Goal: Task Accomplishment & Management: Manage account settings

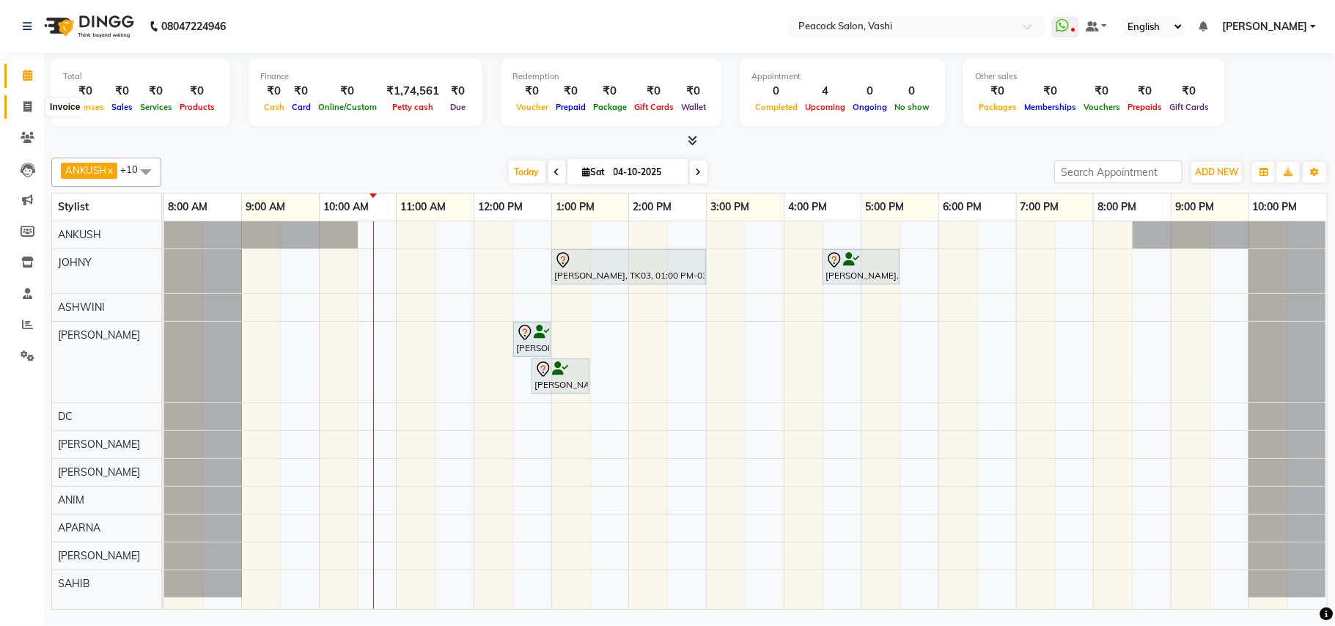
click at [30, 103] on icon at bounding box center [27, 106] width 8 height 11
select select "619"
select select "service"
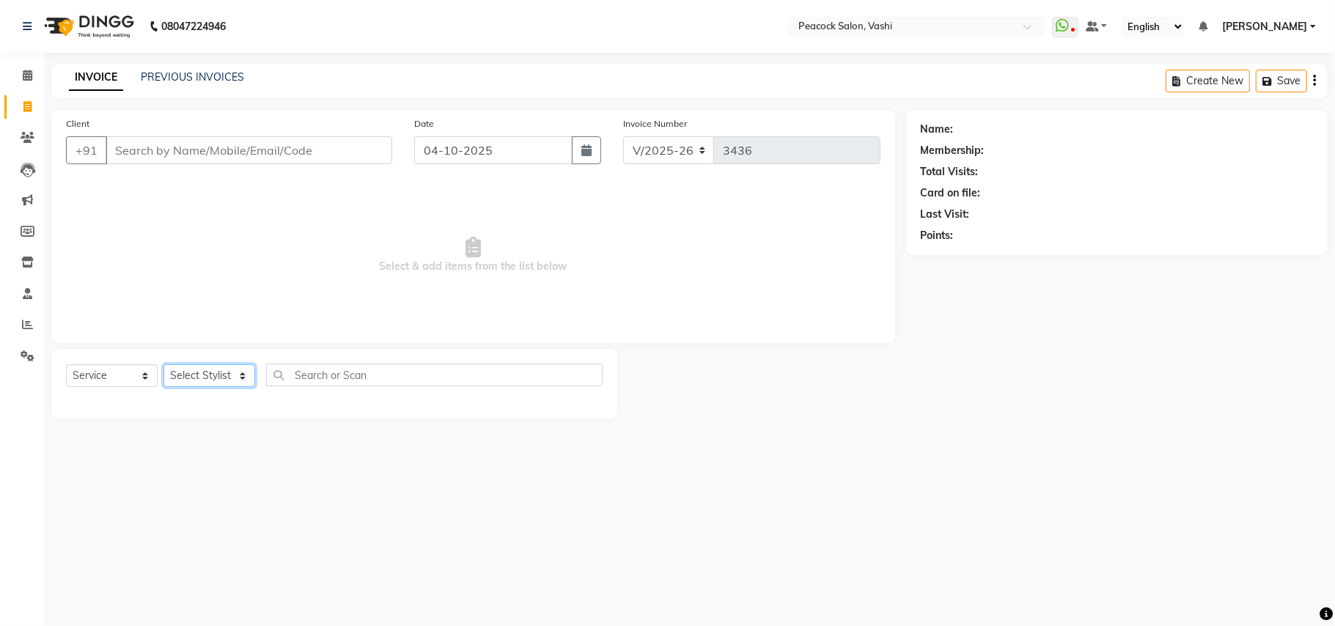
click at [194, 370] on select "Select Stylist ANIM ANKUSH APARNA ASHWINI BHAGWATI DC Dingg Support HARSHADA JO…" at bounding box center [210, 375] width 92 height 23
select select "86665"
click at [164, 364] on select "Select Stylist ANIM ANKUSH APARNA ASHWINI BHAGWATI DC Dingg Support HARSHADA JO…" at bounding box center [210, 375] width 92 height 23
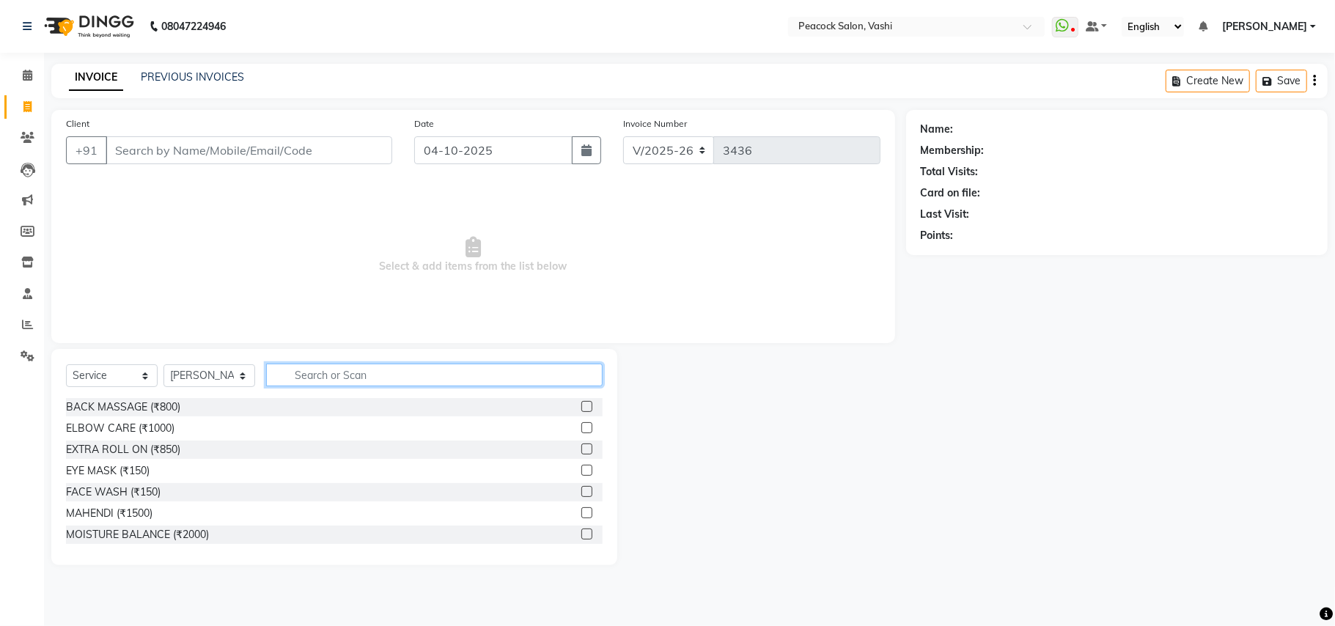
click at [341, 379] on input "text" at bounding box center [434, 375] width 337 height 23
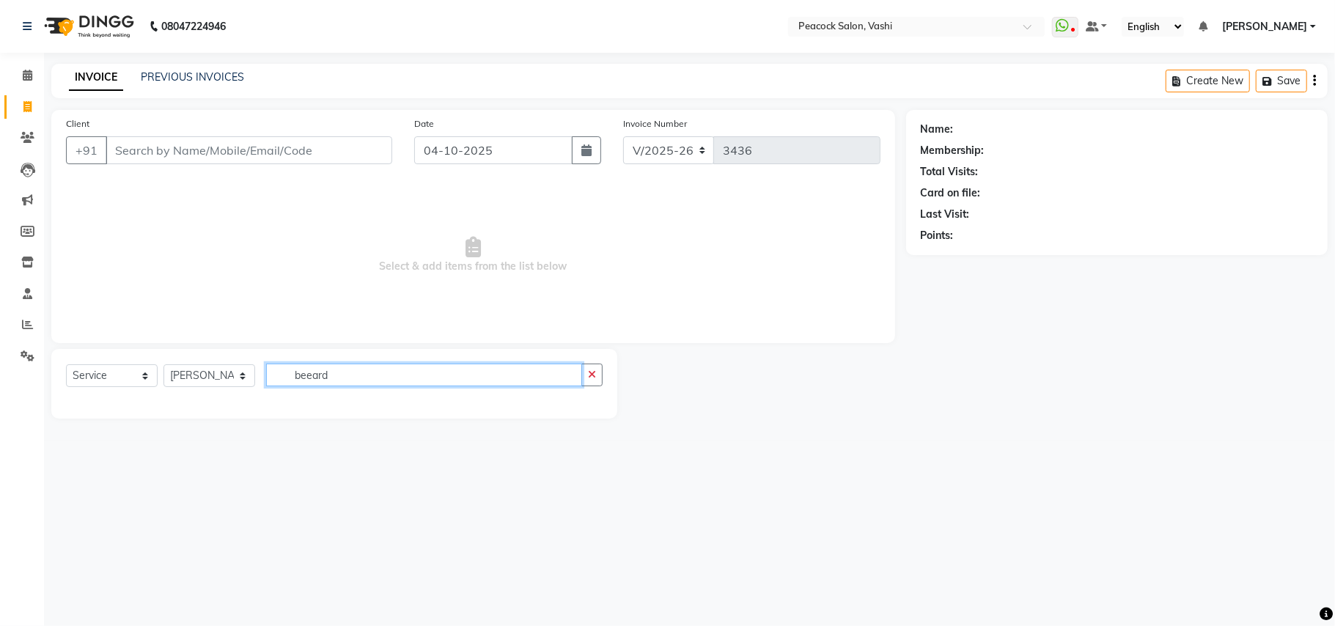
click at [315, 372] on input "beeard" at bounding box center [424, 375] width 316 height 23
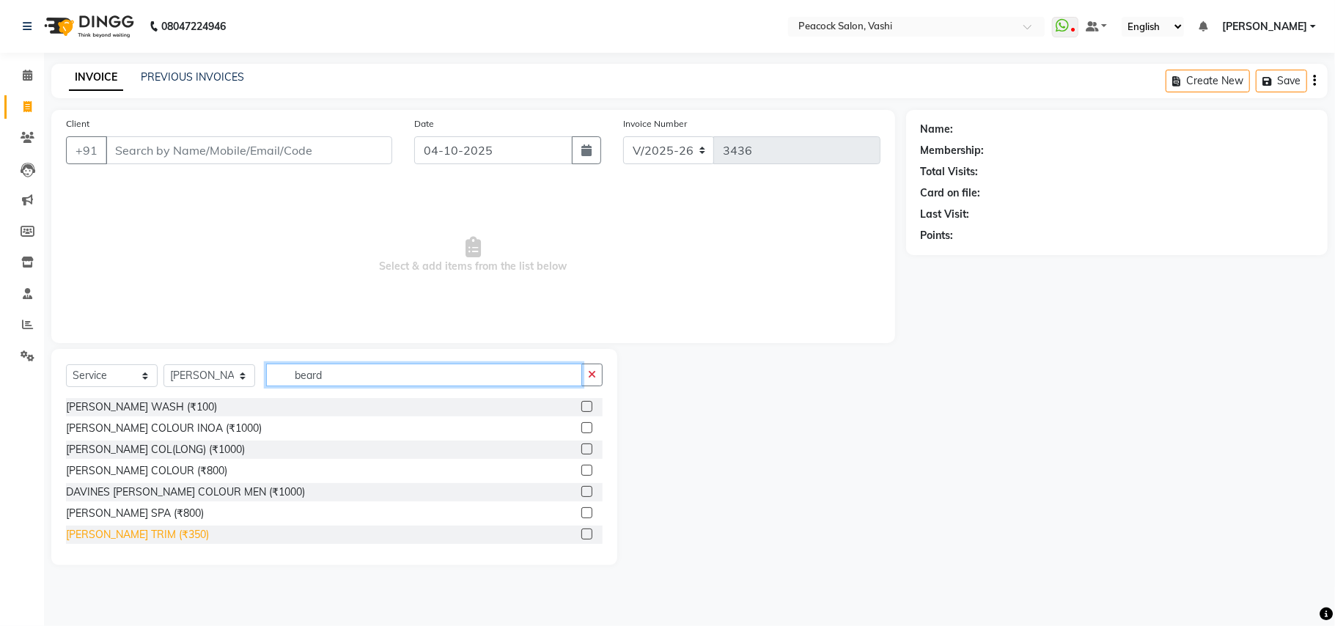
type input "beard"
click at [139, 532] on div "BEARD TRIM (₹350)" at bounding box center [137, 534] width 143 height 15
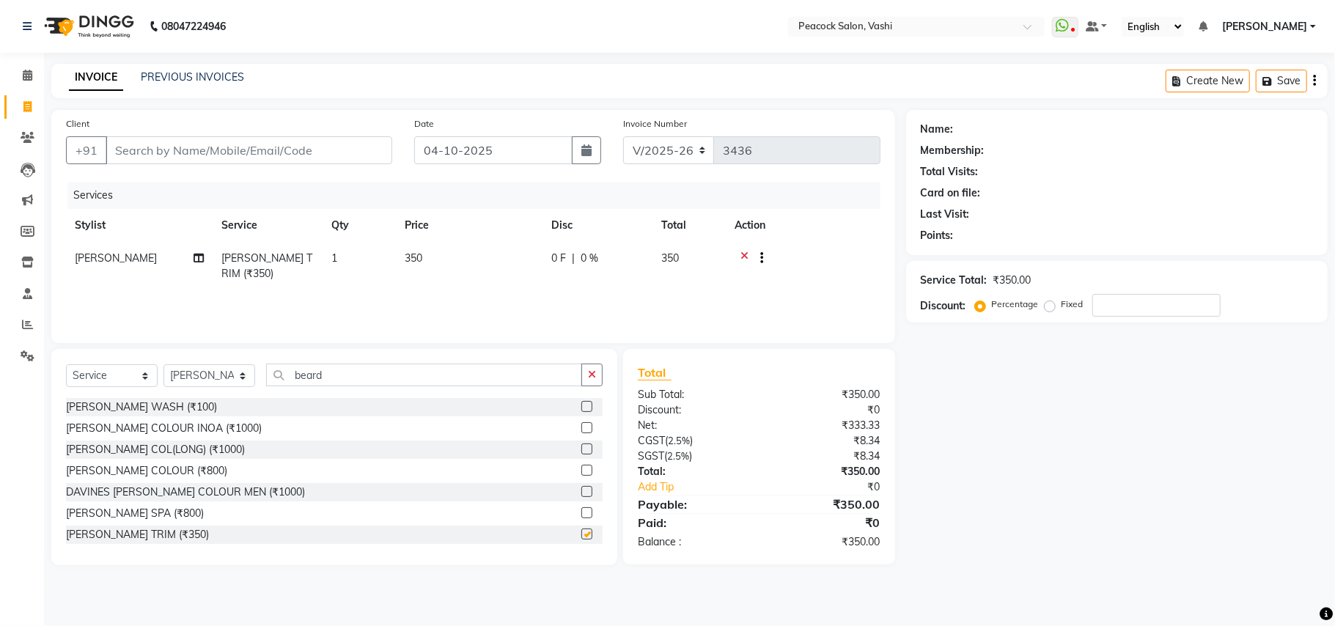
checkbox input "false"
click at [147, 147] on input "Client" at bounding box center [249, 150] width 287 height 28
type input "8"
type input "0"
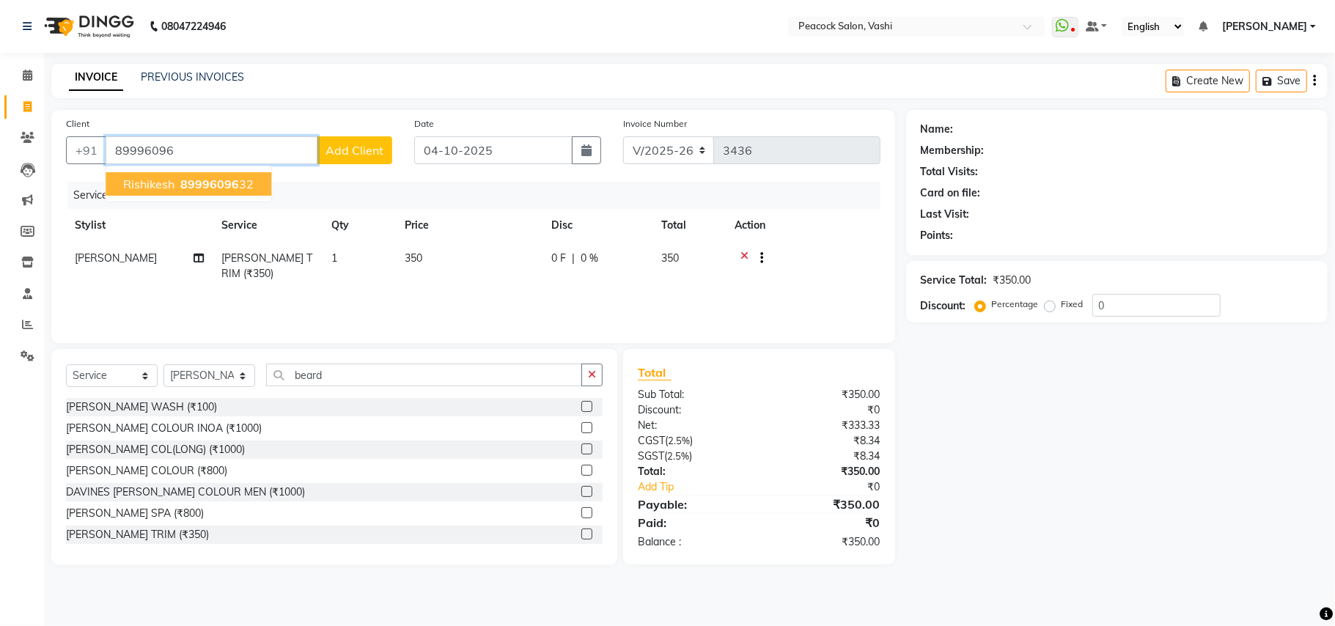
click at [168, 188] on span "rishikesh" at bounding box center [148, 184] width 51 height 15
type input "8999609632"
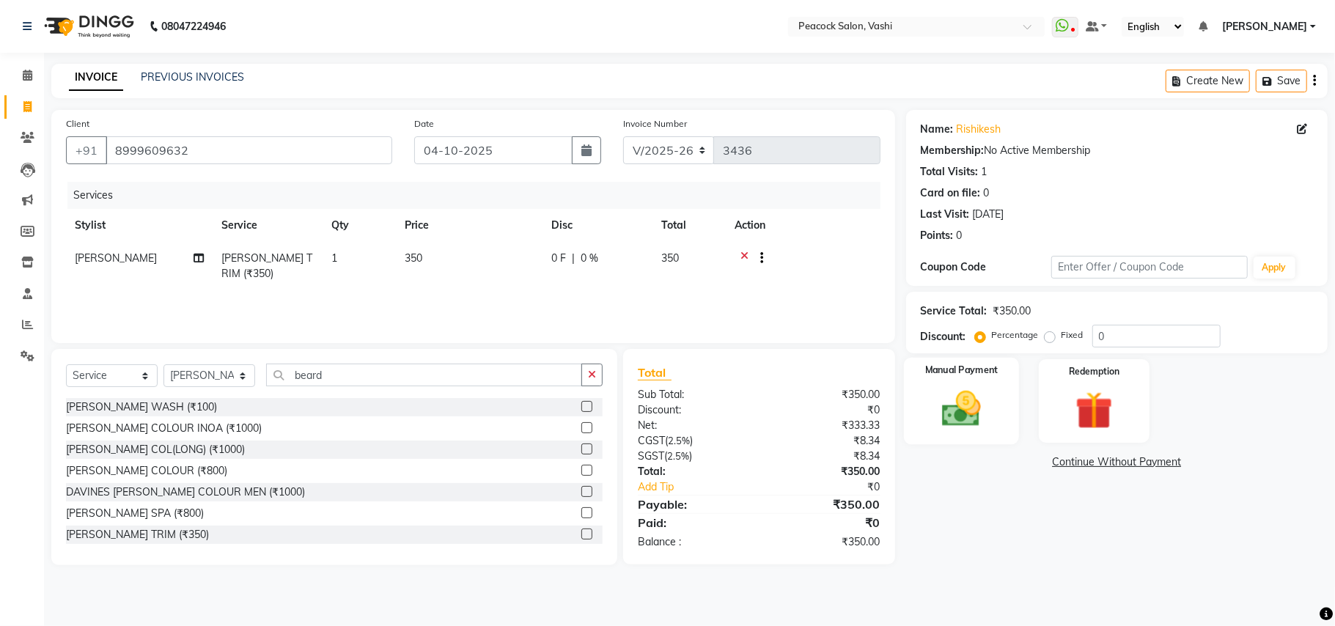
click at [960, 423] on img at bounding box center [962, 408] width 64 height 45
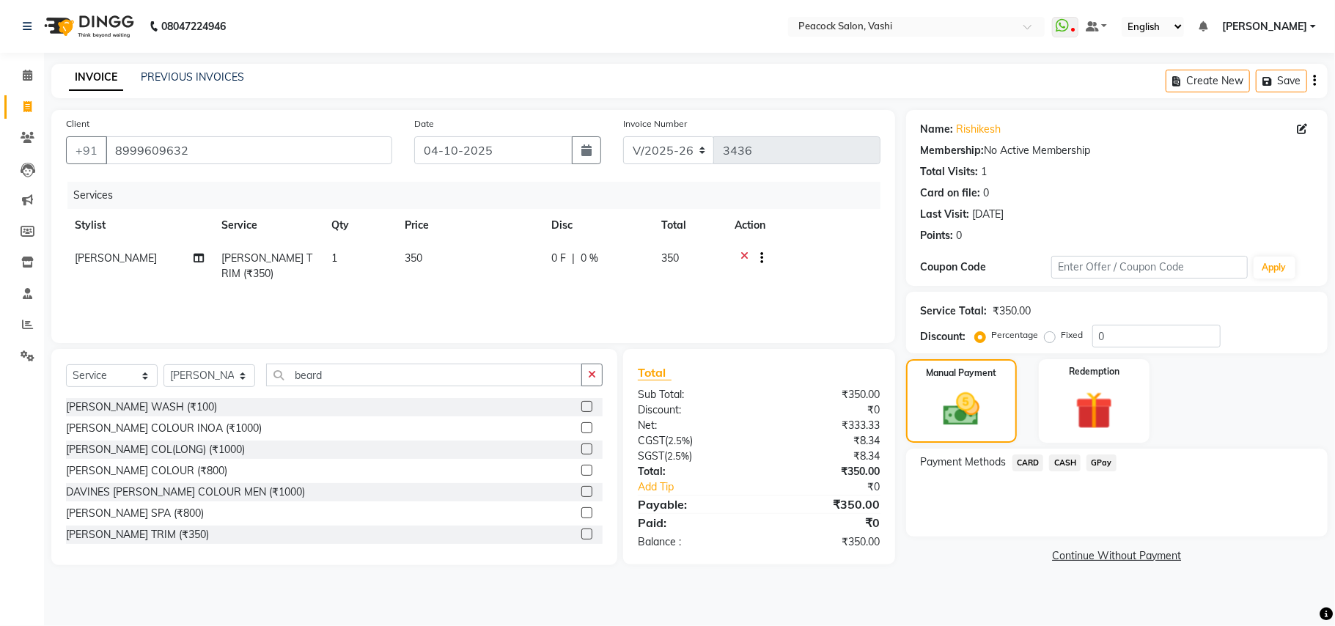
click at [1098, 455] on span "GPay" at bounding box center [1102, 463] width 30 height 17
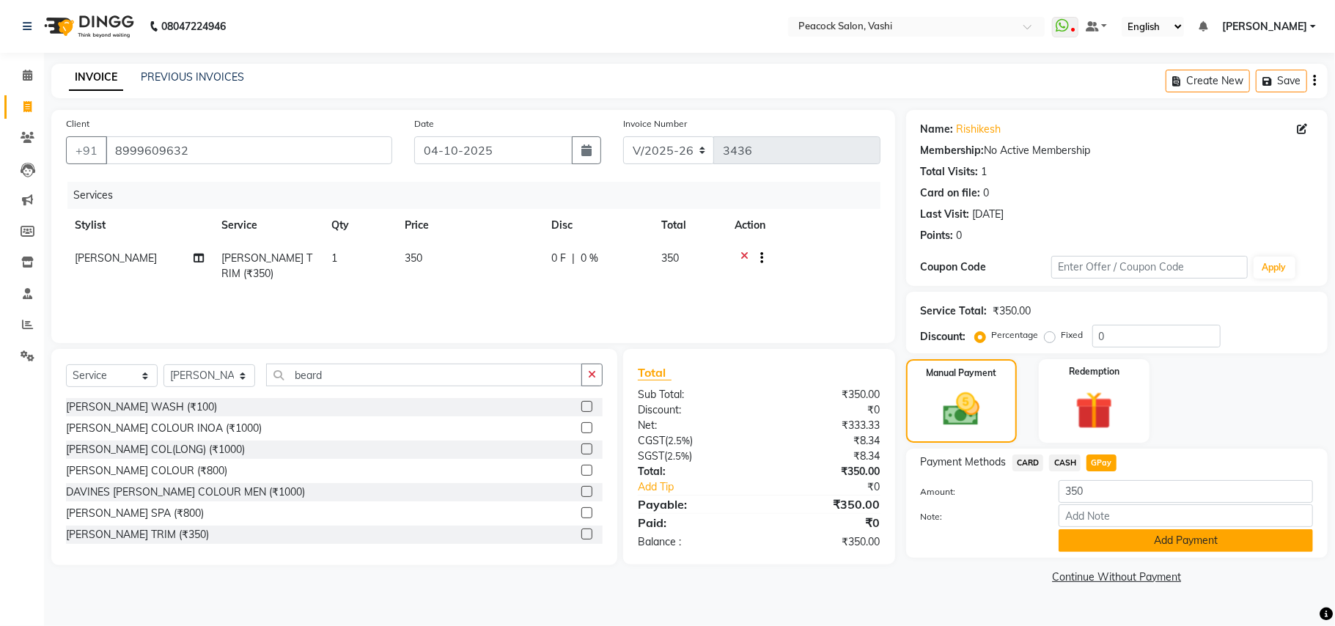
click at [1115, 543] on button "Add Payment" at bounding box center [1186, 540] width 254 height 23
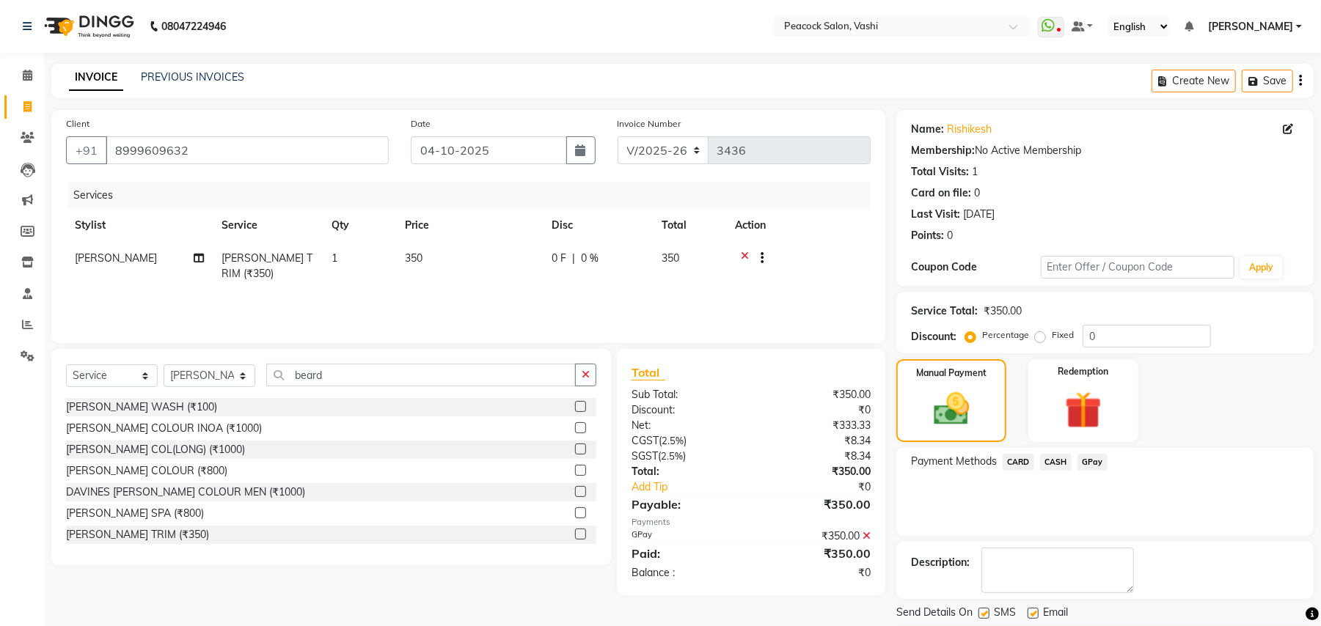
scroll to position [45, 0]
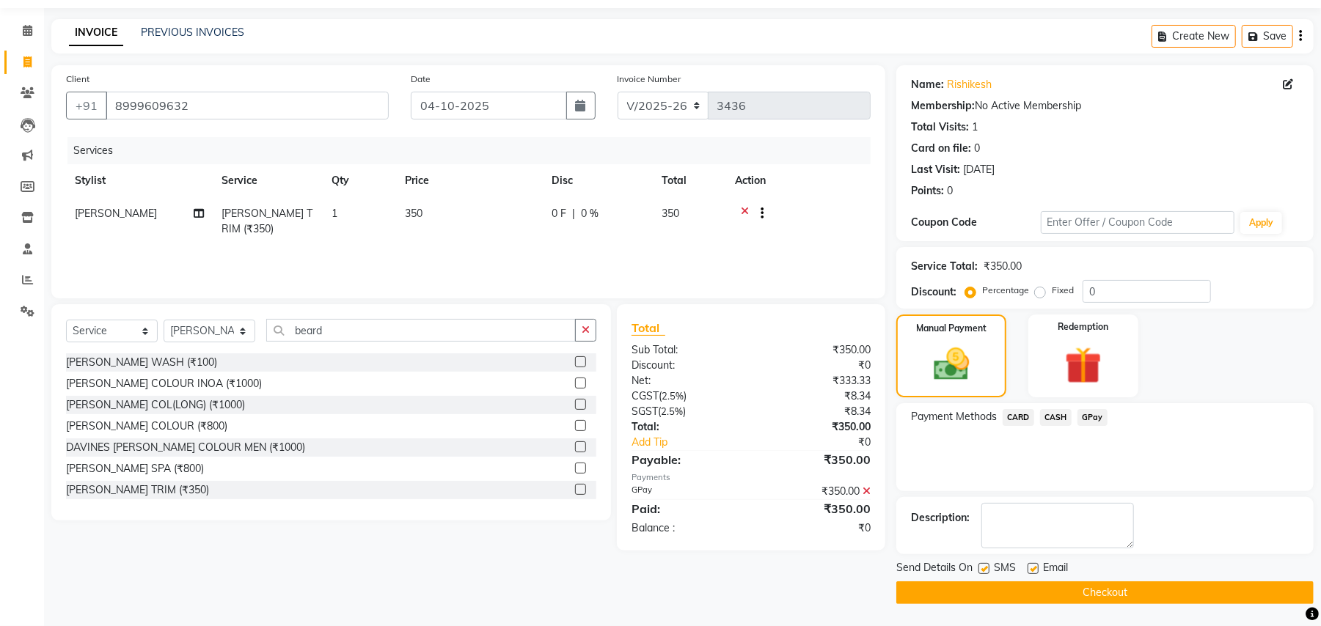
click at [1113, 584] on button "Checkout" at bounding box center [1104, 592] width 417 height 23
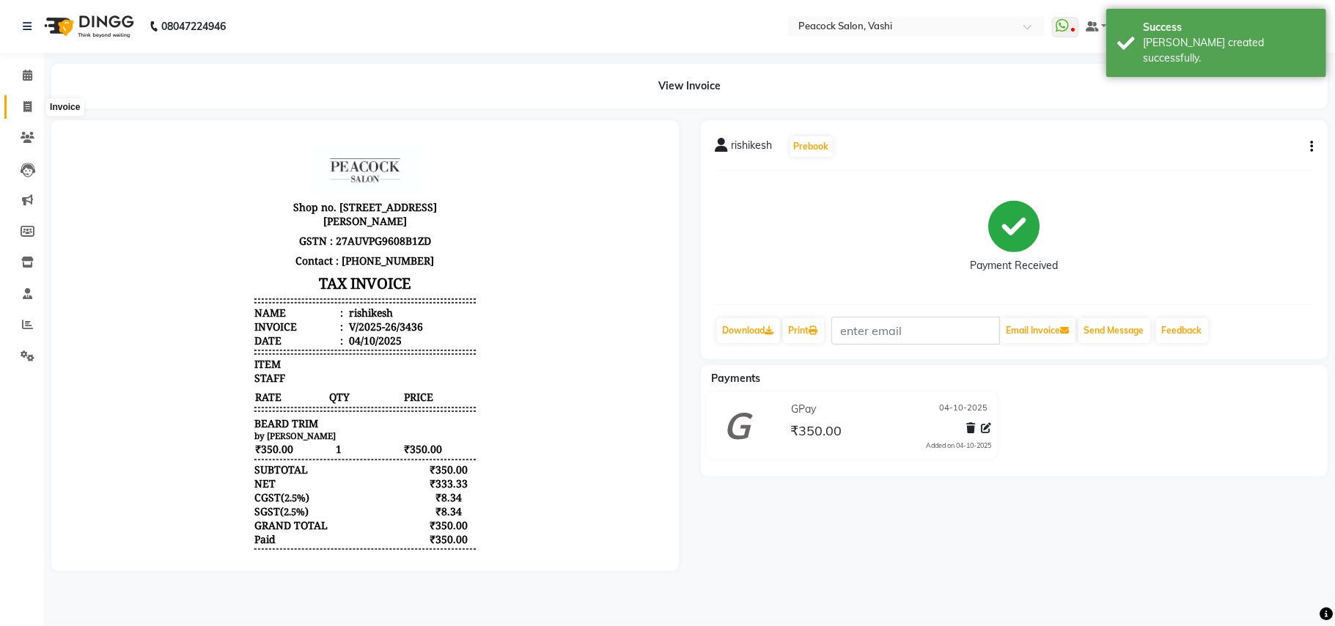
click at [25, 104] on icon at bounding box center [27, 106] width 8 height 11
select select "service"
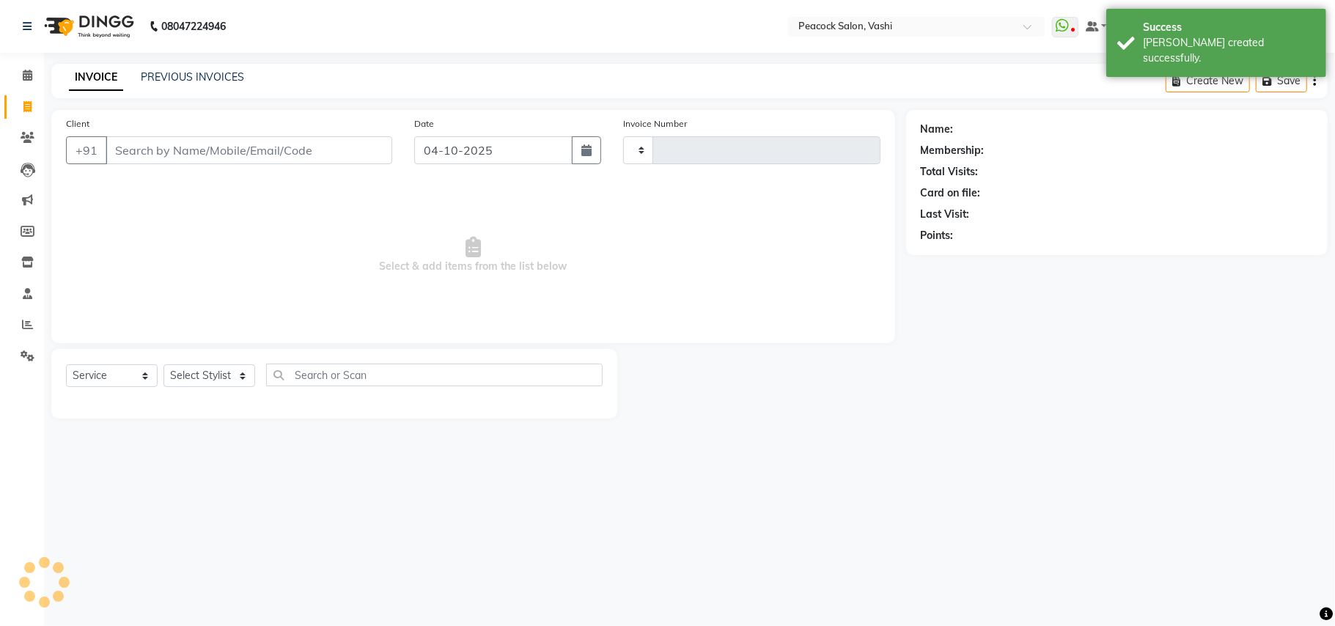
type input "3437"
select select "619"
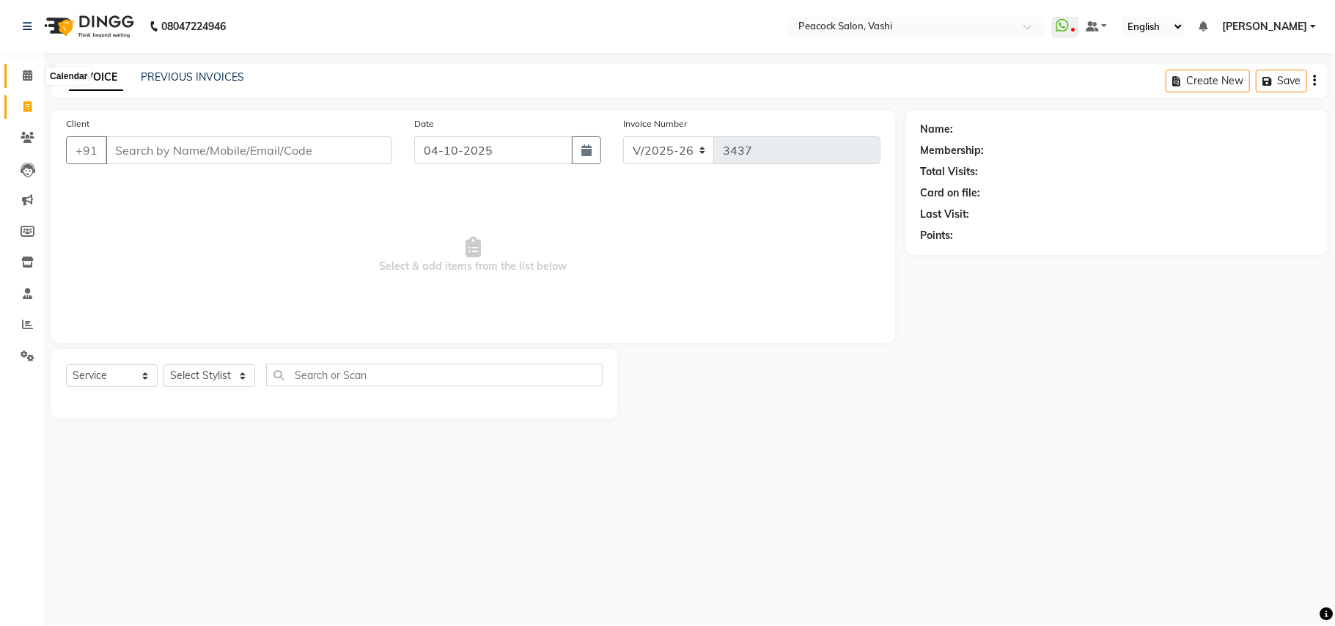
click at [23, 68] on span at bounding box center [28, 75] width 26 height 17
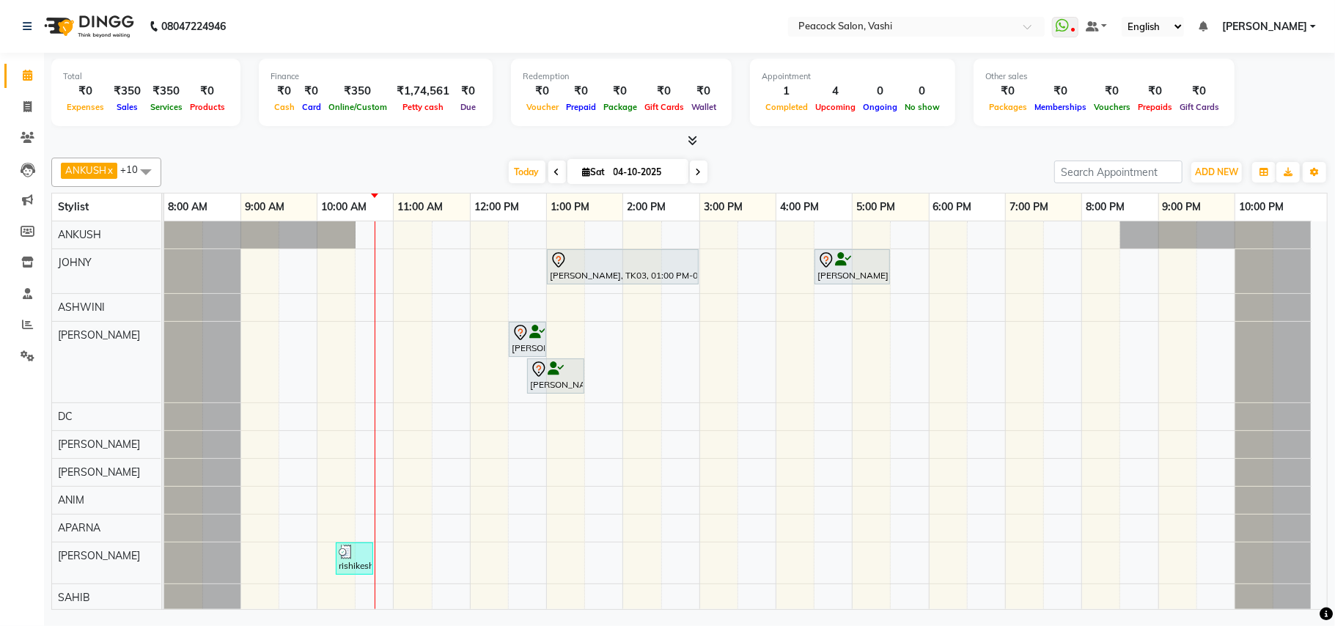
click at [696, 171] on icon at bounding box center [699, 172] width 6 height 9
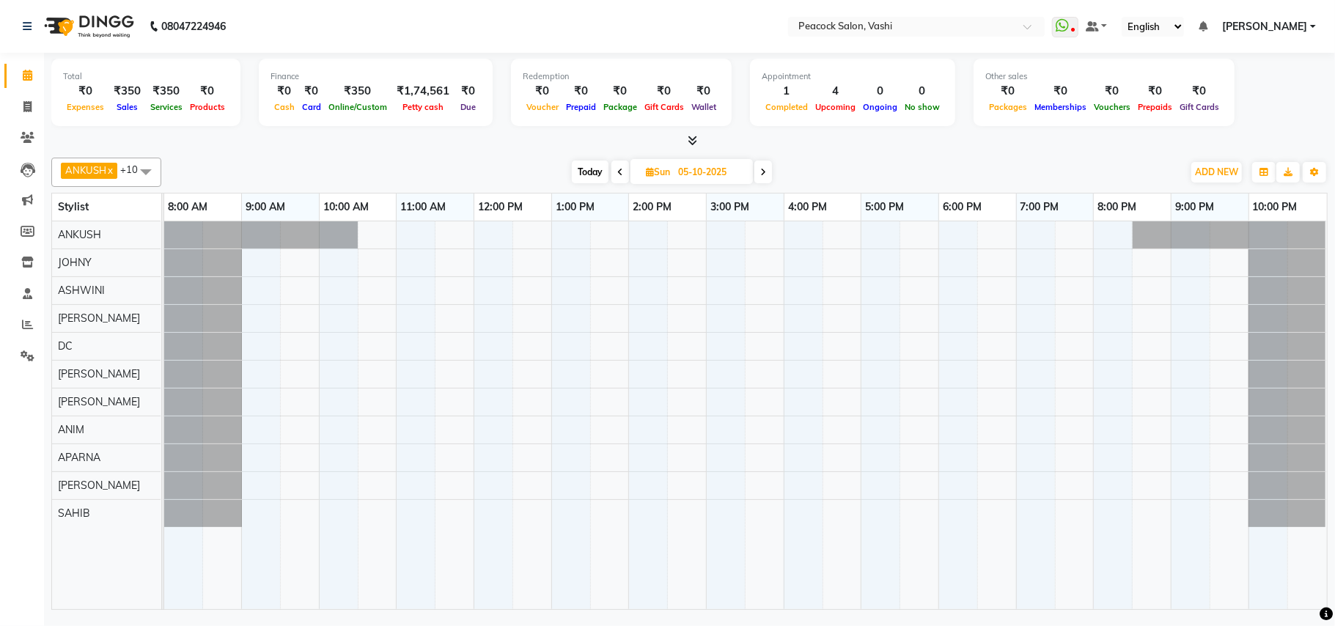
click at [587, 177] on span "Today" at bounding box center [590, 172] width 37 height 23
type input "04-10-2025"
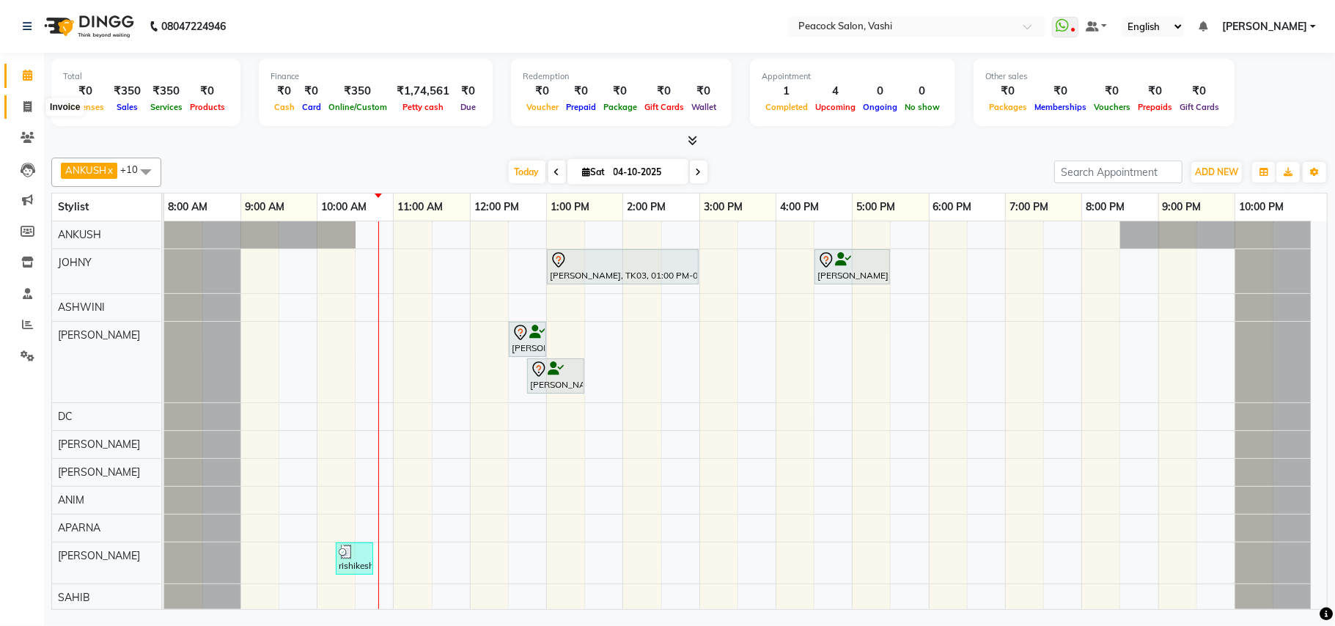
click at [26, 107] on icon at bounding box center [27, 106] width 8 height 11
select select "619"
select select "service"
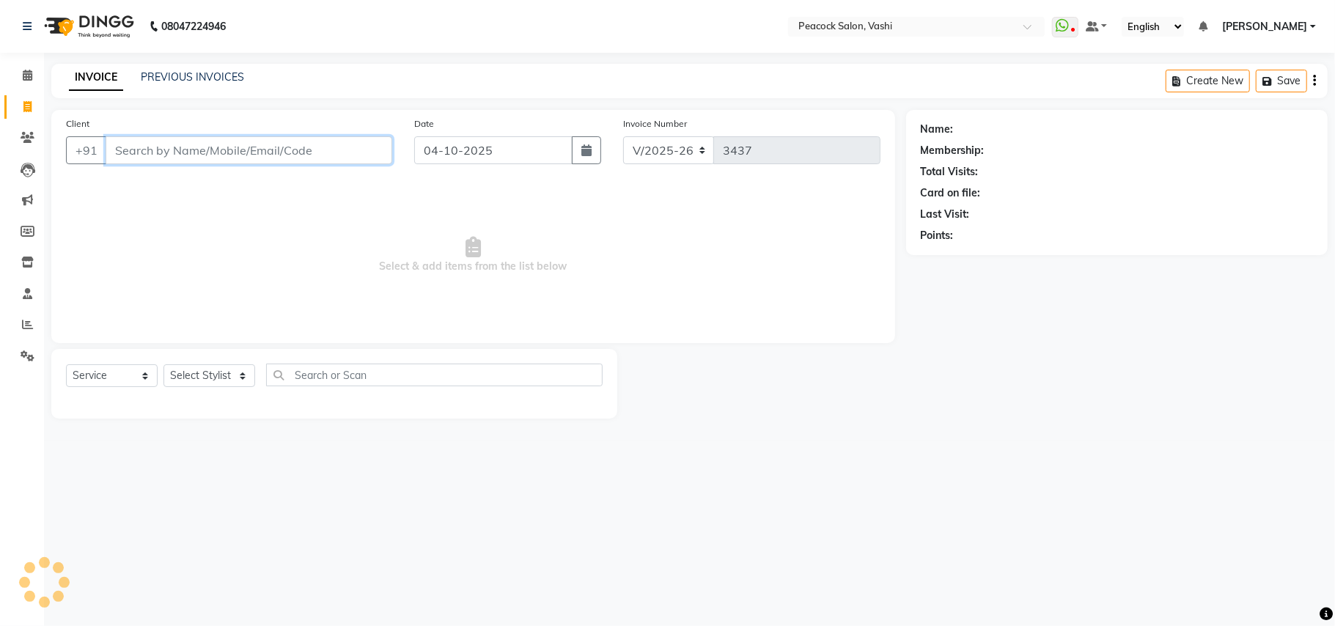
click at [180, 145] on input "Client" at bounding box center [249, 150] width 287 height 28
click at [29, 136] on icon at bounding box center [28, 137] width 14 height 11
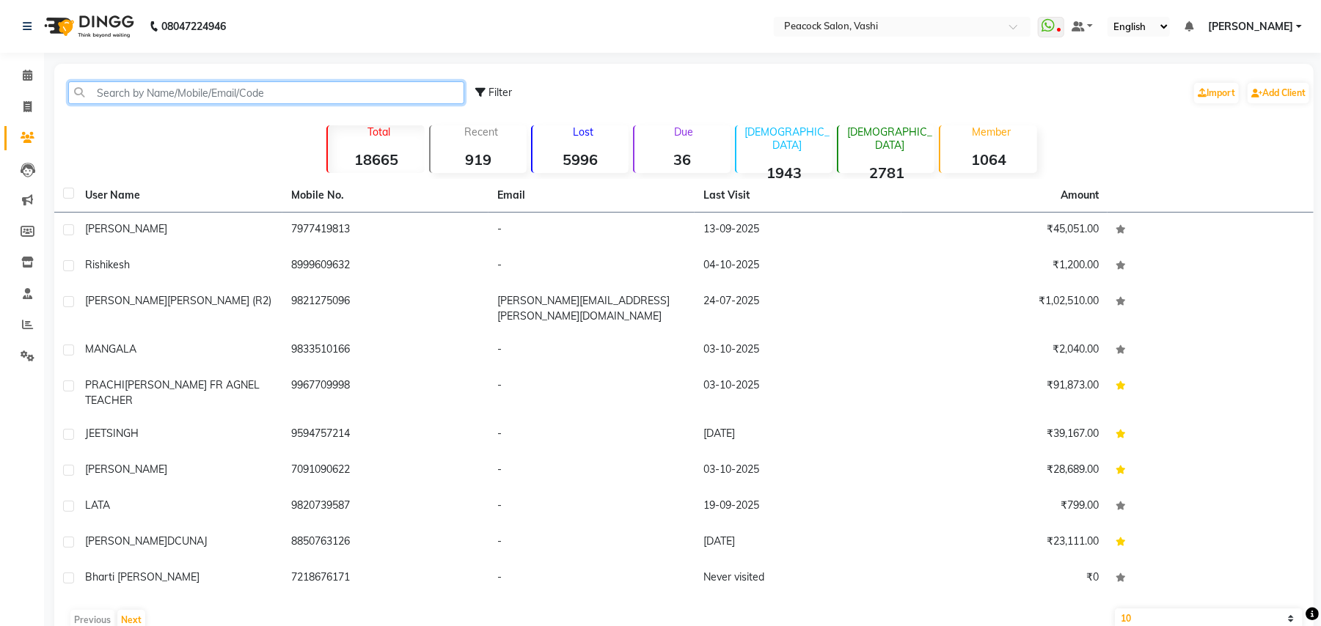
click at [167, 92] on input "text" at bounding box center [266, 92] width 396 height 23
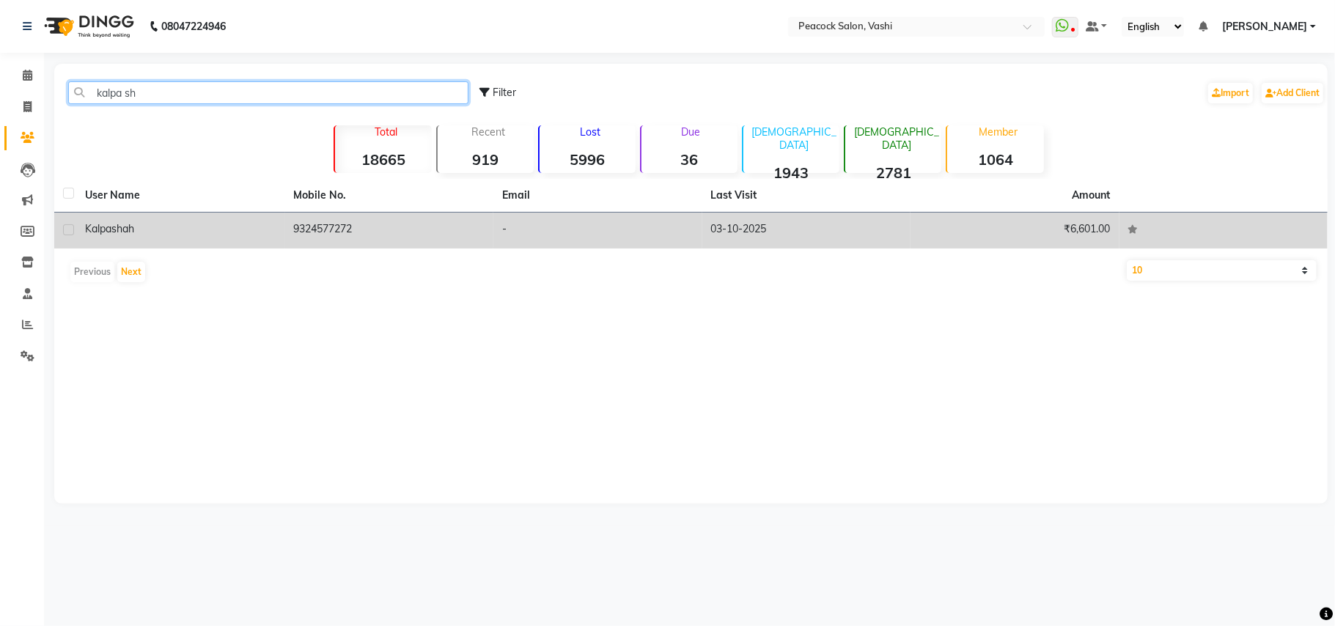
type input "kalpa sh"
click at [103, 232] on span "kalpa" at bounding box center [98, 228] width 26 height 13
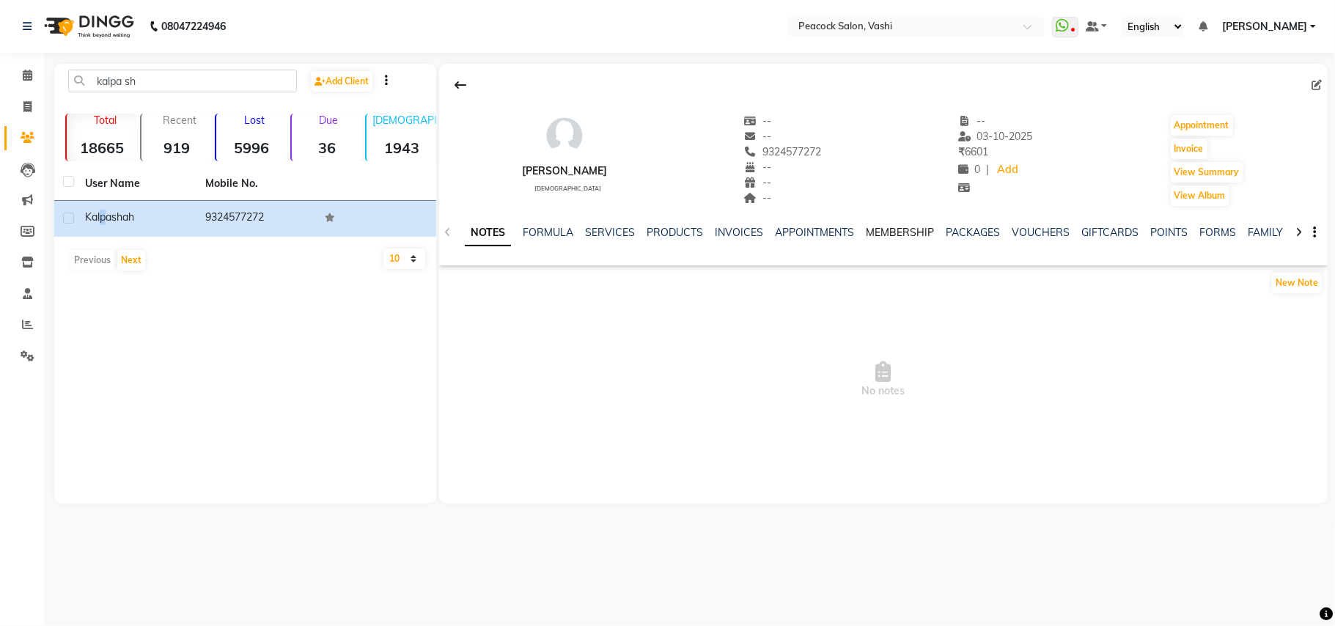
click at [870, 227] on link "MEMBERSHIP" at bounding box center [900, 232] width 68 height 13
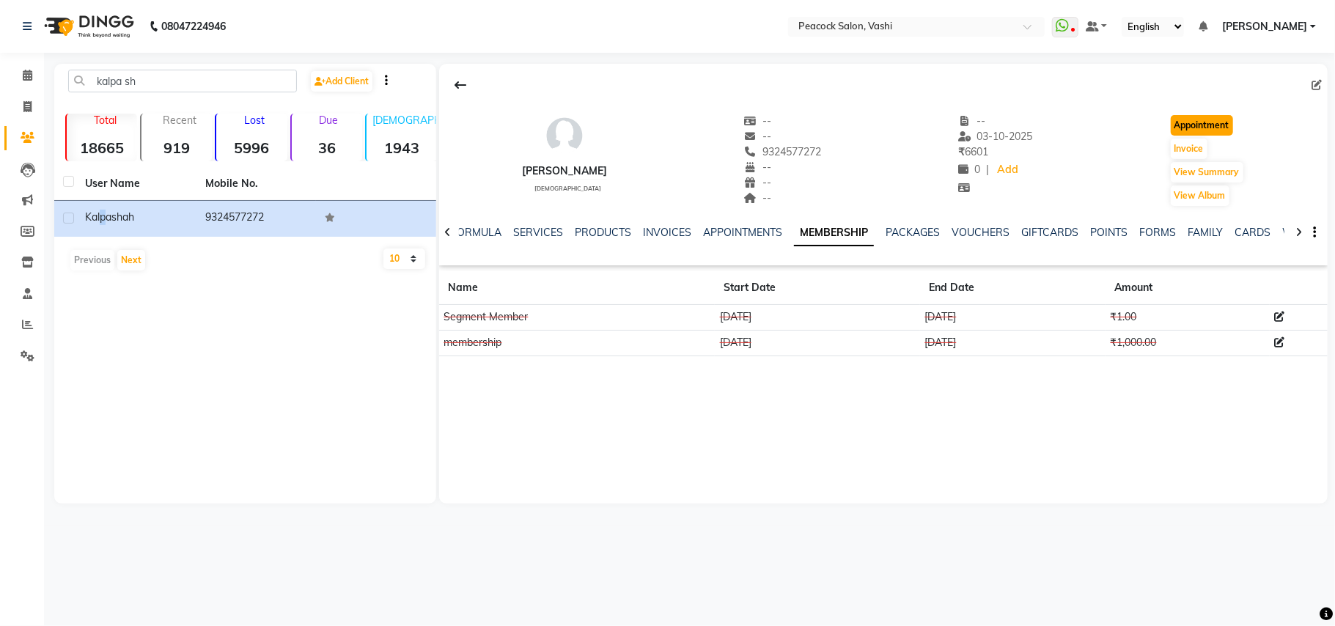
click at [1191, 130] on button "Appointment" at bounding box center [1202, 125] width 62 height 21
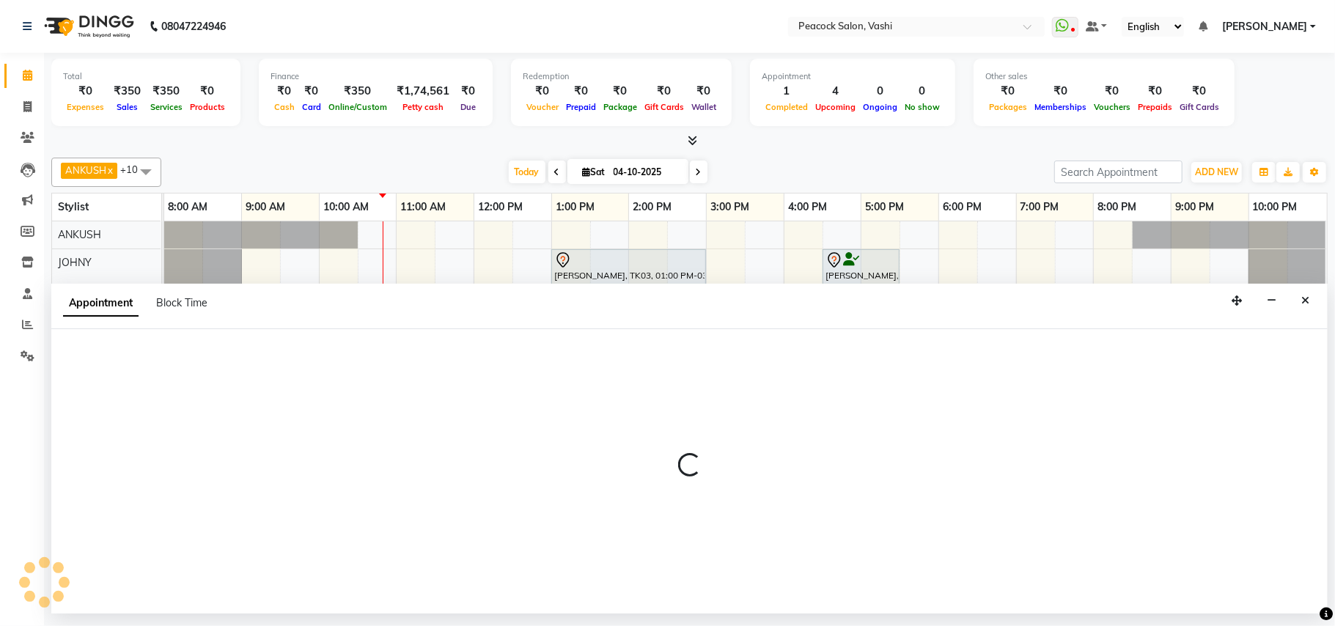
select select "540"
select select "tentative"
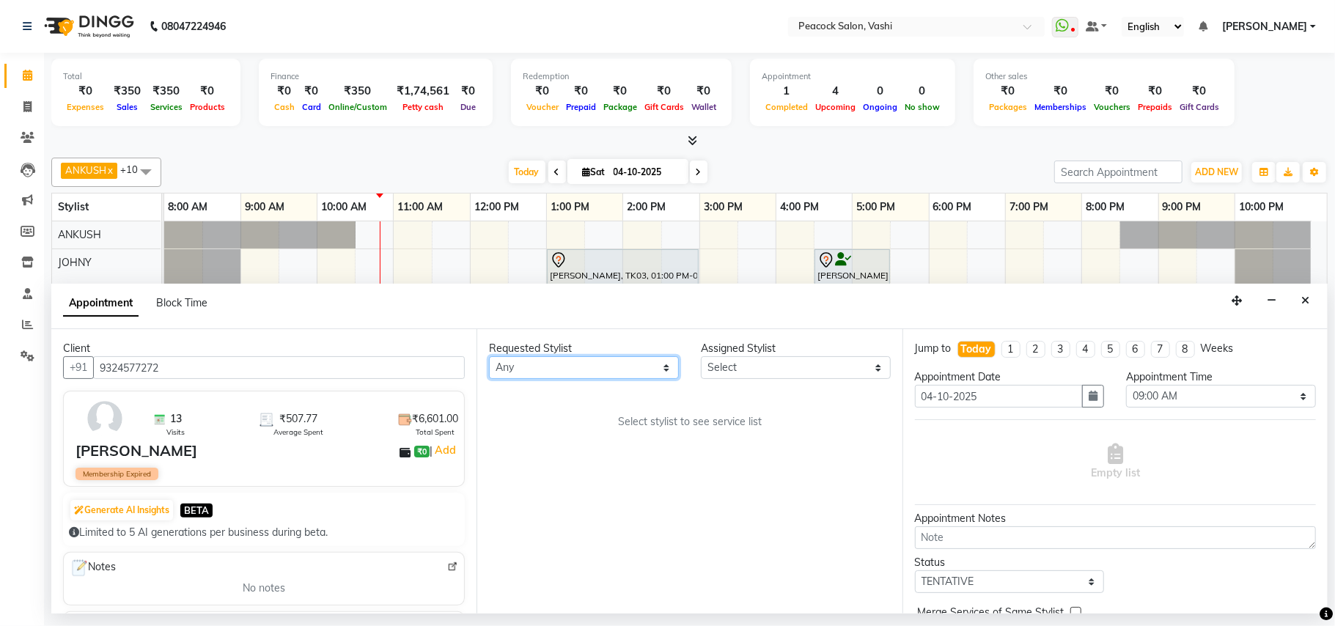
click at [516, 372] on select "Any ANIM [PERSON_NAME] APARNA [PERSON_NAME] DC [PERSON_NAME] [PERSON_NAME] SAHIB" at bounding box center [584, 367] width 190 height 23
select select "22388"
click at [489, 358] on select "Any ANIM [PERSON_NAME] APARNA [PERSON_NAME] DC [PERSON_NAME] [PERSON_NAME] SAHIB" at bounding box center [584, 367] width 190 height 23
select select "22388"
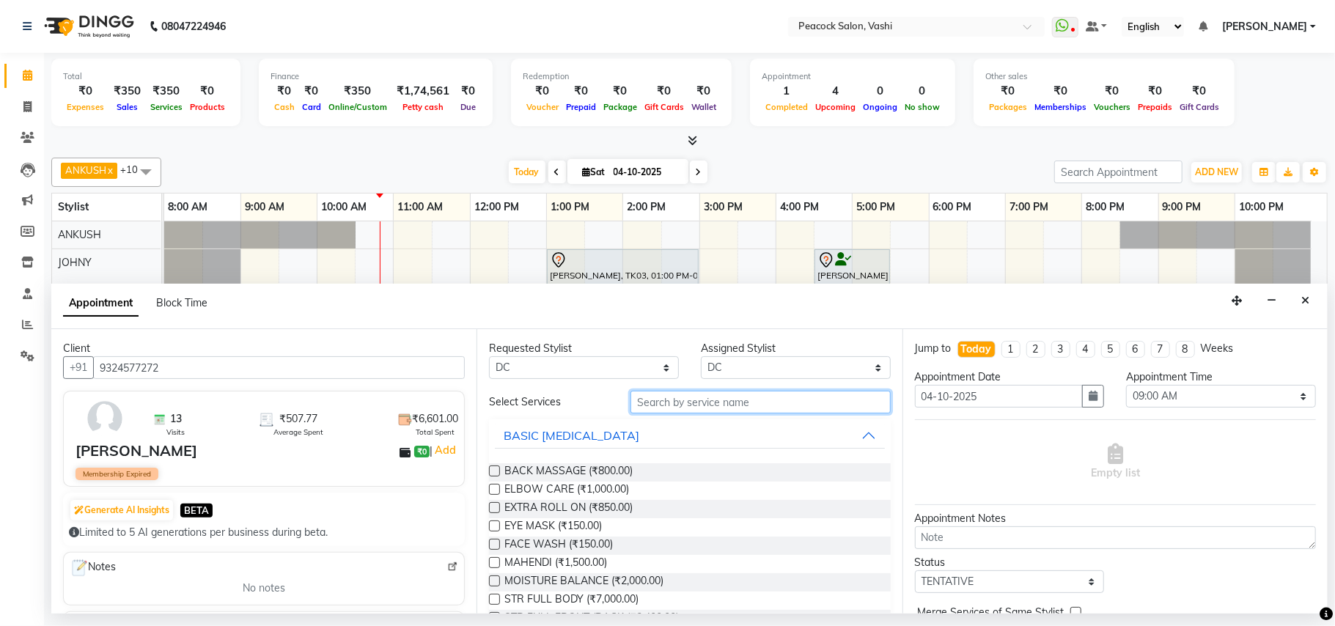
click at [726, 408] on input "text" at bounding box center [761, 402] width 260 height 23
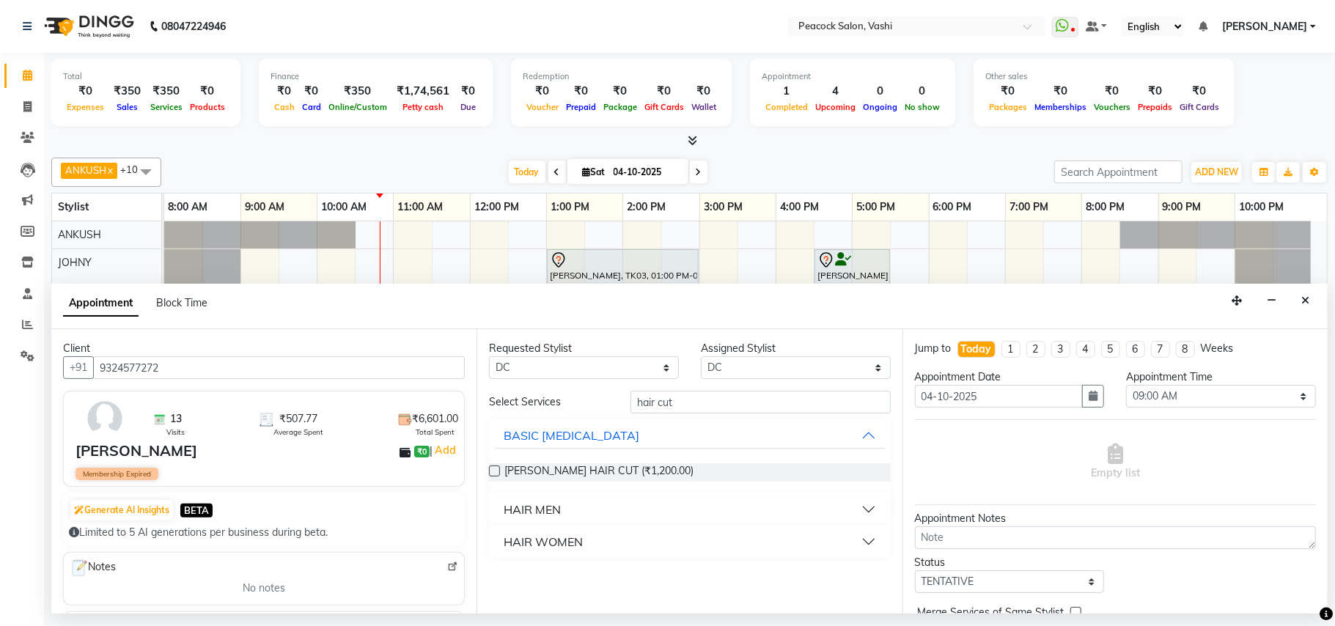
click at [548, 537] on div "HAIR WOMEN" at bounding box center [543, 542] width 79 height 18
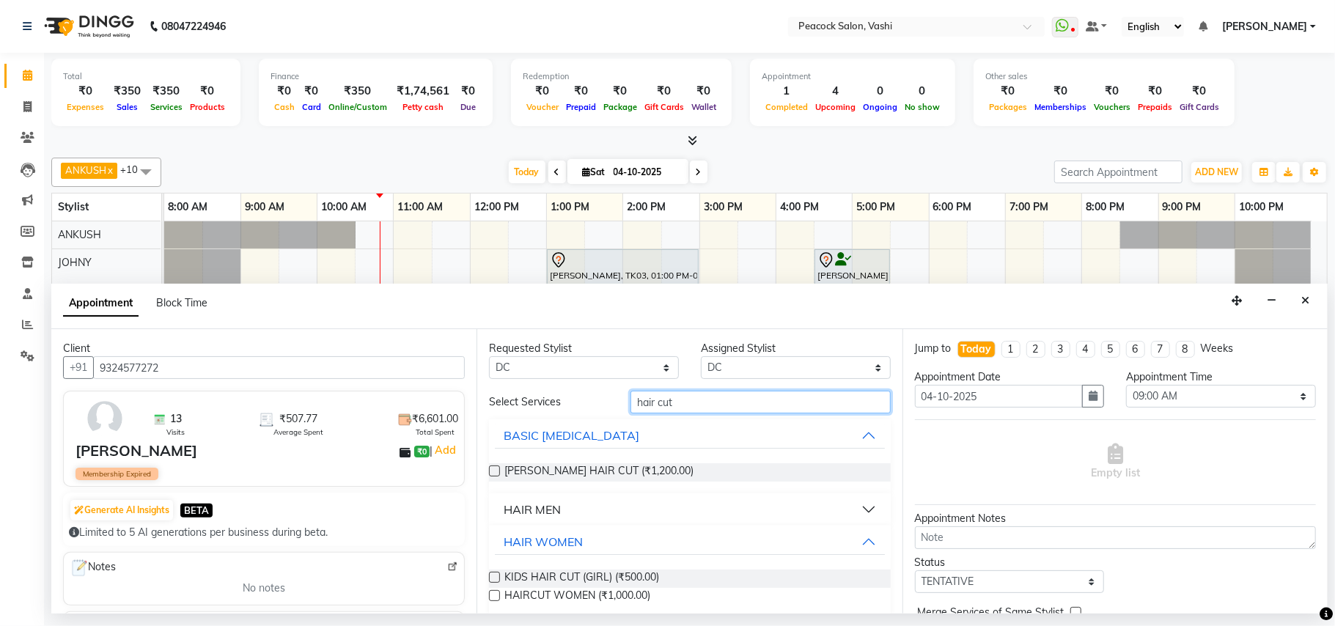
click at [690, 403] on input "hair cut" at bounding box center [761, 402] width 260 height 23
type input "h"
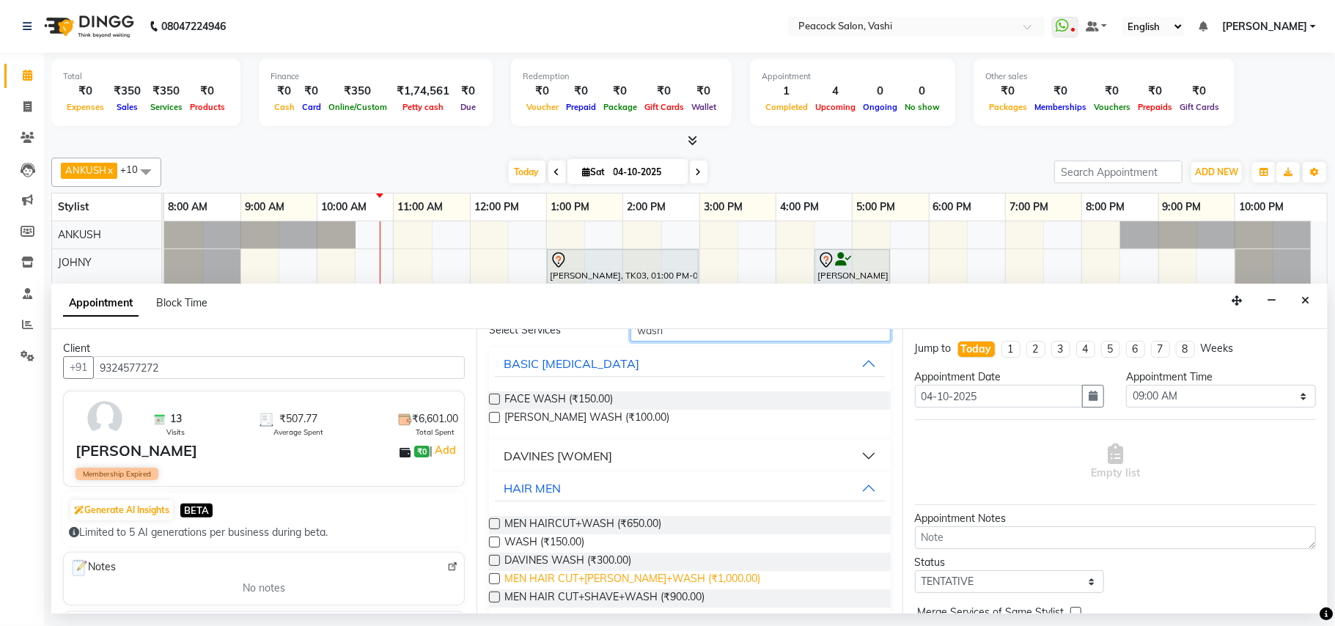
scroll to position [122, 0]
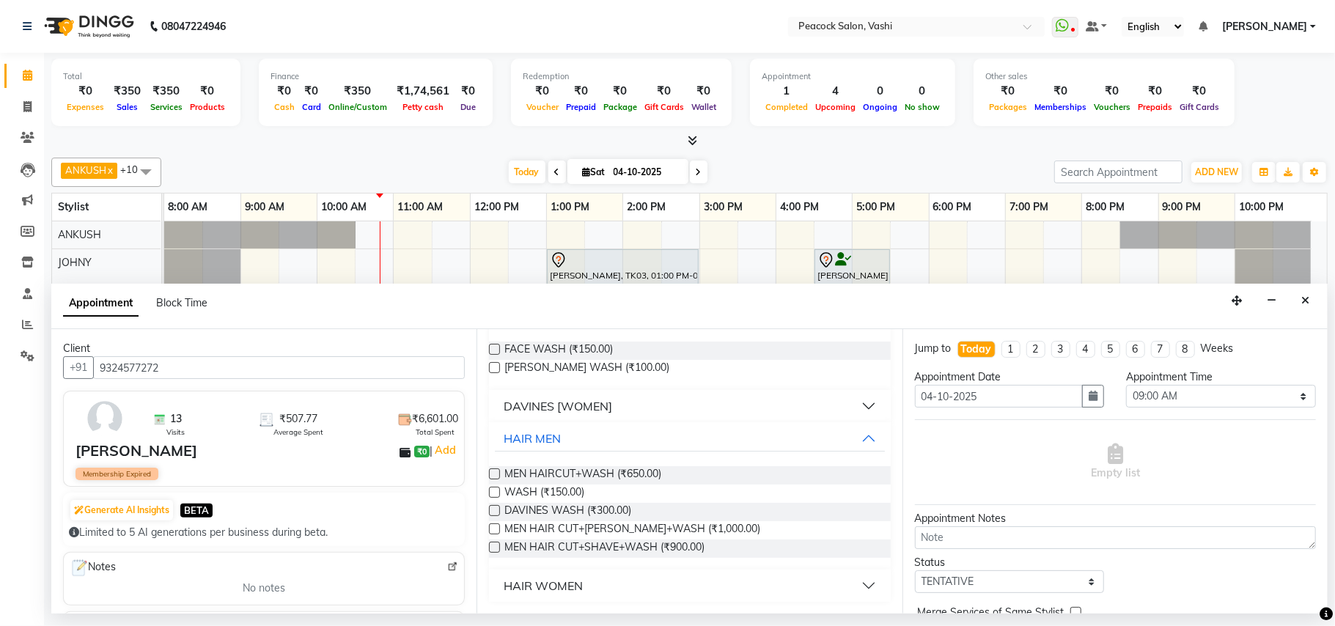
type input "wash"
click at [560, 581] on div "HAIR WOMEN" at bounding box center [543, 586] width 79 height 18
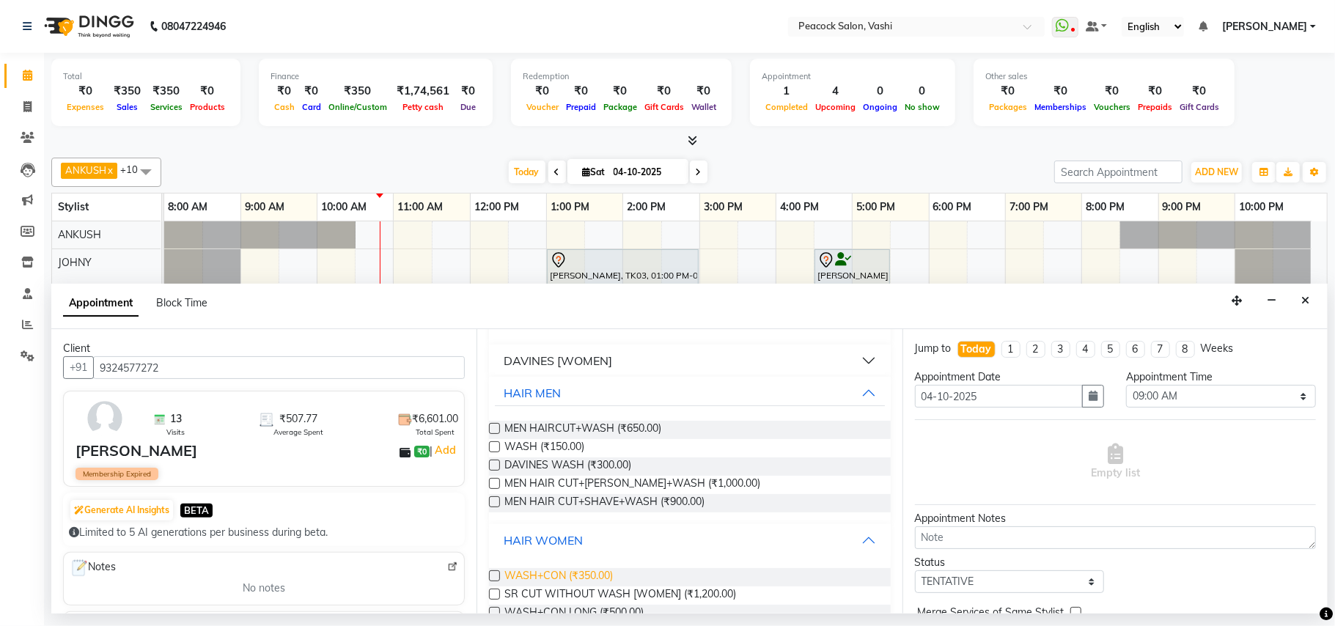
scroll to position [200, 0]
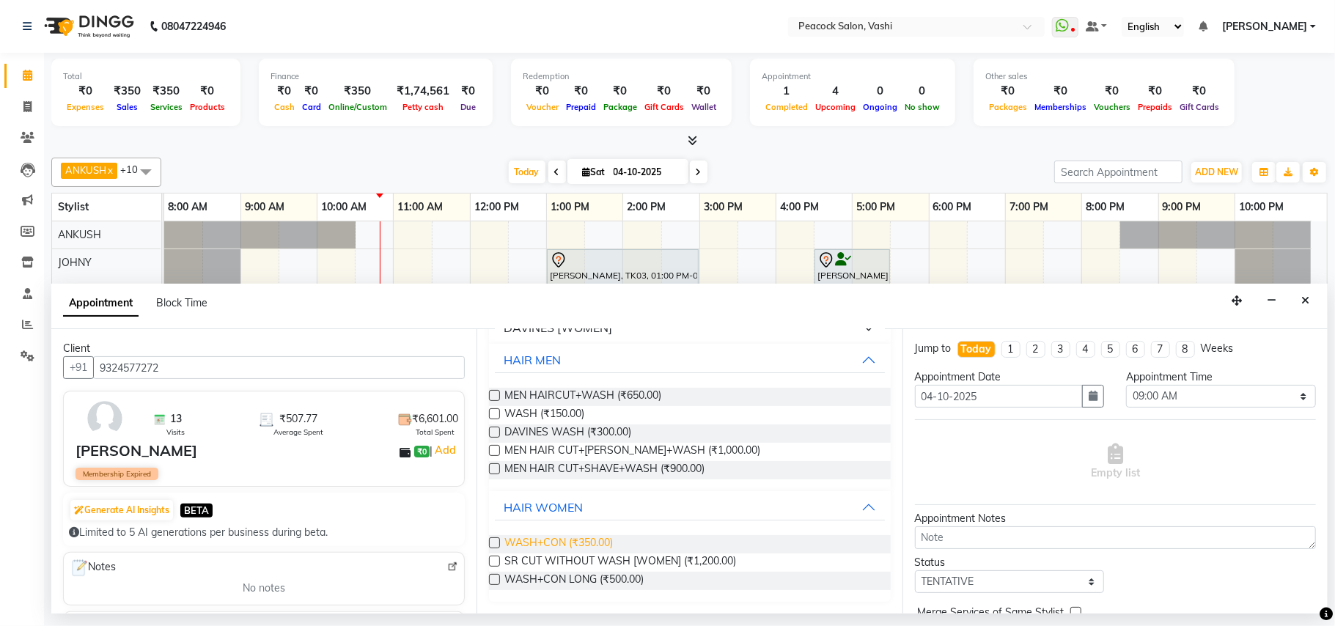
click at [565, 543] on span "WASH+CON (₹350.00)" at bounding box center [558, 544] width 109 height 18
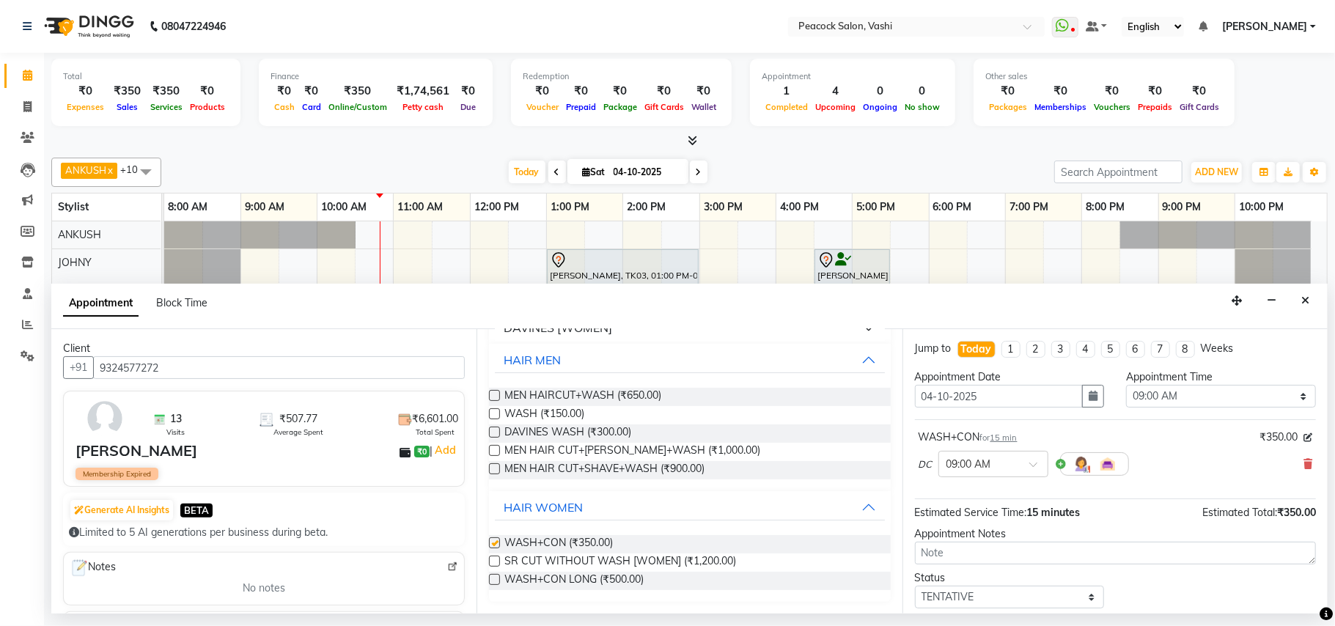
checkbox input "false"
click at [1216, 400] on select "Select 09:00 AM 09:15 AM 09:30 AM 09:45 AM 10:00 AM 10:15 AM 10:30 AM 10:45 AM …" at bounding box center [1221, 396] width 190 height 23
select select "810"
click at [1126, 387] on select "Select 09:00 AM 09:15 AM 09:30 AM 09:45 AM 10:00 AM 10:15 AM 10:30 AM 10:45 AM …" at bounding box center [1221, 396] width 190 height 23
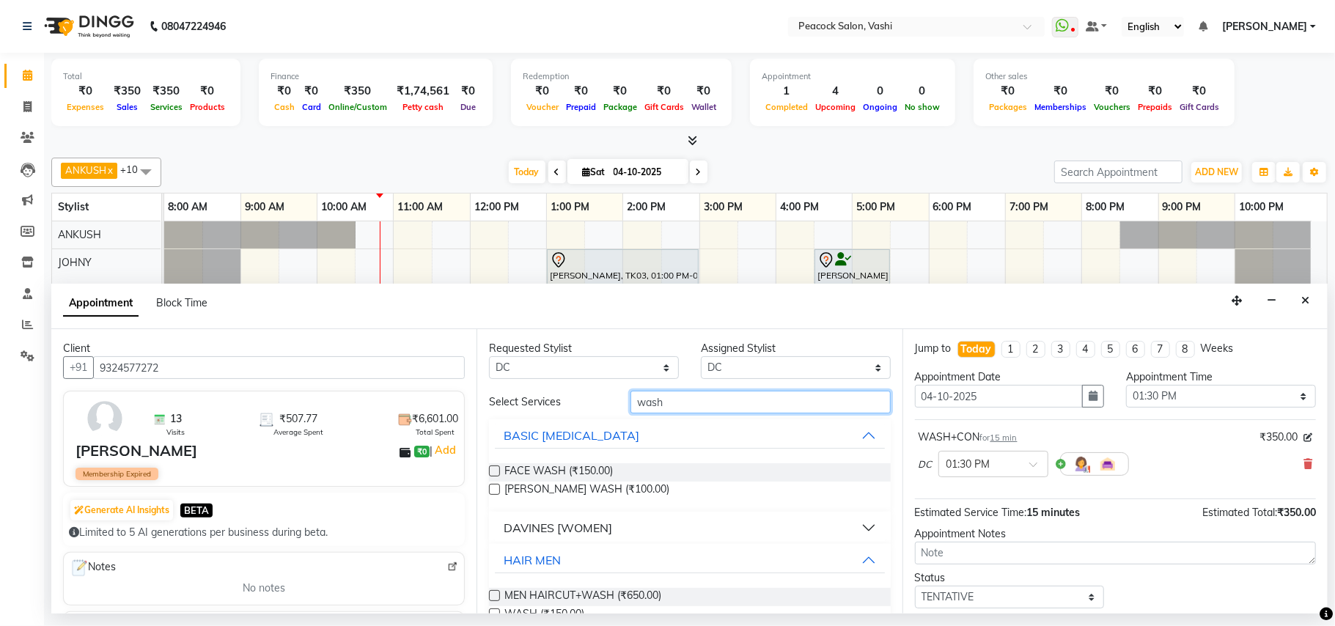
click at [692, 411] on input "wash" at bounding box center [761, 402] width 260 height 23
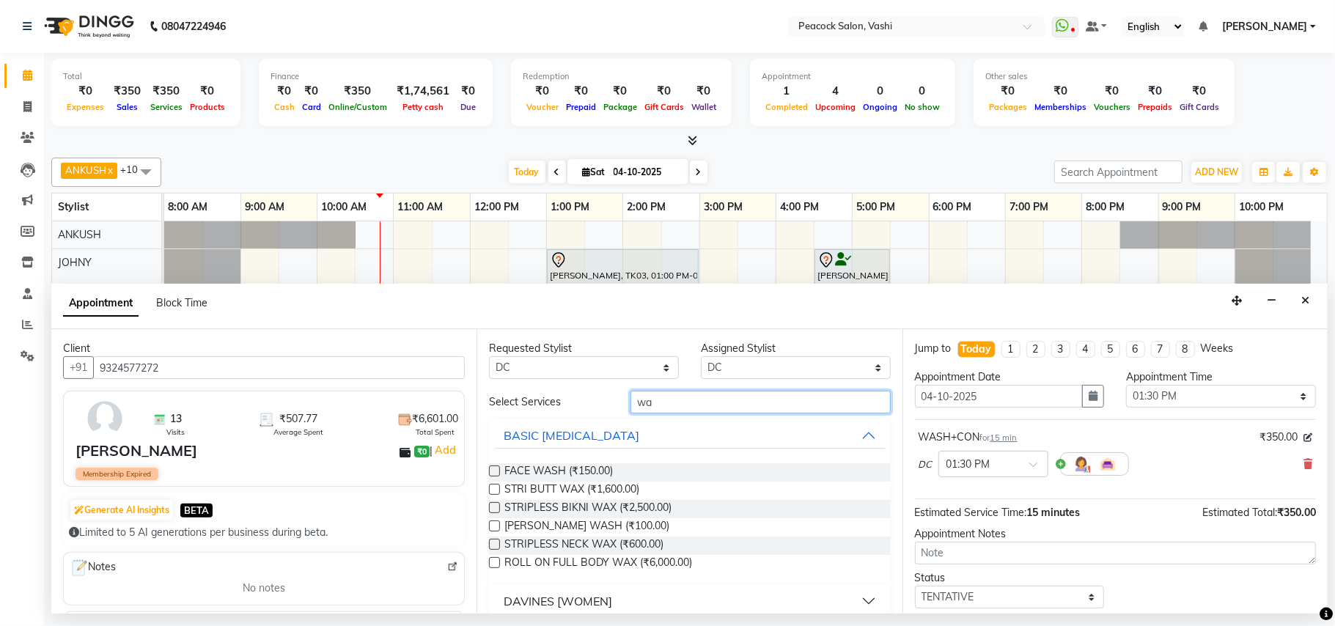
type input "w"
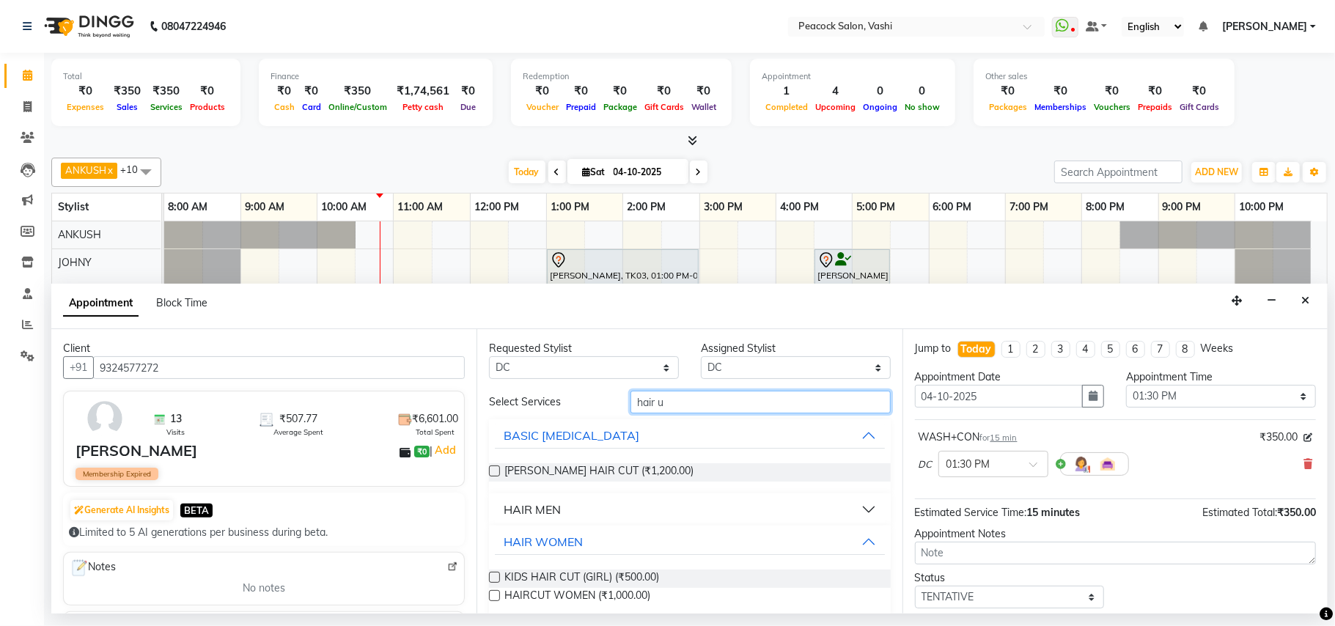
type input "hair u"
click at [550, 548] on div "HAIR WOMEN" at bounding box center [543, 542] width 79 height 18
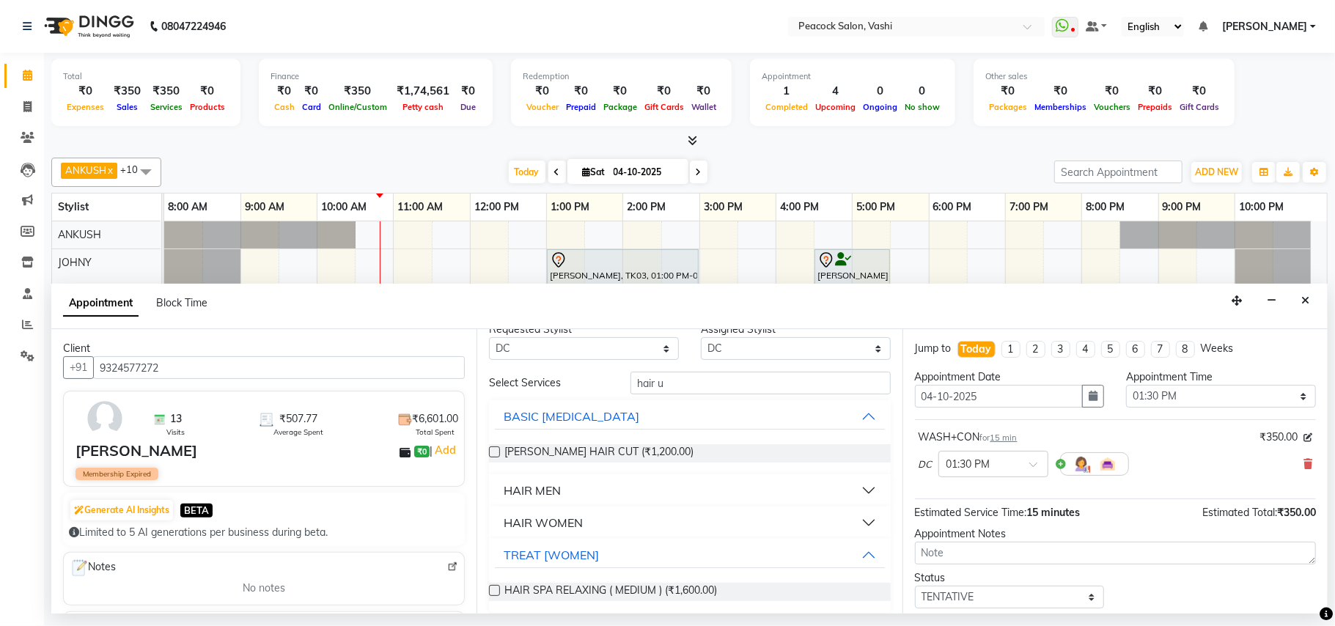
scroll to position [30, 0]
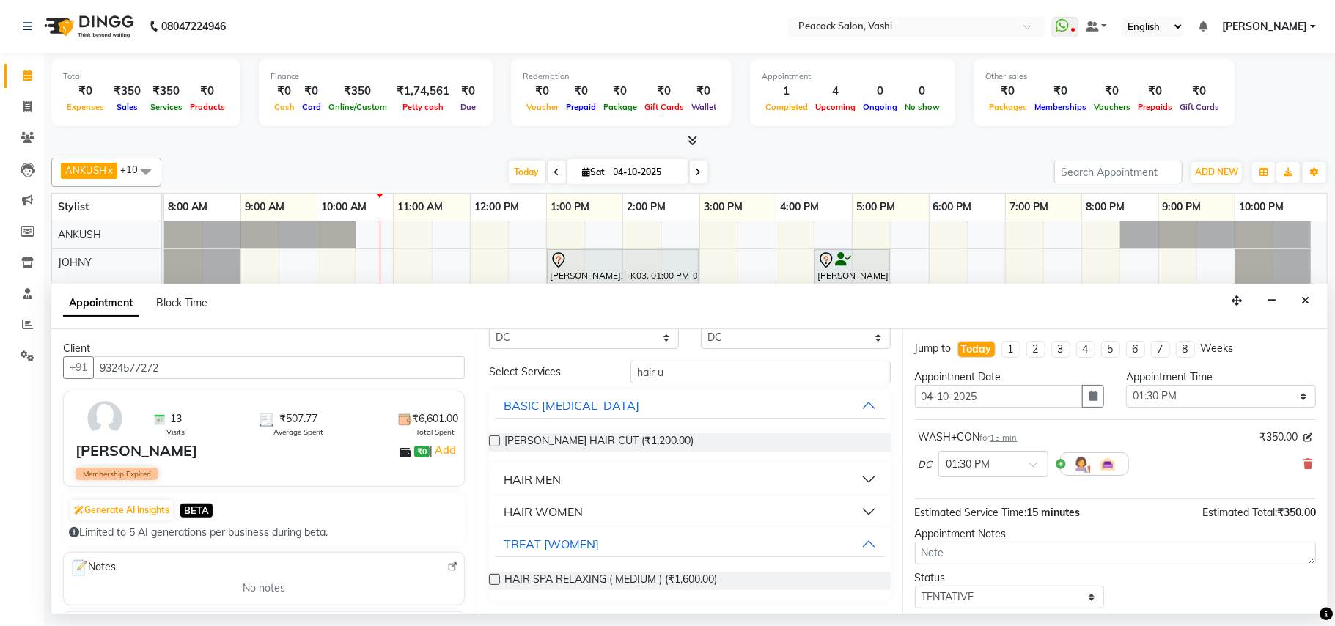
click at [537, 502] on button "HAIR WOMEN" at bounding box center [689, 512] width 389 height 26
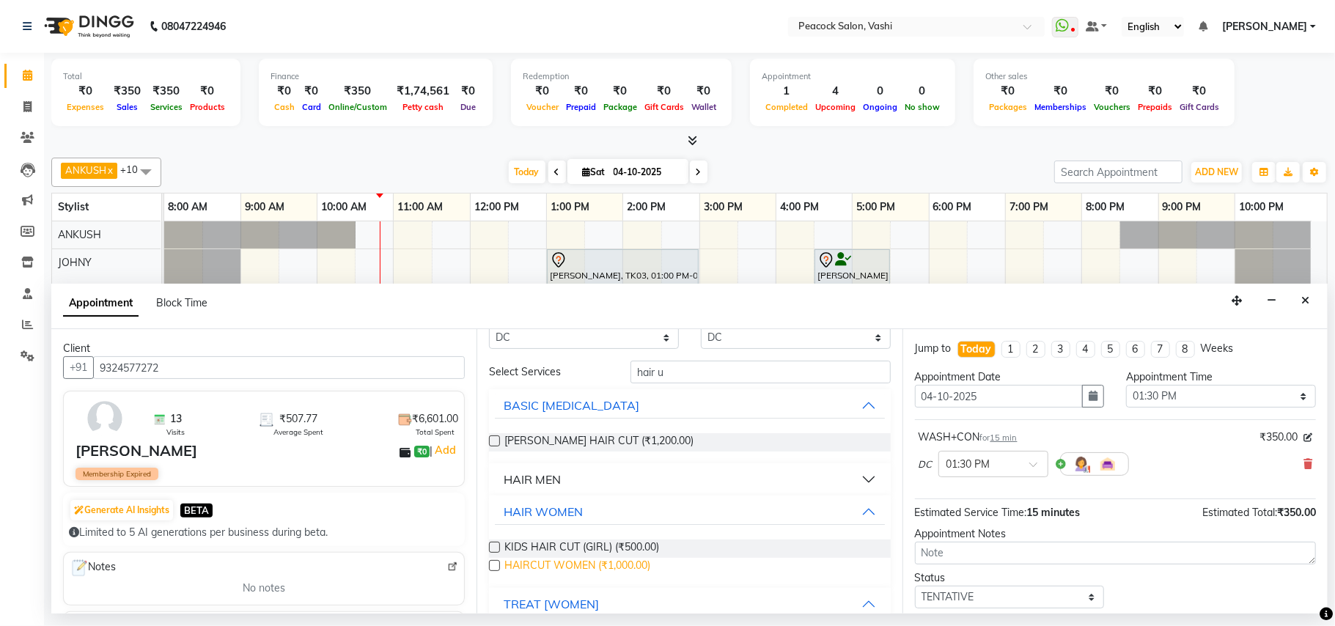
click at [555, 569] on span "HAIRCUT WOMEN (₹1,000.00)" at bounding box center [577, 567] width 146 height 18
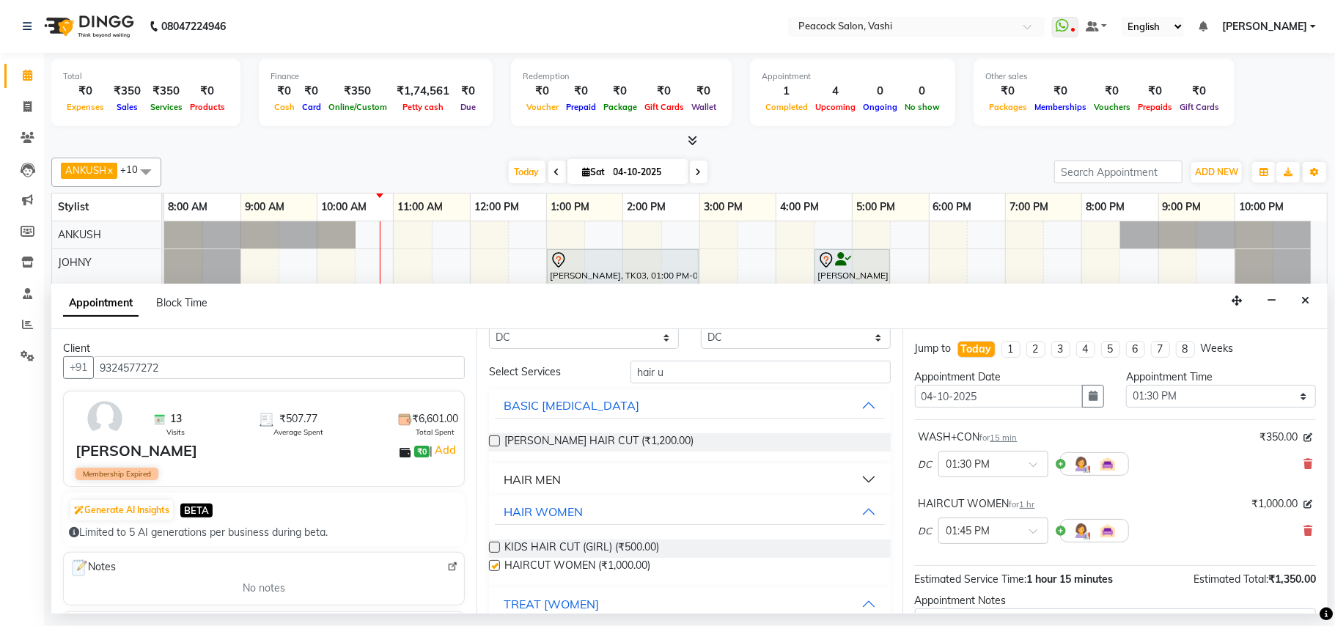
checkbox input "false"
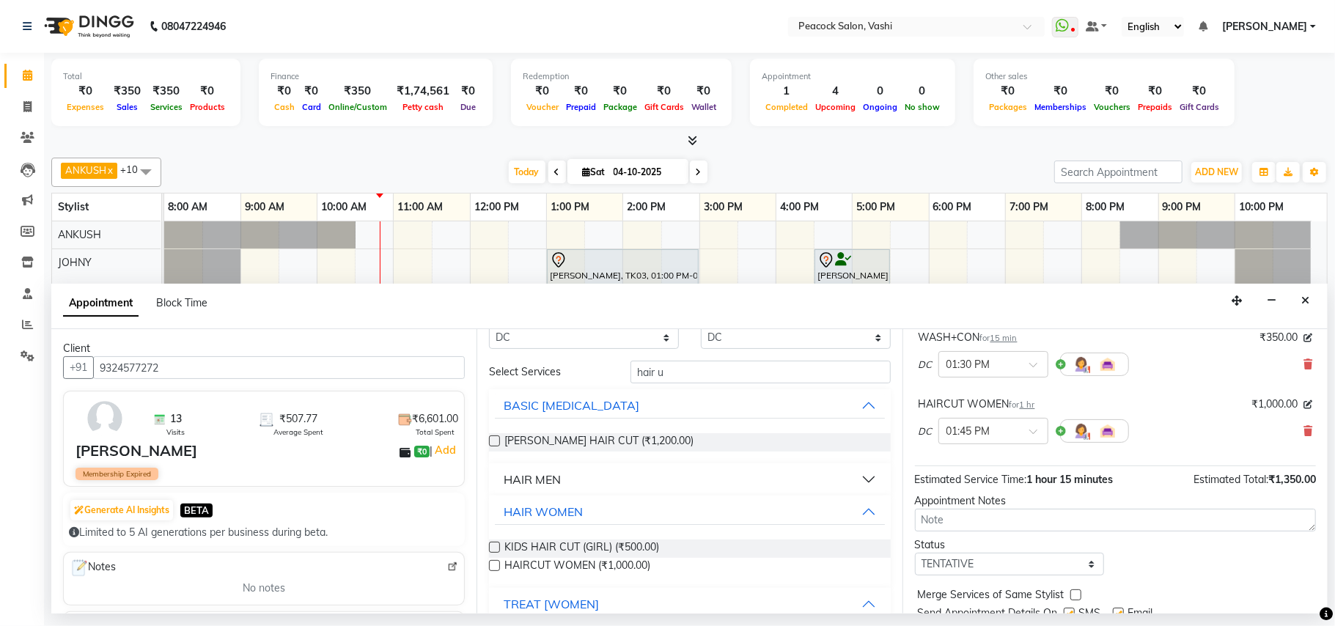
scroll to position [156, 0]
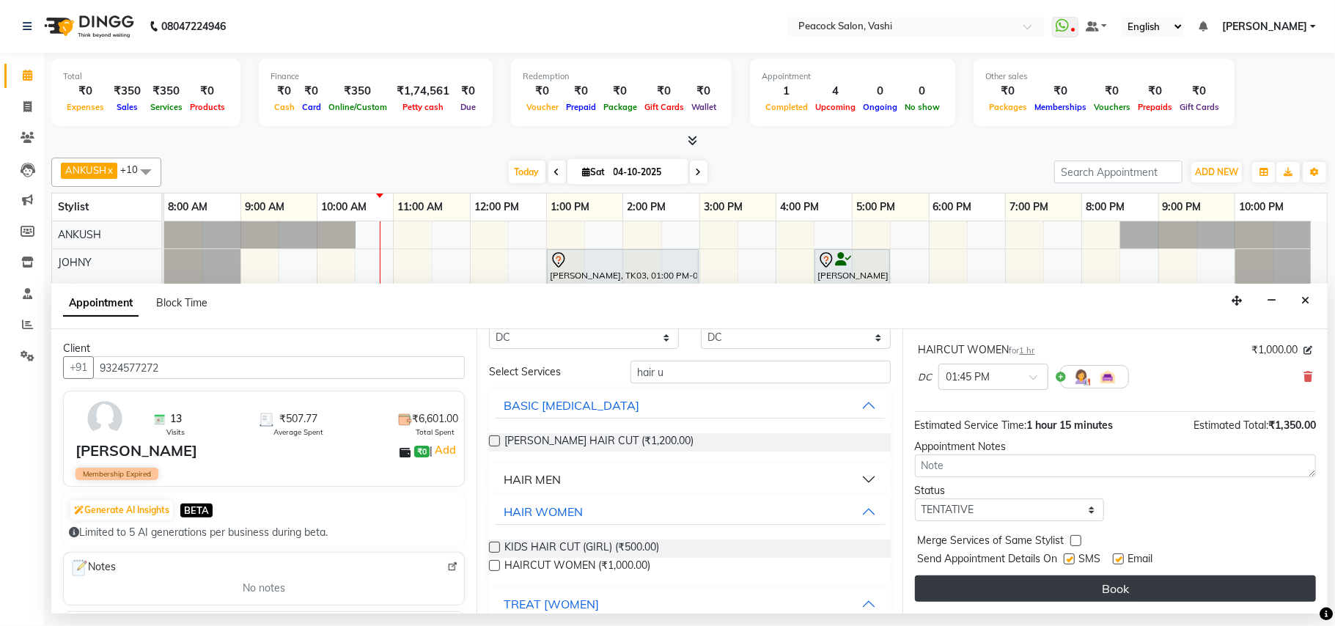
click at [1094, 590] on button "Book" at bounding box center [1115, 589] width 401 height 26
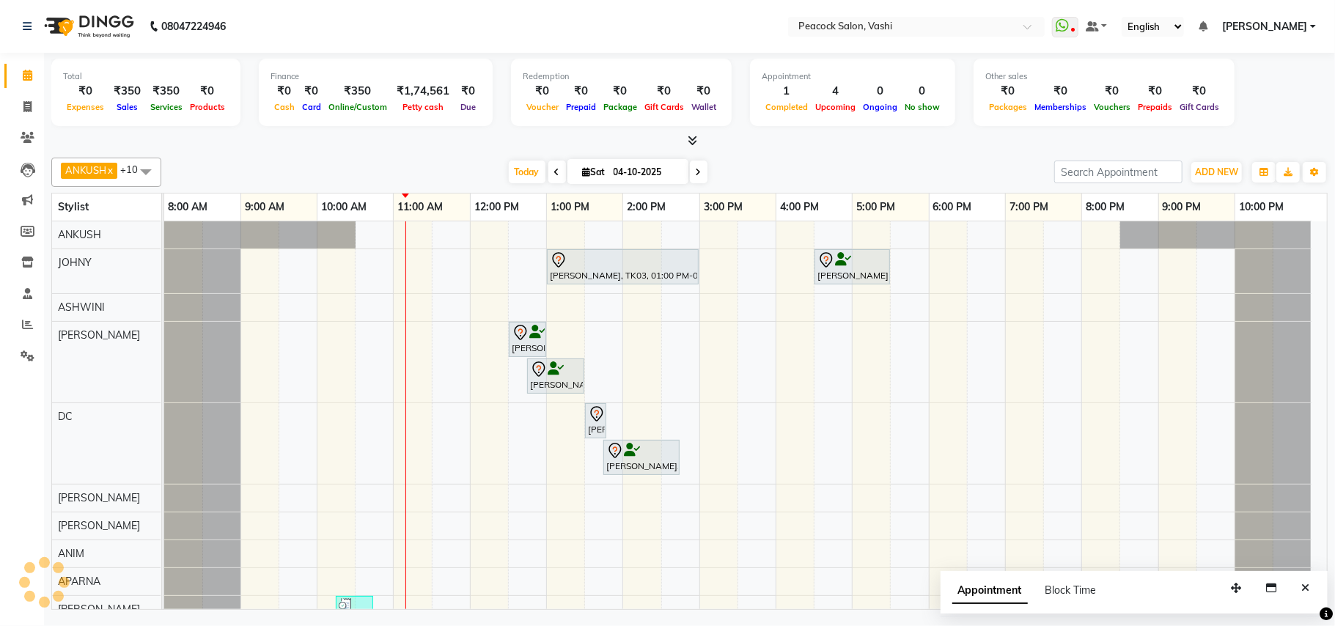
click at [722, 423] on div "daphney, TK03, 01:00 PM-03:00 PM, NT NOURISHMENT TREATMENT JEAN DCUNAJ, TK02, 0…" at bounding box center [745, 443] width 1163 height 444
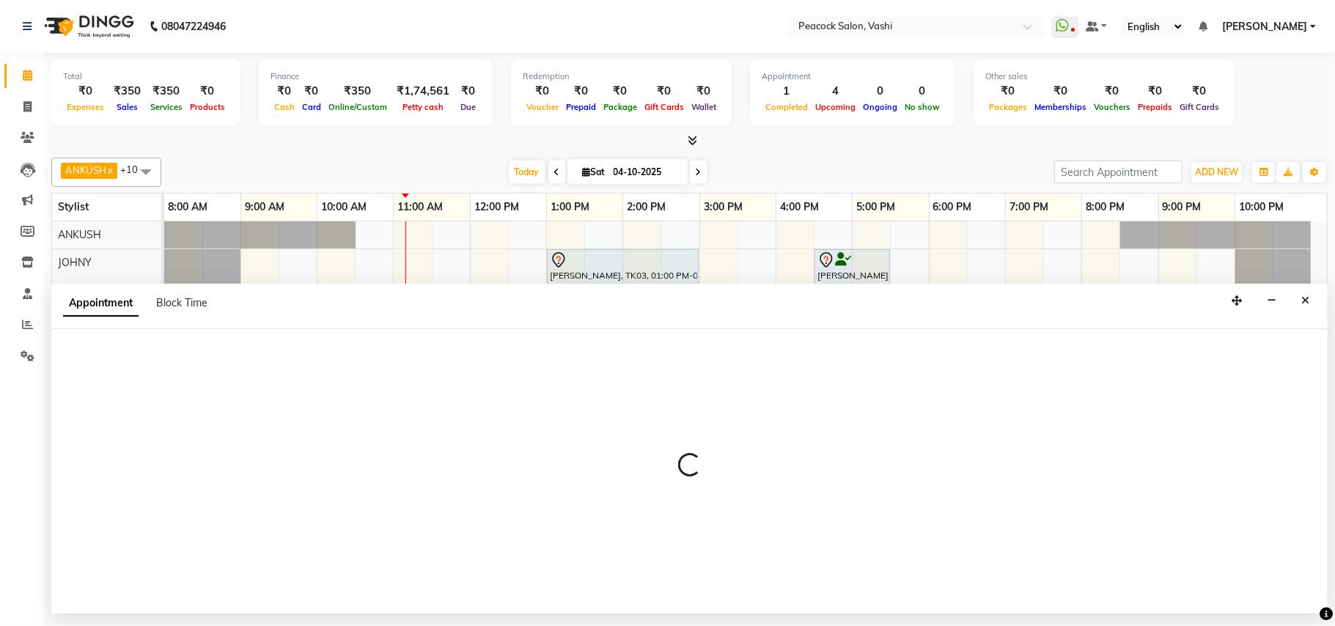
select select "22388"
select select "900"
select select "tentative"
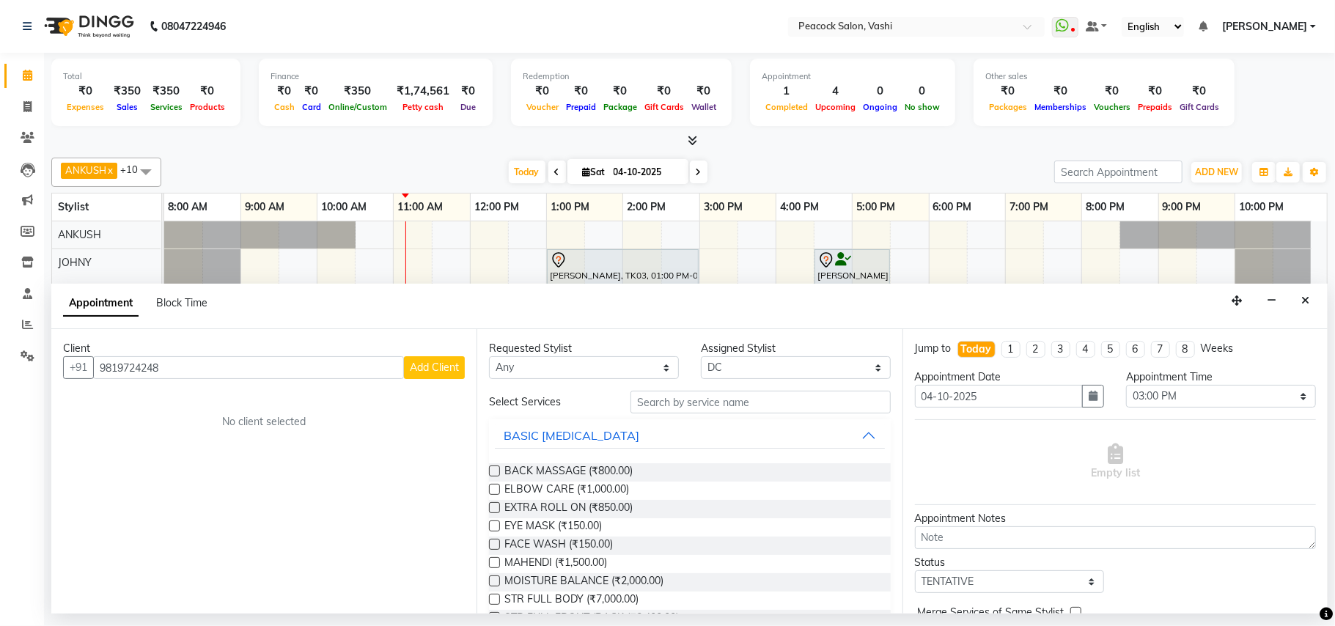
type input "9819724248"
click at [430, 364] on span "Add Client" at bounding box center [434, 367] width 49 height 13
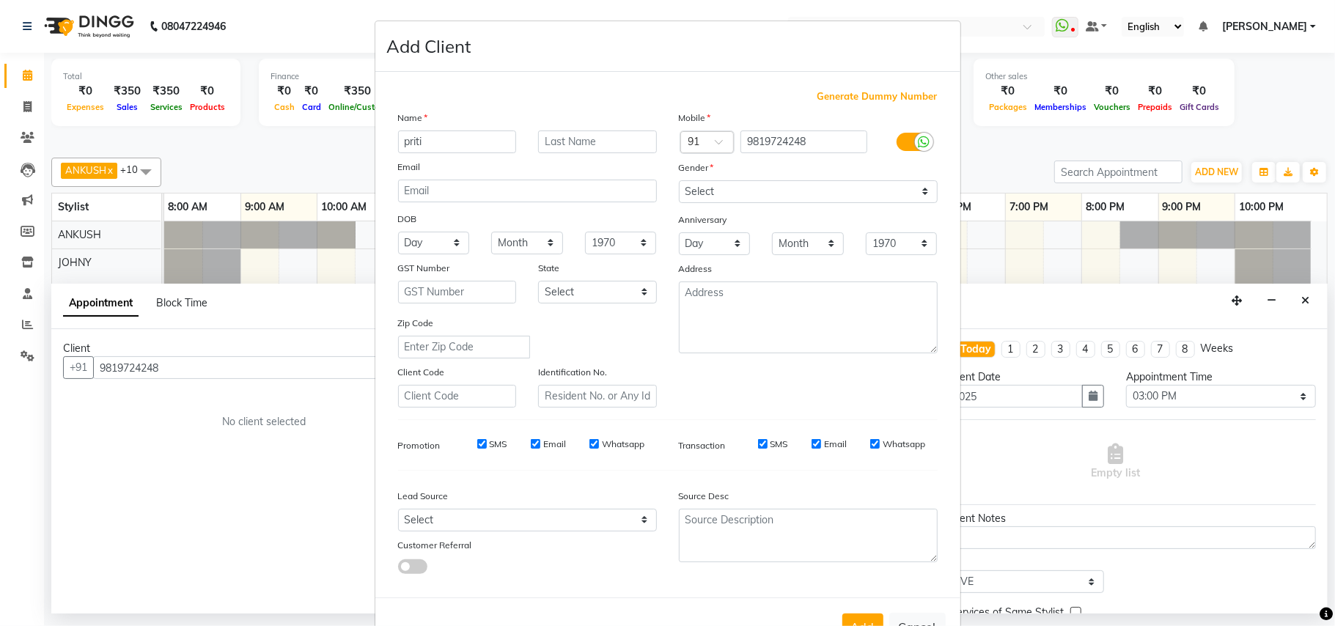
type input "priti"
click at [551, 142] on input "text" at bounding box center [597, 142] width 119 height 23
click at [766, 191] on select "Select [DEMOGRAPHIC_DATA] [DEMOGRAPHIC_DATA] Other Prefer Not To Say" at bounding box center [808, 191] width 259 height 23
select select "[DEMOGRAPHIC_DATA]"
click at [679, 180] on select "Select [DEMOGRAPHIC_DATA] [DEMOGRAPHIC_DATA] Other Prefer Not To Say" at bounding box center [808, 191] width 259 height 23
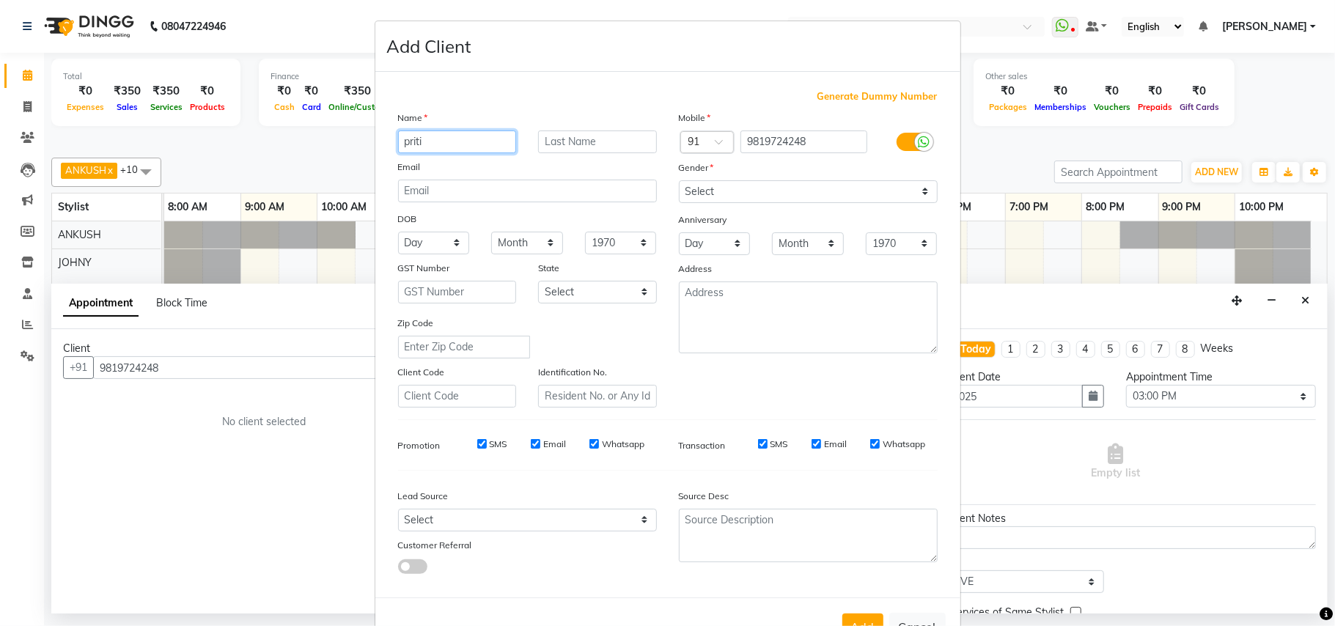
click at [441, 139] on input "priti" at bounding box center [457, 142] width 119 height 23
type input "p"
type input "[PERSON_NAME]"
click at [857, 614] on button "Add" at bounding box center [862, 627] width 41 height 26
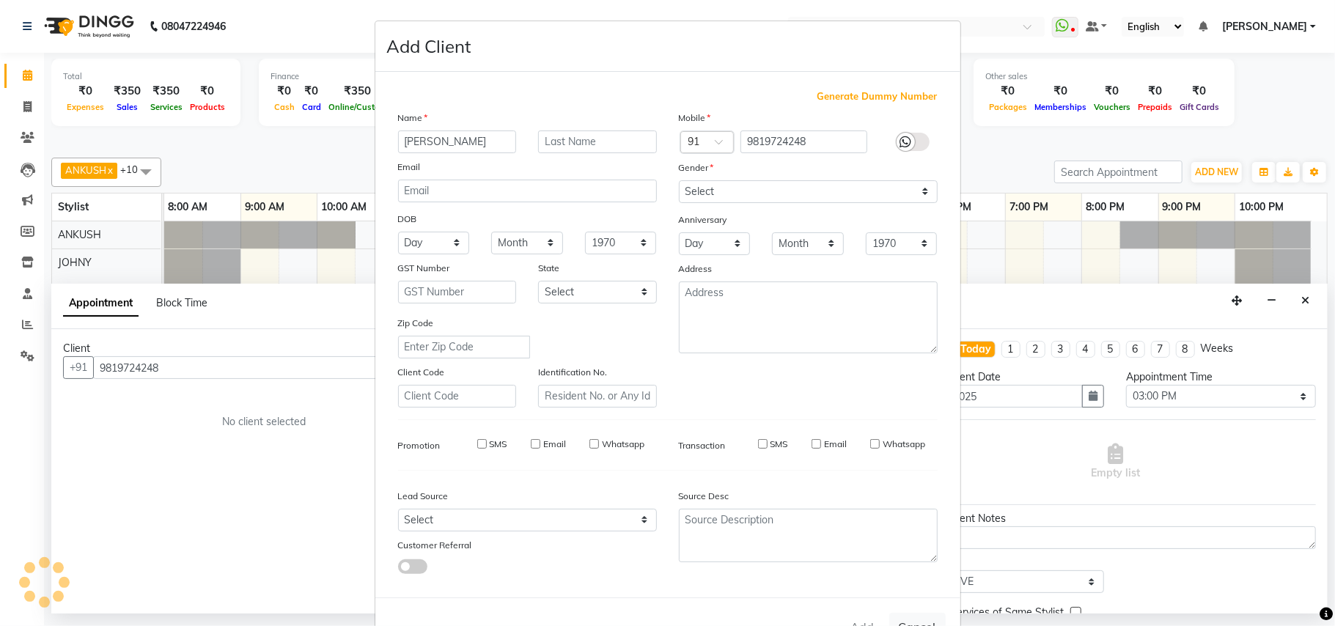
select select
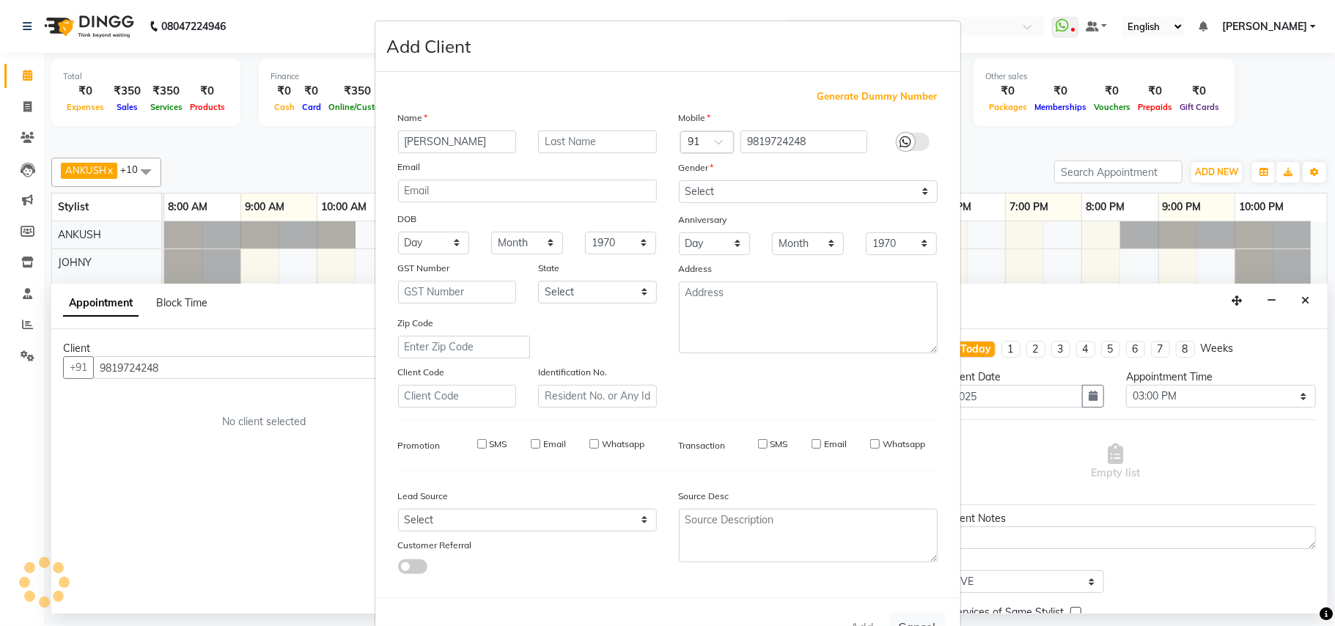
select select
checkbox input "false"
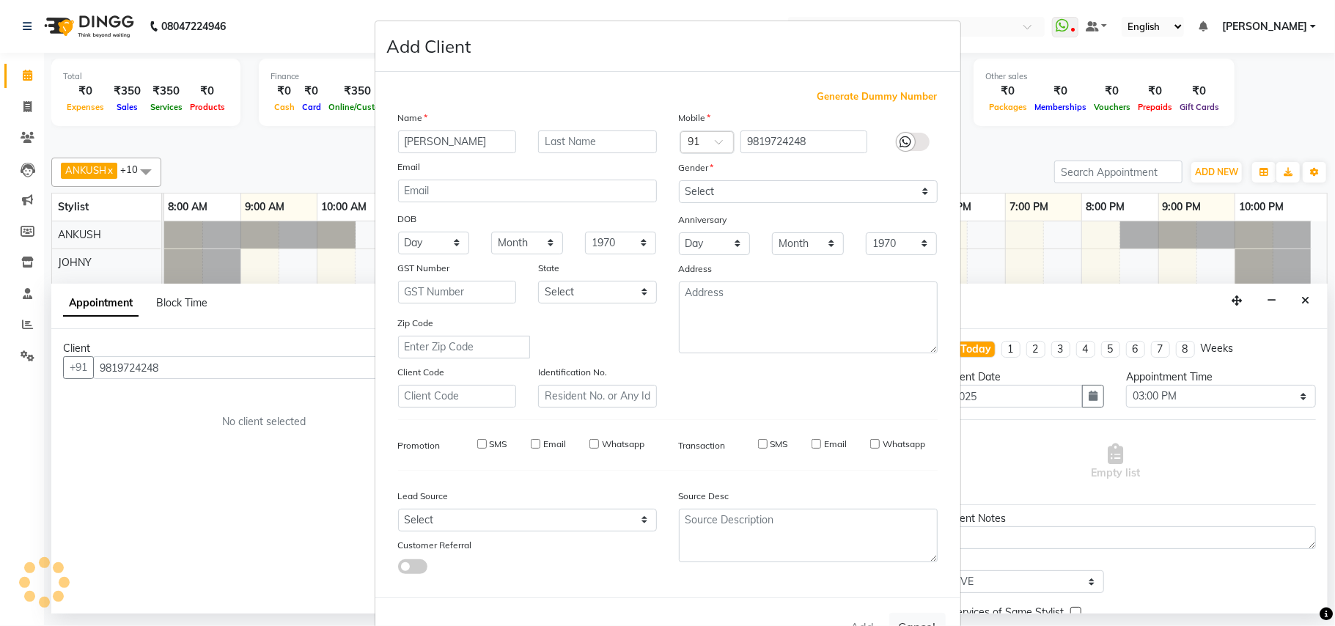
checkbox input "false"
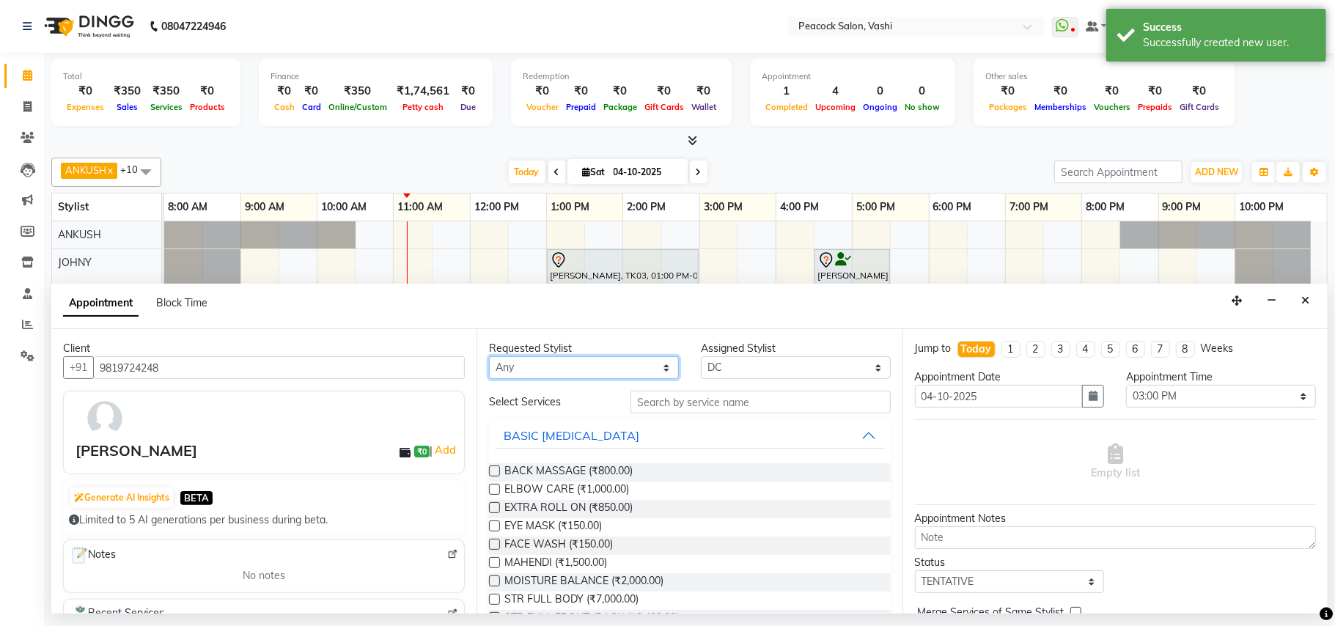
click at [554, 370] on select "Any ANIM ANKUSH APARNA ASHWINI BHAGWATI DC HARSHADA JOHNY PRITI RIZWAN SAHIB" at bounding box center [584, 367] width 190 height 23
click at [489, 358] on select "Any ANIM ANKUSH APARNA ASHWINI BHAGWATI DC HARSHADA JOHNY PRITI RIZWAN SAHIB" at bounding box center [584, 367] width 190 height 23
click at [581, 370] on select "Any ANIM ANKUSH APARNA ASHWINI BHAGWATI DC HARSHADA JOHNY PRITI RIZWAN SAHIB" at bounding box center [584, 367] width 190 height 23
select select "37757"
click at [489, 358] on select "Any ANIM ANKUSH APARNA ASHWINI BHAGWATI DC HARSHADA JOHNY PRITI RIZWAN SAHIB" at bounding box center [584, 367] width 190 height 23
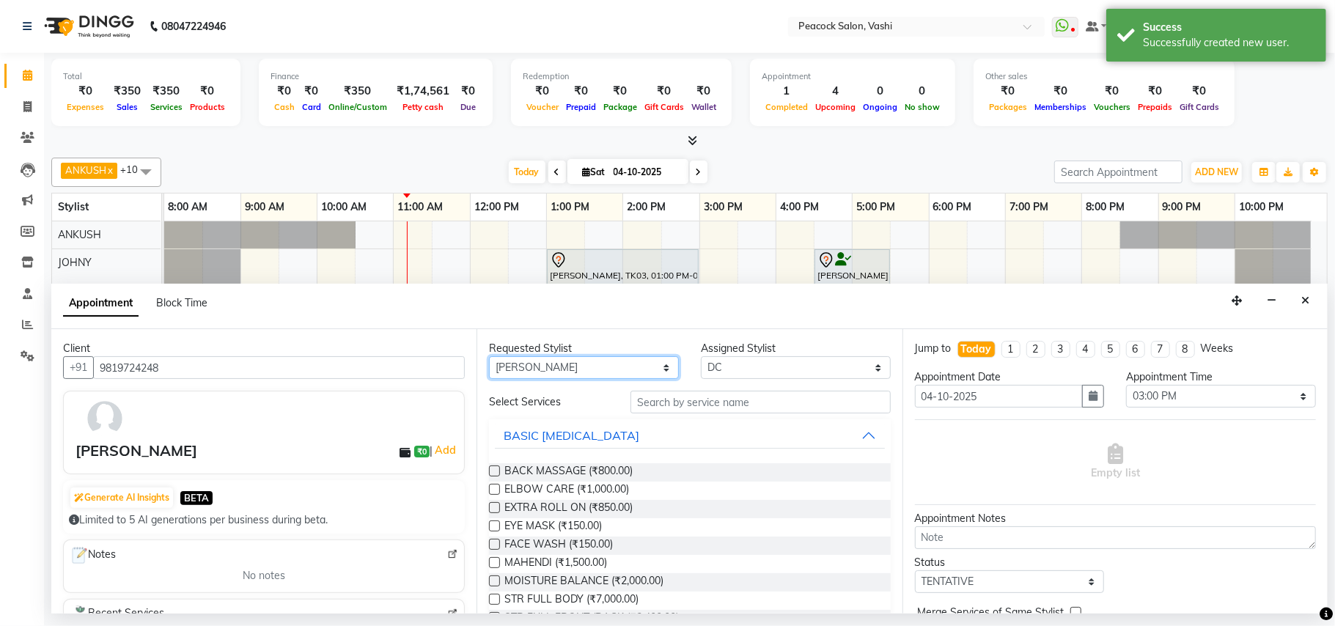
select select "37757"
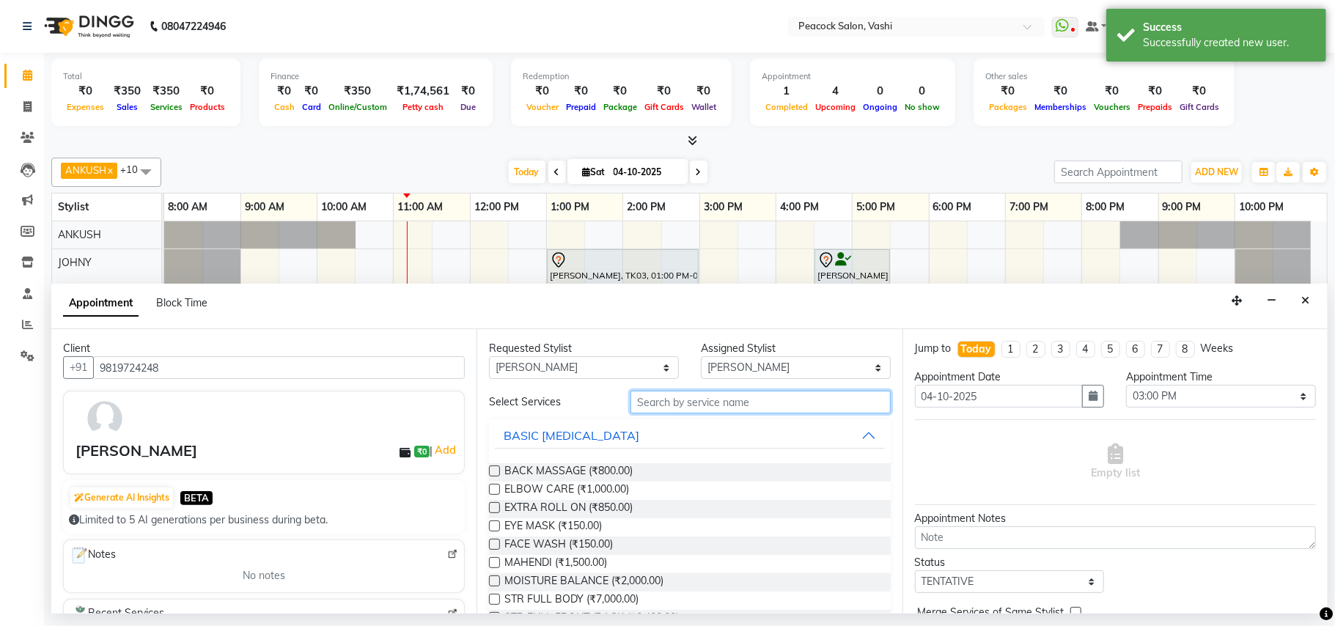
click at [680, 403] on input "text" at bounding box center [761, 402] width 260 height 23
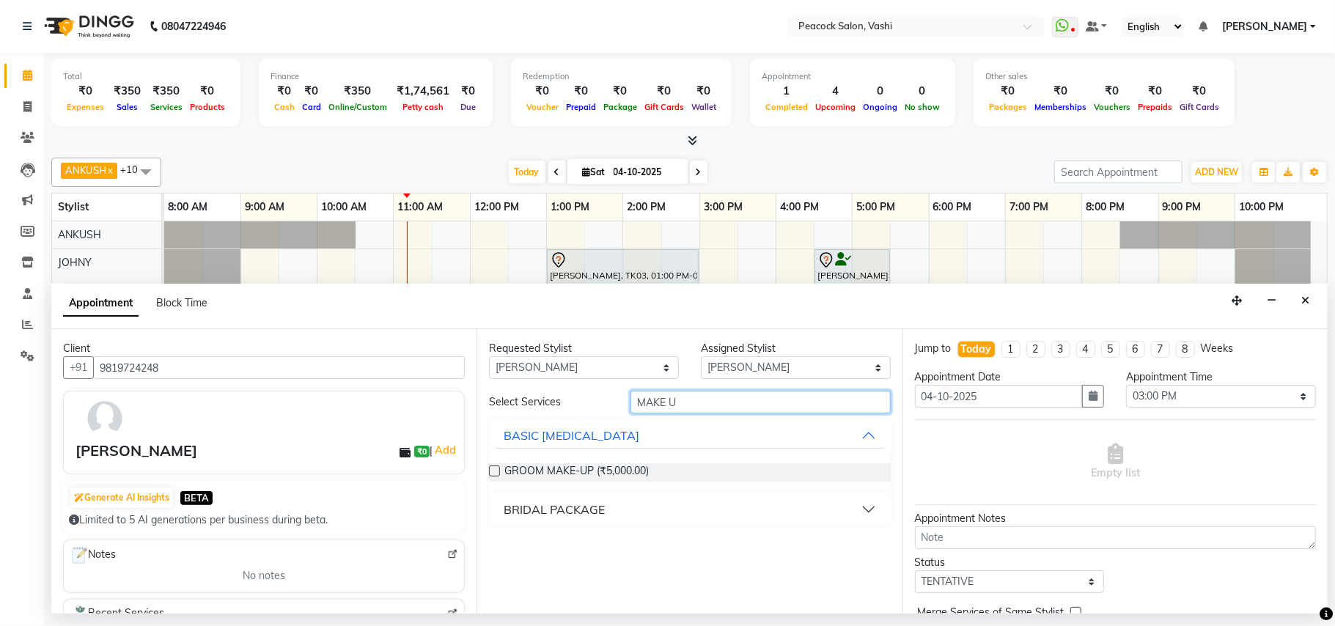
type input "MAKE U"
click at [564, 512] on div "BRIDAL PACKAGE" at bounding box center [554, 510] width 101 height 18
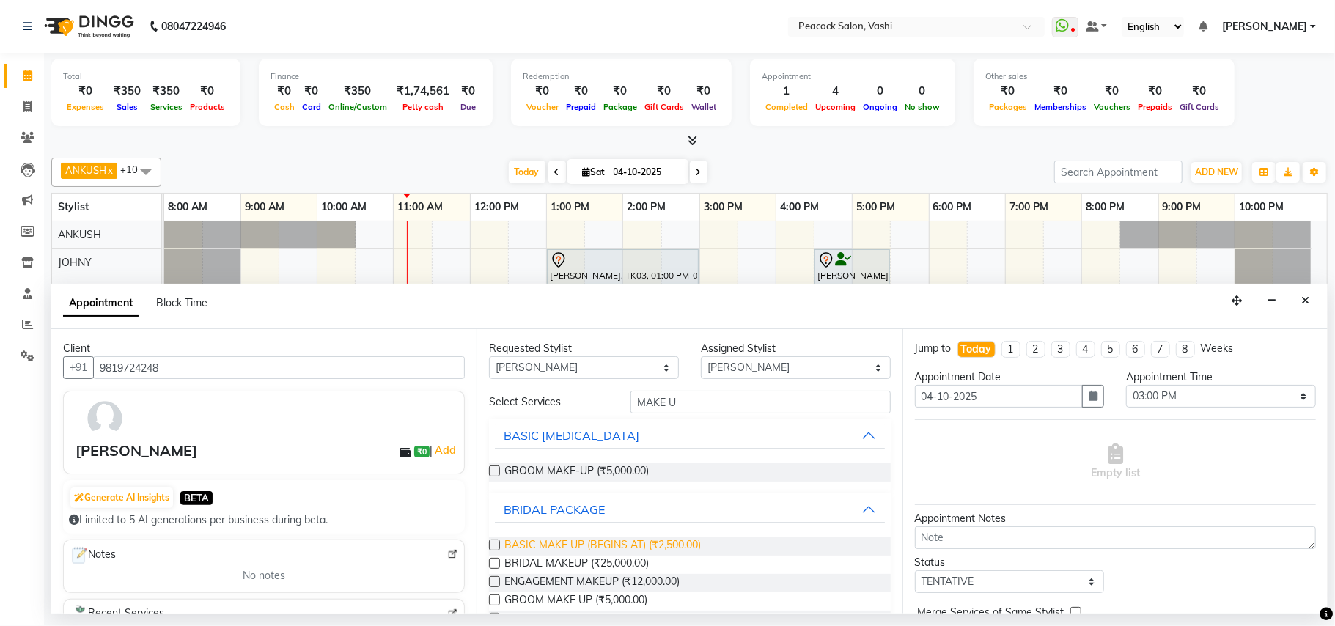
click at [564, 543] on span "BASIC MAKE UP (BEGINS AT) (₹2,500.00)" at bounding box center [602, 546] width 197 height 18
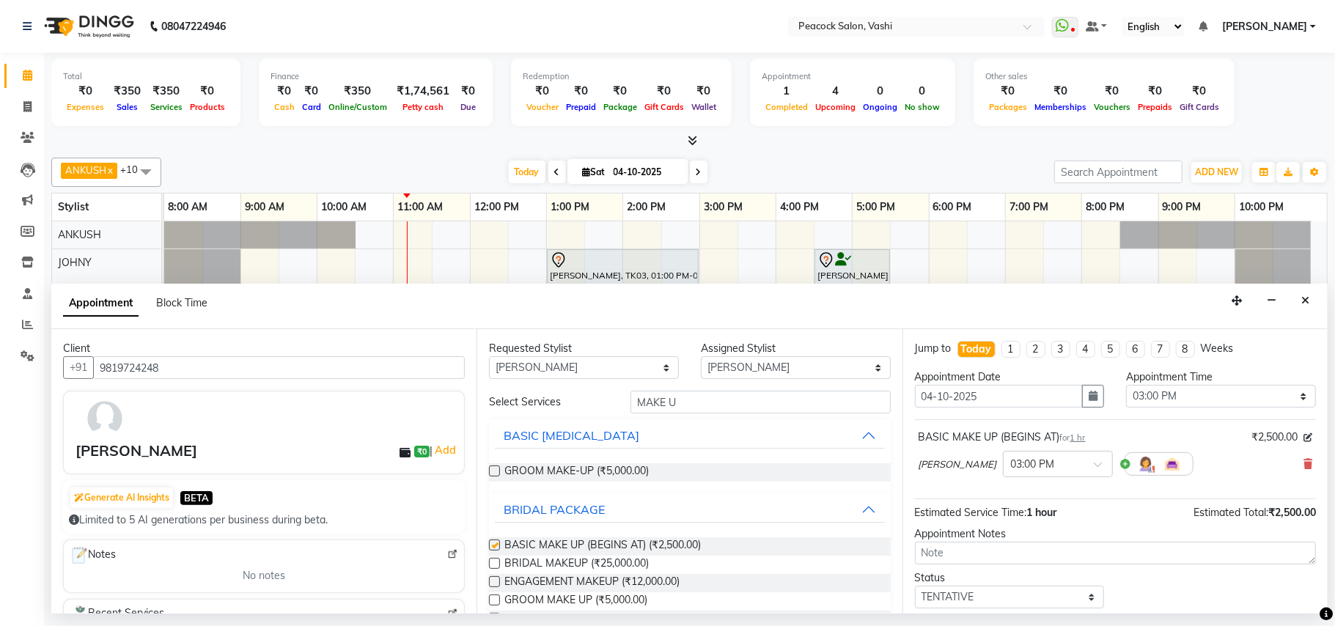
checkbox input "false"
click at [681, 403] on input "MAKE U" at bounding box center [761, 402] width 260 height 23
type input "M"
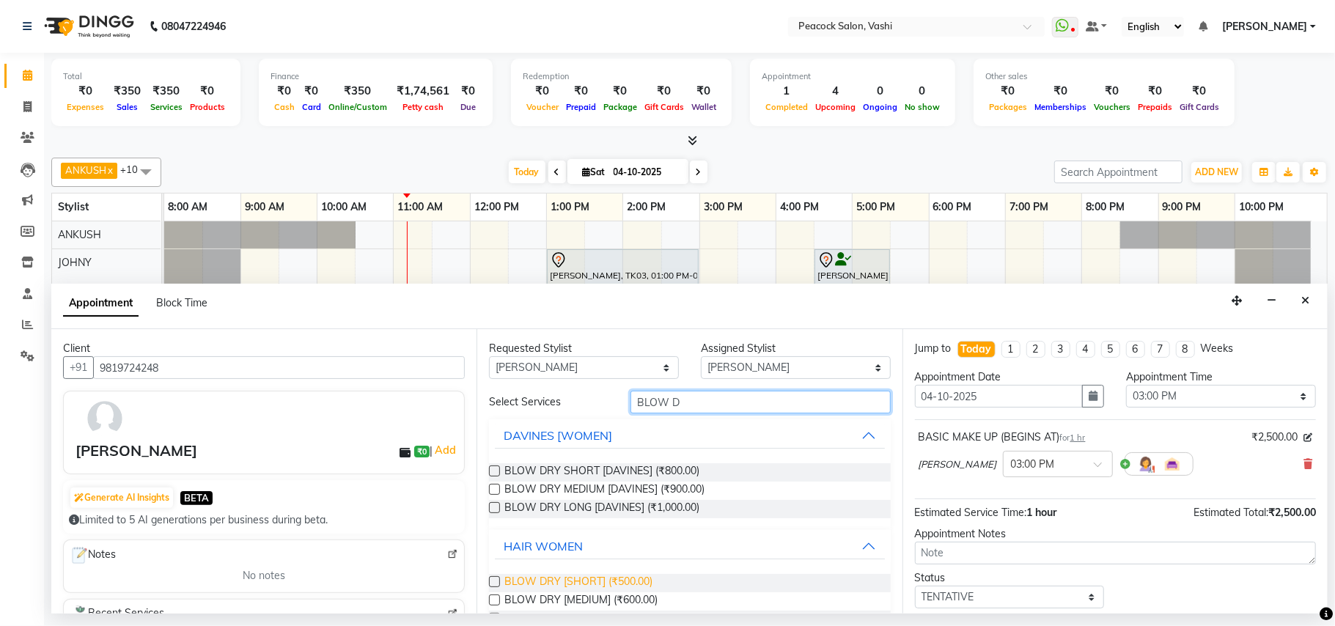
type input "BLOW D"
click at [594, 581] on span "BLOW DRY [SHORT] (₹500.00)" at bounding box center [578, 583] width 148 height 18
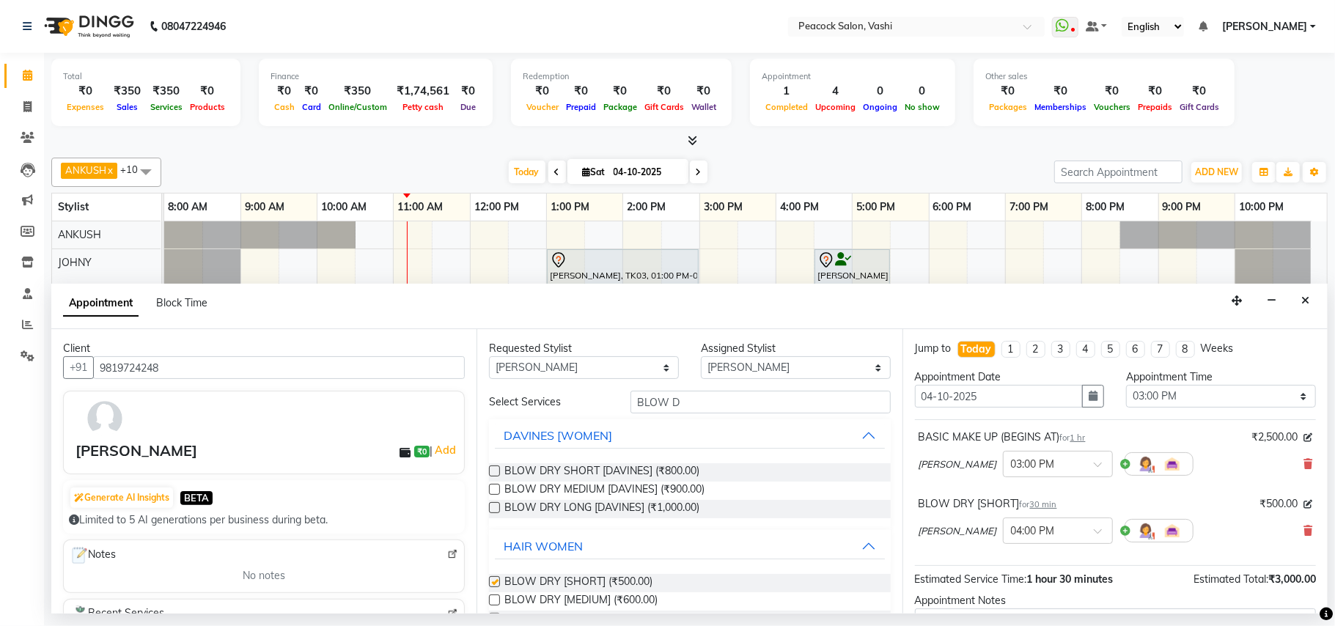
checkbox input "false"
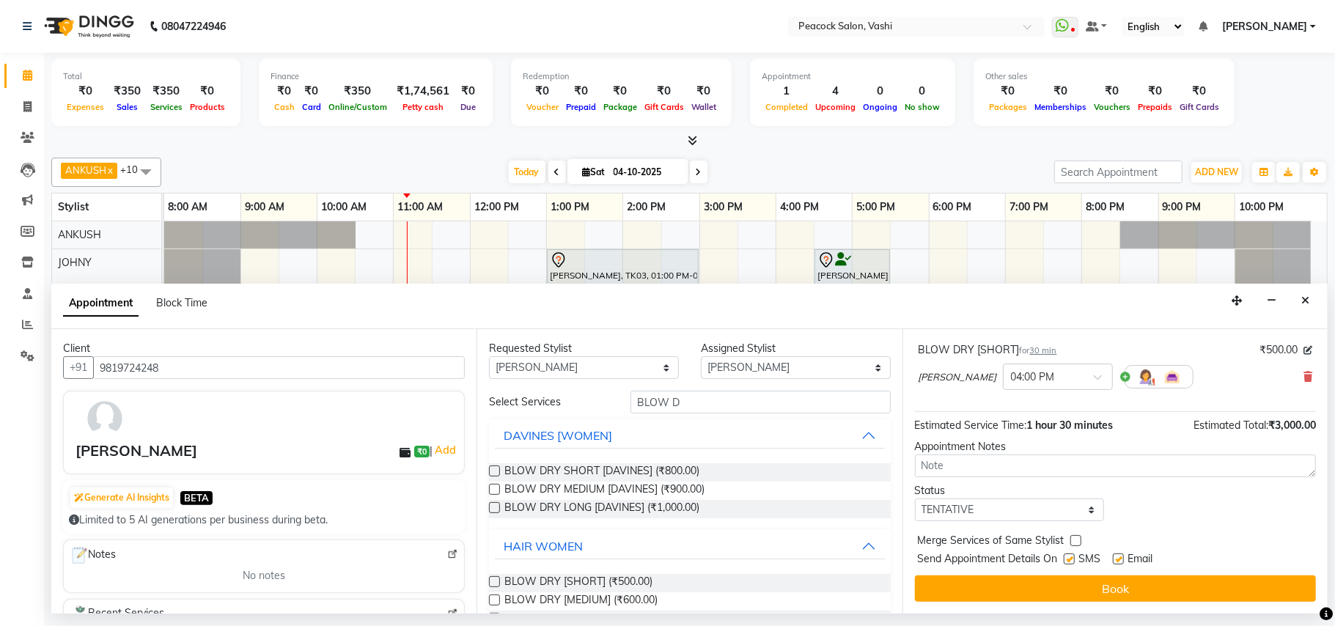
click at [1112, 584] on button "Book" at bounding box center [1115, 589] width 401 height 26
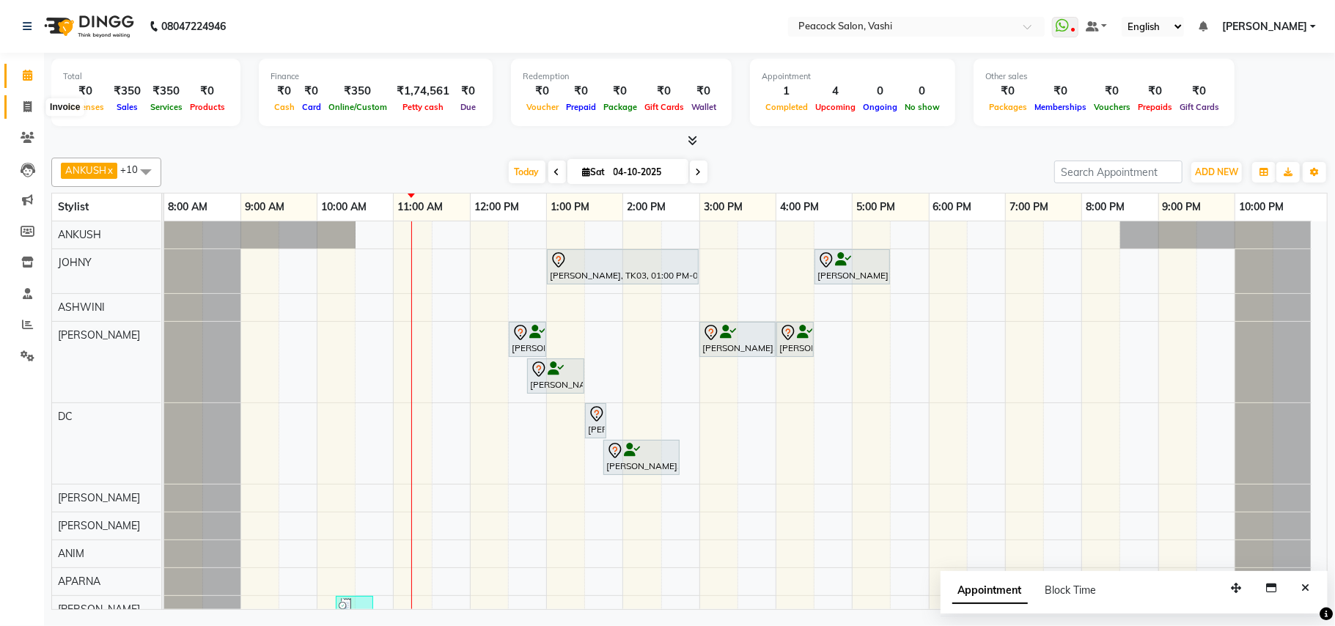
click at [23, 109] on icon at bounding box center [27, 106] width 8 height 11
select select "service"
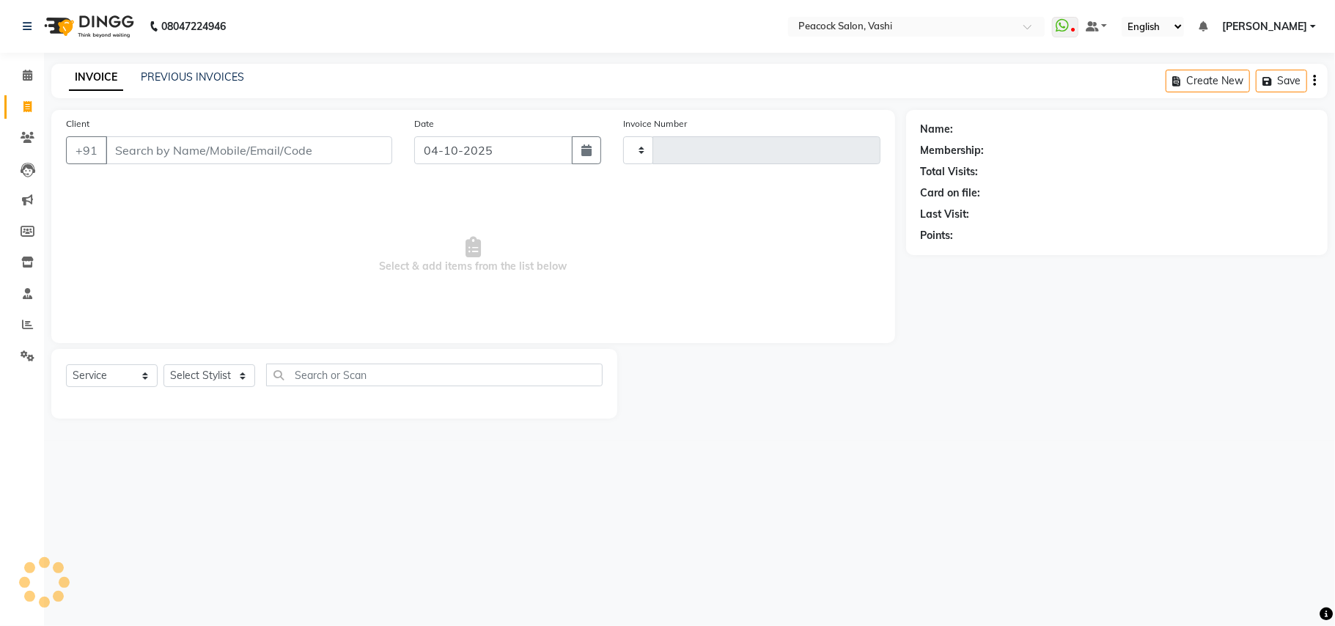
type input "3437"
select select "619"
click at [212, 81] on link "PREVIOUS INVOICES" at bounding box center [192, 76] width 103 height 13
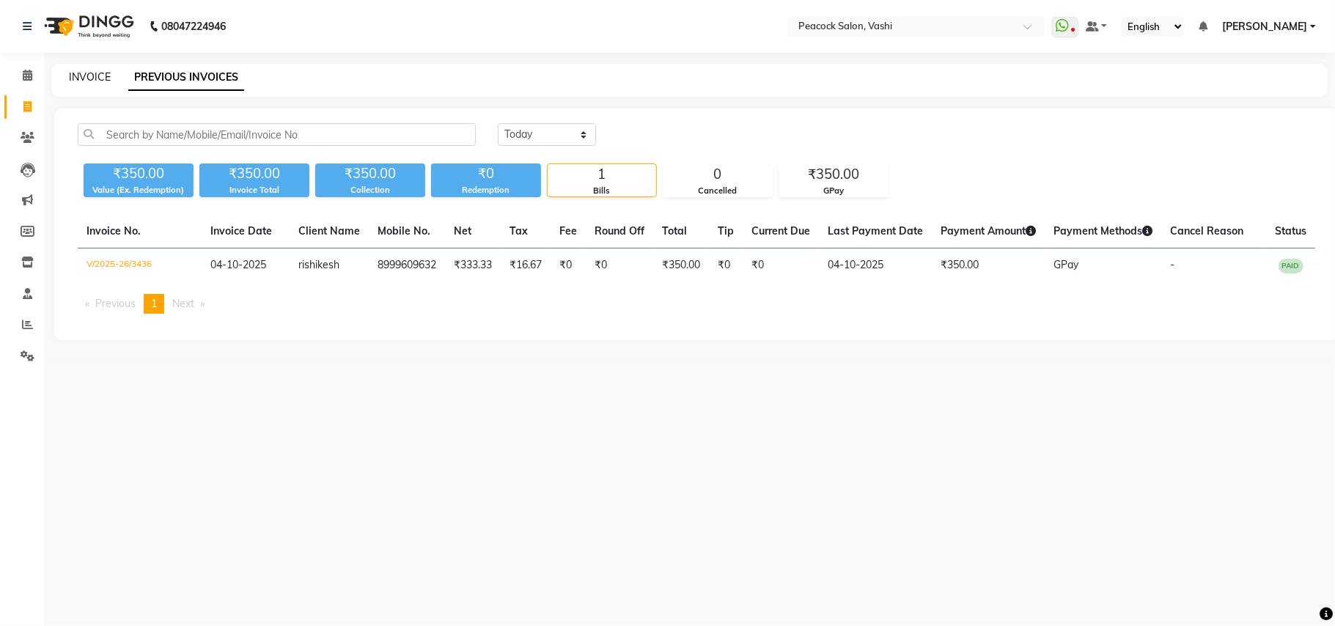
click at [98, 80] on link "INVOICE" at bounding box center [90, 76] width 42 height 13
select select "service"
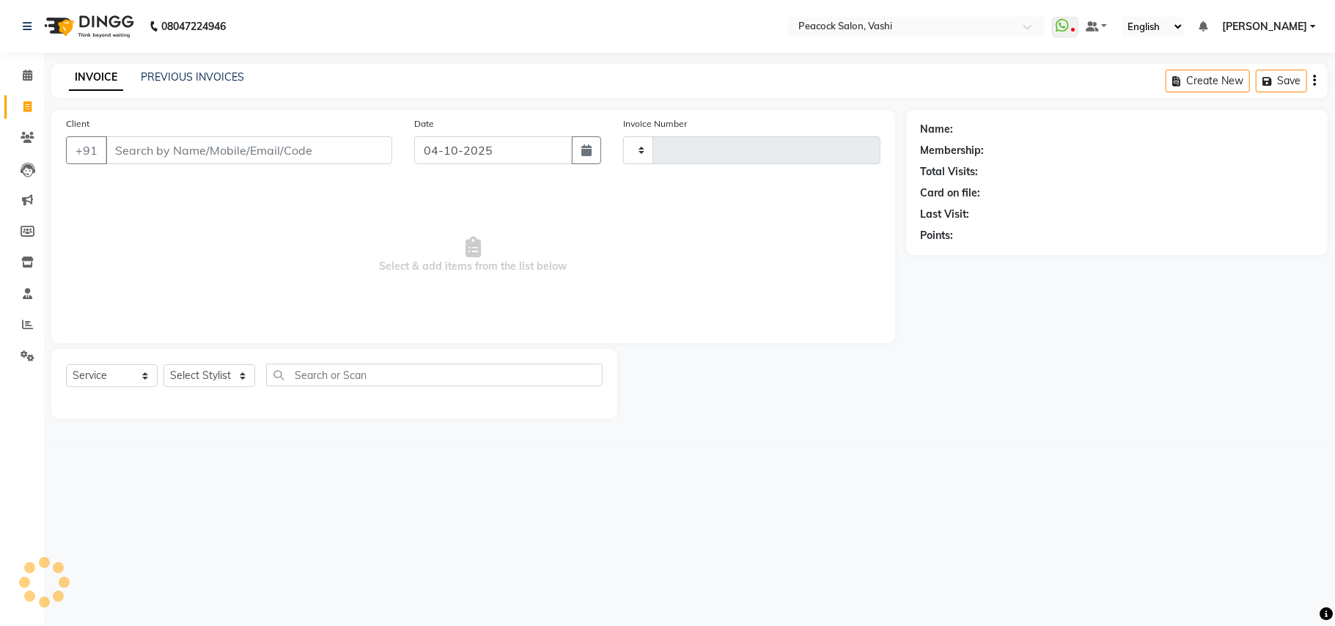
type input "3437"
select select "619"
click at [194, 380] on select "Select Stylist ANIM ANKUSH APARNA ASHWINI BHAGWATI DC Dingg Support HARSHADA JO…" at bounding box center [210, 375] width 92 height 23
select select "86866"
click at [164, 364] on select "Select Stylist ANIM ANKUSH APARNA ASHWINI BHAGWATI DC Dingg Support HARSHADA JO…" at bounding box center [210, 375] width 92 height 23
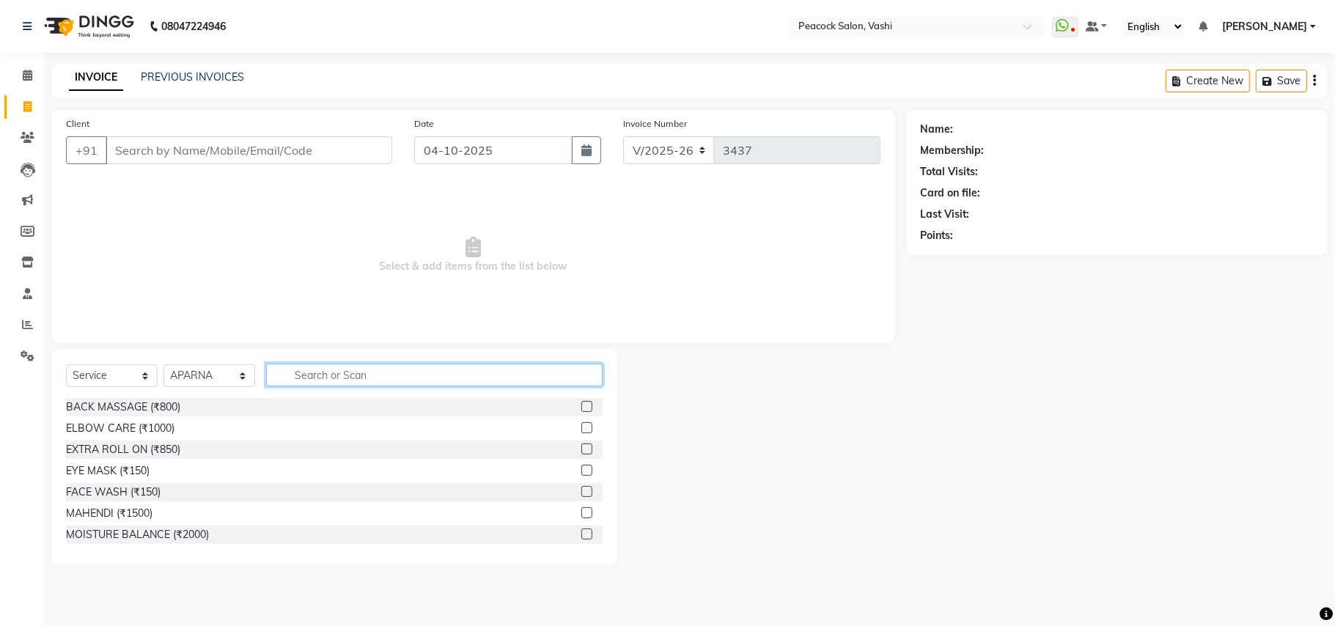
click at [367, 372] on input "text" at bounding box center [434, 375] width 337 height 23
click at [157, 76] on link "PREVIOUS INVOICES" at bounding box center [192, 76] width 103 height 13
click at [265, 133] on div "Client +91" at bounding box center [229, 146] width 348 height 60
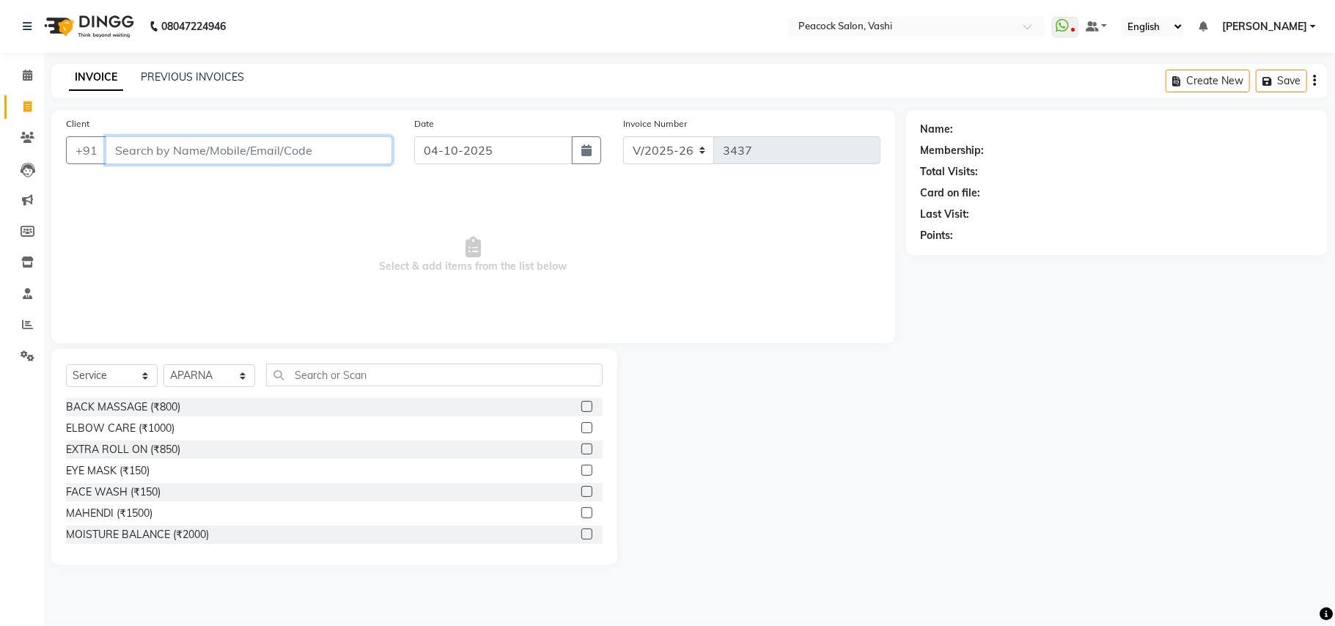
click at [224, 145] on input "Client" at bounding box center [249, 150] width 287 height 28
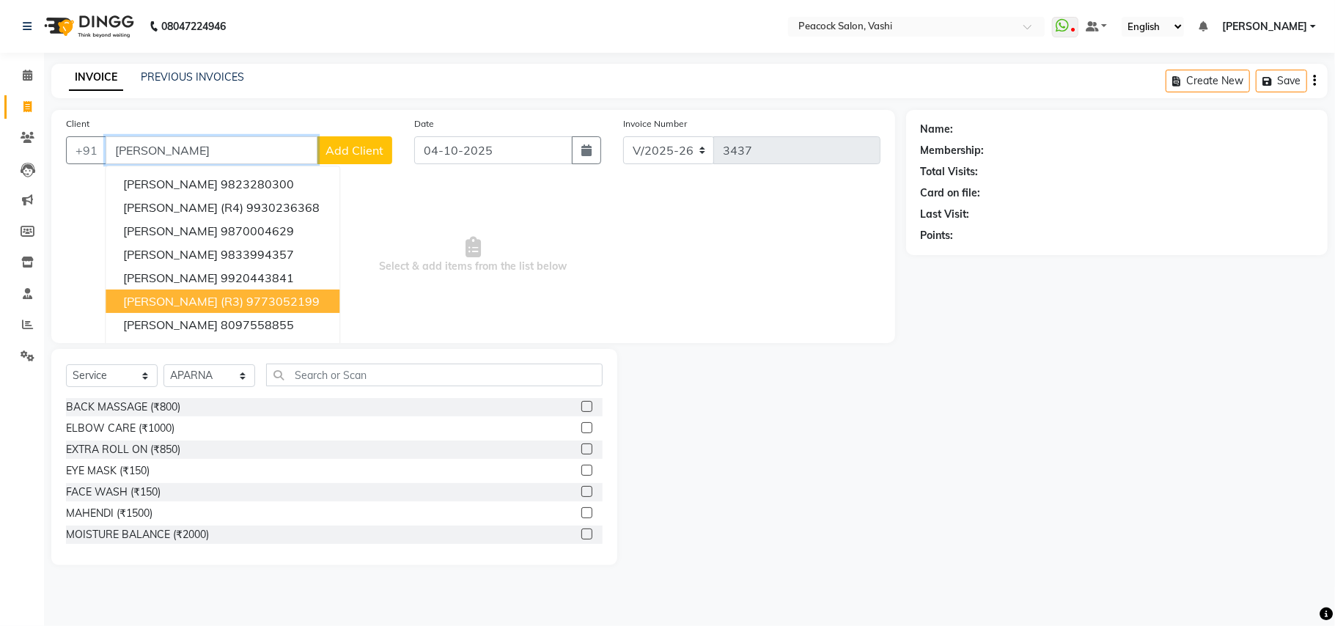
click at [165, 299] on span "SRIMATI SHENOY (R3)" at bounding box center [183, 301] width 120 height 15
type input "9773052199"
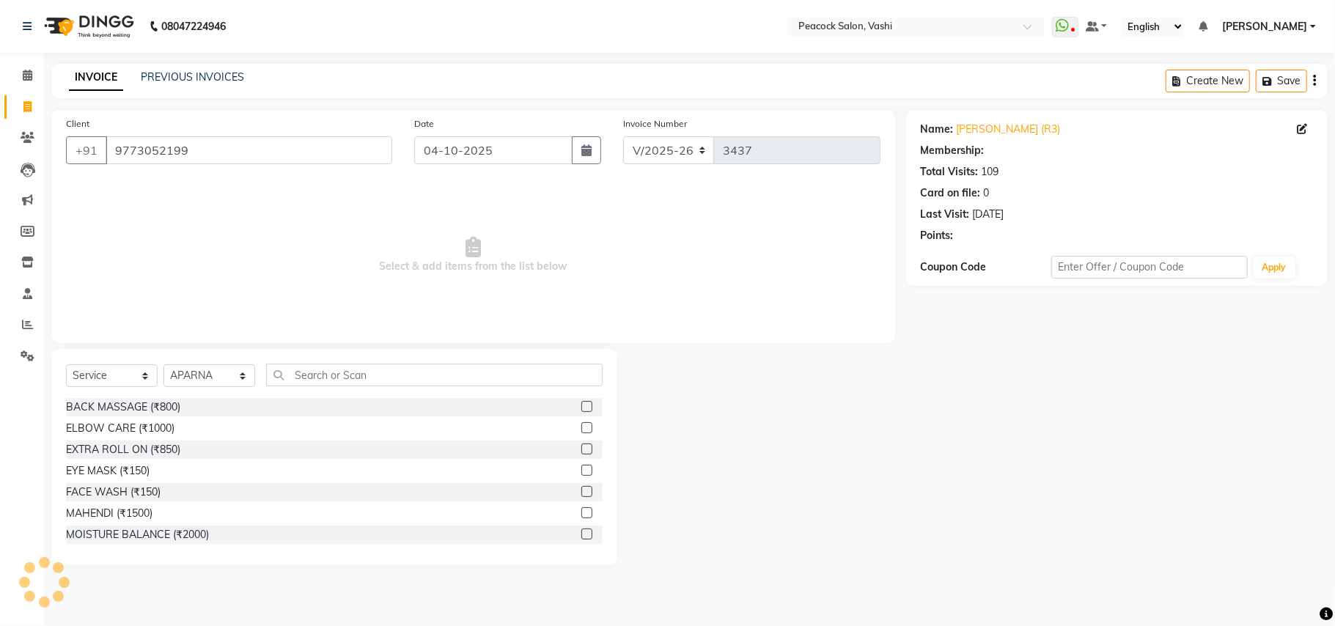
select select "1: Object"
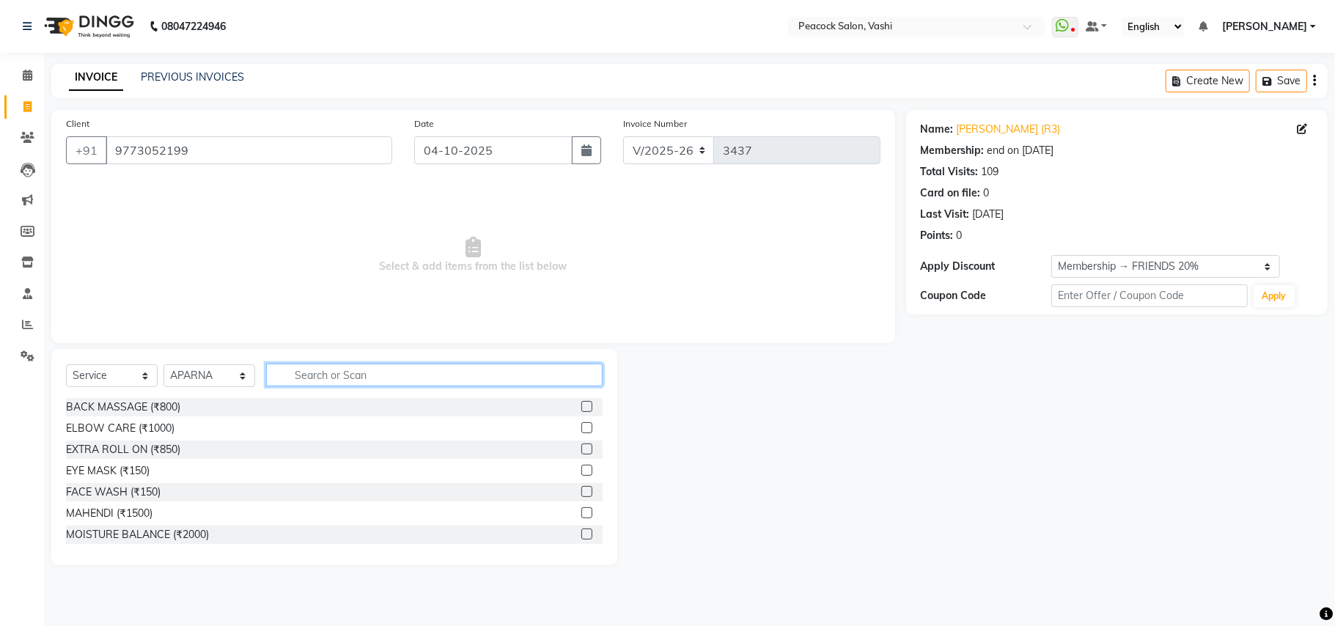
click at [309, 378] on input "text" at bounding box center [434, 375] width 337 height 23
type input "EYE"
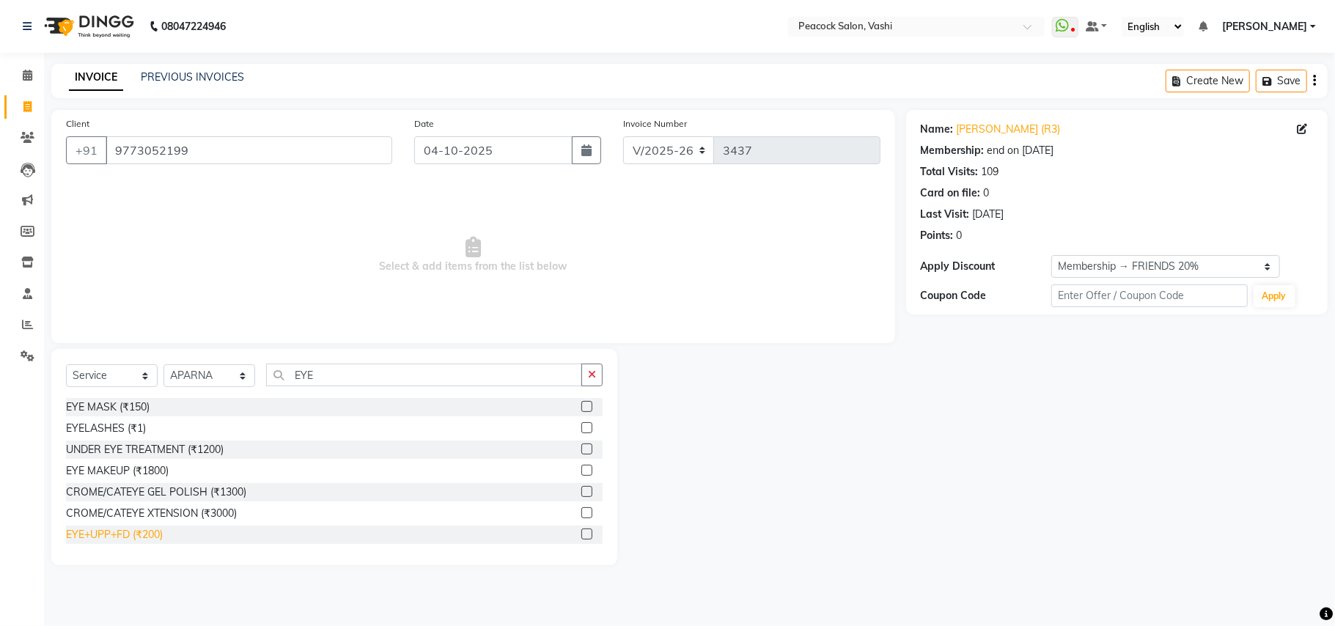
click at [139, 529] on div "EYE+UPP+FD (₹200)" at bounding box center [114, 534] width 97 height 15
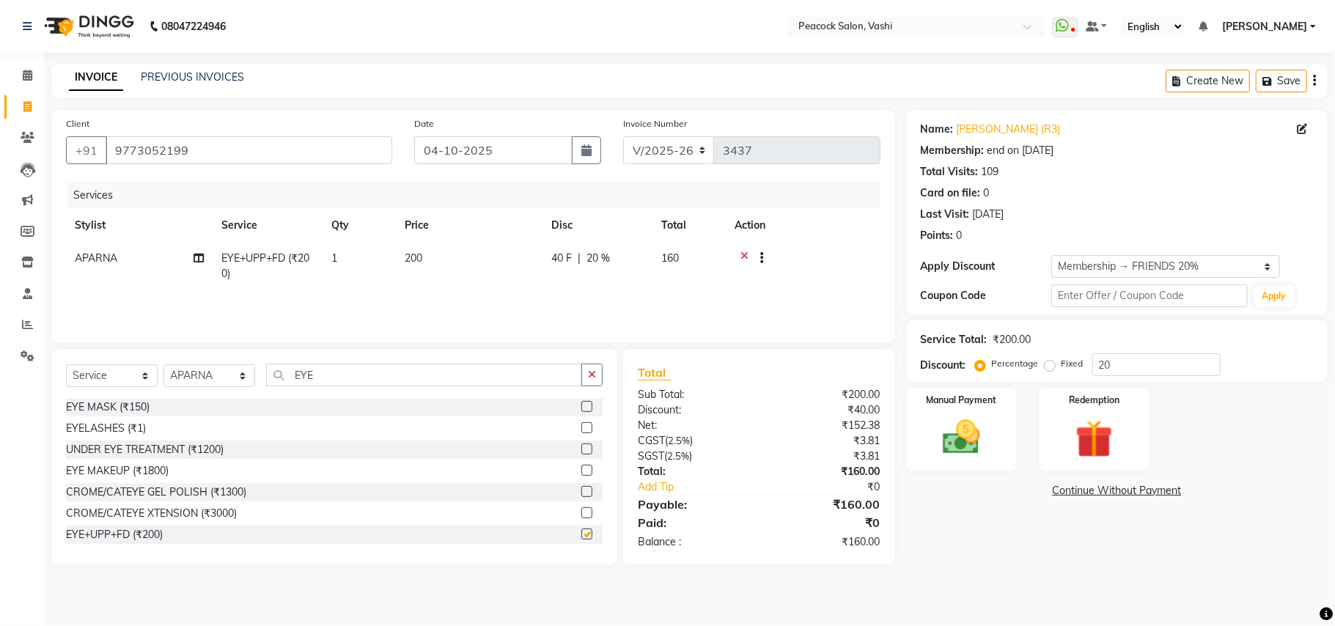
checkbox input "false"
click at [1003, 130] on link "Srimati Shenoy (R3)" at bounding box center [1009, 129] width 104 height 15
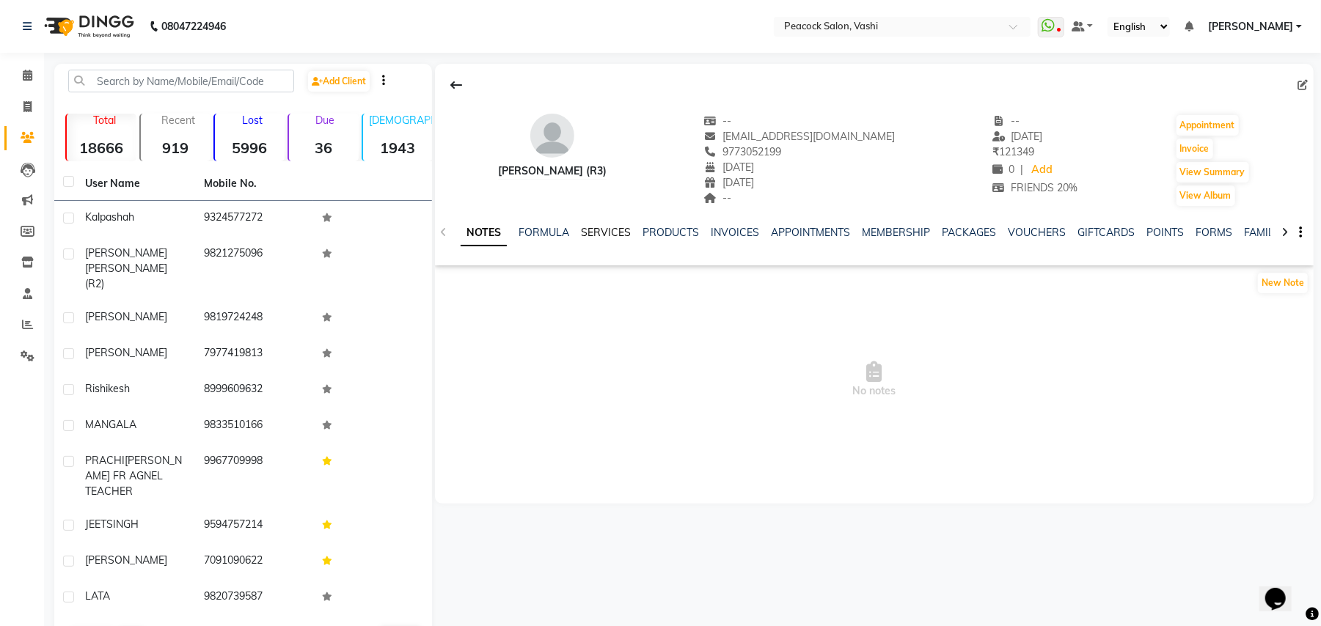
click at [608, 236] on link "SERVICES" at bounding box center [606, 232] width 50 height 13
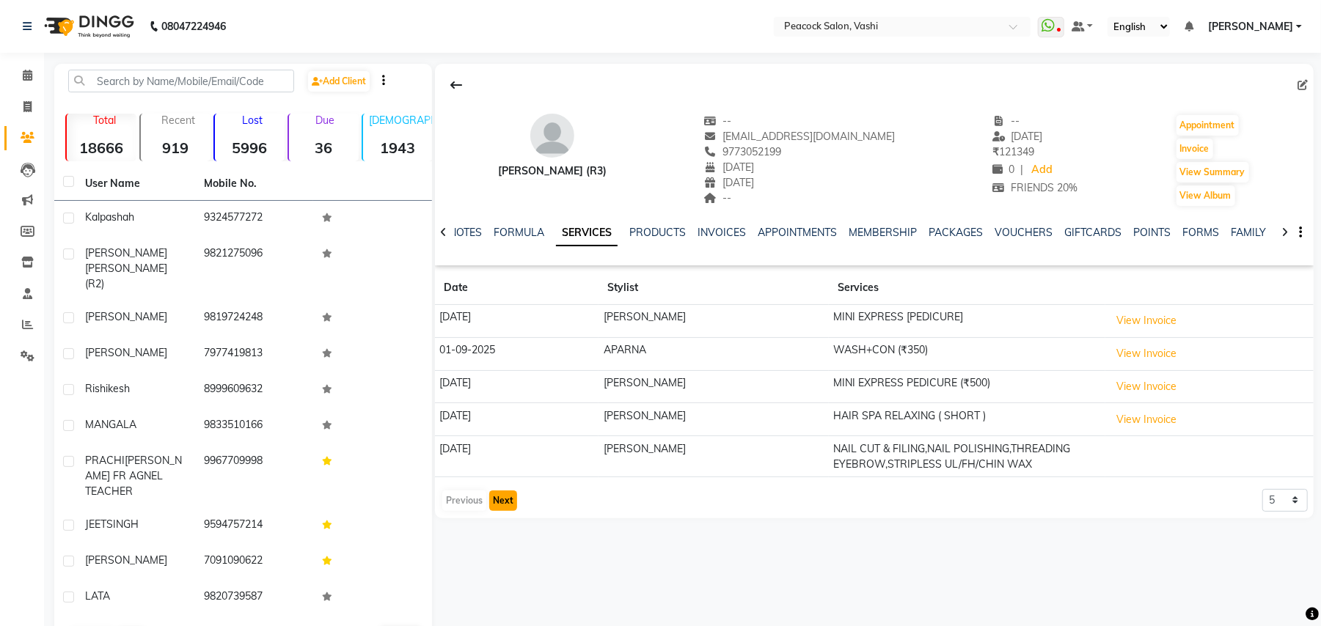
click at [497, 504] on button "Next" at bounding box center [503, 501] width 28 height 21
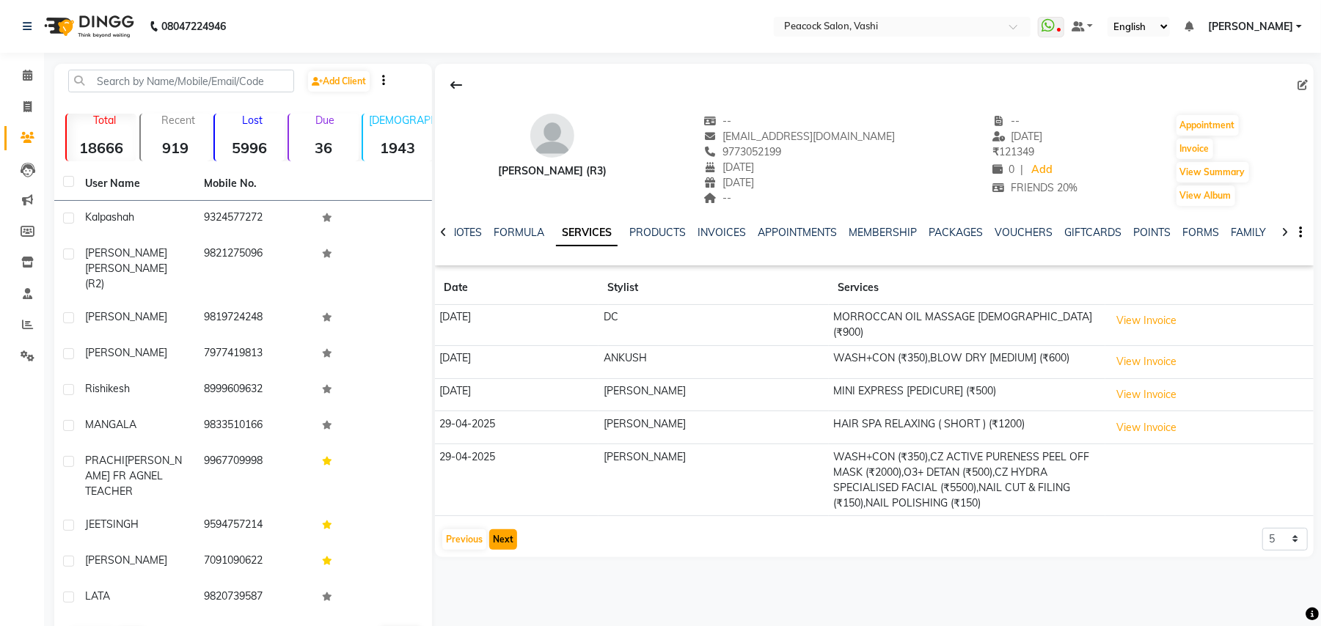
click at [499, 529] on button "Next" at bounding box center [503, 539] width 28 height 21
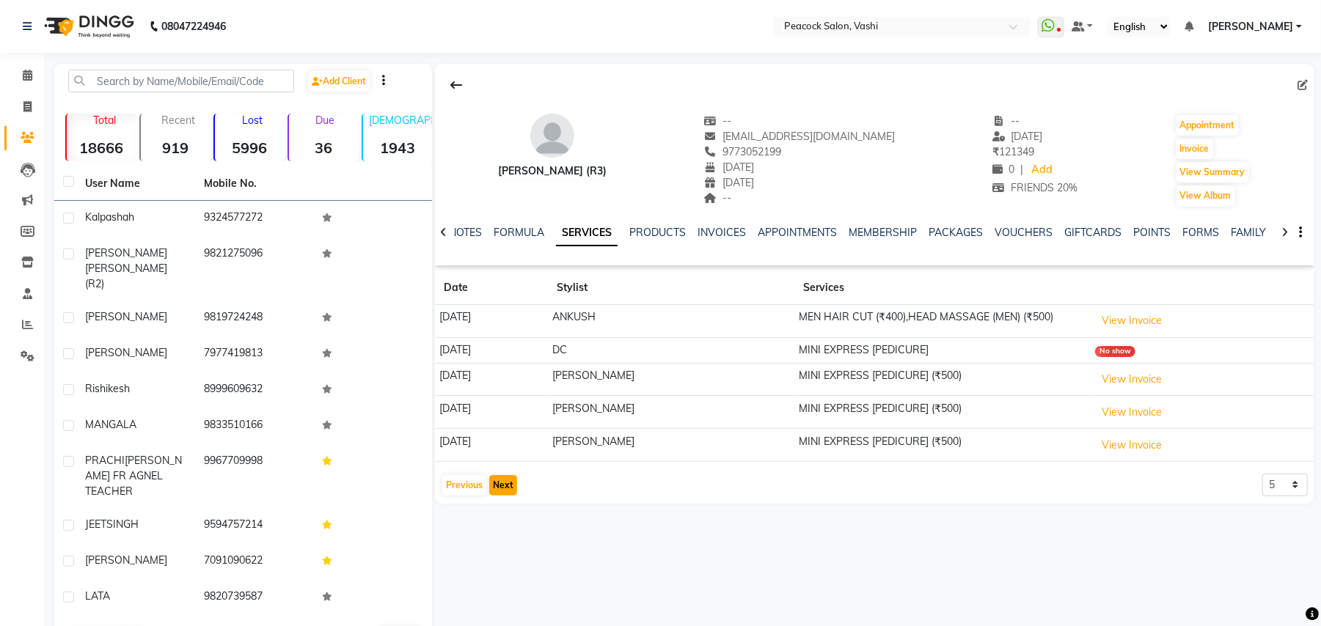
click at [502, 491] on button "Next" at bounding box center [503, 485] width 28 height 21
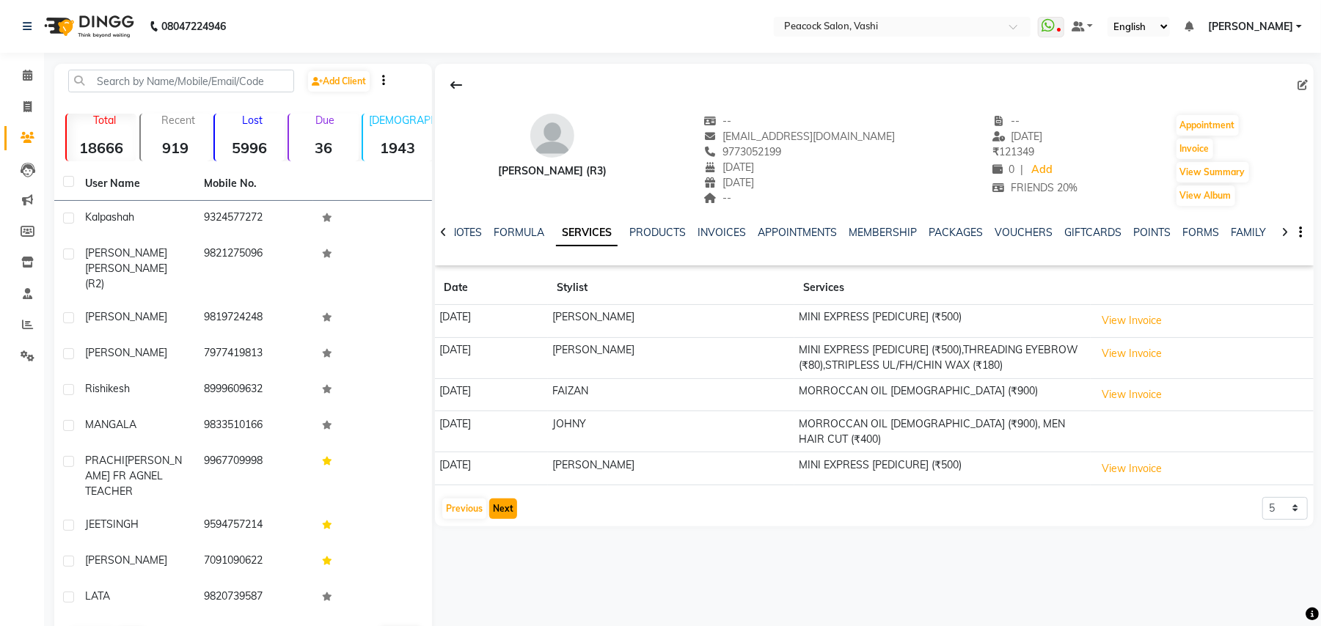
click at [508, 499] on button "Next" at bounding box center [503, 509] width 28 height 21
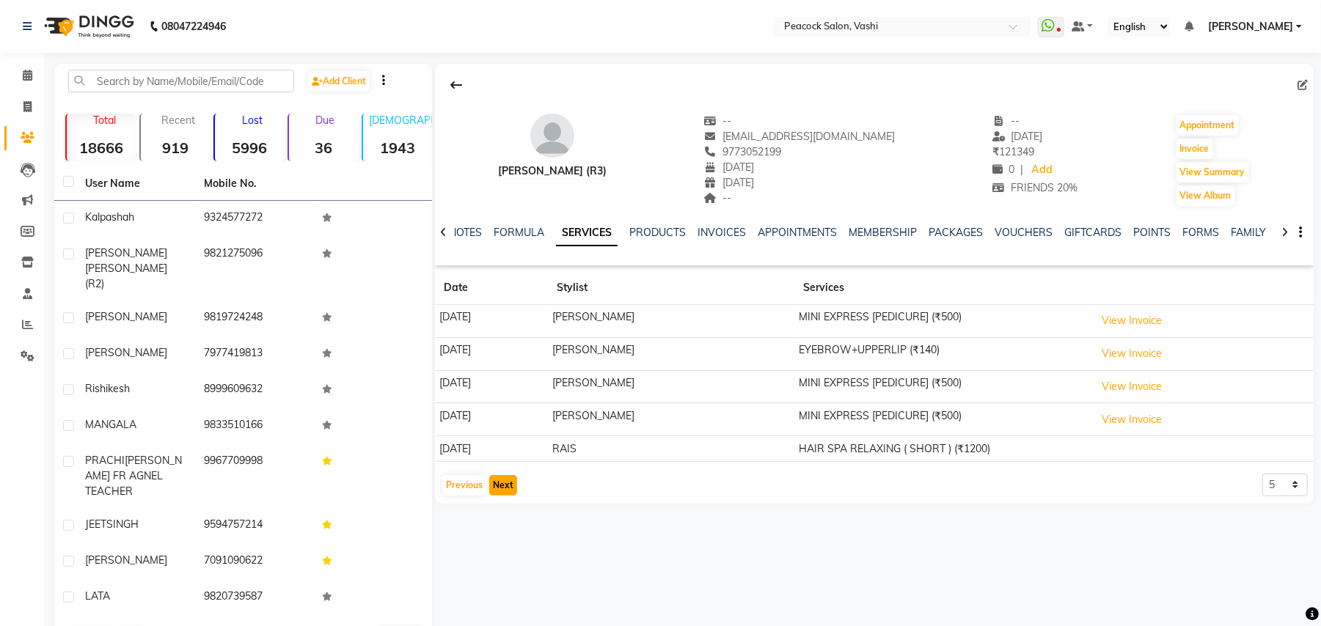
click at [500, 493] on button "Next" at bounding box center [503, 485] width 28 height 21
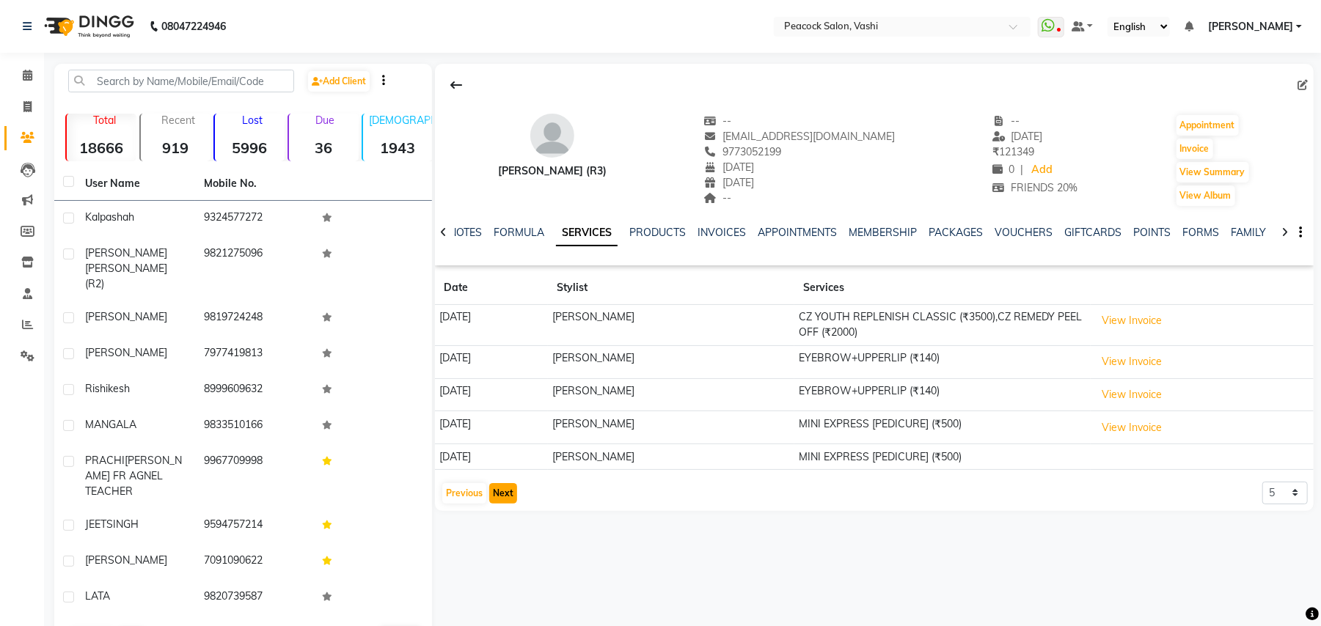
click at [496, 502] on button "Next" at bounding box center [503, 493] width 28 height 21
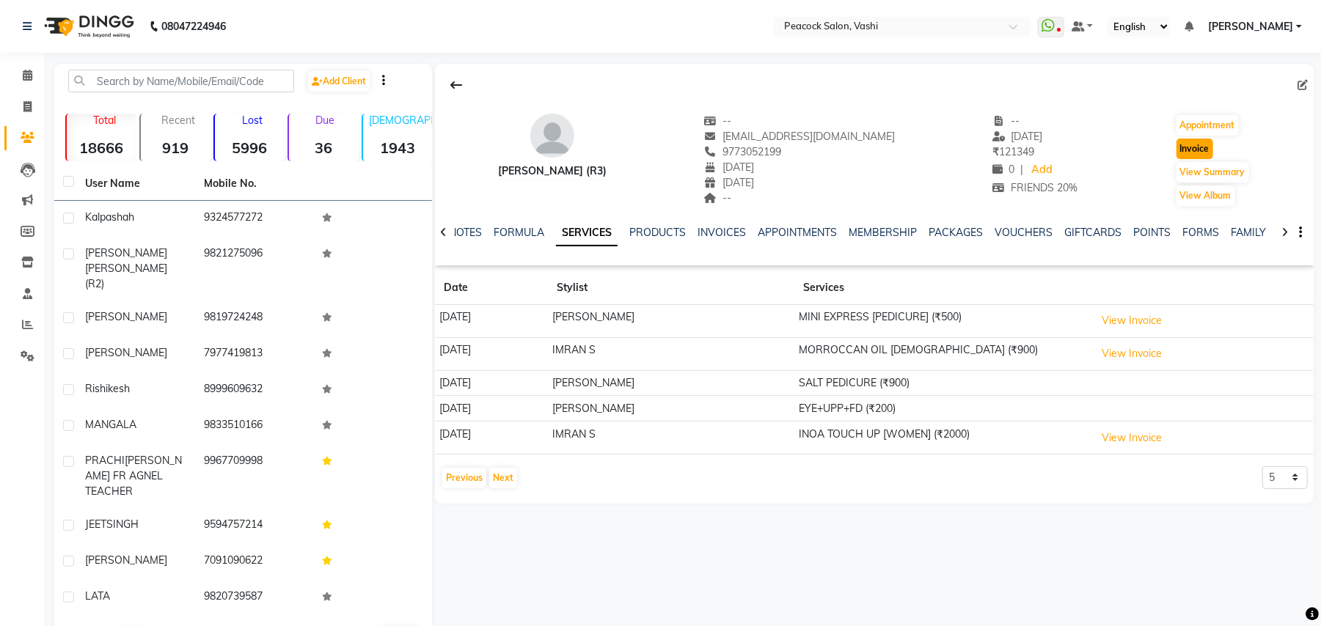
click at [1177, 147] on button "Invoice" at bounding box center [1194, 149] width 37 height 21
select select "service"
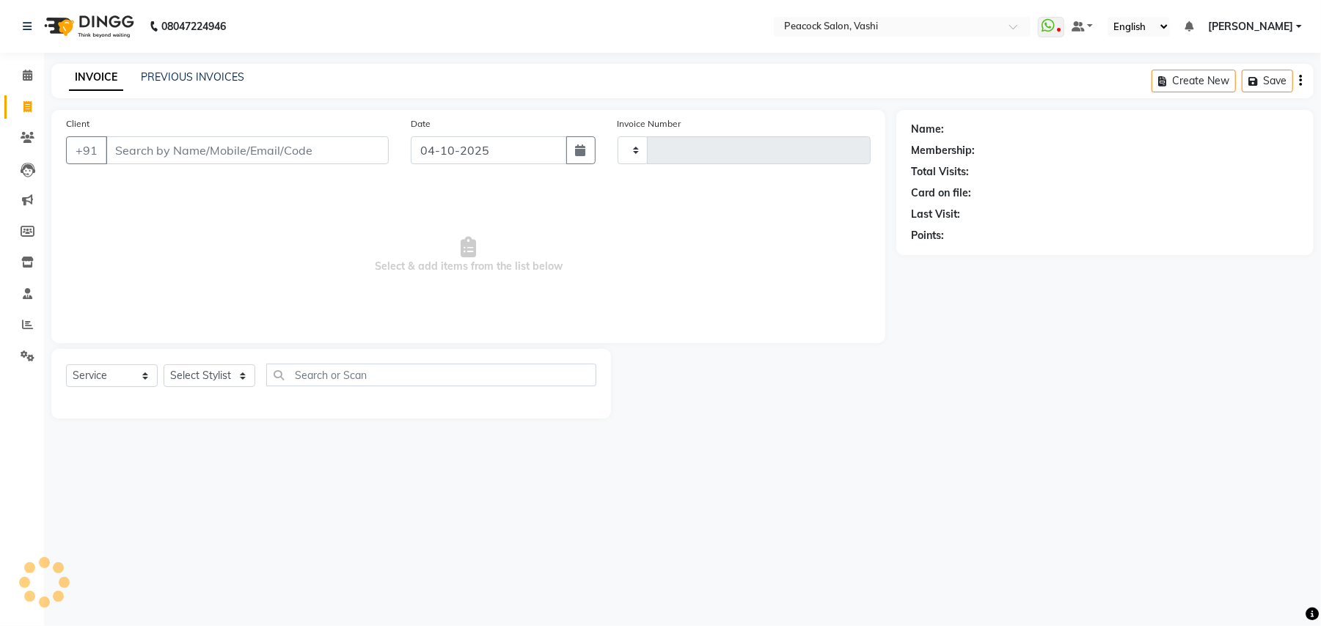
type input "3437"
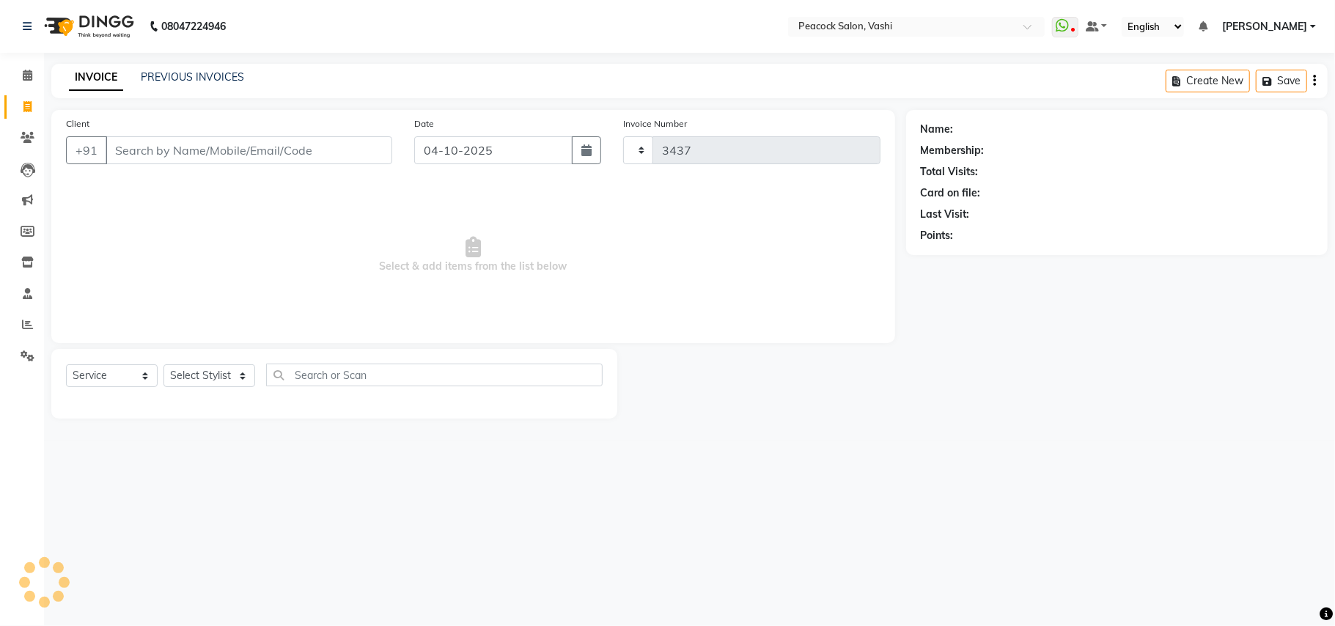
select select "619"
type input "9773052199"
select select "1: Object"
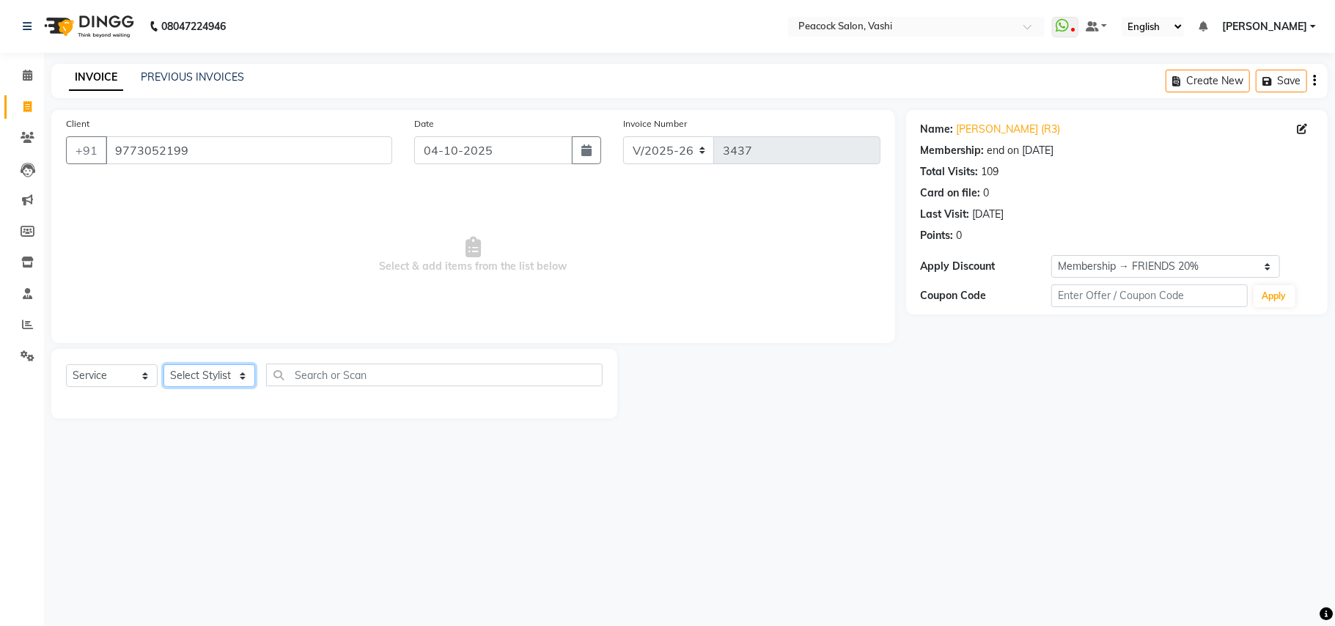
click at [218, 371] on select "Select Stylist ANIM [PERSON_NAME] APARNA [PERSON_NAME] DC Dingg Support [PERSON…" at bounding box center [210, 375] width 92 height 23
select select "86866"
click at [164, 364] on select "Select Stylist ANIM [PERSON_NAME] APARNA [PERSON_NAME] DC Dingg Support [PERSON…" at bounding box center [210, 375] width 92 height 23
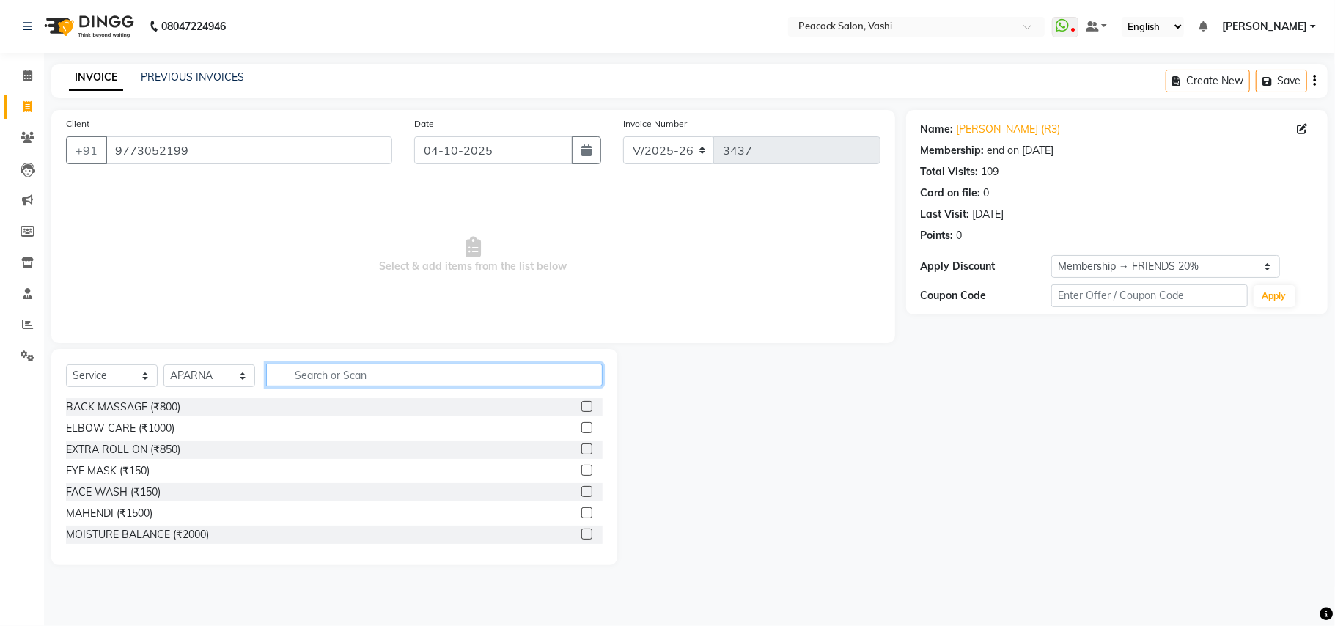
click at [320, 376] on input "text" at bounding box center [434, 375] width 337 height 23
type input "EYE"
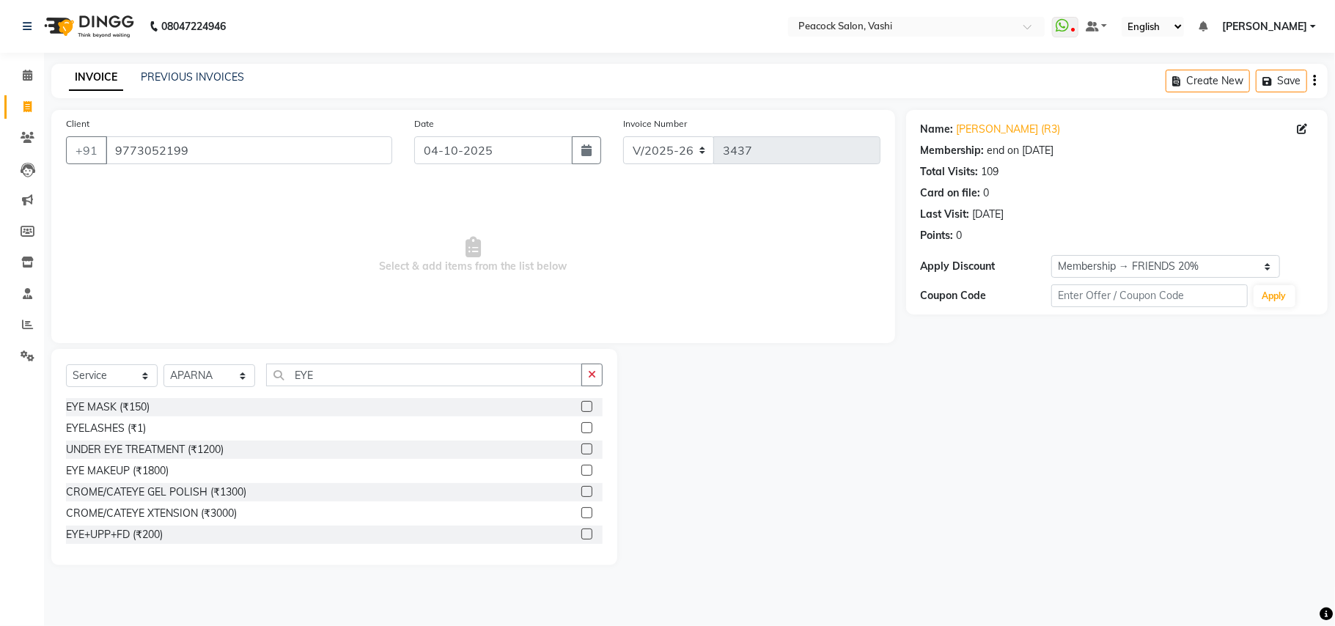
click at [135, 526] on div "EYE+UPP+FD (₹200)" at bounding box center [334, 535] width 537 height 18
click at [135, 529] on div "EYE+UPP+FD (₹200)" at bounding box center [114, 534] width 97 height 15
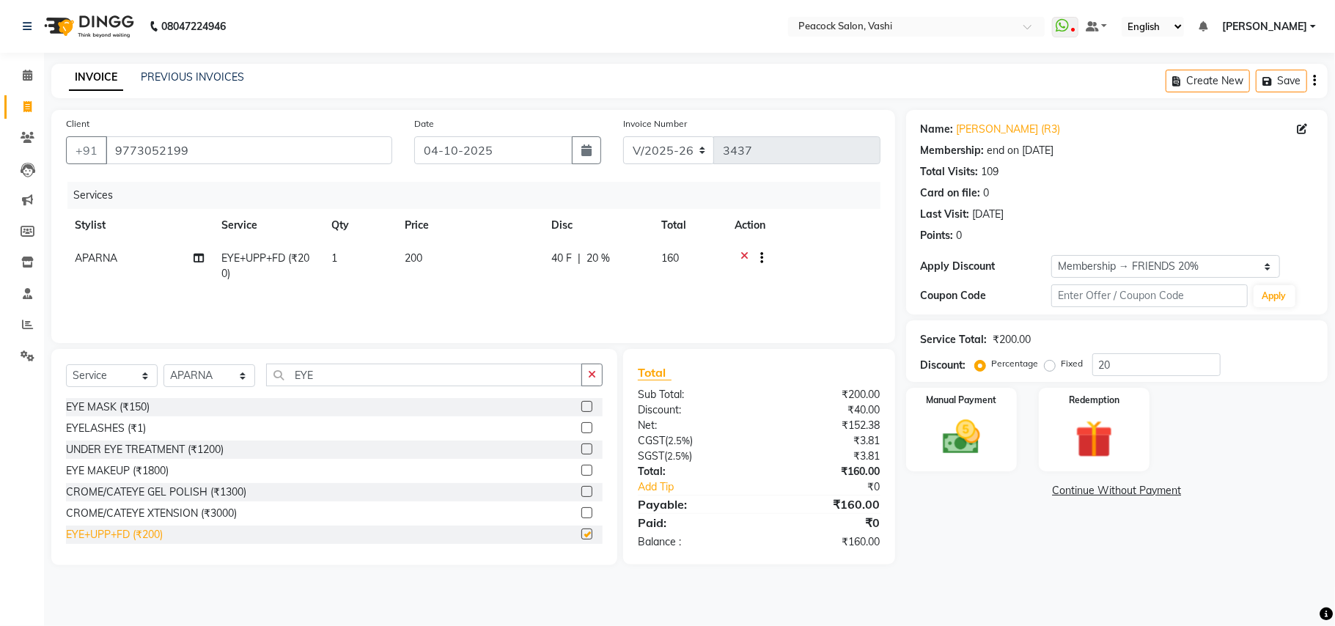
checkbox input "false"
click at [994, 417] on div "Manual Payment" at bounding box center [961, 429] width 115 height 87
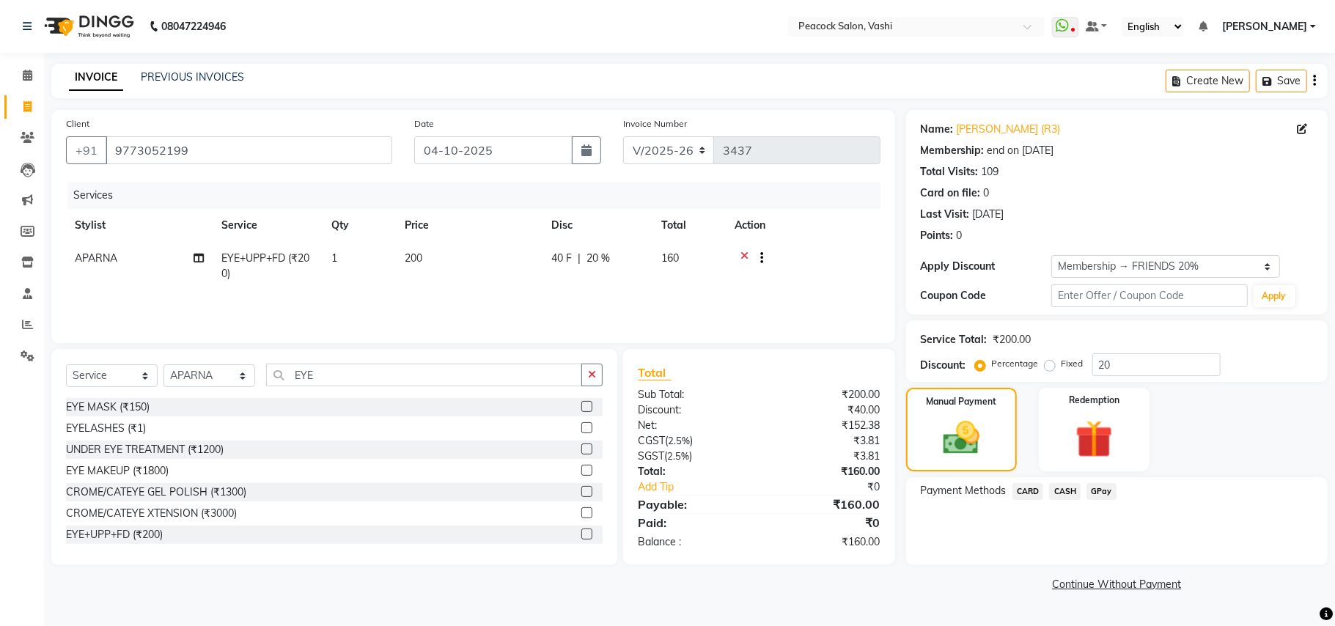
click at [1091, 496] on span "GPay" at bounding box center [1102, 491] width 30 height 17
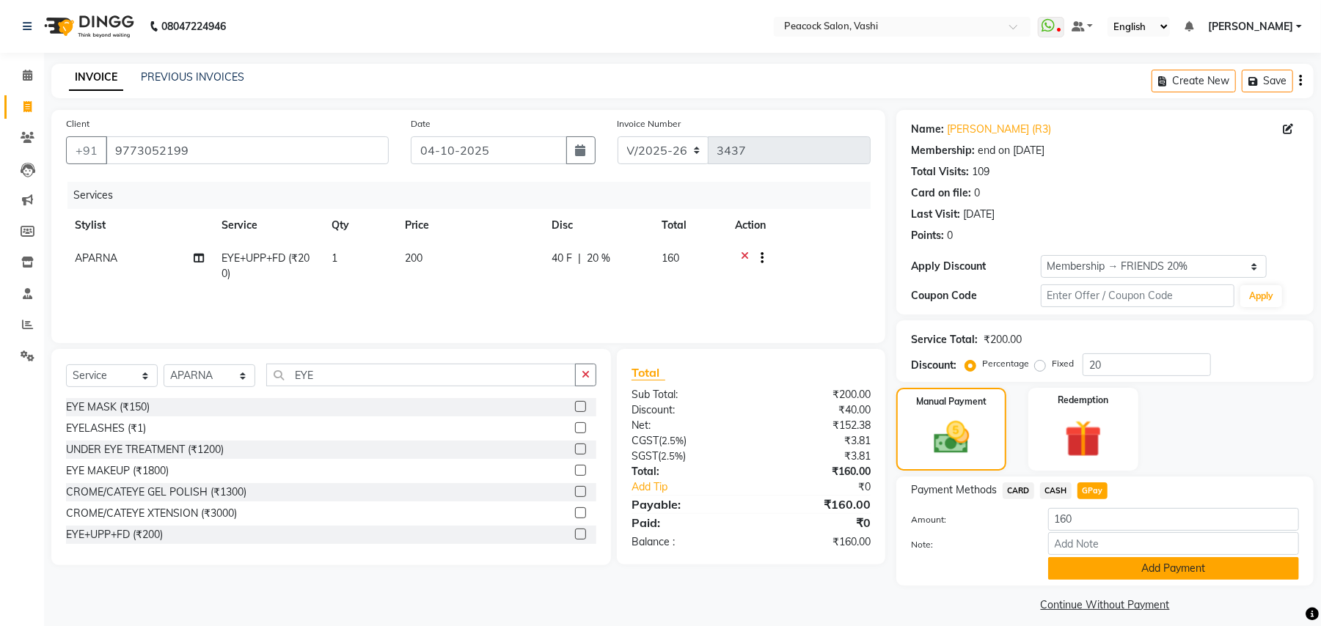
click at [1098, 559] on button "Add Payment" at bounding box center [1173, 568] width 251 height 23
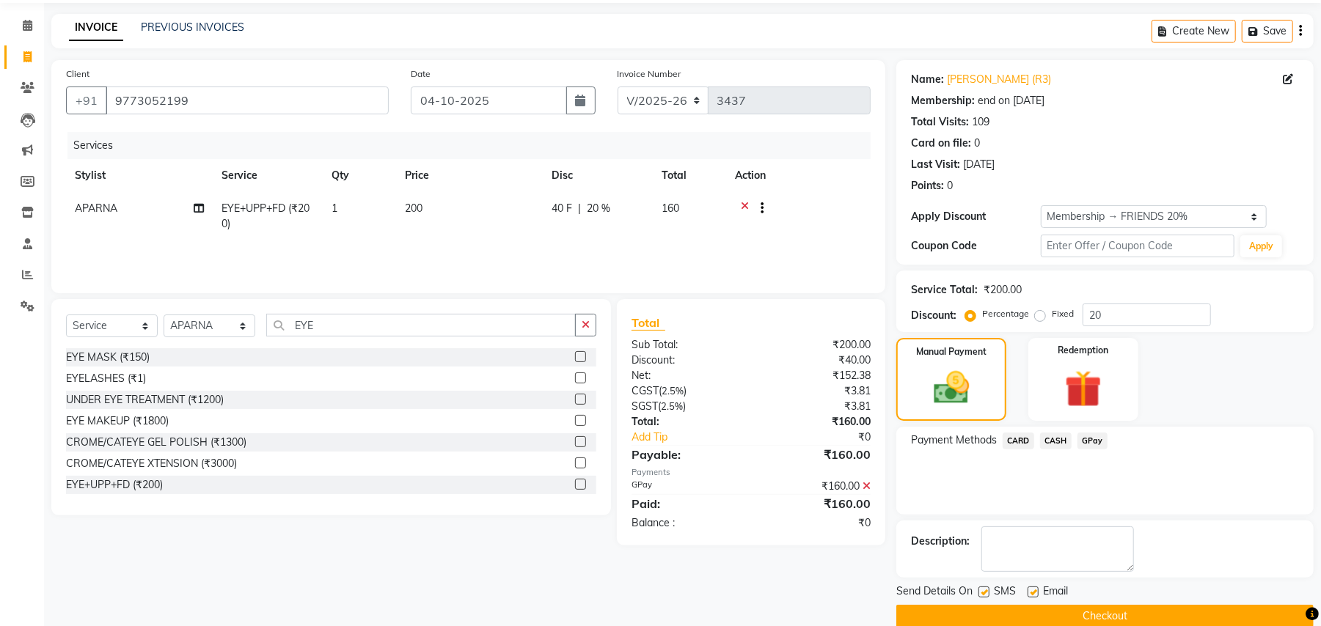
scroll to position [74, 0]
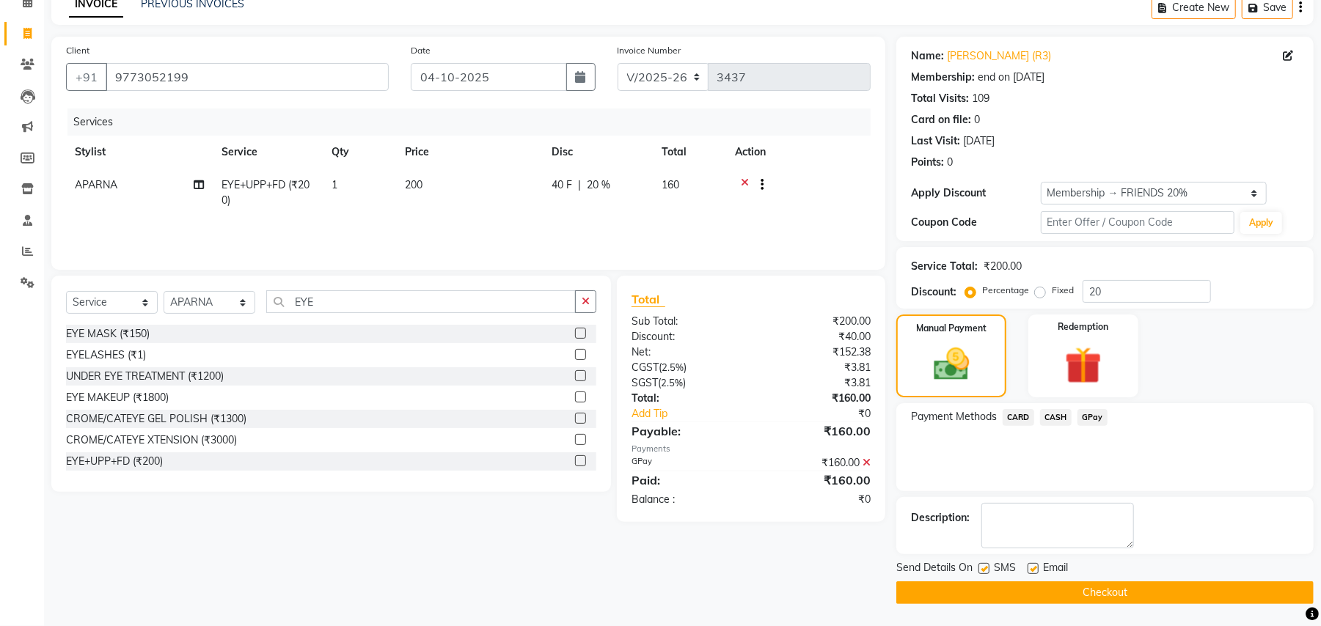
click at [946, 596] on button "Checkout" at bounding box center [1104, 592] width 417 height 23
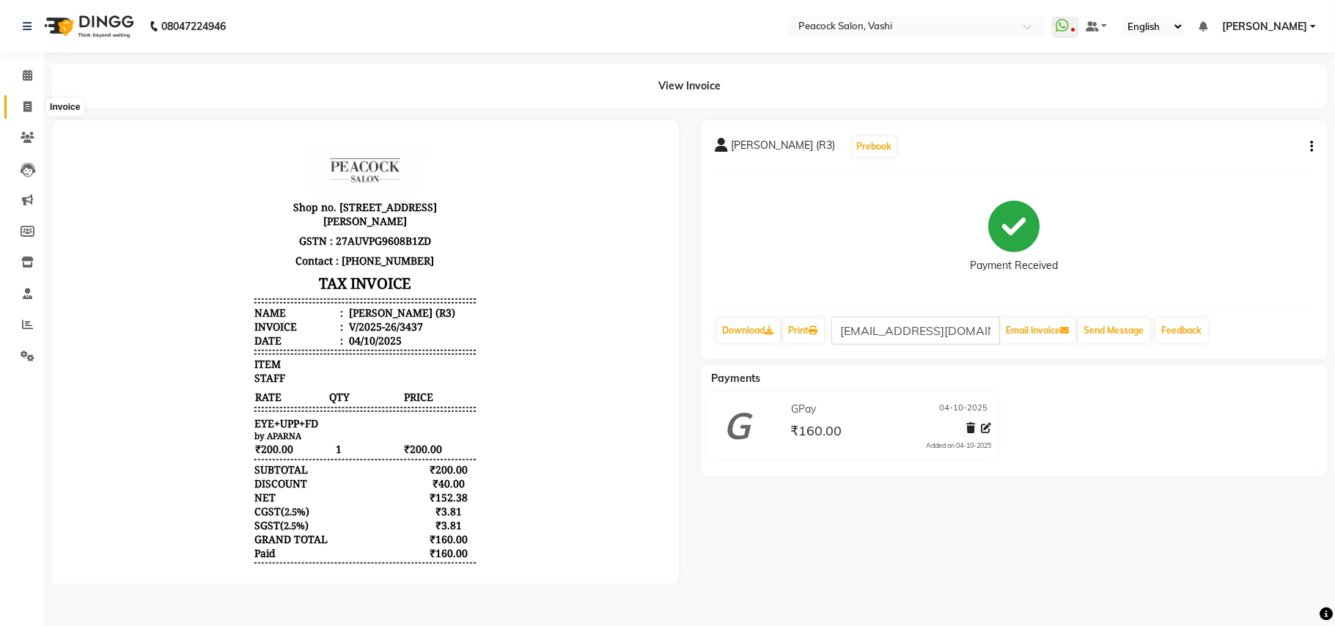
click at [23, 104] on icon at bounding box center [27, 106] width 8 height 11
select select "service"
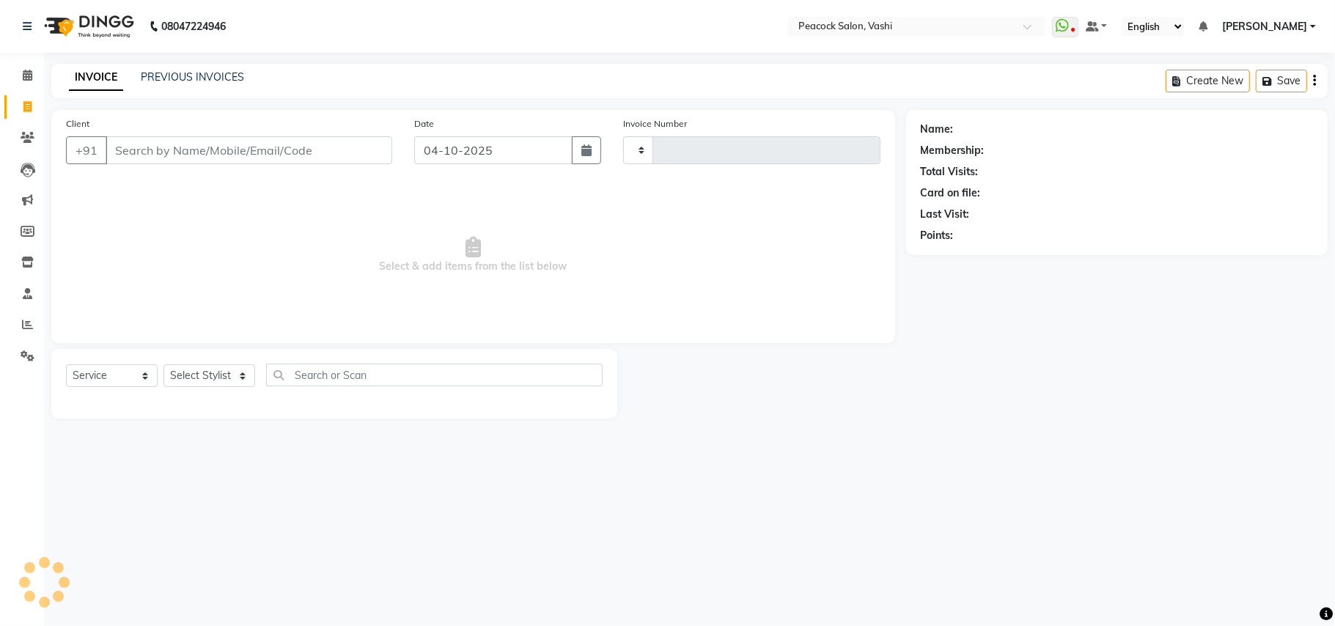
type input "3438"
select select "619"
click at [179, 74] on link "PREVIOUS INVOICES" at bounding box center [192, 76] width 103 height 13
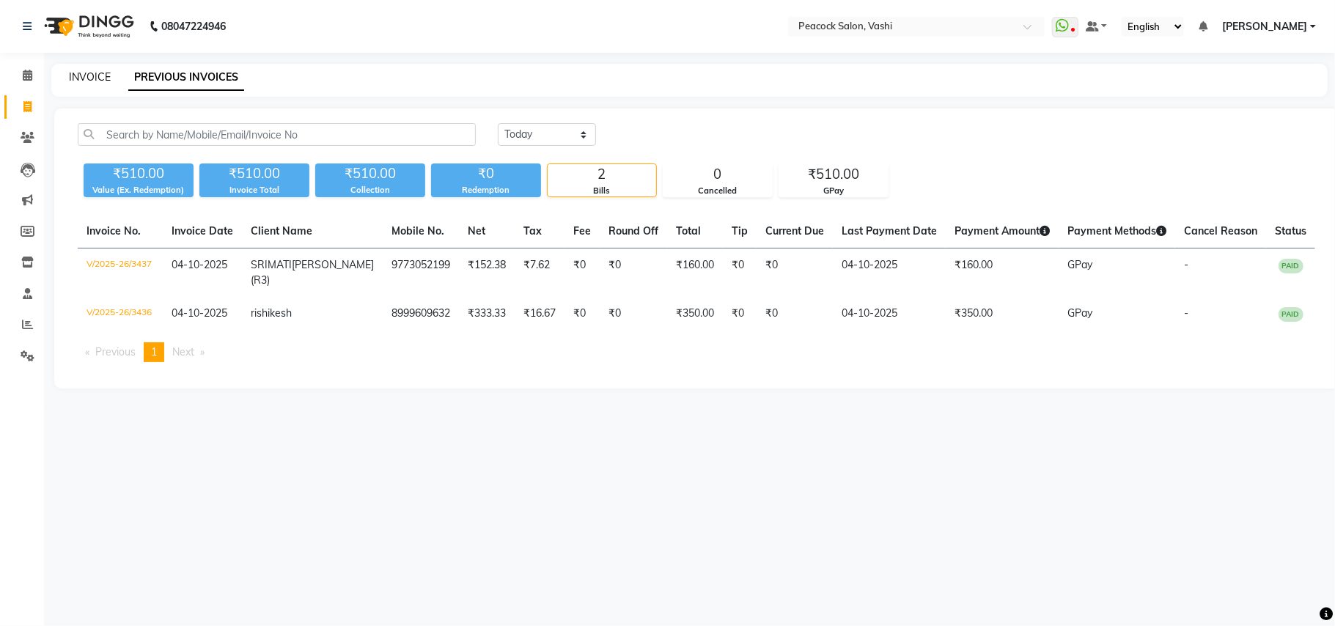
click at [106, 77] on link "INVOICE" at bounding box center [90, 76] width 42 height 13
select select "service"
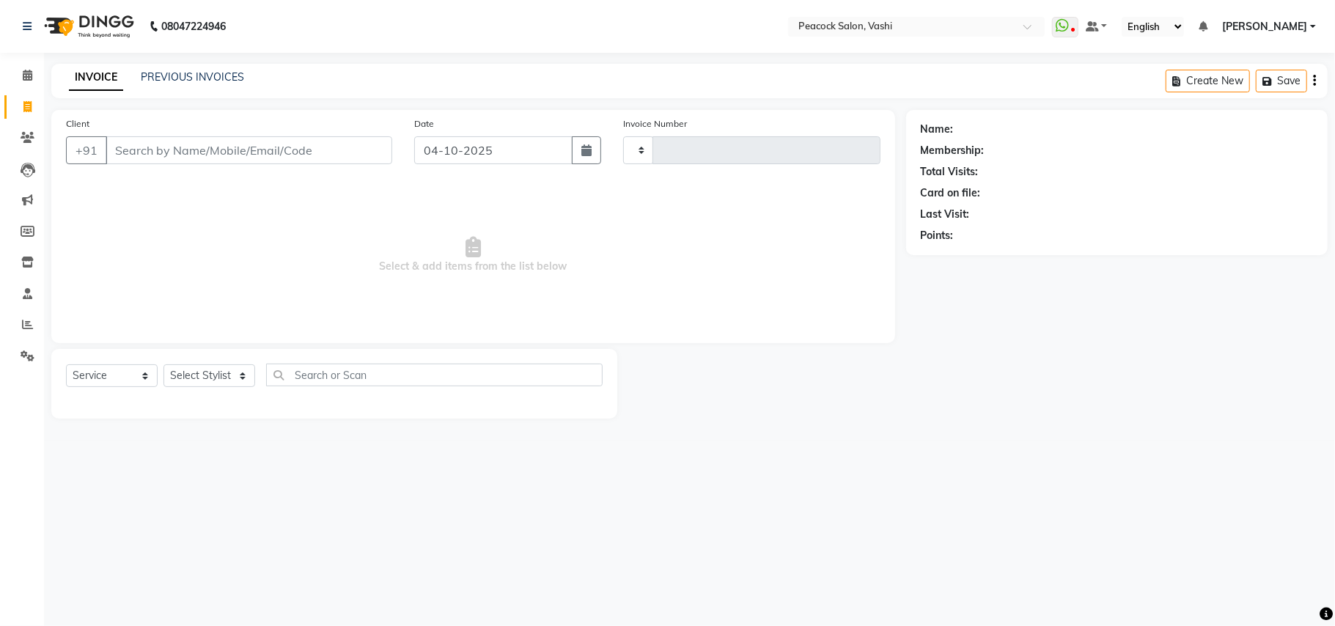
type input "3438"
select select "619"
type input "F"
click at [145, 145] on input "F" at bounding box center [249, 150] width 287 height 28
click at [115, 147] on input "F" at bounding box center [249, 150] width 287 height 28
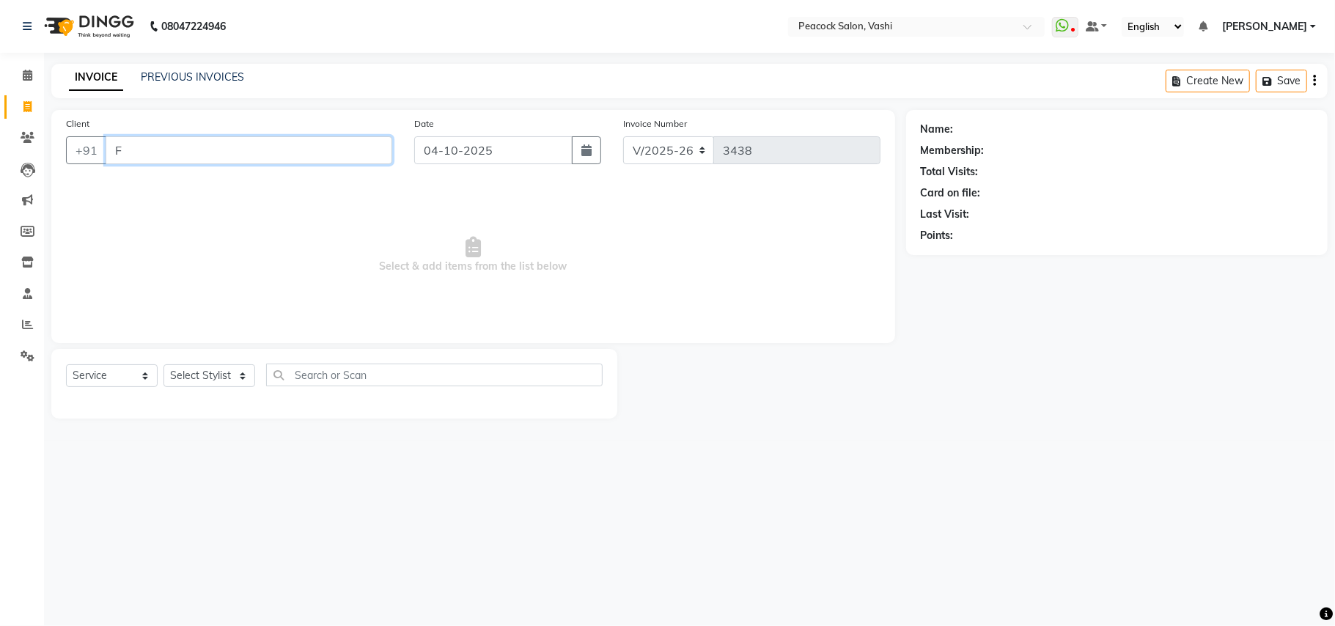
click at [120, 150] on input "F" at bounding box center [249, 150] width 287 height 28
click at [29, 79] on icon at bounding box center [28, 75] width 10 height 11
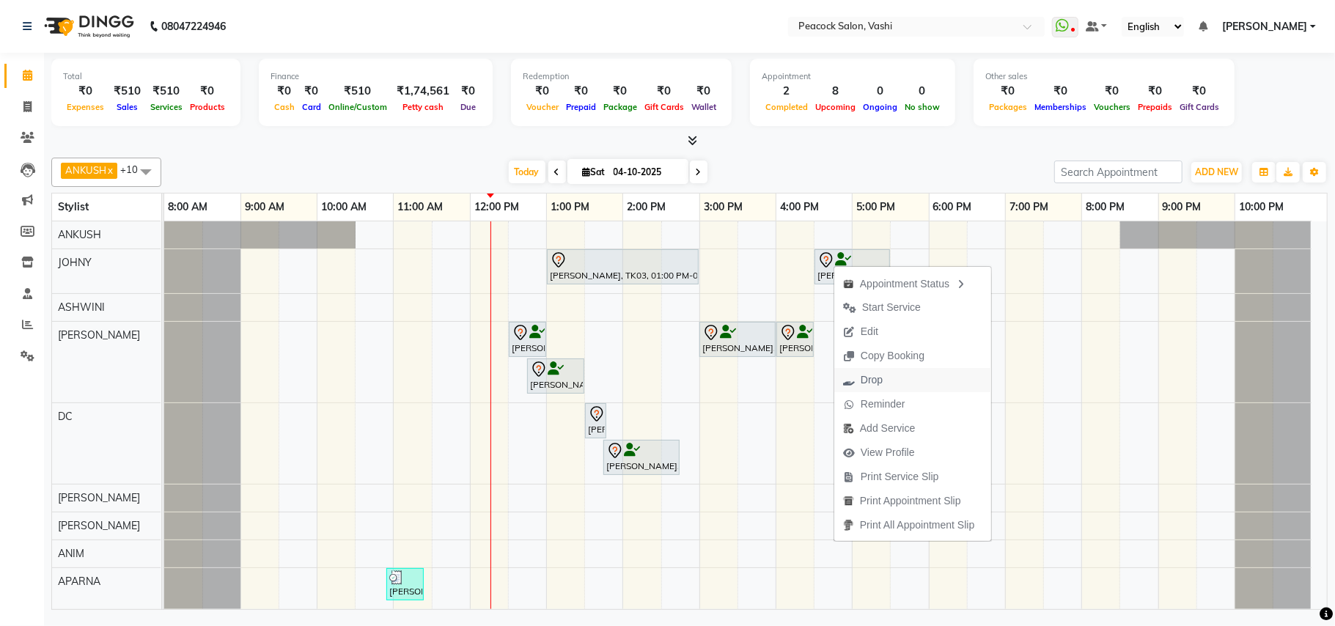
click at [878, 380] on span "Drop" at bounding box center [872, 379] width 22 height 15
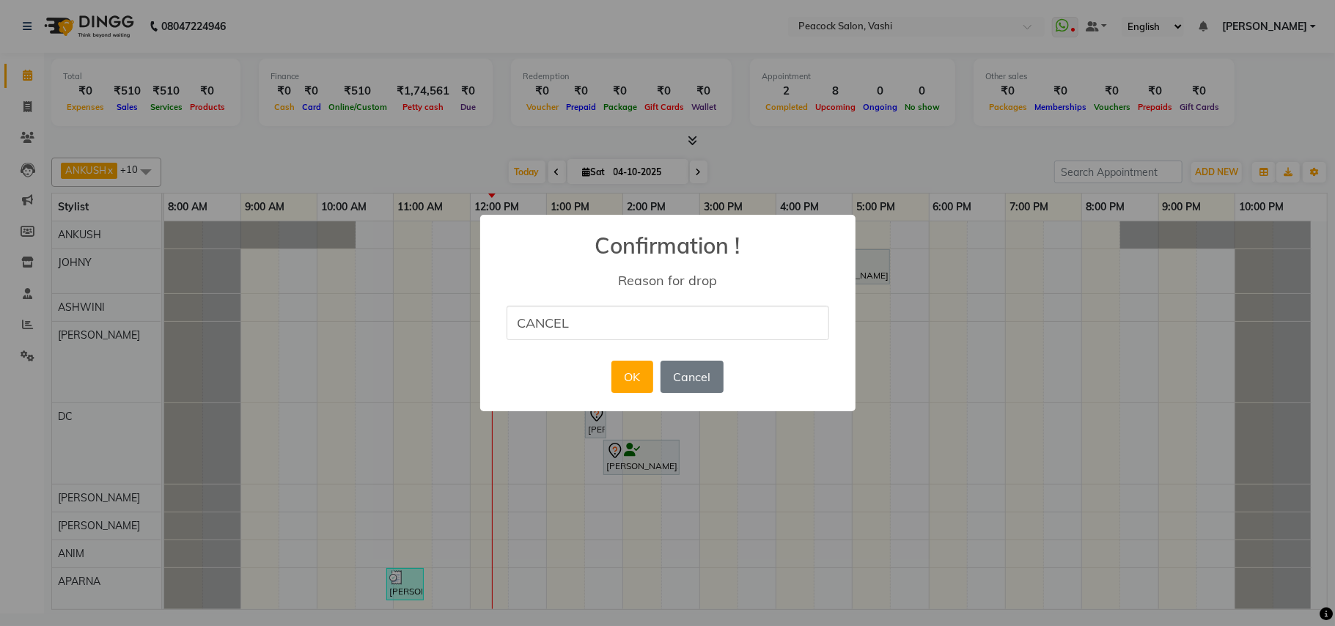
type input "cancel"
click at [637, 379] on button "OK" at bounding box center [633, 377] width 42 height 32
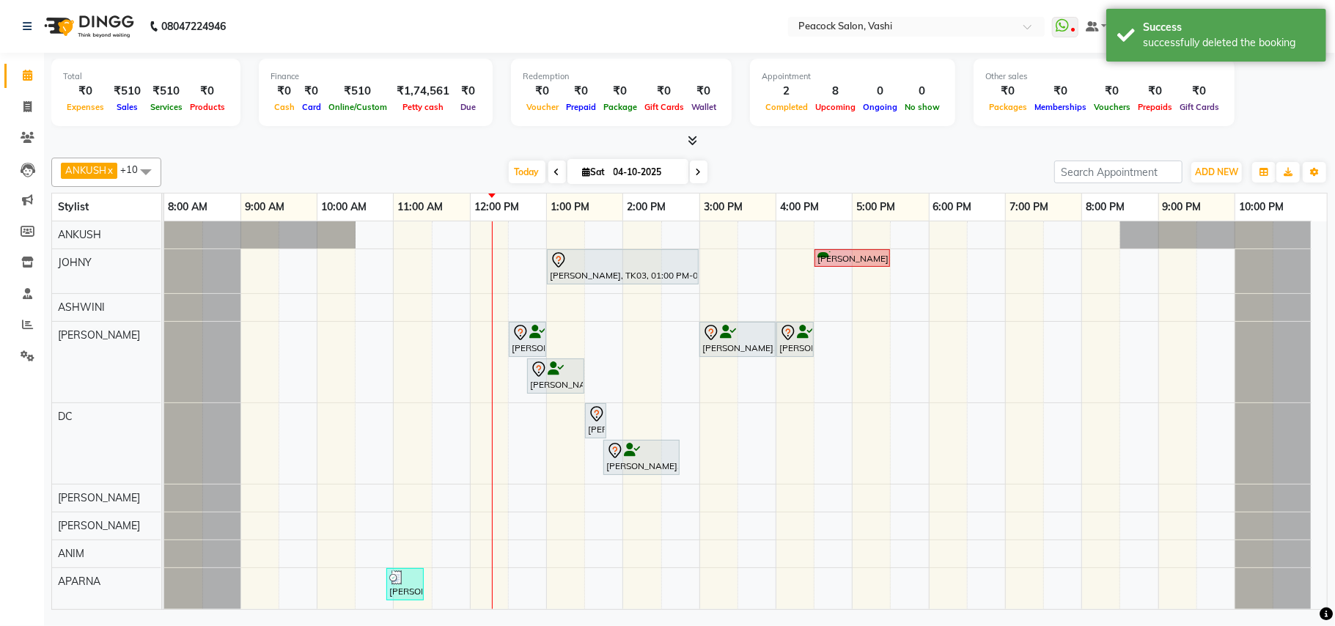
click at [583, 175] on icon at bounding box center [587, 172] width 8 height 10
select select "10"
select select "2025"
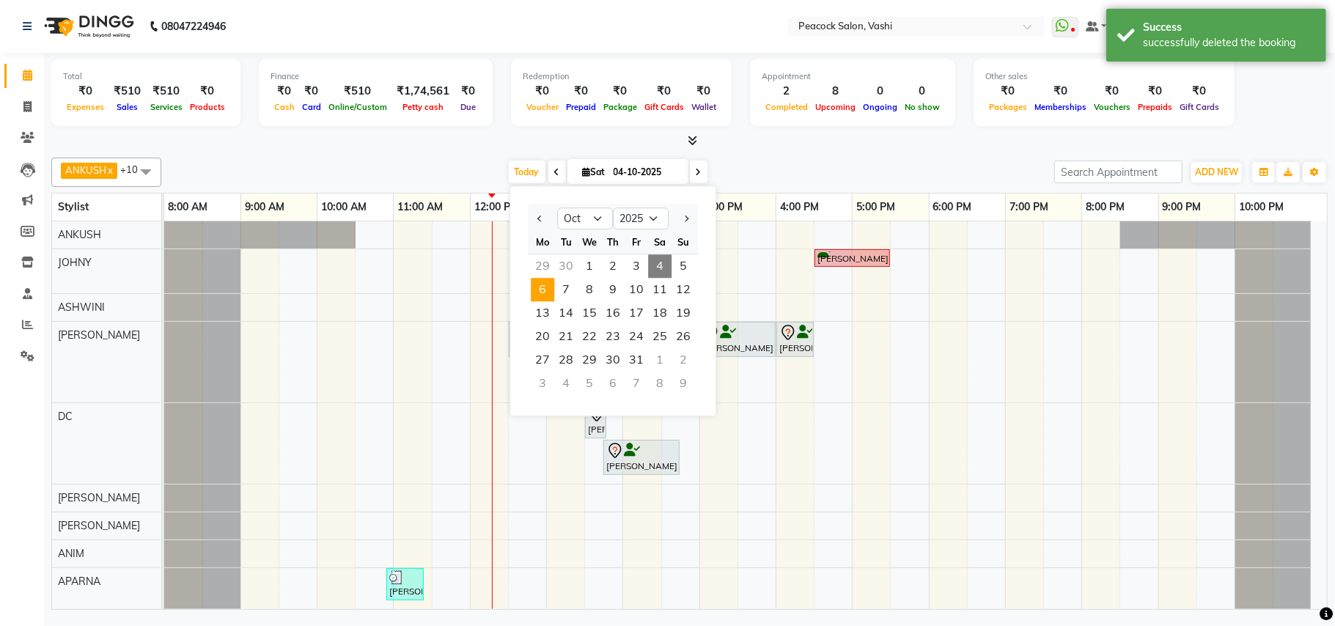
click at [537, 291] on span "6" at bounding box center [542, 289] width 23 height 23
type input "06-10-2025"
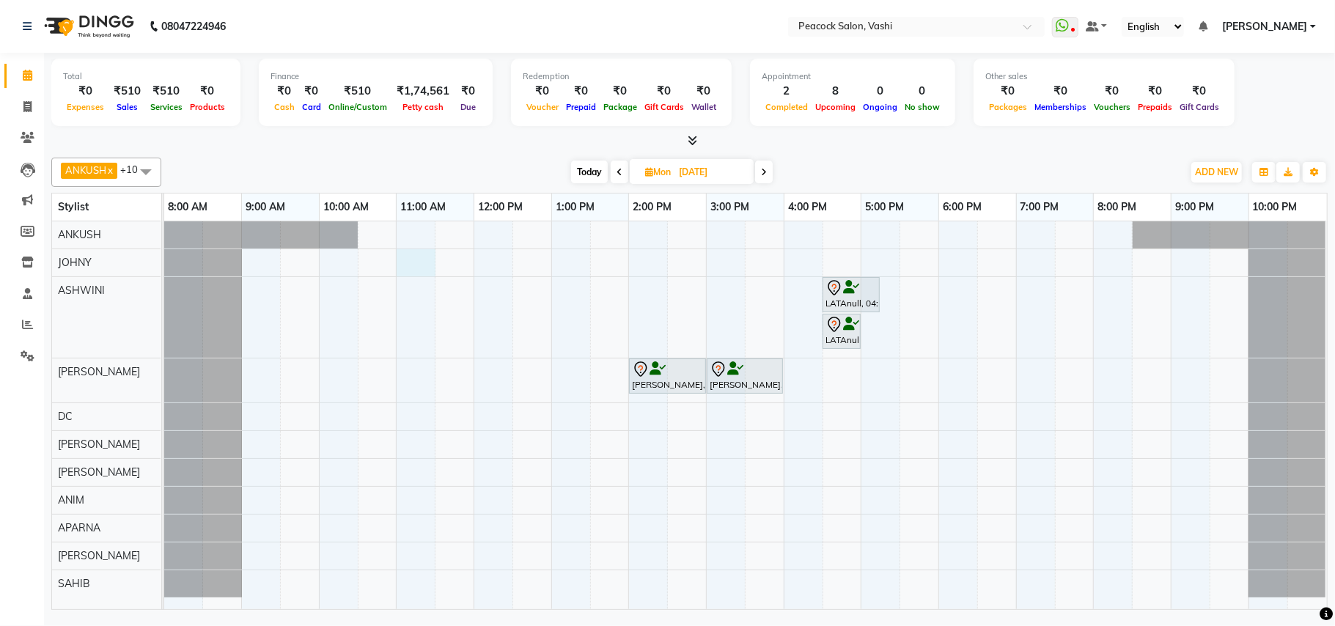
drag, startPoint x: 419, startPoint y: 271, endPoint x: 339, endPoint y: 283, distance: 81.6
click at [418, 271] on div "LATAnull, 04:30 PM-05:15 PM, SKIN RESRT FACIAL LATAnull, 04:30 PM-05:00 PM, O3+…" at bounding box center [745, 415] width 1163 height 388
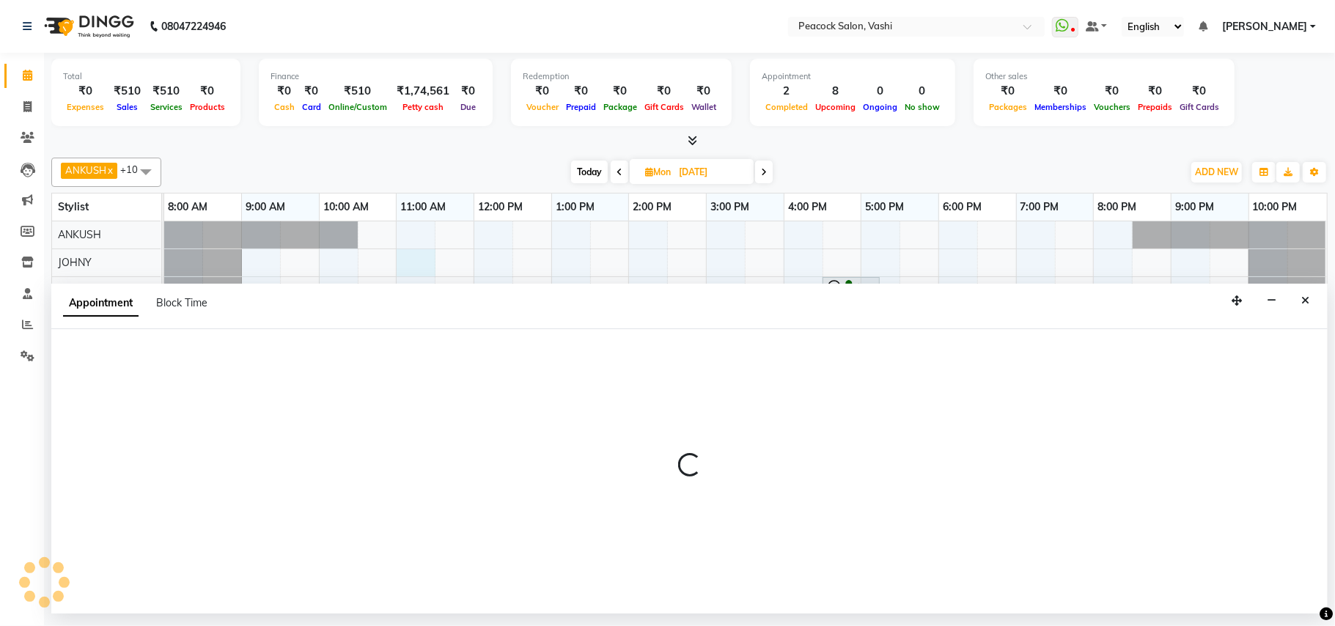
select select "57174"
select select "tentative"
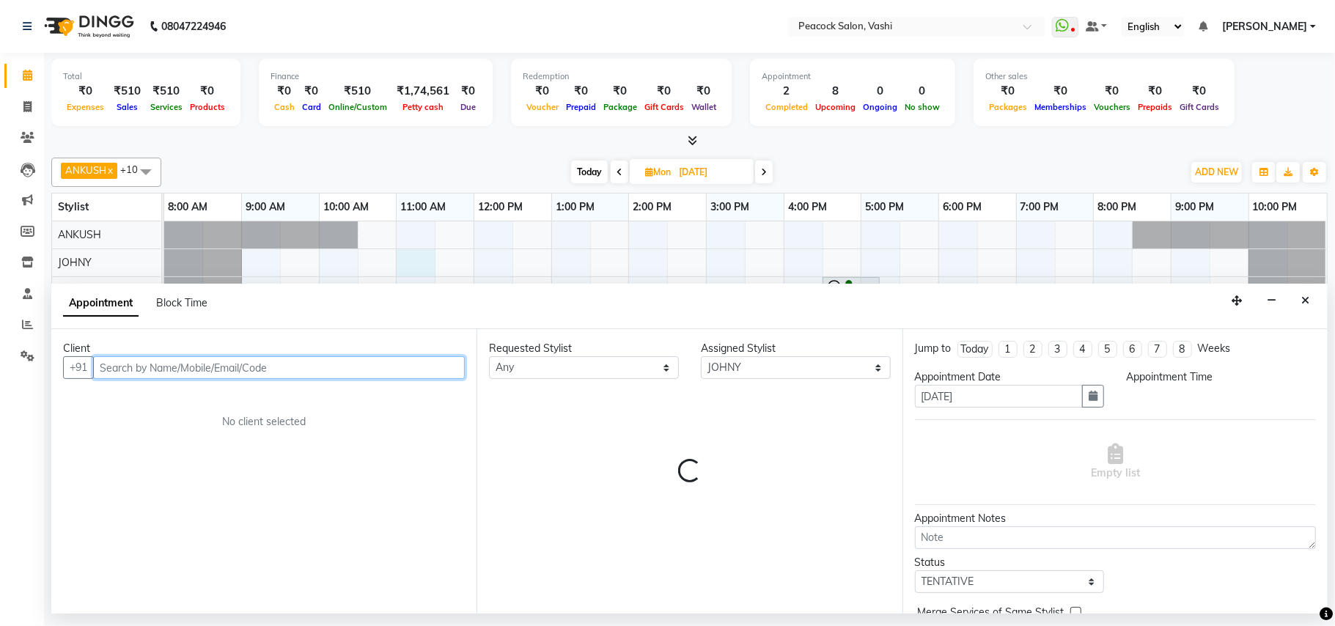
select select "660"
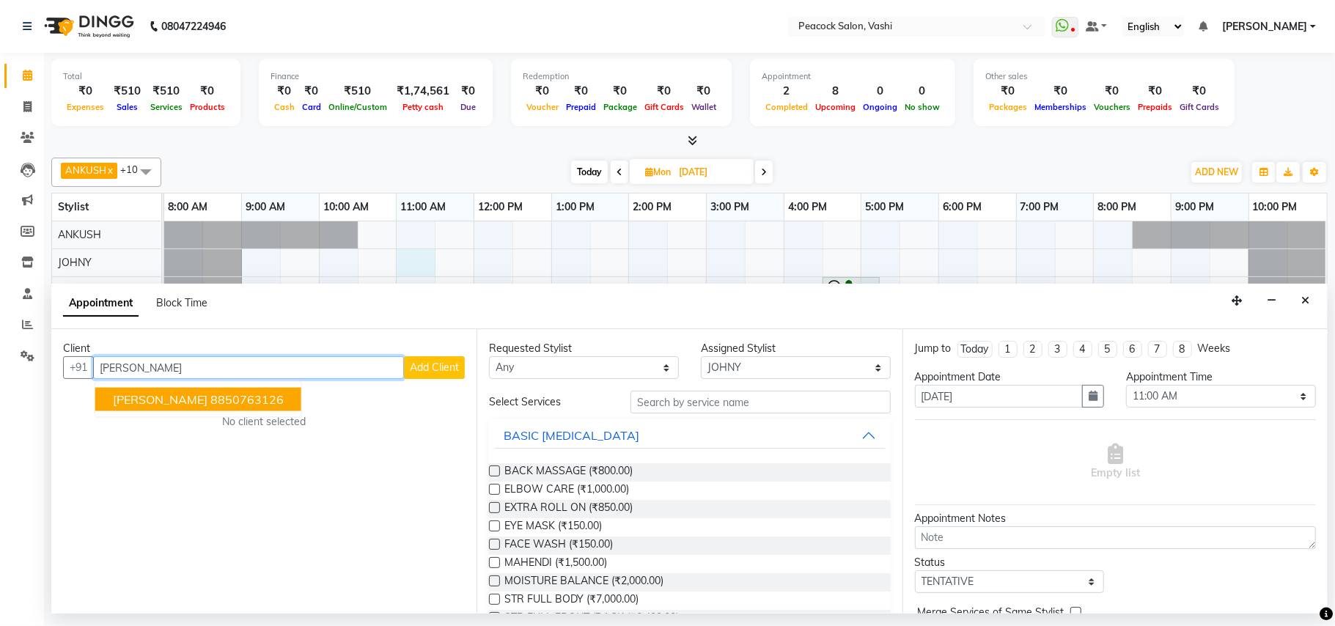
click at [167, 403] on span "[PERSON_NAME]" at bounding box center [160, 399] width 95 height 15
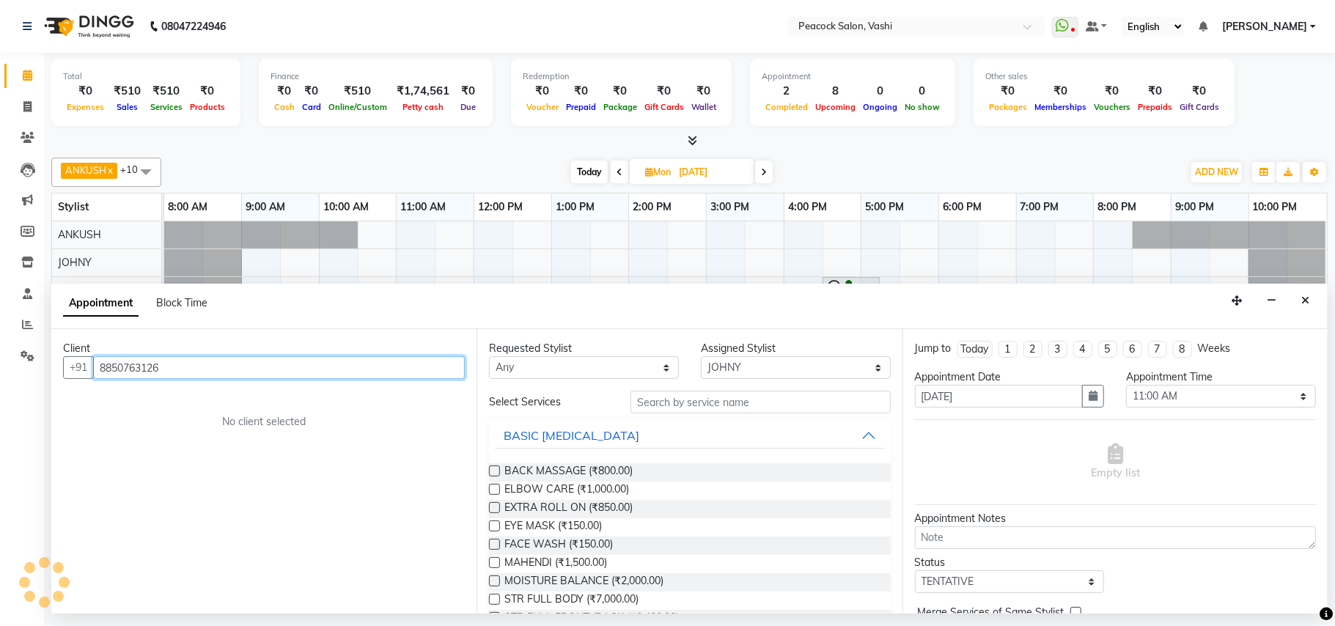
type input "8850763126"
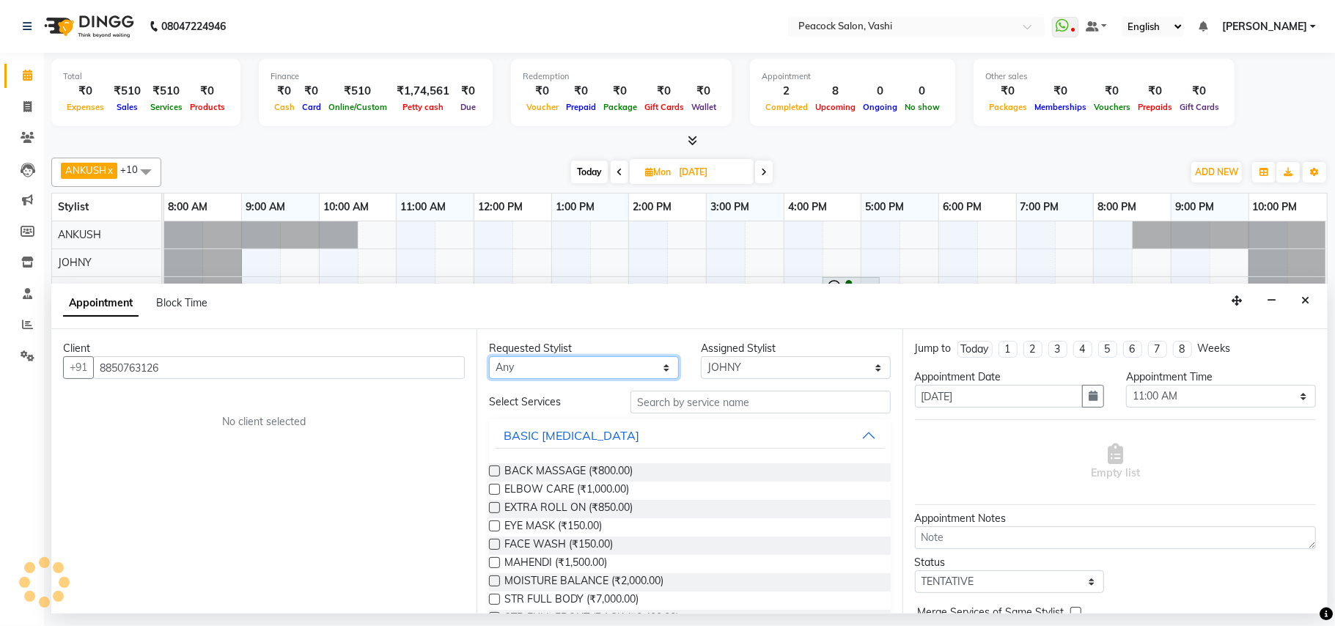
click at [518, 372] on select "Any ANIM [PERSON_NAME] APARNA [PERSON_NAME] DC [PERSON_NAME] [PERSON_NAME] SAHIB" at bounding box center [584, 367] width 190 height 23
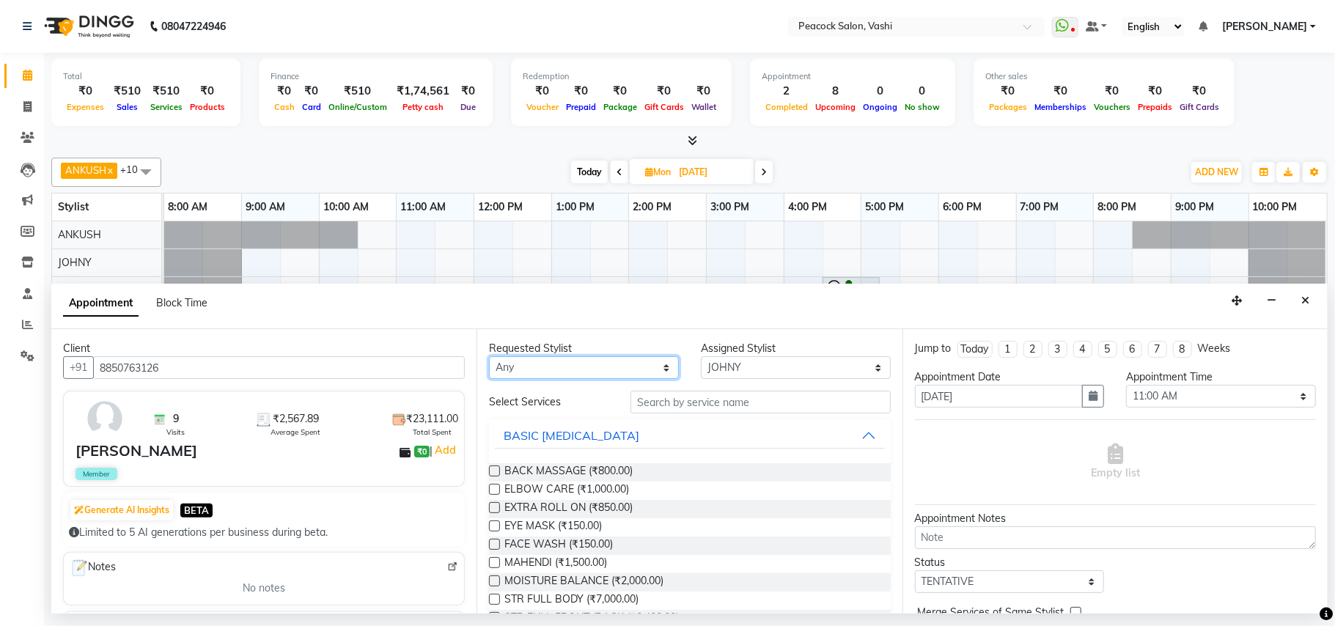
select select "57174"
click at [489, 358] on select "Any ANIM [PERSON_NAME] APARNA [PERSON_NAME] DC [PERSON_NAME] [PERSON_NAME] SAHIB" at bounding box center [584, 367] width 190 height 23
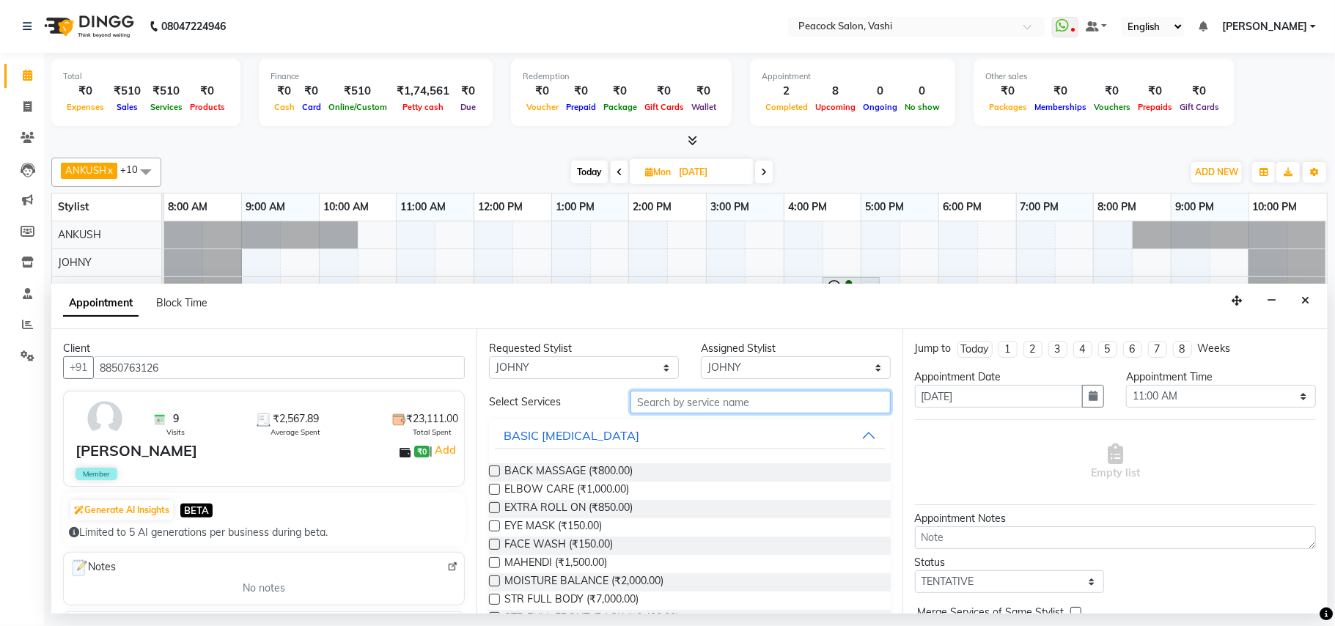
click at [637, 400] on input "text" at bounding box center [761, 402] width 260 height 23
click at [640, 403] on input "text" at bounding box center [761, 402] width 260 height 23
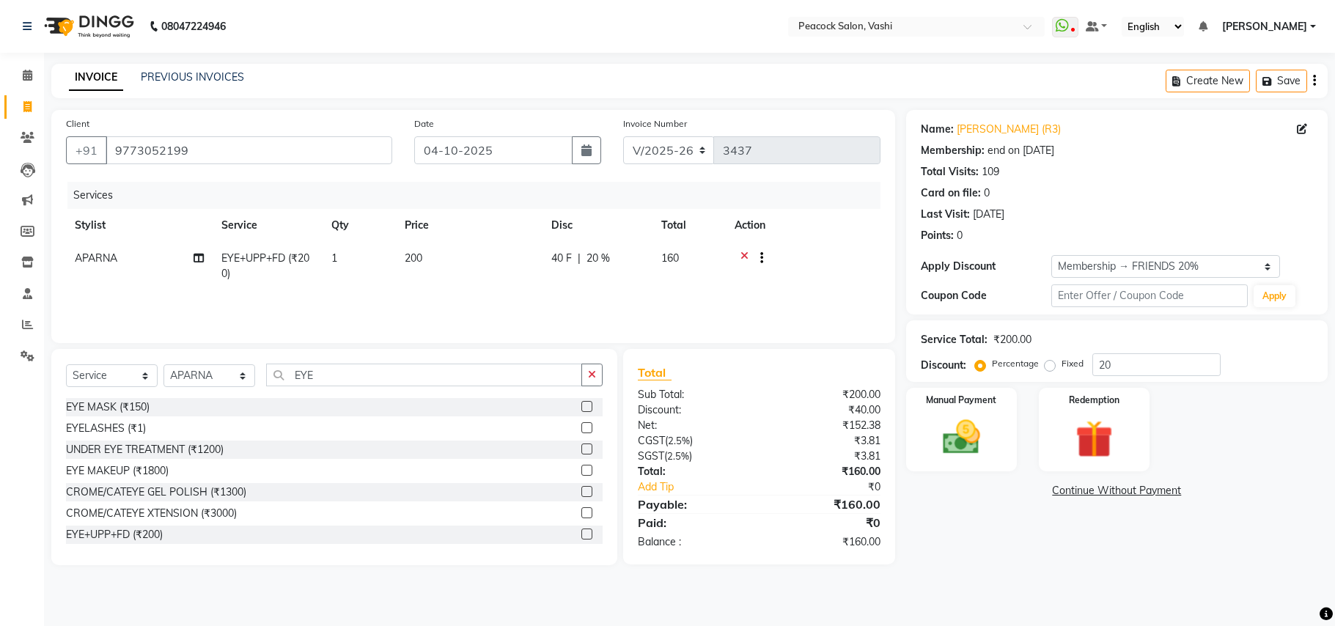
select select "619"
select select "service"
select select "86866"
select select "1: Object"
click at [161, 71] on link "PREVIOUS INVOICES" at bounding box center [192, 76] width 103 height 13
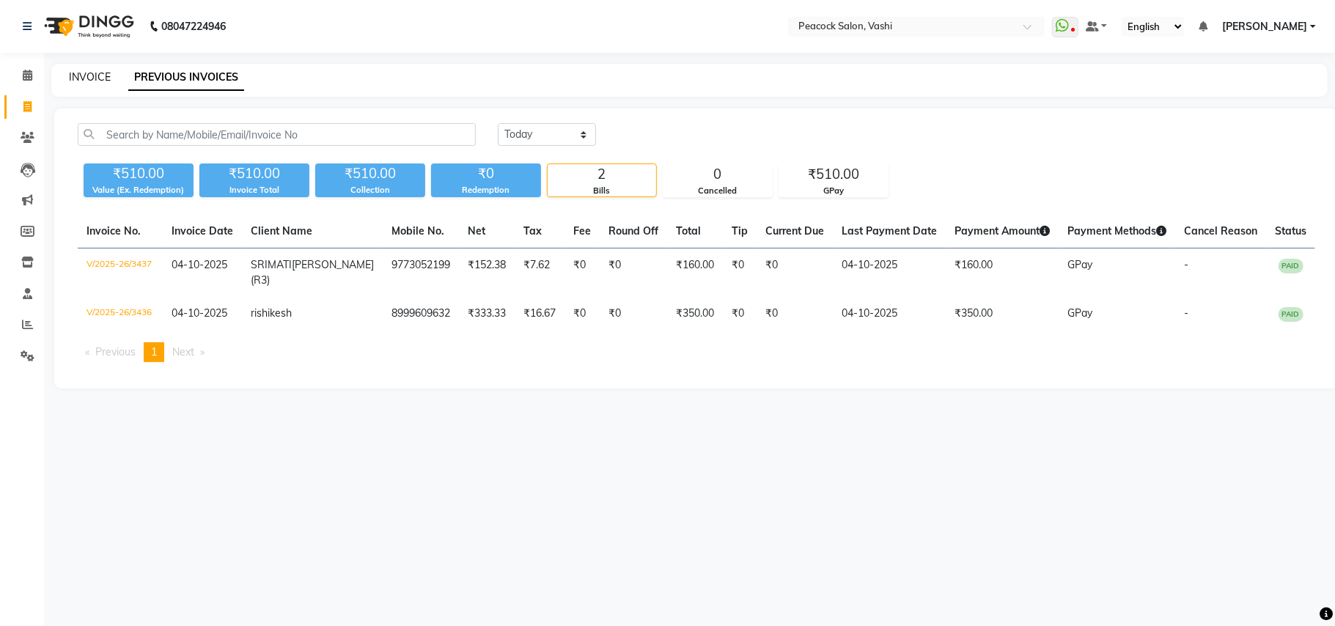
click at [79, 74] on link "INVOICE" at bounding box center [90, 76] width 42 height 13
select select "619"
select select "service"
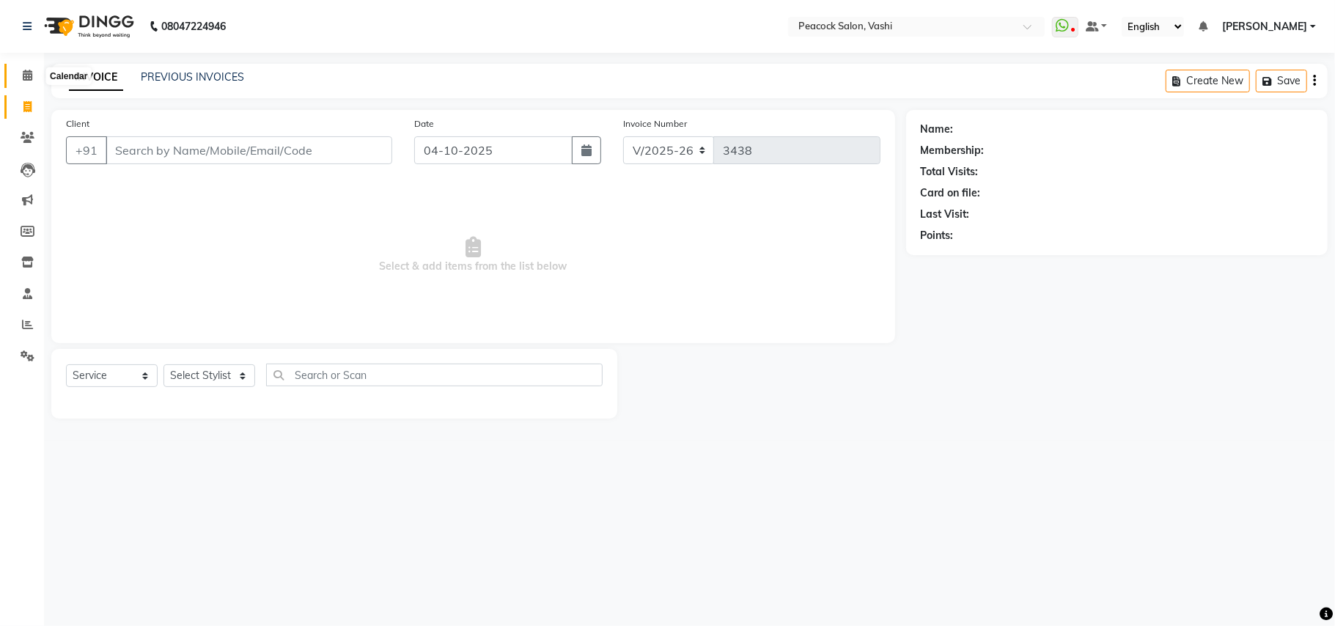
click at [23, 80] on icon at bounding box center [28, 75] width 10 height 11
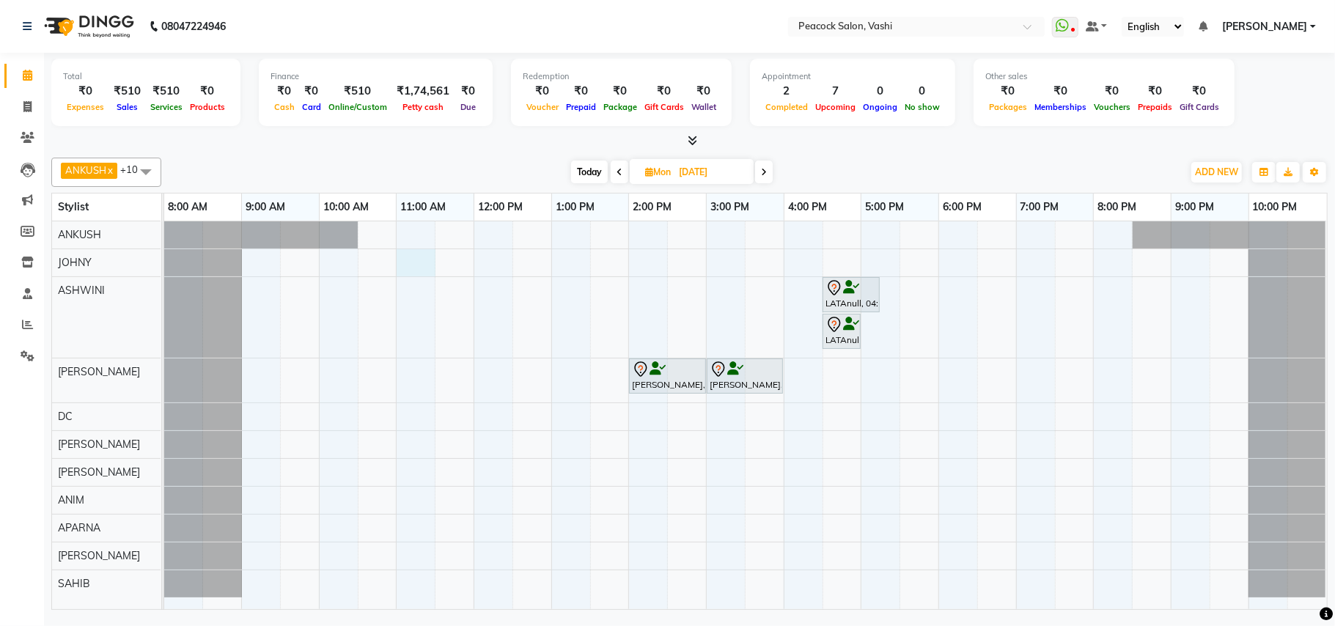
click at [414, 262] on div "LATAnull, 04:30 PM-05:15 PM, SKIN RESRT FACIAL LATAnull, 04:30 PM-05:00 PM, O3+…" at bounding box center [745, 415] width 1163 height 388
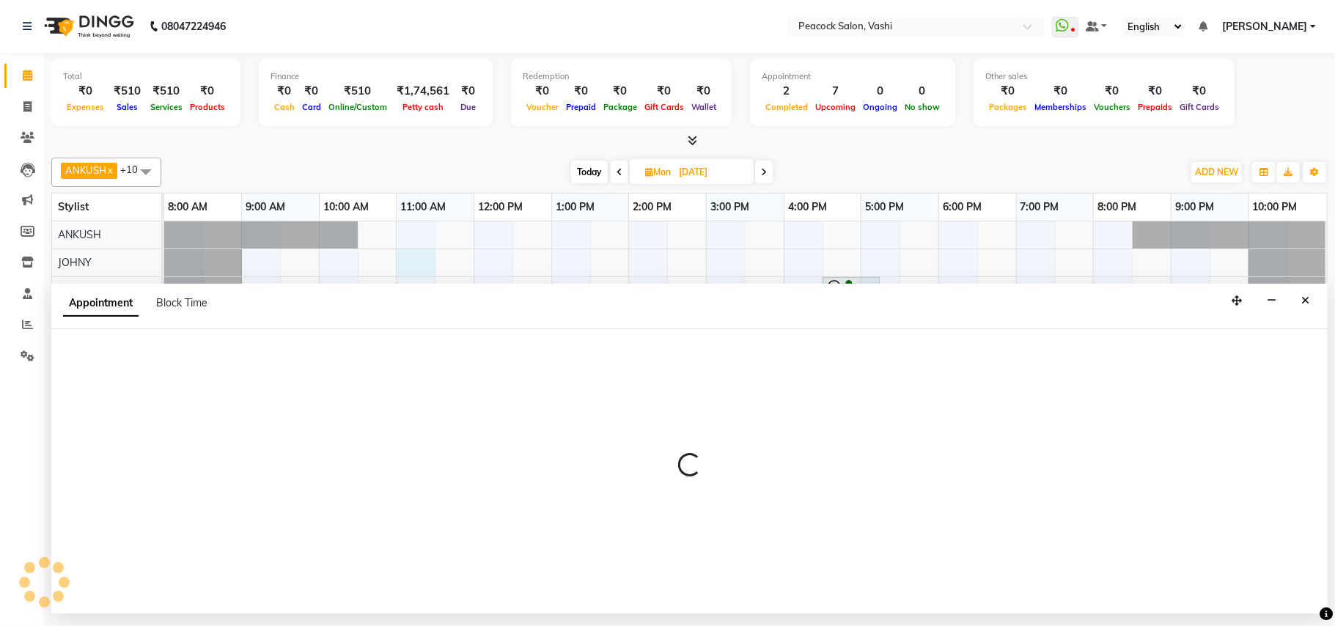
select select "57174"
select select "660"
select select "tentative"
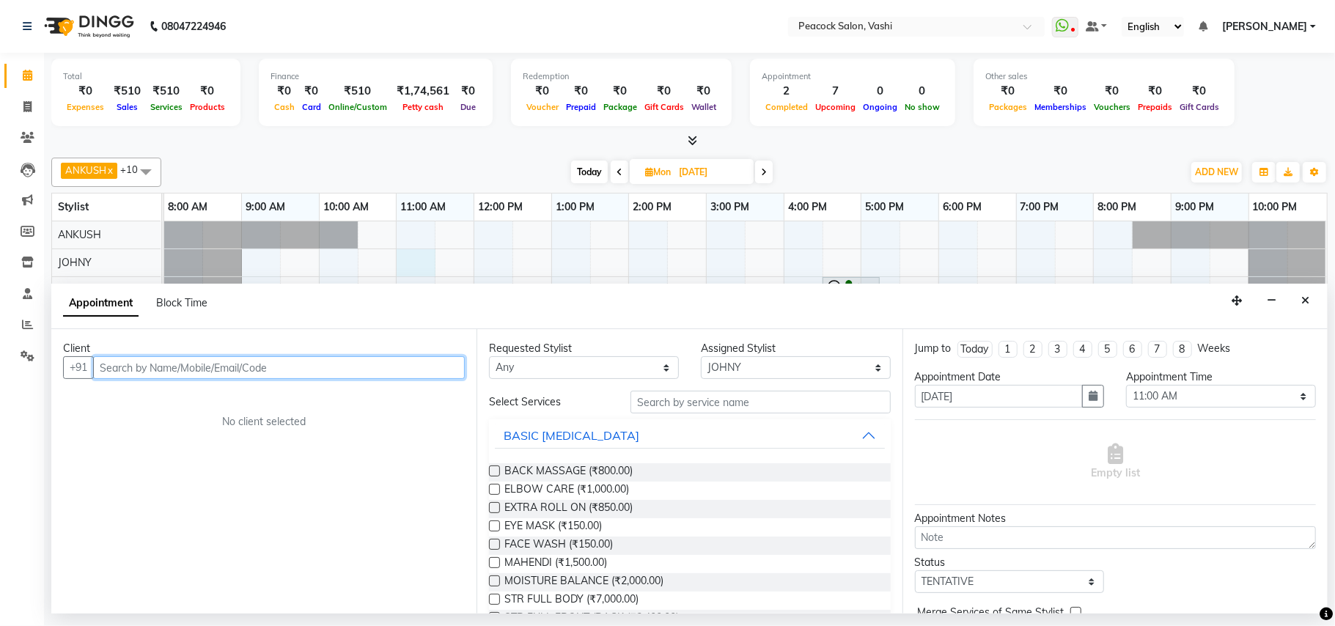
click at [123, 367] on input "text" at bounding box center [279, 367] width 372 height 23
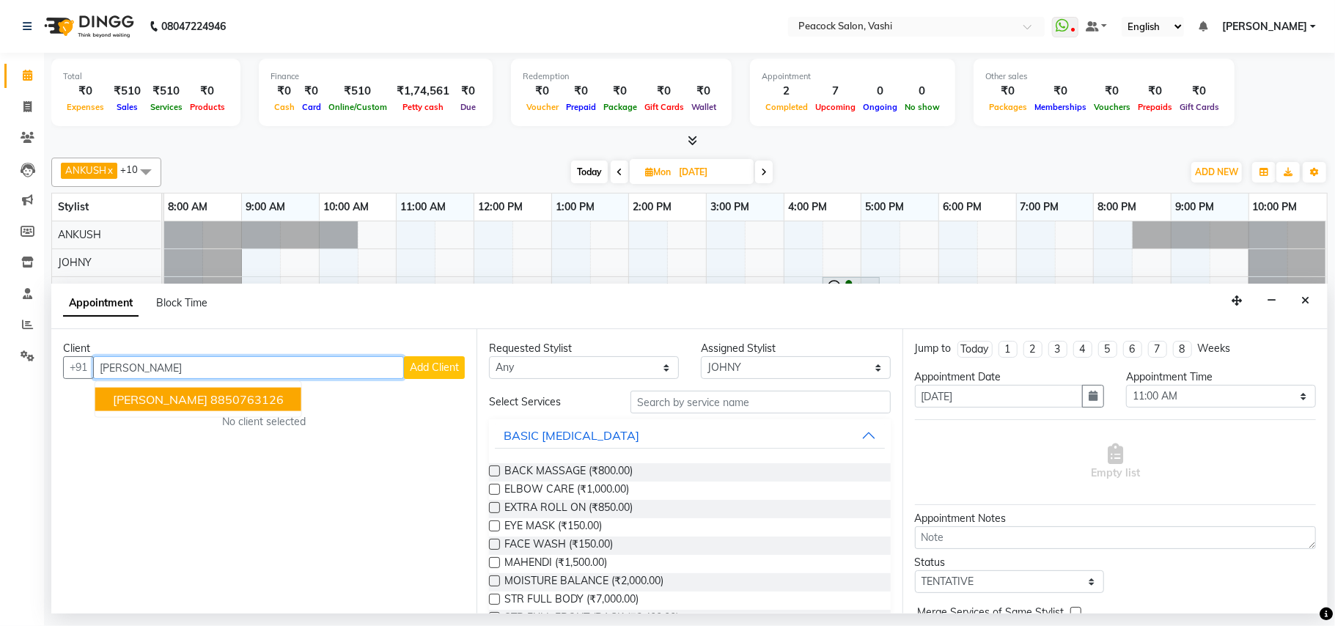
click at [173, 405] on span "[PERSON_NAME]" at bounding box center [160, 399] width 95 height 15
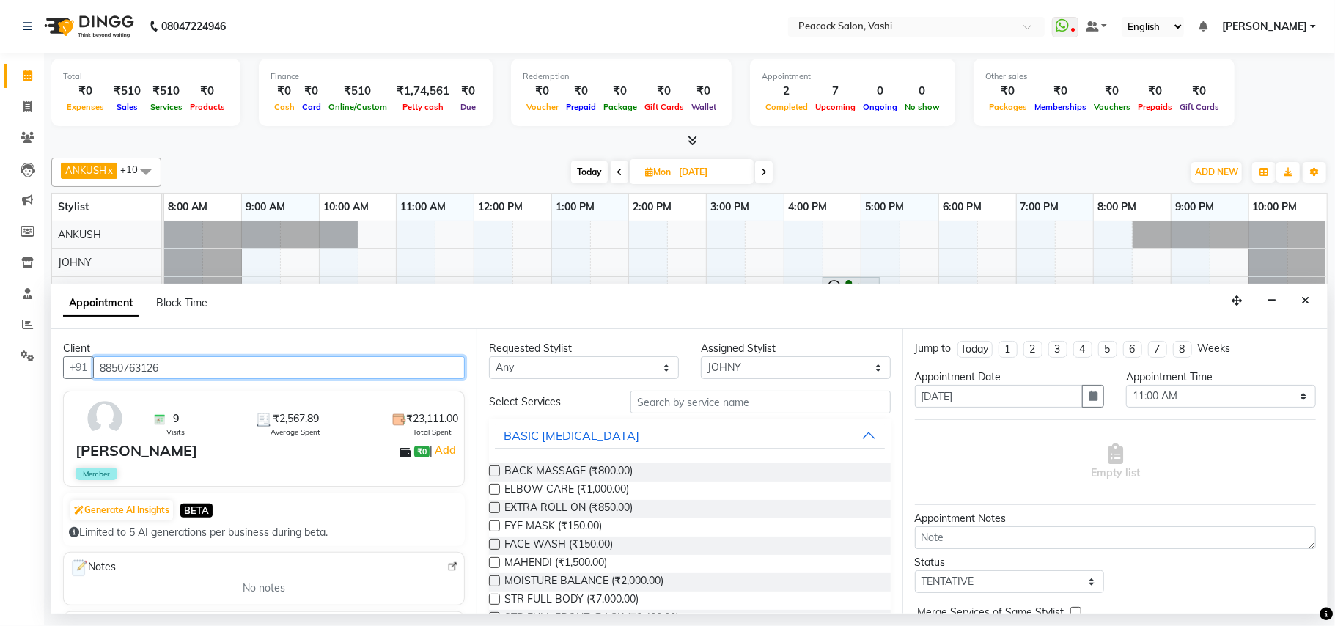
type input "8850763126"
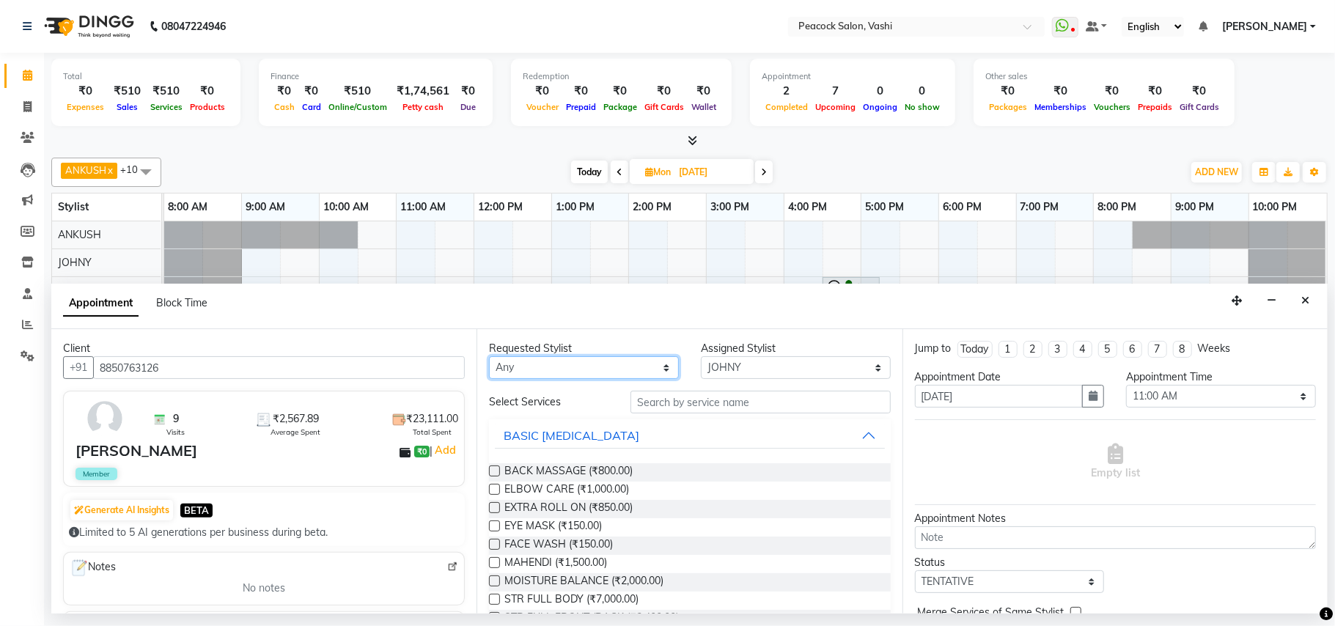
click at [520, 364] on select "Any ANIM [PERSON_NAME] APARNA [PERSON_NAME] DC [PERSON_NAME] [PERSON_NAME] SAHIB" at bounding box center [584, 367] width 190 height 23
select select "57174"
click at [489, 358] on select "Any ANIM [PERSON_NAME] APARNA [PERSON_NAME] DC [PERSON_NAME] [PERSON_NAME] SAHIB" at bounding box center [584, 367] width 190 height 23
click at [638, 383] on div "Requested Stylist Any ANIM ANKUSH APARNA ASHWINI BHAGWATI DC HARSHADA JOHNY PRI…" at bounding box center [689, 471] width 425 height 284
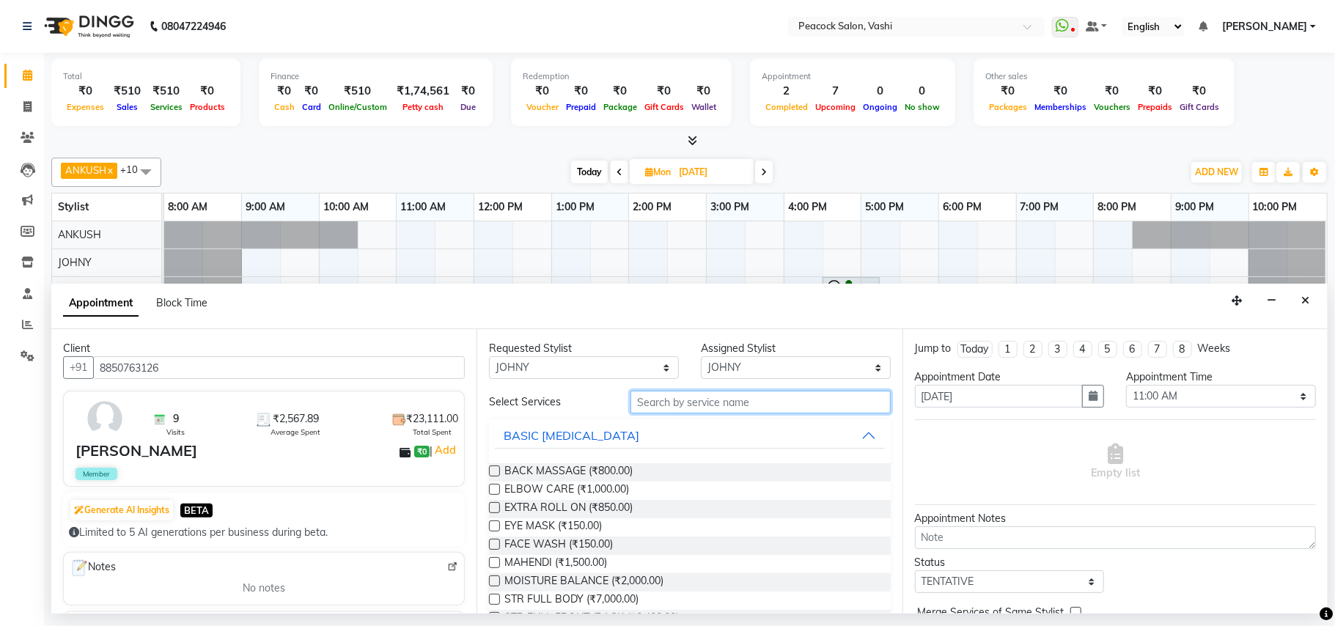
click at [631, 394] on input "text" at bounding box center [761, 402] width 260 height 23
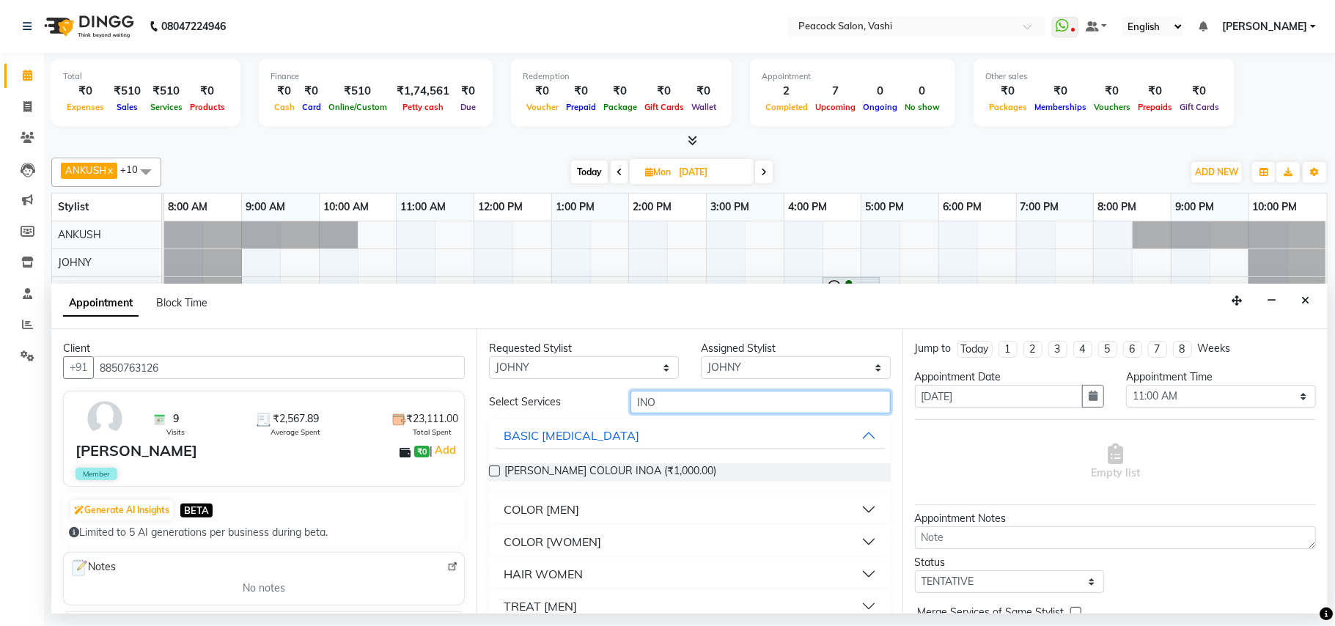
type input "INO"
click at [596, 538] on div "COLOR [WOMEN]" at bounding box center [553, 542] width 98 height 18
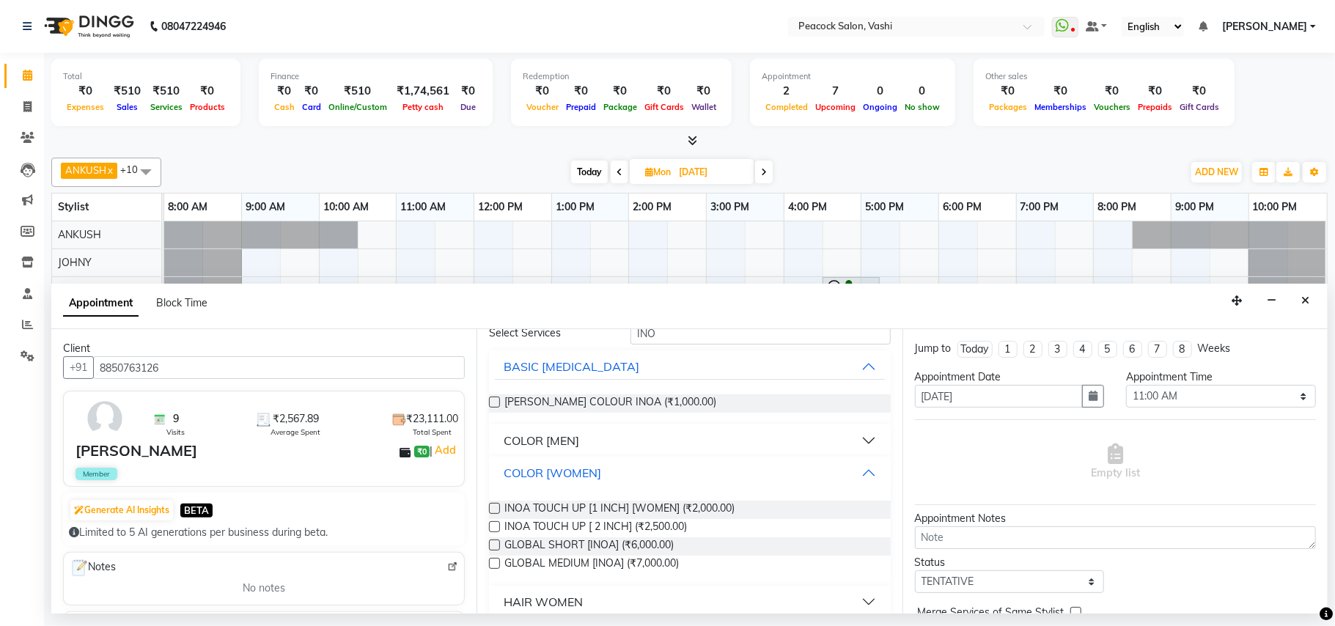
scroll to position [150, 0]
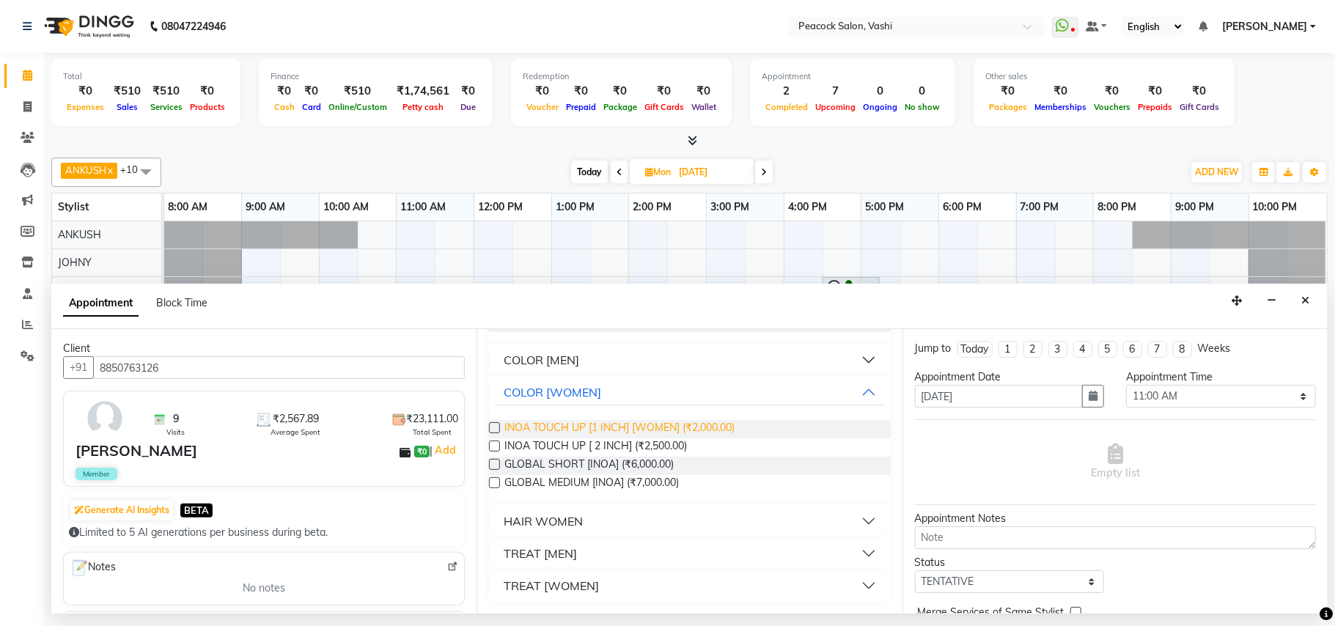
click at [617, 429] on span "INOA TOUCH UP [1 INCH] [WOMEN] (₹2,000.00)" at bounding box center [619, 429] width 230 height 18
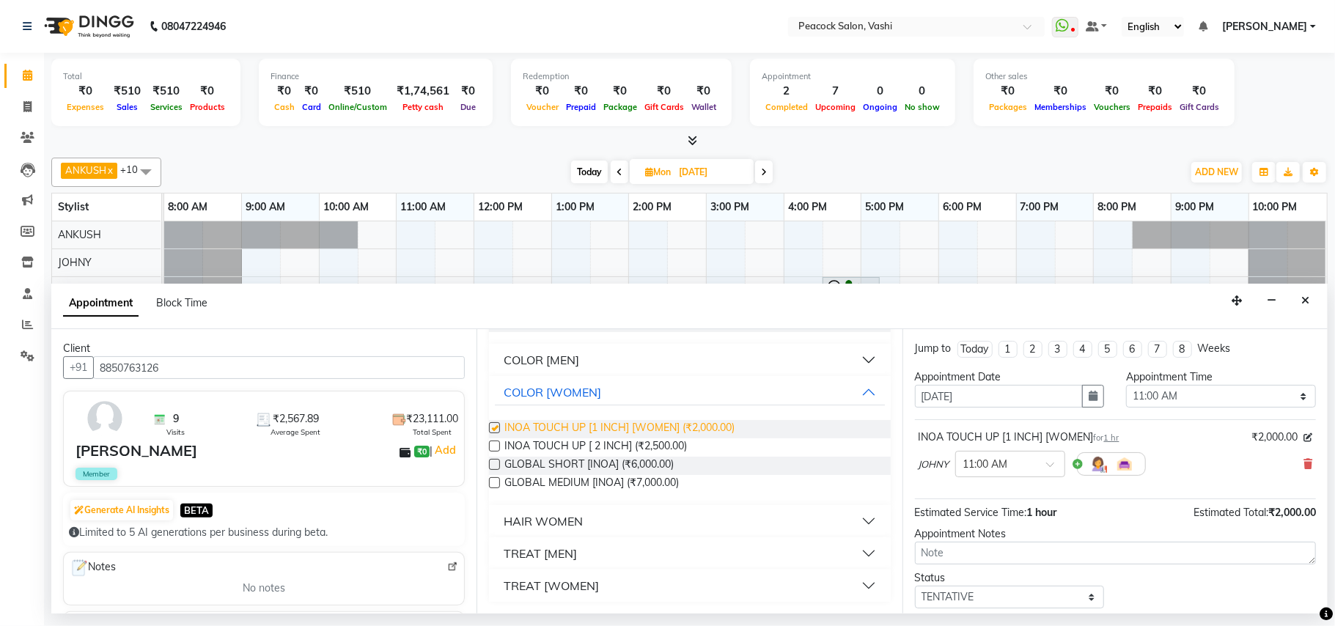
checkbox input "false"
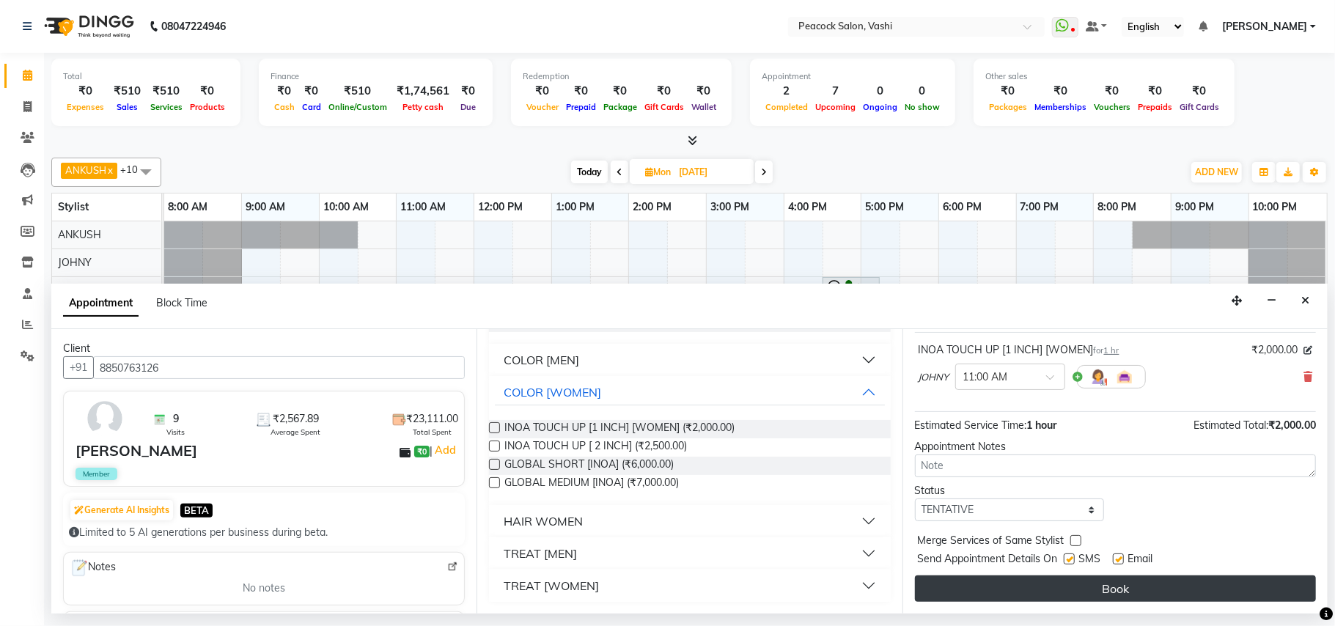
click at [1145, 598] on button "Book" at bounding box center [1115, 589] width 401 height 26
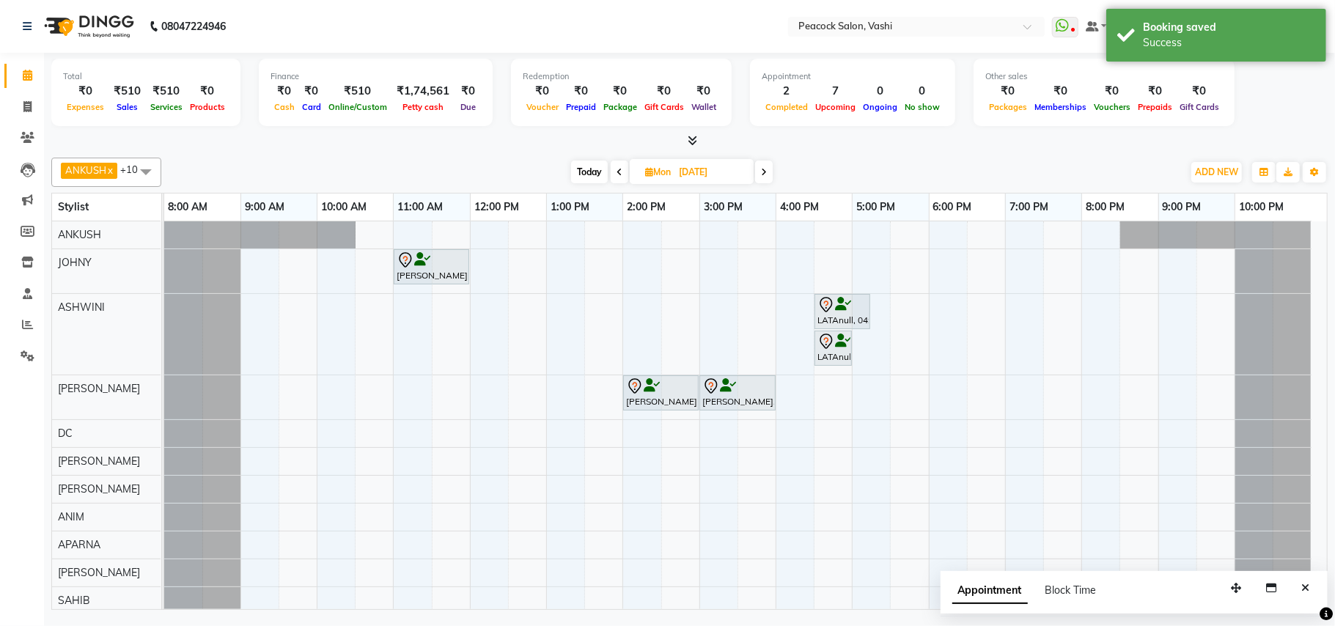
click at [581, 174] on span "Today" at bounding box center [589, 172] width 37 height 23
type input "04-10-2025"
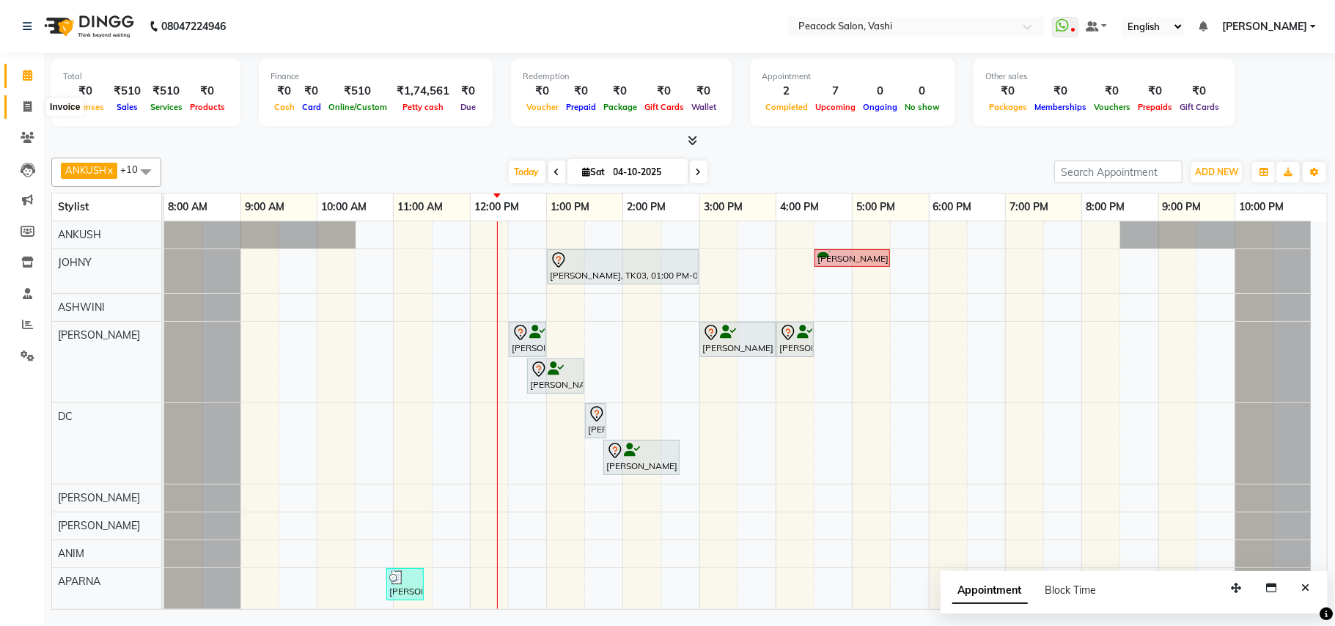
click at [27, 103] on icon at bounding box center [27, 106] width 8 height 11
select select "619"
select select "service"
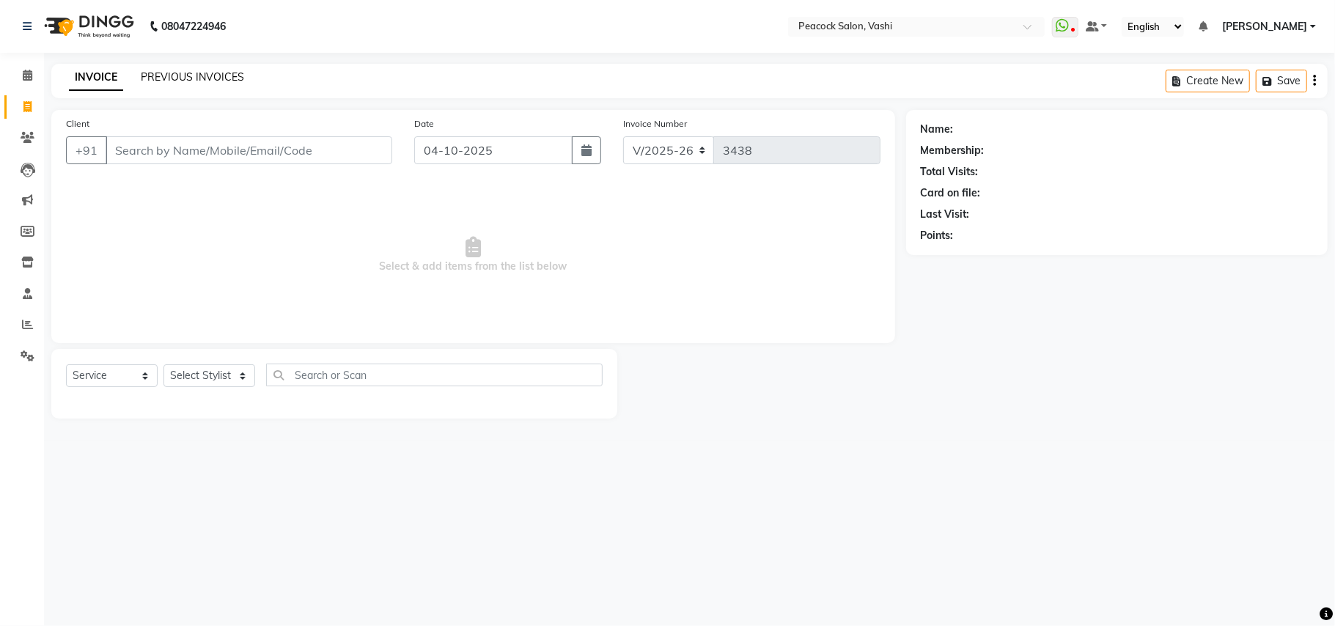
click at [163, 73] on link "PREVIOUS INVOICES" at bounding box center [192, 76] width 103 height 13
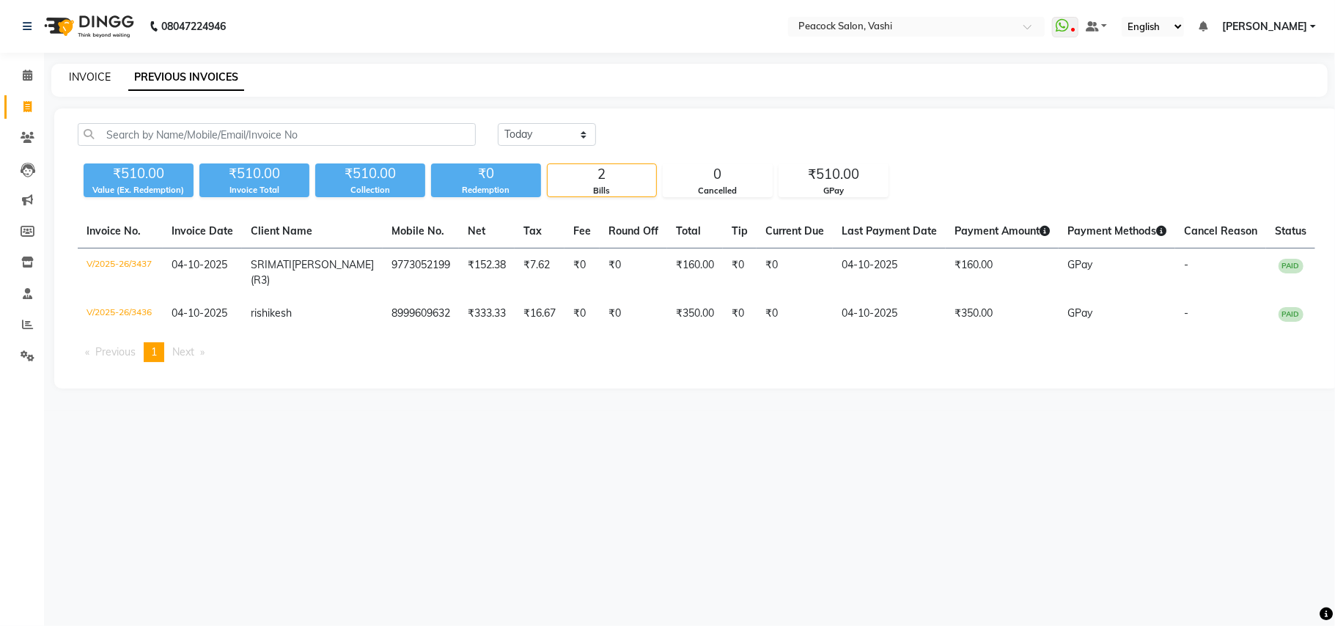
click at [84, 77] on link "INVOICE" at bounding box center [90, 76] width 42 height 13
select select "service"
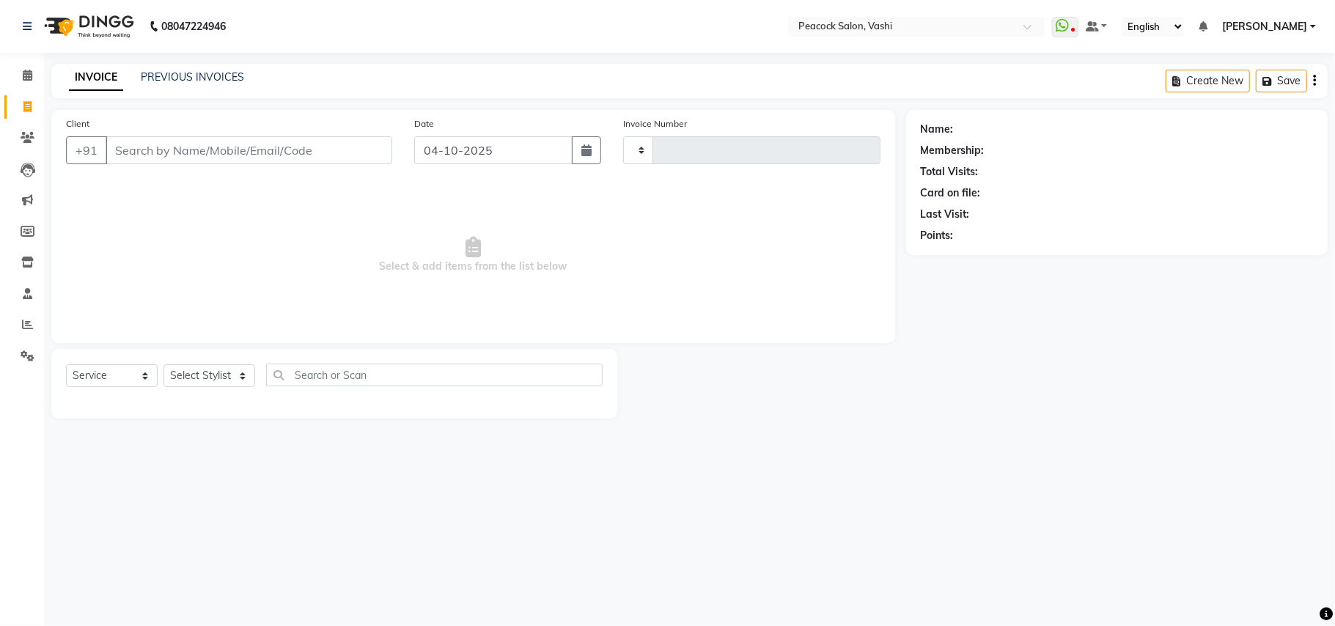
type input "3438"
select select "619"
click at [213, 80] on link "PREVIOUS INVOICES" at bounding box center [192, 76] width 103 height 13
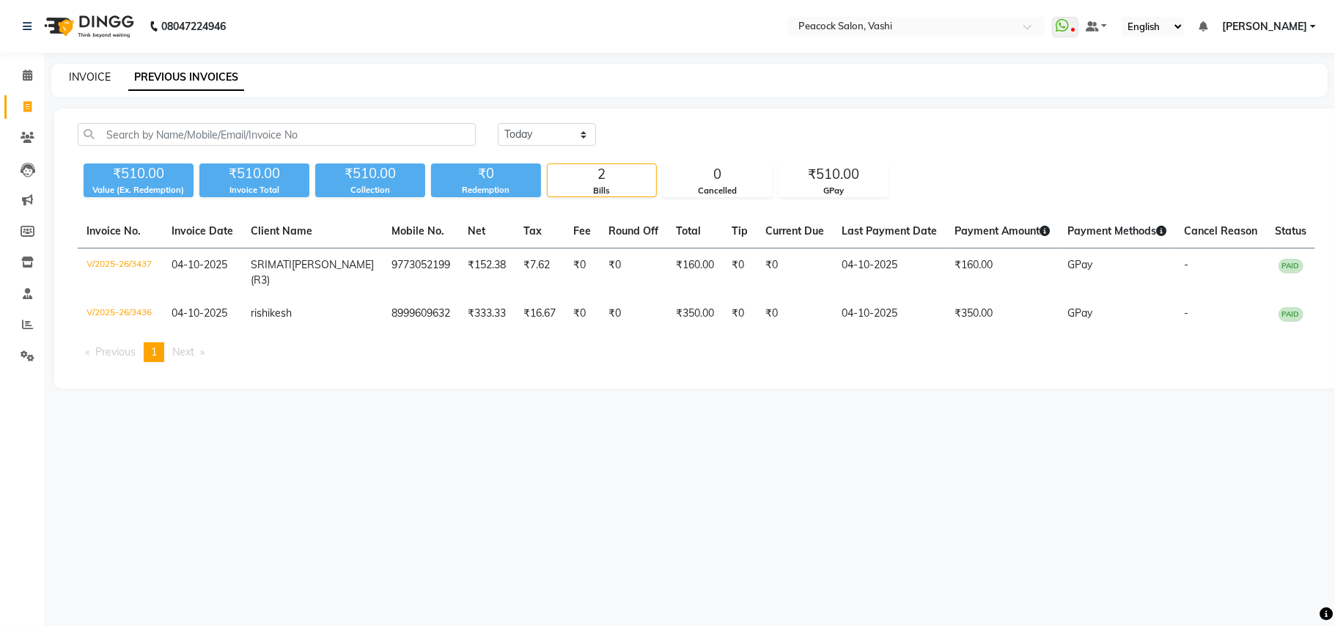
click at [78, 78] on link "INVOICE" at bounding box center [90, 76] width 42 height 13
select select "619"
select select "service"
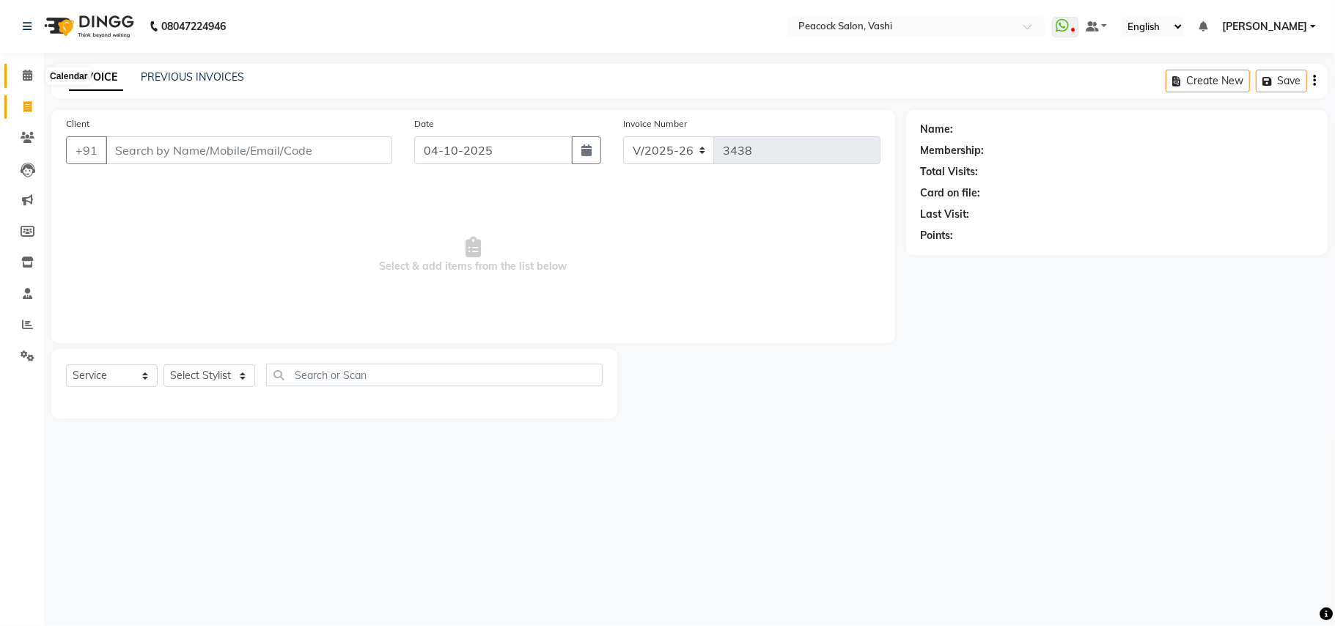
click at [26, 79] on icon at bounding box center [28, 75] width 10 height 11
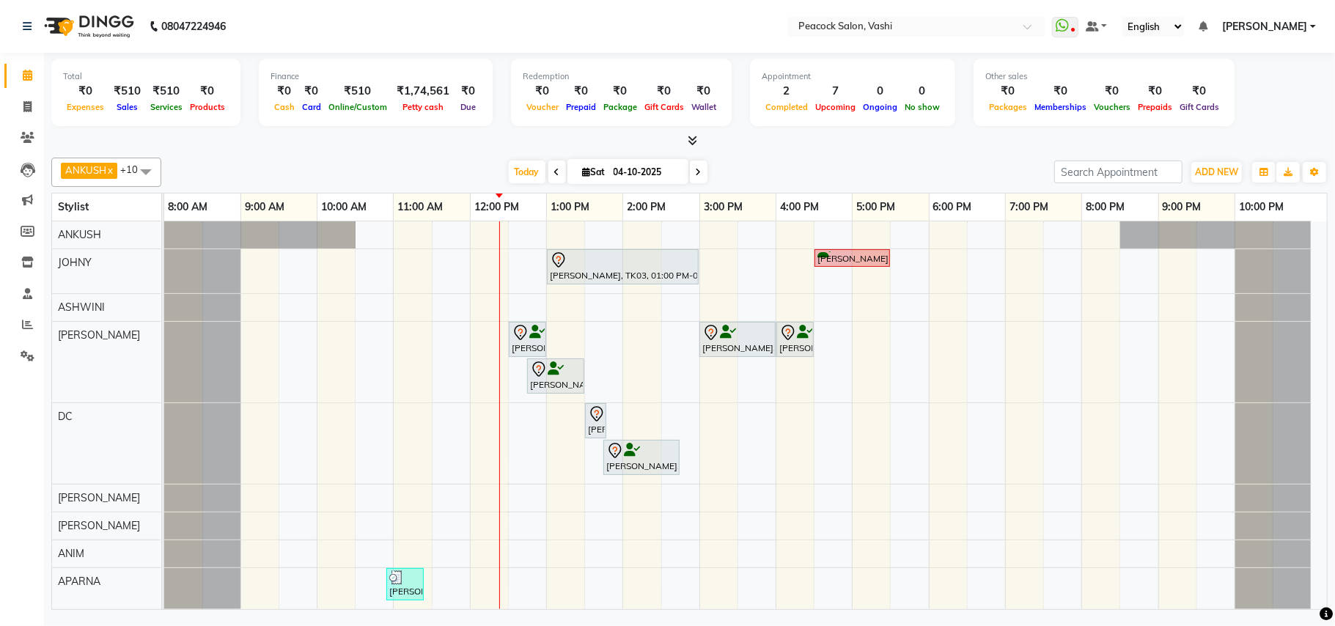
click at [634, 411] on div "daphney, TK03, 01:00 PM-03:00 PM, NT NOURISHMENT TREATMENT JEAN DCUNAJ, TK02, 0…" at bounding box center [745, 450] width 1163 height 458
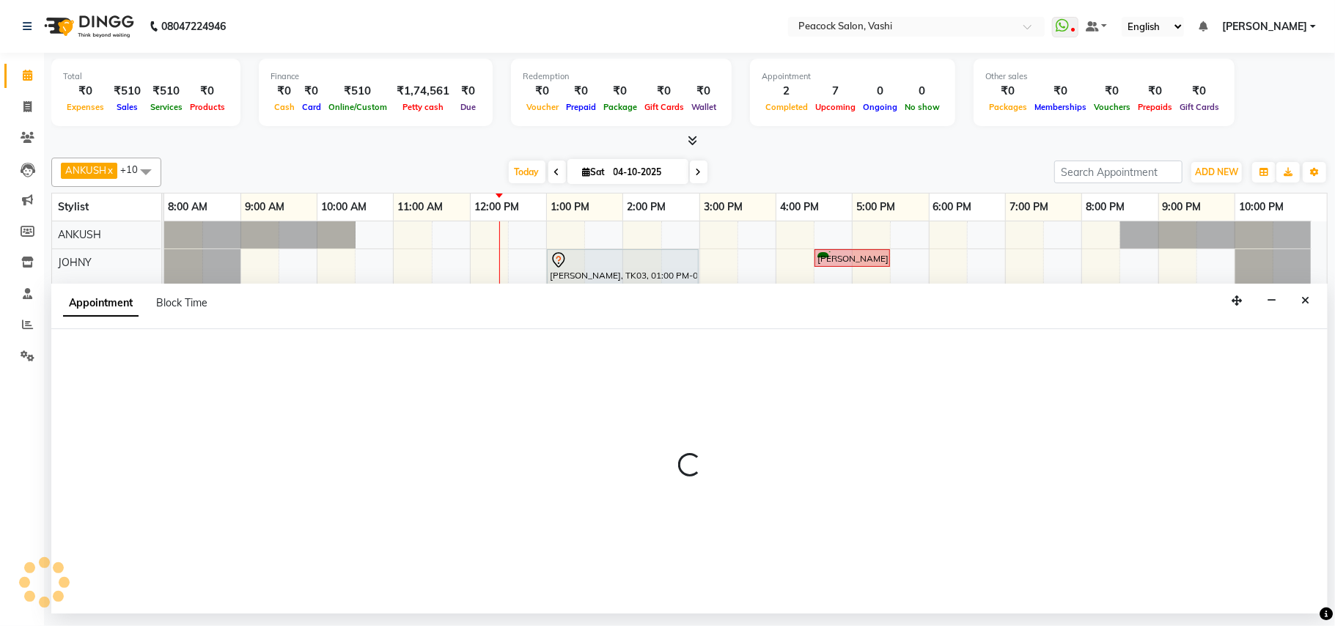
select select "22388"
select select "tentative"
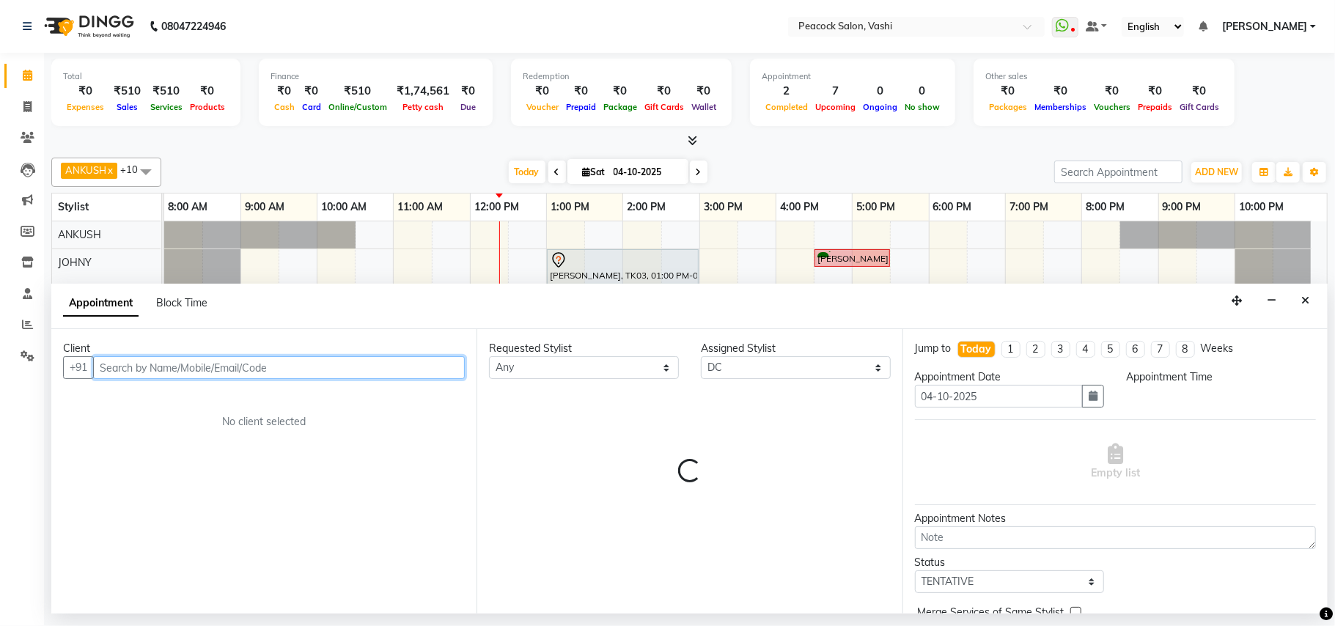
select select "840"
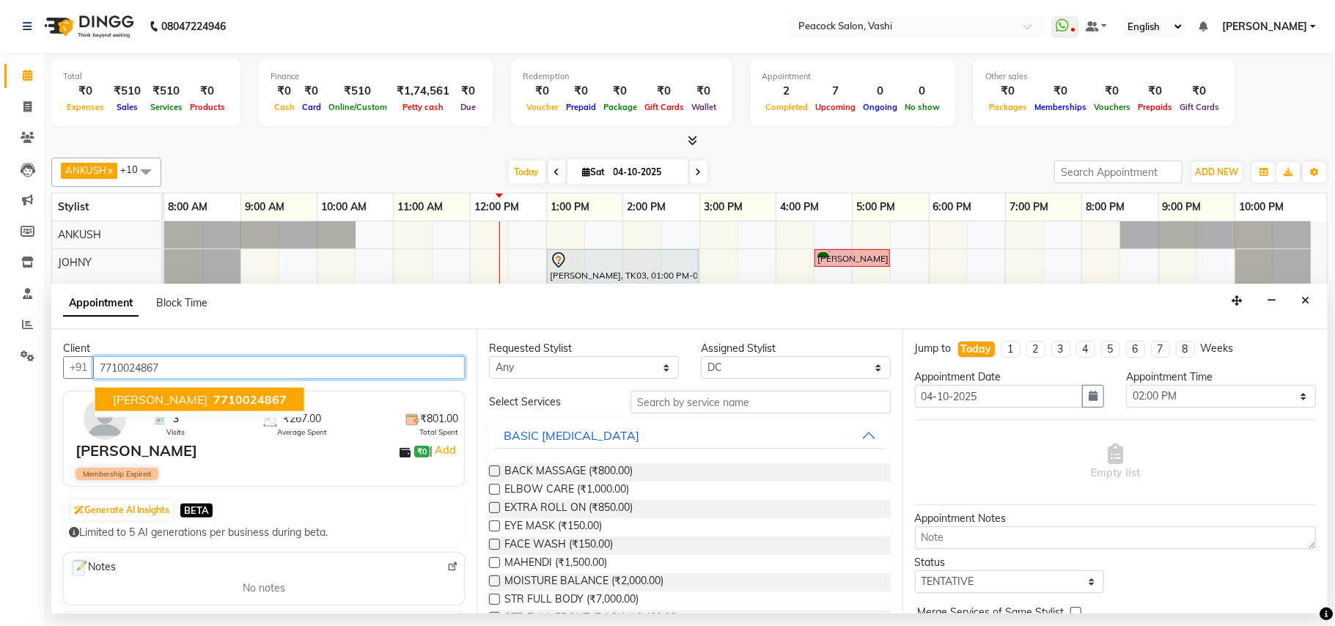
click at [241, 402] on span "7710024867" at bounding box center [249, 399] width 73 height 15
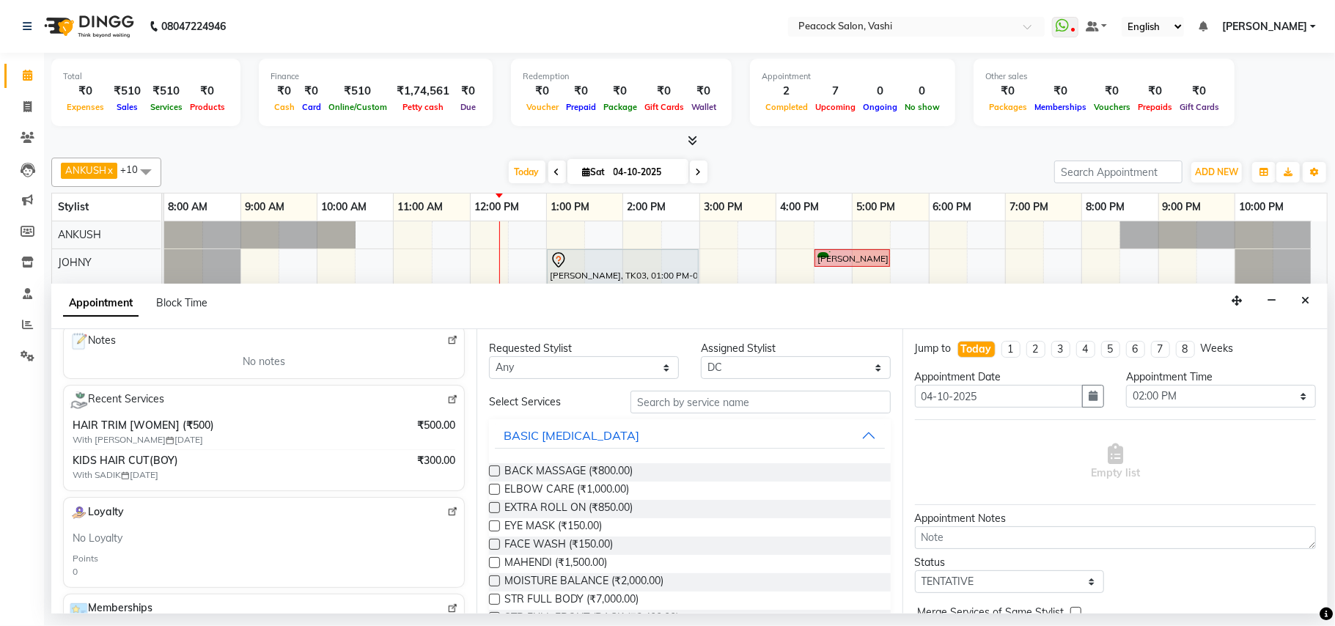
scroll to position [163, 0]
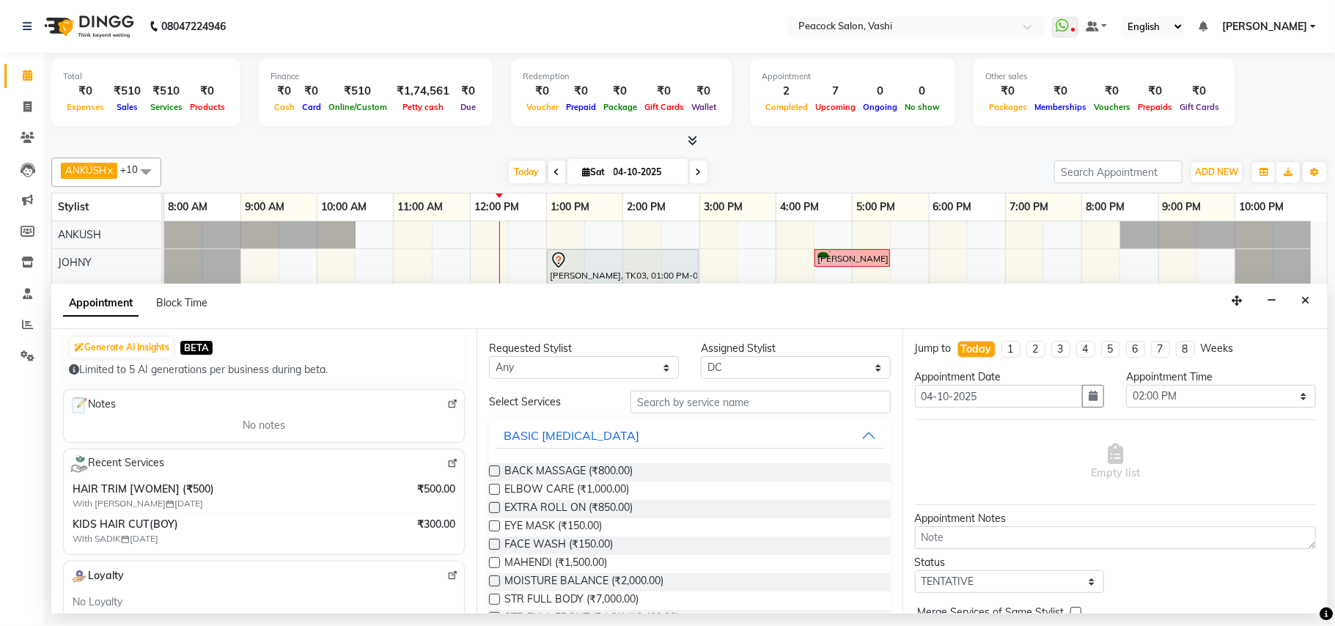
type input "7710024867"
click at [535, 364] on select "Any ANIM [PERSON_NAME] APARNA [PERSON_NAME] DC [PERSON_NAME] [PERSON_NAME] SAHIB" at bounding box center [584, 367] width 190 height 23
select select "22388"
click at [489, 358] on select "Any ANIM [PERSON_NAME] APARNA [PERSON_NAME] DC [PERSON_NAME] [PERSON_NAME] SAHIB" at bounding box center [584, 367] width 190 height 23
click at [697, 402] on input "text" at bounding box center [761, 402] width 260 height 23
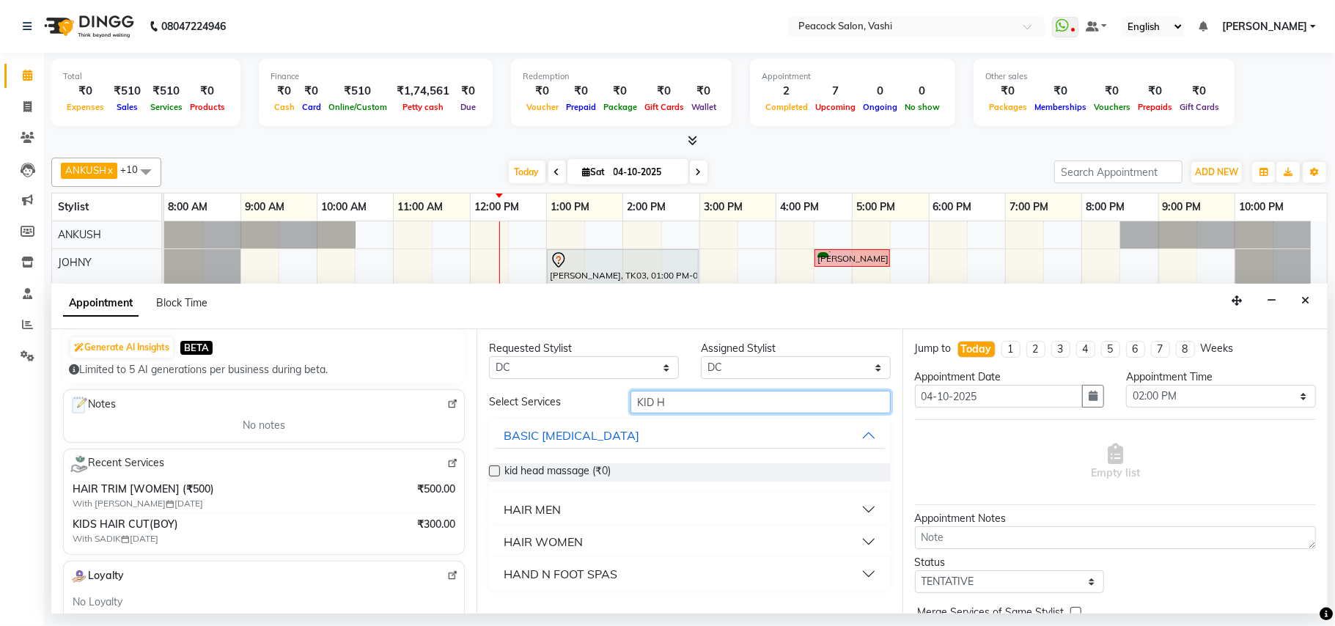
type input "KID H"
click at [538, 511] on div "HAIR MEN" at bounding box center [532, 510] width 57 height 18
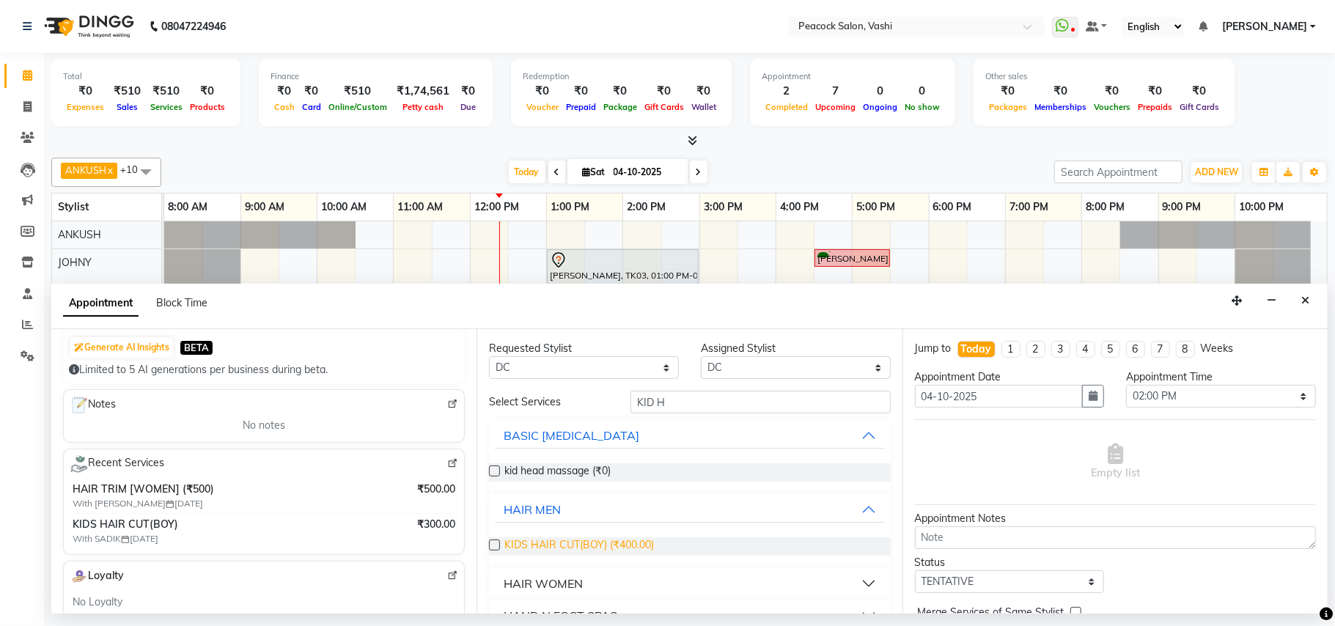
click at [554, 548] on span "KIDS HAIR CUT(BOY) (₹400.00)" at bounding box center [579, 546] width 150 height 18
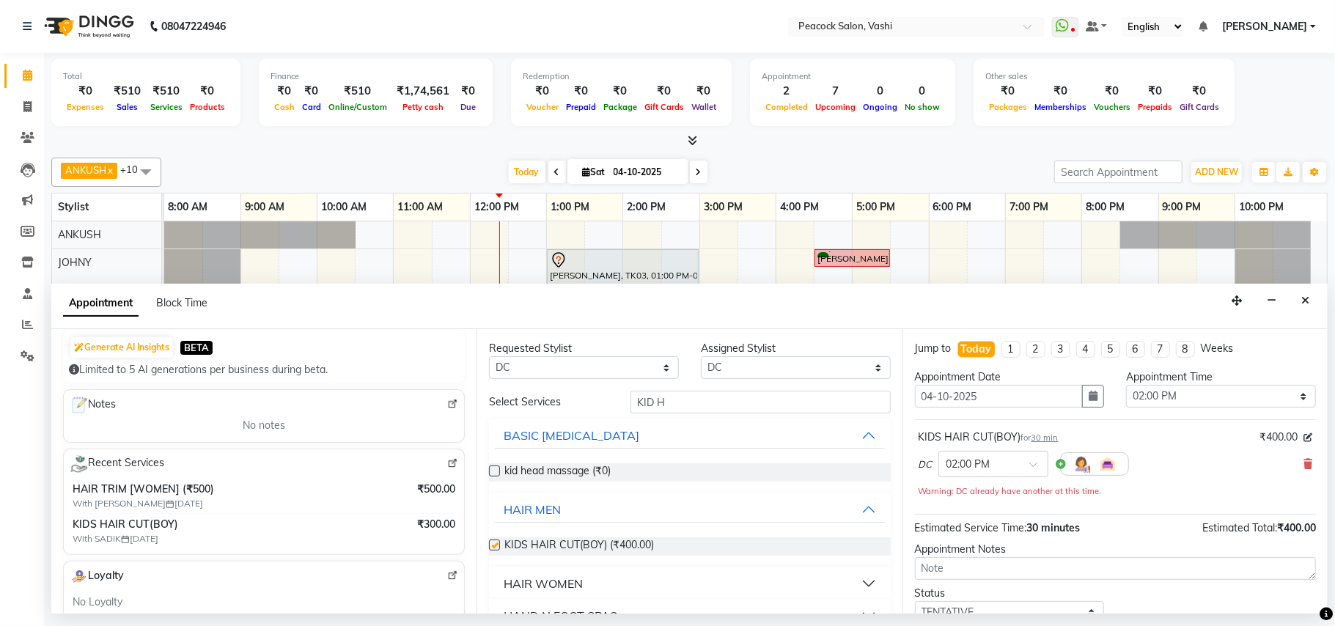
checkbox input "false"
click at [673, 408] on input "KID H" at bounding box center [761, 402] width 260 height 23
type input "K"
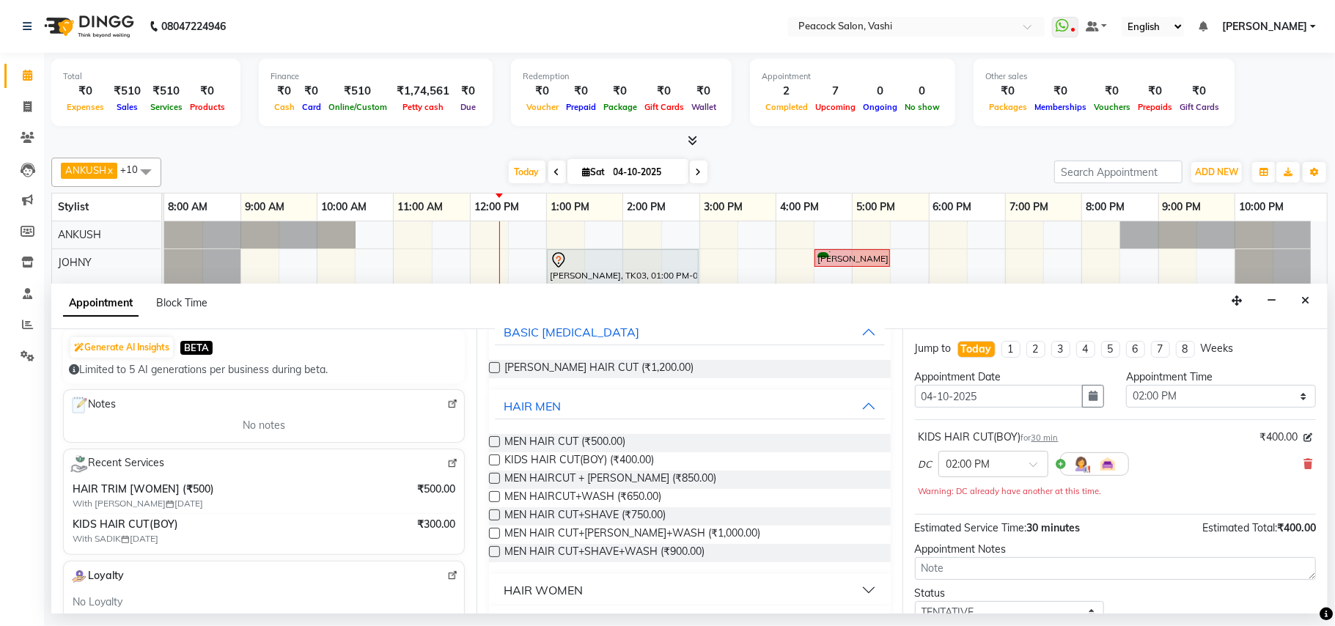
scroll to position [139, 0]
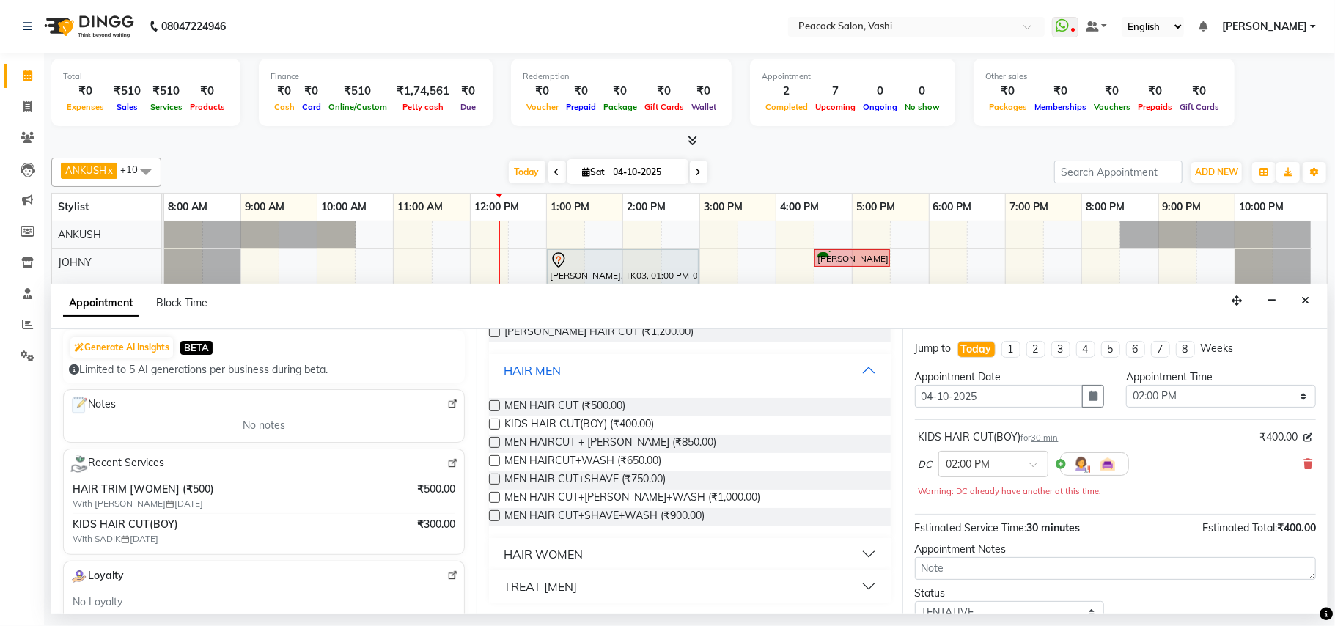
type input "HAIR C"
click at [554, 558] on div "HAIR WOMEN" at bounding box center [543, 555] width 79 height 18
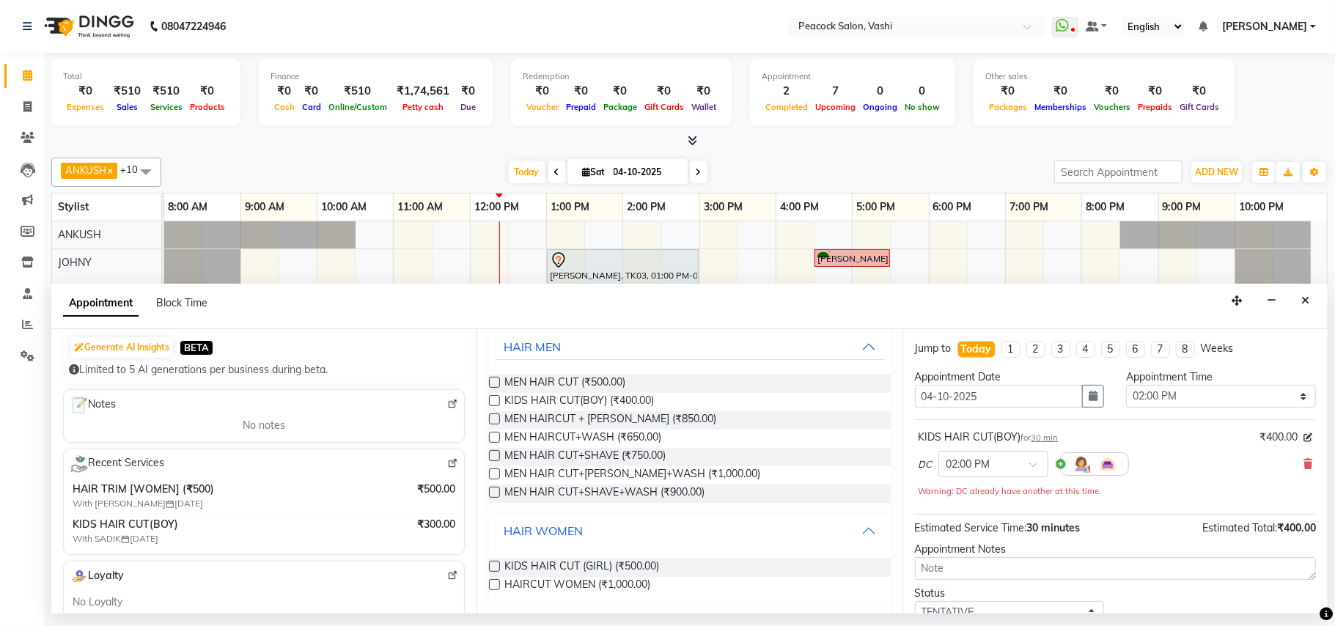
scroll to position [197, 0]
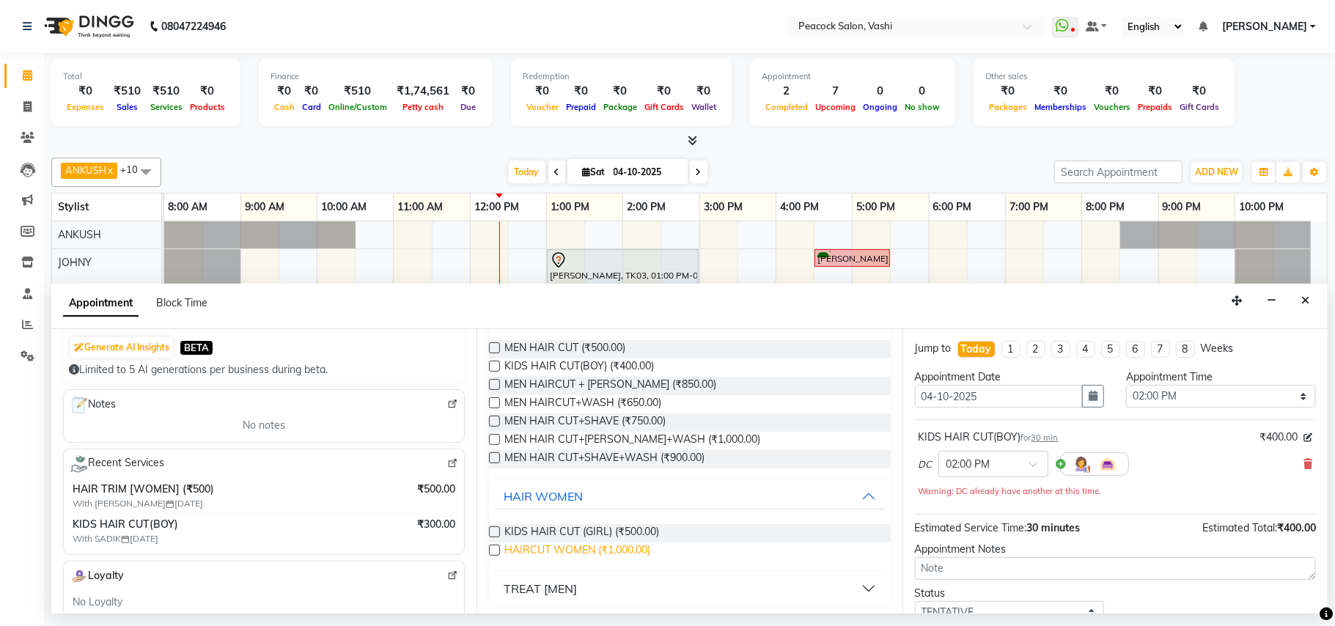
click at [560, 551] on span "HAIRCUT WOMEN (₹1,000.00)" at bounding box center [577, 552] width 146 height 18
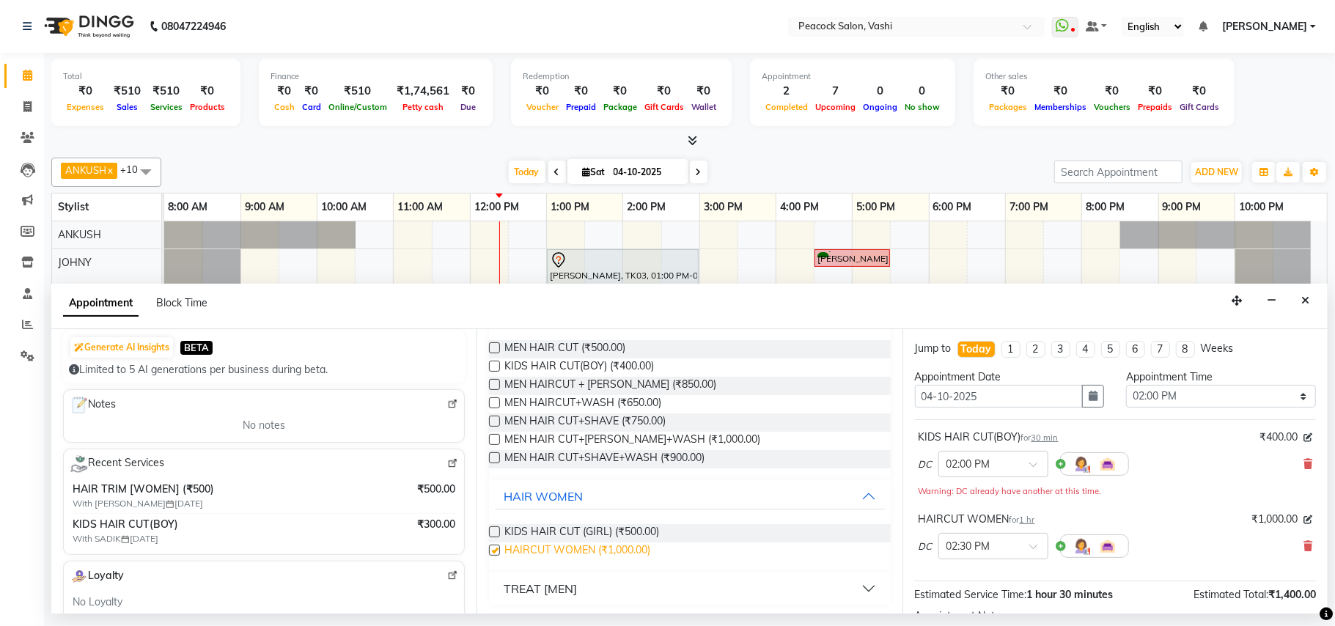
checkbox input "false"
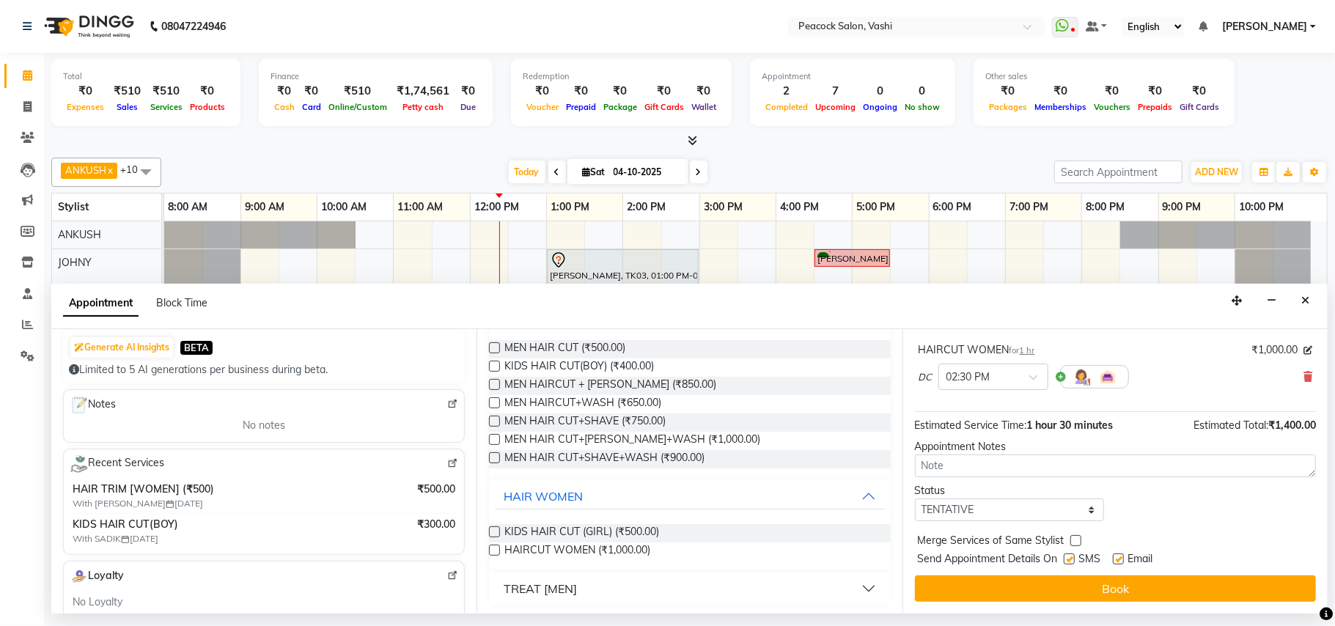
scroll to position [0, 0]
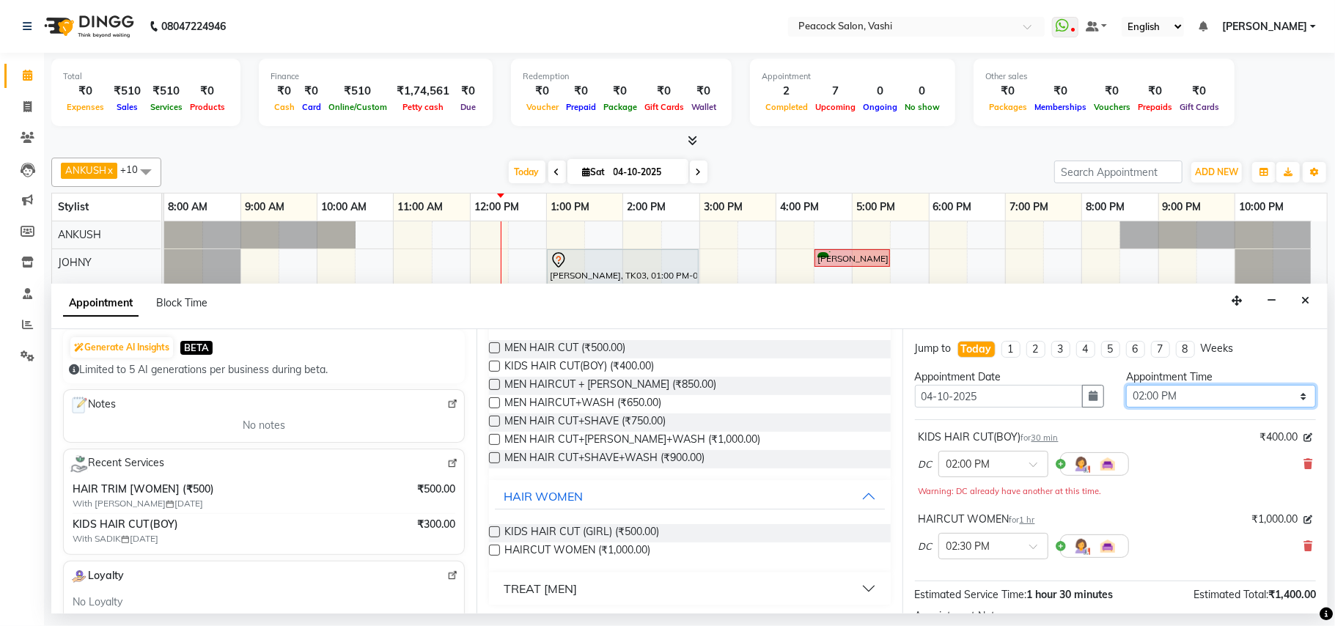
click at [1168, 403] on select "Select 09:00 AM 09:15 AM 09:30 AM 09:45 AM 10:00 AM 10:15 AM 10:30 AM 10:45 AM …" at bounding box center [1221, 396] width 190 height 23
select select "870"
click at [1126, 387] on select "Select 09:00 AM 09:15 AM 09:30 AM 09:45 AM 10:00 AM 10:15 AM 10:30 AM 10:45 AM …" at bounding box center [1221, 396] width 190 height 23
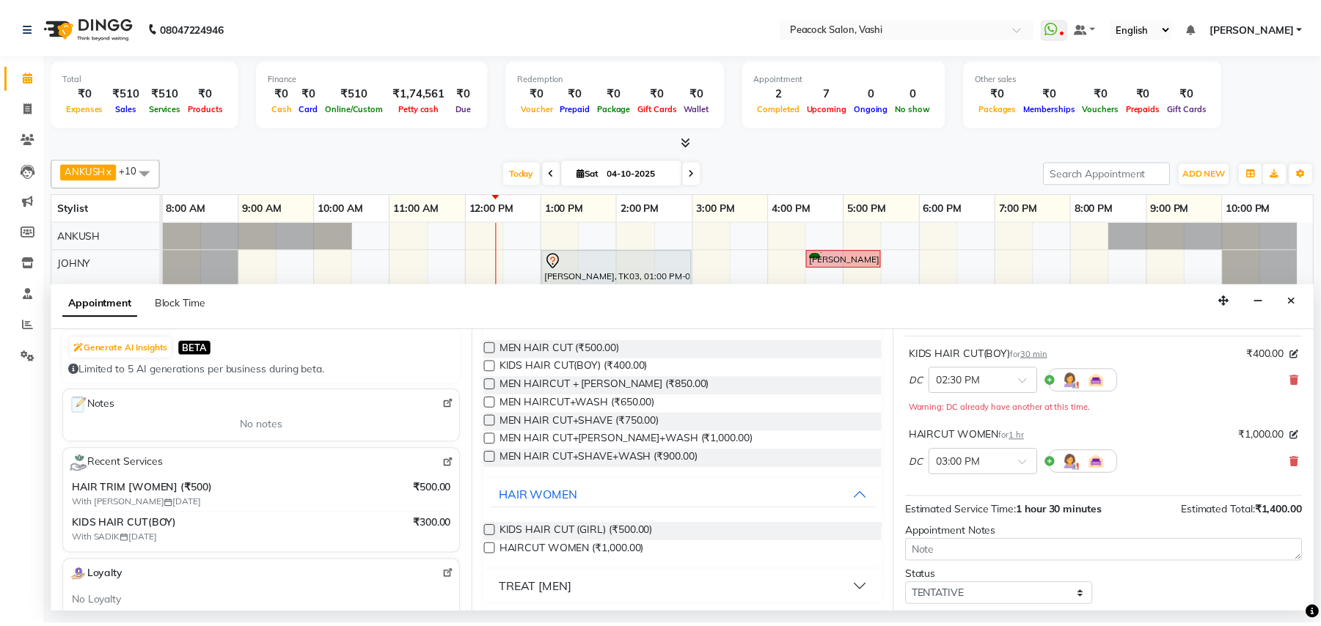
scroll to position [171, 0]
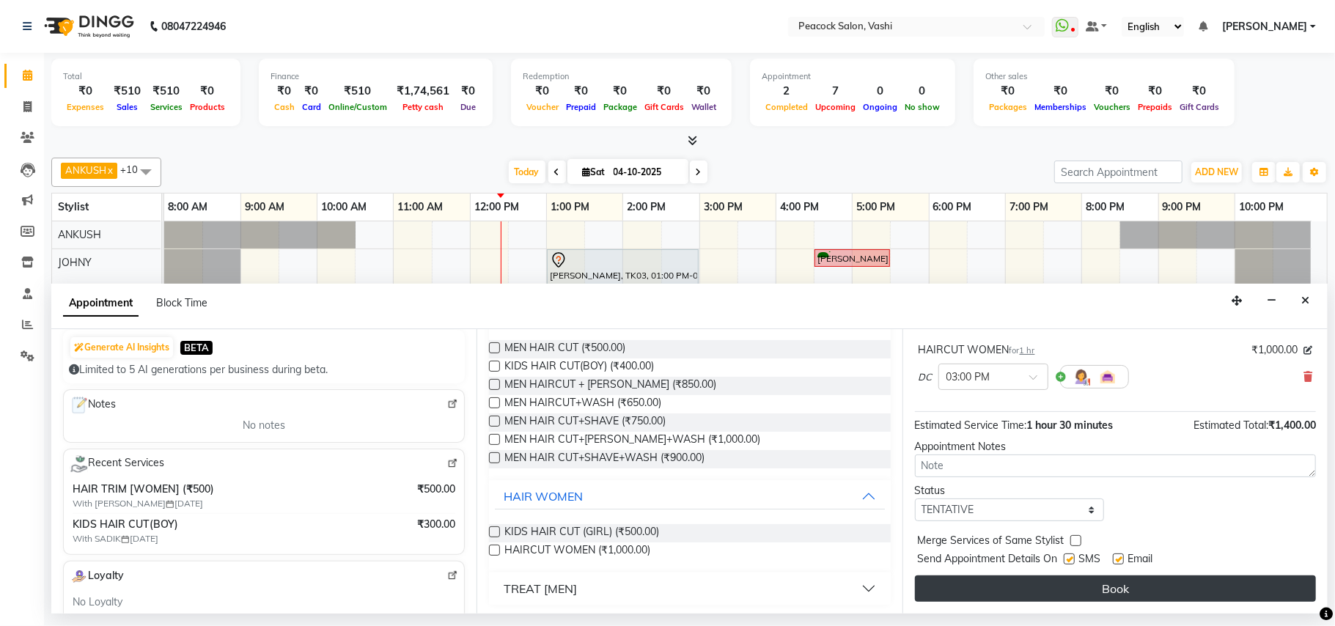
click at [1074, 581] on button "Book" at bounding box center [1115, 589] width 401 height 26
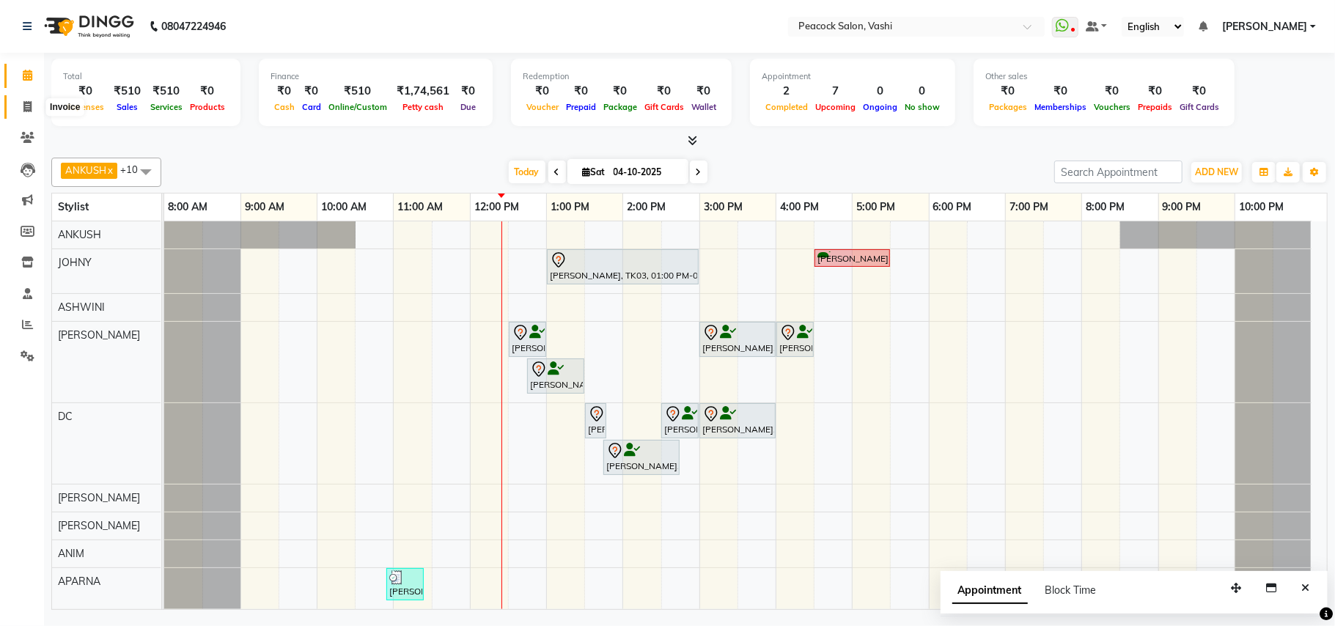
click at [24, 109] on icon at bounding box center [27, 106] width 8 height 11
select select "service"
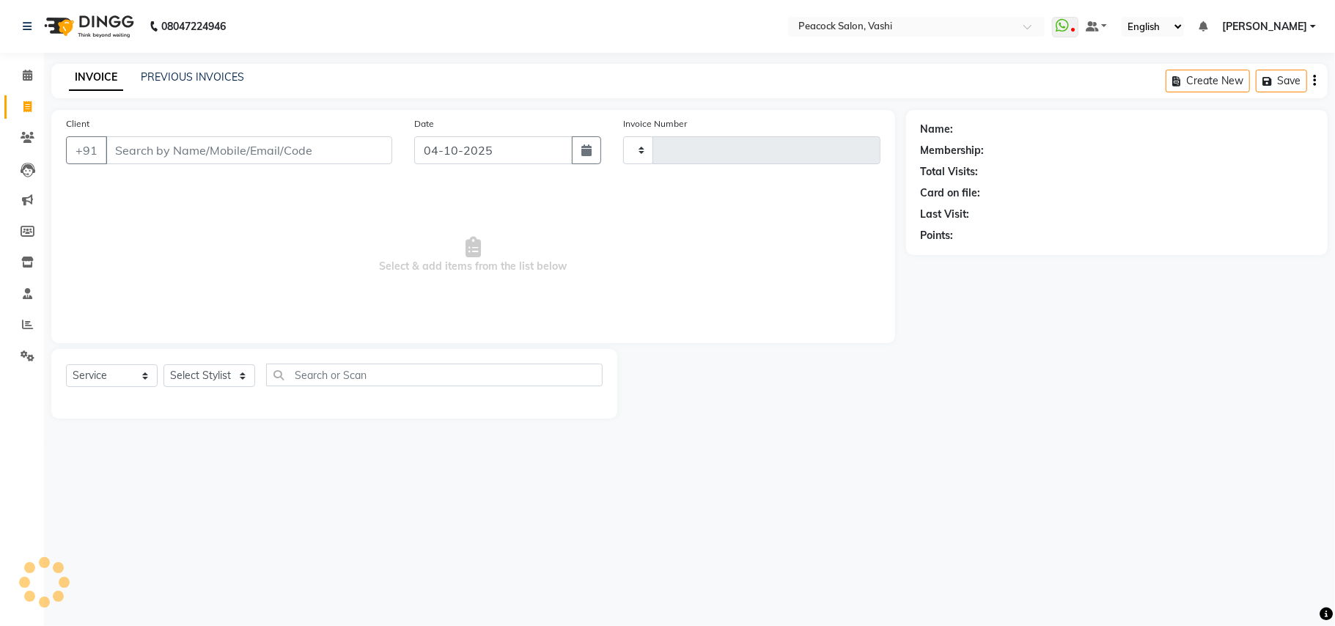
type input "3438"
select select "619"
click at [160, 74] on link "PREVIOUS INVOICES" at bounding box center [192, 76] width 103 height 13
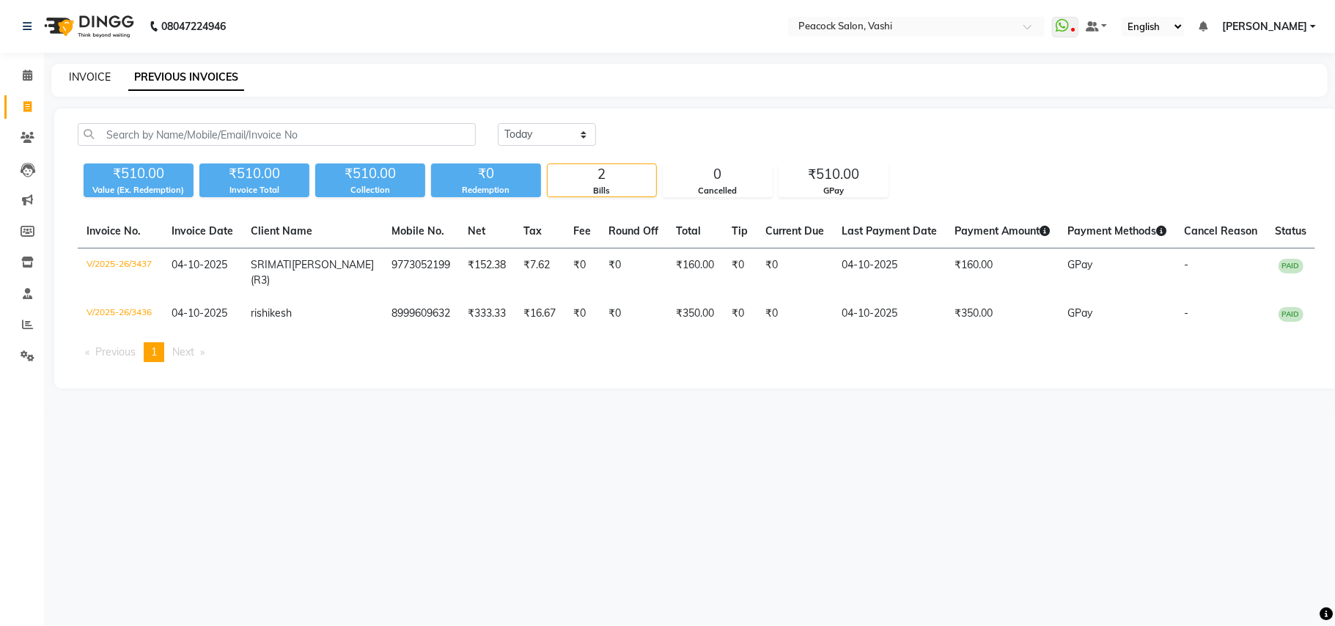
click at [82, 71] on link "INVOICE" at bounding box center [90, 76] width 42 height 13
select select "619"
select select "service"
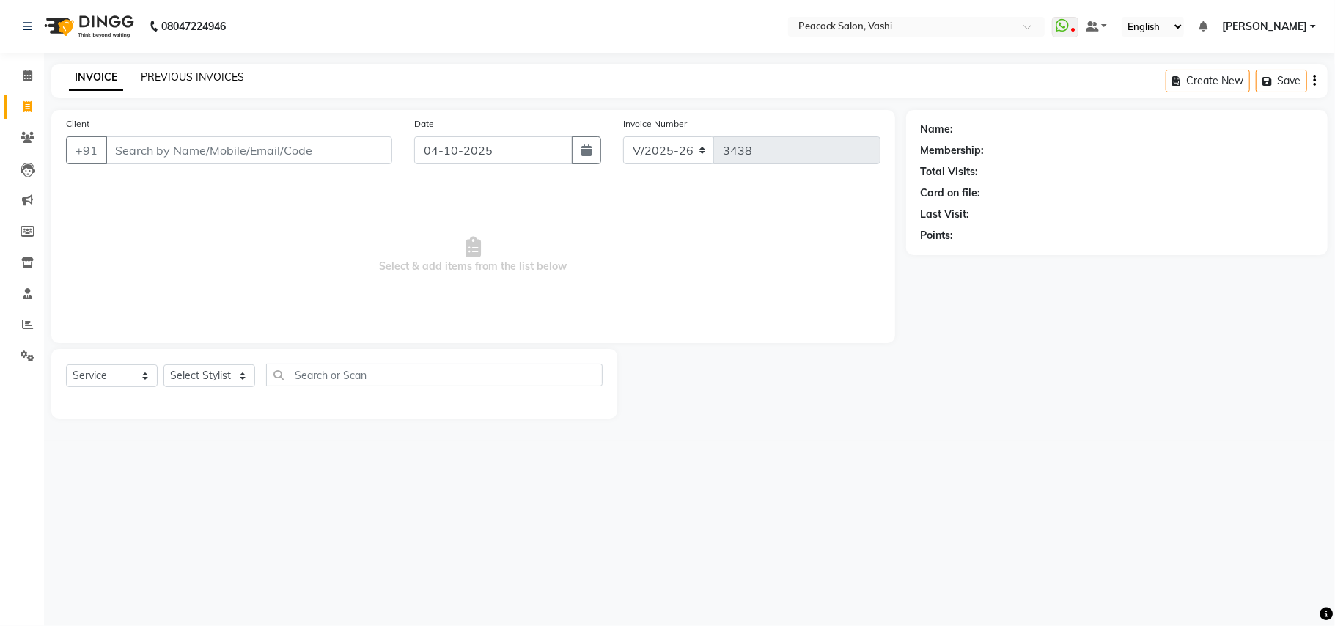
click at [203, 71] on link "PREVIOUS INVOICES" at bounding box center [192, 76] width 103 height 13
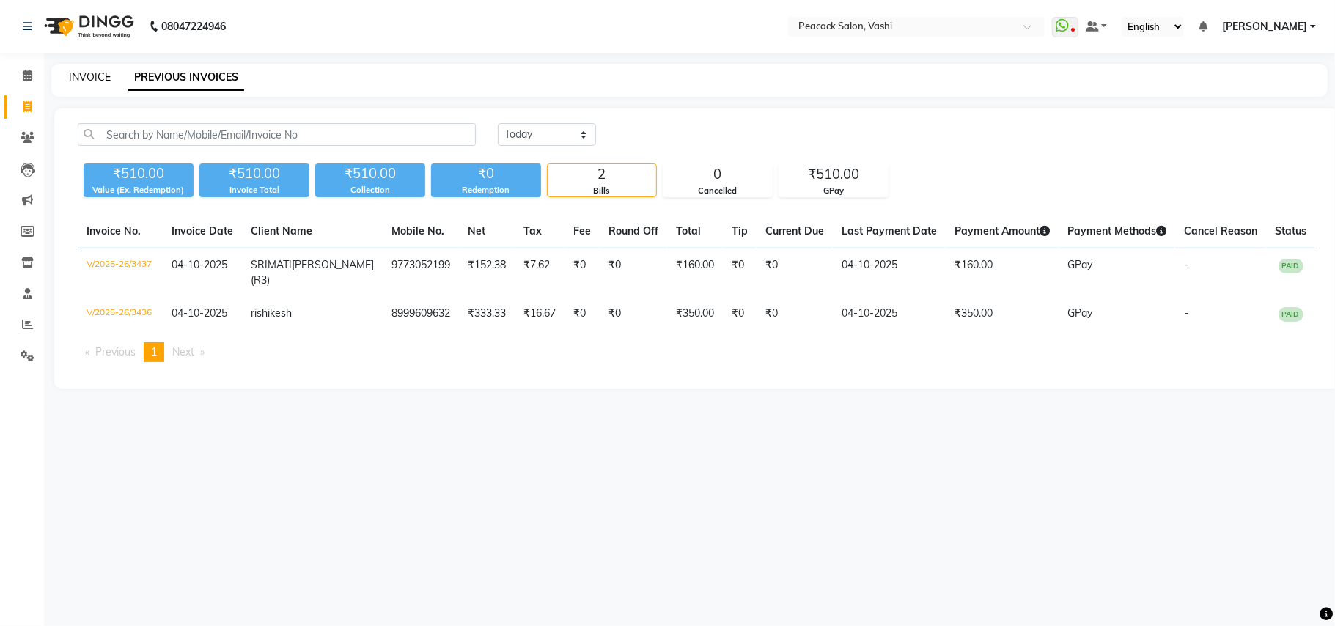
click at [71, 76] on link "INVOICE" at bounding box center [90, 76] width 42 height 13
select select "service"
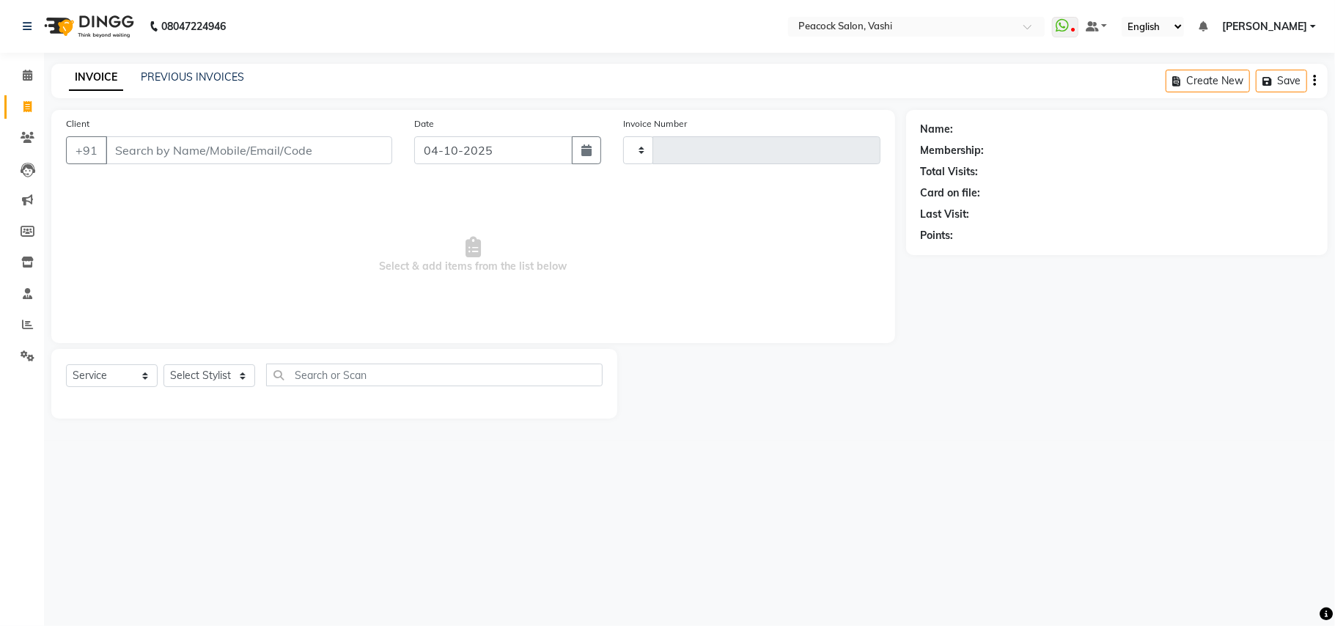
type input "3438"
select select "619"
click at [201, 82] on link "PREVIOUS INVOICES" at bounding box center [192, 76] width 103 height 13
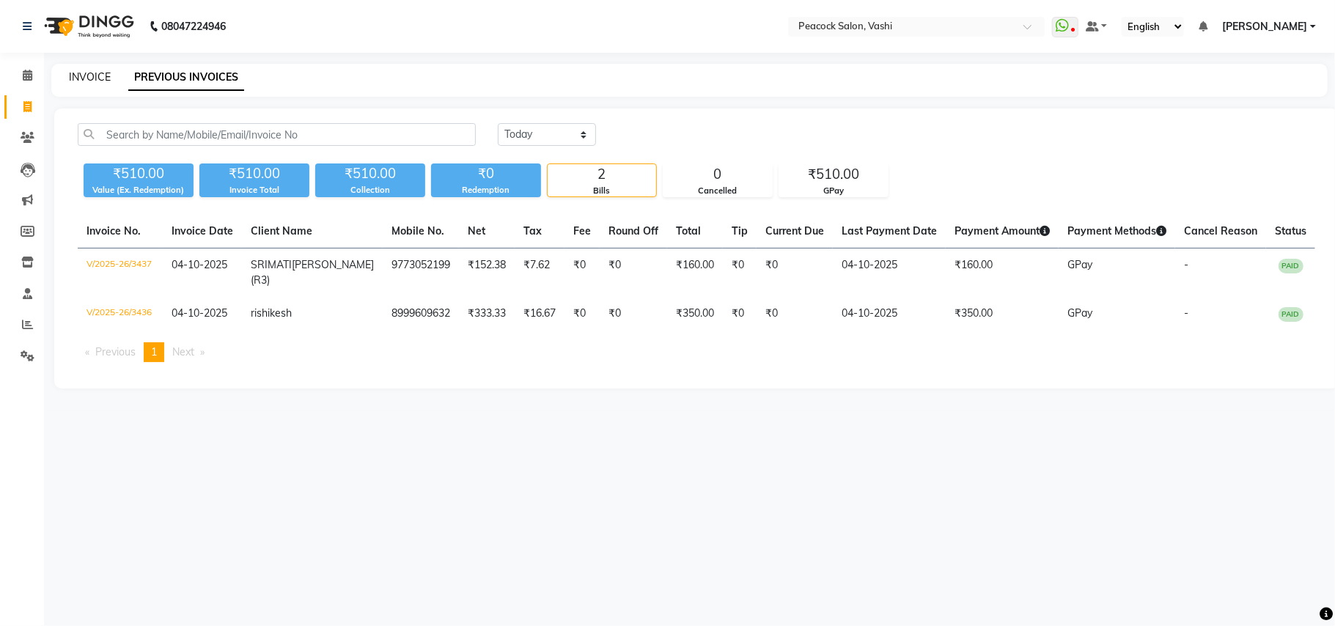
click at [100, 71] on link "INVOICE" at bounding box center [90, 76] width 42 height 13
select select "619"
select select "service"
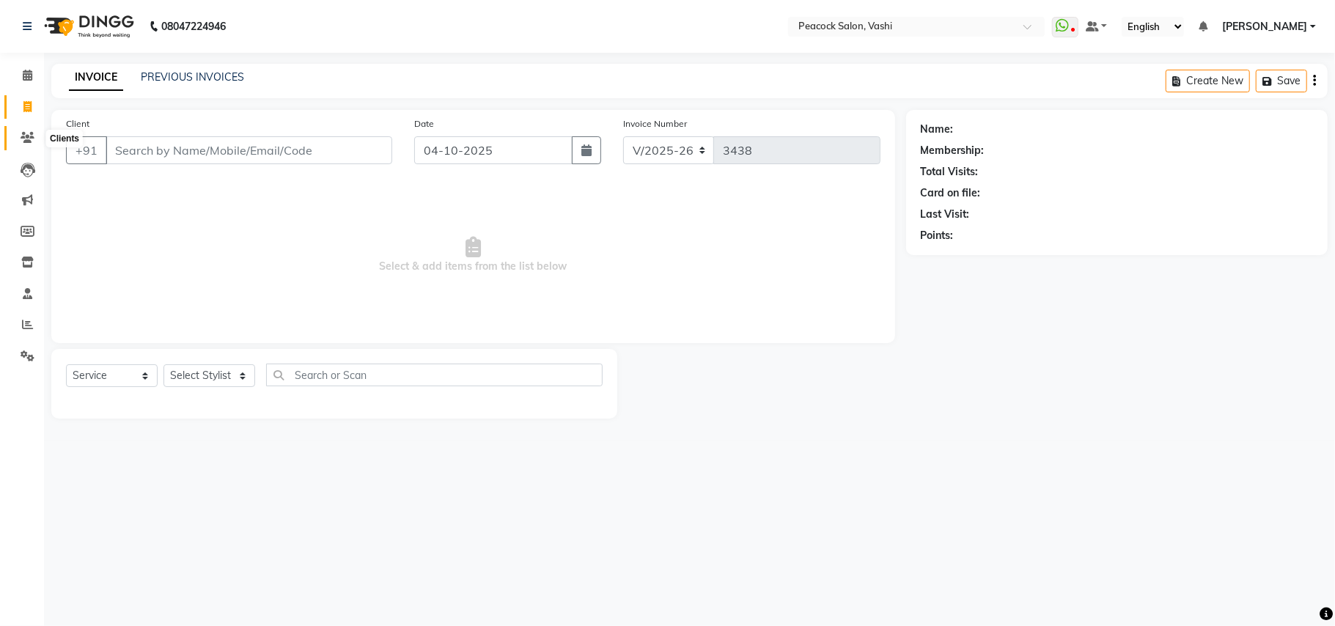
click at [18, 139] on span at bounding box center [28, 138] width 26 height 17
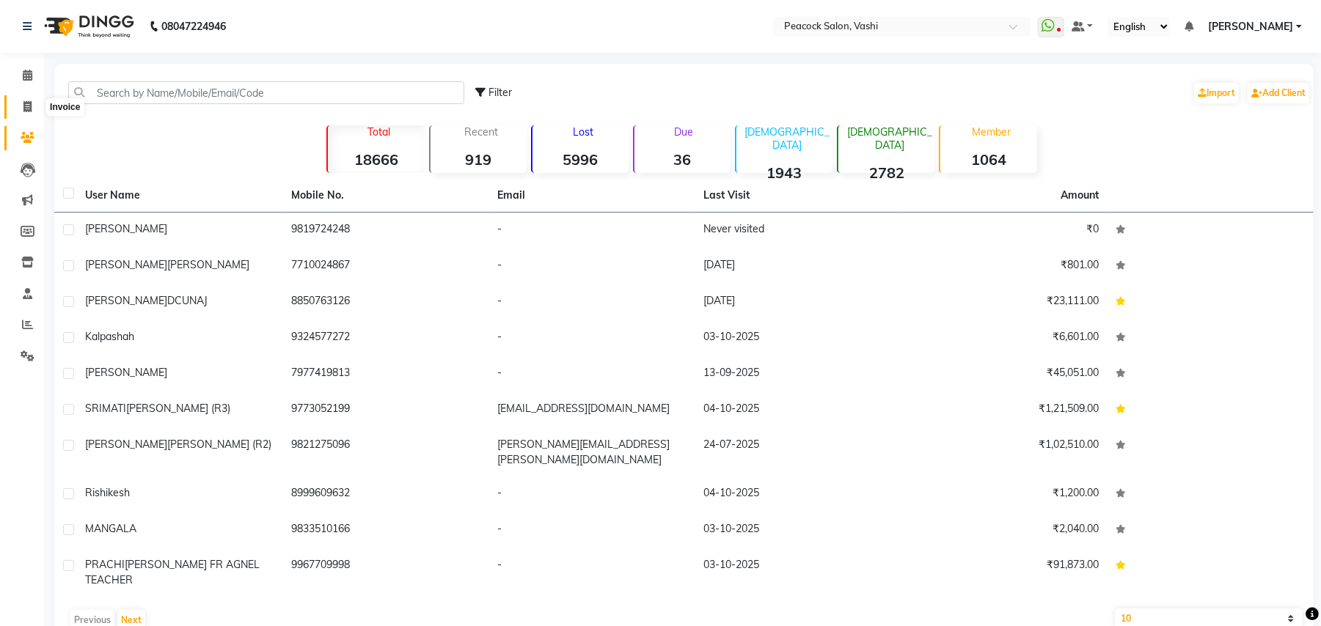
click at [27, 110] on icon at bounding box center [27, 106] width 8 height 11
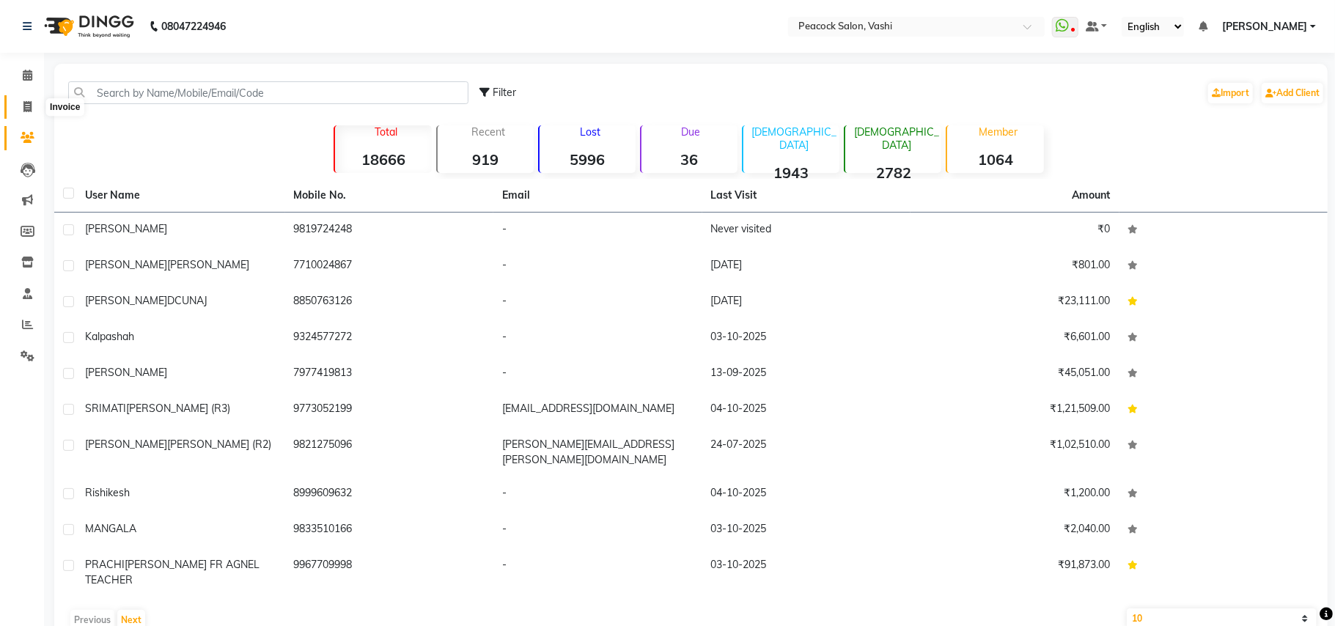
select select "619"
select select "service"
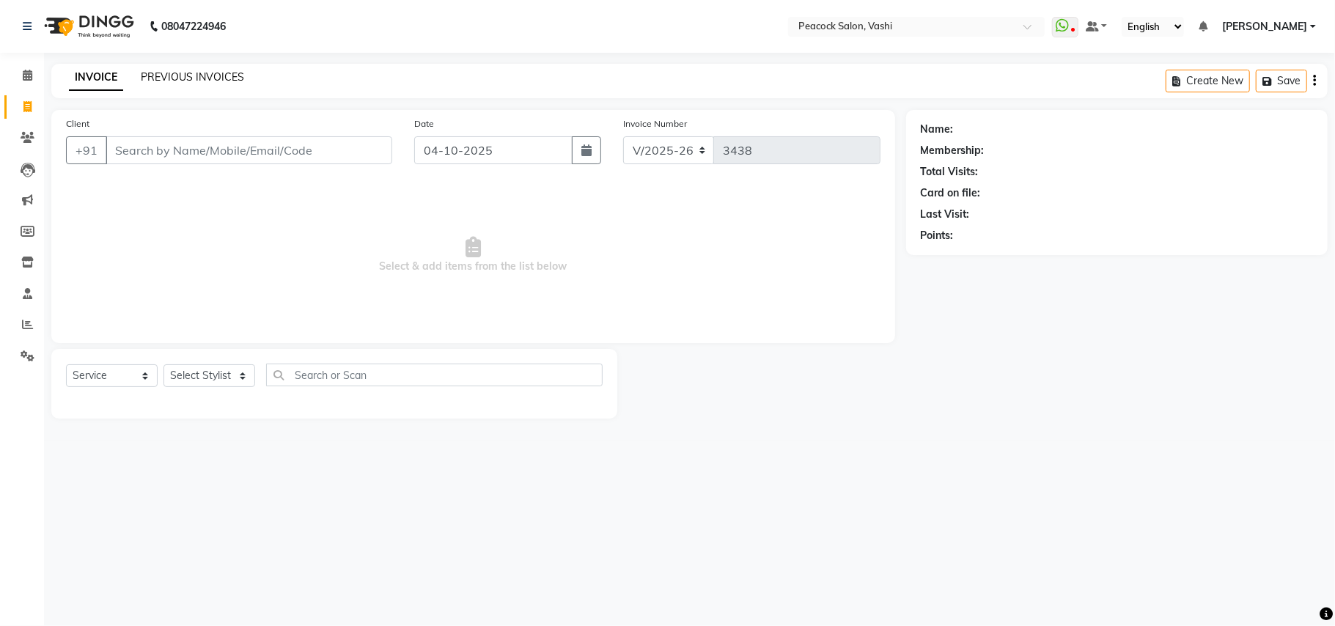
click at [191, 76] on link "PREVIOUS INVOICES" at bounding box center [192, 76] width 103 height 13
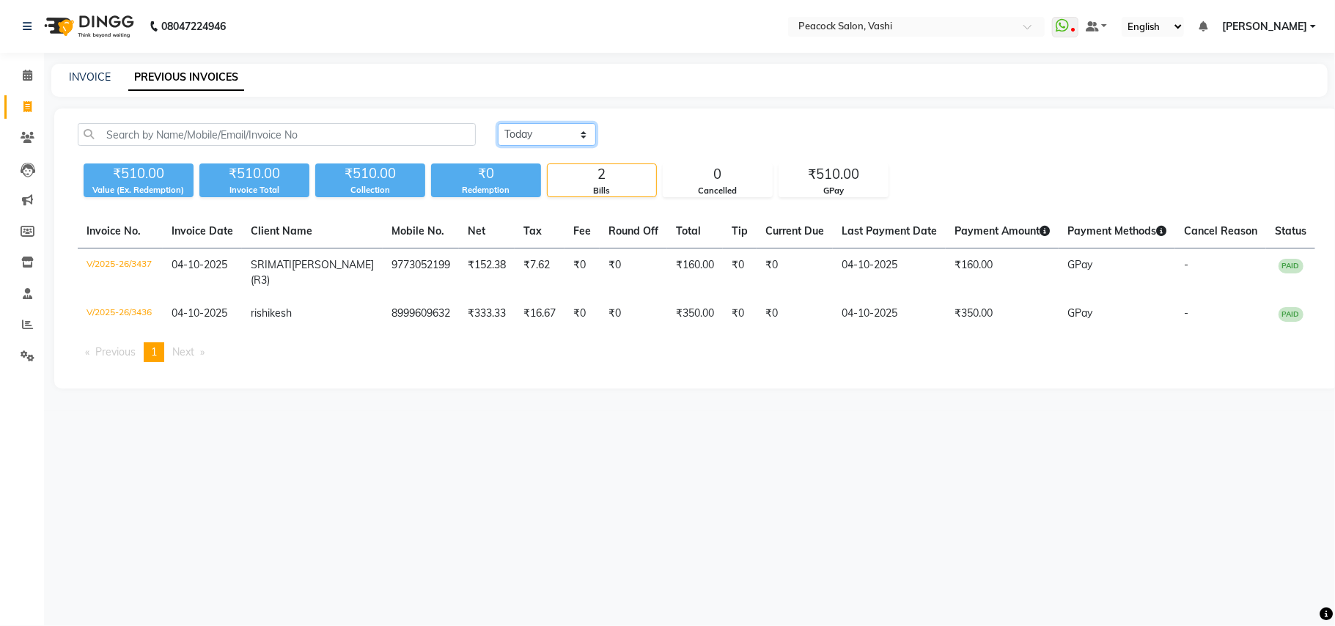
click at [525, 129] on select "[DATE] [DATE] Custom Range" at bounding box center [547, 134] width 98 height 23
select select "range"
click at [498, 123] on select "[DATE] [DATE] Custom Range" at bounding box center [547, 134] width 98 height 23
click at [693, 133] on input "04-10-2025" at bounding box center [666, 135] width 103 height 21
select select "10"
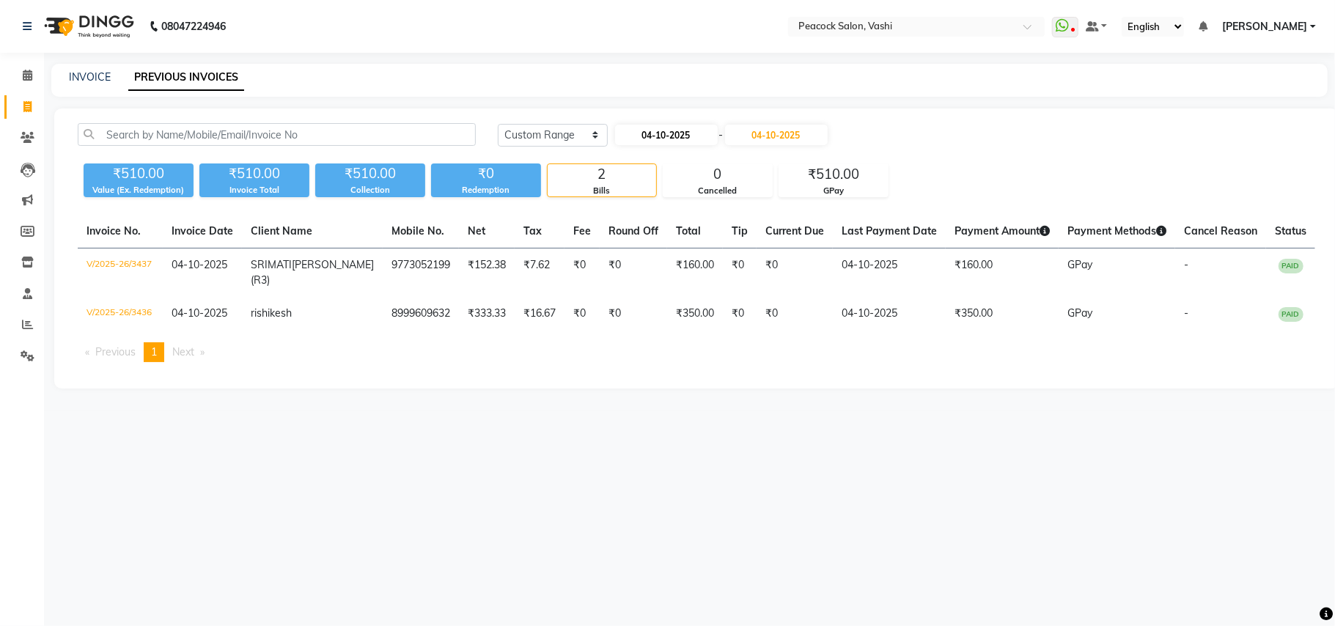
select select "2025"
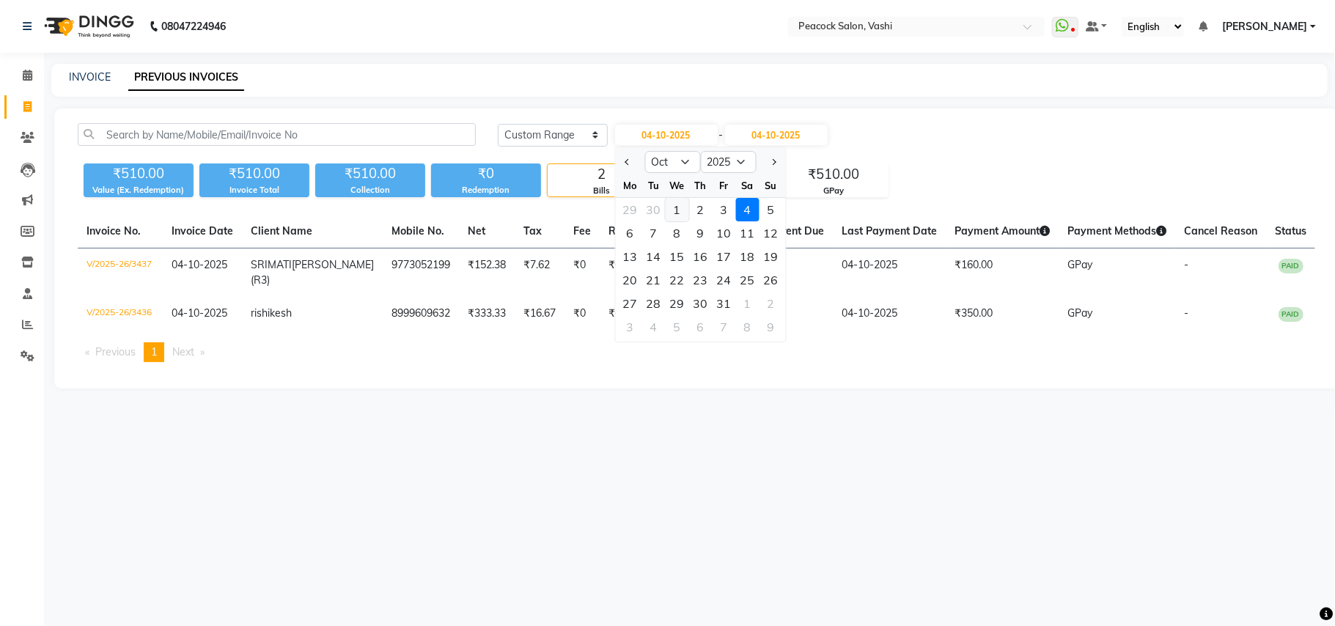
click at [670, 204] on div "1" at bounding box center [676, 209] width 23 height 23
type input "01-10-2025"
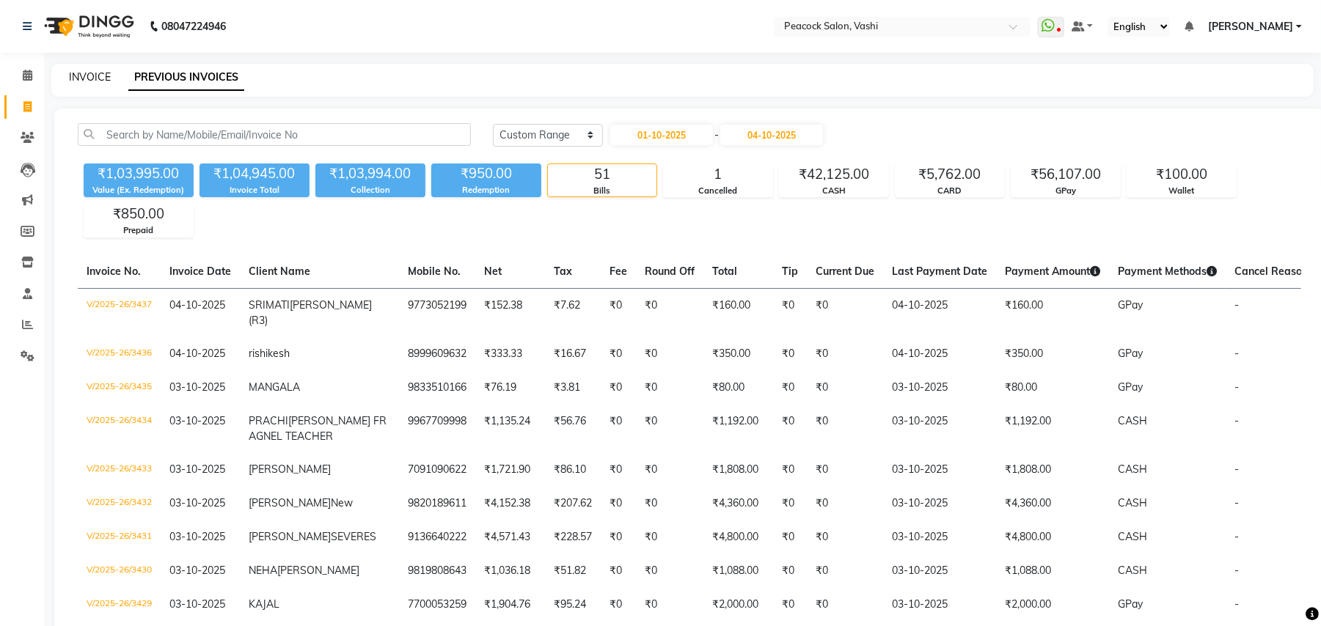
click at [103, 72] on link "INVOICE" at bounding box center [90, 76] width 42 height 13
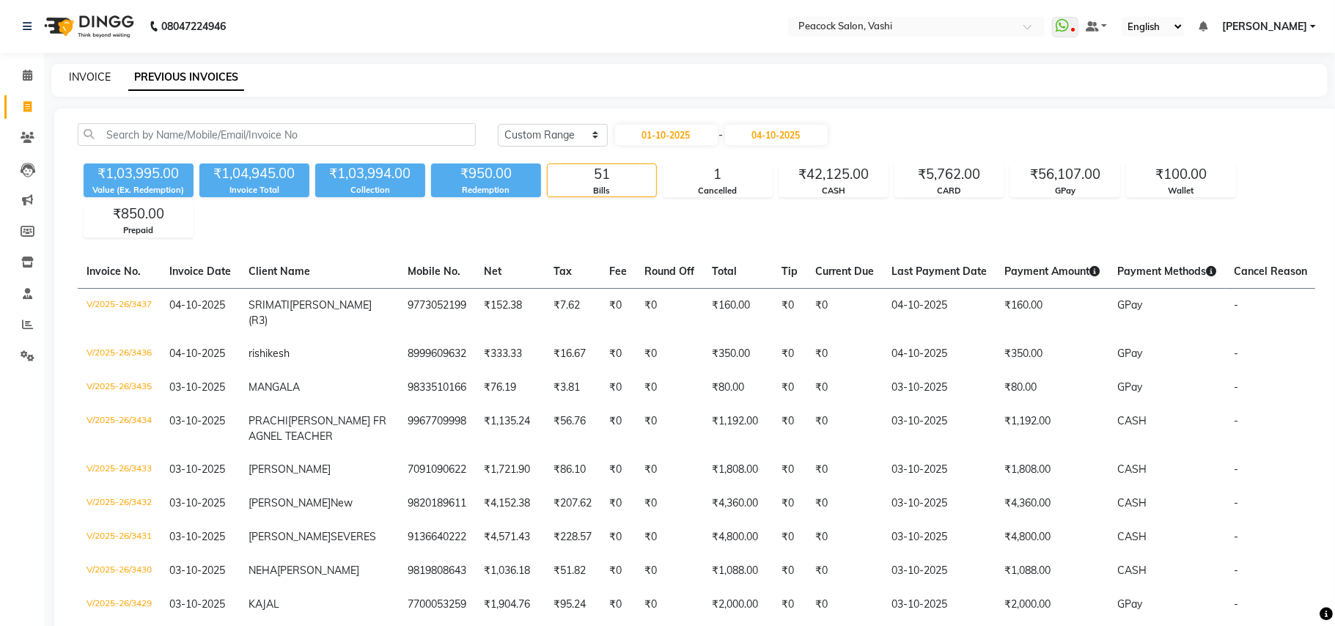
select select "619"
select select "service"
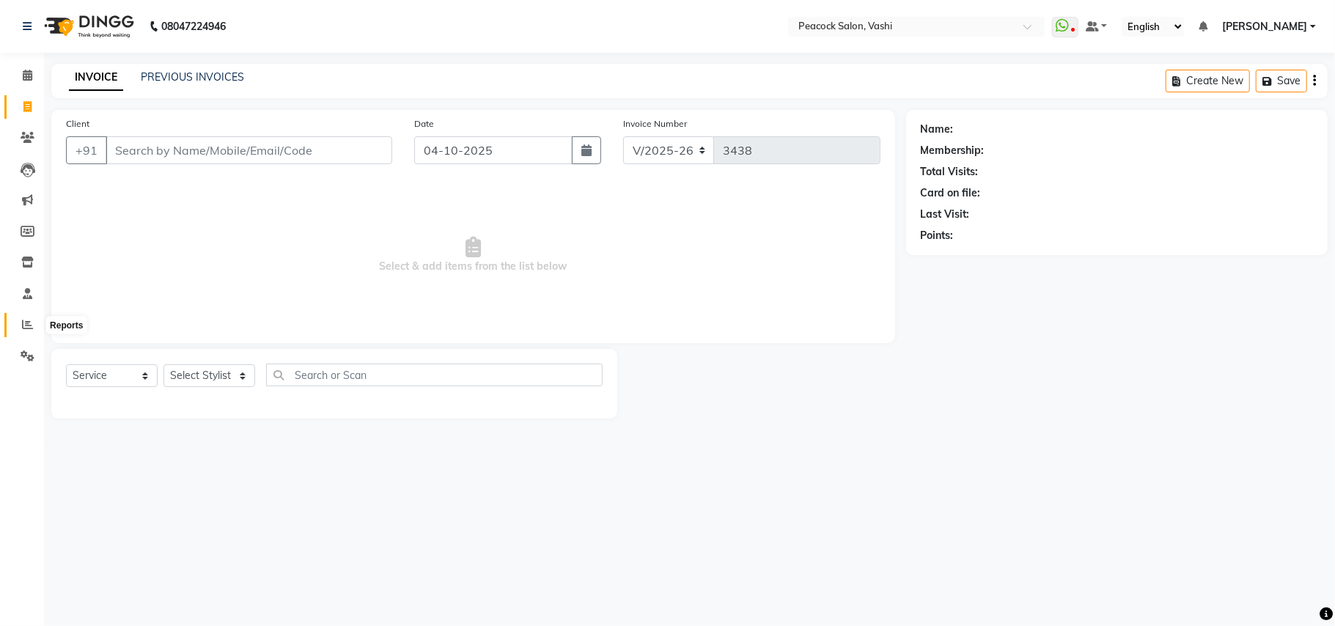
click at [25, 326] on icon at bounding box center [27, 324] width 11 height 11
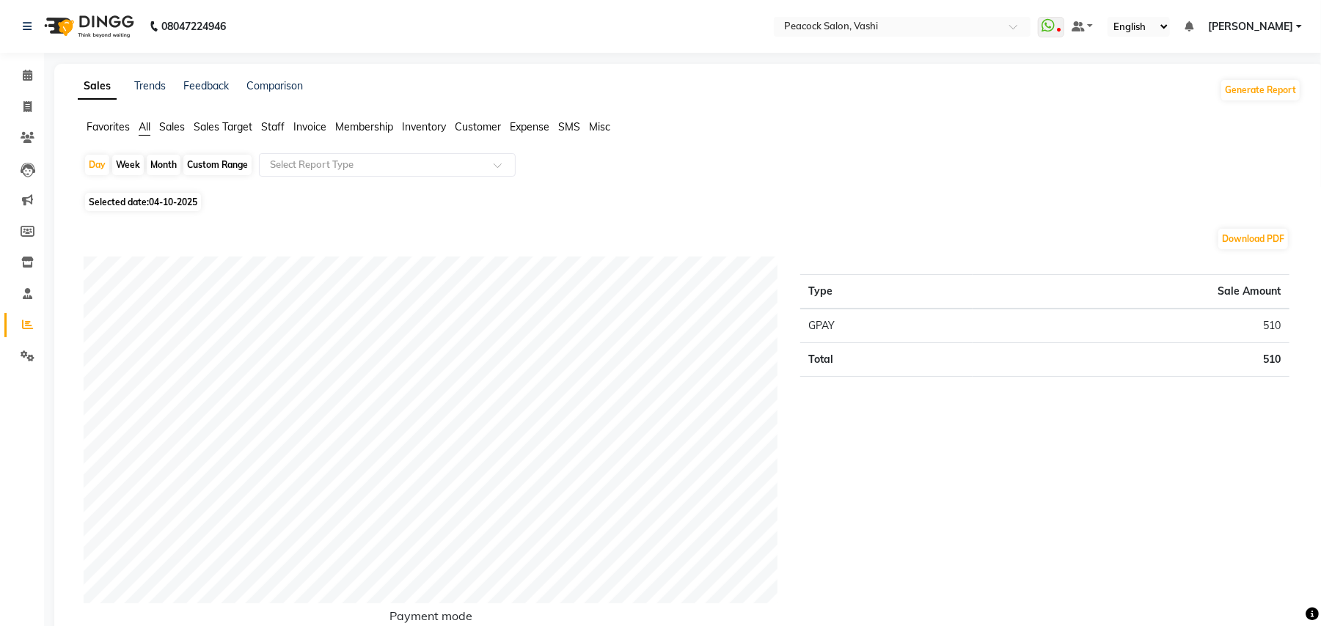
click at [271, 122] on span "Staff" at bounding box center [272, 126] width 23 height 13
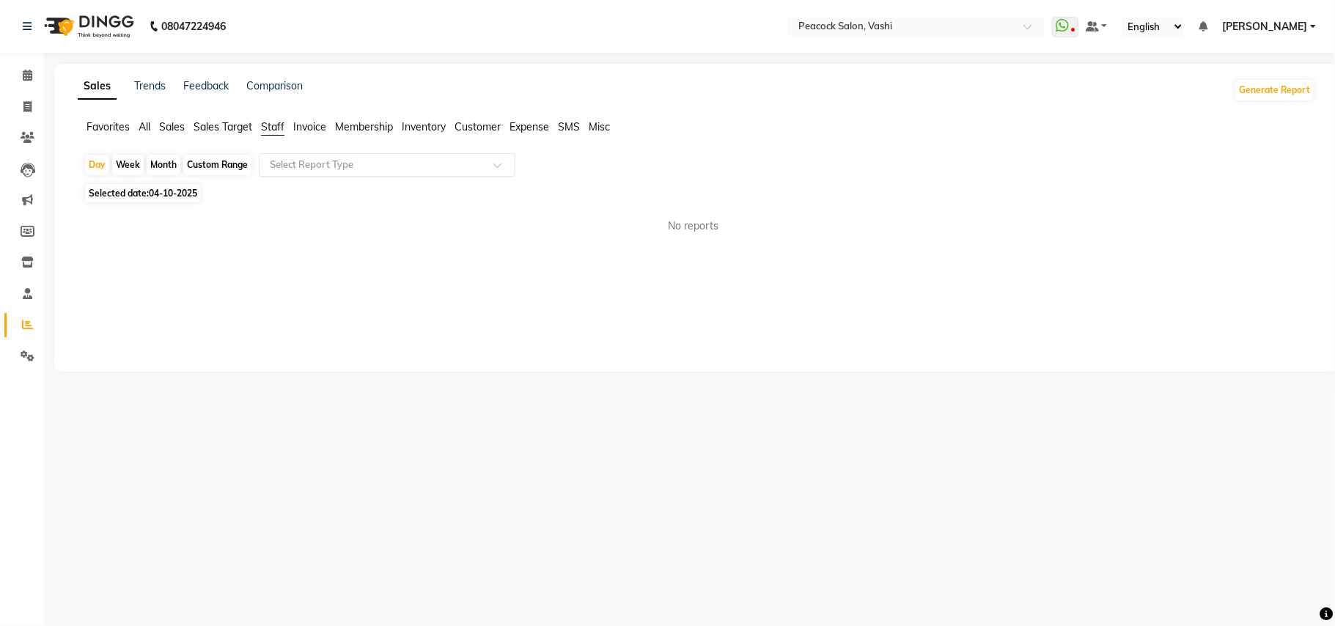
click at [302, 162] on input "text" at bounding box center [372, 165] width 211 height 15
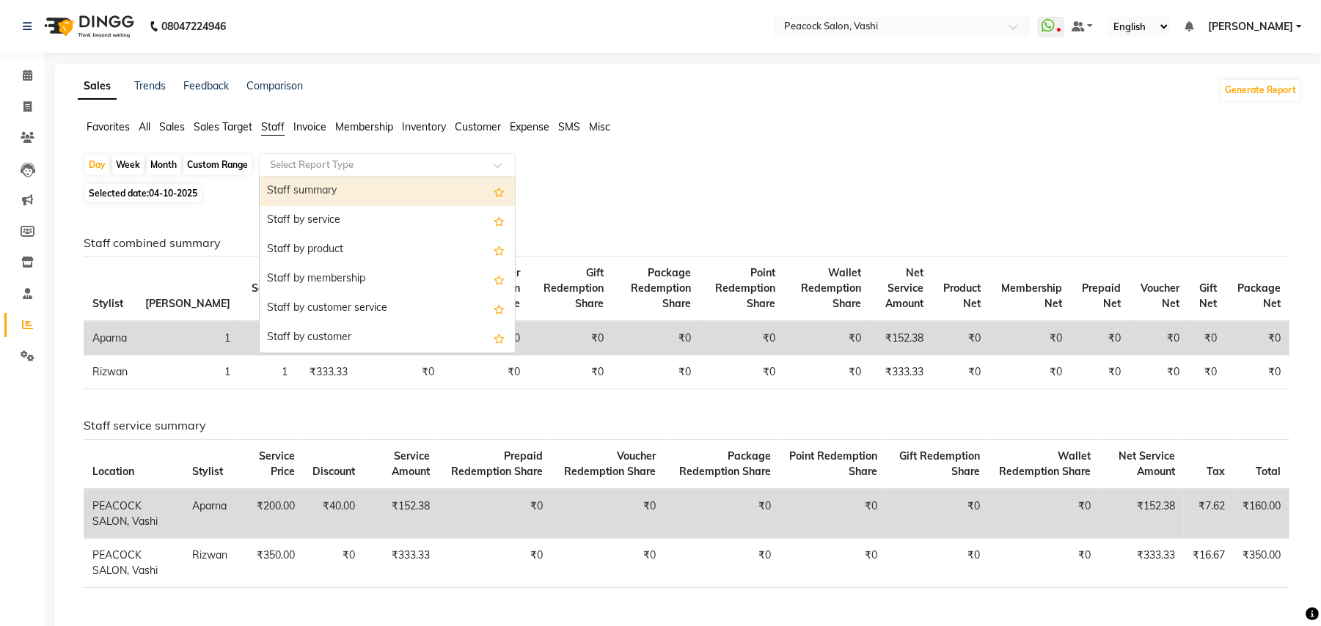
drag, startPoint x: 317, startPoint y: 192, endPoint x: 289, endPoint y: 192, distance: 28.6
click at [315, 197] on div "Staff summary" at bounding box center [387, 191] width 255 height 29
select select "filtered_report"
select select "pdf"
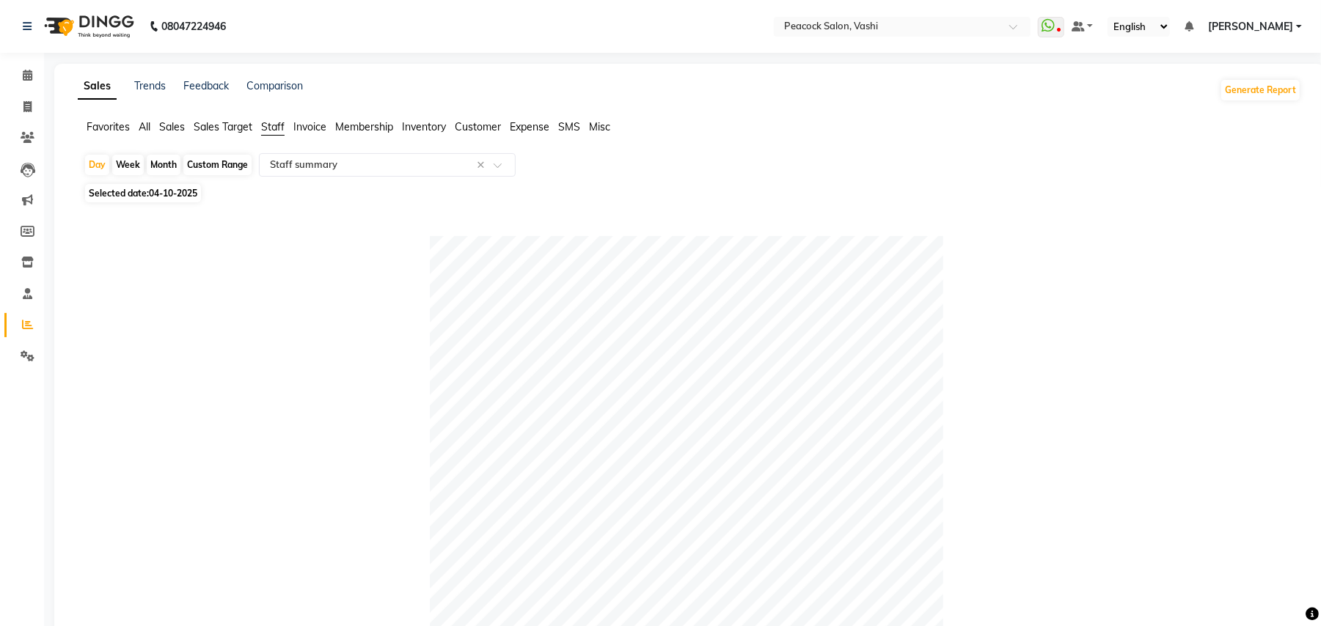
click at [174, 191] on span "04-10-2025" at bounding box center [173, 193] width 48 height 11
select select "10"
select select "2025"
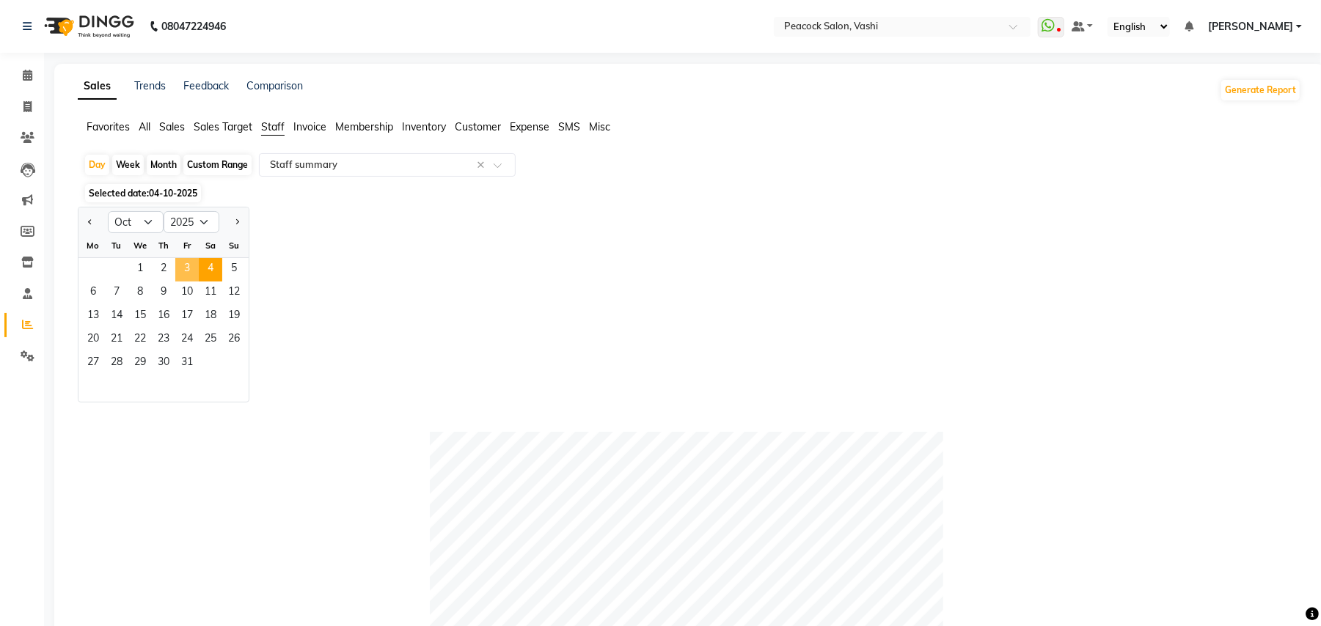
click at [177, 267] on span "3" at bounding box center [186, 269] width 23 height 23
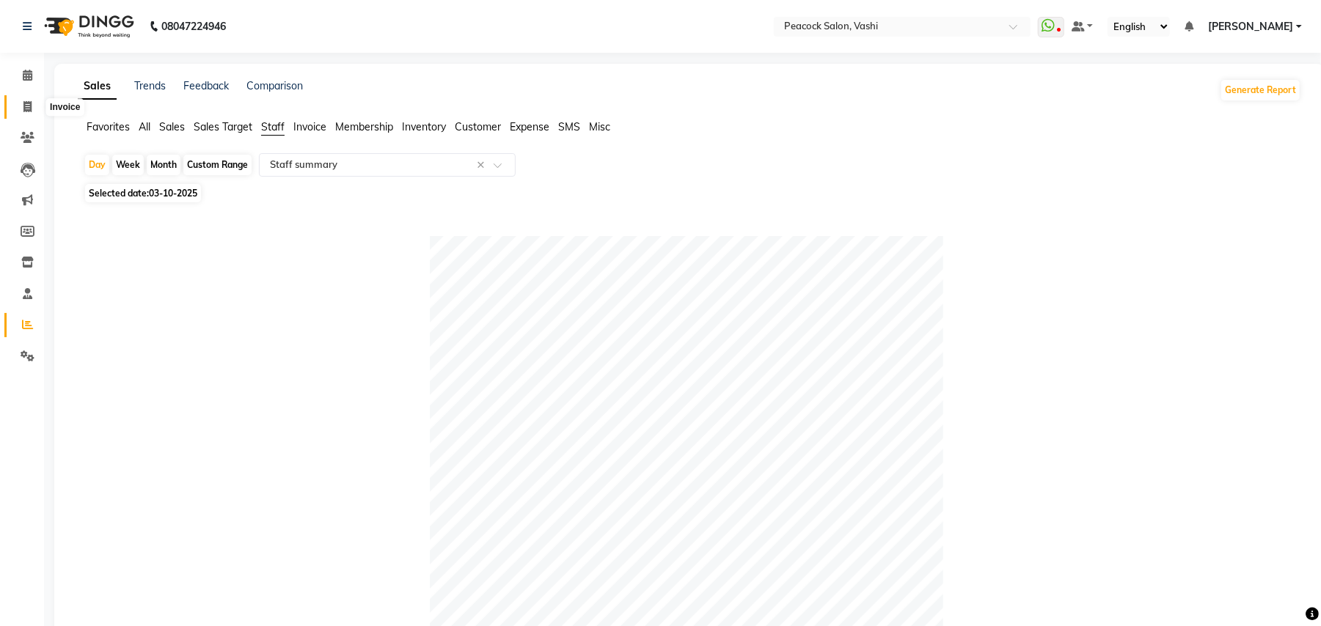
click at [31, 110] on icon at bounding box center [27, 106] width 8 height 11
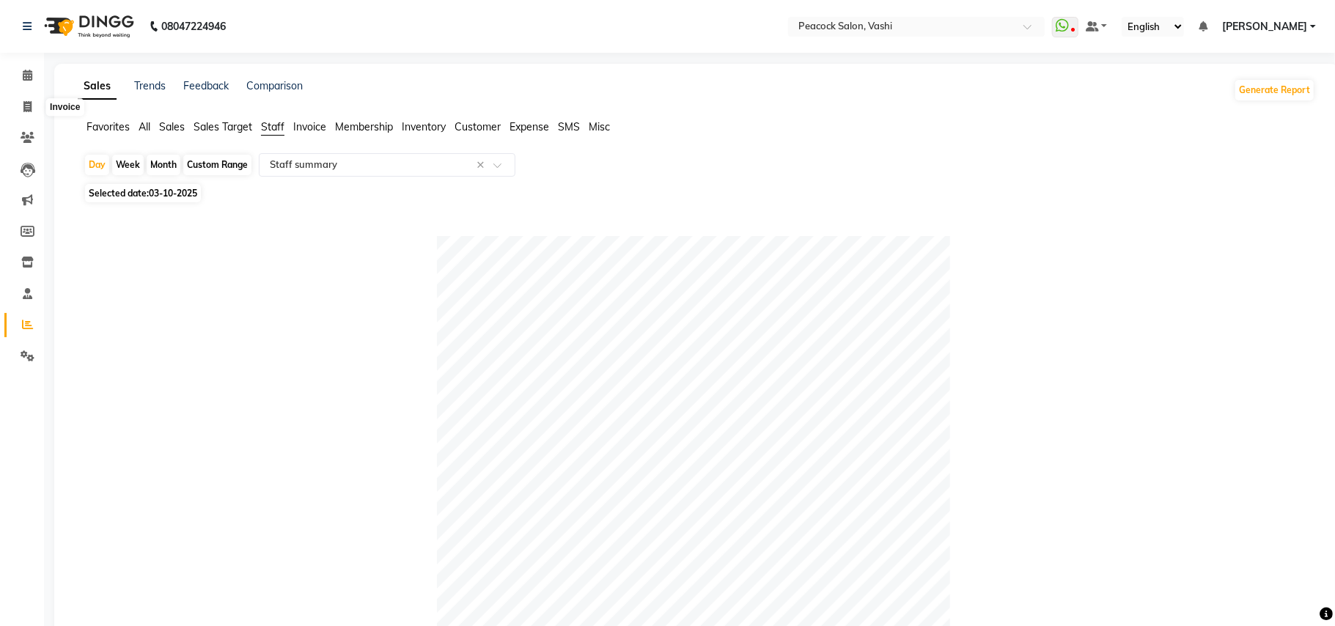
select select "619"
select select "service"
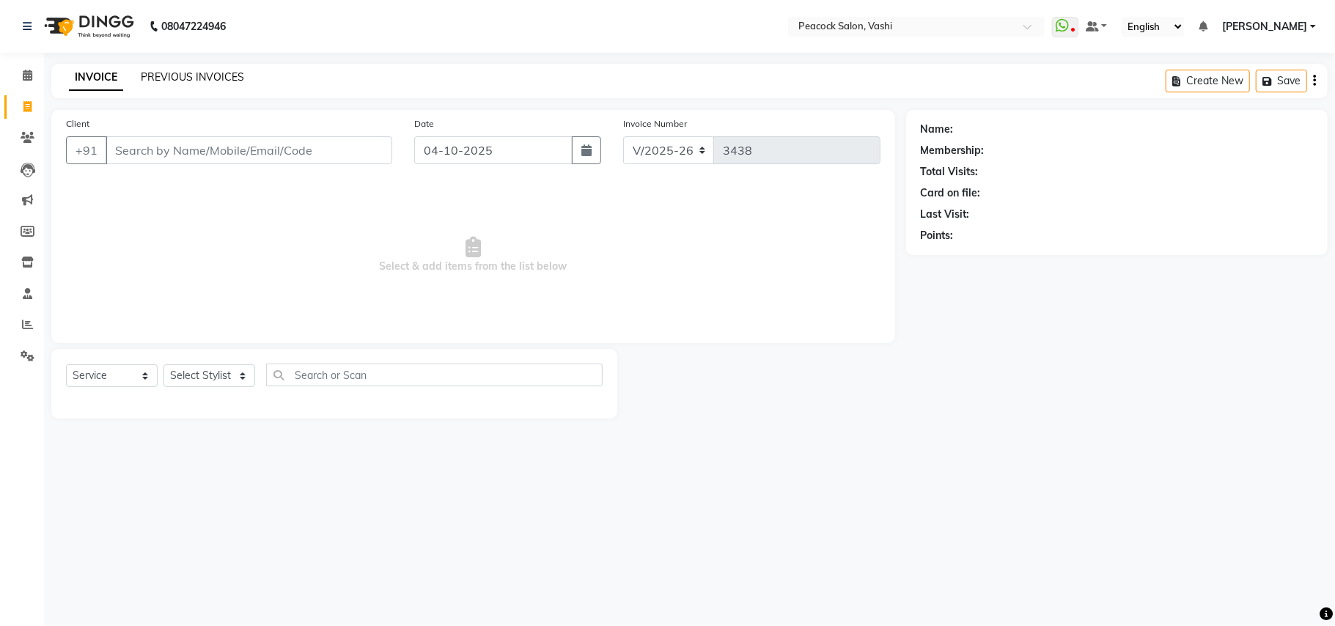
click at [216, 75] on link "PREVIOUS INVOICES" at bounding box center [192, 76] width 103 height 13
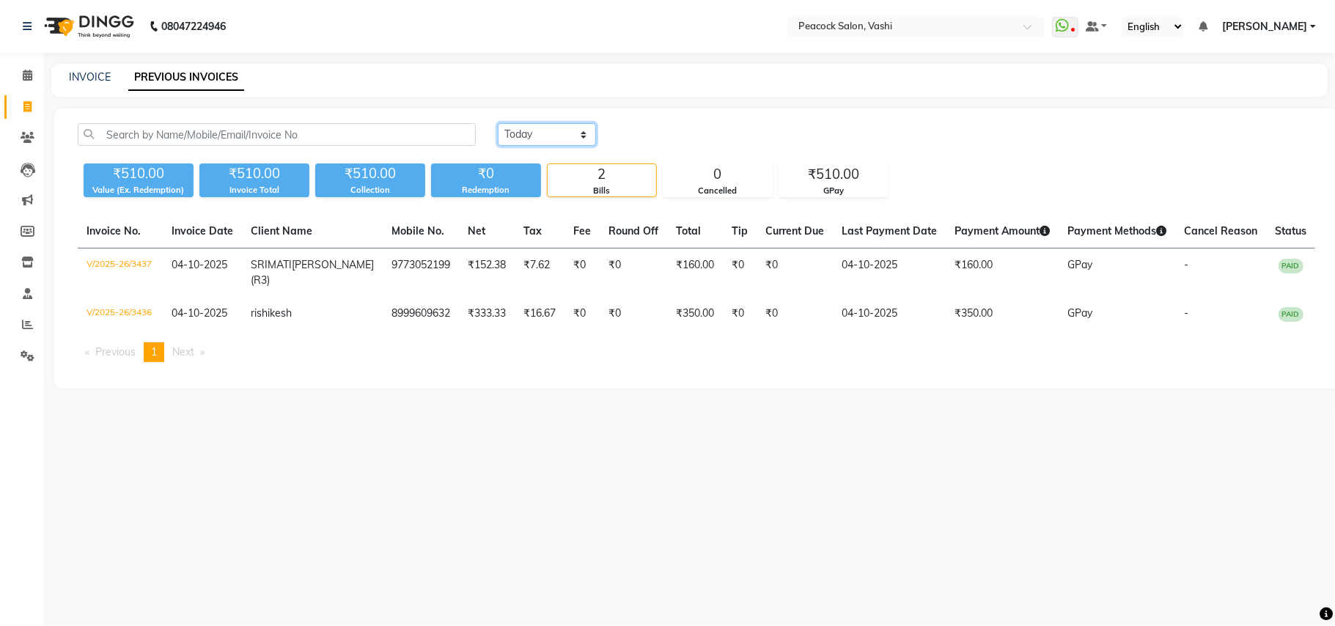
click at [541, 128] on select "Today Yesterday Custom Range" at bounding box center [547, 134] width 98 height 23
click at [498, 123] on select "Today Yesterday Custom Range" at bounding box center [547, 134] width 98 height 23
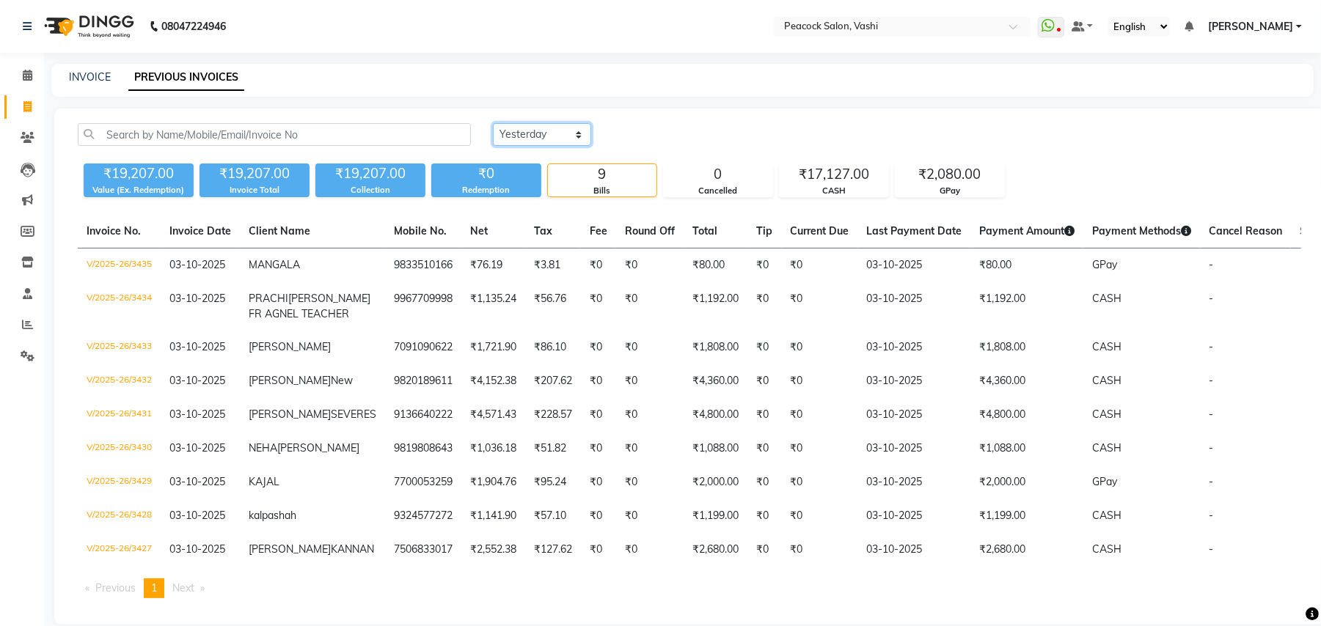
click at [526, 131] on select "Today Yesterday Custom Range" at bounding box center [542, 134] width 98 height 23
select select "range"
click at [493, 123] on select "Today Yesterday Custom Range" at bounding box center [542, 134] width 98 height 23
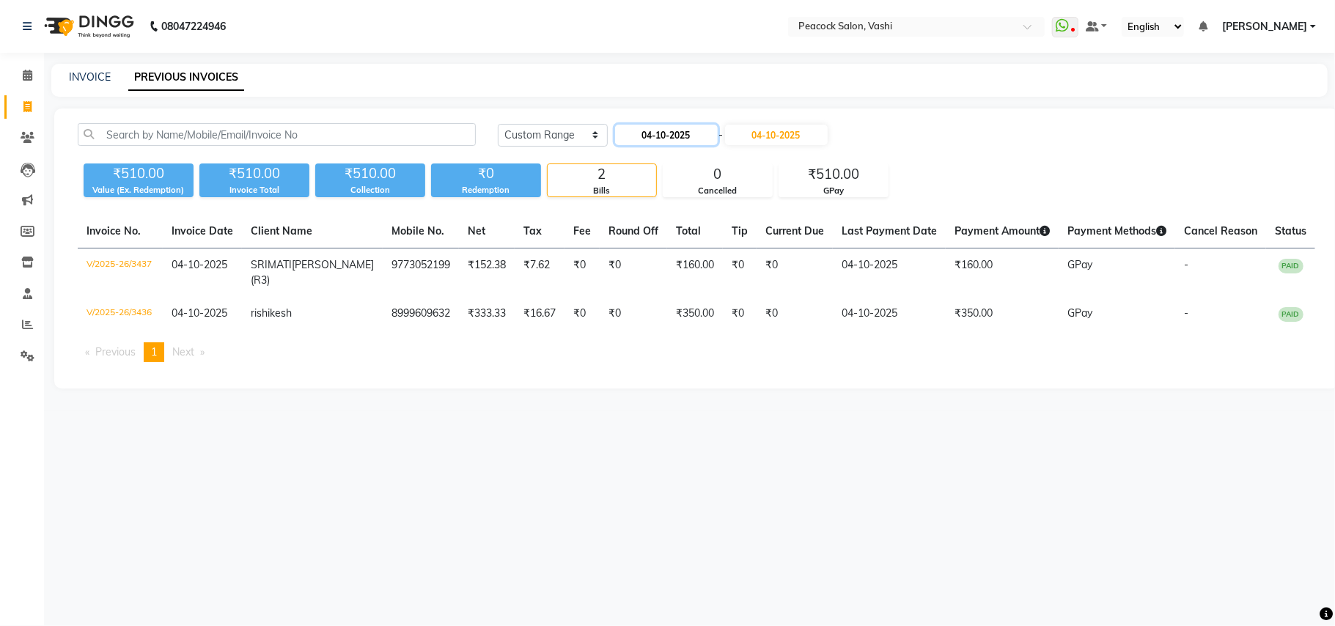
click at [656, 130] on input "04-10-2025" at bounding box center [666, 135] width 103 height 21
select select "10"
select select "2025"
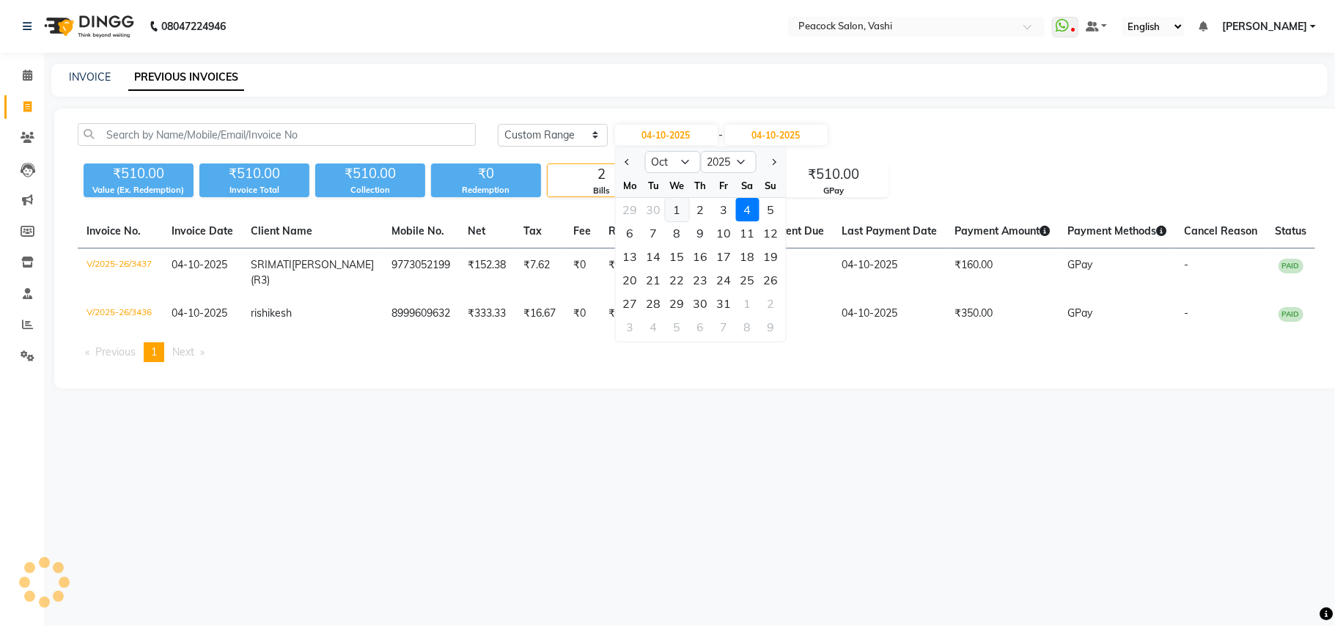
click at [683, 211] on div "1" at bounding box center [676, 209] width 23 height 23
type input "01-10-2025"
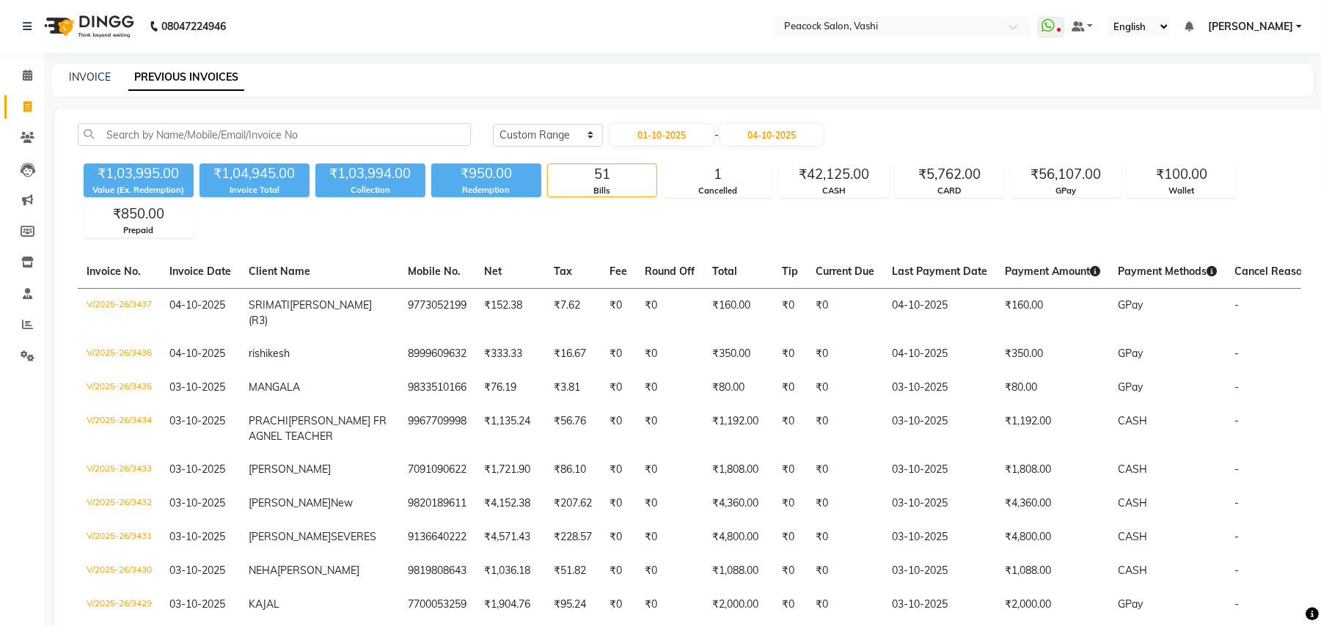
click at [770, 130] on input "04-10-2025" at bounding box center [771, 135] width 103 height 21
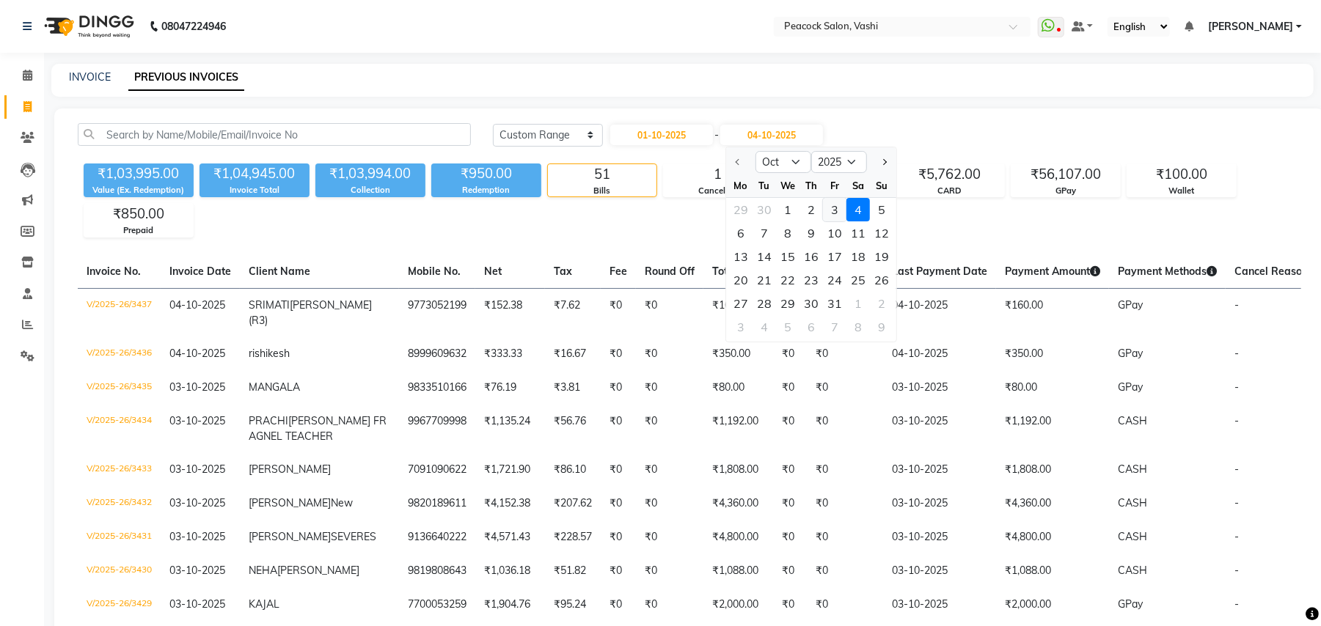
click at [837, 218] on div "3" at bounding box center [834, 209] width 23 height 23
type input "03-10-2025"
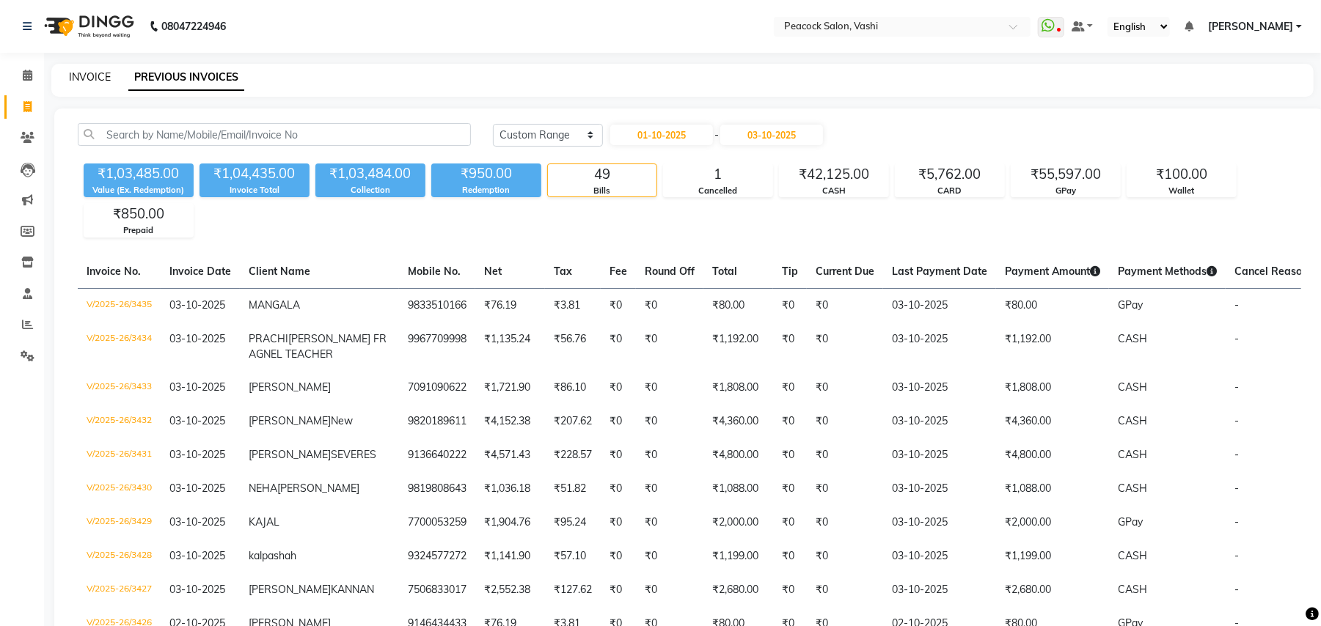
click at [85, 76] on link "INVOICE" at bounding box center [90, 76] width 42 height 13
select select "service"
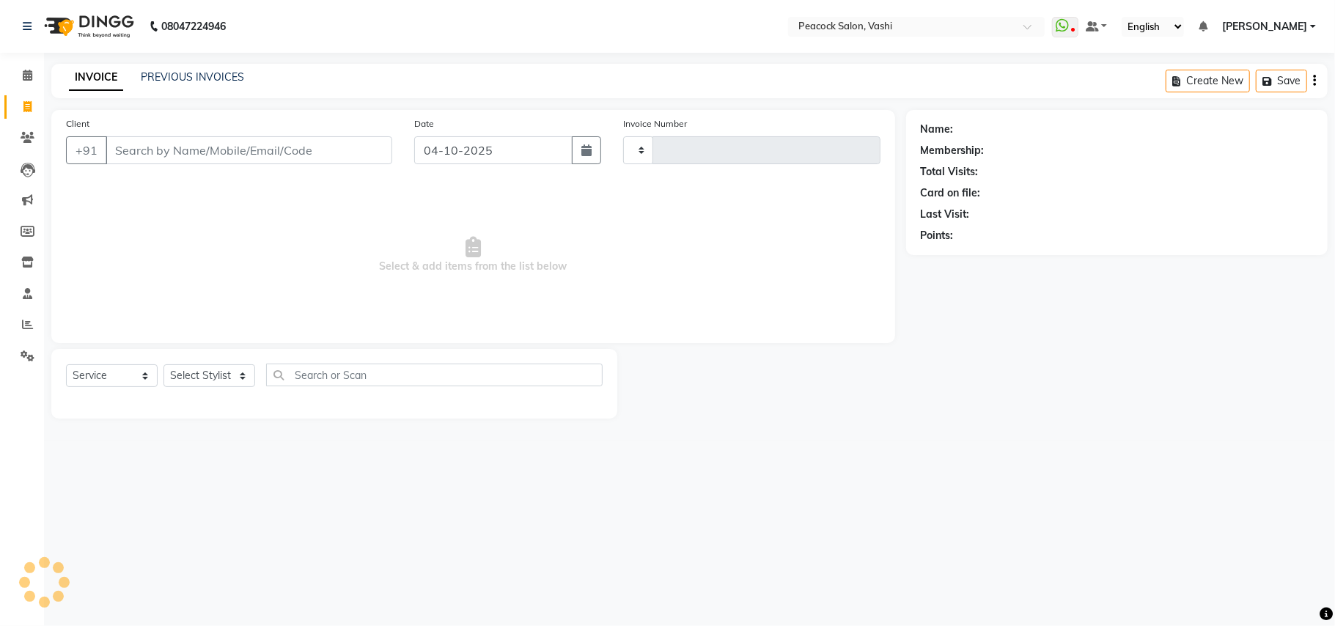
type input "3438"
select select "619"
click at [188, 76] on link "PREVIOUS INVOICES" at bounding box center [192, 76] width 103 height 13
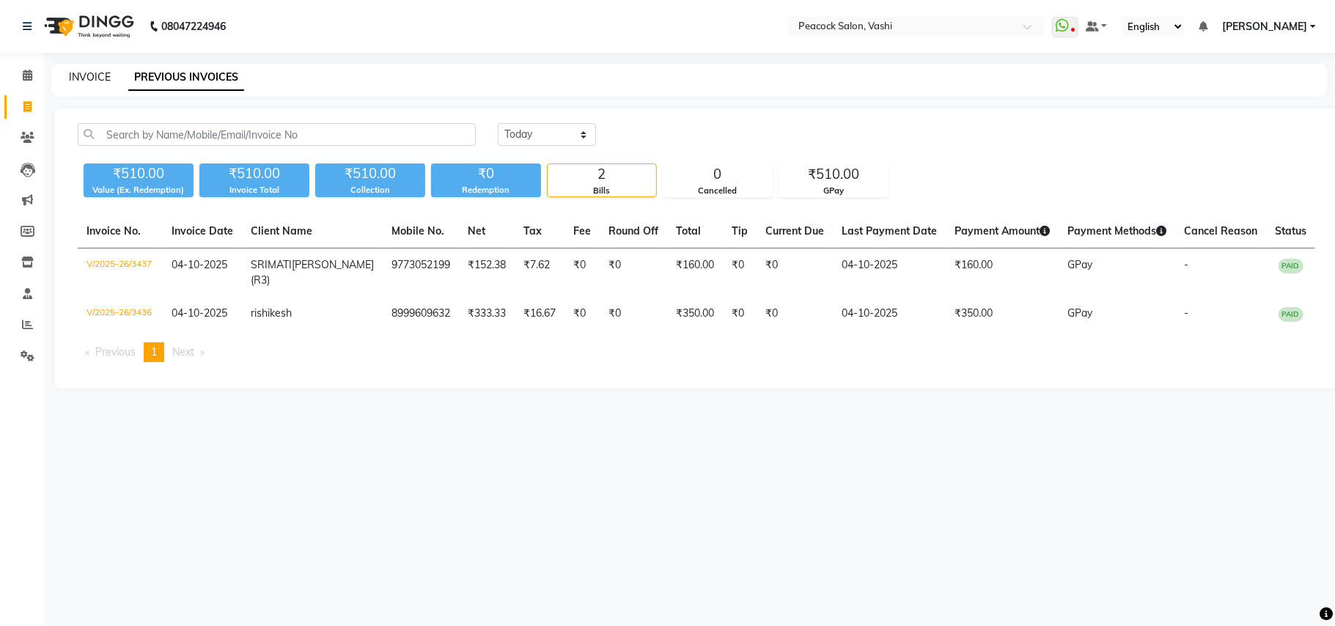
click at [88, 70] on link "INVOICE" at bounding box center [90, 76] width 42 height 13
select select "service"
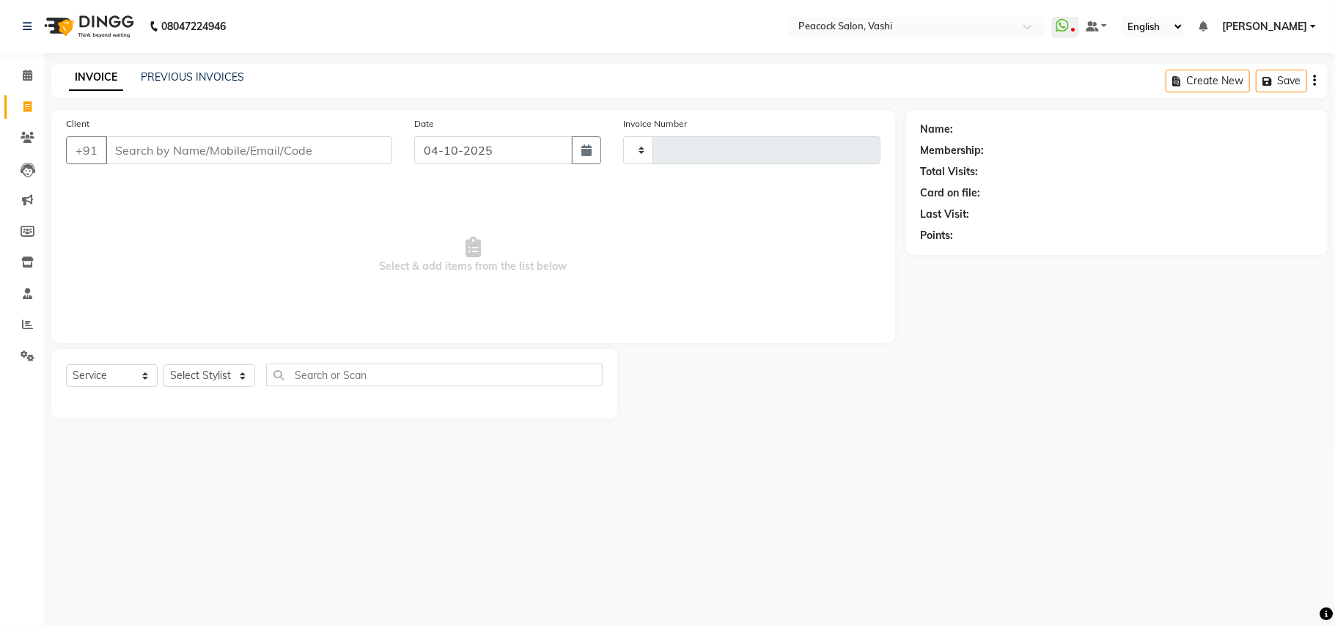
type input "3438"
select select "619"
click at [25, 77] on icon at bounding box center [28, 75] width 10 height 11
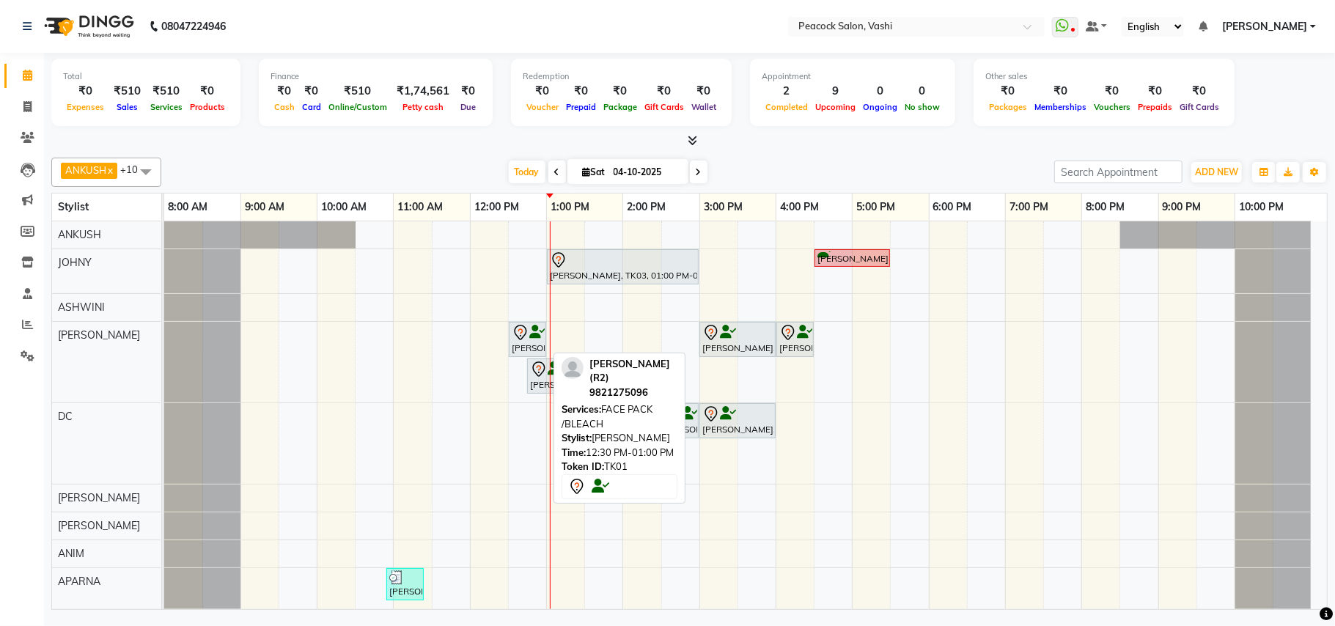
click at [531, 353] on div "[PERSON_NAME] (R2), TK01, 12:30 PM-01:00 PM, FACE PACK /BLEACH" at bounding box center [527, 339] width 34 height 31
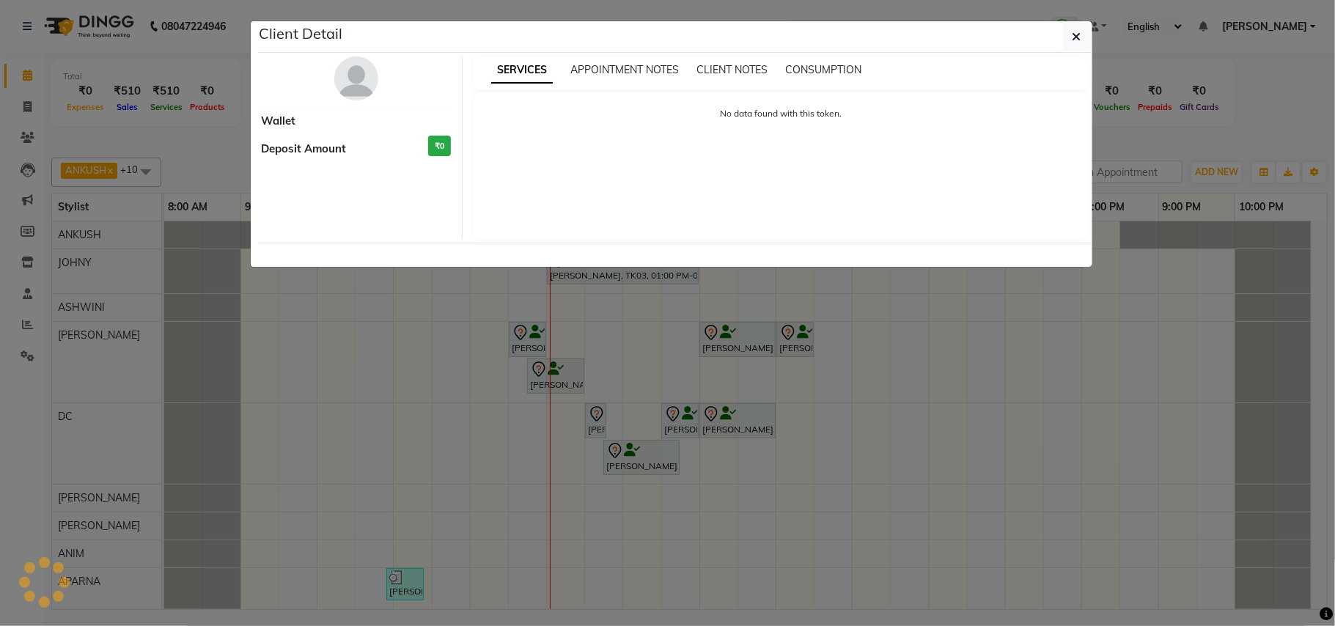
select select "7"
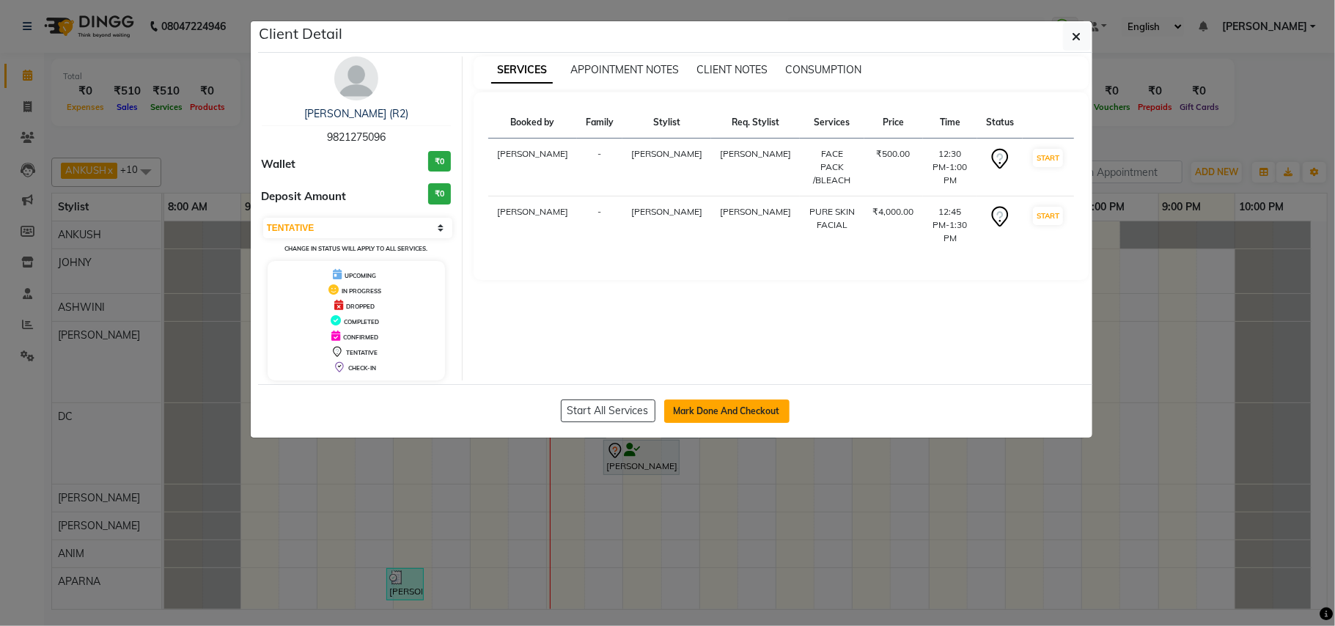
click at [695, 416] on button "Mark Done And Checkout" at bounding box center [726, 411] width 125 height 23
select select "619"
select select "service"
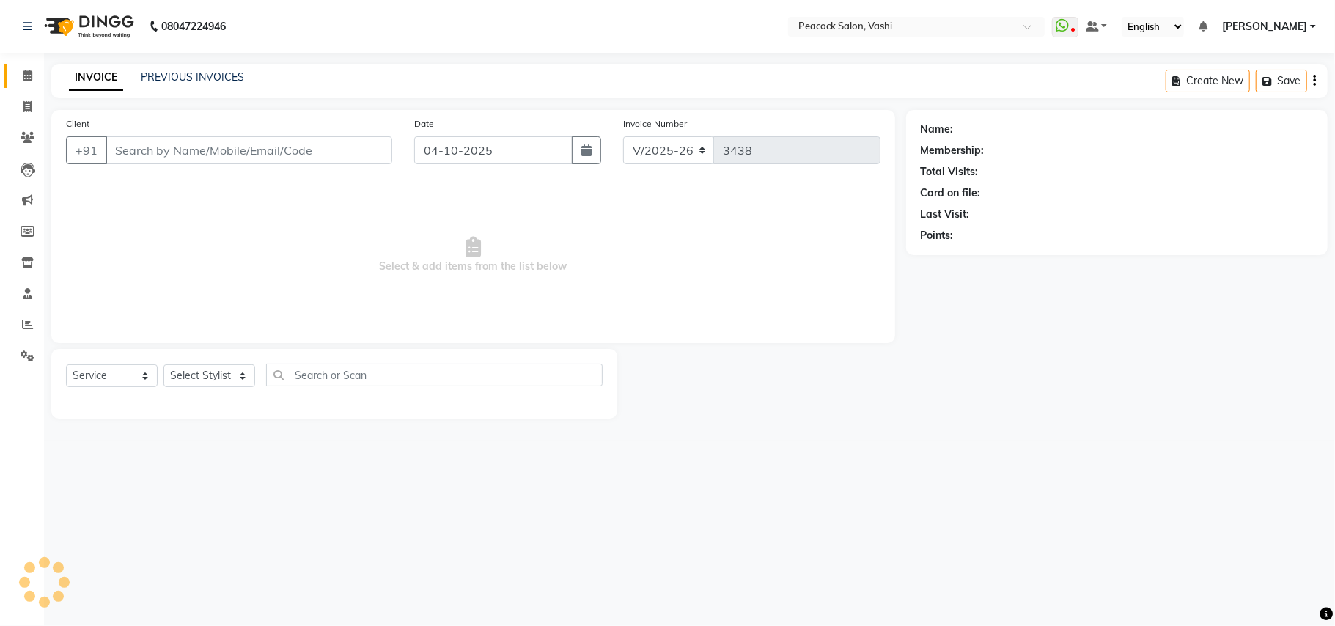
type input "9821275096"
select select "37757"
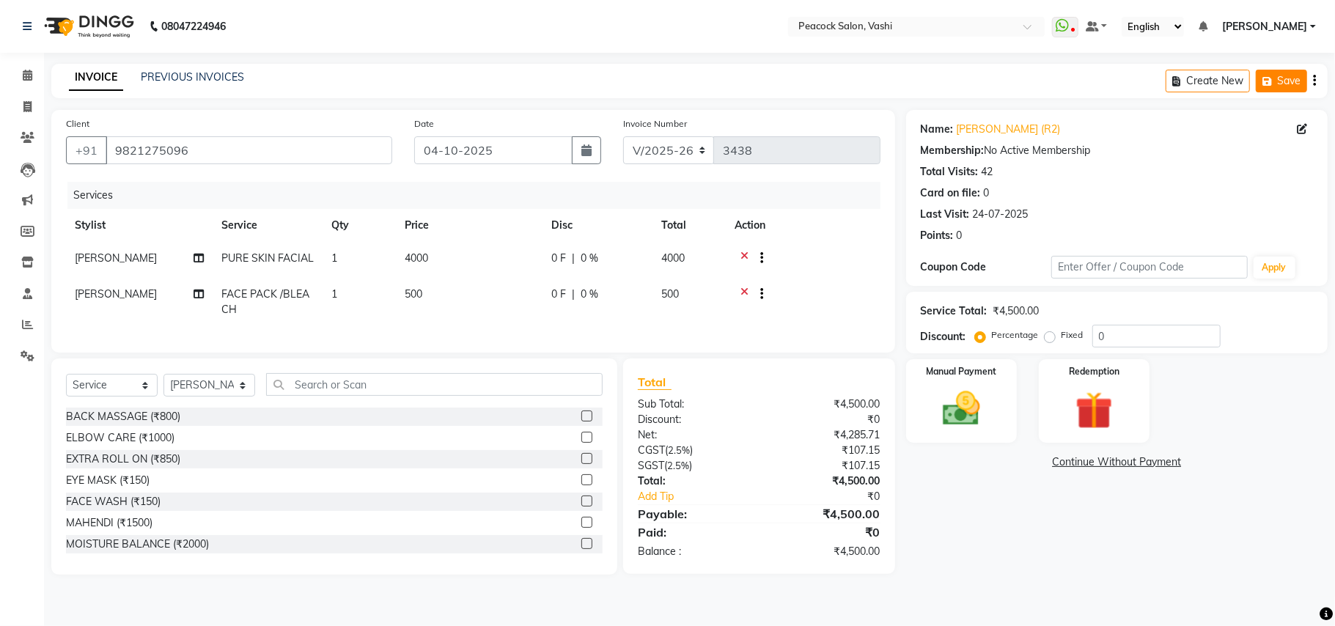
click at [1291, 77] on button "Save" at bounding box center [1281, 81] width 51 height 23
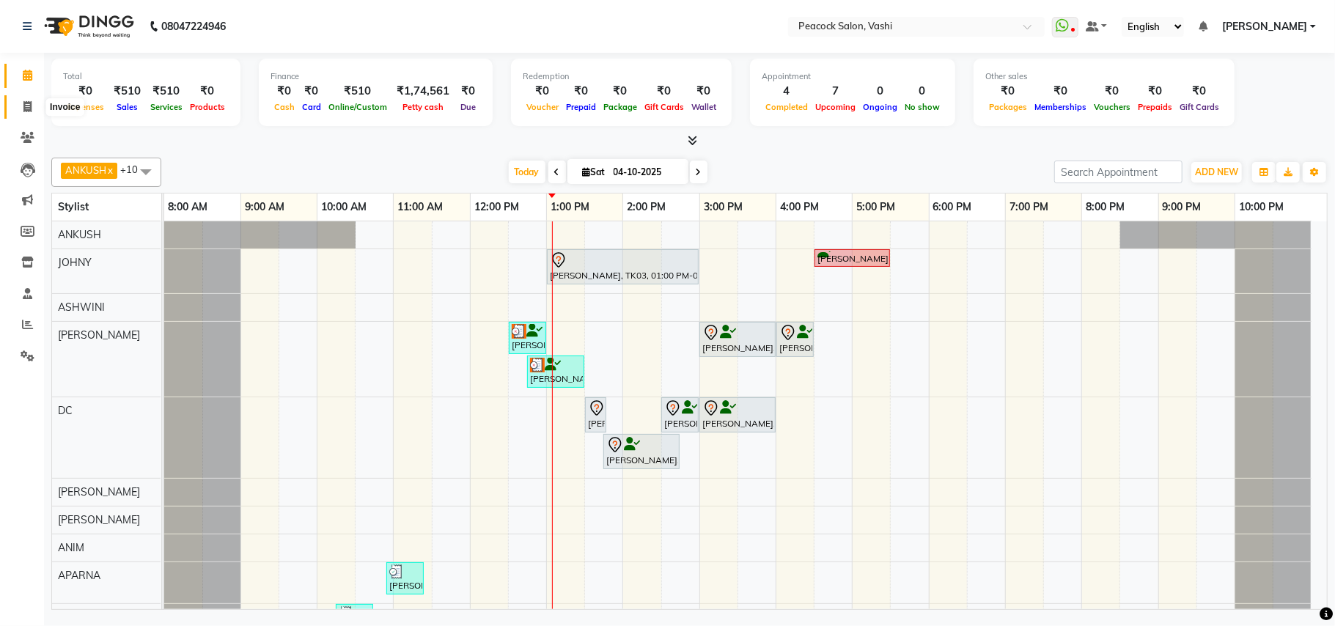
click at [27, 104] on icon at bounding box center [27, 106] width 8 height 11
select select "service"
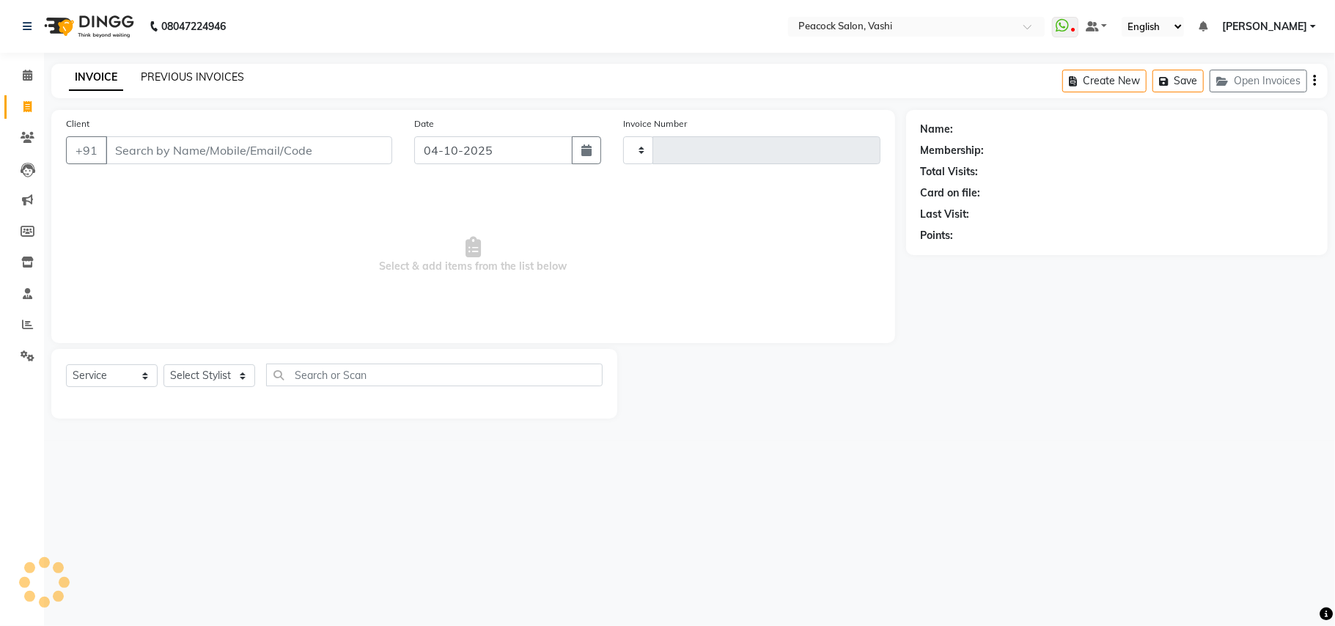
type input "3438"
select select "619"
click at [203, 72] on link "PREVIOUS INVOICES" at bounding box center [192, 76] width 103 height 13
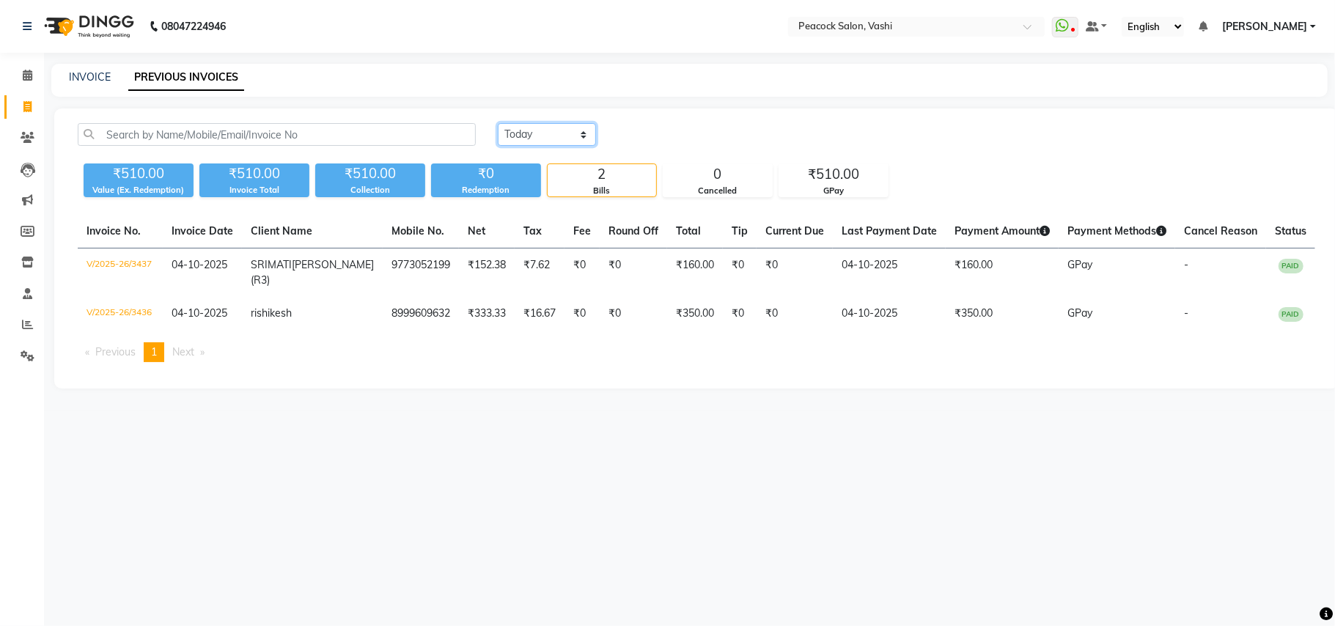
click at [502, 130] on select "Today Yesterday Custom Range" at bounding box center [547, 134] width 98 height 23
select select "yesterday"
click at [498, 123] on select "Today Yesterday Custom Range" at bounding box center [547, 134] width 98 height 23
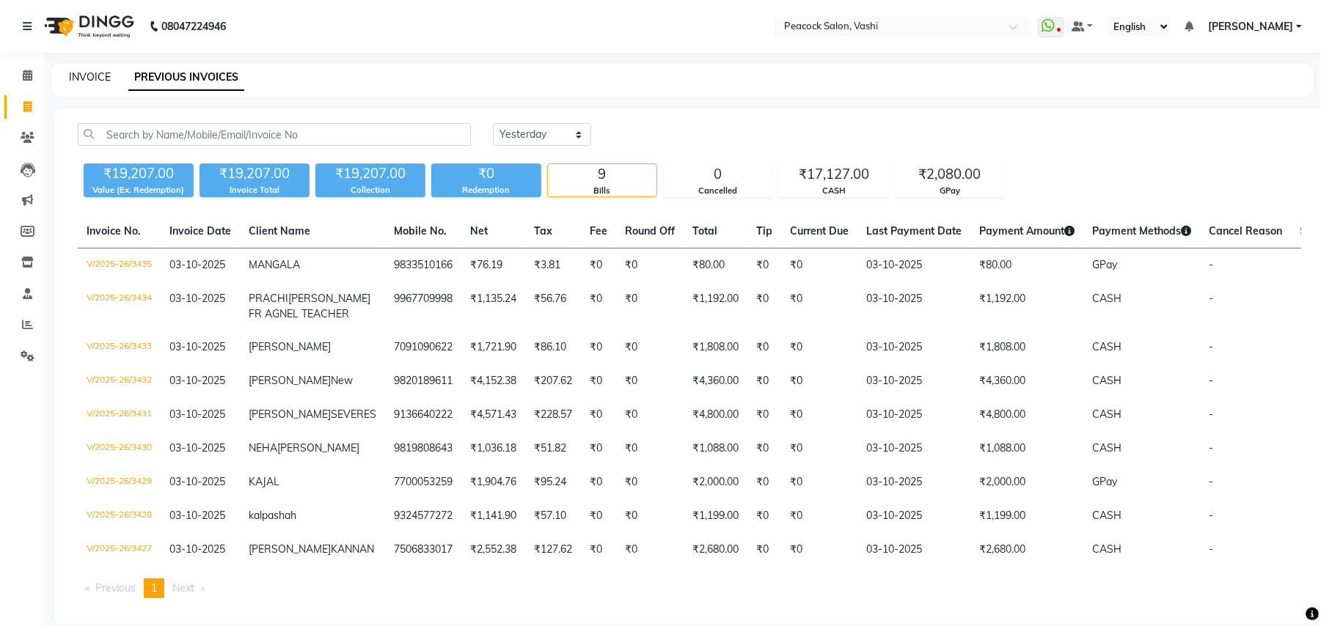
click at [98, 74] on link "INVOICE" at bounding box center [90, 76] width 42 height 13
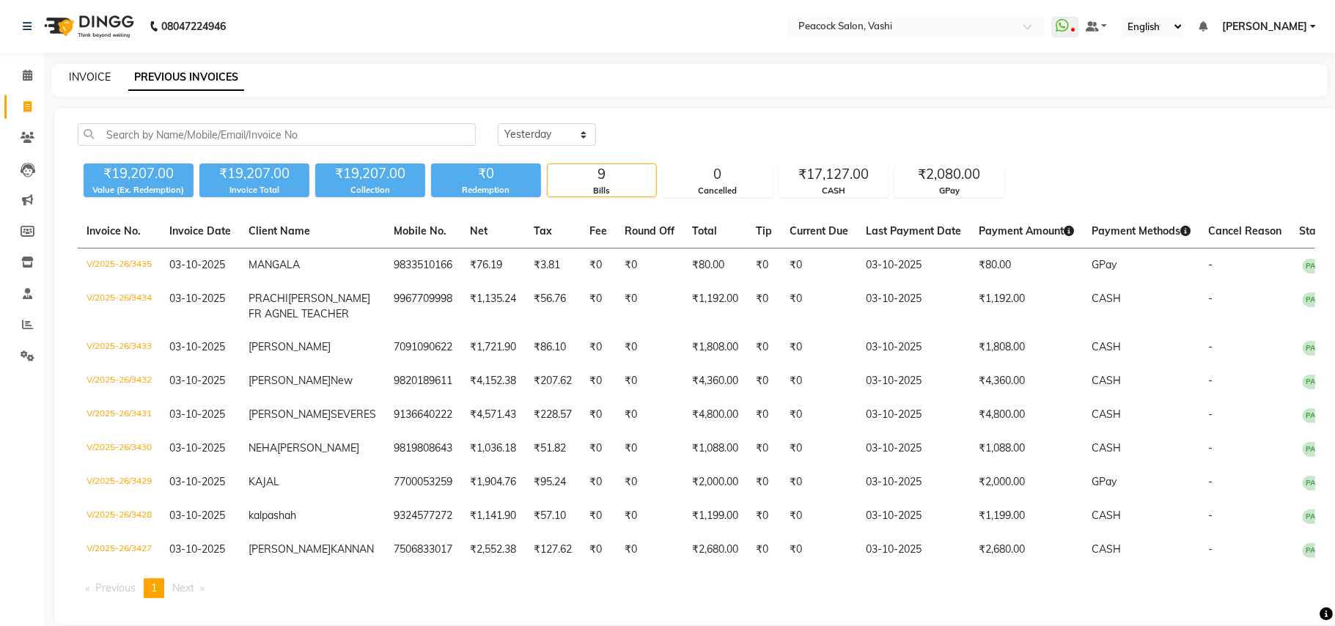
select select "619"
select select "service"
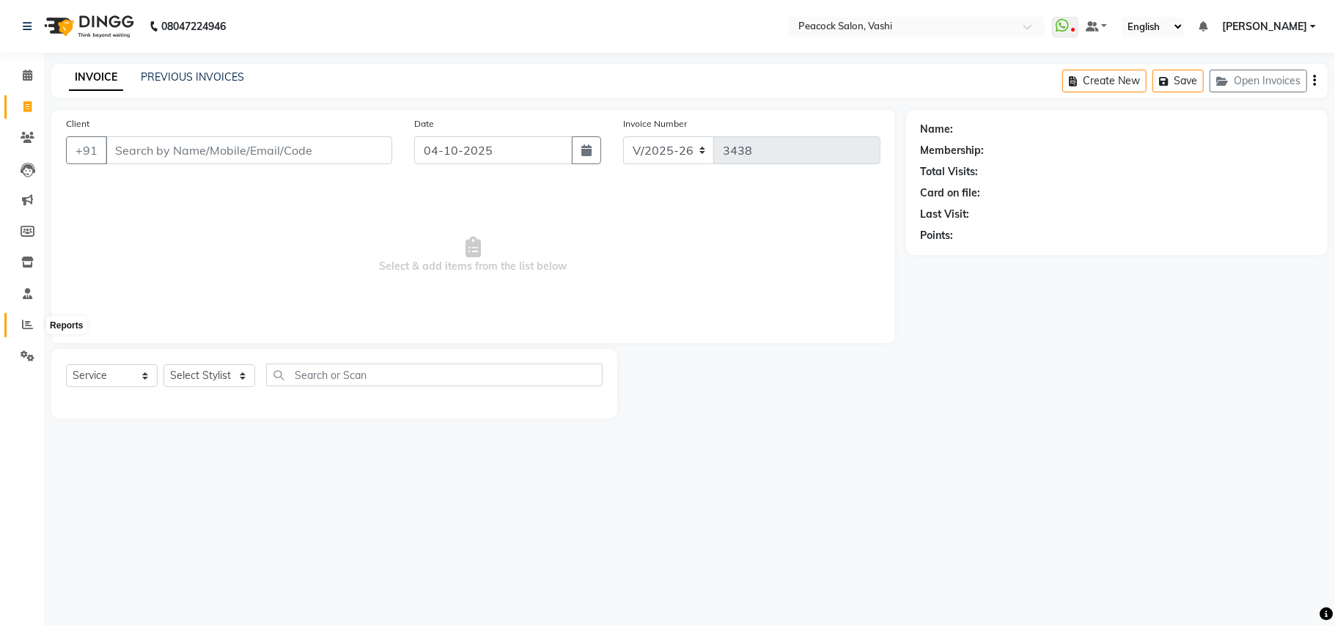
click at [25, 326] on icon at bounding box center [27, 324] width 11 height 11
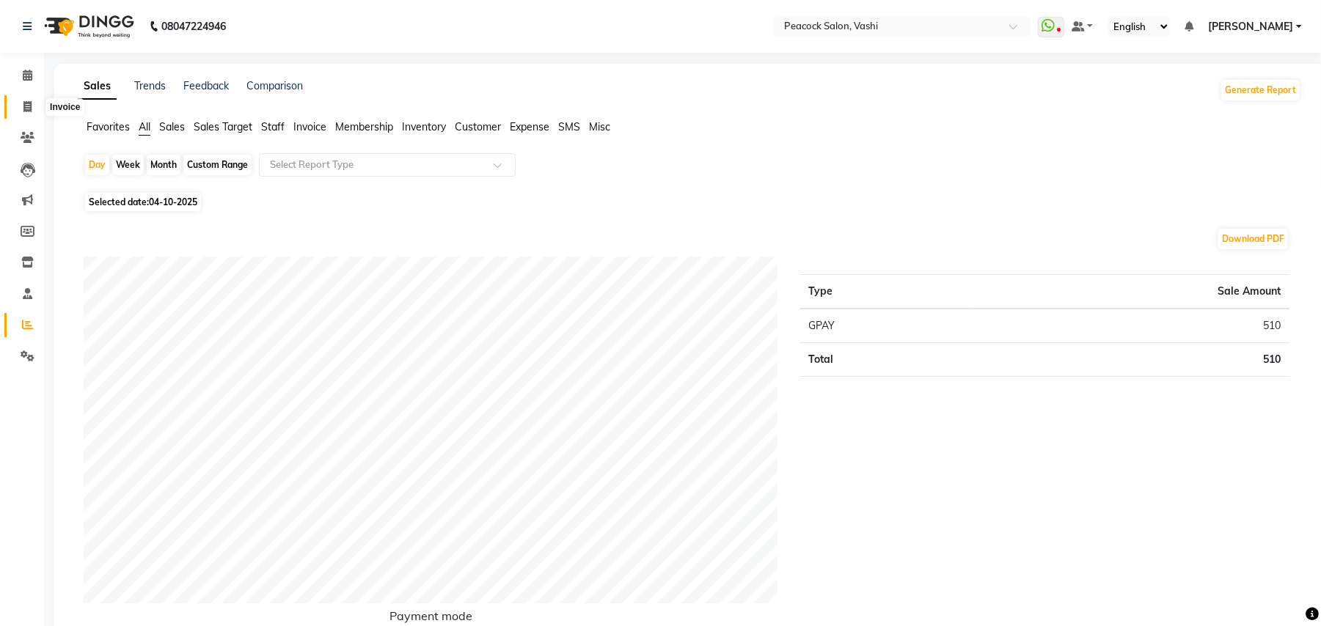
click at [23, 104] on span at bounding box center [28, 107] width 26 height 17
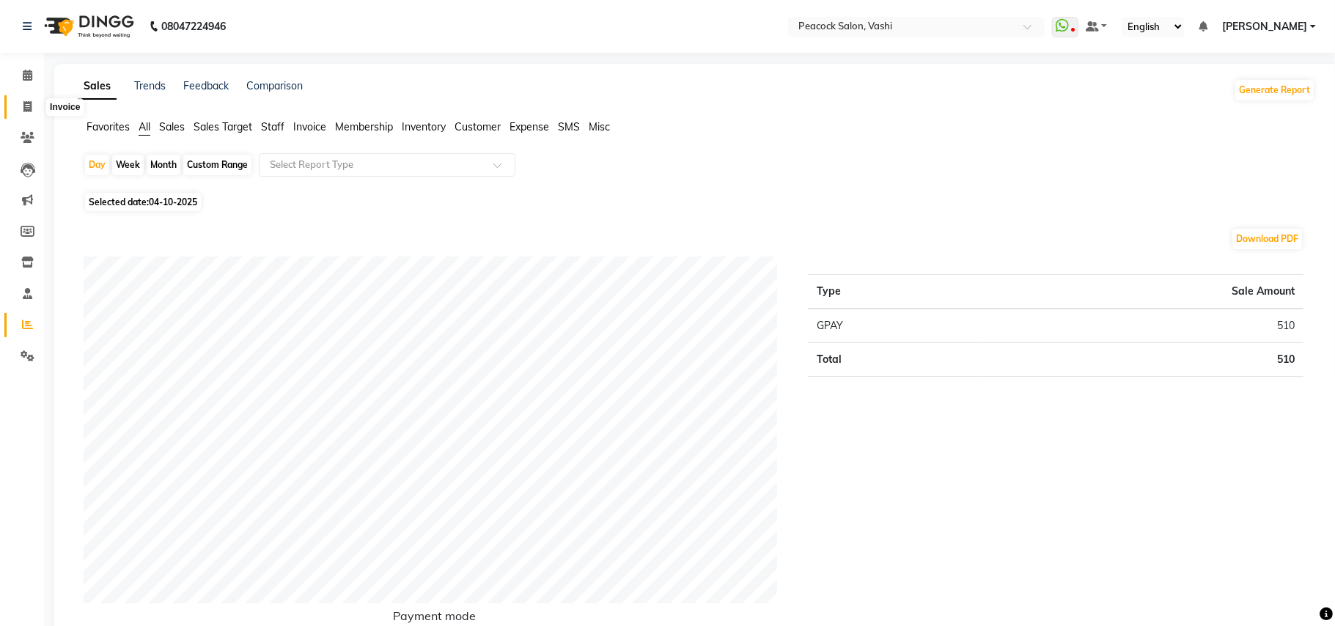
select select "619"
select select "service"
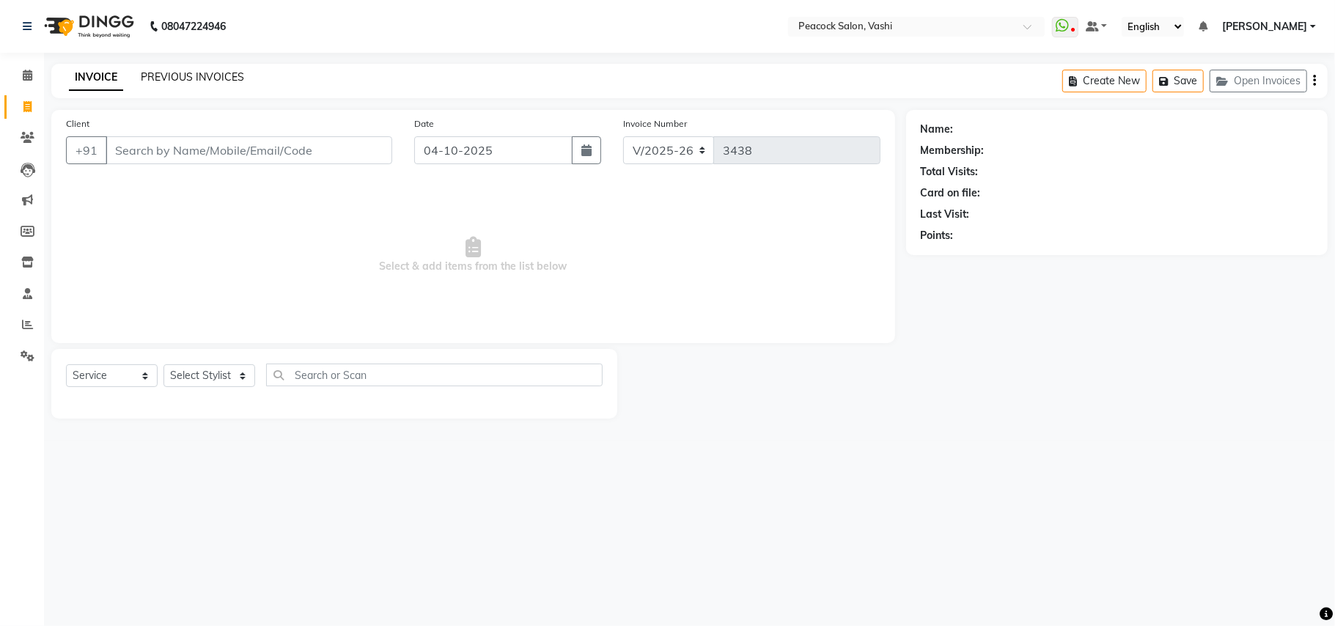
click at [227, 76] on link "PREVIOUS INVOICES" at bounding box center [192, 76] width 103 height 13
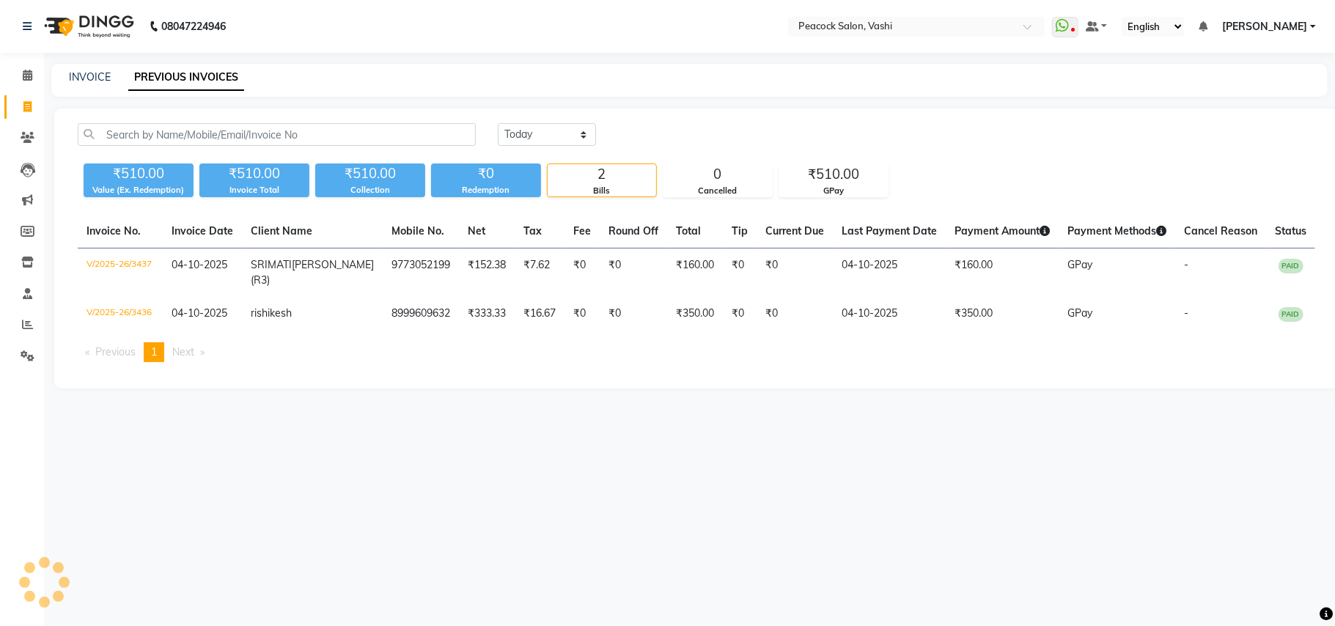
click at [547, 122] on div "Today Yesterday Custom Range ₹510.00 Value (Ex. Redemption) ₹510.00 Invoice Tot…" at bounding box center [696, 249] width 1285 height 280
click at [551, 136] on select "Today Yesterday Custom Range" at bounding box center [547, 134] width 98 height 23
select select "range"
click at [498, 123] on select "Today Yesterday Custom Range" at bounding box center [547, 134] width 98 height 23
click at [687, 133] on input "04-10-2025" at bounding box center [666, 135] width 103 height 21
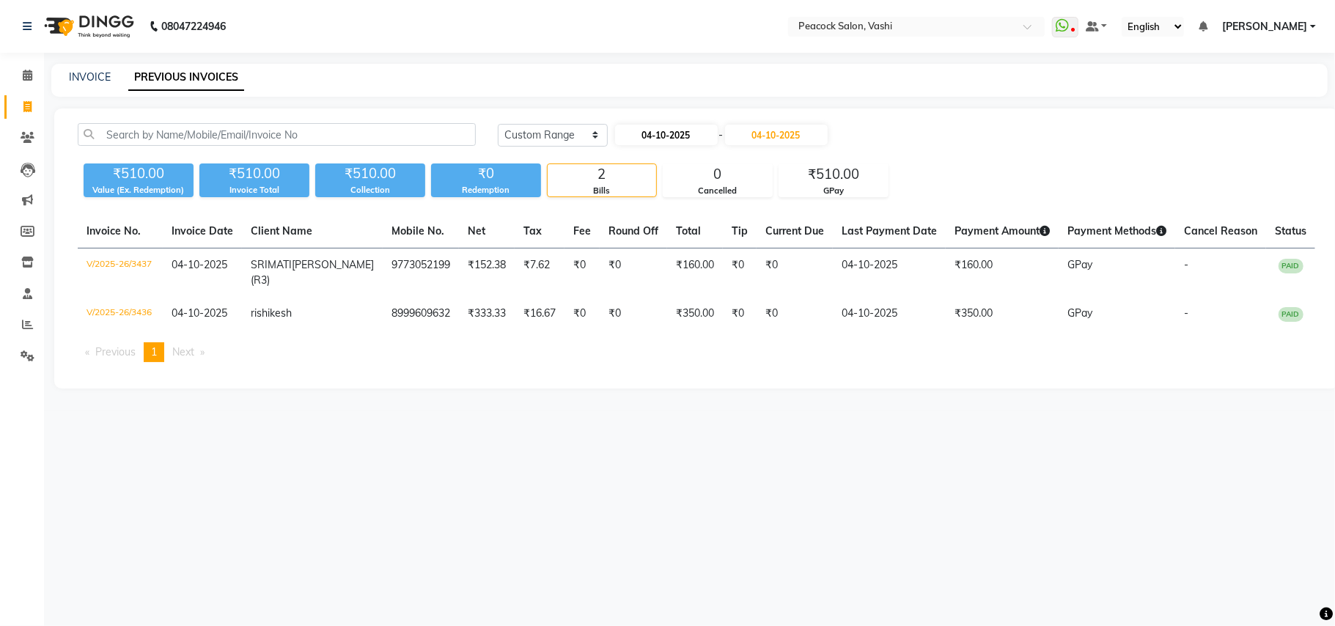
select select "10"
select select "2025"
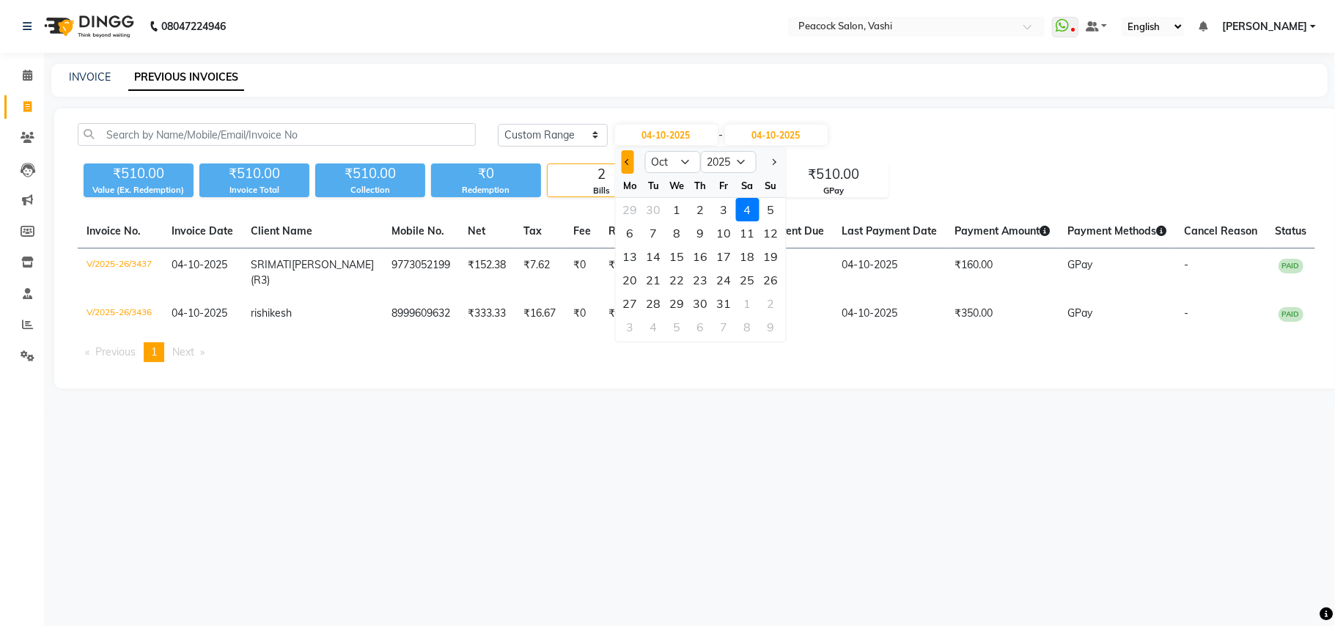
click at [625, 164] on button "Previous month" at bounding box center [627, 161] width 12 height 23
click at [683, 161] on select "Jan Feb Mar Apr May Jun Jul Aug Sep Oct Nov Dec" at bounding box center [673, 162] width 56 height 22
select select "10"
click at [645, 151] on select "Jan Feb Mar Apr May Jun Jul Aug Sep Oct Nov Dec" at bounding box center [673, 162] width 56 height 22
click at [746, 166] on select "2015 2016 2017 2018 2019 2020 2021 2022 2023 2024 2025 2026 2027 2028 2029 2030…" at bounding box center [728, 162] width 56 height 22
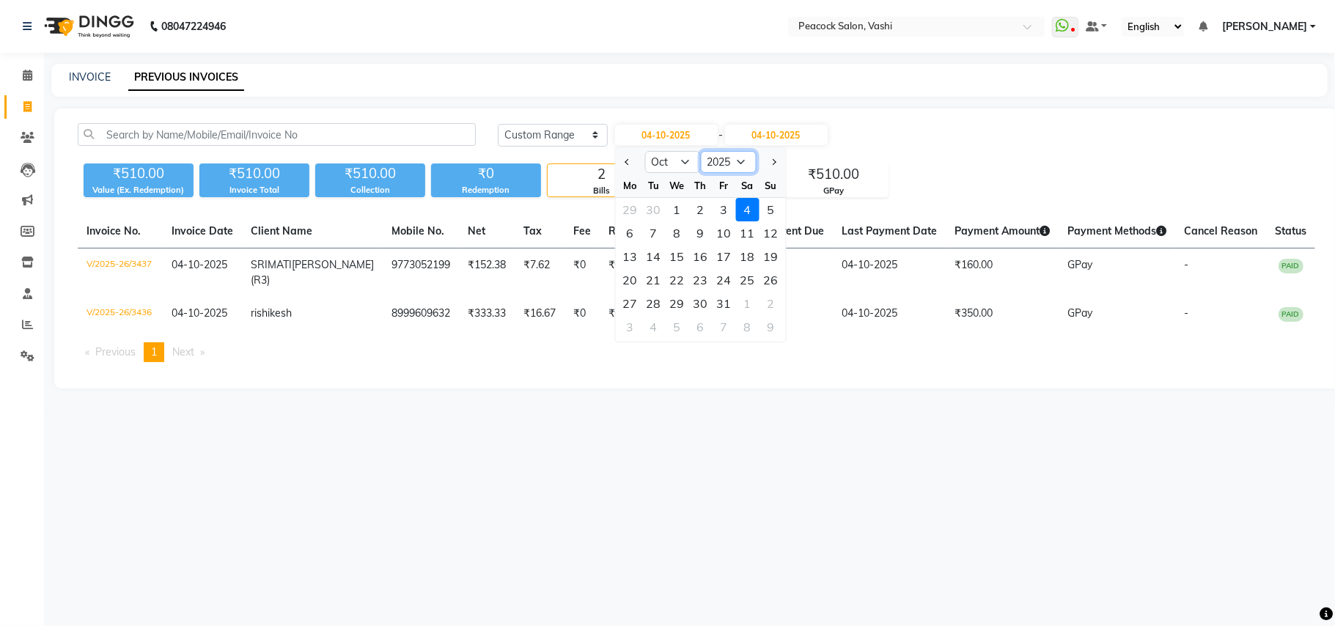
select select "2024"
click at [700, 151] on select "2015 2016 2017 2018 2019 2020 2021 2022 2023 2024 2025 2026 2027 2028 2029 2030…" at bounding box center [728, 162] width 56 height 22
click at [663, 209] on div "1" at bounding box center [653, 209] width 23 height 23
type input "01-10-2024"
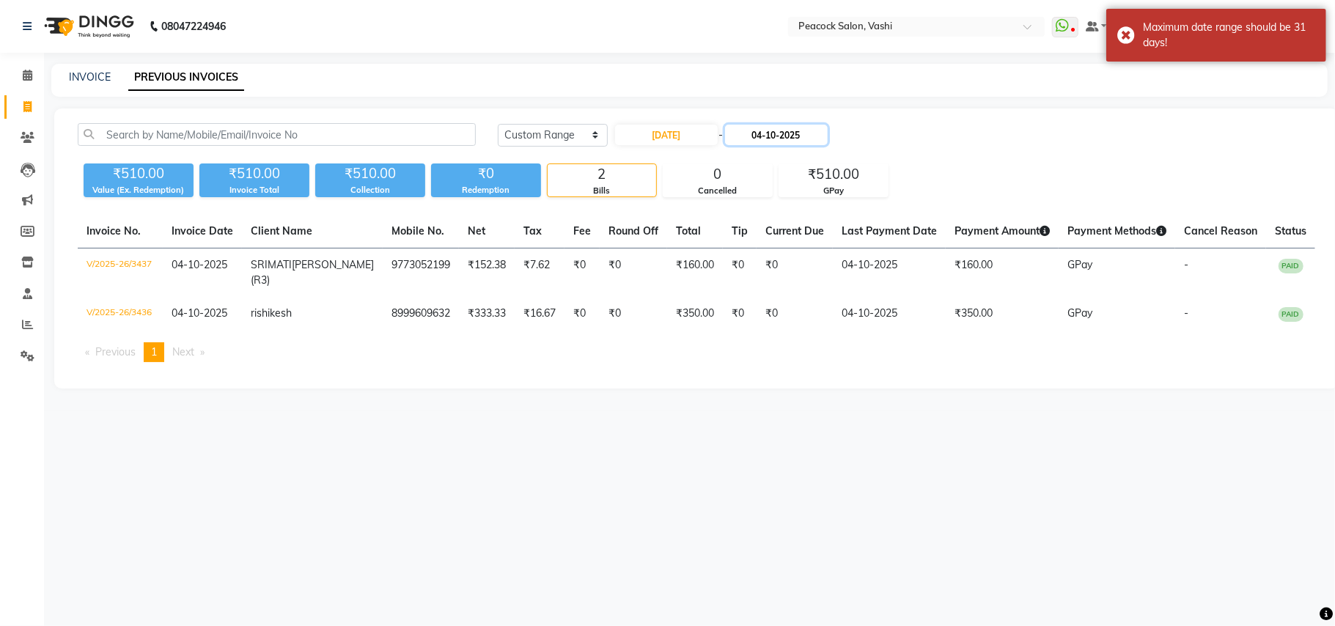
click at [774, 136] on input "04-10-2025" at bounding box center [776, 135] width 103 height 21
select select "10"
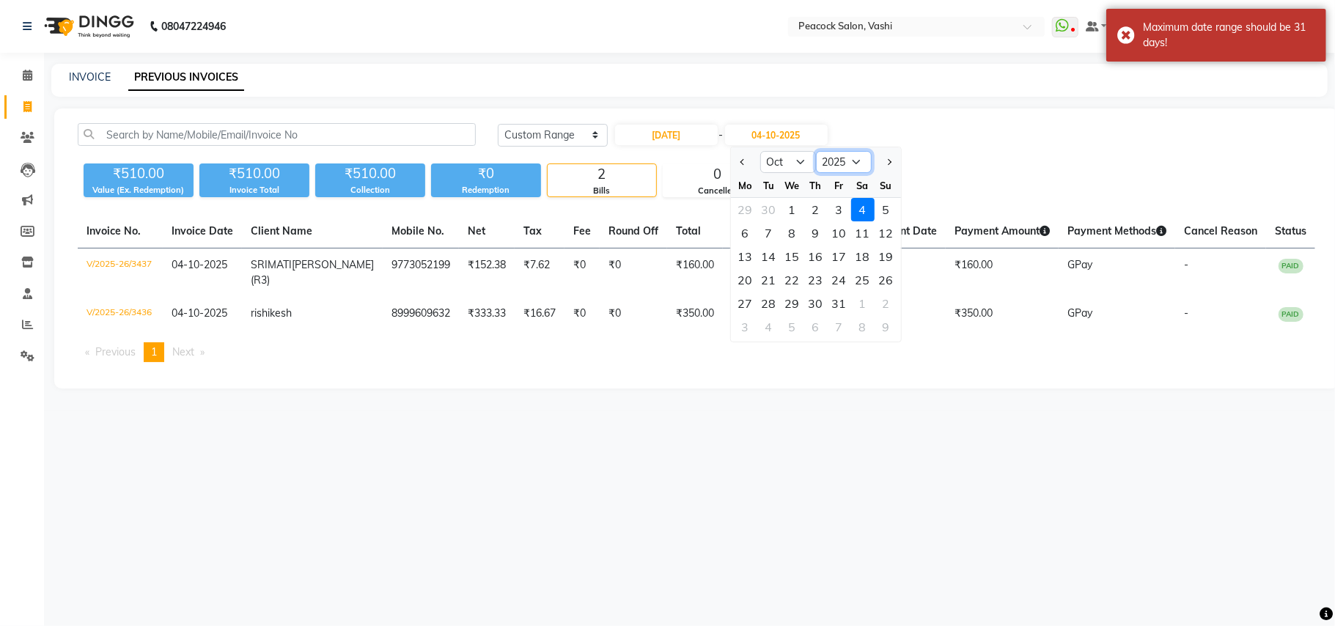
click at [820, 156] on select "2024 2025 2026 2027 2028 2029 2030 2031 2032 2033 2034 2035" at bounding box center [844, 162] width 56 height 22
select select "2024"
click at [816, 151] on select "2024 2025 2026 2027 2028 2029 2030 2031 2032 2033 2034 2035" at bounding box center [844, 162] width 56 height 22
click at [816, 308] on div "31" at bounding box center [815, 303] width 23 height 23
type input "31-10-2024"
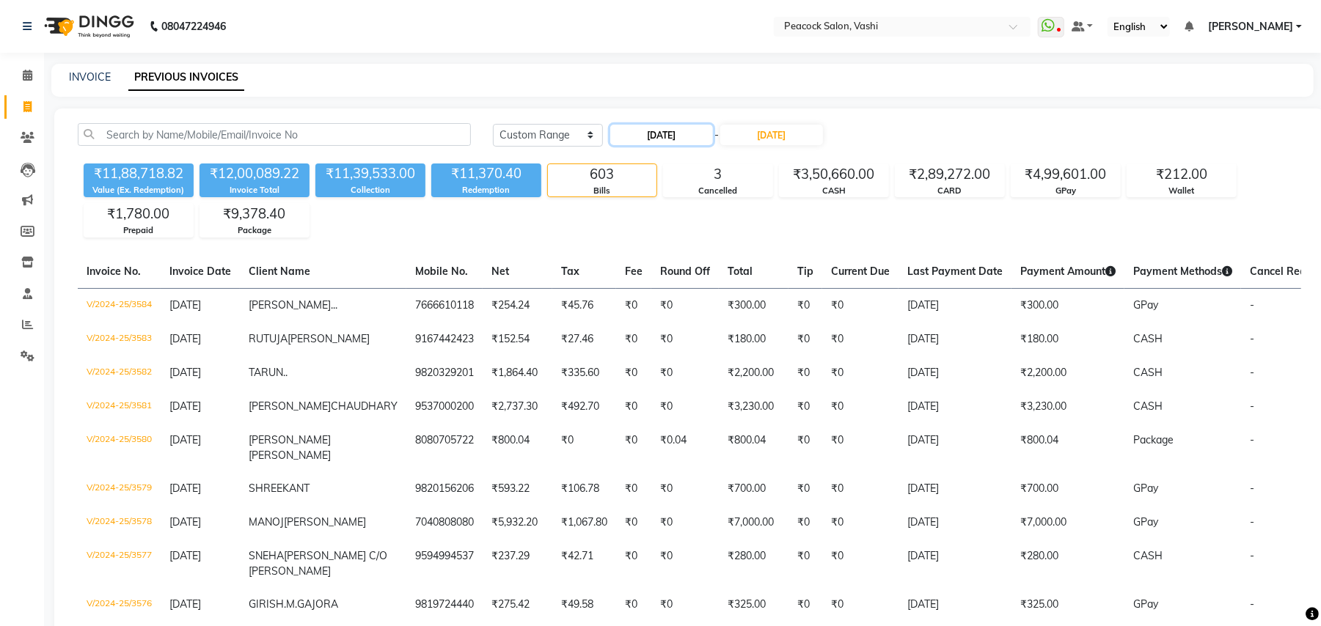
click at [658, 142] on input "01-10-2024" at bounding box center [661, 135] width 103 height 21
select select "10"
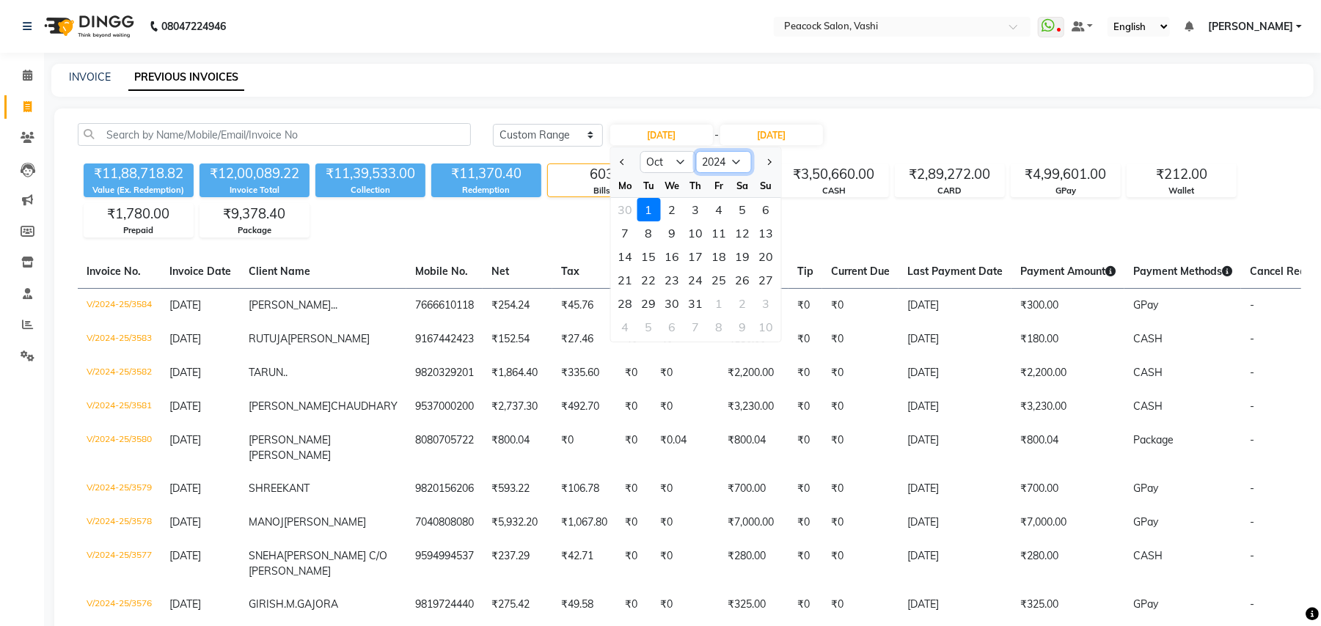
click at [722, 164] on select "2014 2015 2016 2017 2018 2019 2020 2021 2022 2023 2024 2025 2026 2027 2028 2029…" at bounding box center [724, 162] width 56 height 22
select select "2023"
click at [696, 151] on select "2014 2015 2016 2017 2018 2019 2020 2021 2022 2023 2024 2025 2026 2027 2028 2029…" at bounding box center [724, 162] width 56 height 22
click at [758, 208] on div "1" at bounding box center [766, 209] width 23 height 23
type input "01-10-2023"
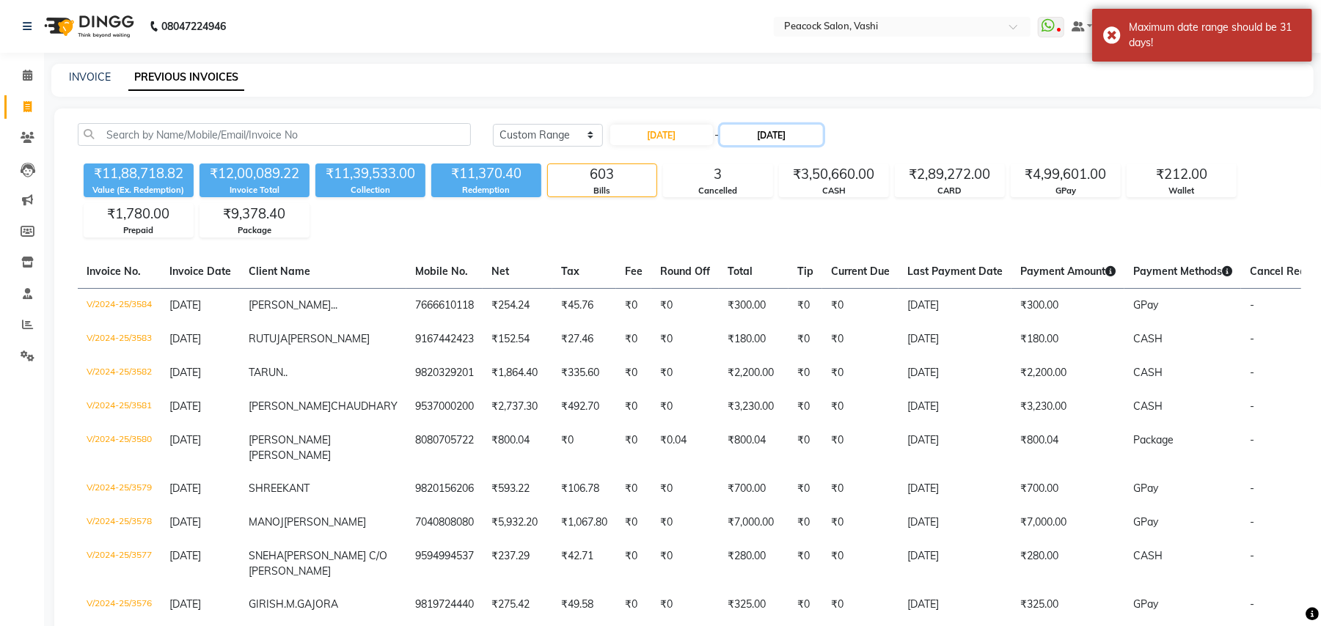
click at [781, 130] on input "31-10-2024" at bounding box center [771, 135] width 103 height 21
select select "10"
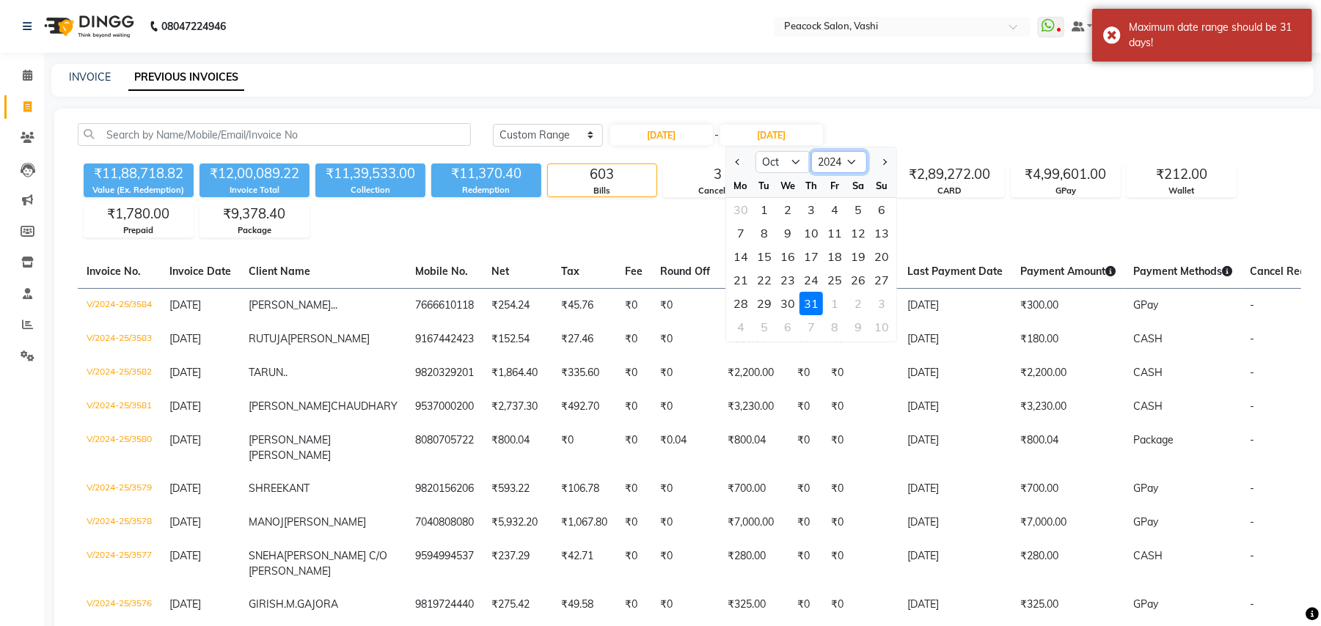
click at [840, 169] on select "2023 2024 2025 2026 2027 2028 2029 2030 2031 2032 2033 2034" at bounding box center [839, 162] width 56 height 22
select select "2023"
click at [811, 151] on select "2023 2024 2025 2026 2027 2028 2029 2030 2031 2032 2033 2034" at bounding box center [839, 162] width 56 height 22
click at [774, 335] on div "31" at bounding box center [763, 326] width 23 height 23
type input "31-10-2023"
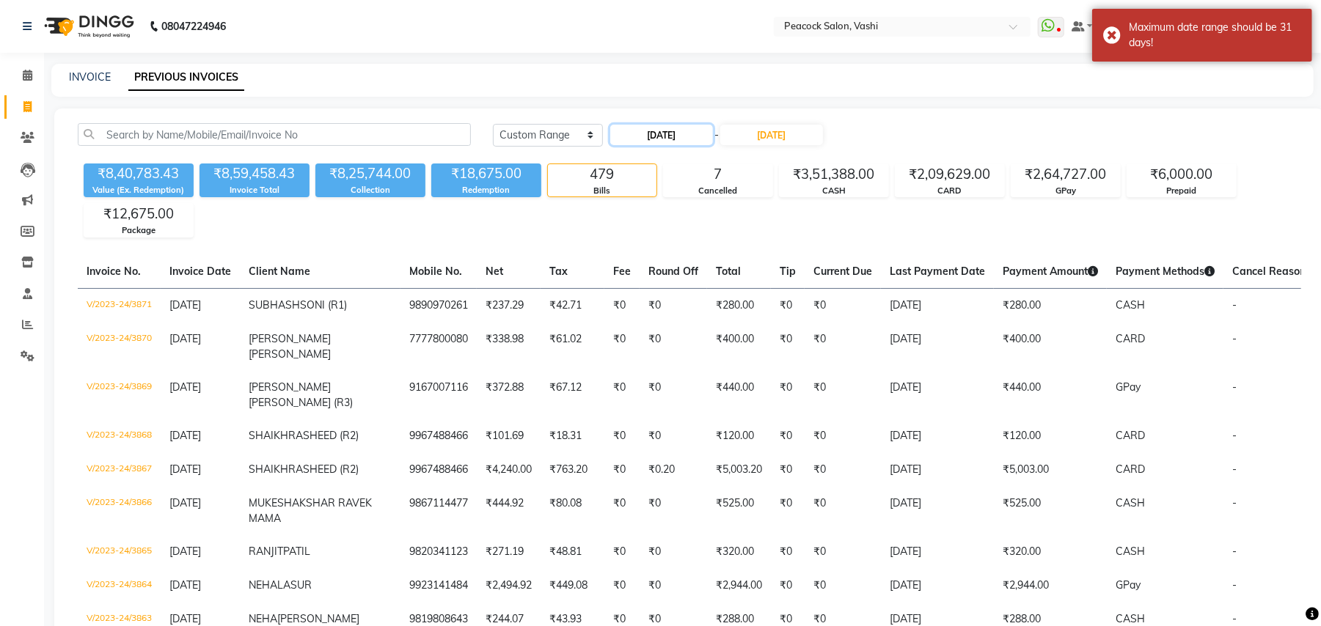
click at [667, 136] on input "01-10-2023" at bounding box center [661, 135] width 103 height 21
select select "10"
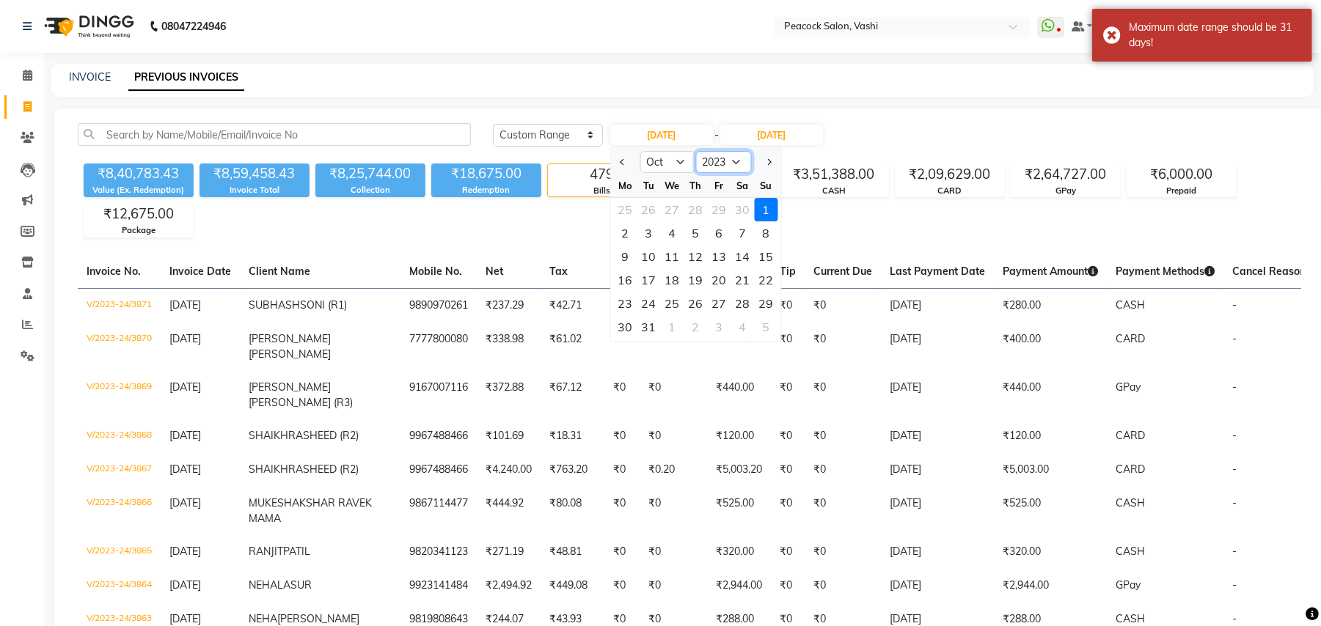
click at [717, 154] on select "2013 2014 2015 2016 2017 2018 2019 2020 2021 2022 2023 2024 2025 2026 2027 2028…" at bounding box center [724, 162] width 56 height 22
select select "2022"
click at [696, 151] on select "2013 2014 2015 2016 2017 2018 2019 2020 2021 2022 2023 2024 2025 2026 2027 2028…" at bounding box center [724, 162] width 56 height 22
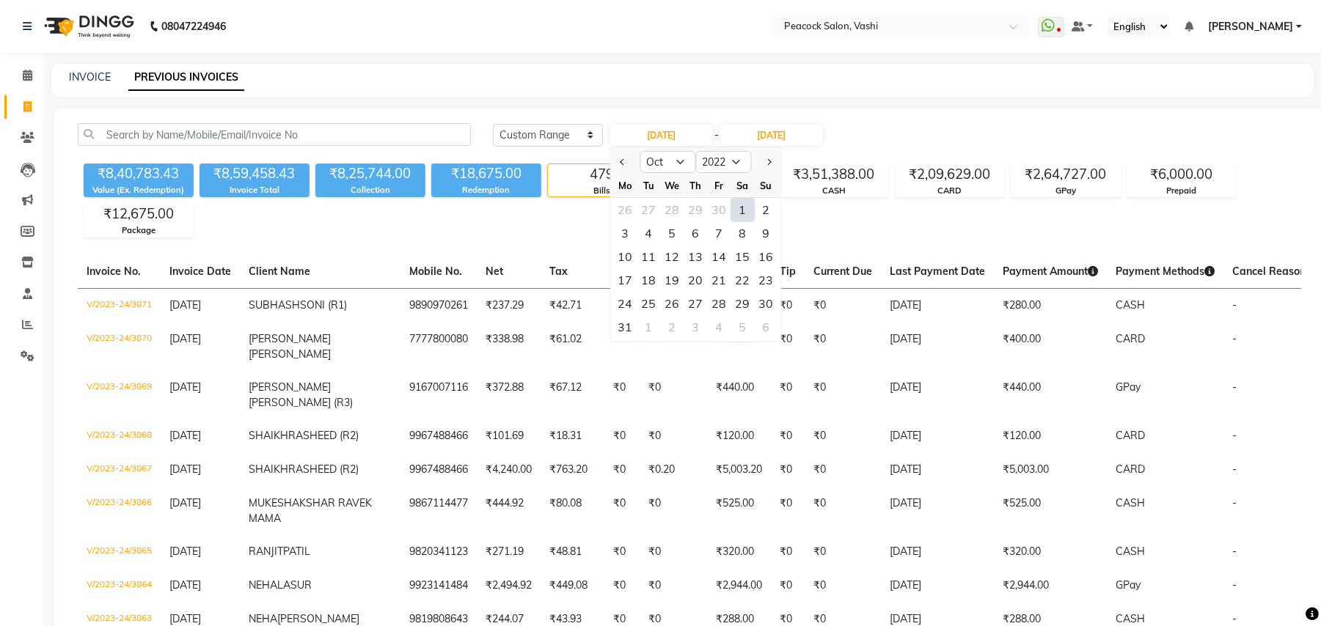
click at [736, 210] on div "1" at bounding box center [742, 209] width 23 height 23
type input "01-10-2022"
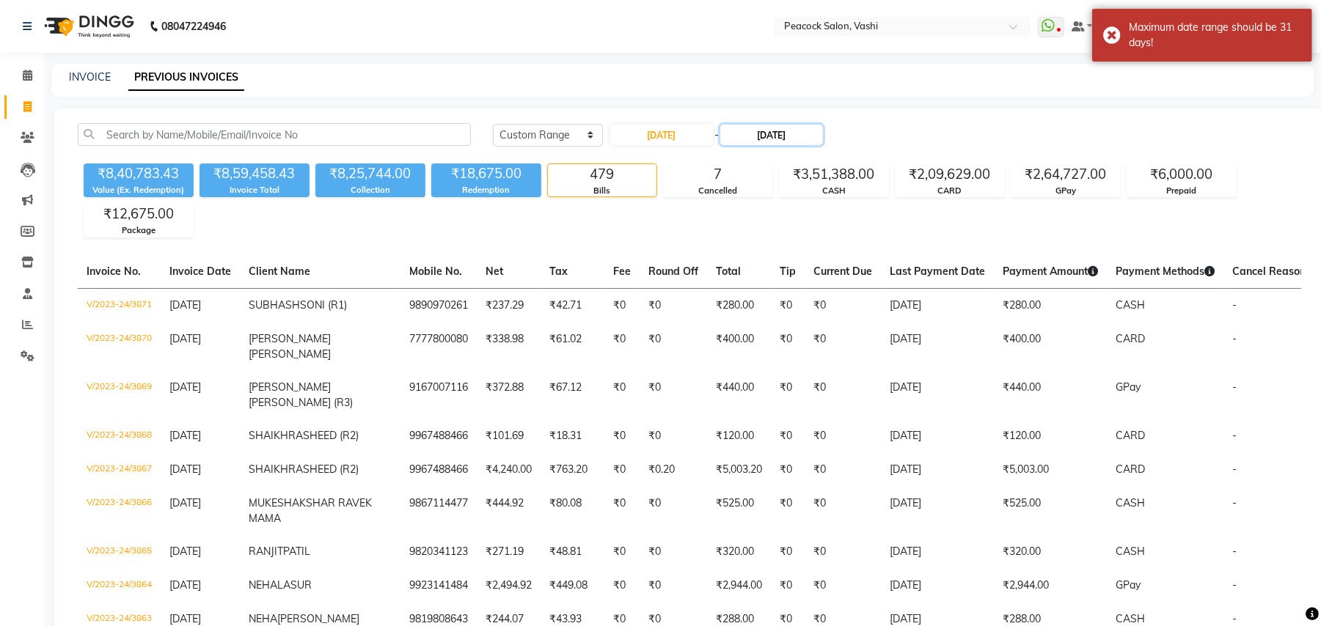
click at [729, 133] on input "31-10-2023" at bounding box center [771, 135] width 103 height 21
select select "10"
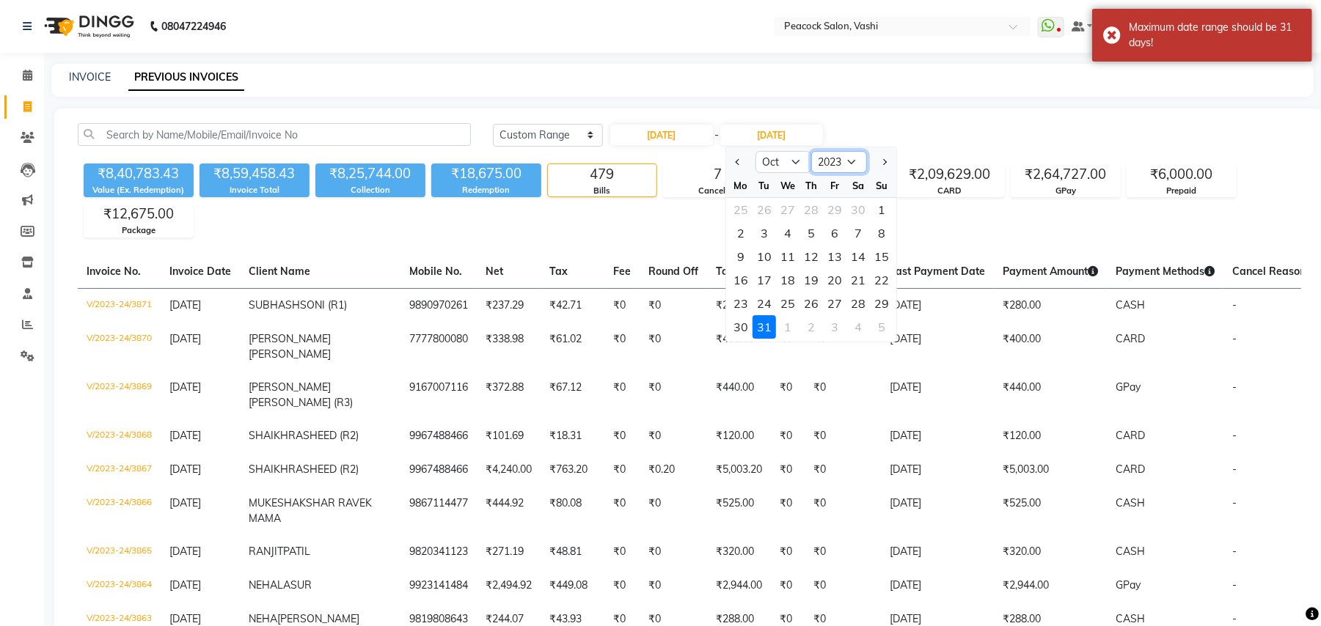
click at [827, 155] on select "2022 2023 2024 2025 2026 2027 2028 2029 2030 2031 2032 2033" at bounding box center [839, 162] width 56 height 22
select select "2022"
click at [811, 151] on select "2022 2023 2024 2025 2026 2027 2028 2029 2030 2031 2032 2033" at bounding box center [839, 162] width 56 height 22
click at [749, 333] on div "31" at bounding box center [740, 326] width 23 height 23
type input "31-10-2022"
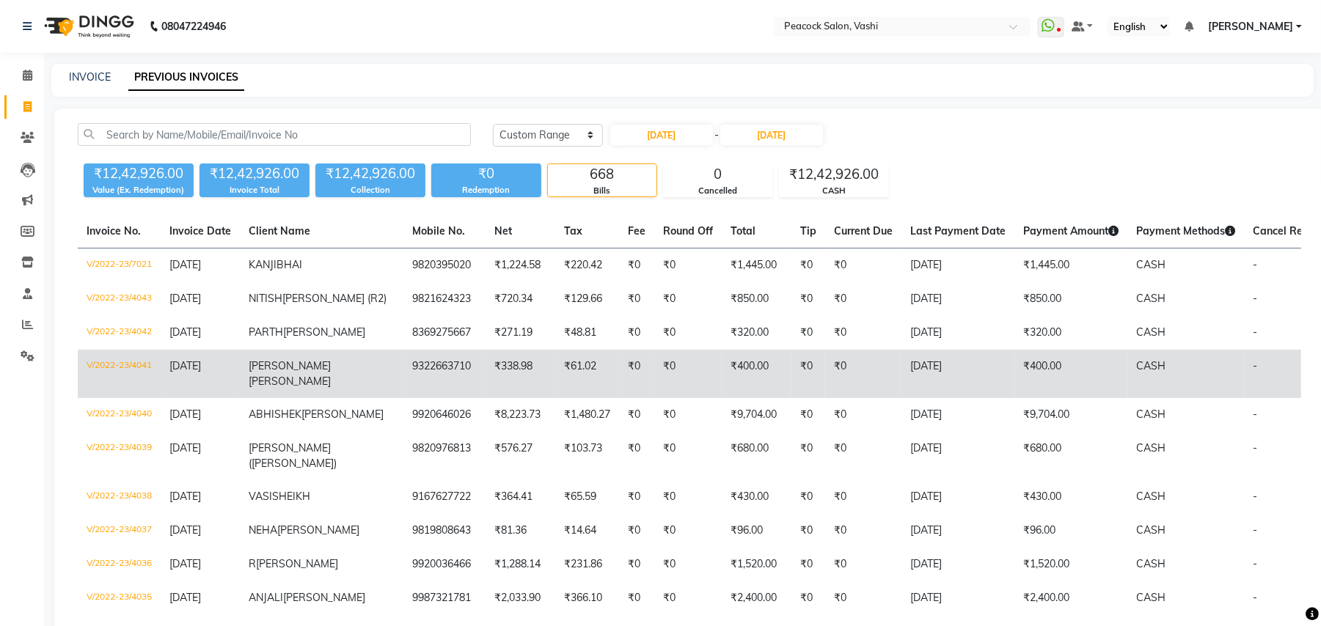
drag, startPoint x: 285, startPoint y: 364, endPoint x: 285, endPoint y: 374, distance: 9.5
click at [285, 374] on td "SHANTANU GANGULI" at bounding box center [322, 374] width 164 height 48
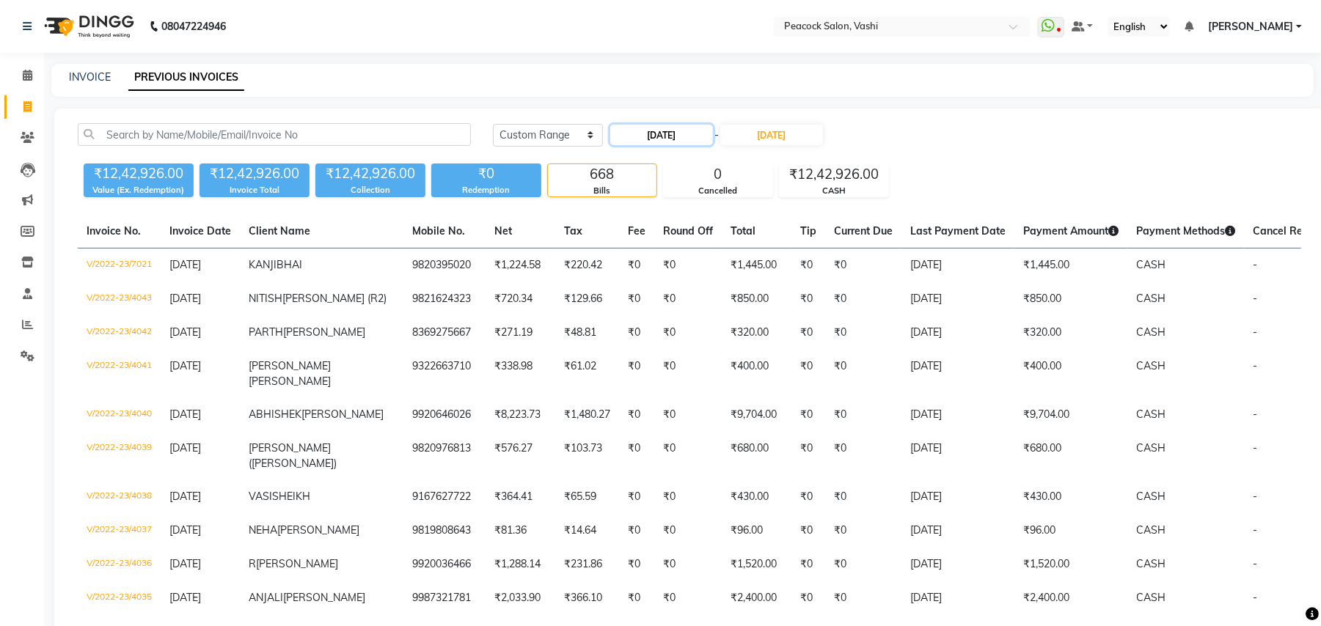
click at [639, 138] on input "01-10-2022" at bounding box center [661, 135] width 103 height 21
select select "10"
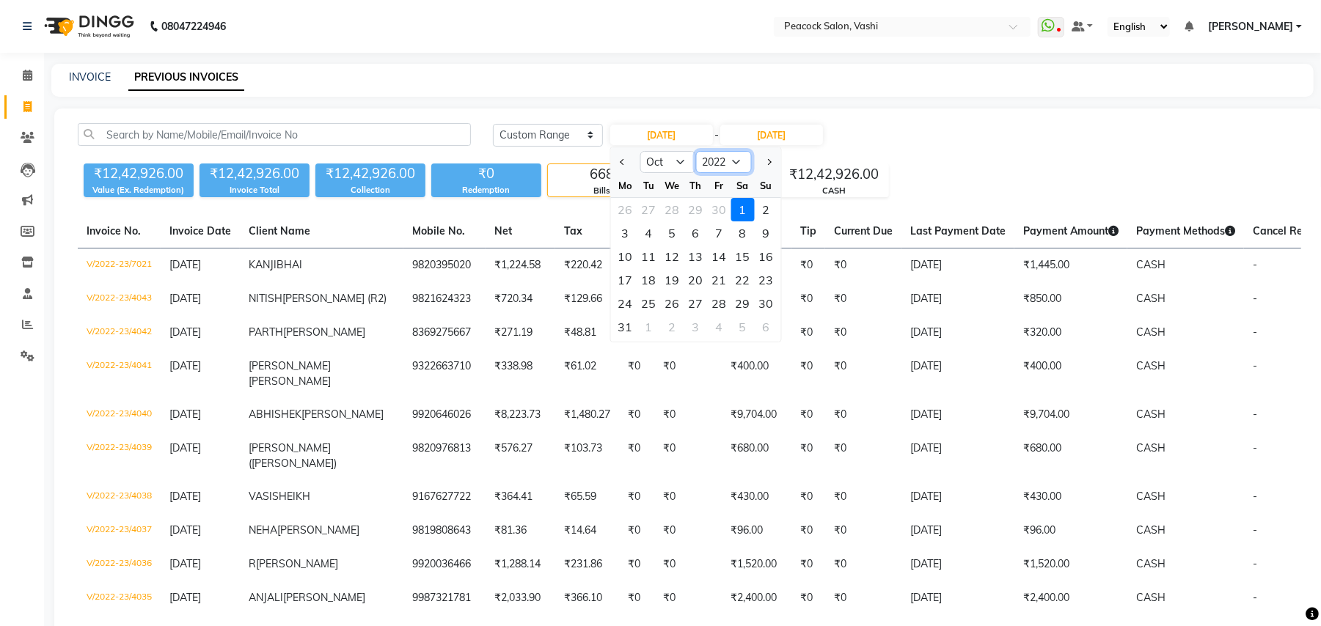
click at [713, 158] on select "2012 2013 2014 2015 2016 2017 2018 2019 2020 2021 2022 2023 2024 2025 2026 2027…" at bounding box center [724, 162] width 56 height 22
select select "2021"
click at [696, 151] on select "2012 2013 2014 2015 2016 2017 2018 2019 2020 2021 2022 2023 2024 2025 2026 2027…" at bounding box center [724, 162] width 56 height 22
click at [723, 216] on div "1" at bounding box center [719, 209] width 23 height 23
type input "01-10-2021"
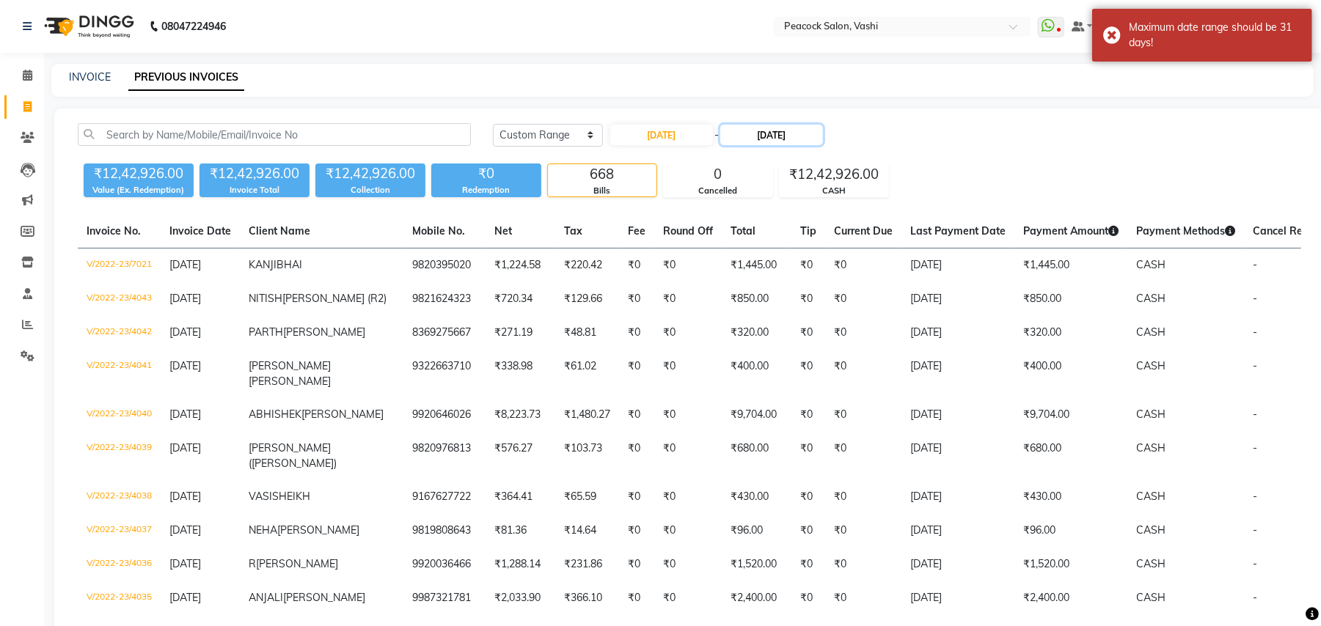
click at [775, 142] on input "31-10-2022" at bounding box center [771, 135] width 103 height 21
select select "10"
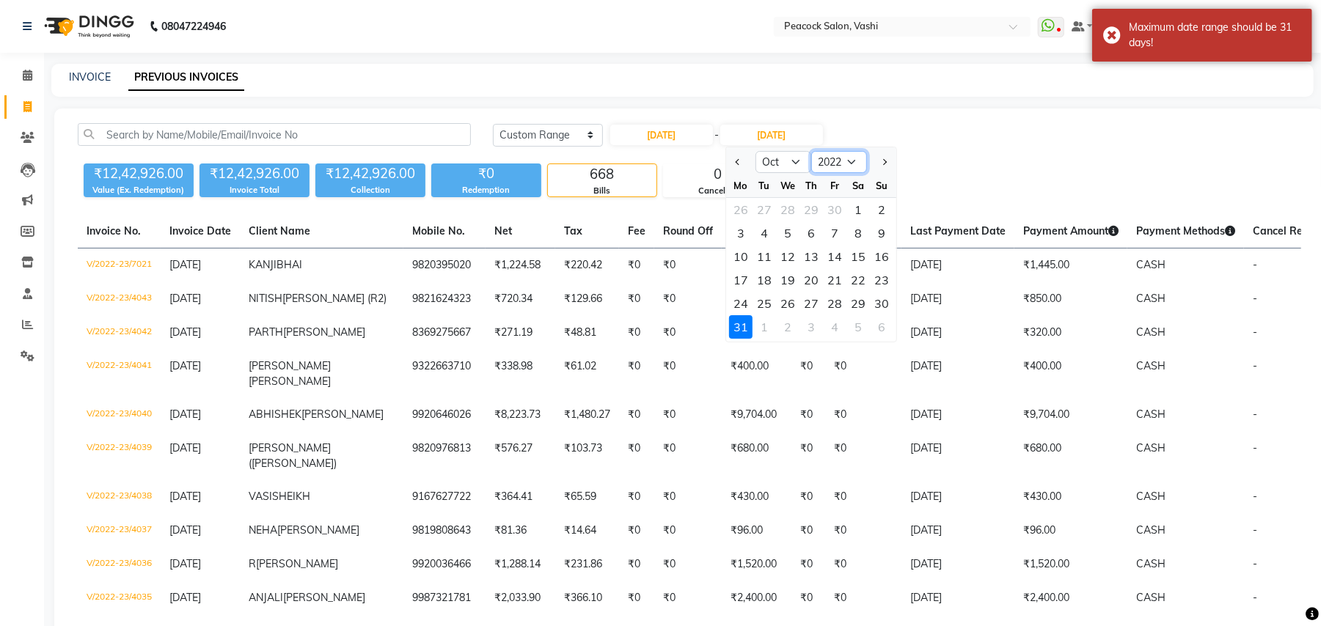
click at [853, 159] on select "2021 2022 2023 2024 2025 2026 2027 2028 2029 2030 2031 2032" at bounding box center [839, 162] width 56 height 22
select select "2021"
click at [811, 151] on select "2021 2022 2023 2024 2025 2026 2027 2028 2029 2030 2031 2032" at bounding box center [839, 162] width 56 height 22
click at [884, 302] on div "31" at bounding box center [881, 303] width 23 height 23
type input "31-10-2021"
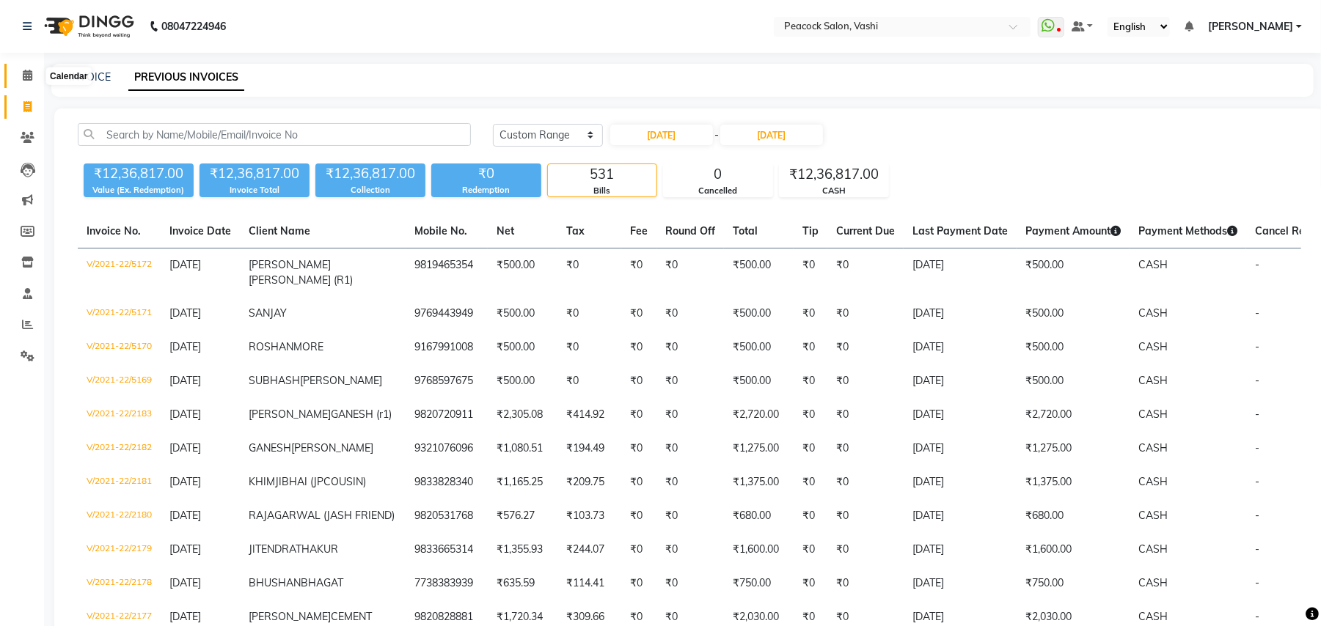
click at [24, 76] on icon at bounding box center [28, 75] width 10 height 11
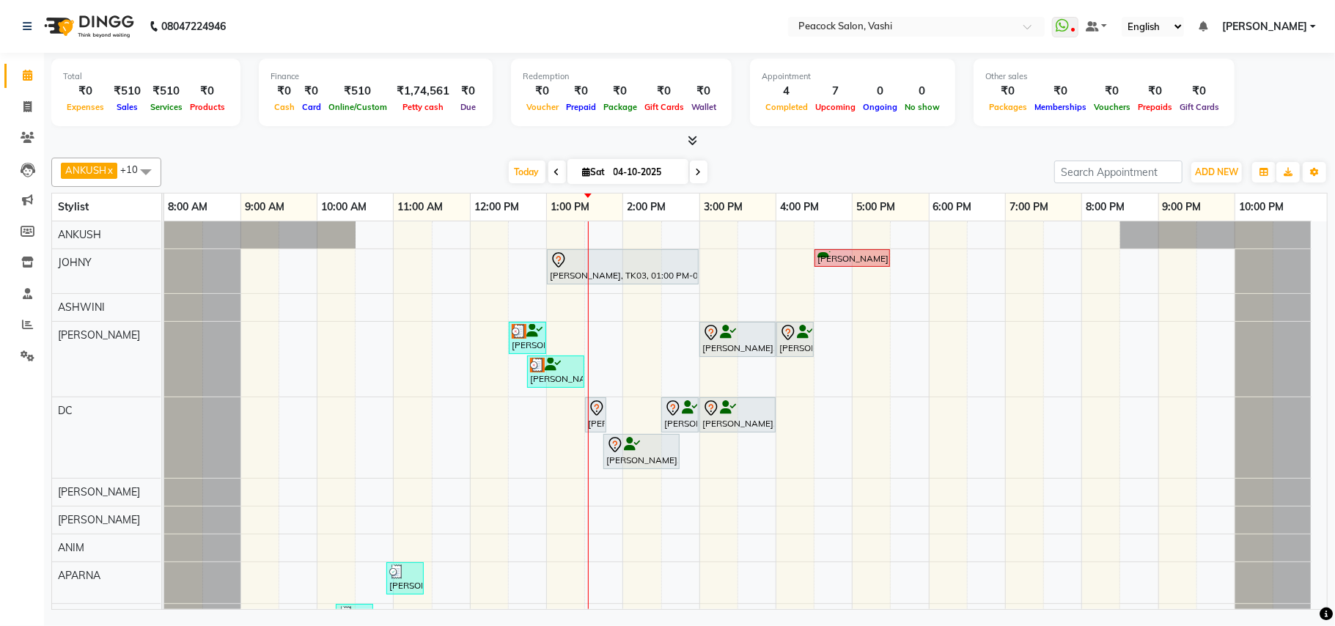
click at [583, 171] on icon at bounding box center [587, 172] width 8 height 10
select select "10"
select select "2025"
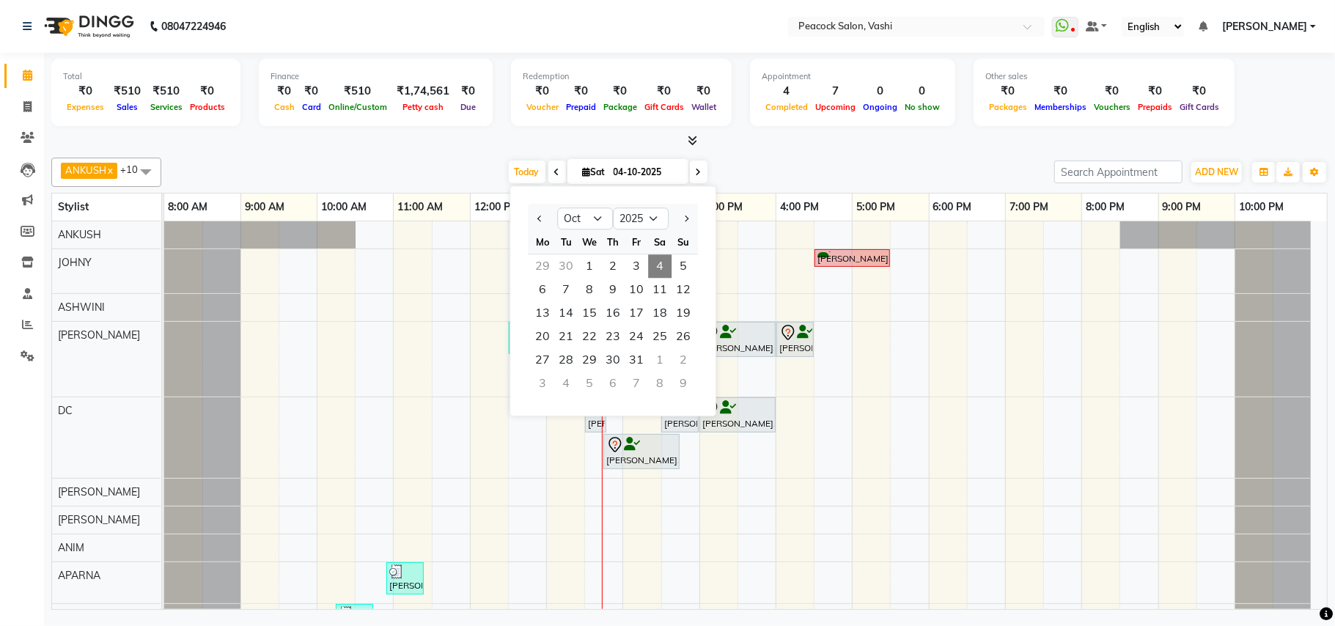
click at [342, 152] on div "ANKUSH x ASHWINI x DC x HARSHADA x JOHNY x PRITI x BHAGWATI x anim shinglai x R…" at bounding box center [689, 381] width 1277 height 458
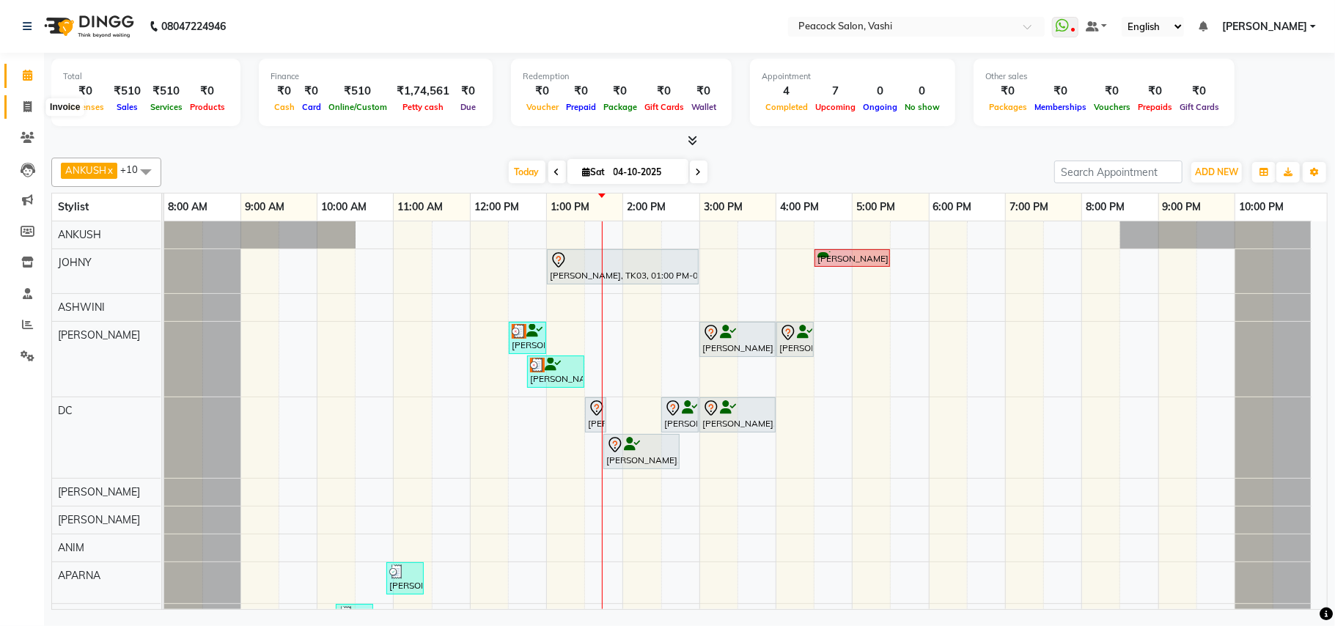
click at [27, 109] on icon at bounding box center [27, 106] width 8 height 11
select select "619"
select select "service"
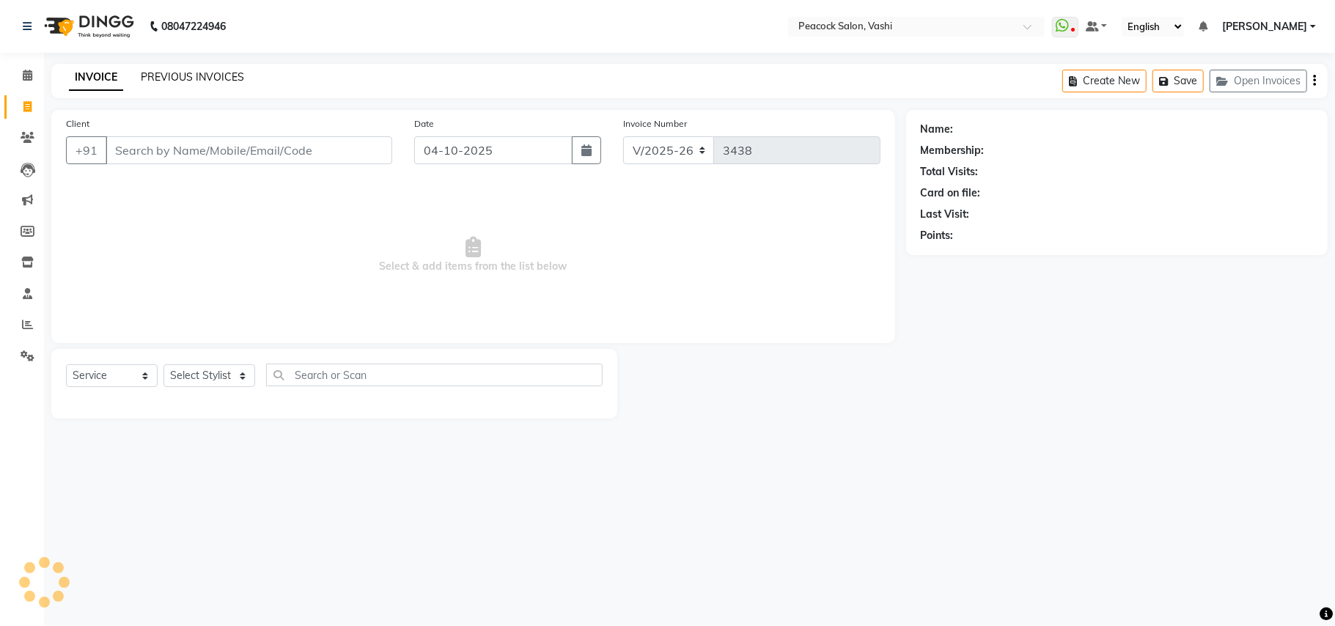
click at [173, 78] on link "PREVIOUS INVOICES" at bounding box center [192, 76] width 103 height 13
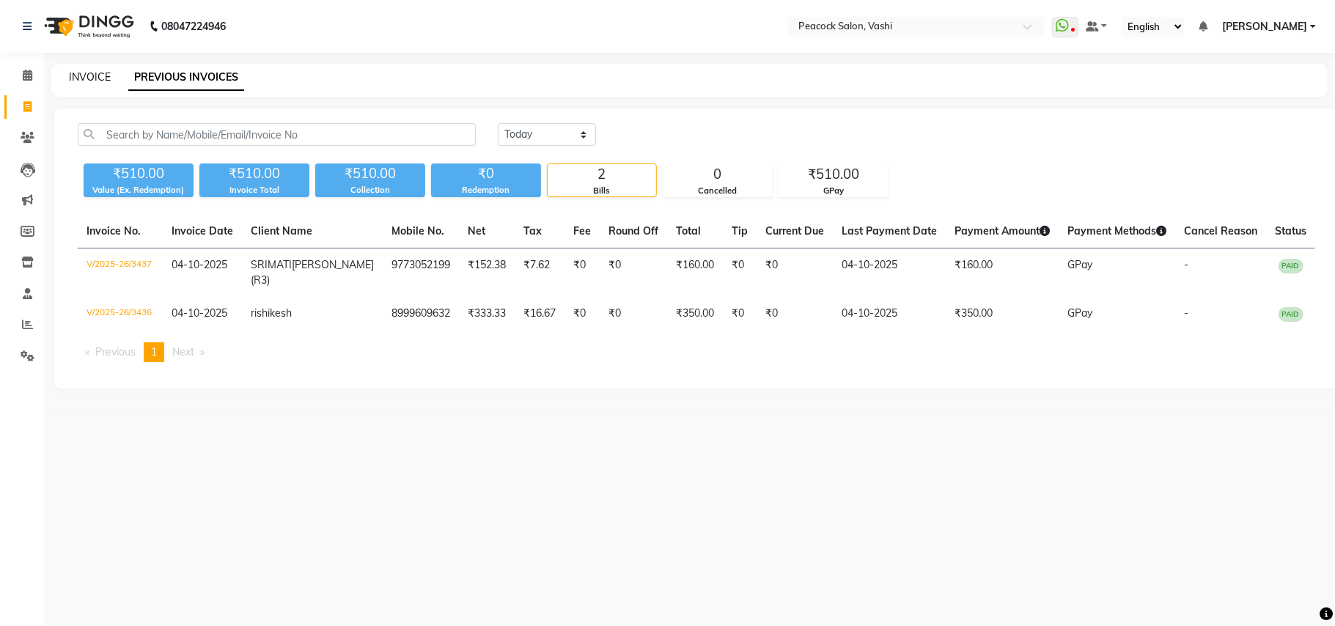
click at [94, 79] on link "INVOICE" at bounding box center [90, 76] width 42 height 13
select select "service"
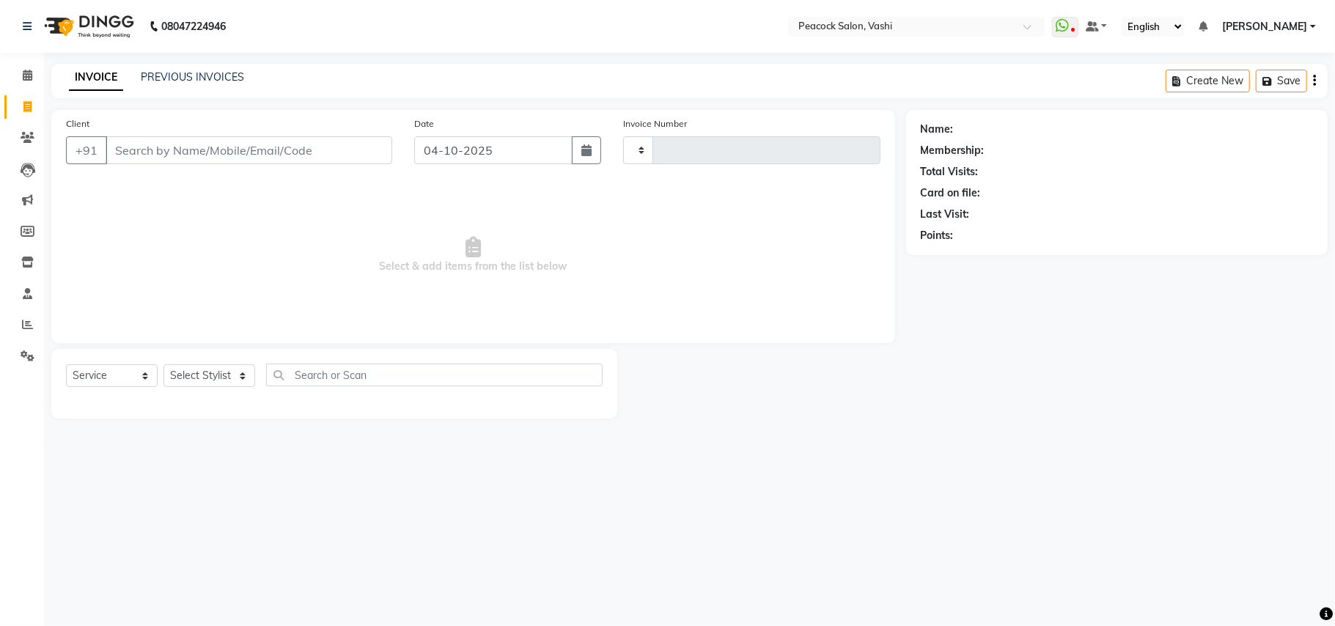
type input "3438"
select select "619"
click at [163, 78] on link "PREVIOUS INVOICES" at bounding box center [192, 76] width 103 height 13
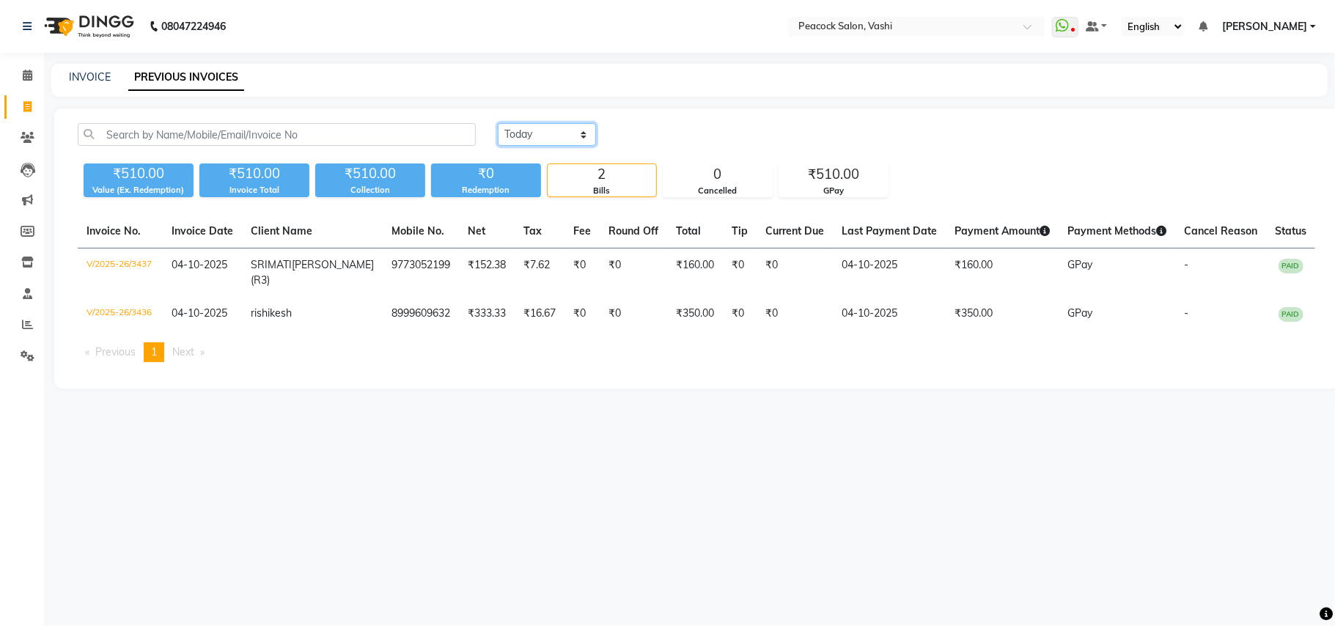
drag, startPoint x: 512, startPoint y: 131, endPoint x: 523, endPoint y: 136, distance: 12.1
click at [512, 131] on select "Today Yesterday Custom Range" at bounding box center [547, 134] width 98 height 23
select select "range"
click at [498, 123] on select "Today Yesterday Custom Range" at bounding box center [547, 134] width 98 height 23
click at [661, 136] on input "04-10-2025" at bounding box center [666, 135] width 103 height 21
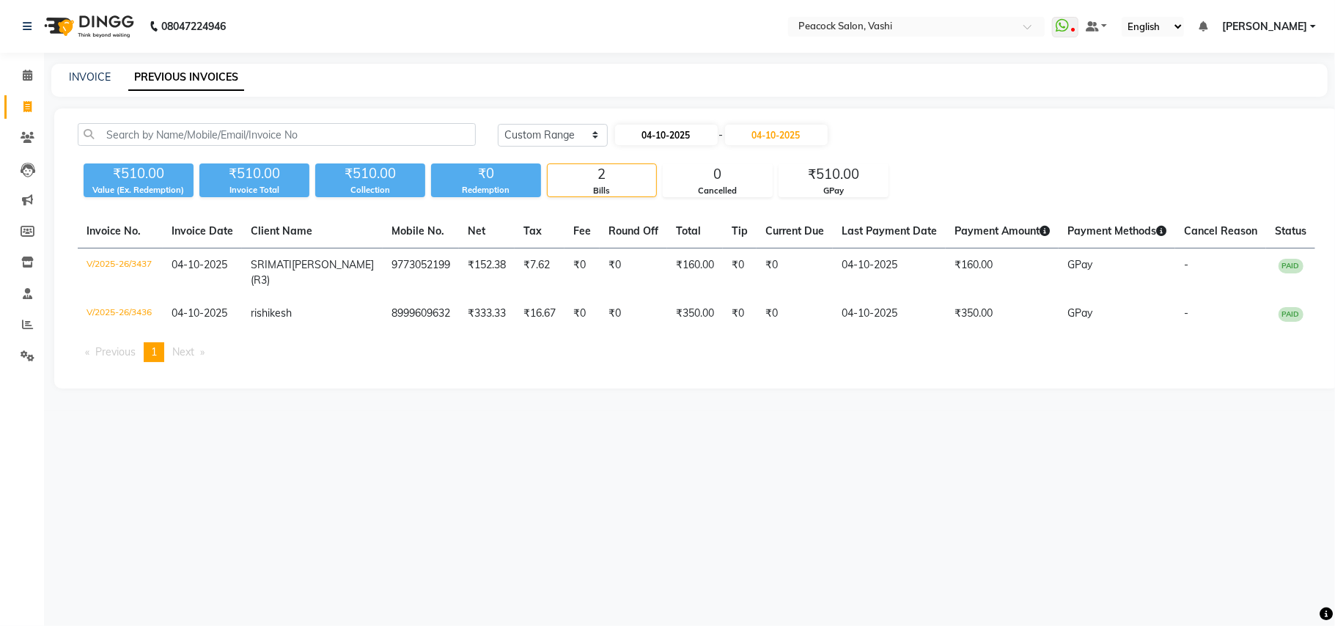
select select "10"
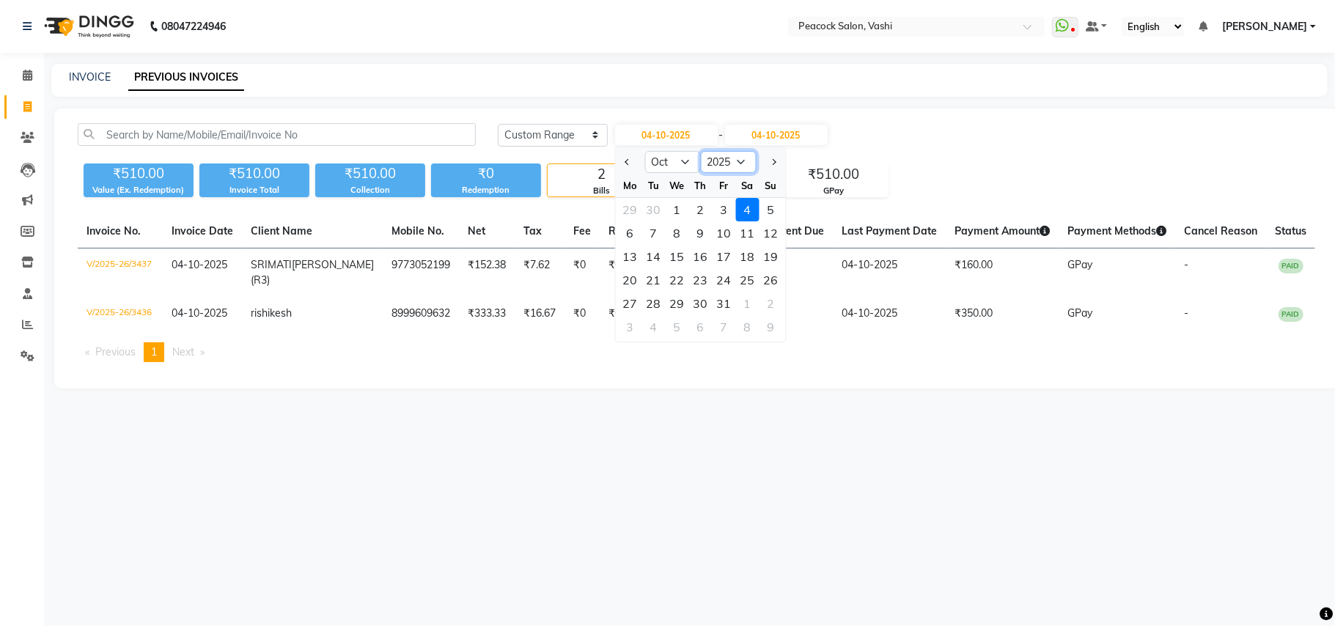
click at [725, 158] on select "2015 2016 2017 2018 2019 2020 2021 2022 2023 2024 2025 2026 2027 2028 2029 2030…" at bounding box center [728, 162] width 56 height 22
select select "2024"
click at [700, 151] on select "2015 2016 2017 2018 2019 2020 2021 2022 2023 2024 2025 2026 2027 2028 2029 2030…" at bounding box center [728, 162] width 56 height 22
click at [652, 206] on div "1" at bounding box center [653, 209] width 23 height 23
type input "01-10-2024"
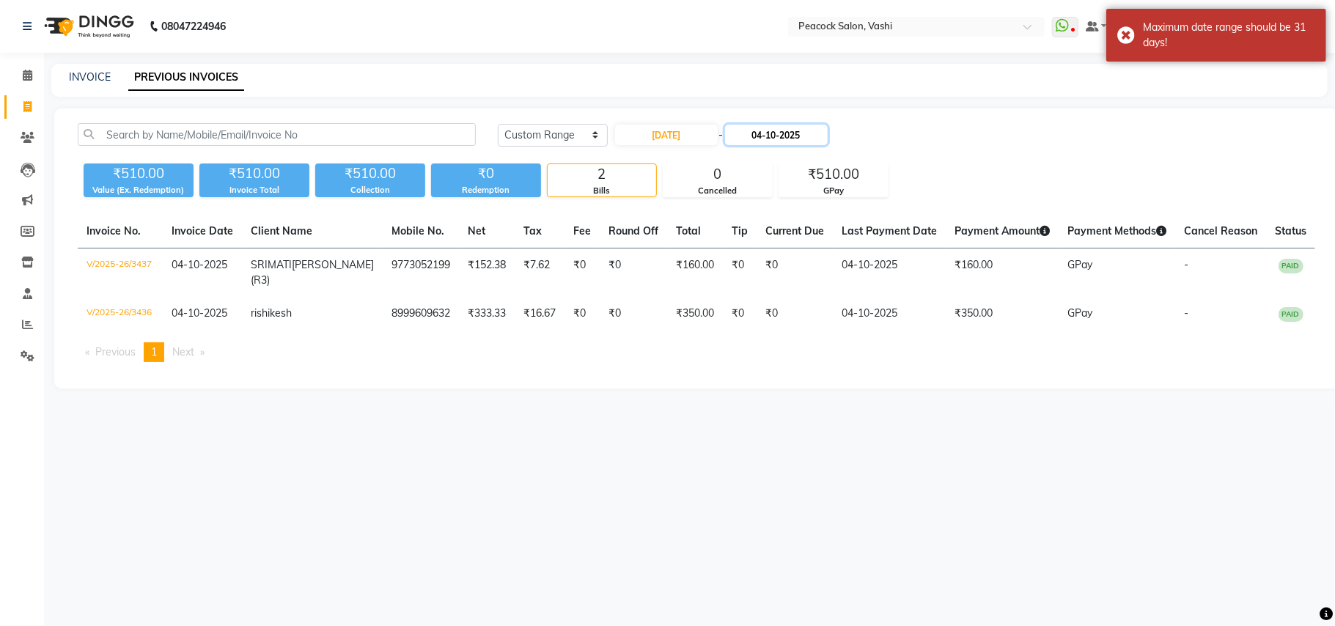
click at [766, 136] on input "04-10-2025" at bounding box center [776, 135] width 103 height 21
select select "10"
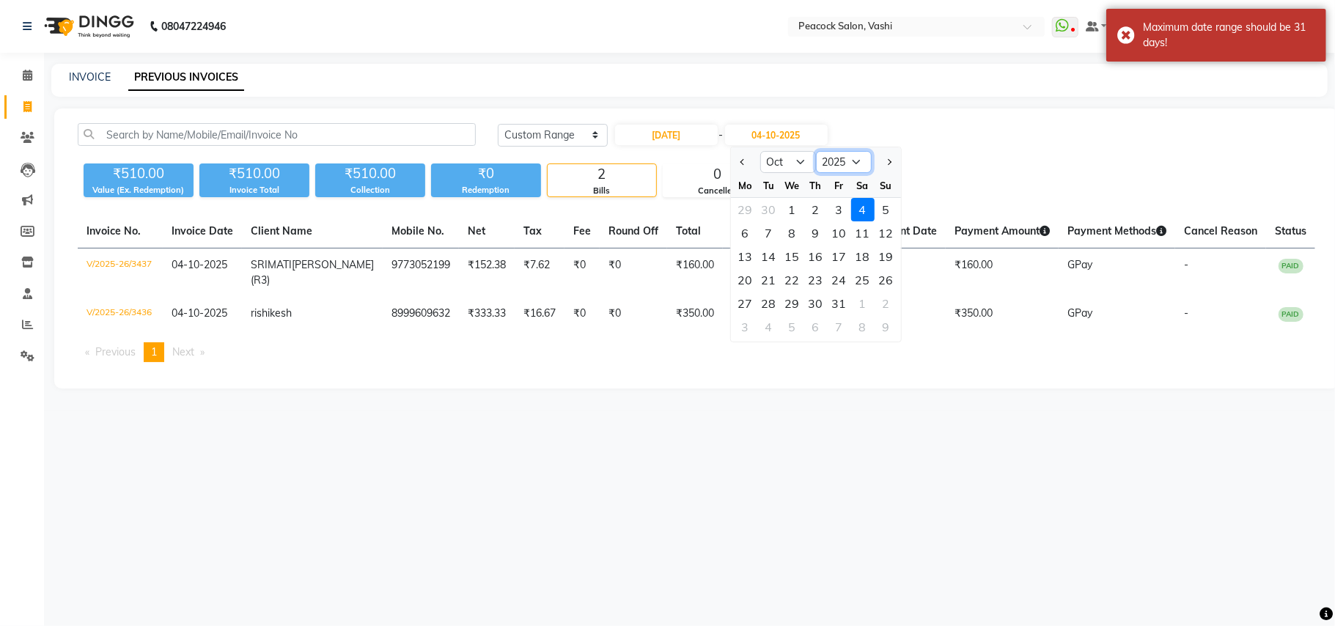
click at [837, 158] on select "2024 2025 2026 2027 2028 2029 2030 2031 2032 2033 2034 2035" at bounding box center [844, 162] width 56 height 22
select select "2024"
click at [816, 151] on select "2024 2025 2026 2027 2028 2029 2030 2031 2032 2033 2034 2035" at bounding box center [844, 162] width 56 height 22
drag, startPoint x: 813, startPoint y: 286, endPoint x: 813, endPoint y: 299, distance: 13.2
click at [813, 297] on ngb-datepicker-month "Mo Tu We Th Fr Sa Su 30 1 2 3 4 5 6 7 8 9 10 11 12 13 14 15 16 17 18 19 20 21 2…" at bounding box center [816, 258] width 170 height 168
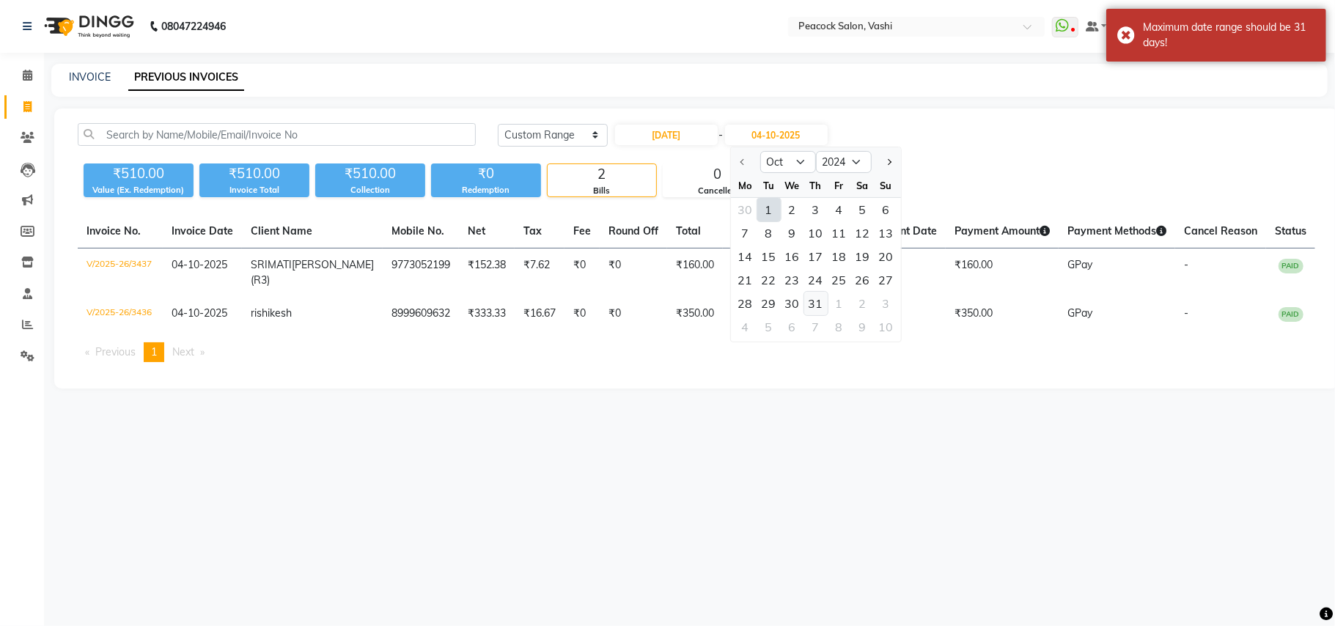
click at [821, 298] on div "31" at bounding box center [815, 303] width 23 height 23
type input "31-10-2024"
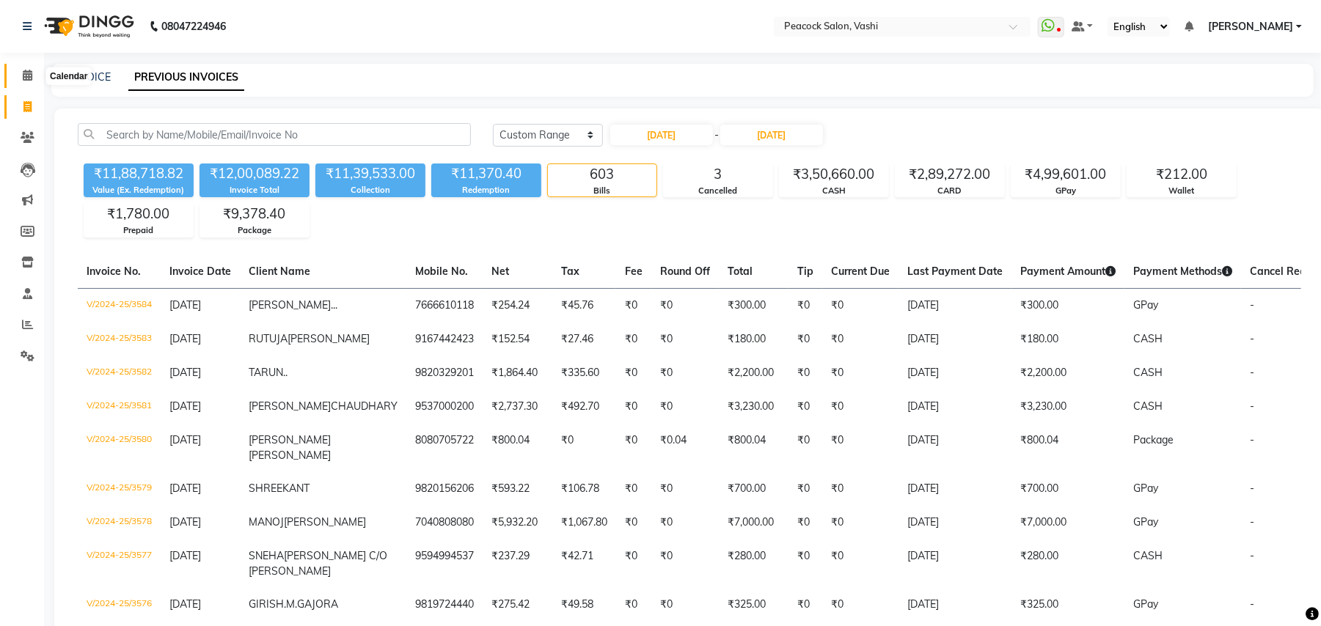
click at [25, 77] on icon at bounding box center [28, 75] width 10 height 11
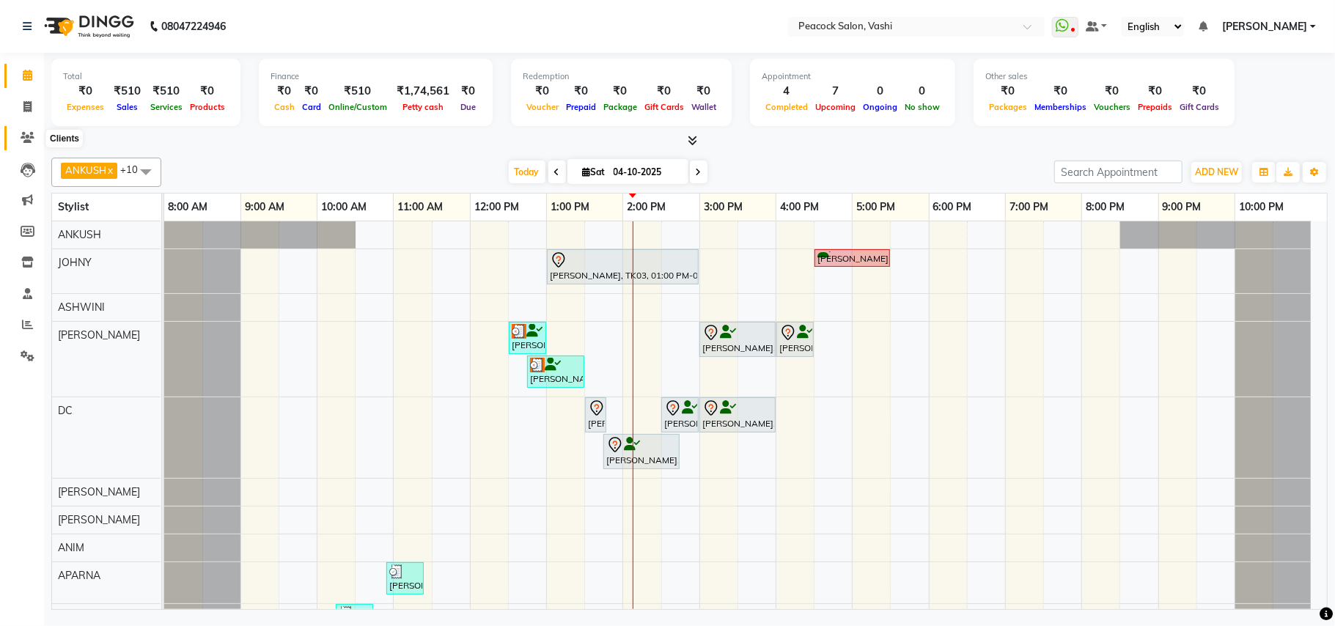
click at [24, 138] on icon at bounding box center [28, 137] width 14 height 11
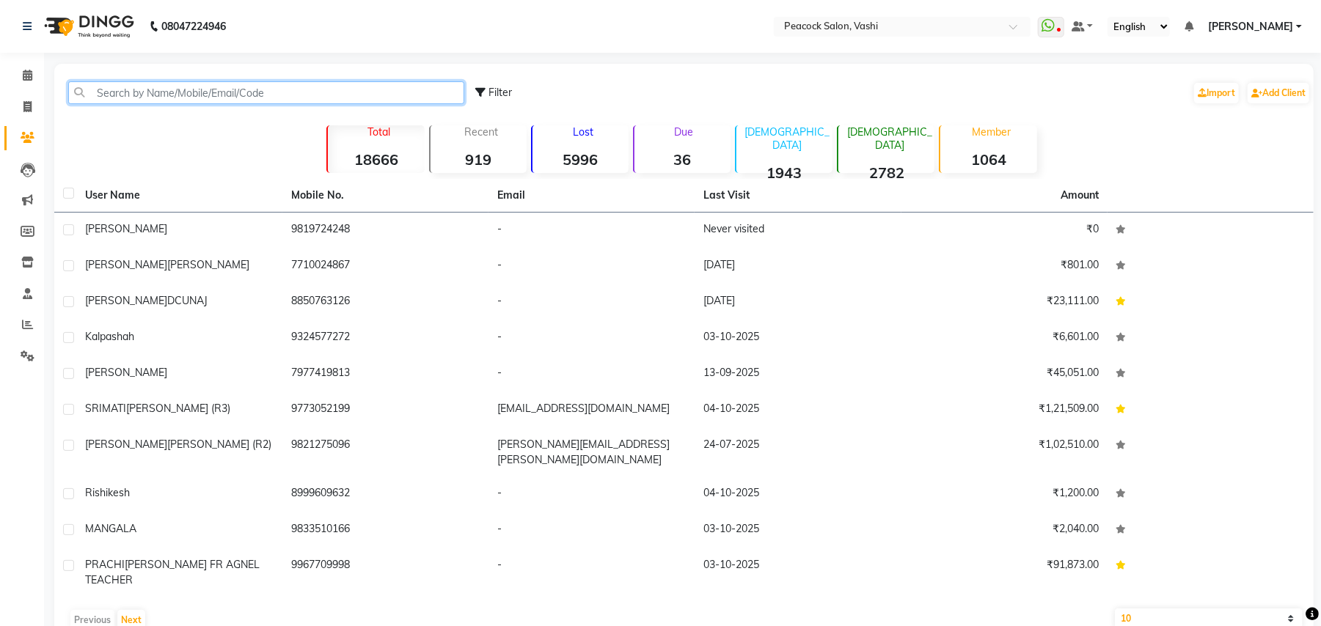
click at [144, 92] on input "text" at bounding box center [266, 92] width 396 height 23
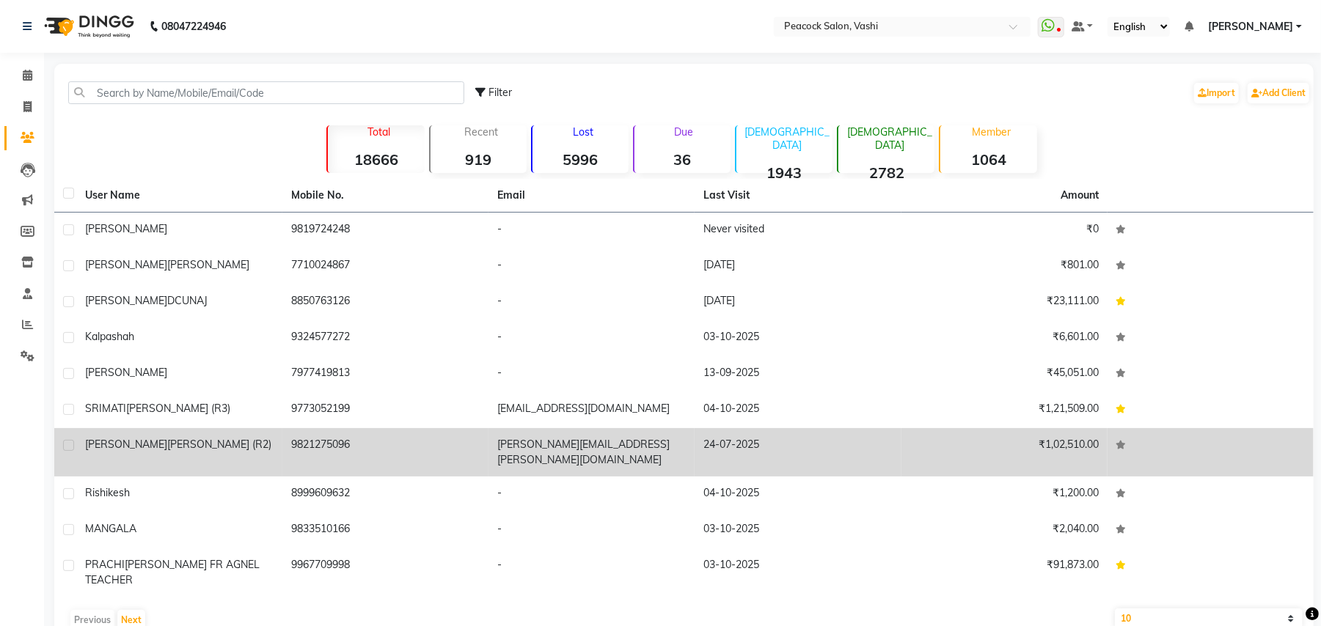
click at [129, 458] on td "HEMLATA BHASIN (R2)" at bounding box center [179, 452] width 206 height 48
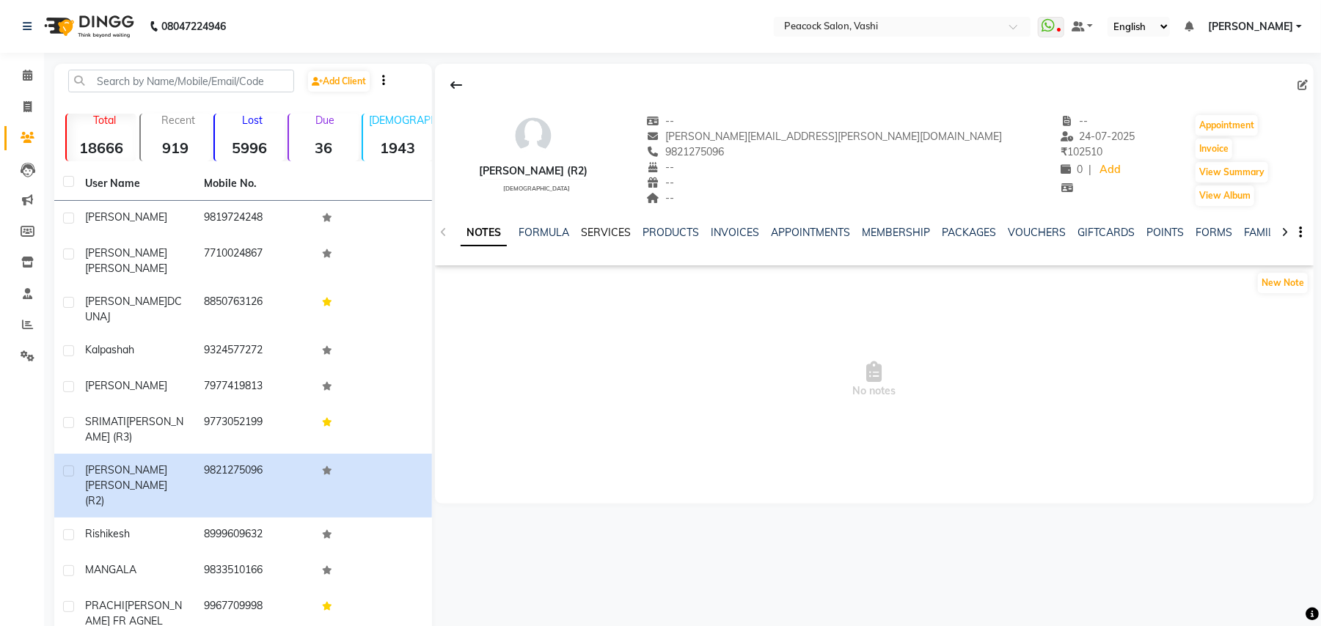
click at [599, 235] on link "SERVICES" at bounding box center [606, 232] width 50 height 13
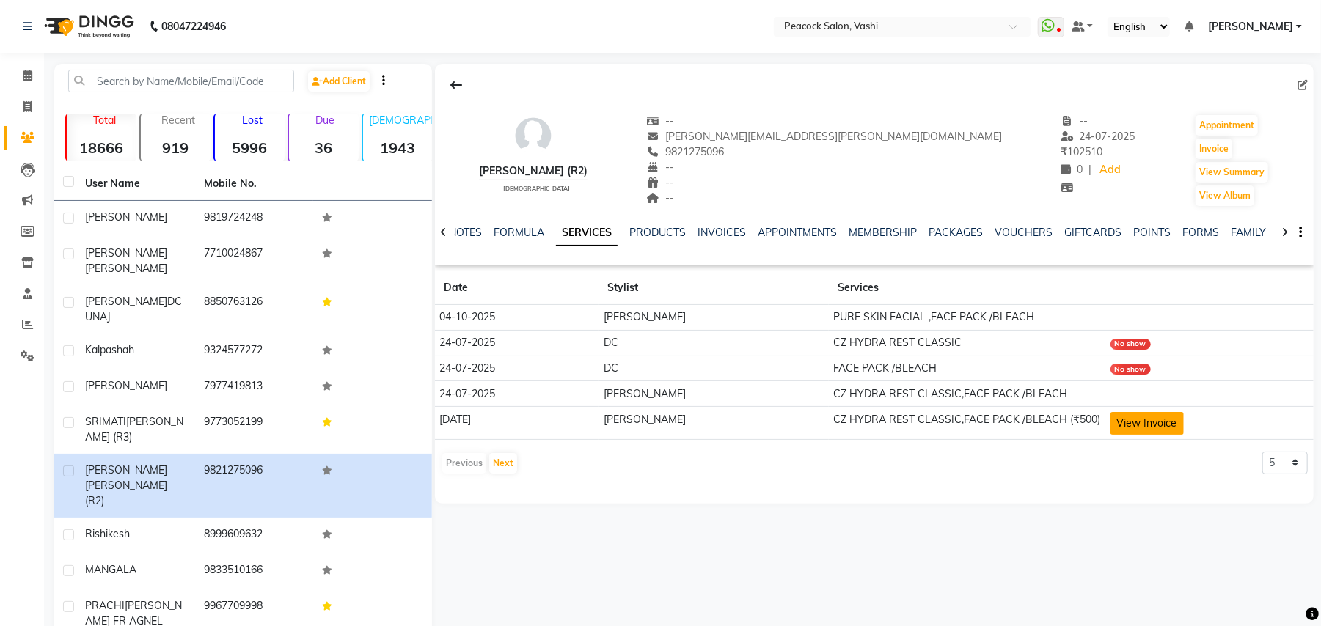
click at [1122, 421] on button "View Invoice" at bounding box center [1146, 423] width 73 height 23
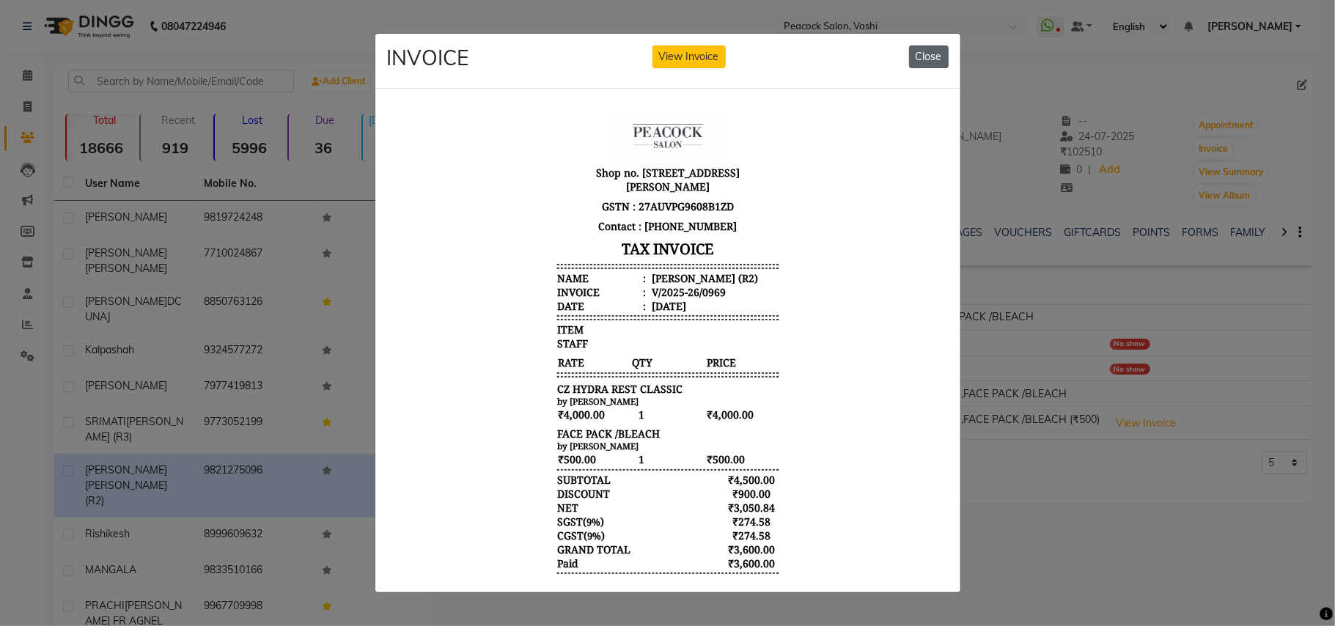
click at [922, 59] on button "Close" at bounding box center [929, 56] width 40 height 23
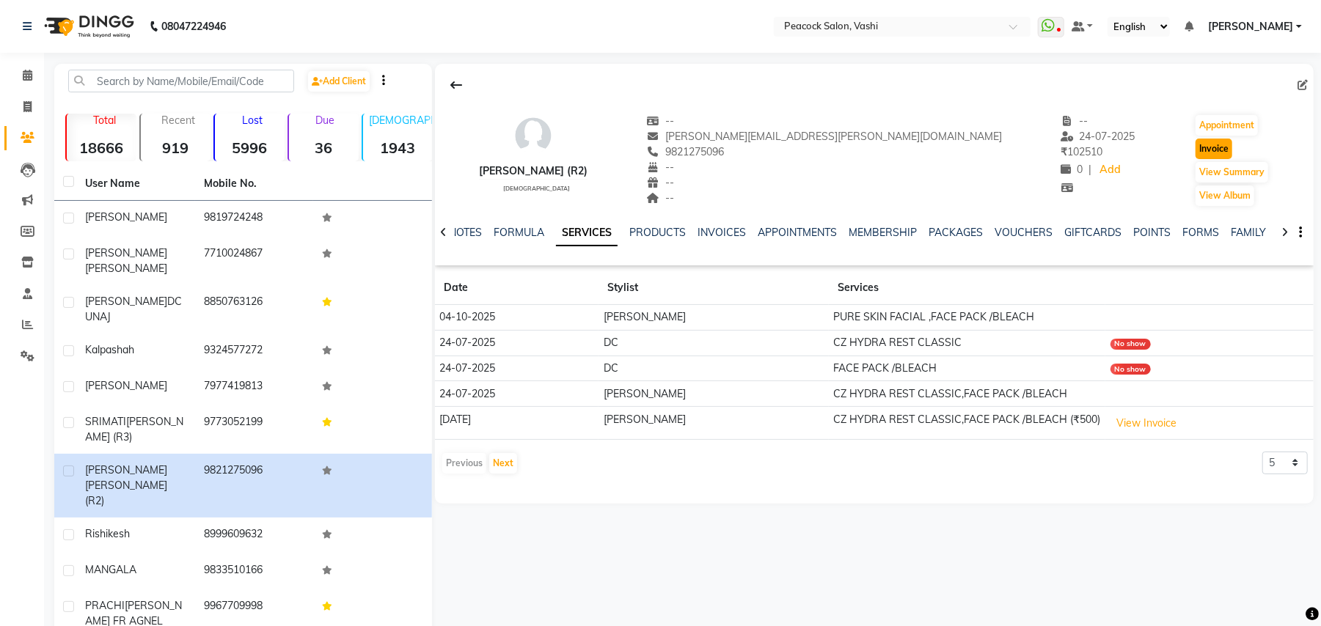
click at [1195, 150] on button "Invoice" at bounding box center [1213, 149] width 37 height 21
select select "service"
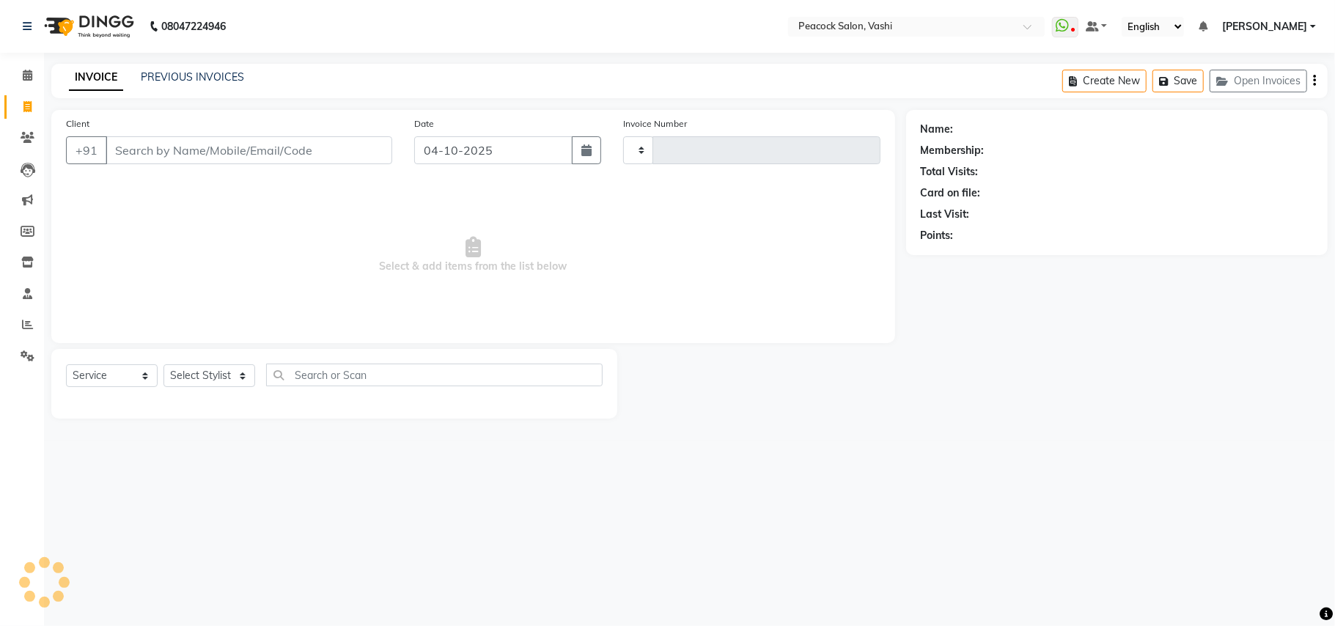
type input "3438"
select select "619"
type input "9821275096"
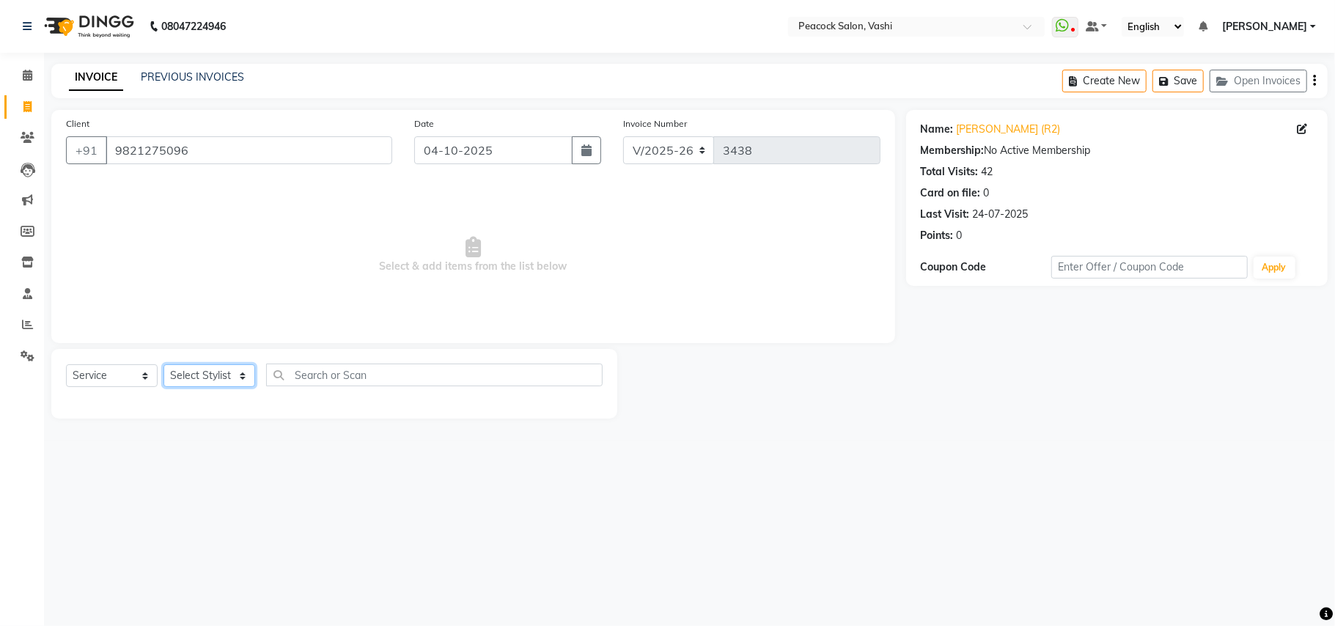
click at [202, 368] on select "Select Stylist ANIM ANKUSH APARNA ASHWINI BHAGWATI DC Dingg Support HARSHADA JO…" at bounding box center [210, 375] width 92 height 23
select select "37757"
click at [164, 364] on select "Select Stylist ANIM ANKUSH APARNA ASHWINI BHAGWATI DC Dingg Support HARSHADA JO…" at bounding box center [210, 375] width 92 height 23
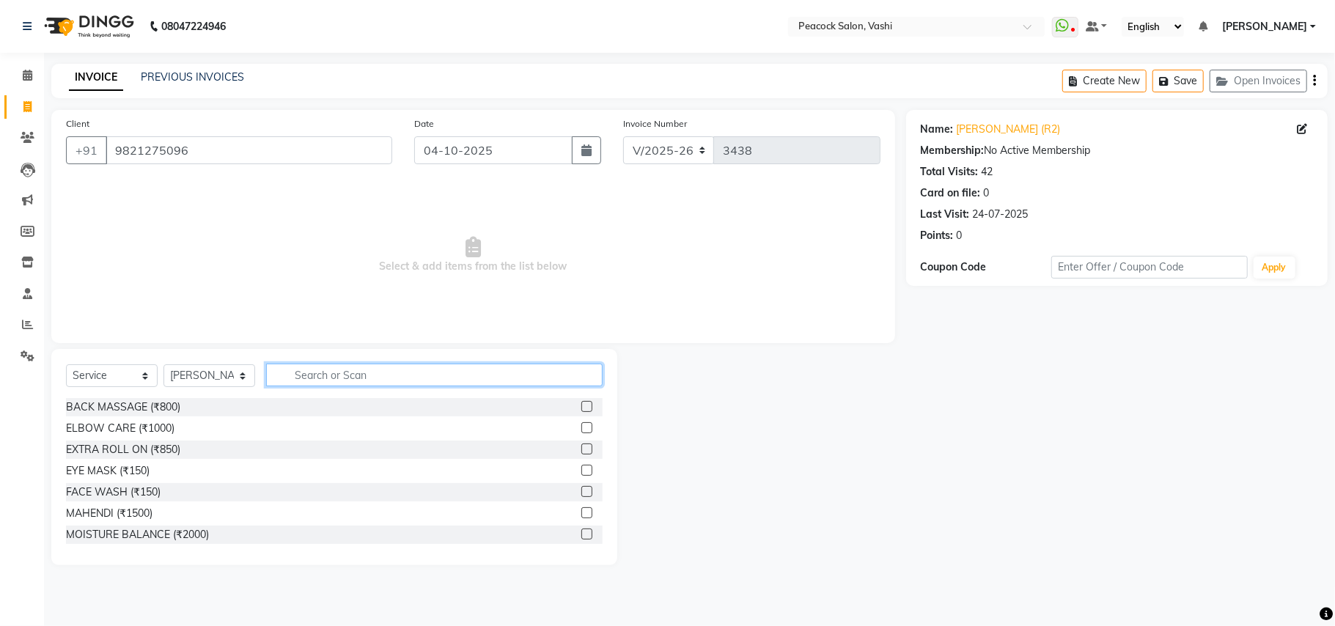
click at [303, 370] on input "text" at bounding box center [434, 375] width 337 height 23
type input "D"
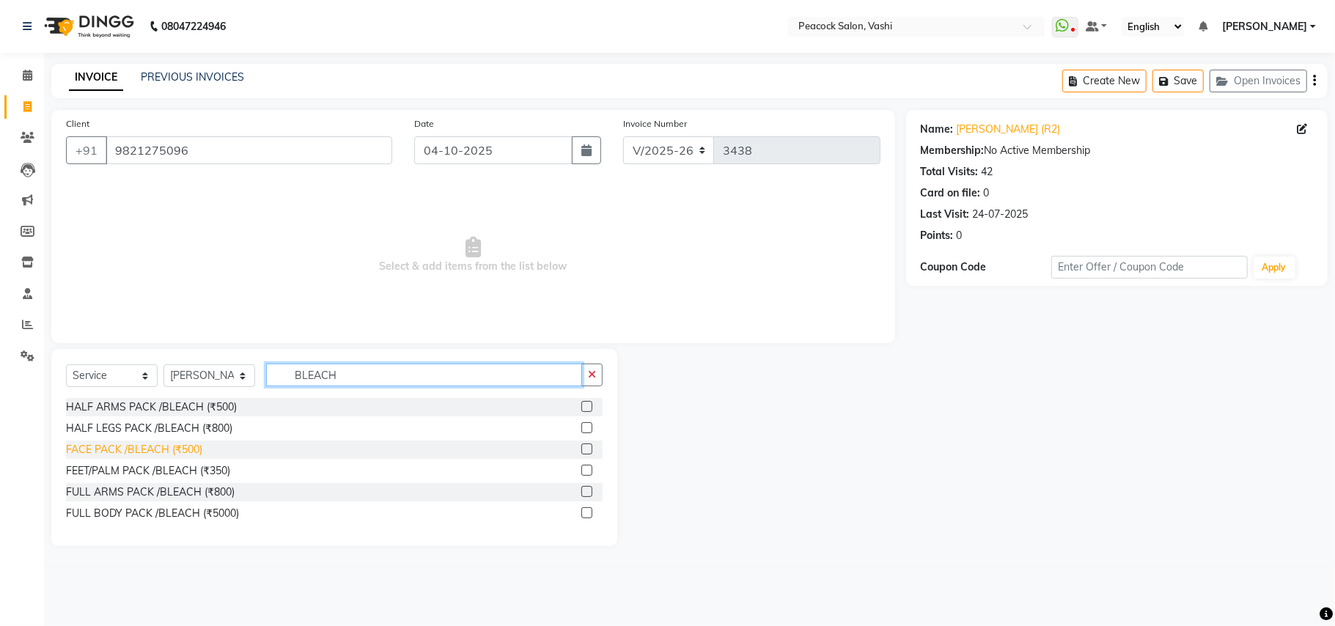
type input "BLEACH"
click at [165, 447] on div "FACE PACK /BLEACH (₹500)" at bounding box center [134, 449] width 136 height 15
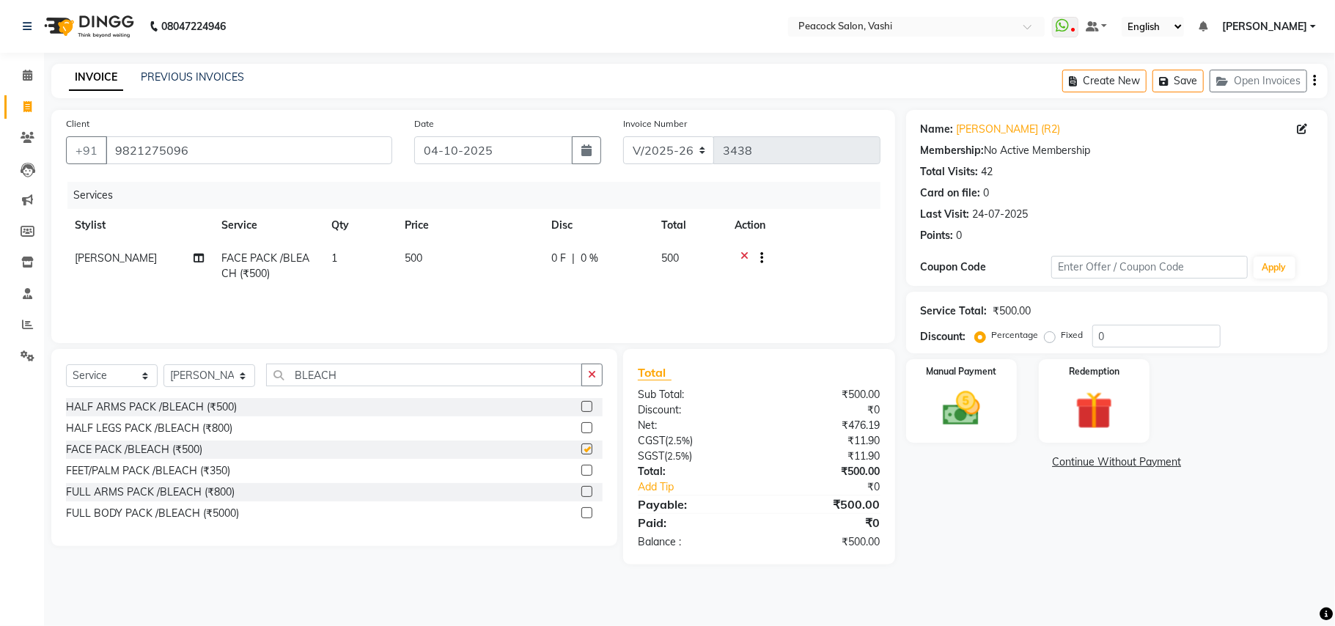
checkbox input "false"
click at [364, 381] on input "BLEACH" at bounding box center [424, 375] width 316 height 23
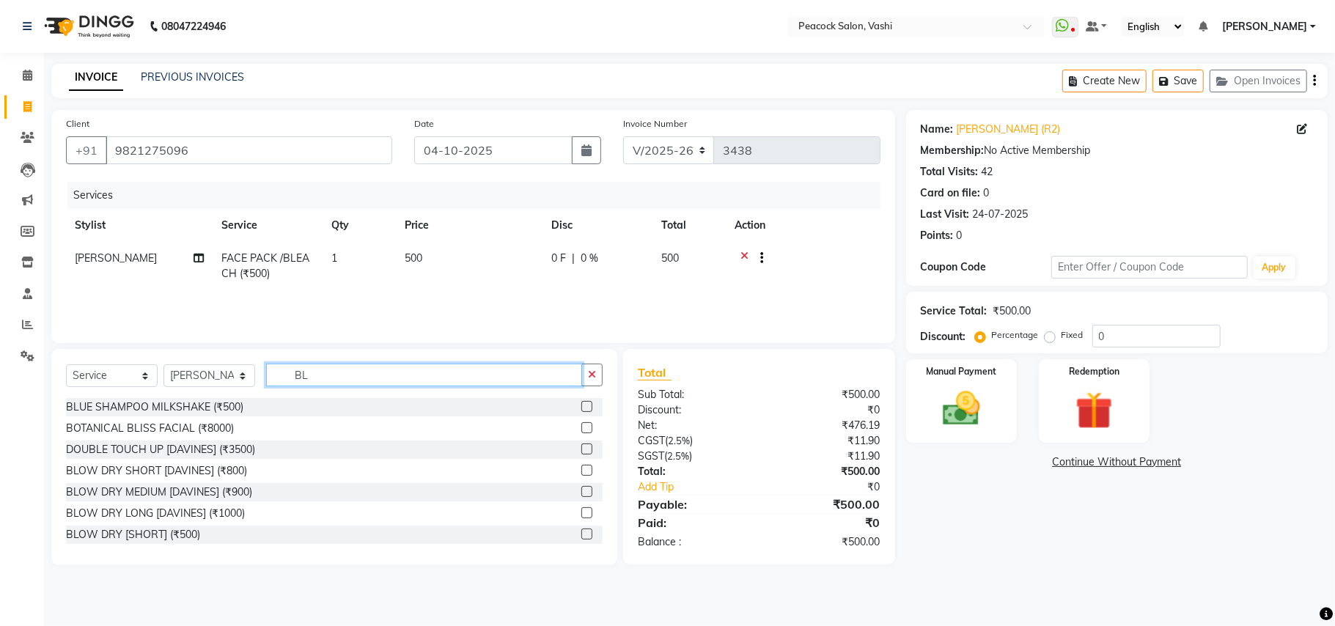
type input "B"
type input "PUR"
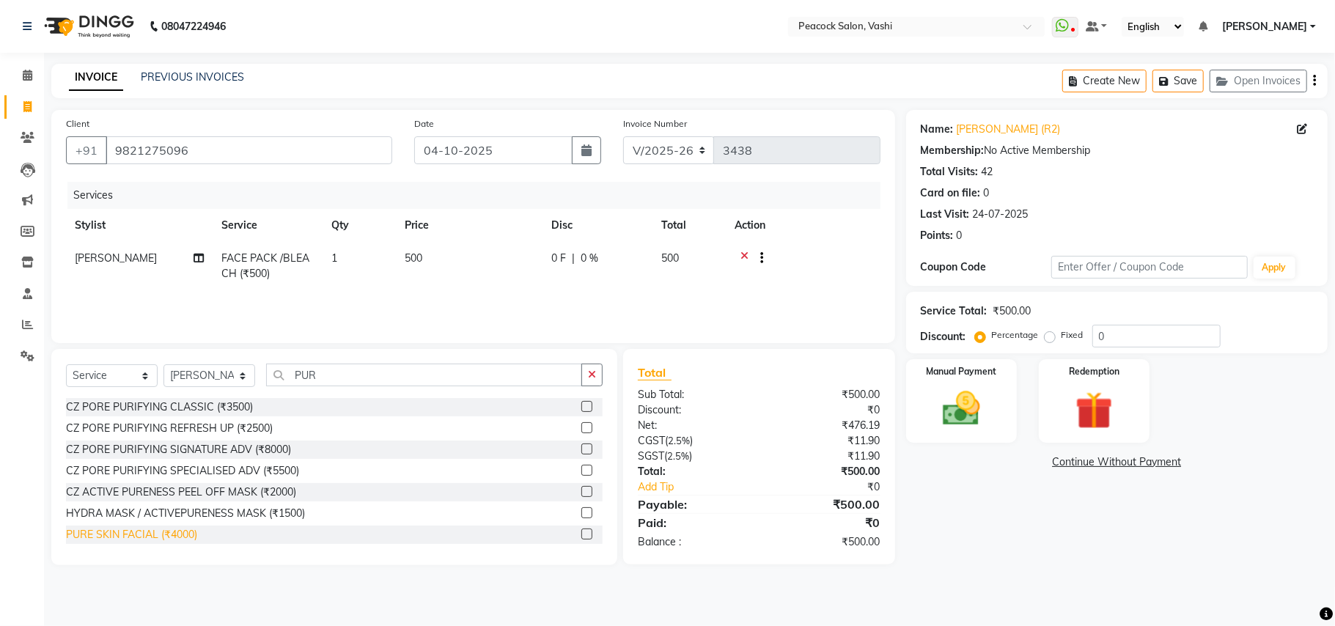
click at [167, 532] on div "PURE SKIN FACIAL (₹4000)" at bounding box center [131, 534] width 131 height 15
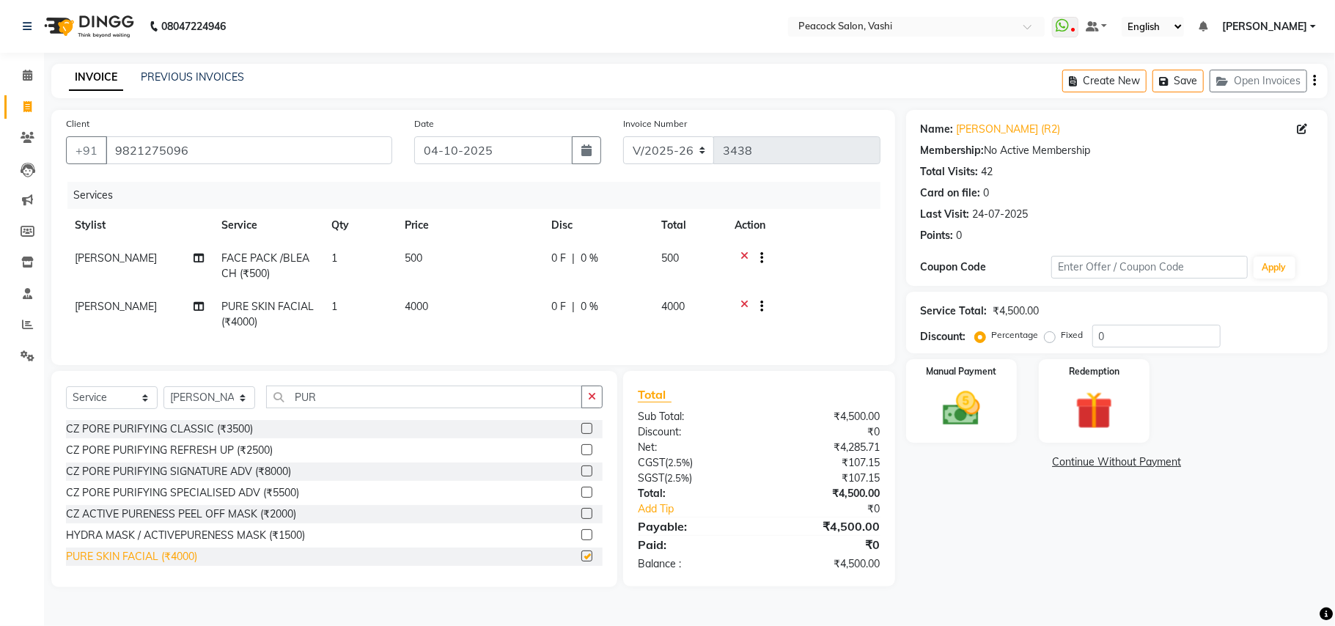
checkbox input "false"
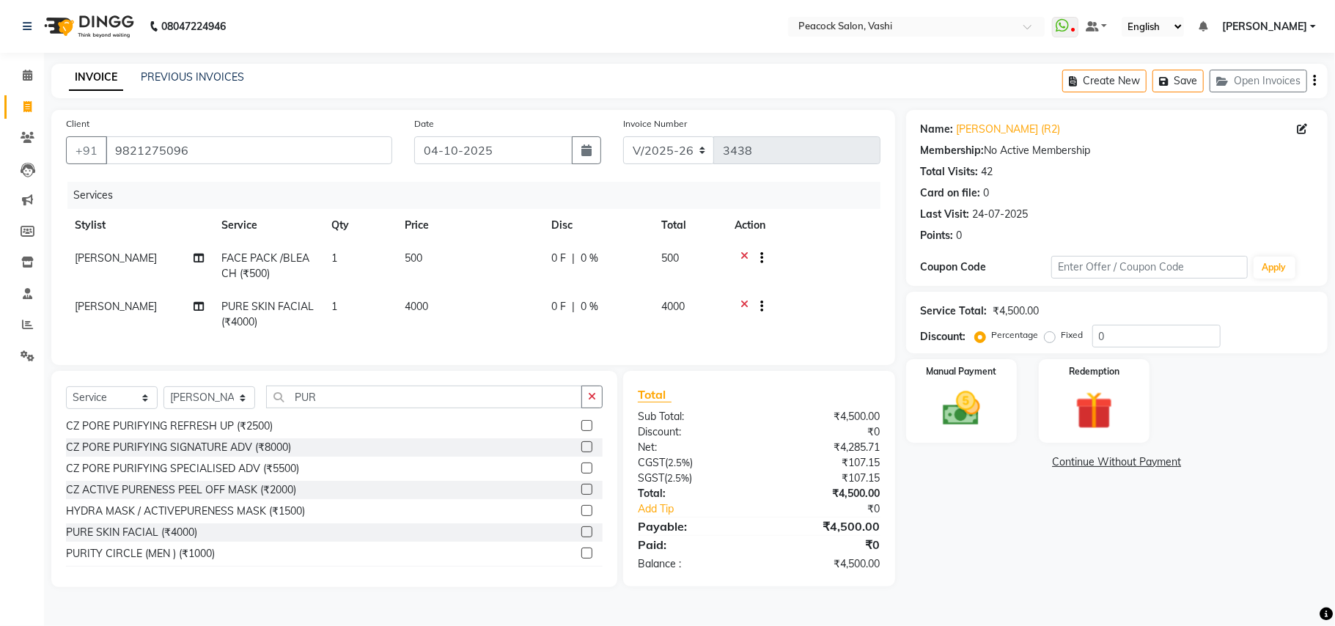
scroll to position [45, 0]
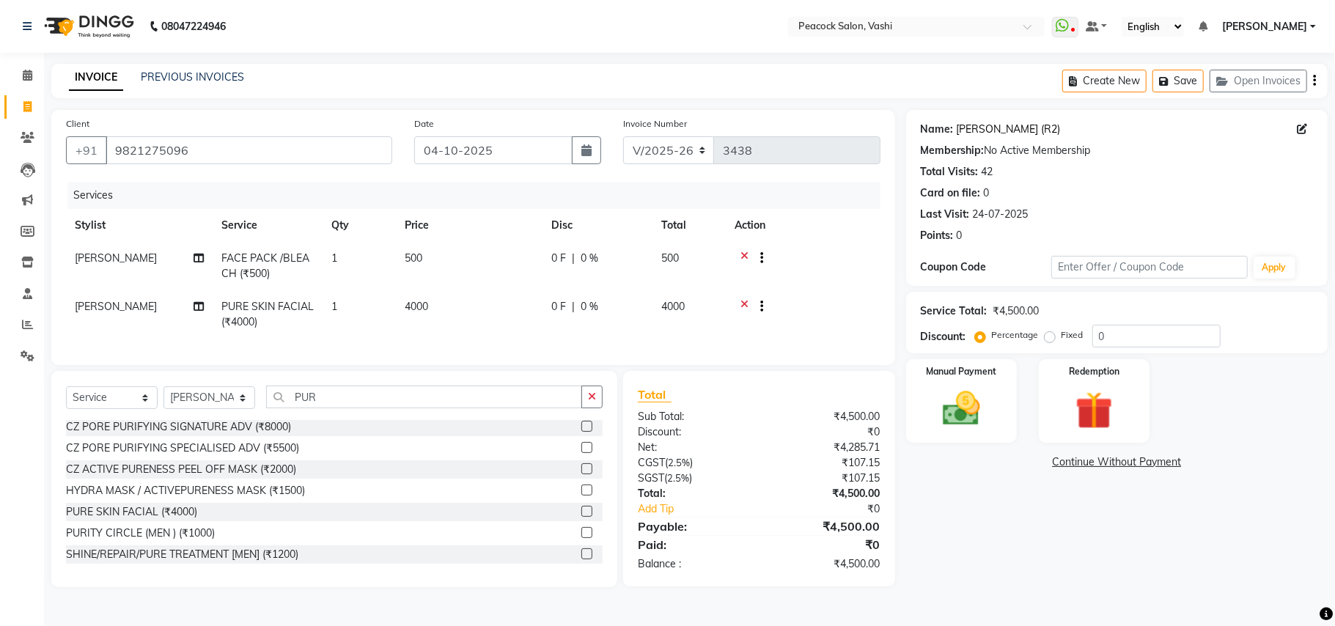
click at [1024, 128] on link "Hemlata Bhasin (R2)" at bounding box center [1009, 129] width 104 height 15
click at [98, 409] on select "Select Service Product Membership Package Voucher Prepaid Gift Card" at bounding box center [112, 397] width 92 height 23
select select "membership"
click at [66, 401] on select "Select Service Product Membership Package Voucher Prepaid Gift Card" at bounding box center [112, 397] width 92 height 23
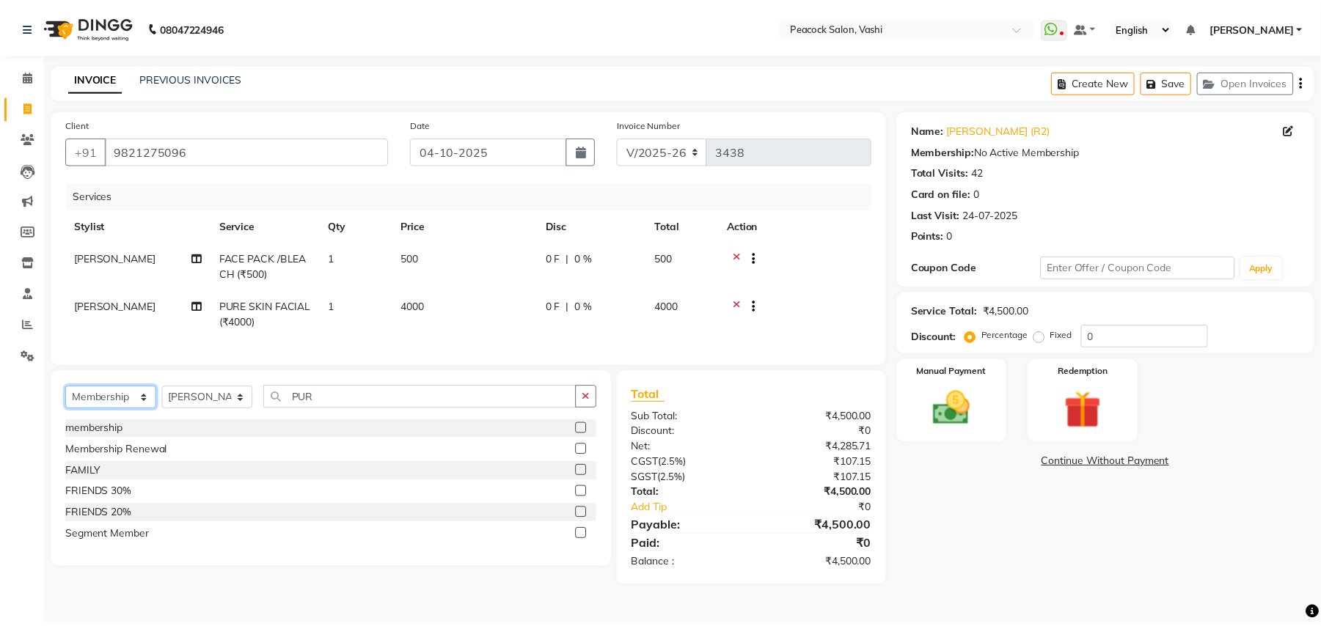
scroll to position [0, 0]
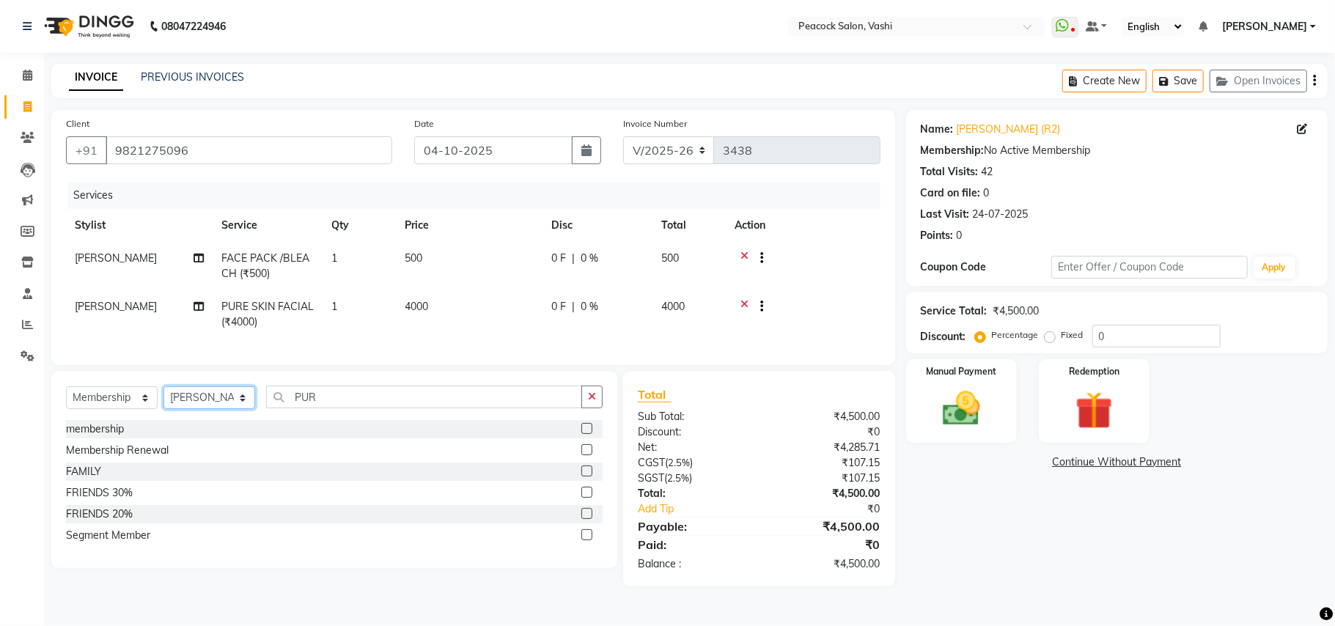
click at [230, 409] on select "Select Stylist ANIM ANKUSH APARNA ASHWINI BHAGWATI DC Dingg Support HARSHADA JO…" at bounding box center [210, 397] width 92 height 23
select select "22388"
click at [164, 401] on select "Select Stylist ANIM ANKUSH APARNA ASHWINI BHAGWATI DC Dingg Support HARSHADA JO…" at bounding box center [210, 397] width 92 height 23
click at [157, 458] on div "Membership Renewal" at bounding box center [117, 450] width 103 height 15
select select "select"
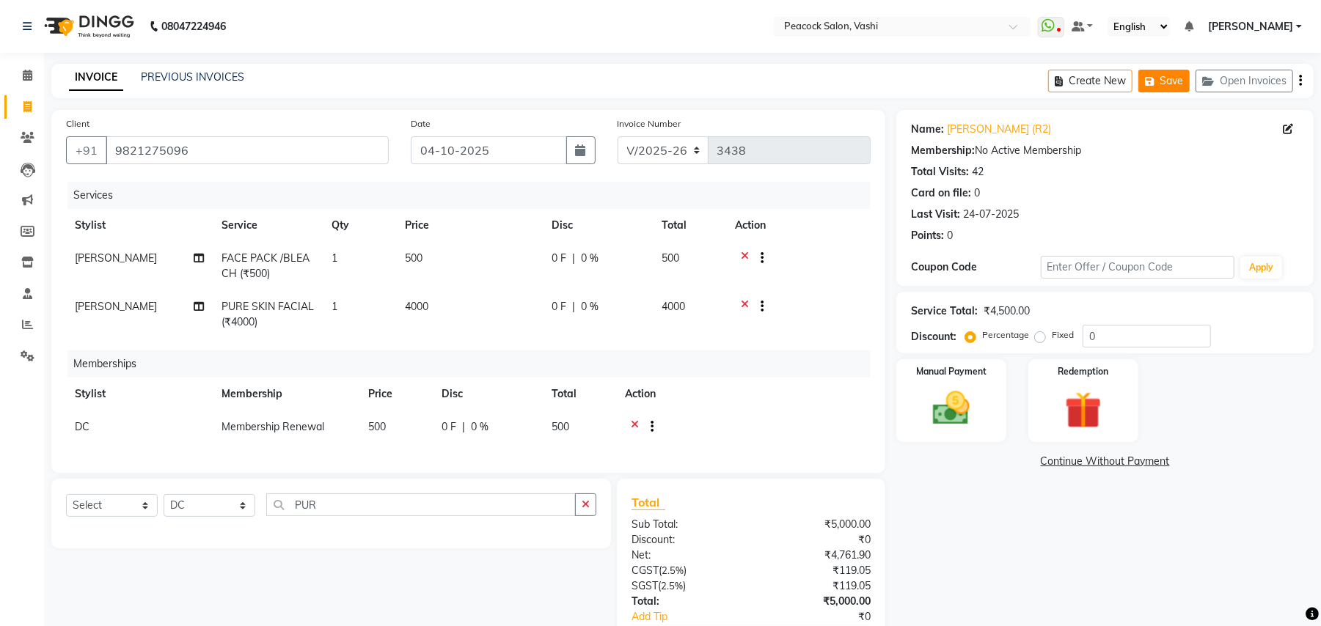
click at [1159, 87] on button "Save" at bounding box center [1163, 81] width 51 height 23
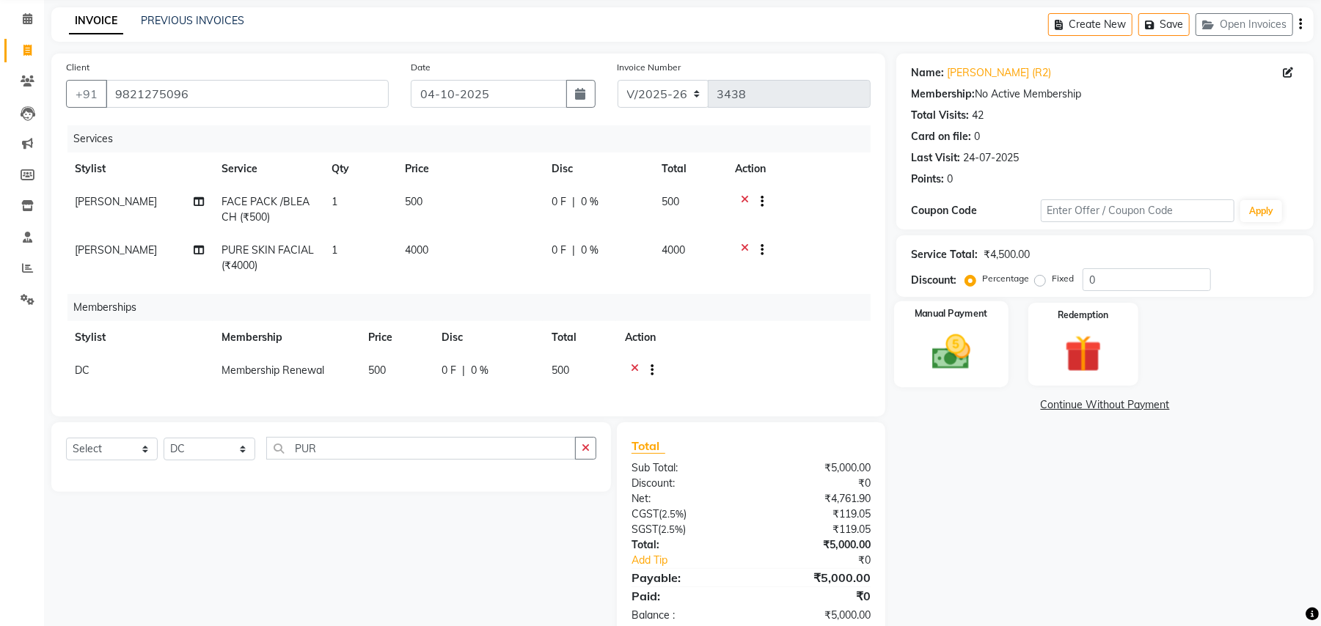
scroll to position [104, 0]
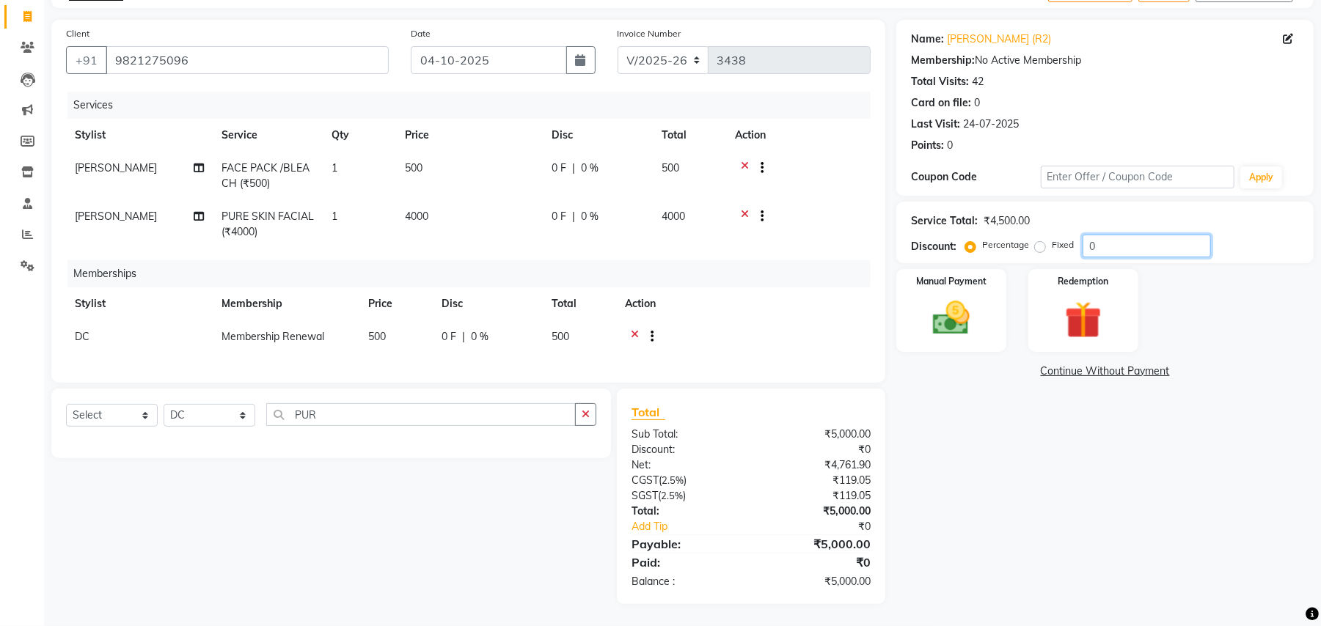
click at [1104, 235] on input "0" at bounding box center [1146, 246] width 128 height 23
type input "20"
click at [984, 462] on div "Name: Hemlata Bhasin (R2) Membership: No Active Membership Total Visits: 42 Car…" at bounding box center [1110, 312] width 428 height 584
click at [525, 211] on td "4000" at bounding box center [469, 224] width 147 height 48
select select "37757"
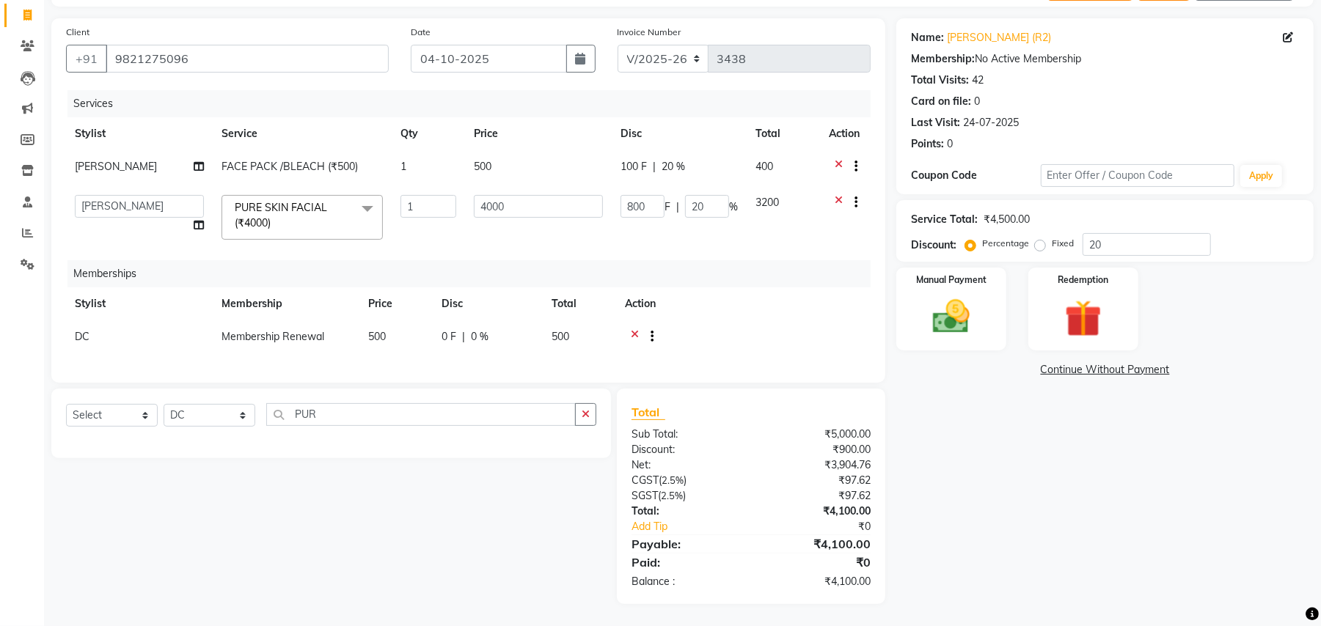
click at [977, 411] on div "Name: Hemlata Bhasin (R2) Membership: No Active Membership Total Visits: 42 Car…" at bounding box center [1110, 311] width 428 height 586
click at [675, 159] on span "20 %" at bounding box center [672, 166] width 23 height 15
select select "37757"
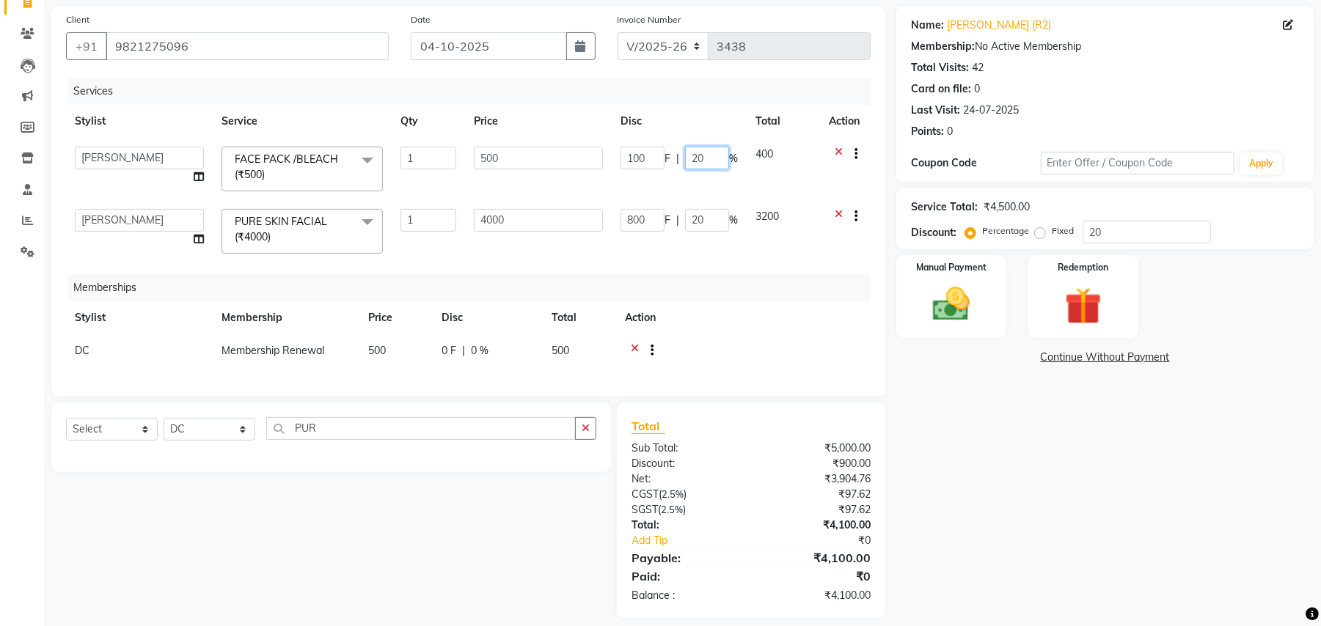
click at [701, 154] on input "20" at bounding box center [707, 158] width 44 height 23
type input "25"
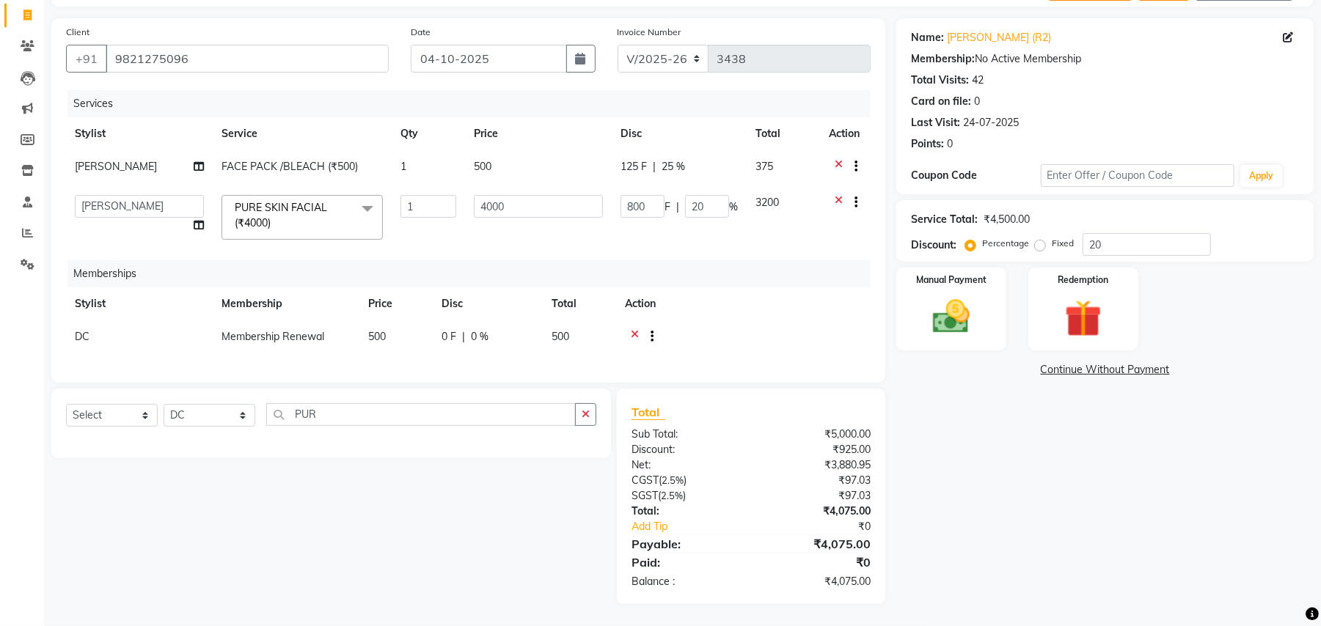
click at [1110, 588] on div "Name: Hemlata Bhasin (R2) Membership: No Active Membership Total Visits: 42 Car…" at bounding box center [1110, 311] width 428 height 586
click at [687, 161] on div "125 F | 25 %" at bounding box center [678, 166] width 117 height 15
select select "37757"
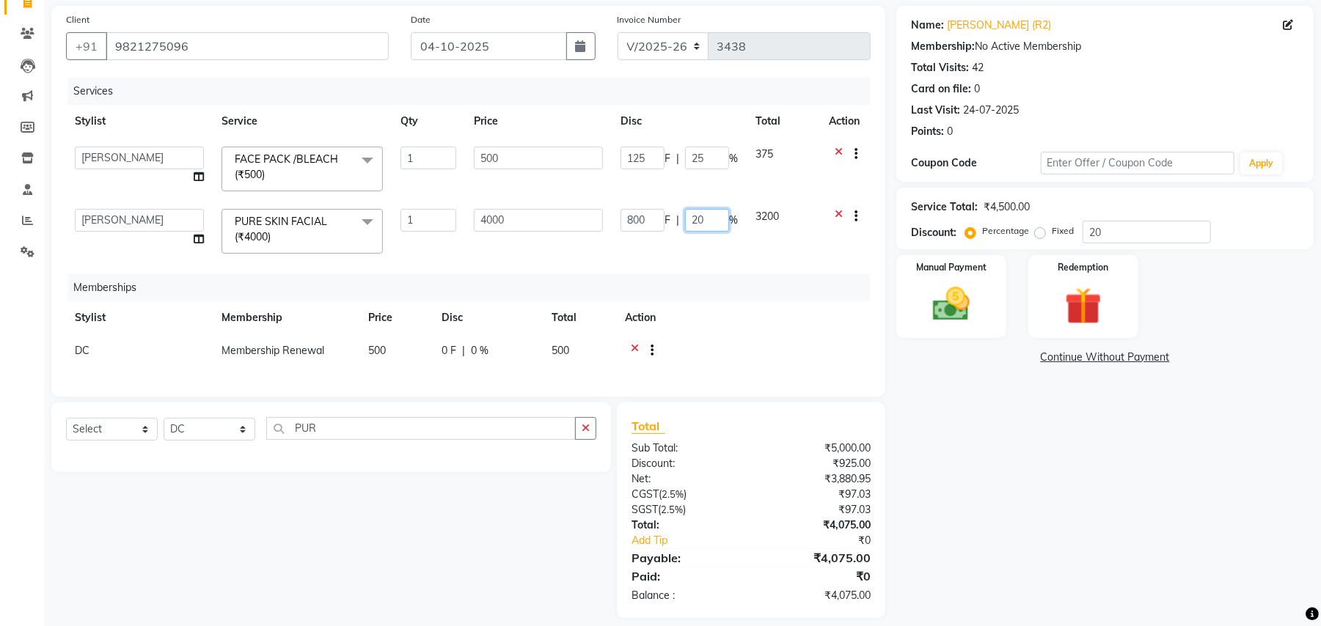
click at [711, 221] on input "20" at bounding box center [707, 220] width 44 height 23
type input "25"
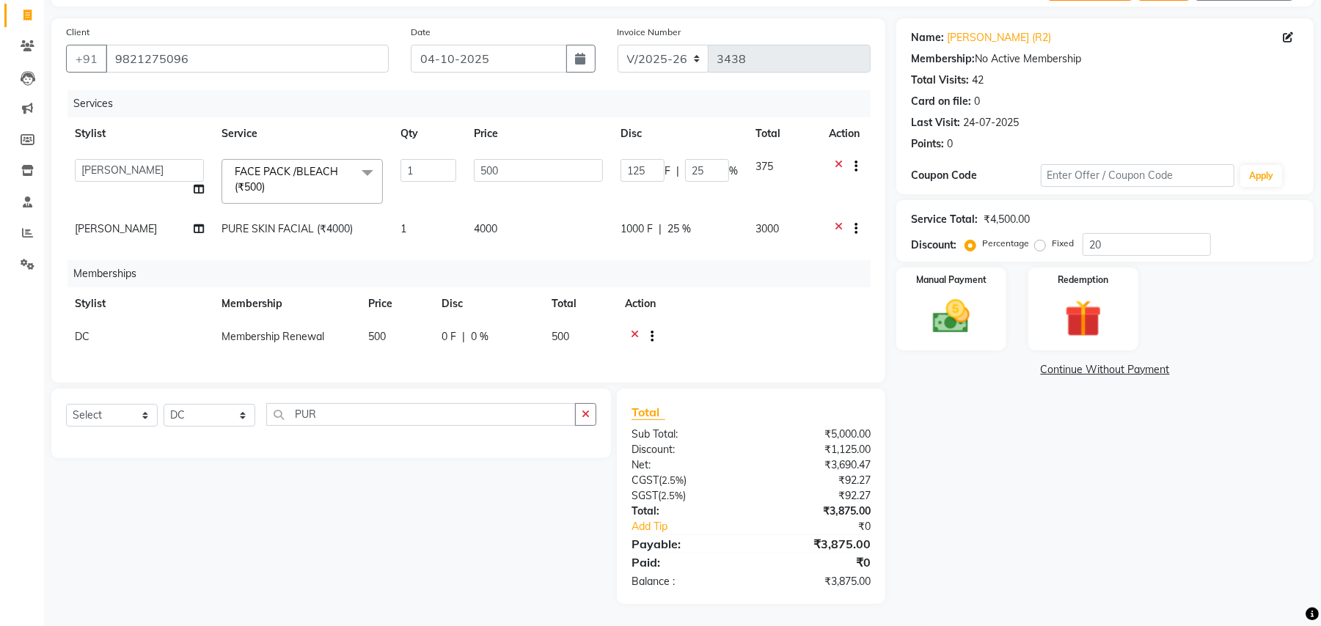
click at [699, 284] on div "Services Stylist Service Qty Price Disc Total Action ANIM ANKUSH APARNA ASHWINI…" at bounding box center [468, 229] width 804 height 278
click at [708, 159] on input "25" at bounding box center [707, 170] width 44 height 23
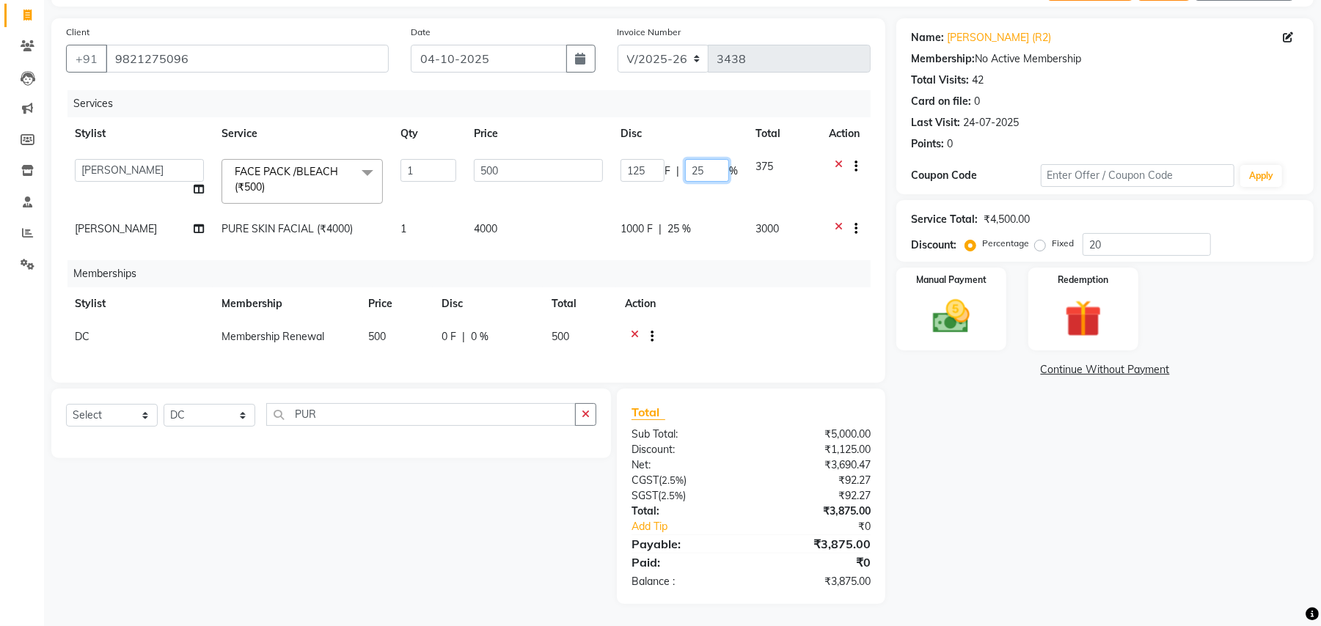
type input "2"
click at [933, 450] on div "Name: Hemlata Bhasin (R2) Membership: No Active Membership Total Visits: 42 Car…" at bounding box center [1110, 311] width 428 height 586
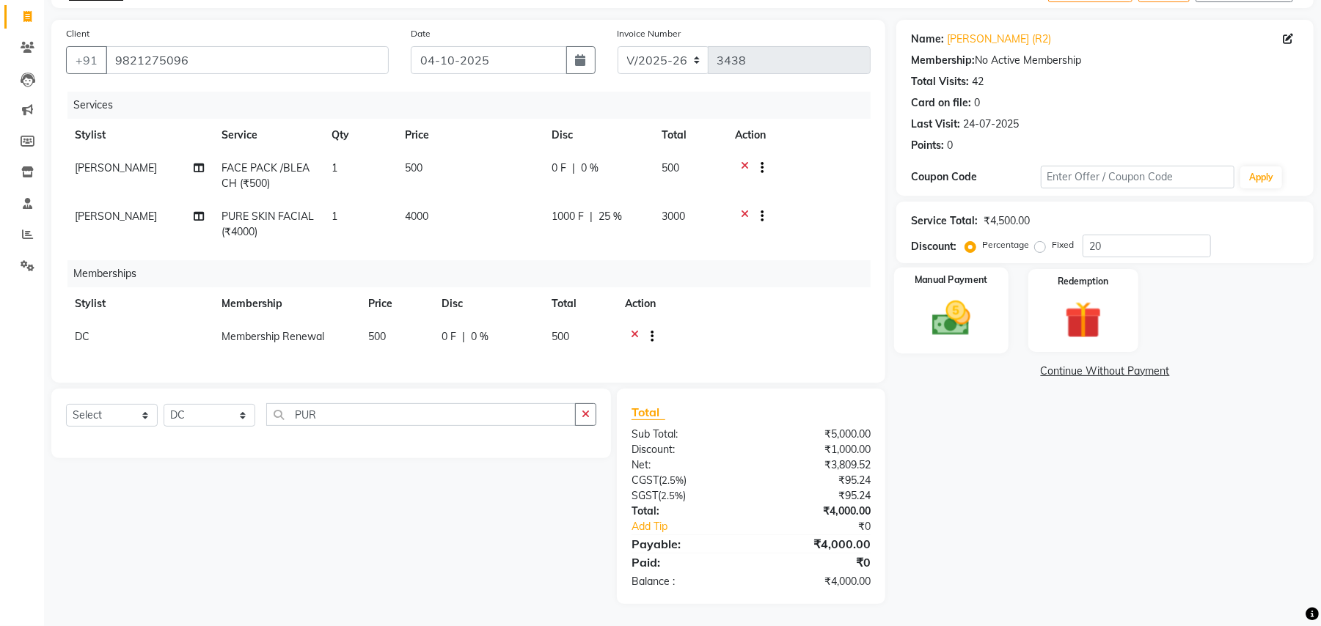
click at [983, 296] on img at bounding box center [950, 318] width 63 height 45
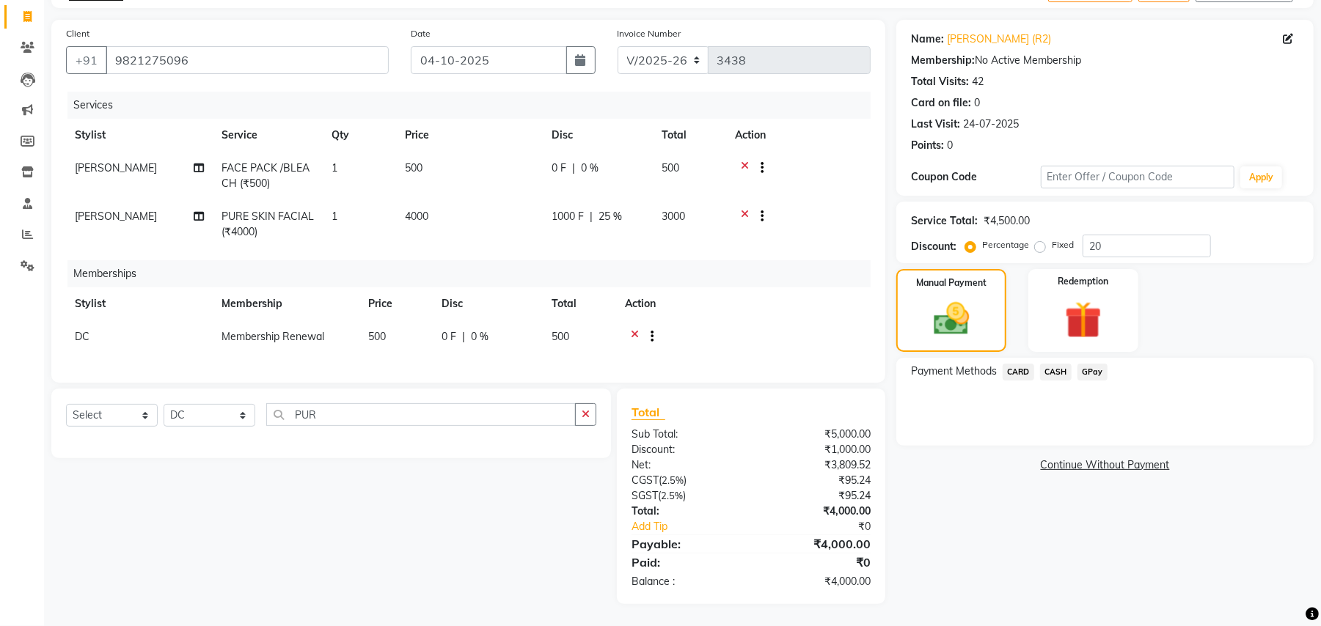
click at [1057, 364] on span "CASH" at bounding box center [1056, 372] width 32 height 17
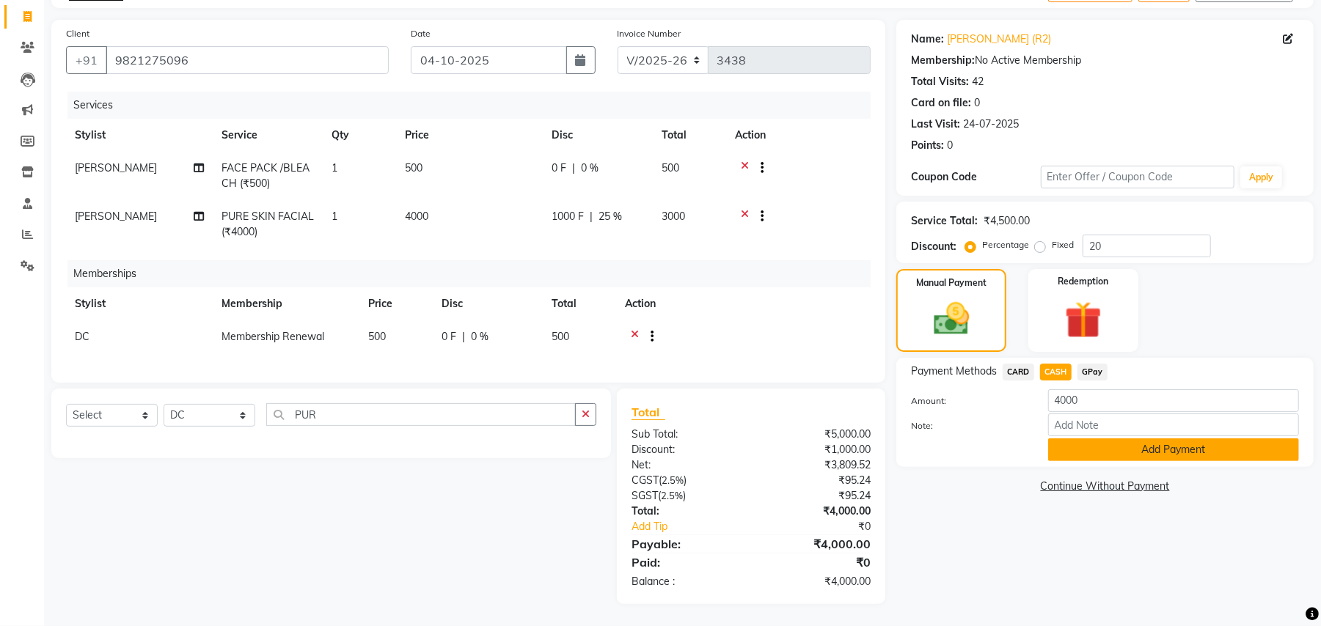
click at [1080, 438] on button "Add Payment" at bounding box center [1173, 449] width 251 height 23
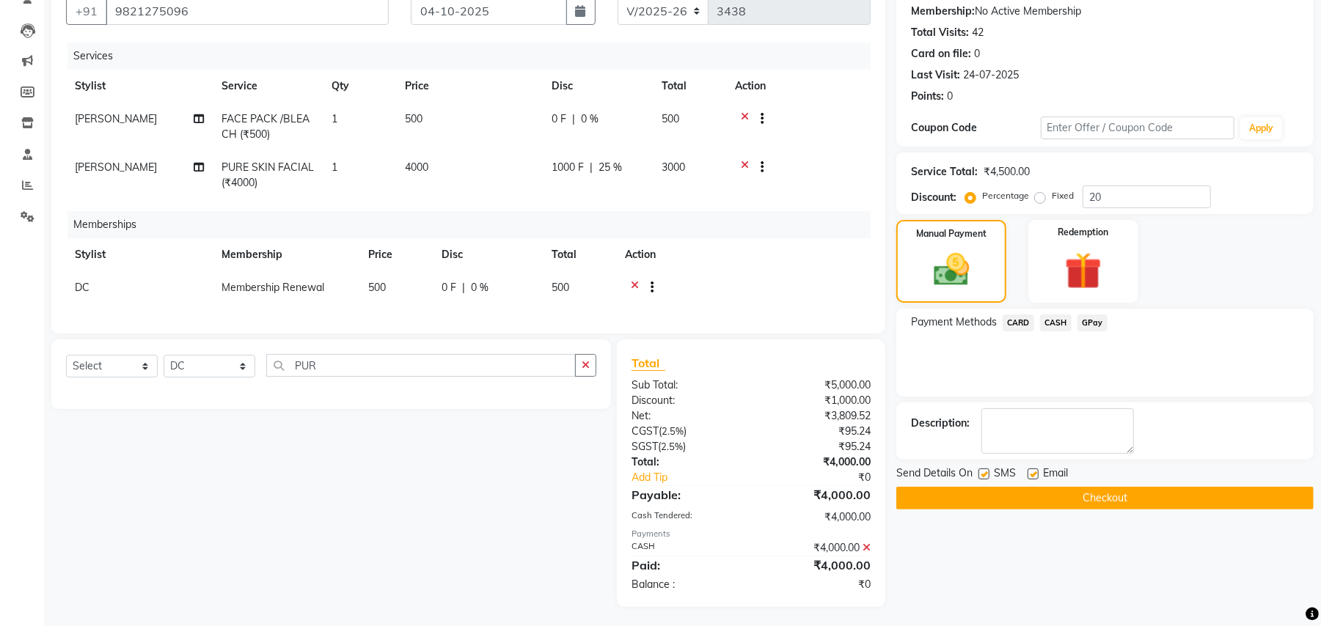
scroll to position [156, 0]
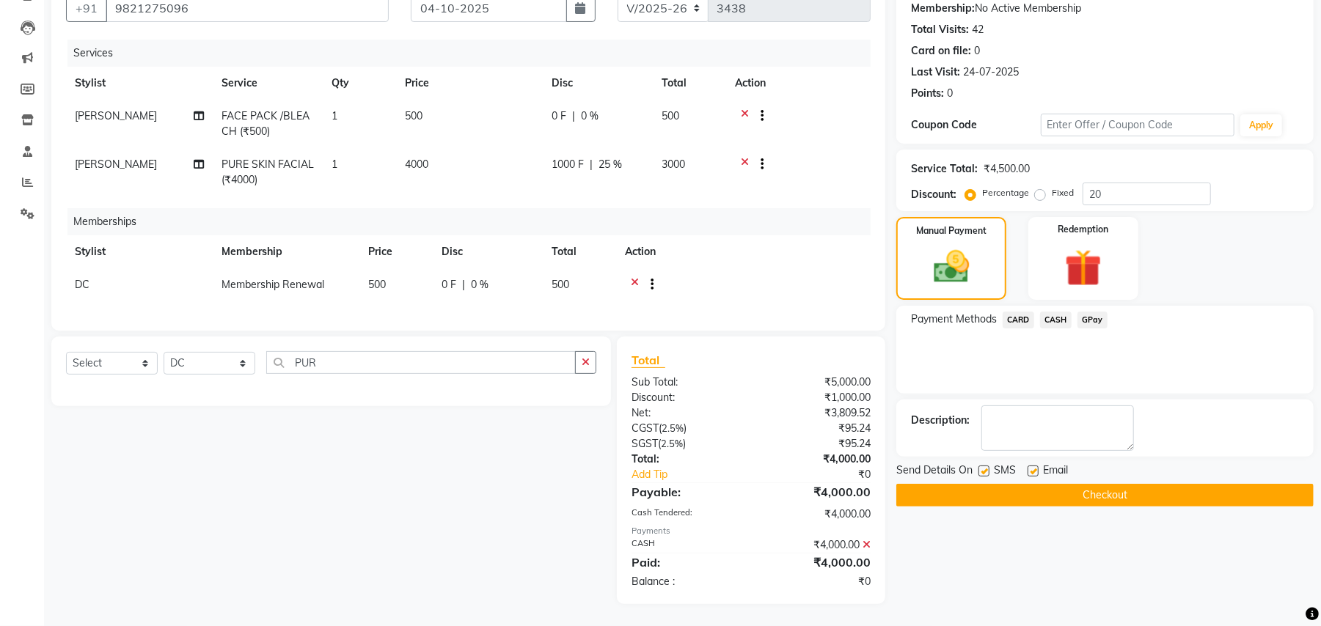
click at [1091, 484] on button "Checkout" at bounding box center [1104, 495] width 417 height 23
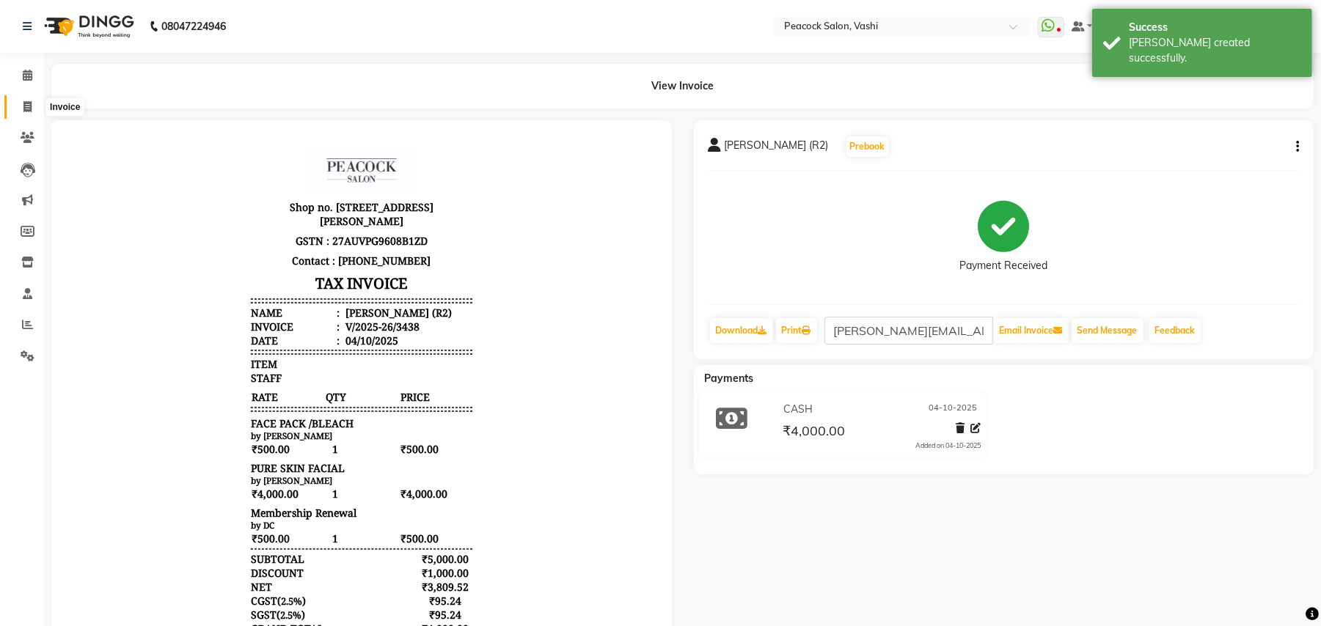
click at [23, 109] on icon at bounding box center [27, 106] width 8 height 11
select select "service"
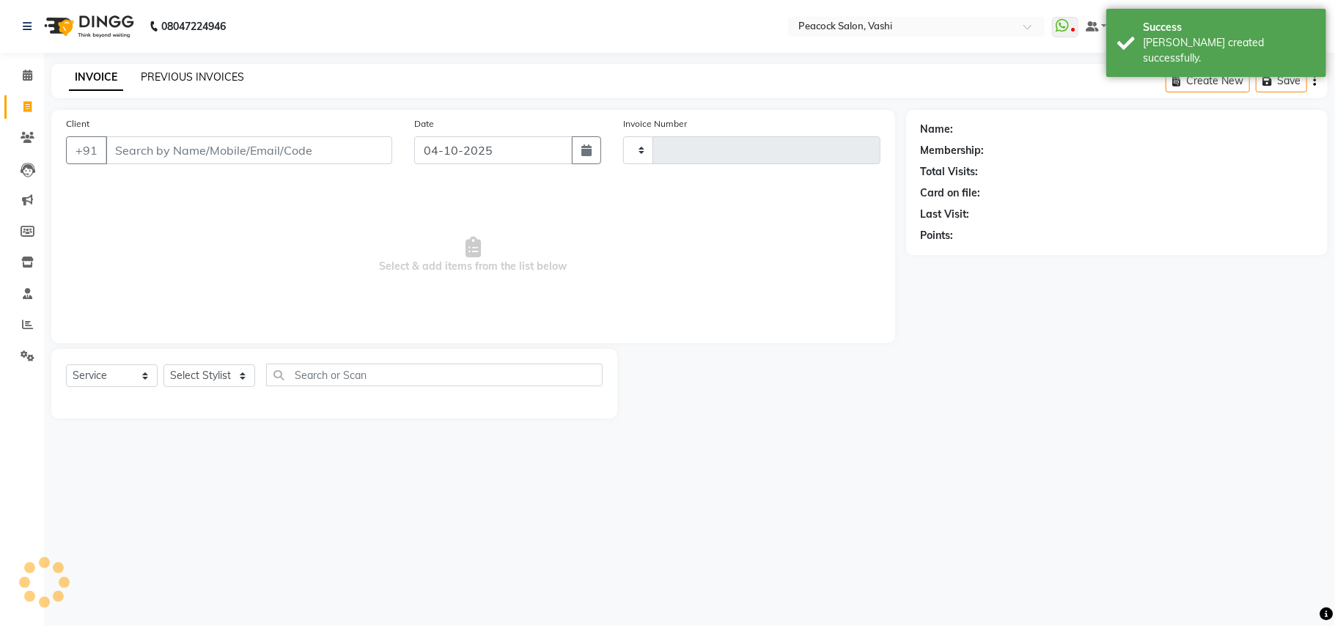
type input "3439"
select select "619"
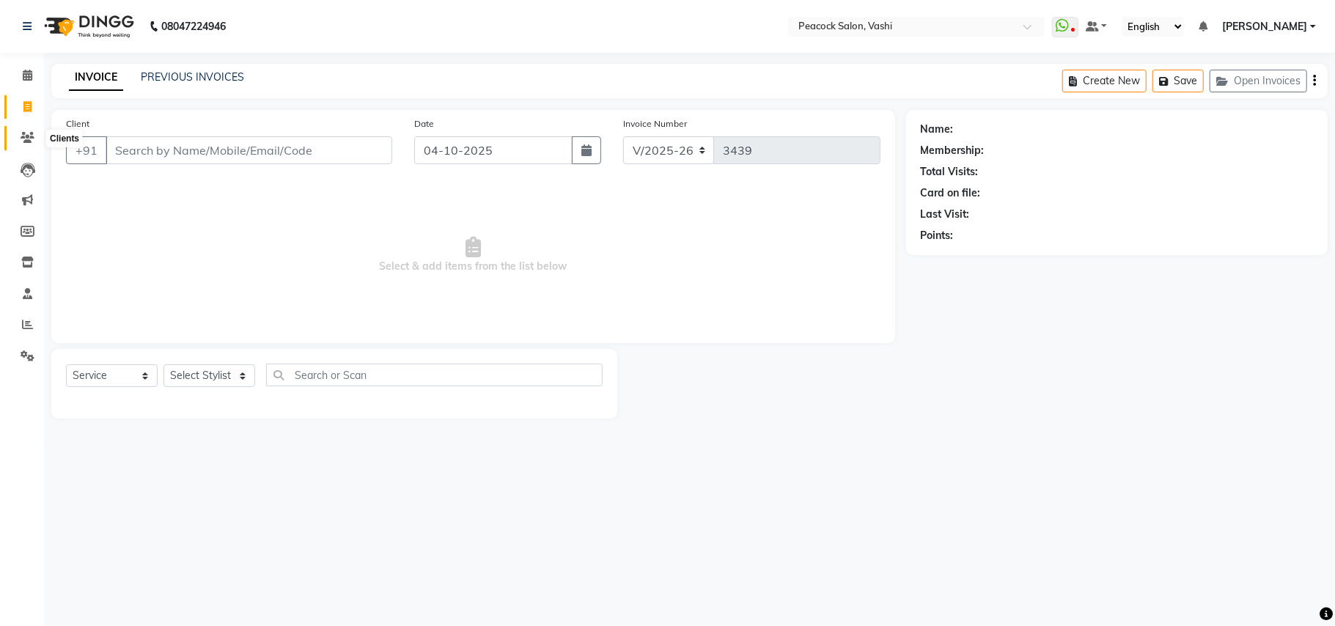
click at [25, 135] on icon at bounding box center [28, 137] width 14 height 11
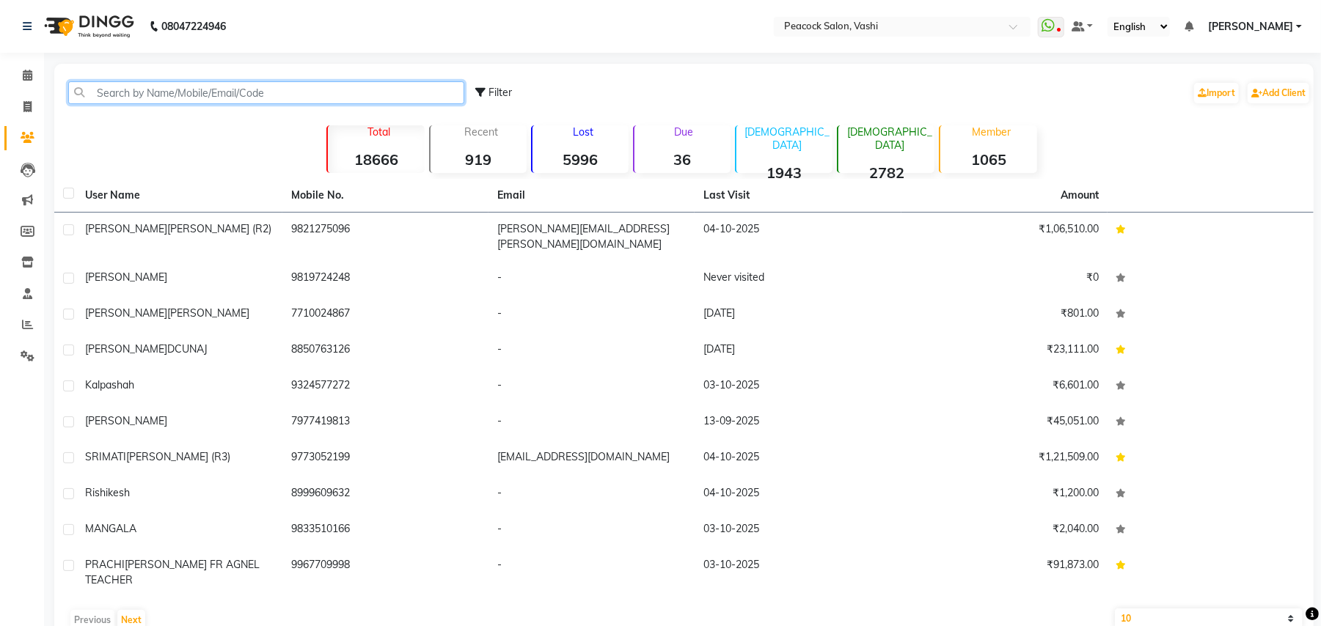
click at [95, 92] on input "text" at bounding box center [266, 92] width 396 height 23
click at [30, 111] on icon at bounding box center [27, 106] width 8 height 11
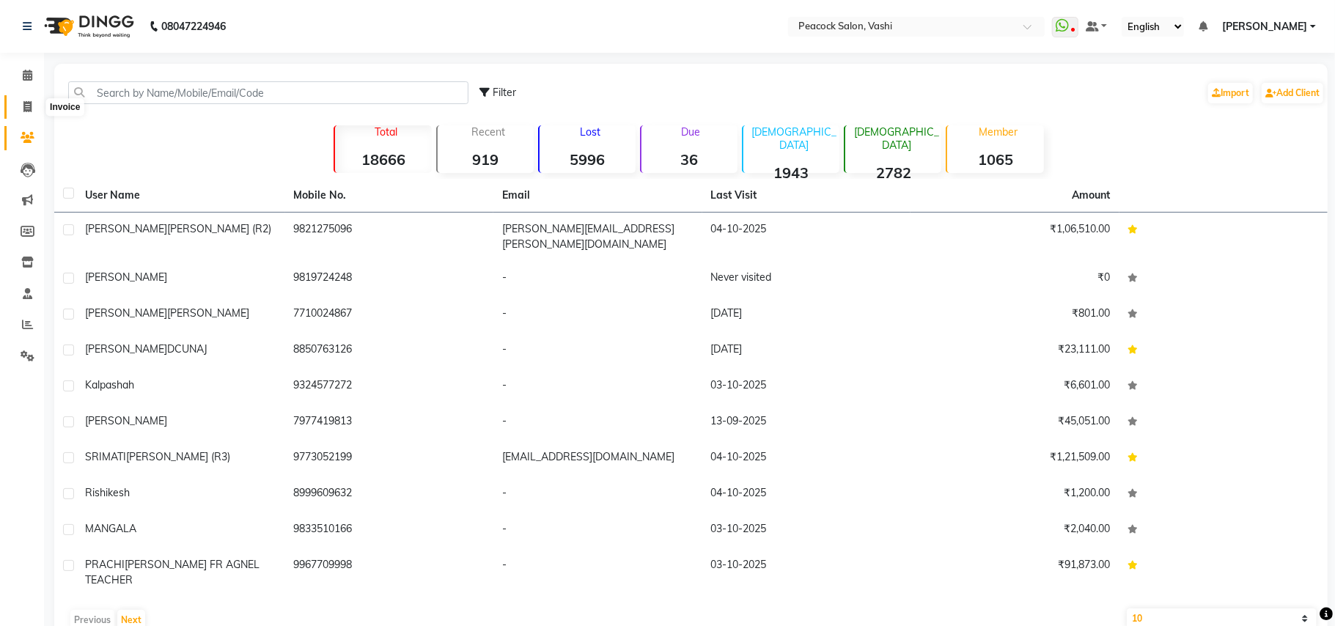
select select "619"
select select "service"
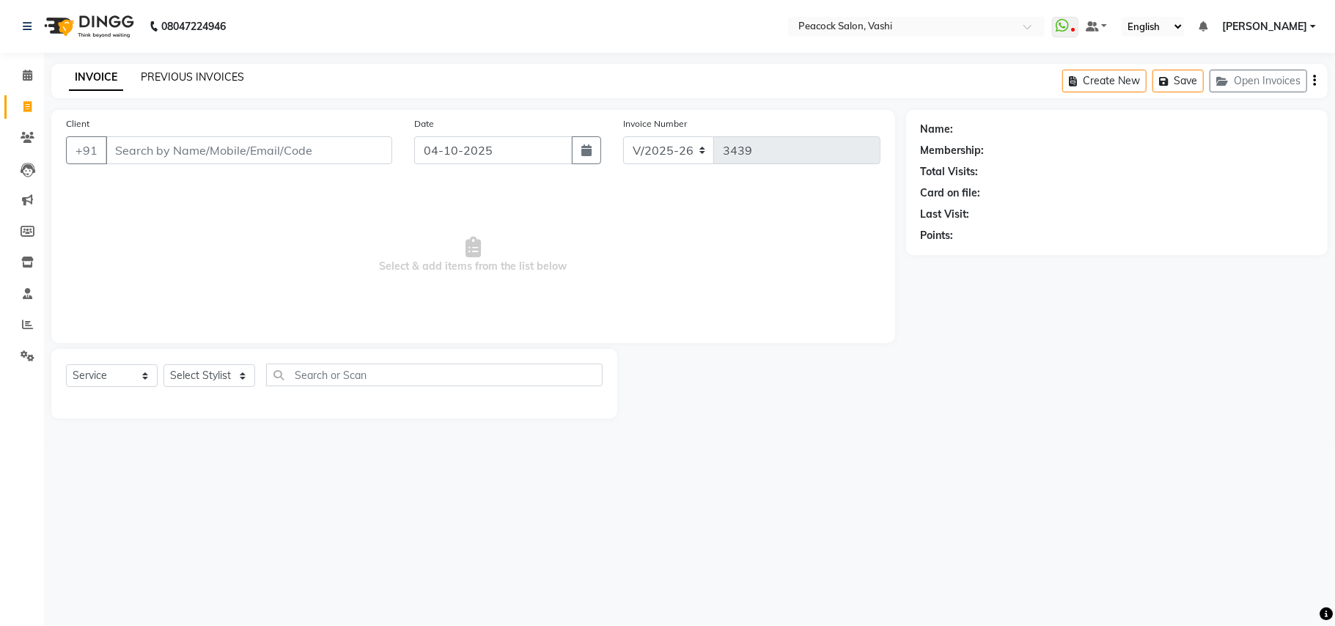
click at [235, 72] on link "PREVIOUS INVOICES" at bounding box center [192, 76] width 103 height 13
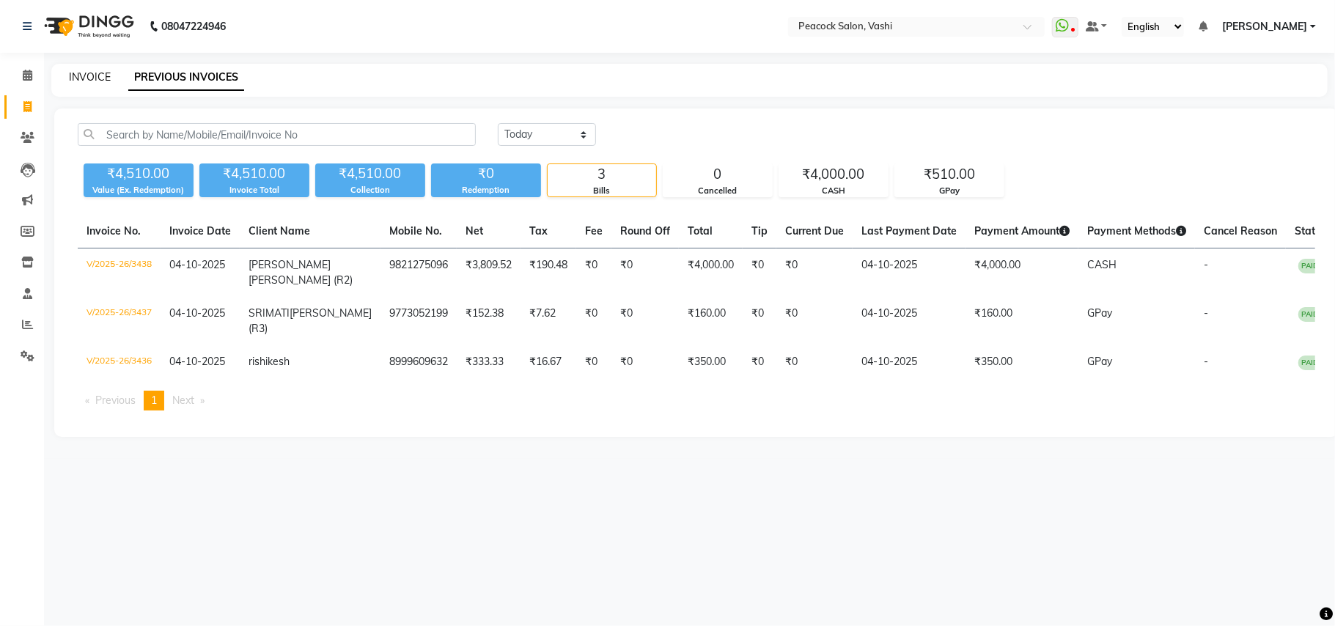
click at [89, 78] on link "INVOICE" at bounding box center [90, 76] width 42 height 13
select select "619"
select select "service"
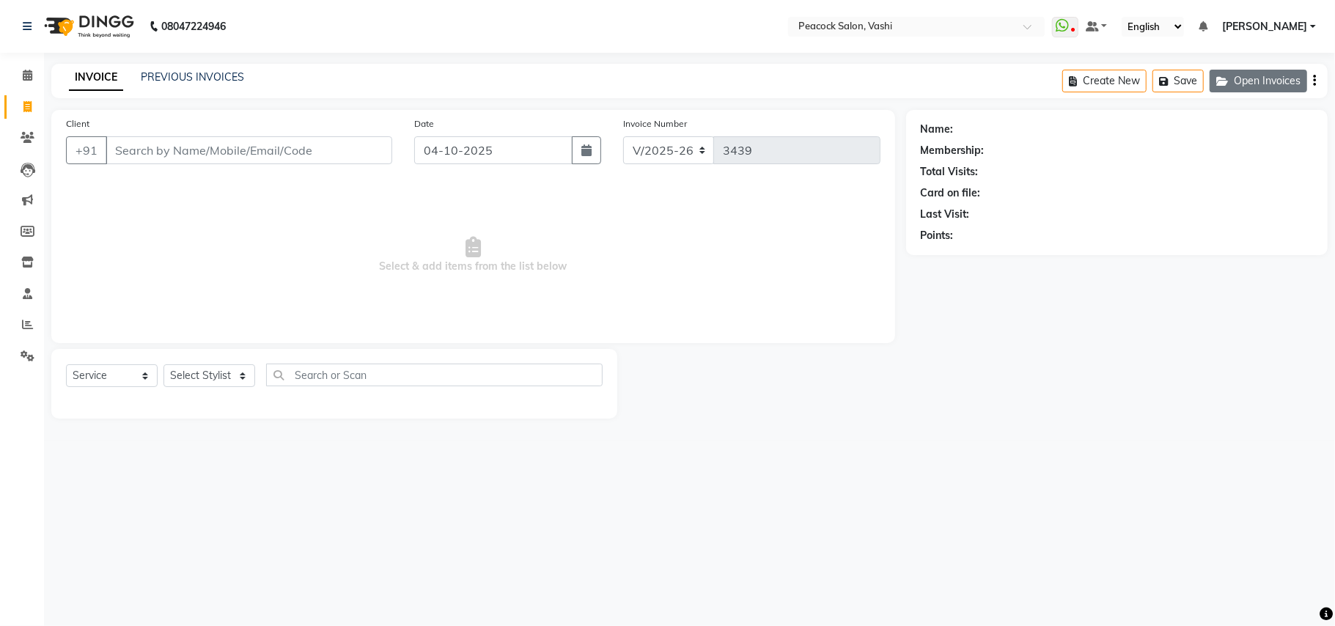
click at [1254, 84] on button "Open Invoices" at bounding box center [1259, 81] width 98 height 23
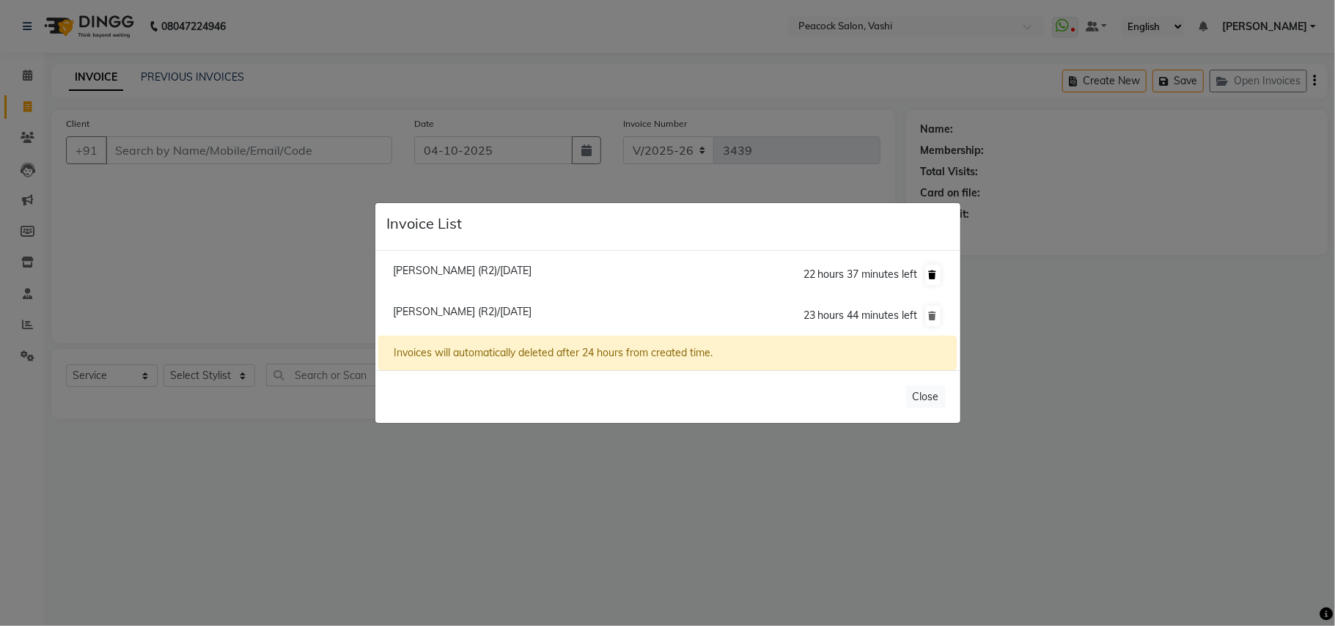
click at [930, 274] on icon at bounding box center [933, 275] width 8 height 9
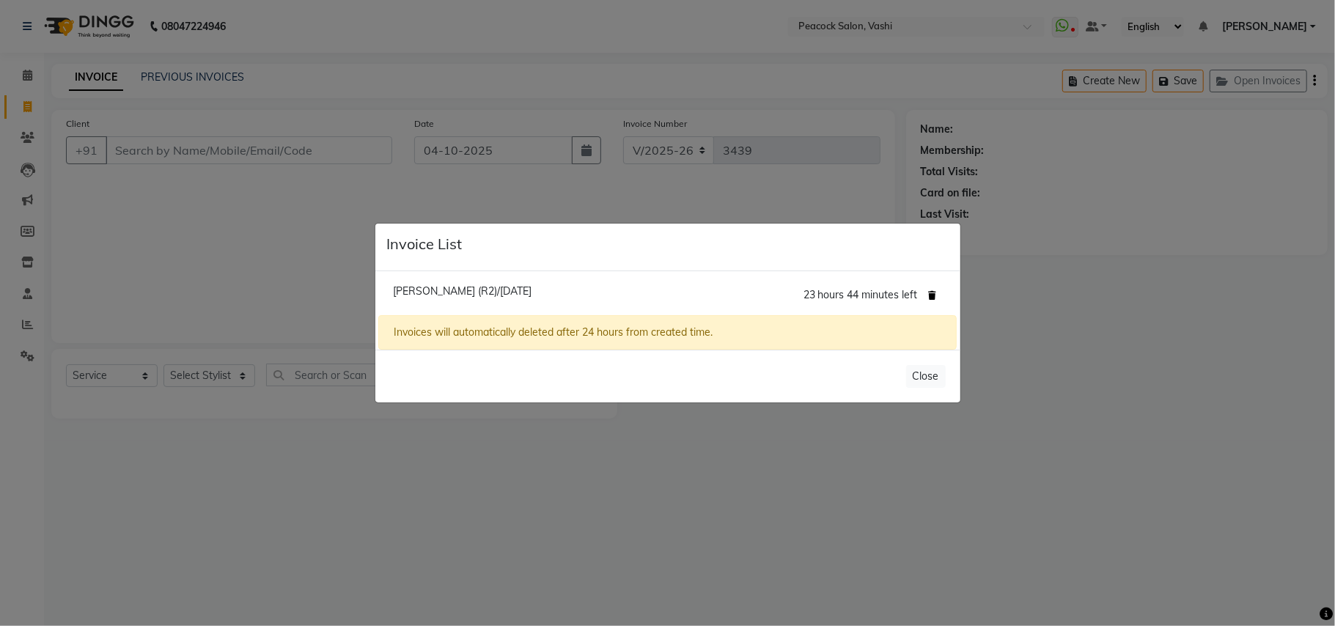
click at [933, 295] on icon at bounding box center [933, 295] width 8 height 9
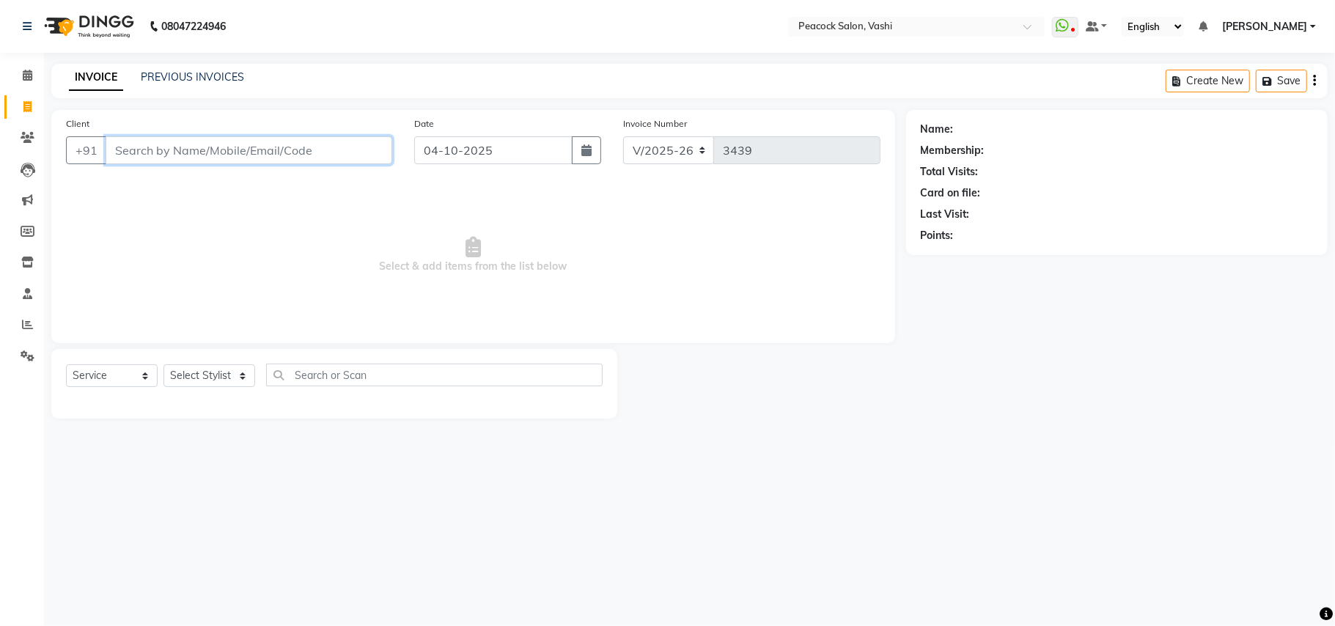
click at [150, 153] on input "Client" at bounding box center [249, 150] width 287 height 28
type input "9821155170"
click at [338, 155] on span "Add Client" at bounding box center [355, 150] width 58 height 15
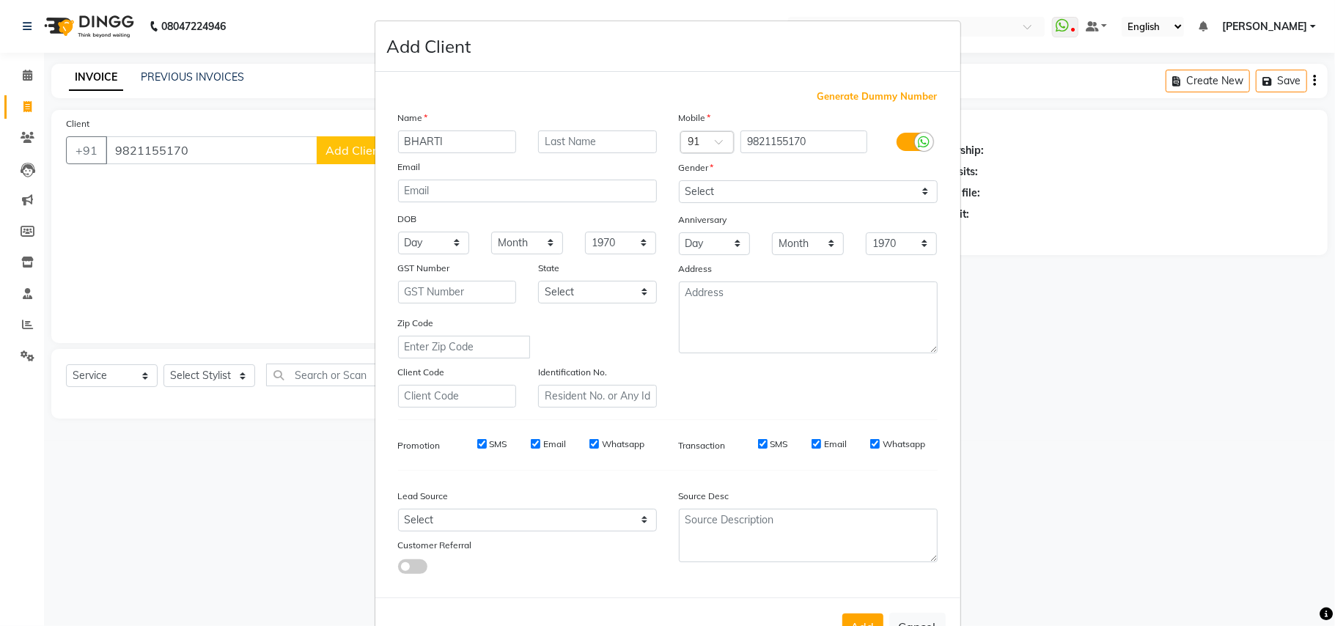
type input "BHARTI"
click at [548, 141] on input "text" at bounding box center [597, 142] width 119 height 23
type input "KULKARNI"
click at [701, 191] on select "Select [DEMOGRAPHIC_DATA] [DEMOGRAPHIC_DATA] Other Prefer Not To Say" at bounding box center [808, 191] width 259 height 23
select select "[DEMOGRAPHIC_DATA]"
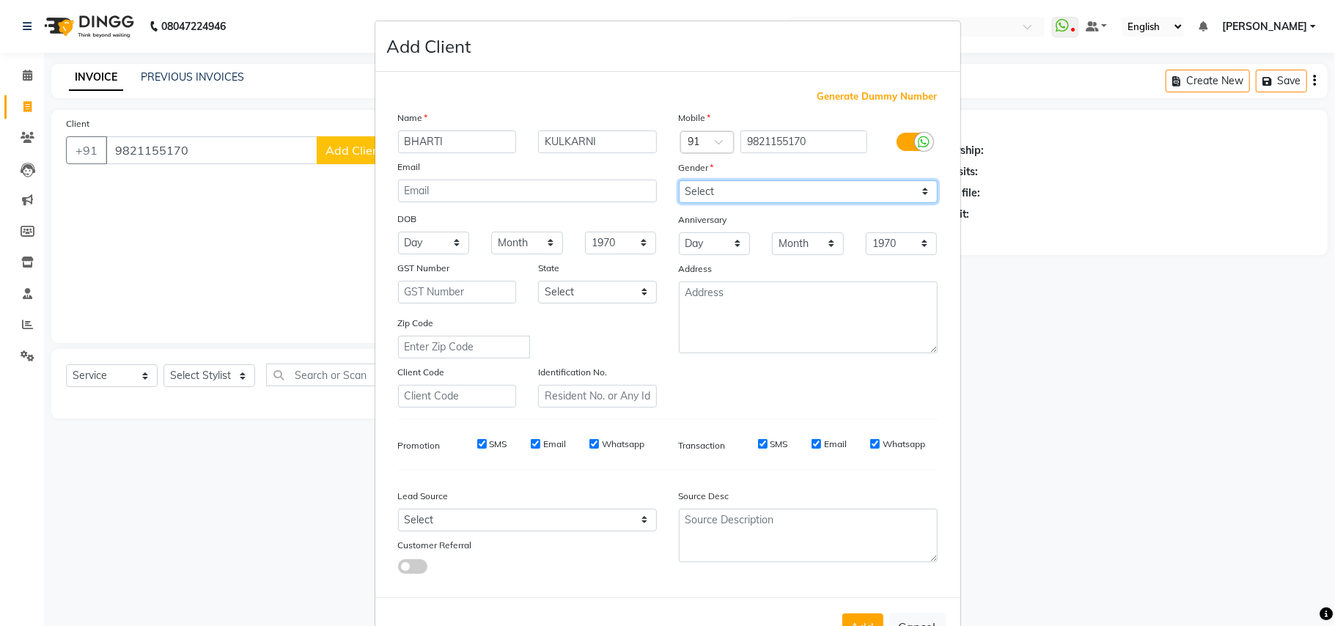
click at [679, 180] on select "Select [DEMOGRAPHIC_DATA] [DEMOGRAPHIC_DATA] Other Prefer Not To Say" at bounding box center [808, 191] width 259 height 23
click at [441, 515] on select "Select Walk-in Referral Internet Friend Word of Mouth Advertisement Facebook Ju…" at bounding box center [527, 520] width 259 height 23
select select "10221"
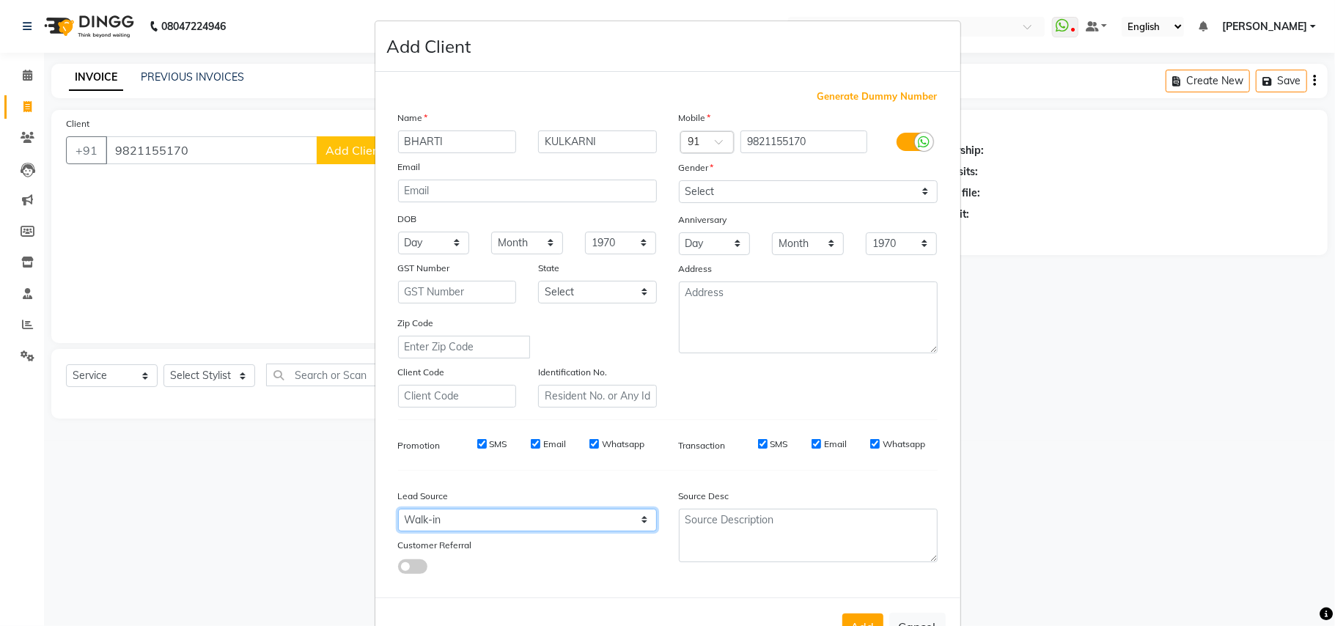
click at [398, 509] on select "Select Walk-in Referral Internet Friend Word of Mouth Advertisement Facebook Ju…" at bounding box center [527, 520] width 259 height 23
click at [856, 617] on button "Add" at bounding box center [862, 627] width 41 height 26
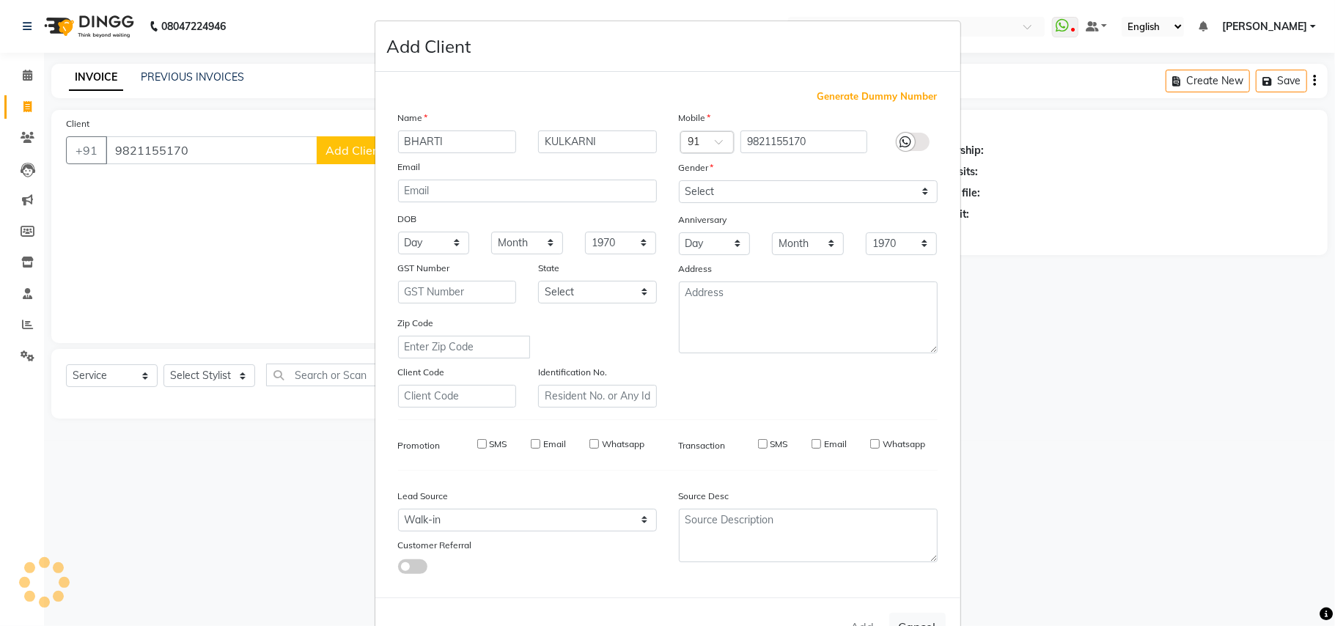
select select
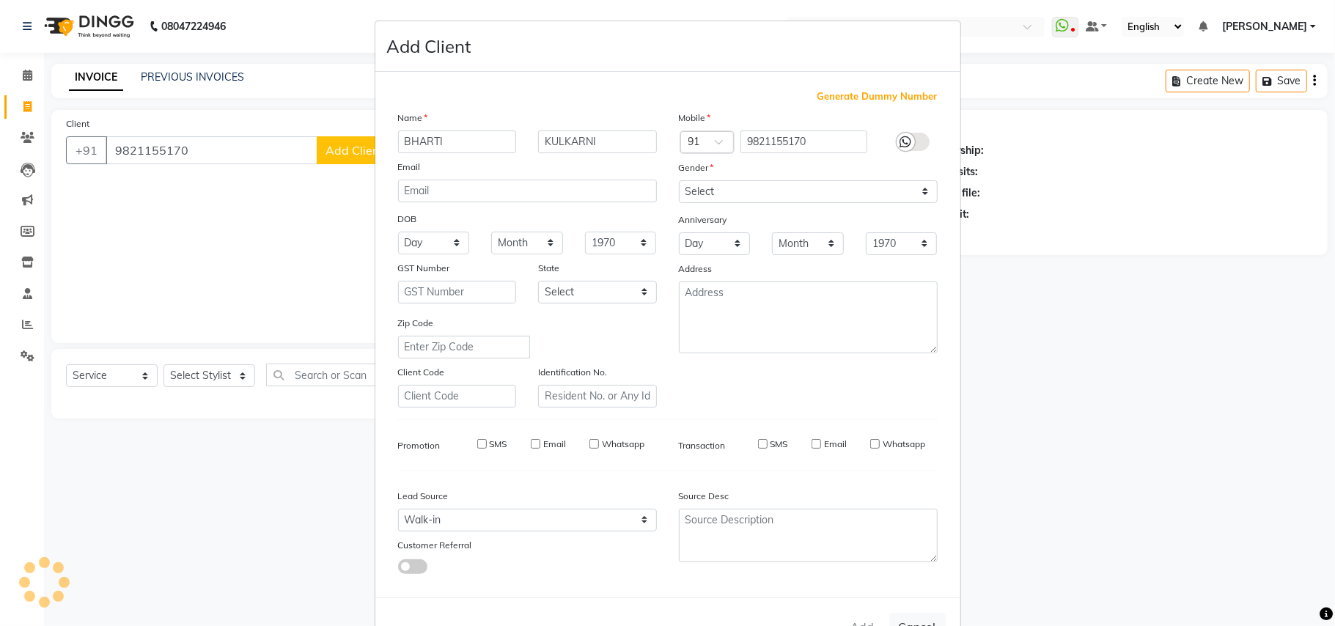
select select
checkbox input "false"
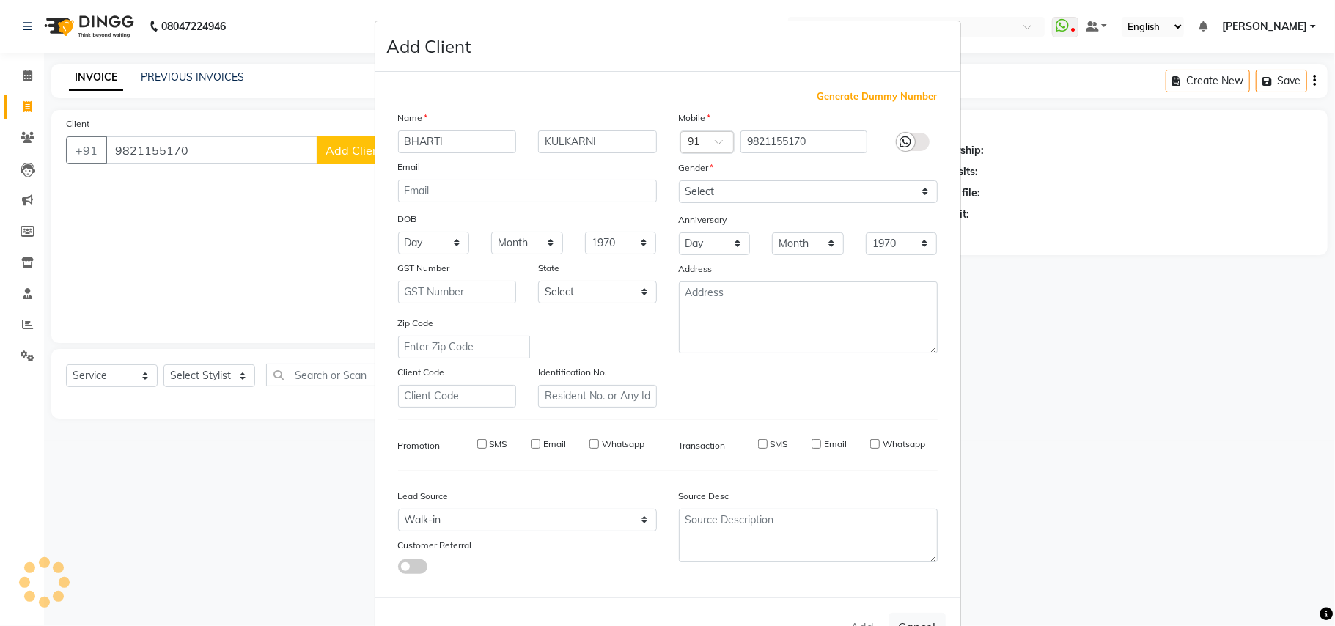
checkbox input "false"
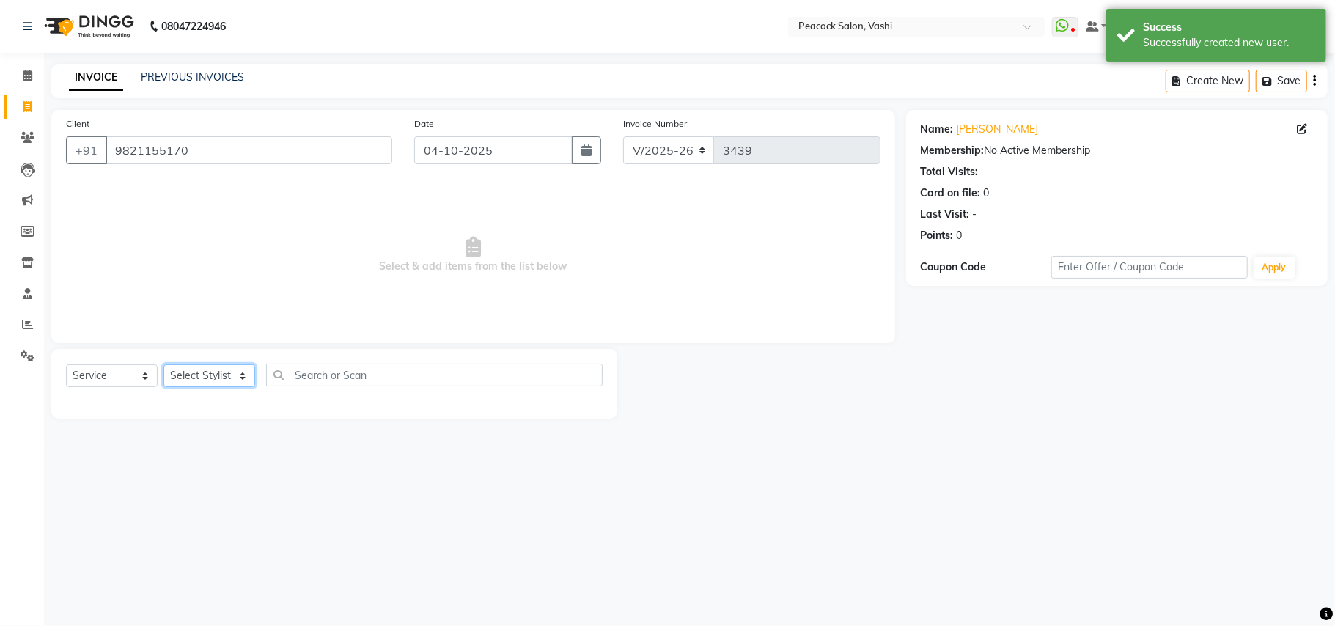
click at [198, 367] on select "Select Stylist ANIM ANKUSH APARNA ASHWINI BHAGWATI DC Dingg Support HARSHADA JO…" at bounding box center [210, 375] width 92 height 23
select select "57174"
click at [164, 364] on select "Select Stylist ANIM ANKUSH APARNA ASHWINI BHAGWATI DC Dingg Support HARSHADA JO…" at bounding box center [210, 375] width 92 height 23
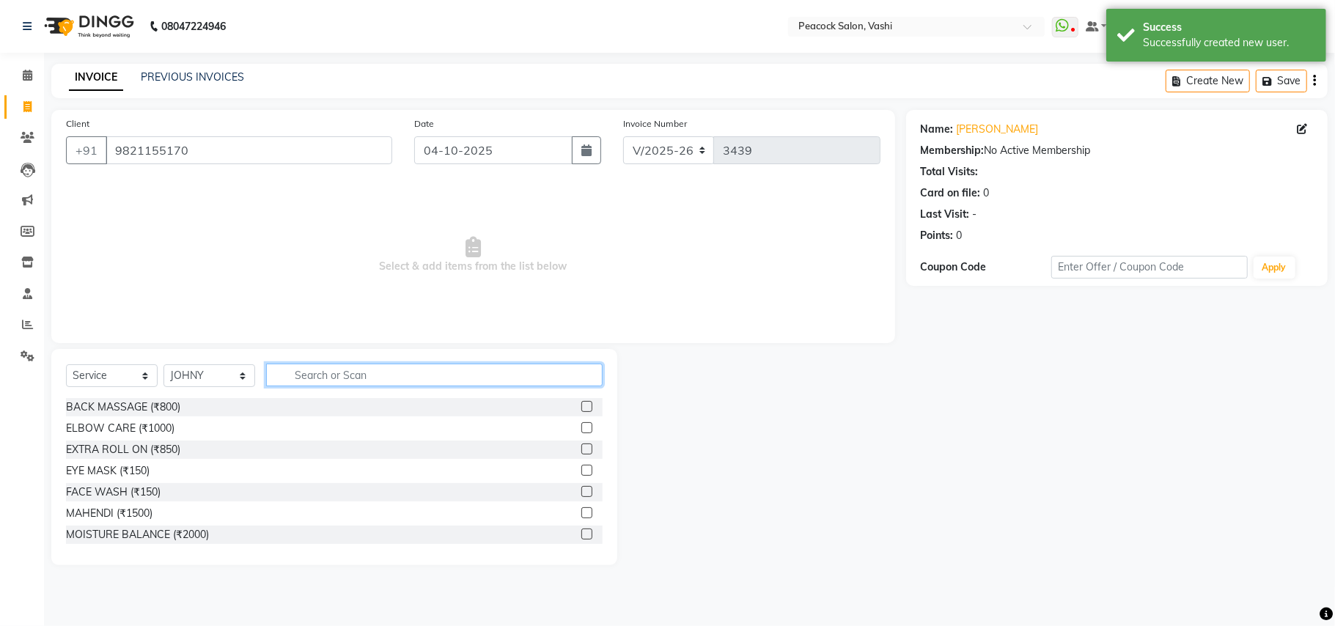
click at [356, 365] on input "text" at bounding box center [434, 375] width 337 height 23
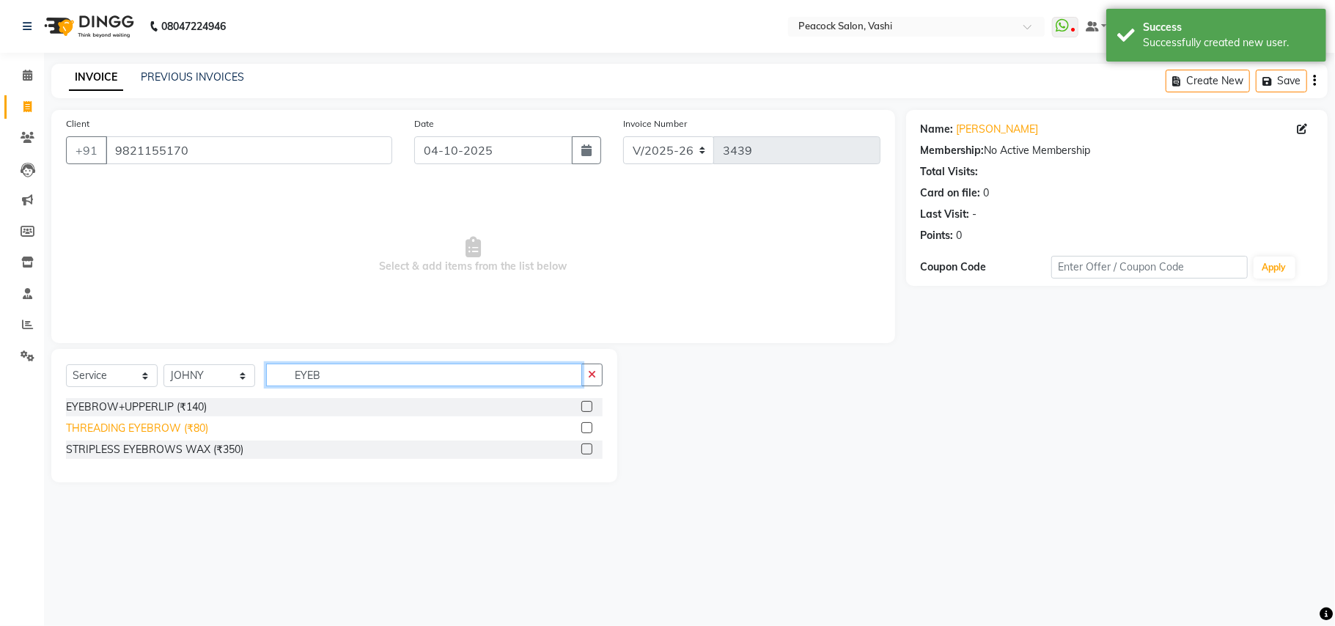
type input "EYEB"
click at [198, 427] on div "THREADING EYEBROW (₹80)" at bounding box center [137, 428] width 142 height 15
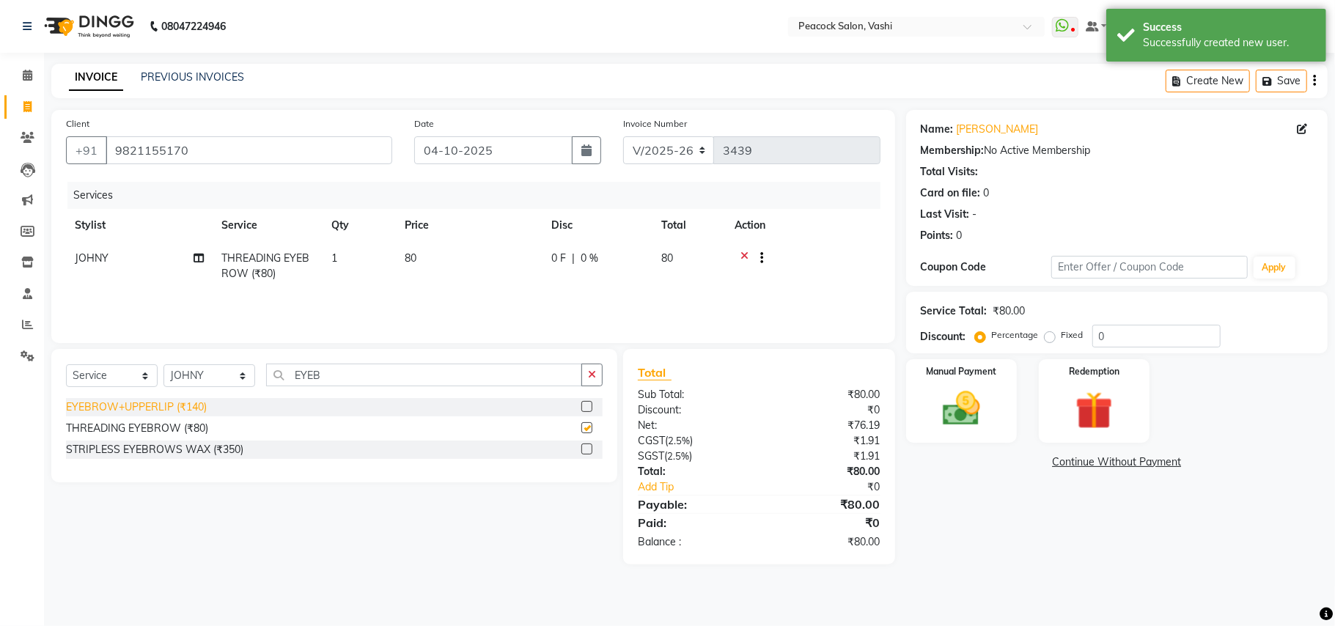
checkbox input "false"
click at [106, 260] on span "JOHNY" at bounding box center [92, 258] width 34 height 13
select select "57174"
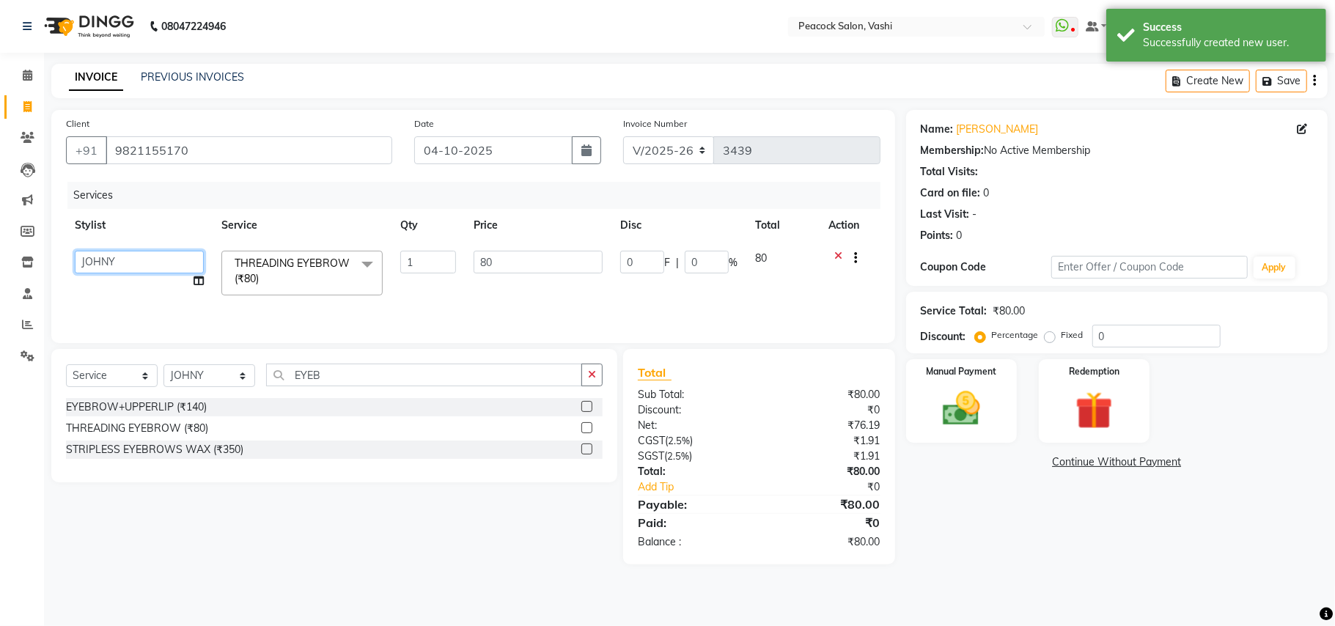
click at [106, 260] on select "ANIM ANKUSH APARNA ASHWINI BHAGWATI DC Dingg Support HARSHADA JOHNY PRITI RIZWA…" at bounding box center [139, 262] width 129 height 23
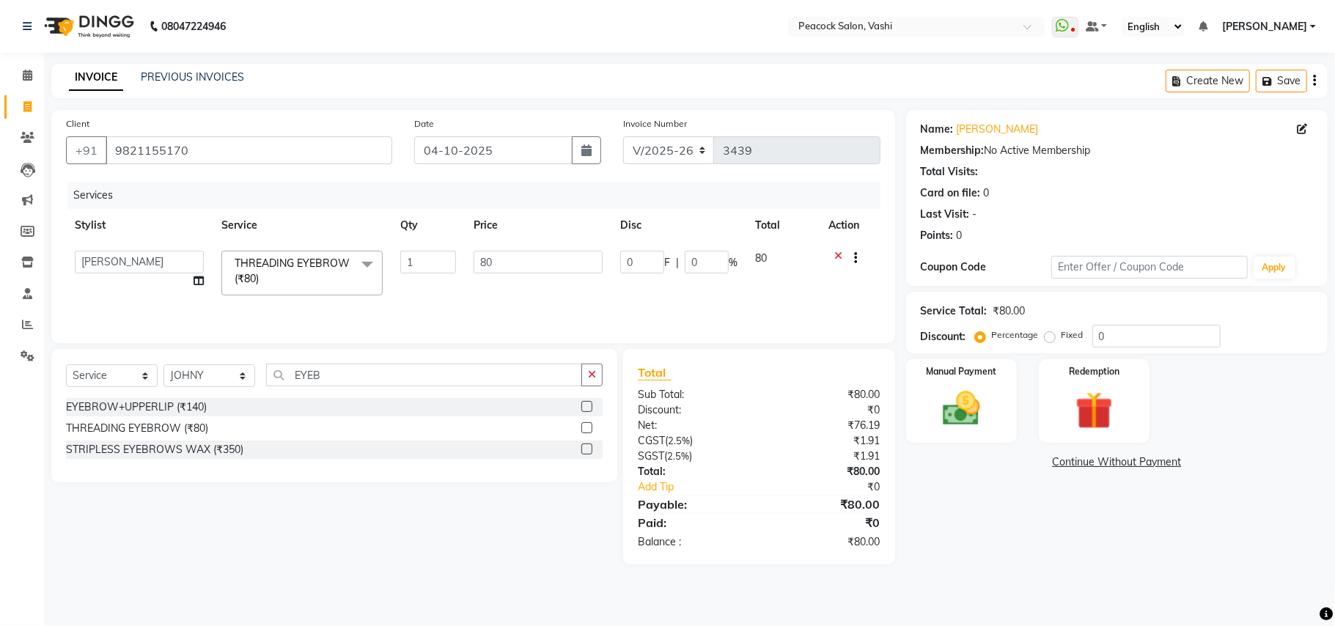
select select "37757"
click at [208, 373] on select "Select Stylist ANIM ANKUSH APARNA ASHWINI BHAGWATI DC Dingg Support HARSHADA JO…" at bounding box center [210, 375] width 92 height 23
select select "86866"
click at [164, 367] on select "Select Stylist ANIM ANKUSH APARNA ASHWINI BHAGWATI DC Dingg Support HARSHADA JO…" at bounding box center [210, 375] width 92 height 23
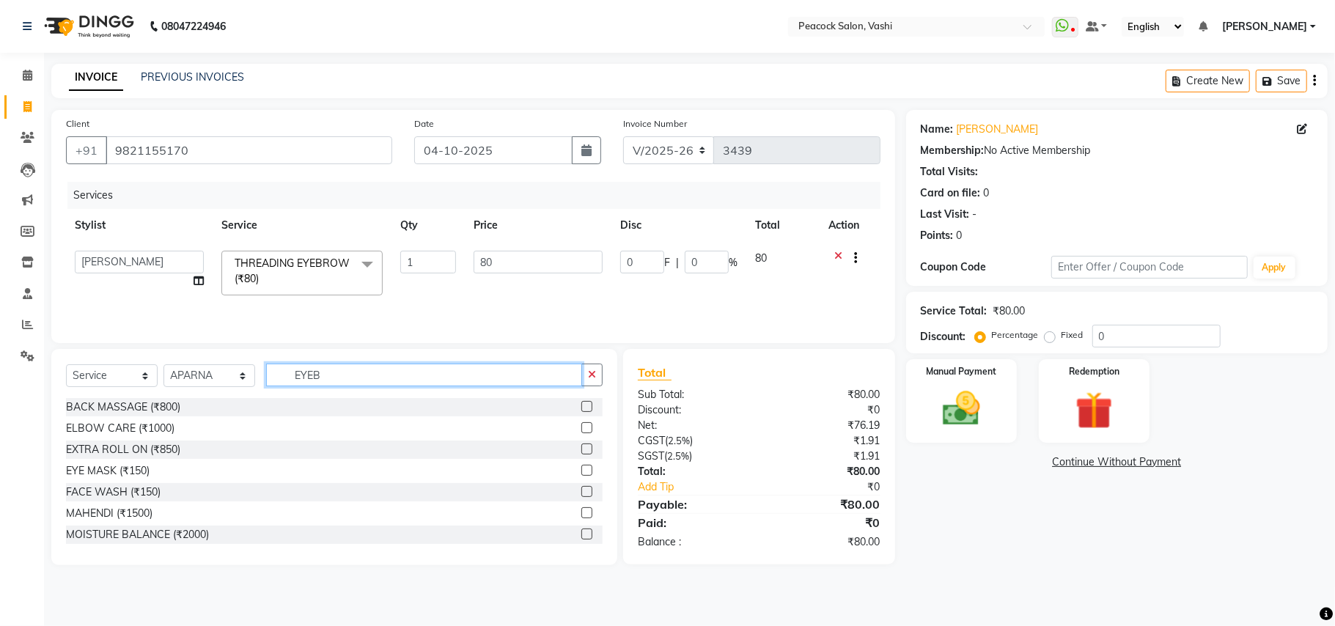
click at [337, 370] on input "EYEB" at bounding box center [424, 375] width 316 height 23
type input "E"
type input "B"
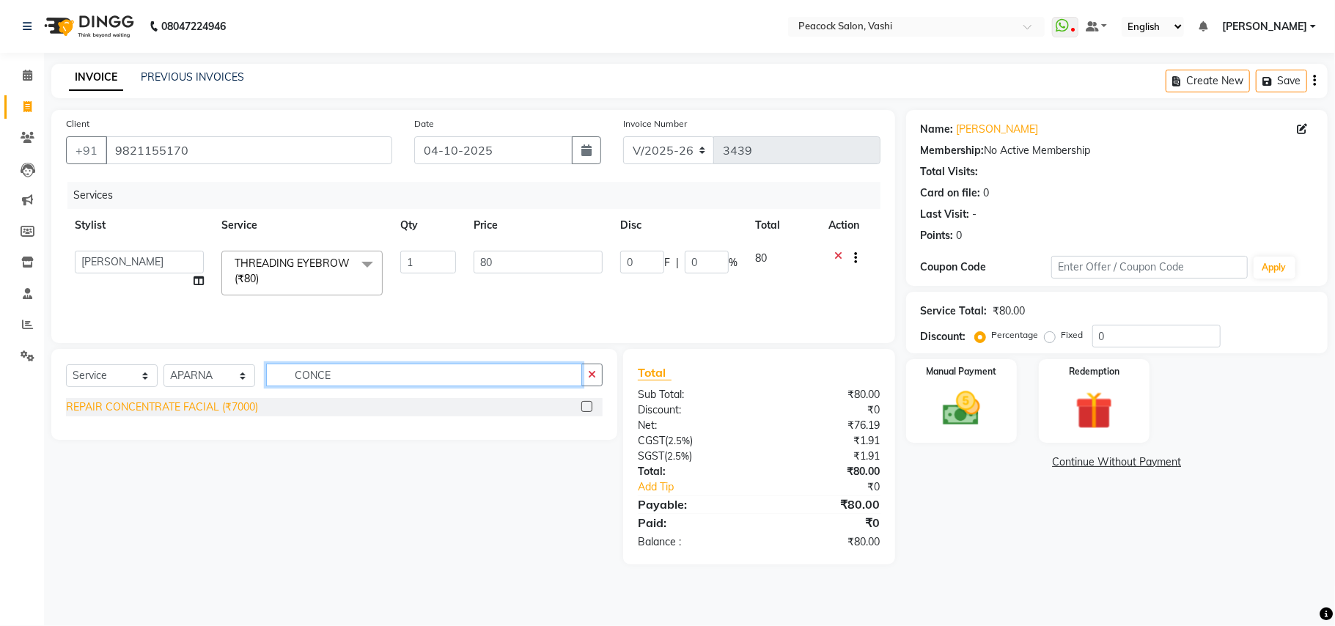
type input "CONCE"
click at [210, 406] on div "REPAIR CONCENTRATE FACIAL (₹7000)" at bounding box center [162, 407] width 192 height 15
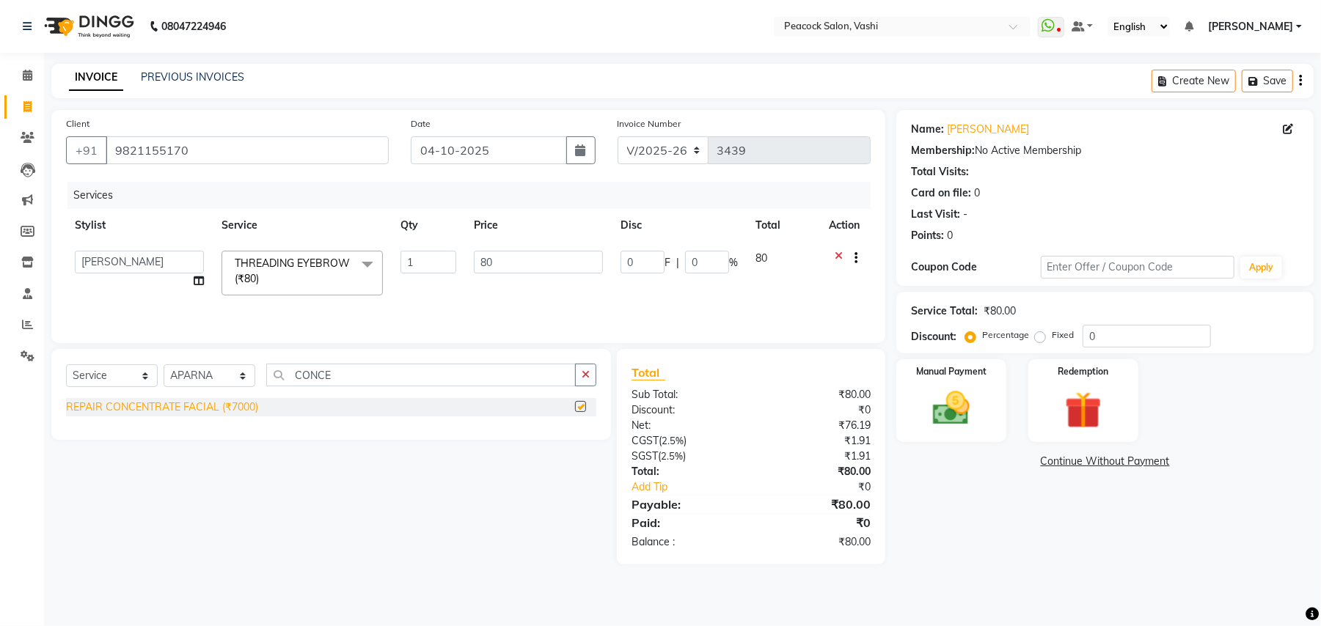
checkbox input "false"
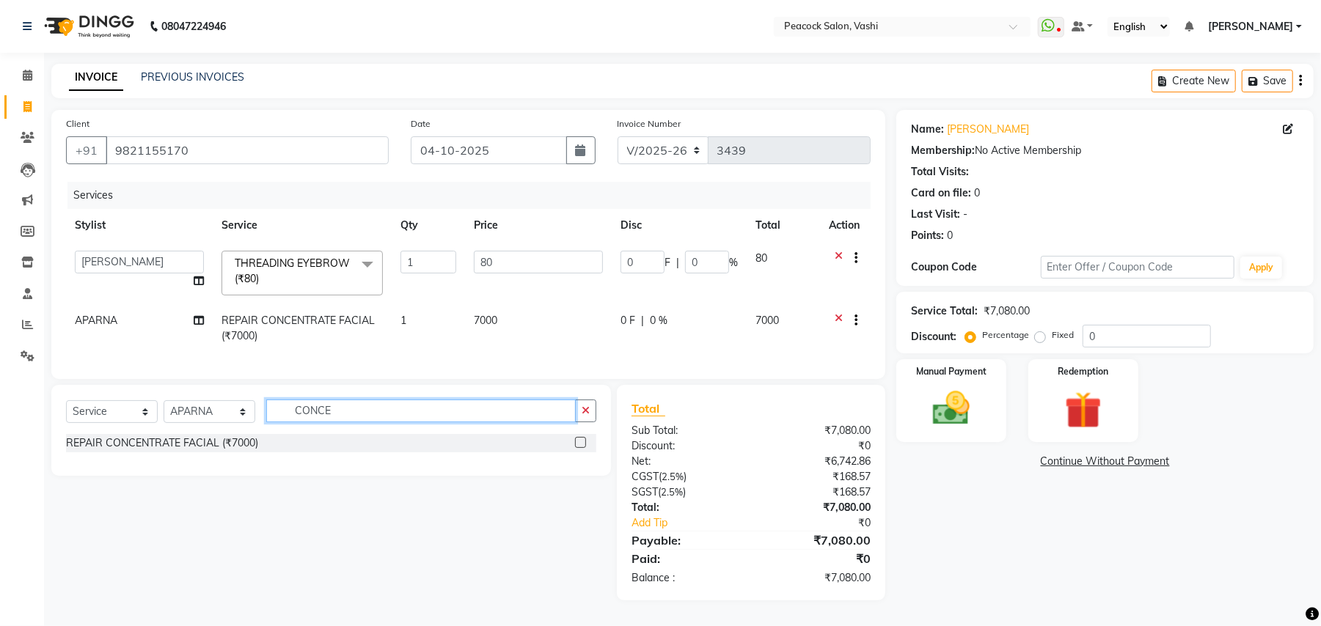
click at [331, 422] on input "CONCE" at bounding box center [420, 411] width 309 height 23
type input "C"
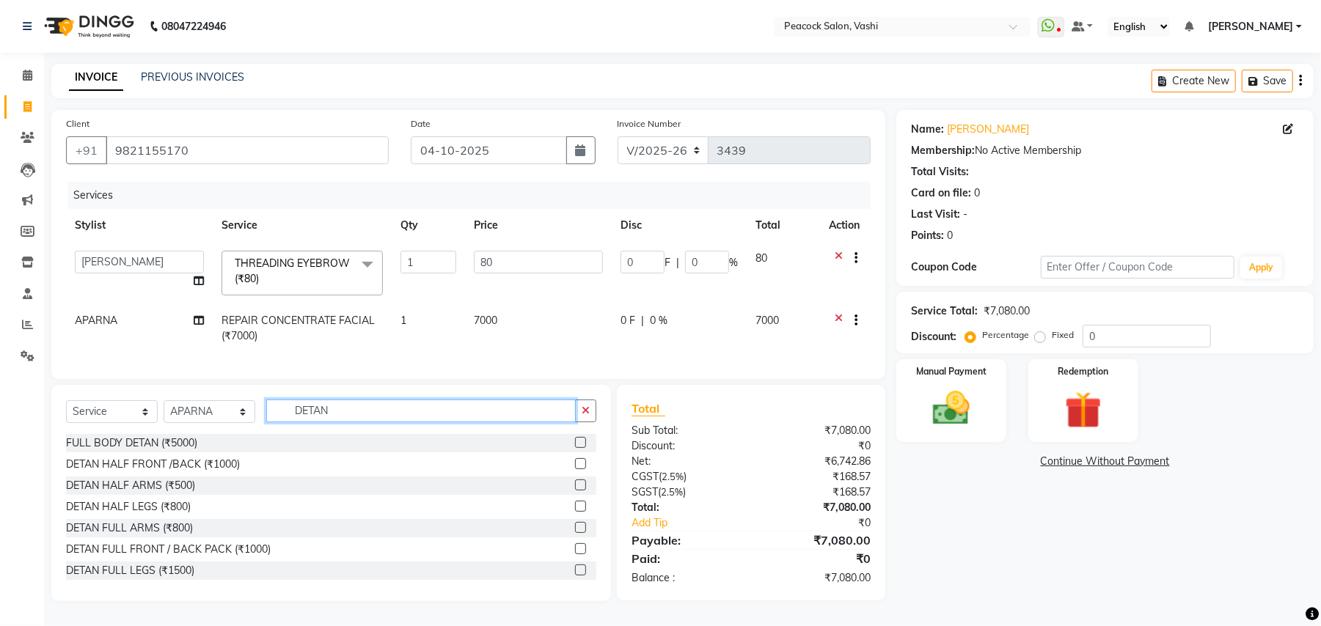
scroll to position [23, 0]
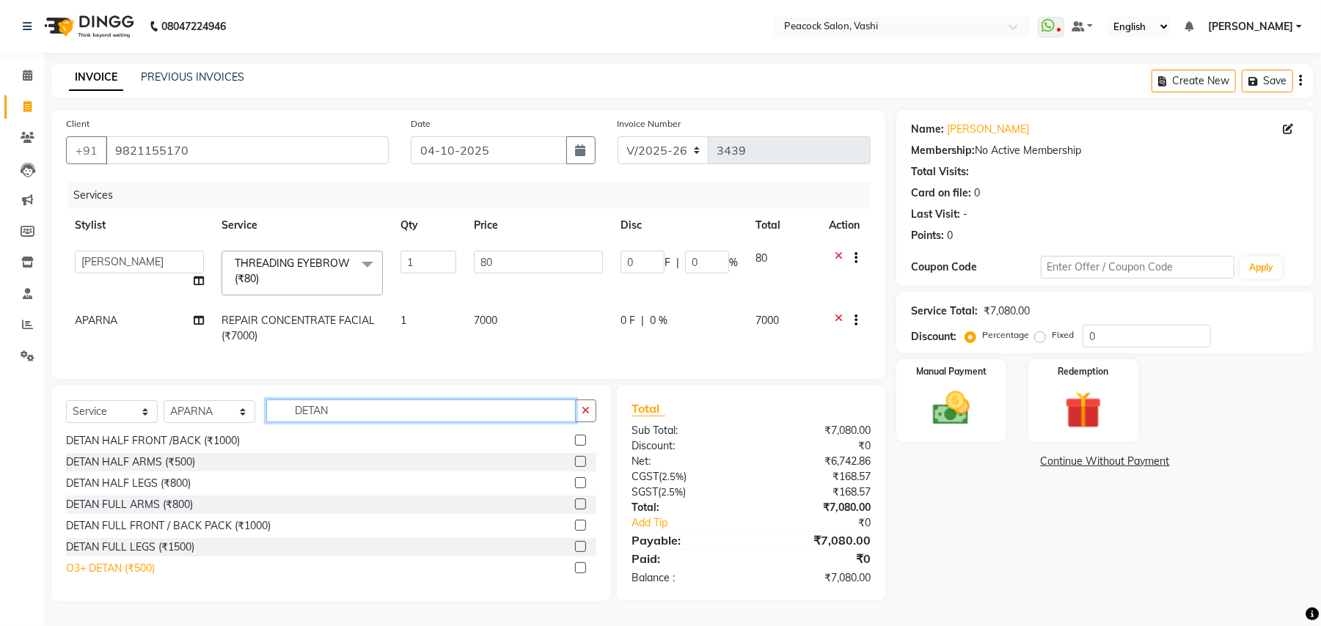
type input "DETAN"
click at [129, 576] on div "O3+ DETAN (₹500)" at bounding box center [110, 568] width 89 height 15
checkbox input "false"
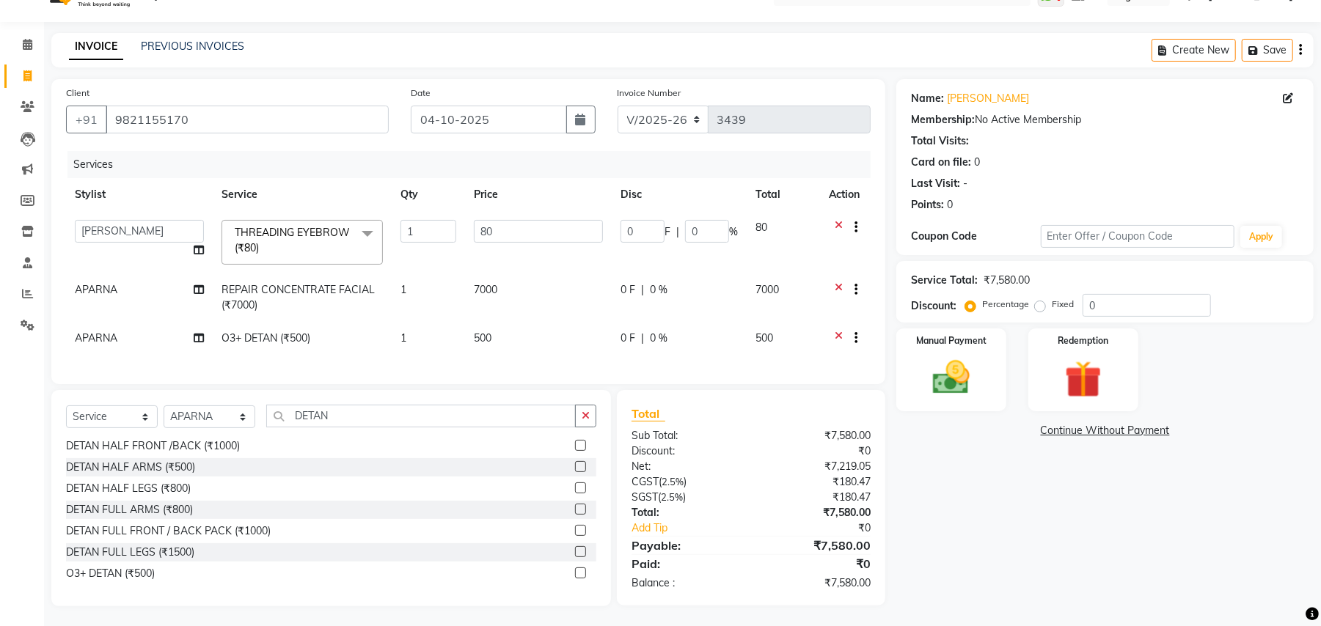
scroll to position [48, 0]
click at [1252, 37] on button "Save" at bounding box center [1266, 48] width 51 height 23
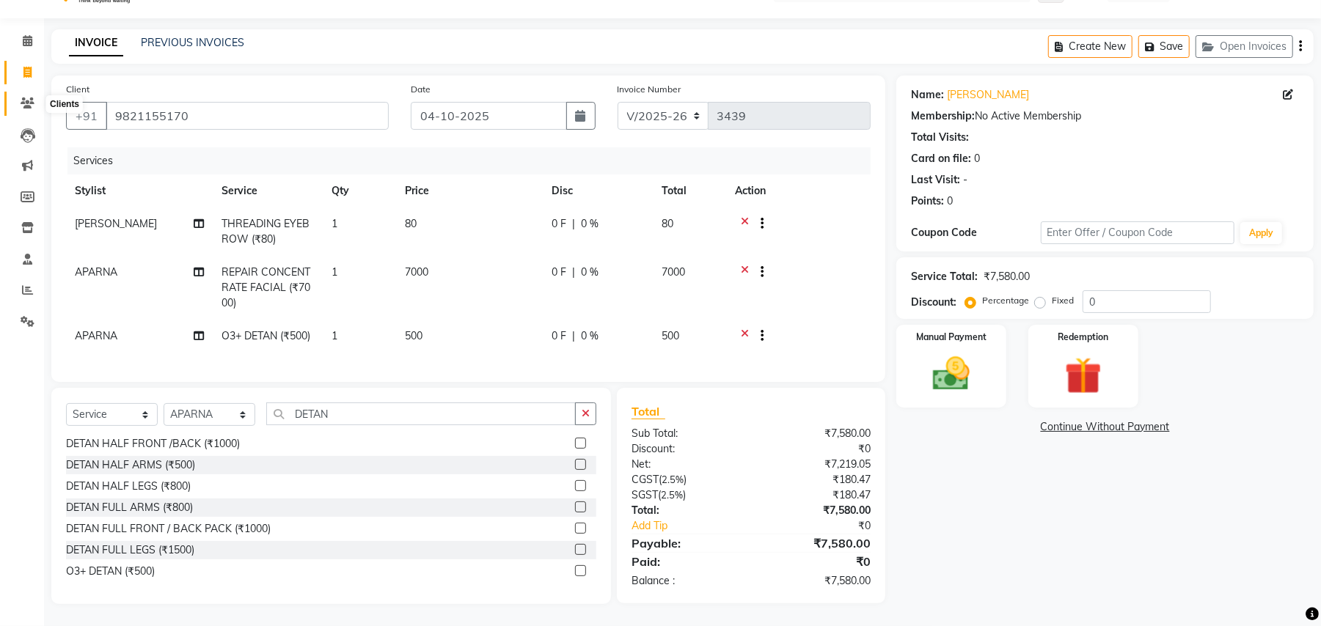
click at [30, 98] on icon at bounding box center [28, 103] width 14 height 11
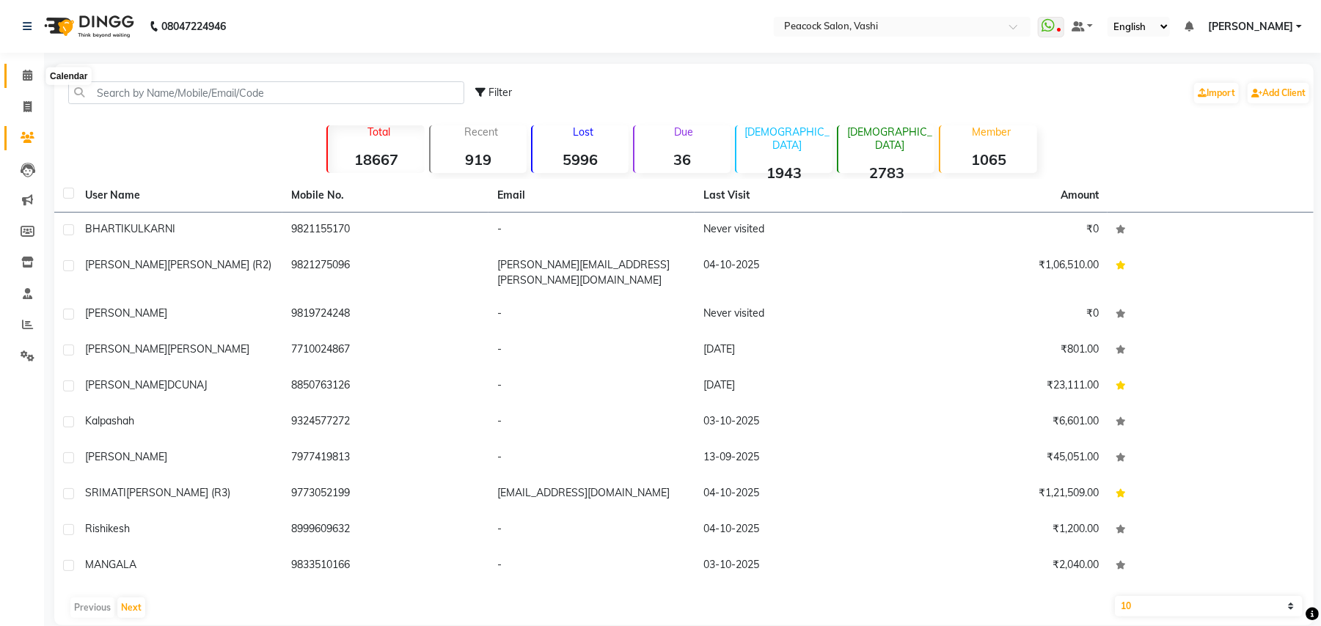
click at [30, 75] on icon at bounding box center [28, 75] width 10 height 11
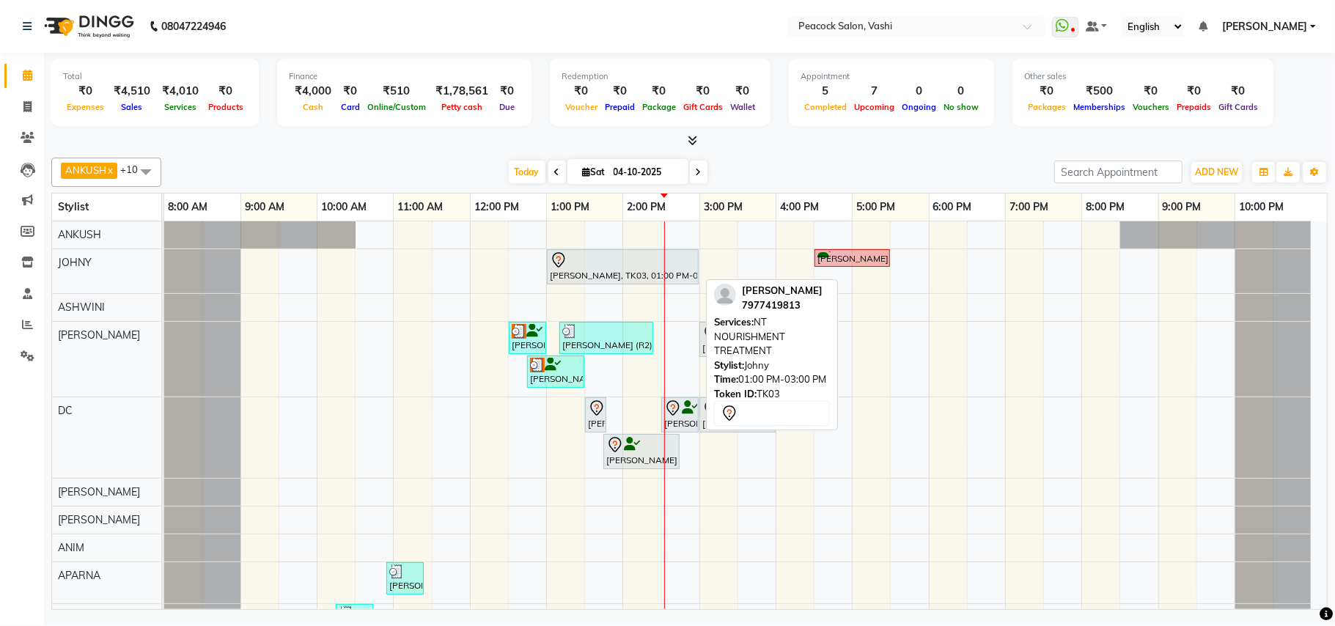
click at [570, 271] on div "daphney, TK03, 01:00 PM-03:00 PM, NT NOURISHMENT TREATMENT" at bounding box center [622, 267] width 149 height 31
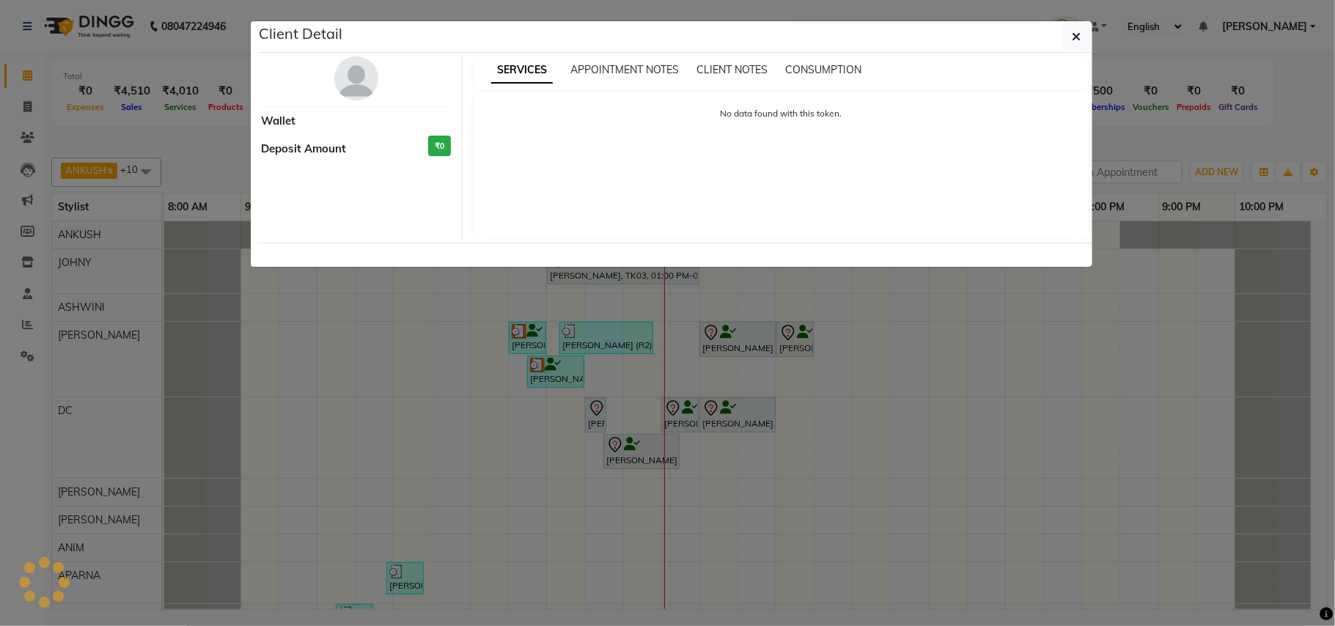
select select "7"
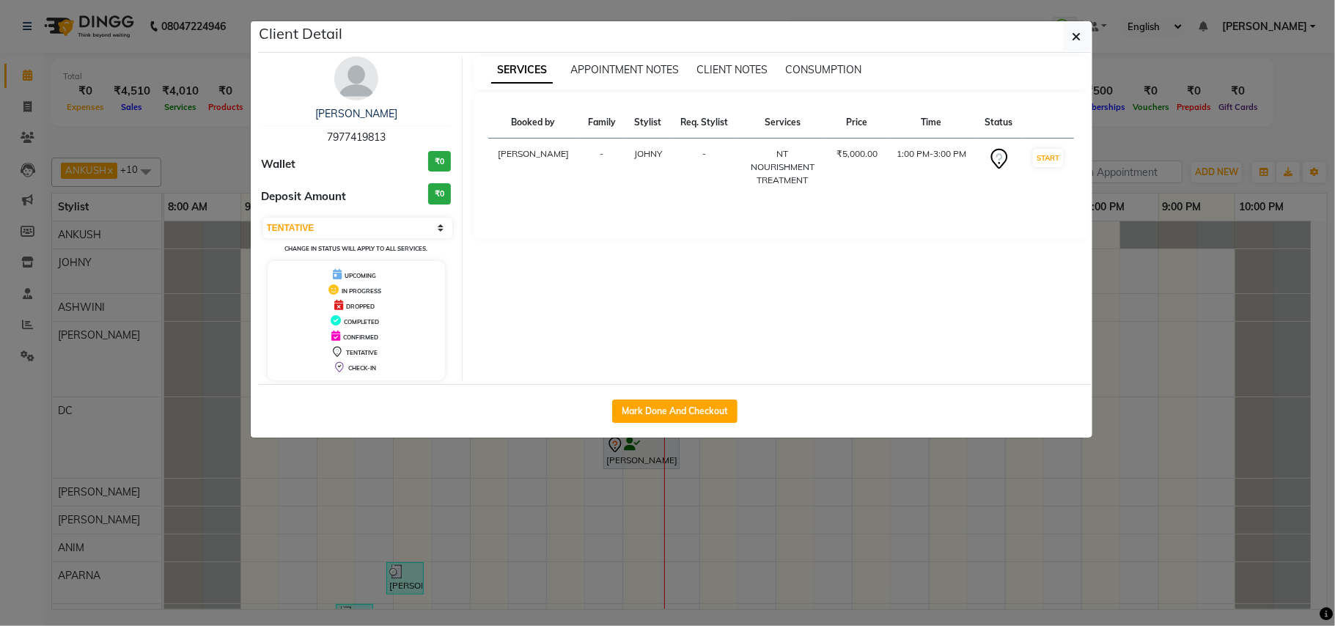
click at [347, 80] on img at bounding box center [356, 78] width 44 height 44
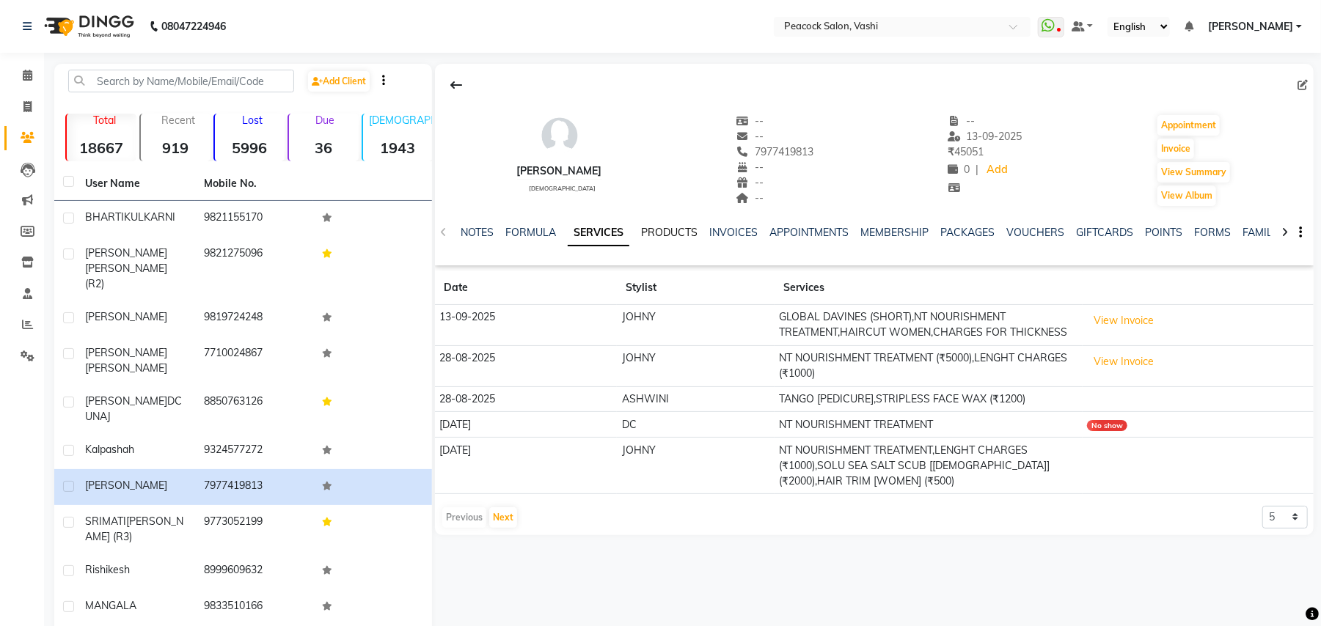
click at [675, 230] on link "PRODUCTS" at bounding box center [669, 232] width 56 height 13
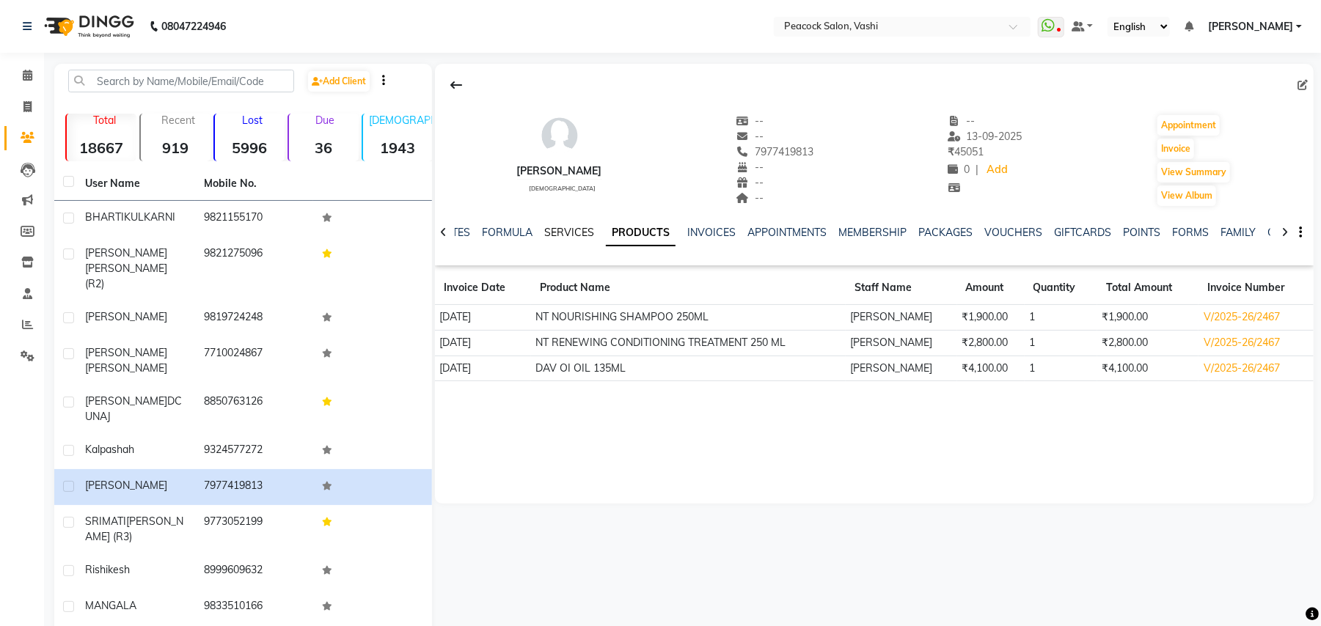
click at [555, 238] on link "SERVICES" at bounding box center [569, 232] width 50 height 13
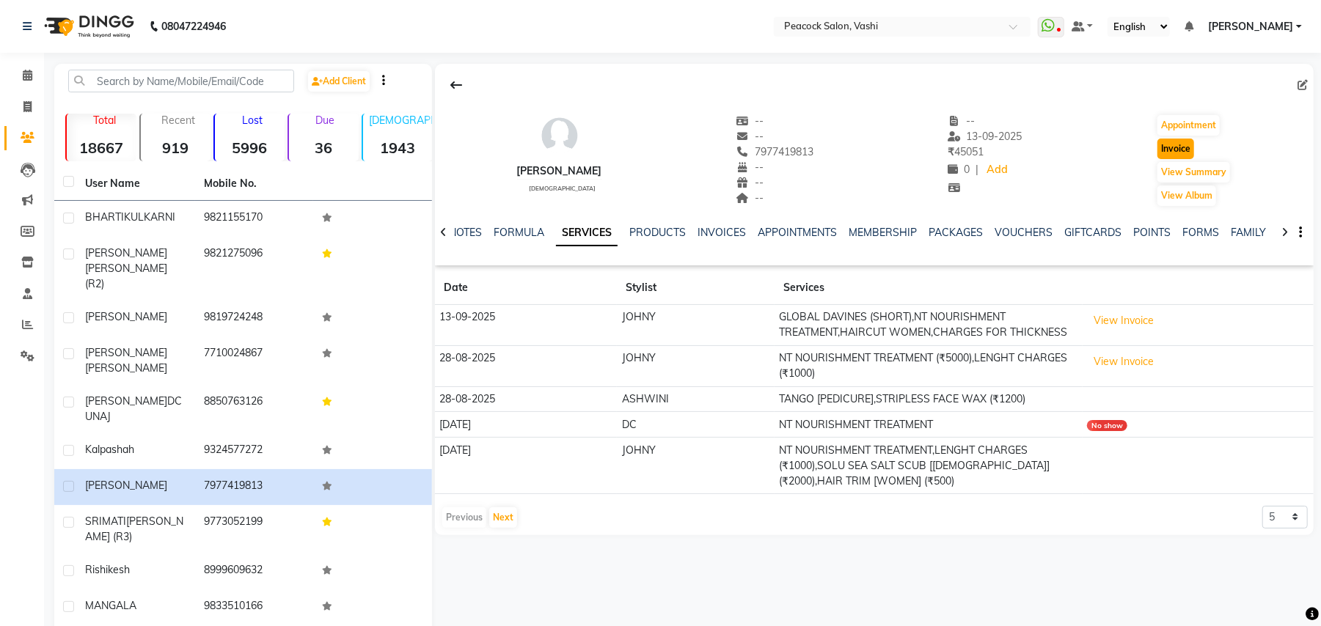
click at [1188, 150] on button "Invoice" at bounding box center [1175, 149] width 37 height 21
select select "service"
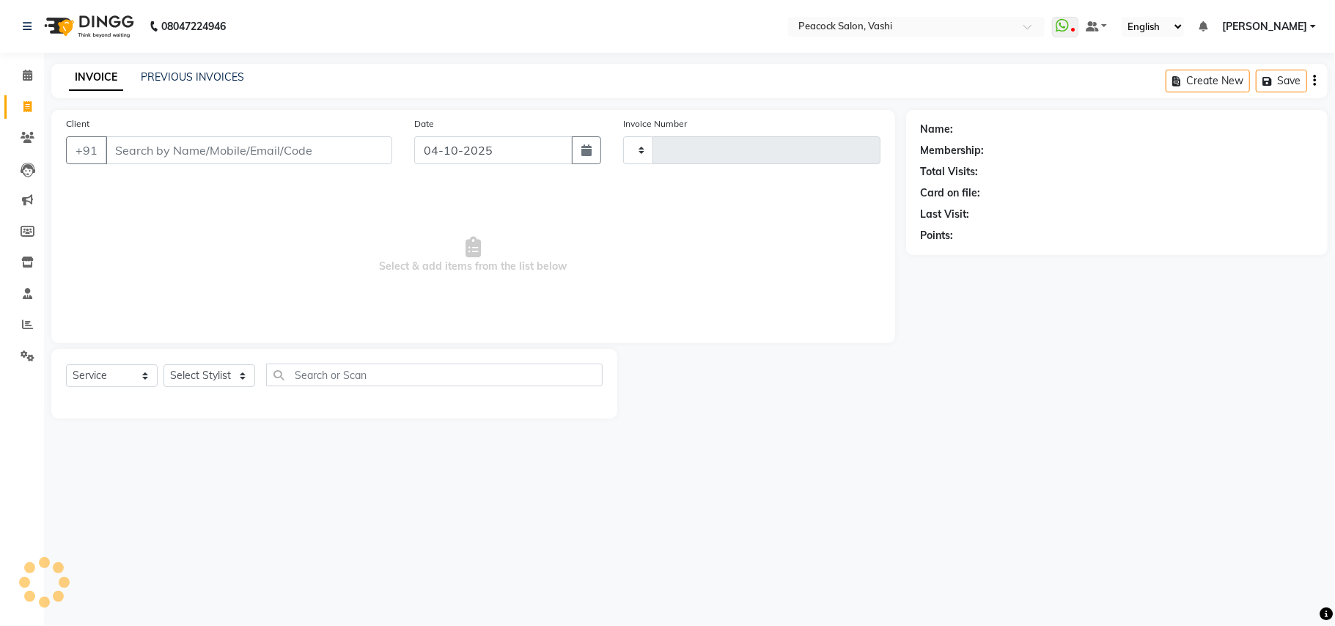
type input "3439"
select select "619"
type input "7977419813"
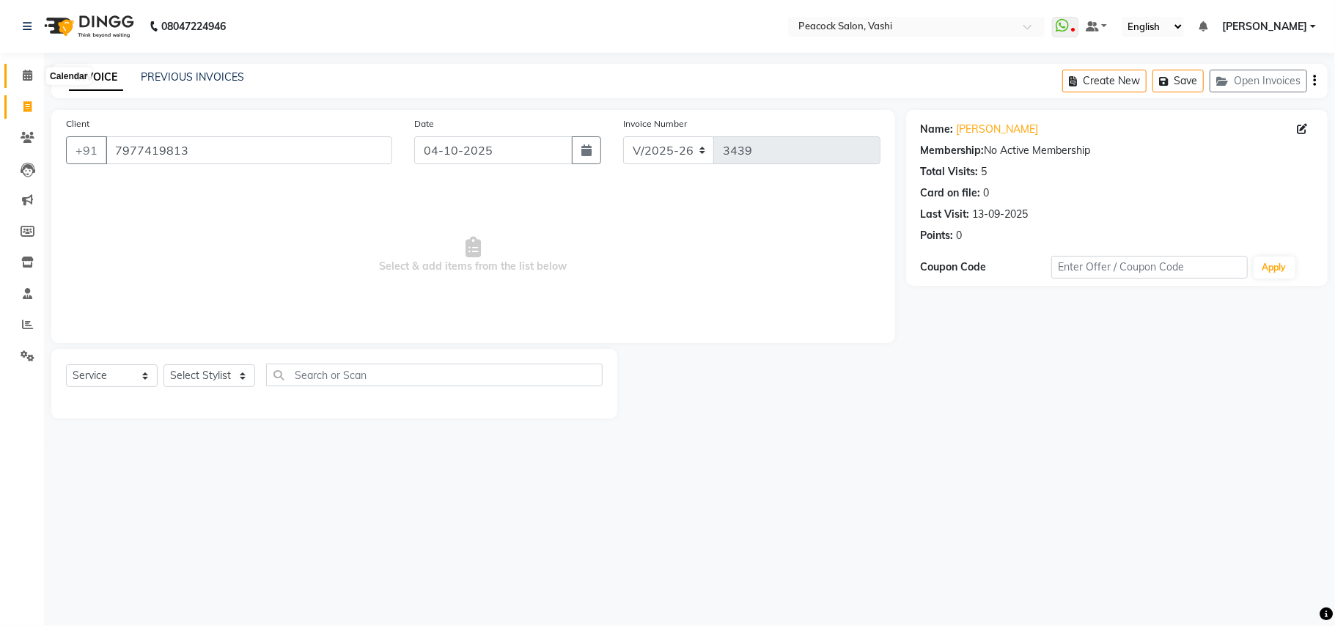
click at [23, 81] on icon at bounding box center [28, 75] width 10 height 11
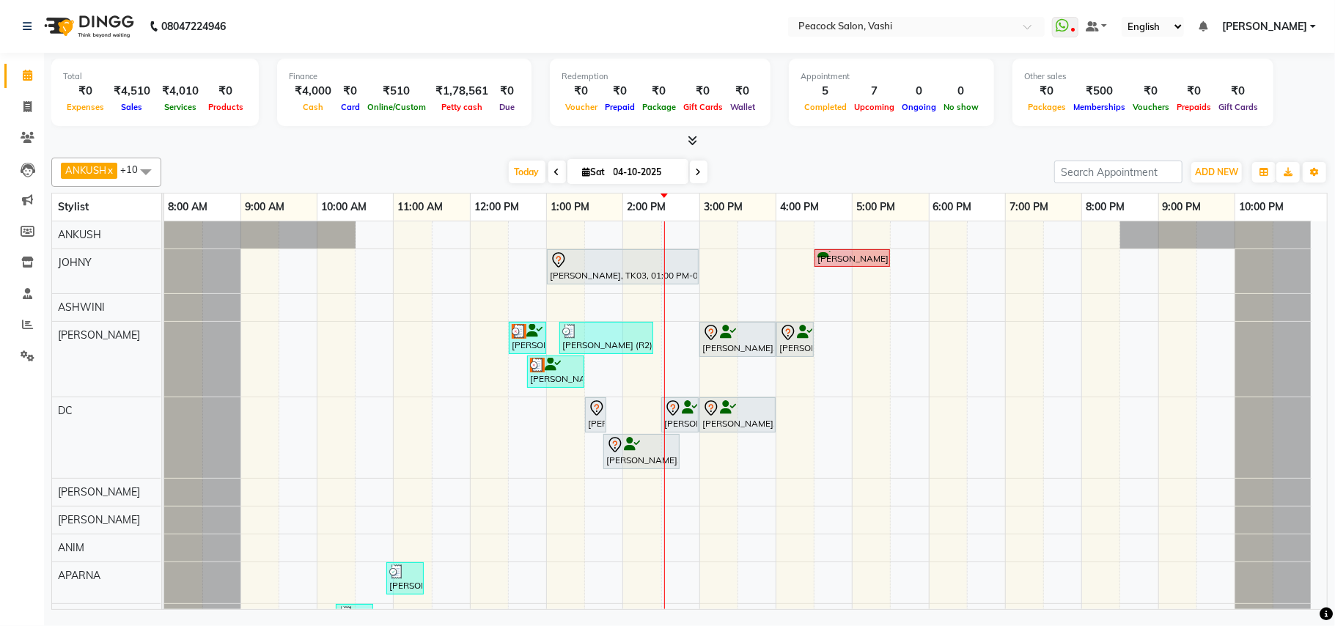
click at [540, 273] on div "daphney, TK03, 01:00 PM-03:00 PM, NT NOURISHMENT TREATMENT JEAN DCUNAJ, TK02, 0…" at bounding box center [745, 447] width 1163 height 452
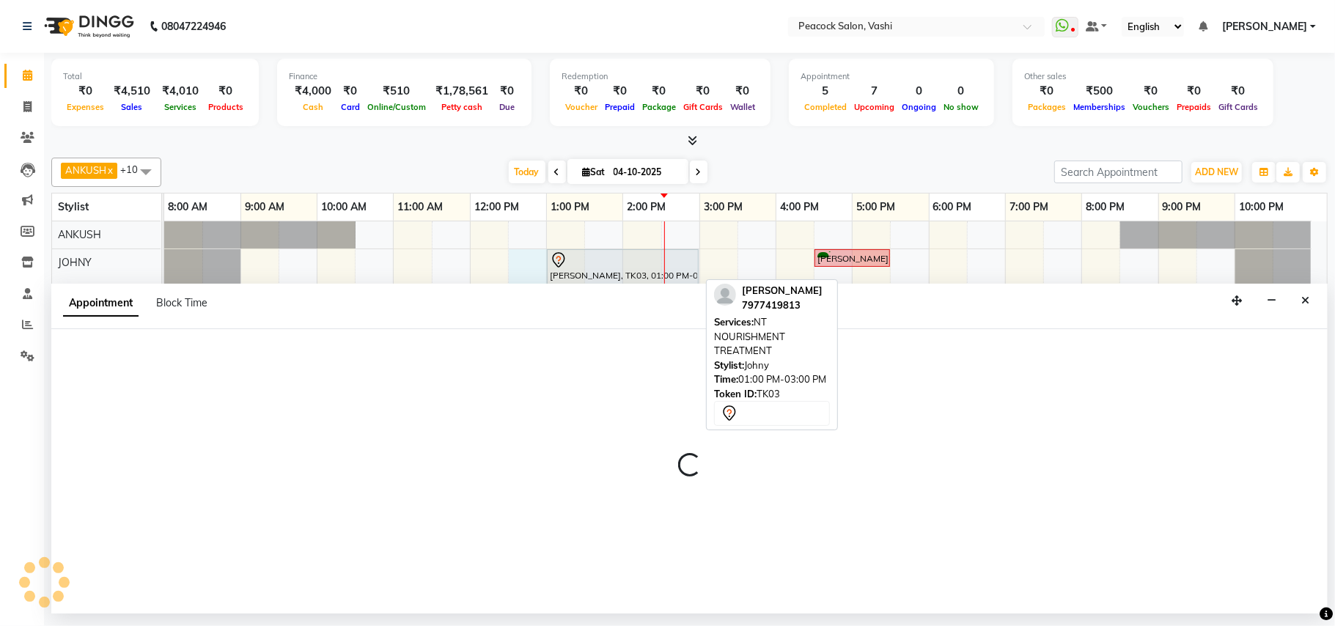
select select "57174"
select select "750"
select select "tentative"
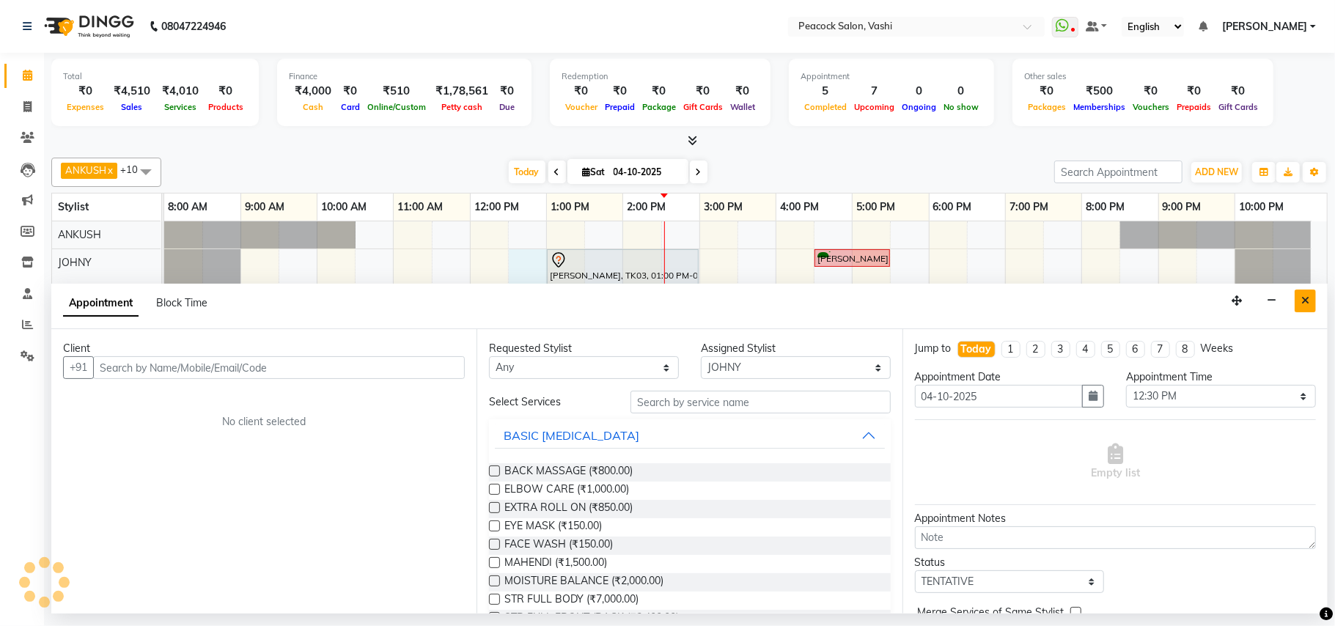
click at [1306, 306] on icon "Close" at bounding box center [1306, 300] width 8 height 10
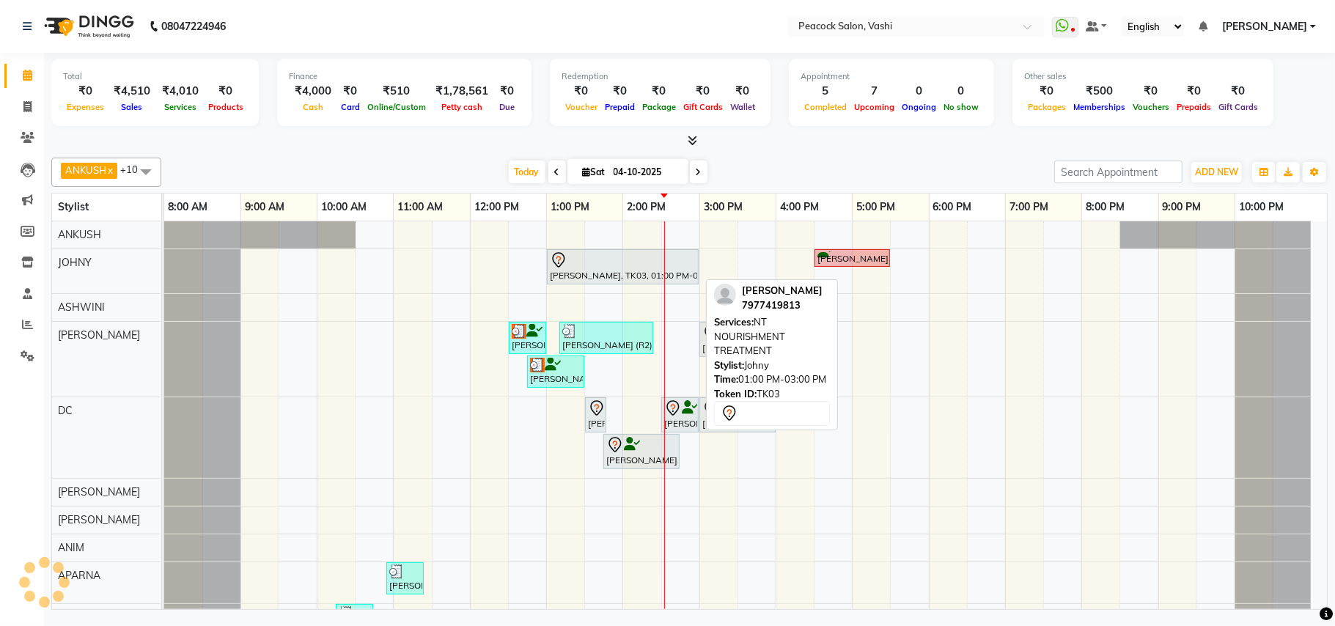
click at [554, 282] on div "daphney, TK03, 01:00 PM-03:00 PM, NT NOURISHMENT TREATMENT" at bounding box center [622, 267] width 149 height 31
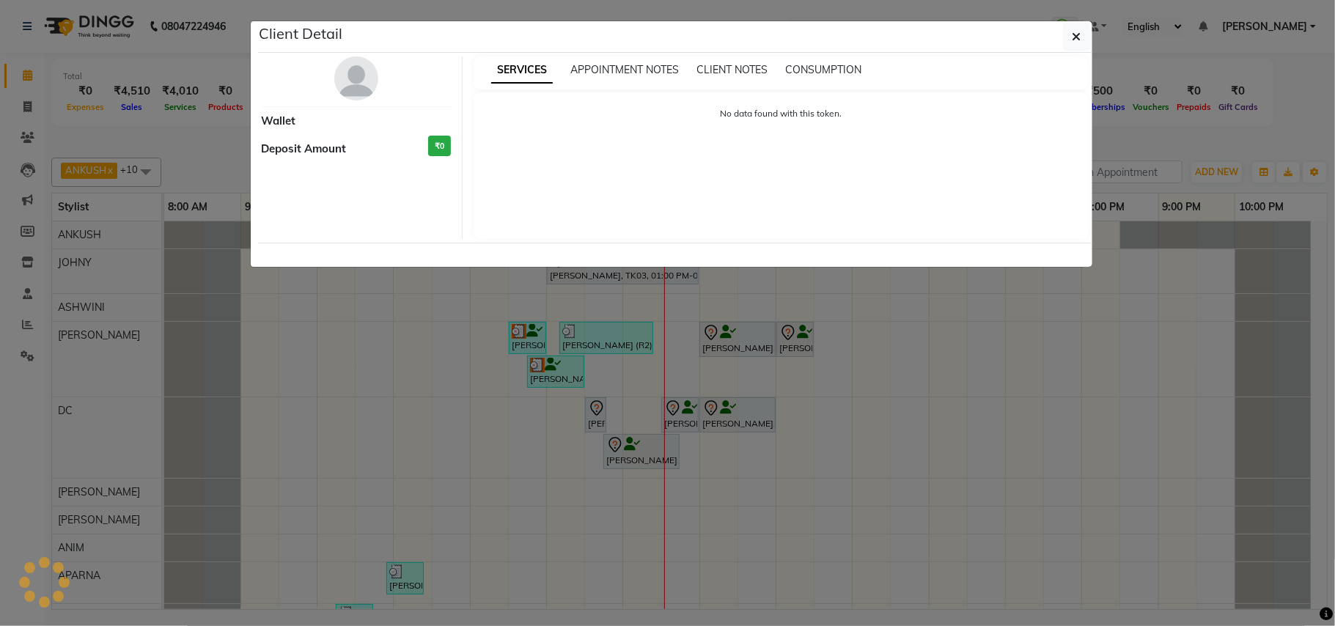
select select "7"
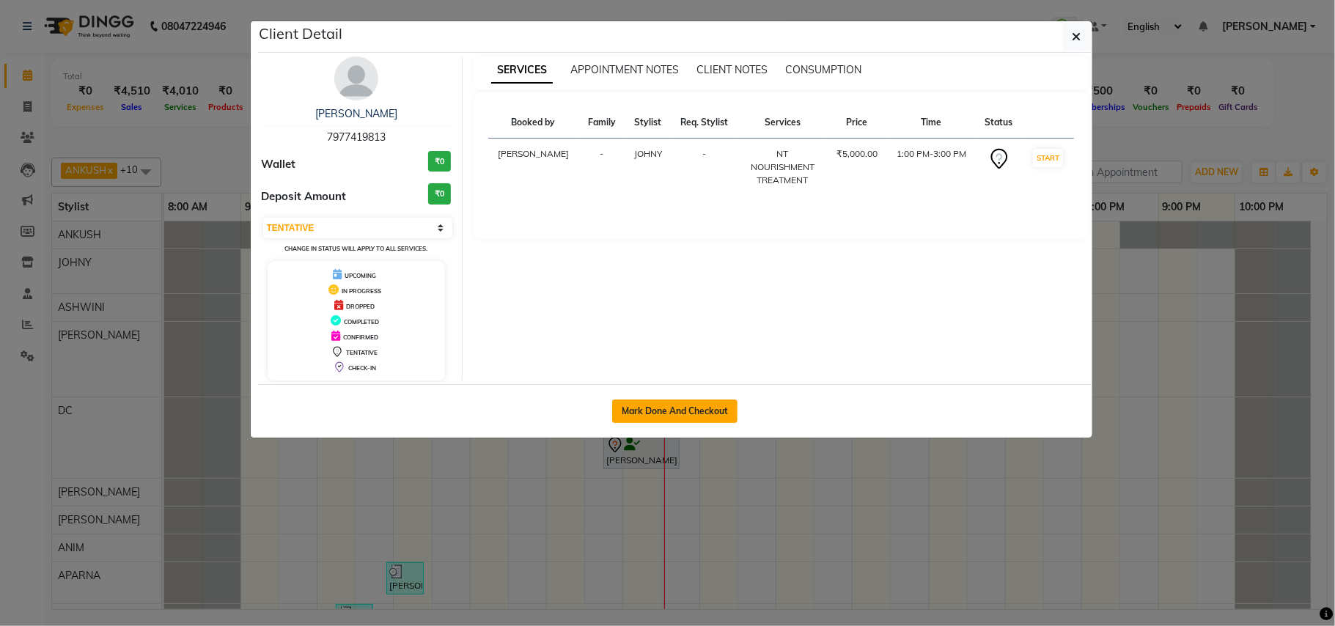
click at [684, 408] on button "Mark Done And Checkout" at bounding box center [674, 411] width 125 height 23
select select "service"
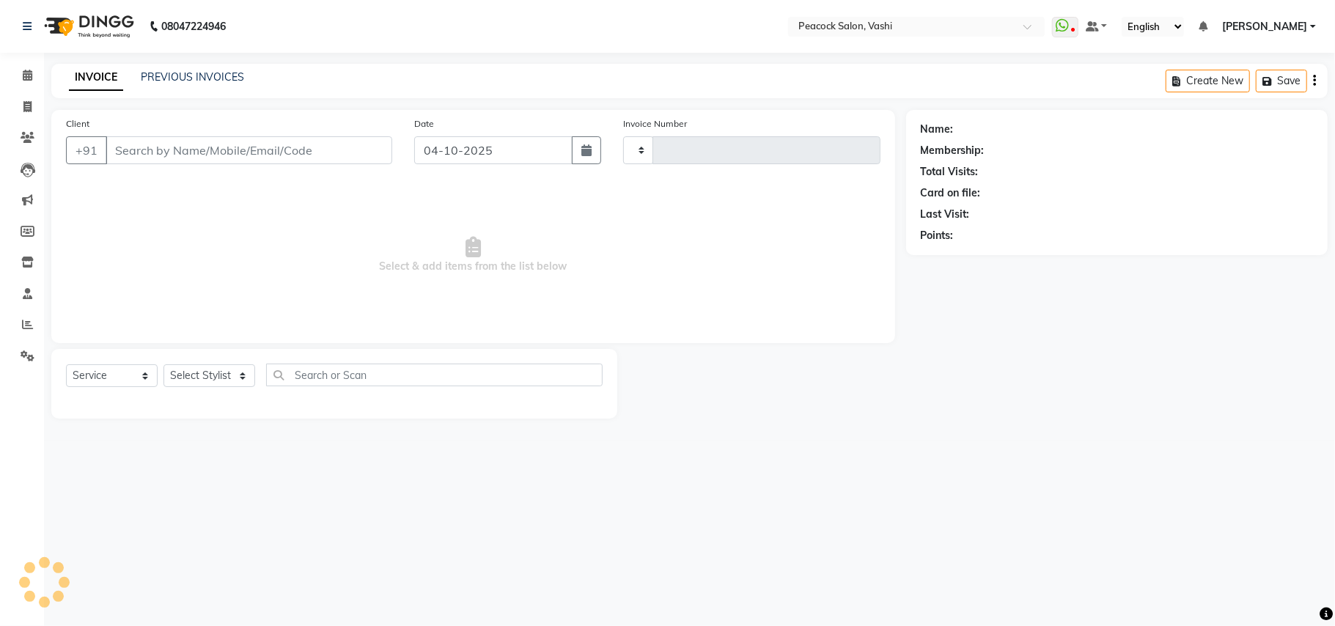
type input "3439"
select select "3"
select select "619"
type input "7977419813"
select select "57174"
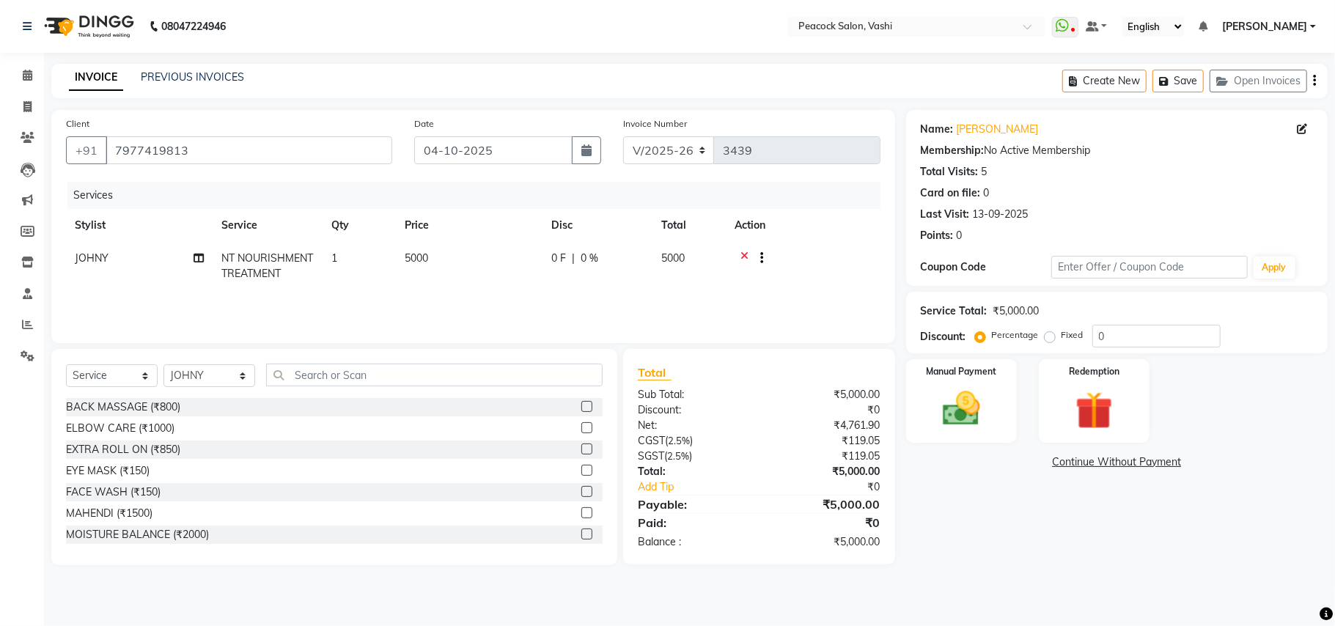
click at [502, 282] on td "5000" at bounding box center [469, 266] width 147 height 48
select select "57174"
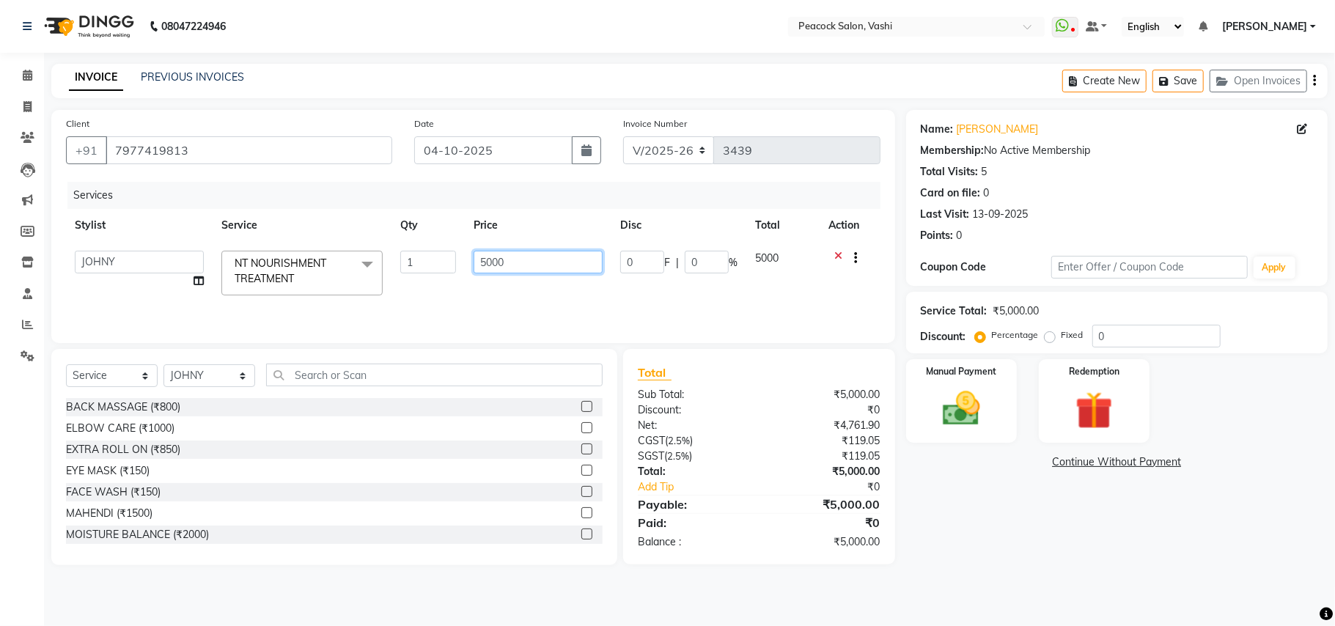
click at [487, 259] on input "5000" at bounding box center [538, 262] width 129 height 23
type input "6000"
click at [496, 291] on div "Services Stylist Service Qty Price Disc Total Action ANIM ANKUSH APARNA ASHWINI…" at bounding box center [473, 255] width 815 height 147
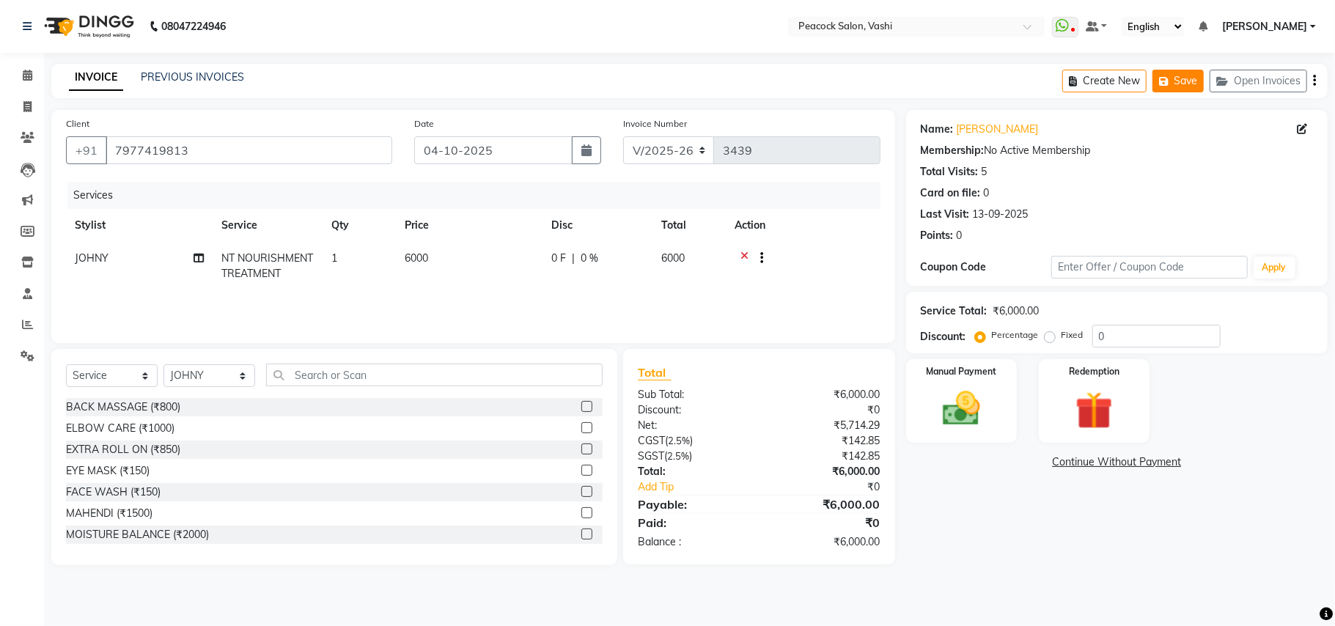
click at [1178, 78] on button "Save" at bounding box center [1178, 81] width 51 height 23
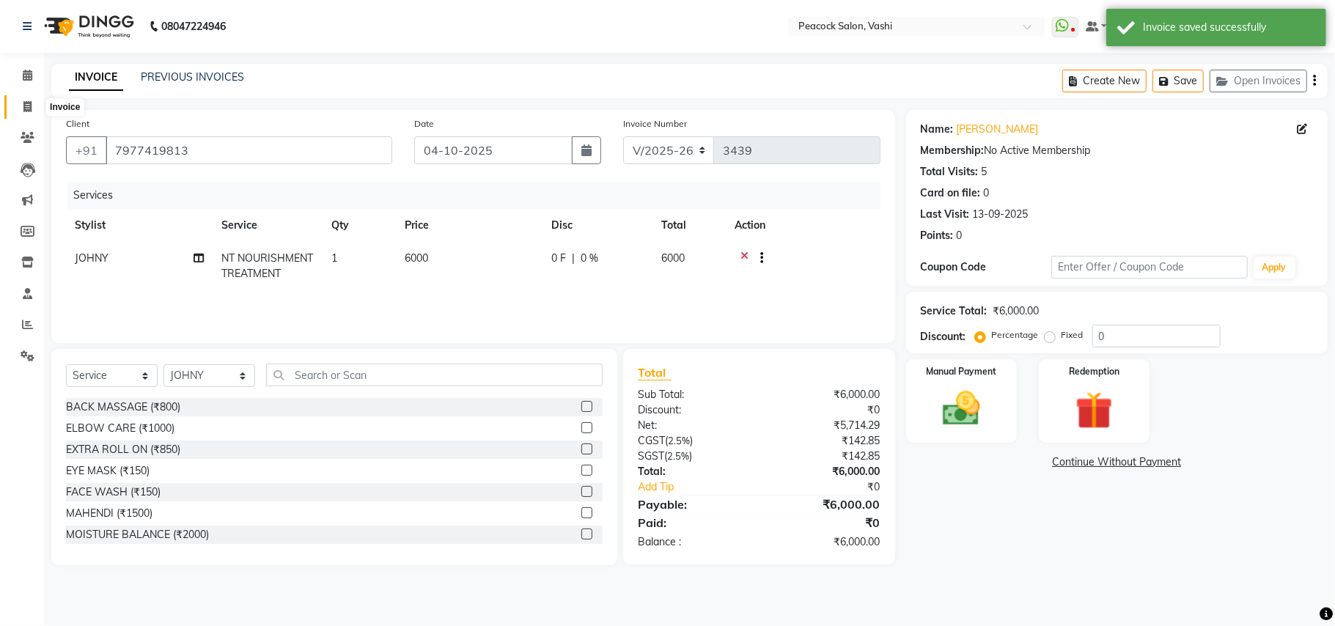
click at [30, 109] on icon at bounding box center [27, 106] width 8 height 11
select select "619"
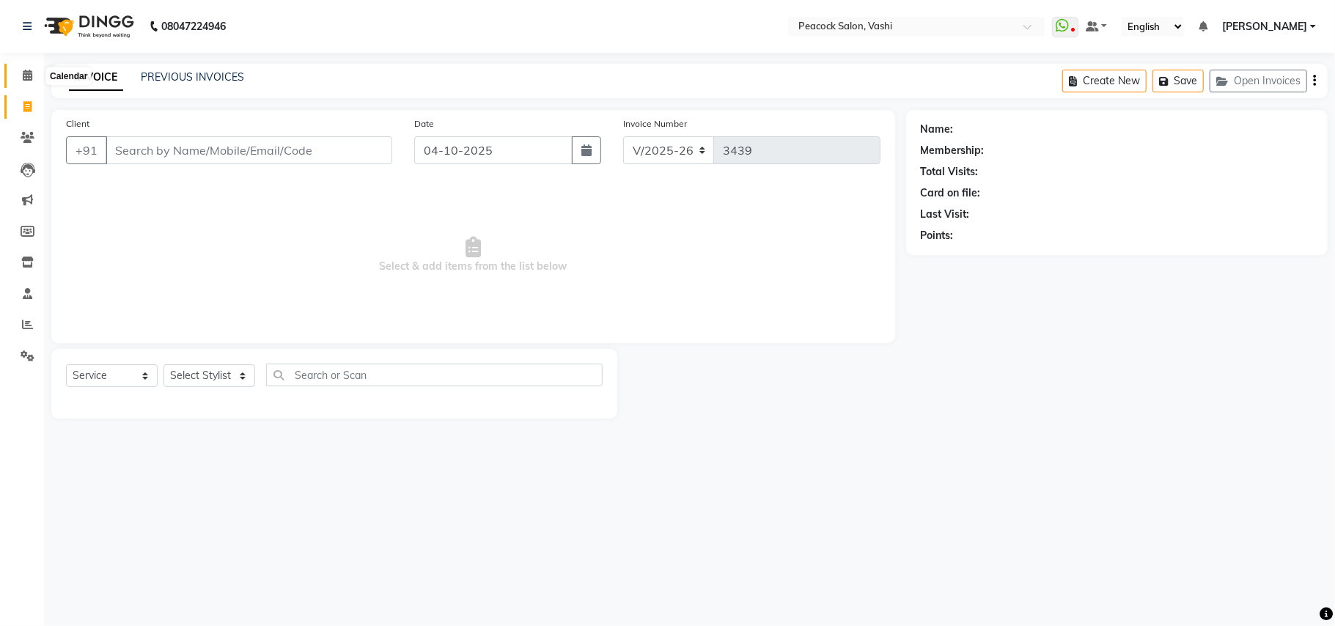
click at [27, 82] on span at bounding box center [28, 75] width 26 height 17
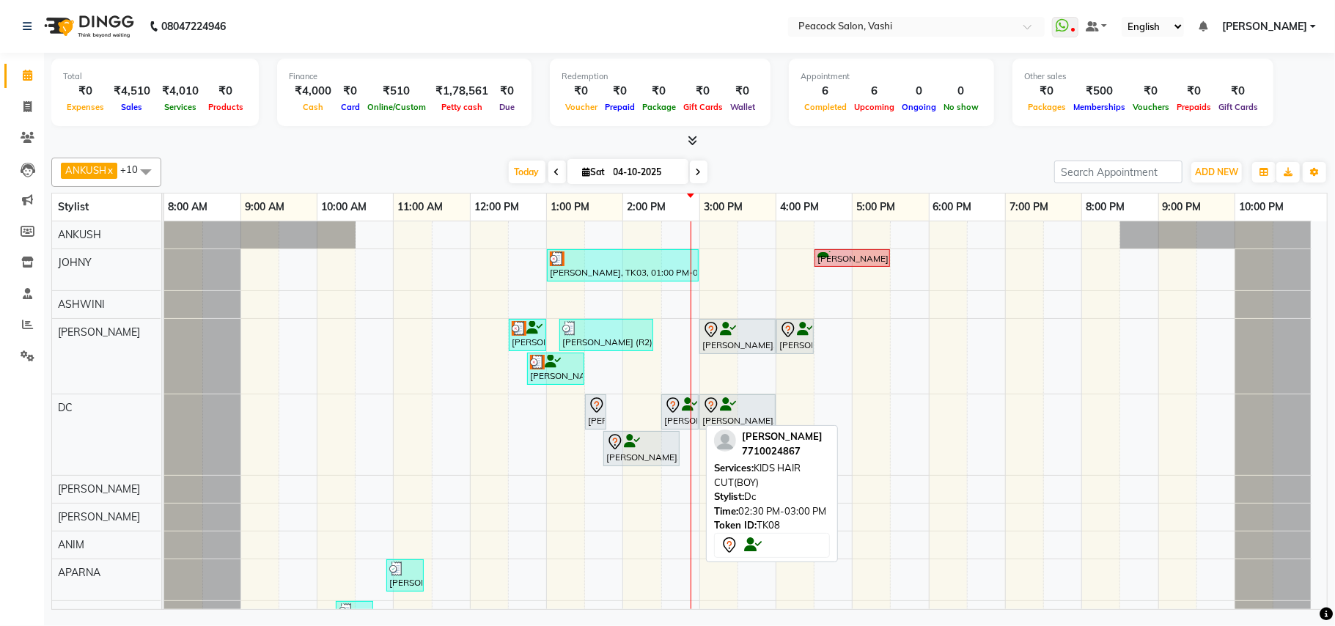
click at [676, 421] on div "[PERSON_NAME], TK08, 02:30 PM-03:00 PM, KIDS HAIR CUT(BOY)" at bounding box center [680, 412] width 34 height 31
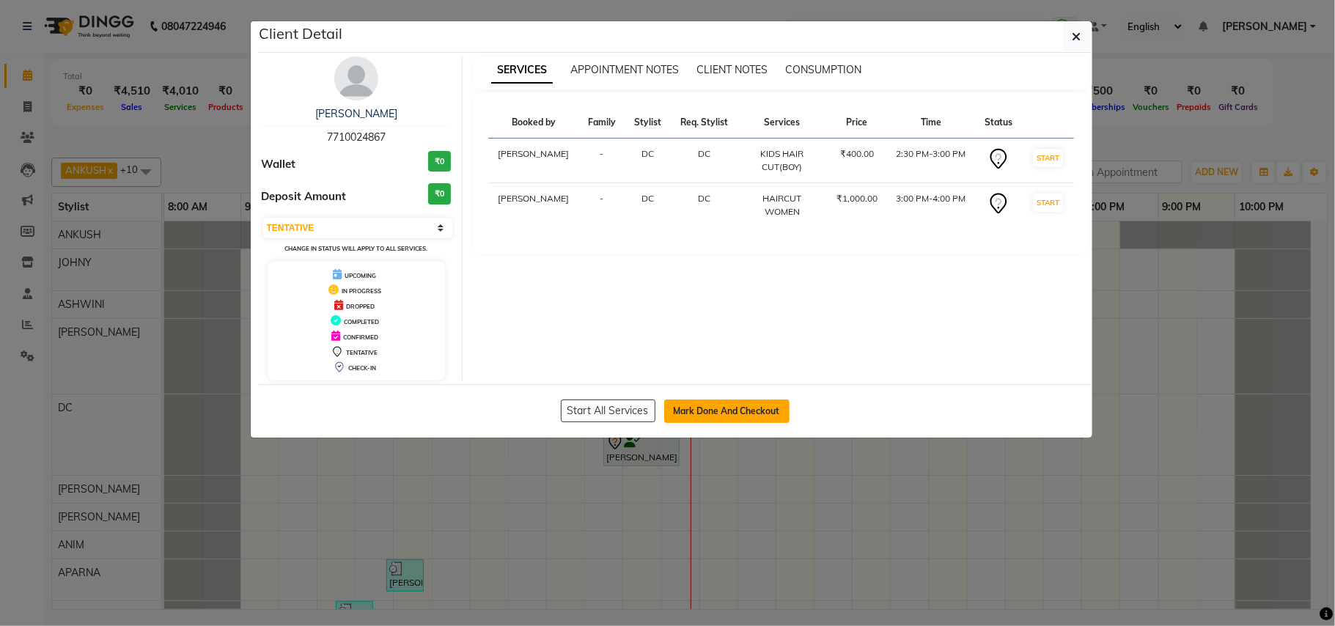
click at [700, 420] on button "Mark Done And Checkout" at bounding box center [726, 411] width 125 height 23
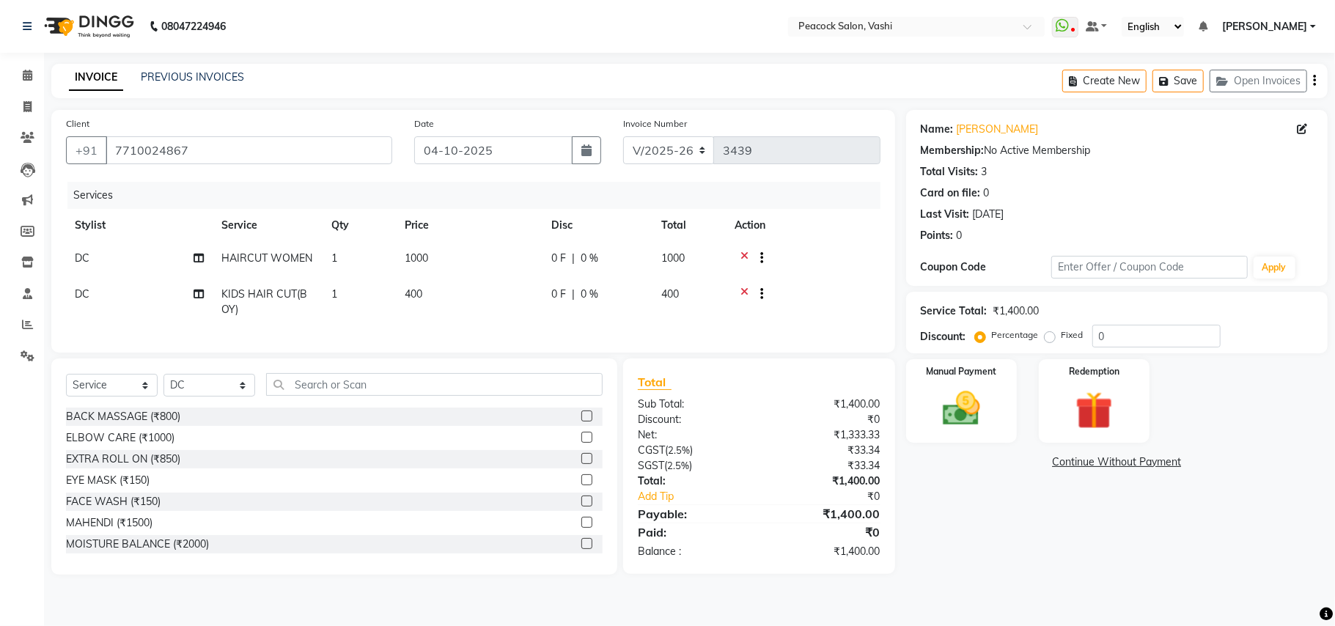
click at [742, 253] on icon at bounding box center [745, 260] width 8 height 18
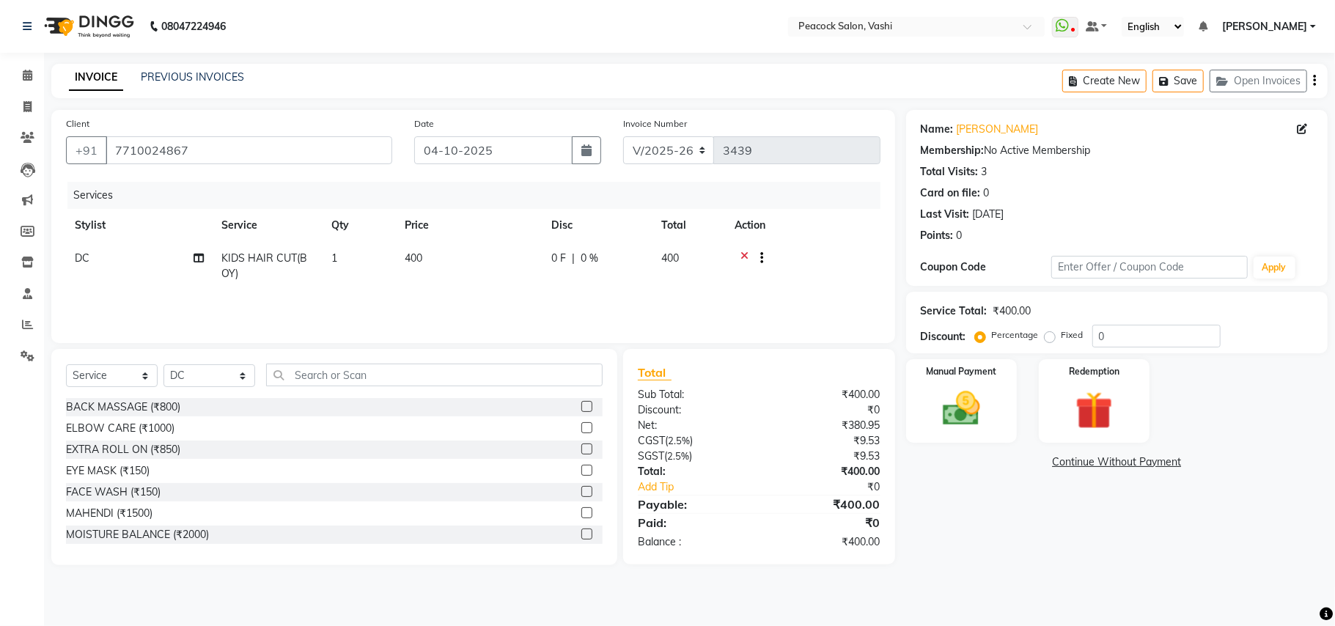
click at [743, 252] on icon at bounding box center [745, 260] width 8 height 18
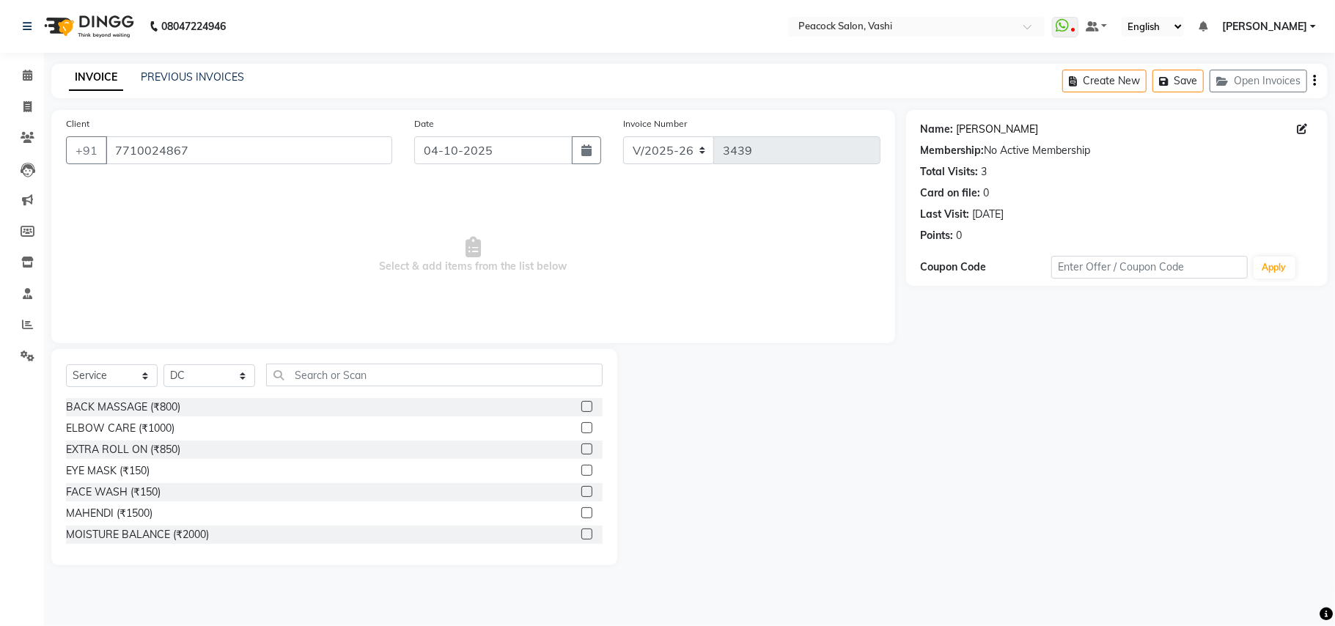
click at [978, 128] on link "Suchi Gupta" at bounding box center [998, 129] width 82 height 15
click at [175, 367] on select "Select Stylist ANIM ANKUSH APARNA ASHWINI BHAGWATI DC Dingg Support HARSHADA JO…" at bounding box center [210, 375] width 92 height 23
click at [164, 364] on select "Select Stylist ANIM ANKUSH APARNA ASHWINI BHAGWATI DC Dingg Support HARSHADA JO…" at bounding box center [210, 375] width 92 height 23
click at [320, 367] on input "text" at bounding box center [434, 375] width 337 height 23
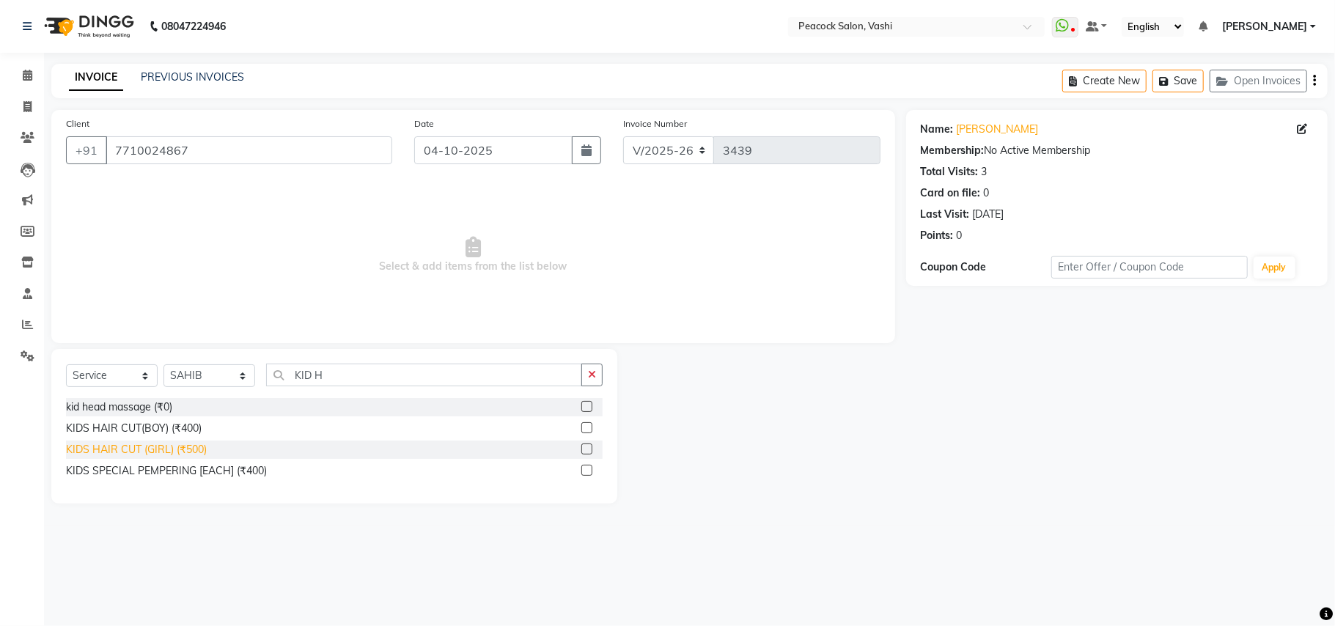
click at [197, 452] on div "KIDS HAIR CUT (GIRL) (₹500)" at bounding box center [136, 449] width 141 height 15
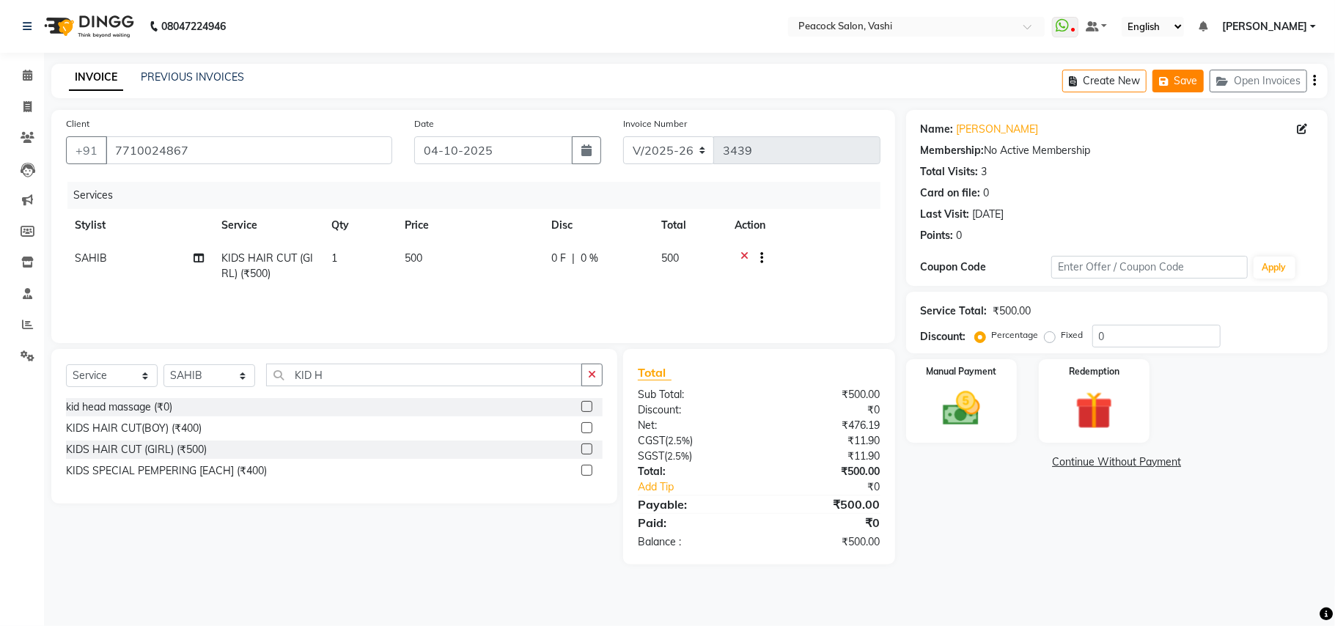
click at [1164, 83] on icon "button" at bounding box center [1166, 81] width 15 height 10
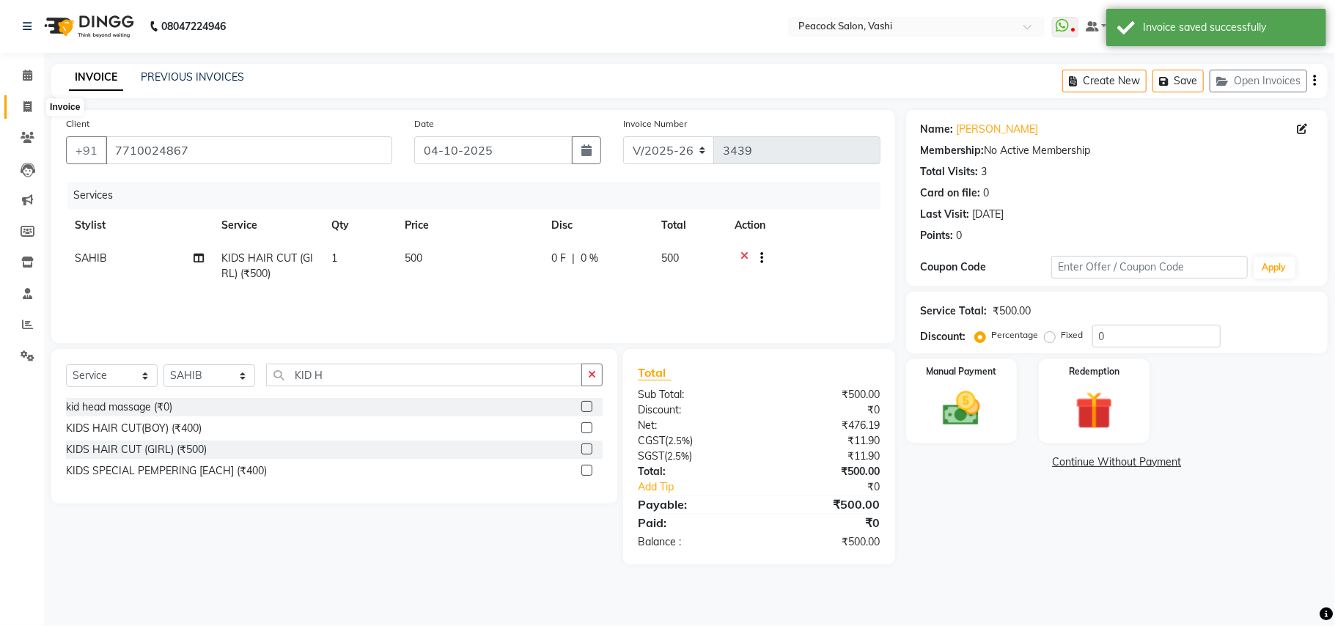
click at [27, 107] on icon at bounding box center [27, 106] width 8 height 11
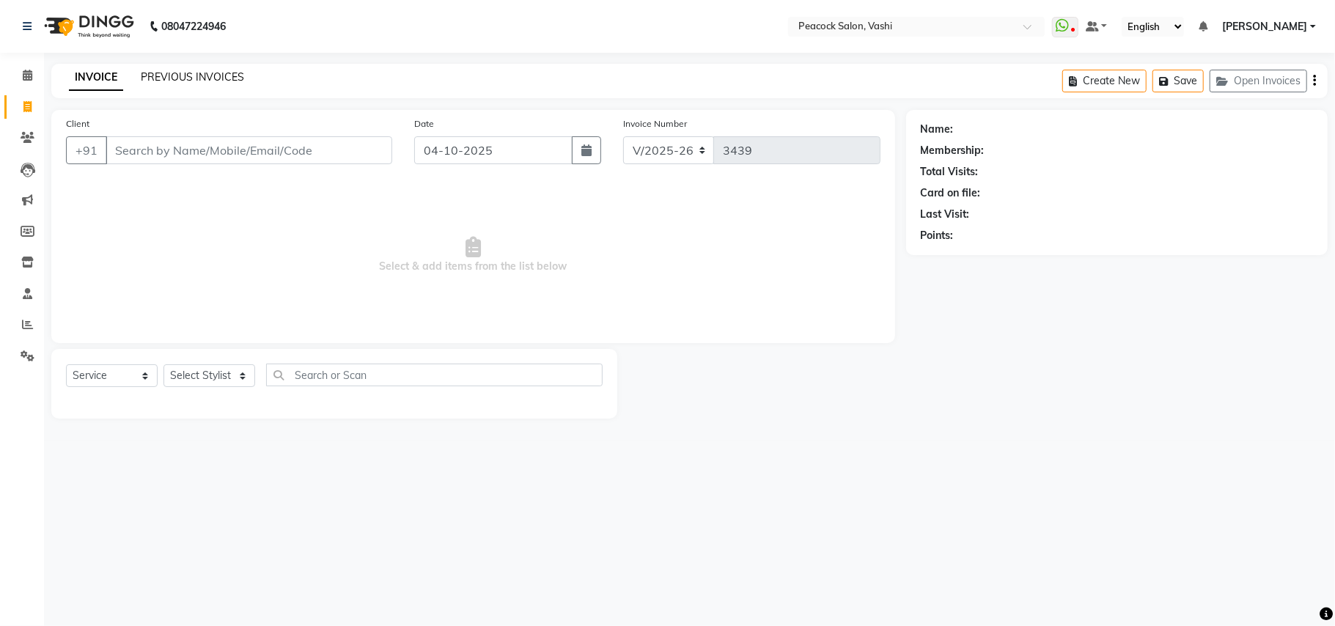
click at [158, 80] on link "PREVIOUS INVOICES" at bounding box center [192, 76] width 103 height 13
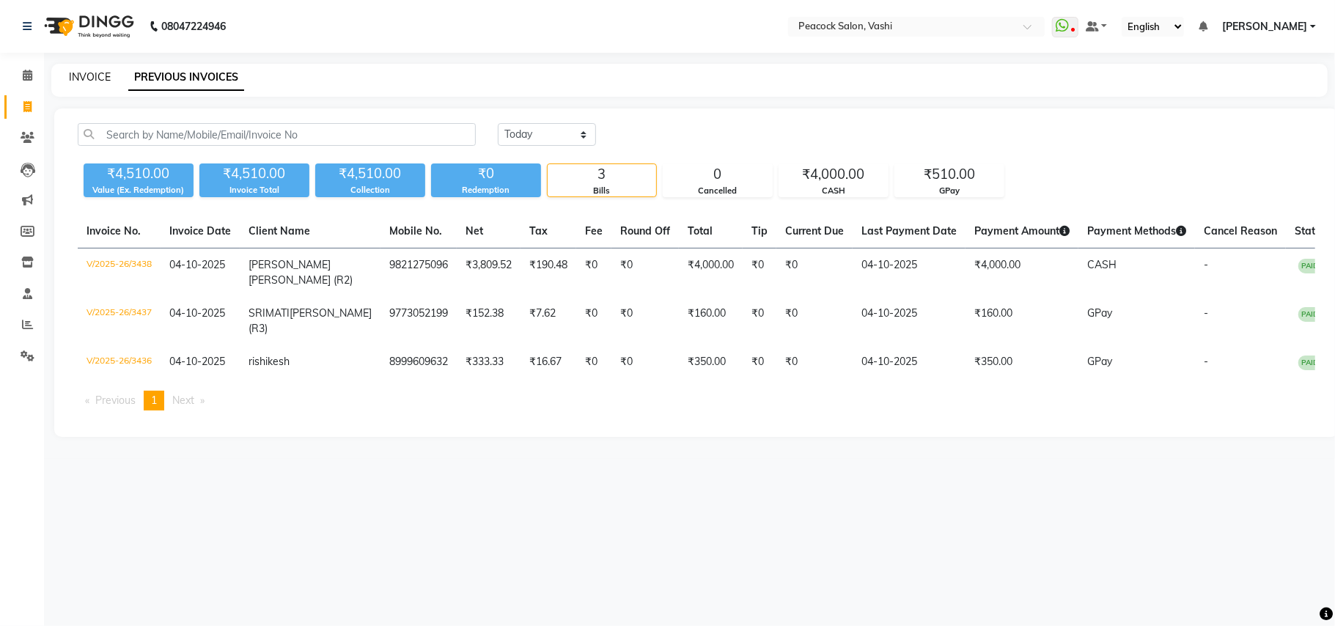
click at [73, 73] on link "INVOICE" at bounding box center [90, 76] width 42 height 13
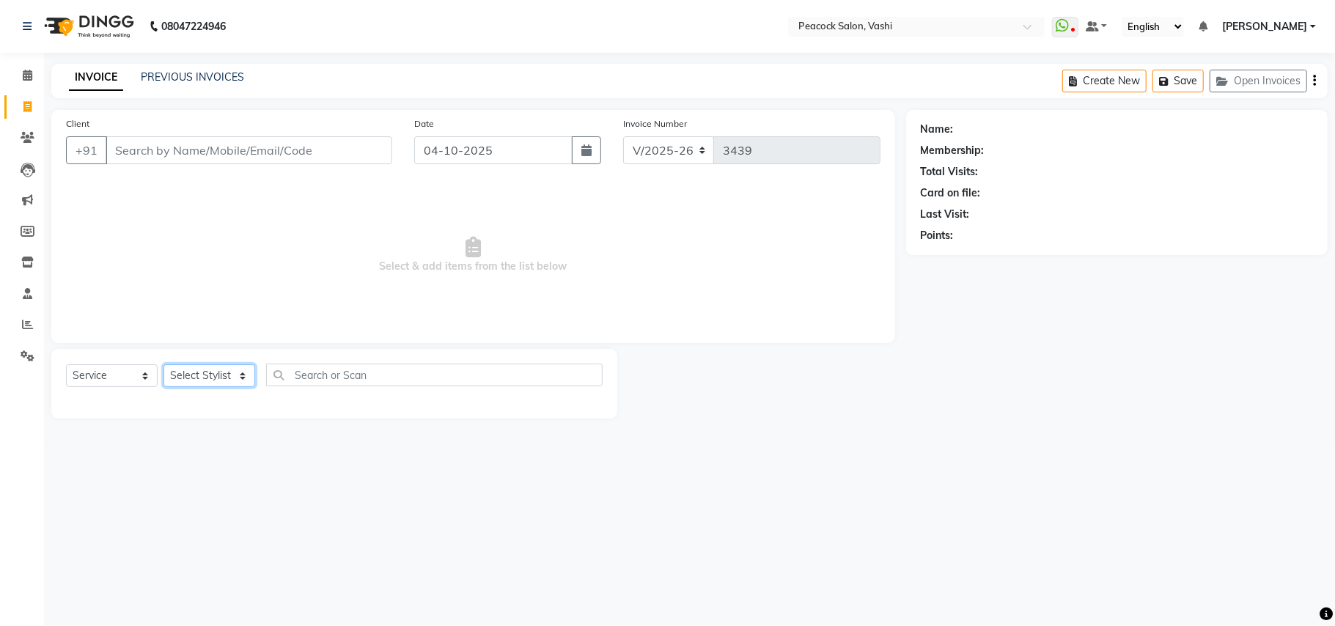
click at [217, 374] on select "Select Stylist ANIM ANKUSH APARNA ASHWINI BHAGWATI DC Dingg Support HARSHADA JO…" at bounding box center [210, 375] width 92 height 23
click at [164, 364] on select "Select Stylist ANIM ANKUSH APARNA ASHWINI BHAGWATI DC Dingg Support HARSHADA JO…" at bounding box center [210, 375] width 92 height 23
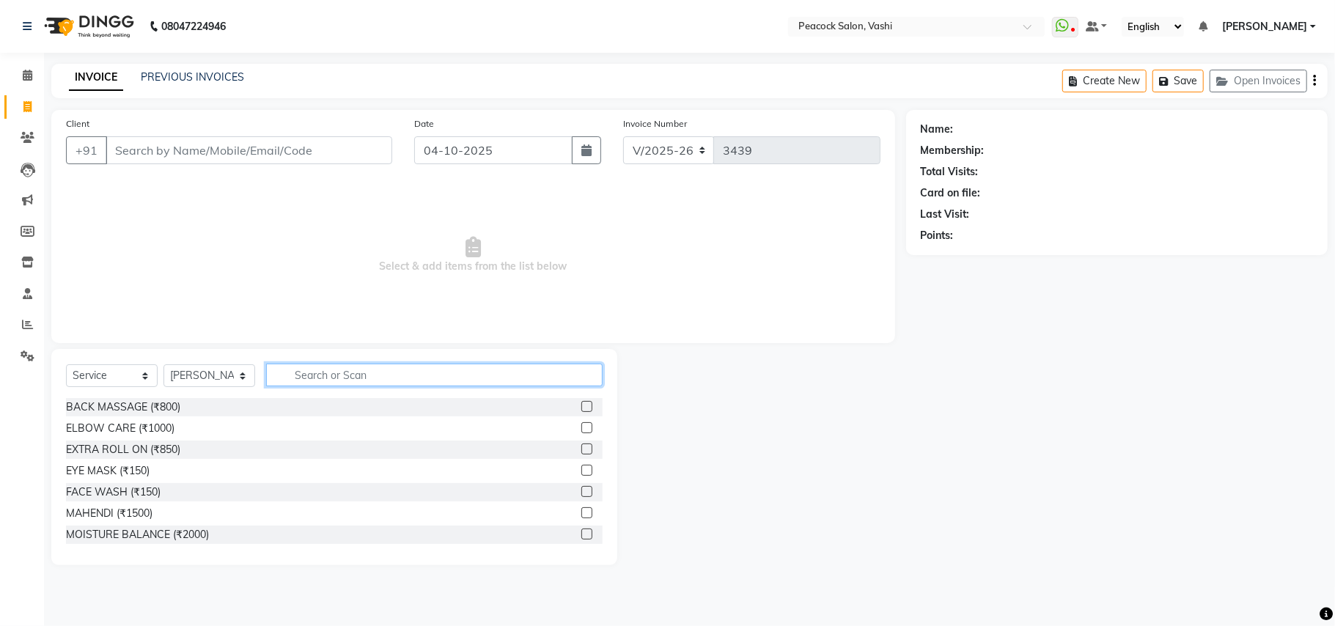
click at [361, 376] on input "text" at bounding box center [434, 375] width 337 height 23
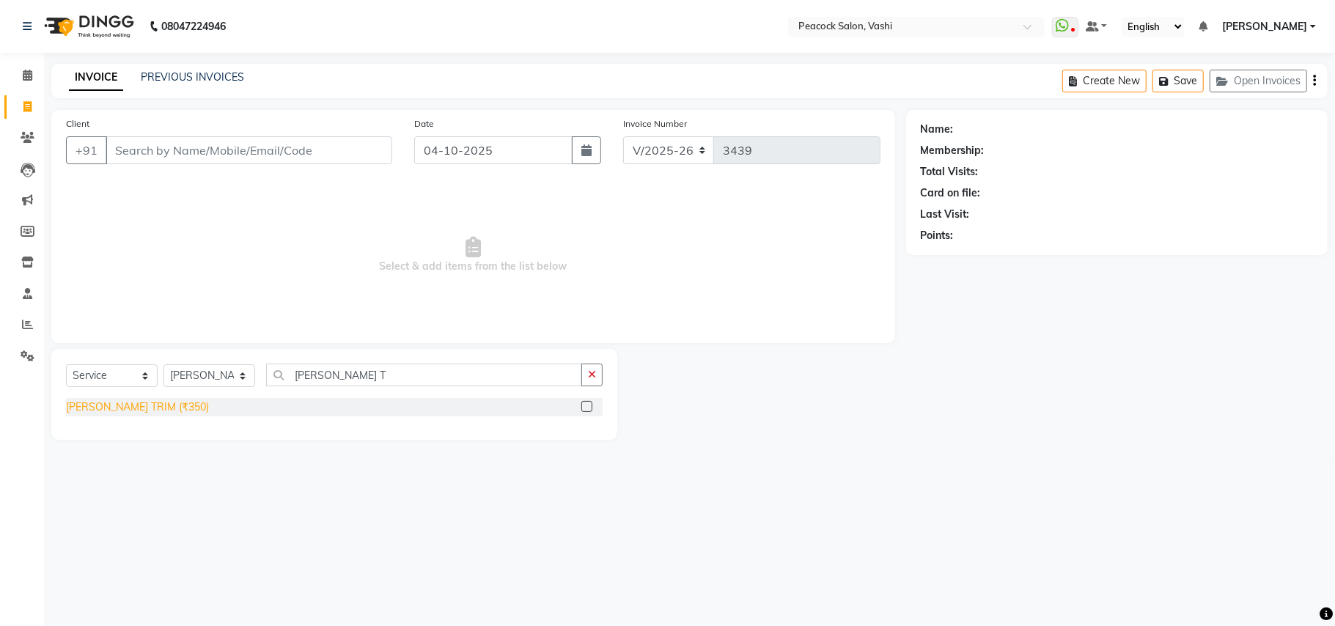
click at [133, 400] on div "BEARD TRIM (₹350)" at bounding box center [137, 407] width 143 height 15
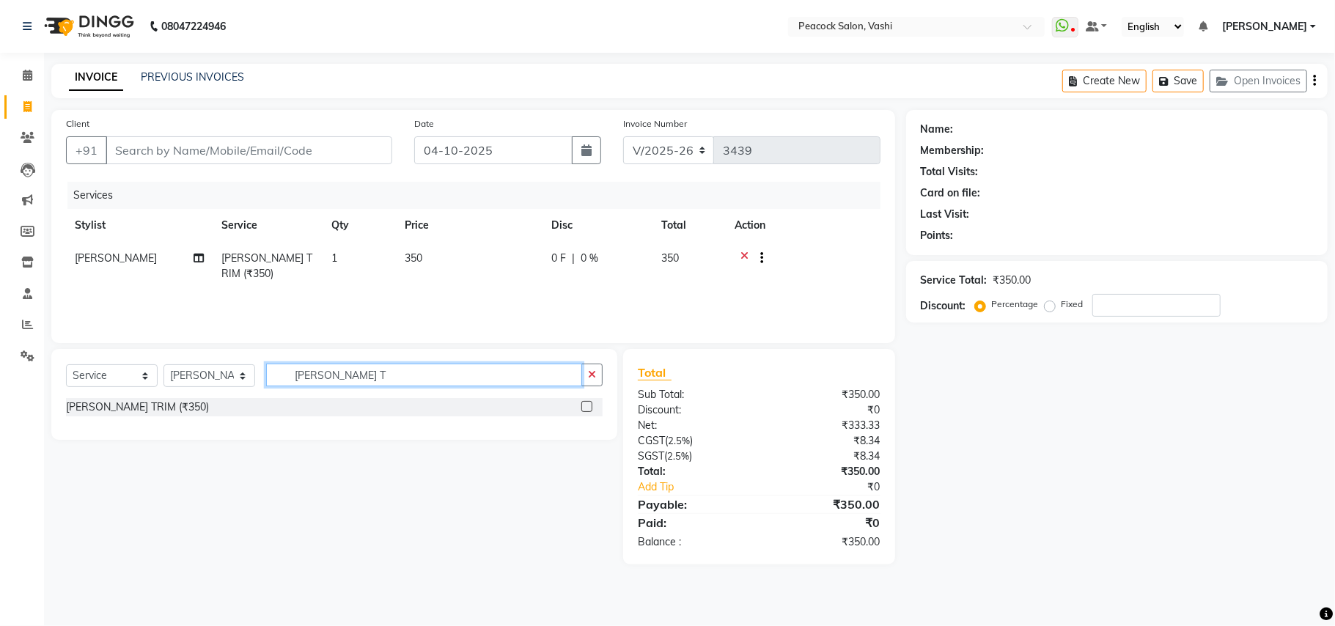
click at [350, 374] on input "BEARD T" at bounding box center [424, 375] width 316 height 23
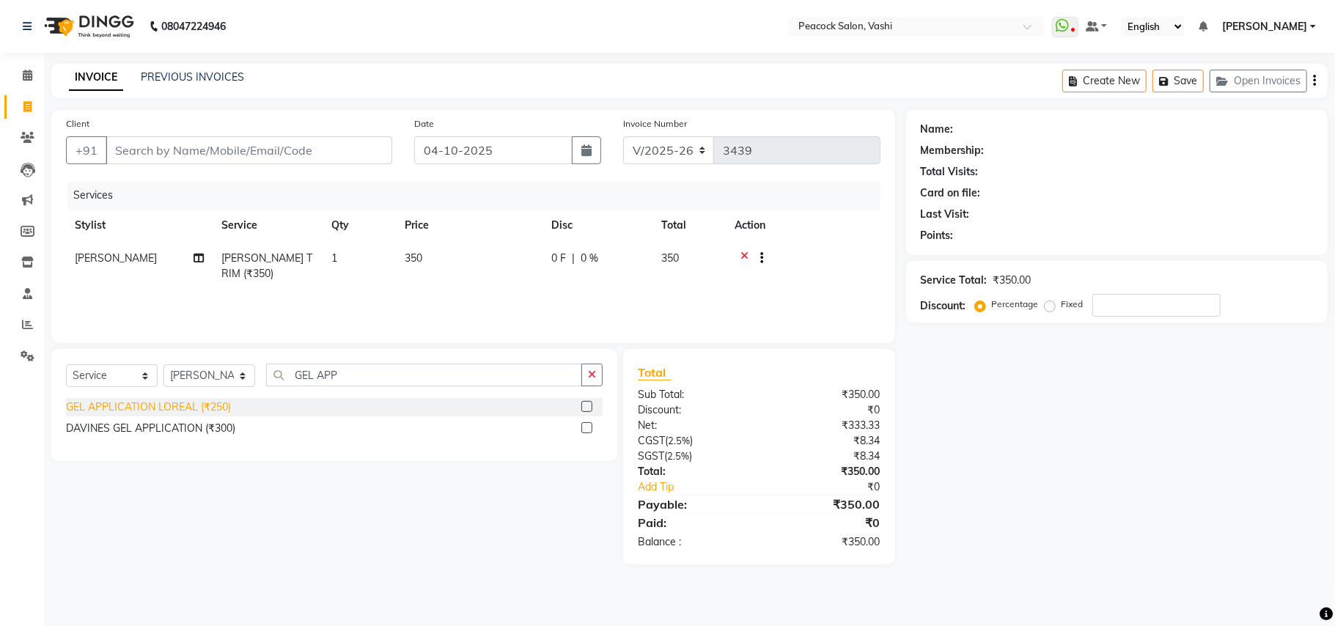
click at [210, 405] on div "GEL APPLICATION LOREAL (₹250)" at bounding box center [148, 407] width 165 height 15
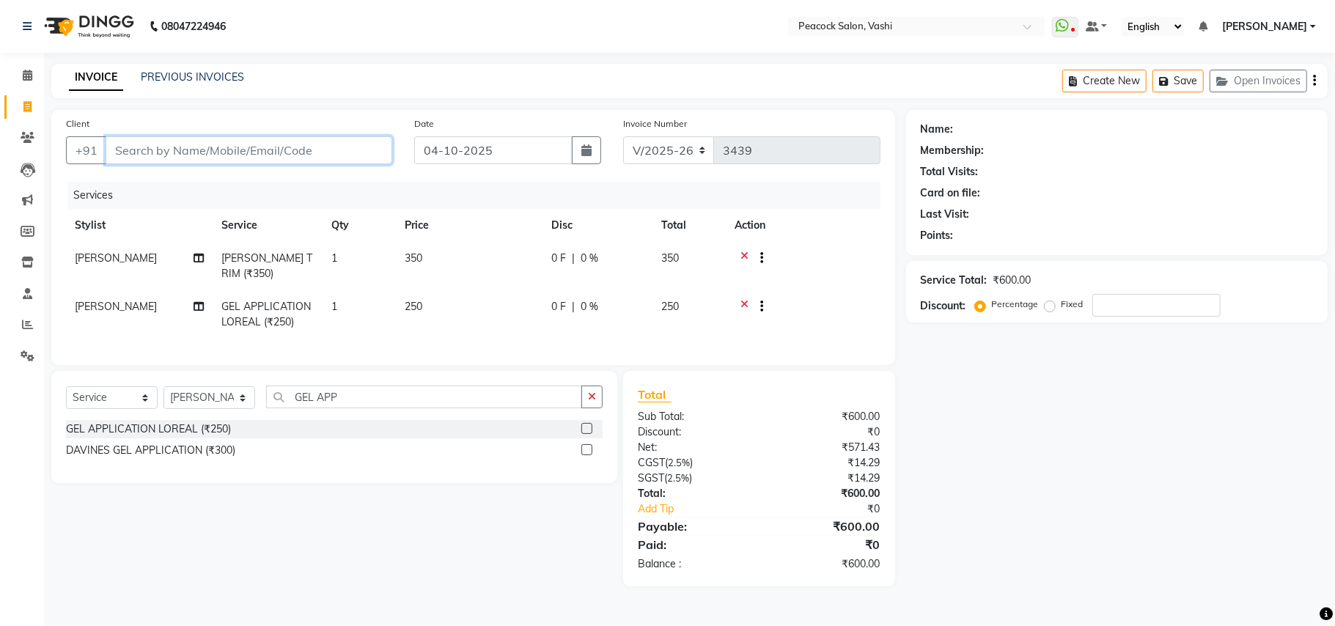
click at [158, 153] on input "Client" at bounding box center [249, 150] width 287 height 28
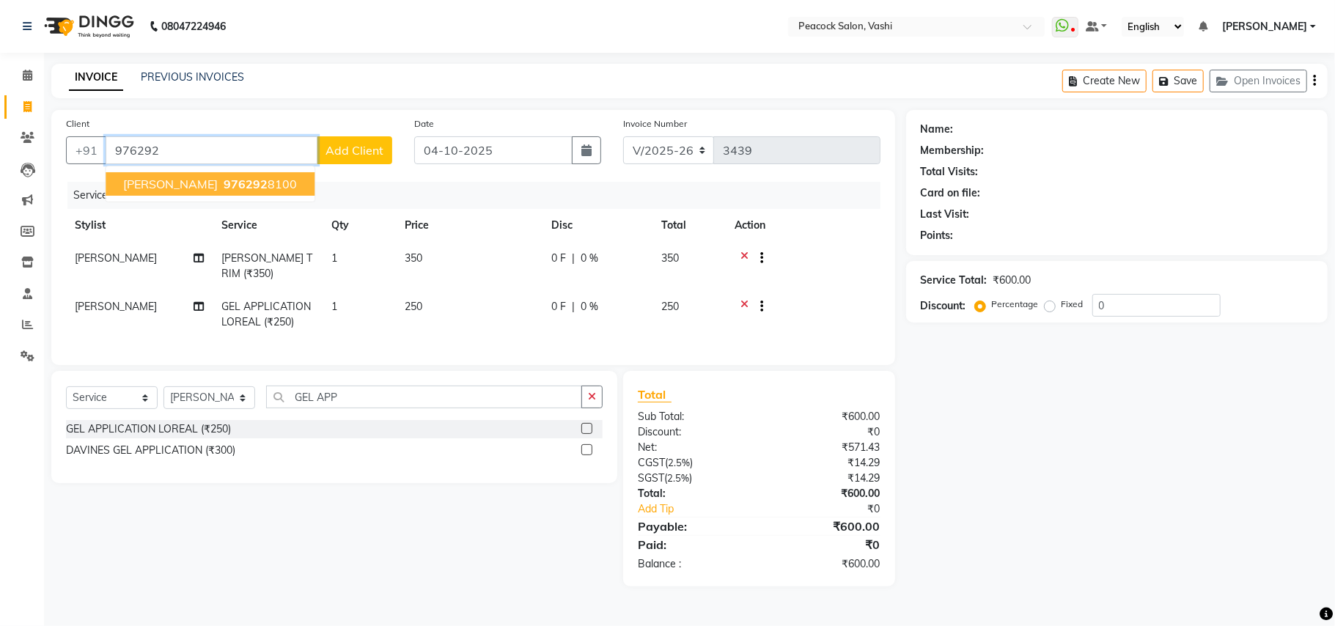
click at [186, 180] on span "PRASAD DESHMUKH" at bounding box center [170, 184] width 95 height 15
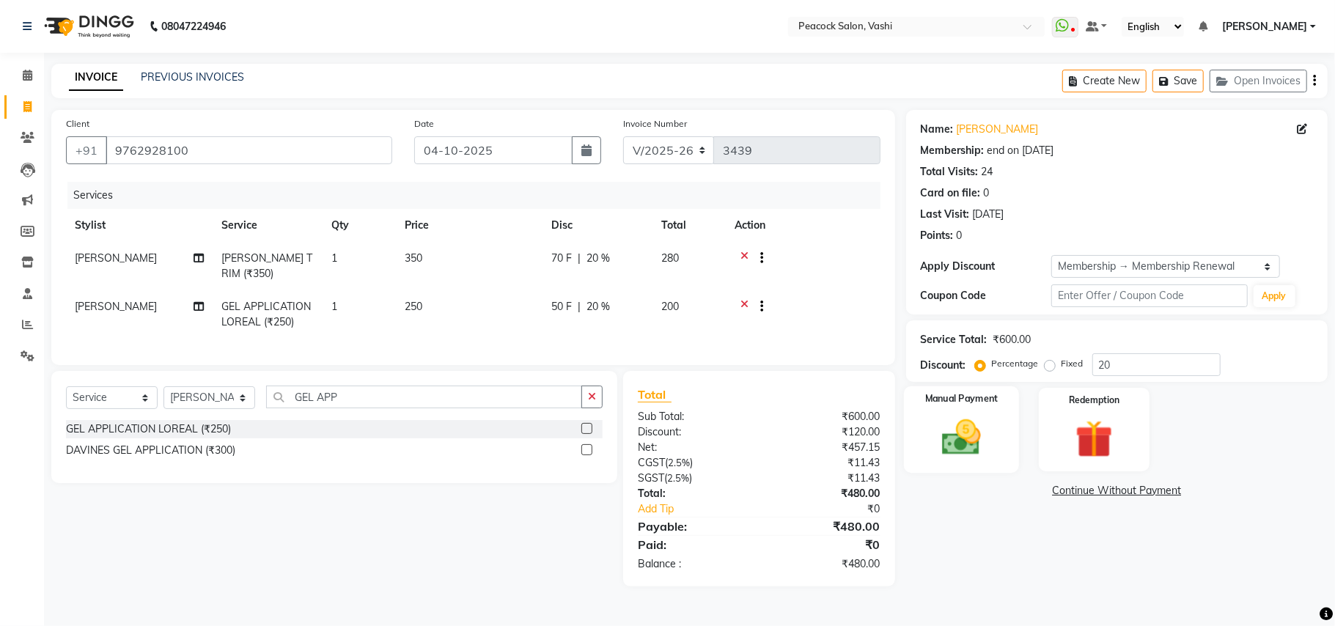
click at [972, 427] on img at bounding box center [962, 437] width 64 height 45
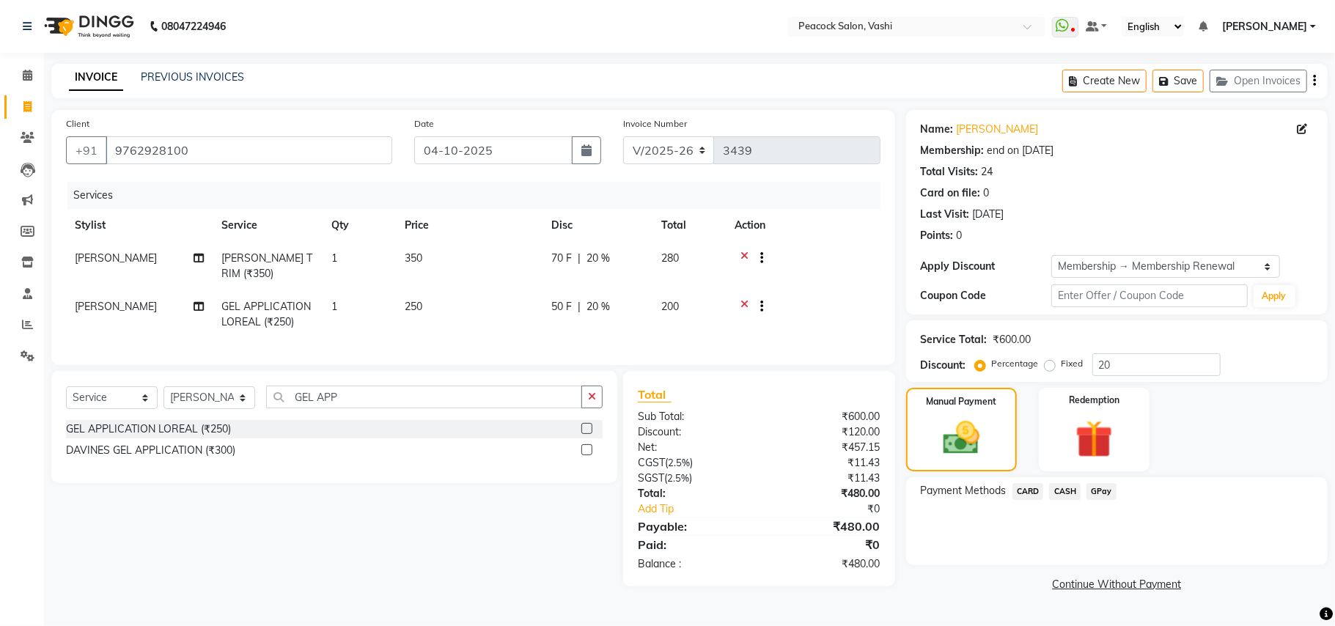
click at [1098, 494] on span "GPay" at bounding box center [1102, 491] width 30 height 17
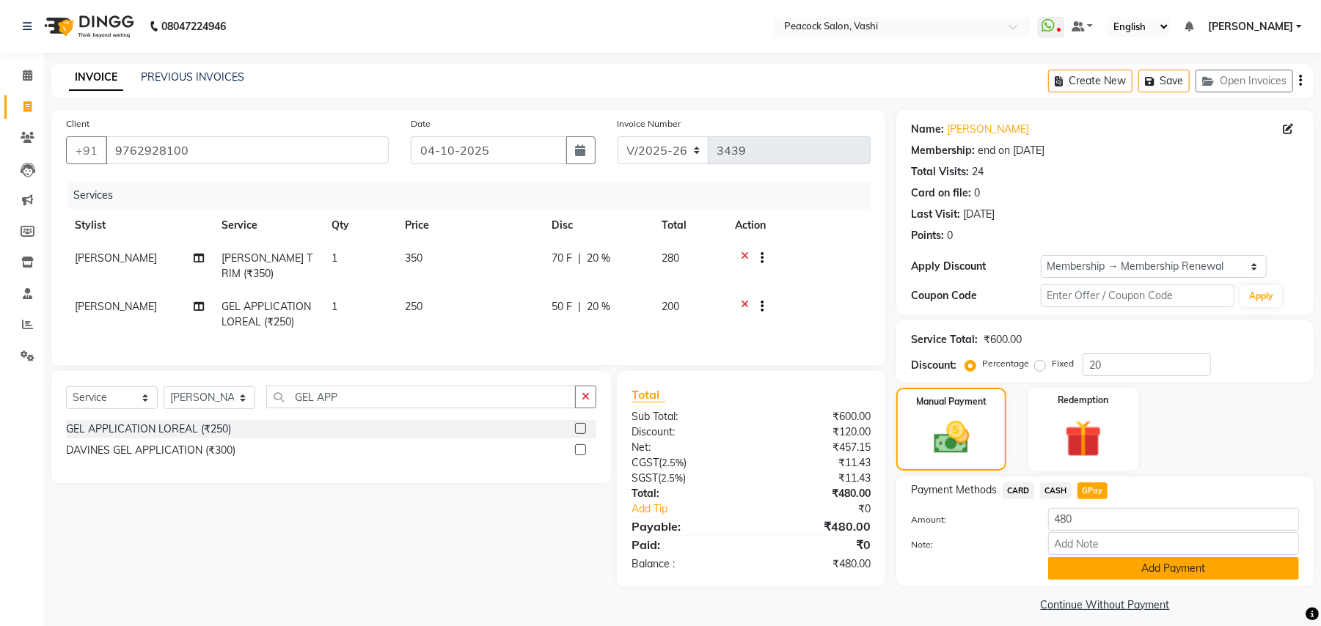
click at [1115, 567] on button "Add Payment" at bounding box center [1173, 568] width 251 height 23
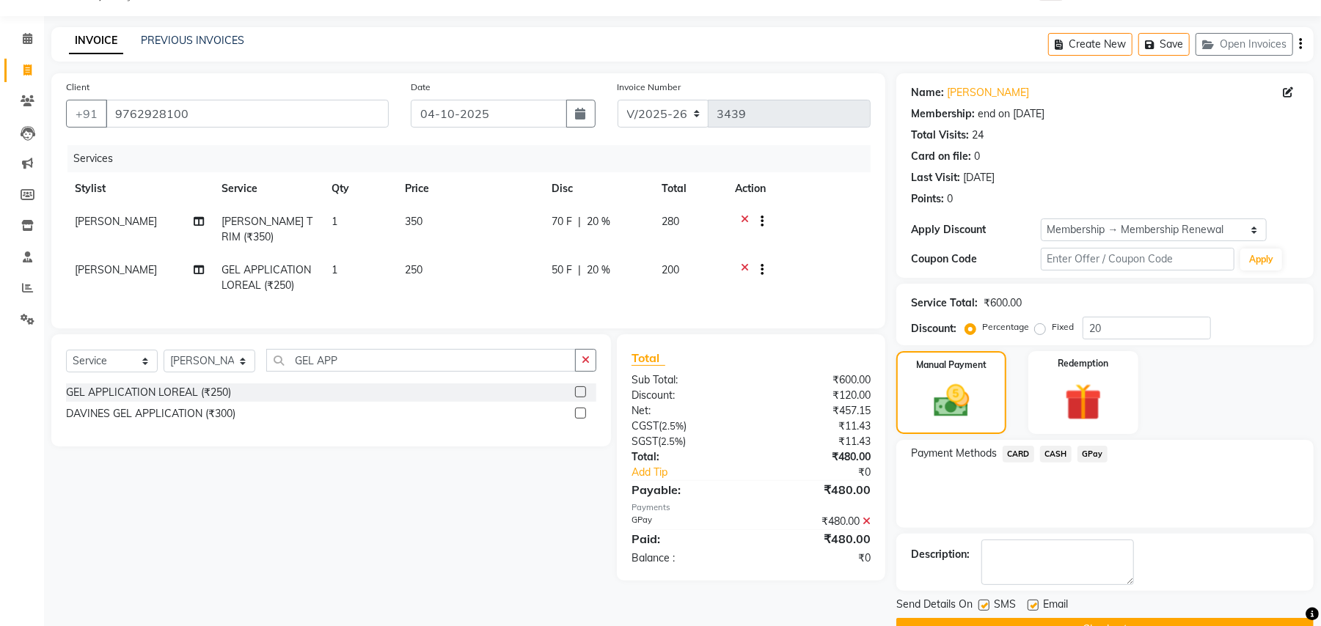
scroll to position [74, 0]
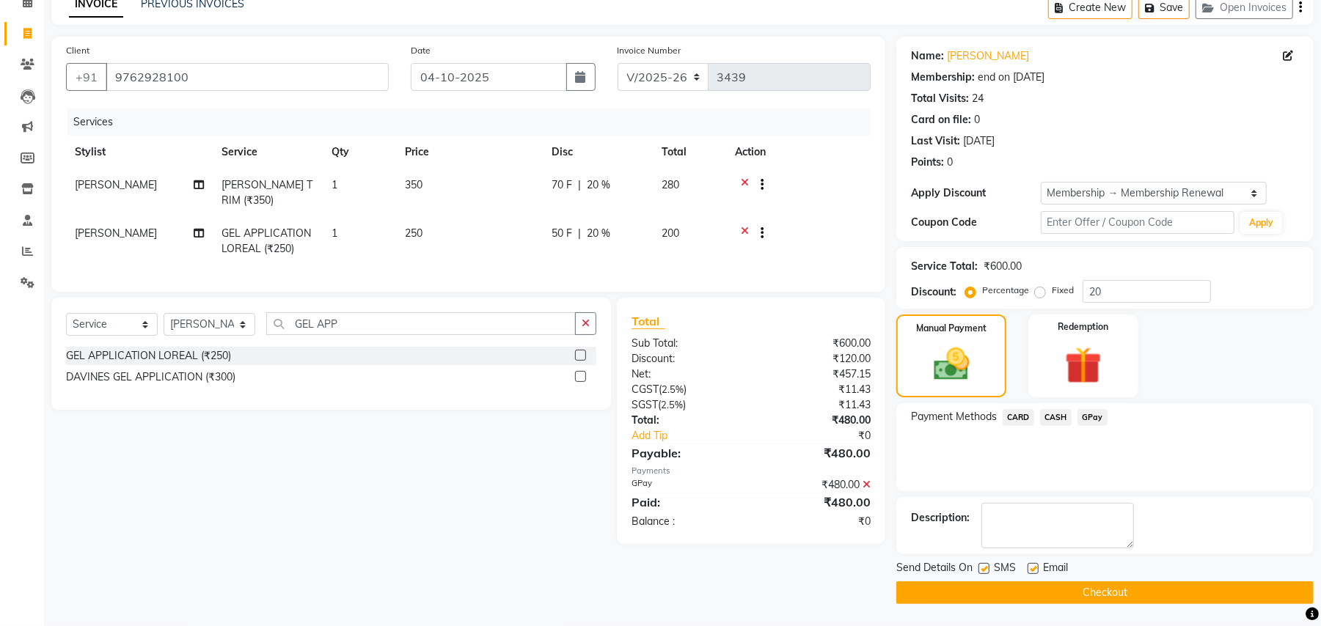
click at [1109, 592] on button "Checkout" at bounding box center [1104, 592] width 417 height 23
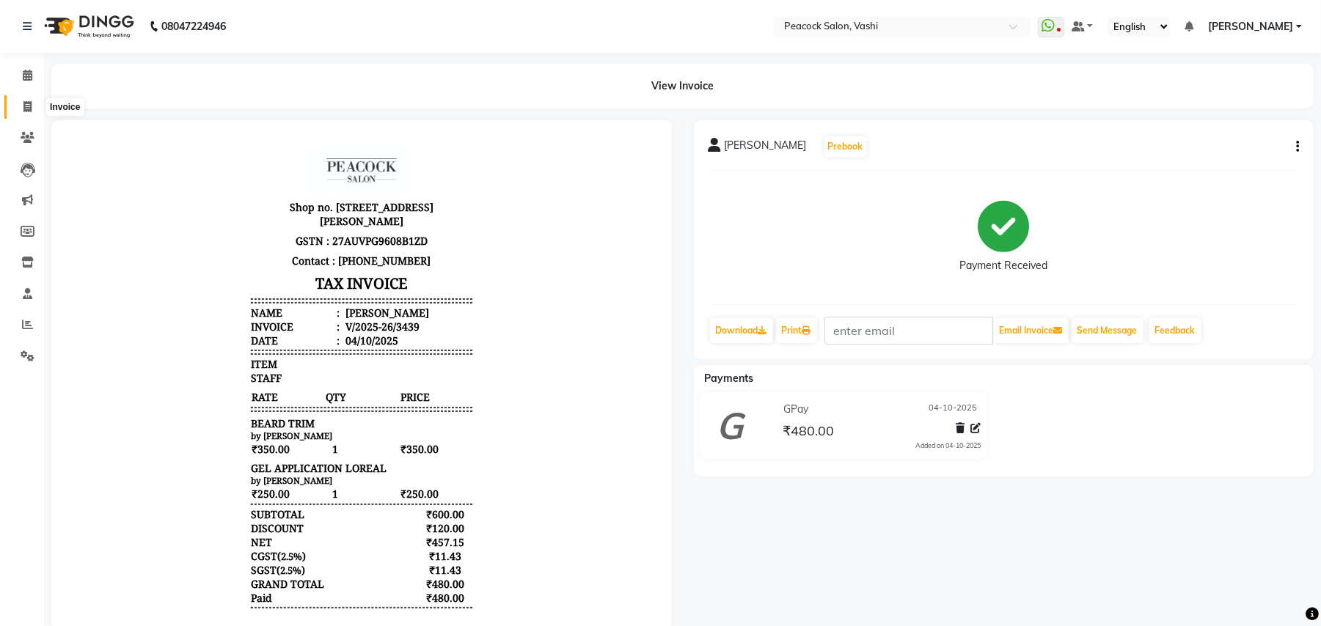
click at [27, 109] on icon at bounding box center [27, 106] width 8 height 11
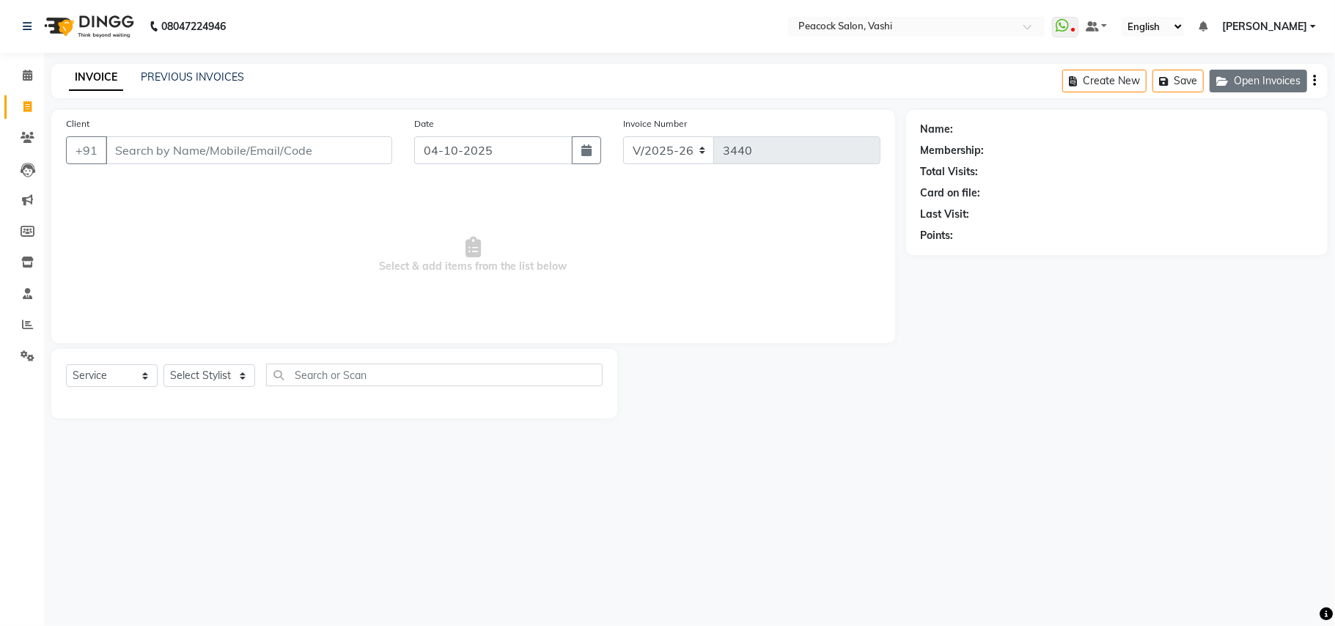
click at [1244, 86] on button "Open Invoices" at bounding box center [1259, 81] width 98 height 23
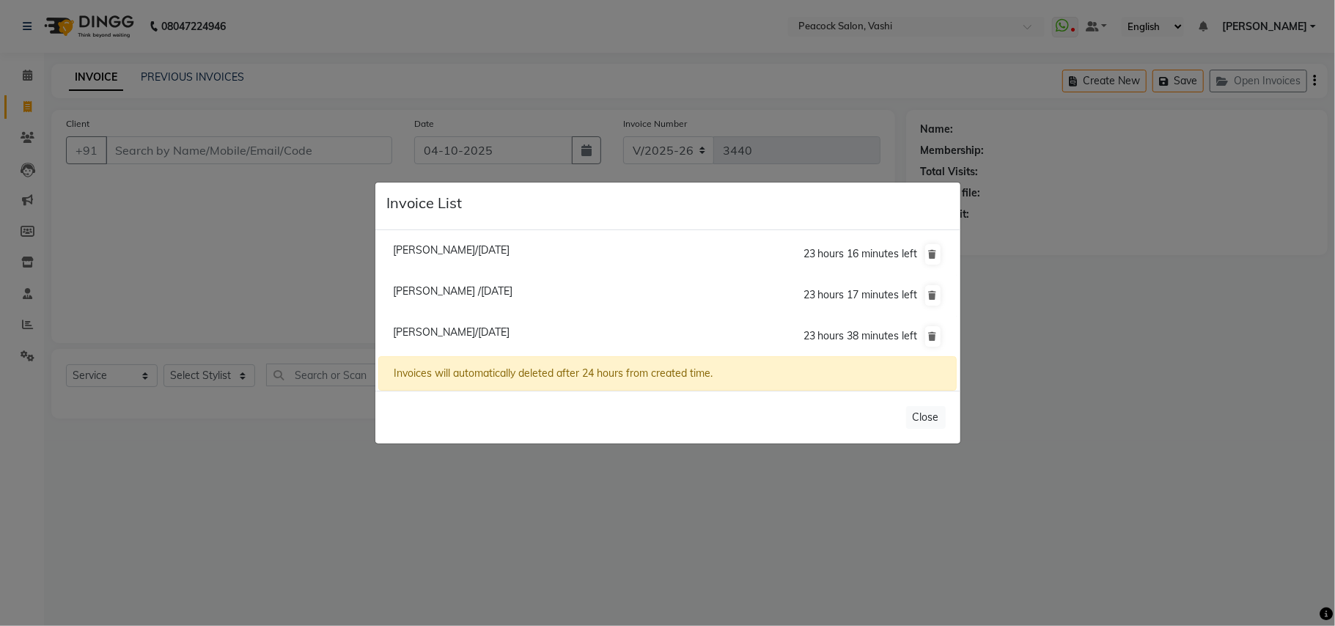
click at [465, 329] on span "Suchi Gupta/04 October 2025" at bounding box center [451, 332] width 117 height 13
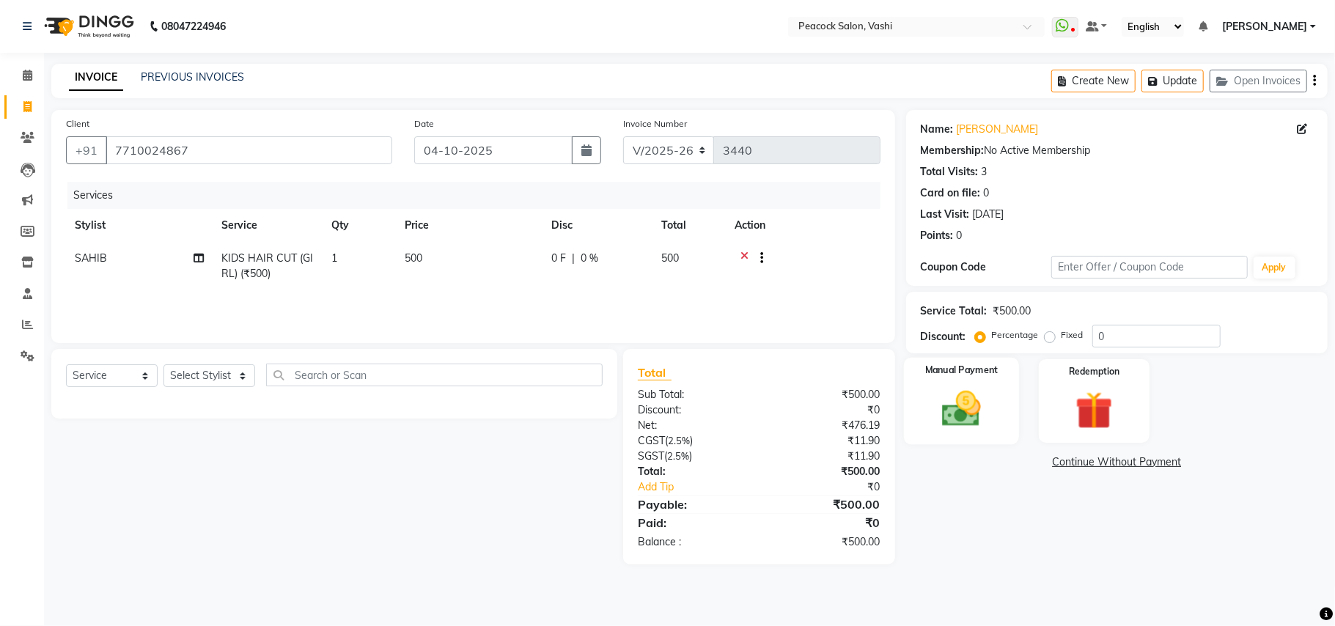
click at [966, 403] on img at bounding box center [962, 408] width 64 height 45
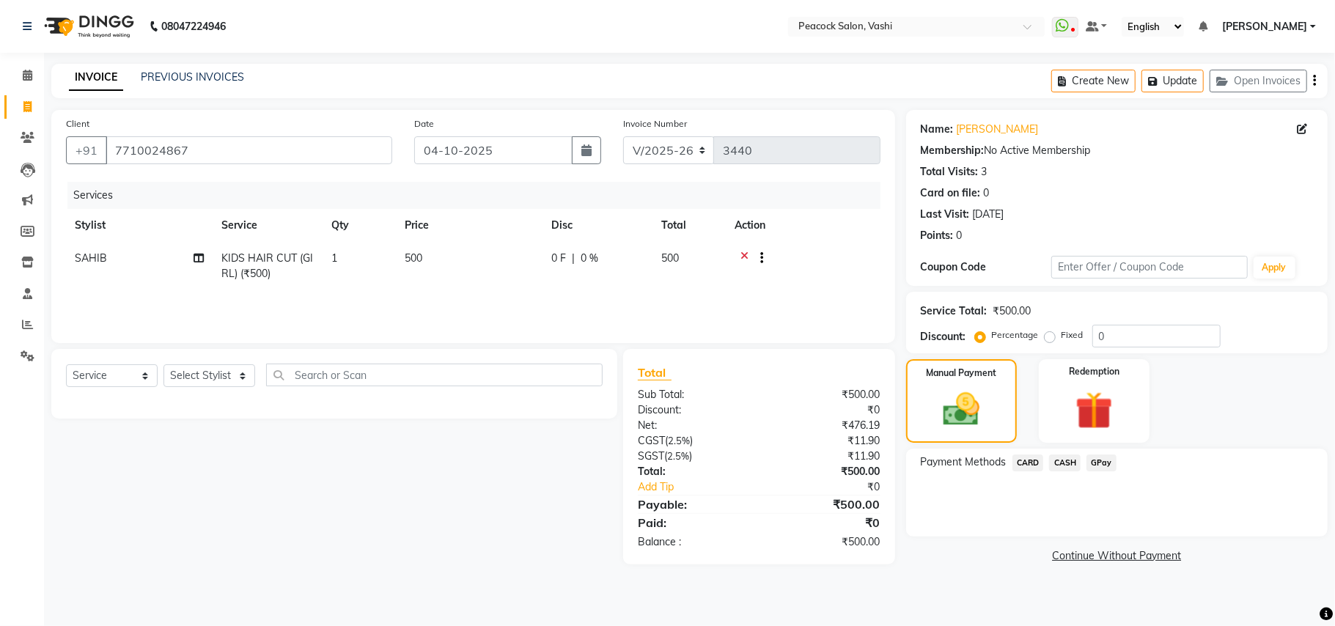
click at [1098, 461] on span "GPay" at bounding box center [1102, 463] width 30 height 17
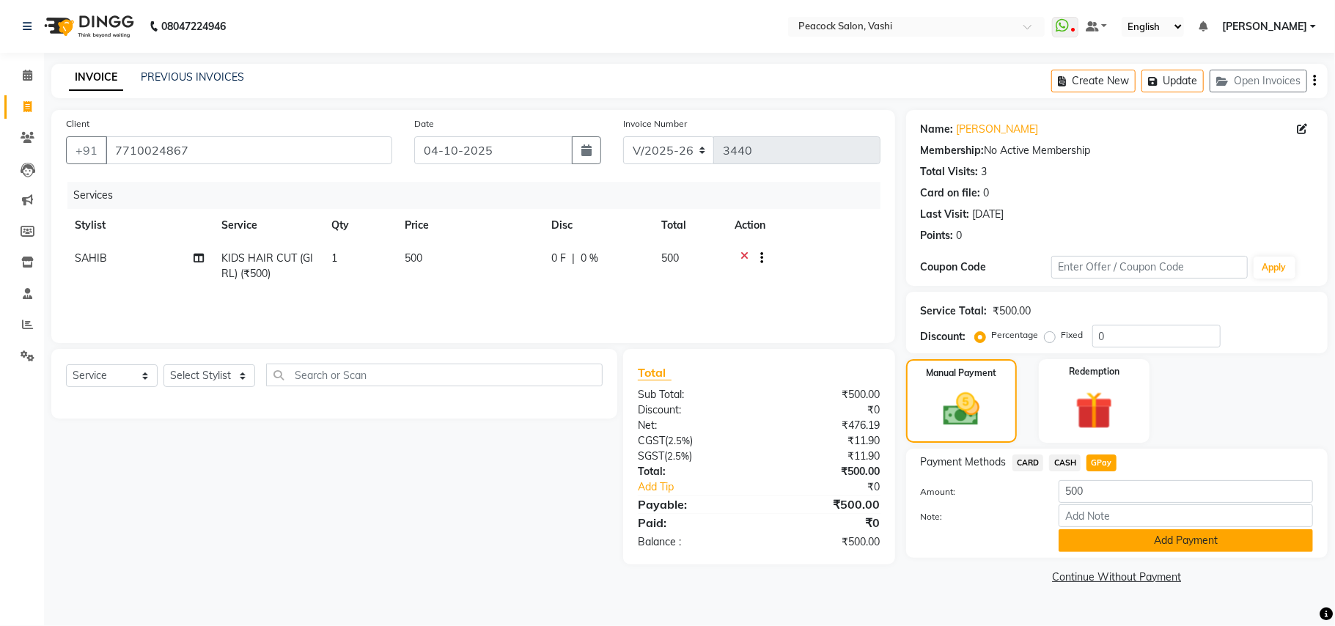
click at [1154, 550] on button "Add Payment" at bounding box center [1186, 540] width 254 height 23
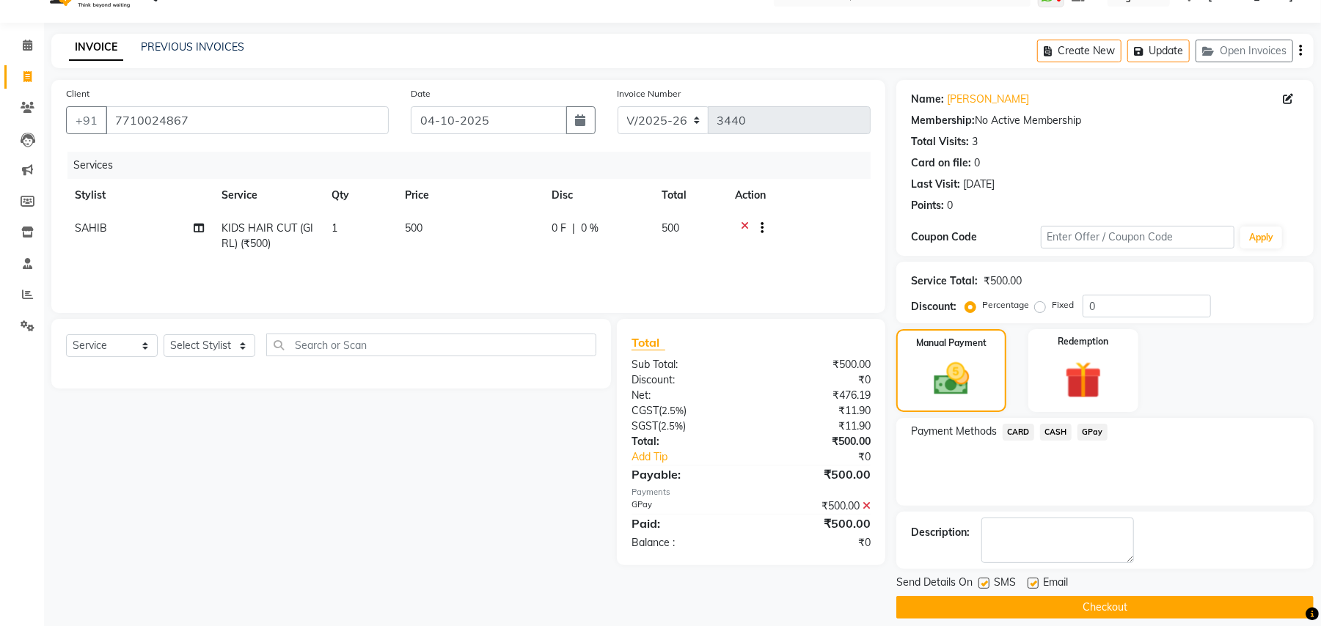
scroll to position [45, 0]
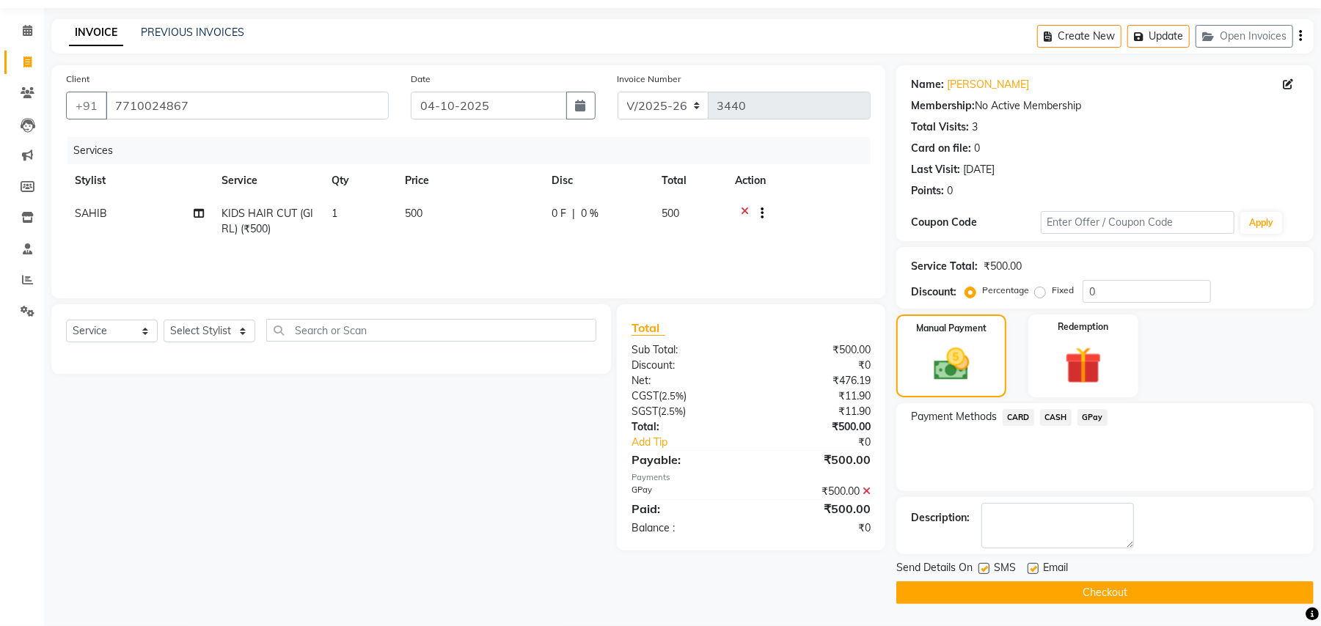
click at [1144, 585] on button "Checkout" at bounding box center [1104, 592] width 417 height 23
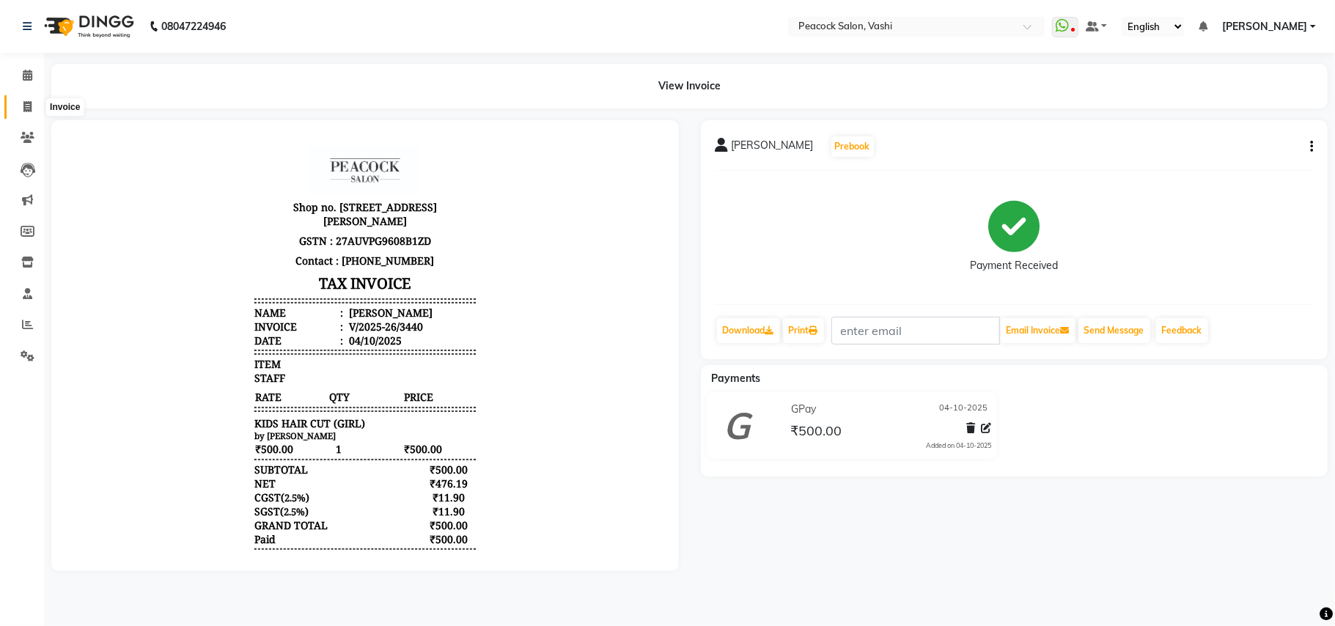
click at [21, 103] on span at bounding box center [28, 107] width 26 height 17
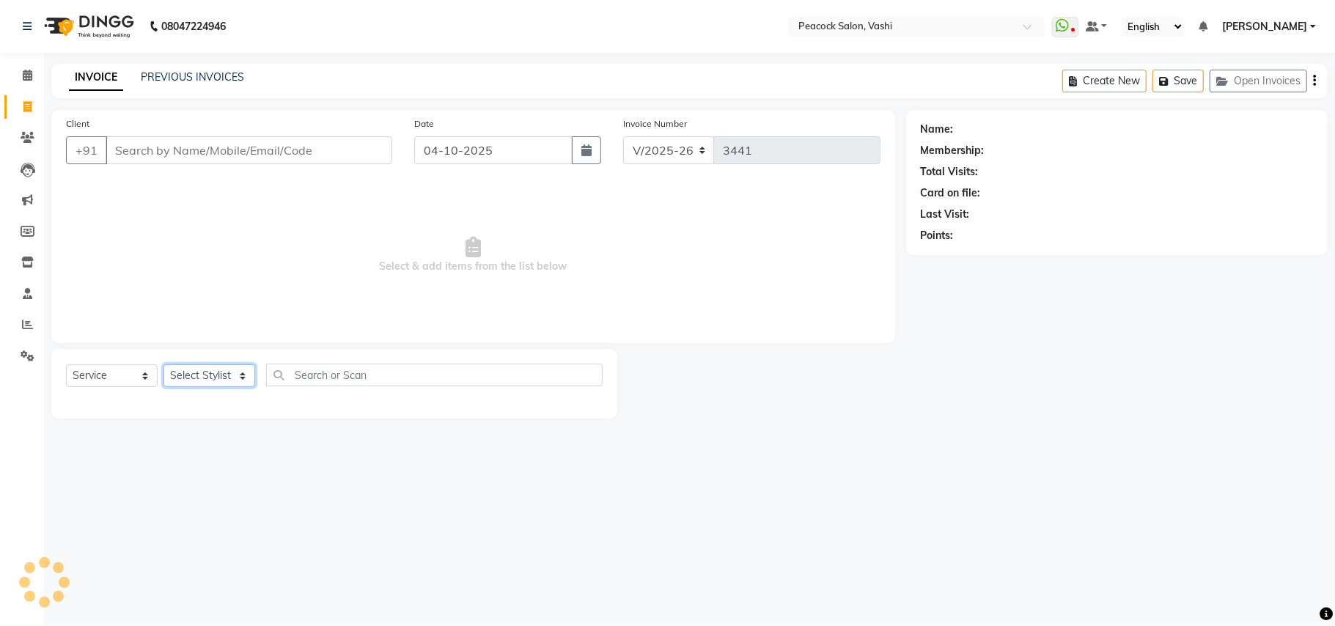
click at [192, 375] on select "Select Stylist" at bounding box center [210, 375] width 92 height 23
click at [164, 364] on select "Select Stylist ANIM ANKUSH APARNA ASHWINI BHAGWATI DC Dingg Support HARSHADA JO…" at bounding box center [210, 375] width 92 height 23
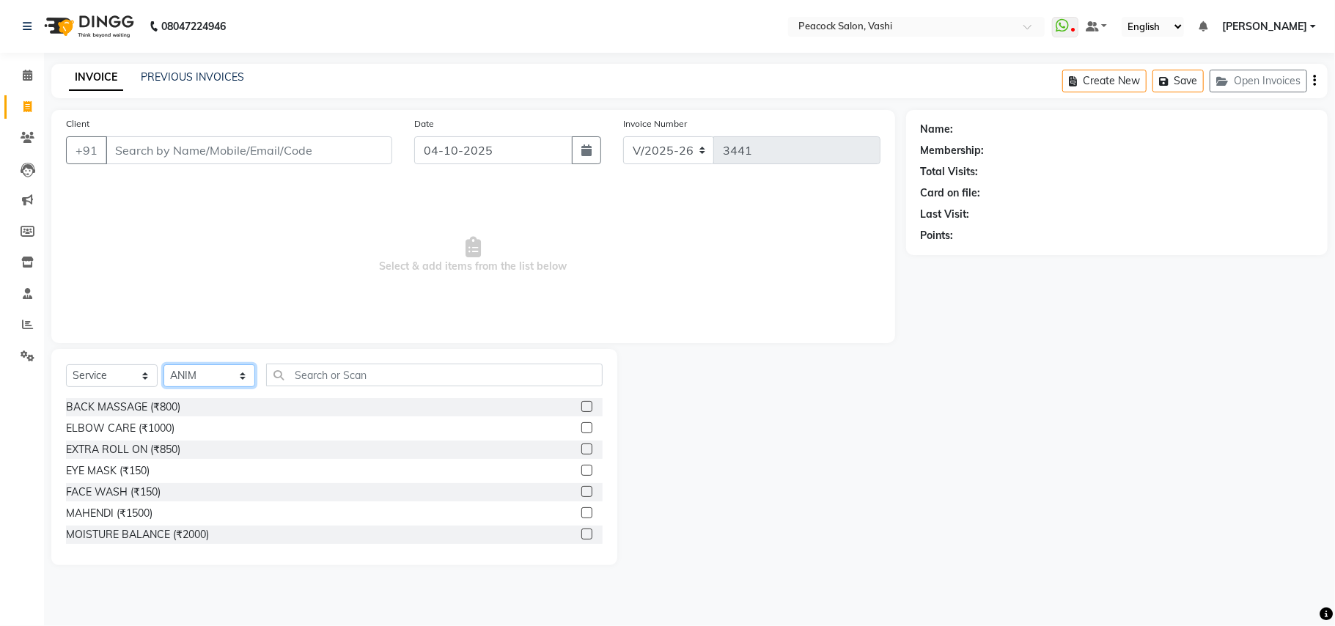
click at [206, 386] on select "Select Stylist ANIM ANKUSH APARNA ASHWINI BHAGWATI DC Dingg Support HARSHADA JO…" at bounding box center [210, 375] width 92 height 23
click at [164, 364] on select "Select Stylist ANIM ANKUSH APARNA ASHWINI BHAGWATI DC Dingg Support HARSHADA JO…" at bounding box center [210, 375] width 92 height 23
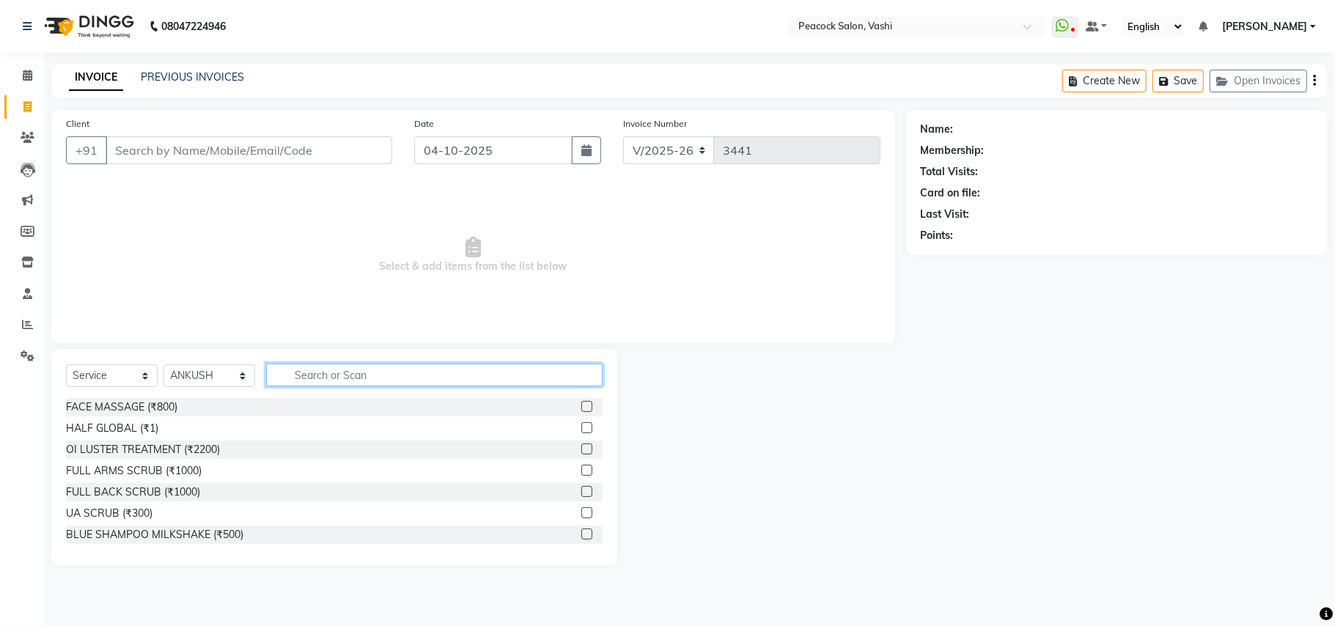
click at [311, 372] on input "text" at bounding box center [434, 375] width 337 height 23
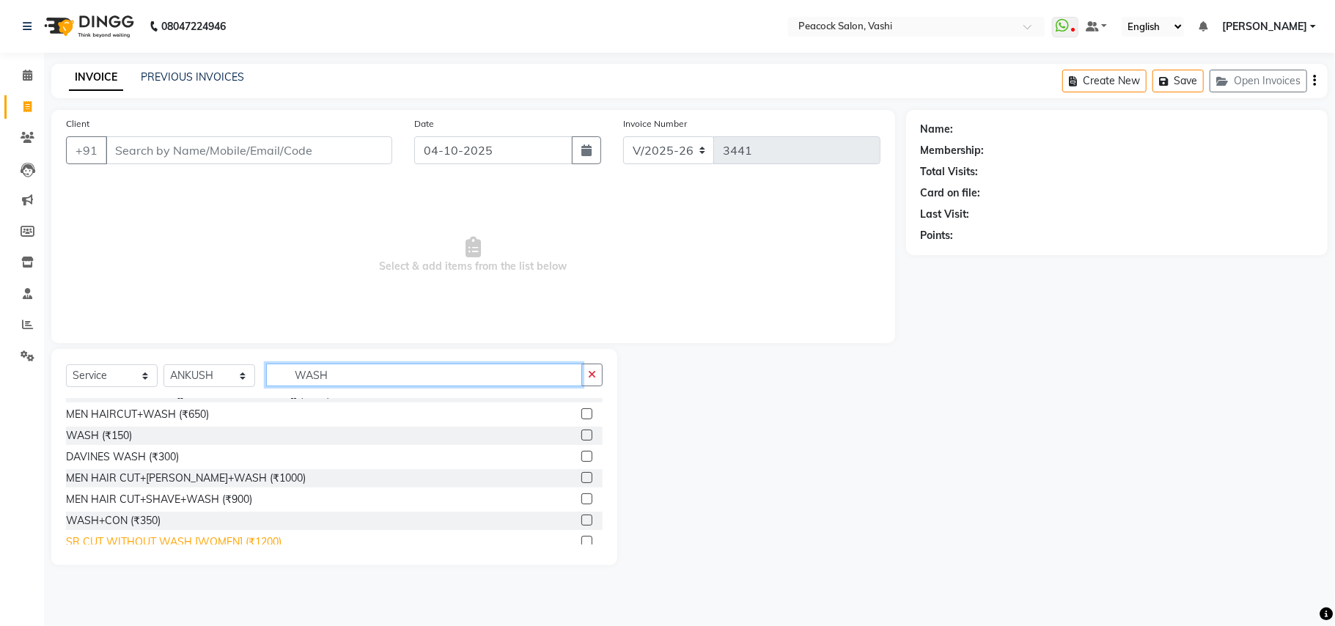
scroll to position [87, 0]
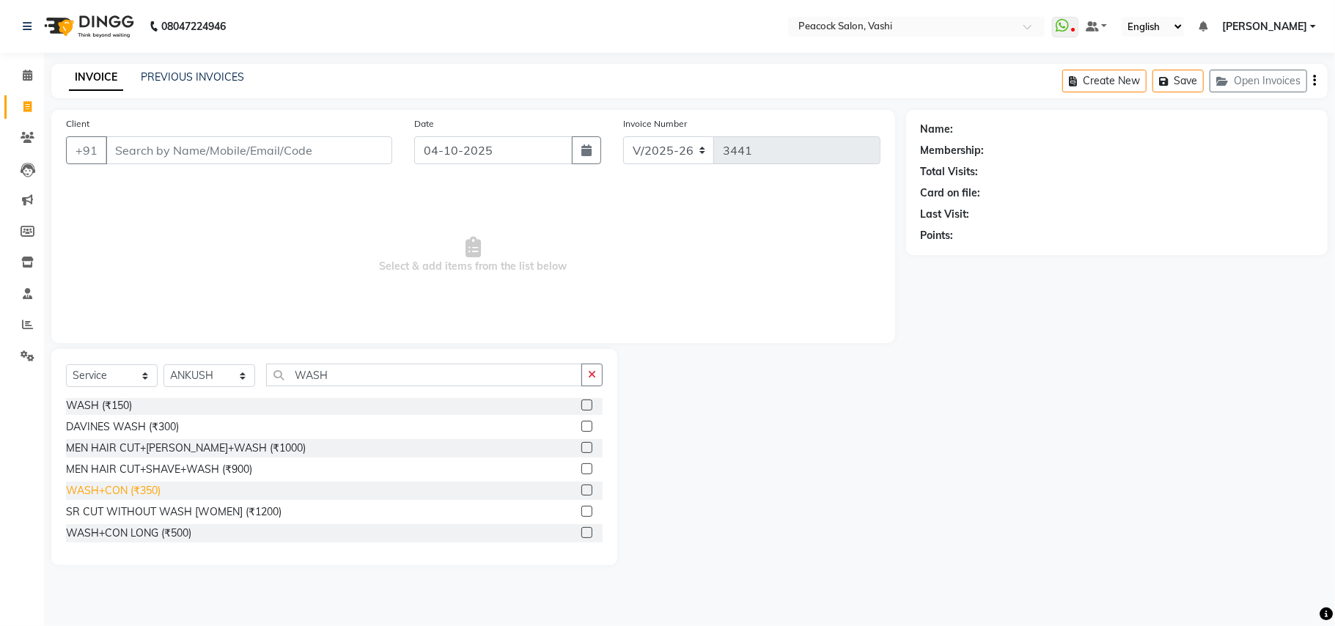
click at [129, 490] on div "WASH+CON (₹350)" at bounding box center [113, 490] width 95 height 15
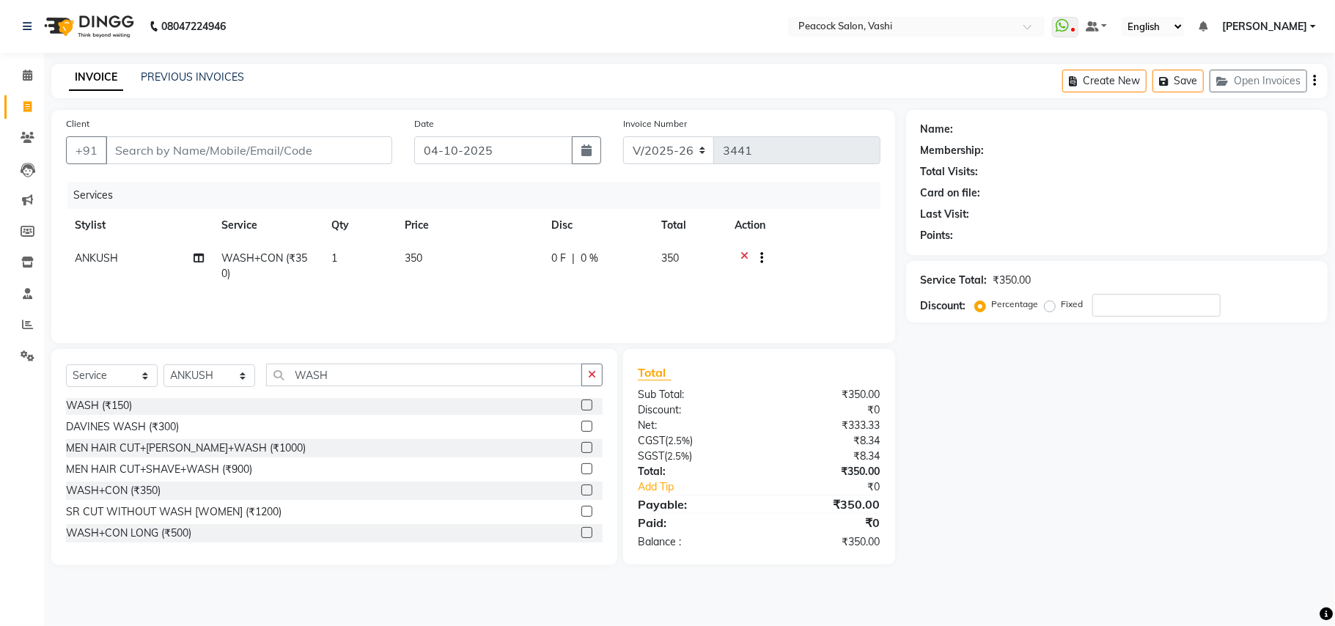
click at [361, 361] on div "Select Service Product Membership Package Voucher Prepaid Gift Card Select Styl…" at bounding box center [334, 457] width 566 height 216
click at [350, 370] on input "WASH" at bounding box center [424, 375] width 316 height 23
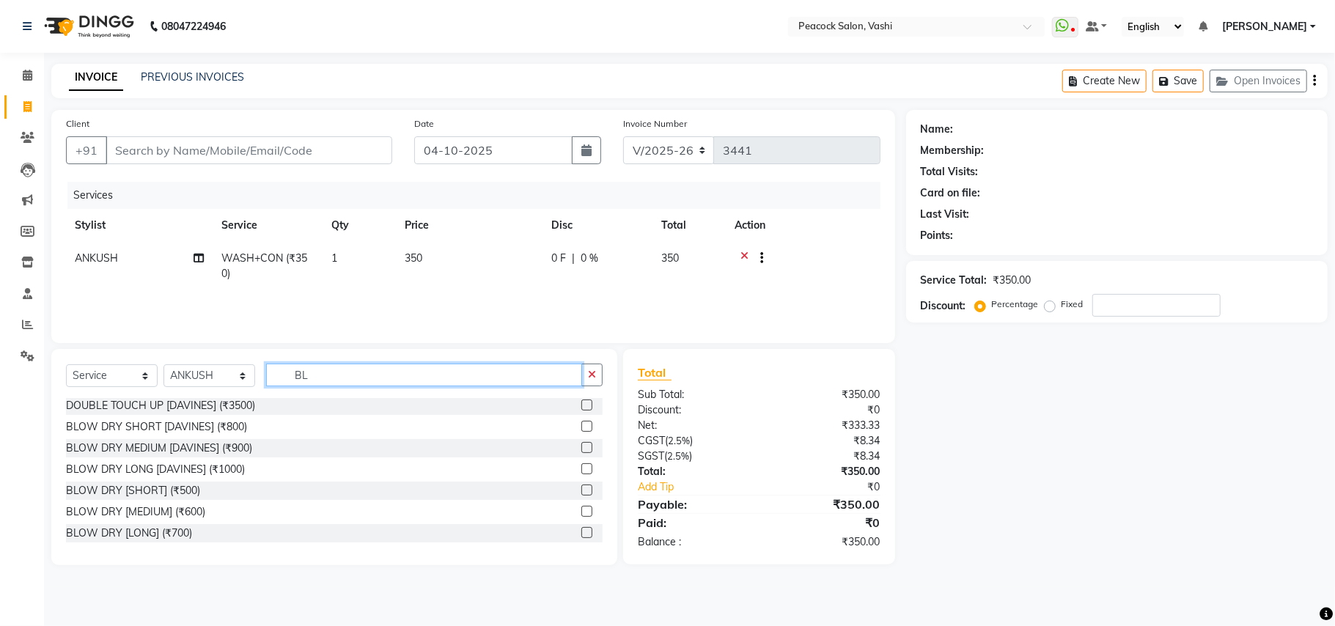
scroll to position [0, 0]
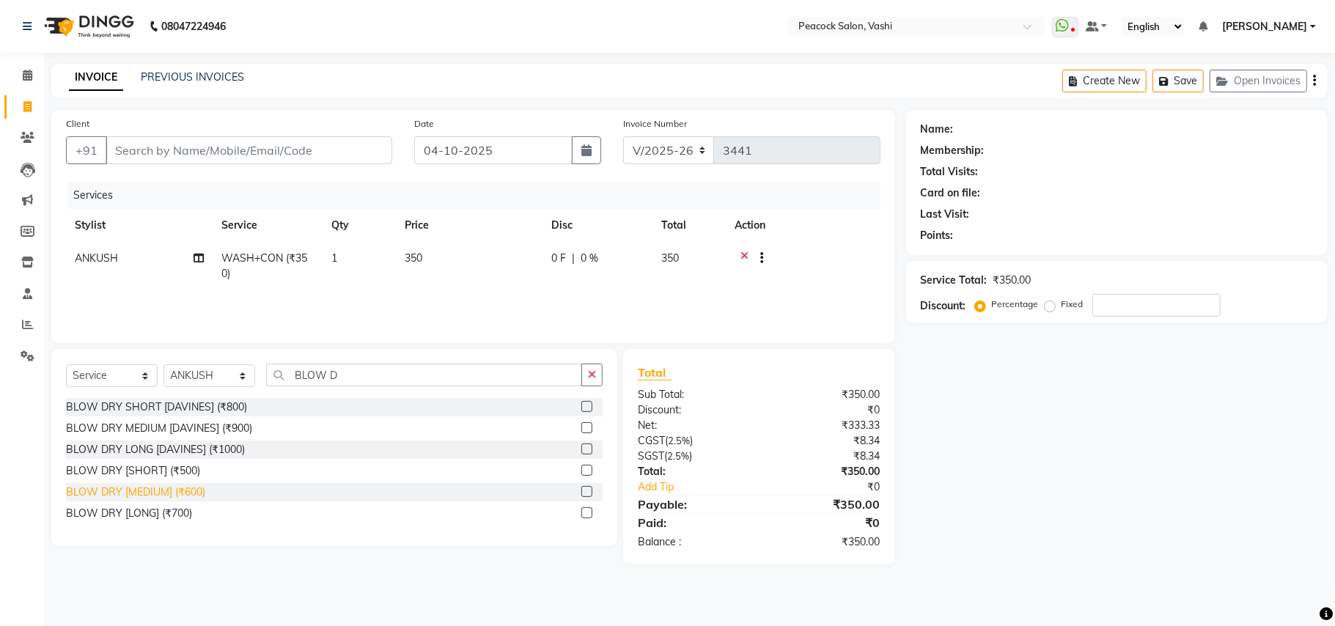
click at [188, 485] on div "BLOW DRY [MEDIUM] (₹600)" at bounding box center [135, 492] width 139 height 15
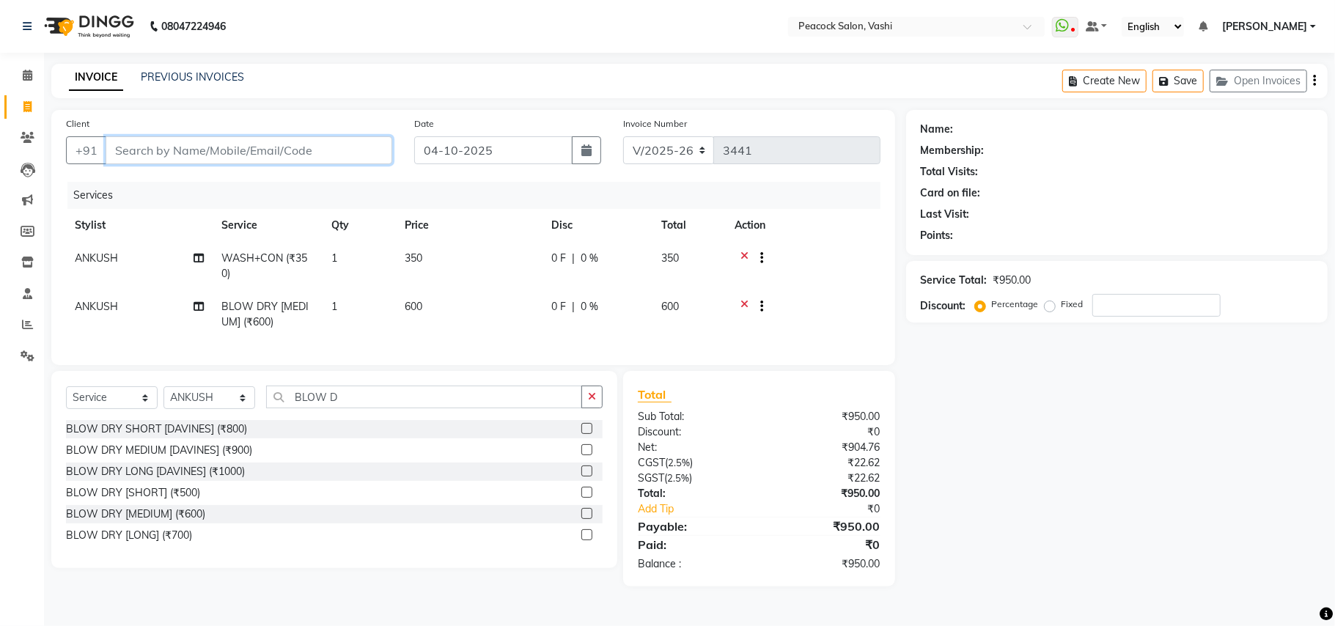
click at [188, 153] on input "Client" at bounding box center [249, 150] width 287 height 28
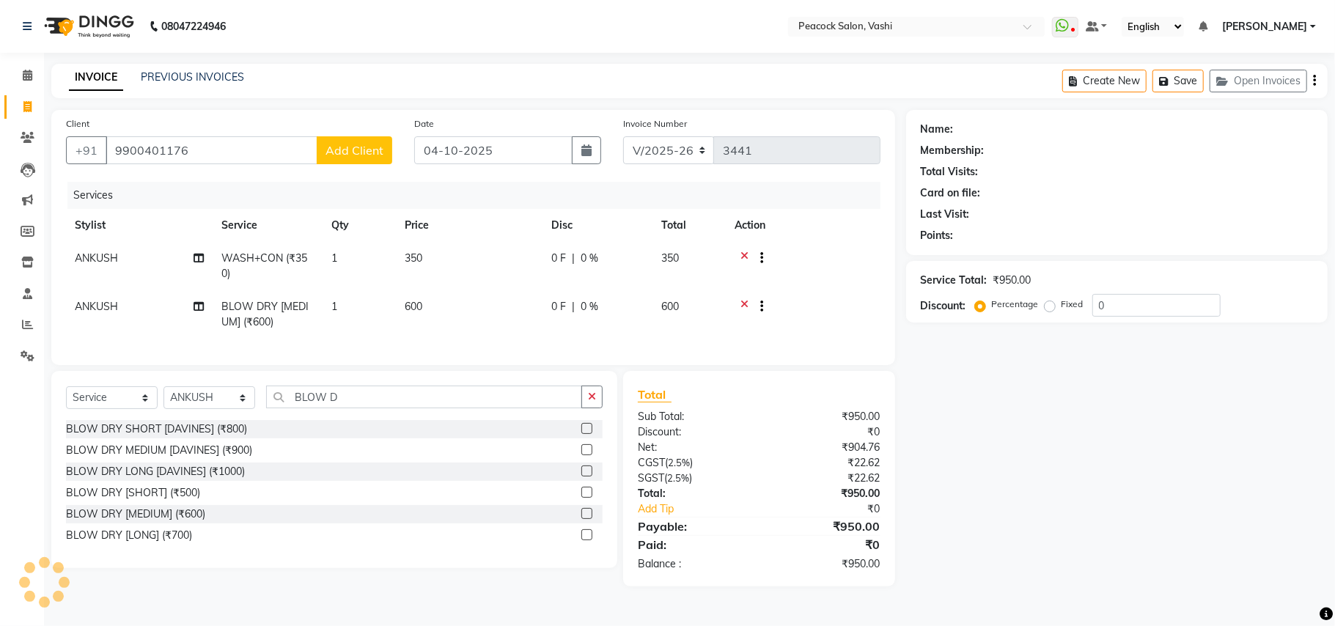
click at [353, 147] on span "Add Client" at bounding box center [355, 150] width 58 height 15
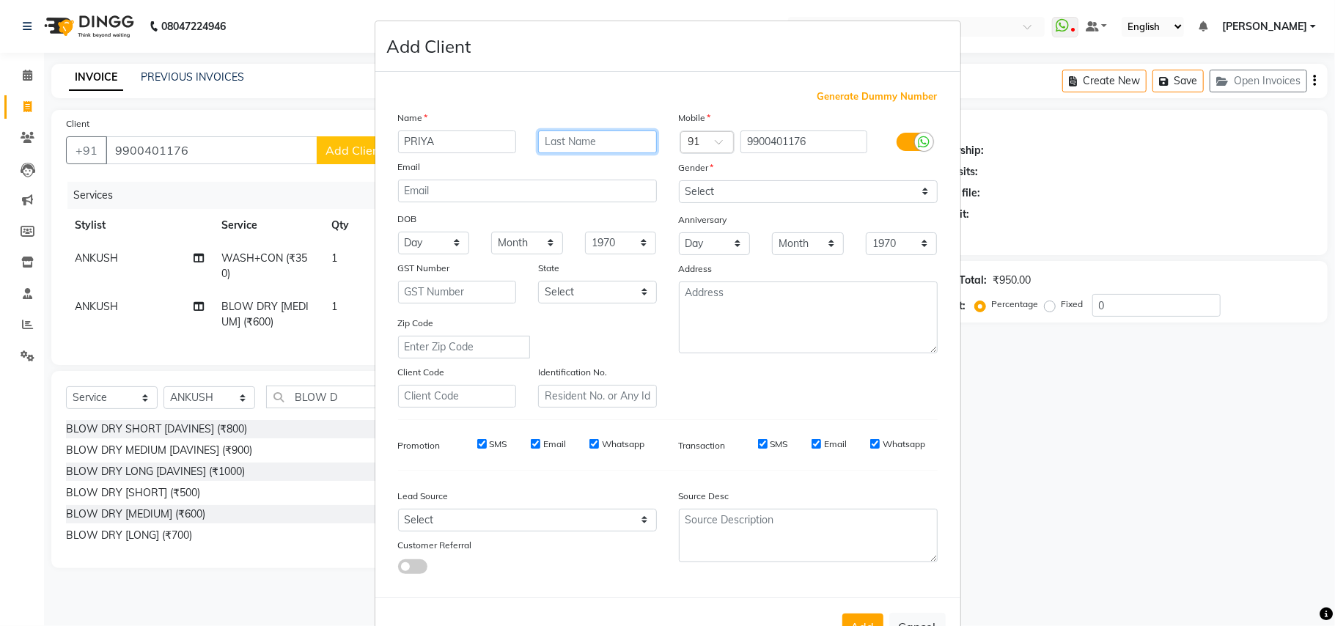
click at [567, 145] on input "text" at bounding box center [597, 142] width 119 height 23
click at [742, 188] on select "Select [DEMOGRAPHIC_DATA] [DEMOGRAPHIC_DATA] Other Prefer Not To Say" at bounding box center [808, 191] width 259 height 23
click at [679, 180] on select "Select [DEMOGRAPHIC_DATA] [DEMOGRAPHIC_DATA] Other Prefer Not To Say" at bounding box center [808, 191] width 259 height 23
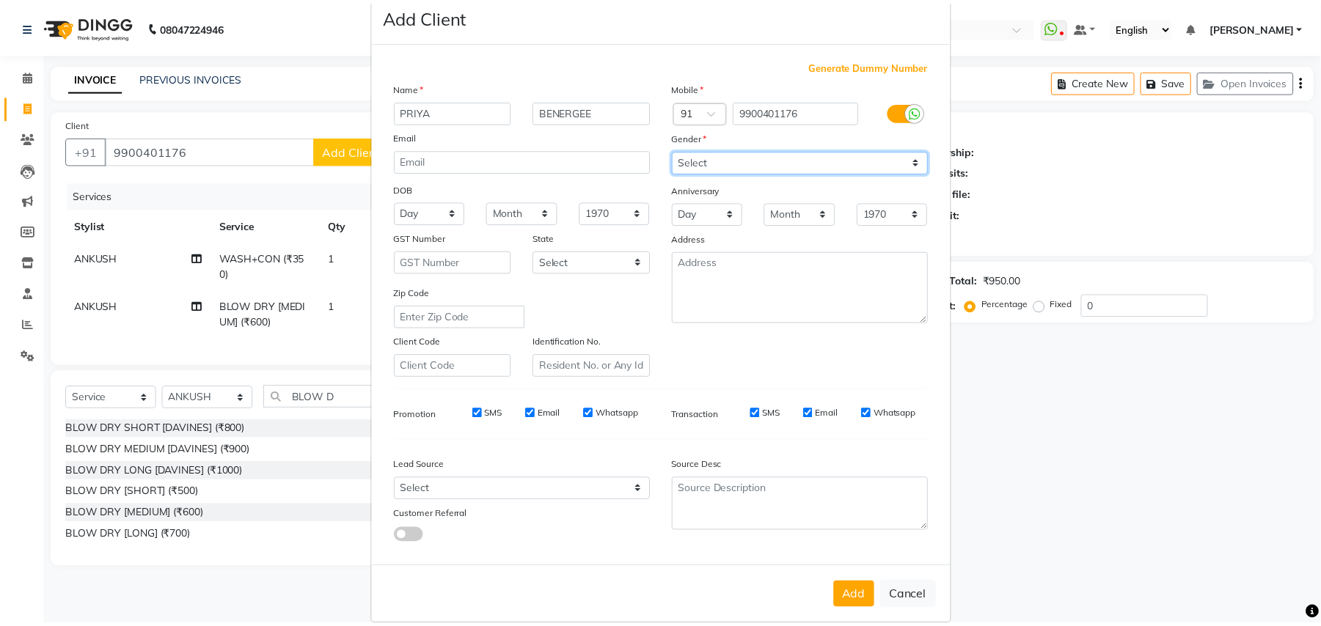
scroll to position [47, 0]
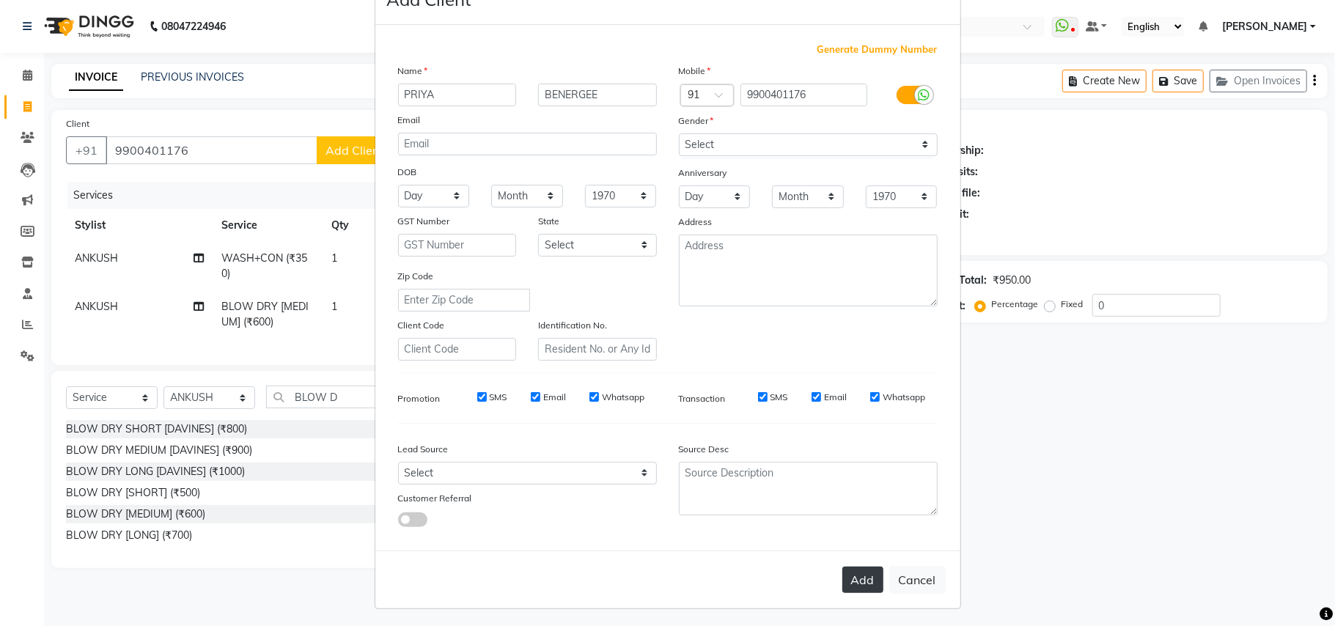
click at [842, 581] on button "Add" at bounding box center [862, 580] width 41 height 26
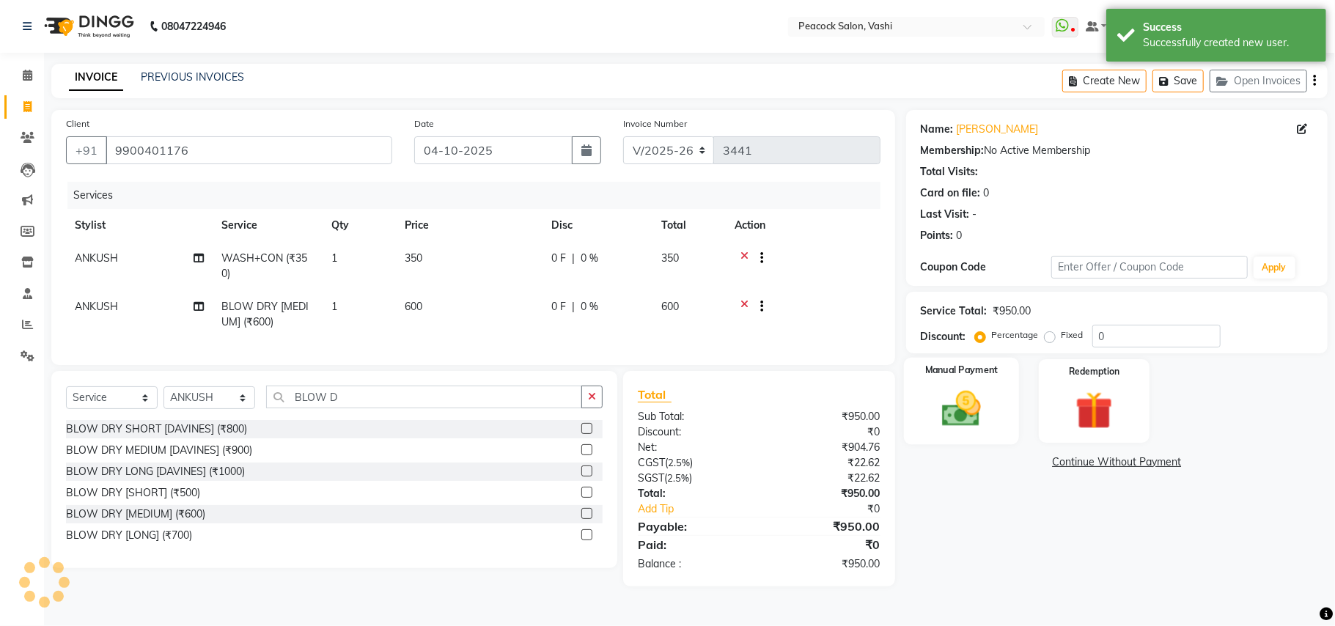
click at [974, 419] on img at bounding box center [962, 408] width 64 height 45
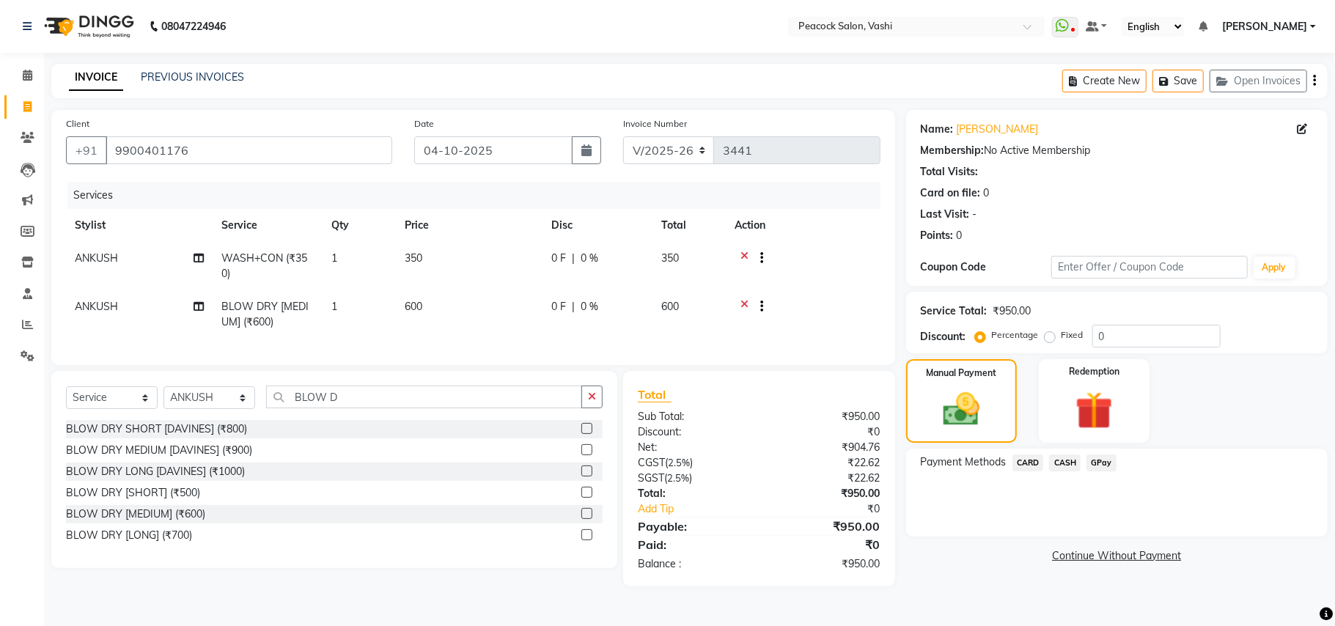
click at [1103, 460] on span "GPay" at bounding box center [1102, 463] width 30 height 17
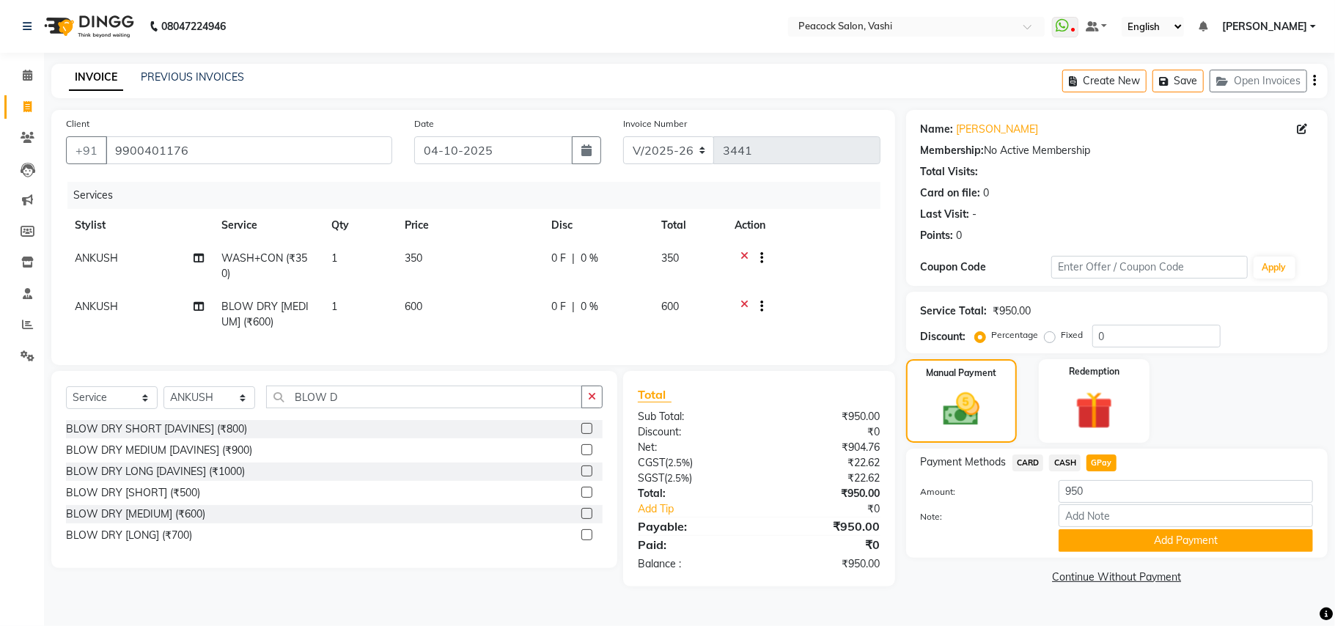
click at [1160, 150] on div "Membership: No Active Membership" at bounding box center [1117, 150] width 392 height 15
click at [1115, 546] on button "Add Payment" at bounding box center [1186, 540] width 254 height 23
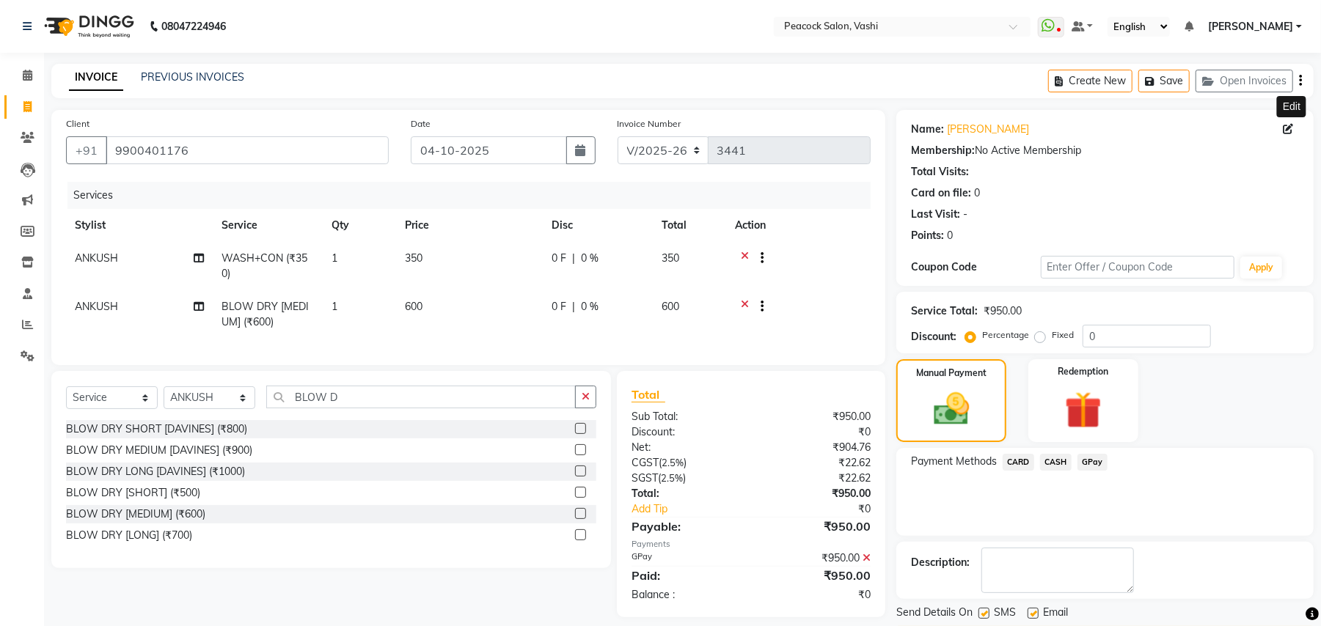
click at [1286, 132] on icon at bounding box center [1287, 129] width 10 height 10
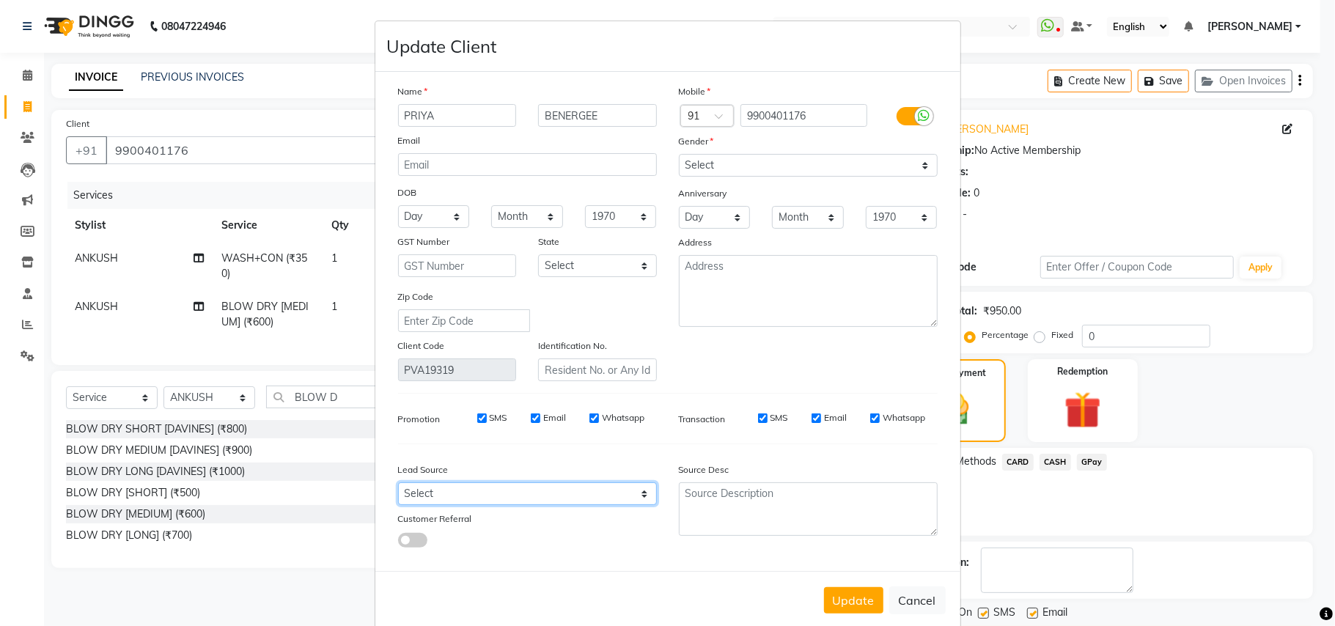
drag, startPoint x: 435, startPoint y: 491, endPoint x: 430, endPoint y: 480, distance: 12.8
click at [435, 491] on select "Select Walk-in Referral Internet Friend Word of Mouth Advertisement Facebook Ju…" at bounding box center [527, 493] width 259 height 23
click at [398, 482] on select "Select Walk-in Referral Internet Friend Word of Mouth Advertisement Facebook Ju…" at bounding box center [527, 493] width 259 height 23
click at [826, 593] on button "Update" at bounding box center [853, 600] width 59 height 26
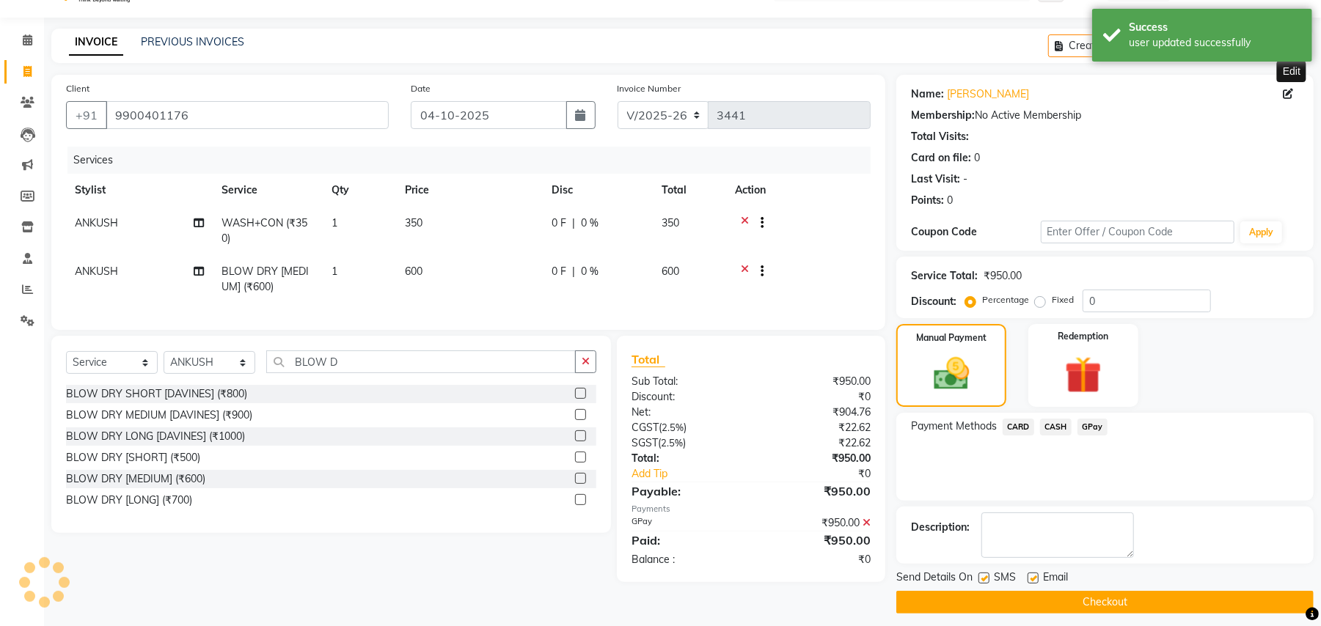
scroll to position [45, 0]
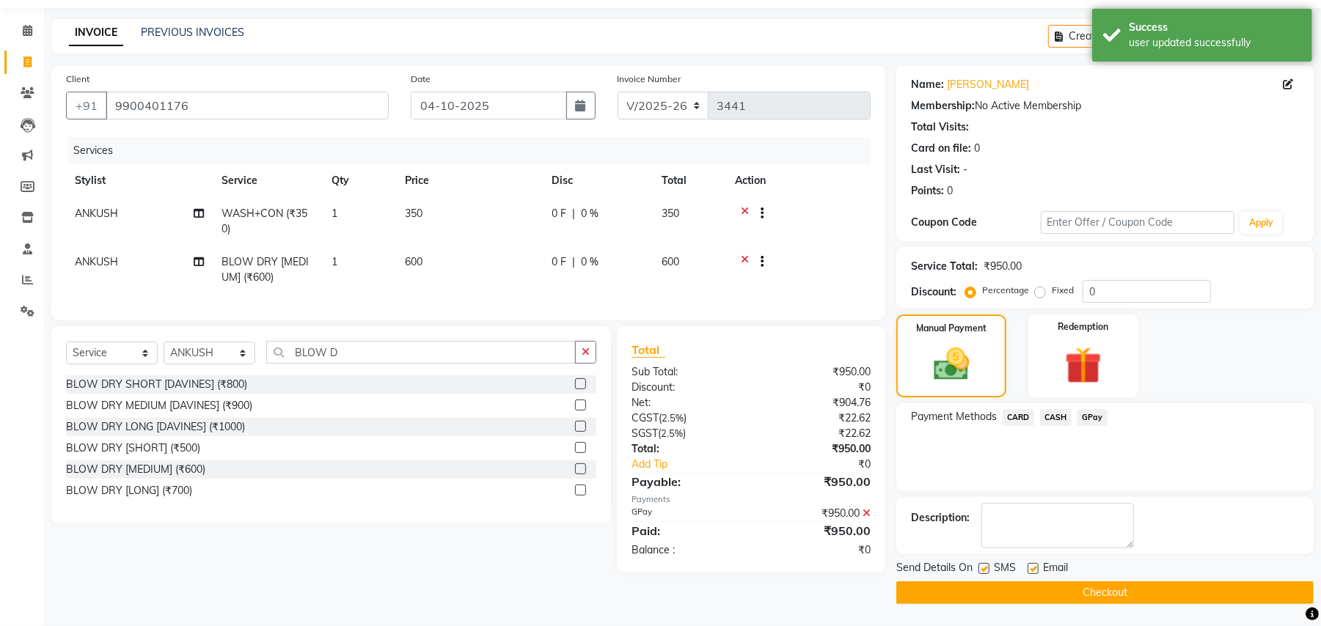
click at [1029, 588] on button "Checkout" at bounding box center [1104, 592] width 417 height 23
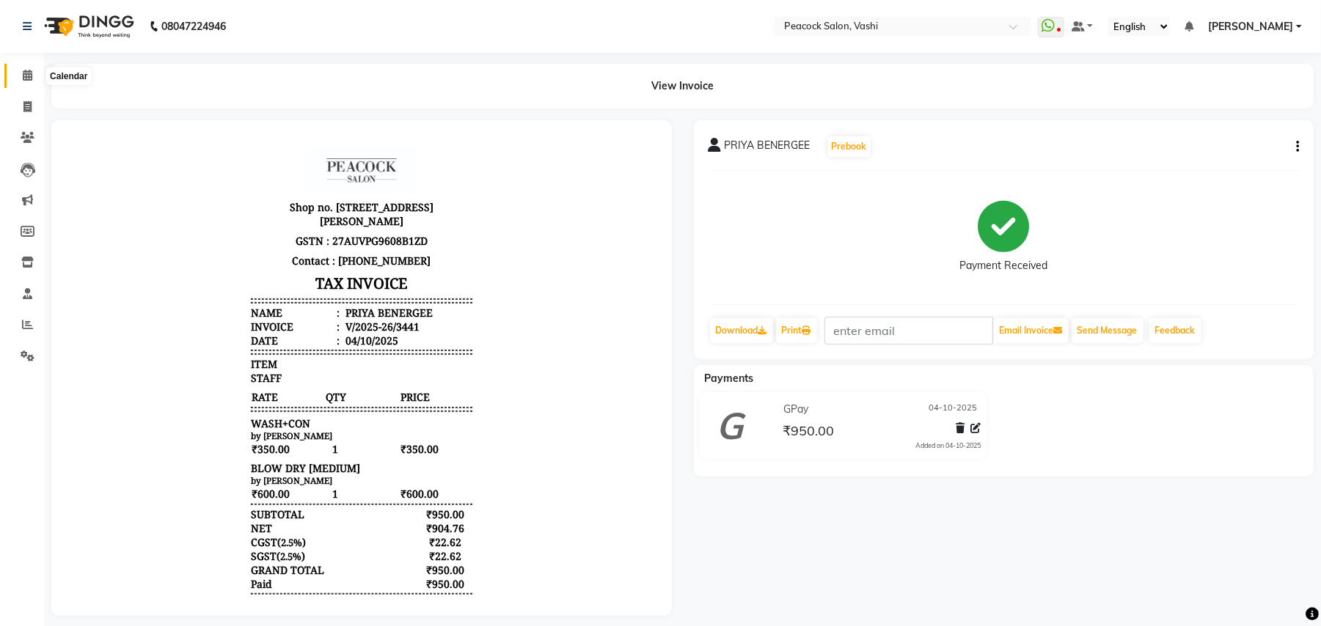
click at [26, 79] on icon at bounding box center [28, 75] width 10 height 11
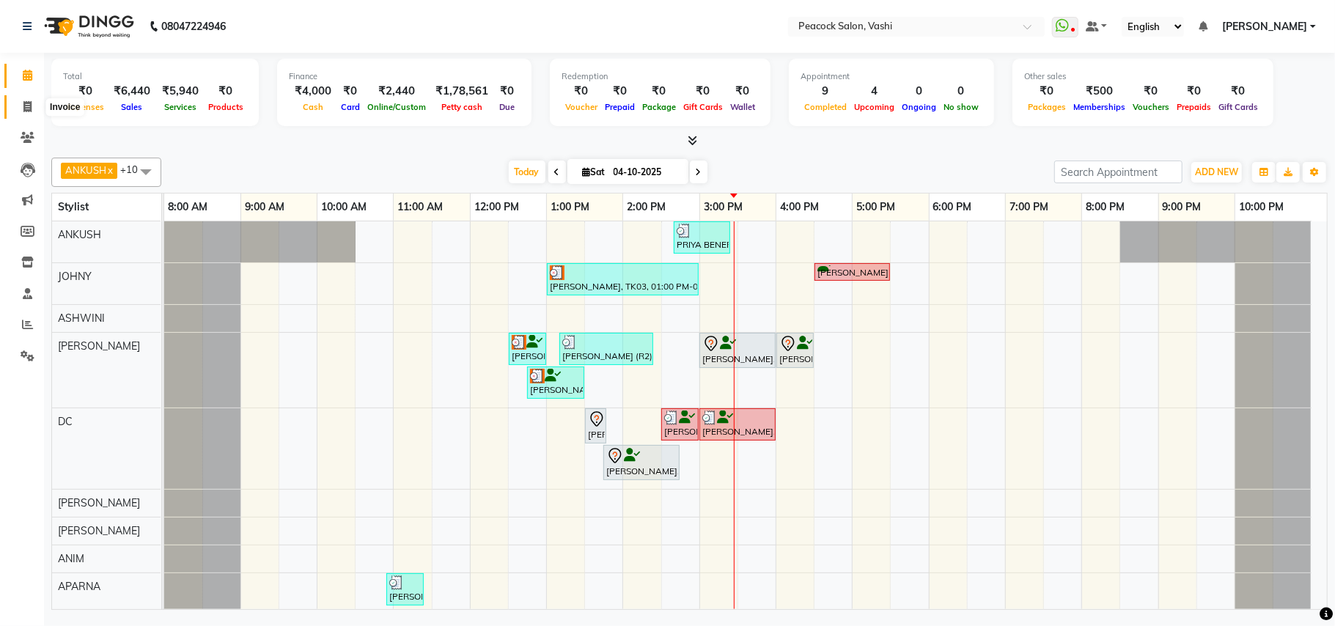
click at [24, 107] on icon at bounding box center [27, 106] width 8 height 11
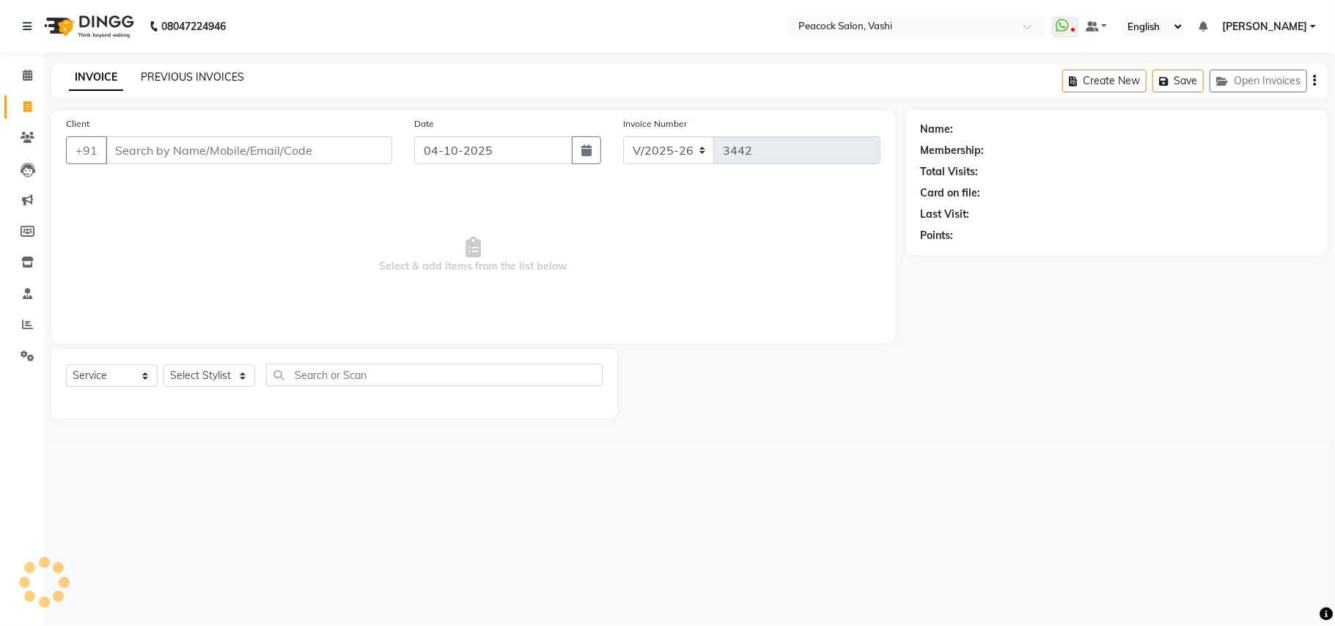
click at [183, 72] on link "PREVIOUS INVOICES" at bounding box center [192, 76] width 103 height 13
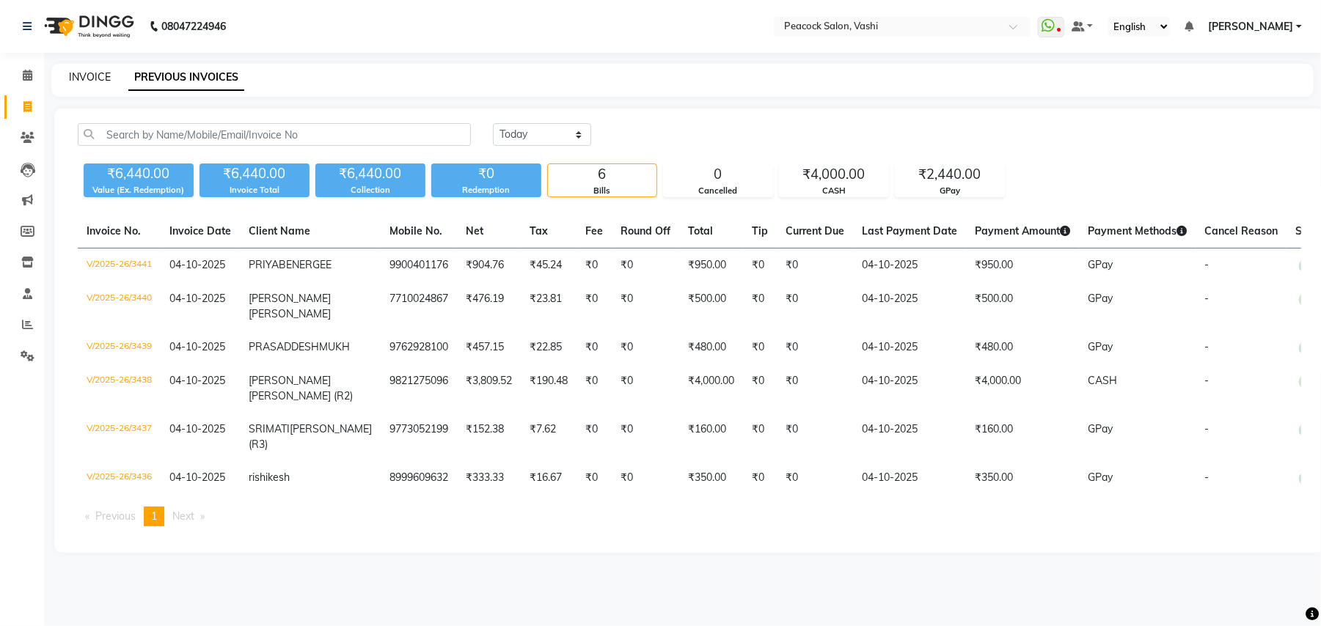
click at [98, 75] on link "INVOICE" at bounding box center [90, 76] width 42 height 13
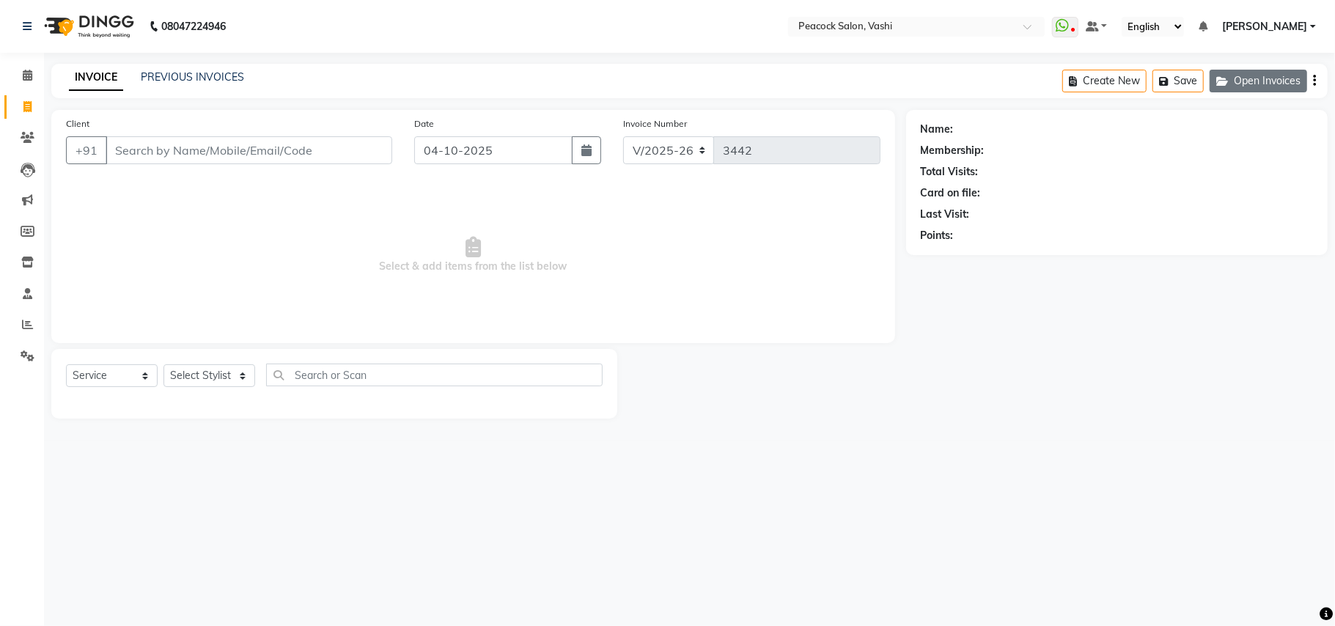
click at [1274, 75] on button "Open Invoices" at bounding box center [1259, 81] width 98 height 23
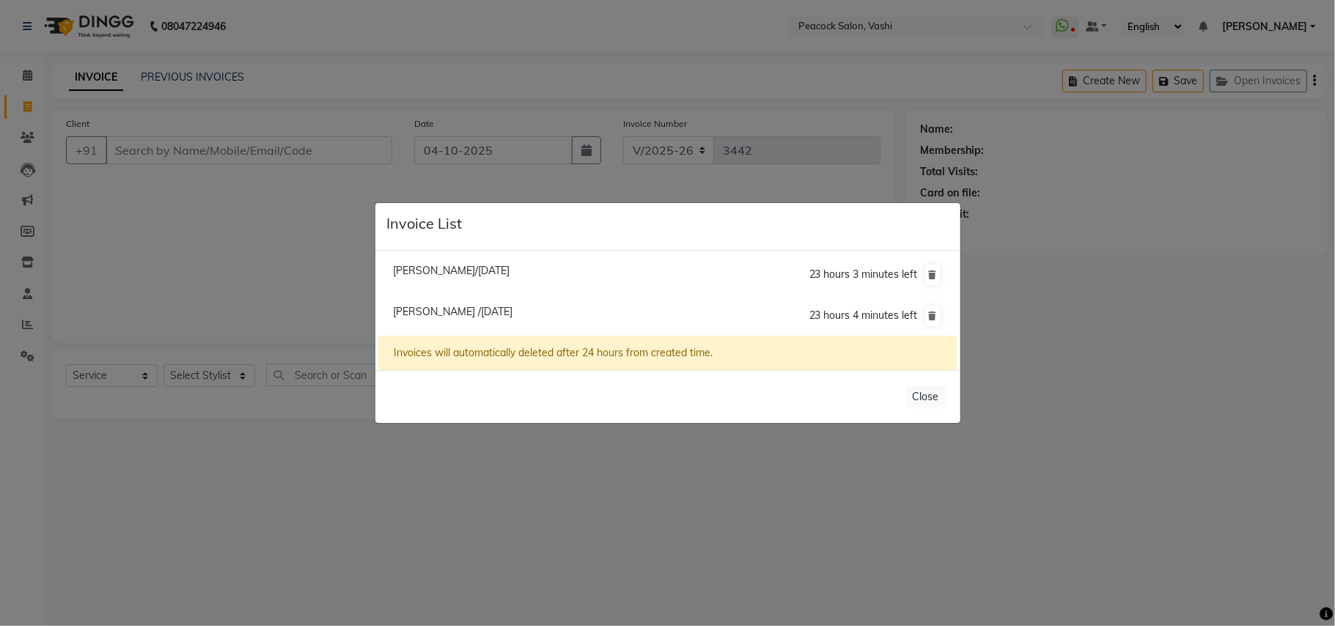
click at [493, 312] on span "Daphney /04 October 2025" at bounding box center [453, 311] width 120 height 13
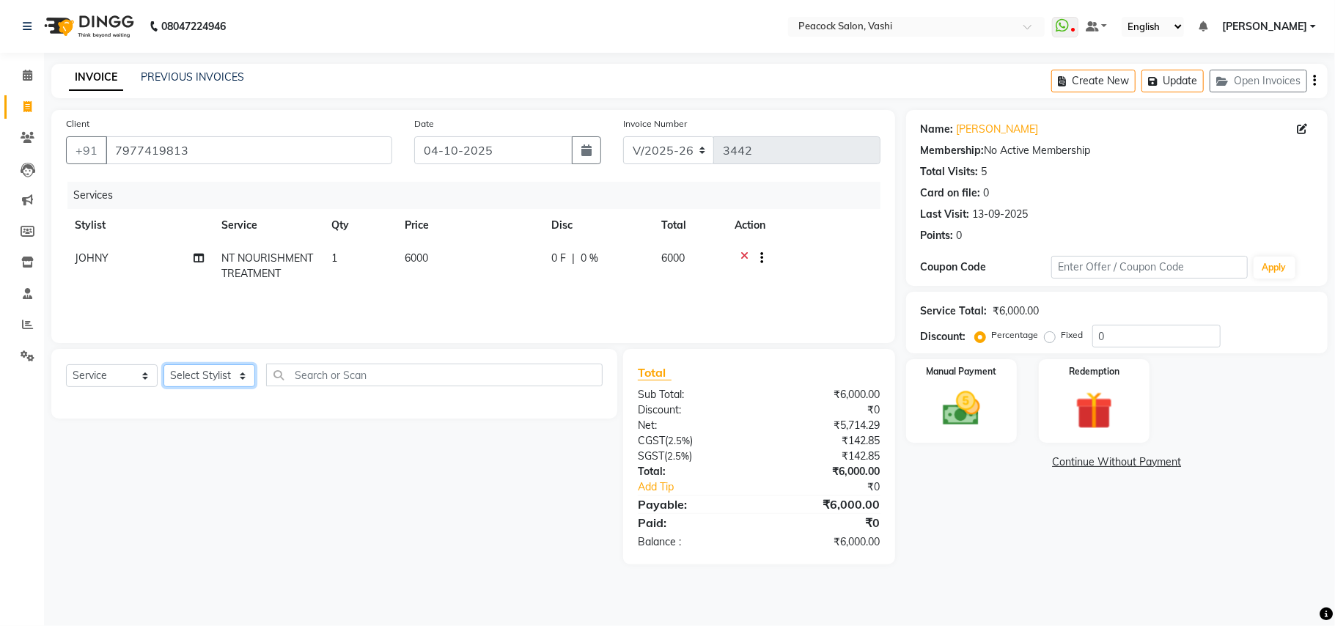
click at [213, 367] on select "Select Stylist ANIM ANKUSH APARNA ASHWINI BHAGWATI DC Dingg Support HARSHADA JO…" at bounding box center [210, 375] width 92 height 23
click at [164, 364] on select "Select Stylist ANIM ANKUSH APARNA ASHWINI BHAGWATI DC Dingg Support HARSHADA JO…" at bounding box center [210, 375] width 92 height 23
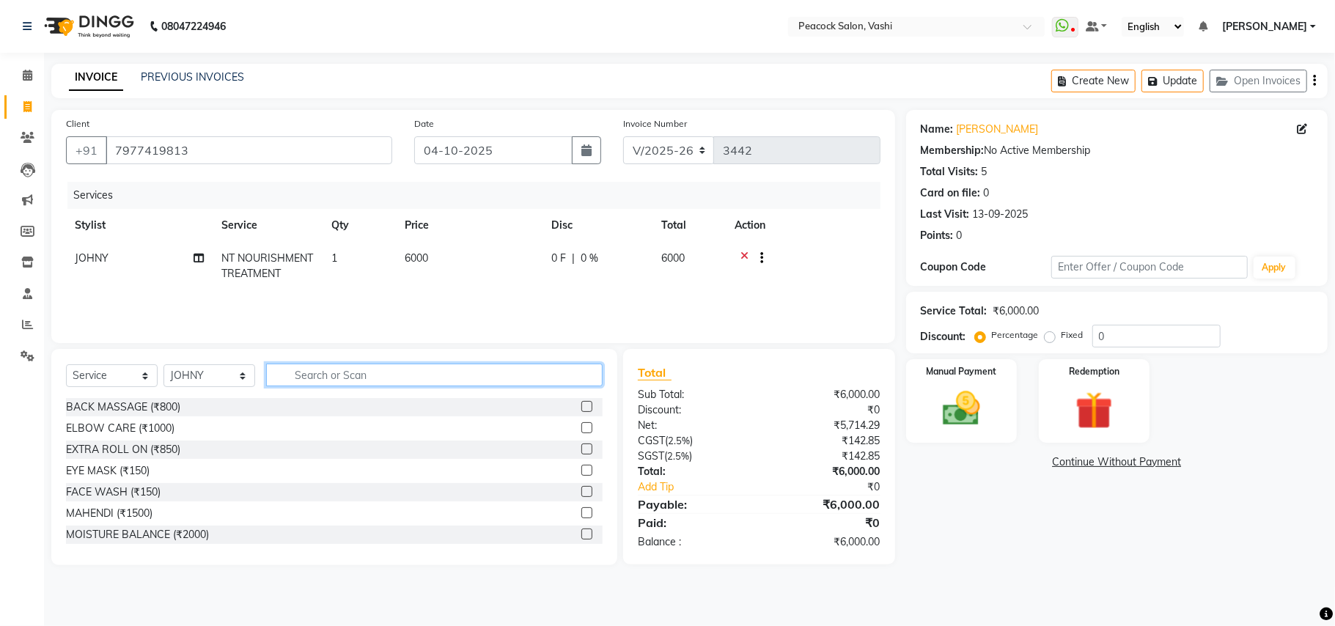
click at [320, 375] on input "text" at bounding box center [434, 375] width 337 height 23
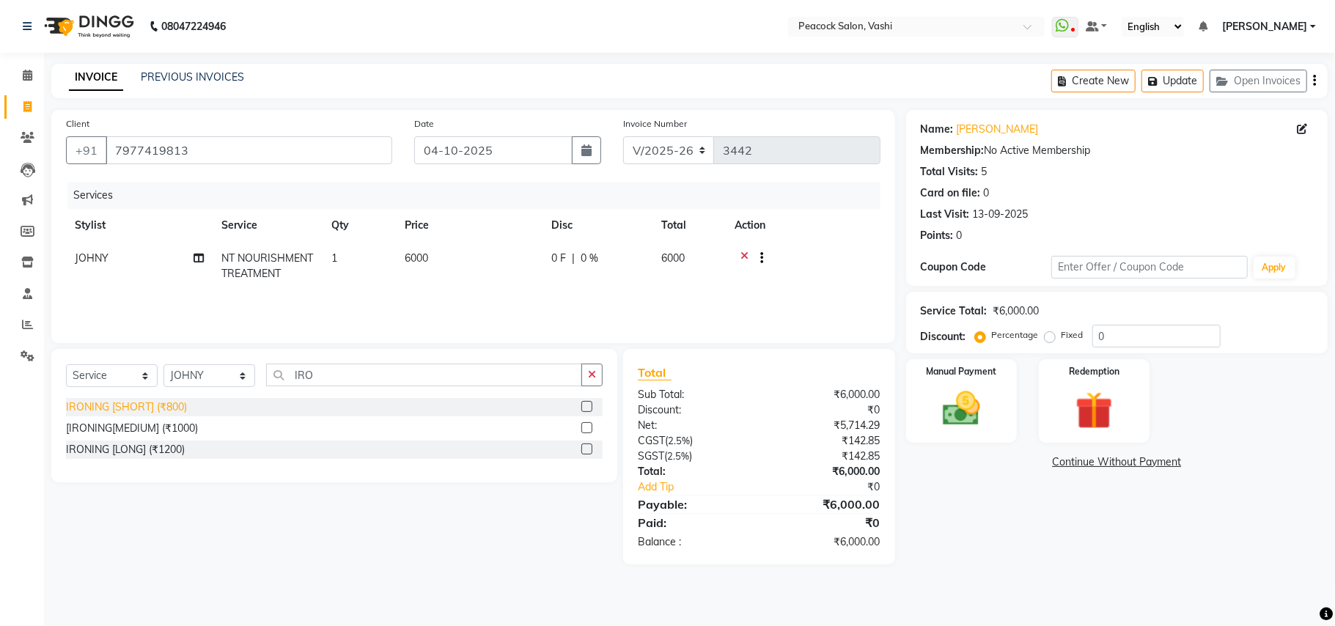
click at [162, 408] on div "IRONING [SHORT] (₹800)" at bounding box center [126, 407] width 121 height 15
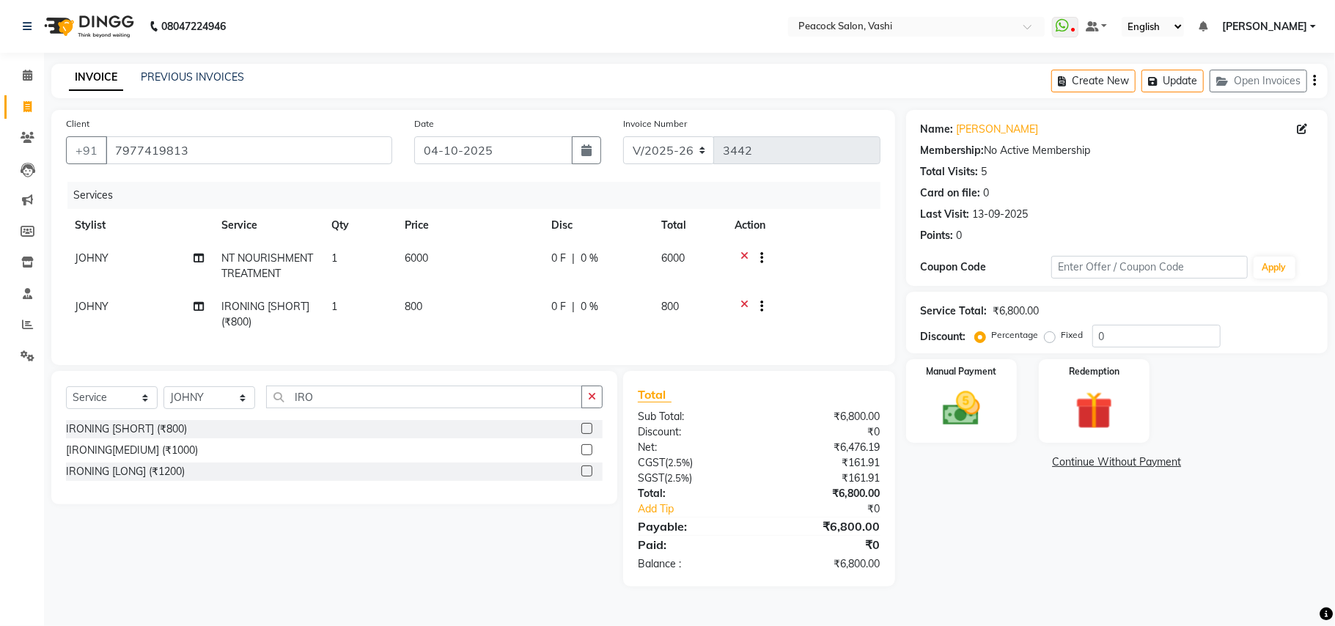
click at [455, 309] on td "800" at bounding box center [469, 314] width 147 height 48
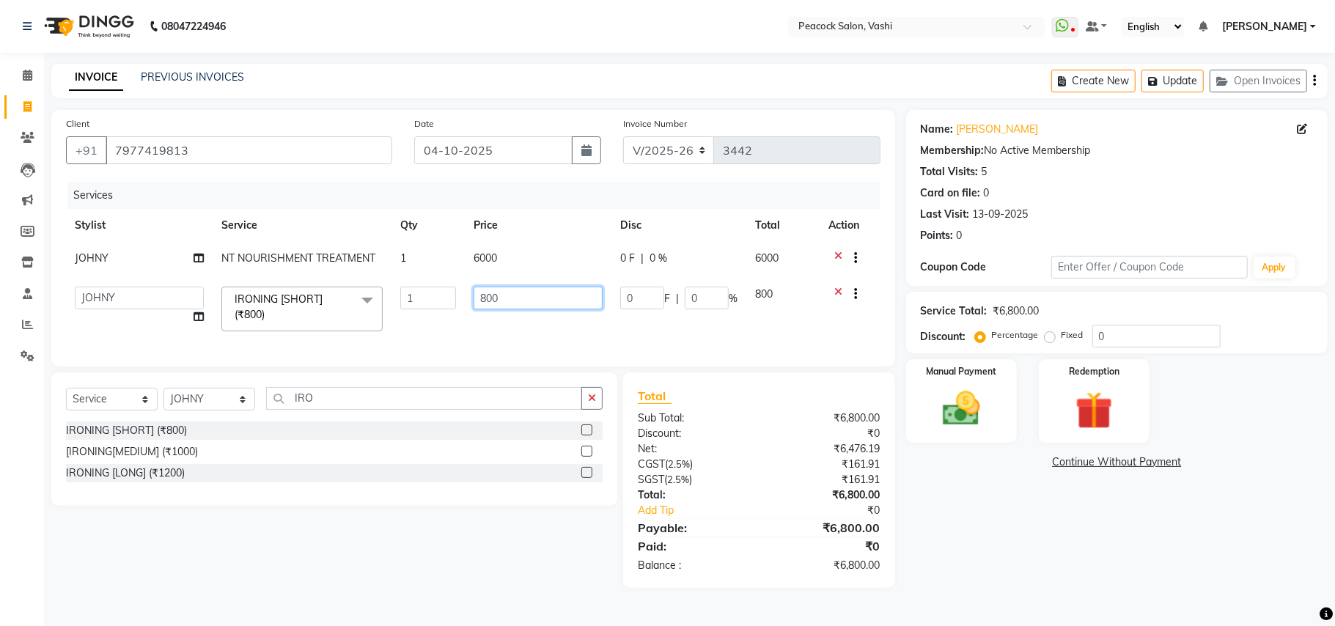
click at [526, 301] on input "800" at bounding box center [538, 298] width 129 height 23
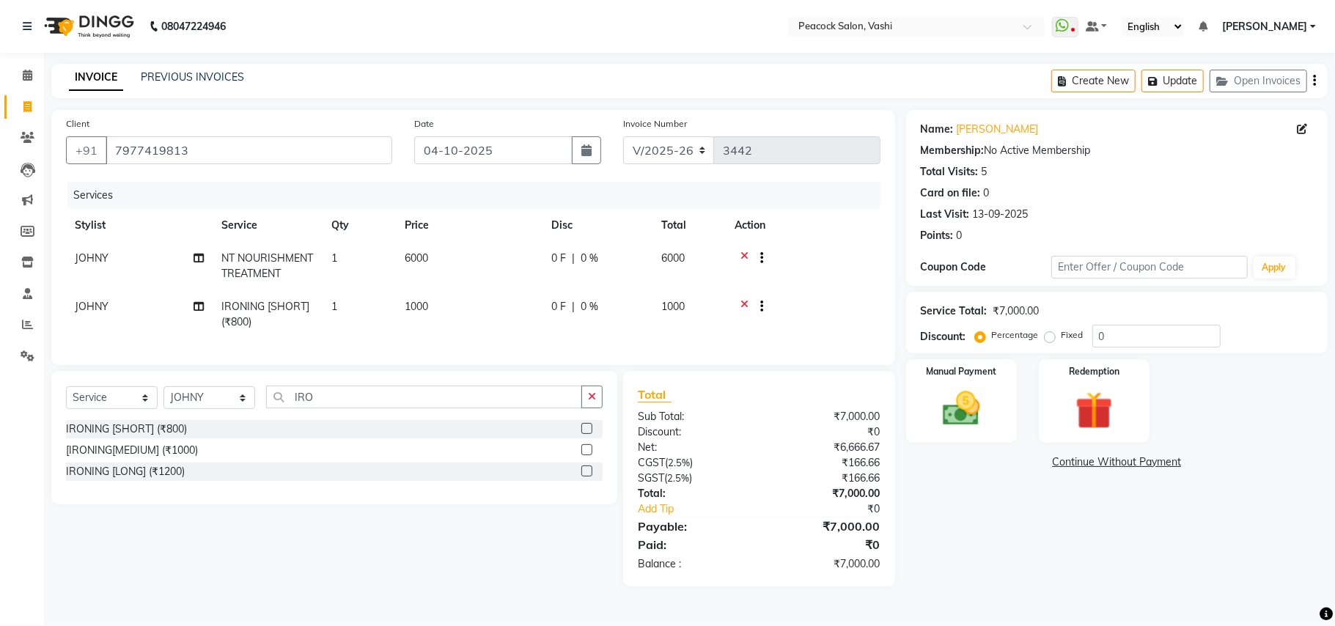
click at [518, 328] on td "1000" at bounding box center [469, 314] width 147 height 48
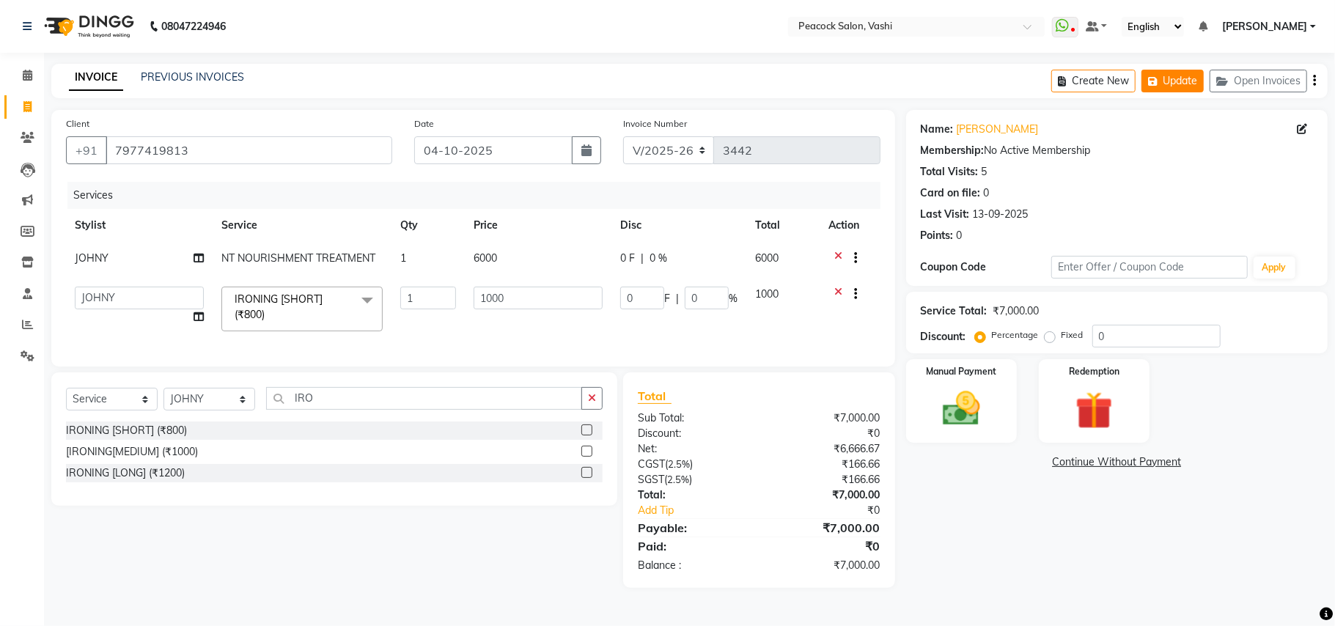
click at [1167, 84] on button "Update" at bounding box center [1173, 81] width 62 height 23
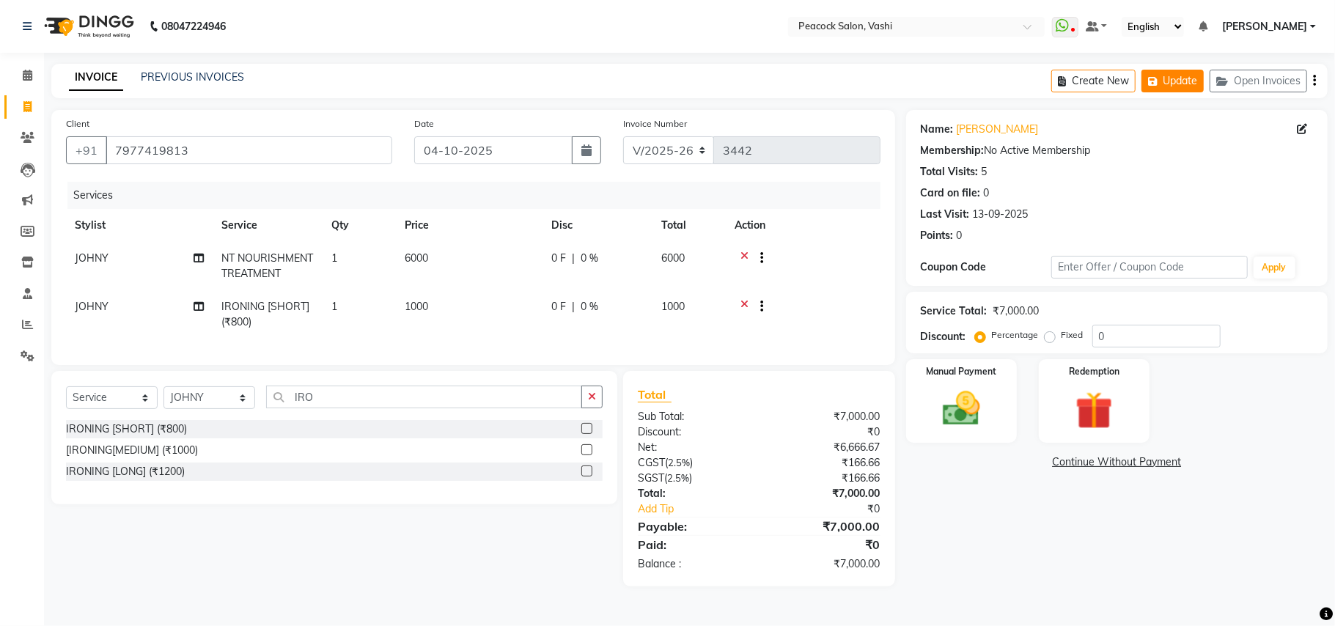
click at [1153, 85] on icon "button" at bounding box center [1155, 81] width 15 height 10
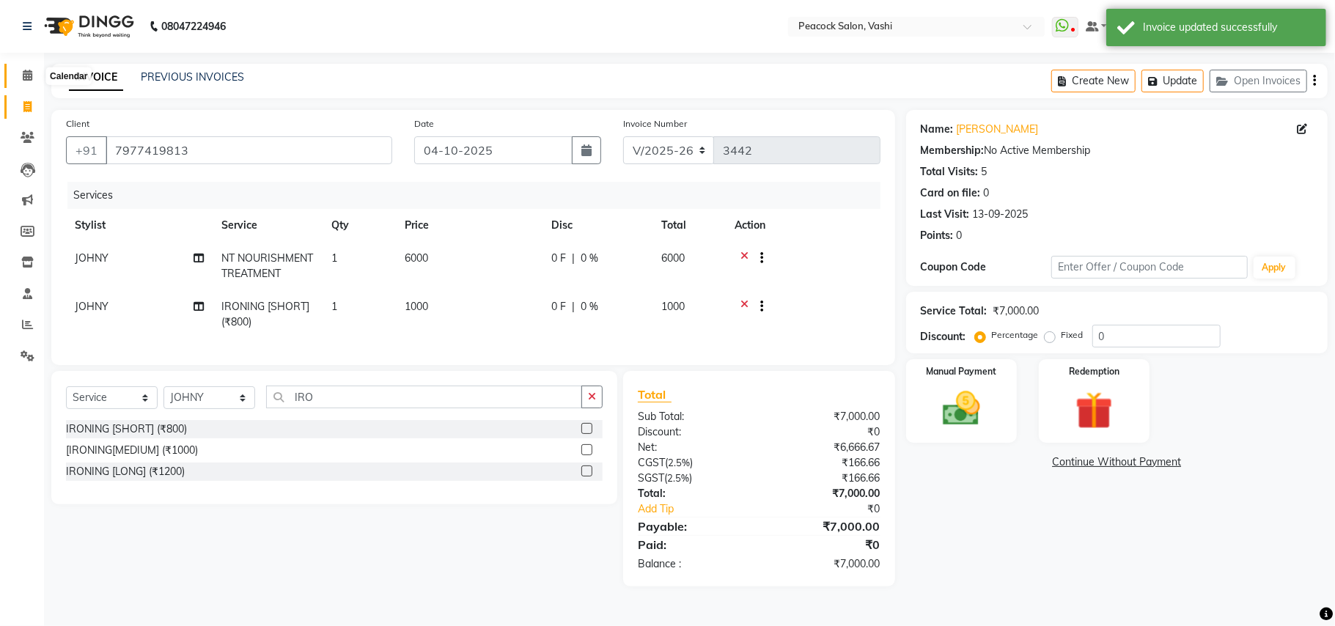
click at [23, 79] on icon at bounding box center [28, 75] width 10 height 11
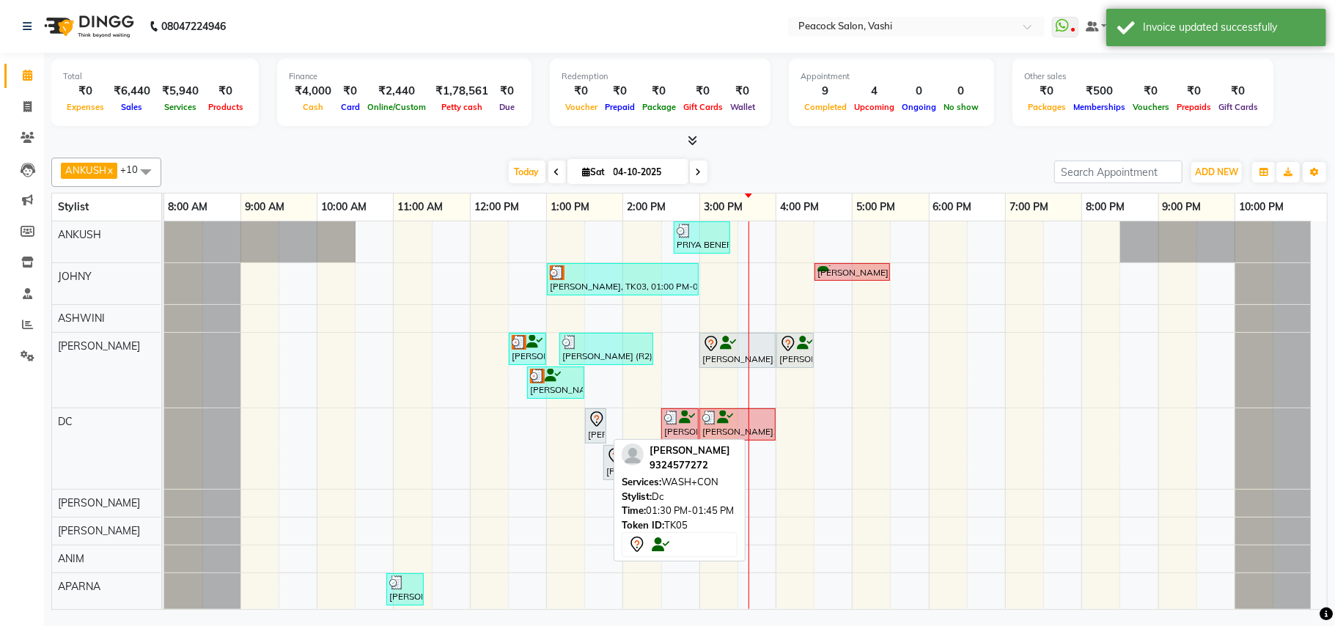
click at [590, 430] on div "[PERSON_NAME], TK05, 01:30 PM-01:45 PM, WASH+CON" at bounding box center [596, 426] width 18 height 31
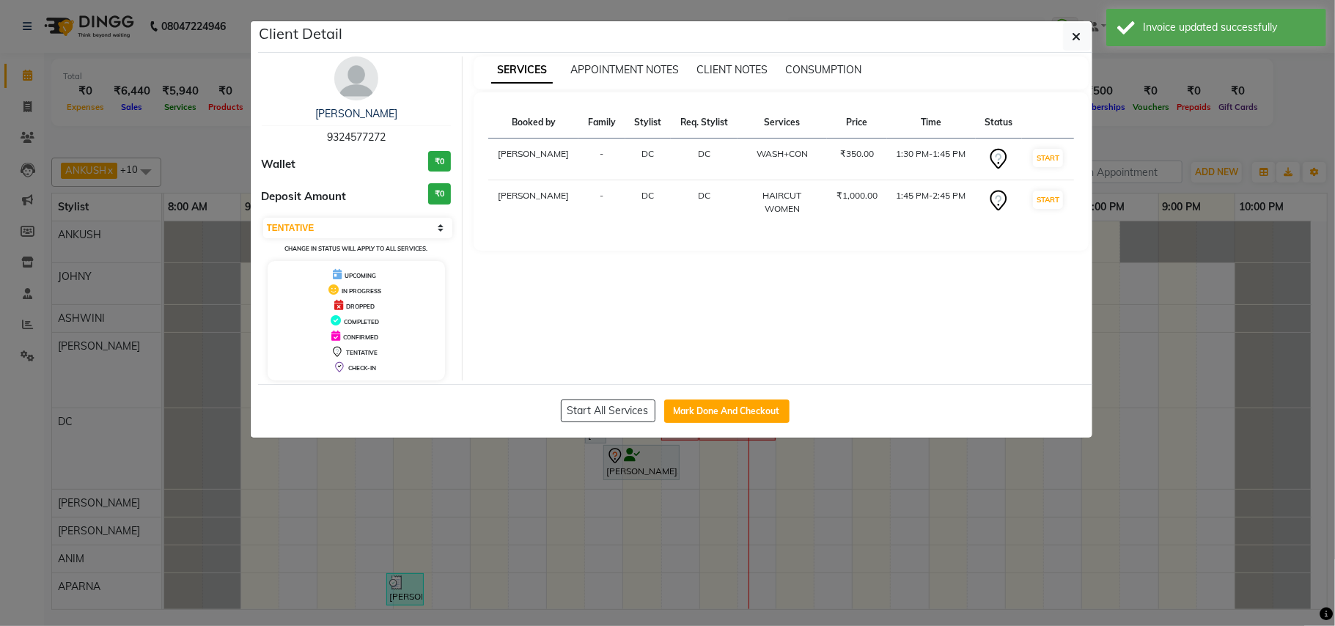
drag, startPoint x: 716, startPoint y: 411, endPoint x: 340, endPoint y: 377, distance: 377.0
click at [713, 411] on button "Mark Done And Checkout" at bounding box center [726, 411] width 125 height 23
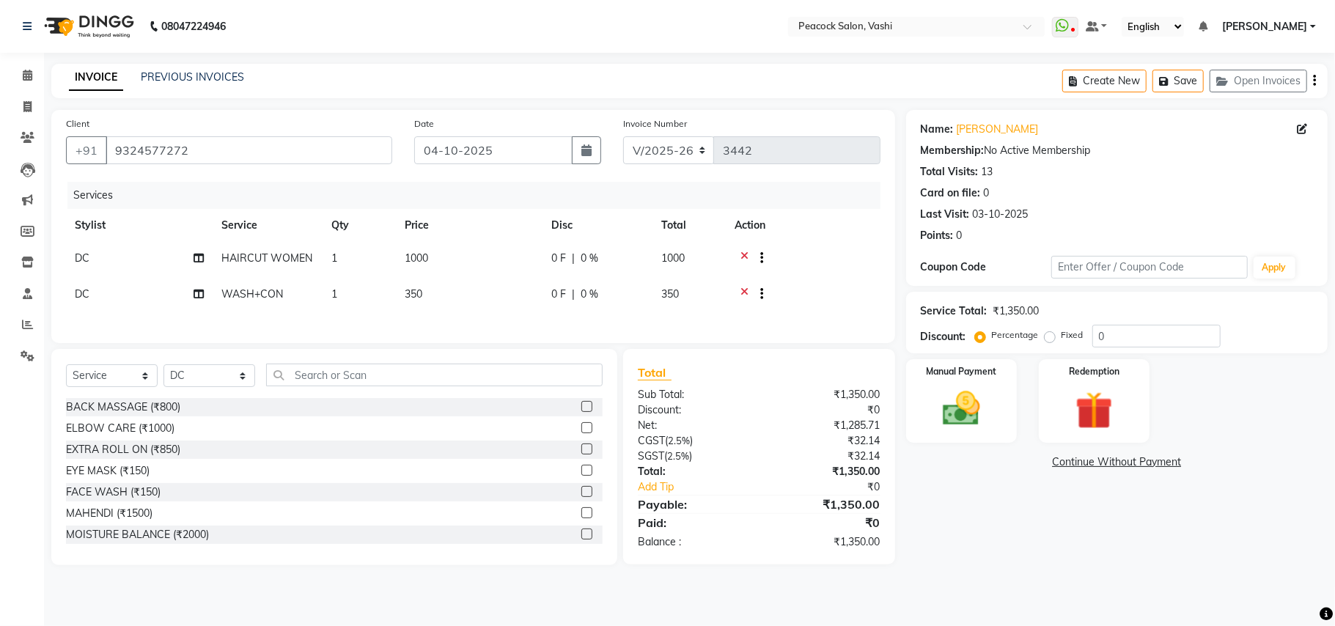
click at [89, 267] on td "DC" at bounding box center [139, 260] width 147 height 36
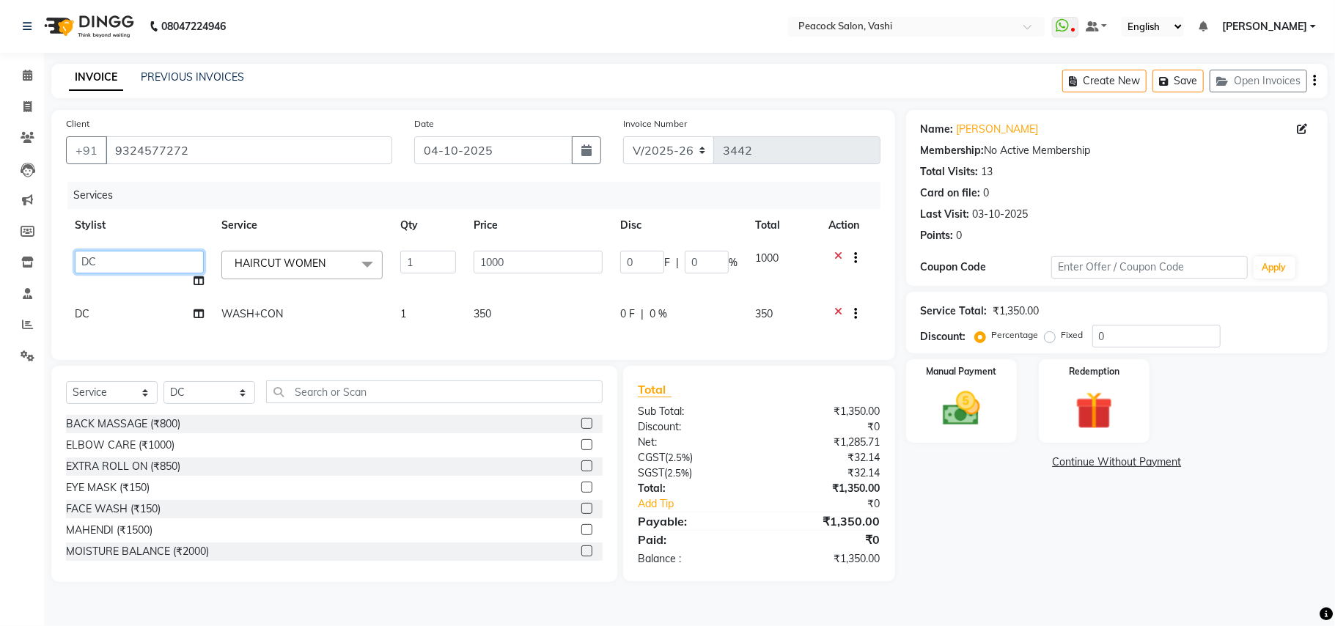
click at [89, 264] on select "ANIM ANKUSH APARNA ASHWINI BHAGWATI DC Dingg Support HARSHADA JOHNY PRITI RIZWA…" at bounding box center [139, 262] width 129 height 23
click at [92, 315] on td "DC" at bounding box center [139, 316] width 147 height 36
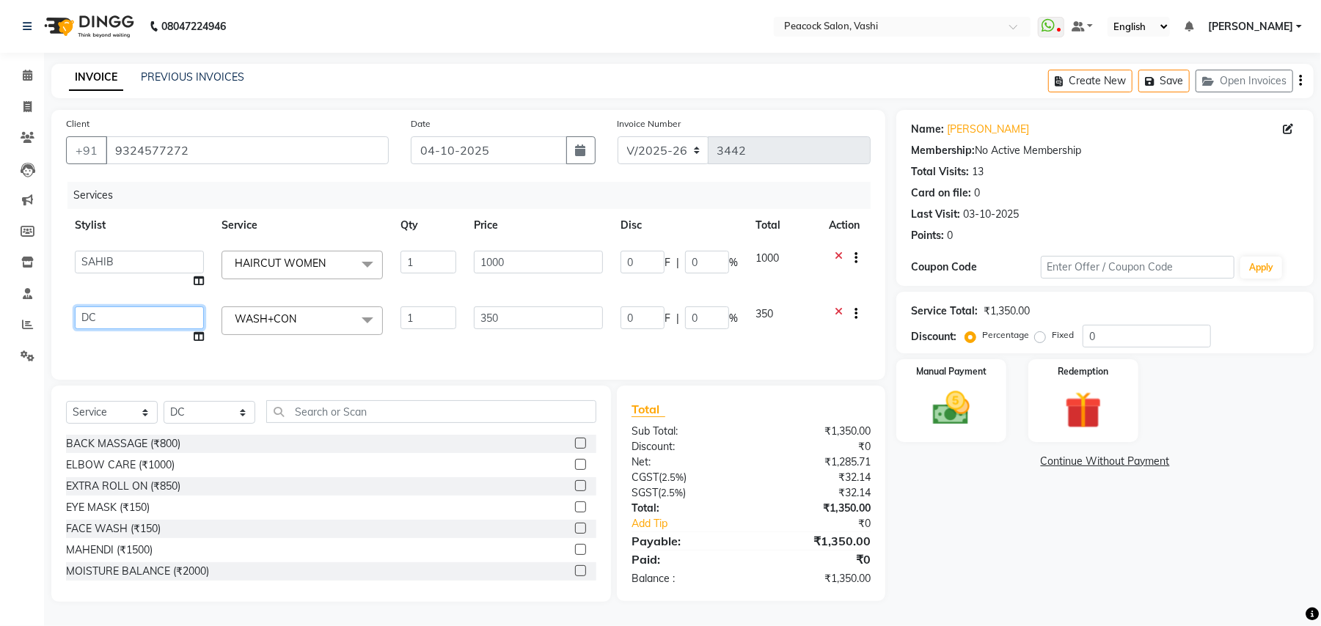
click at [92, 315] on select "ANIM ANKUSH APARNA ASHWINI BHAGWATI DC Dingg Support HARSHADA JOHNY PRITI RIZWA…" at bounding box center [139, 317] width 129 height 23
click at [1154, 84] on icon "button" at bounding box center [1152, 81] width 15 height 10
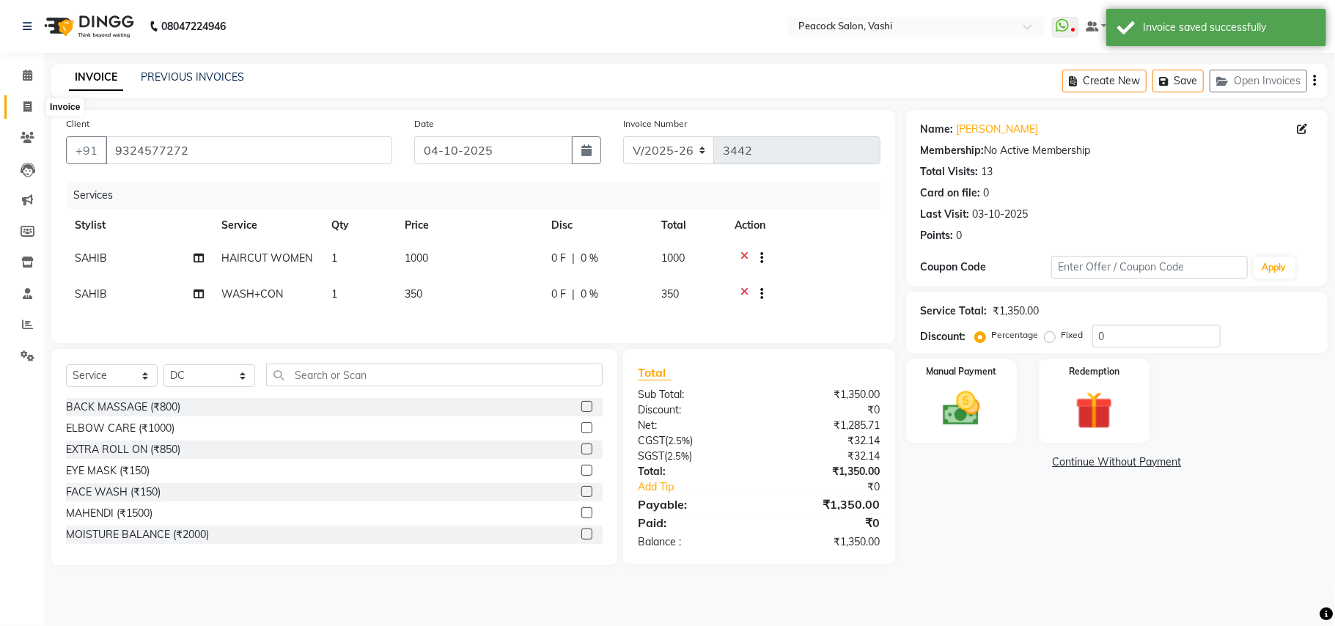
click at [25, 104] on icon at bounding box center [27, 106] width 8 height 11
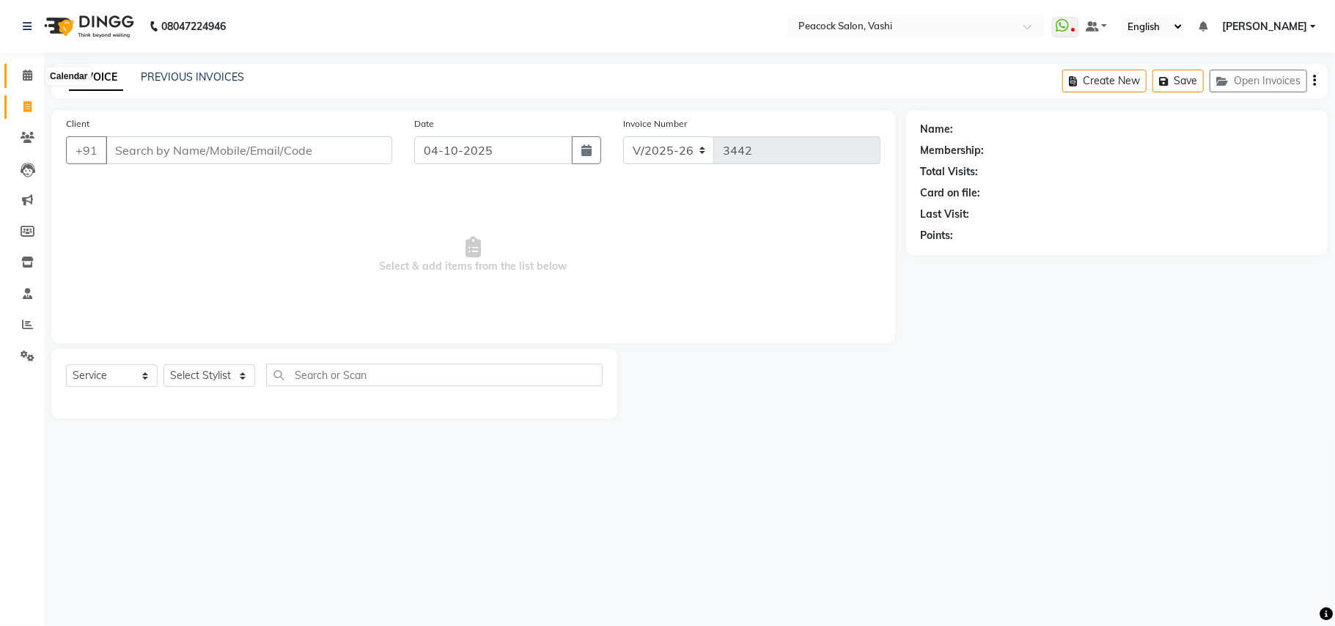
click at [23, 81] on icon at bounding box center [28, 75] width 10 height 11
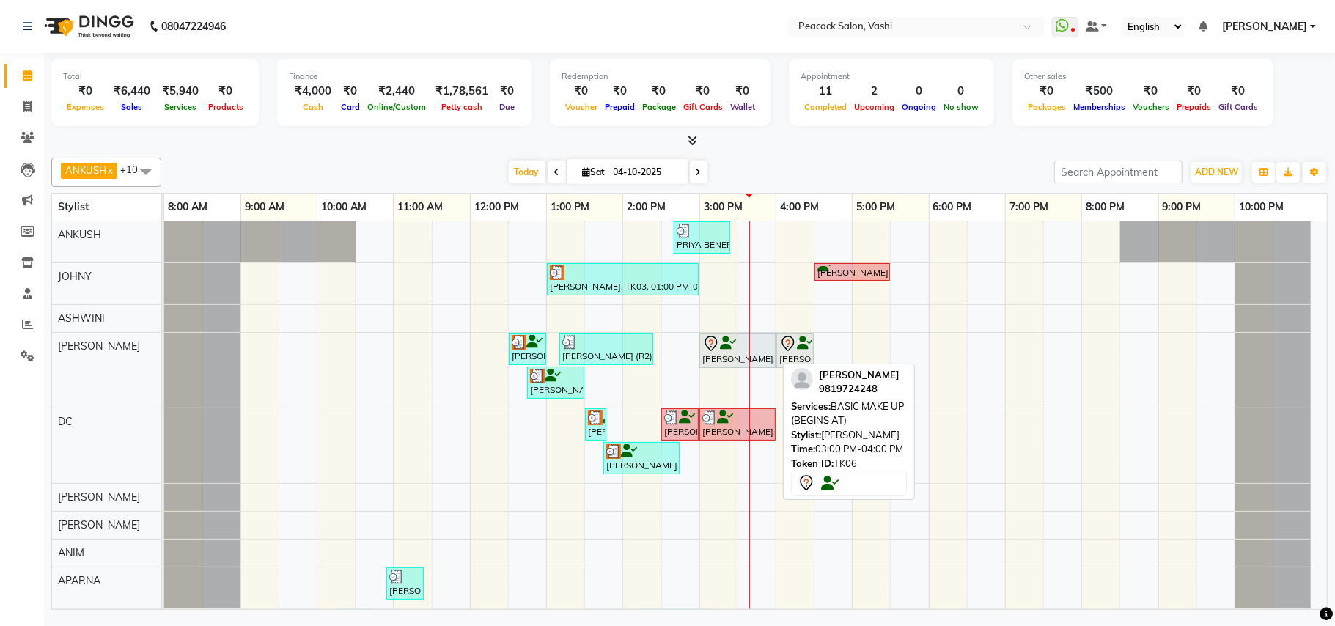
click at [722, 366] on div "[PERSON_NAME], TK06, 03:00 PM-04:00 PM, BASIC MAKE UP (BEGINS AT)" at bounding box center [737, 350] width 73 height 31
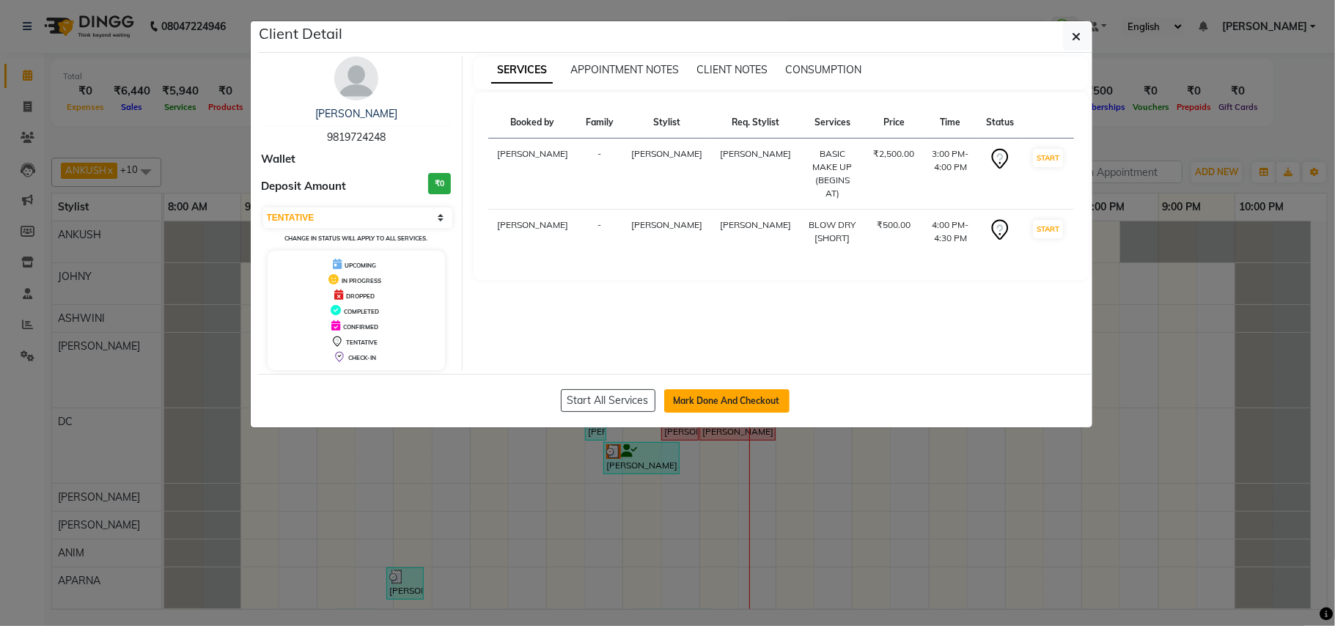
click at [742, 412] on button "Mark Done And Checkout" at bounding box center [726, 400] width 125 height 23
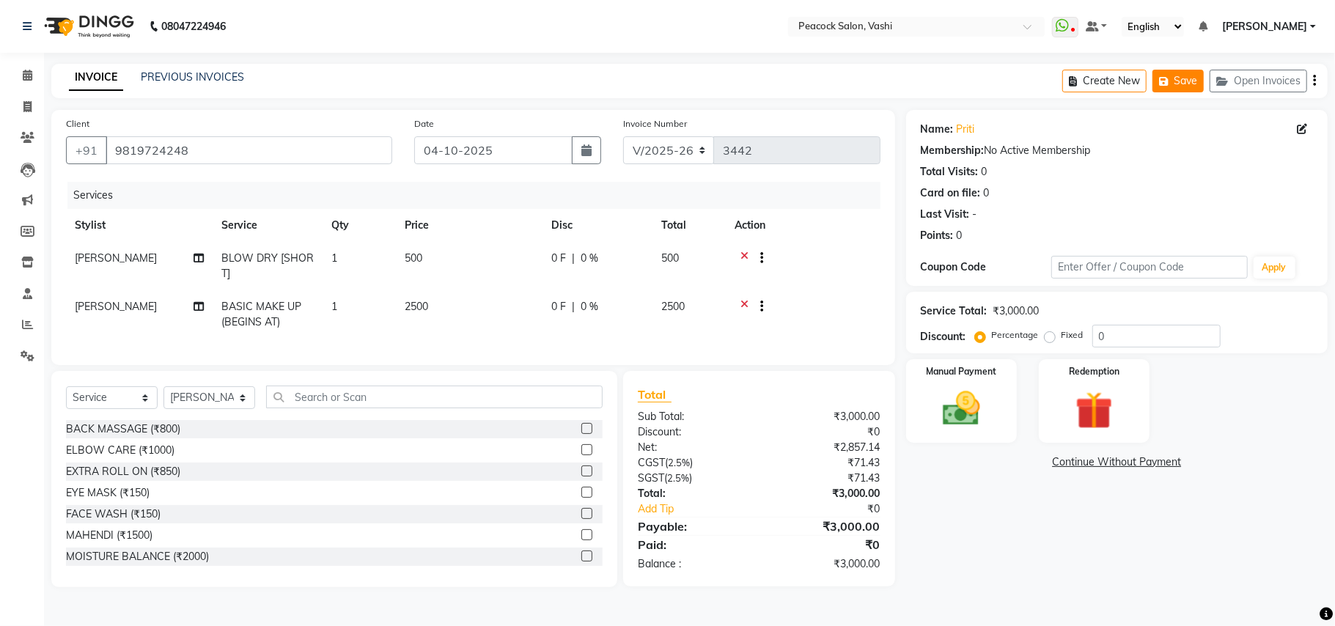
click at [1191, 77] on button "Save" at bounding box center [1178, 81] width 51 height 23
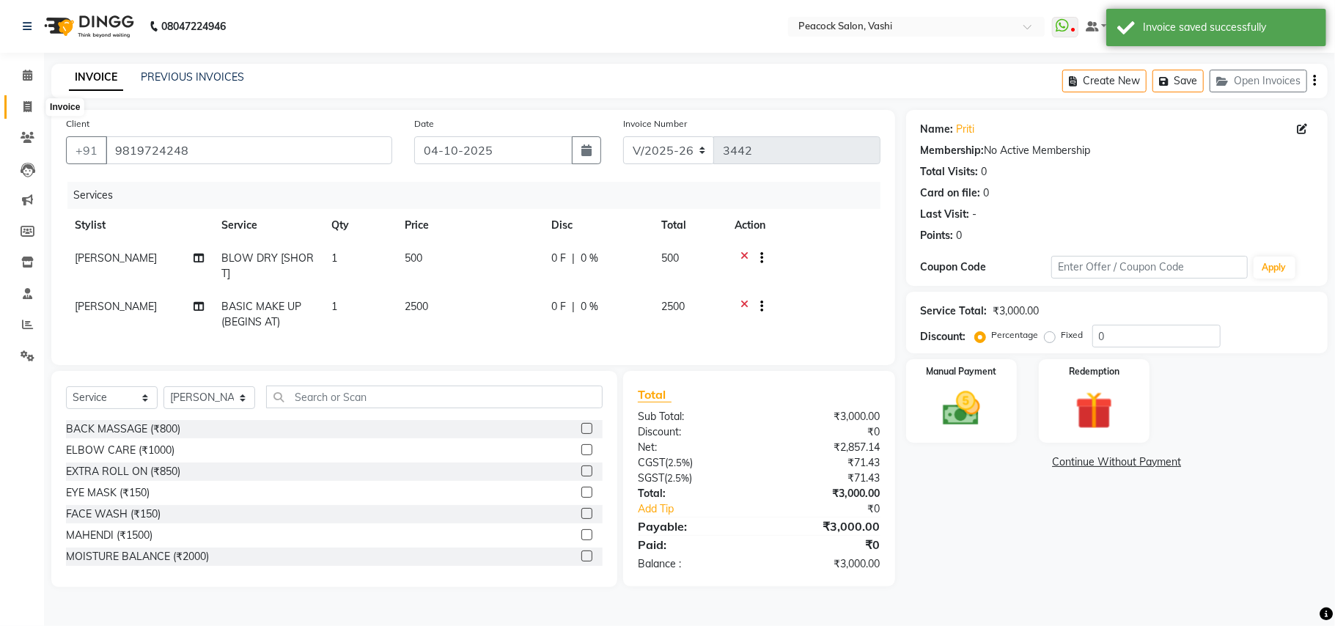
click at [21, 110] on span at bounding box center [28, 107] width 26 height 17
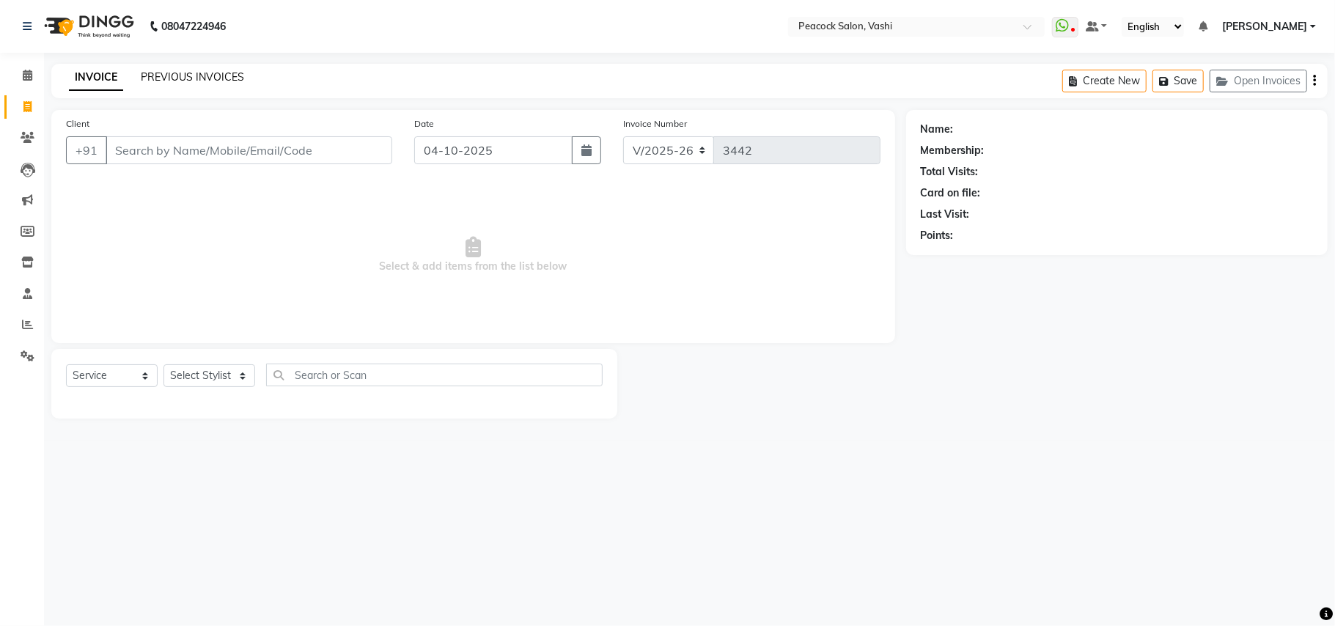
click at [195, 75] on link "PREVIOUS INVOICES" at bounding box center [192, 76] width 103 height 13
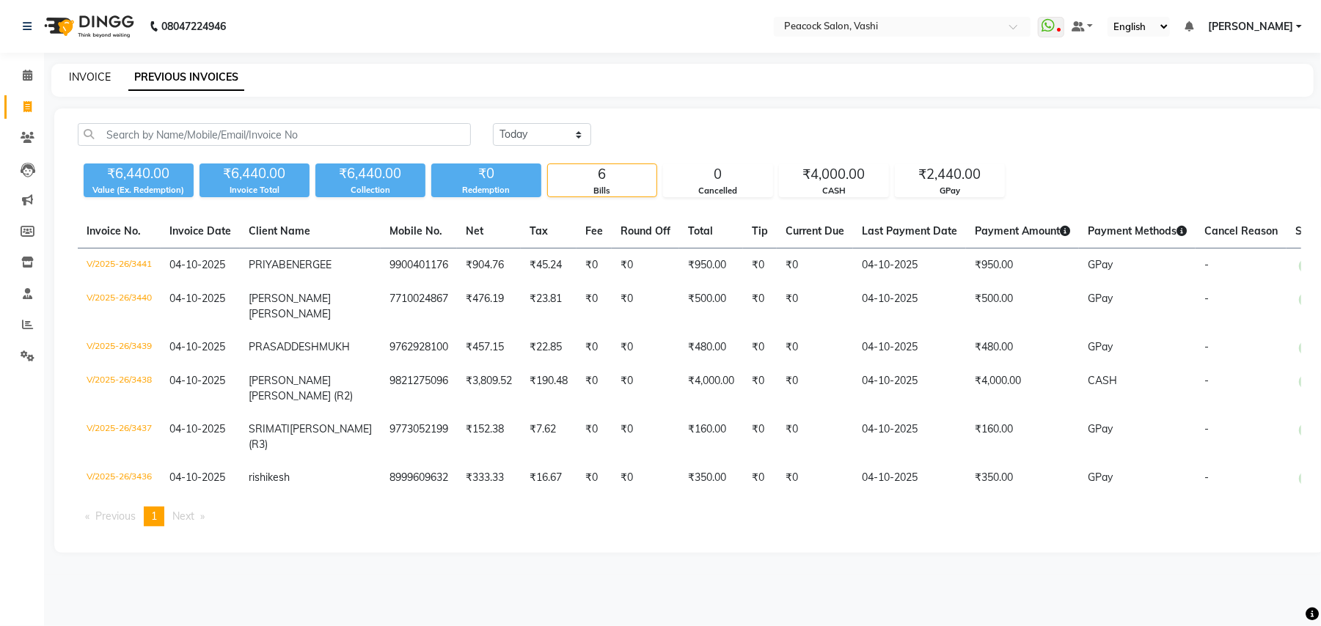
click at [95, 77] on link "INVOICE" at bounding box center [90, 76] width 42 height 13
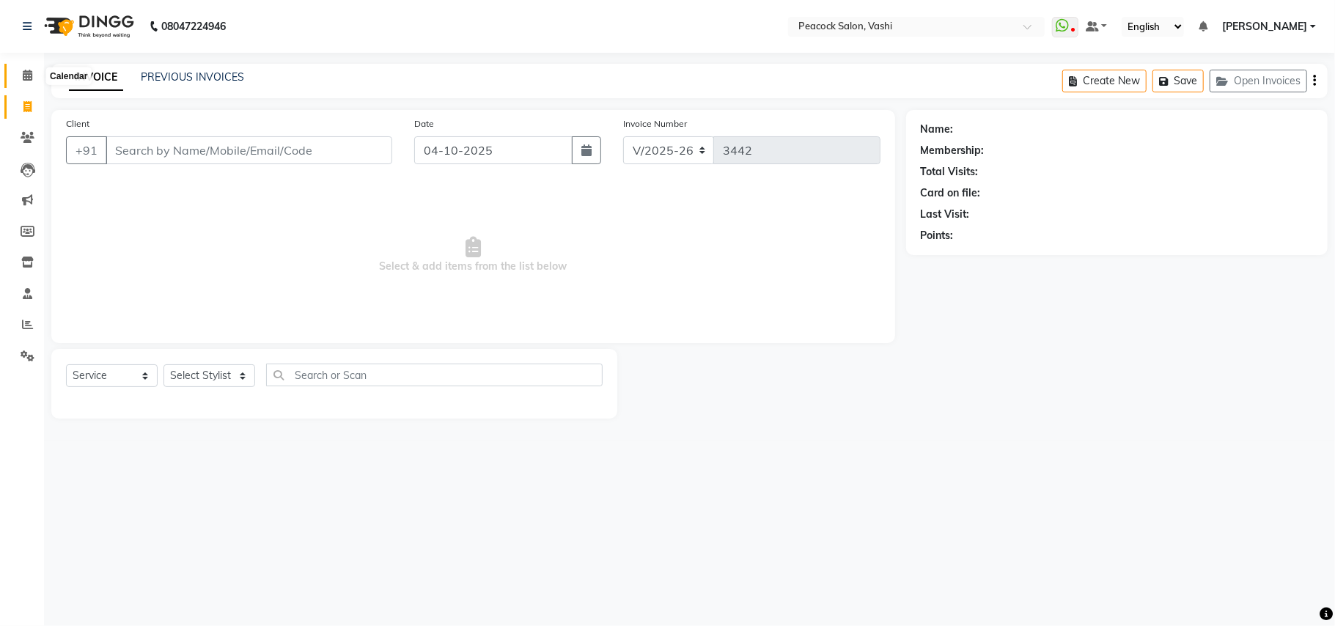
click at [26, 78] on icon at bounding box center [28, 75] width 10 height 11
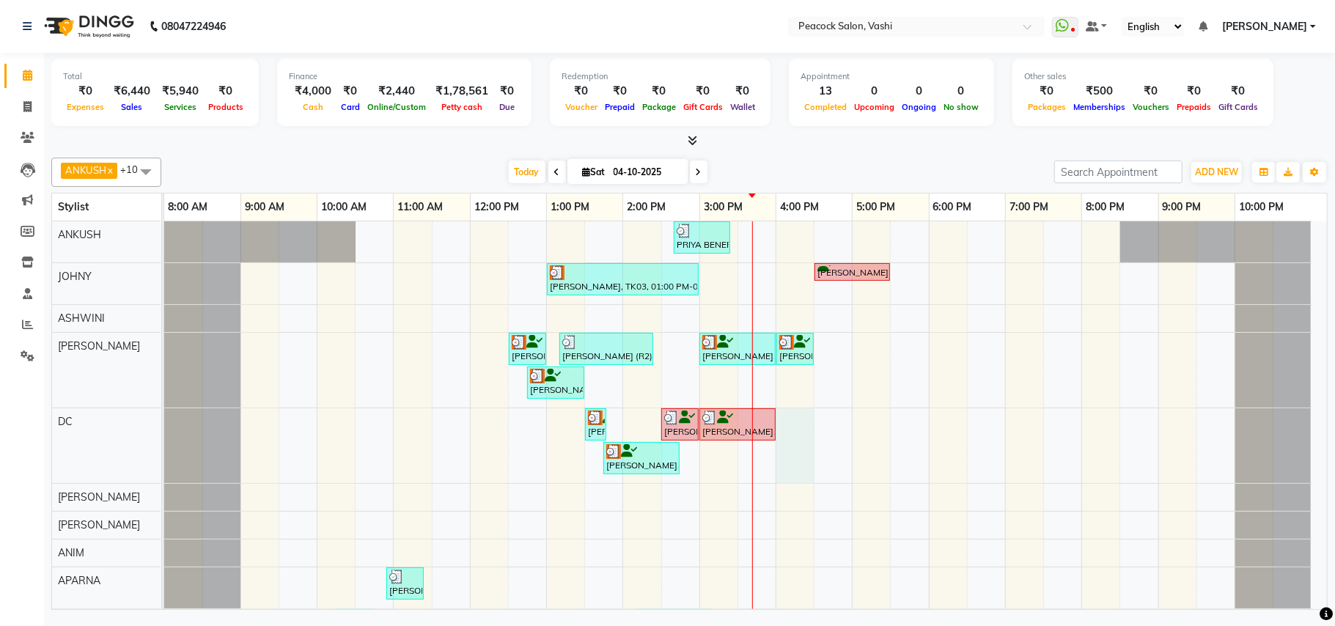
click at [807, 434] on div "PRIYA BENERGEE, TK11, 02:40 PM-03:25 PM, WASH+CON (₹350),BLOW DRY [MEDIUM] (₹60…" at bounding box center [745, 456] width 1163 height 471
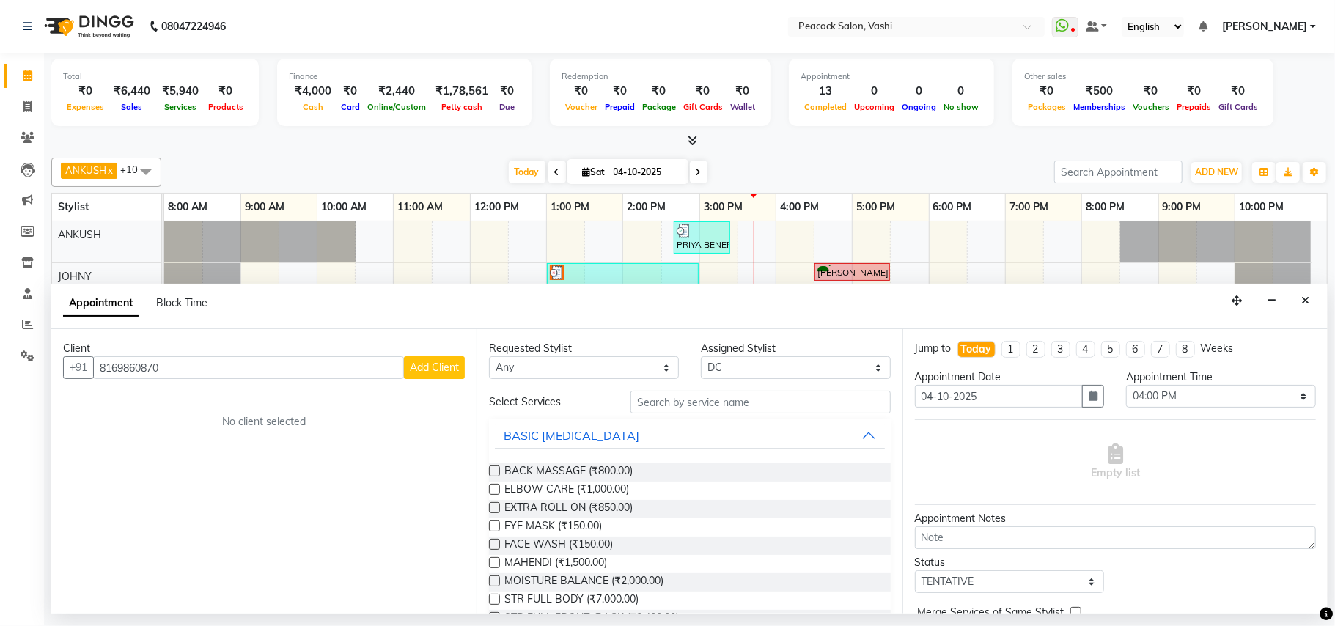
click at [434, 377] on button "Add Client" at bounding box center [434, 367] width 61 height 23
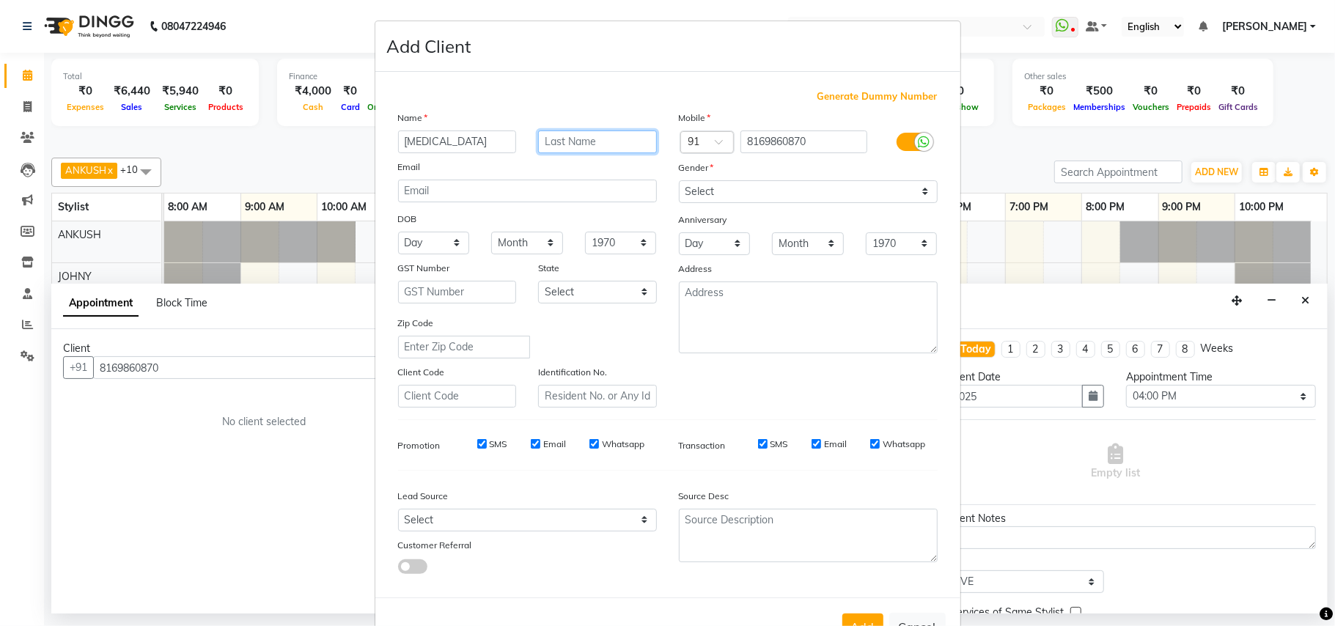
click at [601, 139] on input "text" at bounding box center [597, 142] width 119 height 23
click at [720, 198] on select "Select [DEMOGRAPHIC_DATA] [DEMOGRAPHIC_DATA] Other Prefer Not To Say" at bounding box center [808, 191] width 259 height 23
click at [679, 180] on select "Select [DEMOGRAPHIC_DATA] [DEMOGRAPHIC_DATA] Other Prefer Not To Say" at bounding box center [808, 191] width 259 height 23
click at [438, 519] on select "Select Walk-in Referral Internet Friend Word of Mouth Advertisement Facebook Ju…" at bounding box center [527, 520] width 259 height 23
click at [398, 509] on select "Select Walk-in Referral Internet Friend Word of Mouth Advertisement Facebook Ju…" at bounding box center [527, 520] width 259 height 23
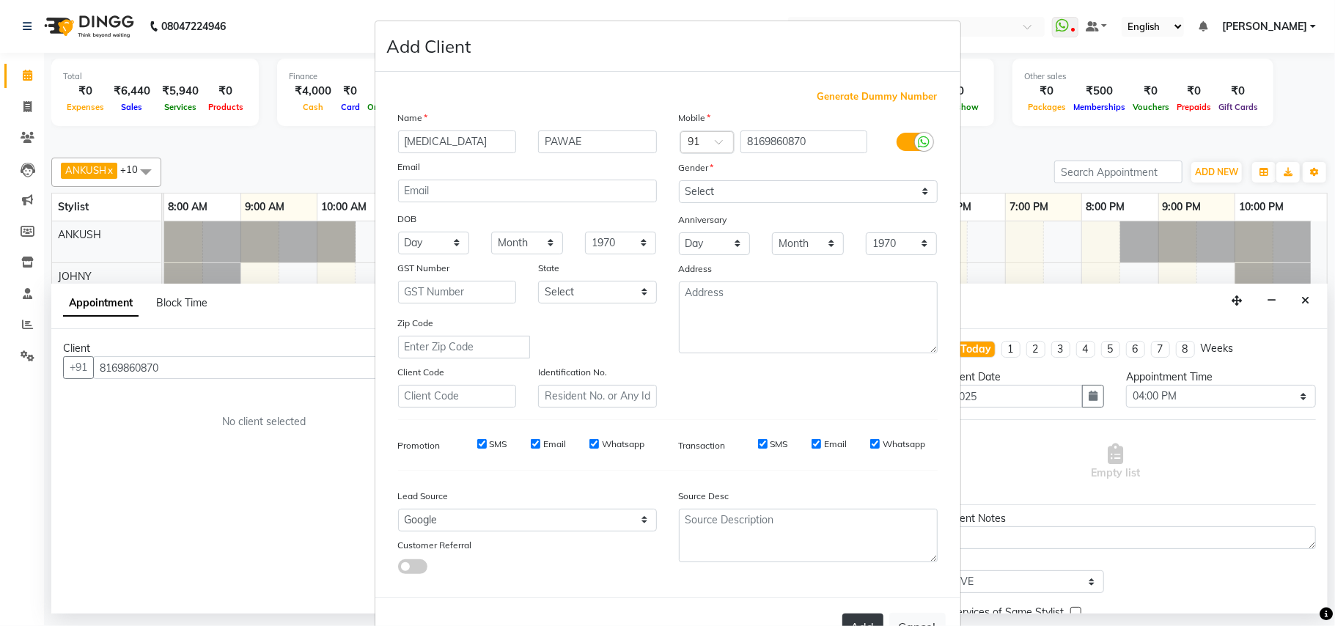
click at [842, 614] on button "Add" at bounding box center [862, 627] width 41 height 26
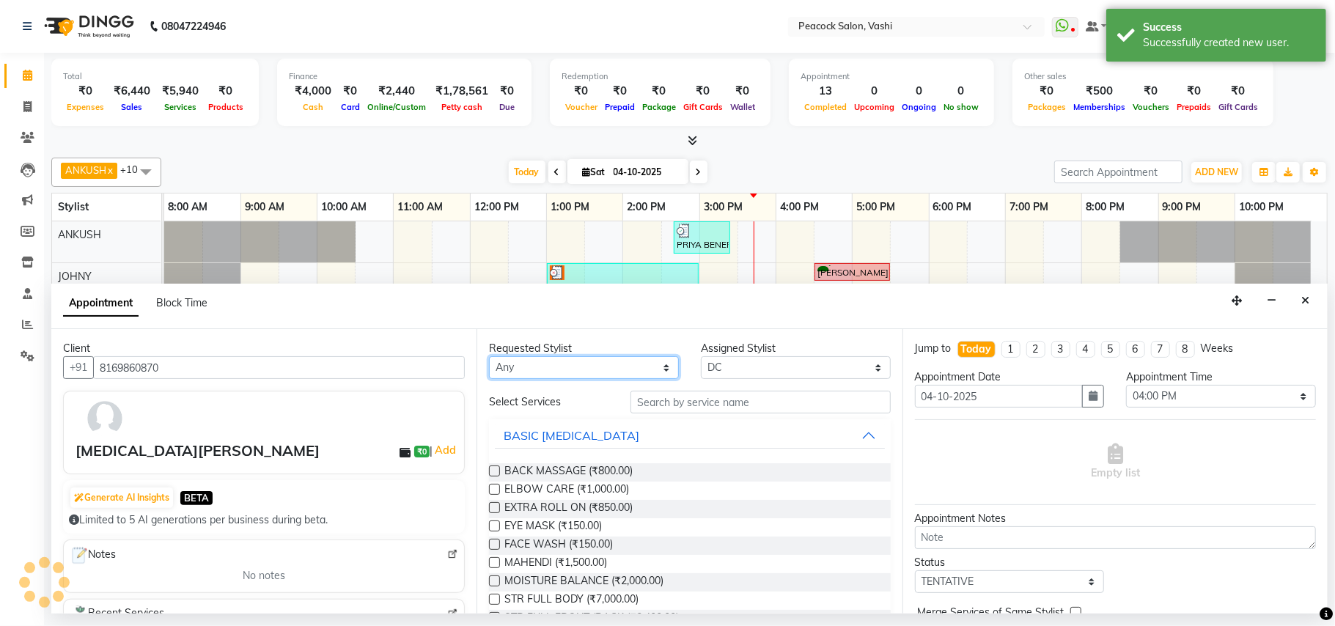
click at [526, 377] on select "Any ANIM ANKUSH APARNA ASHWINI BHAGWATI DC HARSHADA JOHNY PRITI RIZWAN SAHIB" at bounding box center [584, 367] width 190 height 23
click at [489, 358] on select "Any ANIM ANKUSH APARNA ASHWINI BHAGWATI DC HARSHADA JOHNY PRITI RIZWAN SAHIB" at bounding box center [584, 367] width 190 height 23
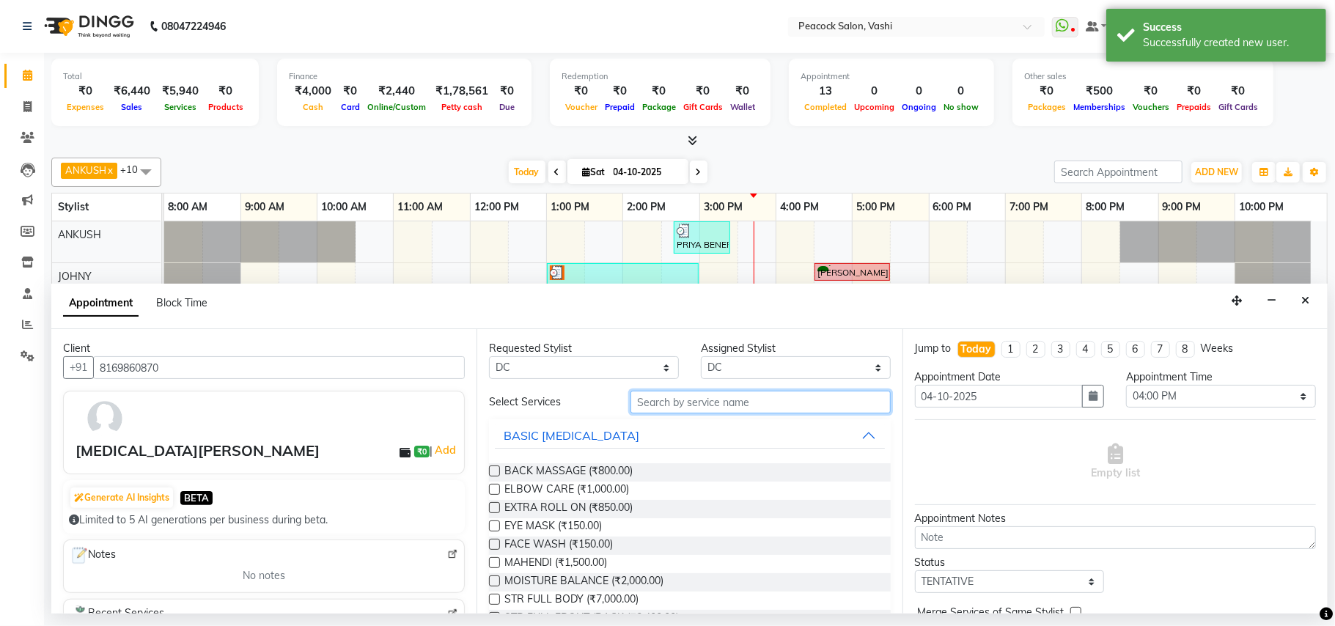
click at [653, 400] on input "text" at bounding box center [761, 402] width 260 height 23
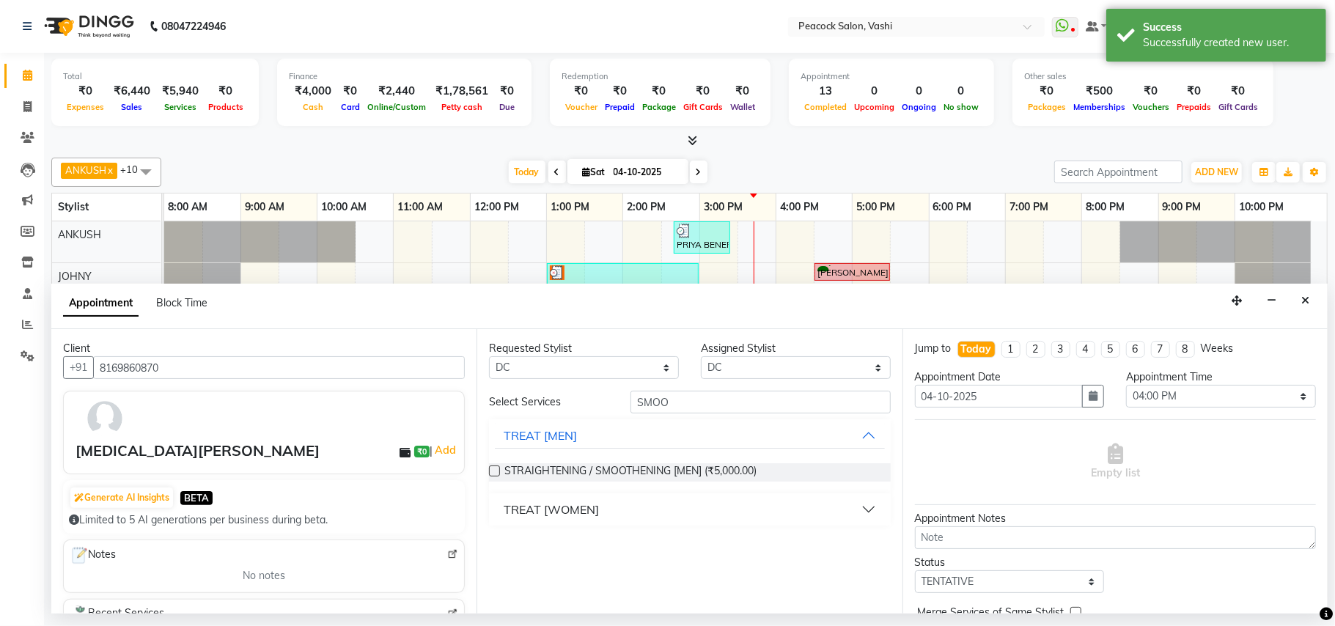
click at [556, 513] on div "TREAT [WOMEN]" at bounding box center [551, 510] width 95 height 18
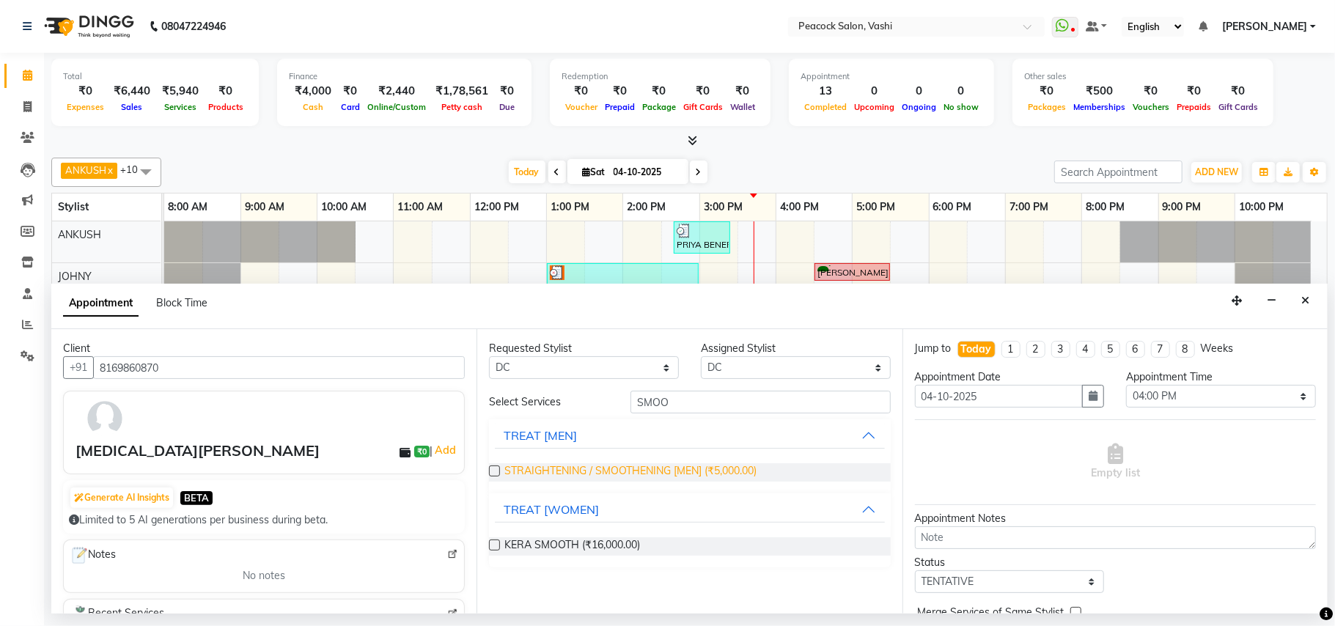
click at [587, 474] on span "STRAIGHTENING / SMOOTHENING [MEN] (₹5,000.00)" at bounding box center [630, 472] width 252 height 18
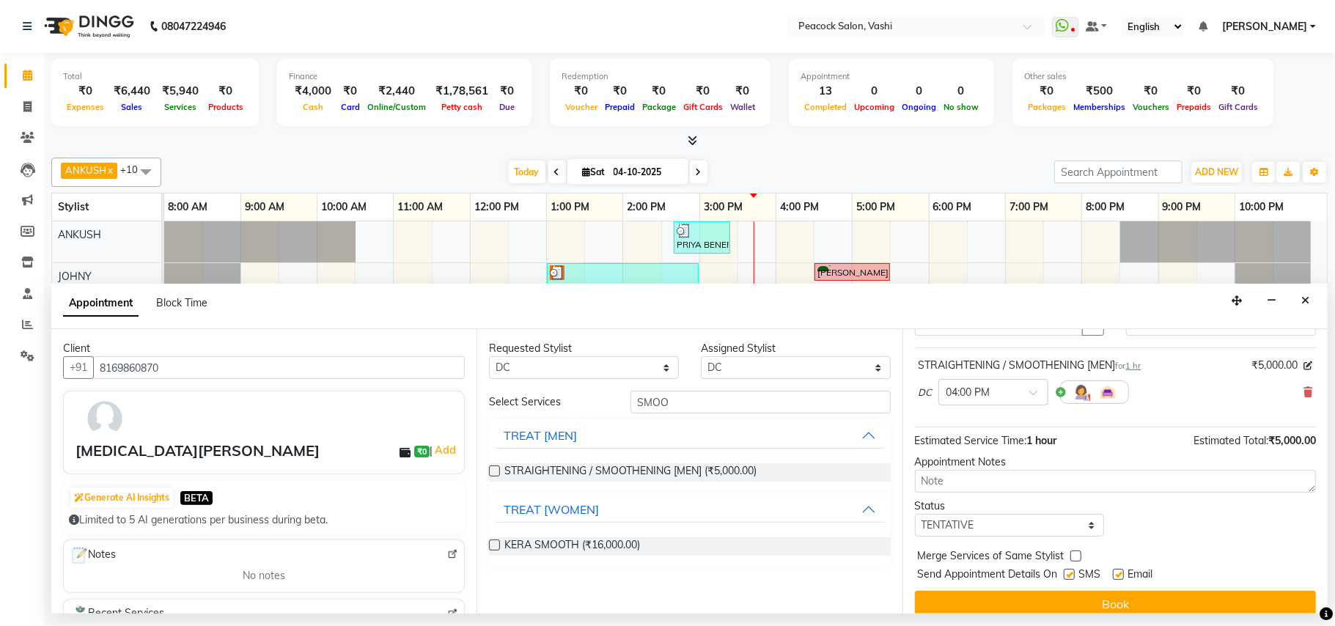
scroll to position [89, 0]
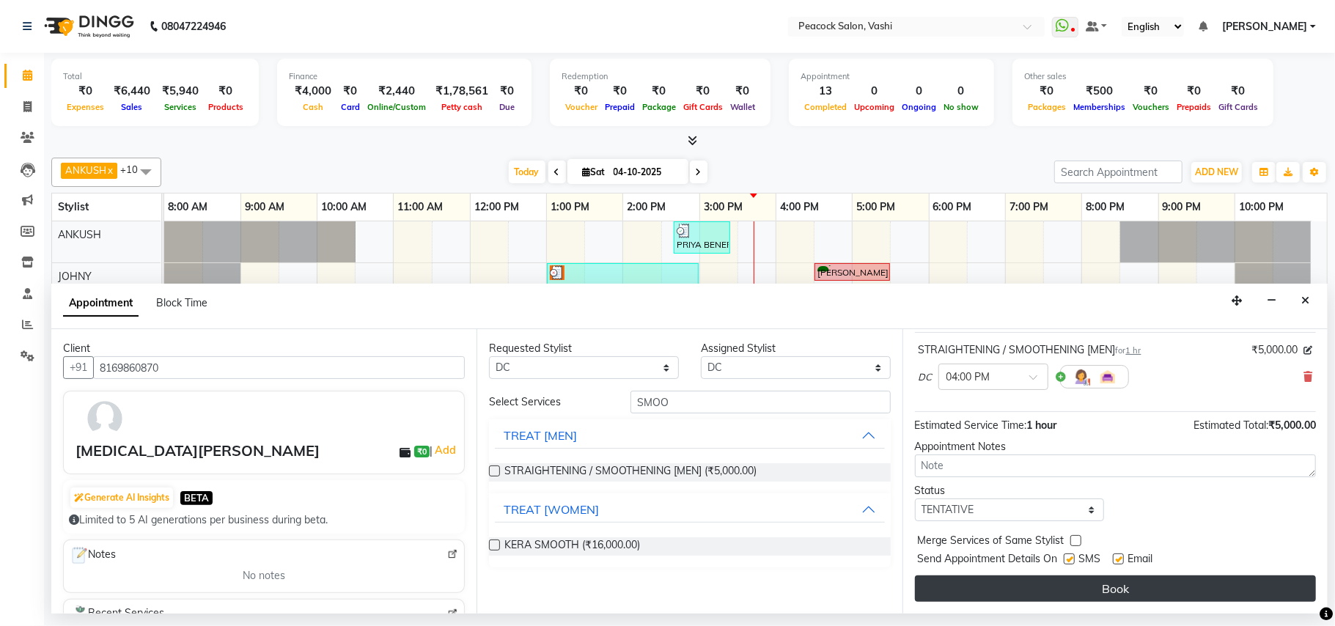
click at [1118, 584] on button "Book" at bounding box center [1115, 589] width 401 height 26
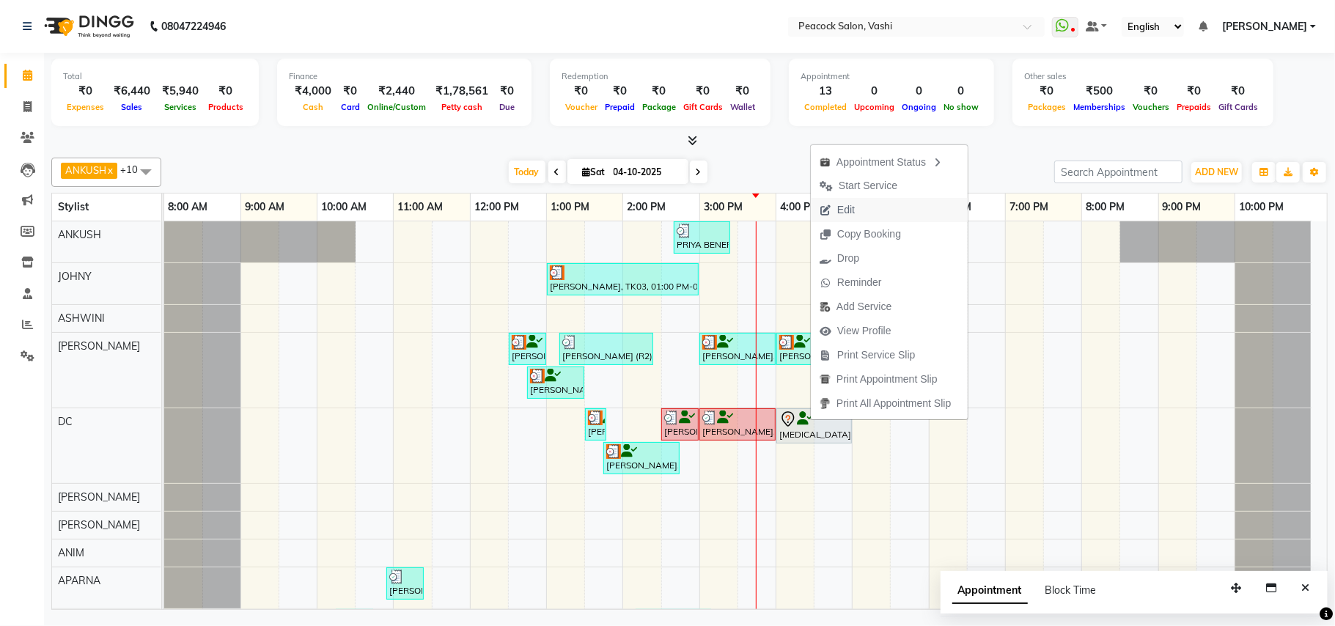
click at [842, 206] on span "Edit" at bounding box center [846, 209] width 18 height 15
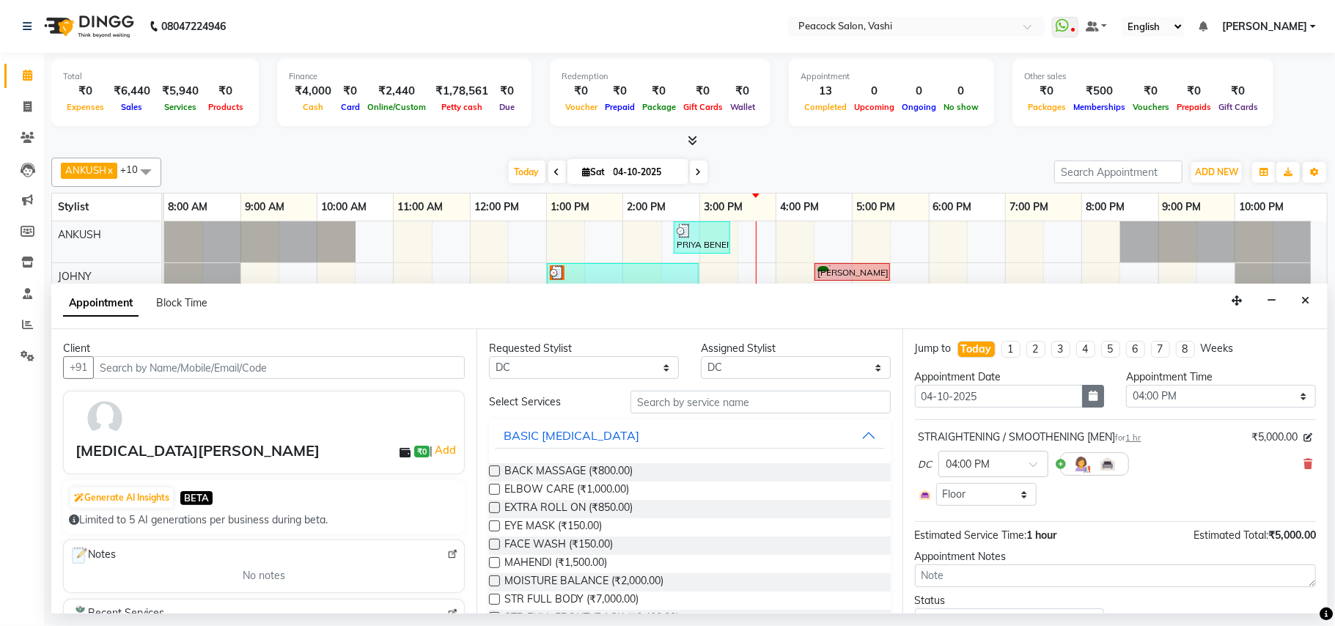
click at [1089, 399] on icon "button" at bounding box center [1093, 396] width 9 height 10
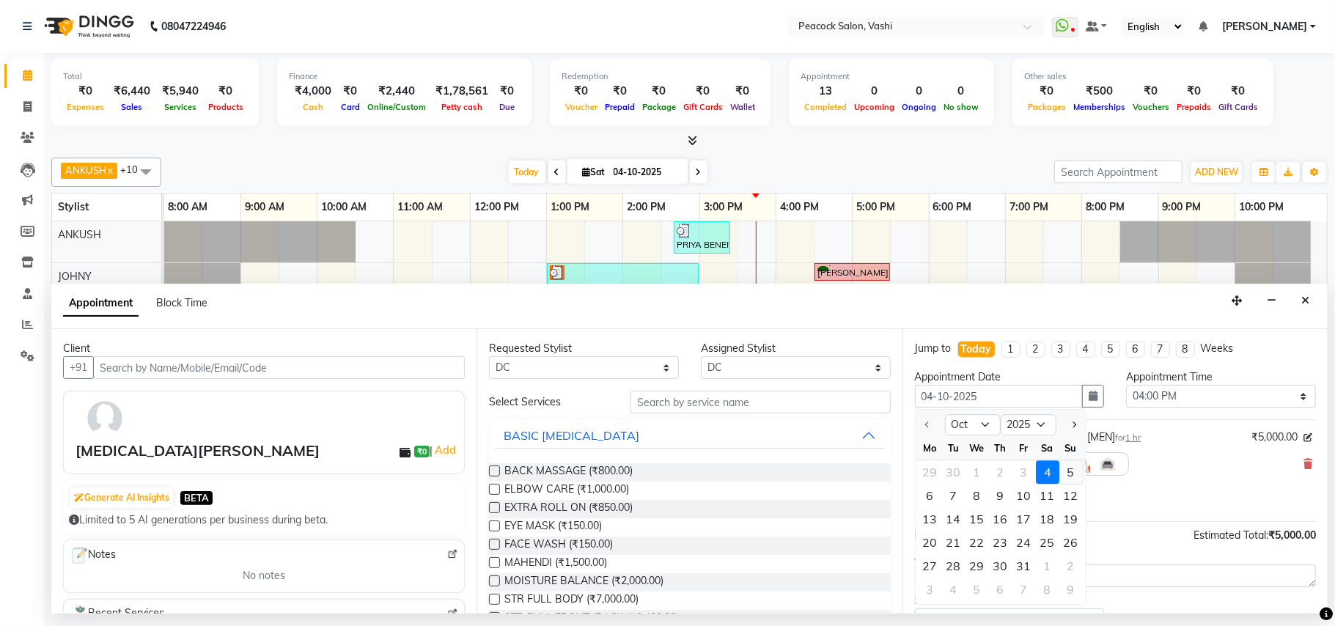
click at [1072, 471] on div "5" at bounding box center [1071, 472] width 23 height 23
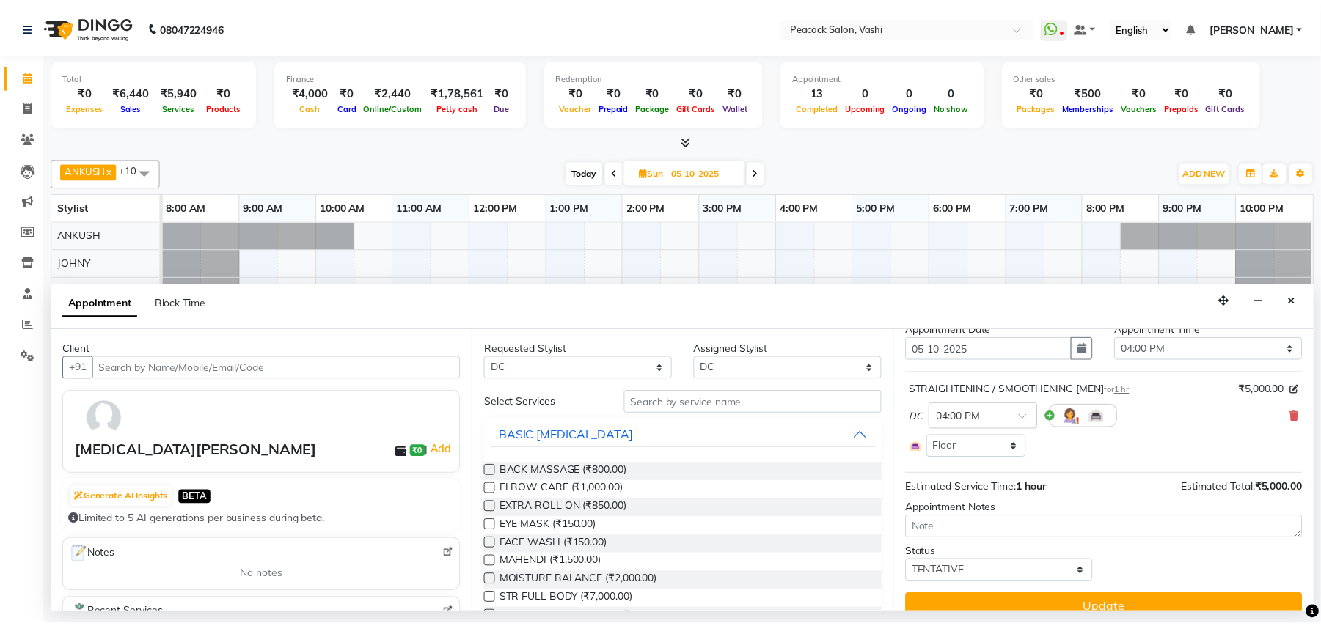
scroll to position [69, 0]
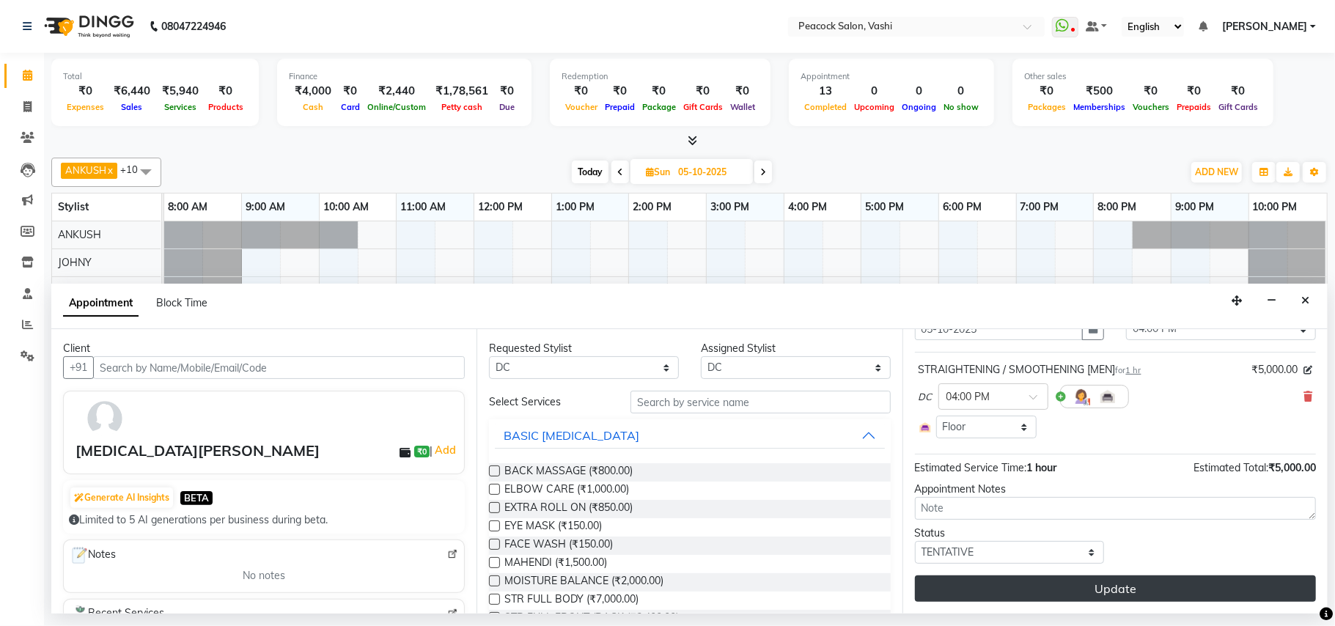
click at [1091, 593] on button "Update" at bounding box center [1115, 589] width 401 height 26
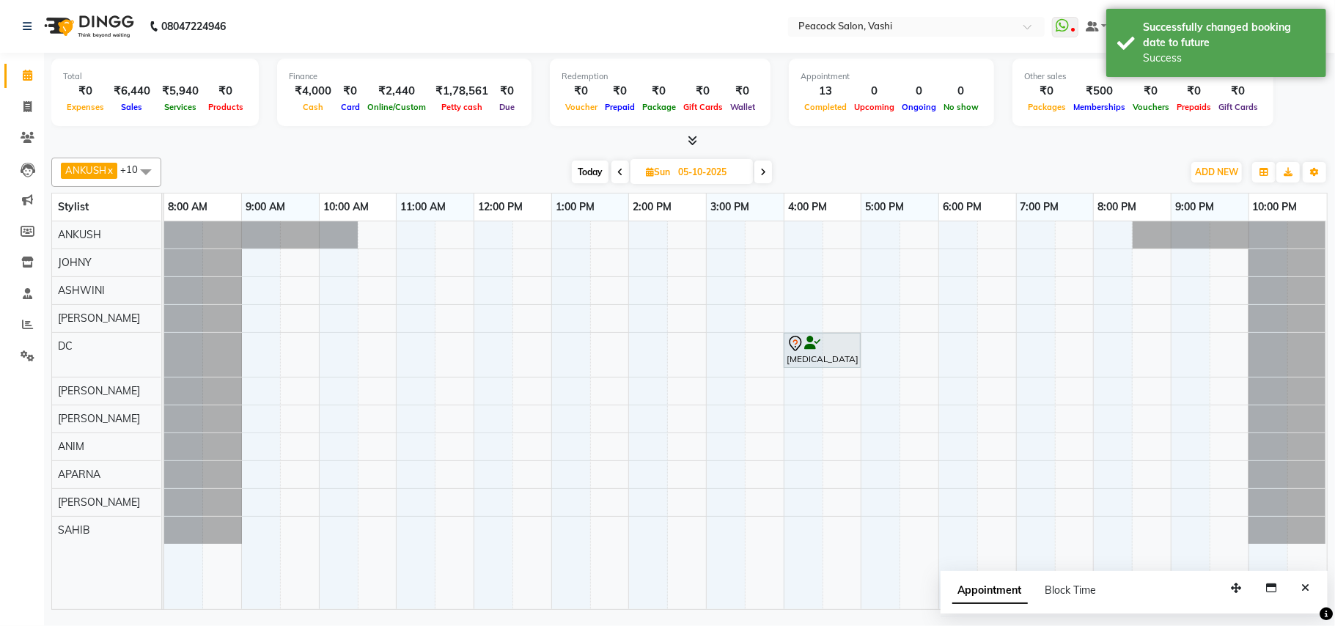
click at [592, 173] on span "Today" at bounding box center [590, 172] width 37 height 23
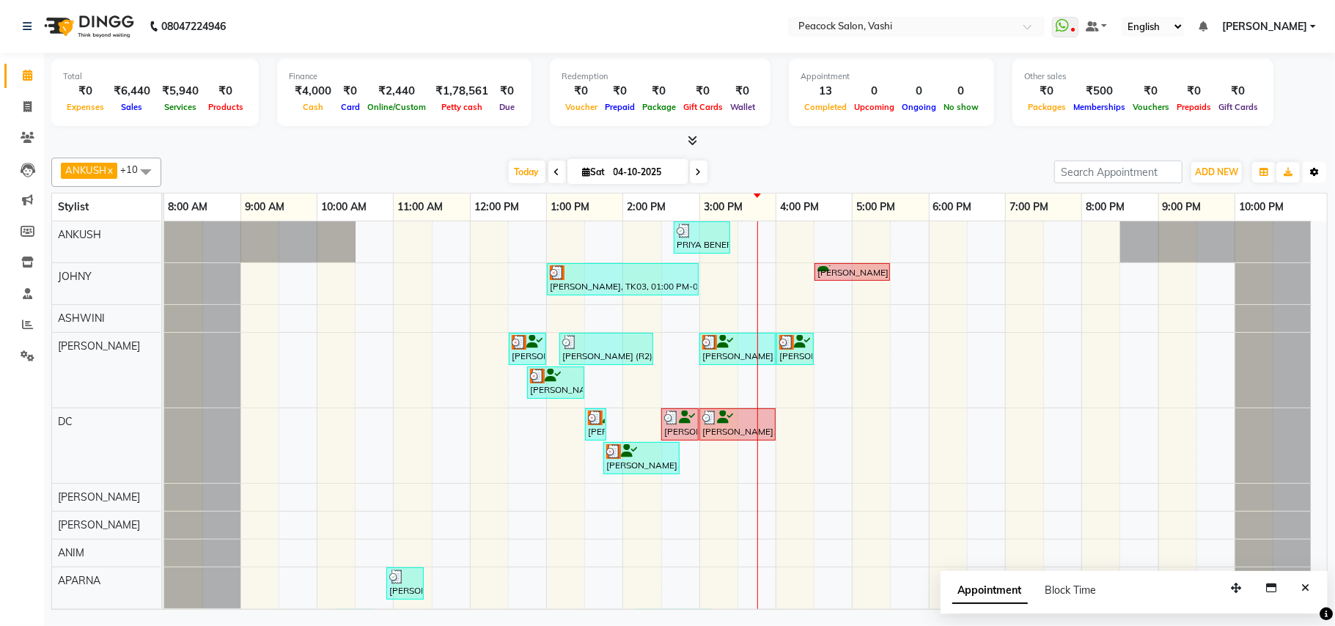
click at [1312, 174] on icon "button" at bounding box center [1314, 172] width 9 height 9
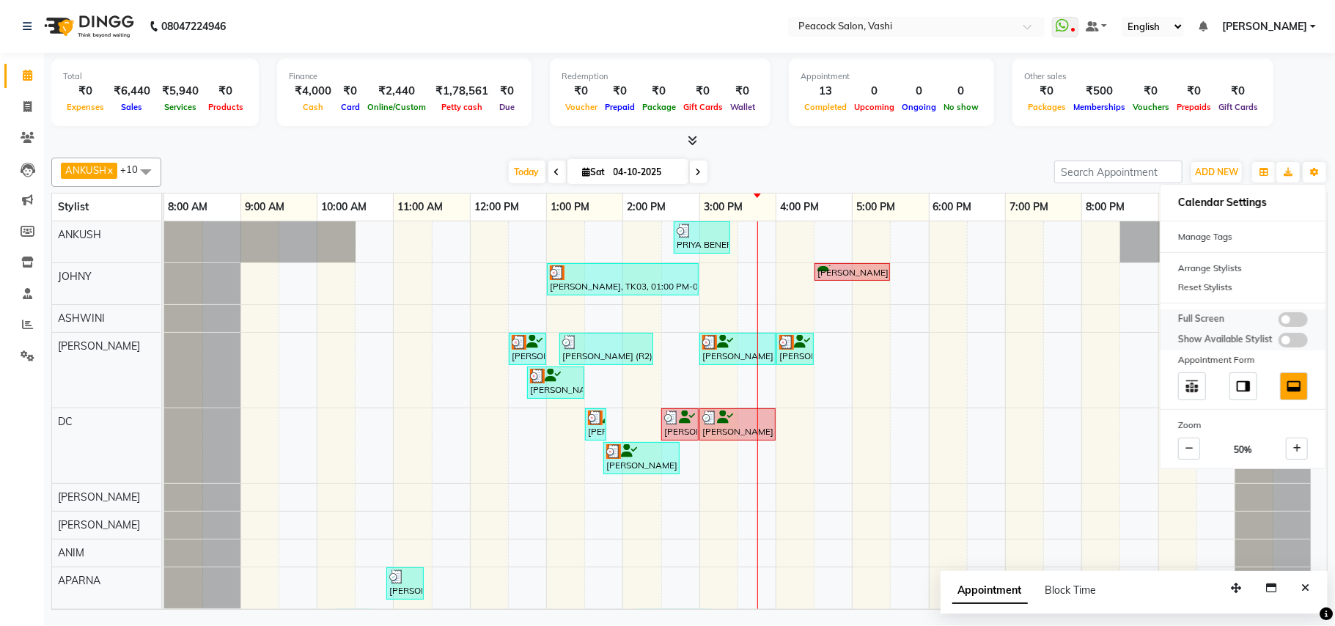
click at [1295, 312] on span at bounding box center [1293, 319] width 29 height 15
click at [1279, 322] on input "checkbox" at bounding box center [1279, 322] width 0 height 0
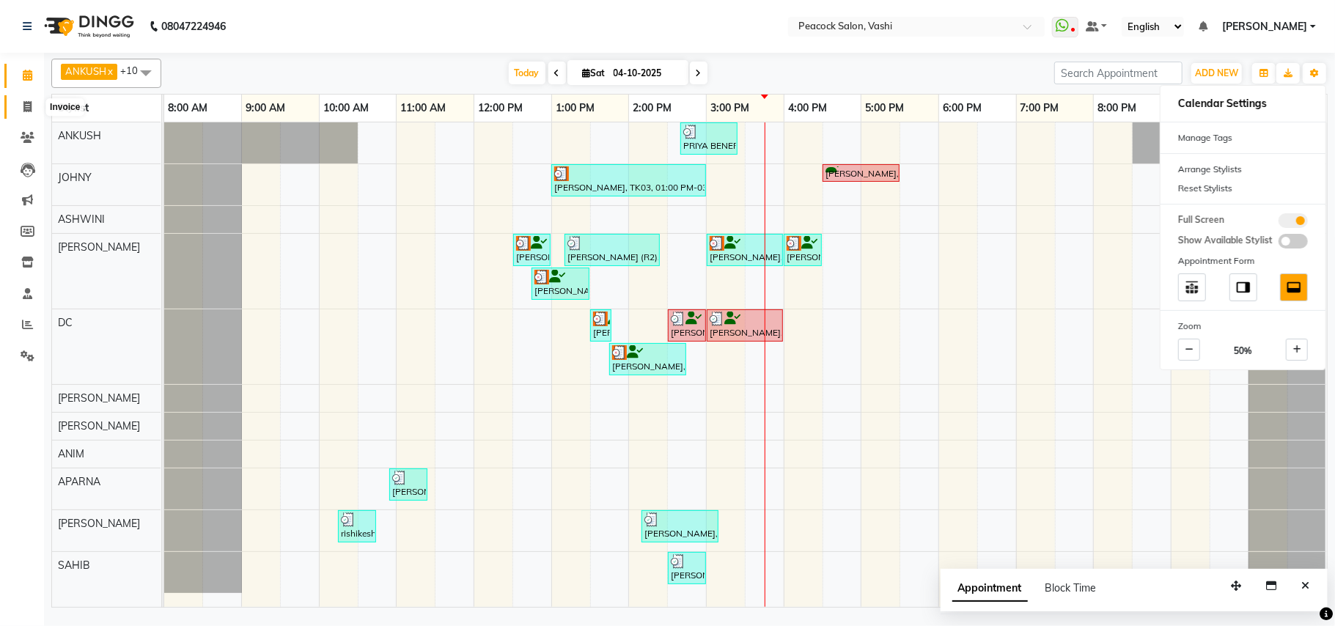
click at [27, 109] on icon at bounding box center [27, 106] width 8 height 11
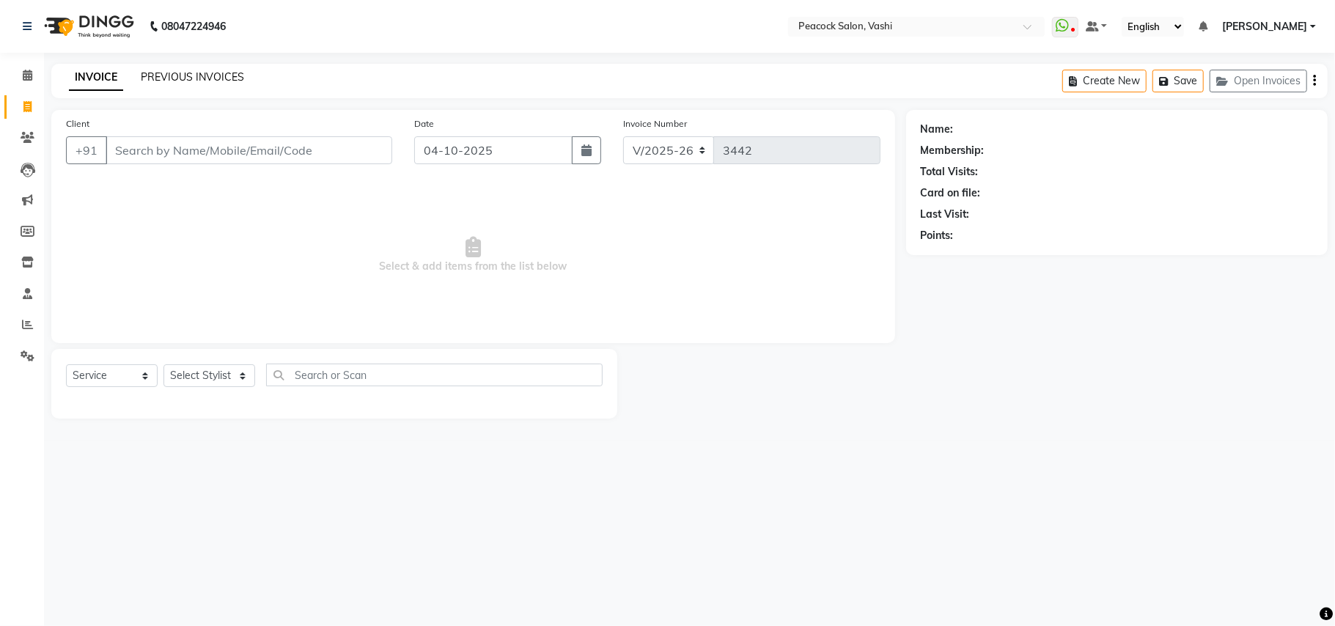
click at [147, 76] on link "PREVIOUS INVOICES" at bounding box center [192, 76] width 103 height 13
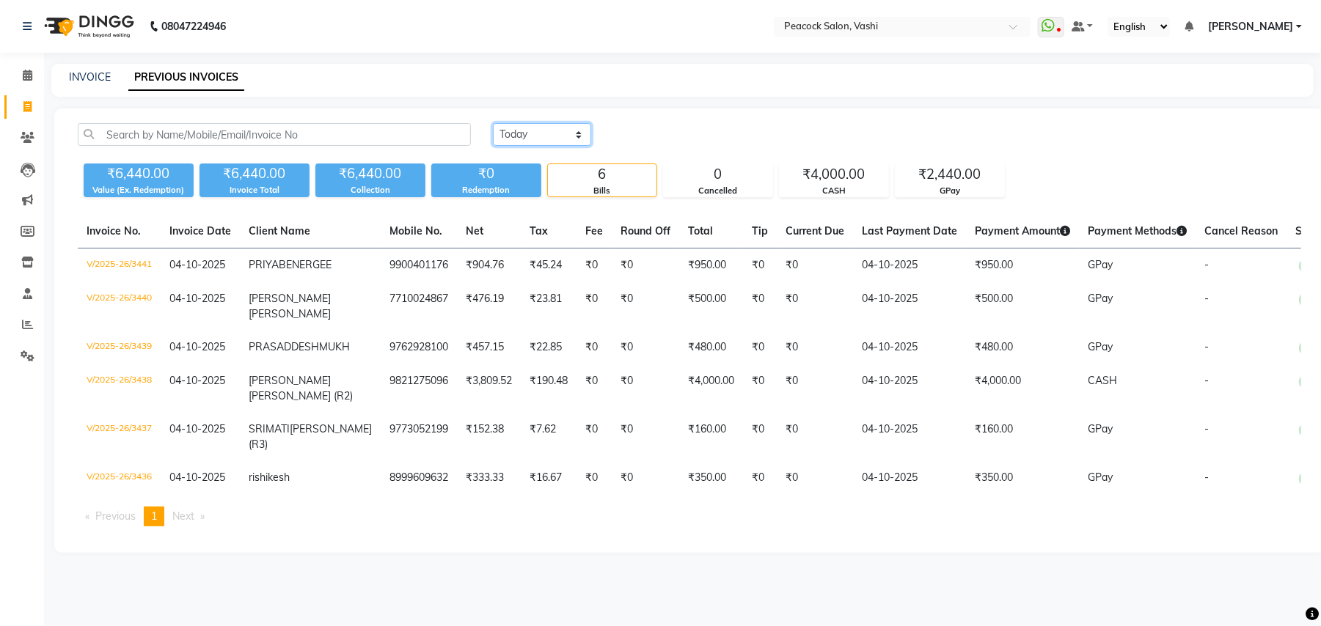
click at [529, 130] on select "Today Yesterday Custom Range" at bounding box center [542, 134] width 98 height 23
click at [493, 123] on select "Today Yesterday Custom Range" at bounding box center [542, 134] width 98 height 23
click at [637, 145] on div "04-10-2025 - 04-10-2025" at bounding box center [717, 134] width 216 height 23
click at [667, 130] on input "04-10-2025" at bounding box center [661, 135] width 103 height 21
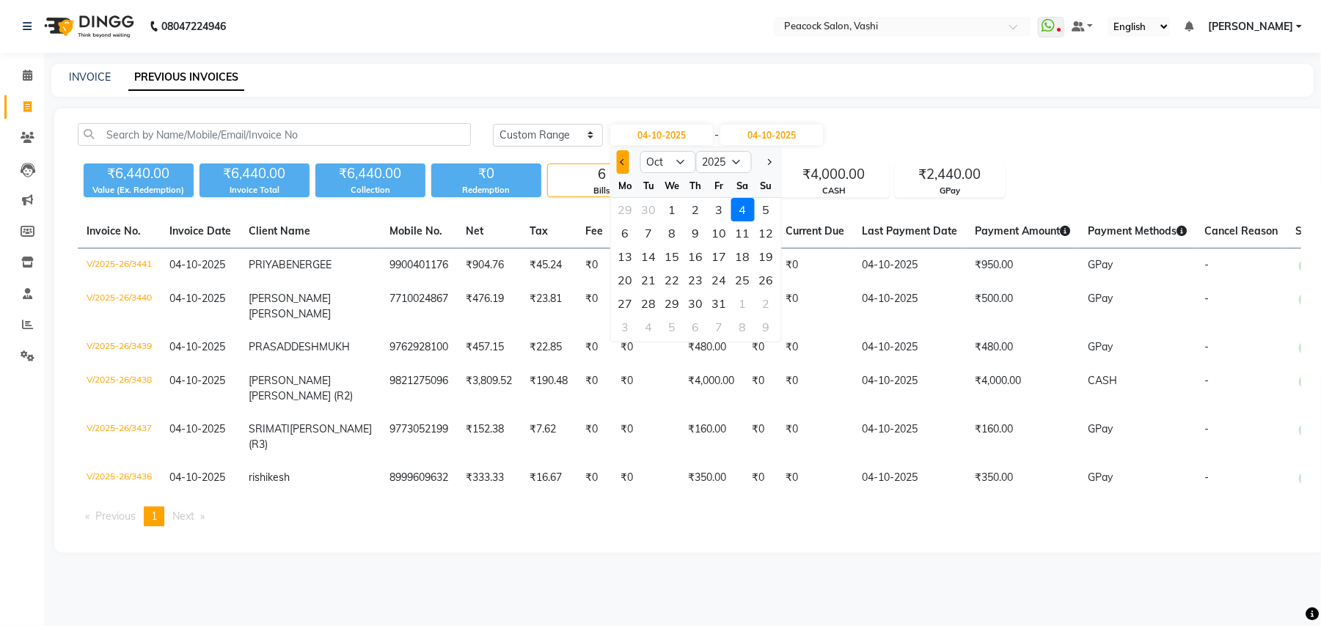
click at [623, 160] on span "Previous month" at bounding box center [623, 162] width 6 height 6
click at [634, 208] on div "1" at bounding box center [625, 209] width 23 height 23
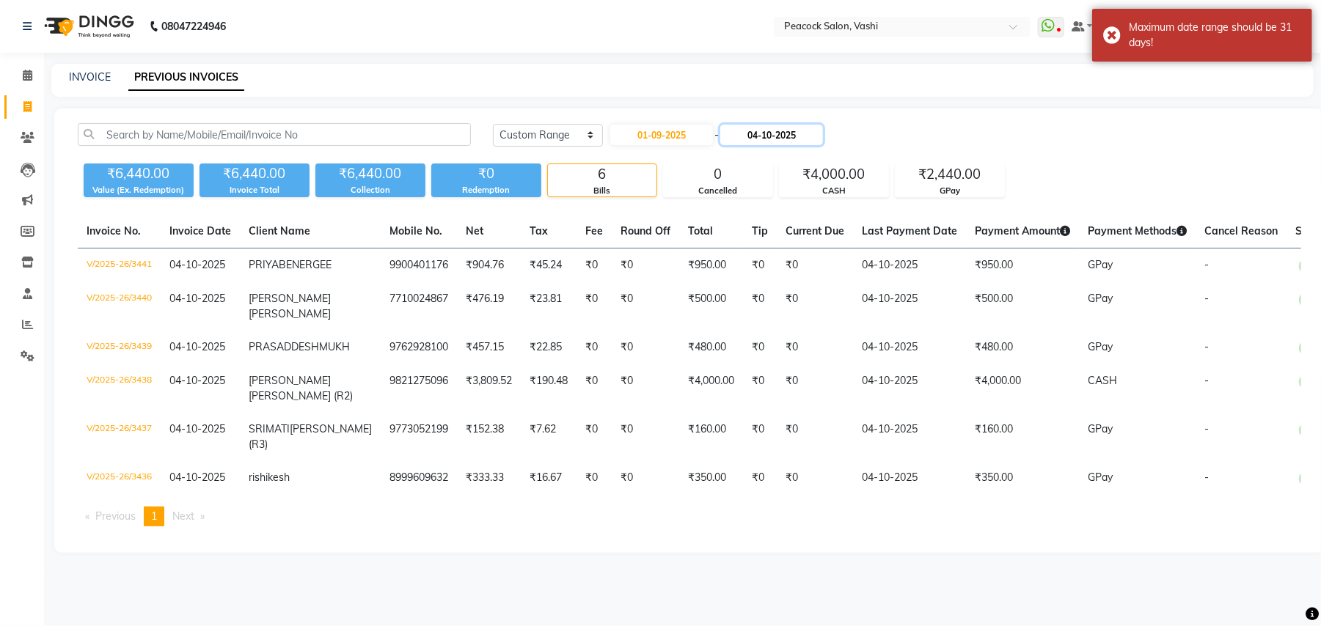
click at [781, 133] on input "04-10-2025" at bounding box center [771, 135] width 103 height 21
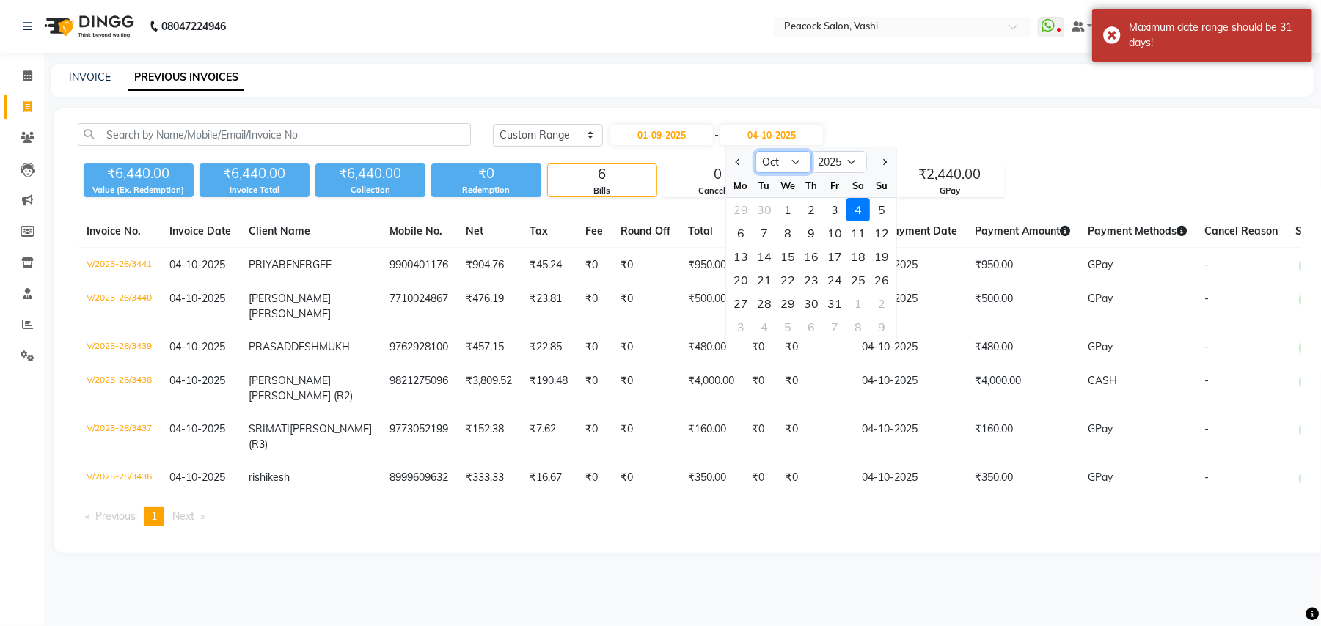
click at [782, 159] on select "Sep Oct Nov Dec" at bounding box center [783, 162] width 56 height 22
click at [755, 151] on select "Sep Oct Nov Dec" at bounding box center [783, 162] width 56 height 22
click at [757, 306] on div "30" at bounding box center [763, 303] width 23 height 23
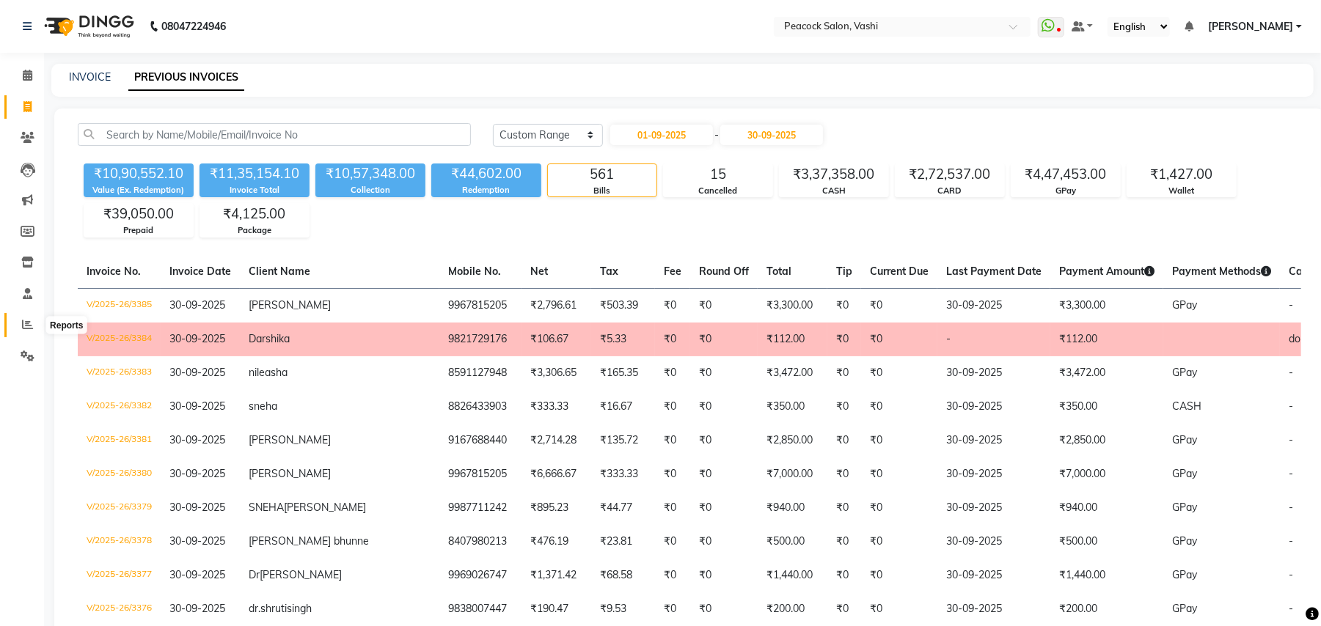
click at [31, 326] on icon at bounding box center [27, 324] width 11 height 11
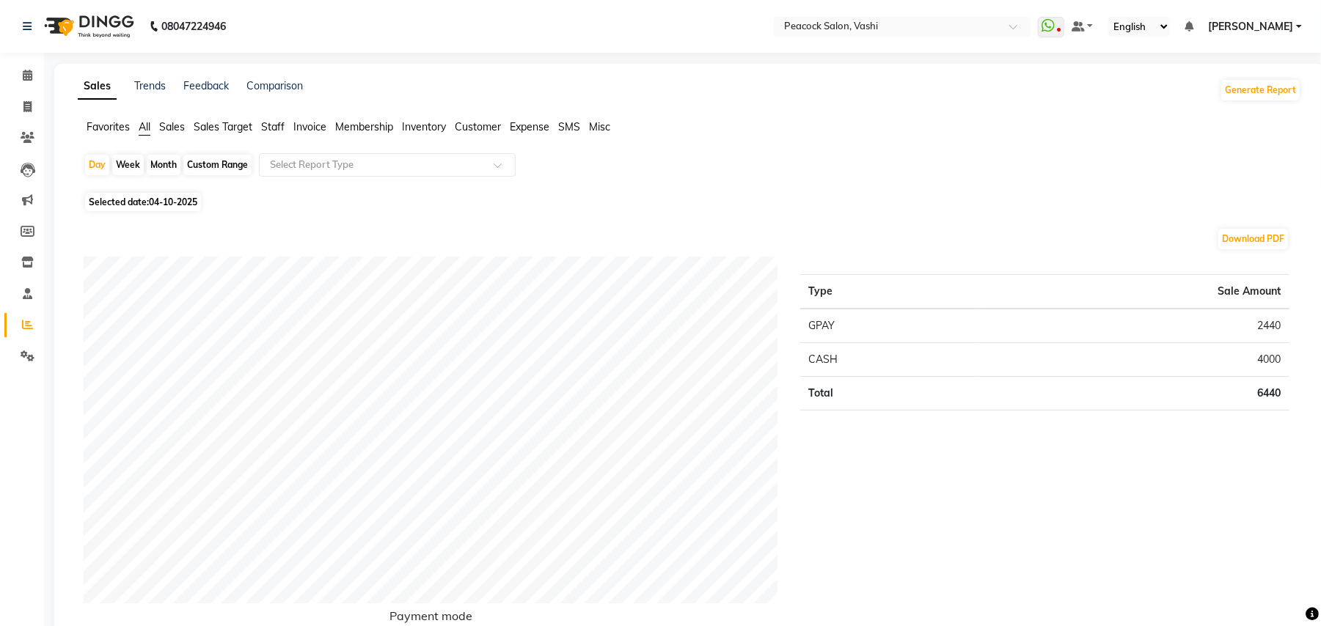
click at [280, 126] on span "Staff" at bounding box center [272, 126] width 23 height 13
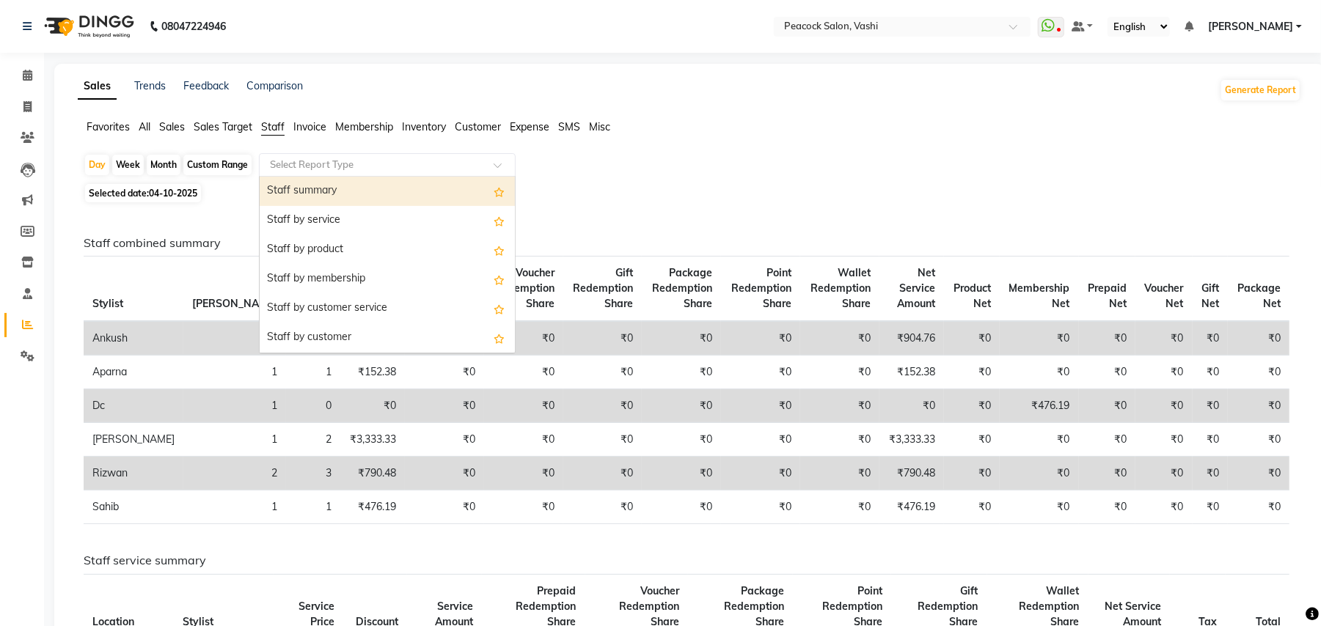
click at [300, 159] on input "text" at bounding box center [372, 165] width 211 height 15
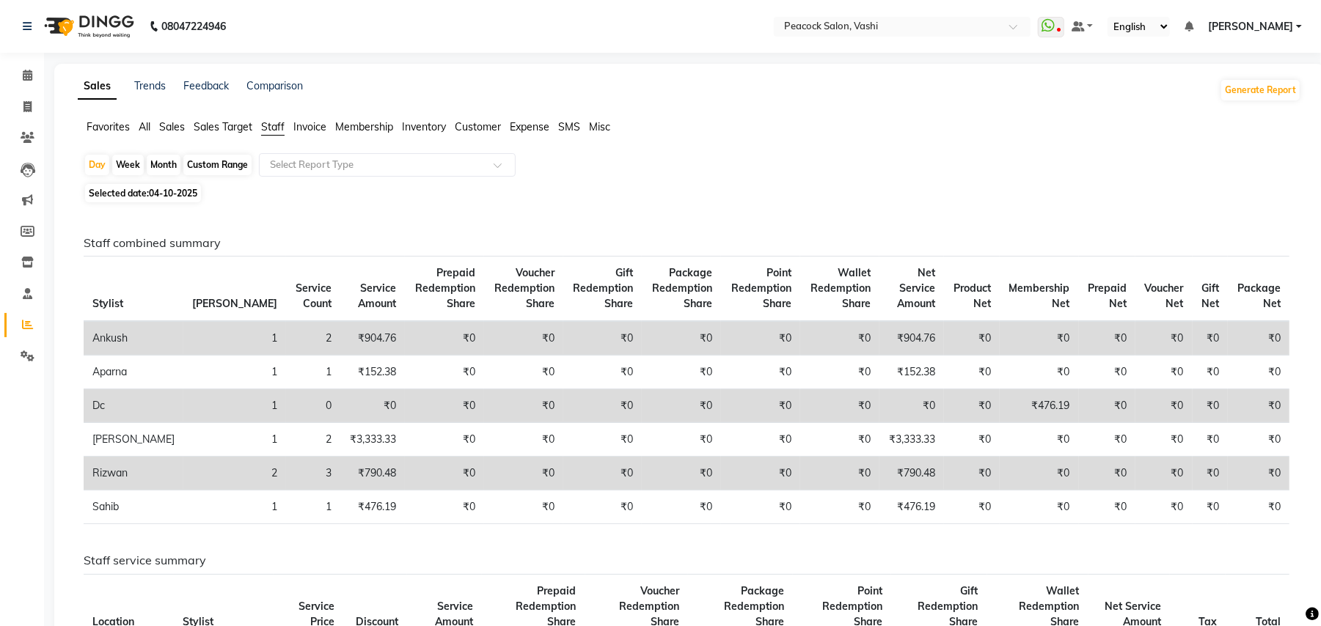
drag, startPoint x: 150, startPoint y: 192, endPoint x: 141, endPoint y: 197, distance: 10.5
click at [151, 195] on span "04-10-2025" at bounding box center [173, 193] width 48 height 11
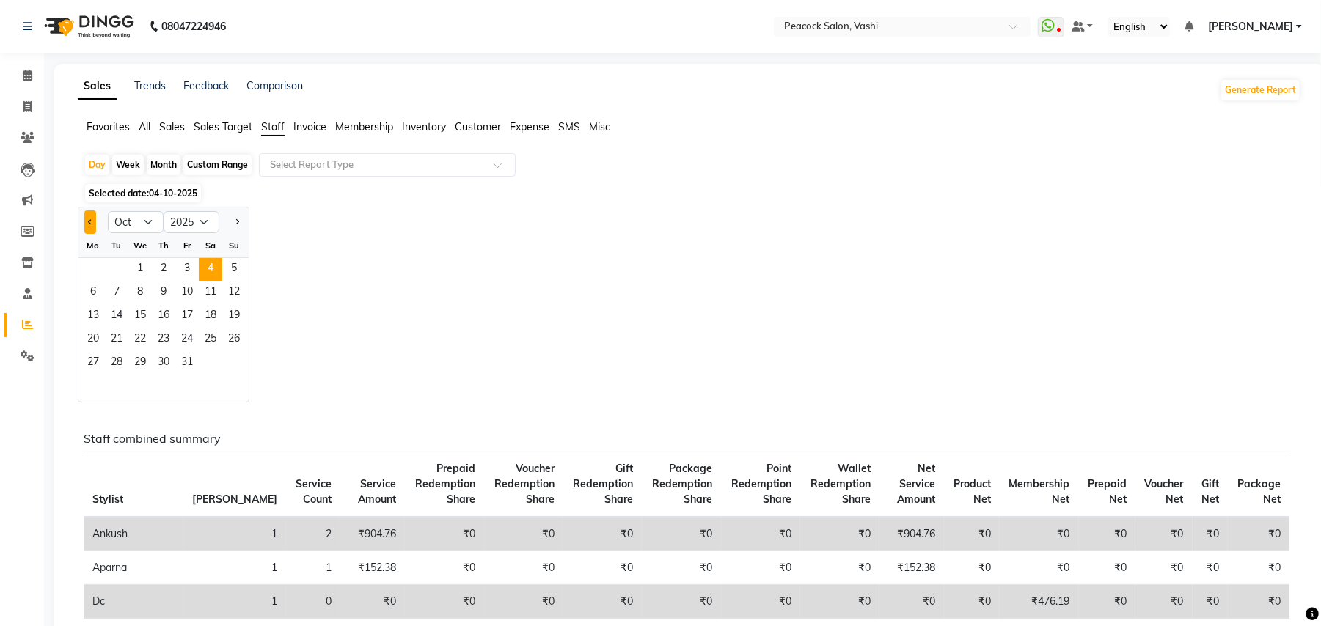
click at [84, 224] on button "Previous month" at bounding box center [90, 221] width 12 height 23
click at [103, 268] on span "1" at bounding box center [92, 269] width 23 height 23
click at [167, 166] on div "Month" at bounding box center [164, 165] width 34 height 21
click at [97, 264] on span "1" at bounding box center [92, 269] width 23 height 23
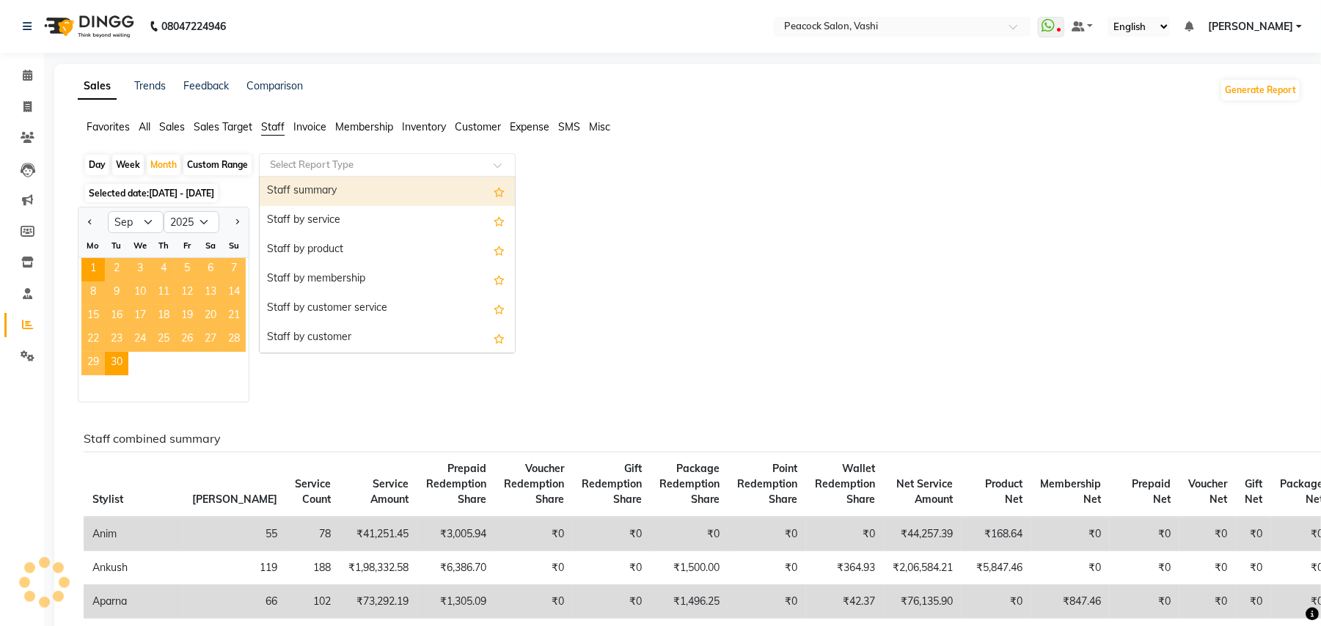
click at [336, 158] on input "text" at bounding box center [372, 165] width 211 height 15
click at [337, 198] on div "Staff summary" at bounding box center [387, 191] width 255 height 29
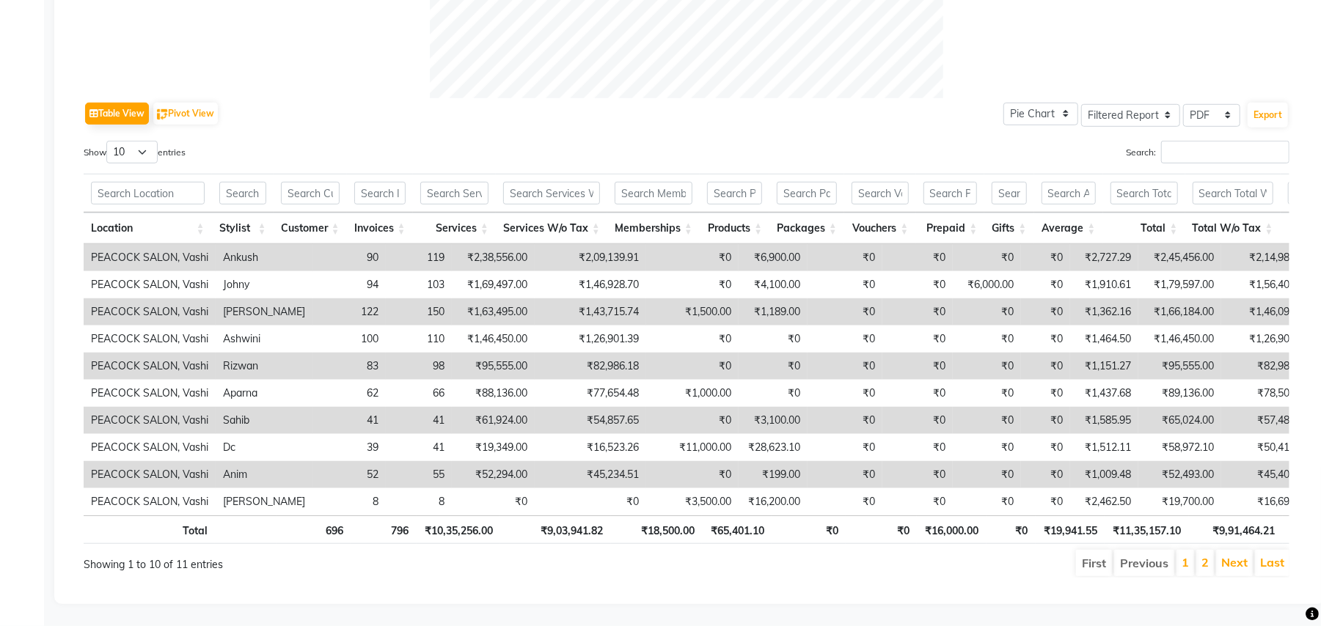
scroll to position [520, 0]
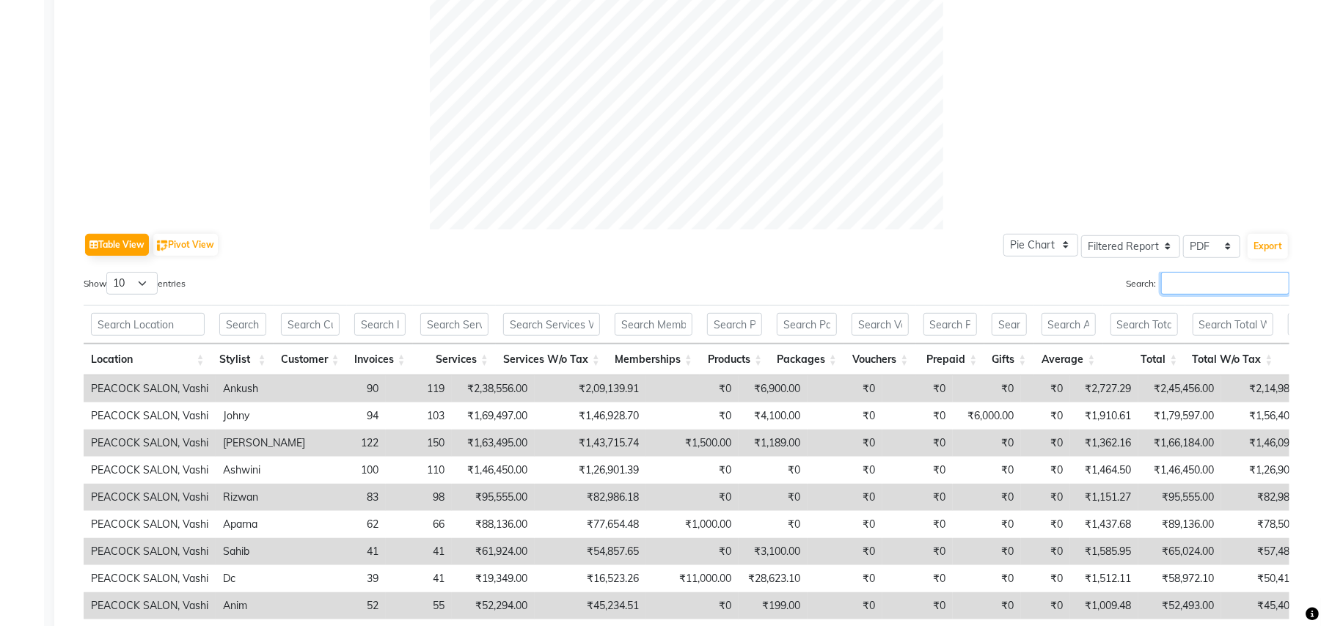
click at [1161, 282] on input "Search:" at bounding box center [1225, 283] width 128 height 23
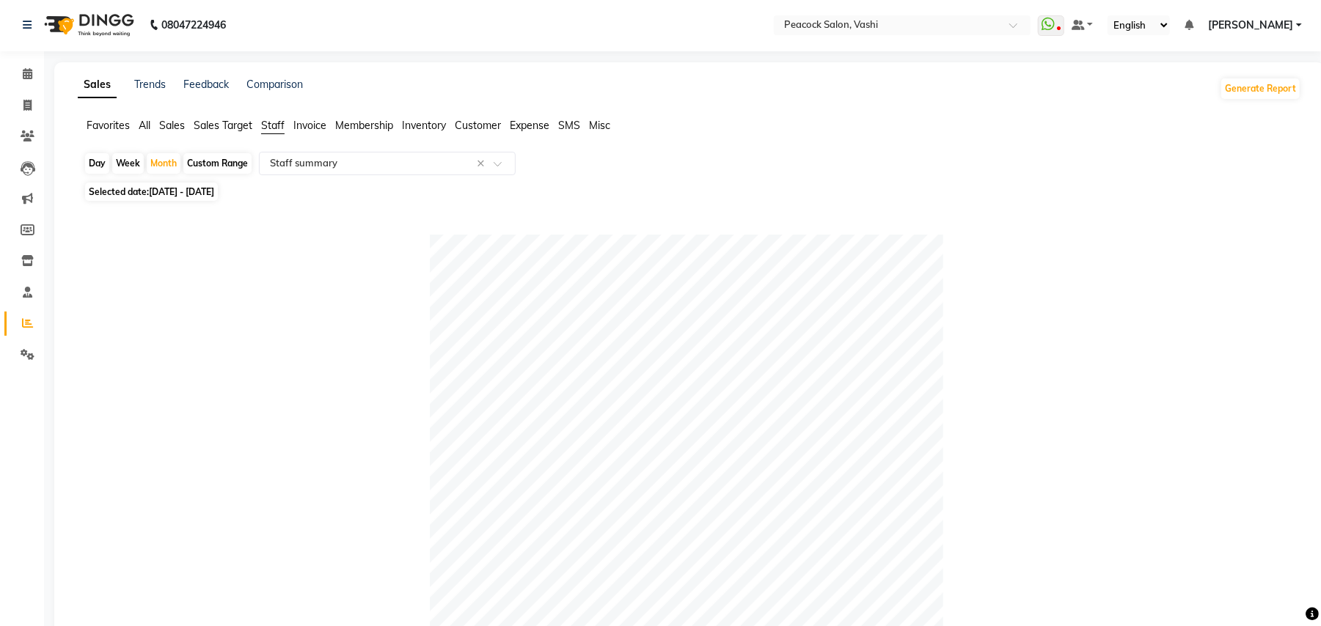
scroll to position [0, 0]
click at [214, 191] on span "01-09-2025 - 30-09-2025" at bounding box center [181, 193] width 65 height 11
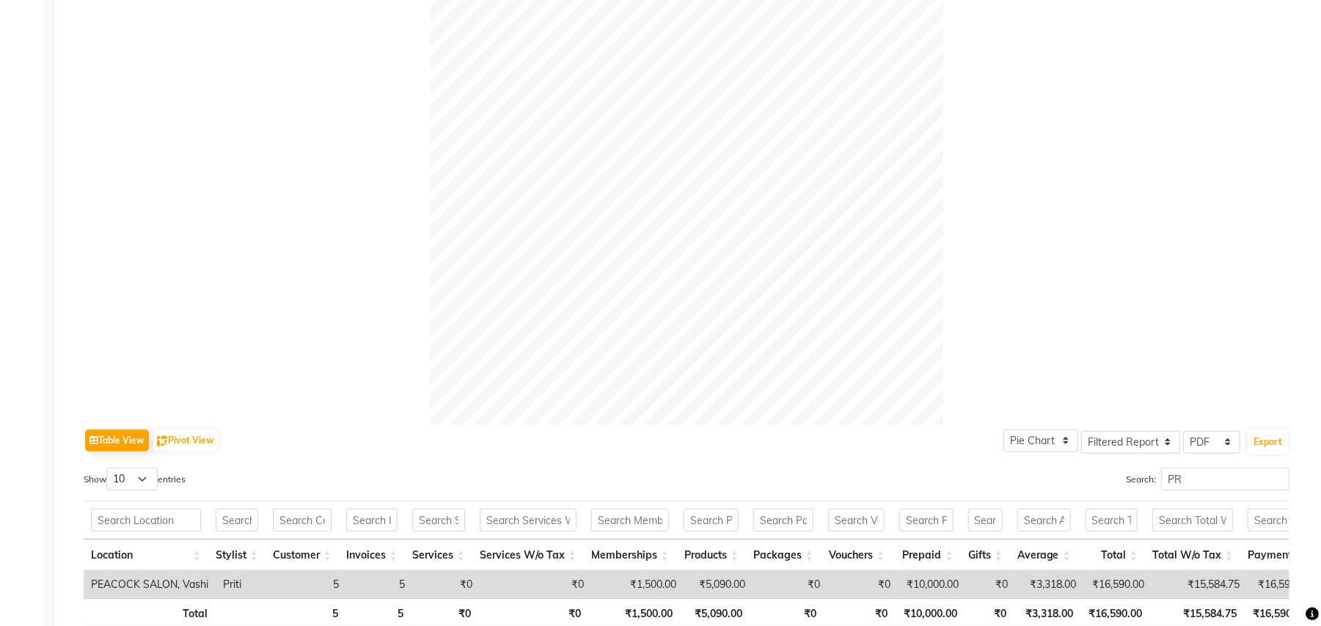
scroll to position [473, 0]
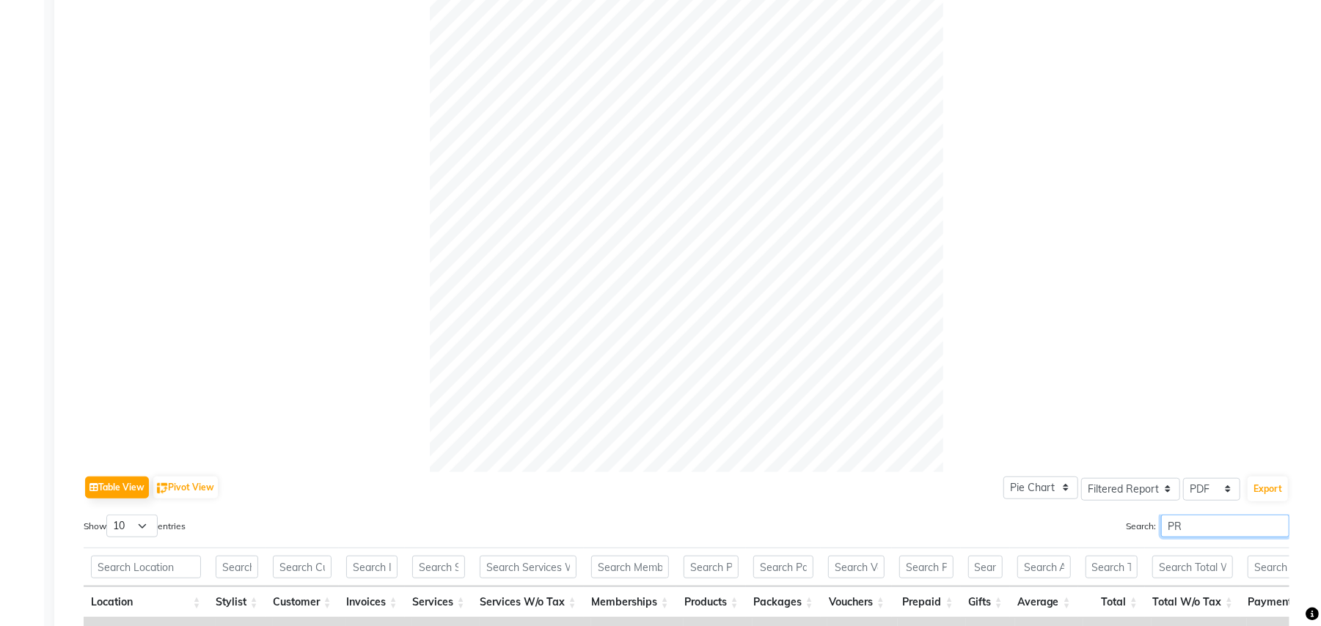
click at [1176, 516] on input "PR" at bounding box center [1225, 526] width 128 height 23
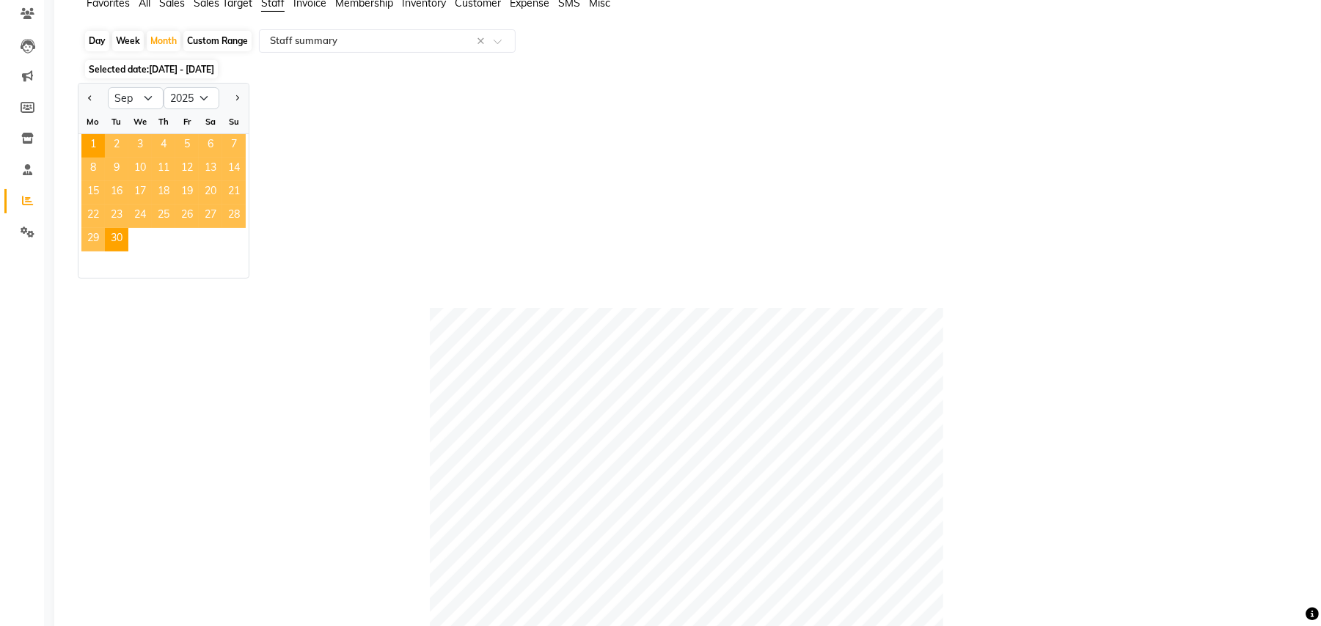
scroll to position [0, 0]
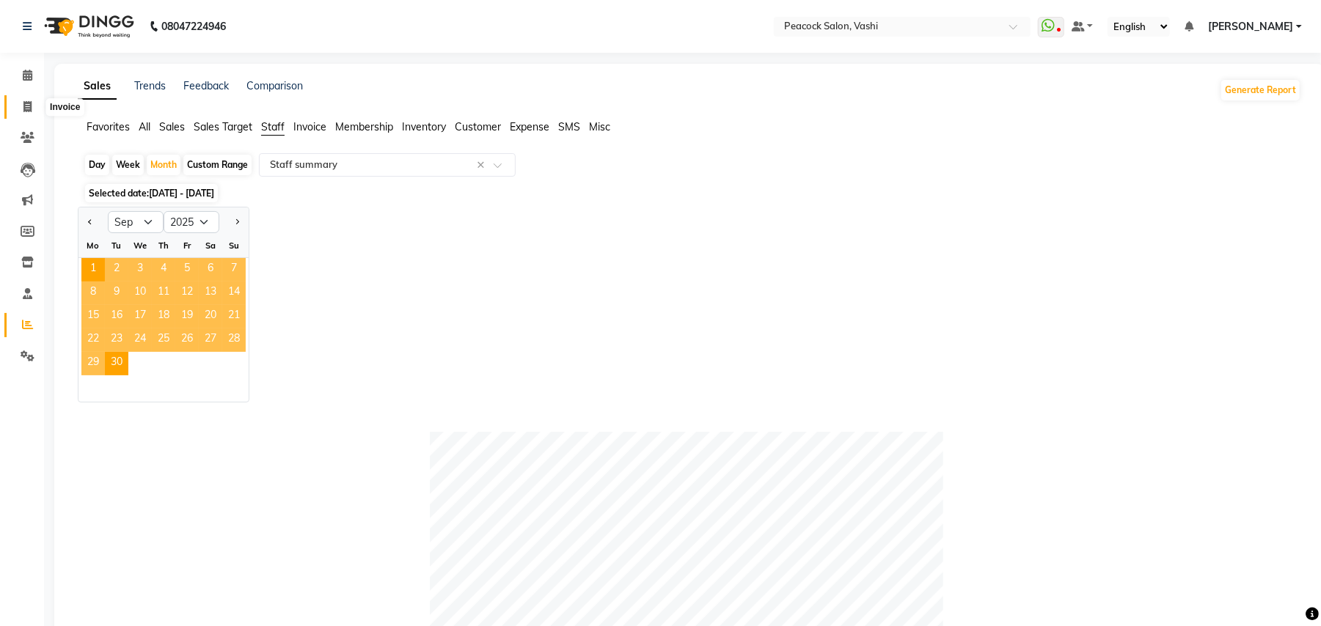
click at [21, 106] on span at bounding box center [28, 107] width 26 height 17
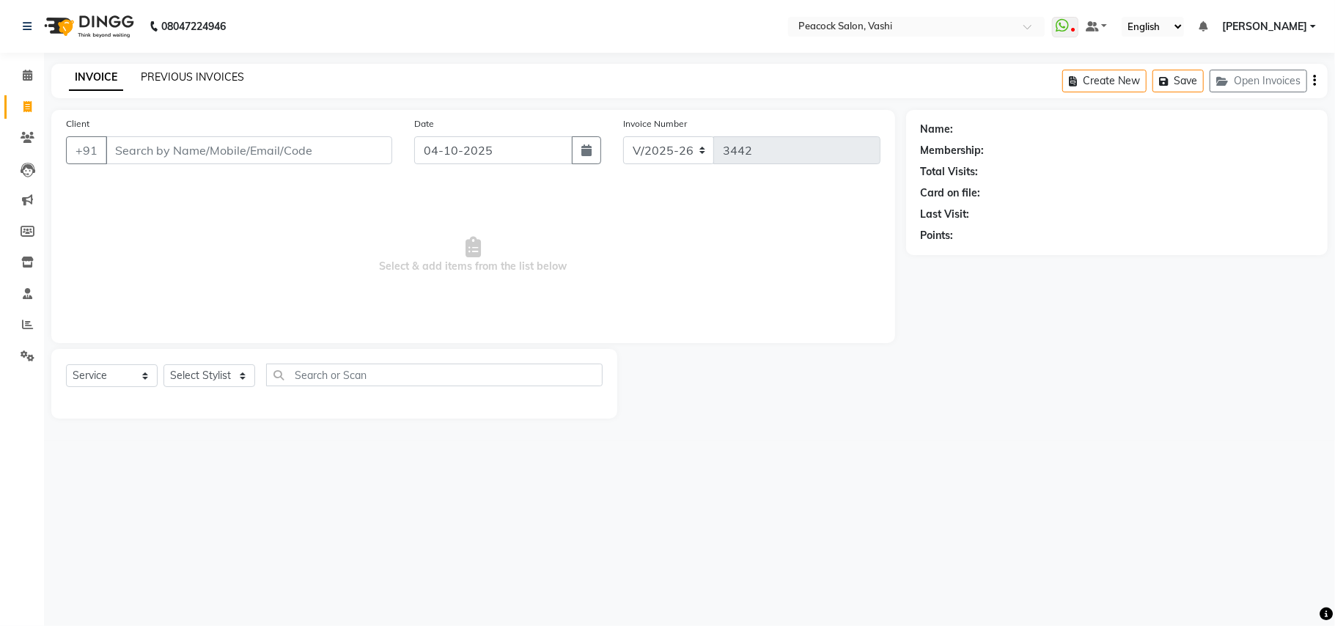
click at [180, 72] on link "PREVIOUS INVOICES" at bounding box center [192, 76] width 103 height 13
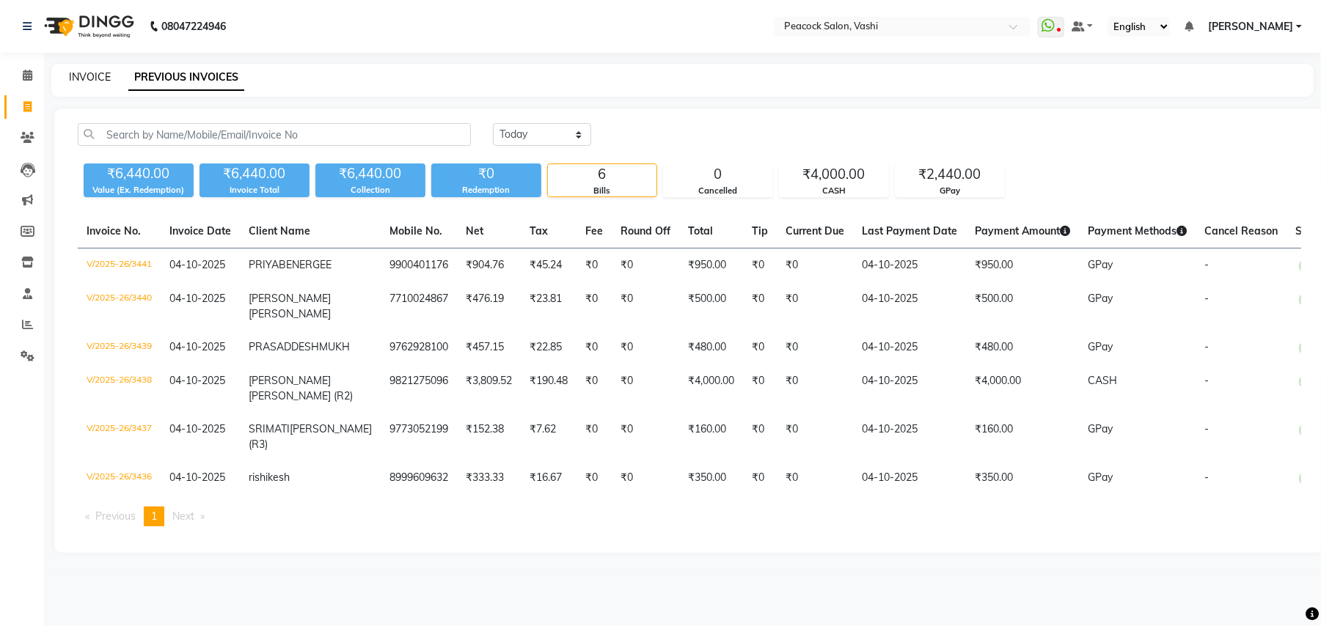
click at [71, 76] on link "INVOICE" at bounding box center [90, 76] width 42 height 13
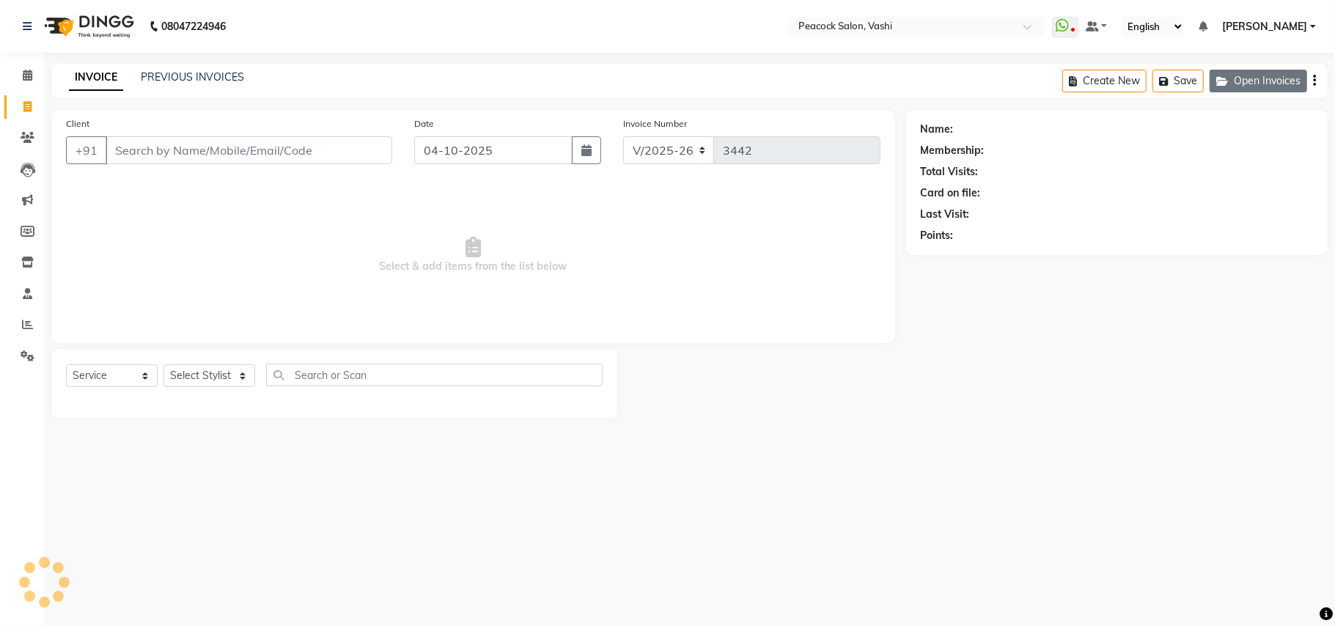
click at [1235, 71] on button "Open Invoices" at bounding box center [1259, 81] width 98 height 23
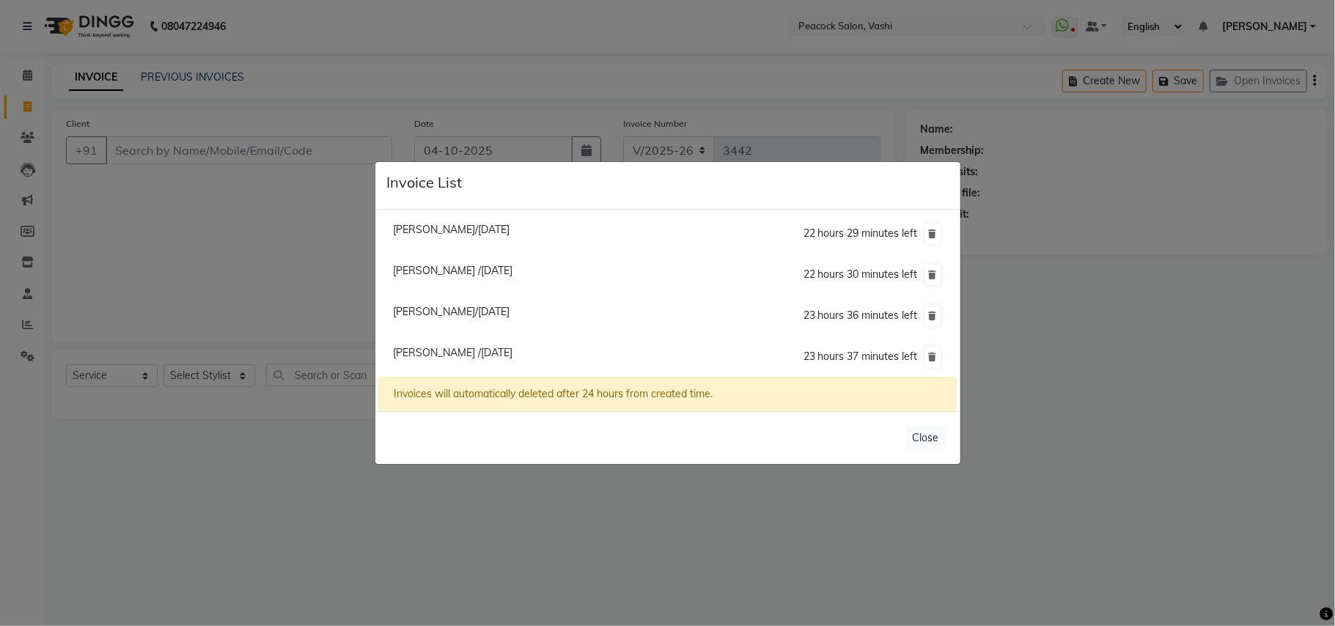
click at [450, 267] on span "Daphney /04 October 2025" at bounding box center [453, 270] width 120 height 13
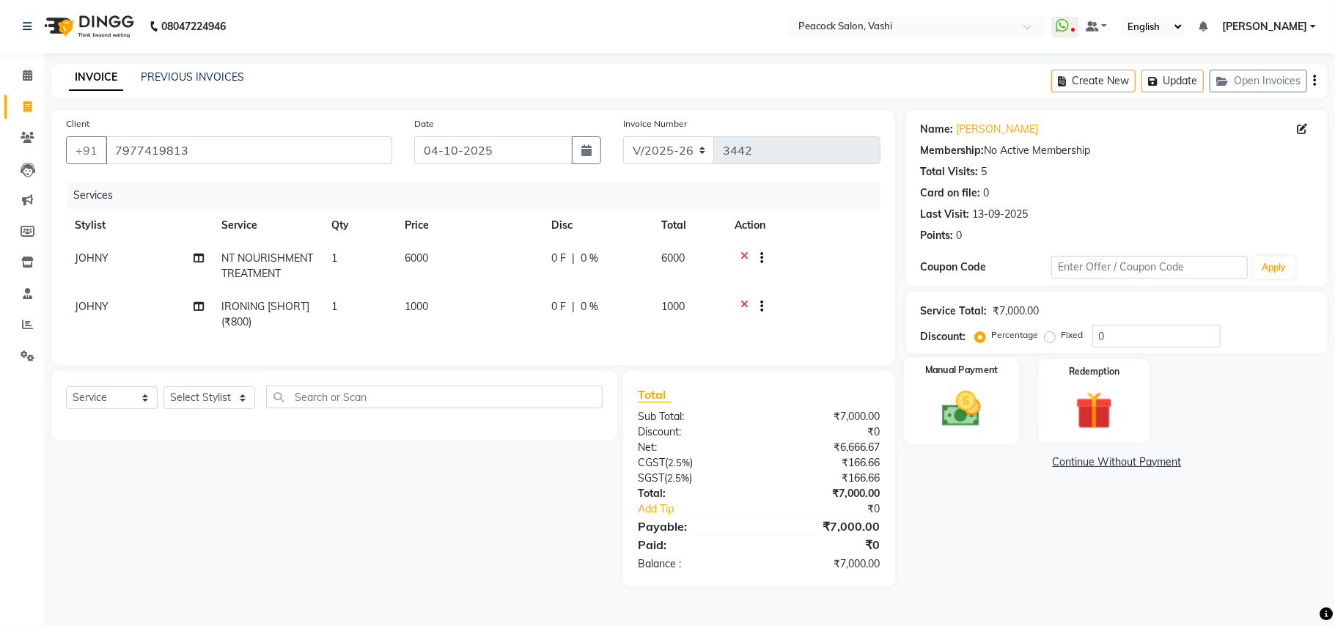
click at [955, 412] on img at bounding box center [962, 408] width 64 height 45
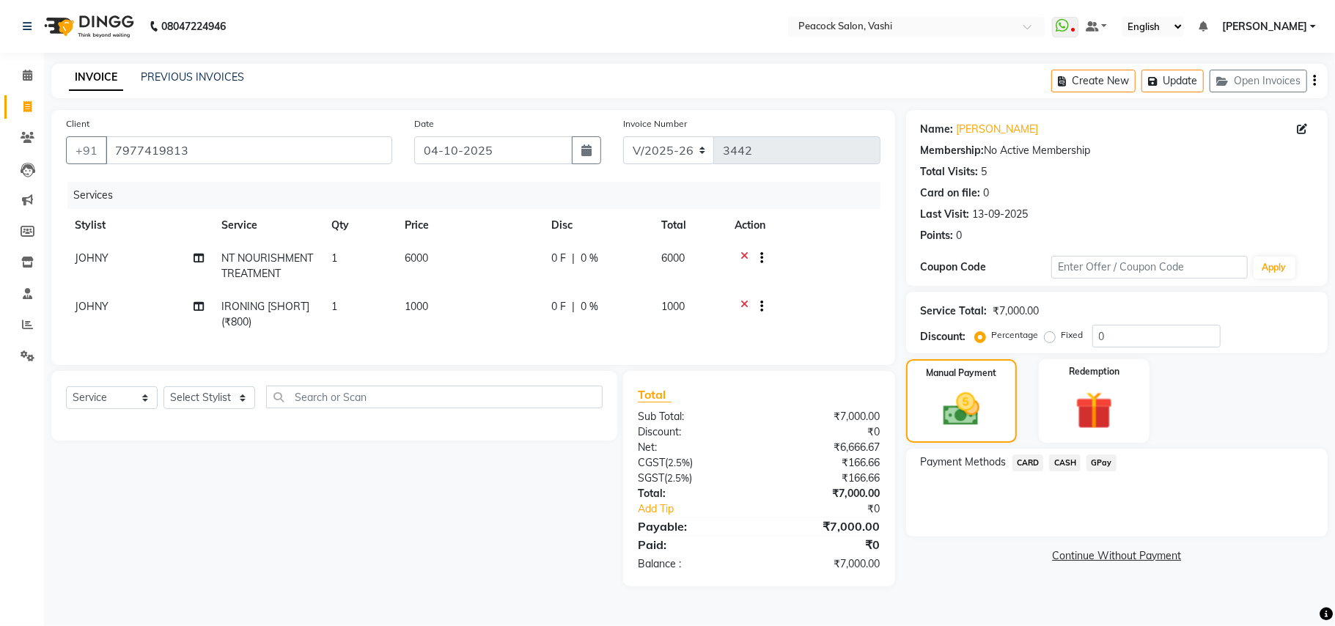
click at [1032, 460] on span "CARD" at bounding box center [1029, 463] width 32 height 17
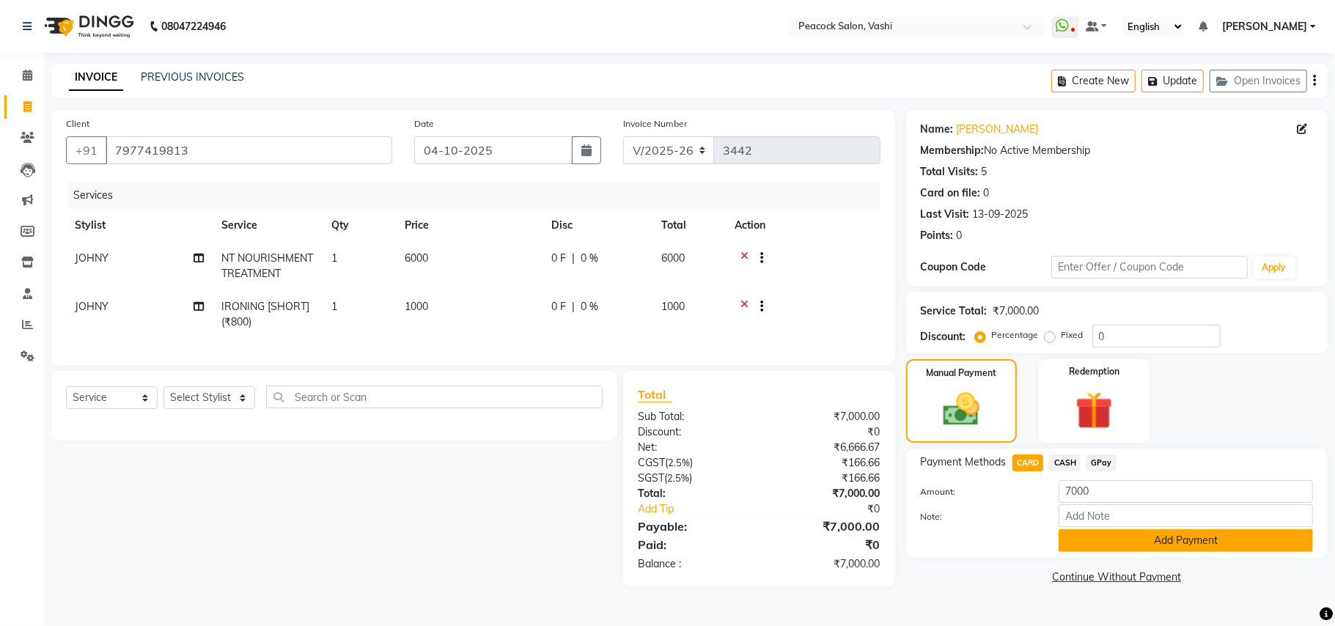
click at [1104, 543] on button "Add Payment" at bounding box center [1186, 540] width 254 height 23
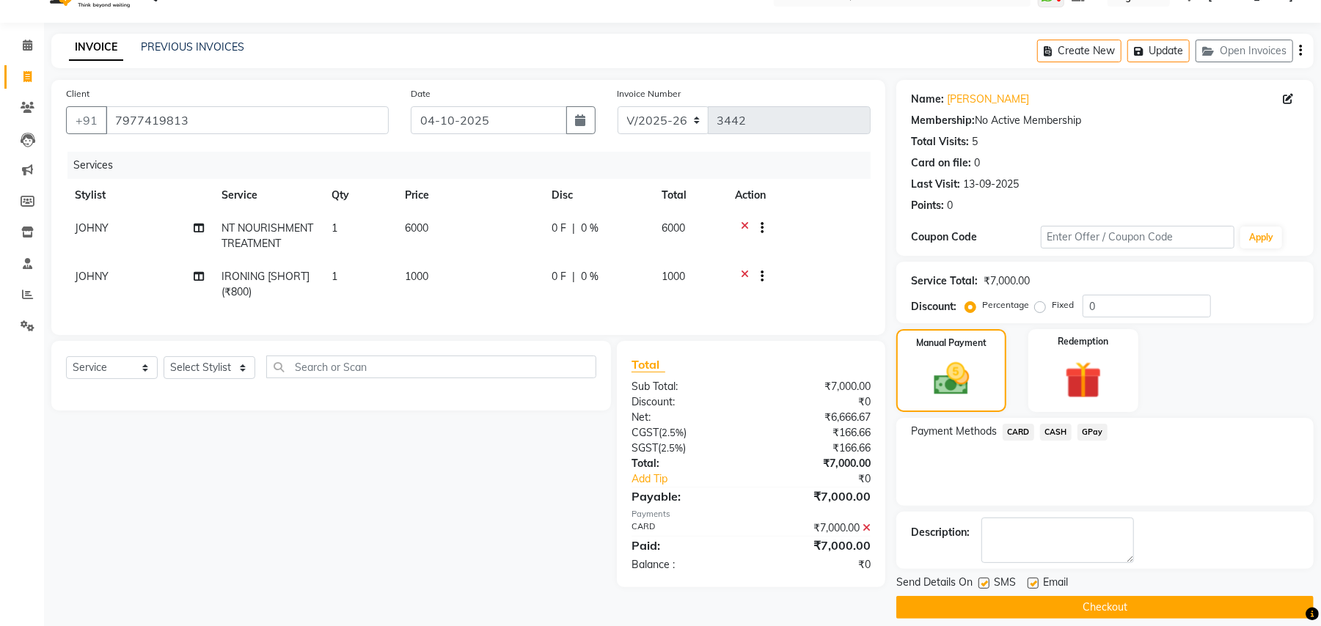
scroll to position [45, 0]
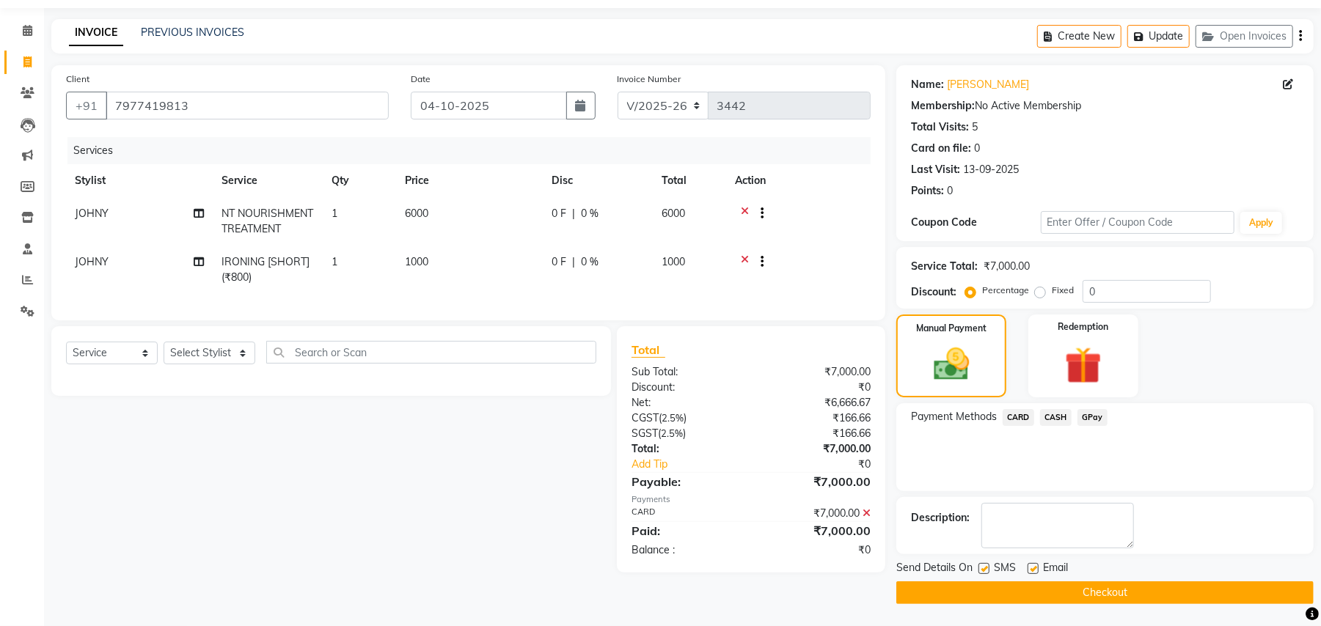
click at [1124, 584] on button "Checkout" at bounding box center [1104, 592] width 417 height 23
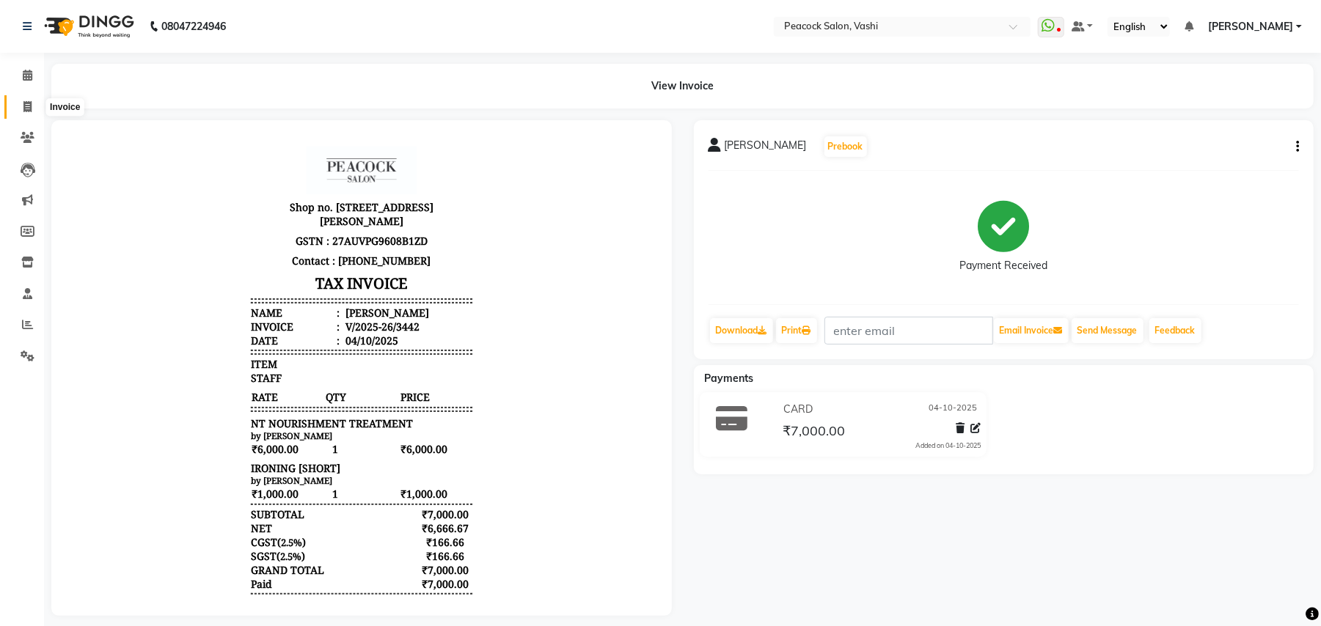
click at [25, 106] on icon at bounding box center [27, 106] width 8 height 11
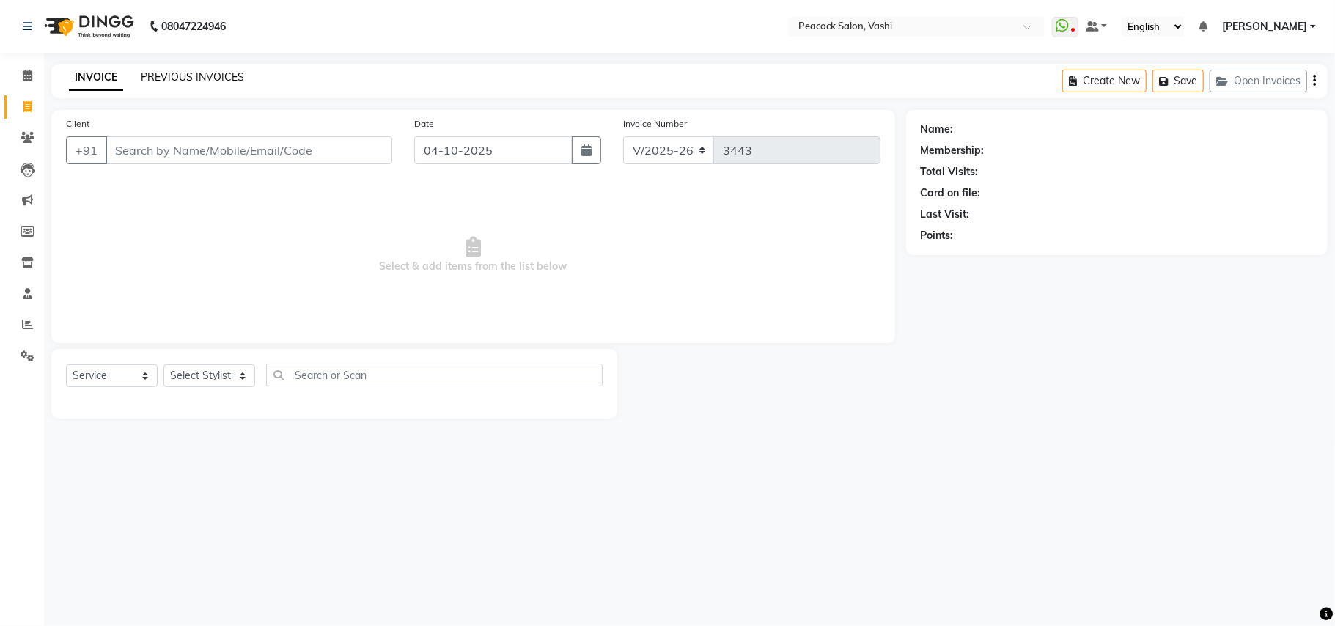
click at [162, 70] on link "PREVIOUS INVOICES" at bounding box center [192, 76] width 103 height 13
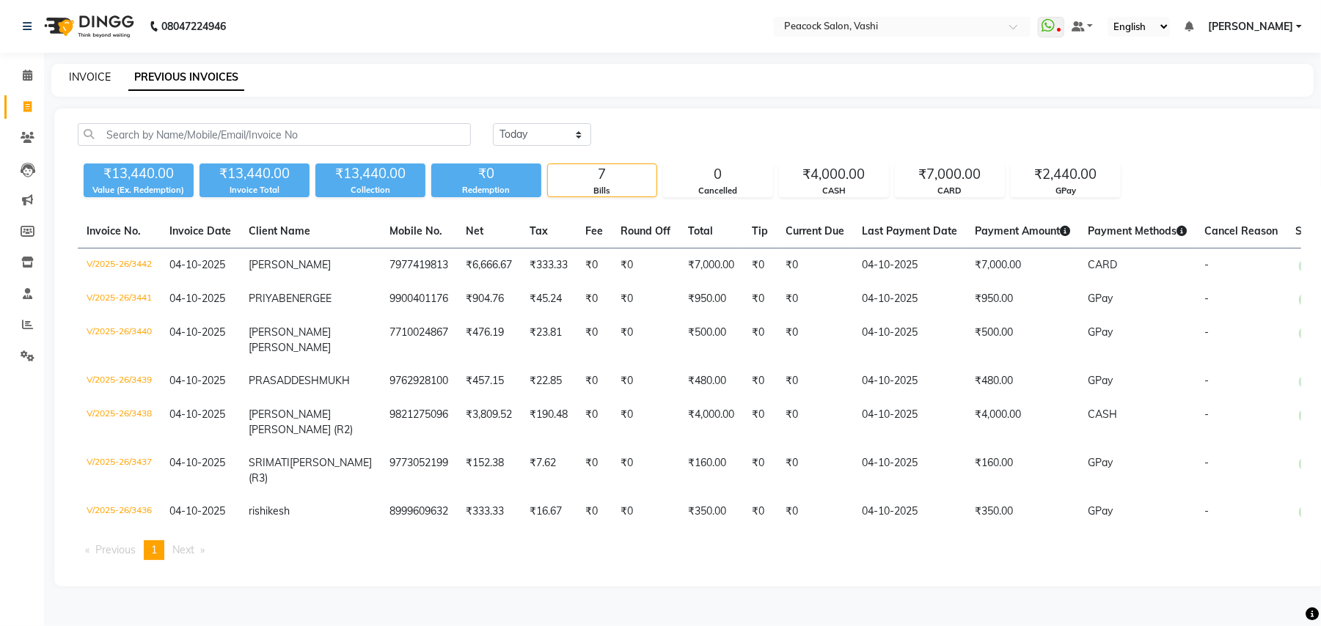
click at [98, 78] on link "INVOICE" at bounding box center [90, 76] width 42 height 13
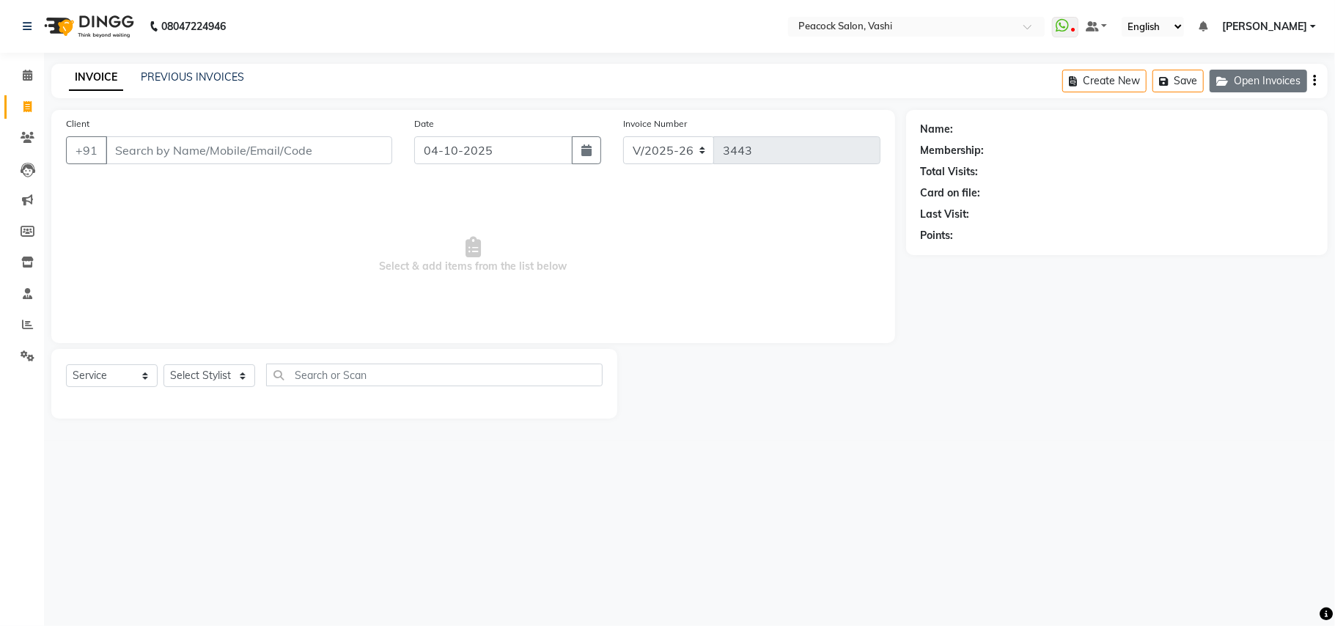
click at [1285, 85] on button "Open Invoices" at bounding box center [1259, 81] width 98 height 23
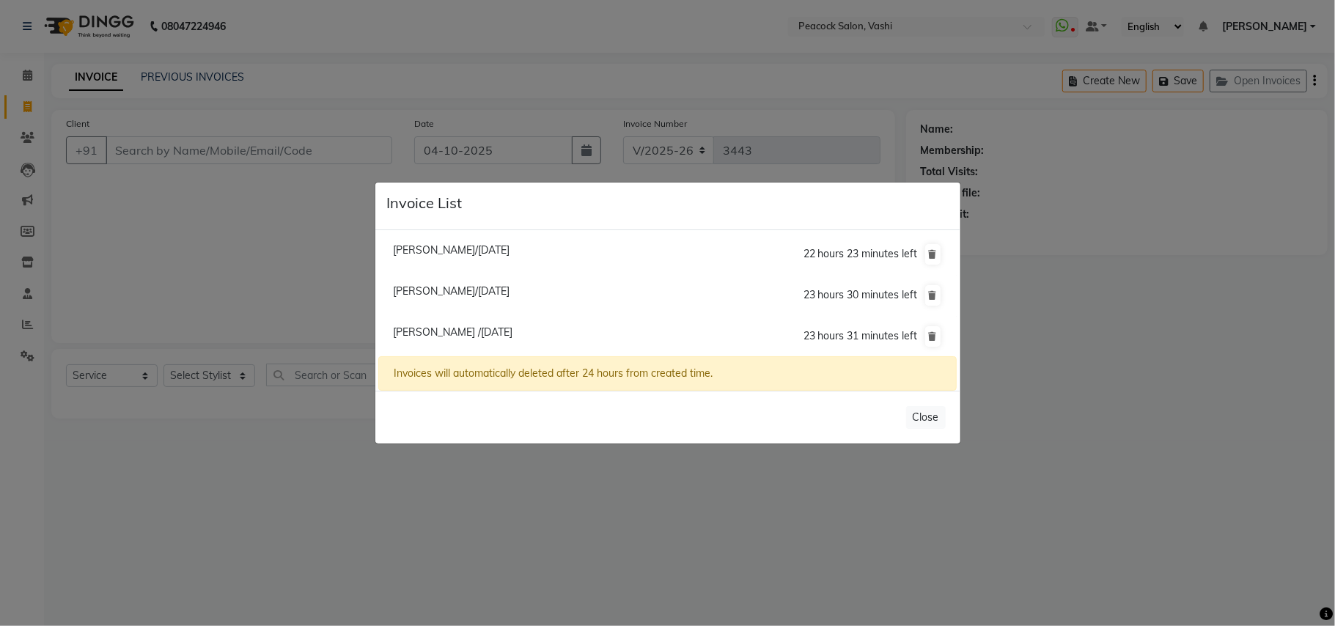
click at [257, 432] on ngb-modal-window "Invoice List Bharti Kulkarni/04 October 2025 22 hours 23 minutes left Kalpa Sha…" at bounding box center [667, 313] width 1335 height 626
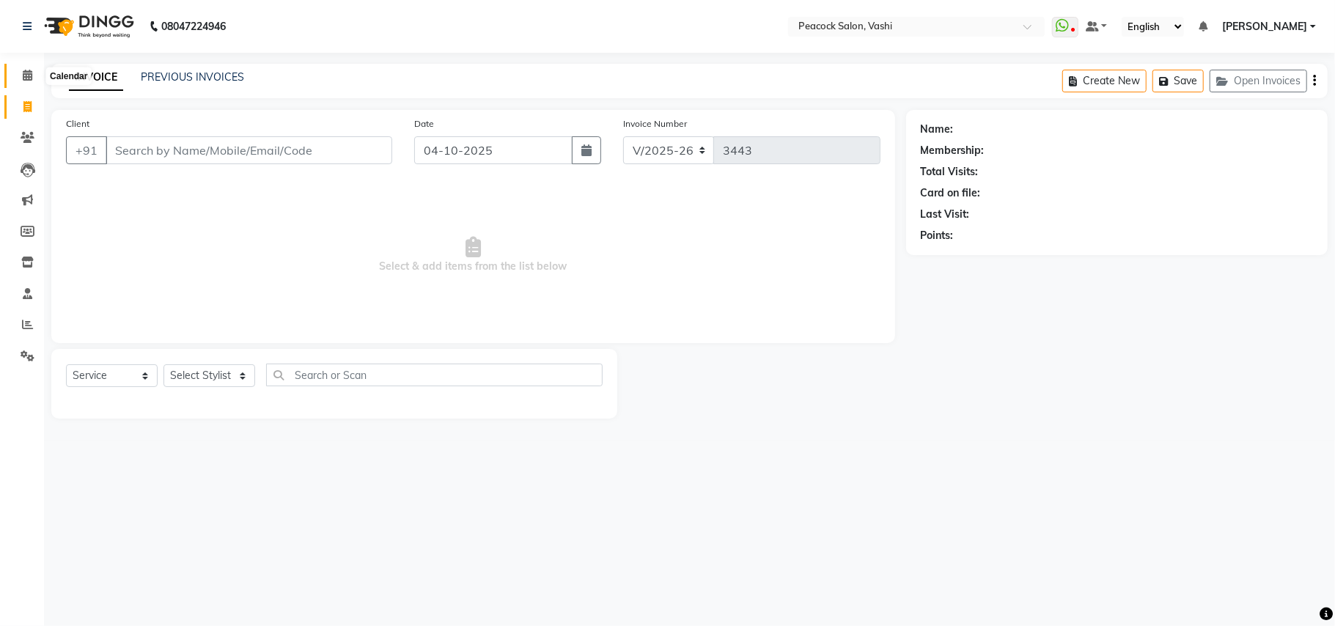
click at [24, 77] on icon at bounding box center [28, 75] width 10 height 11
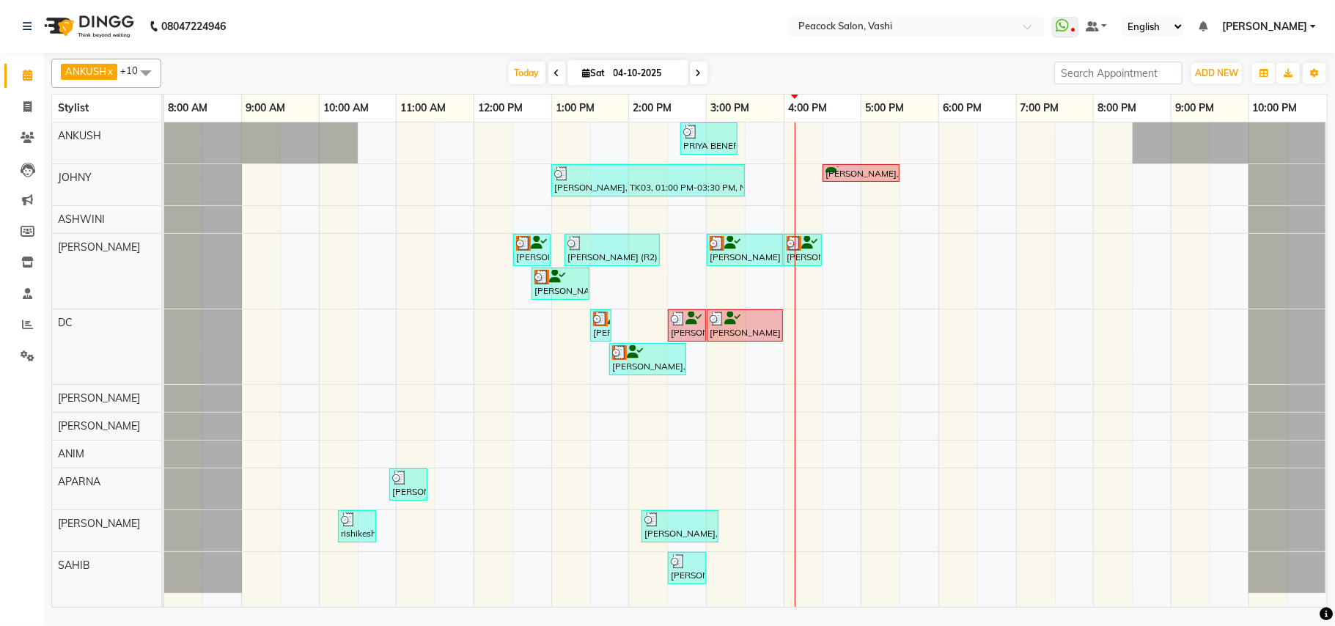
click at [583, 74] on icon at bounding box center [587, 73] width 8 height 10
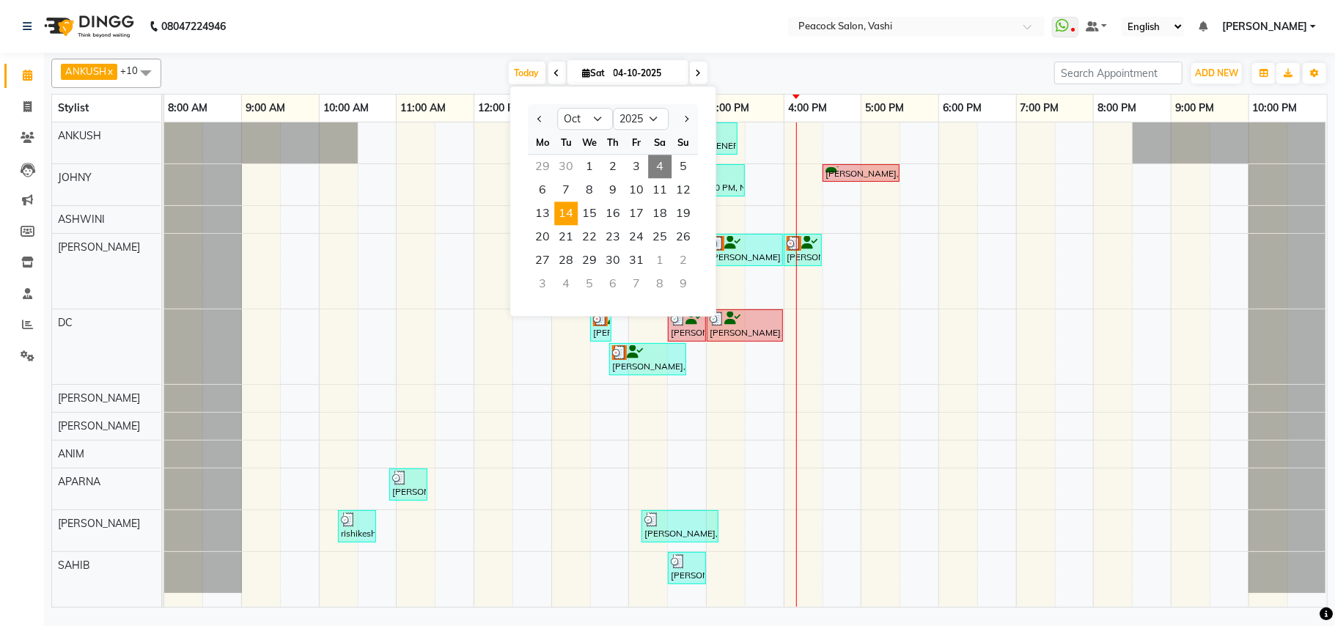
click at [564, 213] on span "14" at bounding box center [565, 213] width 23 height 23
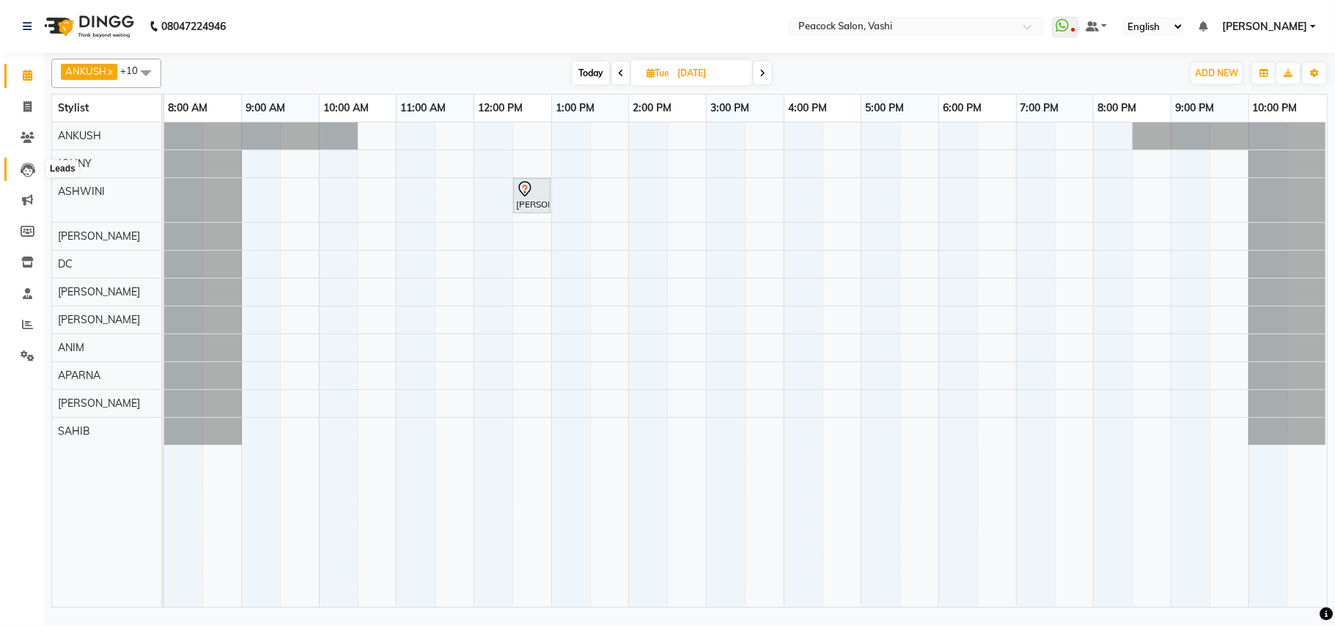
click at [28, 164] on icon at bounding box center [28, 170] width 15 height 15
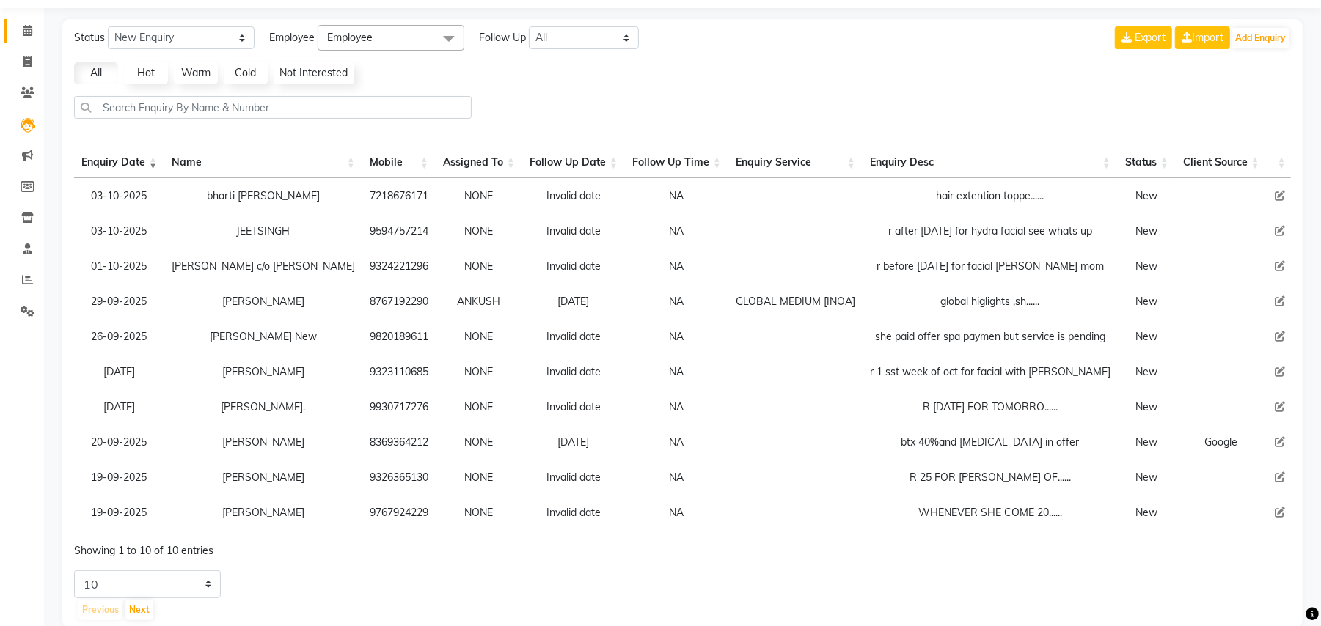
scroll to position [83, 0]
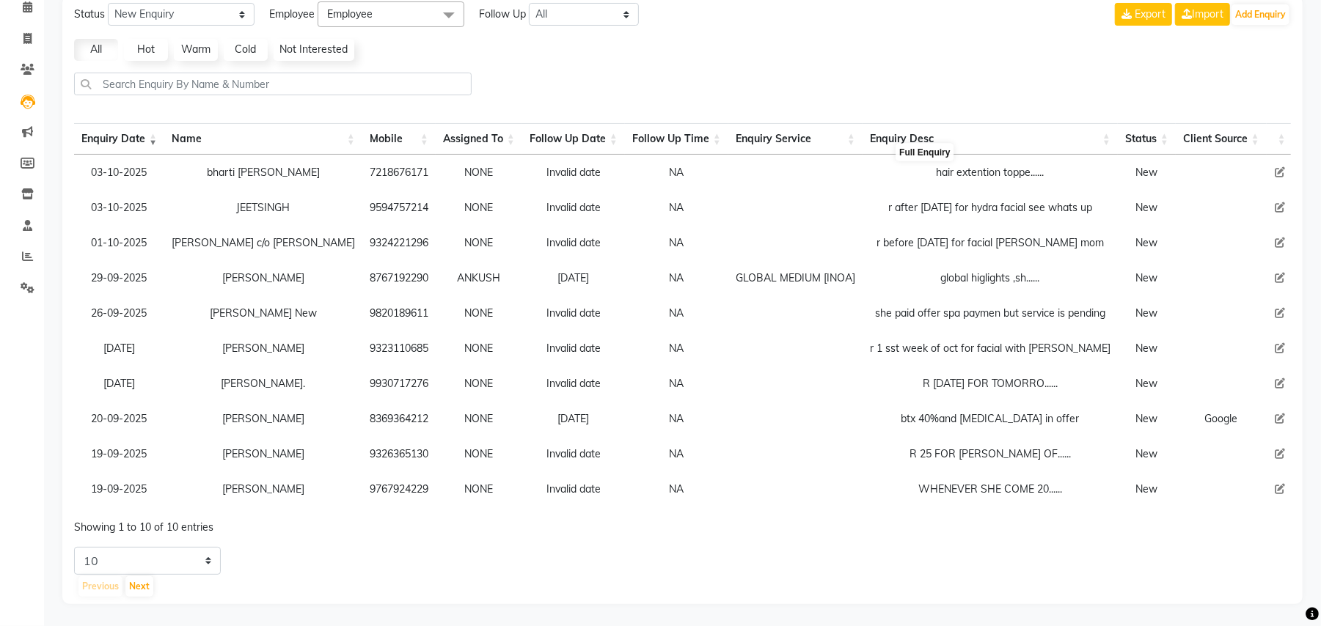
click at [918, 165] on div "hair extention toppe......" at bounding box center [990, 172] width 241 height 15
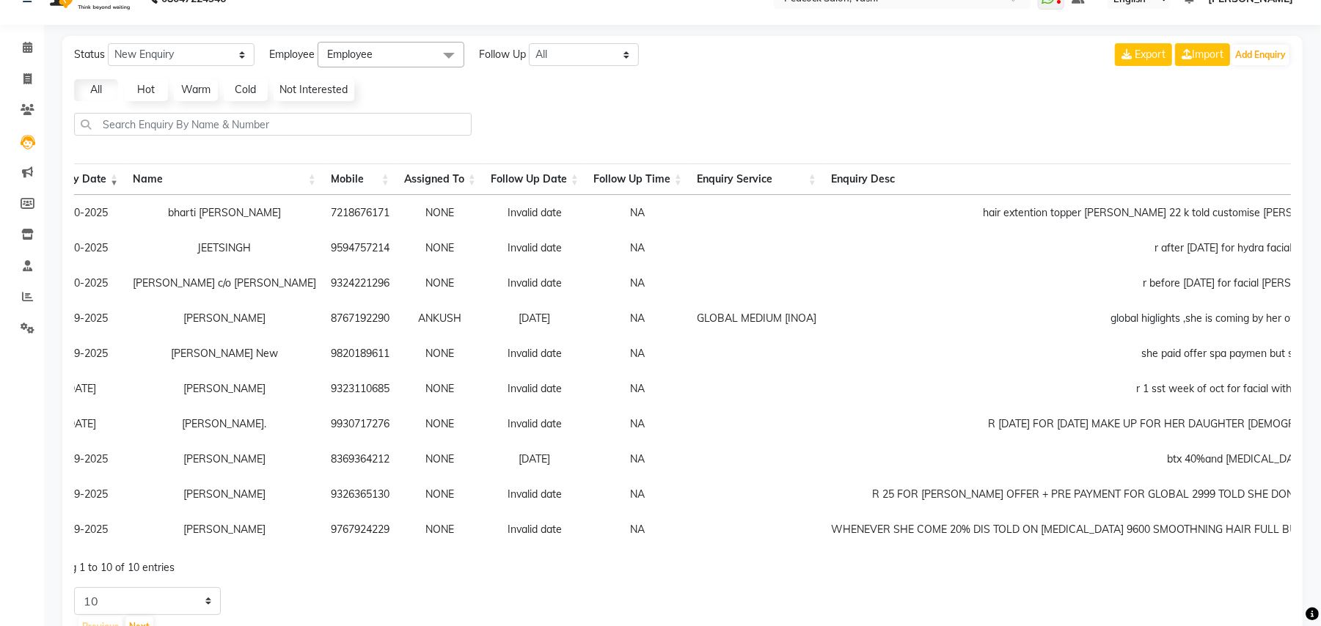
scroll to position [0, 0]
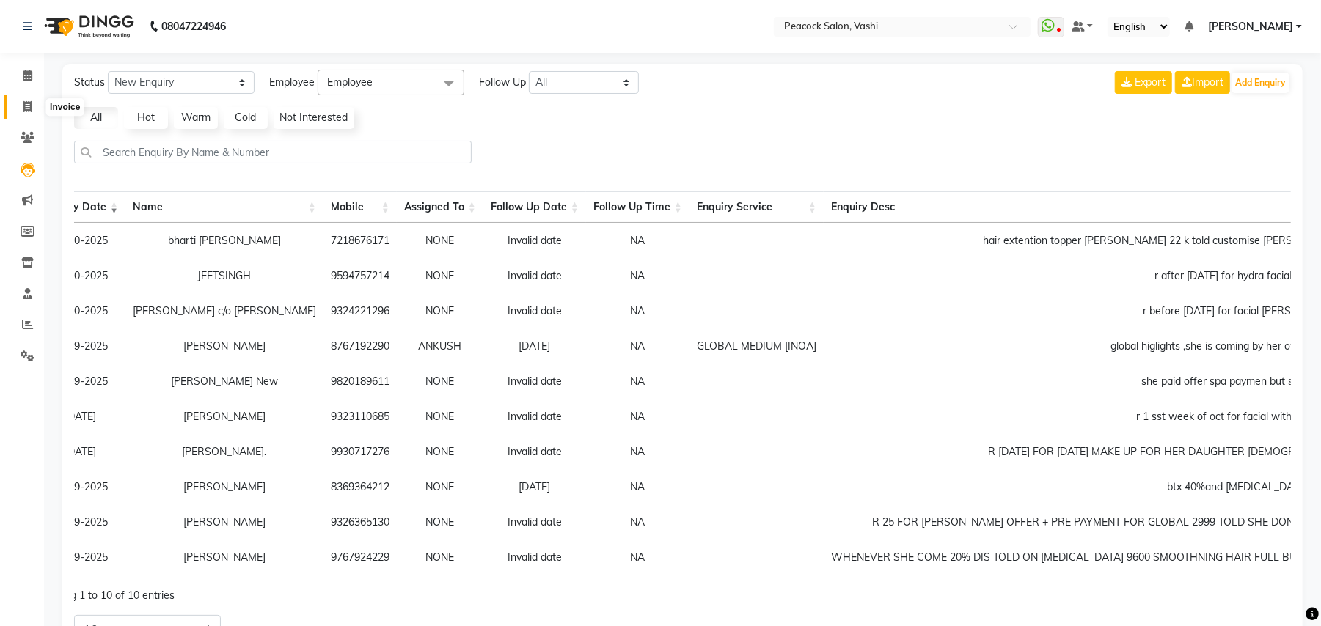
click at [28, 103] on icon at bounding box center [27, 106] width 8 height 11
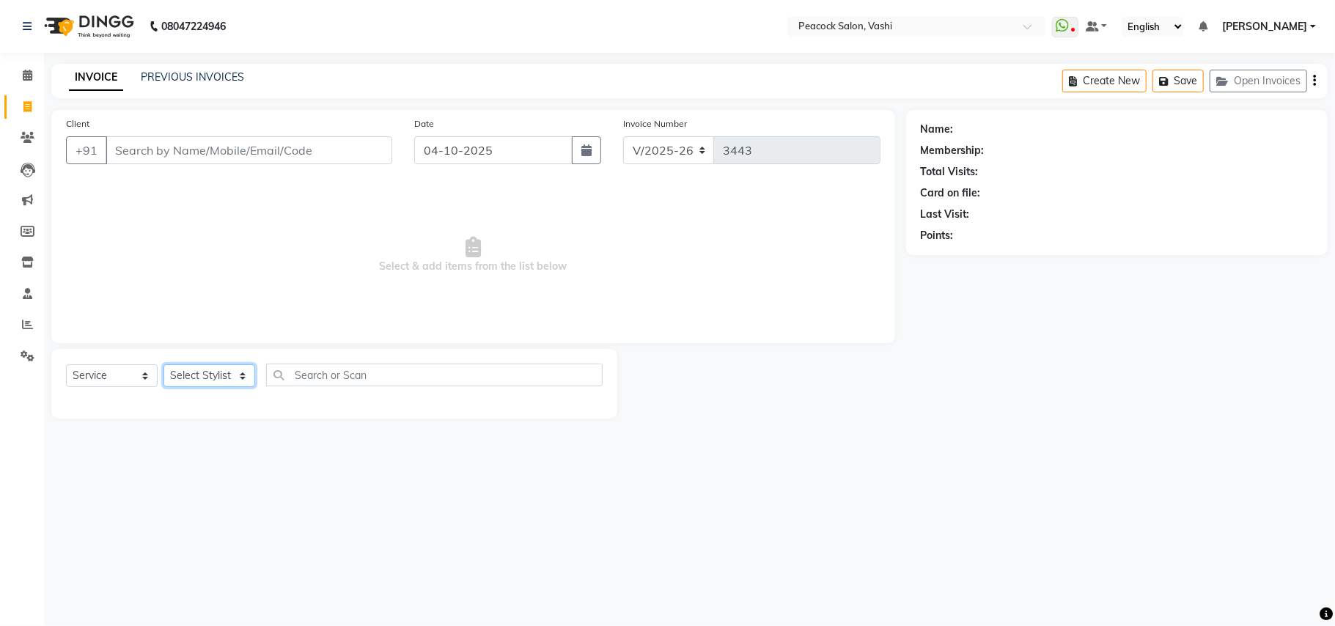
click at [197, 370] on select "Select Stylist ANIM ANKUSH APARNA ASHWINI BHAGWATI DC Dingg Support HARSHADA JO…" at bounding box center [210, 375] width 92 height 23
click at [164, 364] on select "Select Stylist ANIM ANKUSH APARNA ASHWINI BHAGWATI DC Dingg Support HARSHADA JO…" at bounding box center [210, 375] width 92 height 23
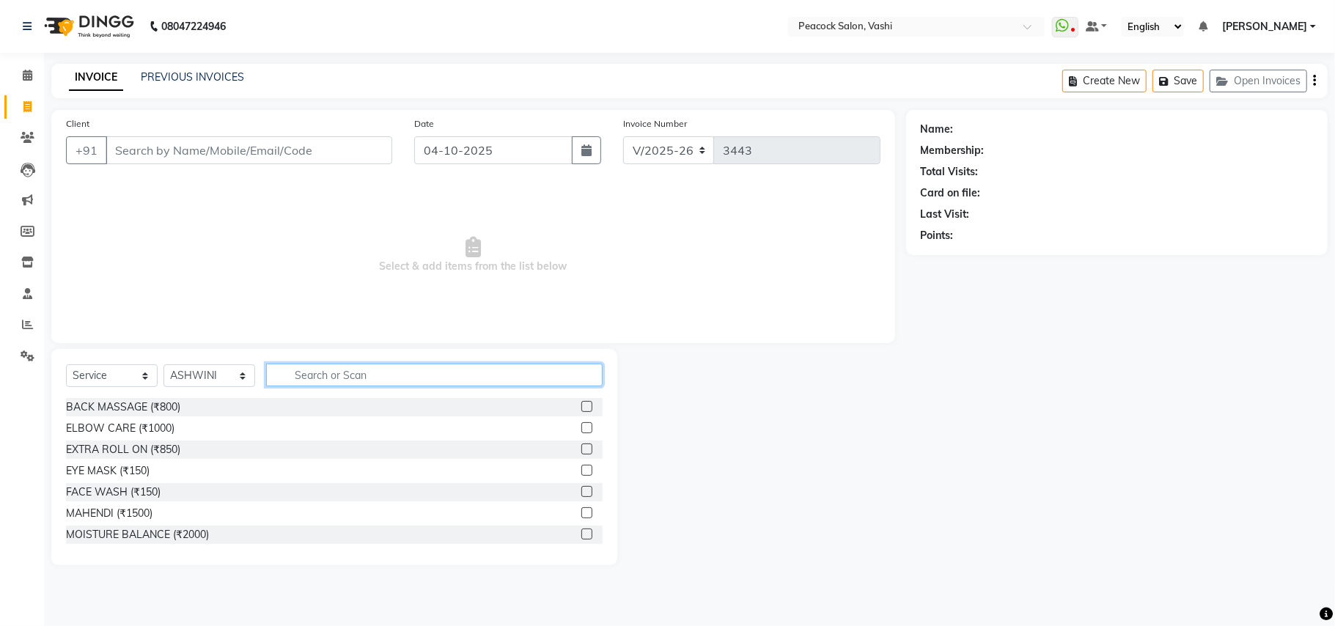
click at [332, 379] on input "text" at bounding box center [434, 375] width 337 height 23
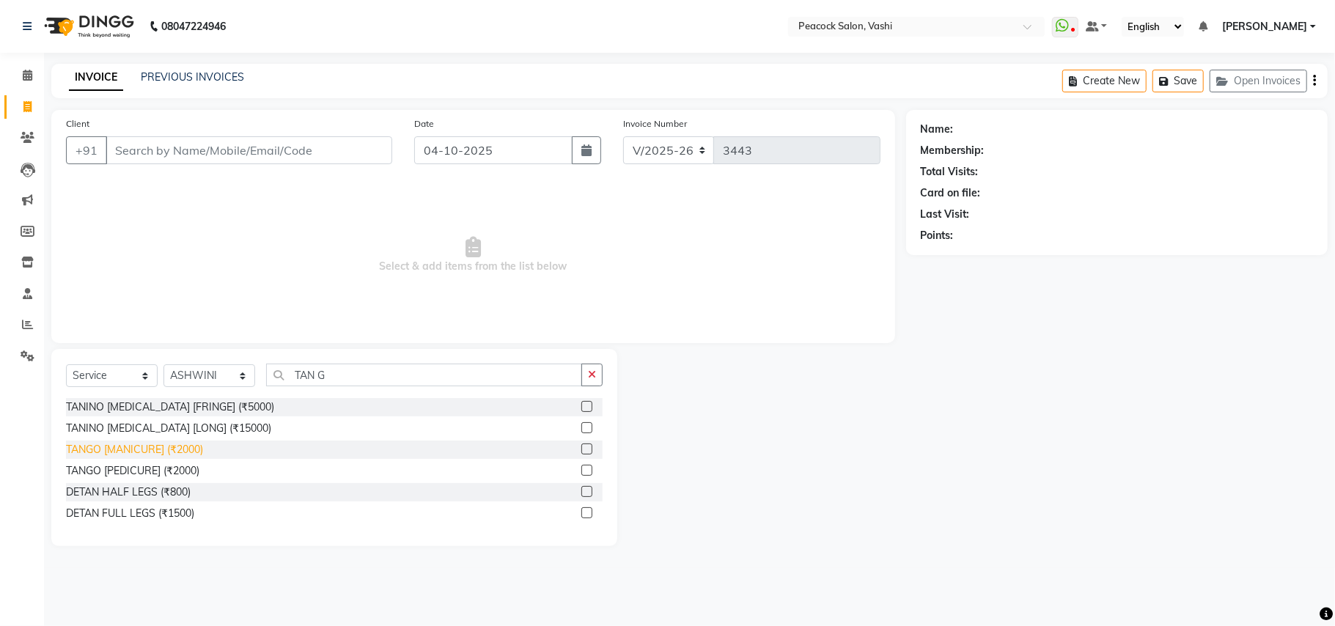
click at [165, 450] on div "TANGO [MANICURE] (₹2000)" at bounding box center [134, 449] width 137 height 15
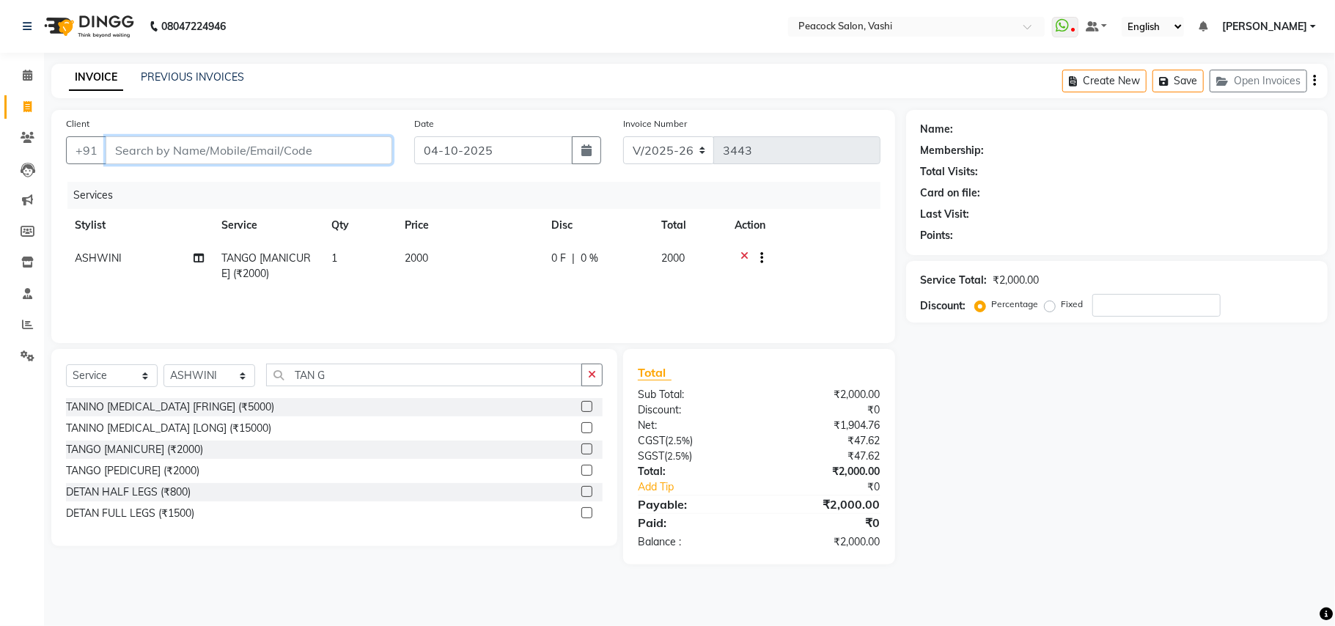
click at [164, 147] on input "Client" at bounding box center [249, 150] width 287 height 28
click at [212, 180] on span "[PERSON_NAME]" at bounding box center [170, 184] width 95 height 15
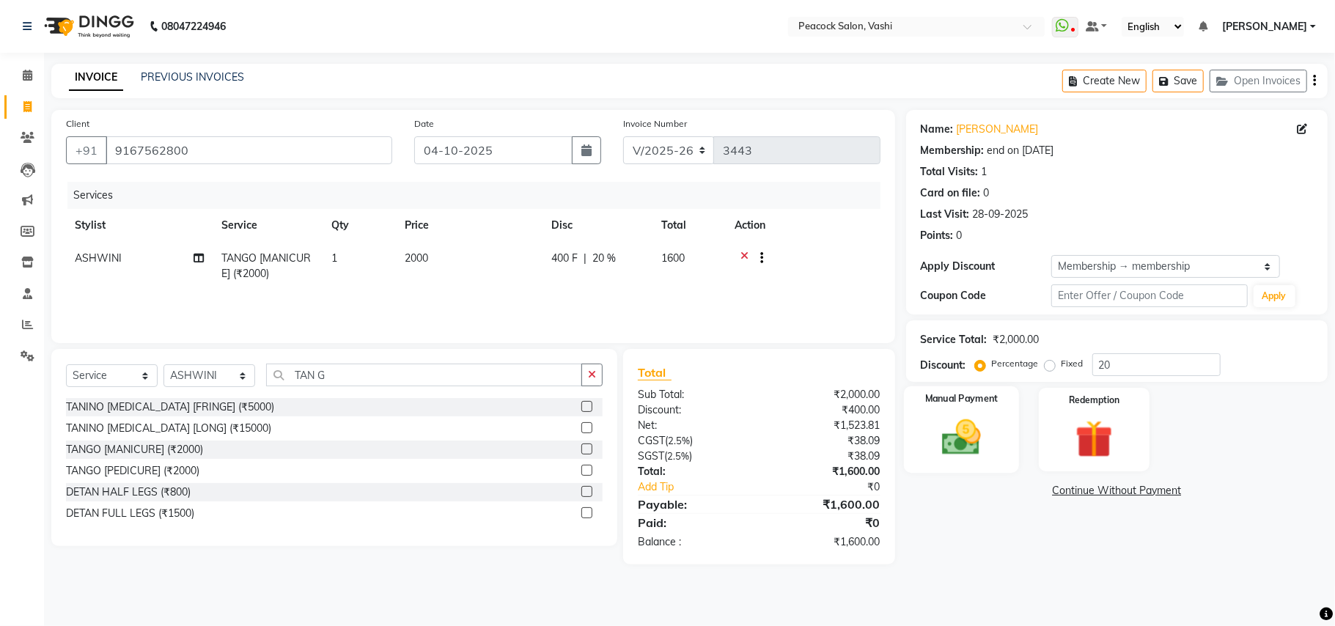
click at [977, 453] on img at bounding box center [962, 437] width 64 height 45
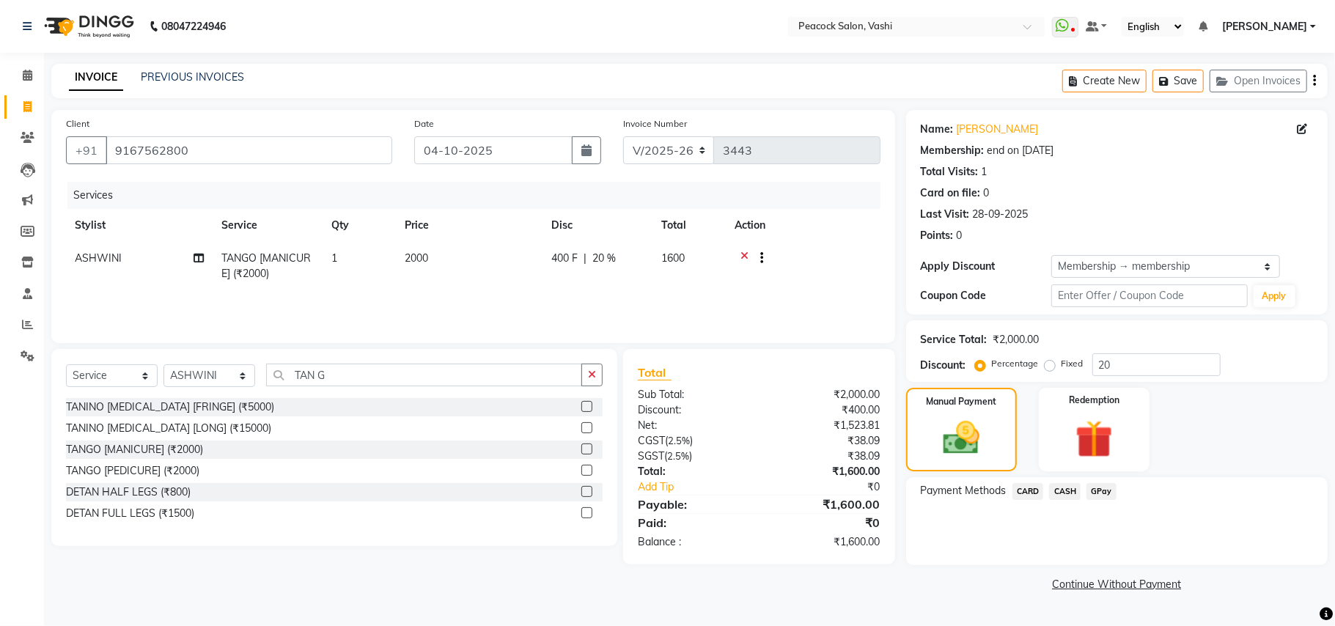
click at [1109, 491] on span "GPay" at bounding box center [1102, 491] width 30 height 17
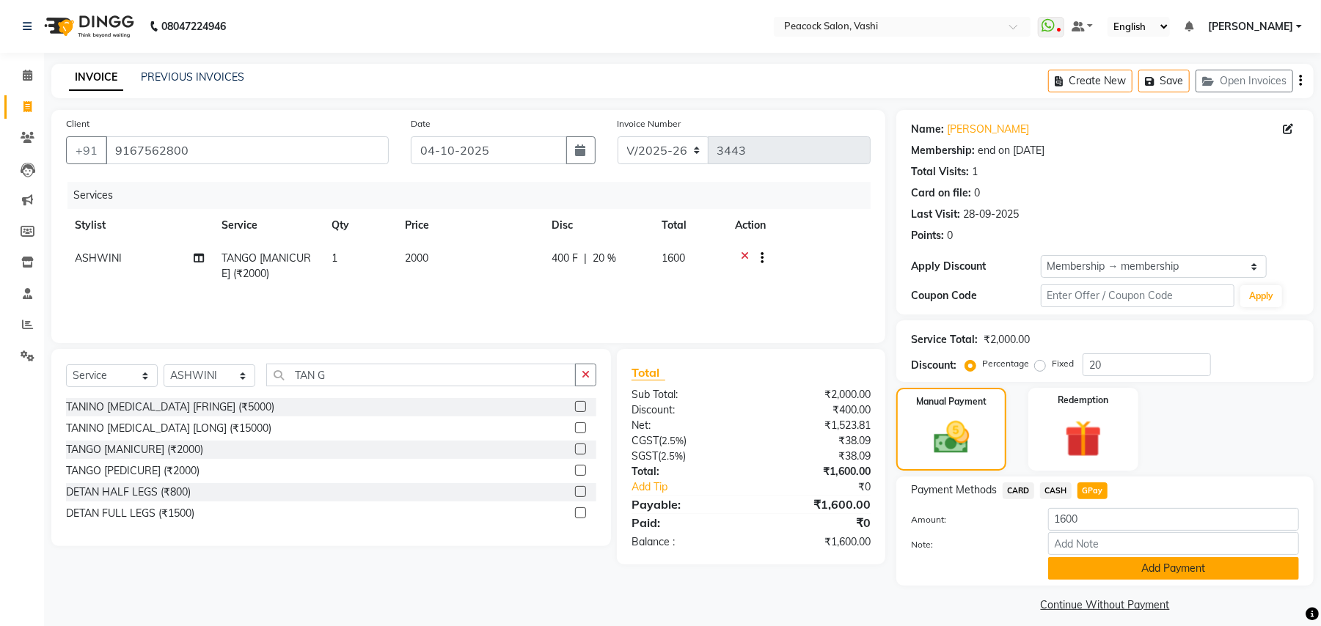
click at [1121, 572] on button "Add Payment" at bounding box center [1173, 568] width 251 height 23
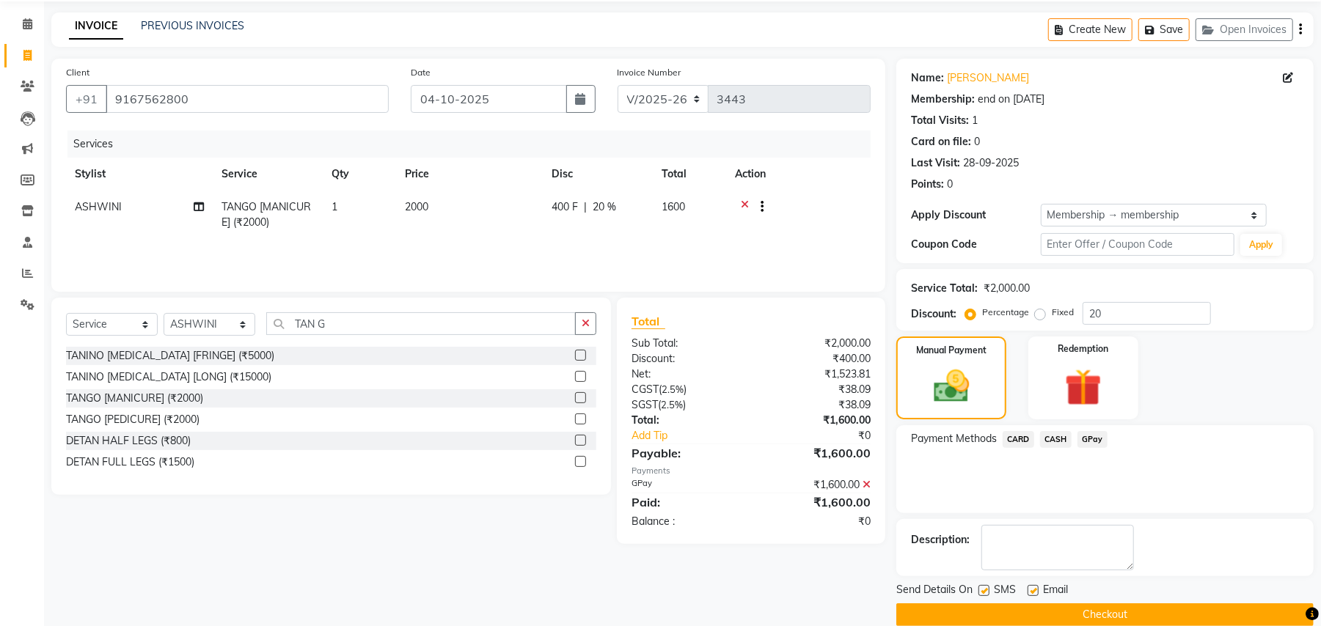
scroll to position [74, 0]
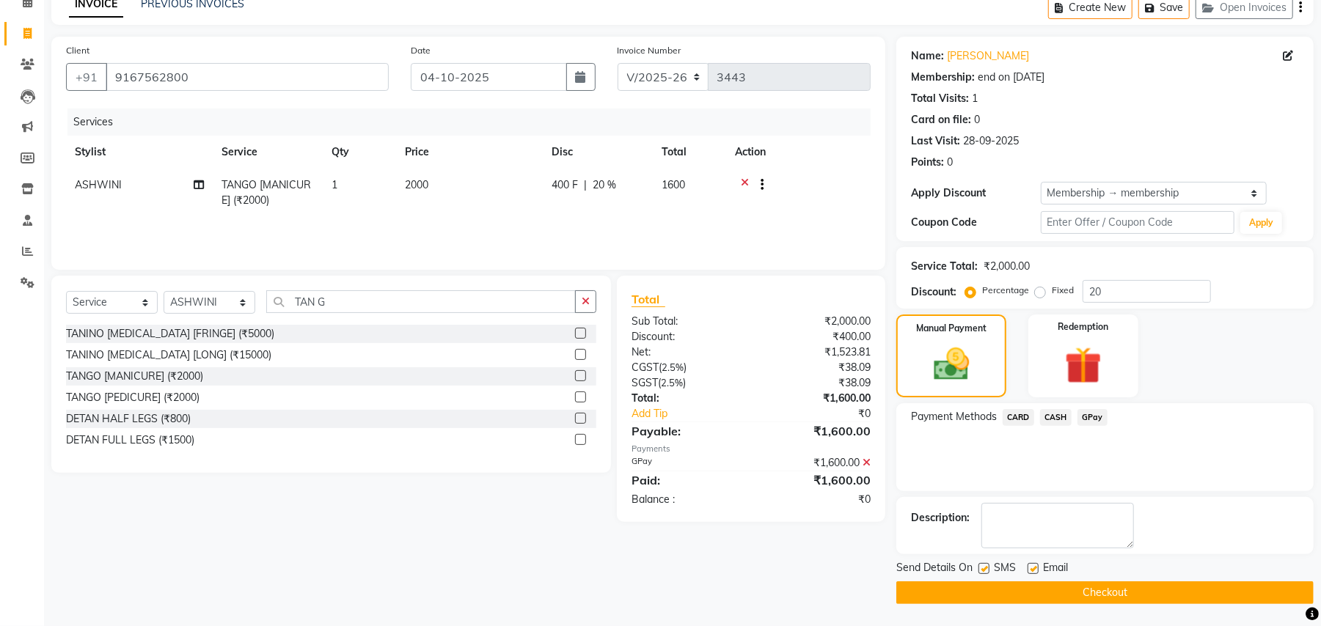
click at [1112, 585] on button "Checkout" at bounding box center [1104, 592] width 417 height 23
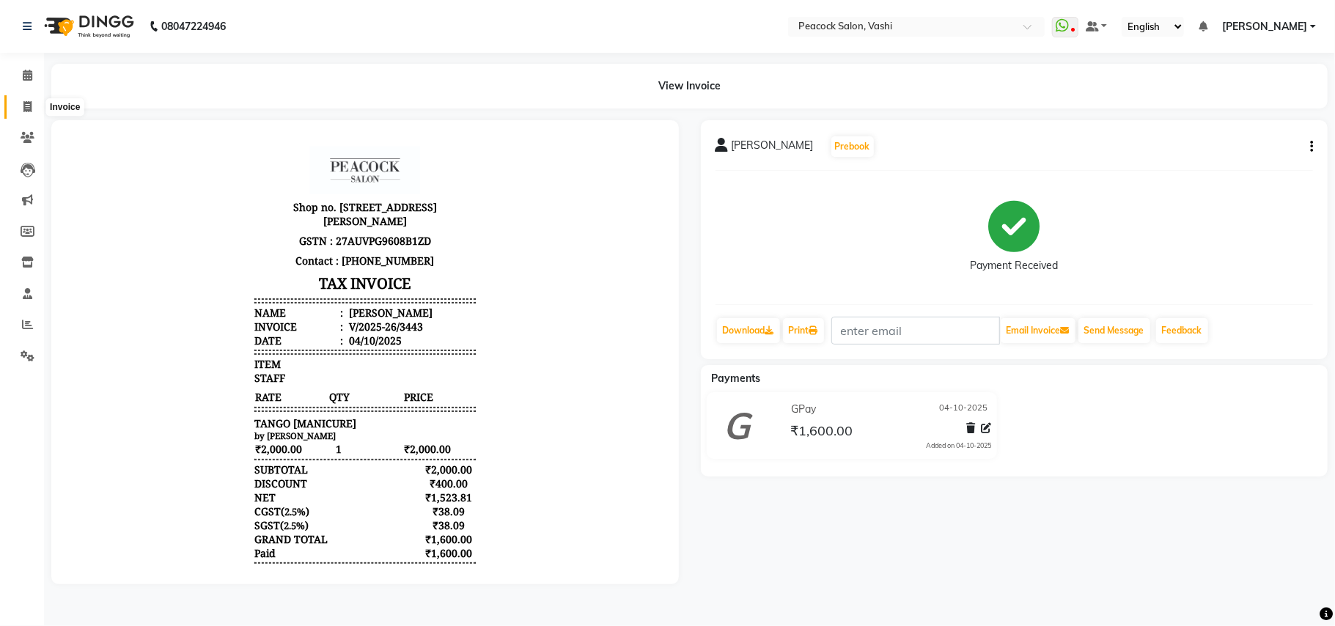
click at [28, 103] on icon at bounding box center [27, 106] width 8 height 11
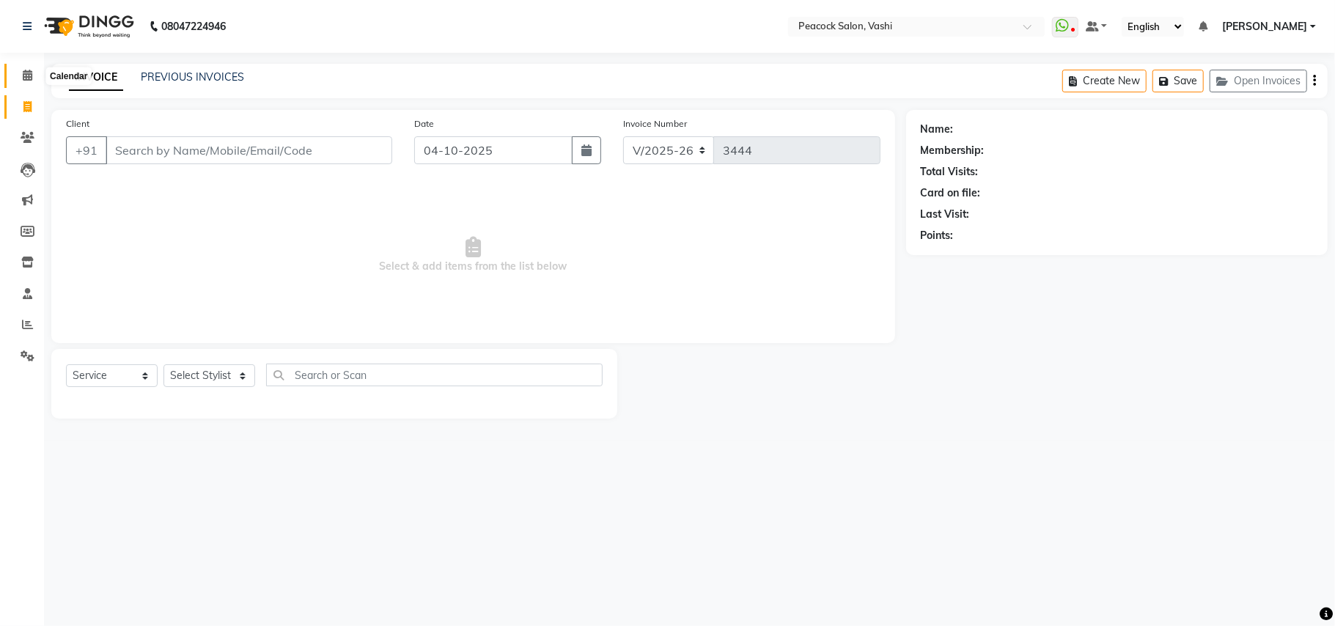
click at [28, 71] on icon at bounding box center [28, 75] width 10 height 11
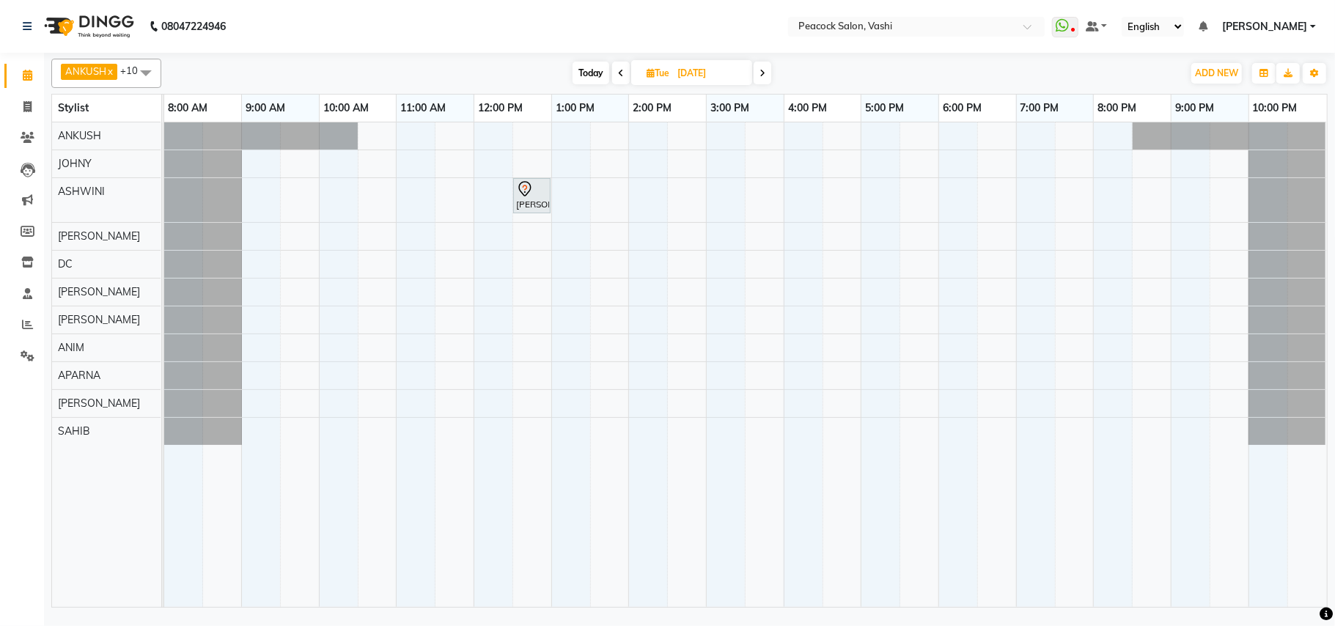
click at [588, 78] on span "Today" at bounding box center [591, 73] width 37 height 23
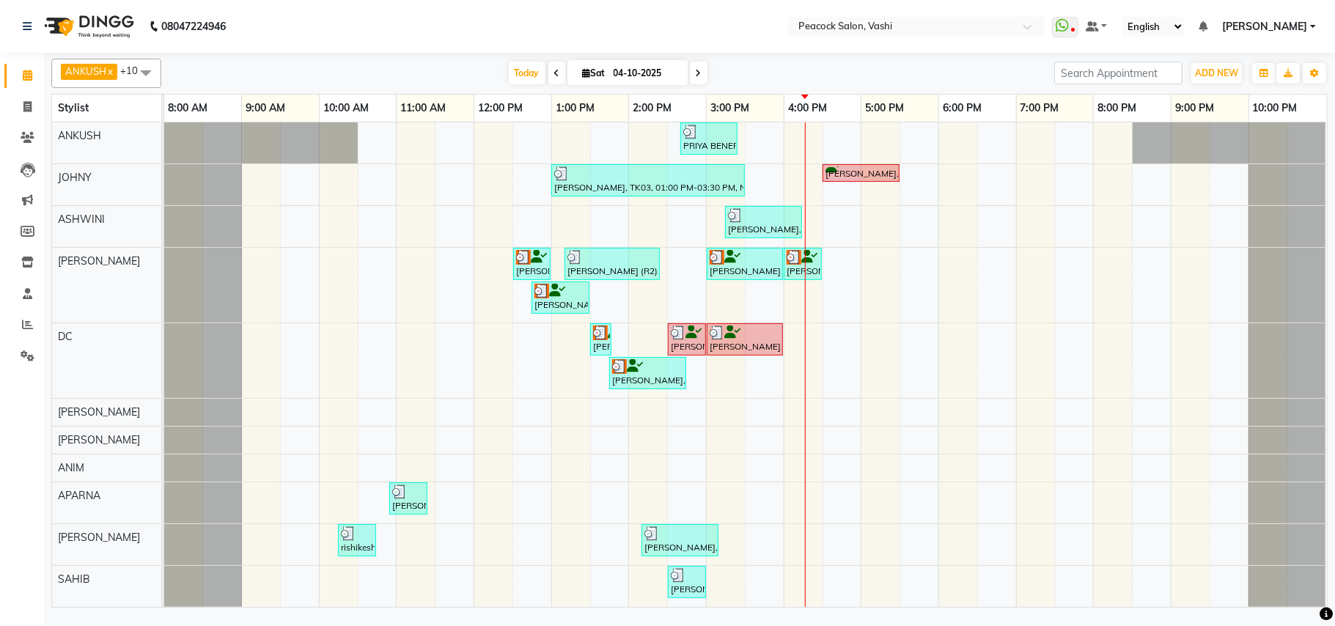
click at [913, 382] on div "PRIYA BENERGEE, TK11, 02:40 PM-03:25 PM, WASH+CON (₹350),BLOW DRY [MEDIUM] (₹60…" at bounding box center [745, 364] width 1163 height 485
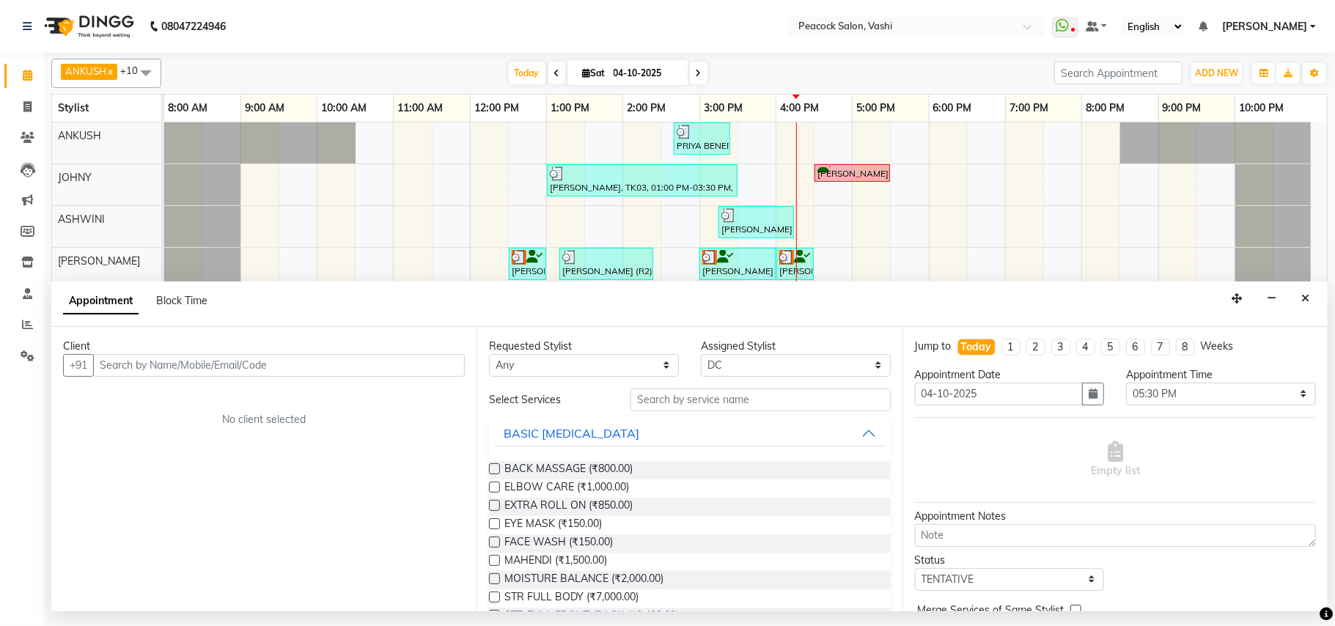
click at [119, 362] on input "text" at bounding box center [279, 365] width 372 height 23
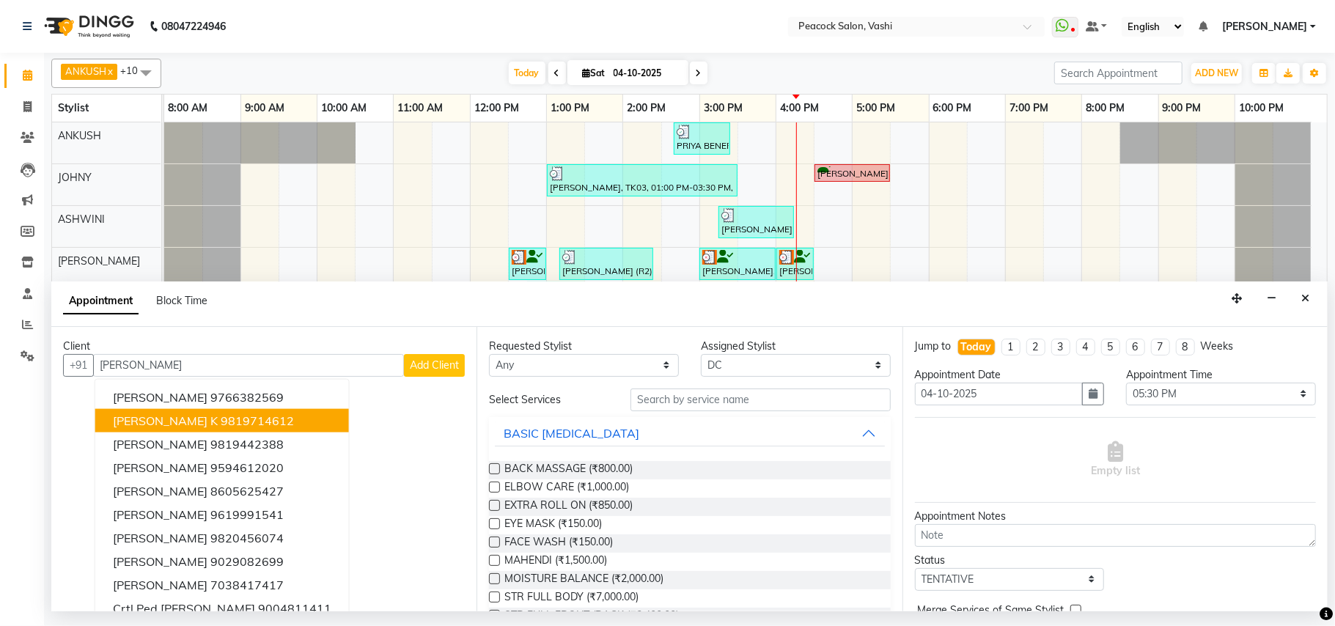
click at [145, 427] on span "[PERSON_NAME] k" at bounding box center [165, 420] width 105 height 15
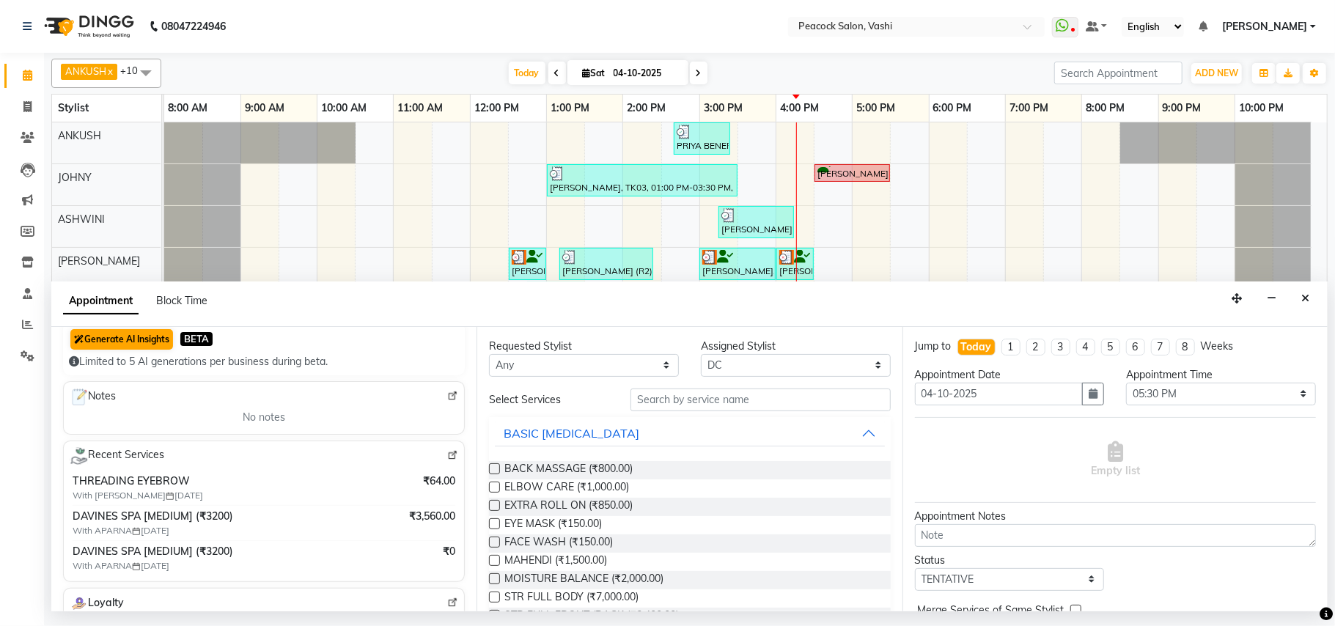
scroll to position [163, 0]
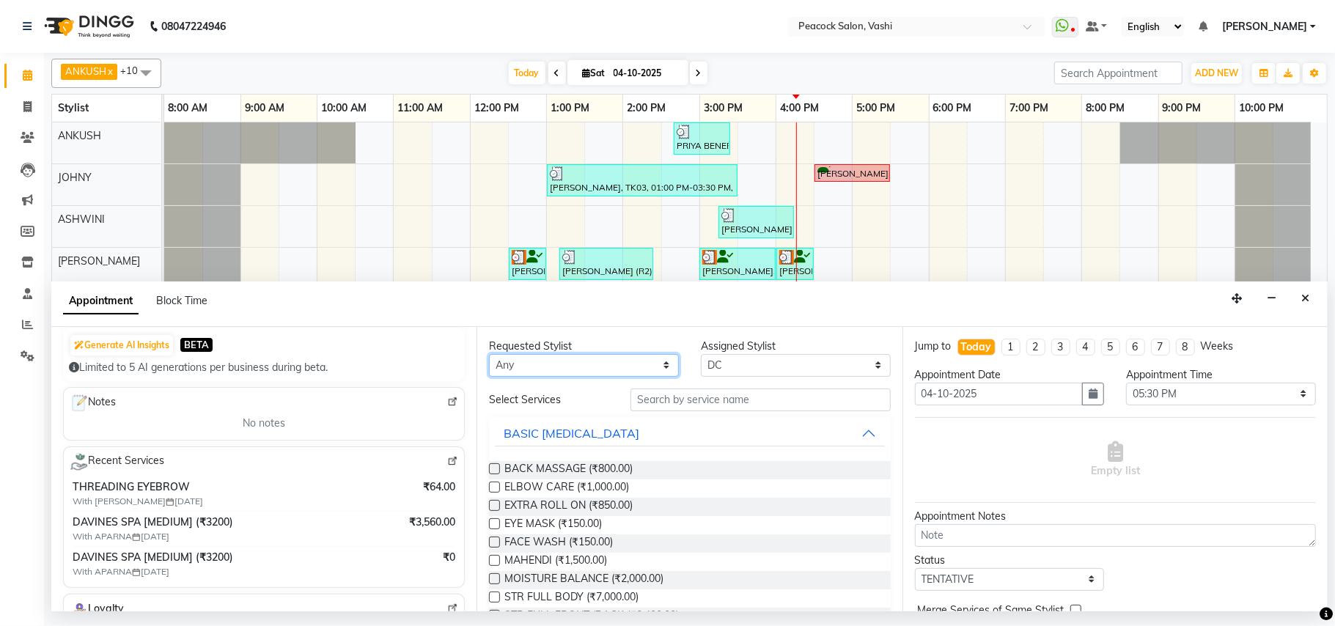
click at [565, 365] on select "Any ANIM ANKUSH APARNA ASHWINI BHAGWATI DC HARSHADA JOHNY PRITI RIZWAN SAHIB" at bounding box center [584, 365] width 190 height 23
click at [489, 355] on select "Any ANIM ANKUSH APARNA ASHWINI BHAGWATI DC HARSHADA JOHNY PRITI RIZWAN SAHIB" at bounding box center [584, 365] width 190 height 23
click at [654, 397] on input "text" at bounding box center [761, 400] width 260 height 23
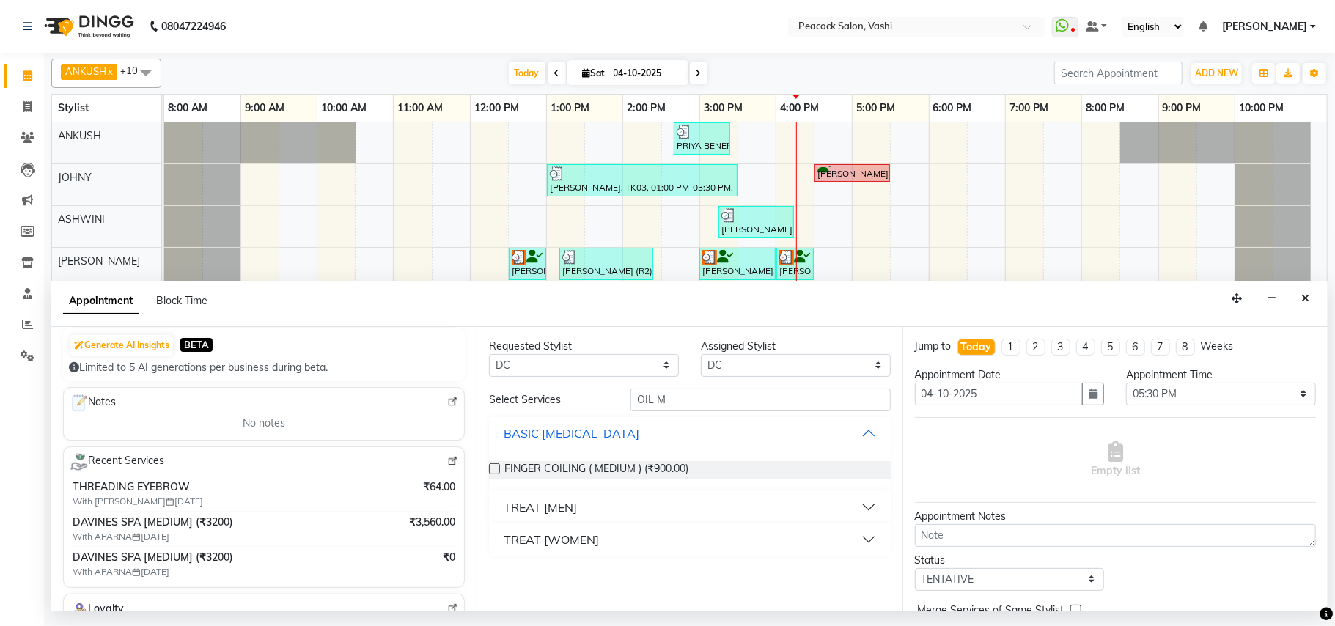
click at [573, 513] on div "TREAT [MEN]" at bounding box center [540, 508] width 73 height 18
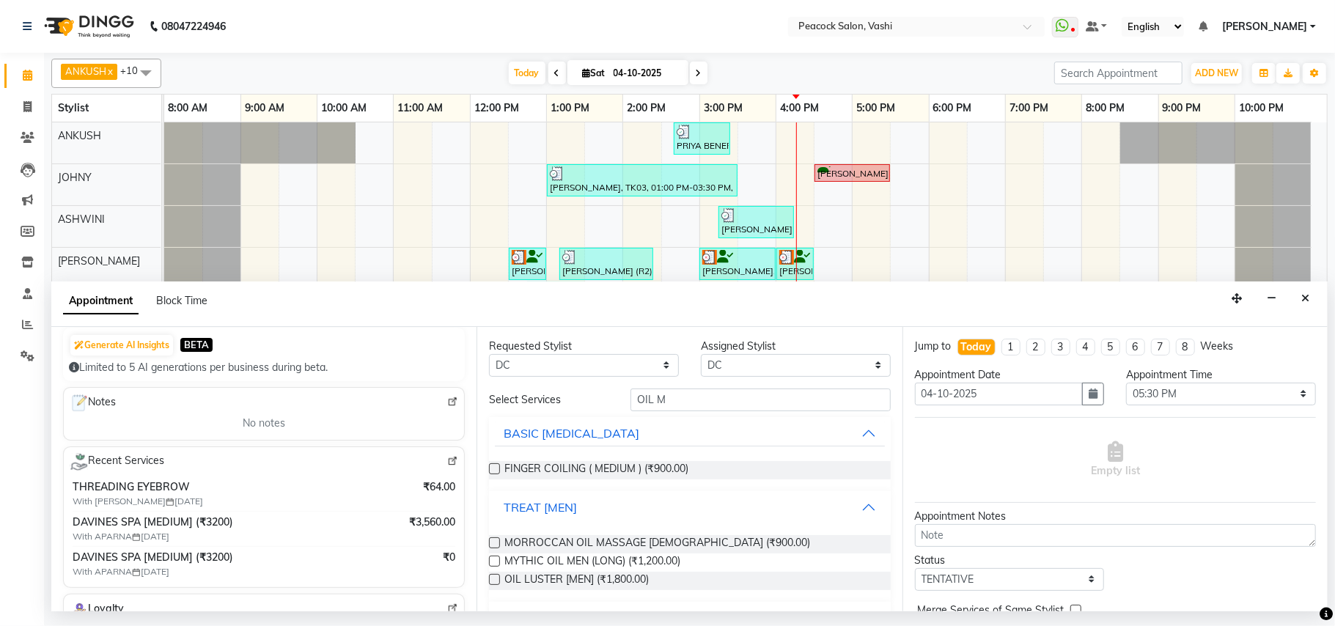
scroll to position [34, 0]
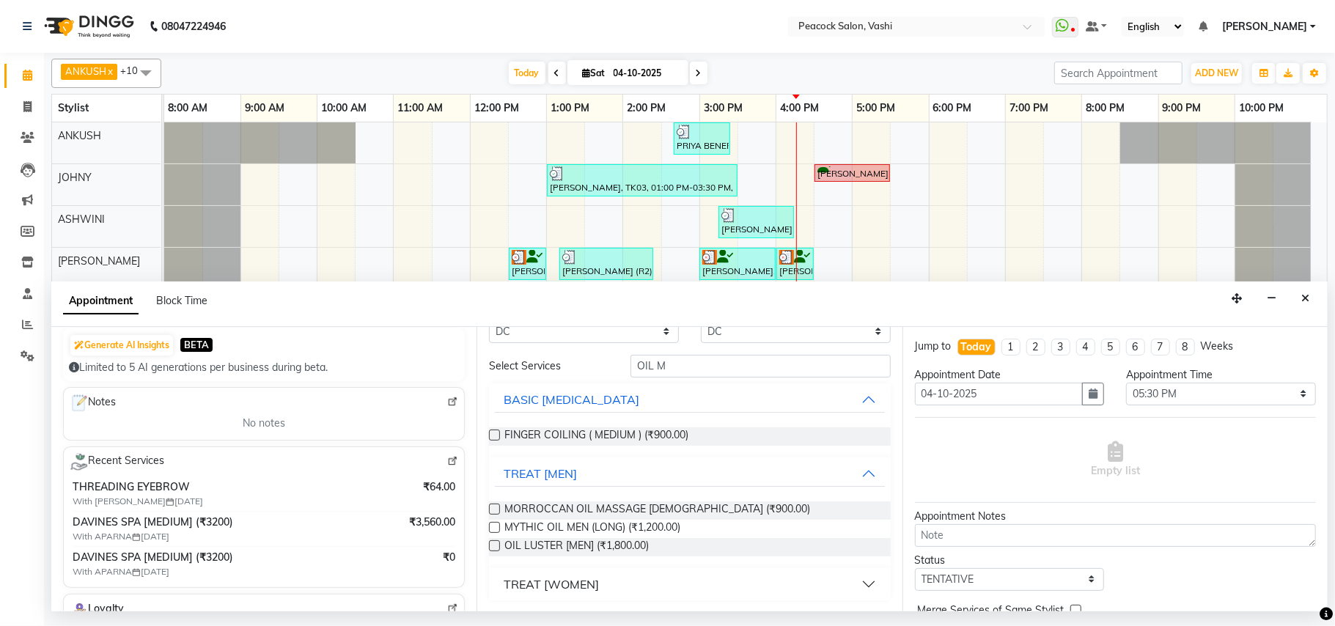
click at [579, 585] on div "TREAT [WOMEN]" at bounding box center [551, 585] width 95 height 18
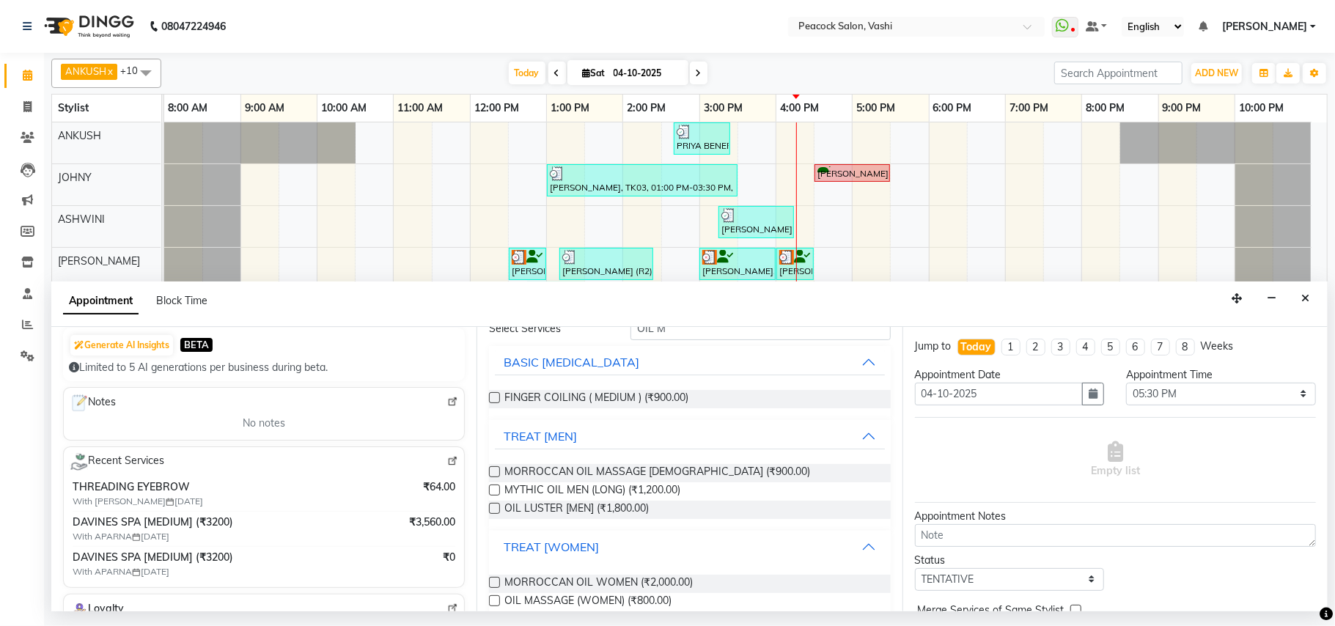
scroll to position [87, 0]
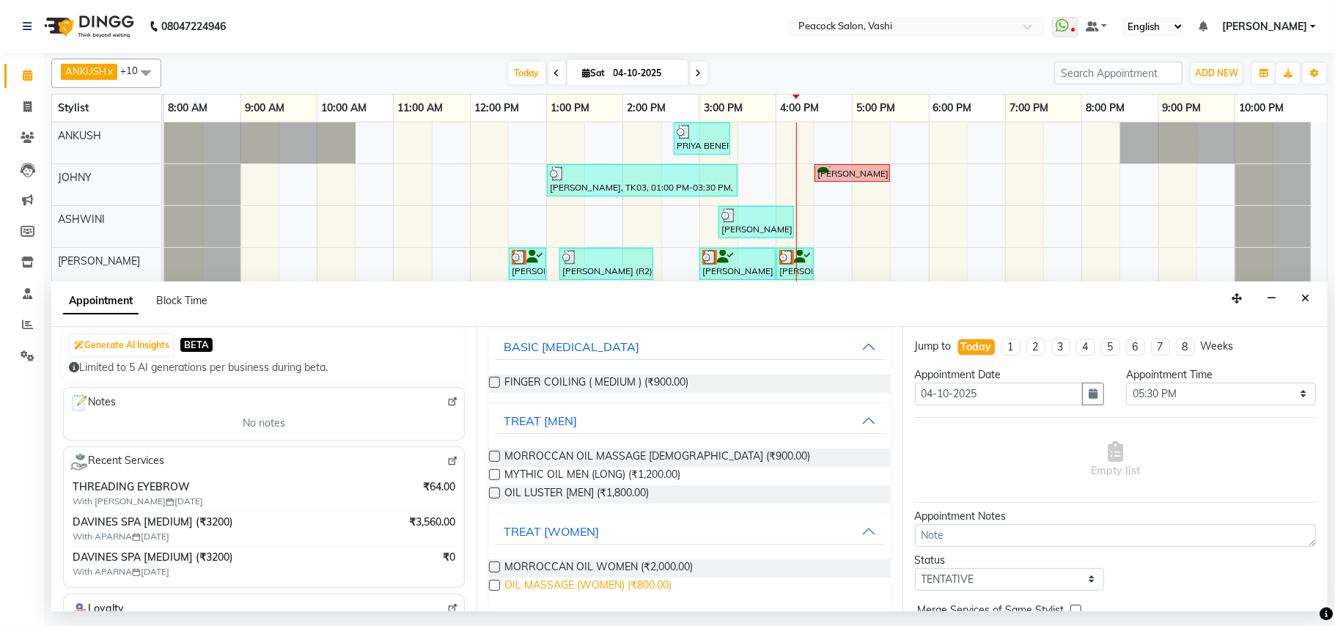
click at [575, 587] on span "OIL MASSAGE (WOMEN) (₹800.00)" at bounding box center [587, 587] width 167 height 18
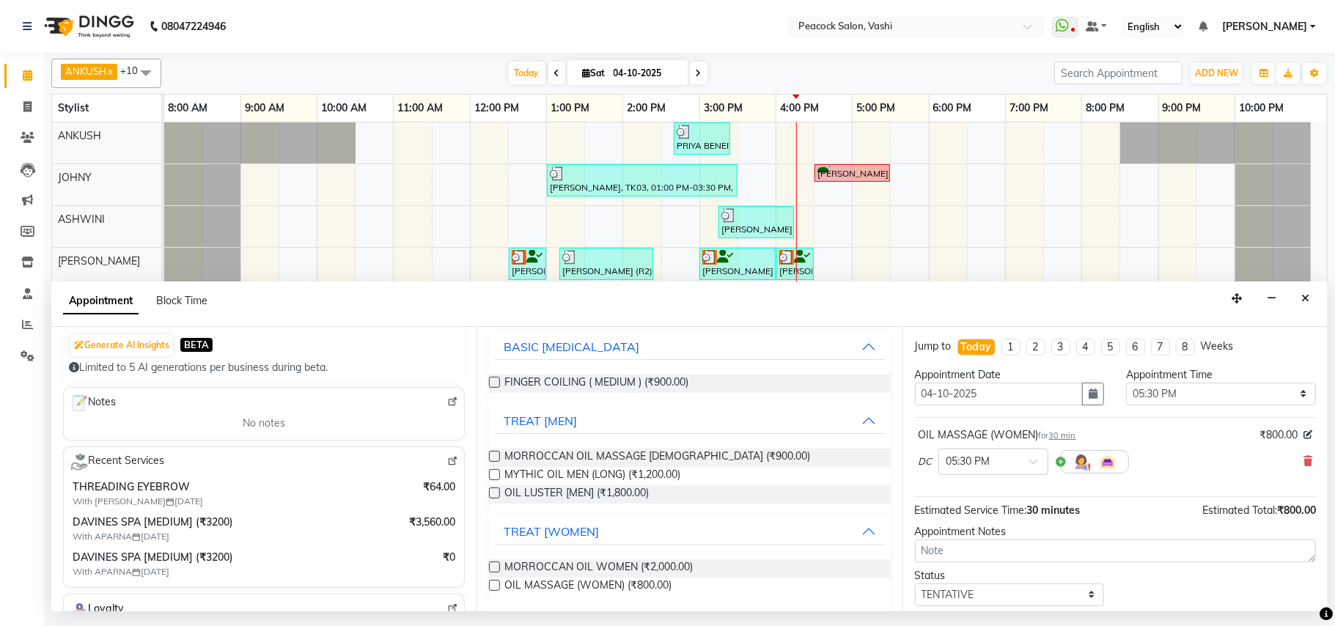
scroll to position [0, 0]
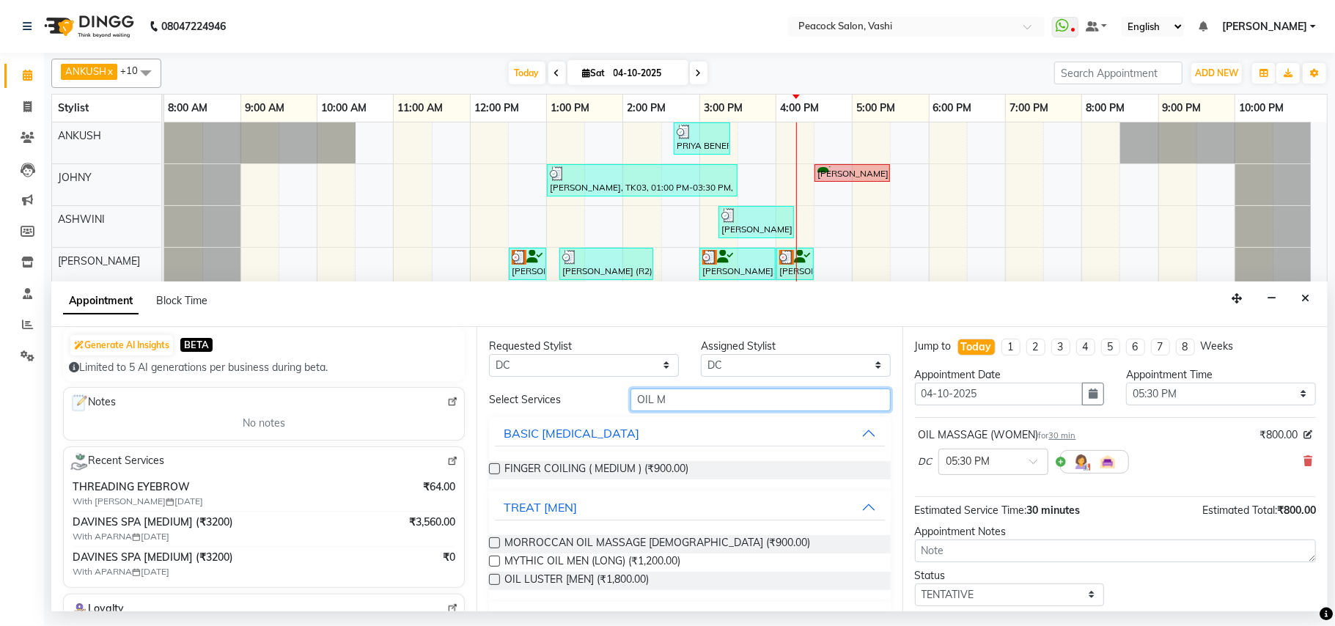
click at [688, 402] on input "OIL M" at bounding box center [761, 400] width 260 height 23
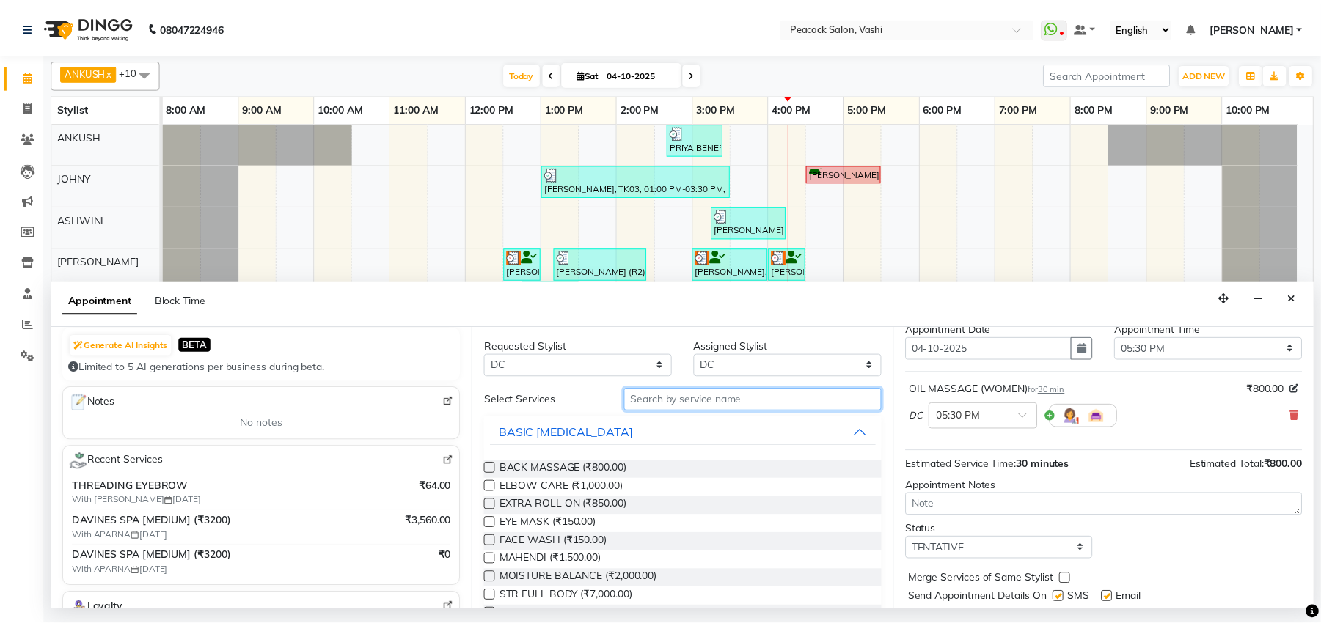
scroll to position [89, 0]
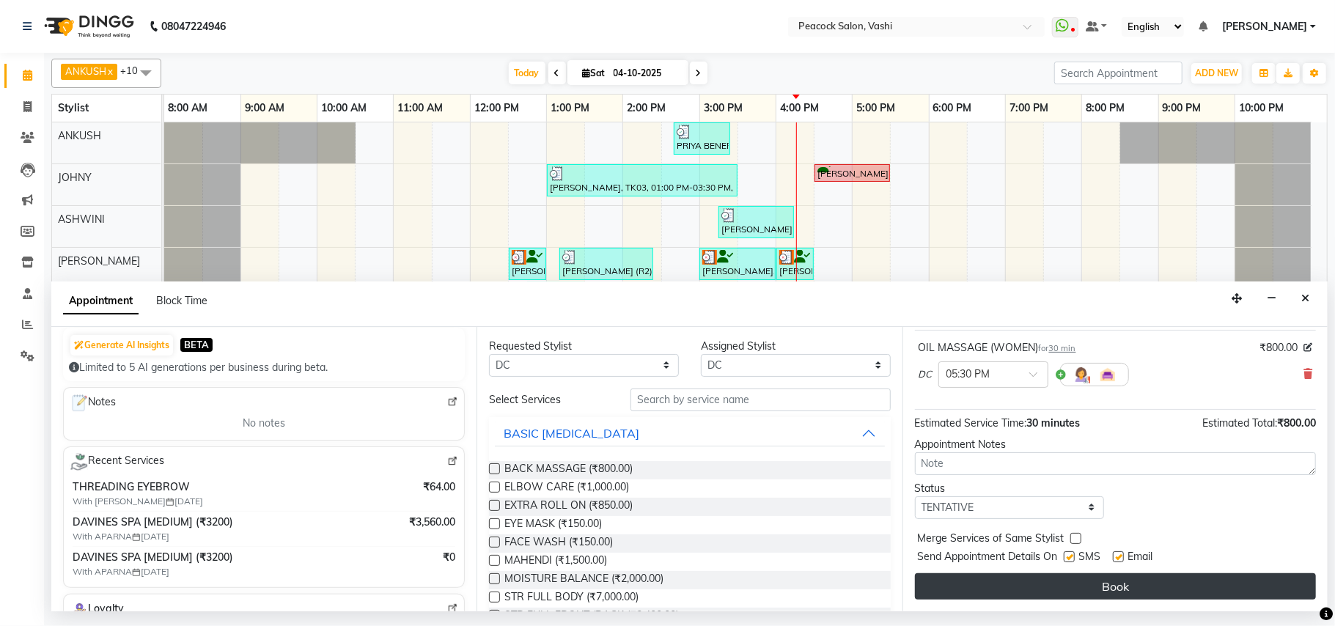
click at [1145, 584] on button "Book" at bounding box center [1115, 586] width 401 height 26
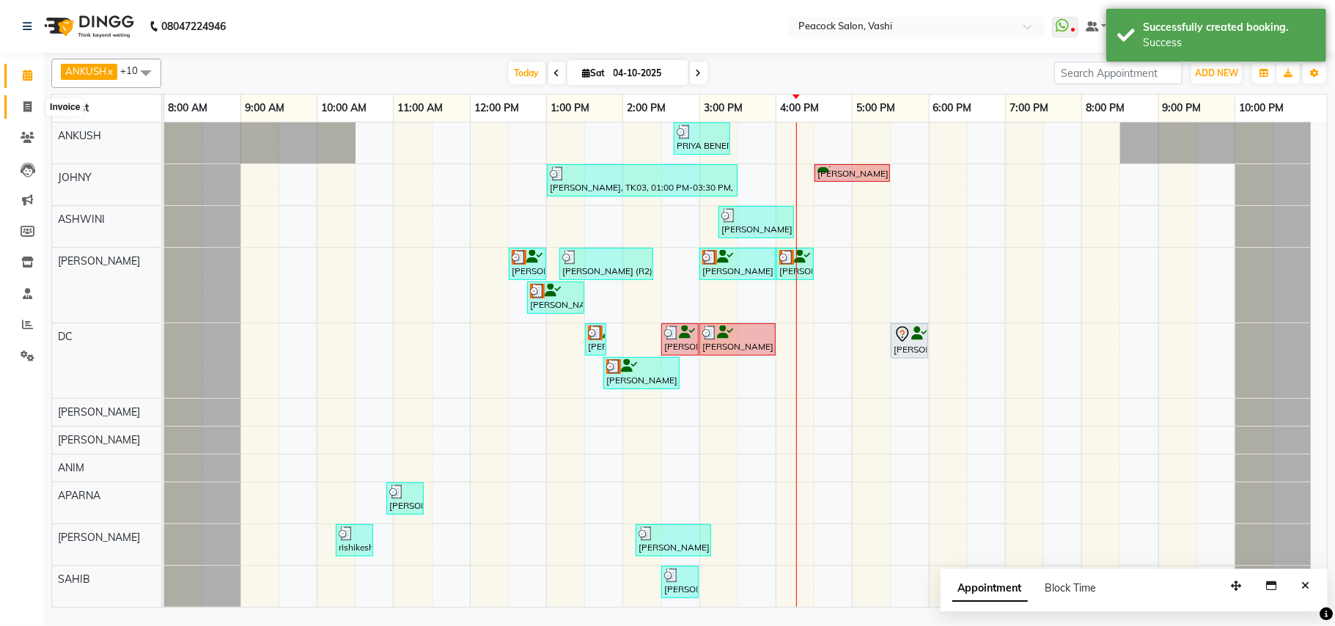
click at [23, 106] on icon at bounding box center [27, 106] width 8 height 11
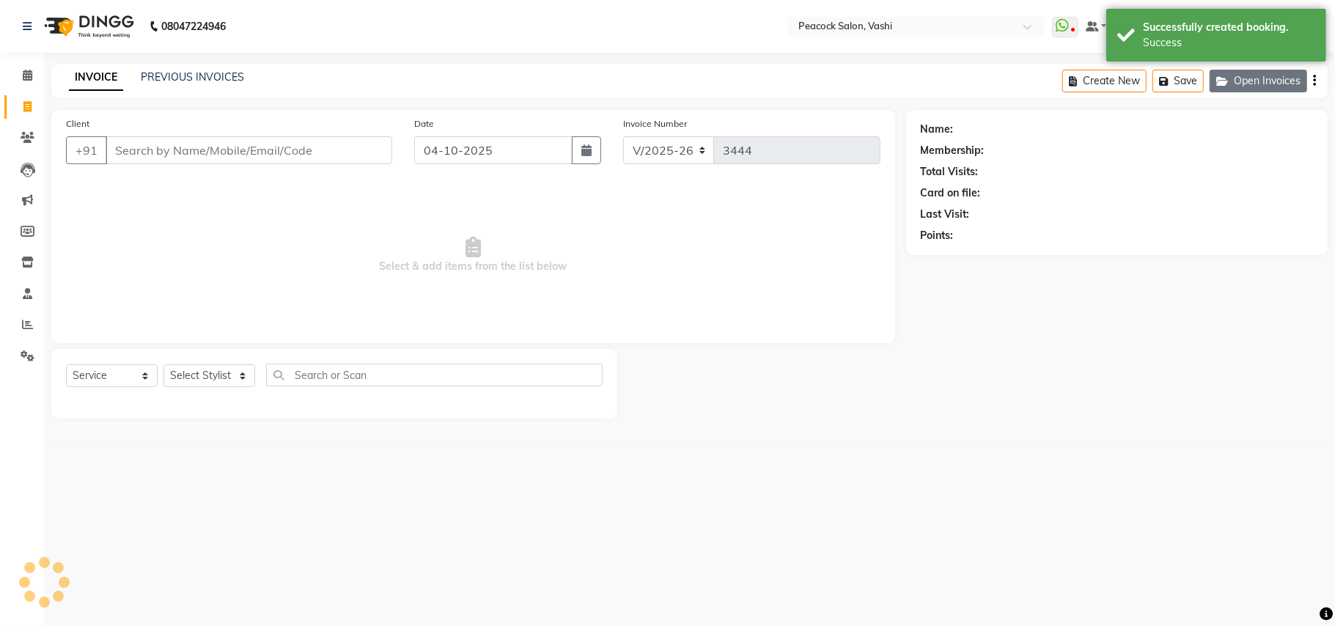
click at [1219, 84] on icon "button" at bounding box center [1225, 81] width 18 height 10
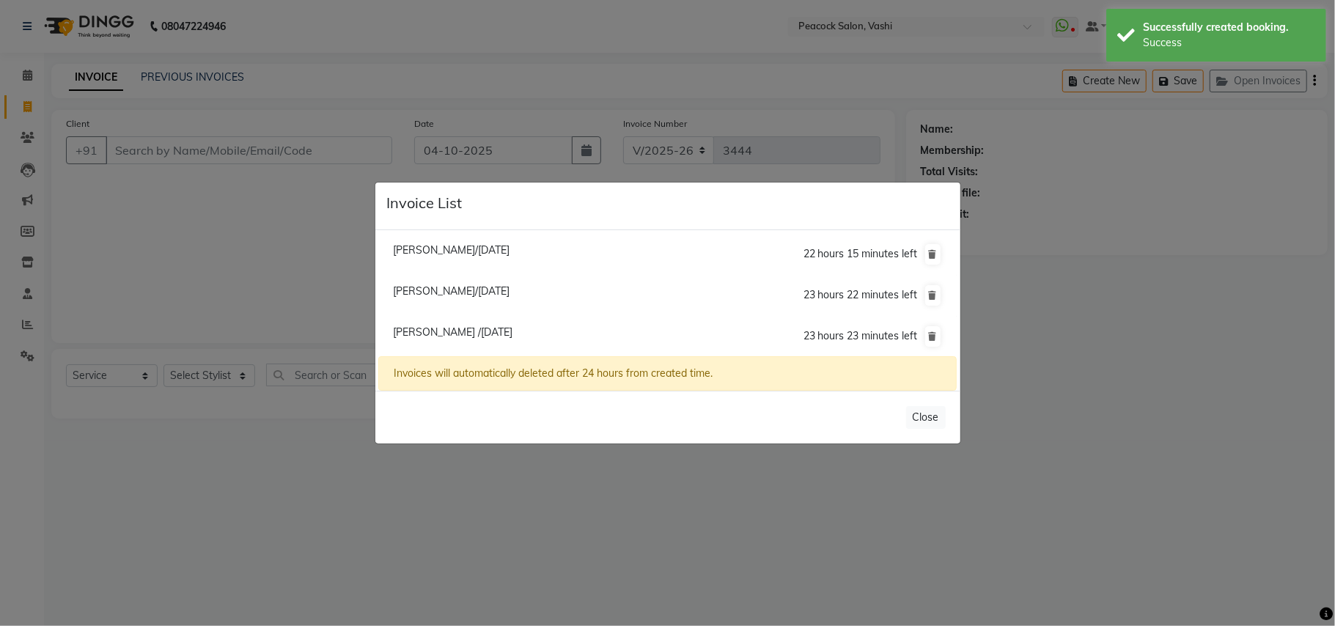
click at [460, 292] on span "Kalpa Shah/04 October 2025" at bounding box center [451, 290] width 117 height 13
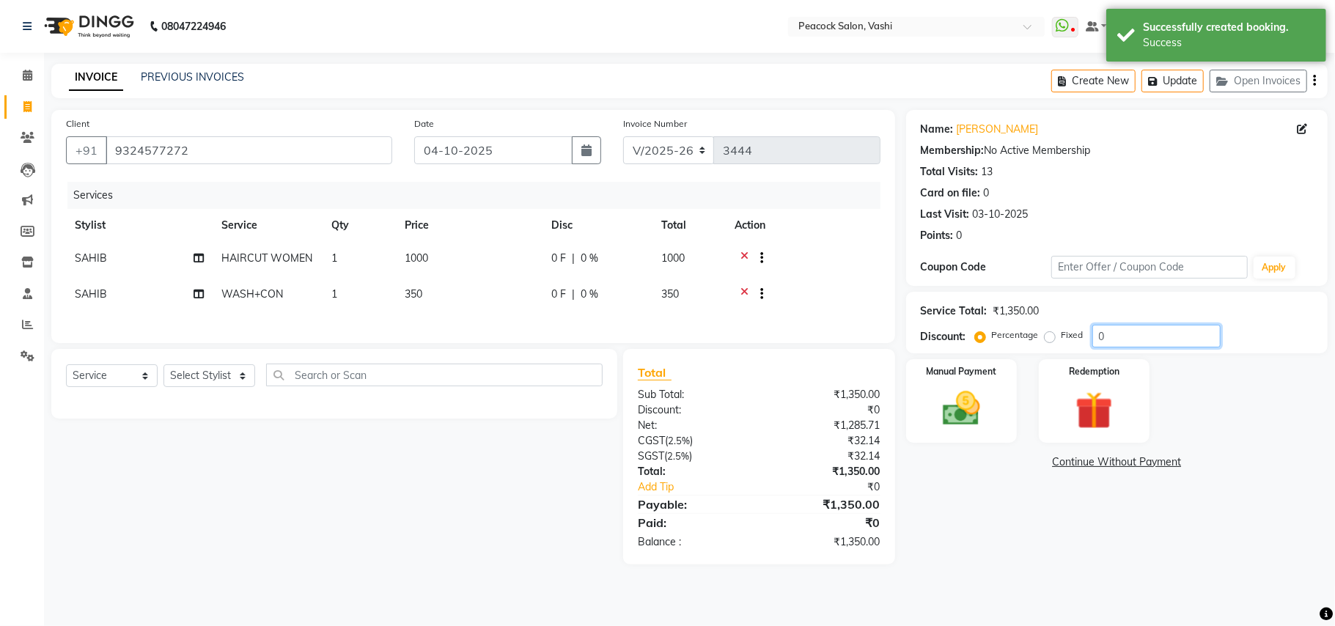
click at [1112, 327] on input "0" at bounding box center [1157, 336] width 128 height 23
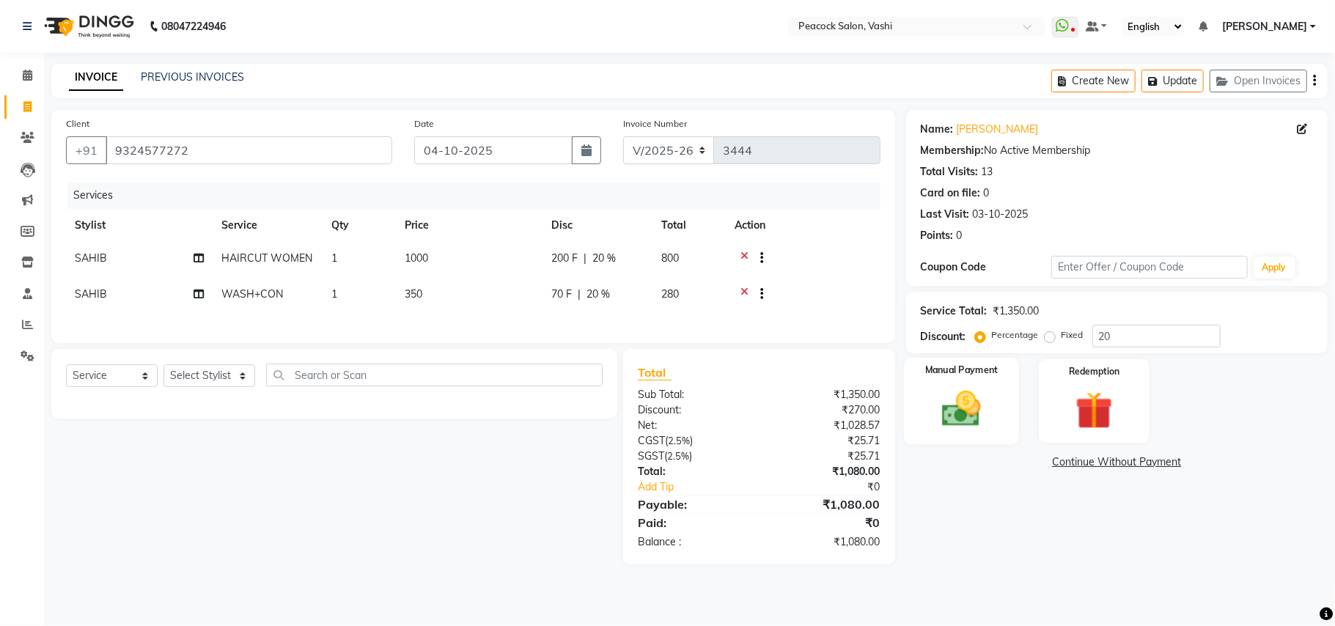
click at [987, 397] on img at bounding box center [962, 408] width 64 height 45
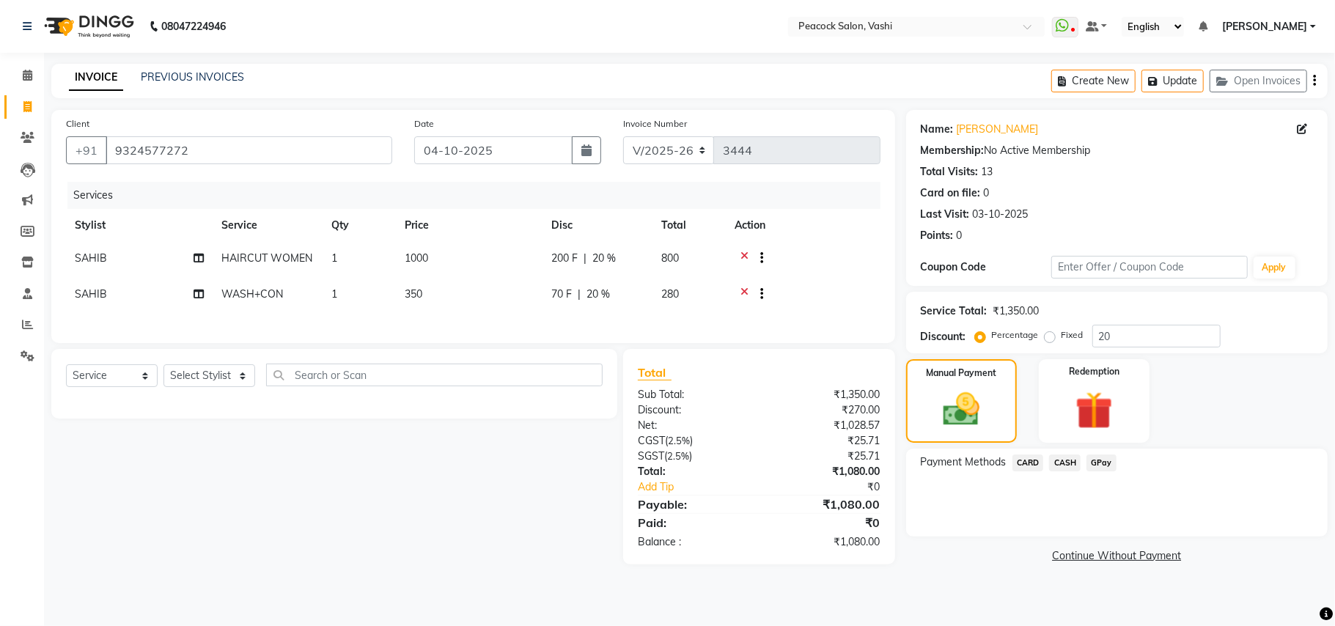
click at [1073, 458] on span "CASH" at bounding box center [1065, 463] width 32 height 17
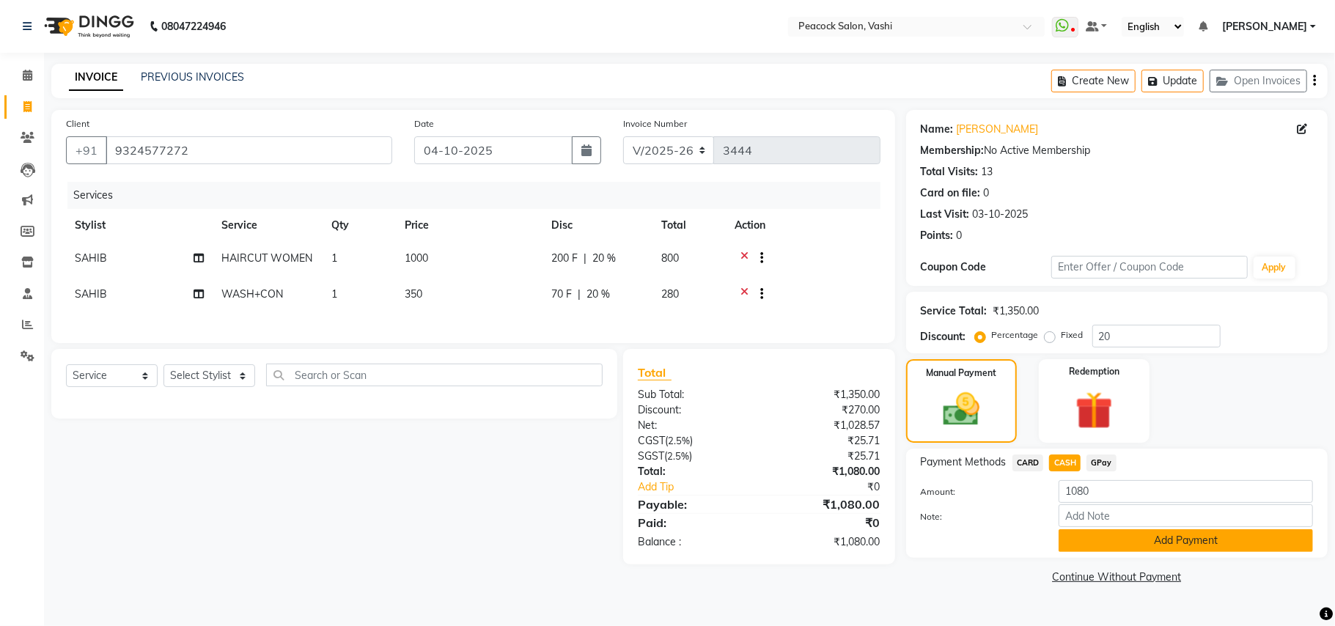
click at [1107, 537] on button "Add Payment" at bounding box center [1186, 540] width 254 height 23
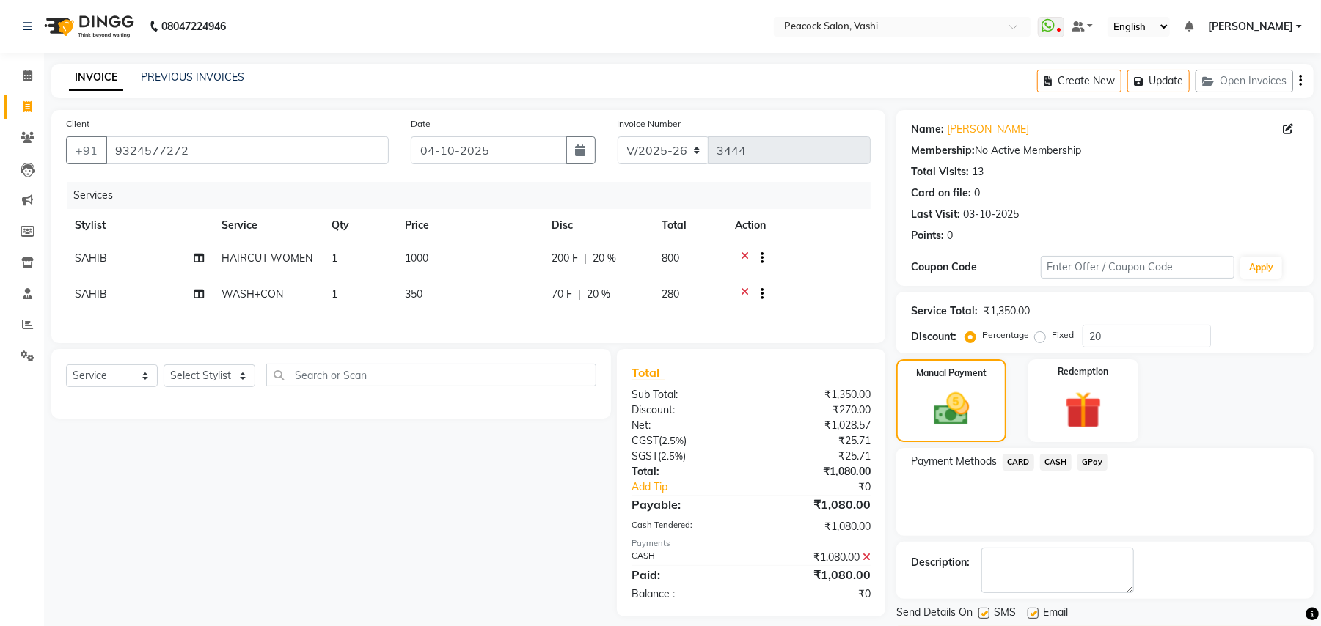
scroll to position [45, 0]
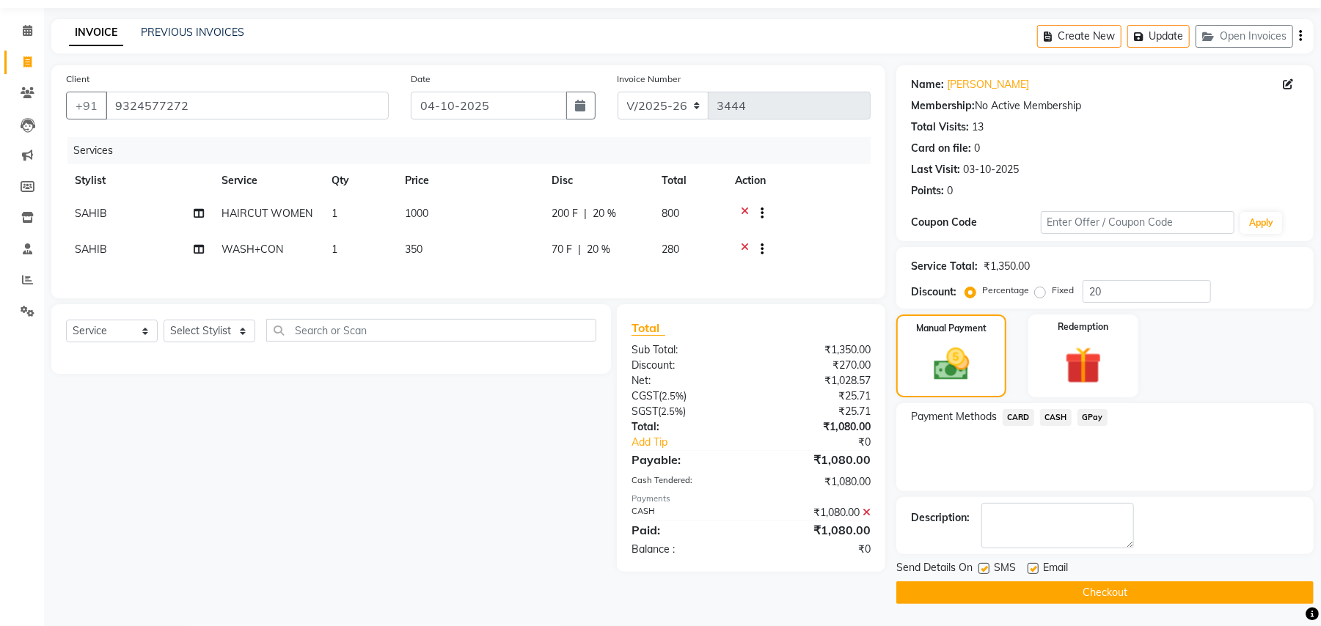
click at [1098, 591] on button "Checkout" at bounding box center [1104, 592] width 417 height 23
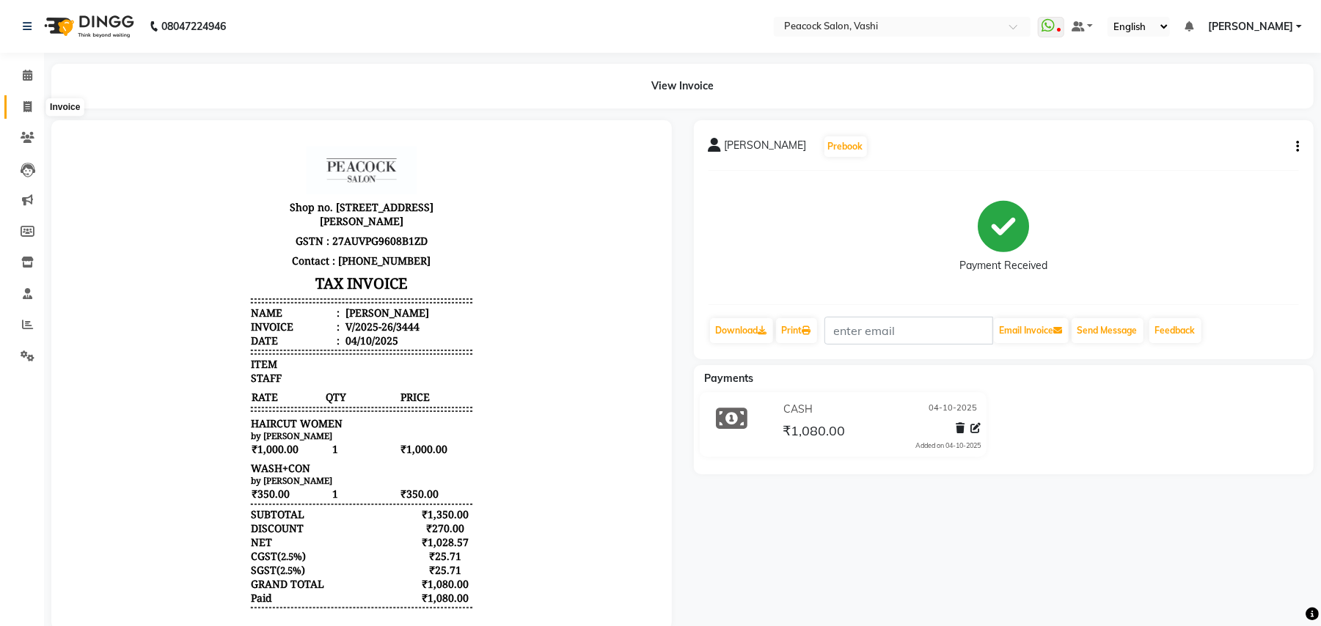
click at [29, 111] on icon at bounding box center [27, 106] width 8 height 11
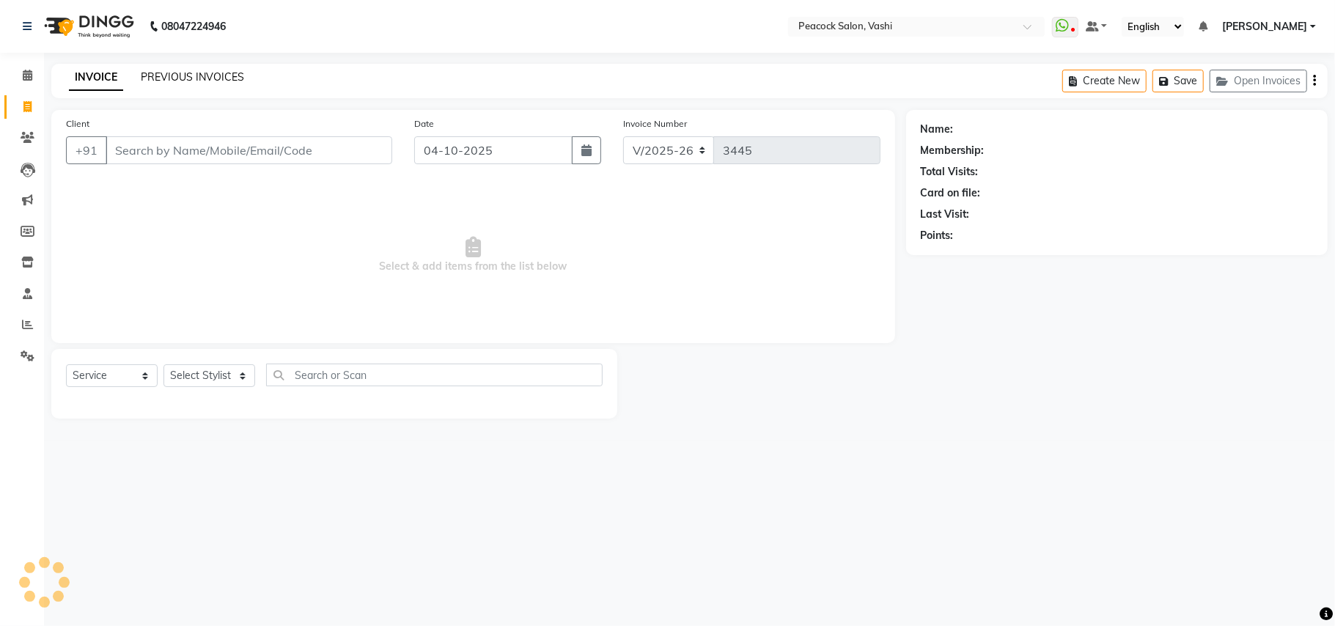
click at [219, 71] on link "PREVIOUS INVOICES" at bounding box center [192, 76] width 103 height 13
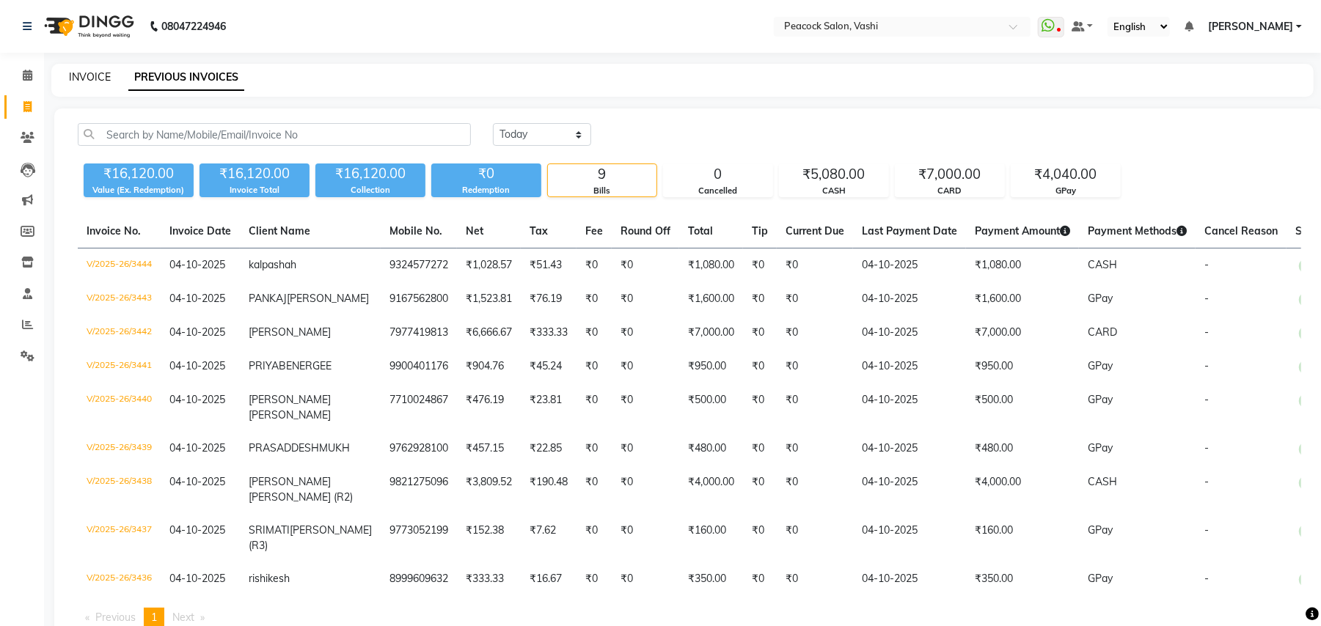
click at [103, 78] on link "INVOICE" at bounding box center [90, 76] width 42 height 13
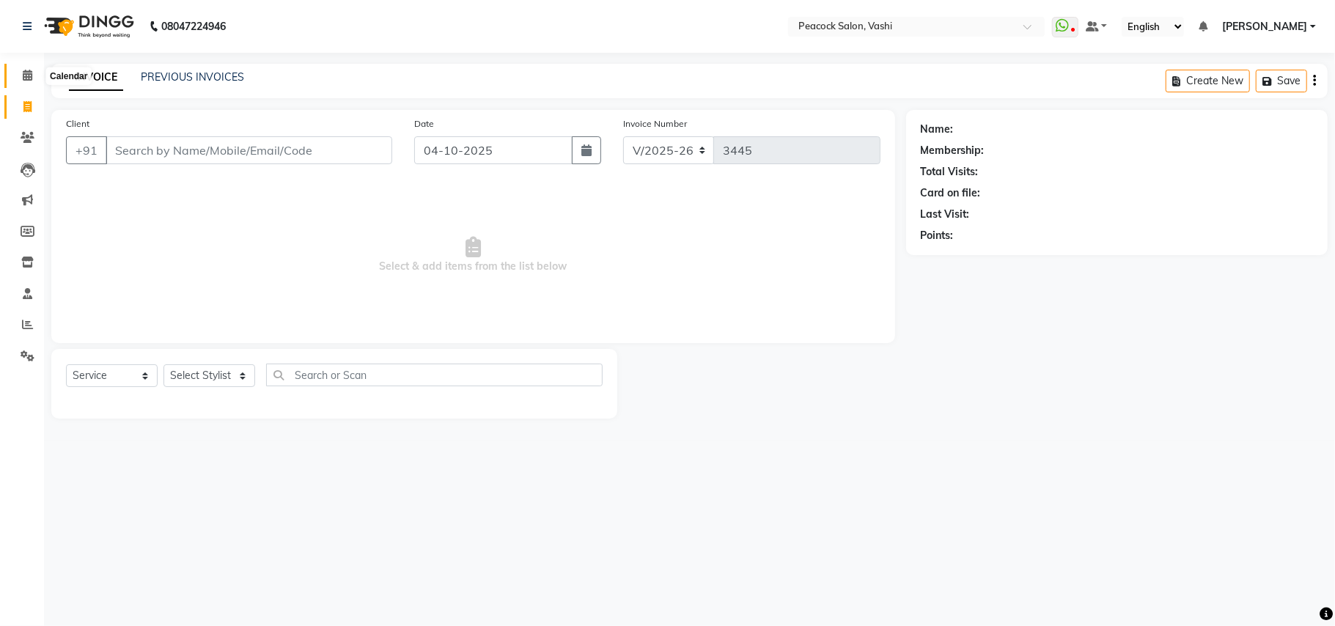
click at [23, 76] on icon at bounding box center [28, 75] width 10 height 11
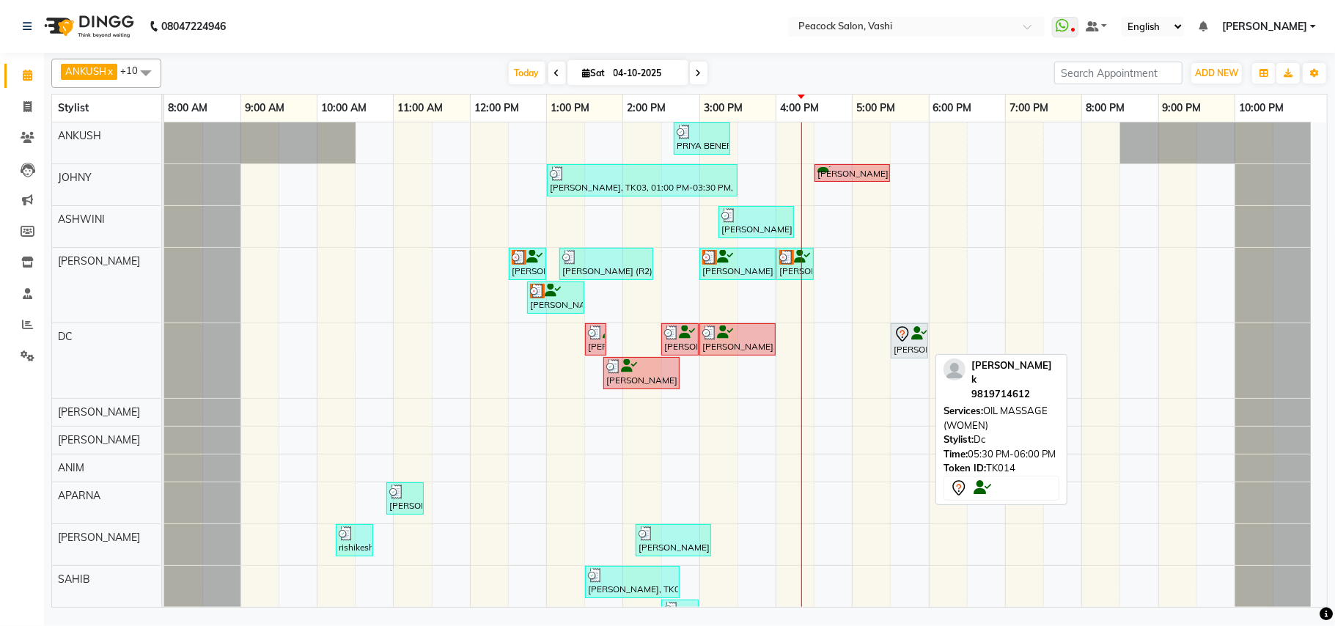
click at [902, 353] on div "[PERSON_NAME] k, TK14, 05:30 PM-06:00 PM, OIL MASSAGE (WOMEN)" at bounding box center [909, 341] width 34 height 31
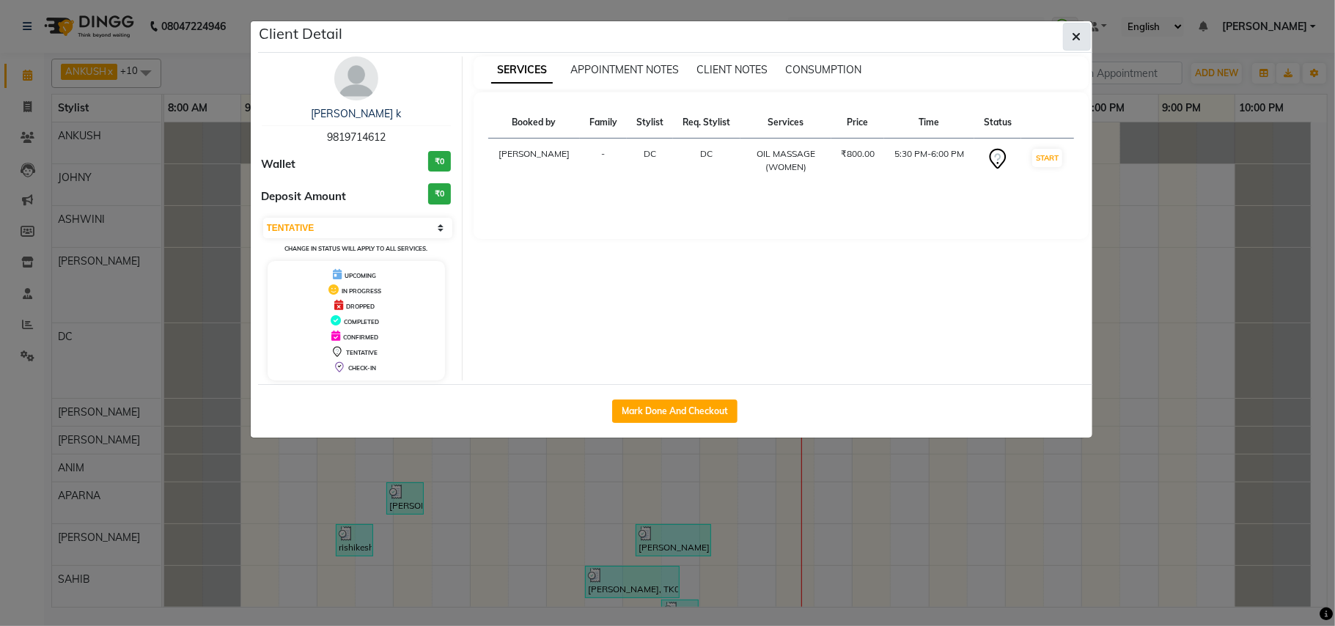
click at [1078, 37] on icon "button" at bounding box center [1077, 37] width 9 height 12
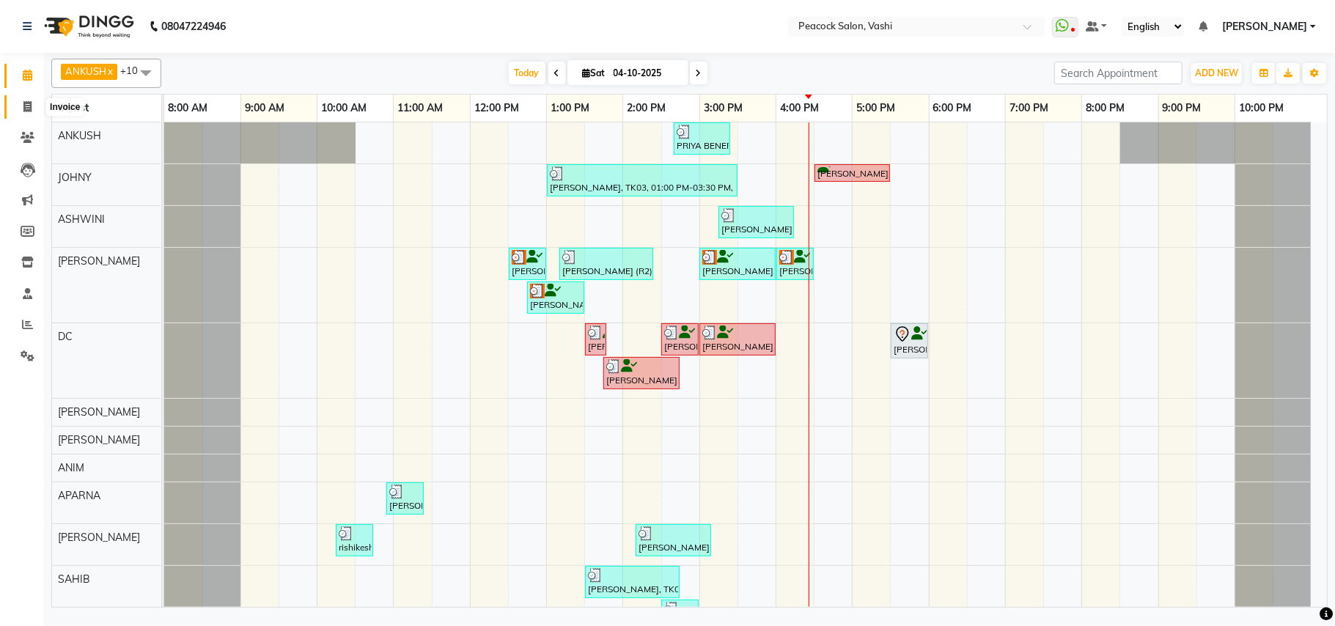
click at [28, 107] on icon at bounding box center [27, 106] width 8 height 11
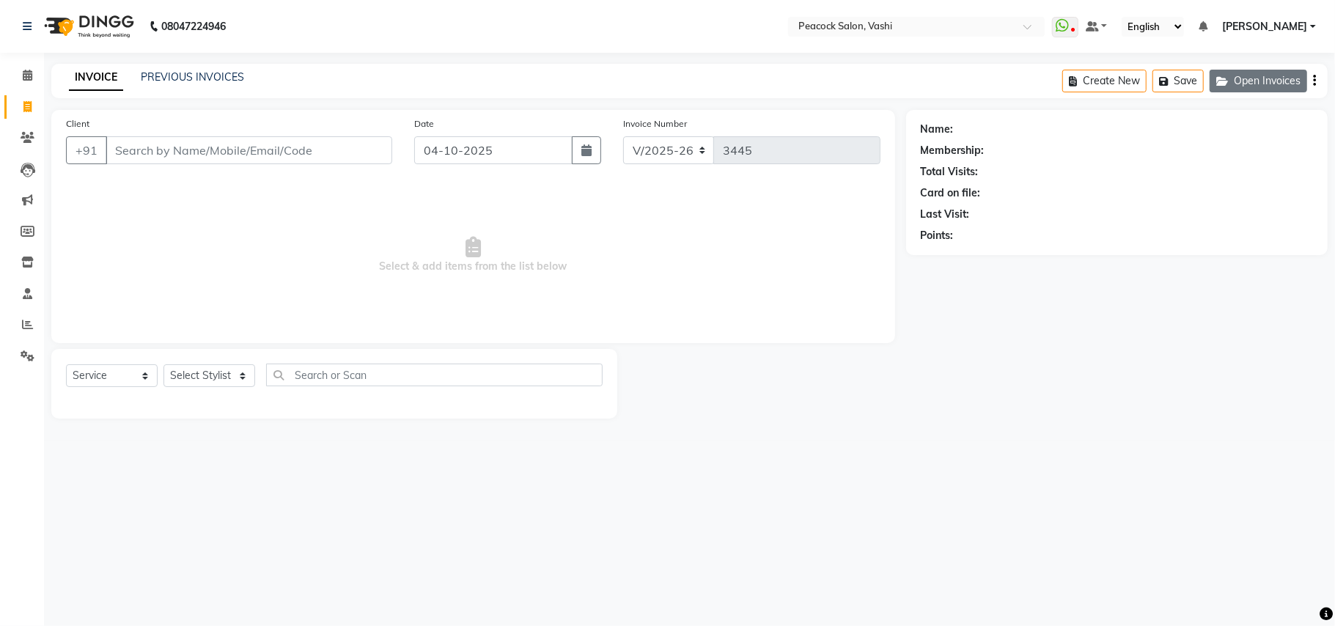
click at [1250, 76] on button "Open Invoices" at bounding box center [1259, 81] width 98 height 23
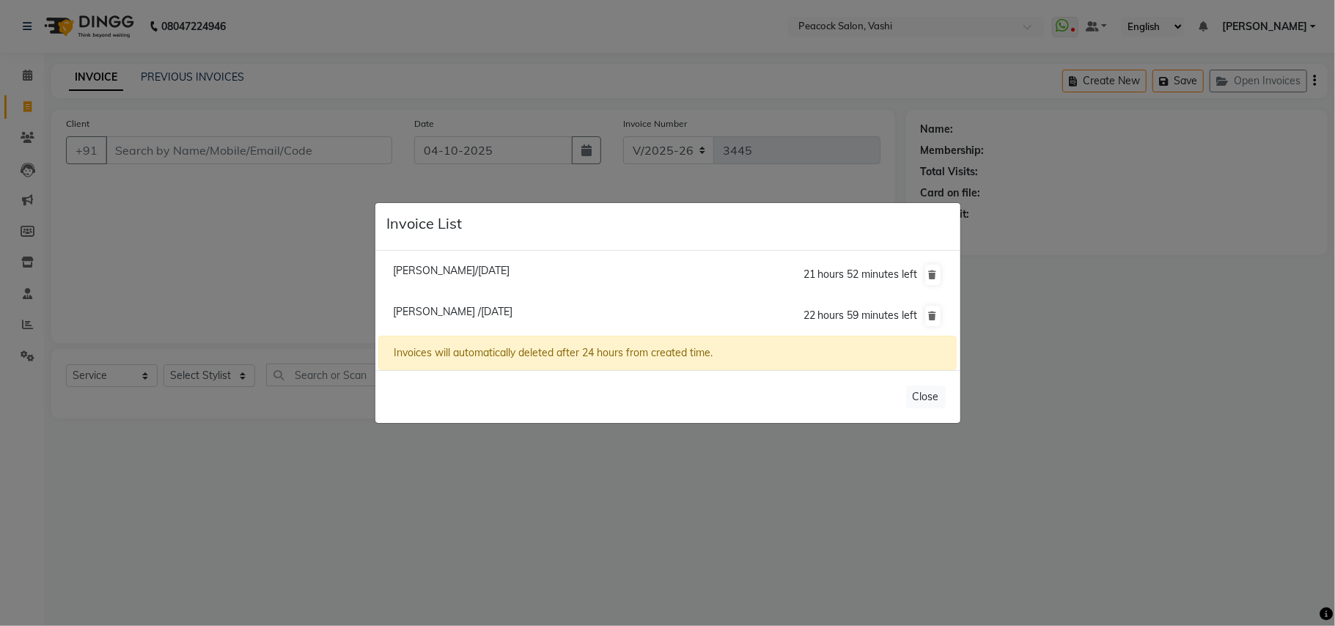
click at [449, 314] on span "Priti /04 October 2025" at bounding box center [453, 311] width 120 height 13
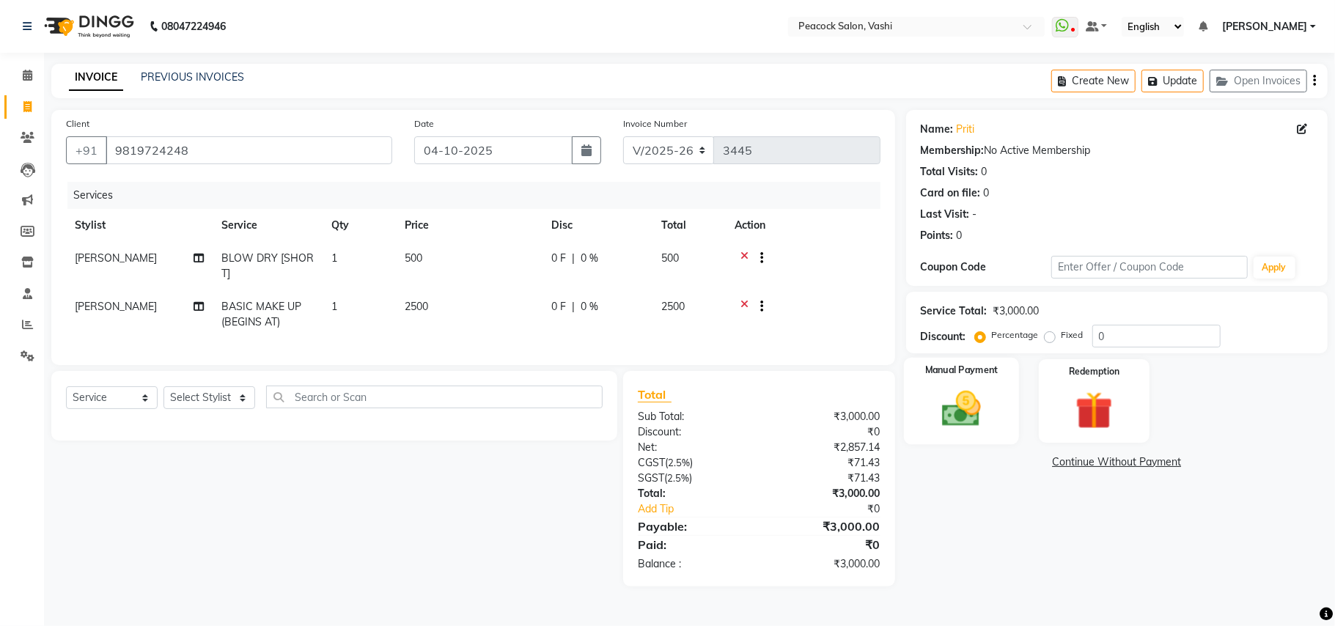
click at [980, 408] on img at bounding box center [962, 408] width 64 height 45
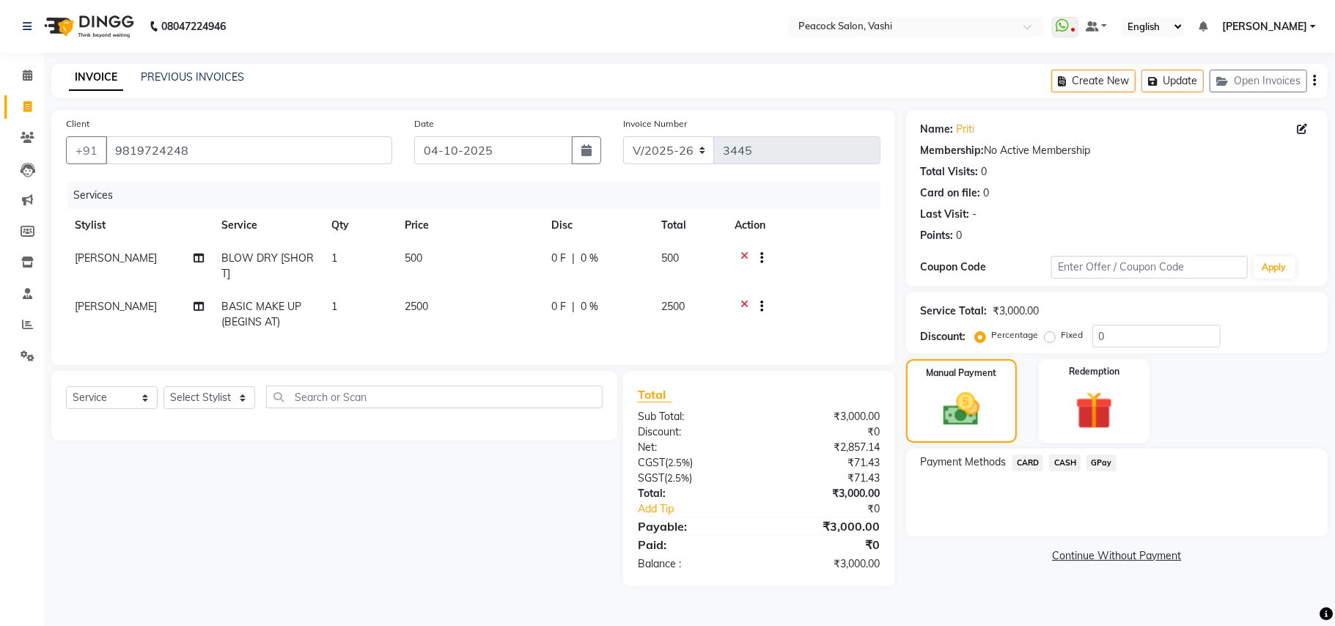
click at [1098, 462] on span "GPay" at bounding box center [1102, 463] width 30 height 17
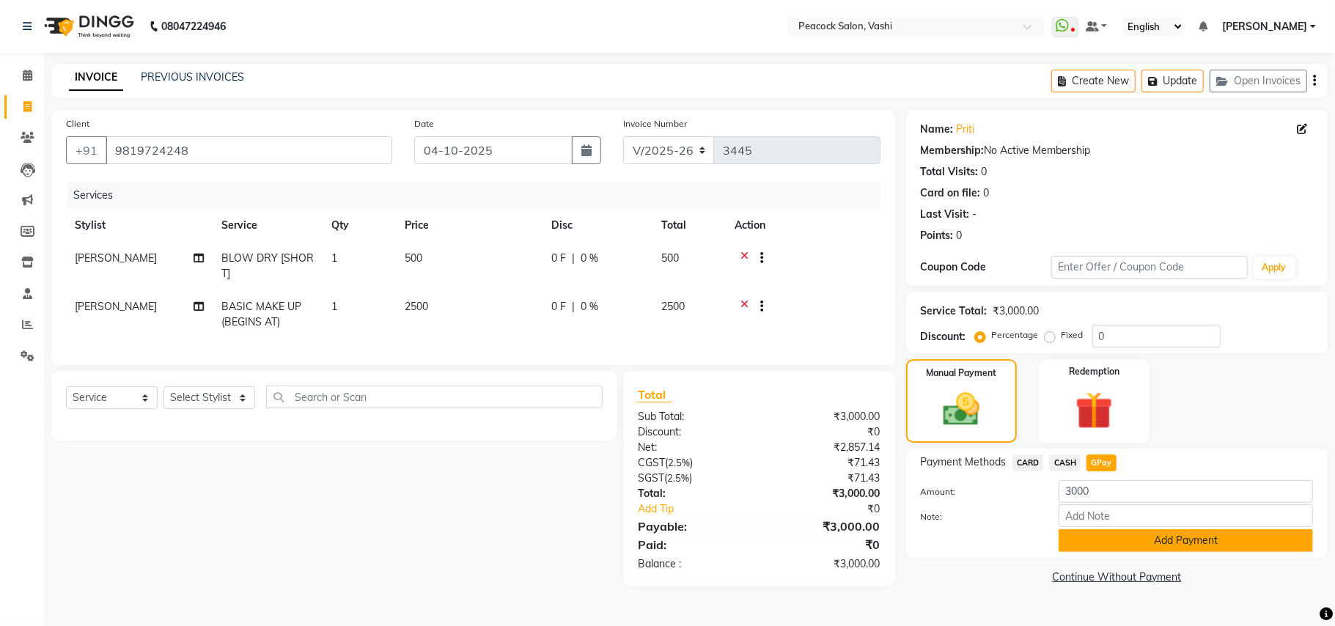
click at [1137, 543] on button "Add Payment" at bounding box center [1186, 540] width 254 height 23
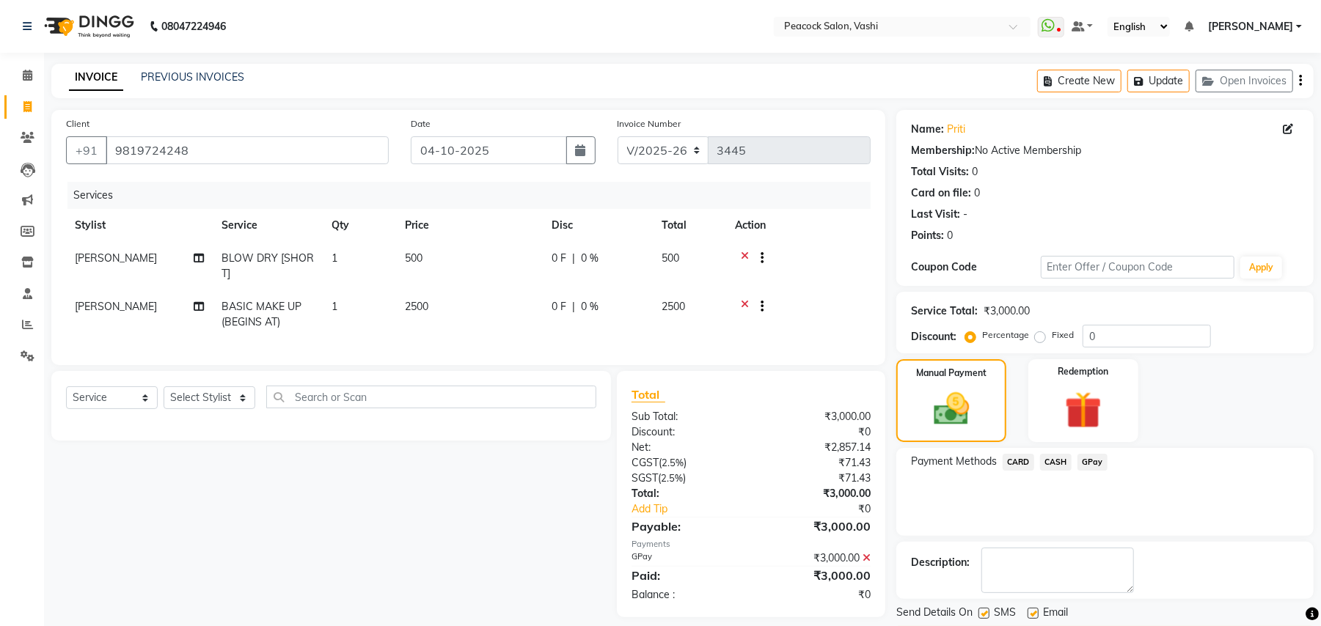
scroll to position [45, 0]
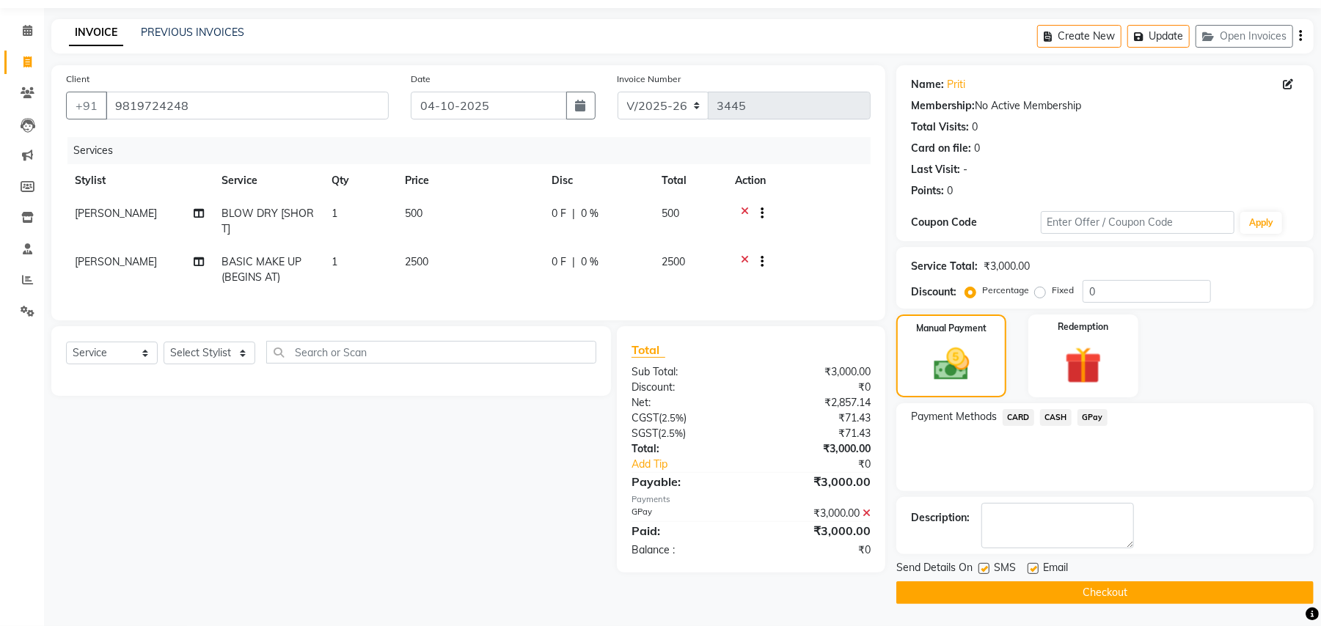
click at [1129, 584] on button "Checkout" at bounding box center [1104, 592] width 417 height 23
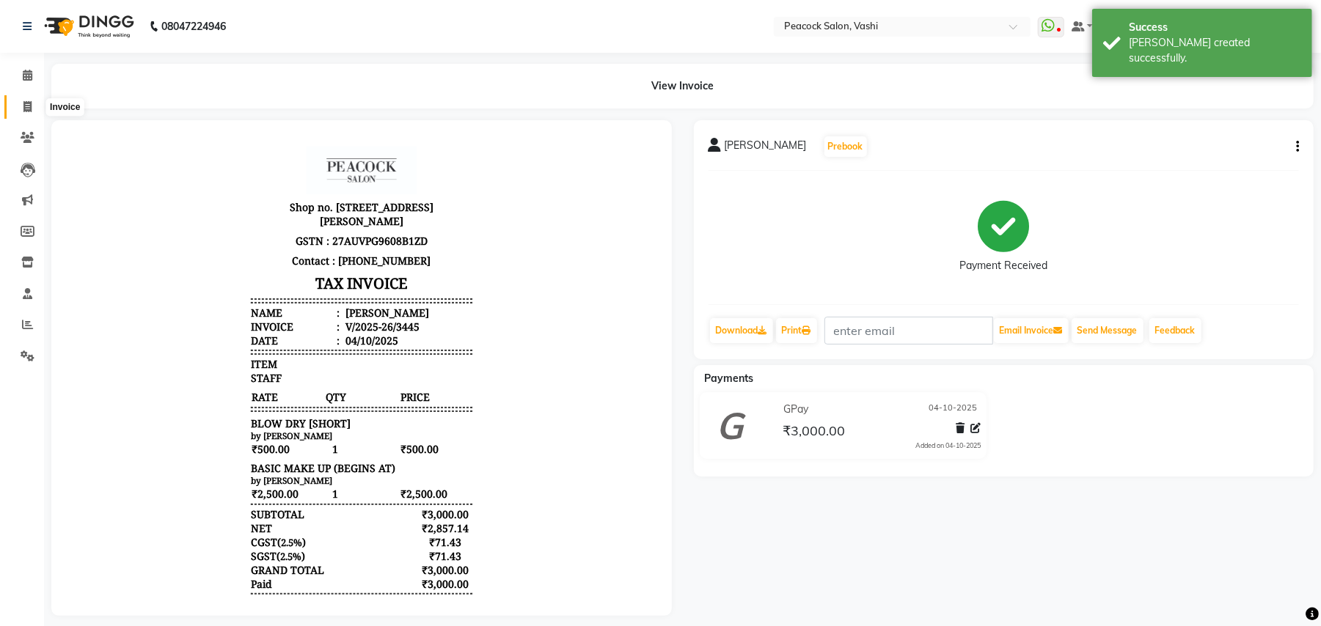
click at [23, 104] on icon at bounding box center [27, 106] width 8 height 11
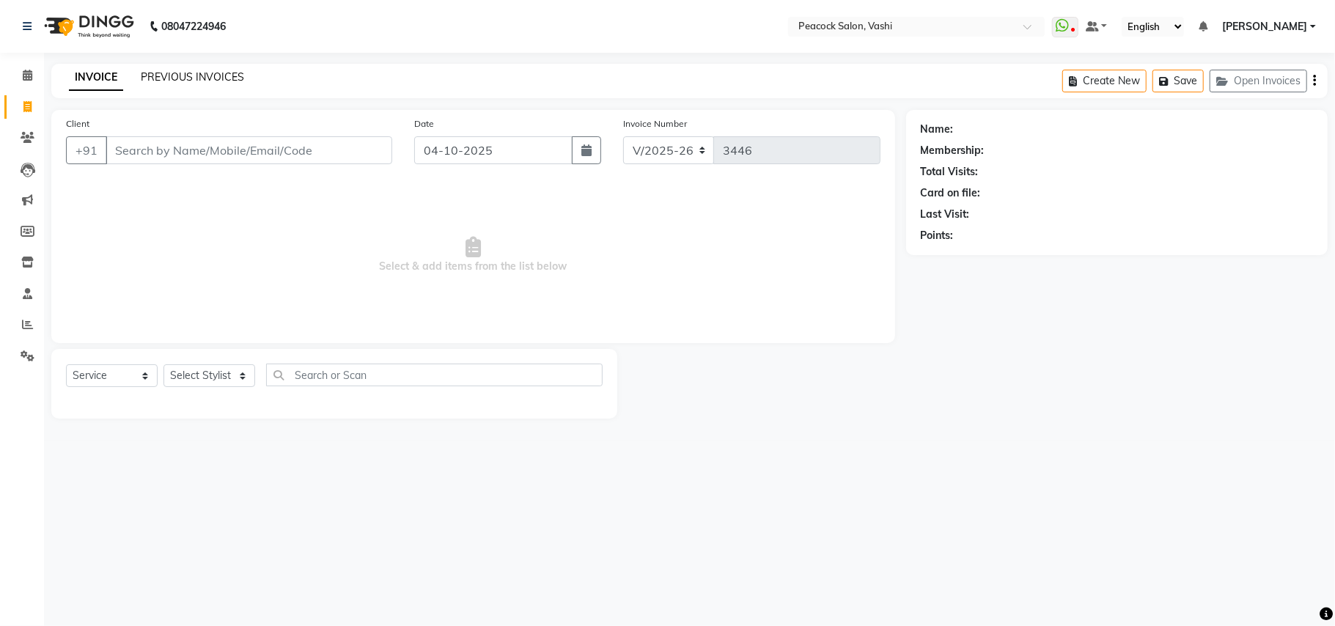
click at [153, 75] on link "PREVIOUS INVOICES" at bounding box center [192, 76] width 103 height 13
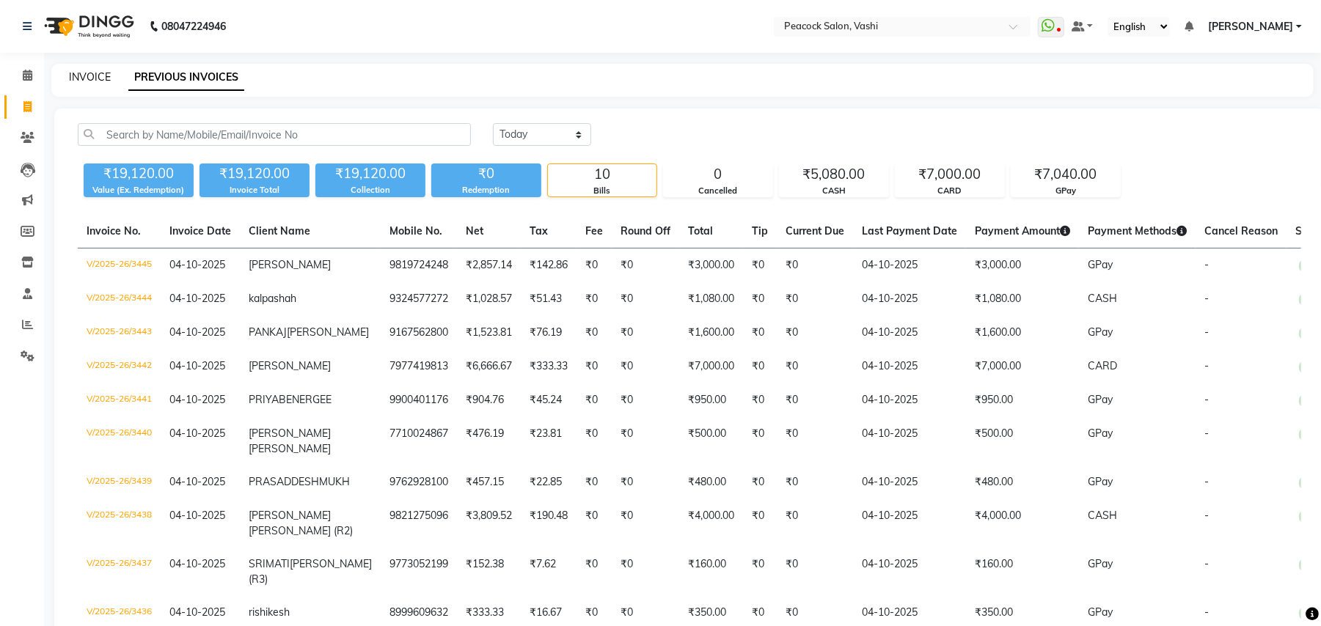
click at [100, 82] on link "INVOICE" at bounding box center [90, 76] width 42 height 13
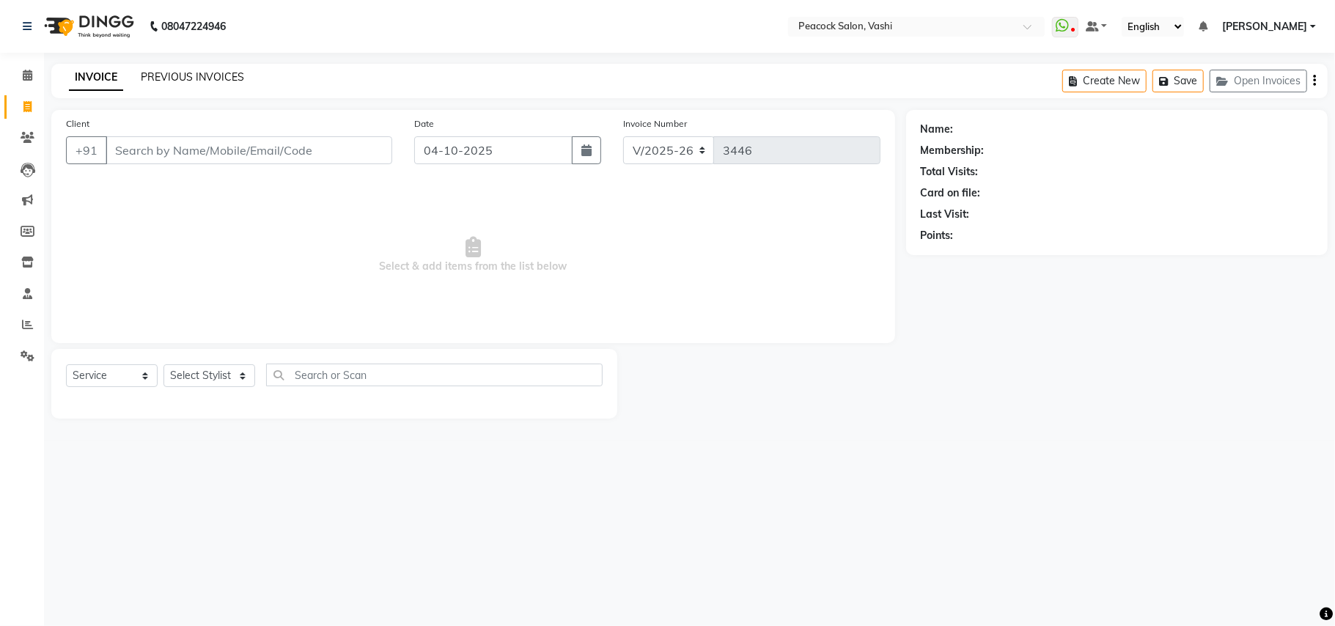
click at [148, 75] on link "PREVIOUS INVOICES" at bounding box center [192, 76] width 103 height 13
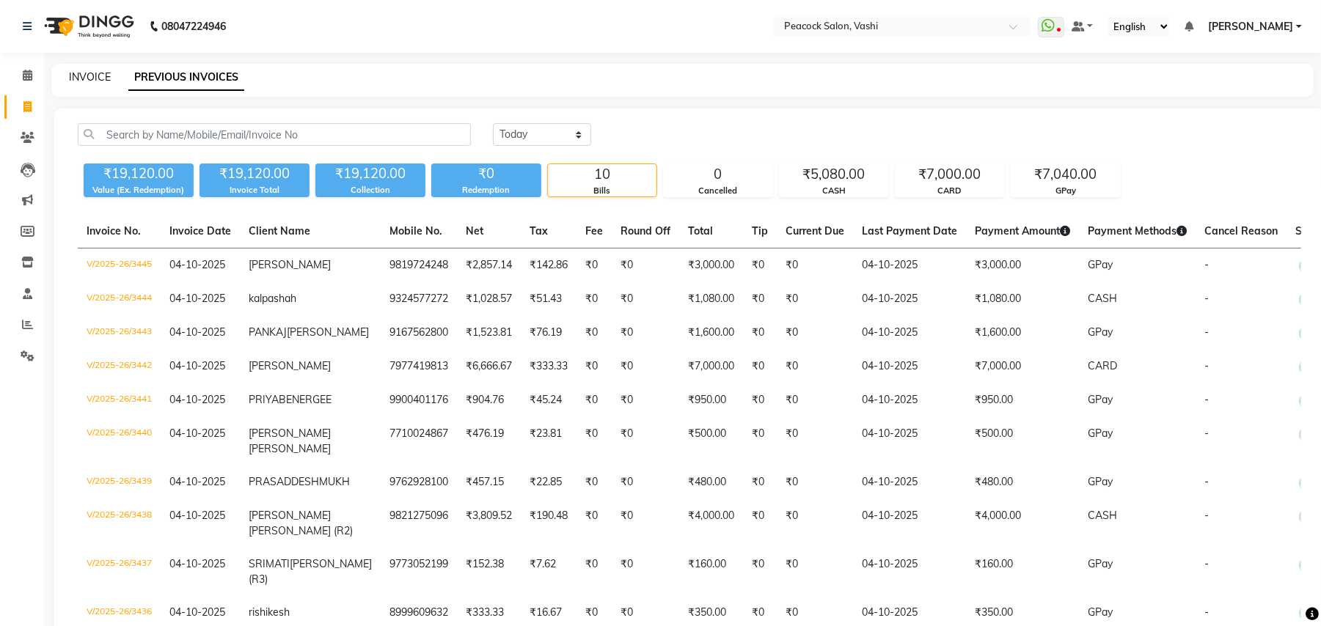
click at [89, 76] on link "INVOICE" at bounding box center [90, 76] width 42 height 13
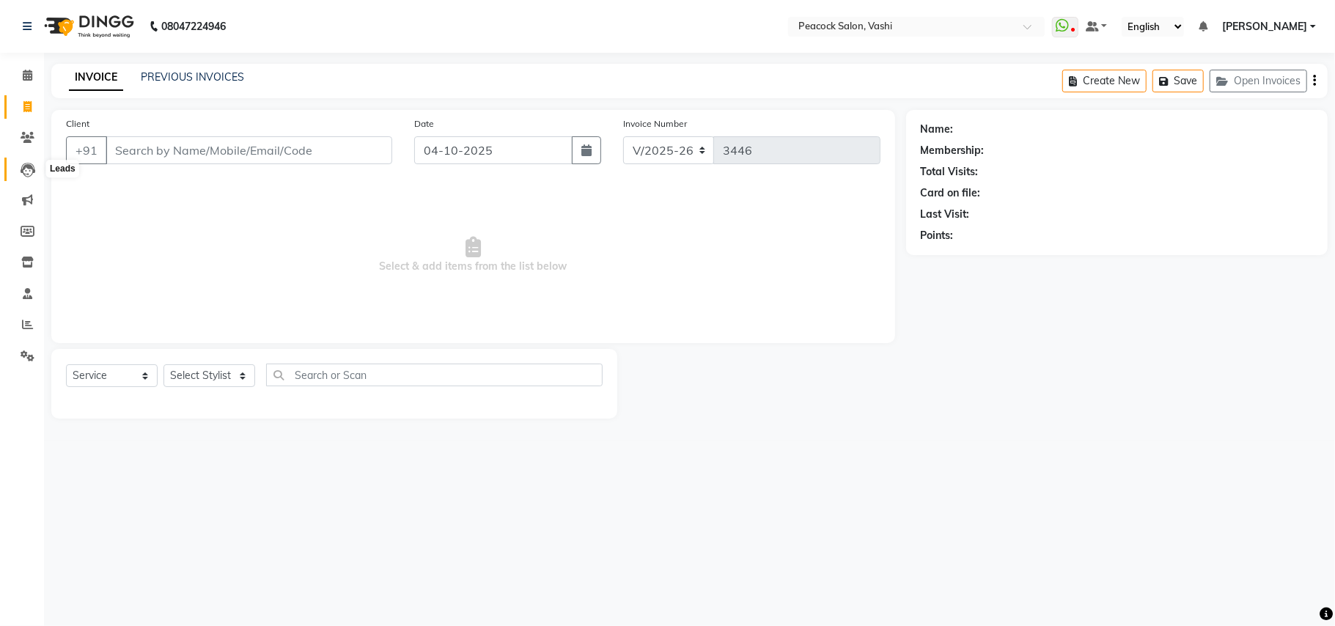
click at [26, 165] on icon at bounding box center [28, 170] width 15 height 15
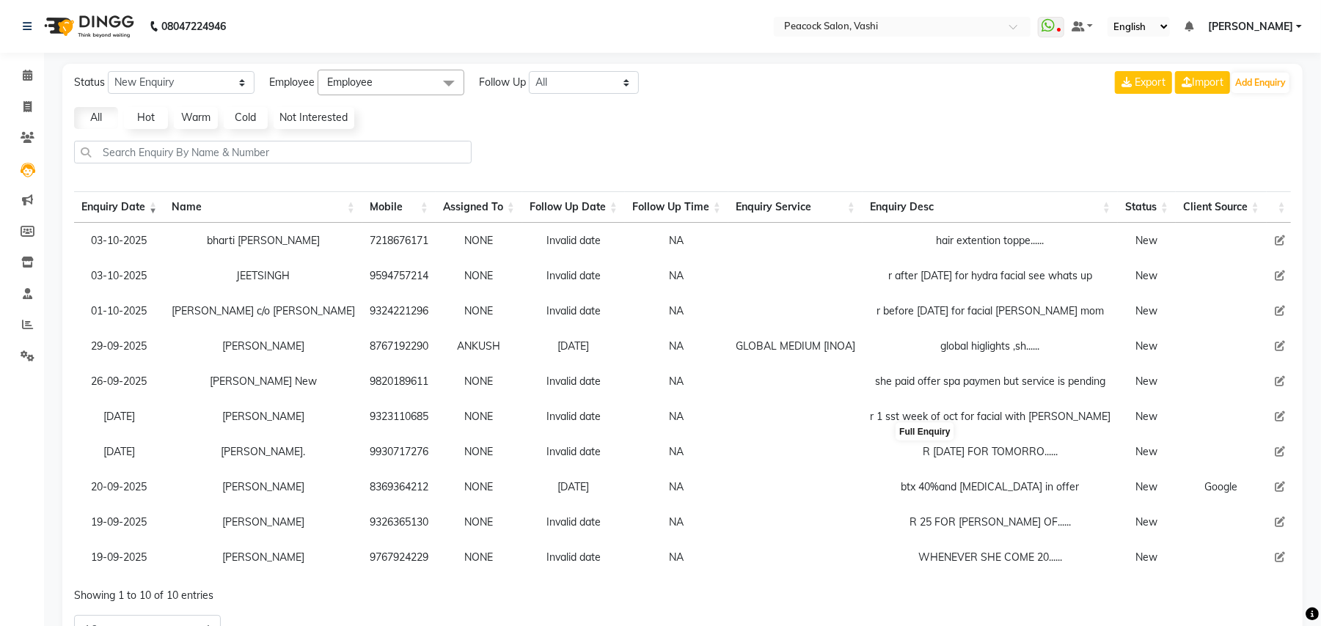
click at [933, 455] on div "R 10 oct FOR TOMORRO......" at bounding box center [990, 451] width 241 height 15
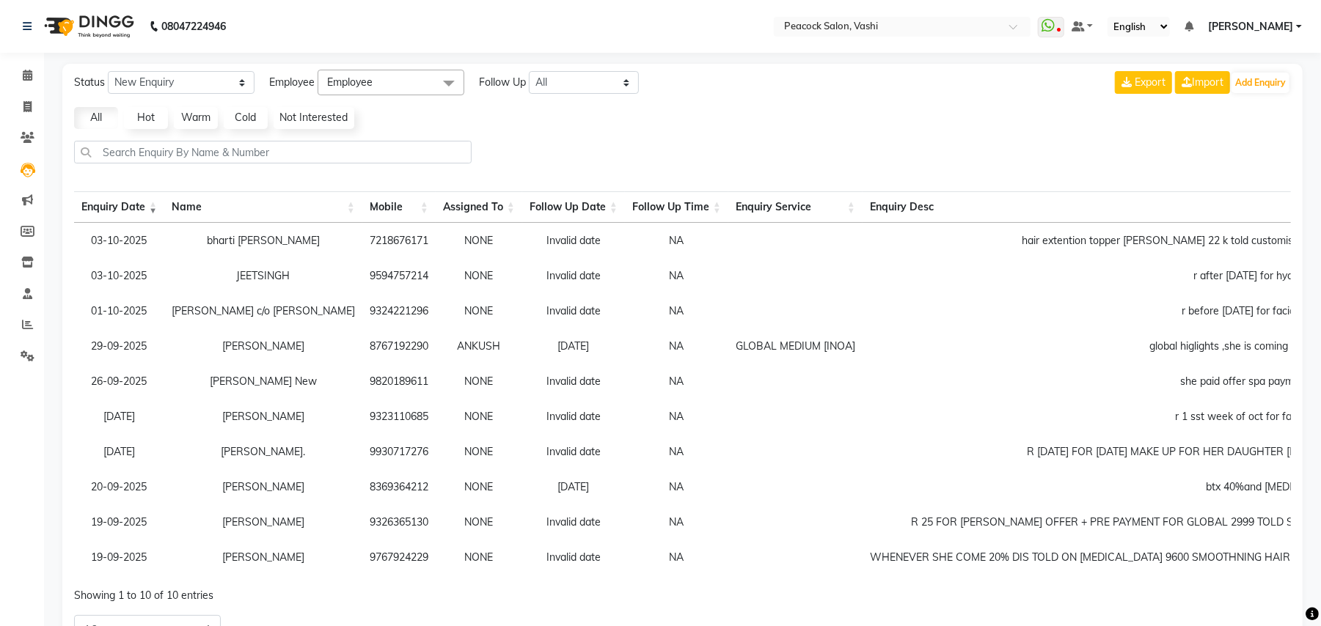
scroll to position [83, 0]
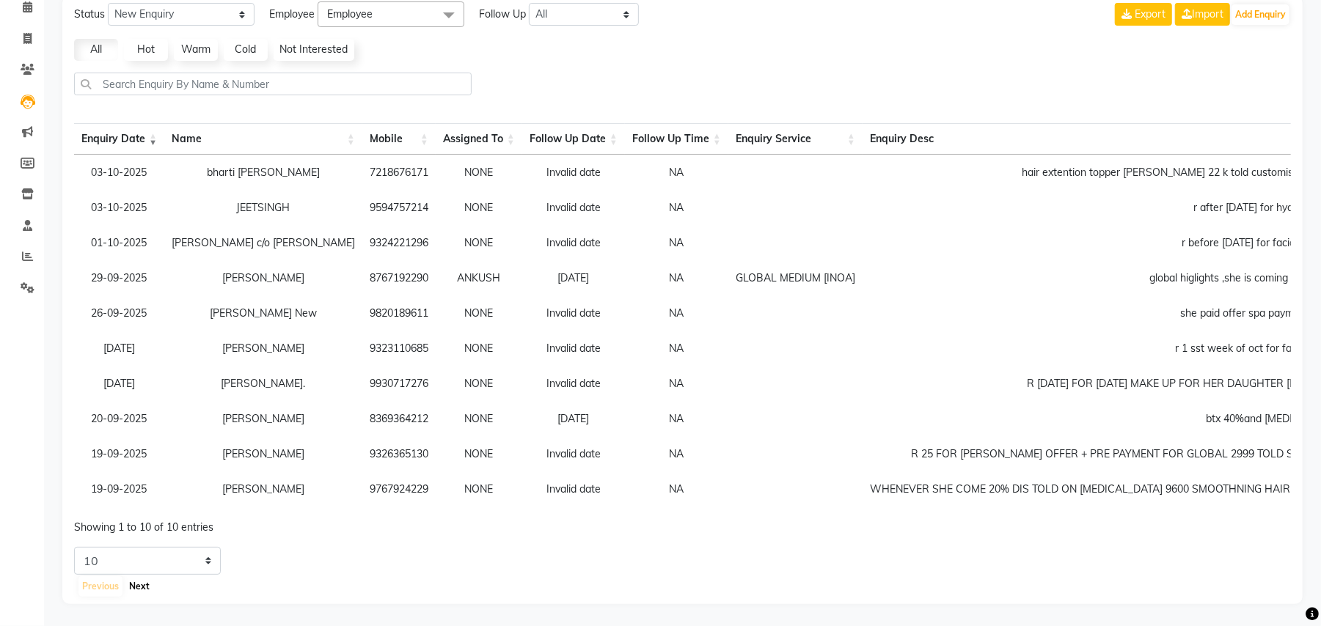
click at [132, 587] on button "Next" at bounding box center [139, 586] width 28 height 21
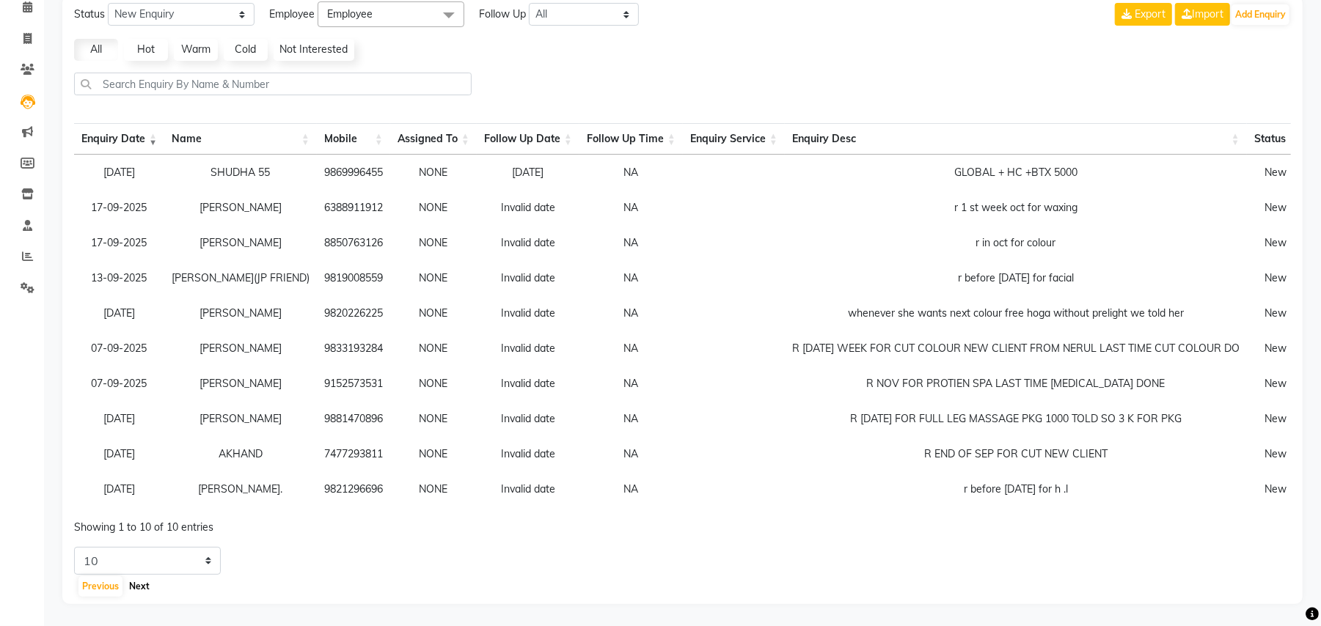
click at [144, 584] on button "Next" at bounding box center [139, 586] width 28 height 21
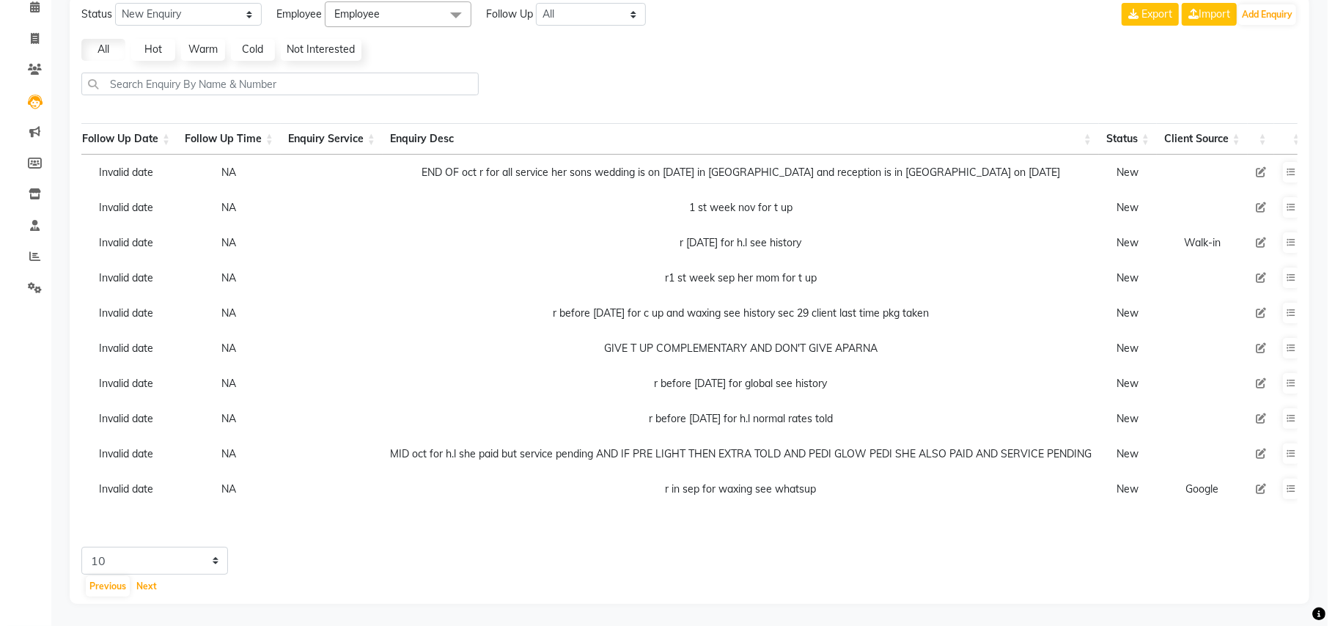
scroll to position [0, 415]
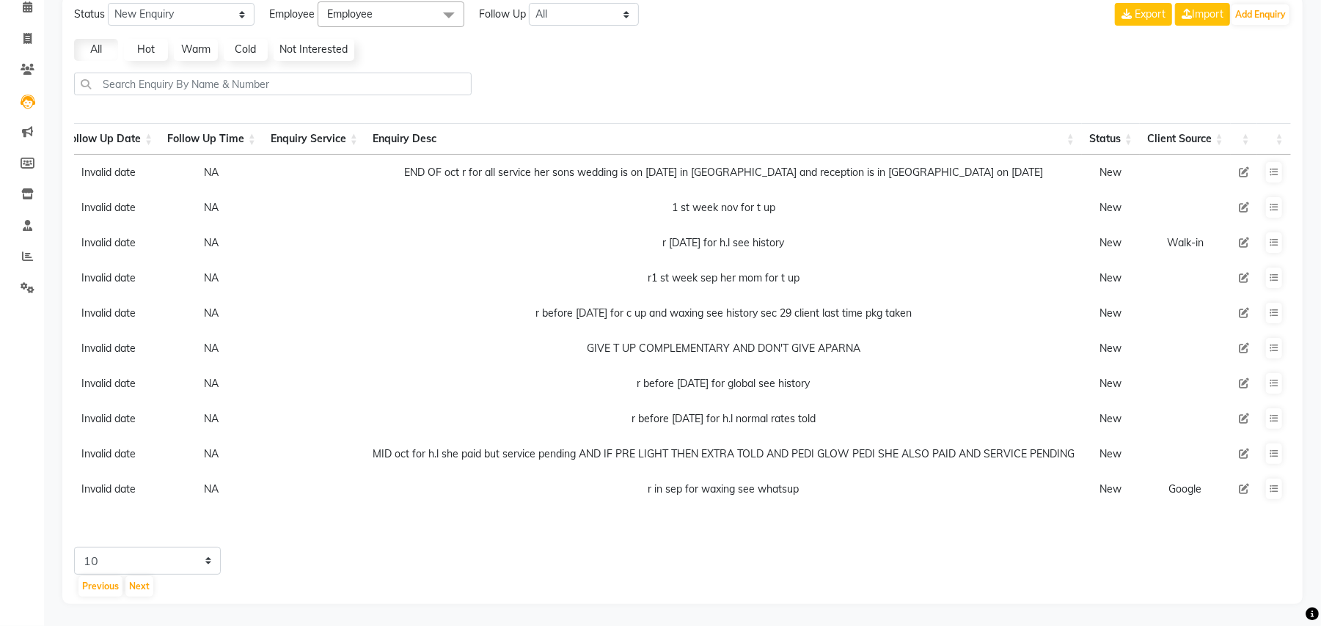
click at [1299, 273] on icon at bounding box center [1303, 278] width 9 height 10
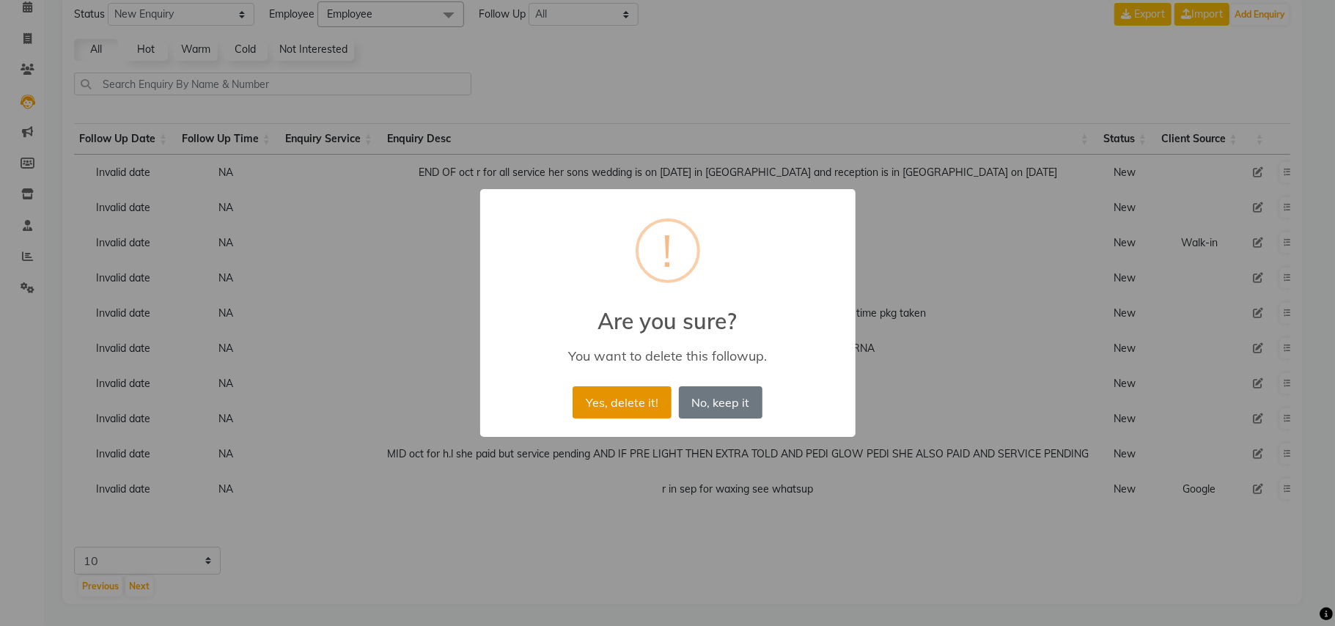
click at [640, 405] on button "Yes, delete it!" at bounding box center [622, 402] width 98 height 32
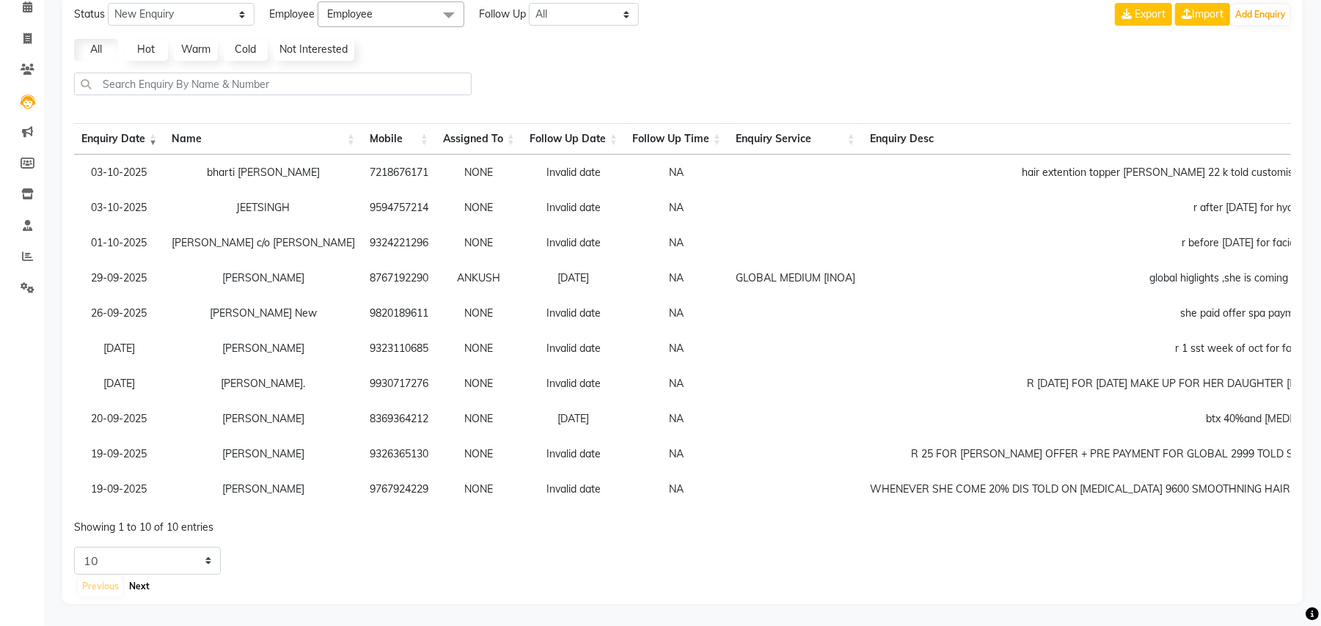
click at [133, 585] on button "Next" at bounding box center [139, 586] width 28 height 21
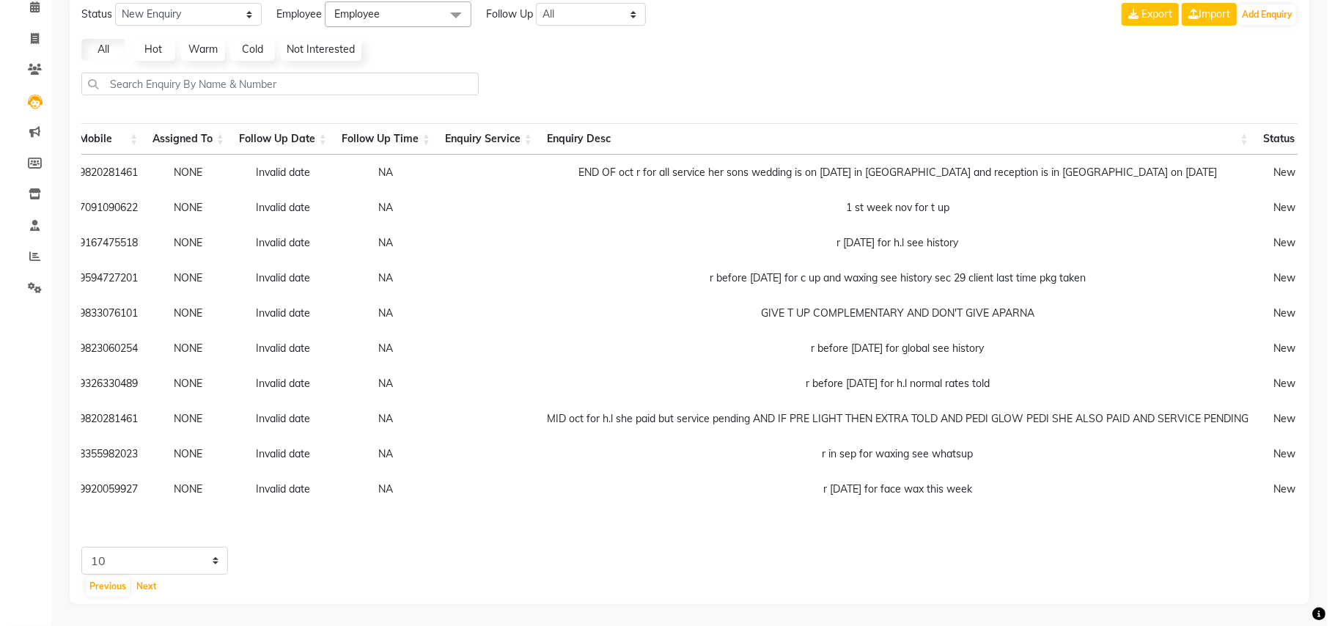
scroll to position [0, 406]
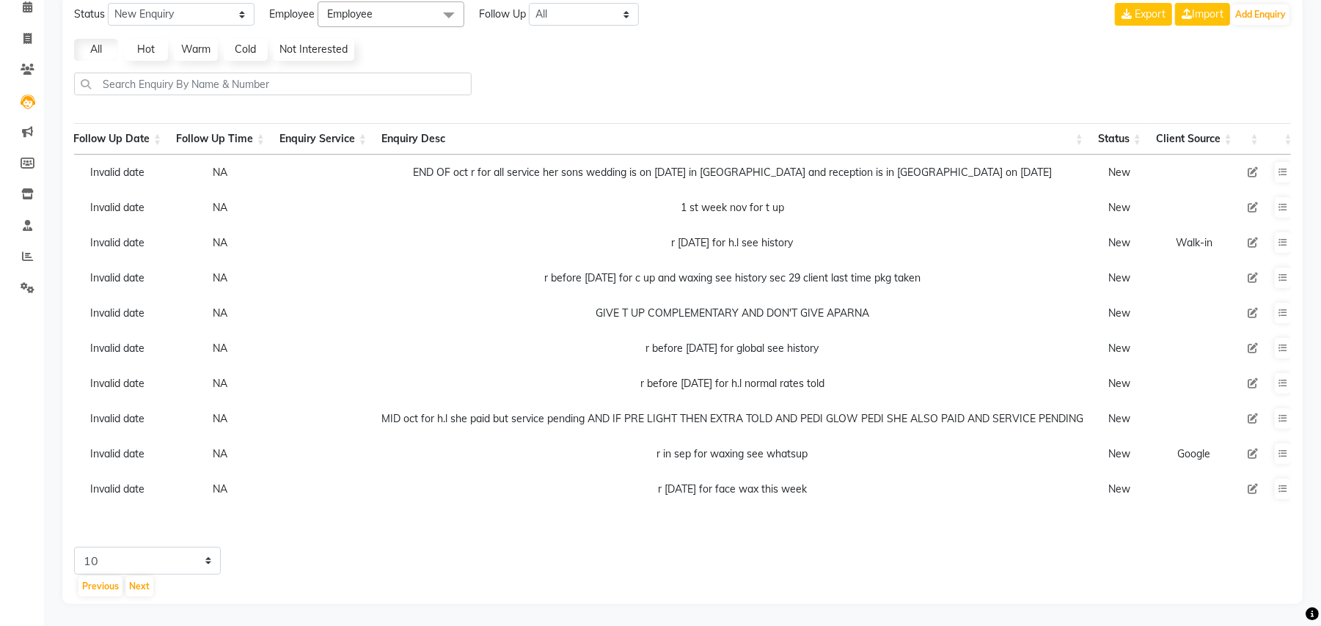
click at [1308, 449] on icon at bounding box center [1312, 454] width 9 height 10
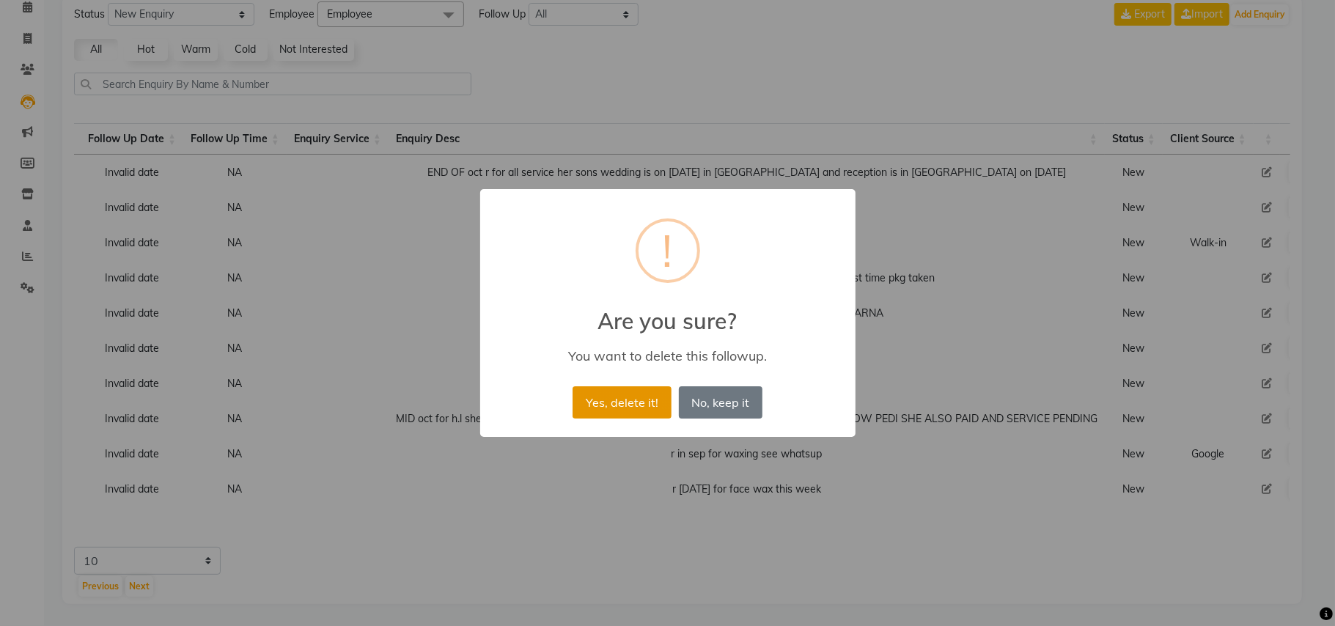
click at [604, 397] on button "Yes, delete it!" at bounding box center [622, 402] width 98 height 32
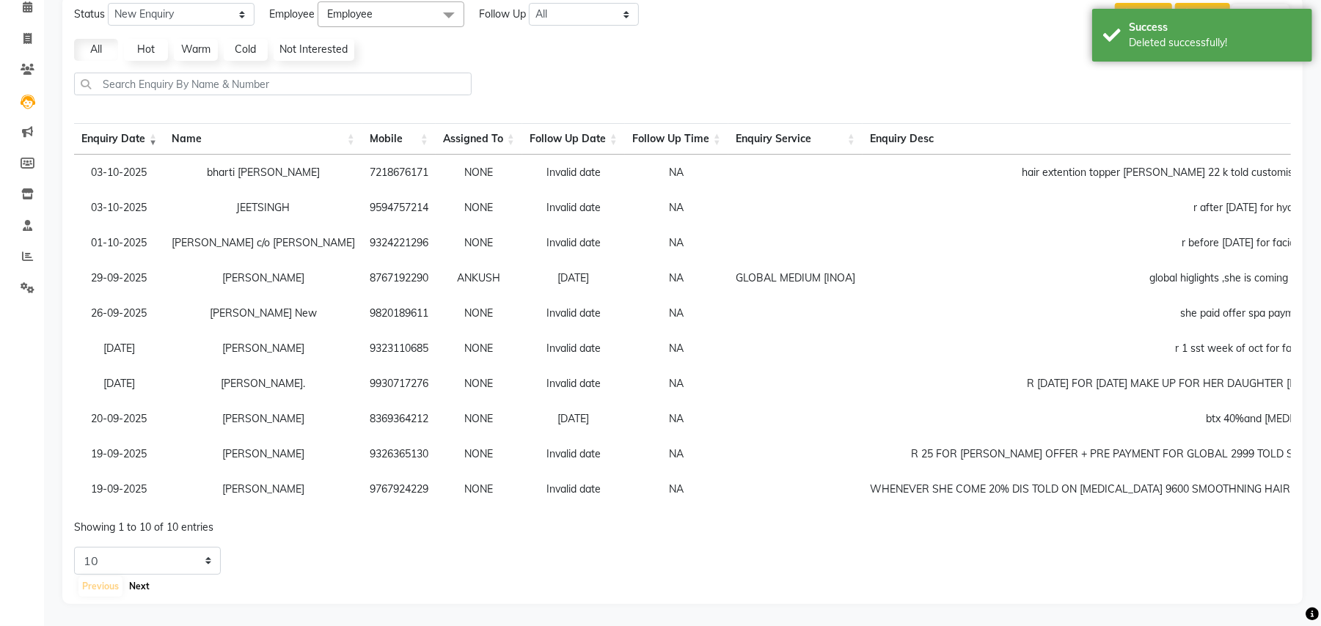
click at [135, 584] on button "Next" at bounding box center [139, 586] width 28 height 21
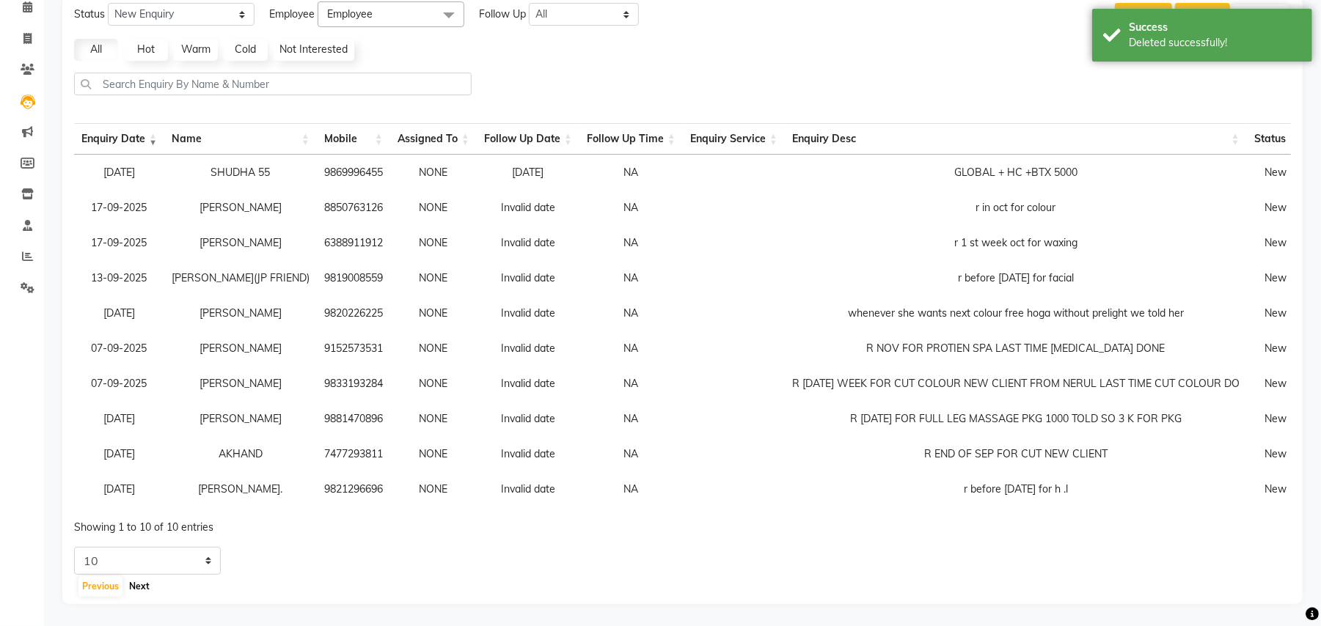
click at [135, 584] on button "Next" at bounding box center [139, 586] width 28 height 21
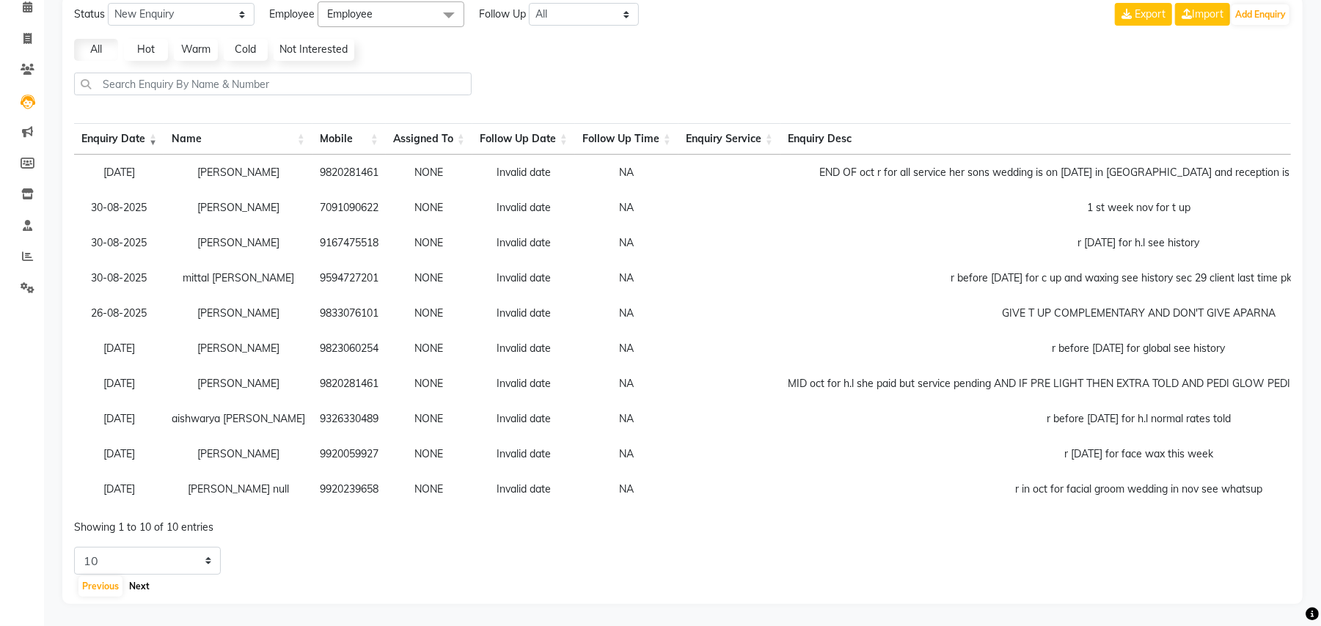
click at [139, 585] on button "Next" at bounding box center [139, 586] width 28 height 21
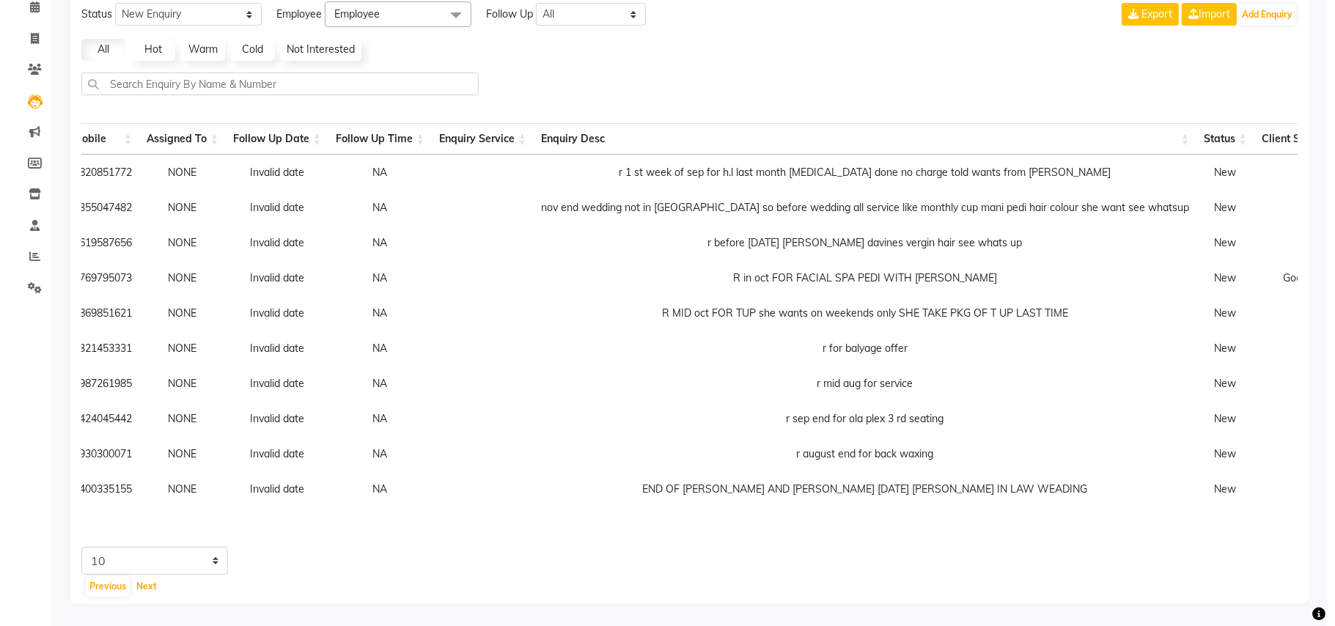
scroll to position [0, 305]
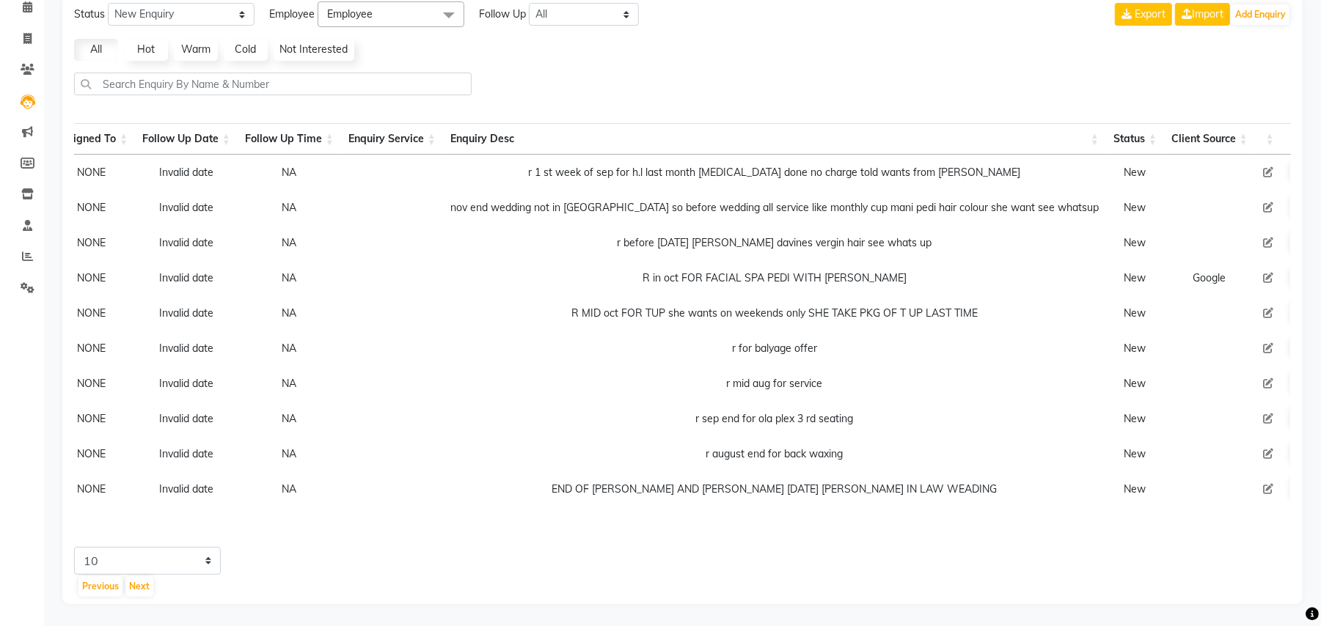
click at [1315, 159] on td at bounding box center [1328, 172] width 26 height 35
click at [1324, 167] on icon at bounding box center [1328, 172] width 9 height 10
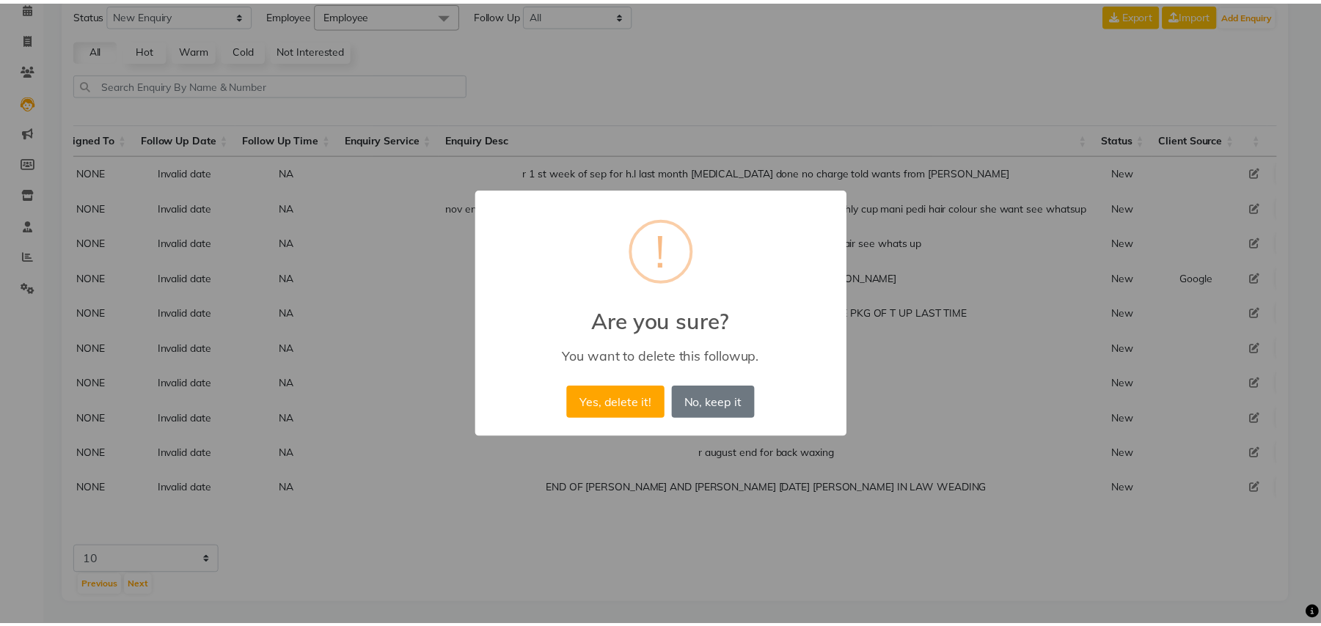
scroll to position [0, 290]
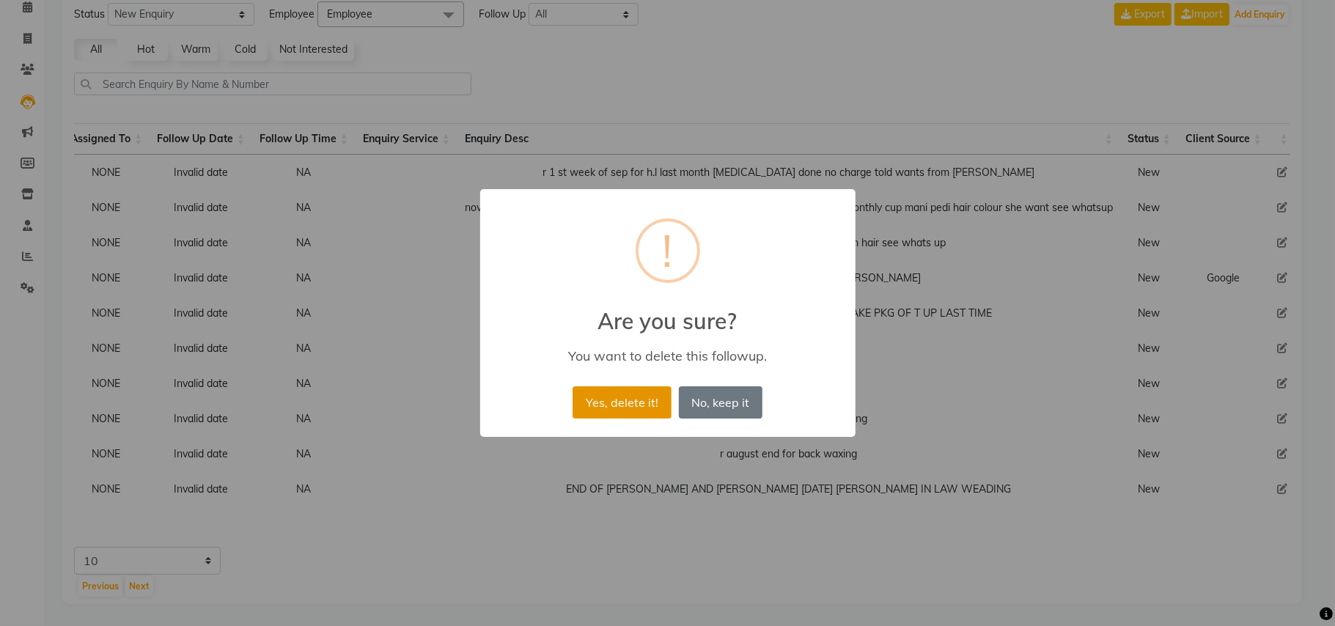
click at [606, 405] on button "Yes, delete it!" at bounding box center [622, 402] width 98 height 32
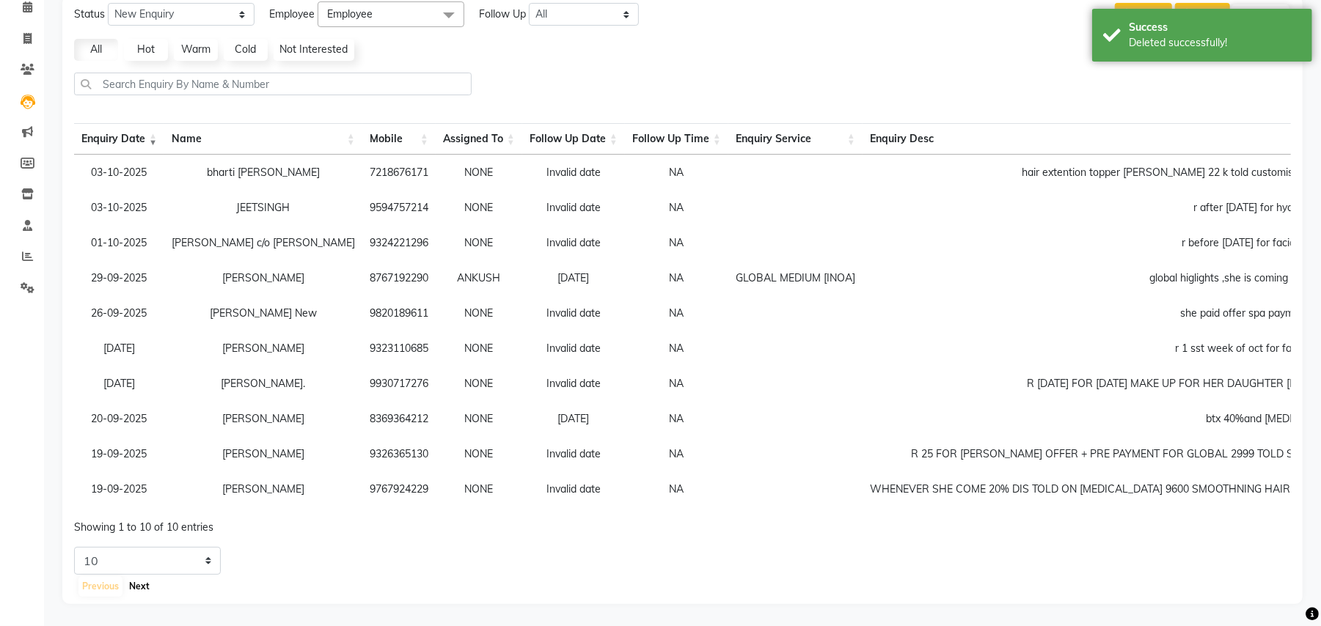
click at [136, 588] on button "Next" at bounding box center [139, 586] width 28 height 21
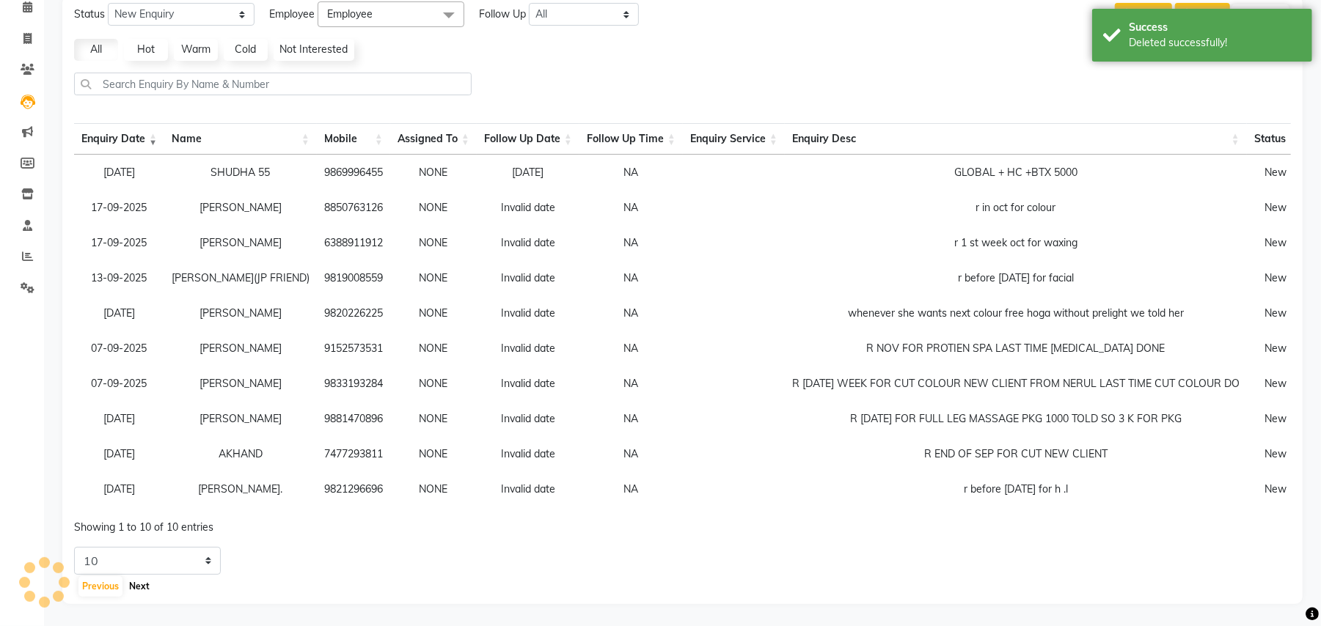
click at [136, 588] on button "Next" at bounding box center [139, 586] width 28 height 21
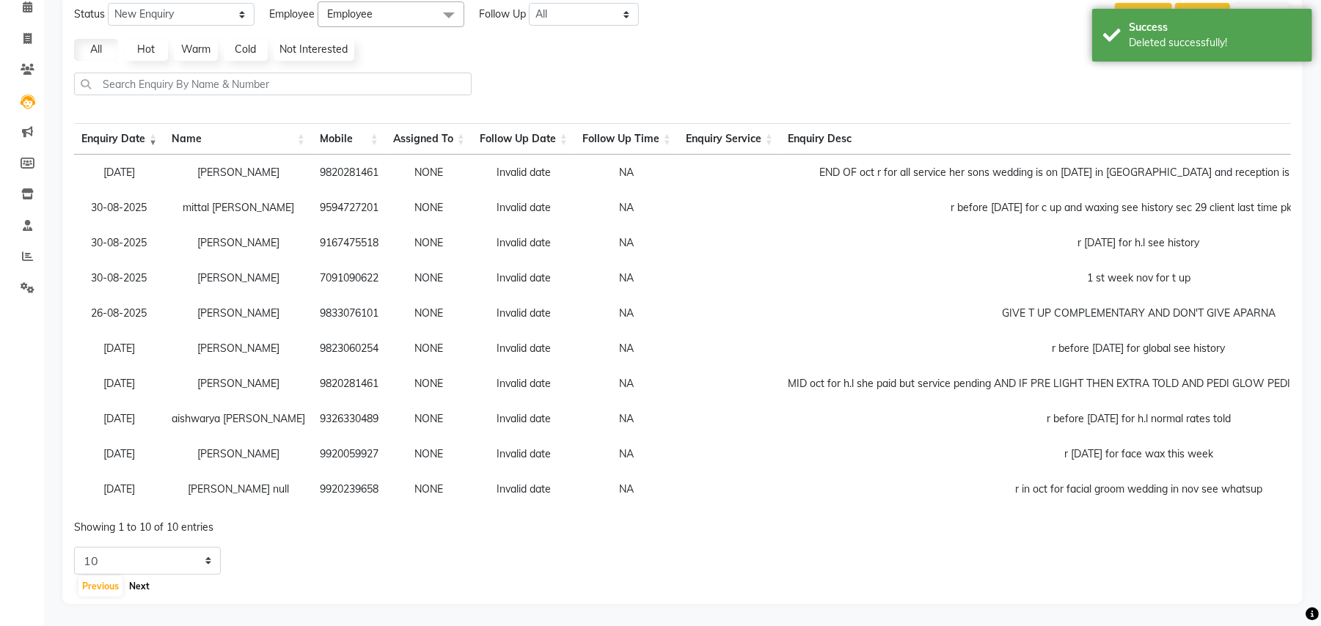
click at [136, 588] on button "Next" at bounding box center [139, 586] width 28 height 21
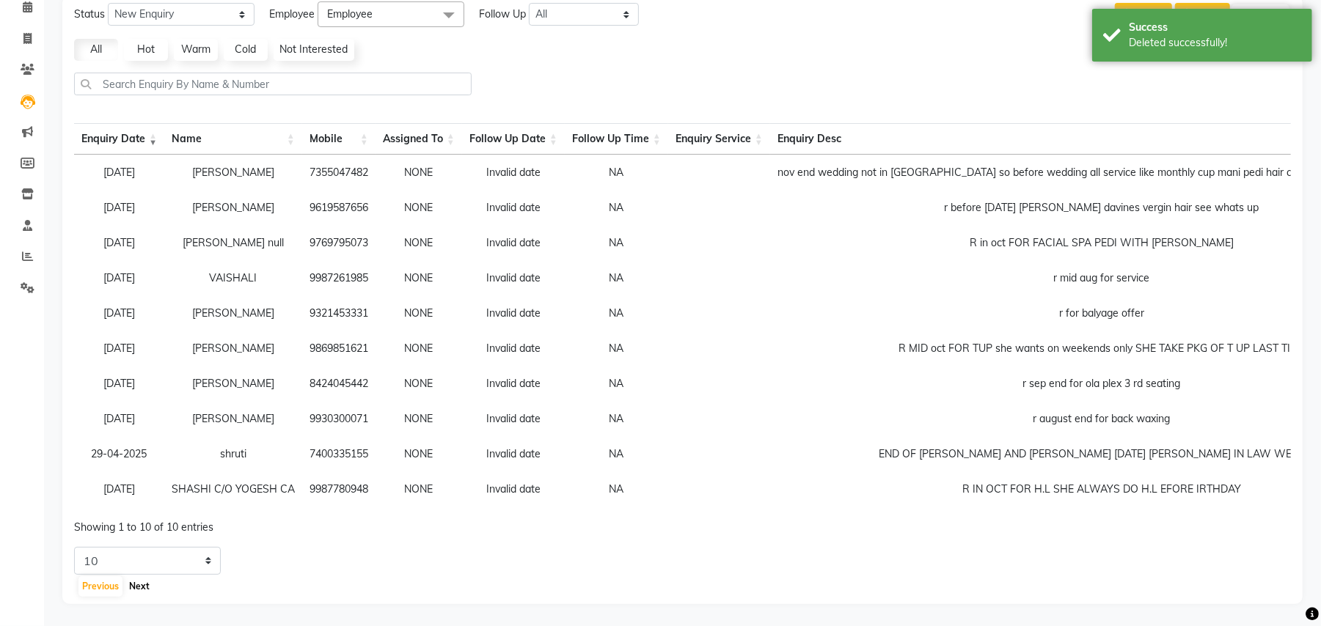
click at [136, 588] on button "Next" at bounding box center [139, 586] width 28 height 21
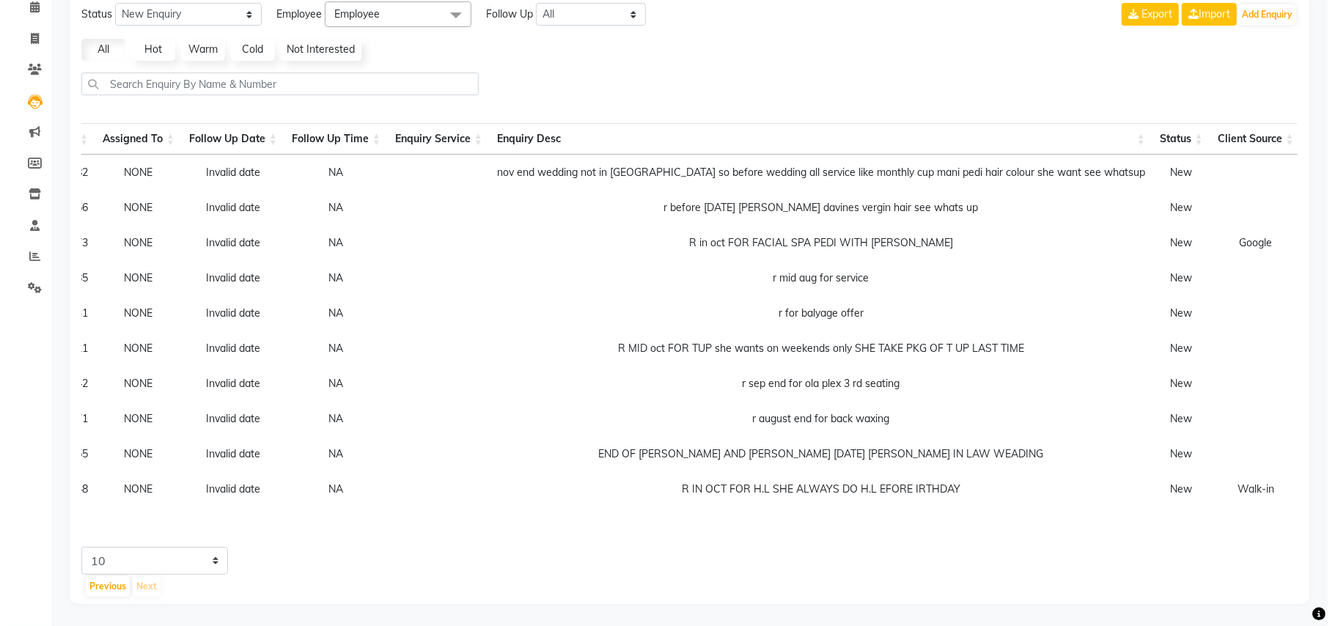
scroll to position [0, 311]
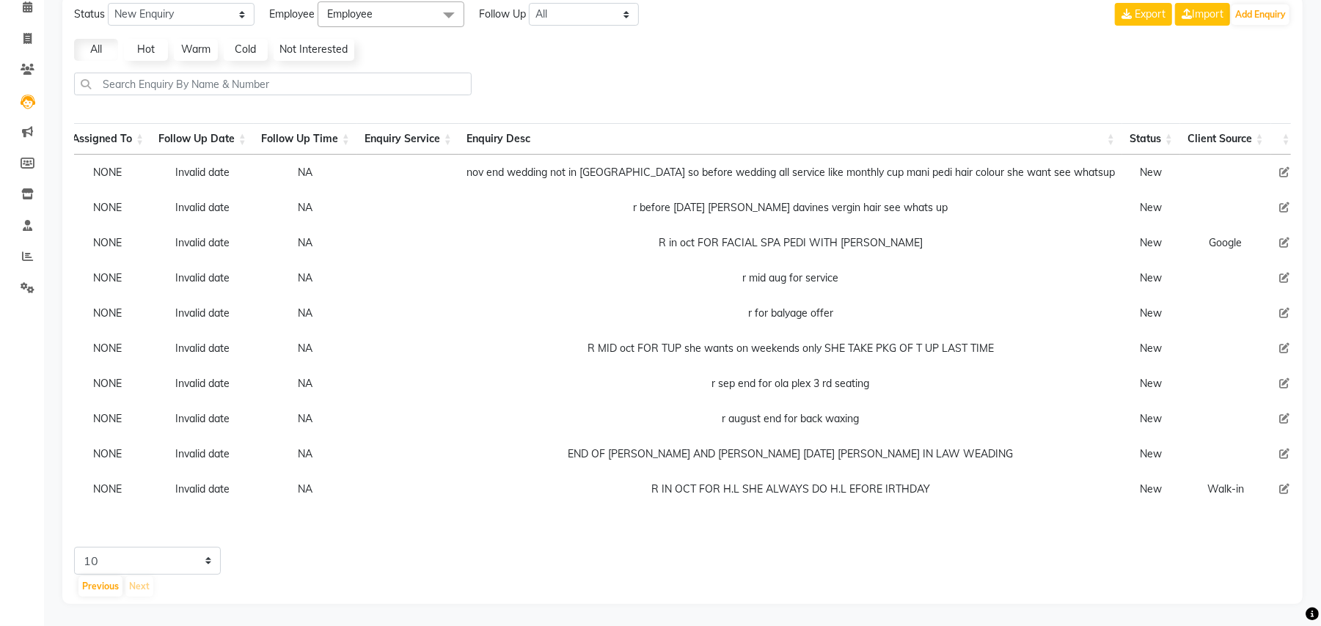
click at [1335, 273] on icon at bounding box center [1344, 278] width 9 height 10
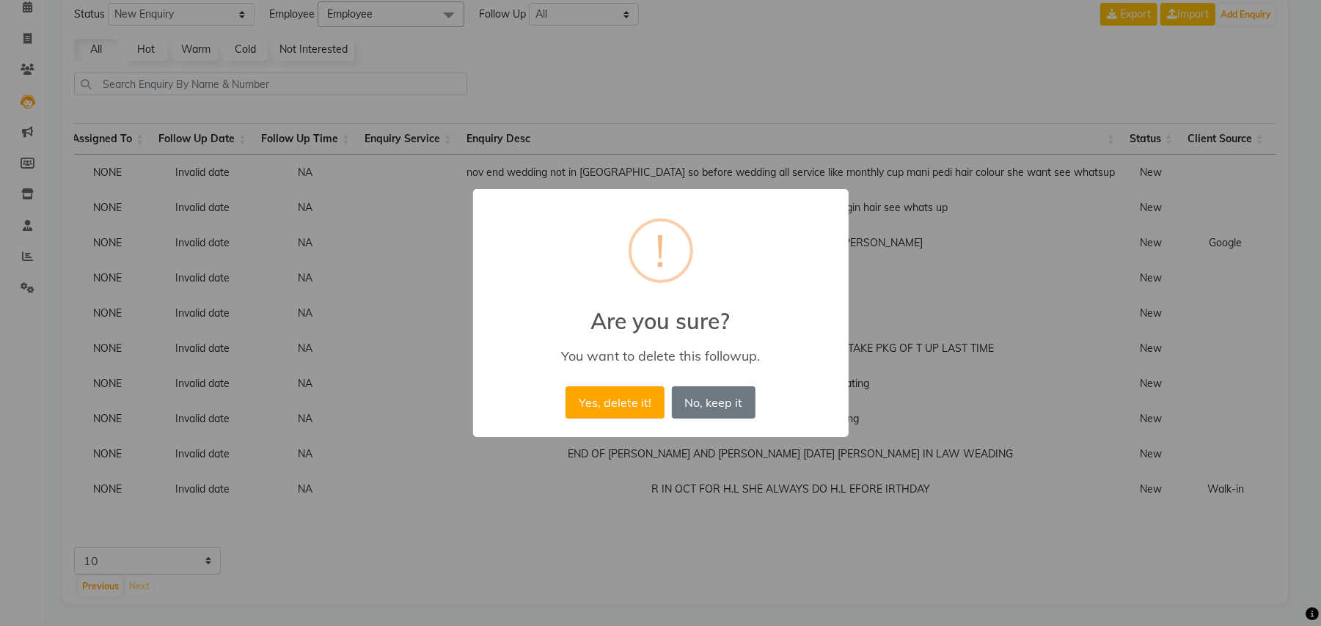
scroll to position [0, 296]
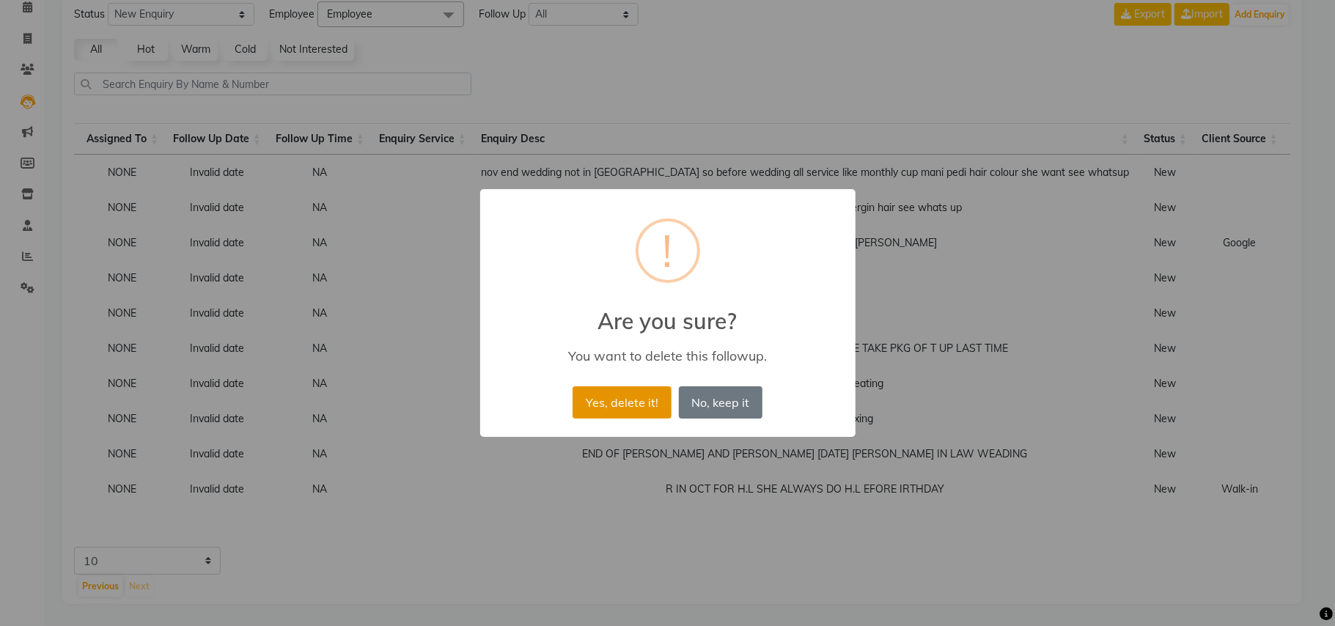
click at [631, 412] on button "Yes, delete it!" at bounding box center [622, 402] width 98 height 32
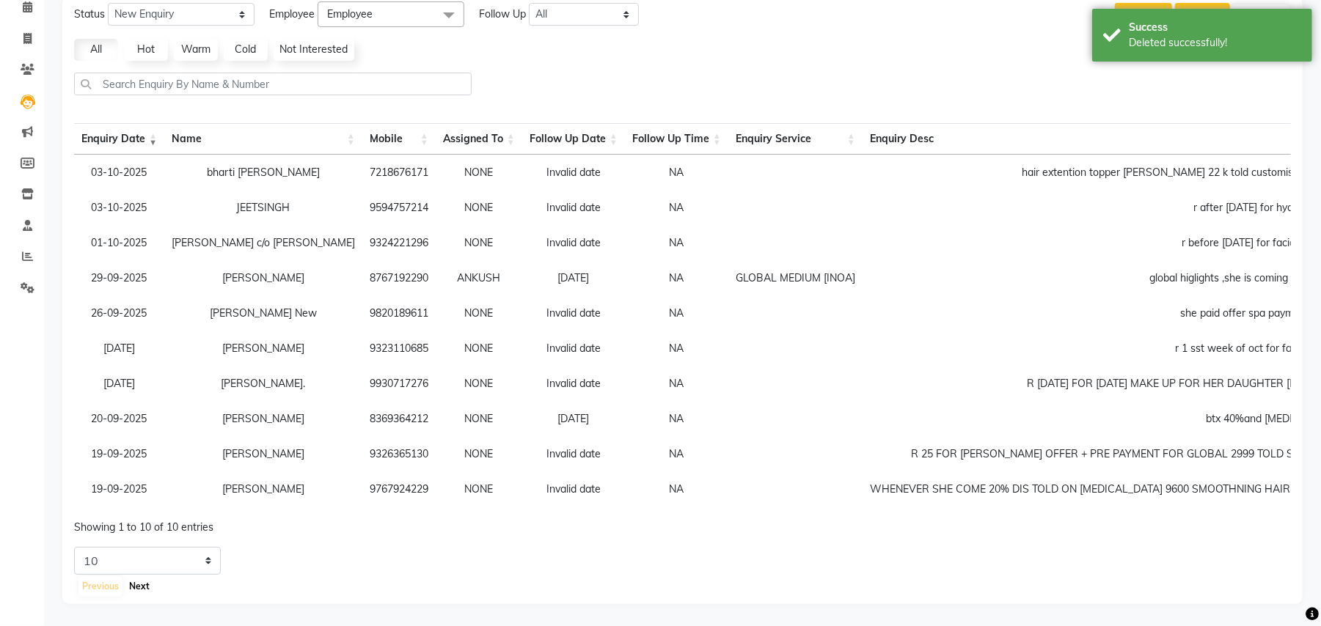
click at [133, 581] on button "Next" at bounding box center [139, 586] width 28 height 21
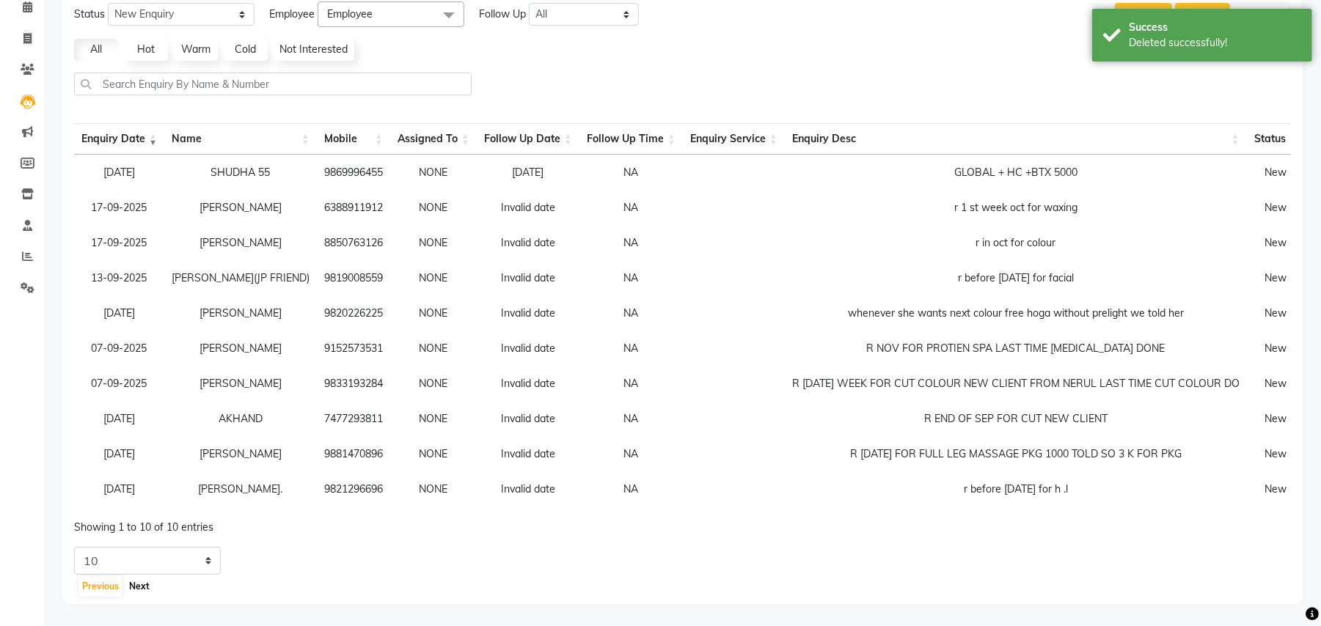
click at [136, 581] on button "Next" at bounding box center [139, 586] width 28 height 21
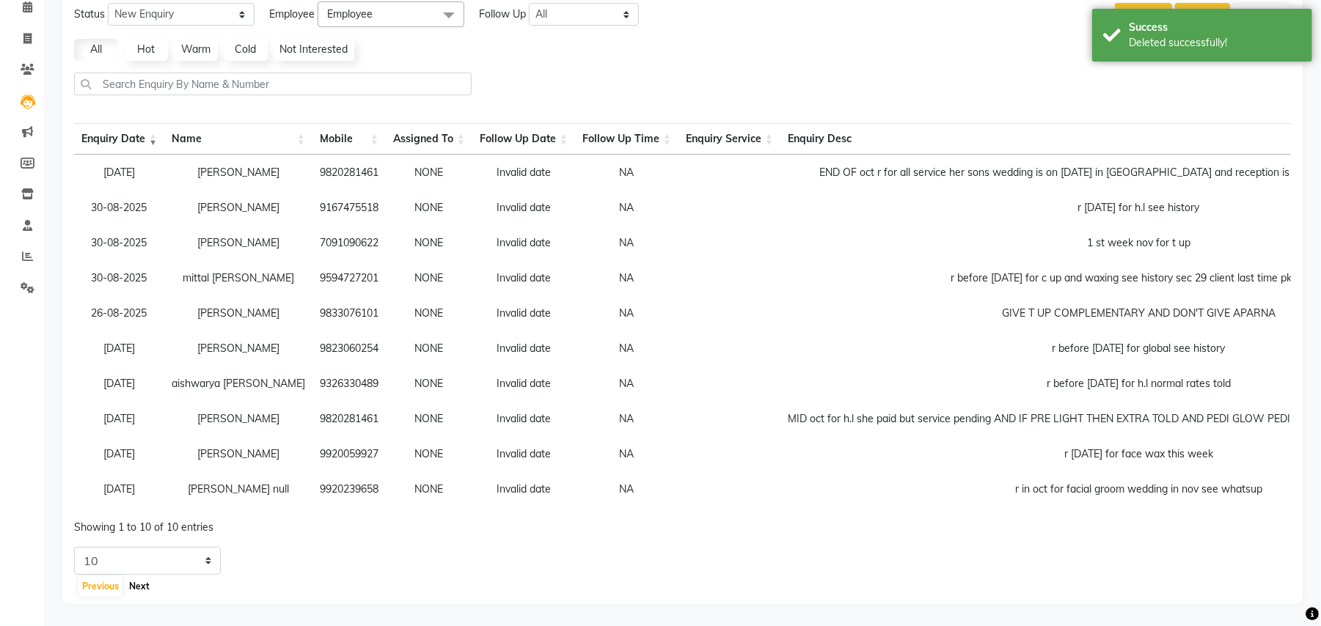
click at [136, 582] on button "Next" at bounding box center [139, 586] width 28 height 21
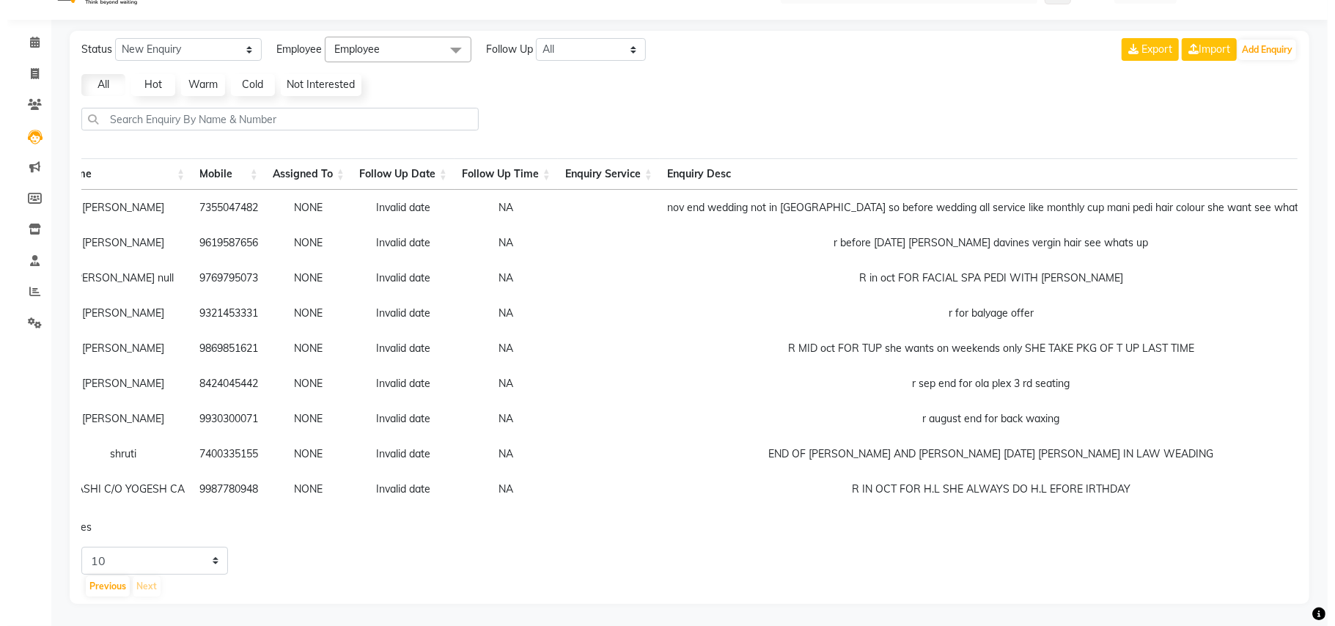
scroll to position [0, 311]
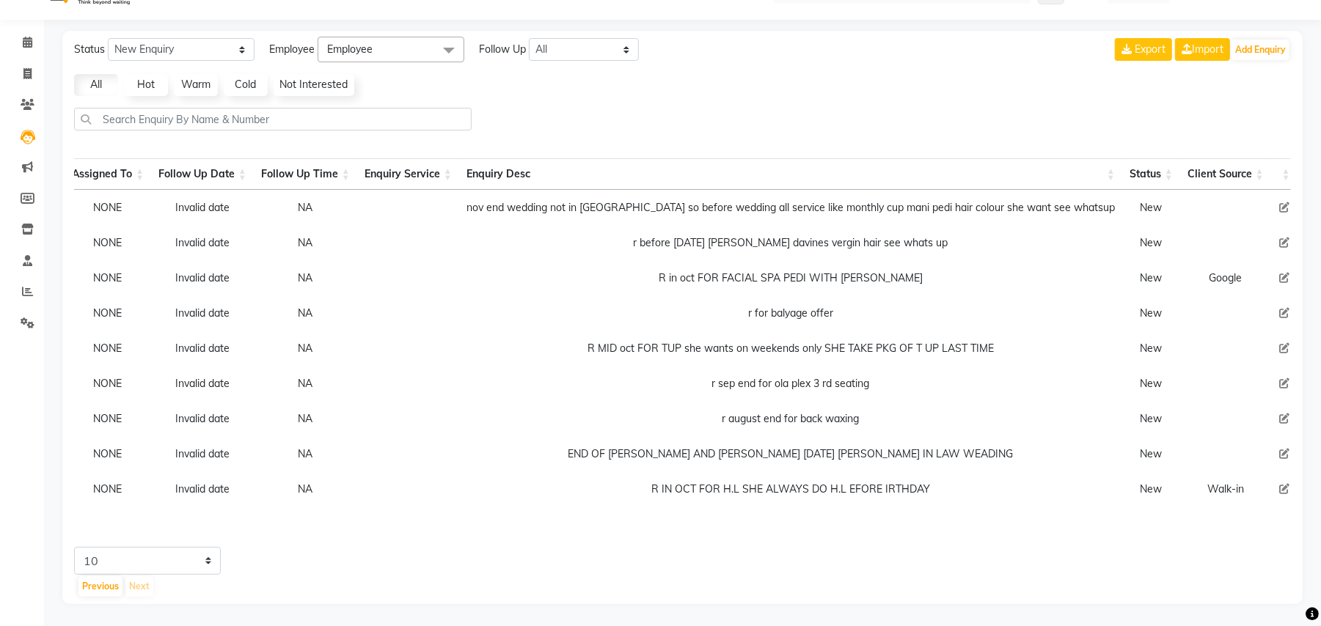
click at [1335, 414] on icon at bounding box center [1344, 419] width 9 height 10
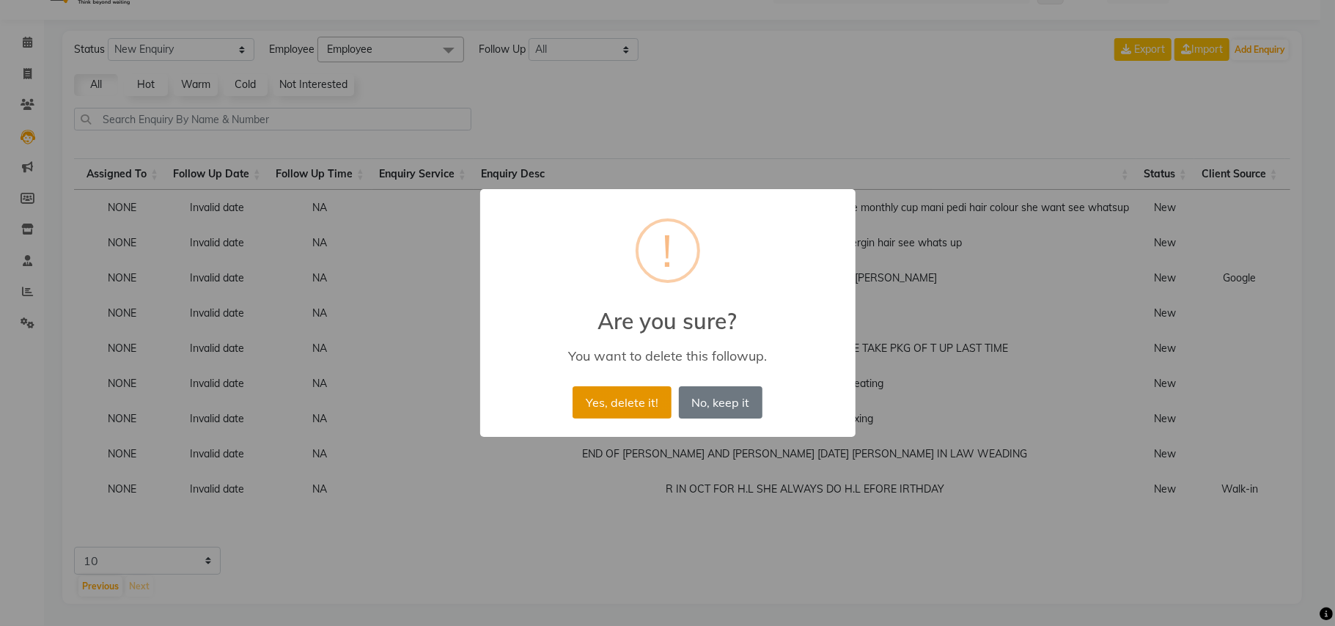
click at [601, 397] on button "Yes, delete it!" at bounding box center [622, 402] width 98 height 32
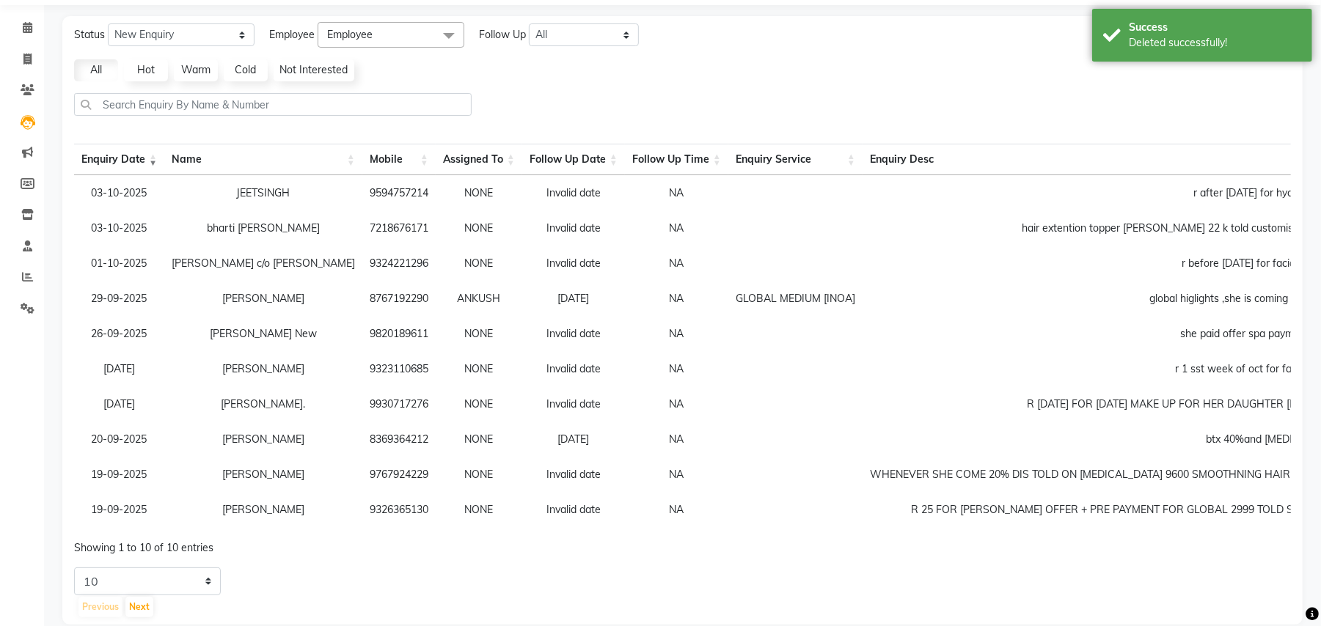
scroll to position [83, 0]
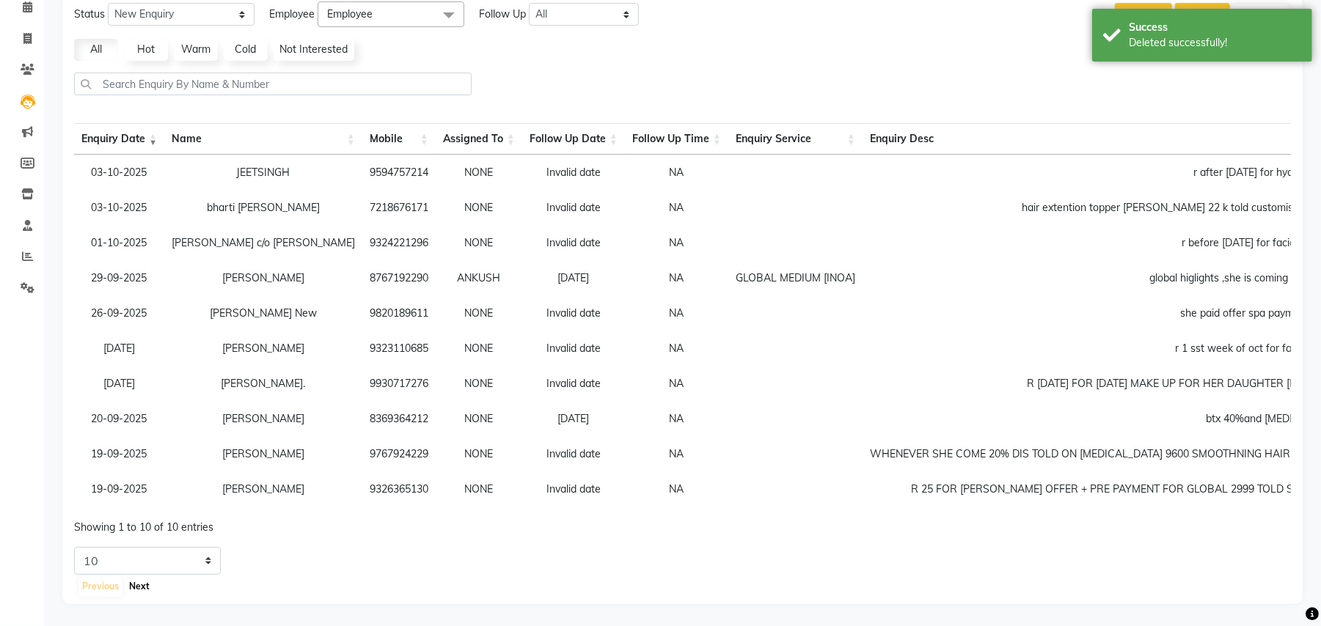
click at [142, 590] on button "Next" at bounding box center [139, 586] width 28 height 21
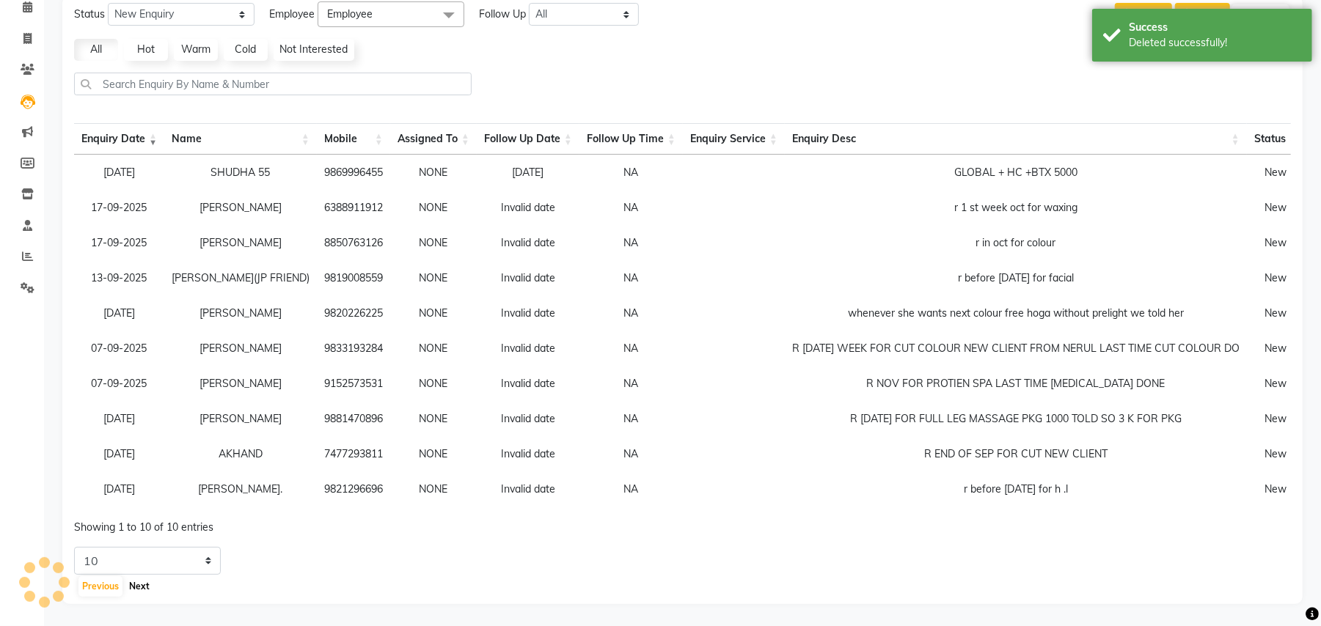
click at [142, 590] on button "Next" at bounding box center [139, 586] width 28 height 21
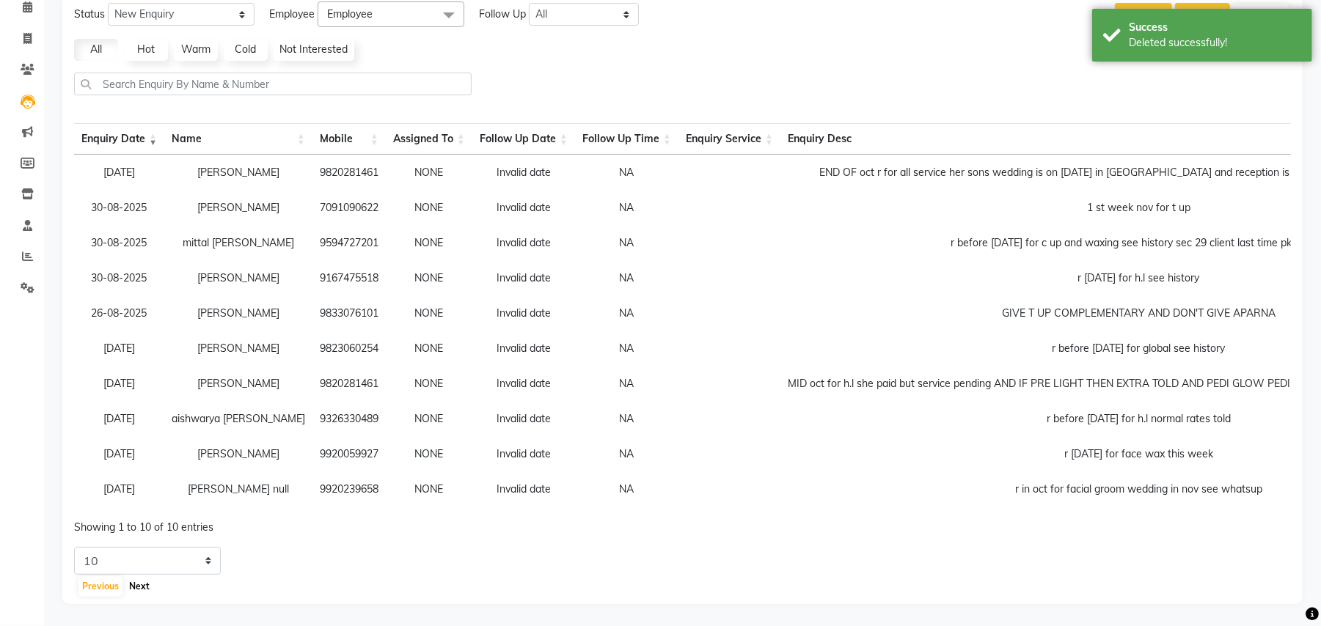
click at [142, 590] on button "Next" at bounding box center [139, 586] width 28 height 21
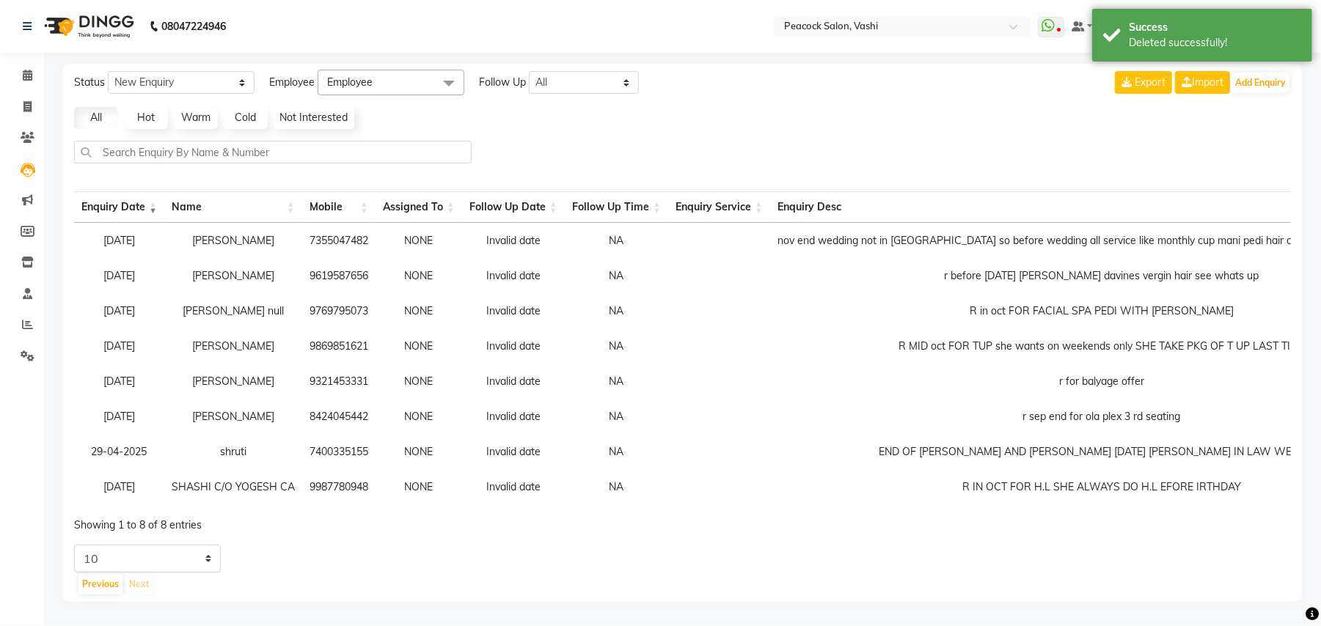
scroll to position [12, 0]
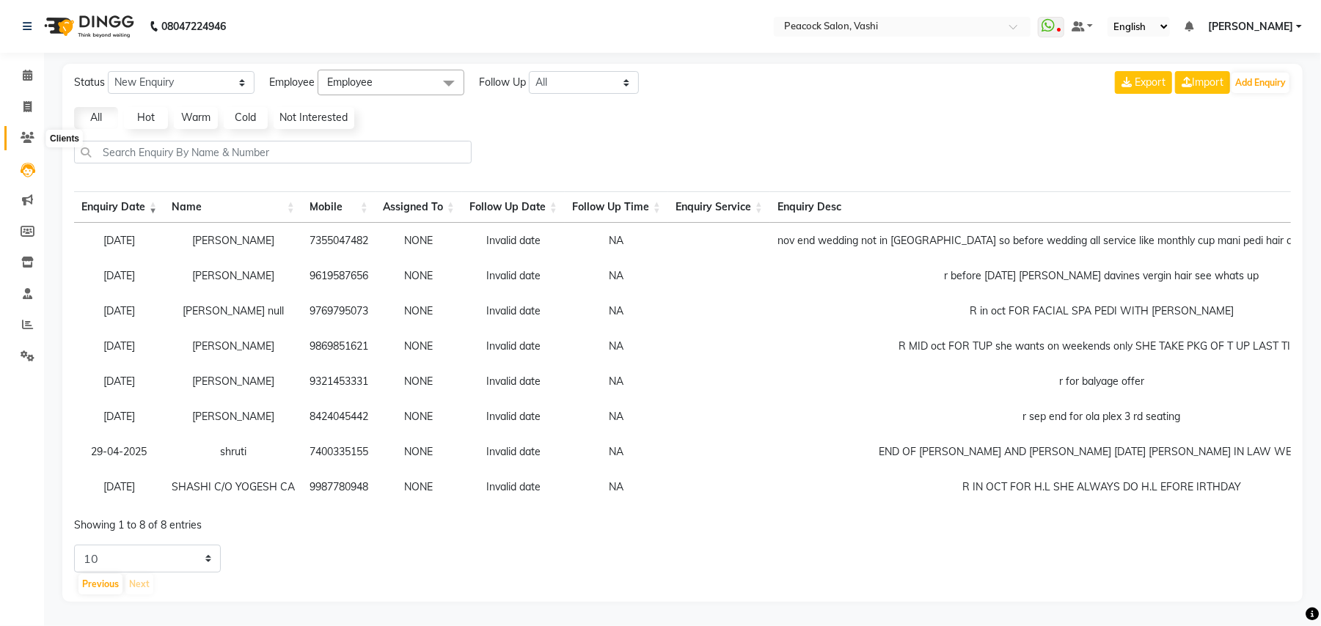
click at [30, 132] on icon at bounding box center [28, 137] width 14 height 11
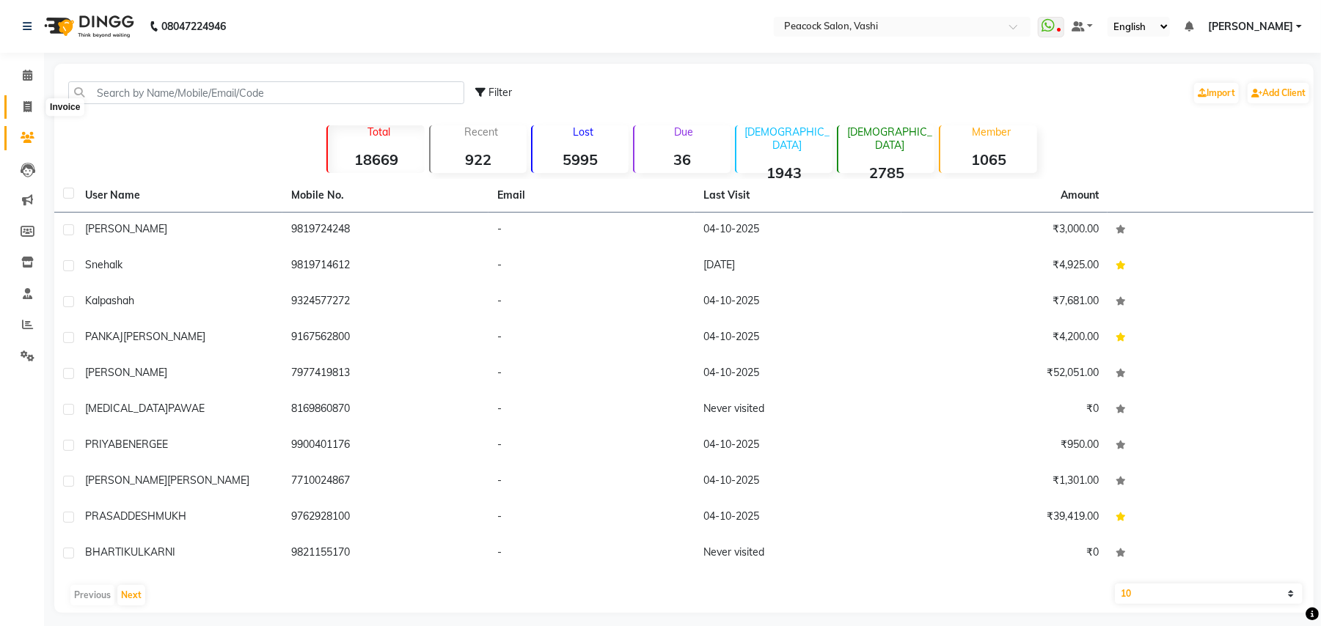
click at [27, 106] on icon at bounding box center [27, 106] width 8 height 11
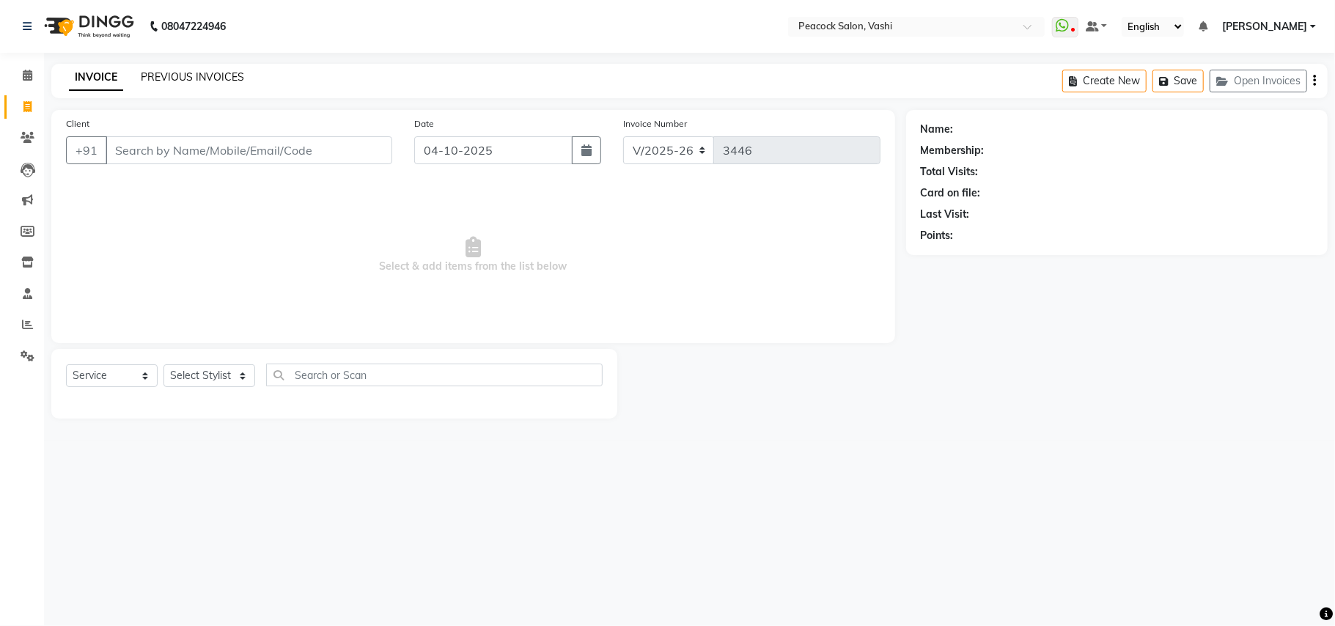
click at [230, 76] on link "PREVIOUS INVOICES" at bounding box center [192, 76] width 103 height 13
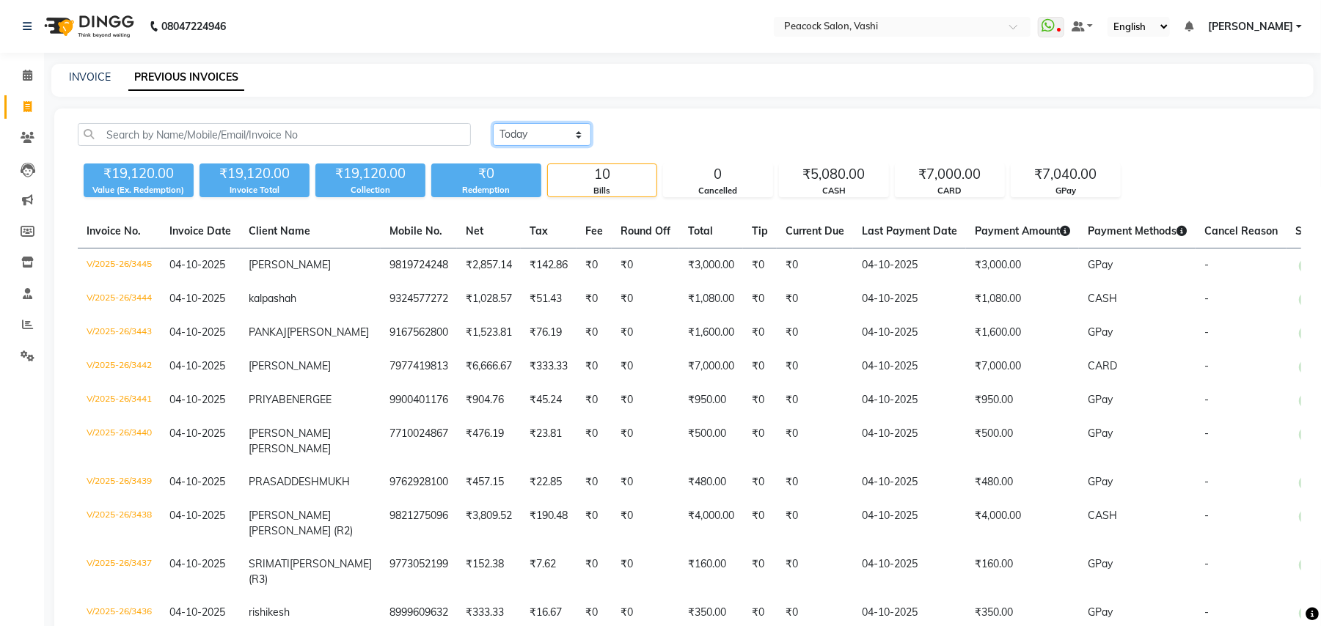
click at [547, 133] on select "Today Yesterday Custom Range" at bounding box center [542, 134] width 98 height 23
click at [493, 123] on select "Today Yesterday Custom Range" at bounding box center [542, 134] width 98 height 23
click at [698, 136] on input "04-10-2025" at bounding box center [661, 135] width 103 height 21
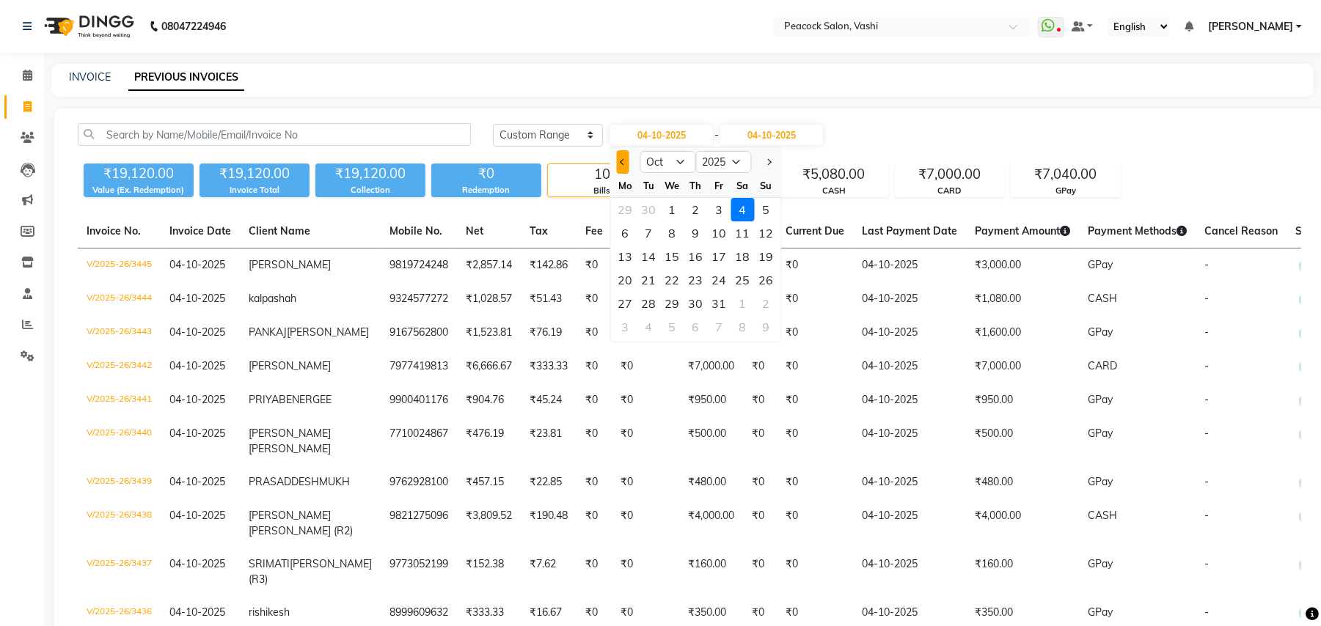
click at [626, 166] on button "Previous month" at bounding box center [623, 161] width 12 height 23
click at [702, 210] on div "4" at bounding box center [695, 209] width 23 height 23
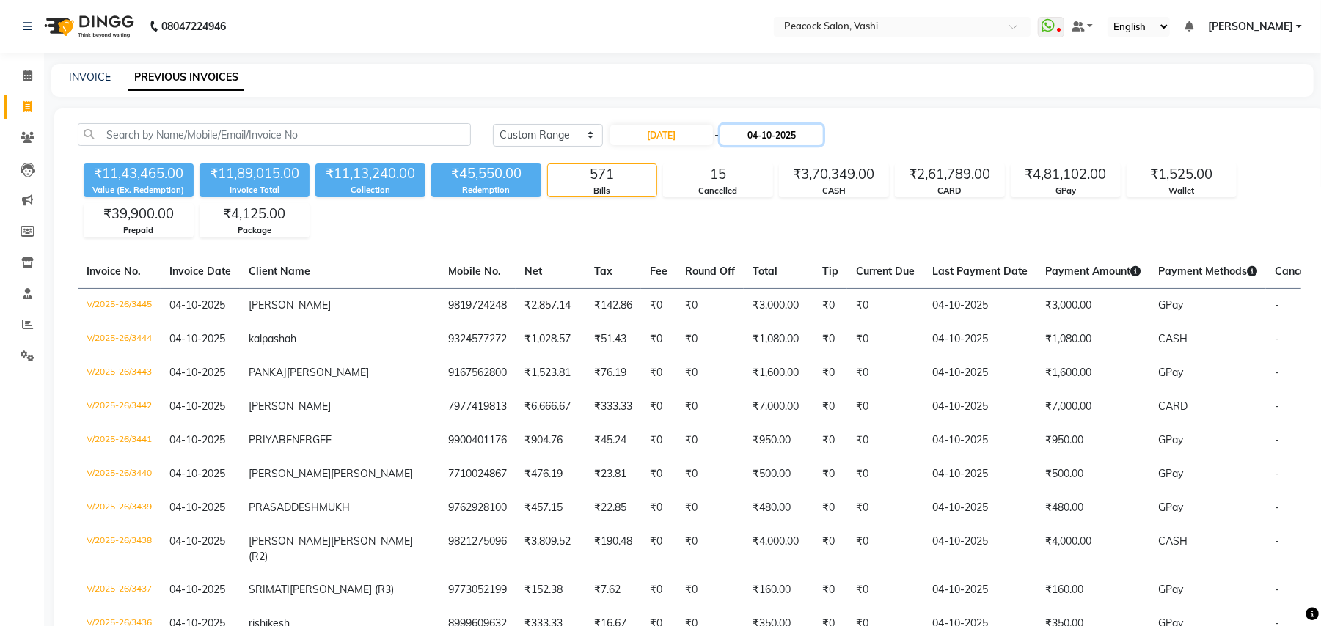
click at [768, 130] on input "04-10-2025" at bounding box center [771, 135] width 103 height 21
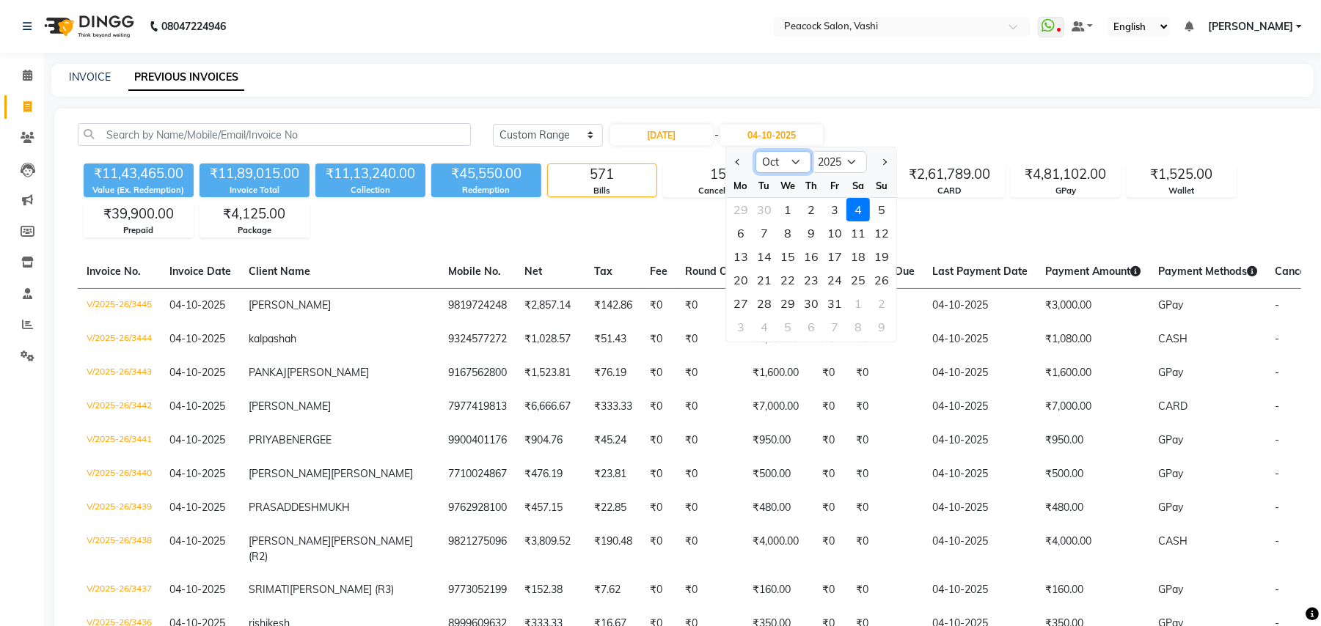
click at [787, 158] on select "Sep Oct Nov Dec" at bounding box center [783, 162] width 56 height 22
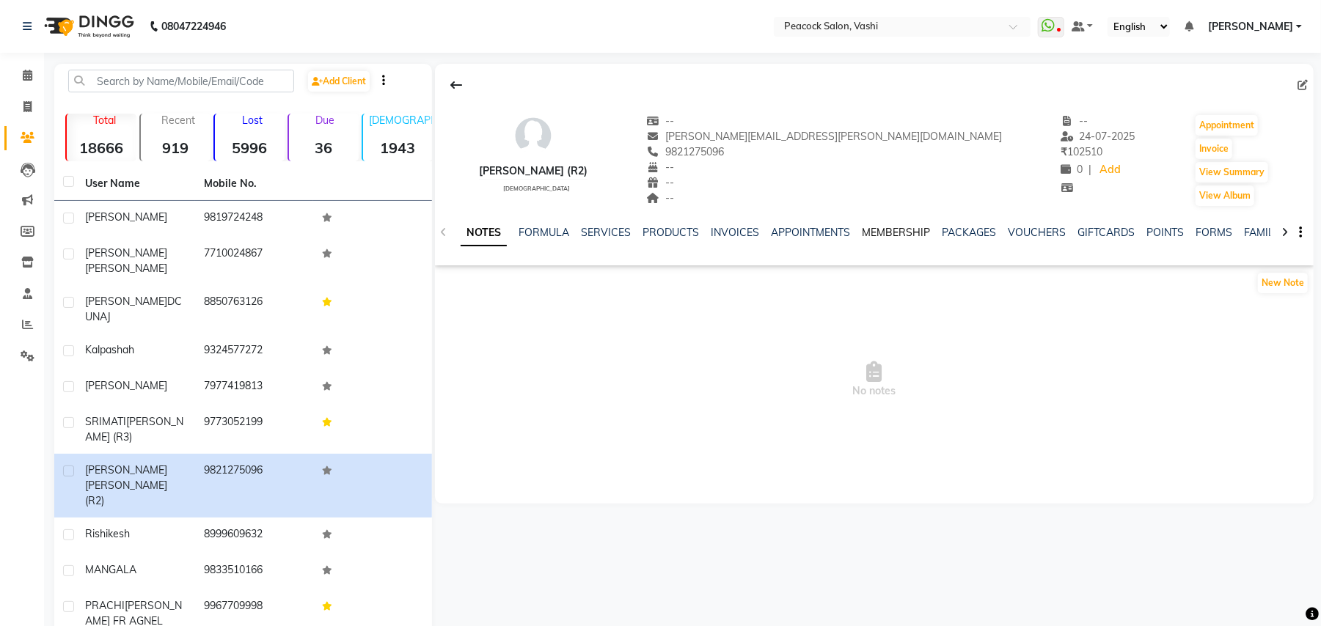
click at [881, 226] on link "MEMBERSHIP" at bounding box center [896, 232] width 68 height 13
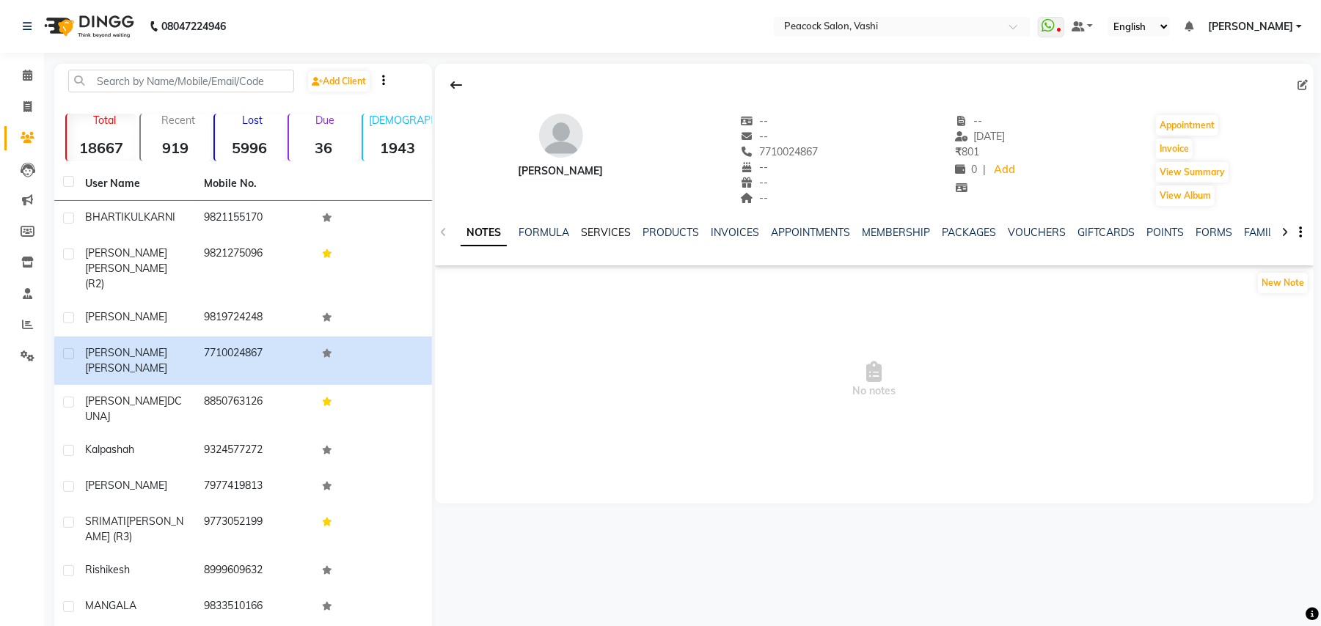
click at [605, 230] on link "SERVICES" at bounding box center [606, 232] width 50 height 13
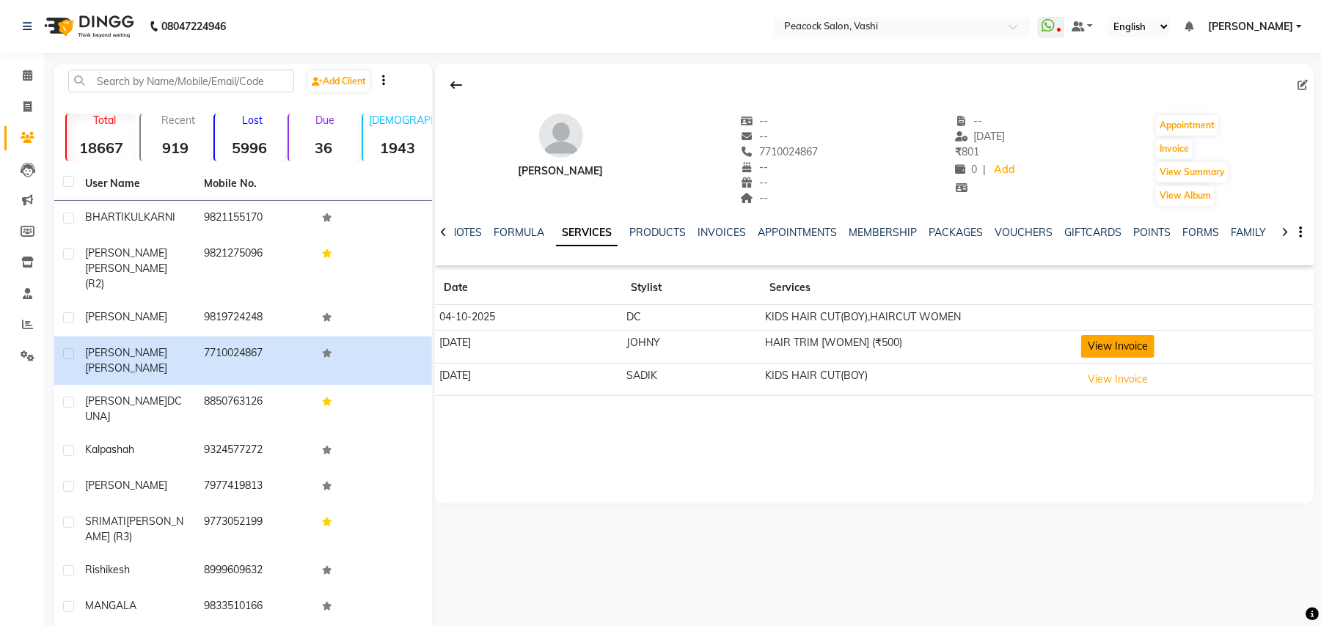
click at [1137, 344] on button "View Invoice" at bounding box center [1117, 346] width 73 height 23
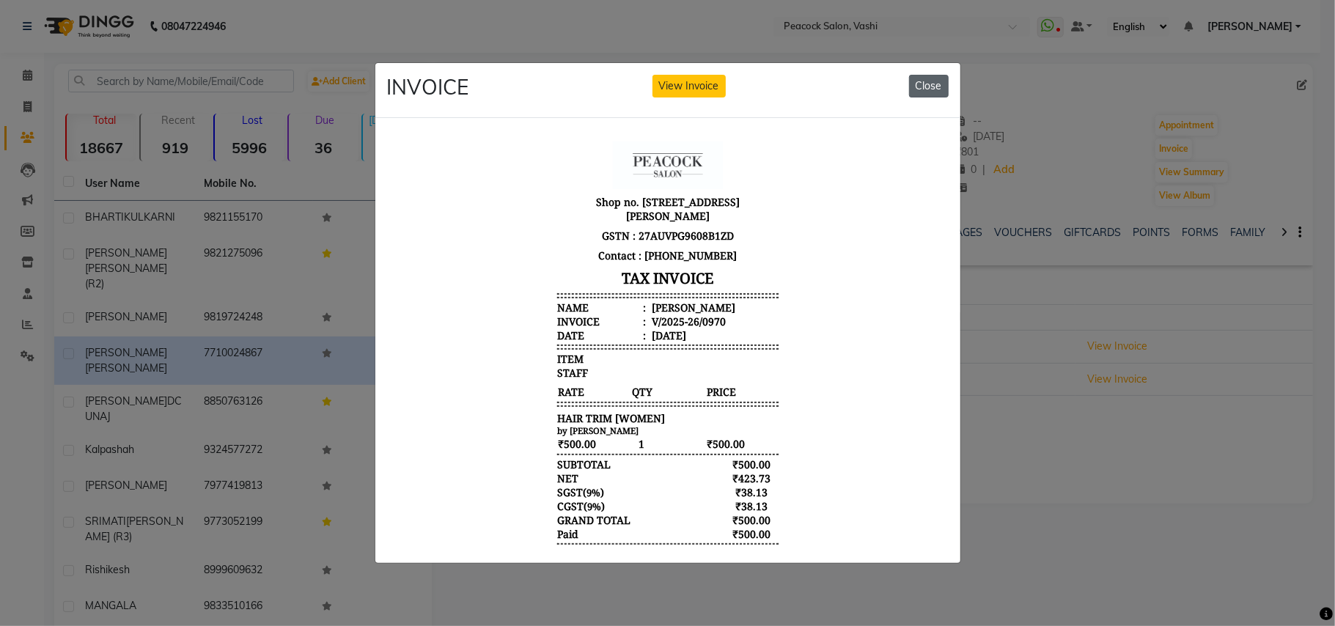
click at [922, 76] on button "Close" at bounding box center [929, 86] width 40 height 23
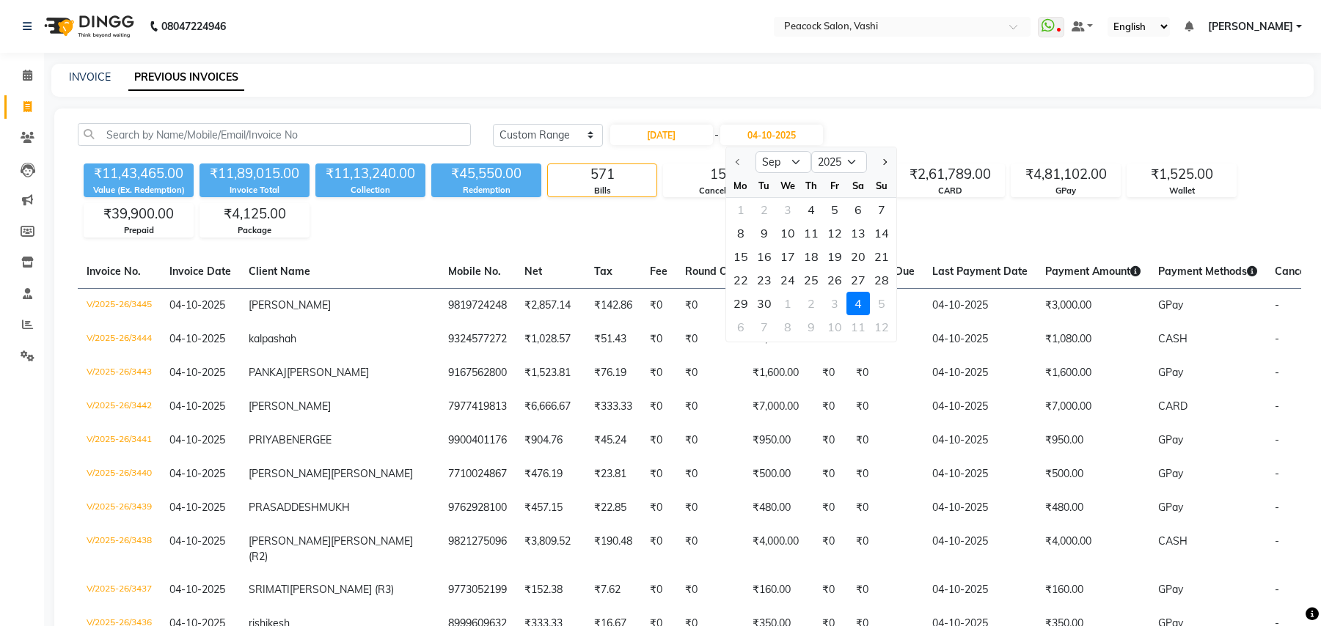
select select "range"
click at [814, 204] on div "4" at bounding box center [810, 209] width 23 height 23
type input "[DATE]"
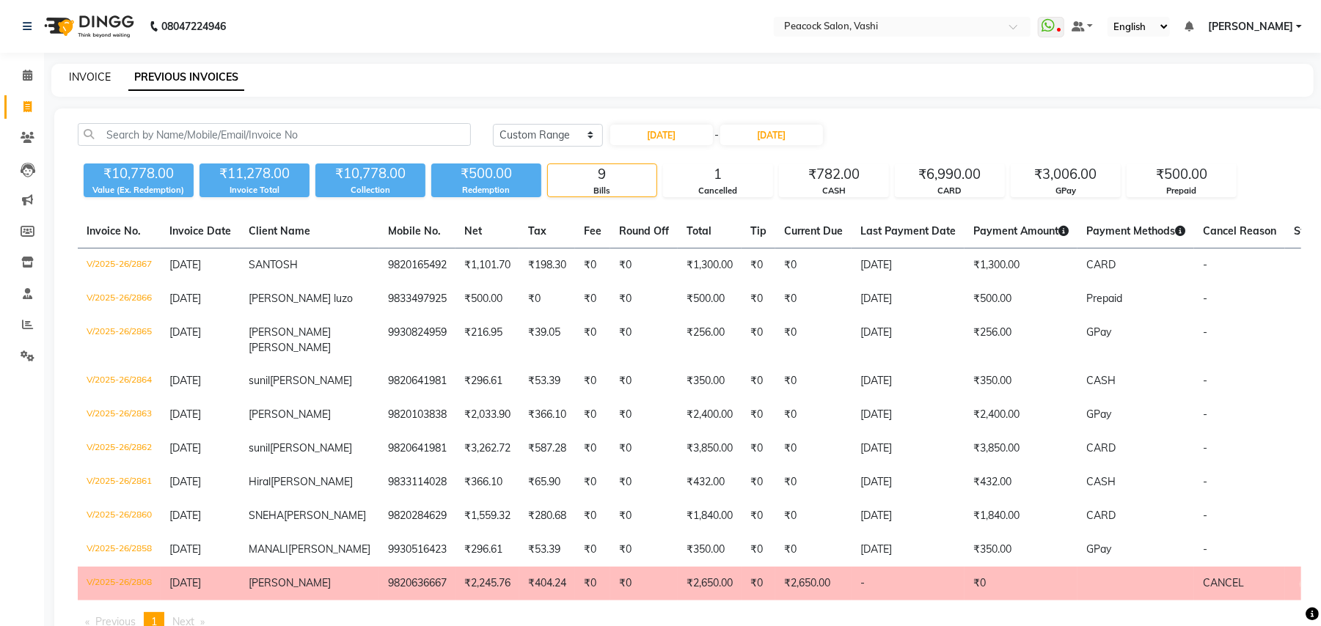
click at [70, 74] on link "INVOICE" at bounding box center [90, 76] width 42 height 13
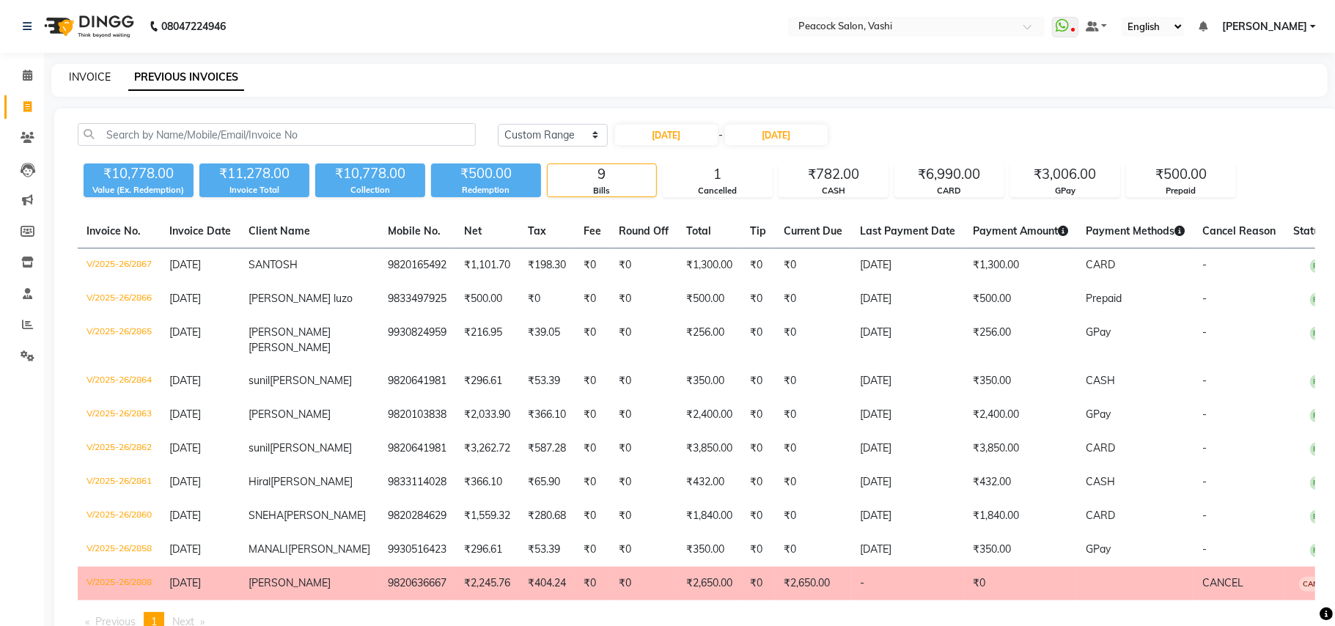
select select "619"
select select "service"
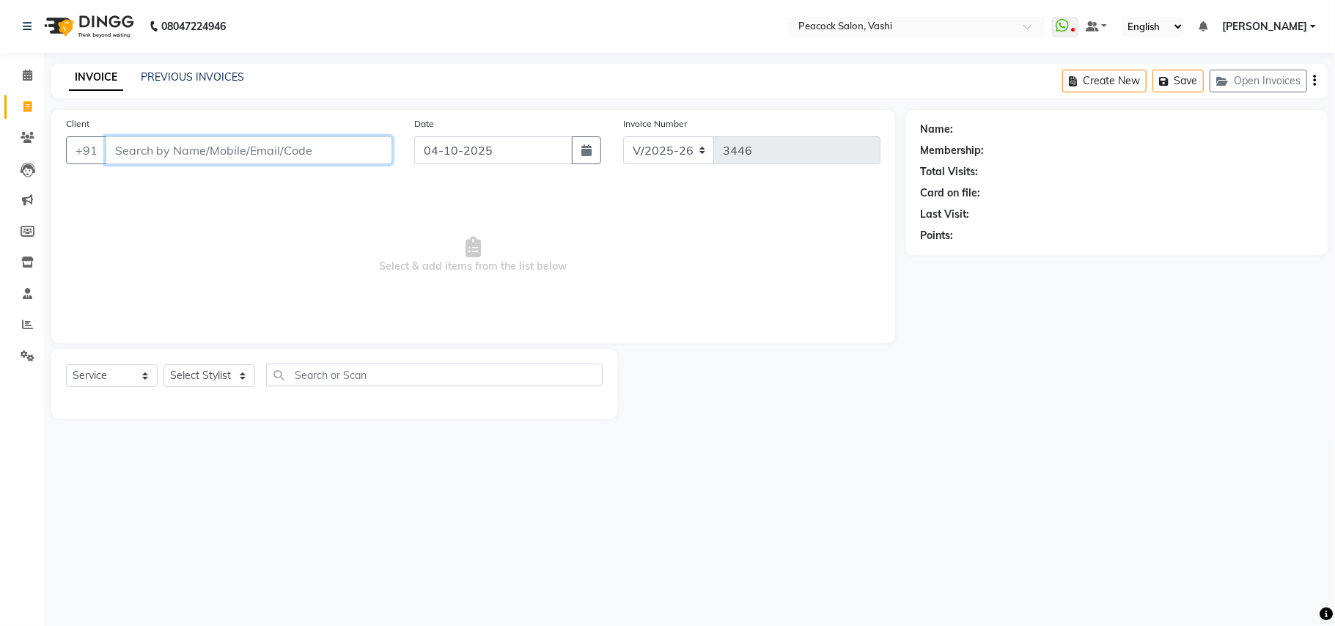
click at [145, 150] on input "Client" at bounding box center [249, 150] width 287 height 28
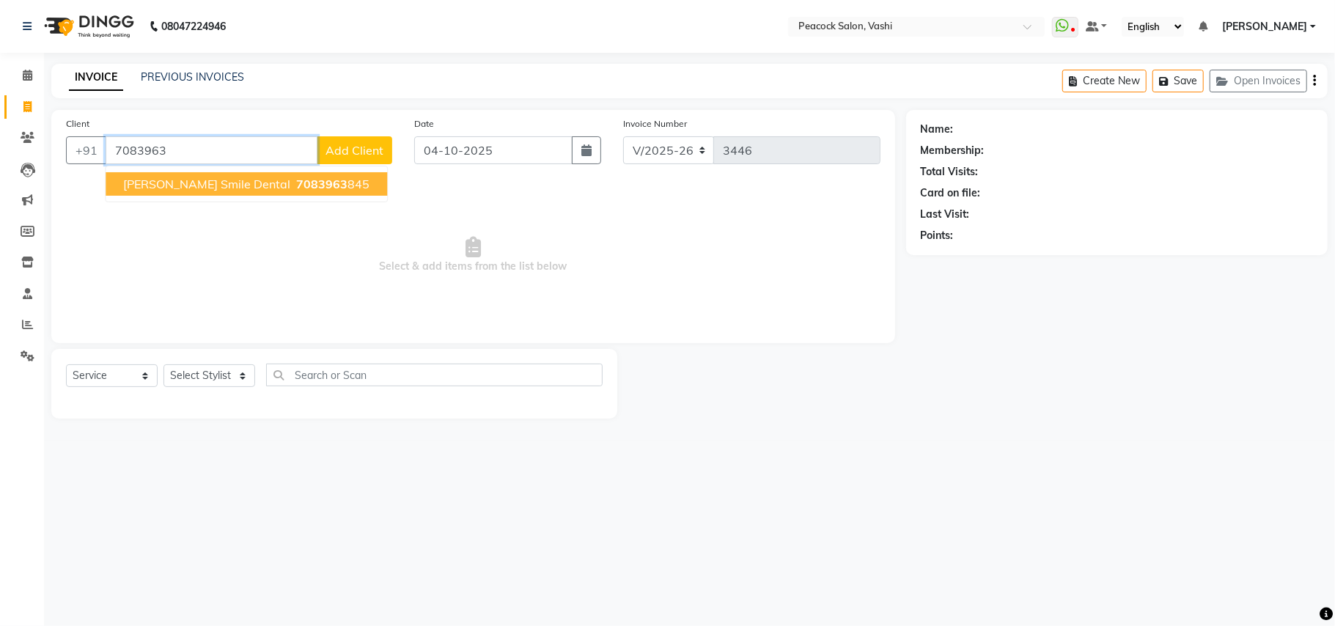
click at [191, 186] on span "[PERSON_NAME] smile dental" at bounding box center [206, 184] width 167 height 15
type input "7083963845"
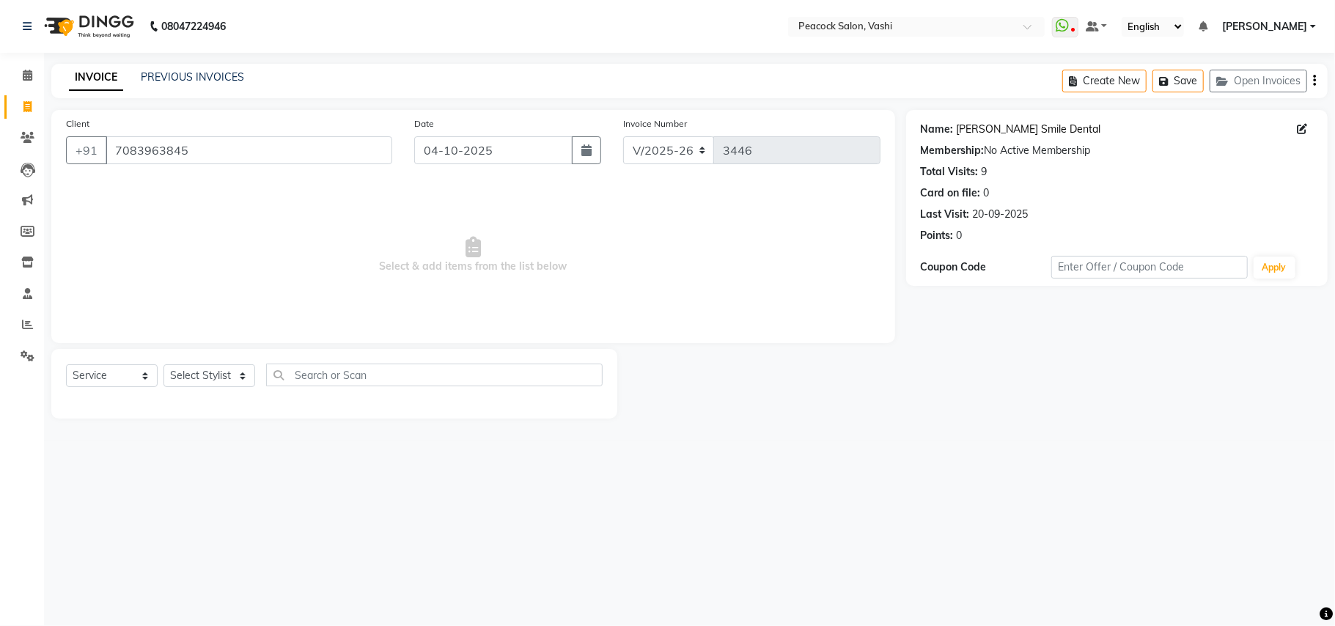
click at [1037, 127] on link "[PERSON_NAME] Smile Dental" at bounding box center [1029, 129] width 144 height 15
click at [25, 109] on icon at bounding box center [27, 106] width 8 height 11
select select "service"
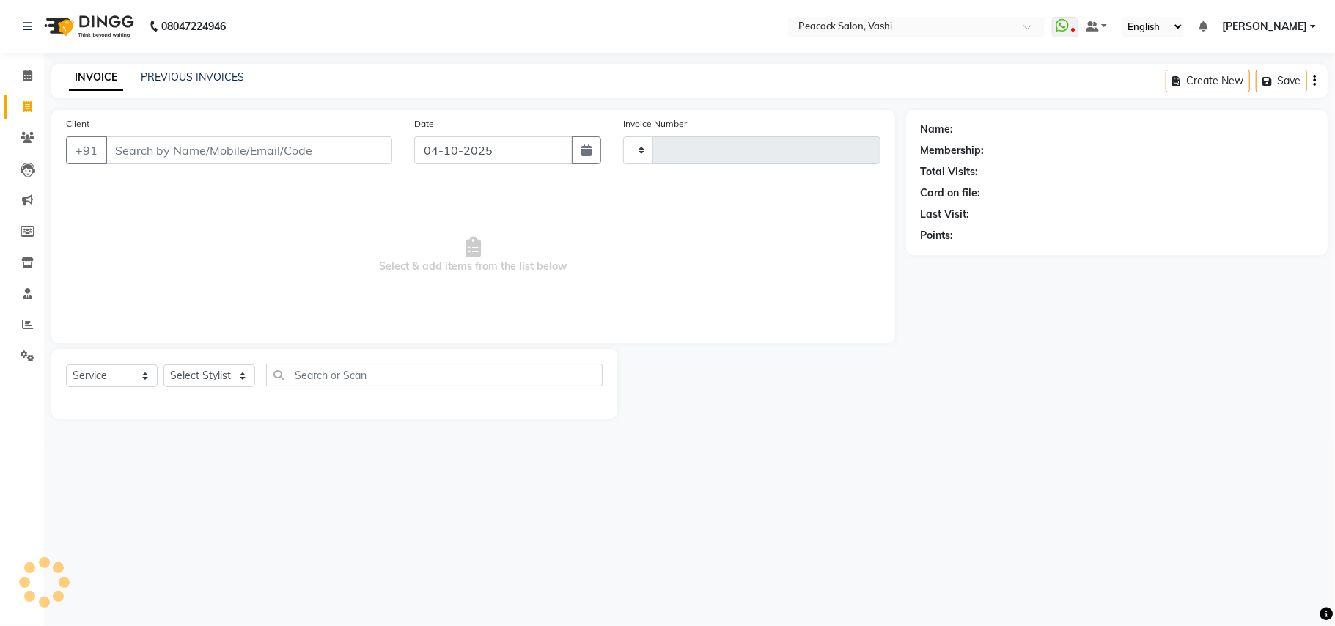
type input "3446"
select select "619"
click at [204, 76] on link "PREVIOUS INVOICES" at bounding box center [192, 76] width 103 height 13
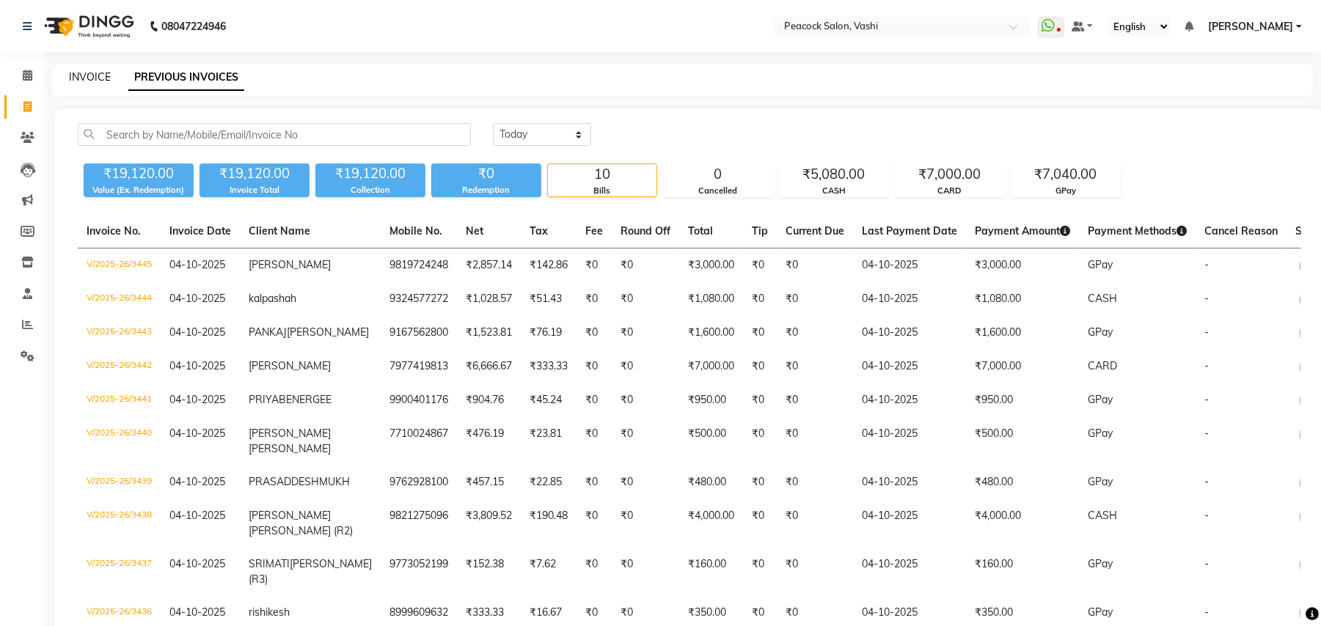
click at [87, 75] on link "INVOICE" at bounding box center [90, 76] width 42 height 13
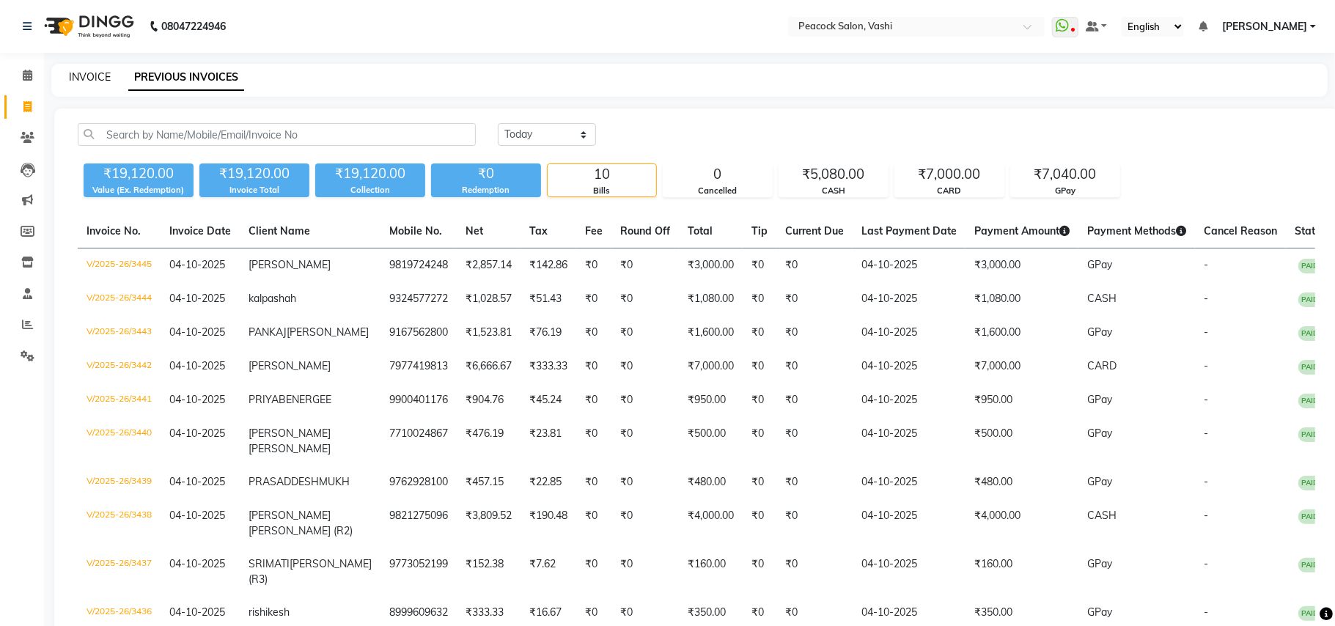
select select "619"
select select "service"
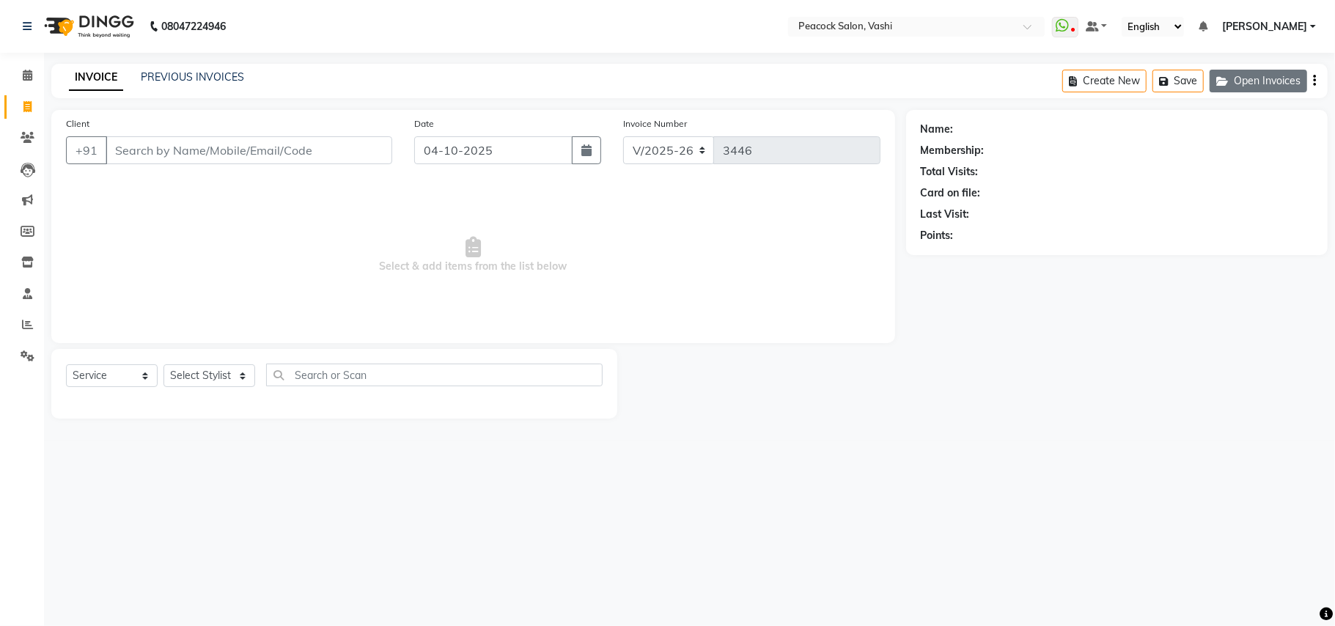
click at [1235, 74] on button "Open Invoices" at bounding box center [1259, 81] width 98 height 23
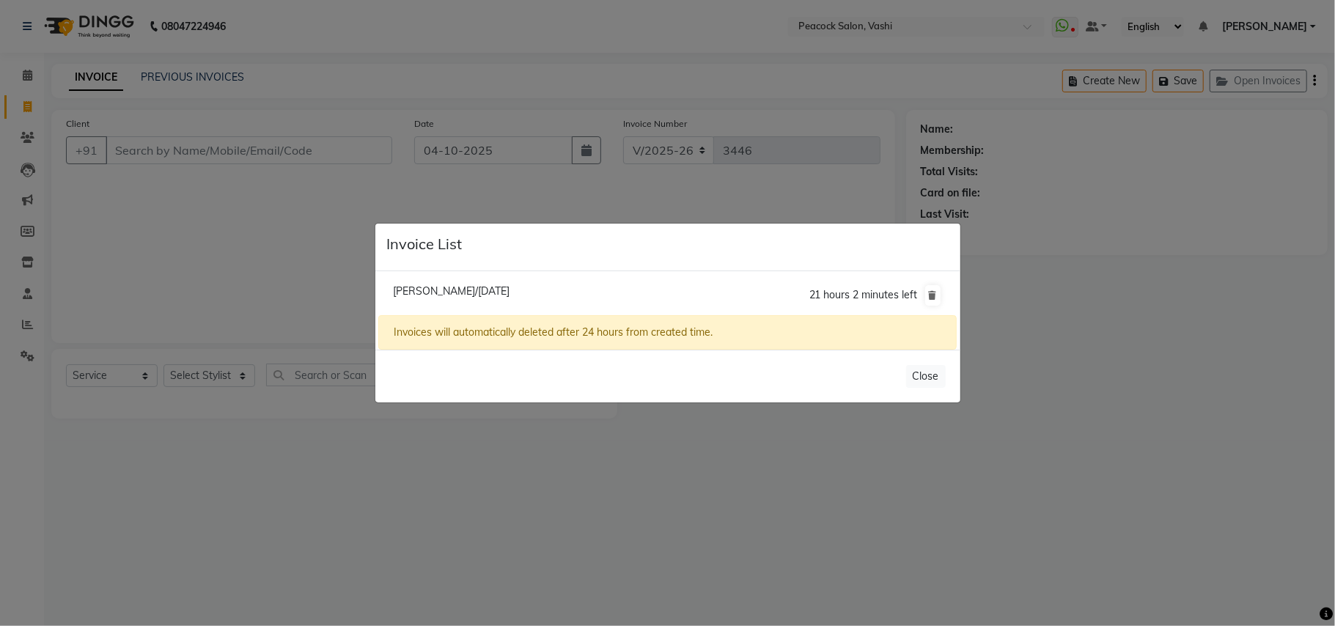
click at [485, 290] on span "[PERSON_NAME]/[DATE]" at bounding box center [451, 290] width 117 height 13
type input "9821155170"
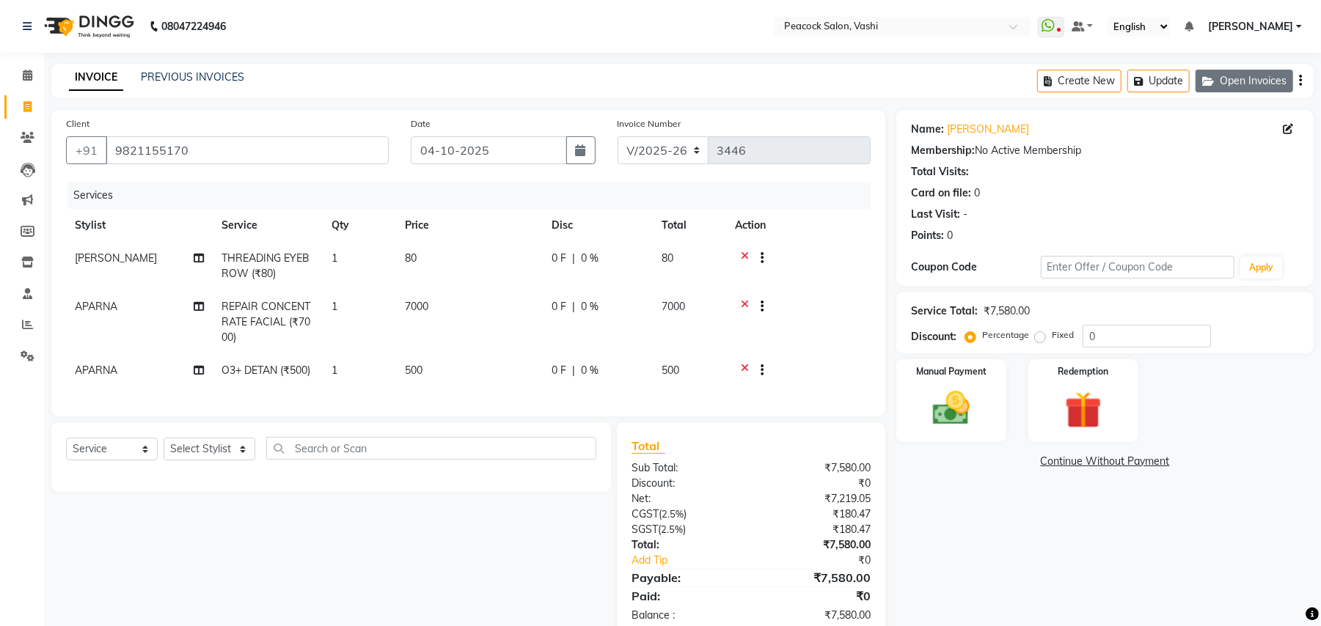
click at [1235, 79] on button "Open Invoices" at bounding box center [1244, 81] width 98 height 23
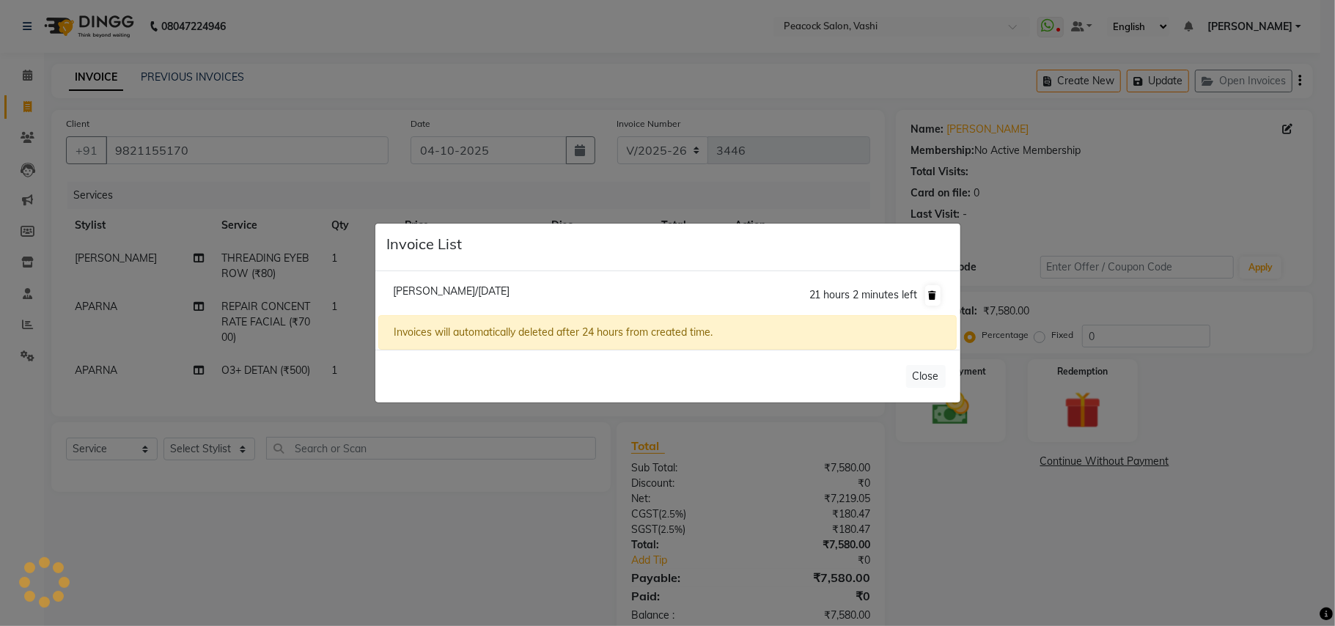
click at [933, 292] on icon at bounding box center [933, 295] width 8 height 9
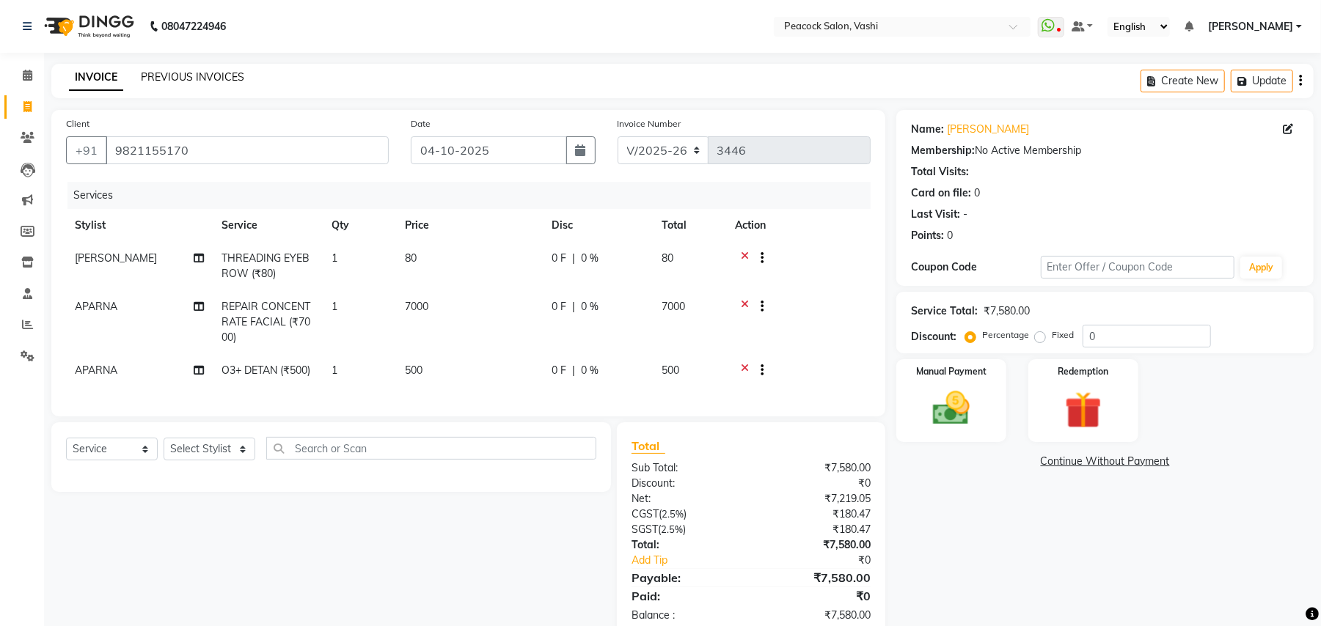
click at [221, 74] on link "PREVIOUS INVOICES" at bounding box center [192, 76] width 103 height 13
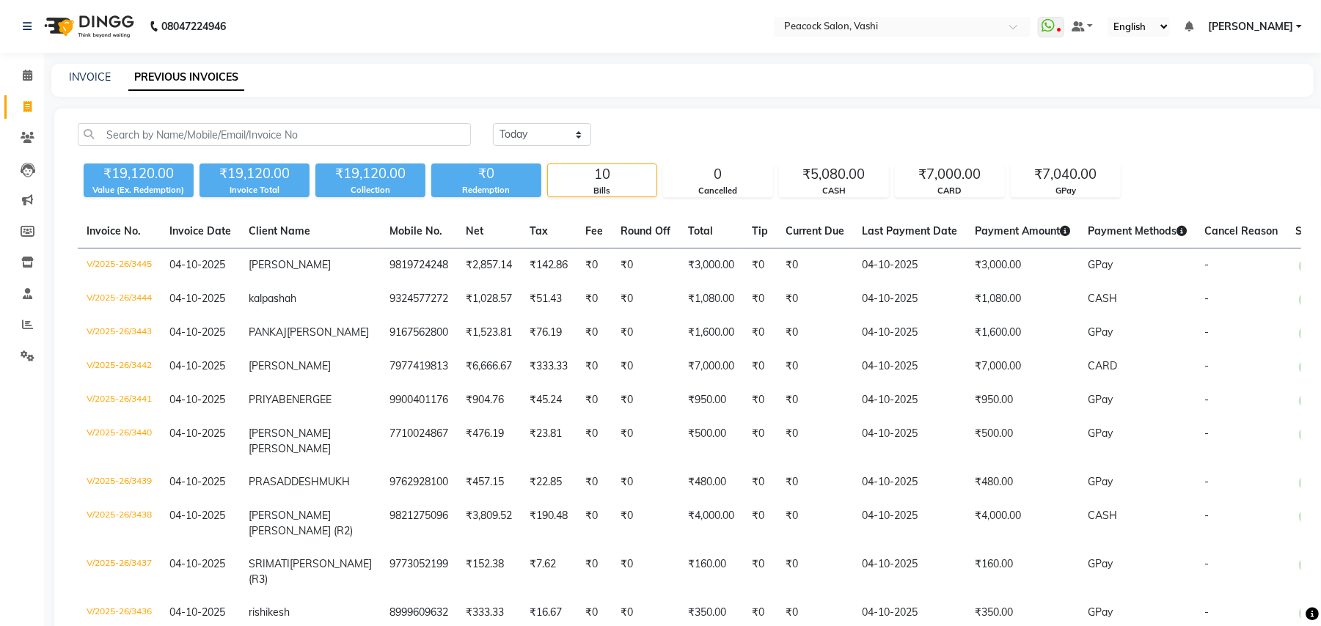
click at [65, 73] on div "INVOICE PREVIOUS INVOICES" at bounding box center [673, 77] width 1244 height 15
click at [101, 78] on link "INVOICE" at bounding box center [90, 76] width 42 height 13
select select "service"
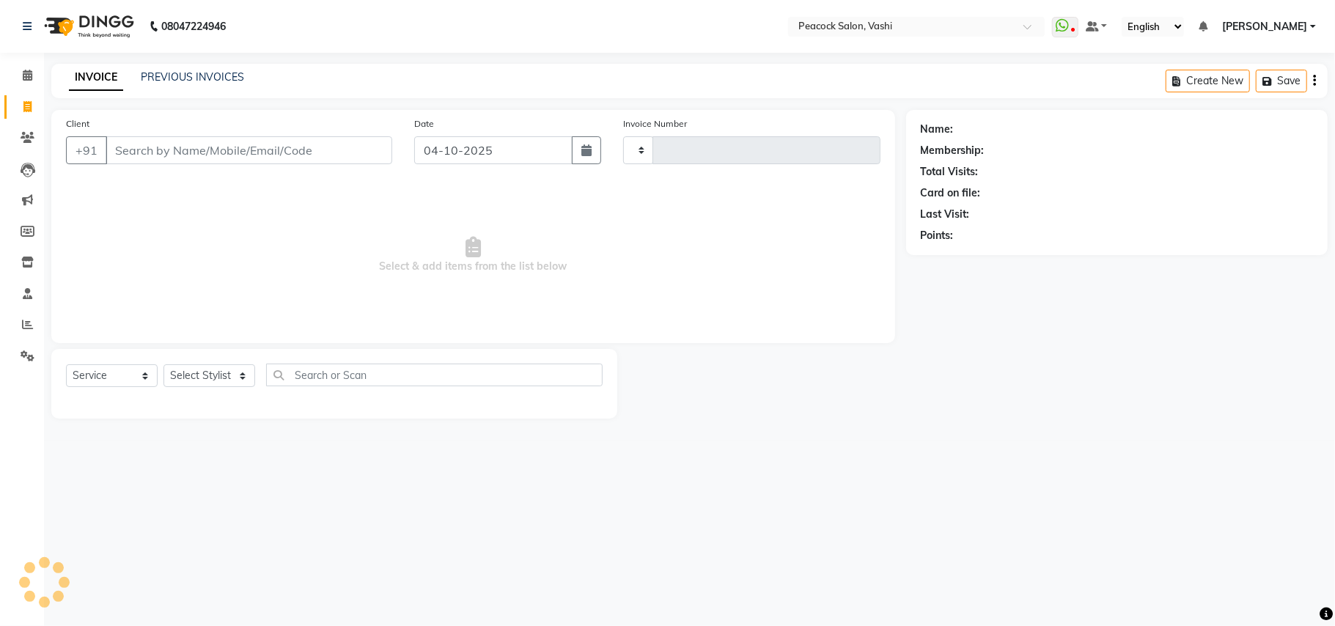
type input "3446"
select select "619"
click at [158, 142] on input "Client" at bounding box center [249, 150] width 287 height 28
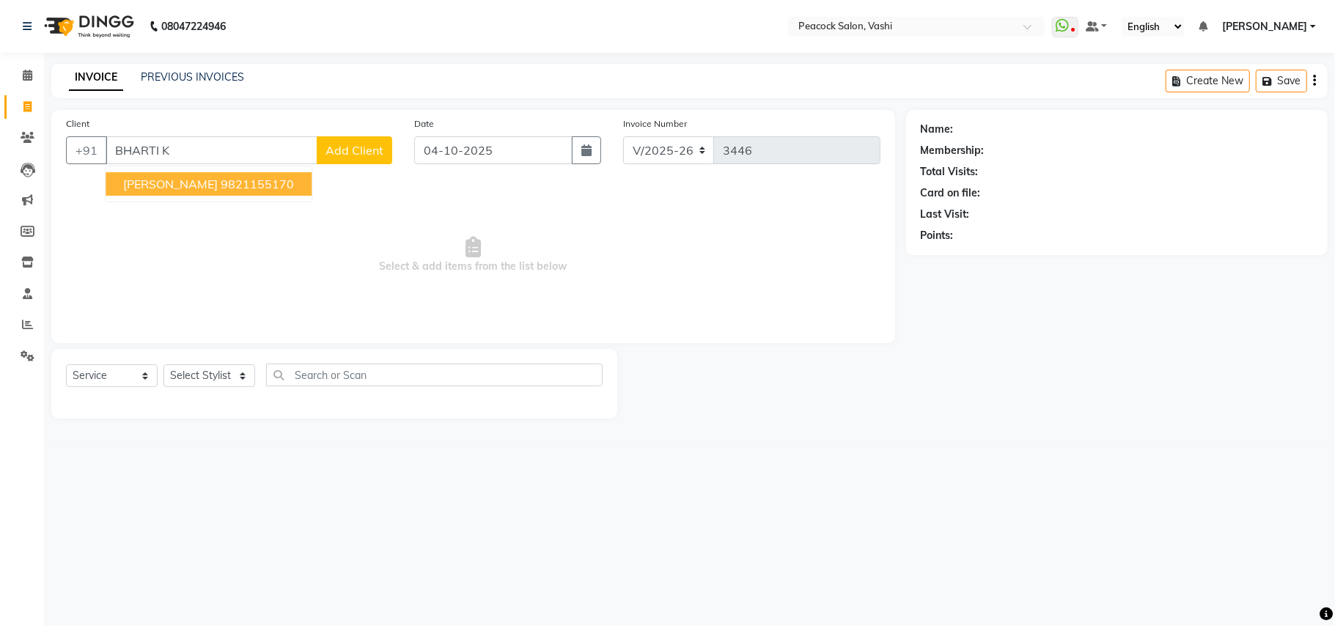
click at [218, 183] on span "[PERSON_NAME]" at bounding box center [170, 184] width 95 height 15
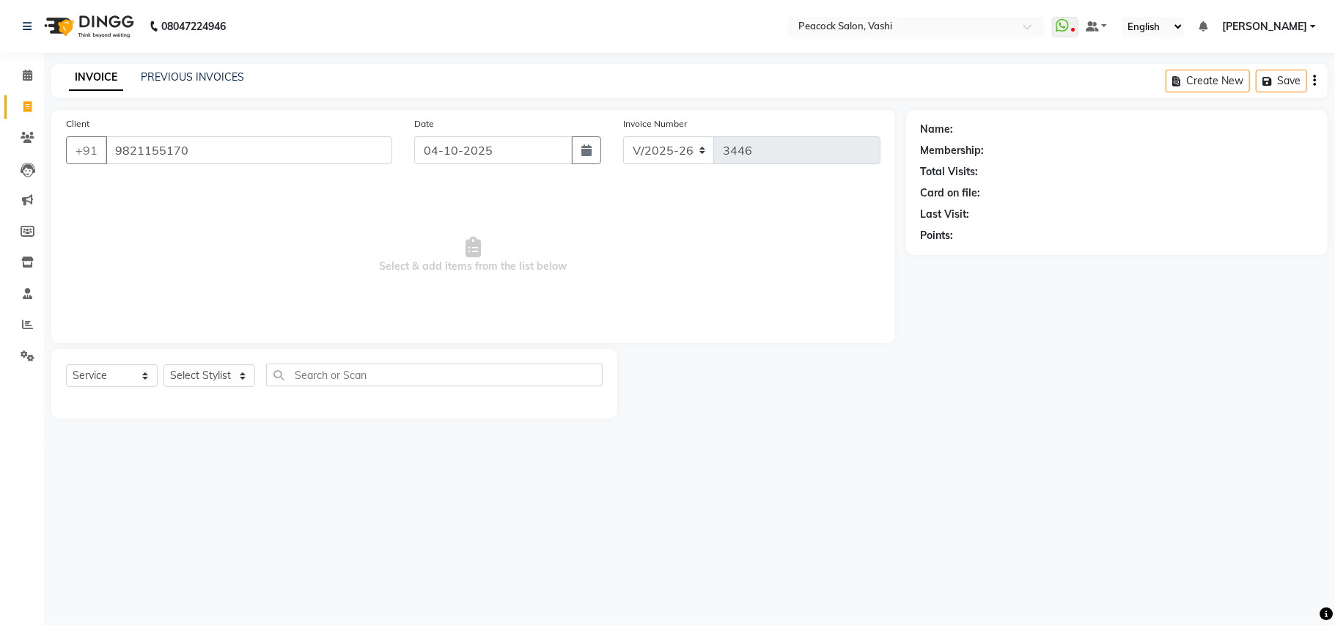
type input "9821155170"
click at [208, 373] on select "Select Stylist ANIM [PERSON_NAME] APARNA [PERSON_NAME] DC Dingg Support [PERSON…" at bounding box center [210, 375] width 92 height 23
select select "37757"
click at [164, 364] on select "Select Stylist ANIM [PERSON_NAME] APARNA [PERSON_NAME] DC Dingg Support [PERSON…" at bounding box center [210, 375] width 92 height 23
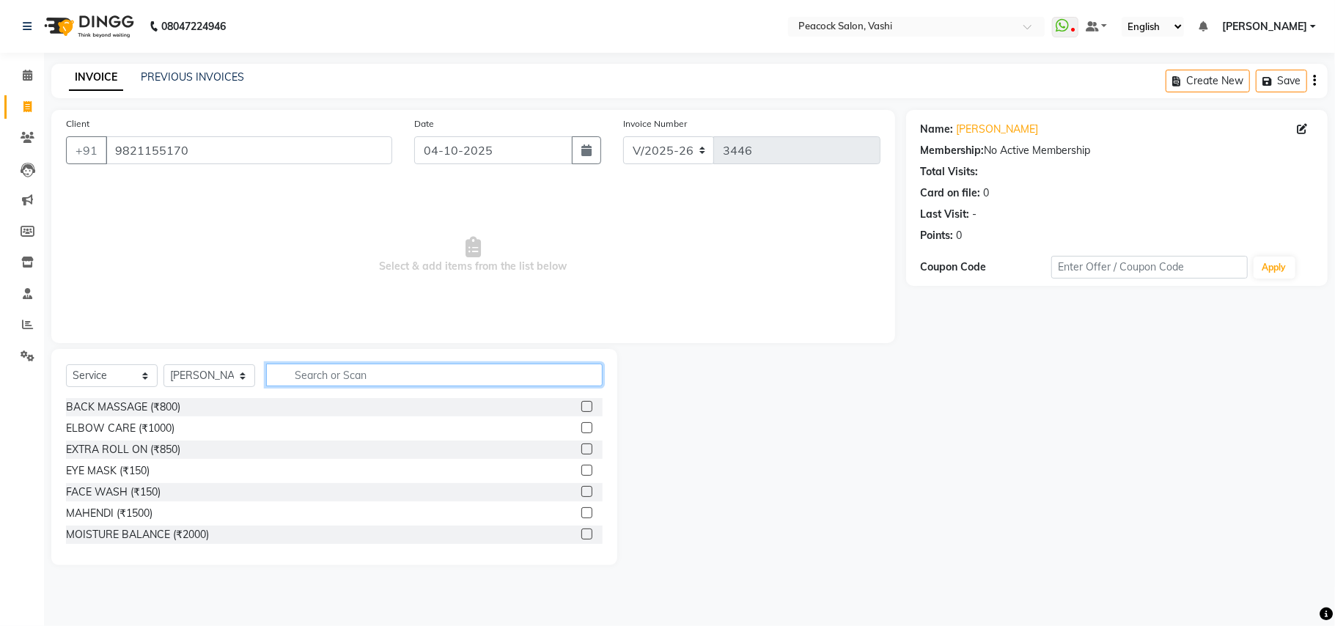
click at [344, 380] on input "text" at bounding box center [434, 375] width 337 height 23
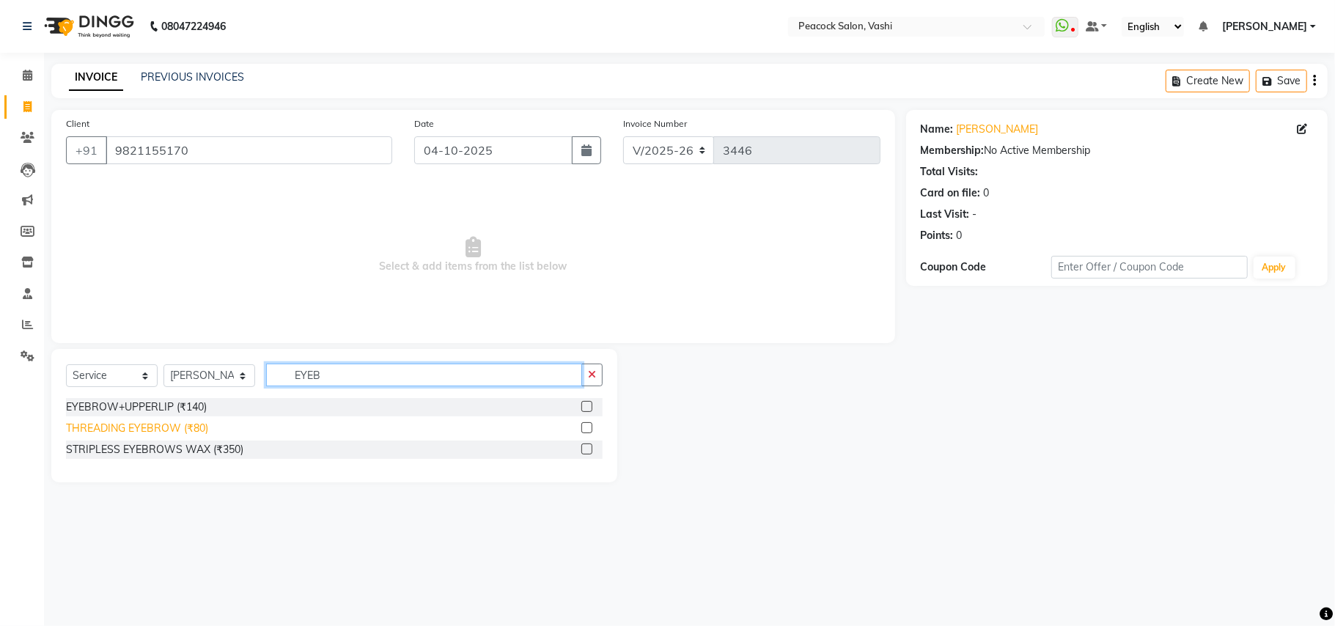
type input "EYEB"
drag, startPoint x: 176, startPoint y: 428, endPoint x: 380, endPoint y: 367, distance: 212.9
click at [189, 424] on div "THREADING EYEBROW (₹80)" at bounding box center [137, 428] width 142 height 15
checkbox input "false"
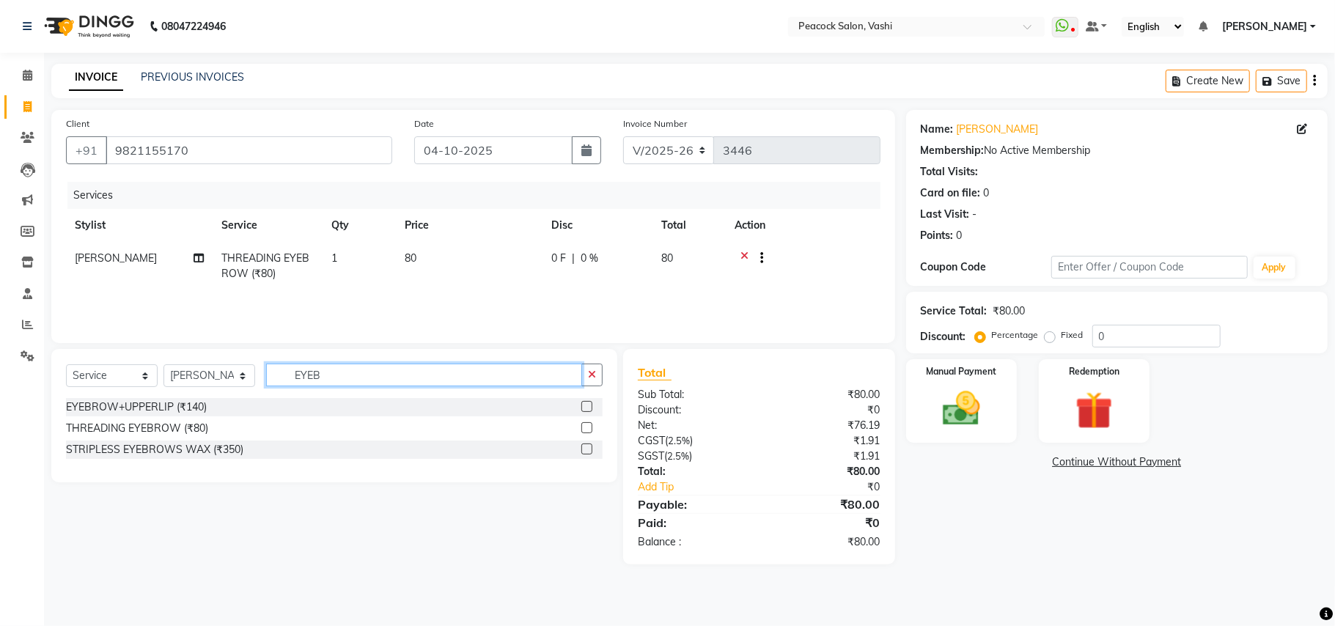
drag, startPoint x: 378, startPoint y: 377, endPoint x: 294, endPoint y: 359, distance: 86.3
click at [364, 376] on input "EYEB" at bounding box center [424, 375] width 316 height 23
click at [207, 371] on select "Select Stylist ANIM [PERSON_NAME] APARNA [PERSON_NAME] DC Dingg Support [PERSON…" at bounding box center [210, 375] width 92 height 23
select select "86866"
click at [164, 364] on select "Select Stylist ANIM [PERSON_NAME] APARNA [PERSON_NAME] DC Dingg Support [PERSON…" at bounding box center [210, 375] width 92 height 23
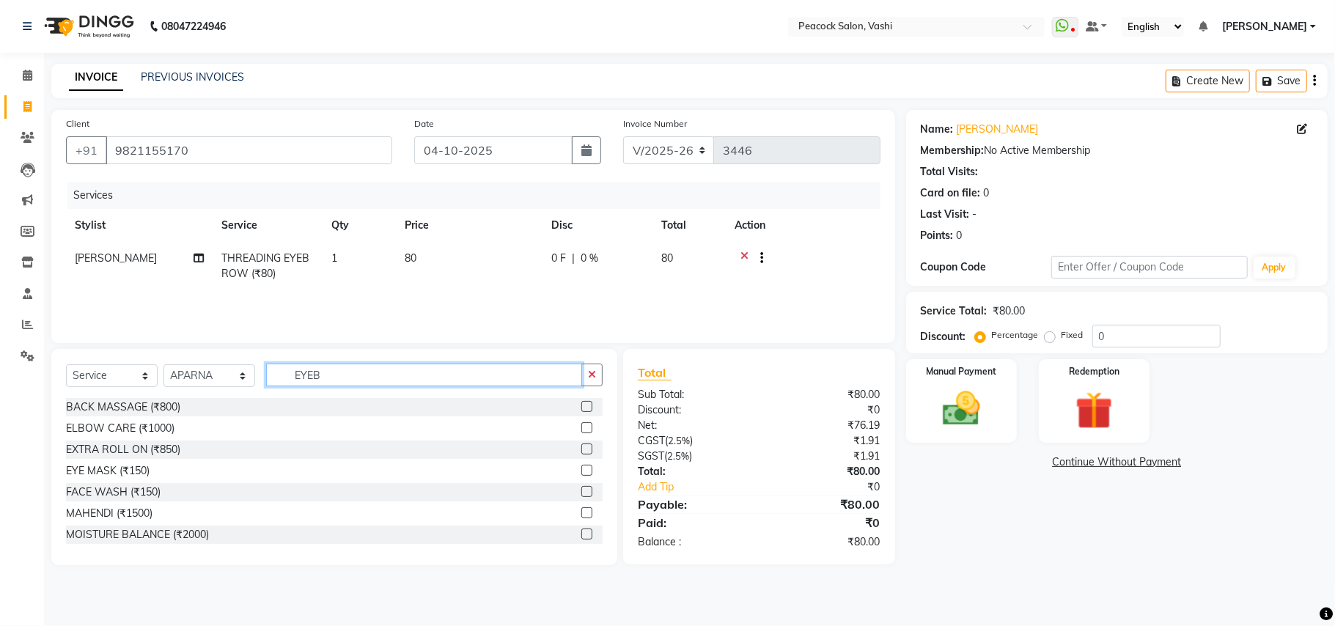
click at [334, 378] on input "EYEB" at bounding box center [424, 375] width 316 height 23
type input "E"
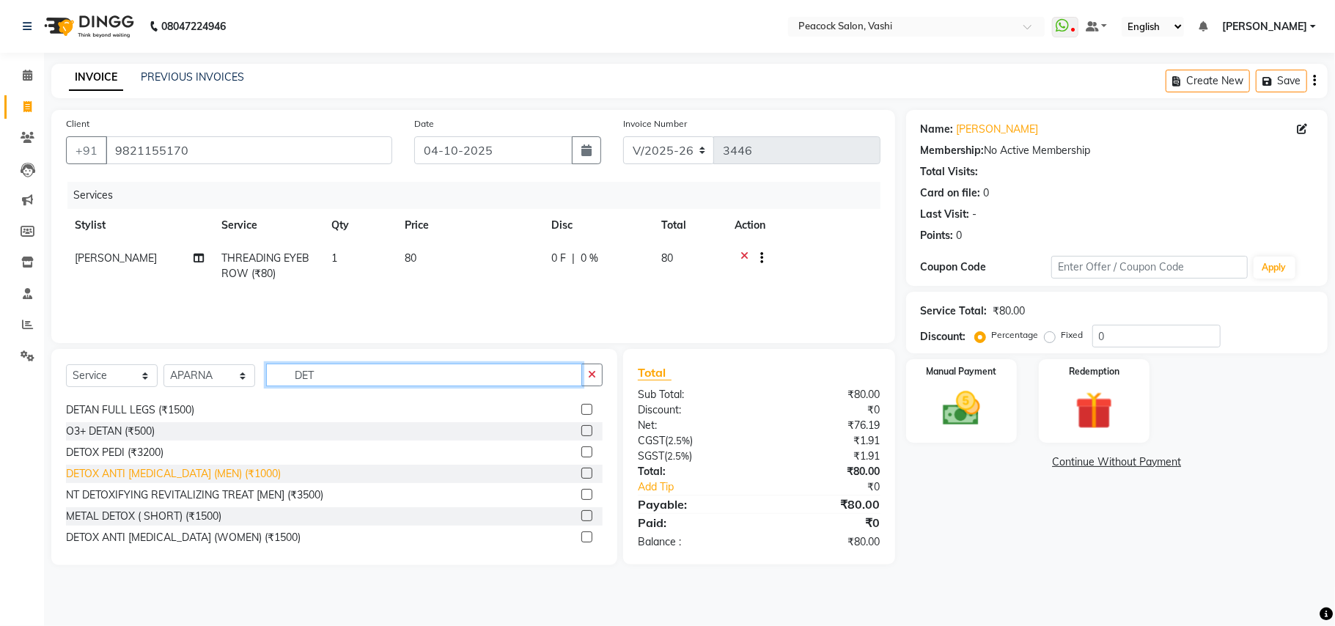
scroll to position [194, 0]
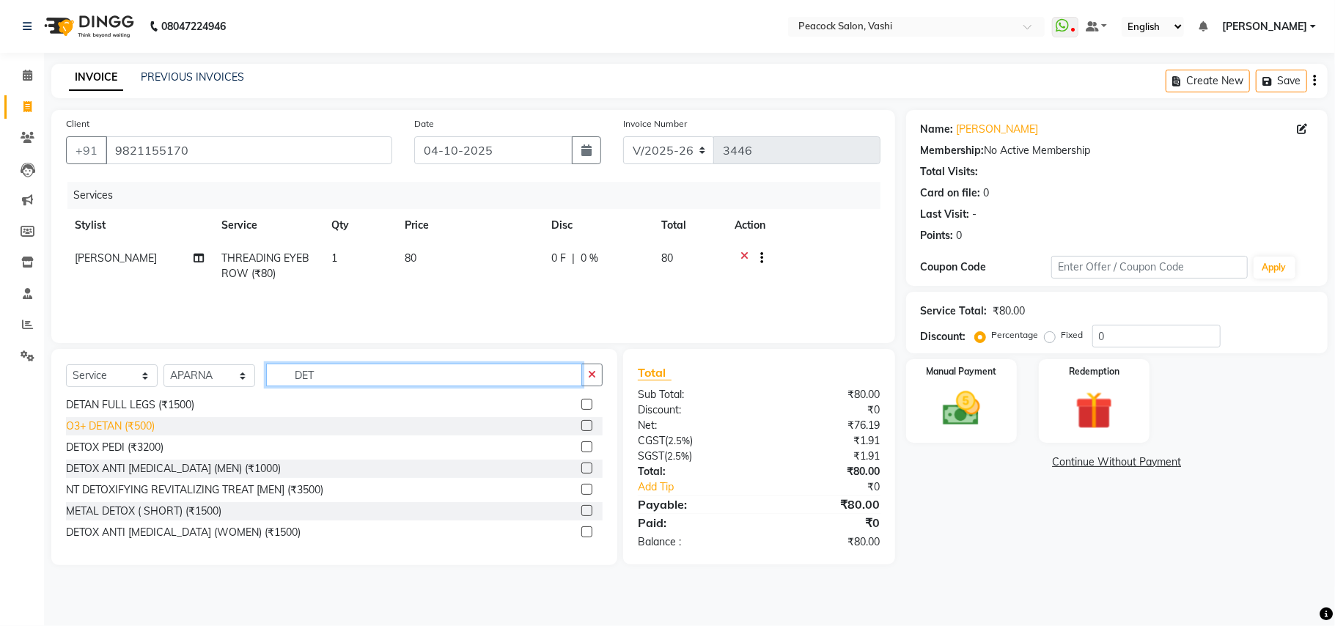
type input "DET"
click at [133, 425] on div "O3+ DETAN (₹500)" at bounding box center [110, 426] width 89 height 15
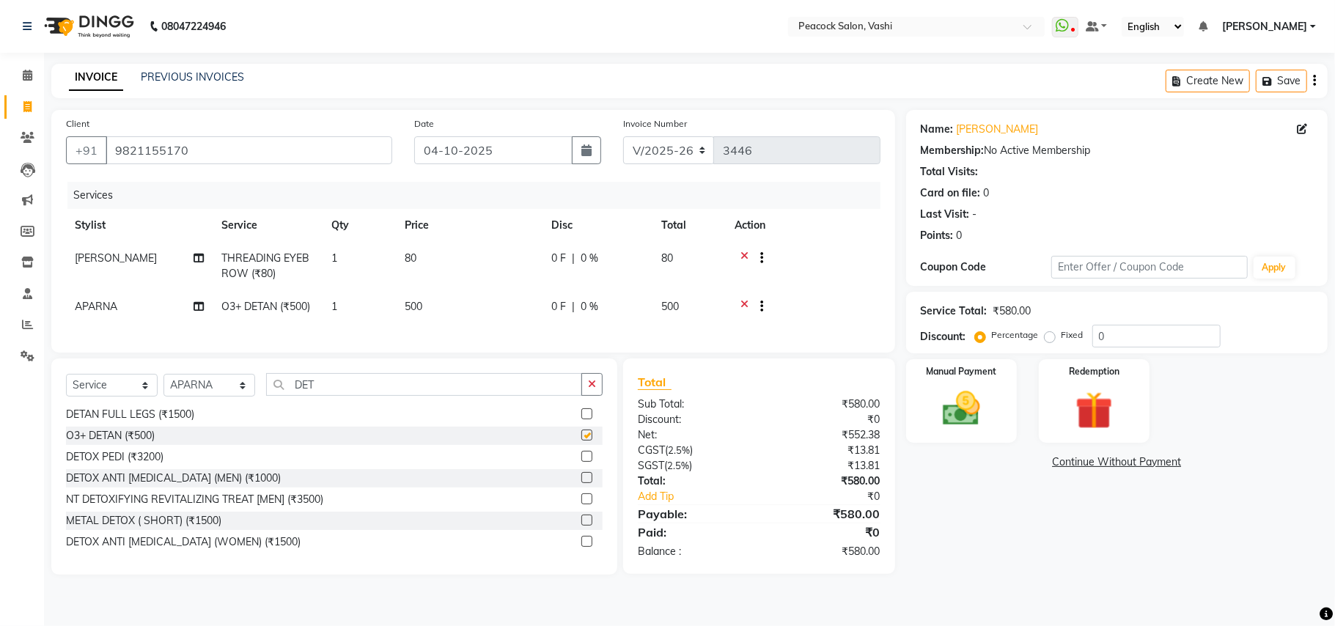
checkbox input "false"
click at [323, 396] on input "DET" at bounding box center [424, 384] width 316 height 23
type input "D"
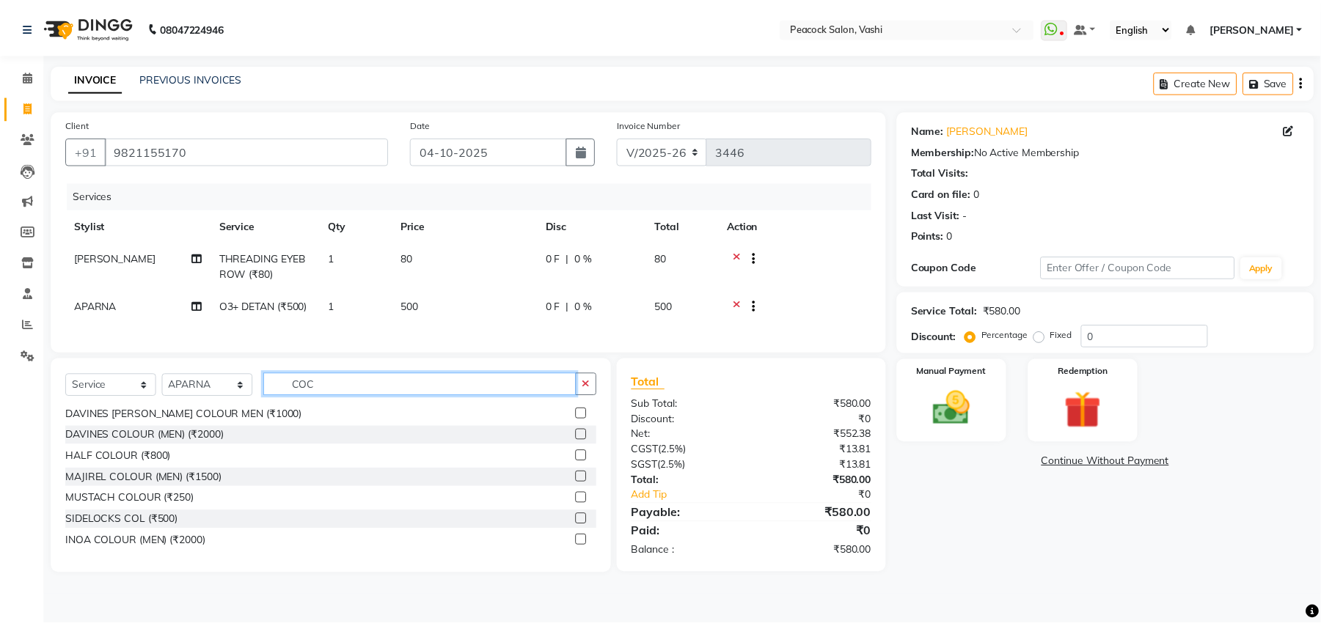
scroll to position [0, 0]
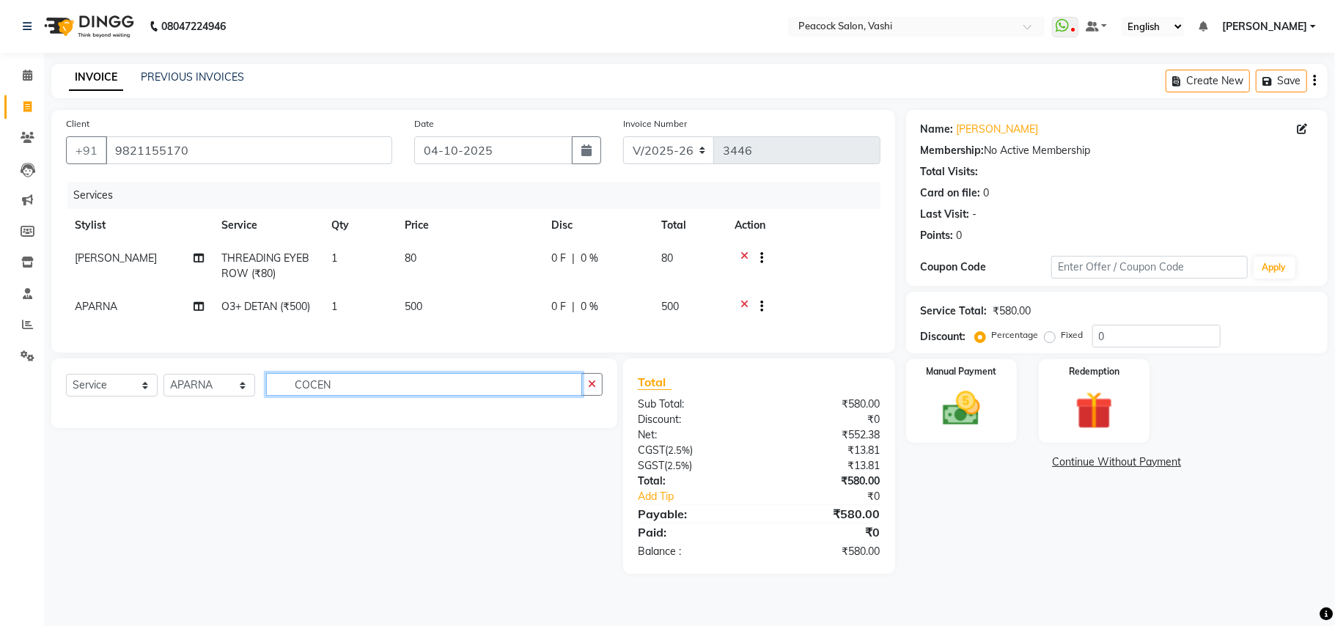
click at [308, 396] on input "COCEN" at bounding box center [424, 384] width 316 height 23
type input "CONCEN"
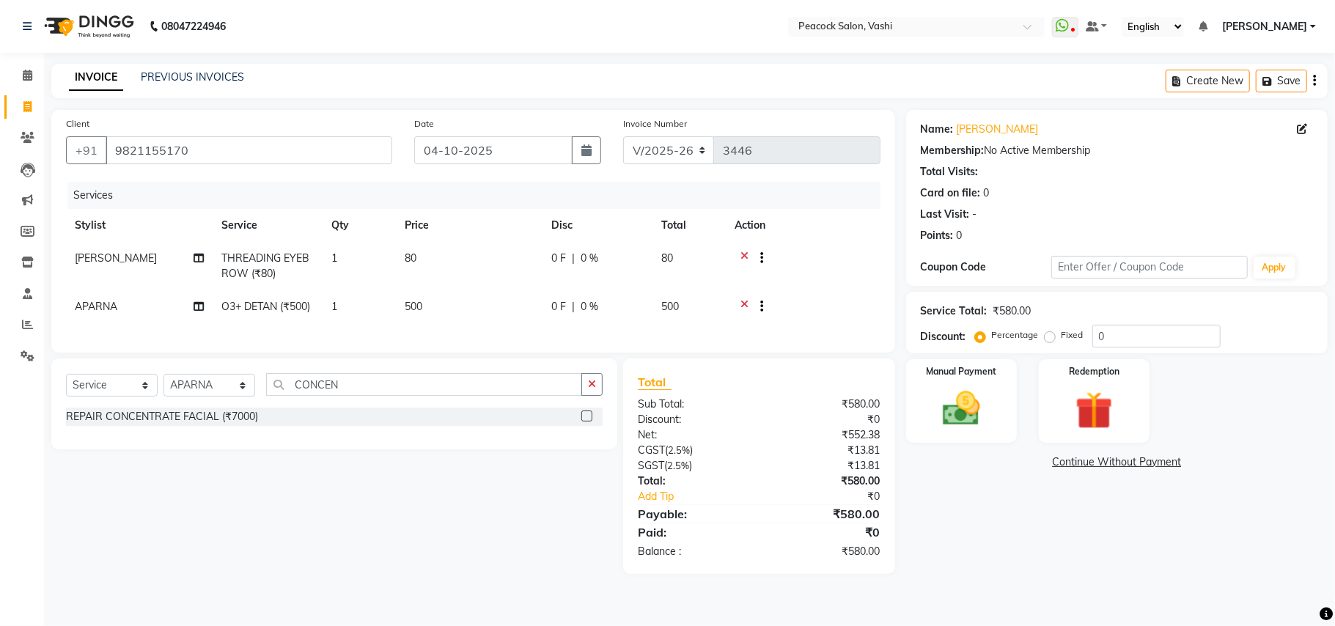
click at [264, 426] on div "REPAIR CONCENTRATE FACIAL (₹7000)" at bounding box center [334, 417] width 537 height 18
click at [224, 425] on div "REPAIR CONCENTRATE FACIAL (₹7000)" at bounding box center [162, 416] width 192 height 15
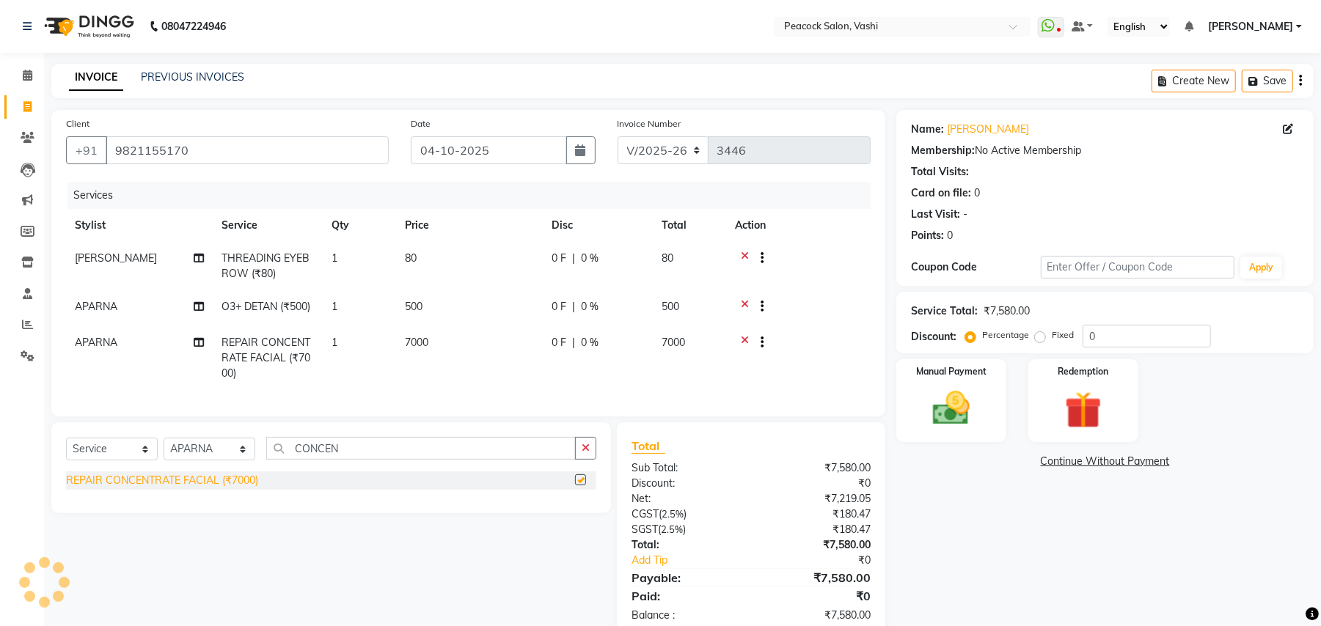
checkbox input "false"
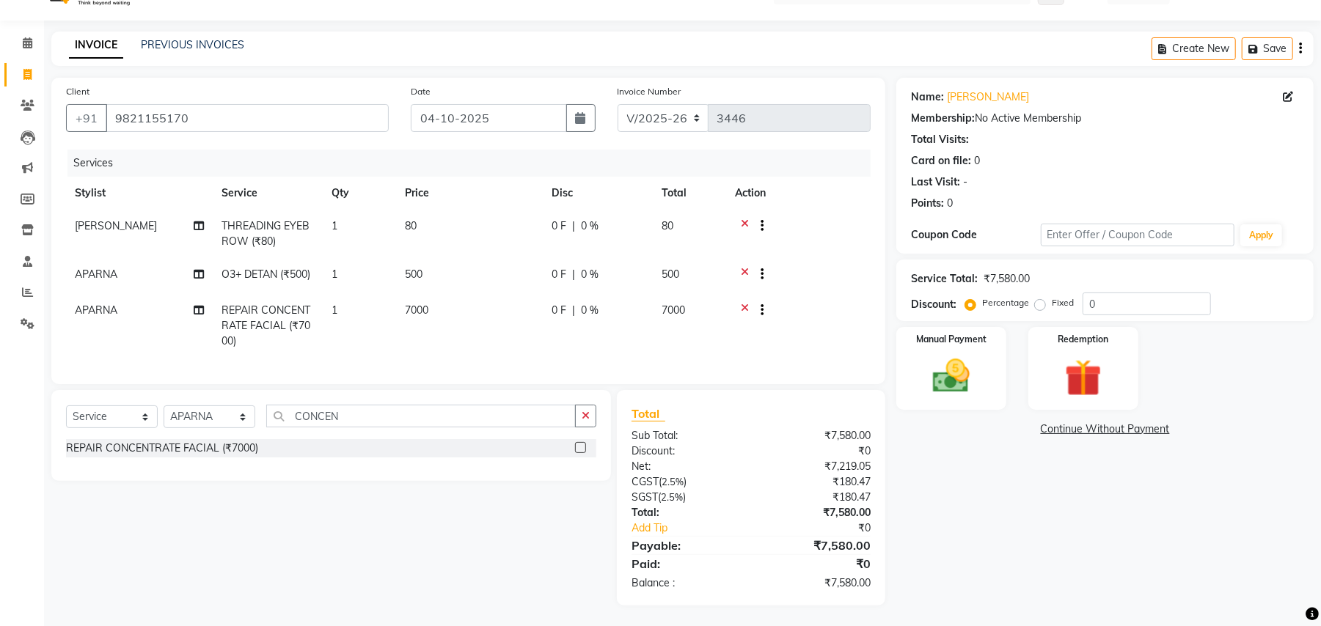
scroll to position [48, 0]
click at [1012, 359] on div "Manual Payment Redemption" at bounding box center [1104, 367] width 439 height 83
click at [996, 356] on div "Manual Payment" at bounding box center [951, 367] width 114 height 86
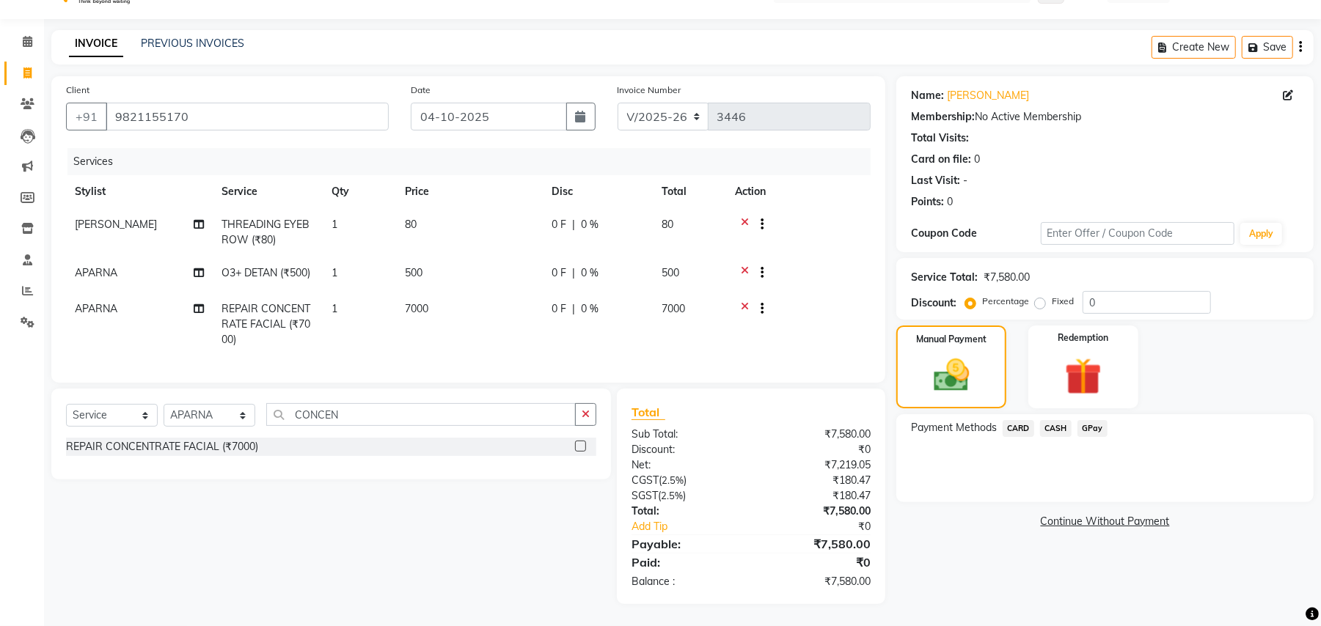
click at [1085, 420] on span "GPay" at bounding box center [1092, 428] width 30 height 17
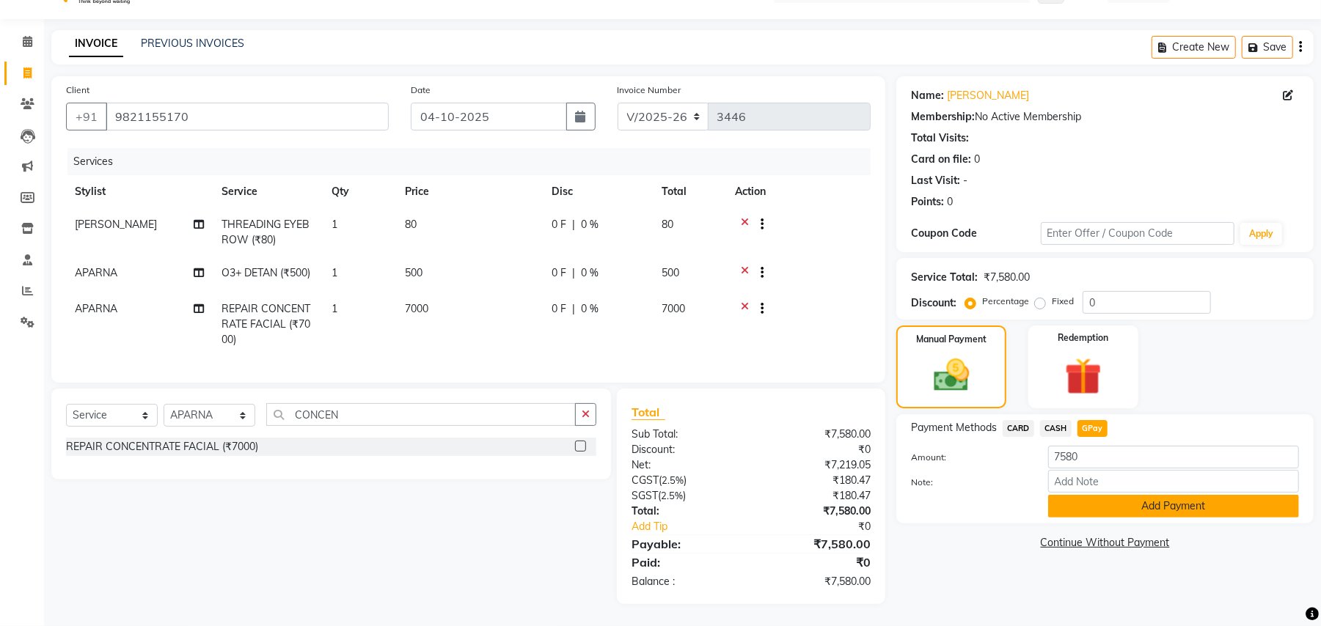
click at [1081, 499] on button "Add Payment" at bounding box center [1173, 506] width 251 height 23
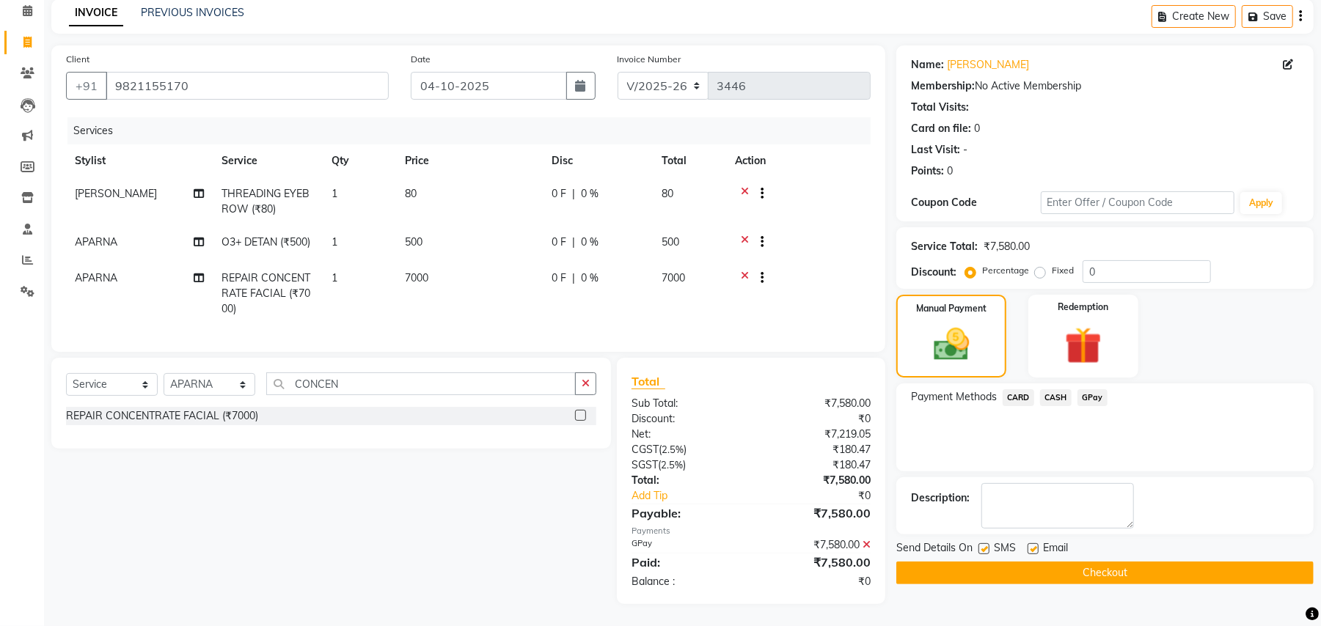
scroll to position [79, 0]
click at [1028, 493] on textarea at bounding box center [1057, 505] width 153 height 45
type textarea "G"
type textarea "Golden peel off mask used"
click at [1100, 562] on button "Checkout" at bounding box center [1104, 573] width 417 height 23
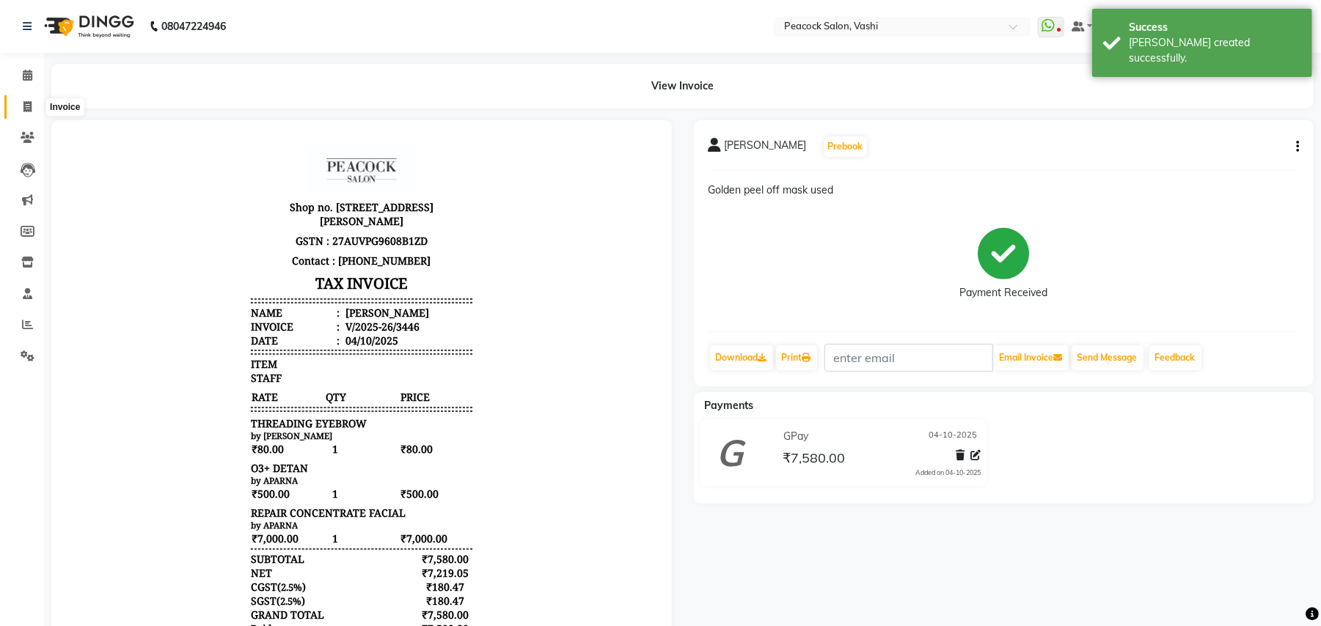
click at [30, 106] on icon at bounding box center [27, 106] width 8 height 11
select select "619"
select select "service"
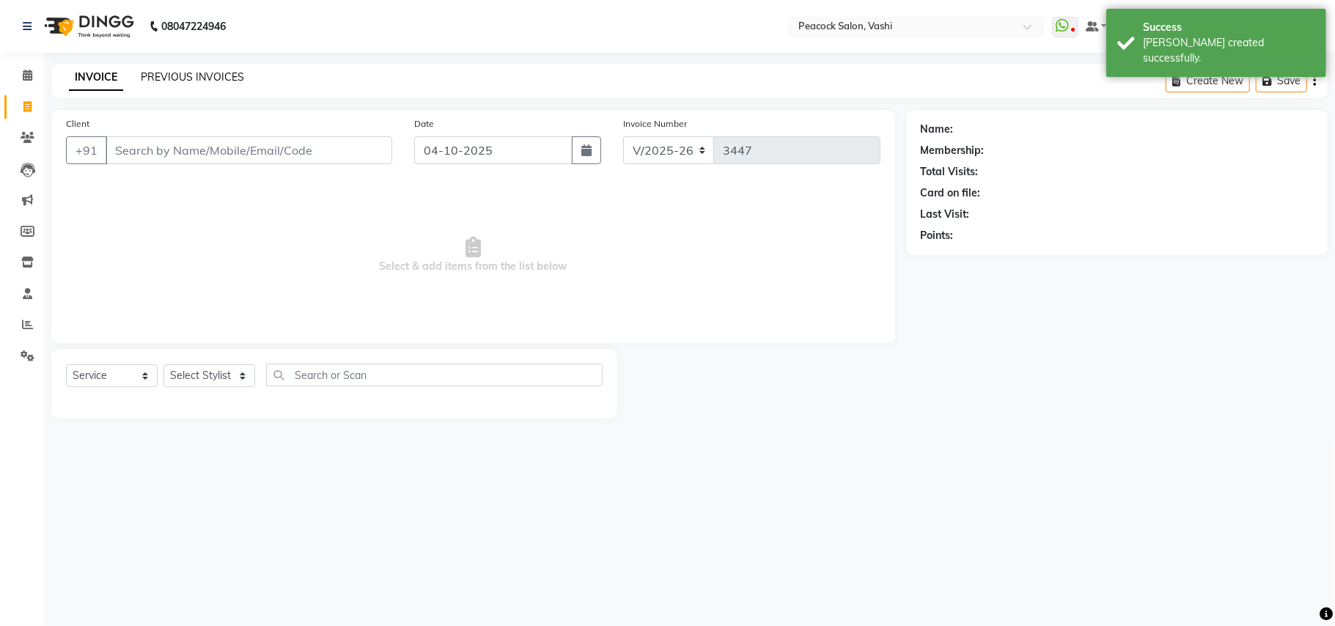
click at [202, 78] on link "PREVIOUS INVOICES" at bounding box center [192, 76] width 103 height 13
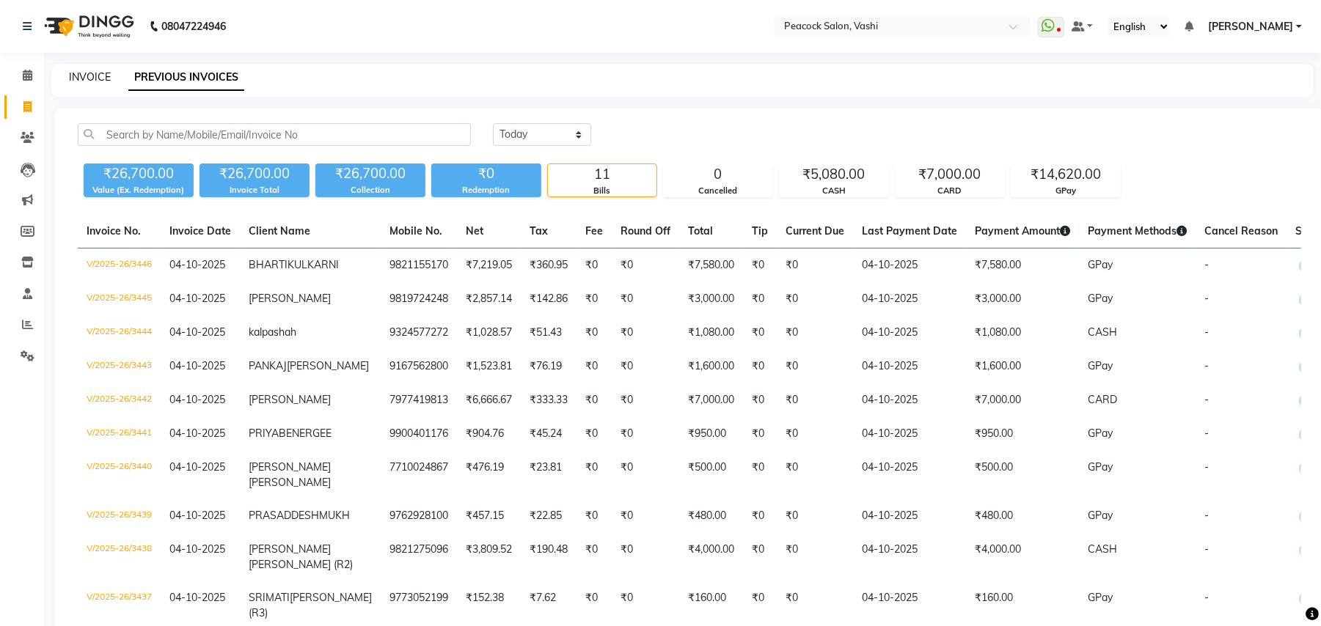
click at [88, 75] on link "INVOICE" at bounding box center [90, 76] width 42 height 13
select select "619"
select select "service"
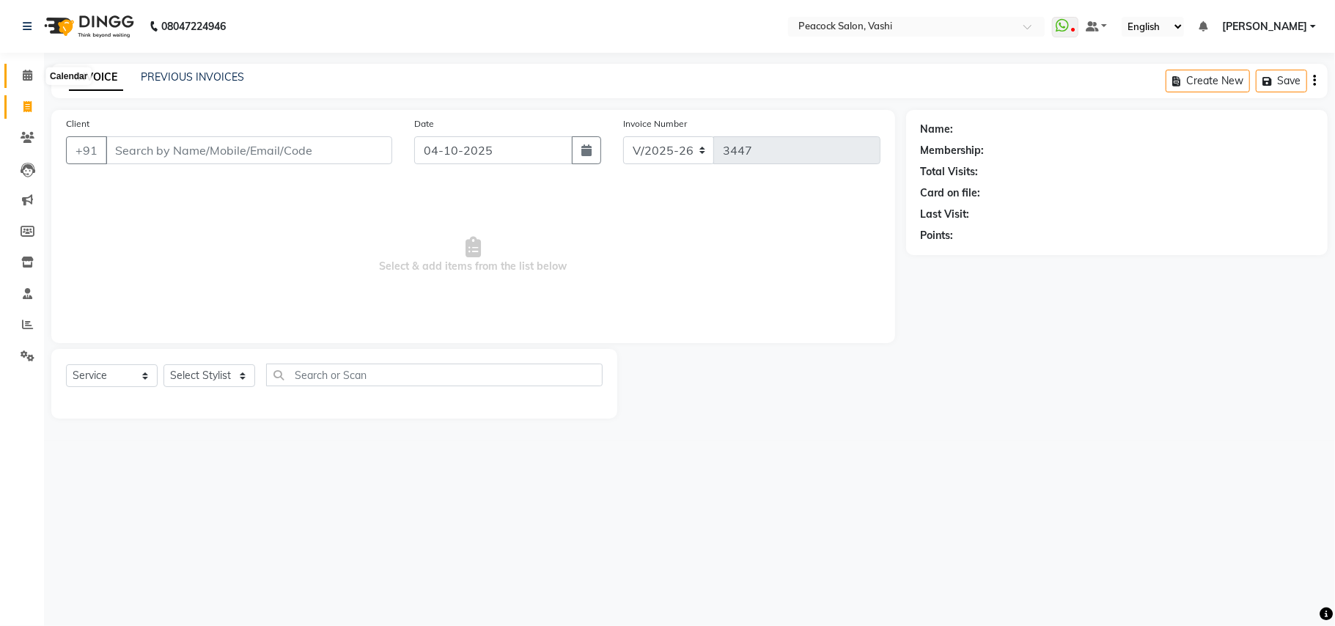
click at [32, 78] on span at bounding box center [28, 75] width 26 height 17
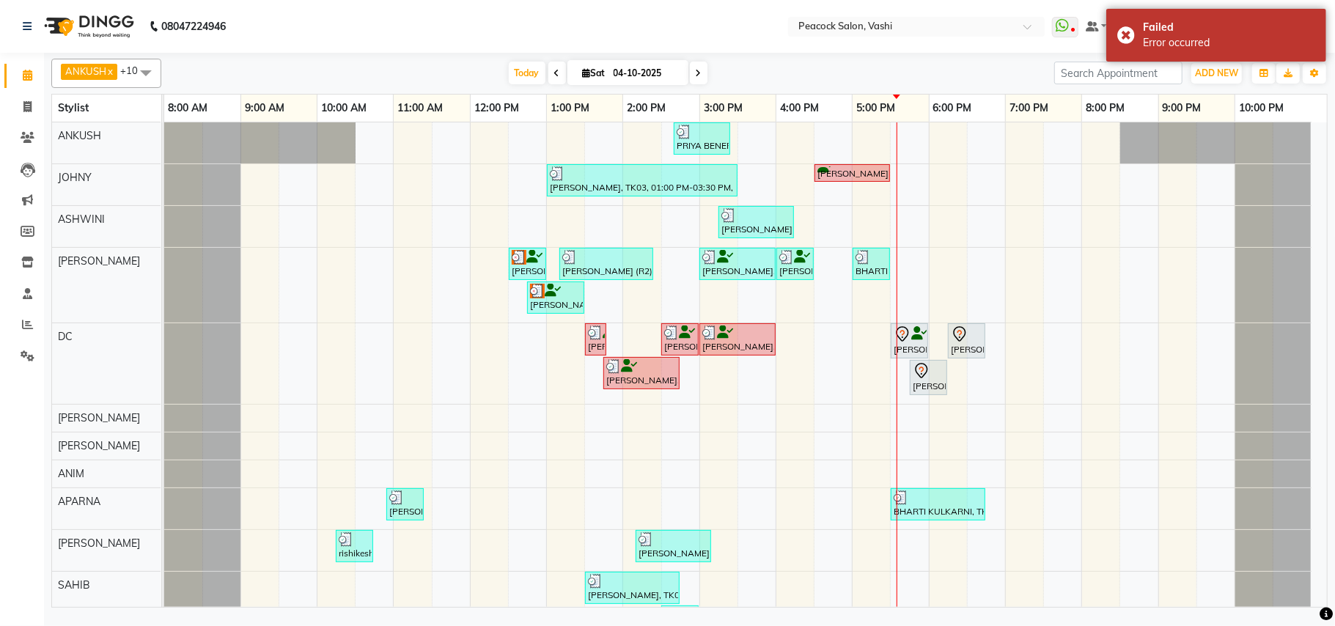
click at [981, 144] on div "PRIYA BENERGEE, TK11, 02:40 PM-03:25 PM, WASH+CON (₹350),BLOW DRY [MEDIUM] (₹60…" at bounding box center [745, 384] width 1163 height 524
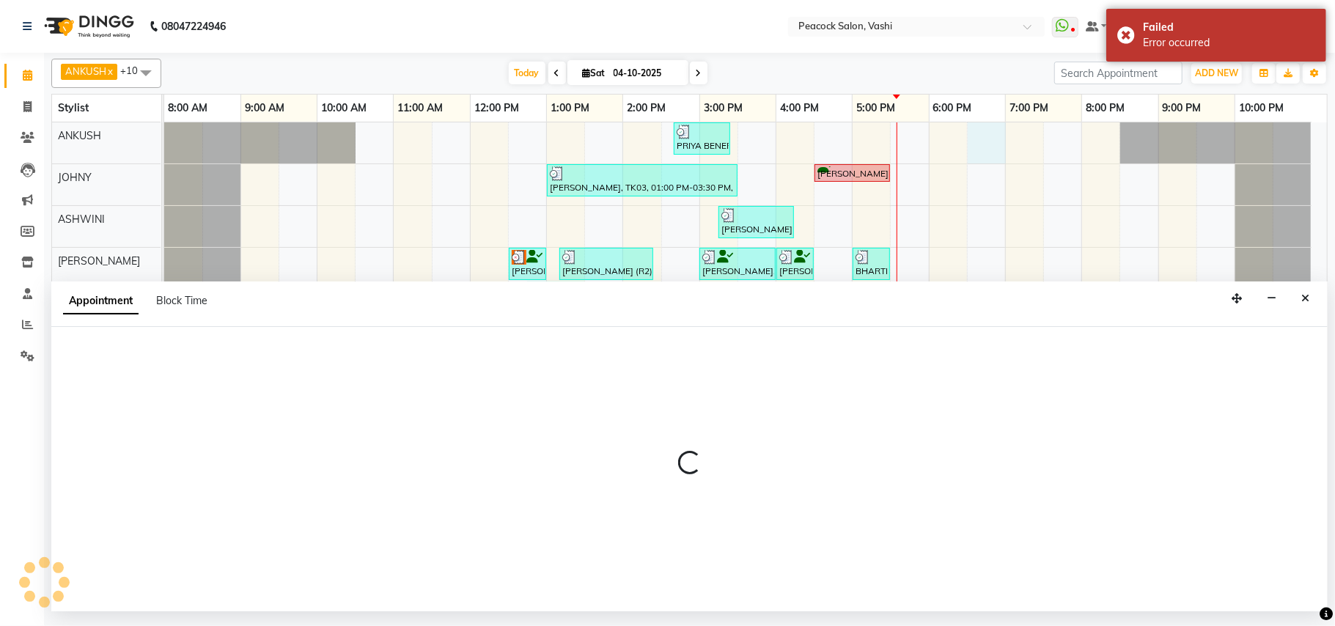
select select "22386"
select select "1110"
select select "tentative"
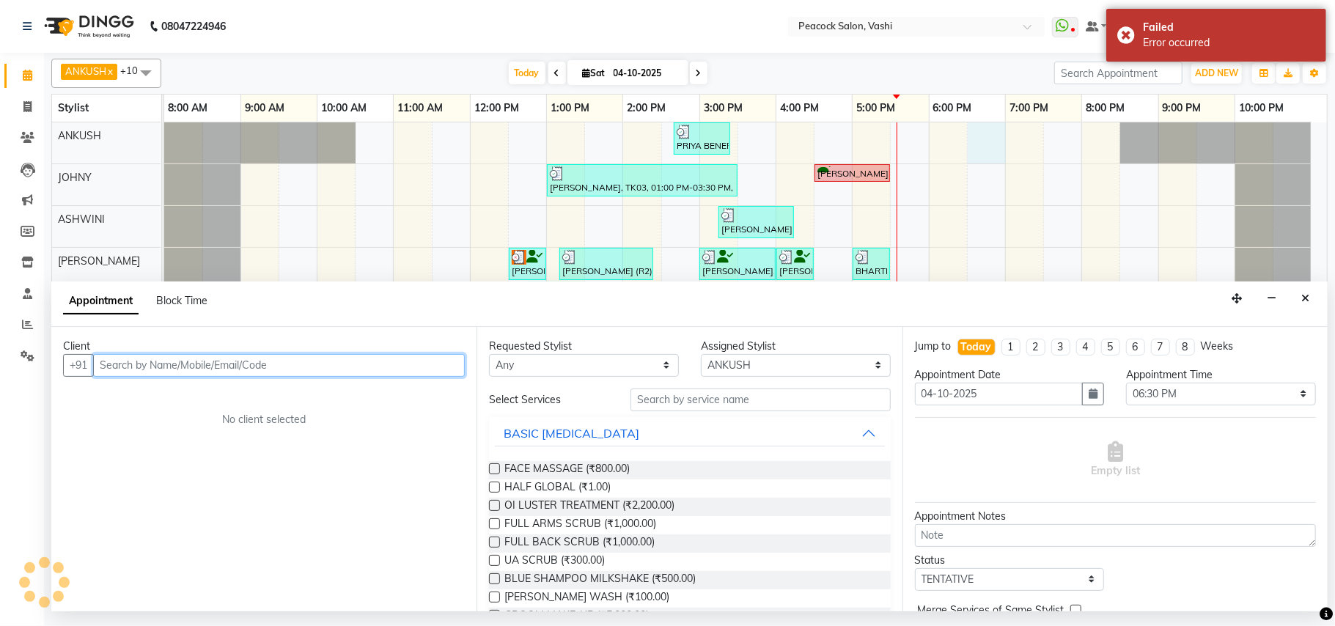
click at [154, 361] on input "text" at bounding box center [279, 365] width 372 height 23
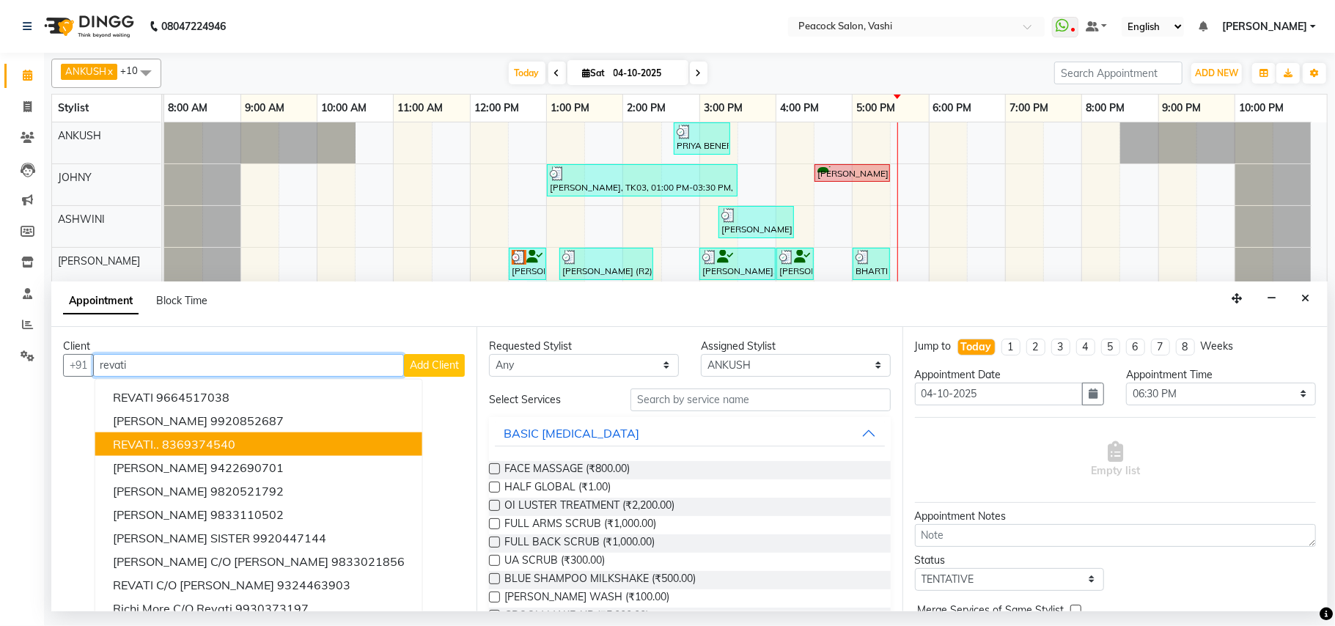
click at [208, 441] on ngb-highlight "8369374540" at bounding box center [198, 443] width 73 height 15
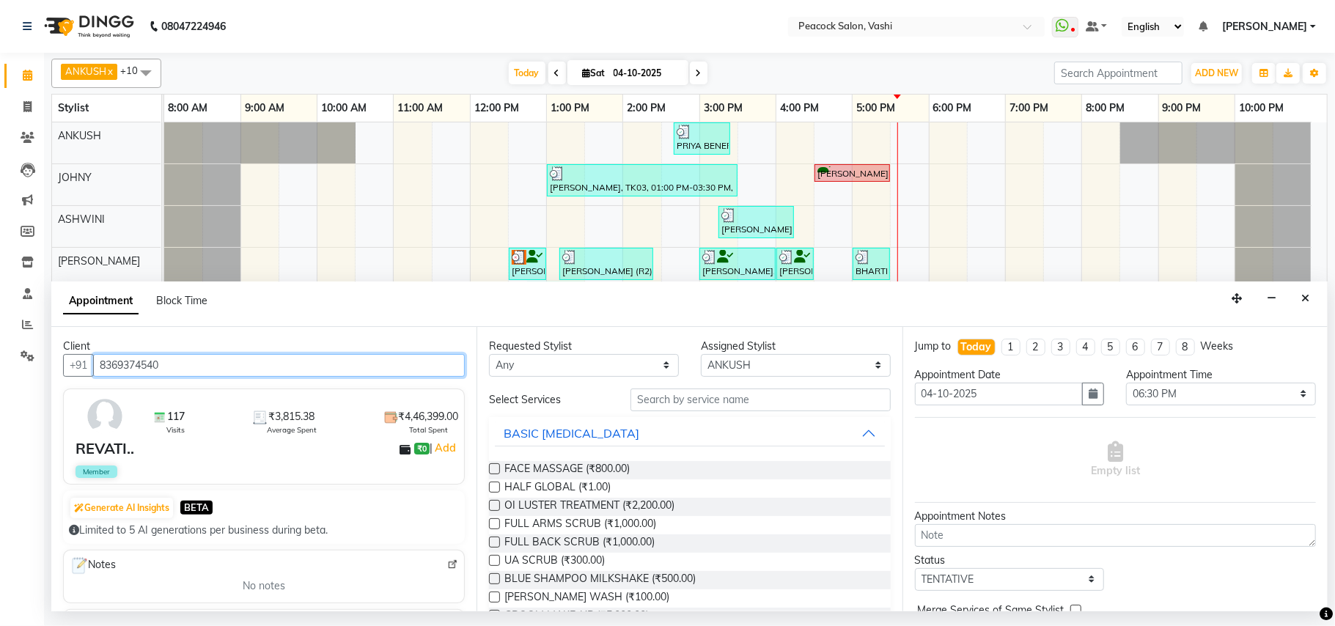
type input "8369374540"
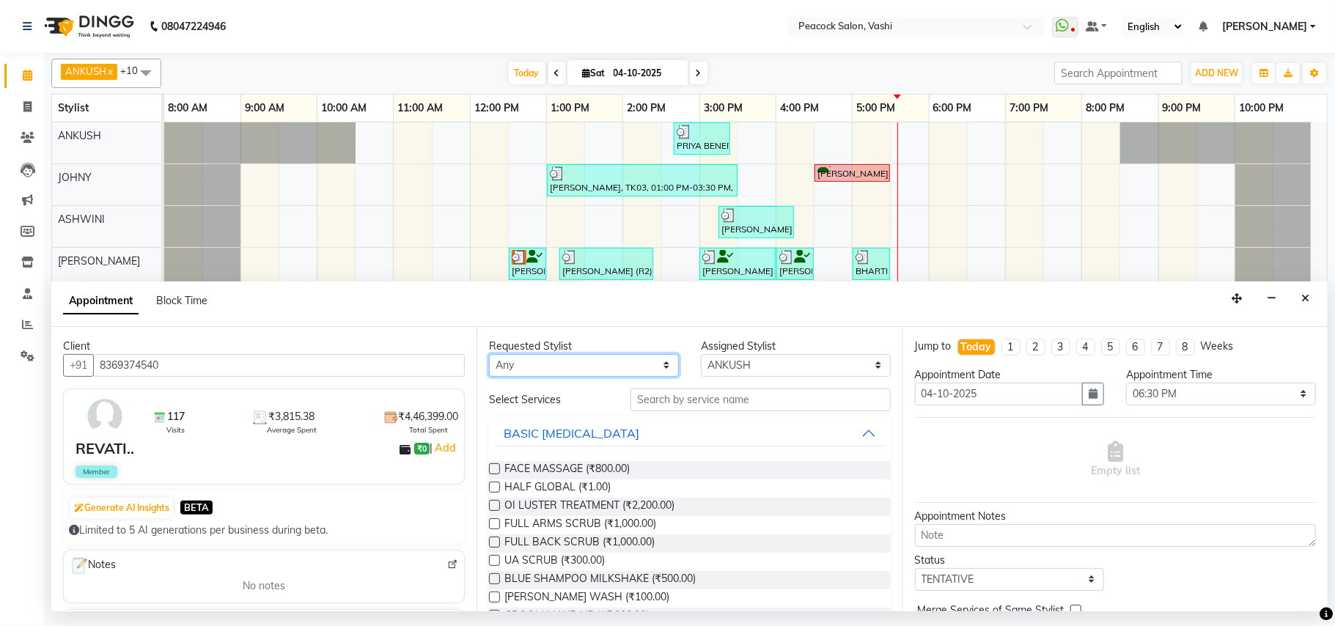
drag, startPoint x: 565, startPoint y: 368, endPoint x: 566, endPoint y: 359, distance: 9.6
click at [565, 368] on select "Any ANIM [PERSON_NAME] APARNA [PERSON_NAME] DC [PERSON_NAME] [PERSON_NAME] SAHIB" at bounding box center [584, 365] width 190 height 23
select select "22386"
click at [489, 355] on select "Any ANIM [PERSON_NAME] APARNA [PERSON_NAME] DC [PERSON_NAME] [PERSON_NAME] SAHIB" at bounding box center [584, 365] width 190 height 23
click at [657, 405] on input "text" at bounding box center [761, 400] width 260 height 23
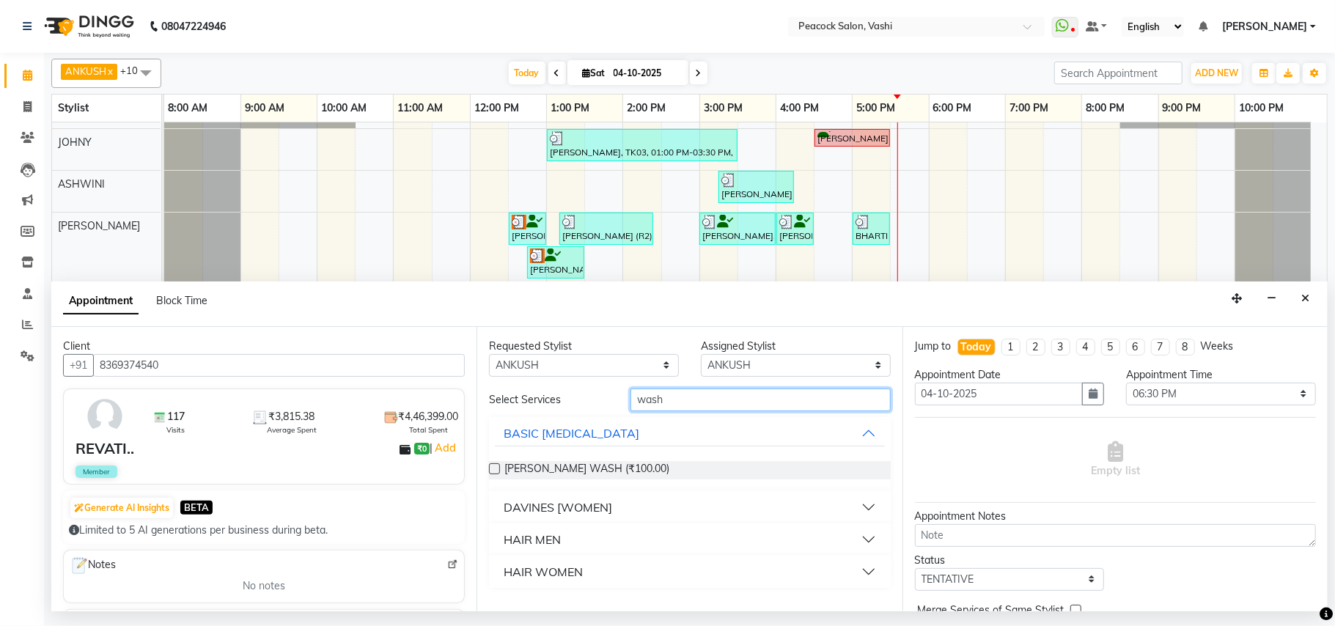
scroll to position [42, 0]
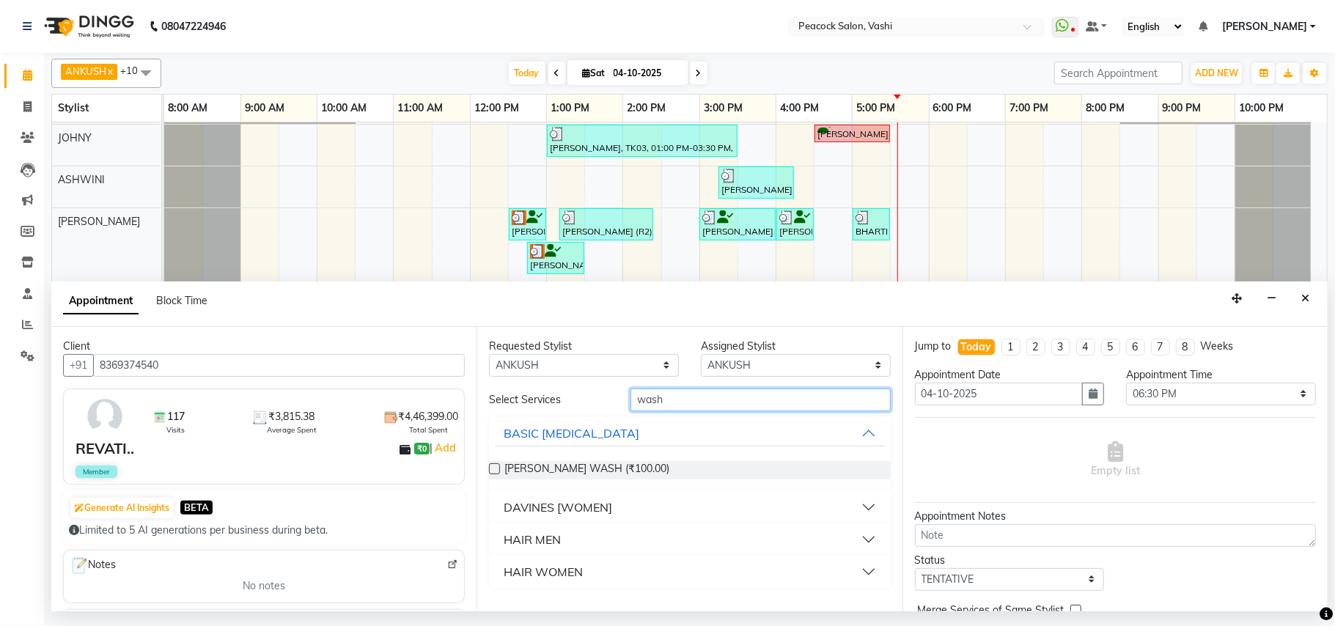
type input "wash"
click at [584, 507] on div "DAVINES [WOMEN]" at bounding box center [558, 508] width 109 height 18
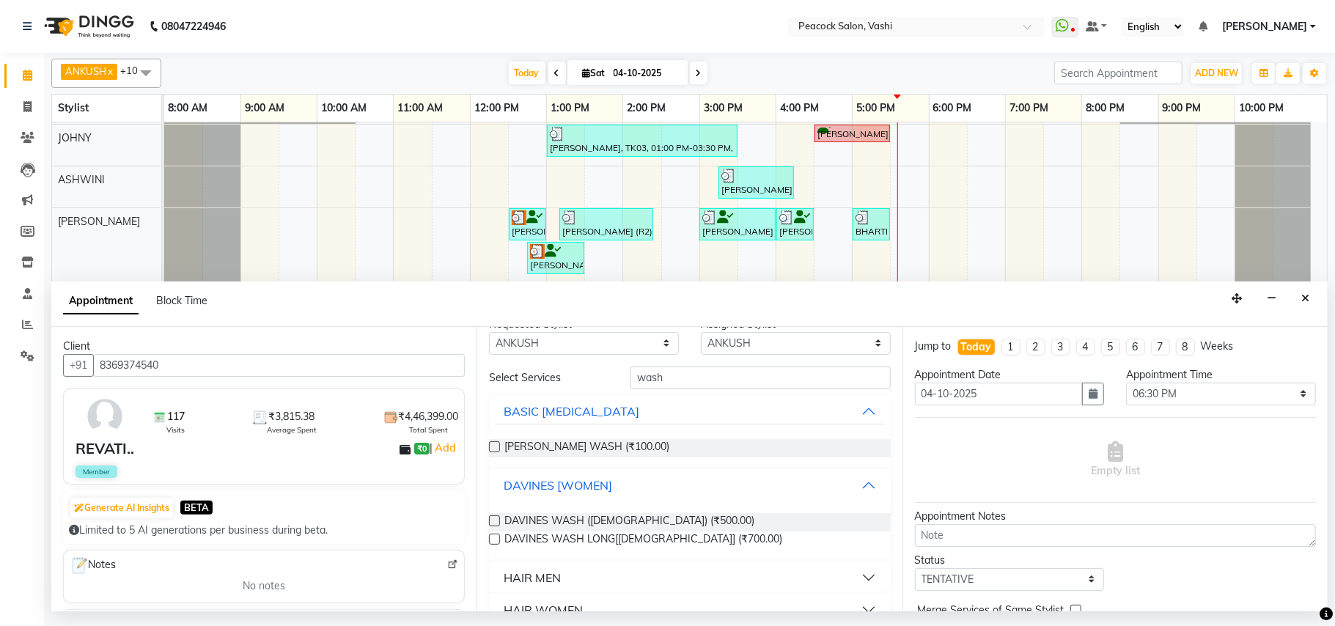
scroll to position [47, 0]
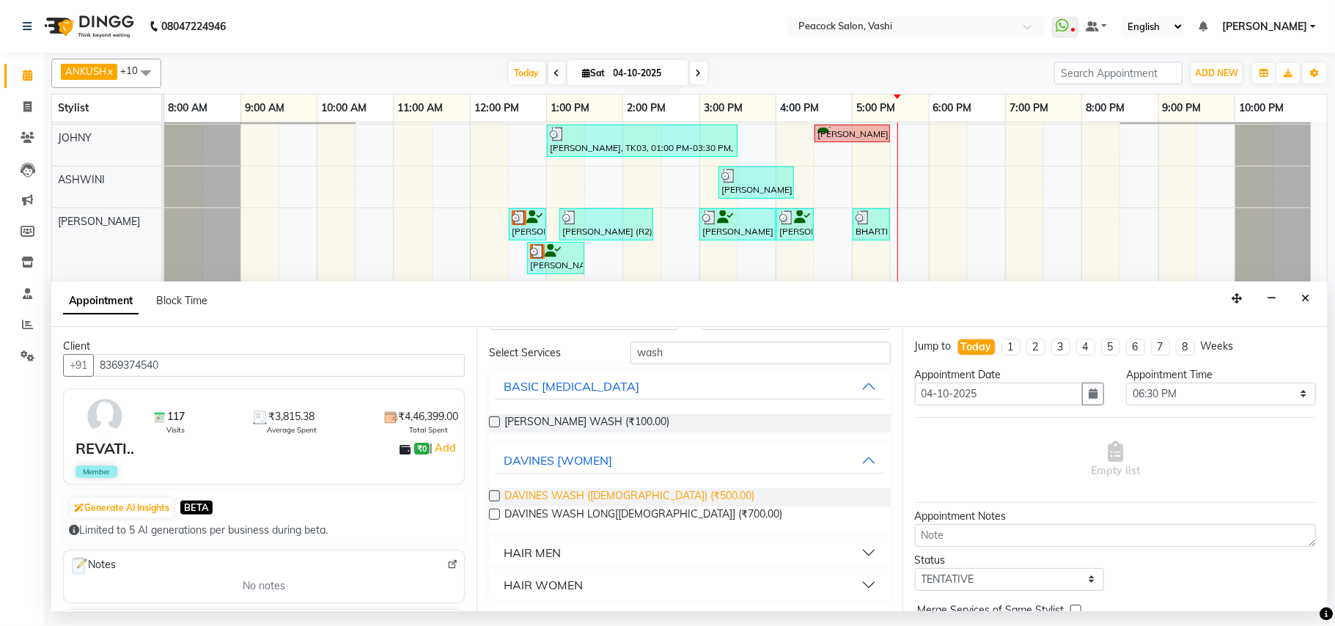
click at [579, 502] on span "DAVINES WASH ([DEMOGRAPHIC_DATA]) (₹500.00)" at bounding box center [629, 497] width 250 height 18
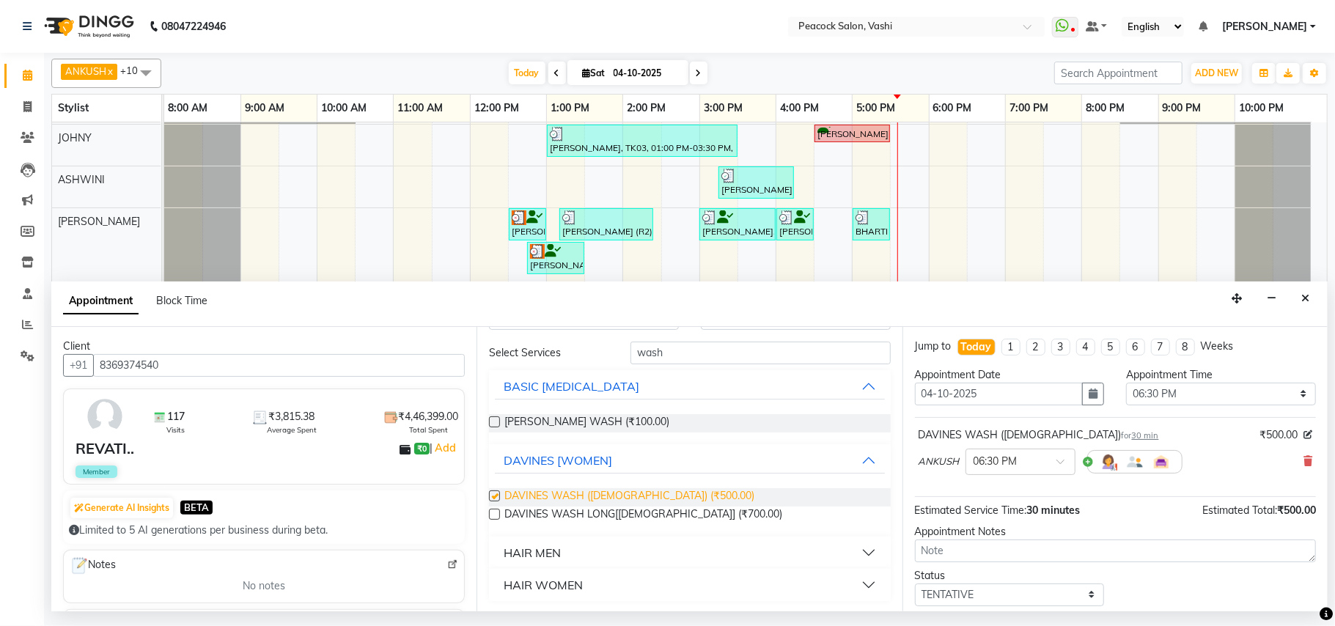
checkbox input "false"
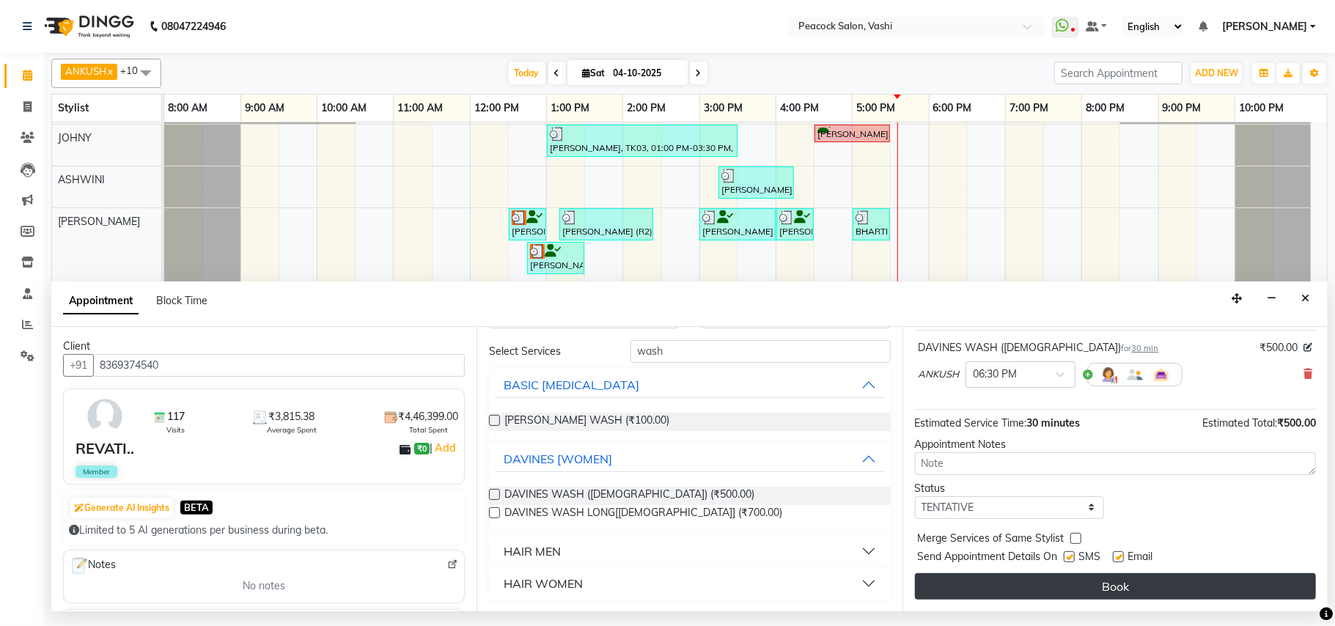
click at [1086, 584] on button "Book" at bounding box center [1115, 586] width 401 height 26
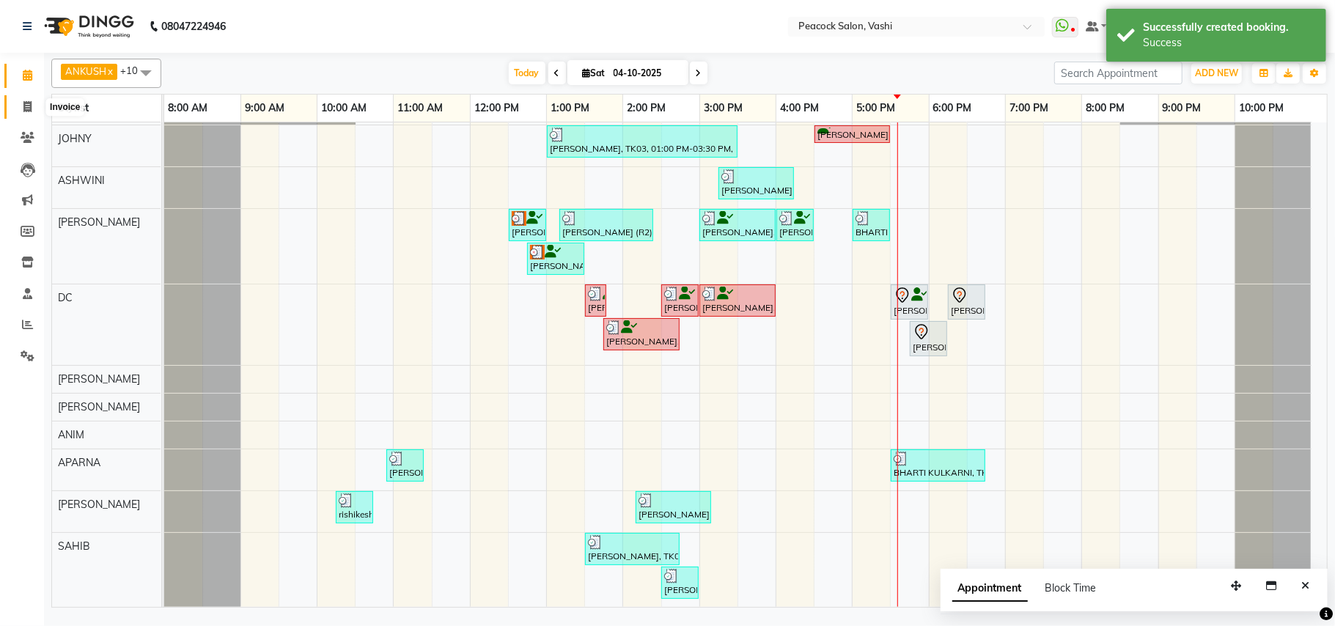
click at [29, 106] on icon at bounding box center [27, 106] width 8 height 11
select select "619"
select select "service"
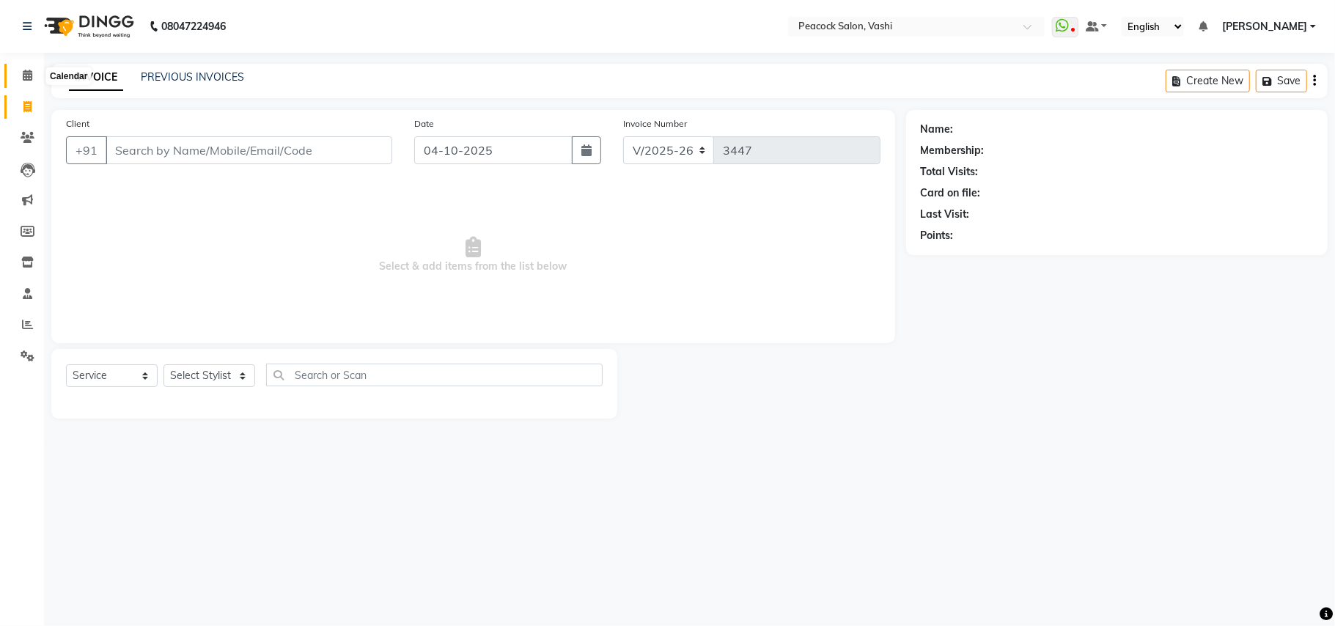
click at [27, 76] on icon at bounding box center [28, 75] width 10 height 11
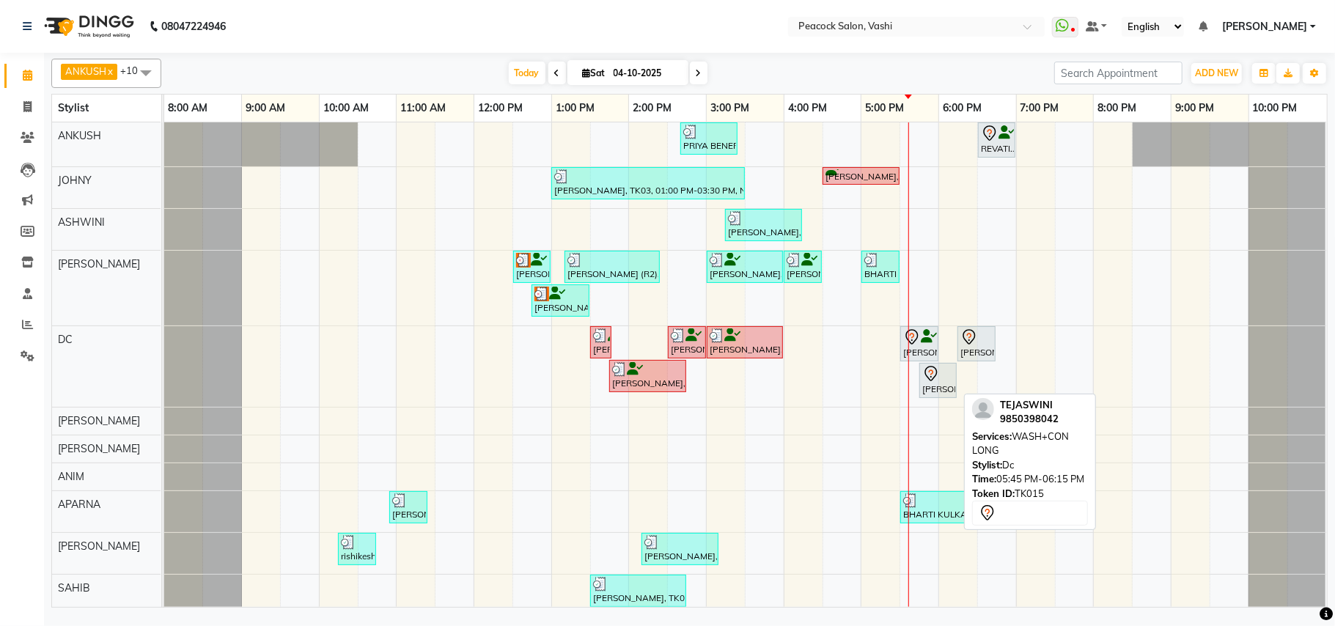
click at [925, 383] on icon at bounding box center [931, 374] width 18 height 18
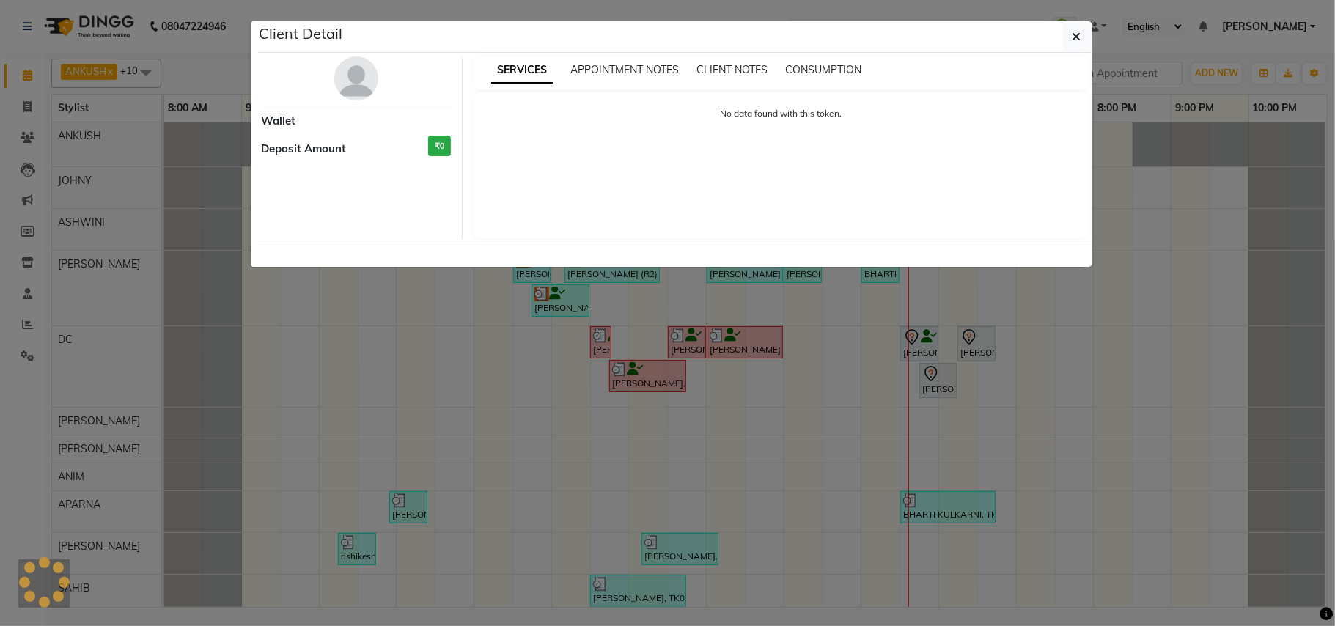
select select "7"
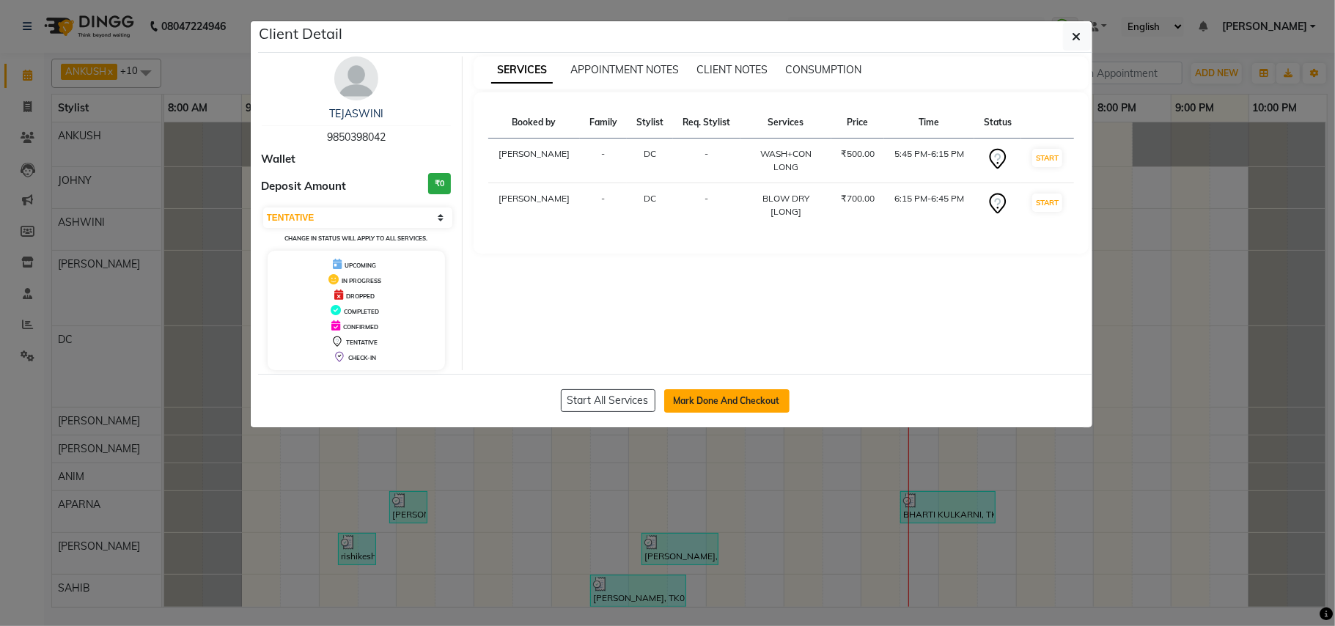
click at [755, 399] on button "Mark Done And Checkout" at bounding box center [726, 400] width 125 height 23
select select "619"
select select "service"
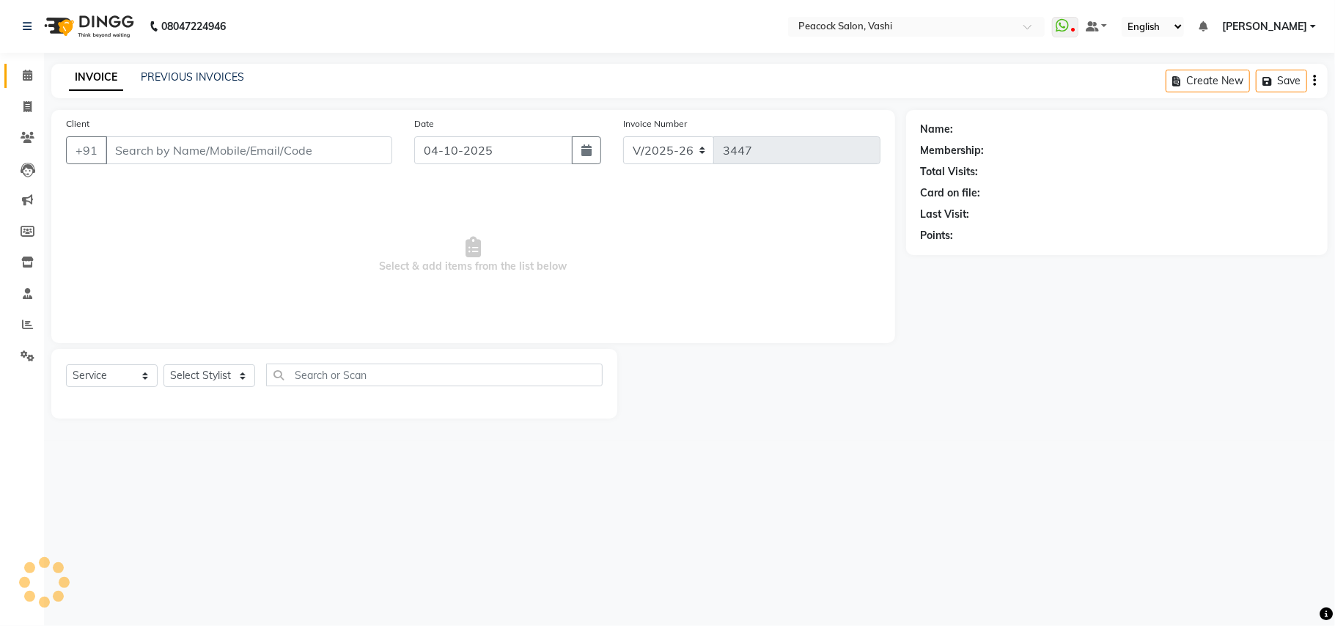
type input "9850398042"
select select "22388"
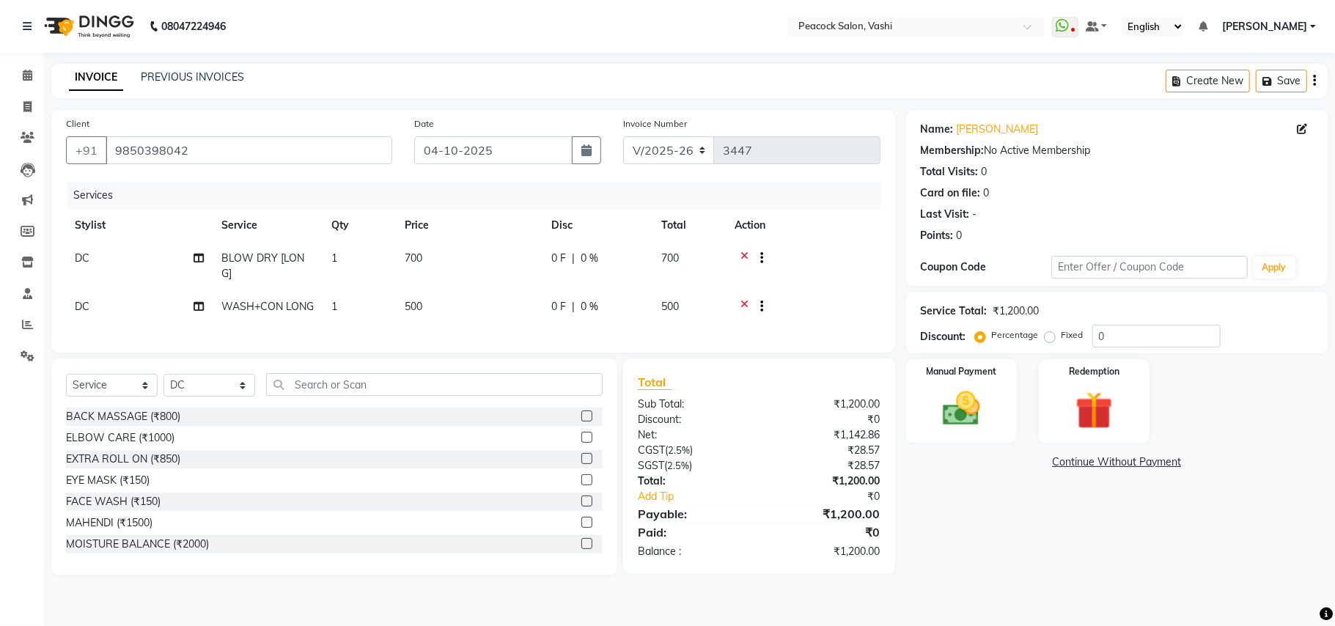
click at [95, 267] on td "DC" at bounding box center [139, 266] width 147 height 48
select select "22388"
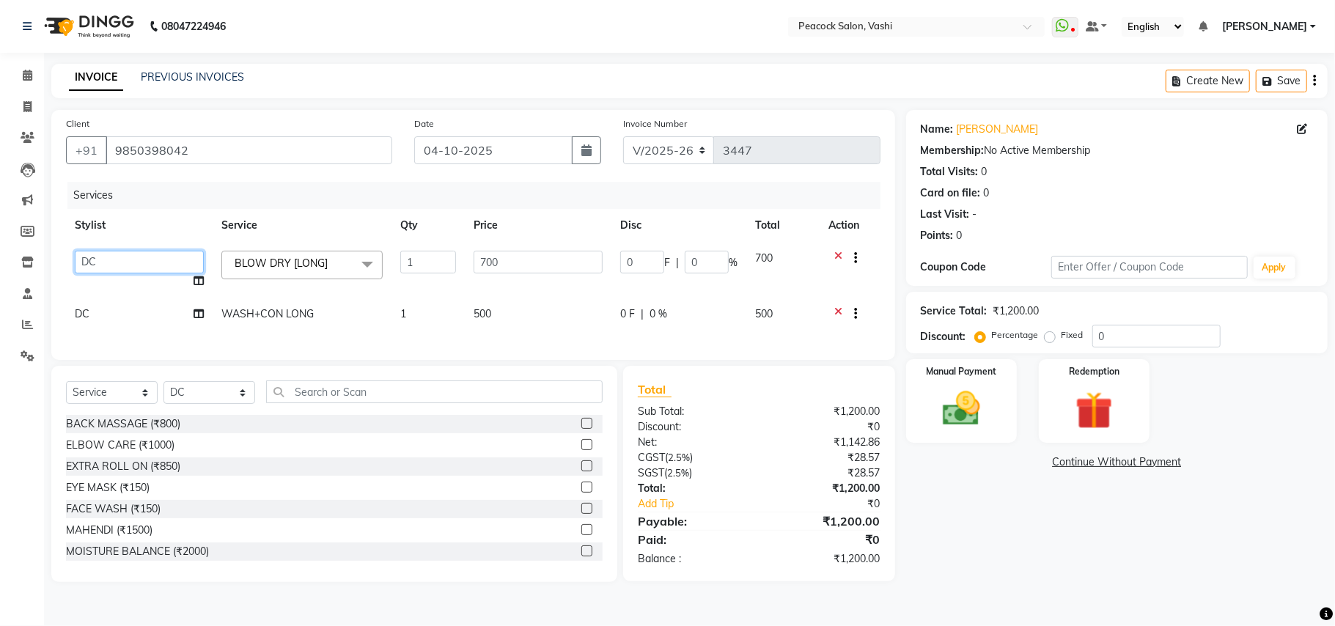
click at [95, 267] on select "ANIM ANKUSH APARNA ASHWINI BHAGWATI DC Dingg Support HARSHADA JOHNY PRITI RIZWA…" at bounding box center [139, 262] width 129 height 23
select select "57174"
click at [83, 318] on span "DC" at bounding box center [82, 313] width 15 height 13
select select "22388"
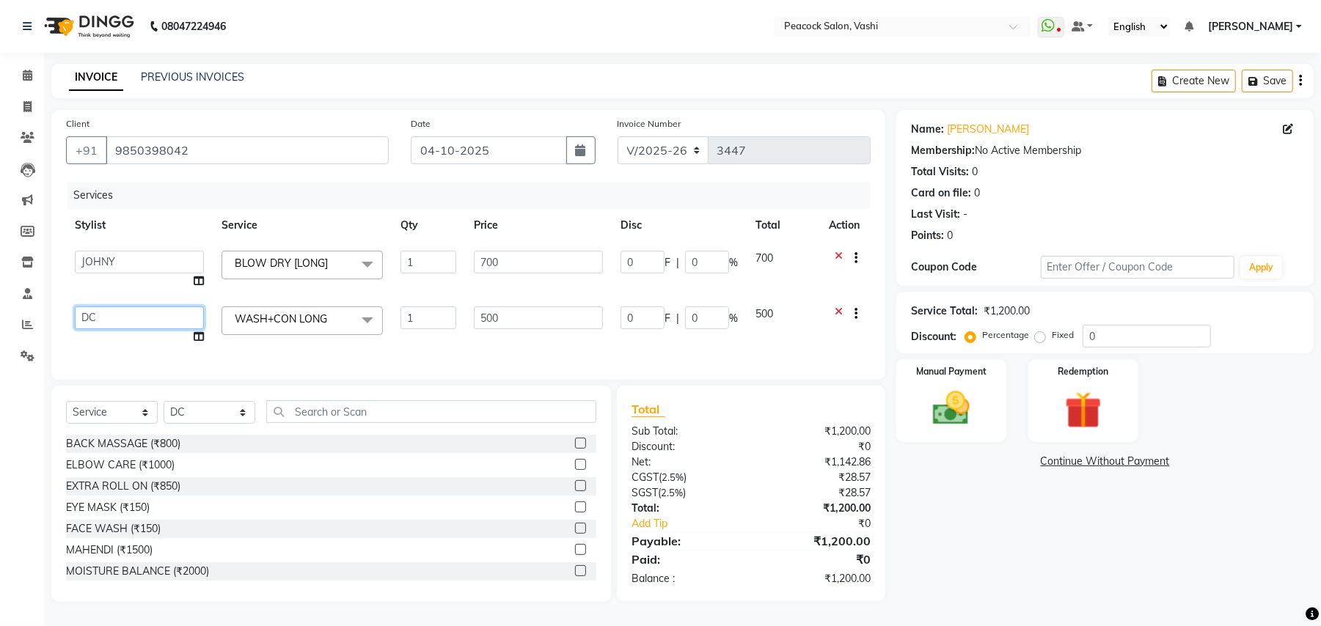
click at [83, 317] on select "ANIM ANKUSH APARNA ASHWINI BHAGWATI DC Dingg Support HARSHADA JOHNY PRITI RIZWA…" at bounding box center [139, 317] width 129 height 23
select select "57174"
click at [1274, 85] on button "Save" at bounding box center [1266, 81] width 51 height 23
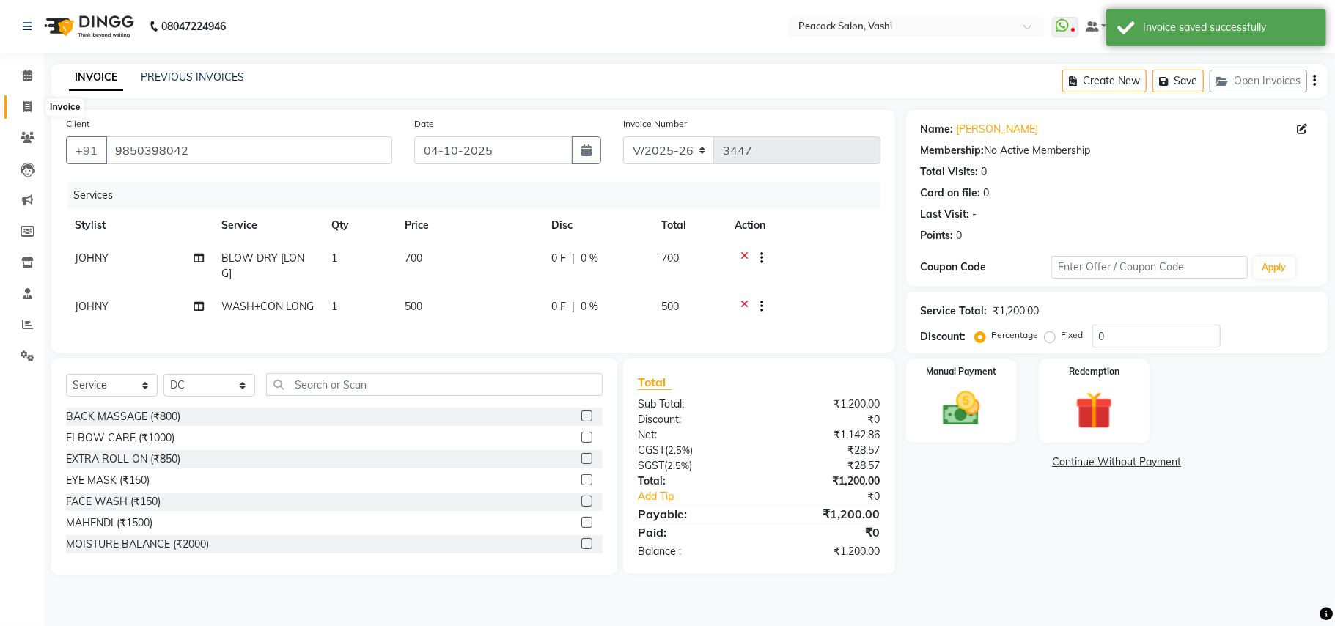
click at [27, 110] on icon at bounding box center [27, 106] width 8 height 11
select select "service"
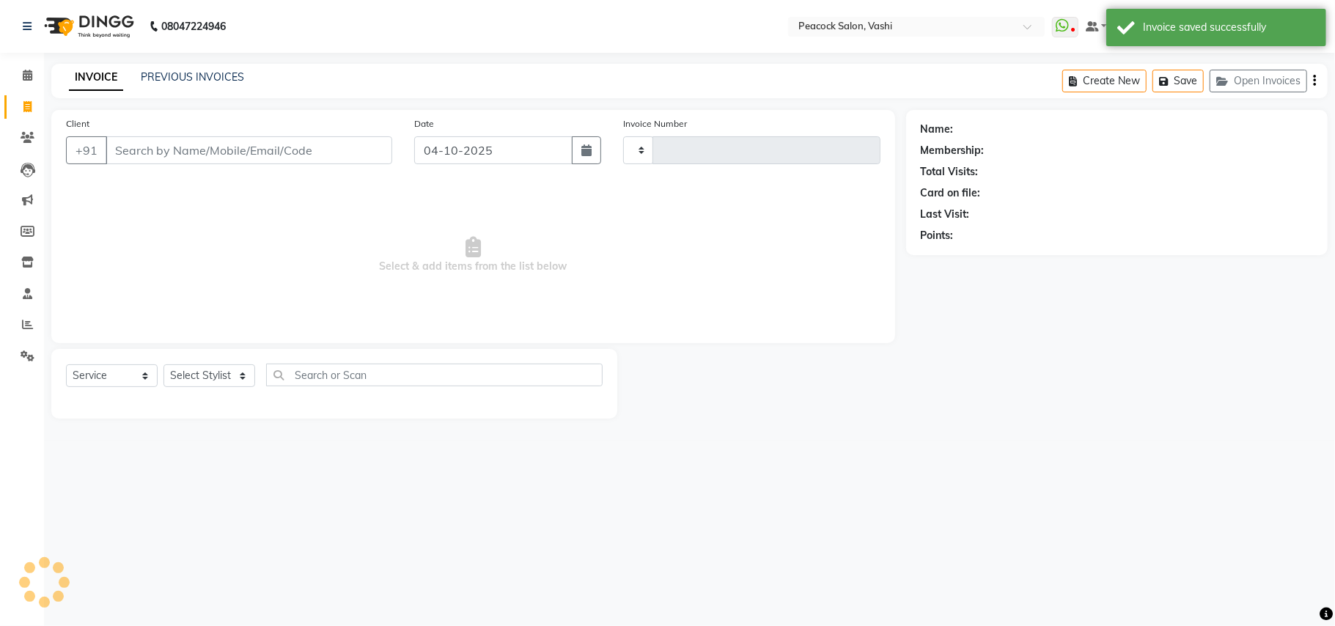
type input "3447"
select select "619"
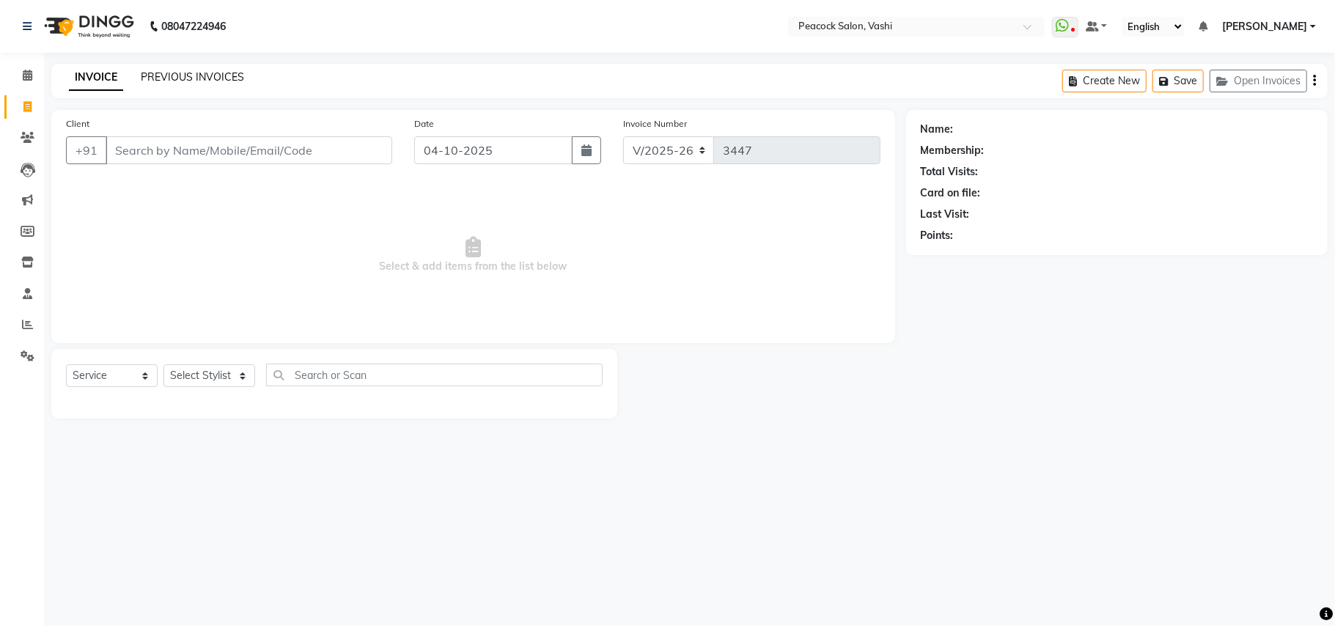
click at [207, 82] on link "PREVIOUS INVOICES" at bounding box center [192, 76] width 103 height 13
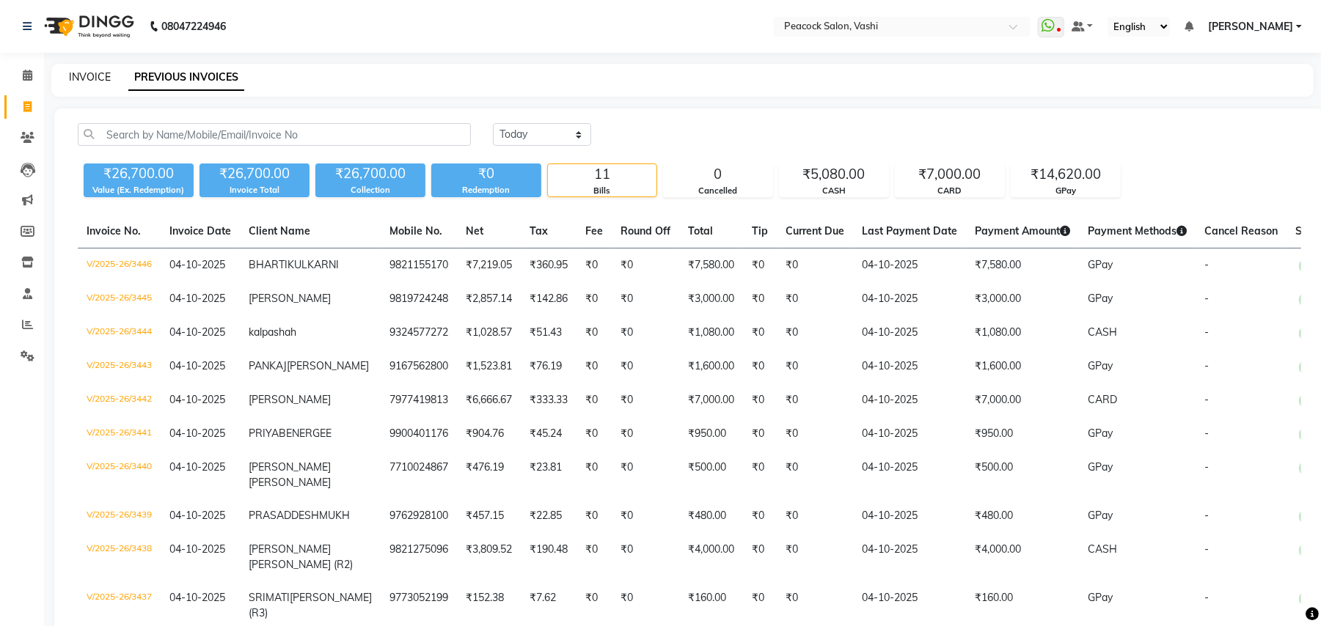
click at [98, 79] on link "INVOICE" at bounding box center [90, 76] width 42 height 13
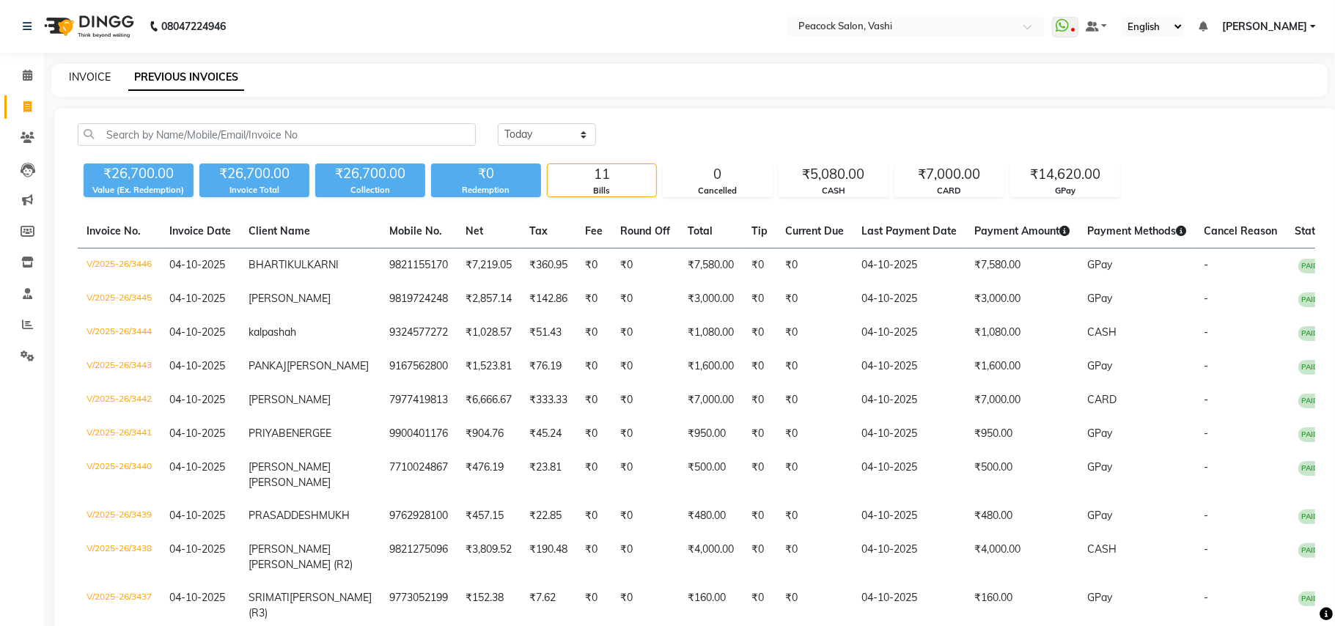
select select "619"
select select "service"
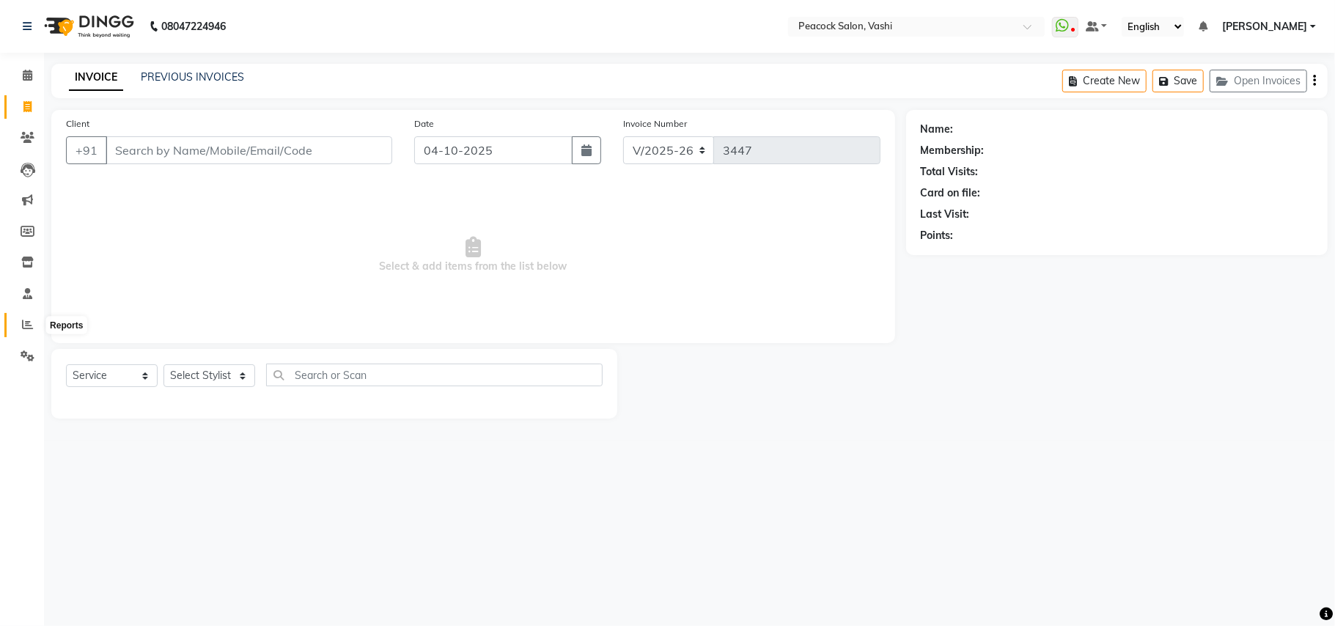
click at [23, 323] on icon at bounding box center [27, 324] width 11 height 11
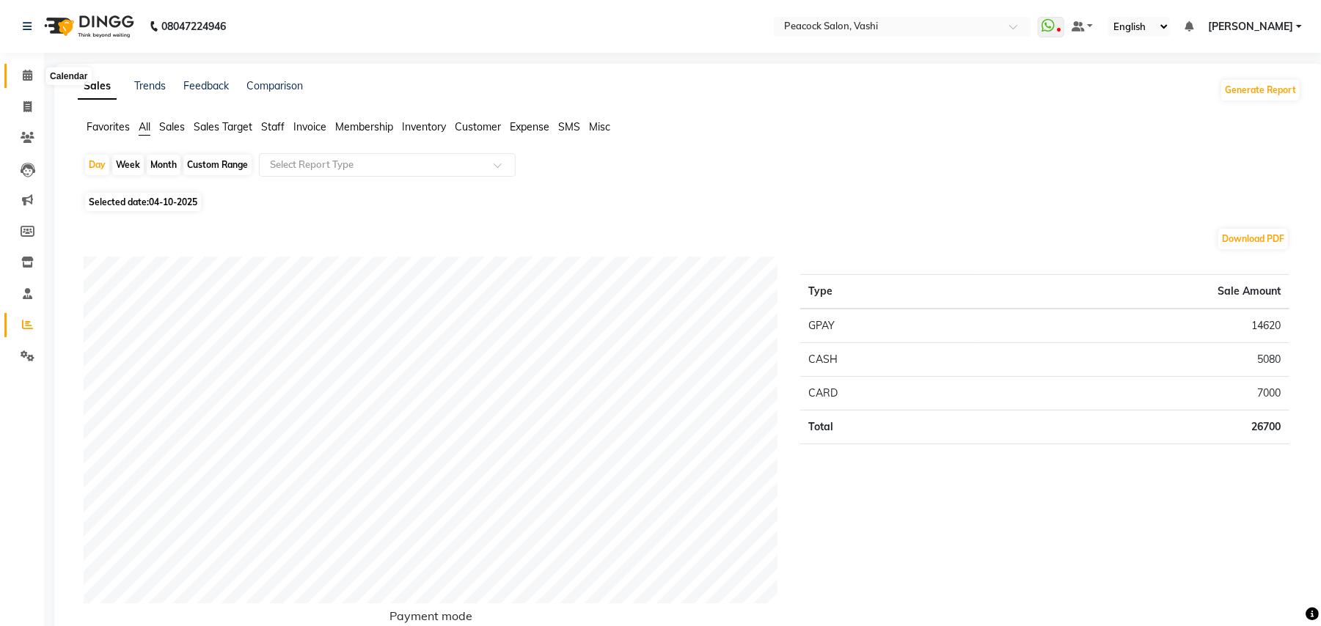
click at [25, 75] on icon at bounding box center [28, 75] width 10 height 11
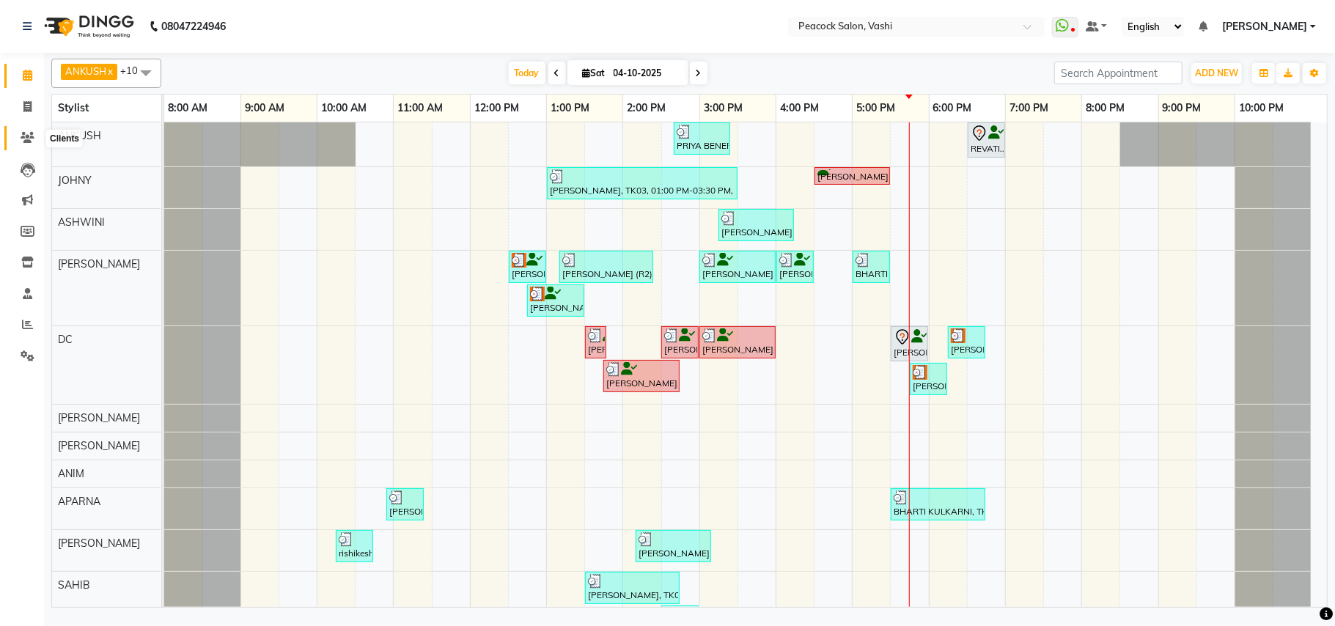
click at [26, 131] on span at bounding box center [28, 138] width 26 height 17
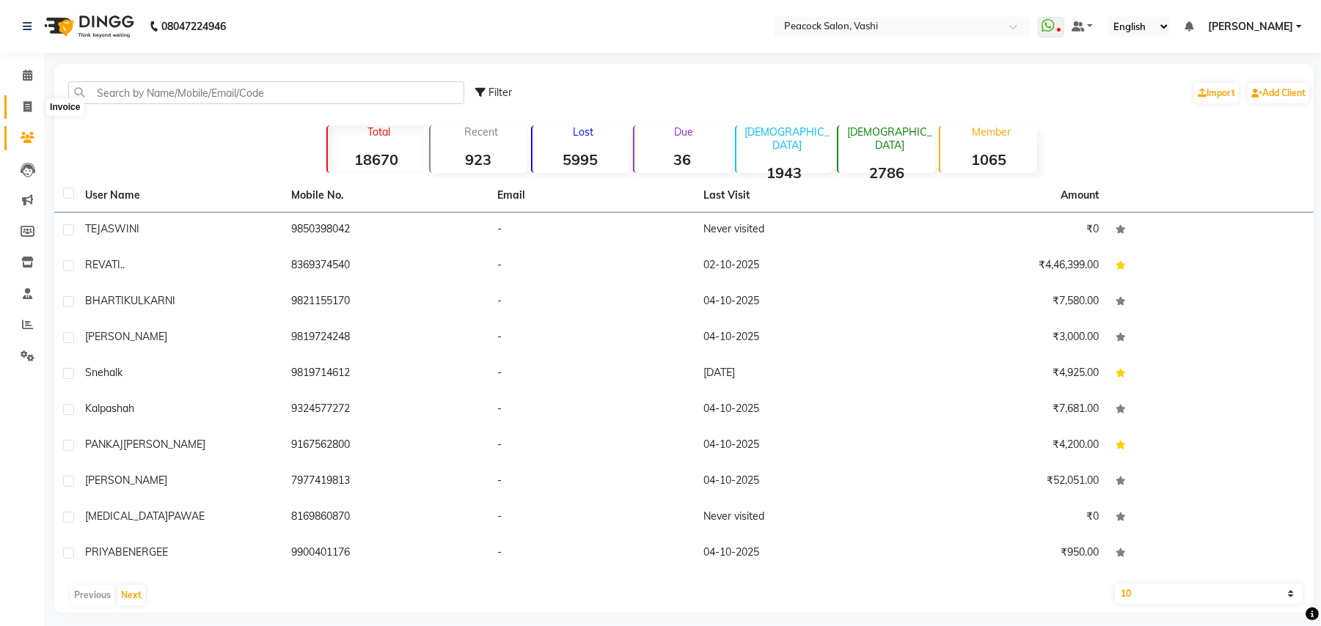
click at [24, 106] on icon at bounding box center [27, 106] width 8 height 11
select select "619"
select select "service"
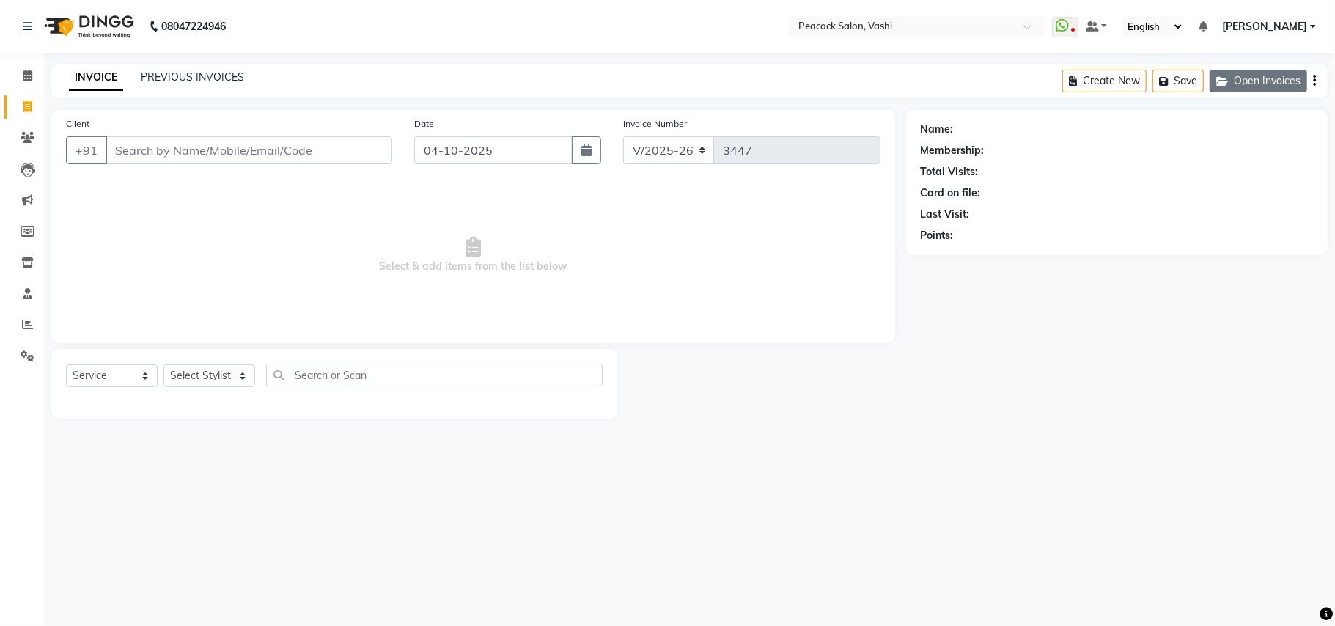
click at [1270, 74] on button "Open Invoices" at bounding box center [1259, 81] width 98 height 23
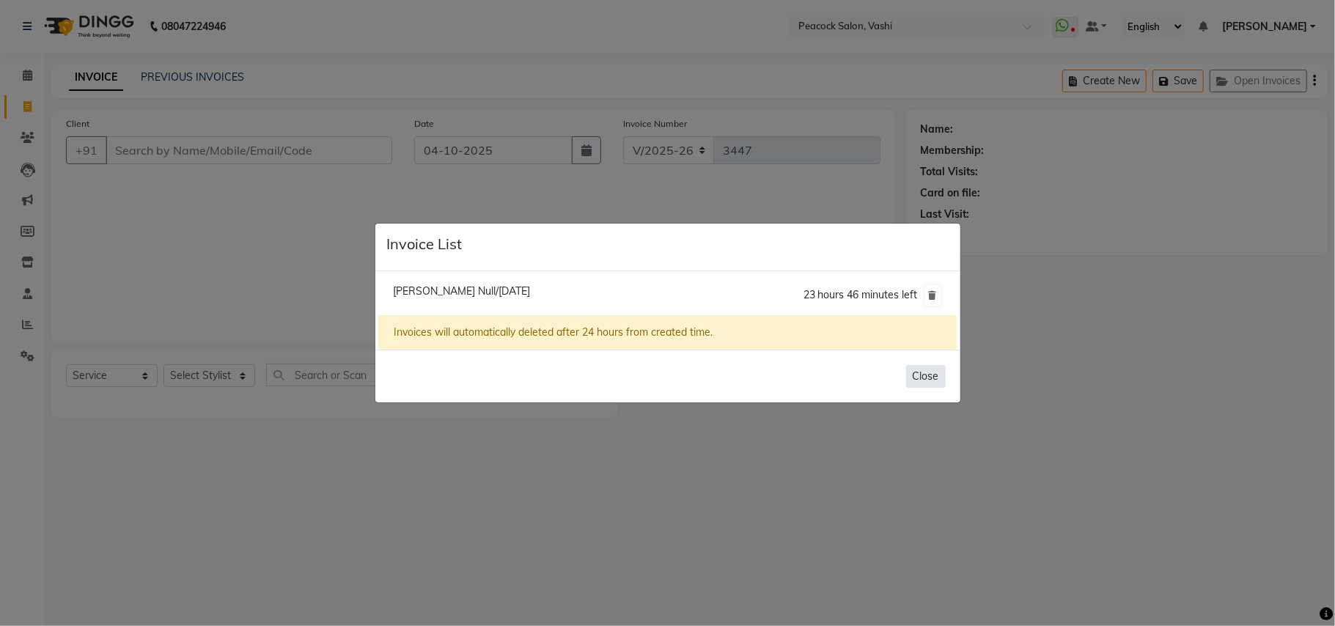
click at [928, 379] on button "Close" at bounding box center [926, 376] width 40 height 23
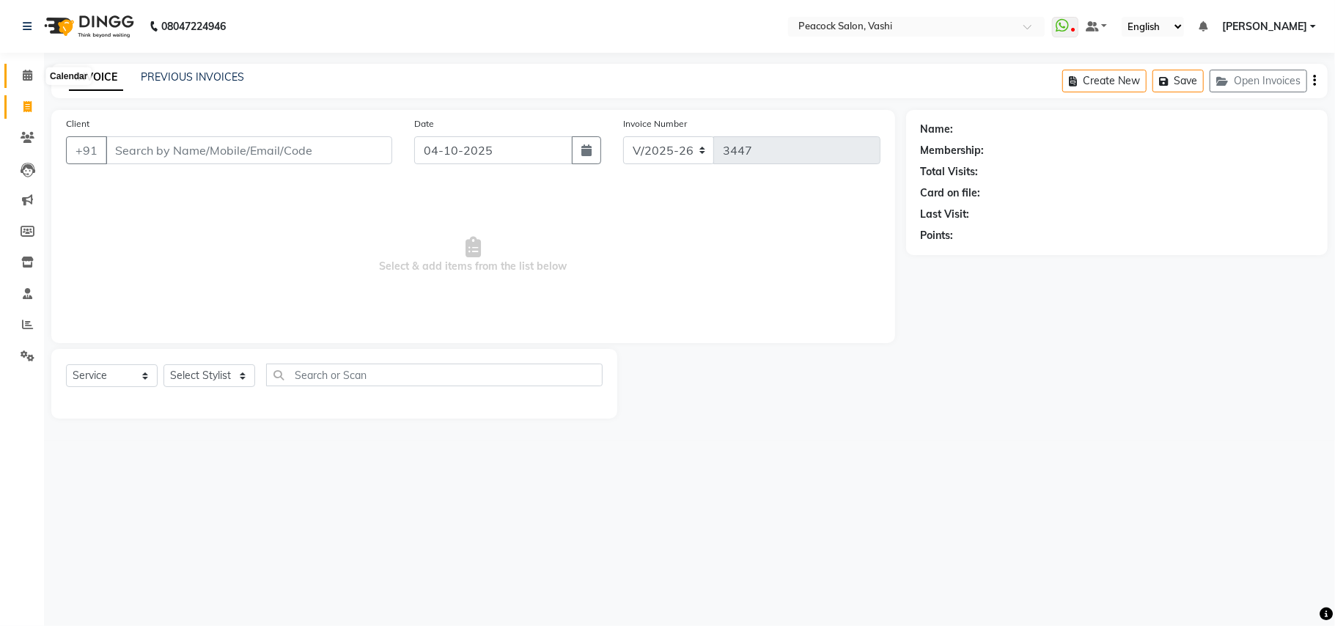
click at [25, 75] on icon at bounding box center [28, 75] width 10 height 11
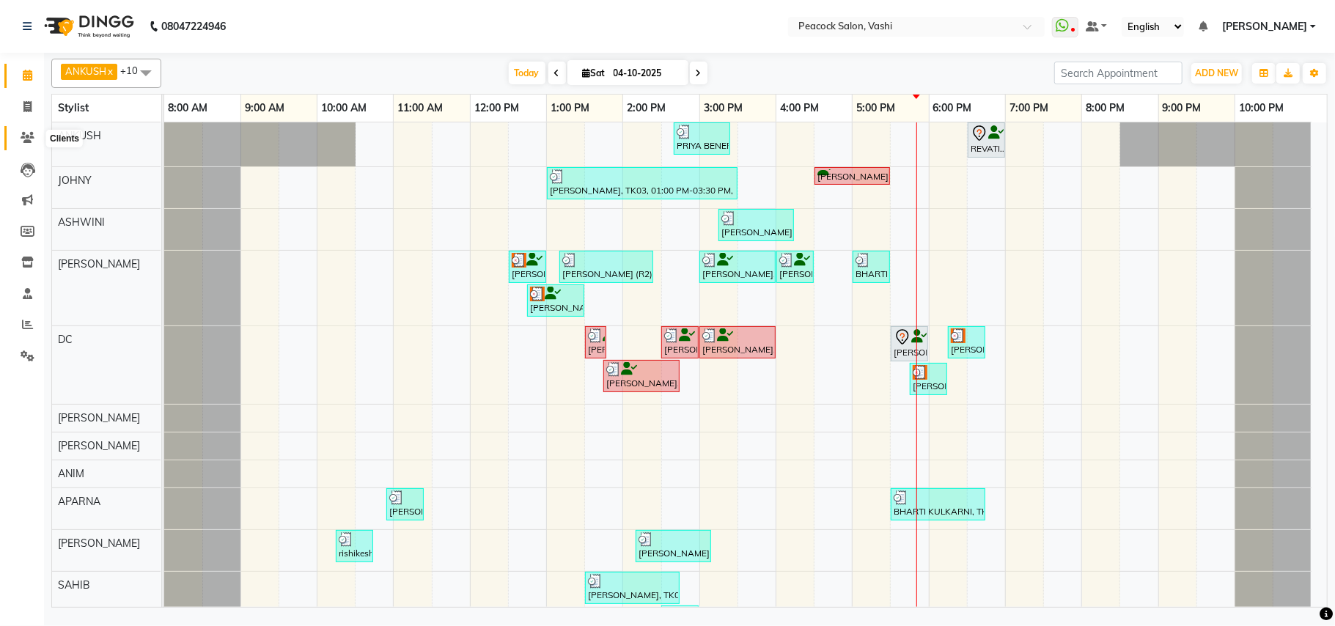
click at [22, 142] on icon at bounding box center [28, 137] width 14 height 11
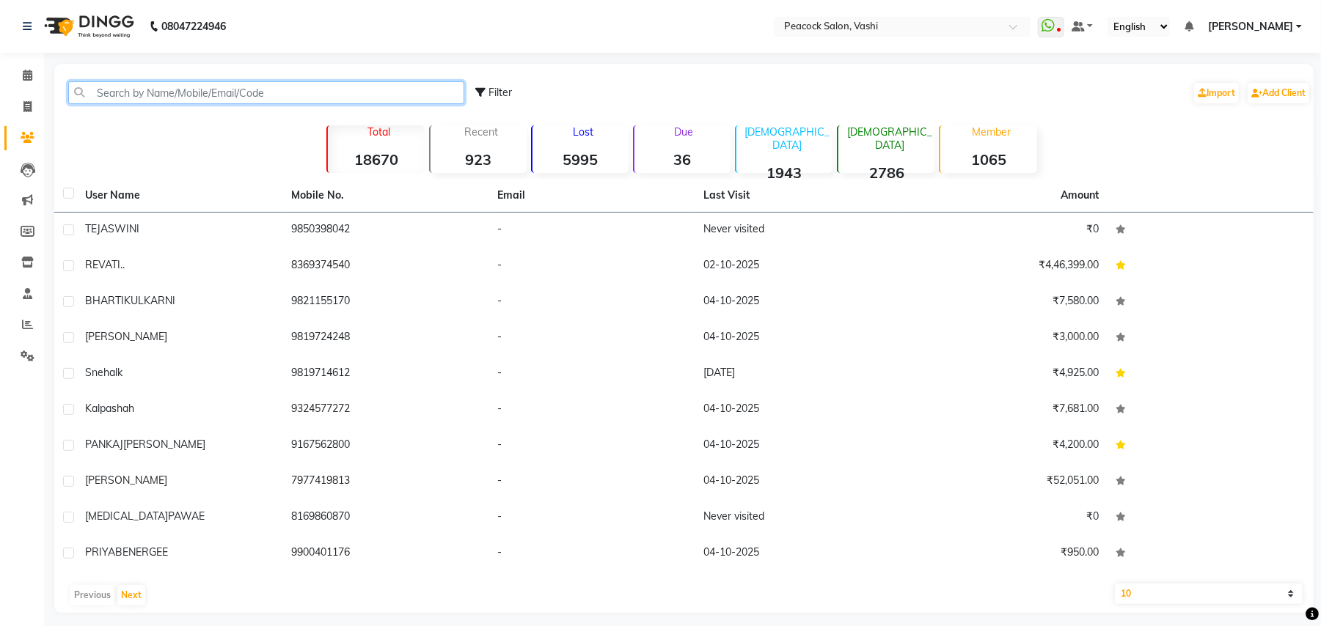
click at [142, 97] on input "text" at bounding box center [266, 92] width 396 height 23
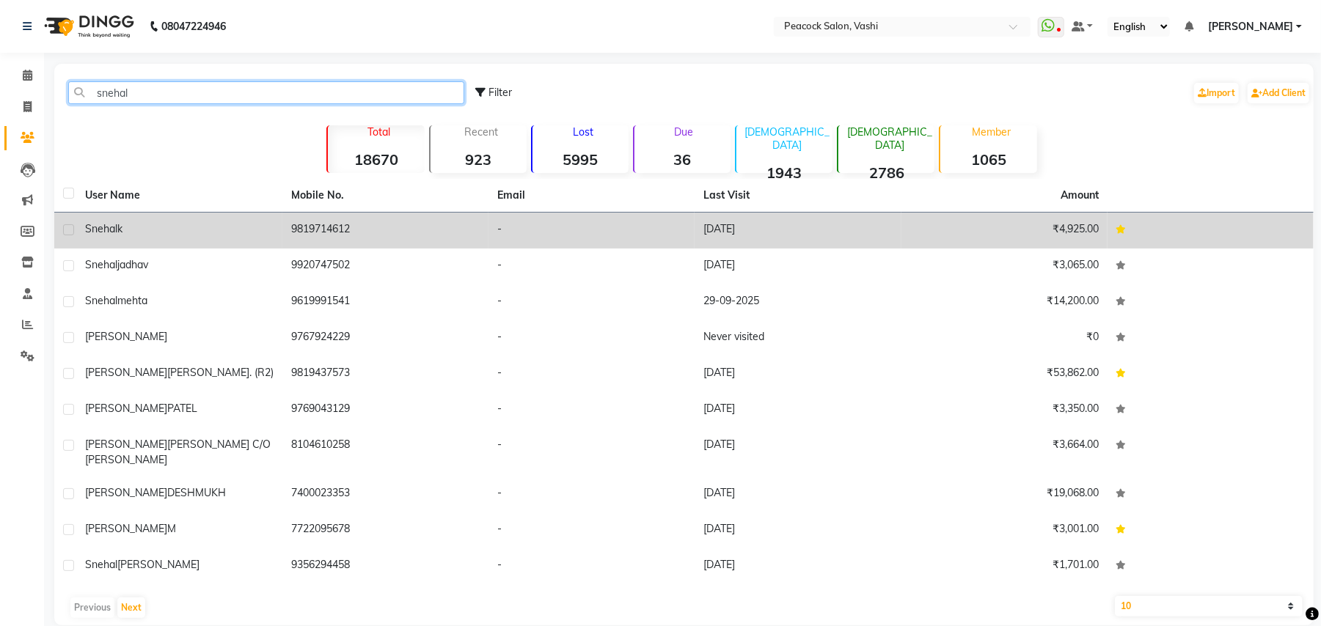
type input "snehal"
click at [110, 227] on span "snehal" at bounding box center [101, 228] width 32 height 13
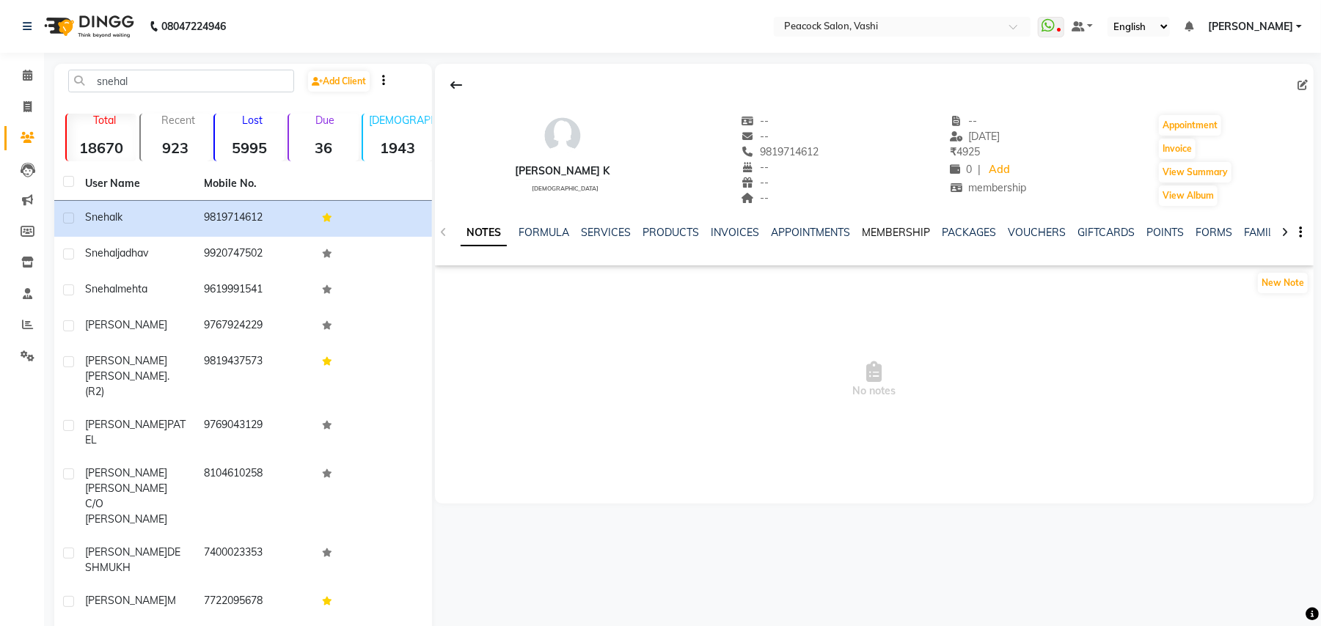
click at [901, 226] on link "MEMBERSHIP" at bounding box center [896, 232] width 68 height 13
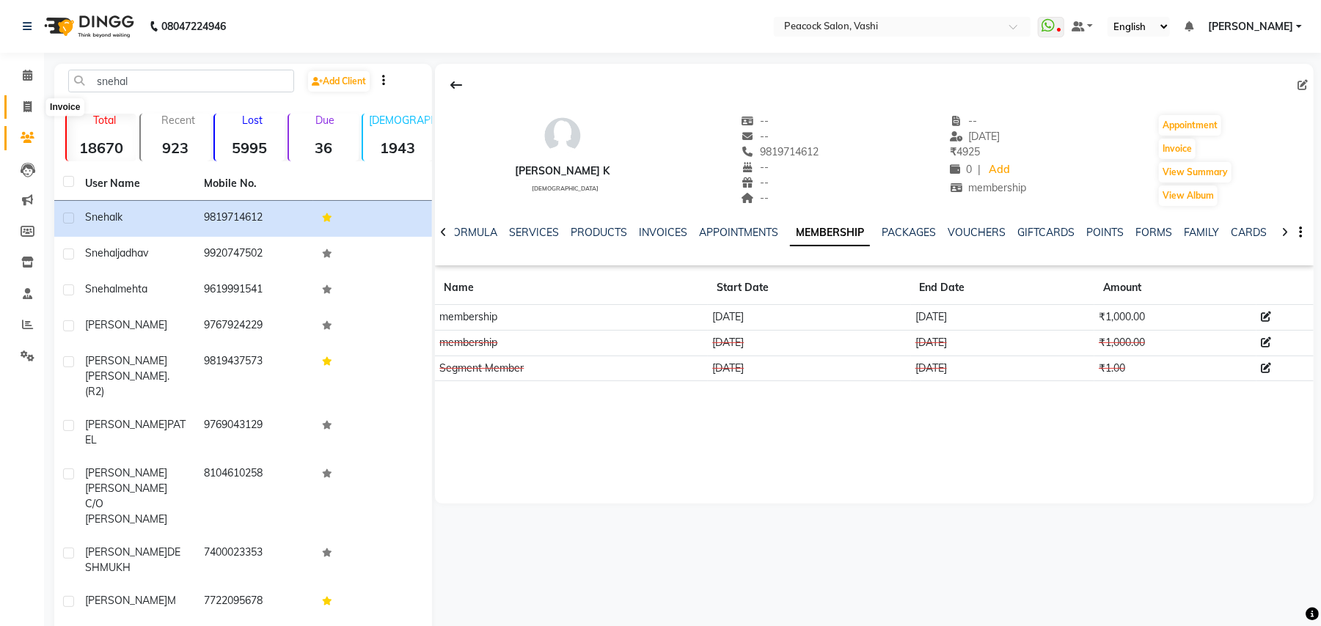
click at [30, 109] on icon at bounding box center [27, 106] width 8 height 11
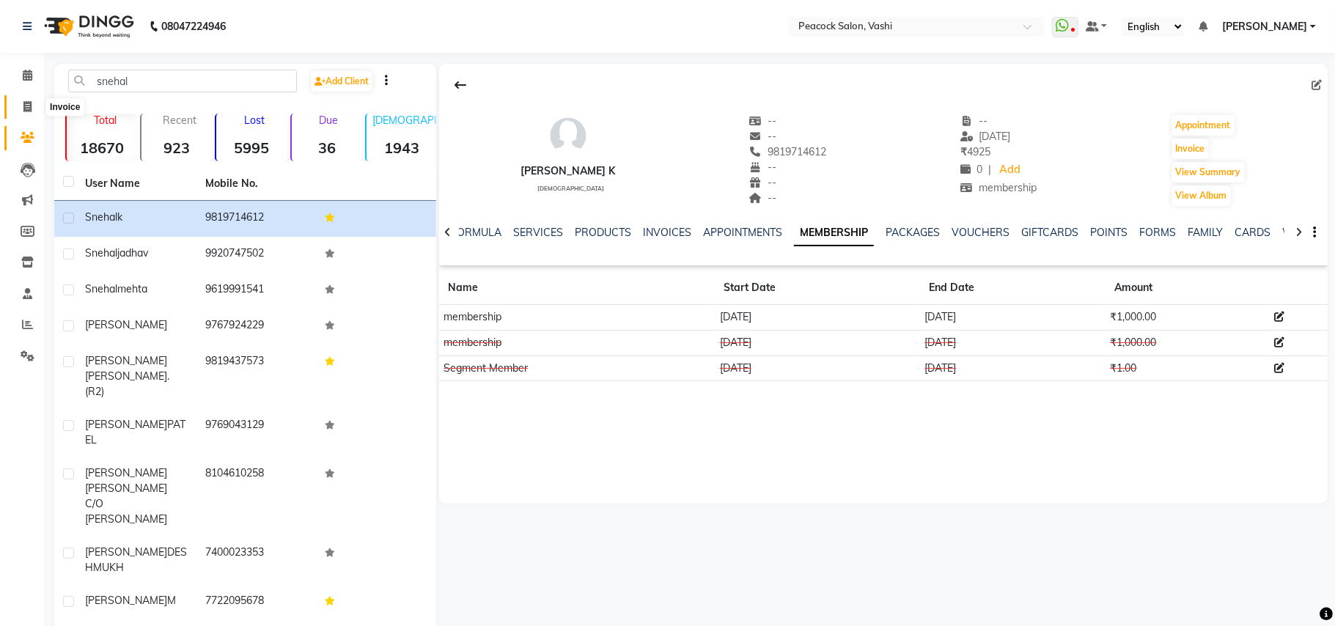
select select "619"
select select "service"
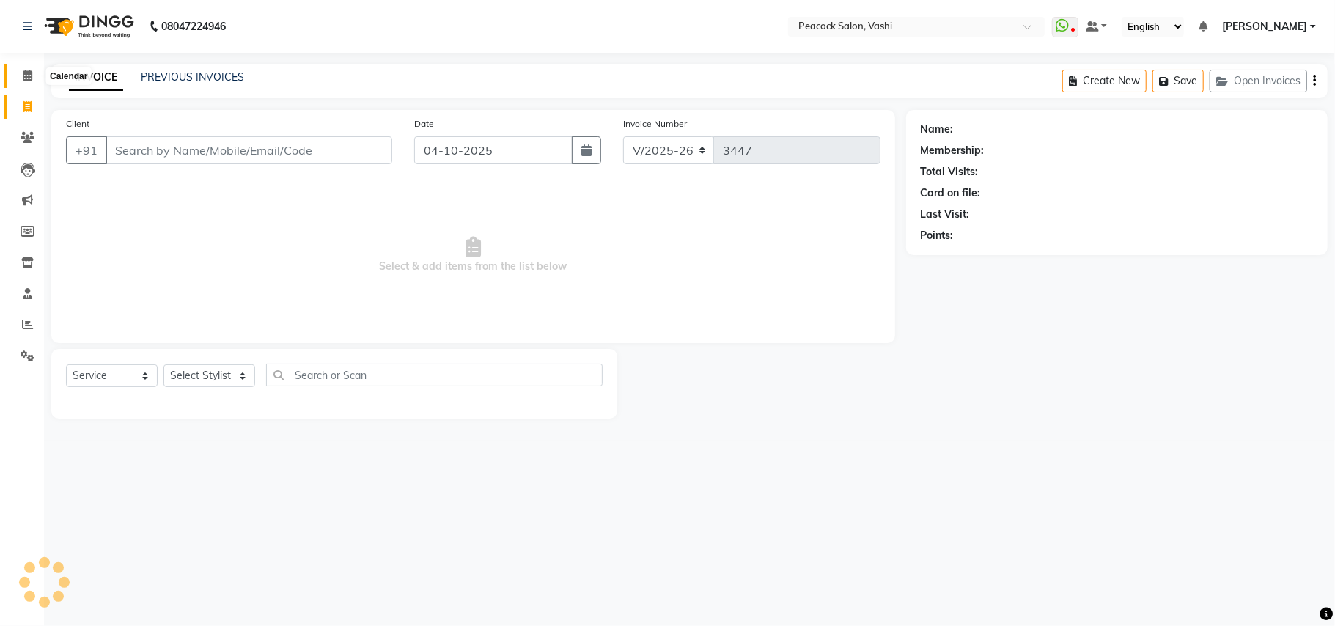
click at [24, 82] on span at bounding box center [28, 75] width 26 height 17
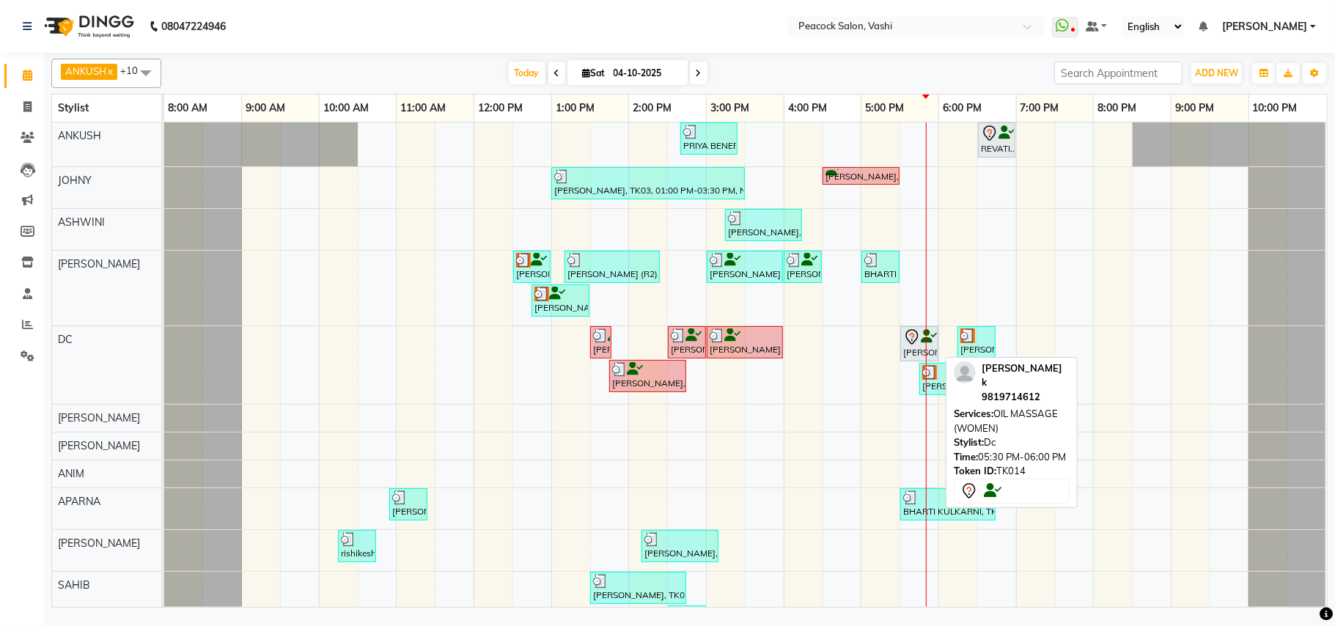
click at [907, 350] on div "[PERSON_NAME] k, TK14, 05:30 PM-06:00 PM, OIL MASSAGE (WOMEN)" at bounding box center [919, 343] width 35 height 31
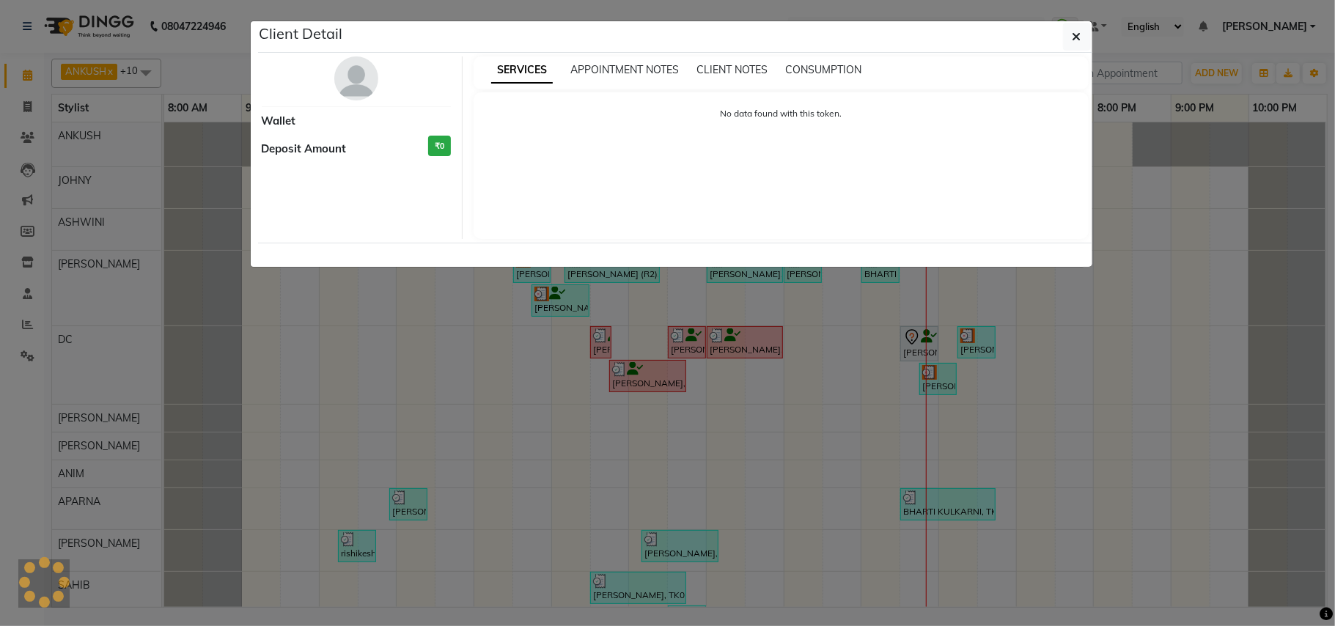
select select "7"
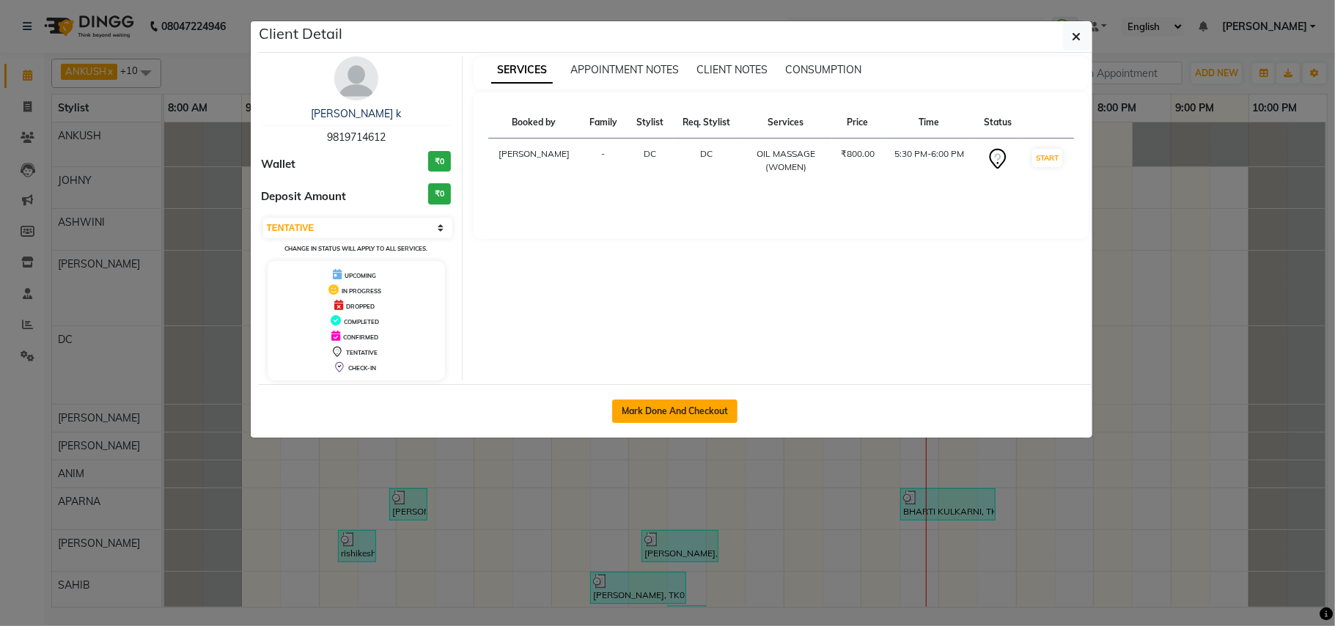
click at [691, 411] on button "Mark Done And Checkout" at bounding box center [674, 411] width 125 height 23
select select "service"
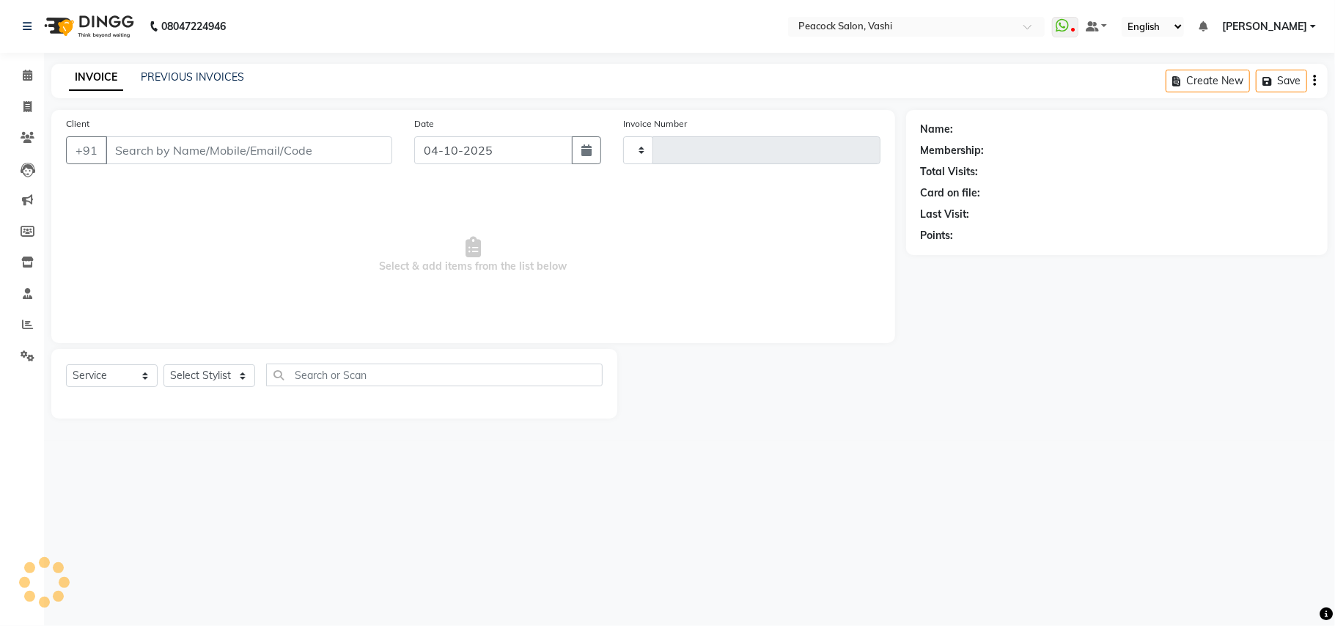
type input "3447"
select select "619"
click at [192, 373] on select "Select Stylist ANIM ANKUSH APARNA ASHWINI BHAGWATI DC Dingg Support HARSHADA JO…" at bounding box center [210, 375] width 92 height 23
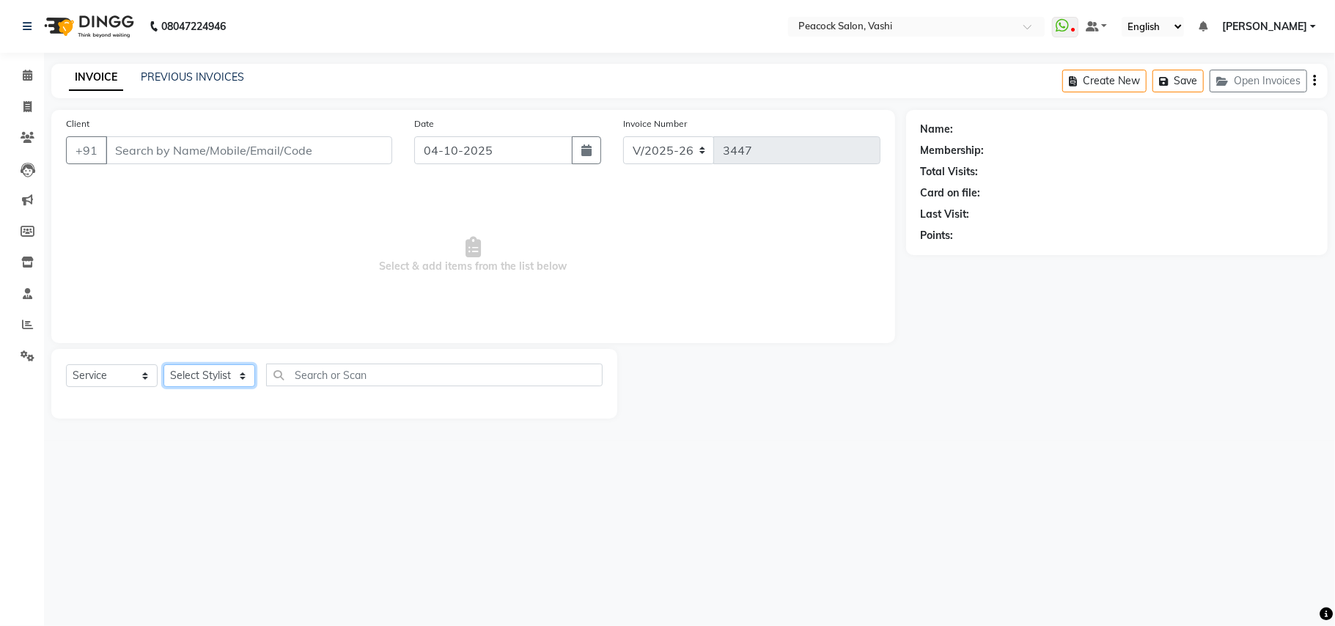
select select "37757"
click at [164, 364] on select "Select Stylist ANIM ANKUSH APARNA ASHWINI BHAGWATI DC Dingg Support HARSHADA JO…" at bounding box center [210, 375] width 92 height 23
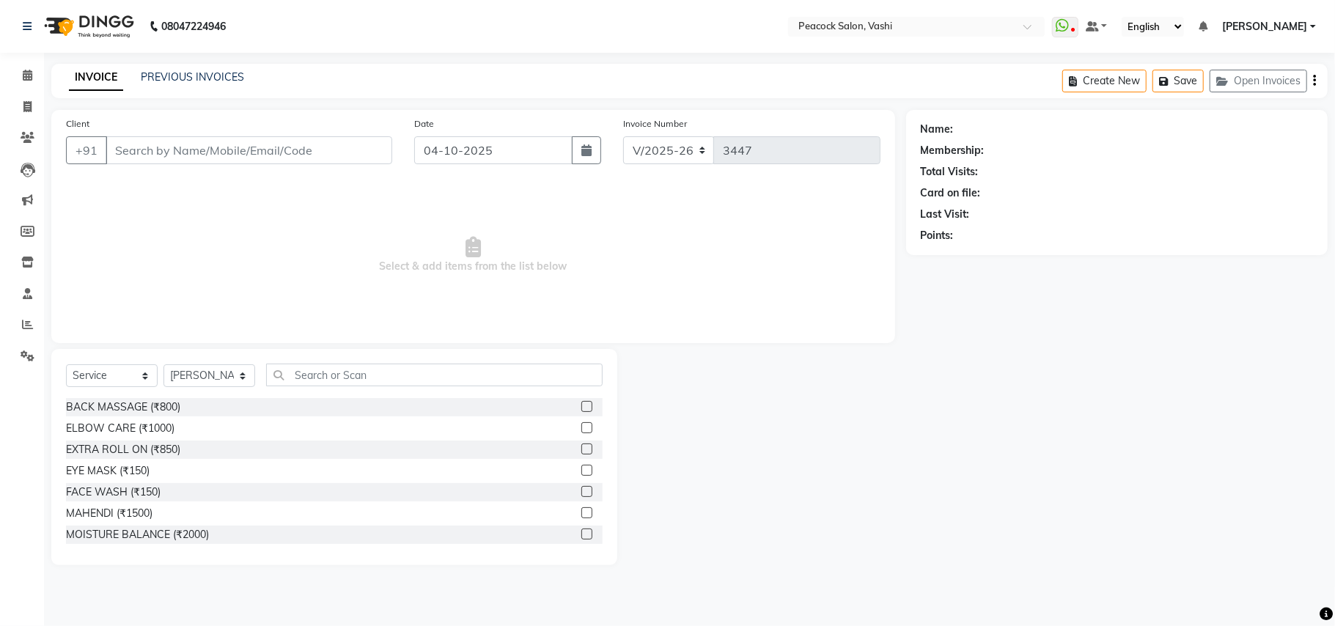
click at [356, 368] on div "Select Service Product Membership Package Voucher Prepaid Gift Card Select Styl…" at bounding box center [334, 457] width 566 height 216
click at [323, 377] on input "text" at bounding box center [434, 375] width 337 height 23
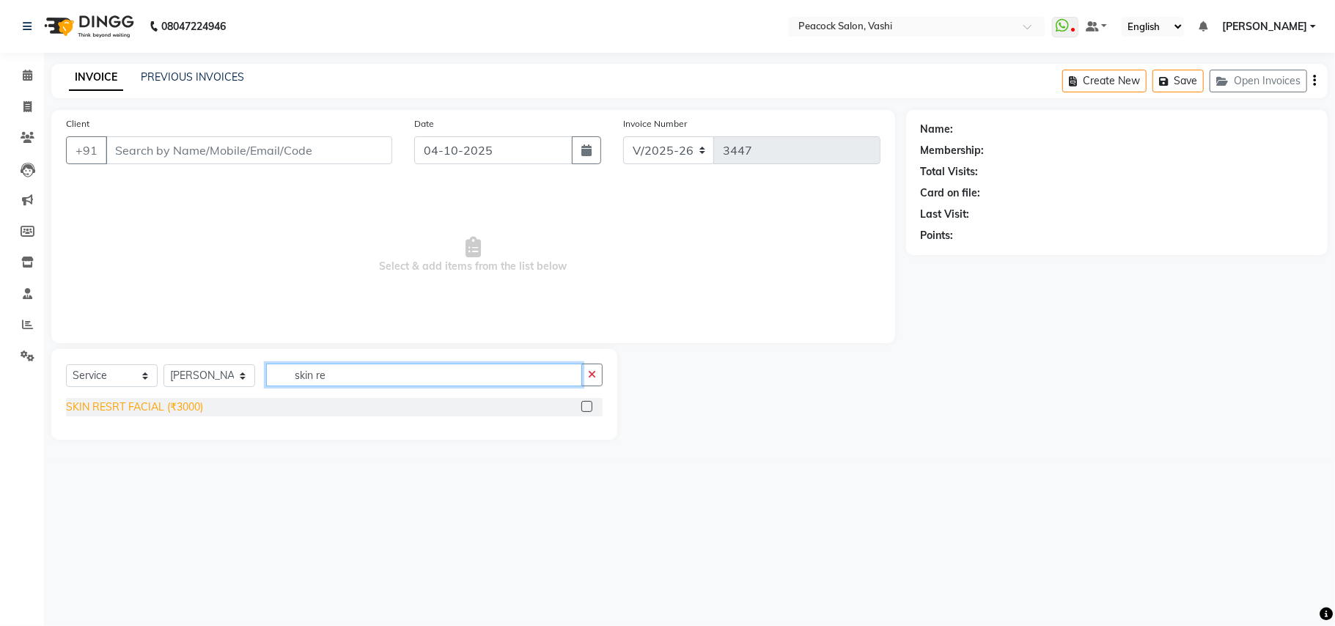
type input "skin re"
click at [148, 403] on div "SKIN RESRT FACIAL (₹3000)" at bounding box center [134, 407] width 137 height 15
checkbox input "false"
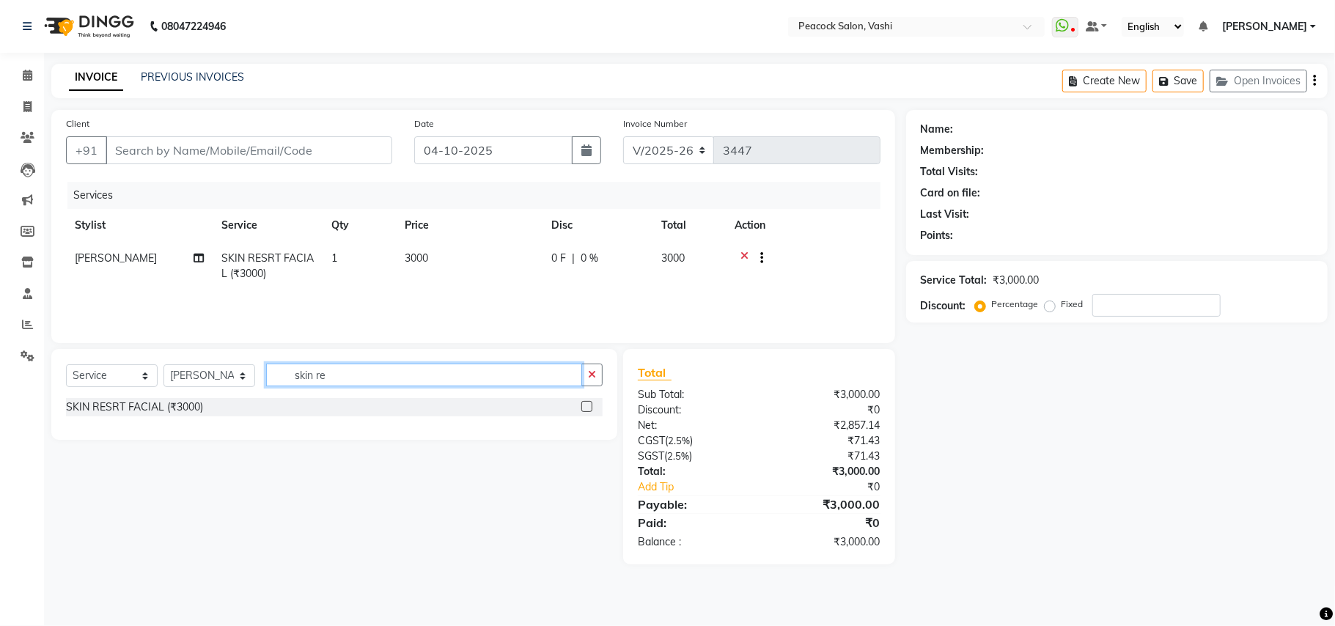
click at [355, 382] on input "skin re" at bounding box center [424, 375] width 316 height 23
type input "s"
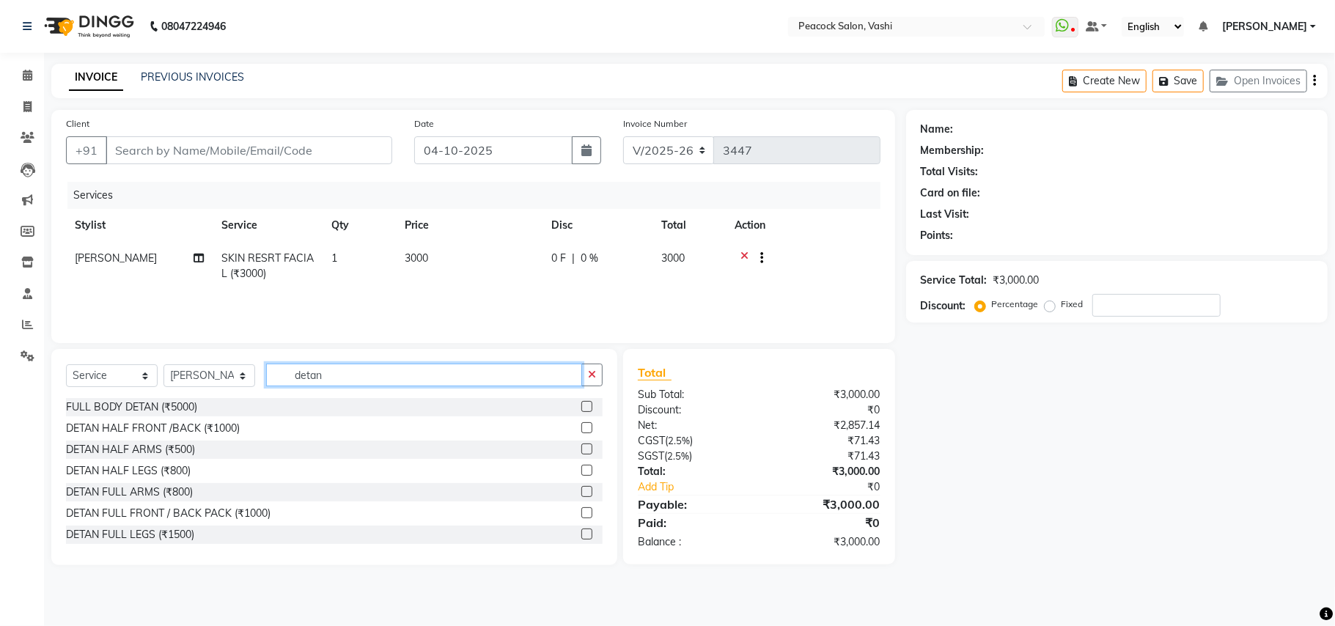
scroll to position [23, 0]
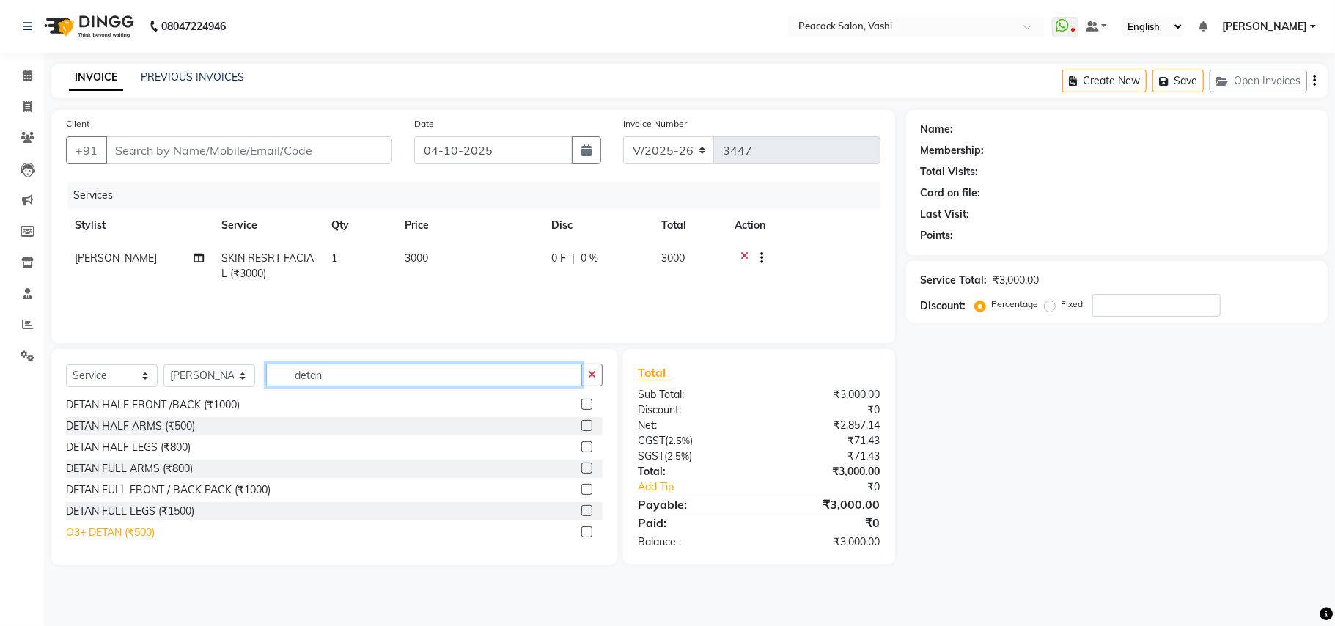
type input "detan"
click at [138, 526] on div "O3+ DETAN (₹500)" at bounding box center [110, 532] width 89 height 15
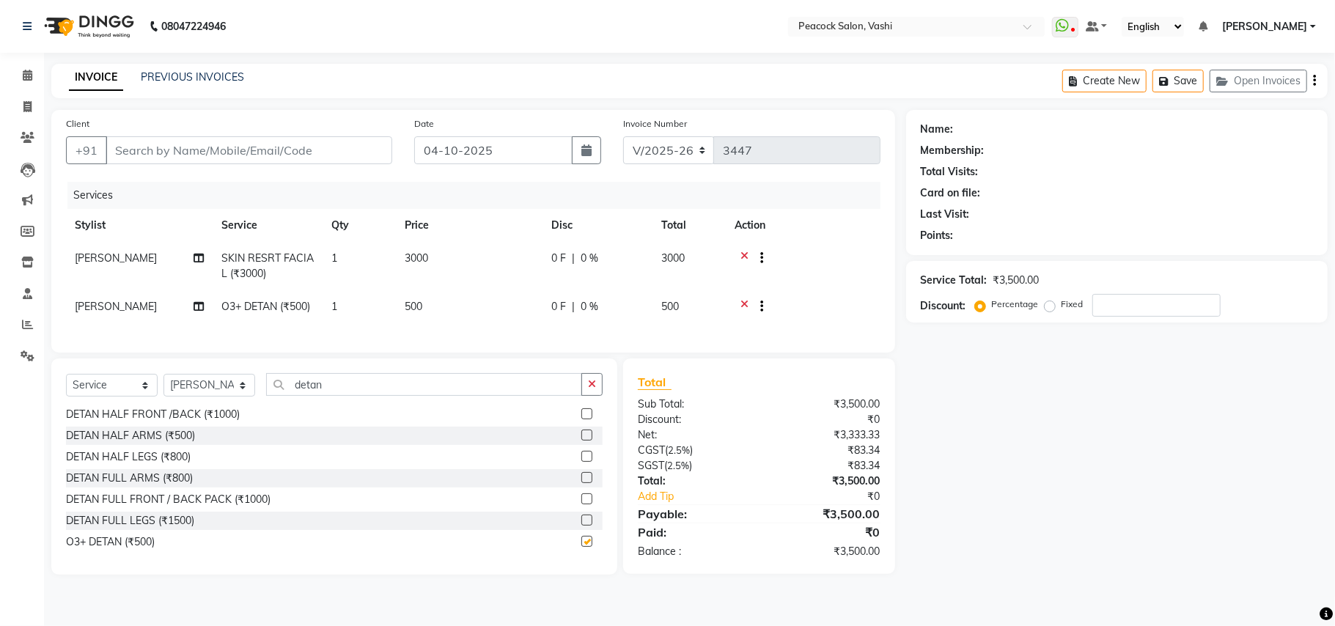
checkbox input "false"
click at [361, 309] on td "1" at bounding box center [359, 308] width 73 height 36
select select "37757"
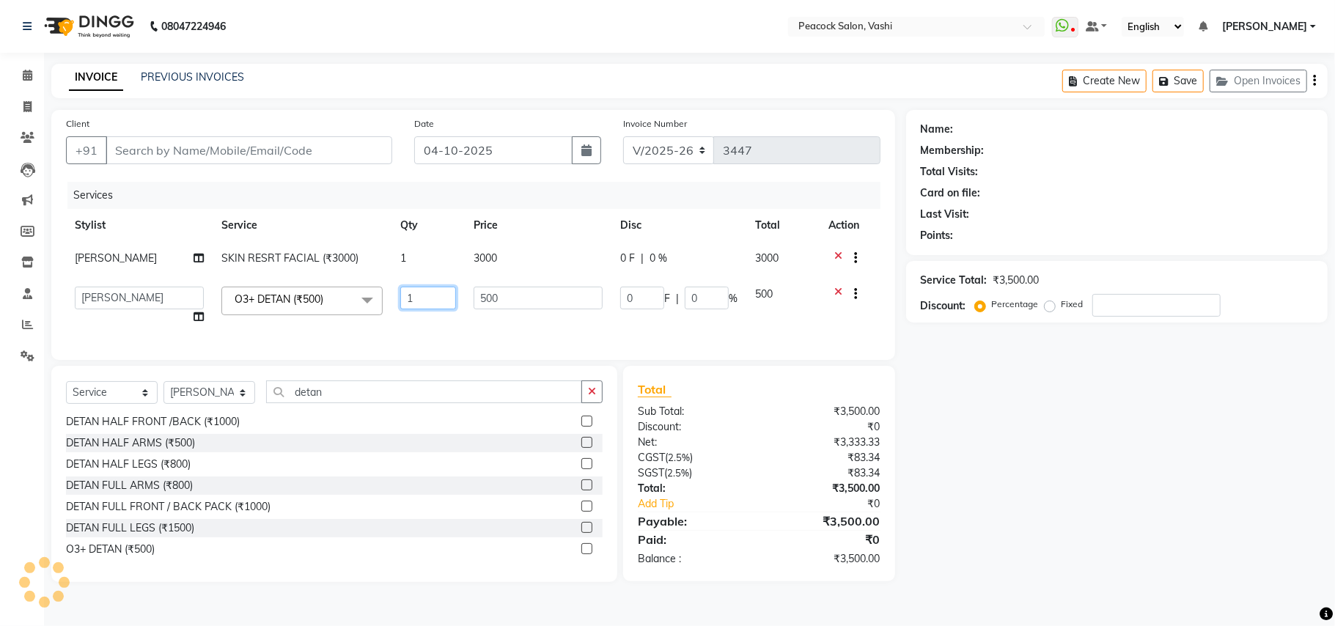
click at [414, 296] on input "1" at bounding box center [428, 298] width 56 height 23
type input "2"
click at [460, 329] on div "Services Stylist Service Qty Price Disc Total Action HARSHADA SKIN RESRT FACIAL…" at bounding box center [473, 264] width 815 height 164
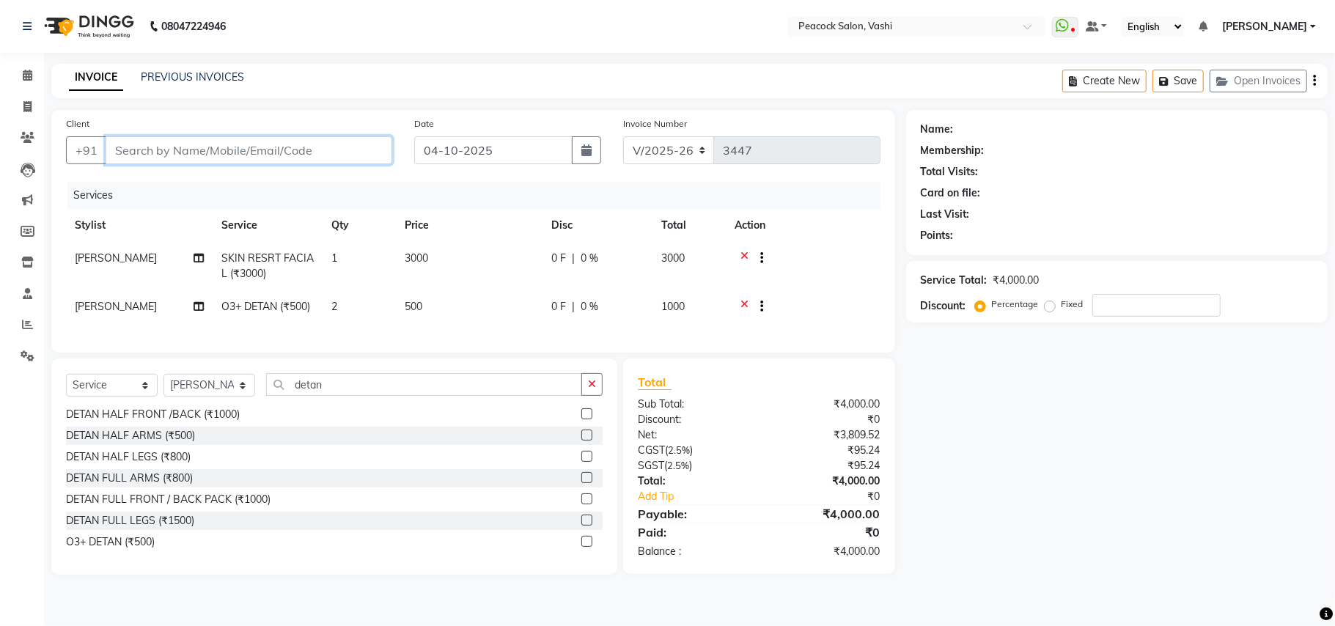
click at [135, 150] on input "Client" at bounding box center [249, 150] width 287 height 28
click at [30, 72] on icon at bounding box center [28, 75] width 10 height 11
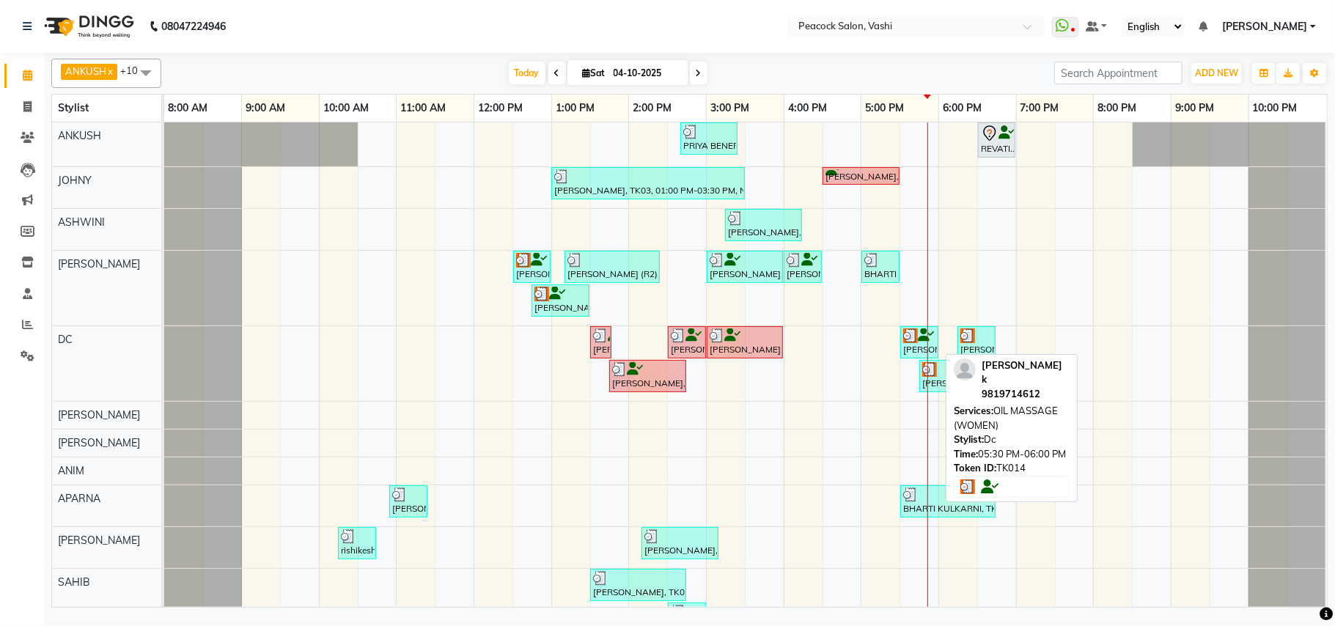
click at [913, 340] on img at bounding box center [910, 335] width 15 height 15
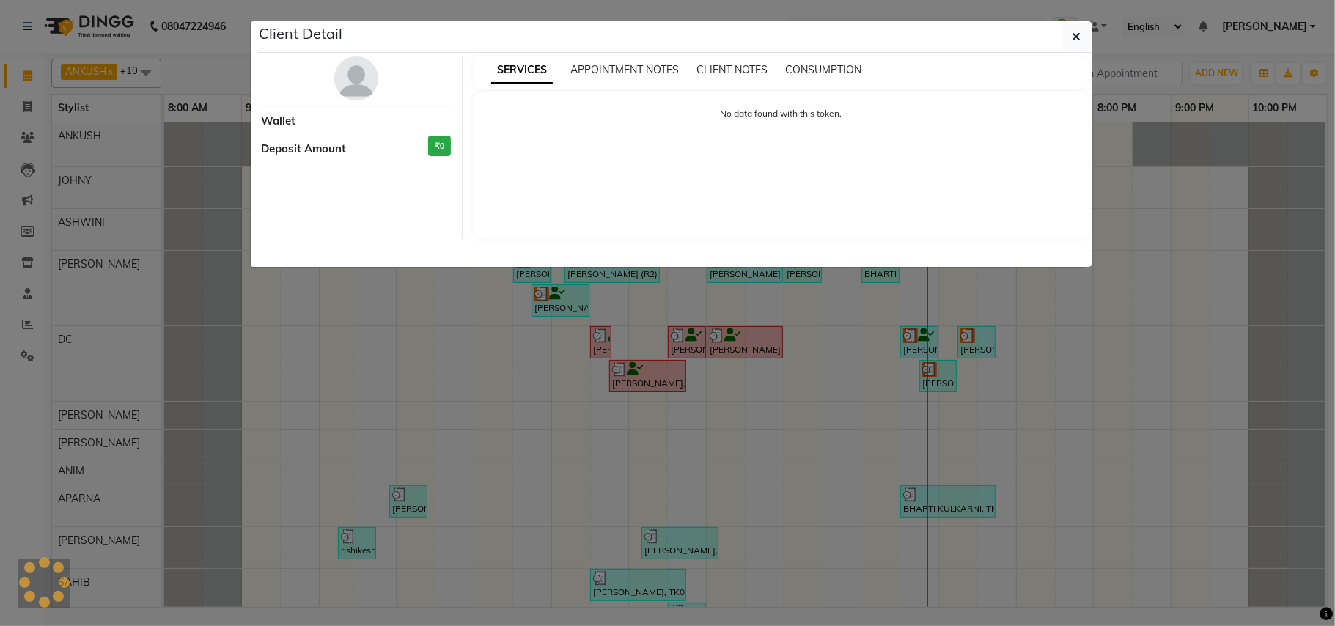
select select "3"
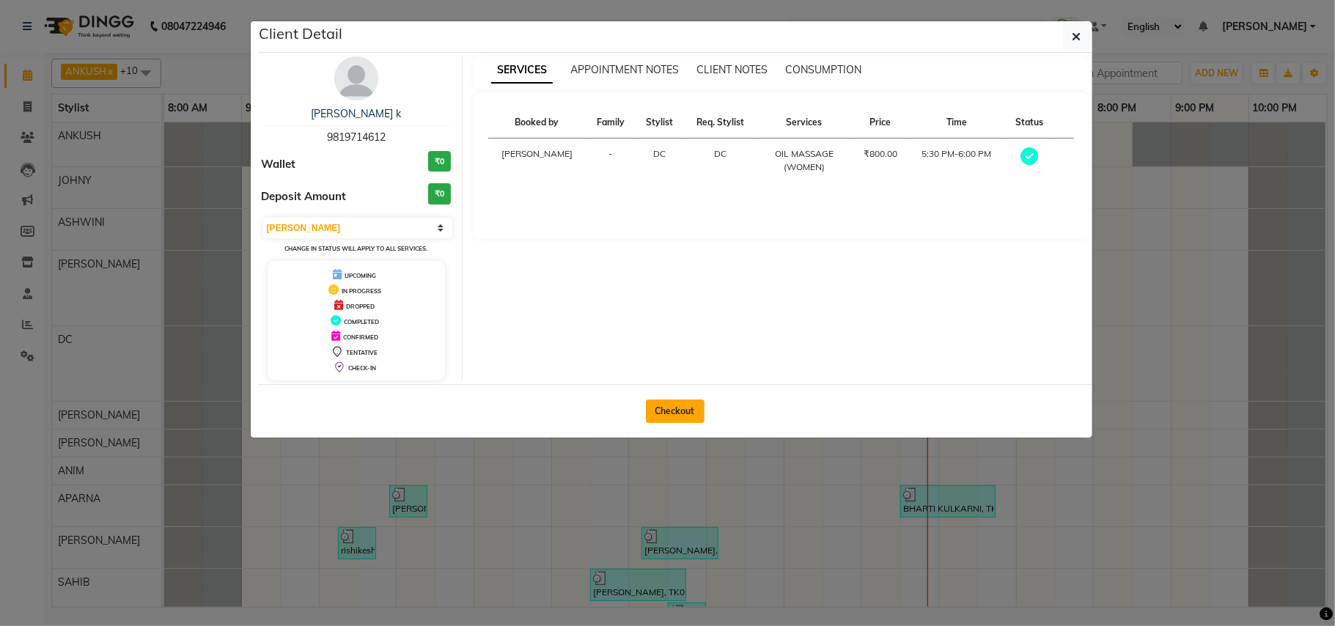
click at [683, 418] on button "Checkout" at bounding box center [675, 411] width 59 height 23
select select "619"
select select "service"
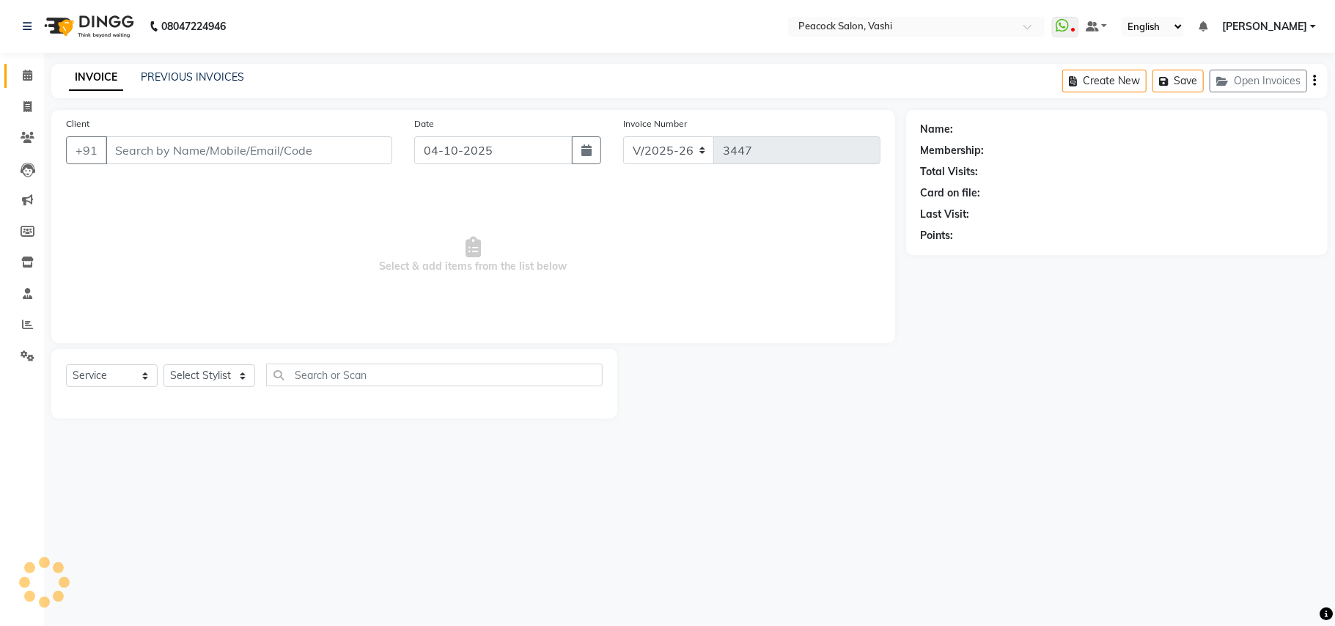
type input "9819714612"
select select "22388"
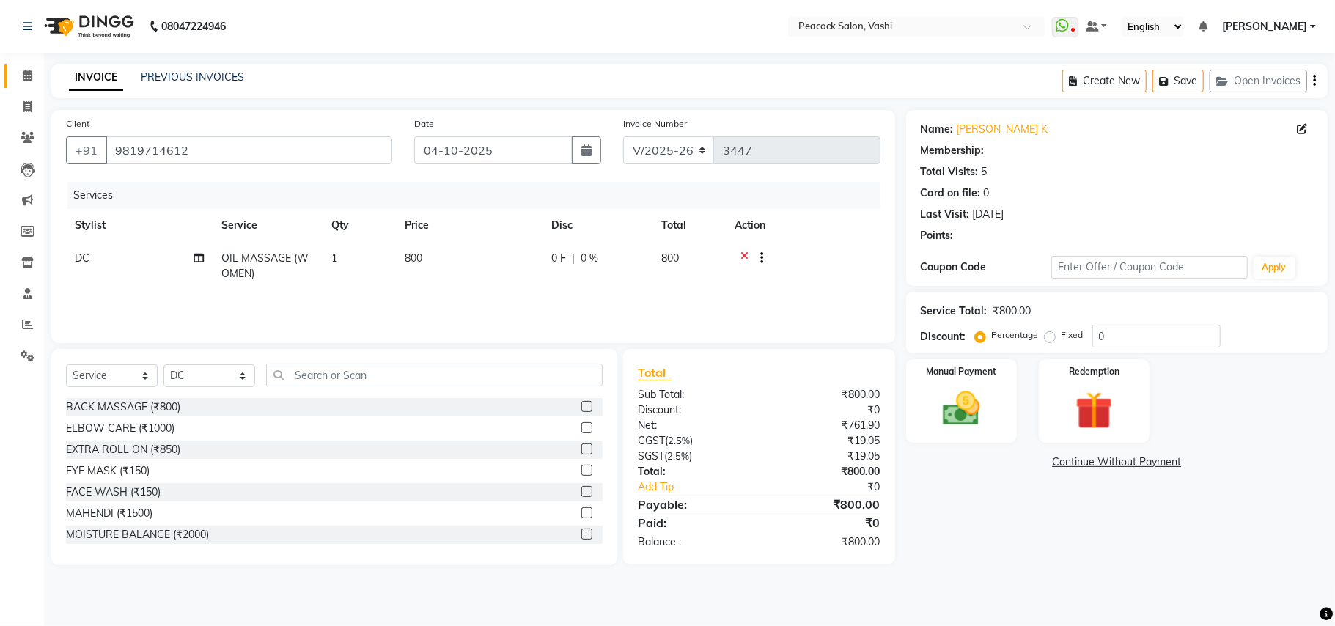
type input "20"
select select "1: Object"
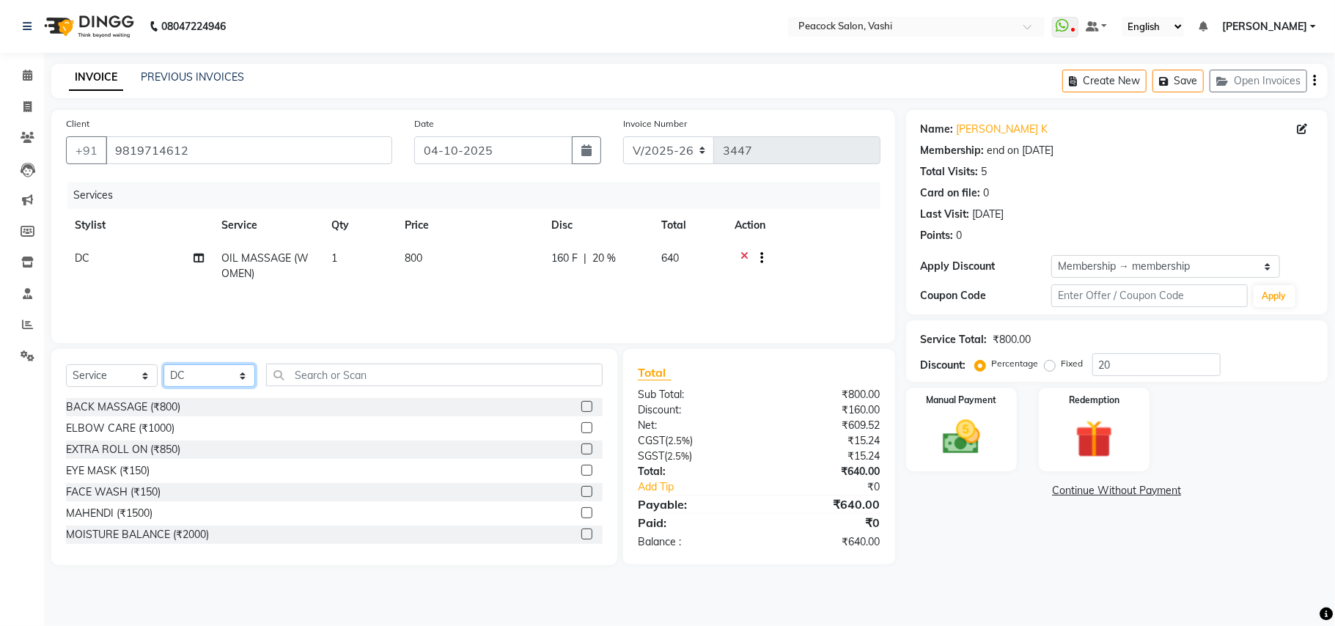
click at [209, 378] on select "Select Stylist ANIM ANKUSH APARNA ASHWINI BHAGWATI DC Dingg Support HARSHADA JO…" at bounding box center [210, 375] width 92 height 23
select select "37757"
click at [164, 364] on select "Select Stylist ANIM ANKUSH APARNA ASHWINI BHAGWATI DC Dingg Support HARSHADA JO…" at bounding box center [210, 375] width 92 height 23
click at [306, 370] on input "text" at bounding box center [434, 375] width 337 height 23
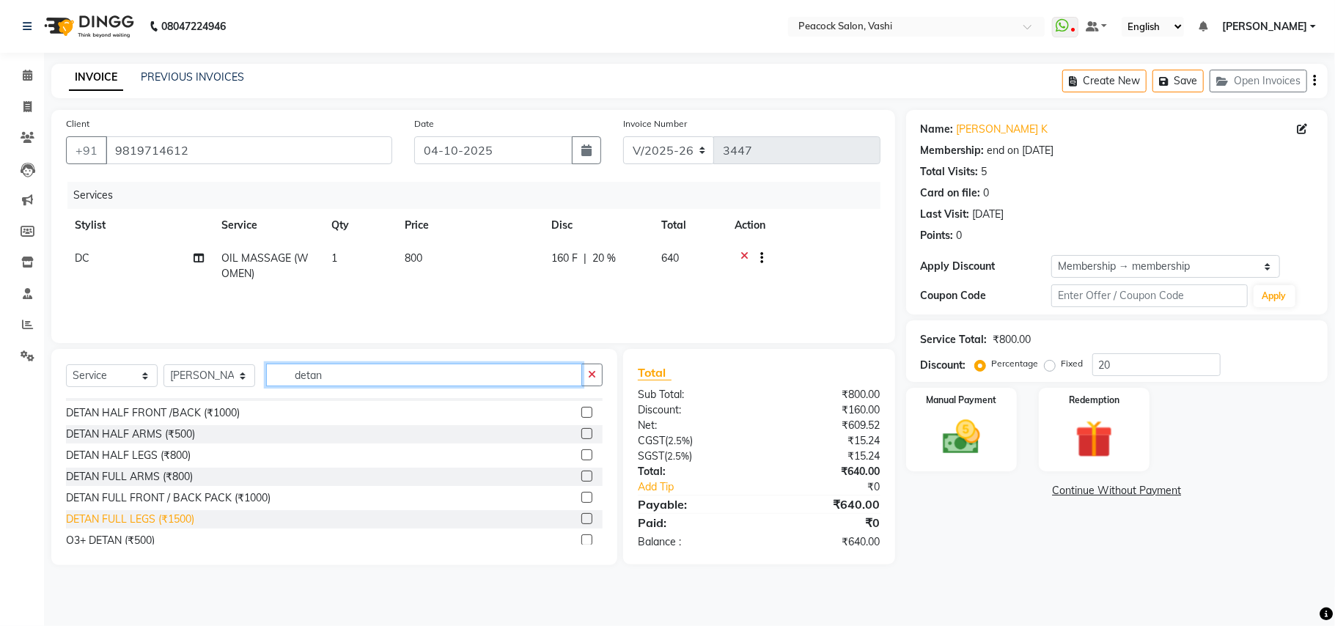
scroll to position [23, 0]
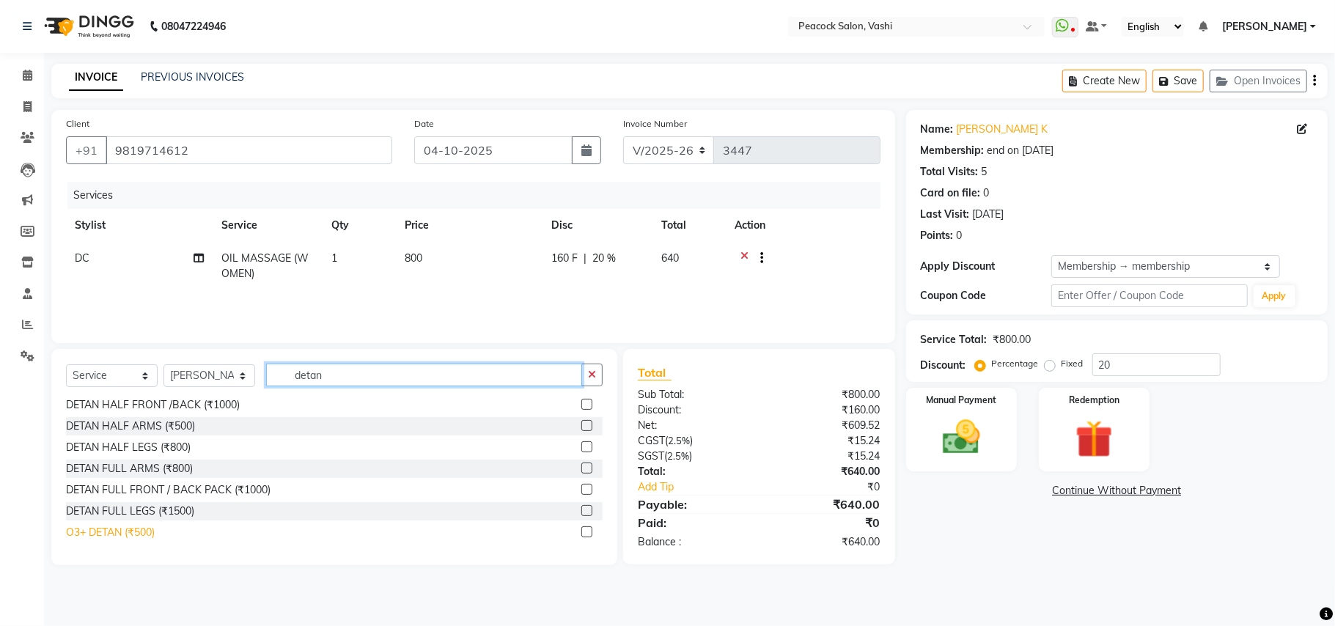
type input "detan"
click at [111, 537] on div "O3+ DETAN (₹500)" at bounding box center [110, 532] width 89 height 15
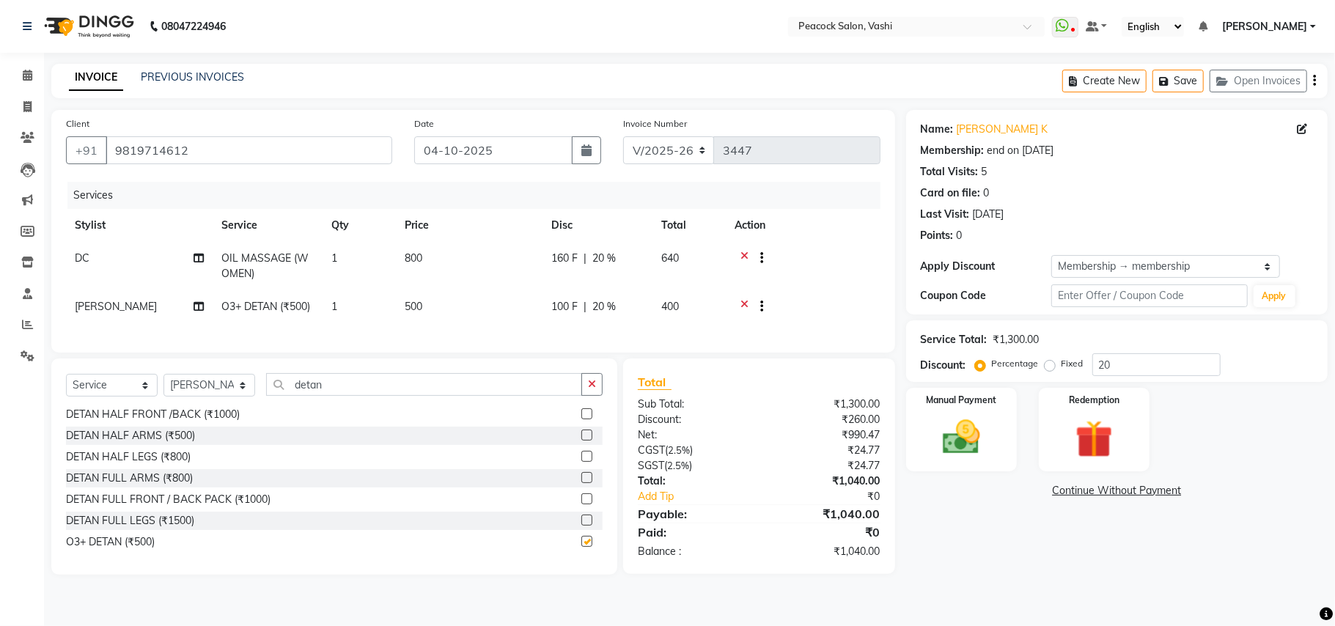
checkbox input "false"
click at [370, 394] on input "detan" at bounding box center [424, 384] width 316 height 23
type input "d"
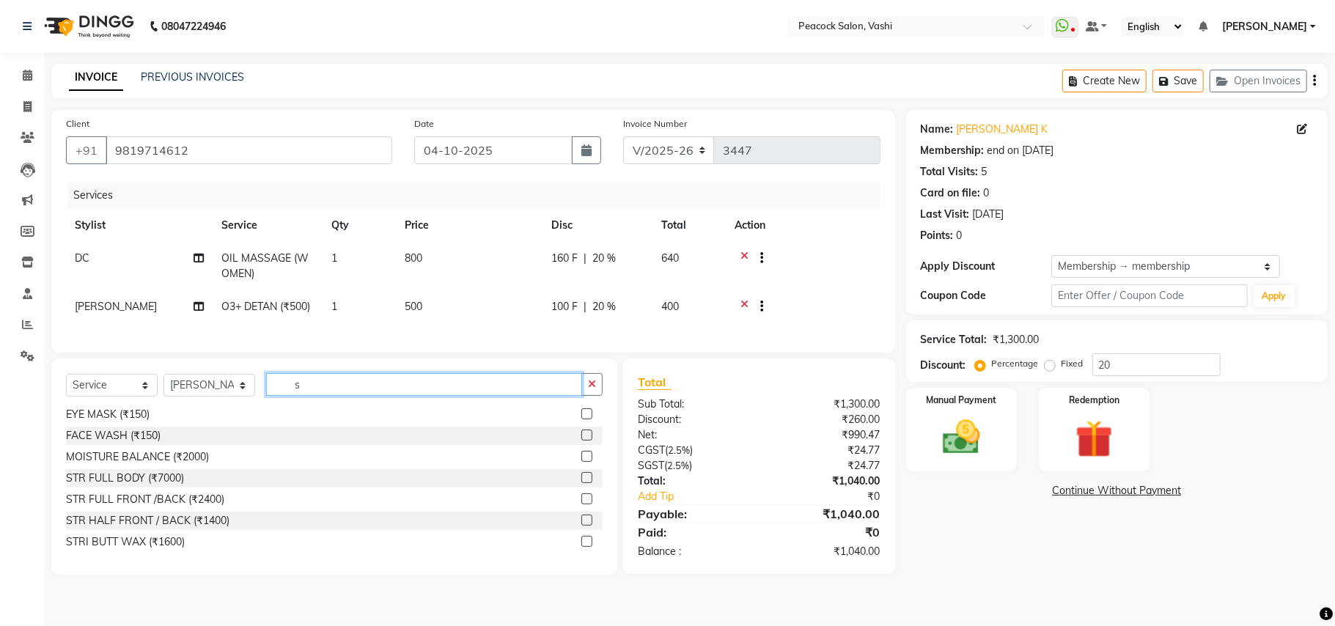
scroll to position [0, 0]
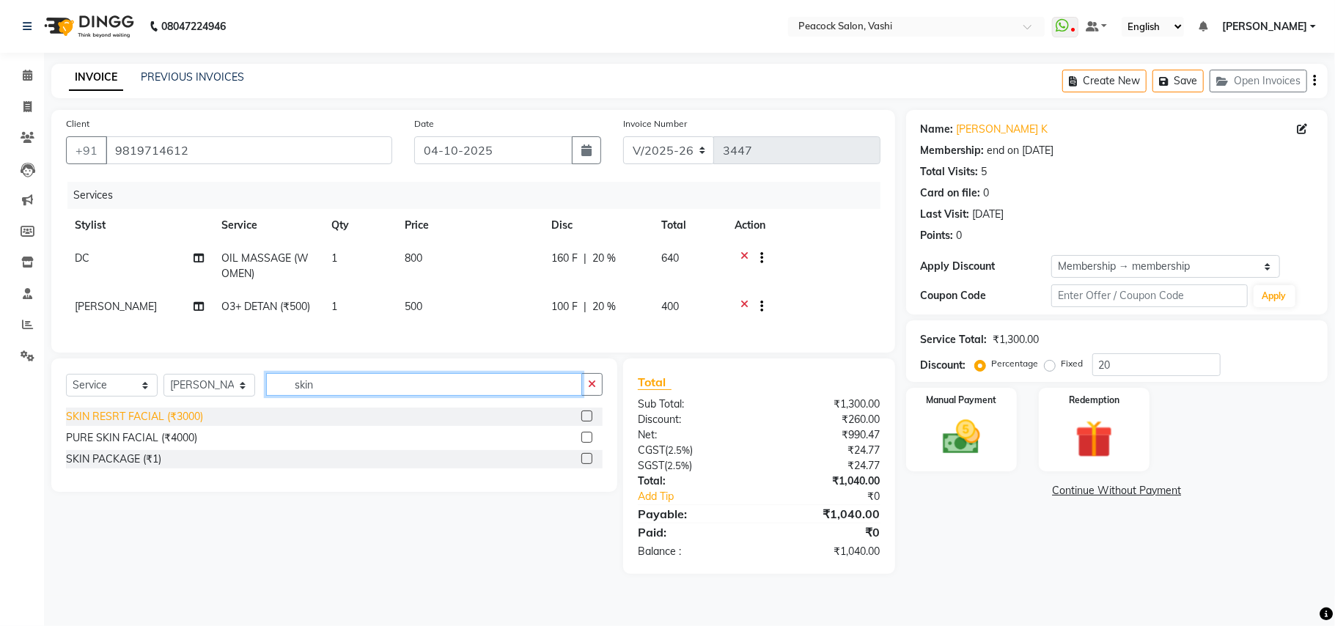
type input "skin"
click at [129, 425] on div "SKIN RESRT FACIAL (₹3000)" at bounding box center [134, 416] width 137 height 15
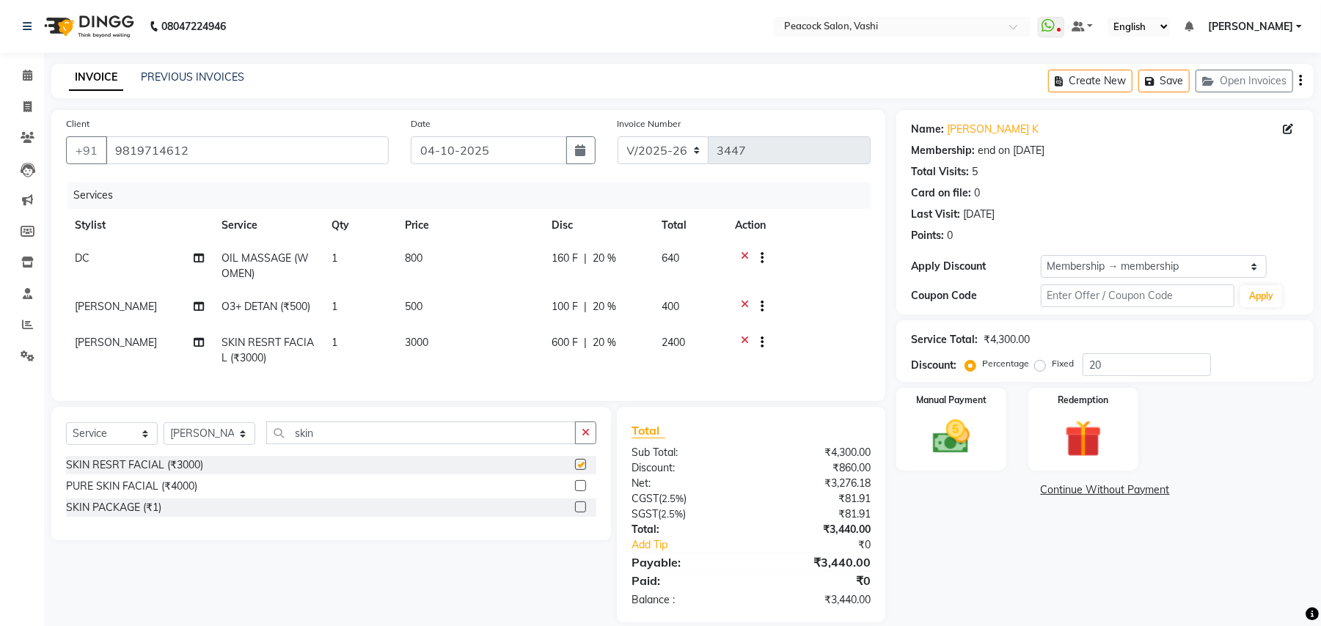
checkbox input "false"
click at [974, 441] on img at bounding box center [950, 437] width 63 height 45
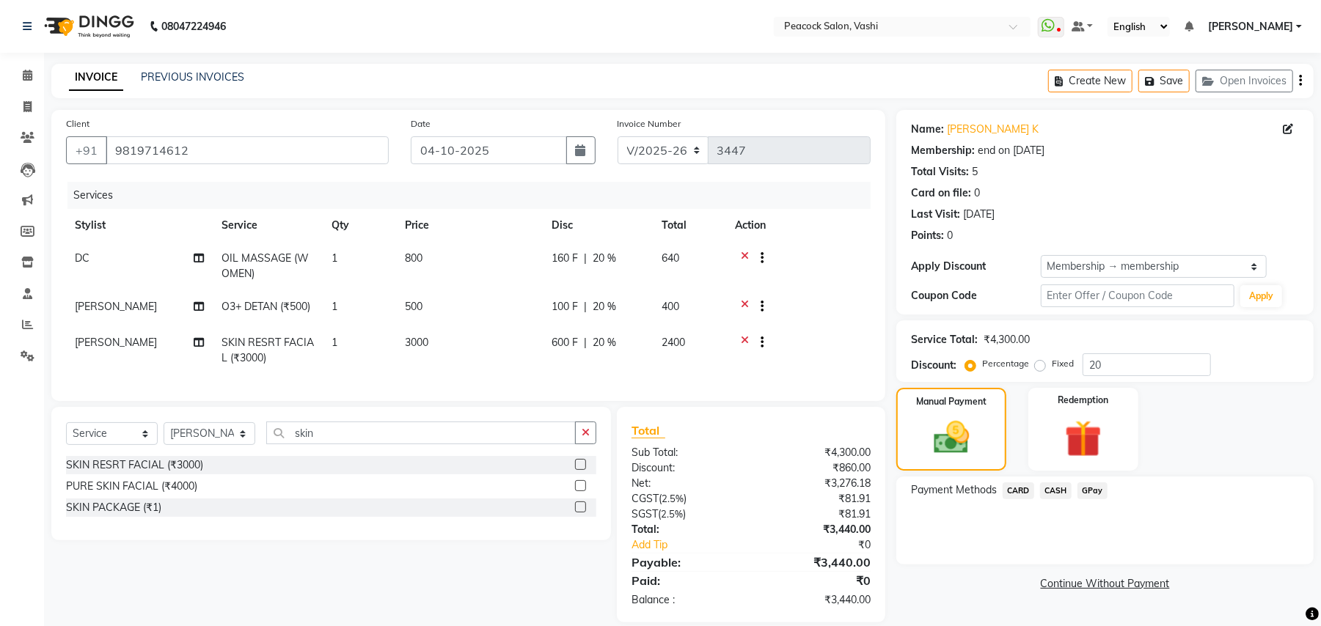
click at [1013, 528] on div "Payment Methods CARD CASH GPay" at bounding box center [1104, 521] width 417 height 88
click at [1171, 89] on button "Save" at bounding box center [1163, 81] width 51 height 23
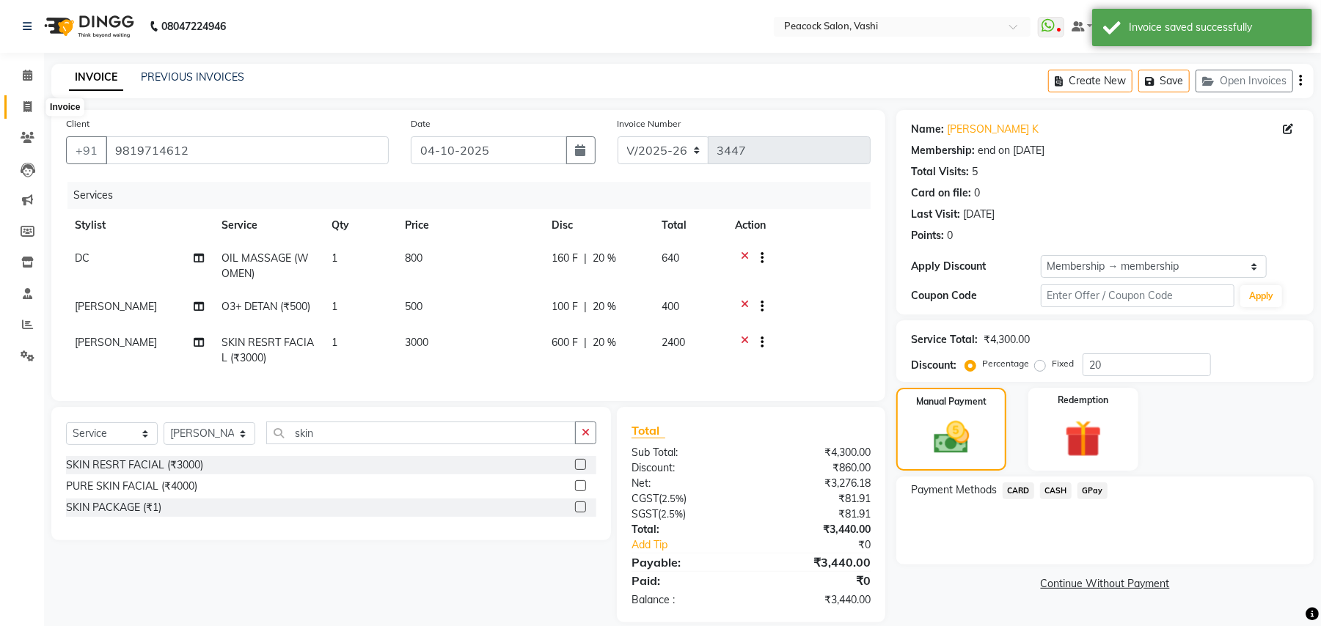
click at [27, 106] on icon at bounding box center [27, 106] width 8 height 11
select select "619"
select select "service"
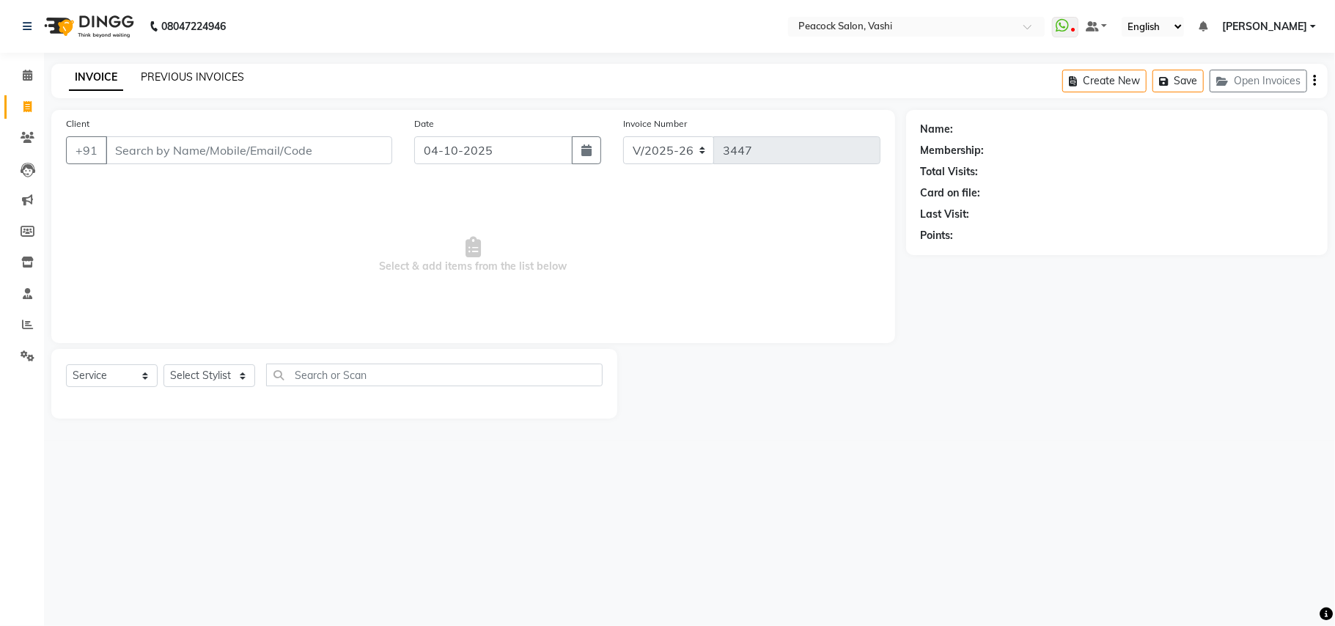
click at [148, 76] on link "PREVIOUS INVOICES" at bounding box center [192, 76] width 103 height 13
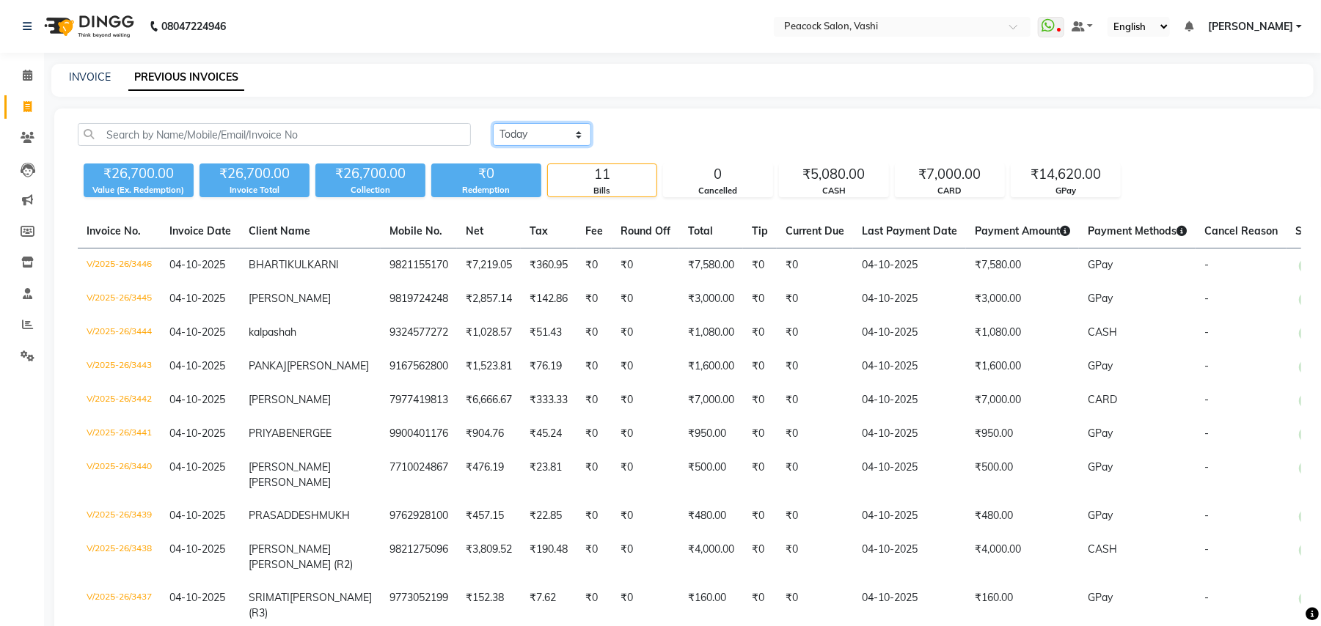
click at [555, 135] on select "Today Yesterday Custom Range" at bounding box center [542, 134] width 98 height 23
select select "range"
click at [493, 123] on select "Today Yesterday Custom Range" at bounding box center [542, 134] width 98 height 23
click at [684, 142] on input "04-10-2025" at bounding box center [661, 135] width 103 height 21
select select "10"
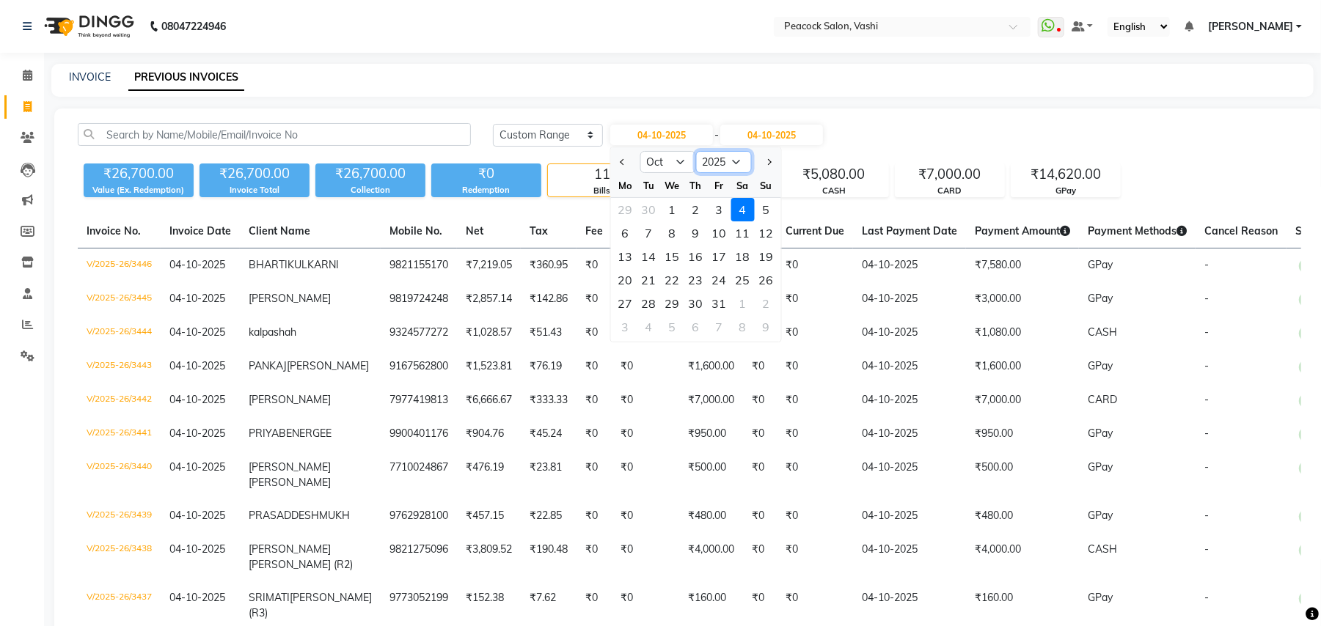
click at [736, 160] on select "2015 2016 2017 2018 2019 2020 2021 2022 2023 2024 2025 2026 2027 2028 2029 2030…" at bounding box center [724, 162] width 56 height 22
select select "2024"
click at [696, 151] on select "2015 2016 2017 2018 2019 2020 2021 2022 2023 2024 2025 2026 2027 2028 2029 2030…" at bounding box center [724, 162] width 56 height 22
click at [644, 210] on div "1" at bounding box center [648, 209] width 23 height 23
type input "01-10-2024"
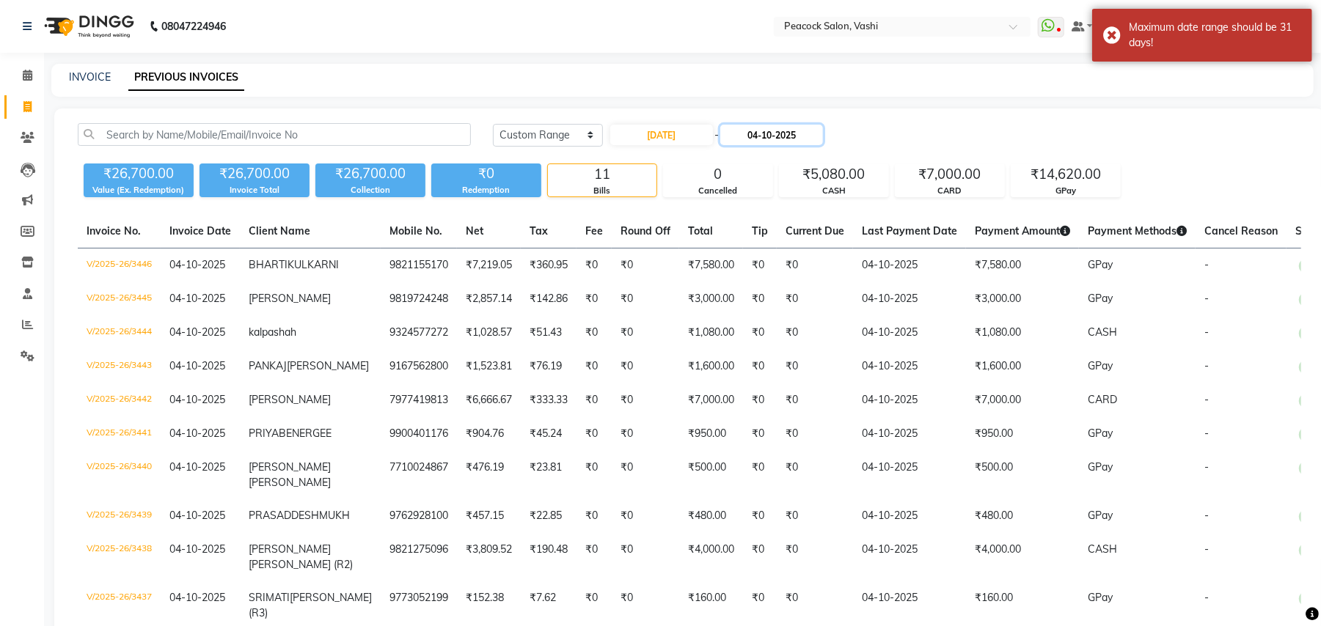
click at [787, 133] on input "04-10-2025" at bounding box center [771, 135] width 103 height 21
select select "10"
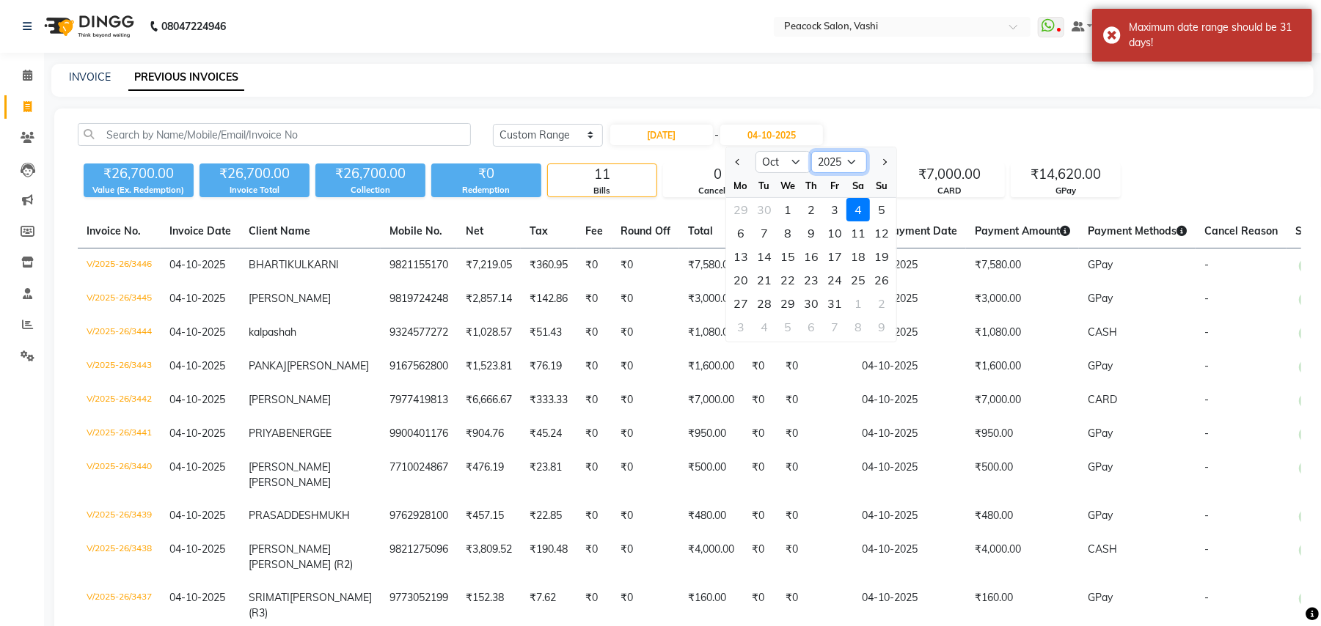
click at [843, 157] on select "2024 2025 2026 2027 2028 2029 2030 2031 2032 2033 2034 2035" at bounding box center [839, 162] width 56 height 22
select select "2024"
click at [811, 151] on select "2024 2025 2026 2027 2028 2029 2030 2031 2032 2033 2034 2035" at bounding box center [839, 162] width 56 height 22
click at [815, 306] on div "31" at bounding box center [810, 303] width 23 height 23
type input "31-10-2024"
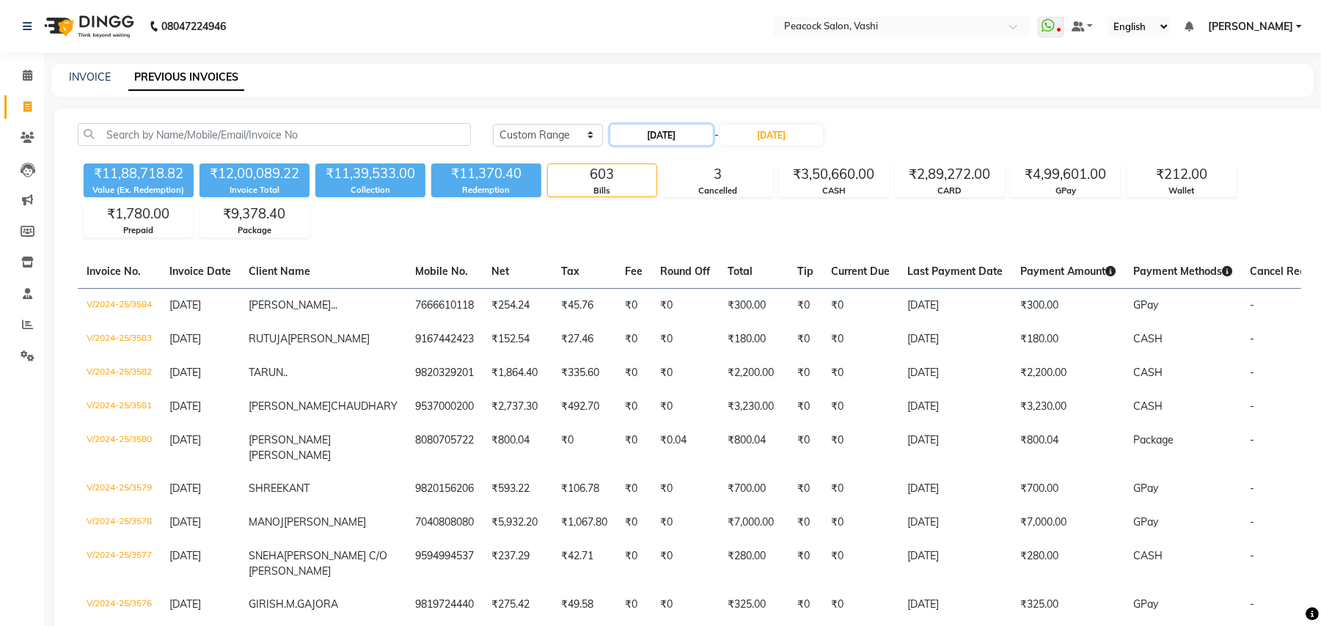
click at [661, 128] on input "01-10-2024" at bounding box center [661, 135] width 103 height 21
select select "10"
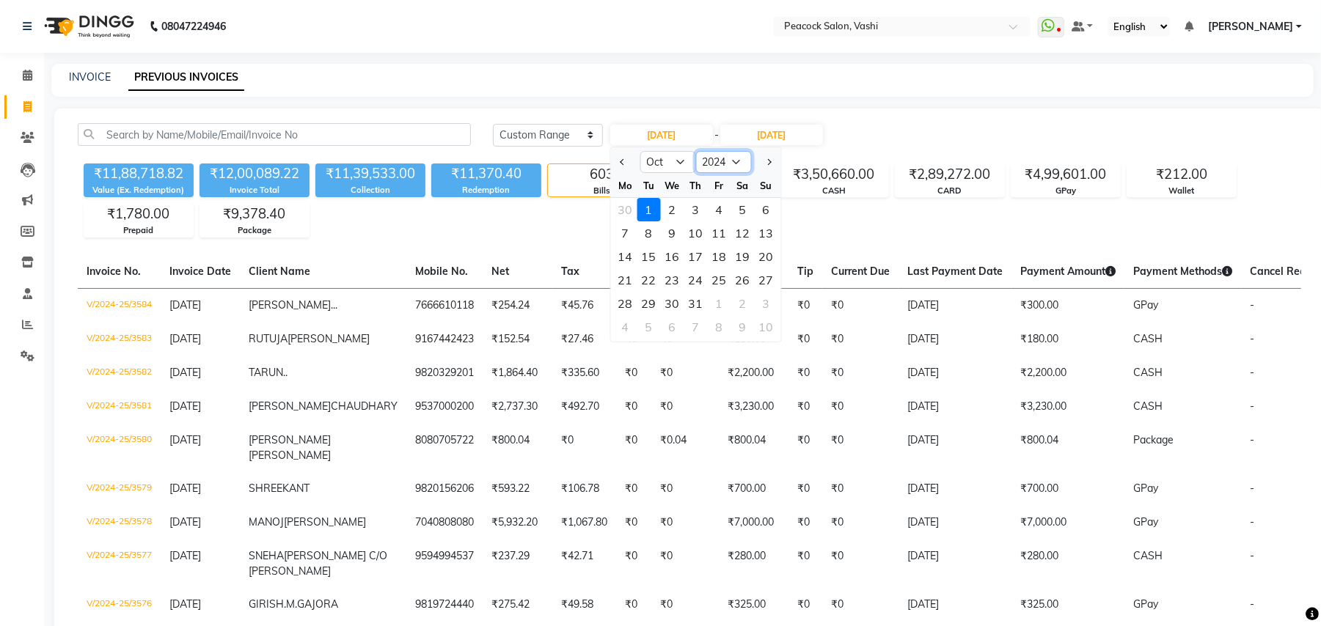
click at [713, 161] on select "2014 2015 2016 2017 2018 2019 2020 2021 2022 2023 2024 2025 2026 2027 2028 2029…" at bounding box center [724, 162] width 56 height 22
select select "2023"
click at [696, 151] on select "2014 2015 2016 2017 2018 2019 2020 2021 2022 2023 2024 2025 2026 2027 2028 2029…" at bounding box center [724, 162] width 56 height 22
click at [764, 206] on div "1" at bounding box center [766, 209] width 23 height 23
type input "01-10-2023"
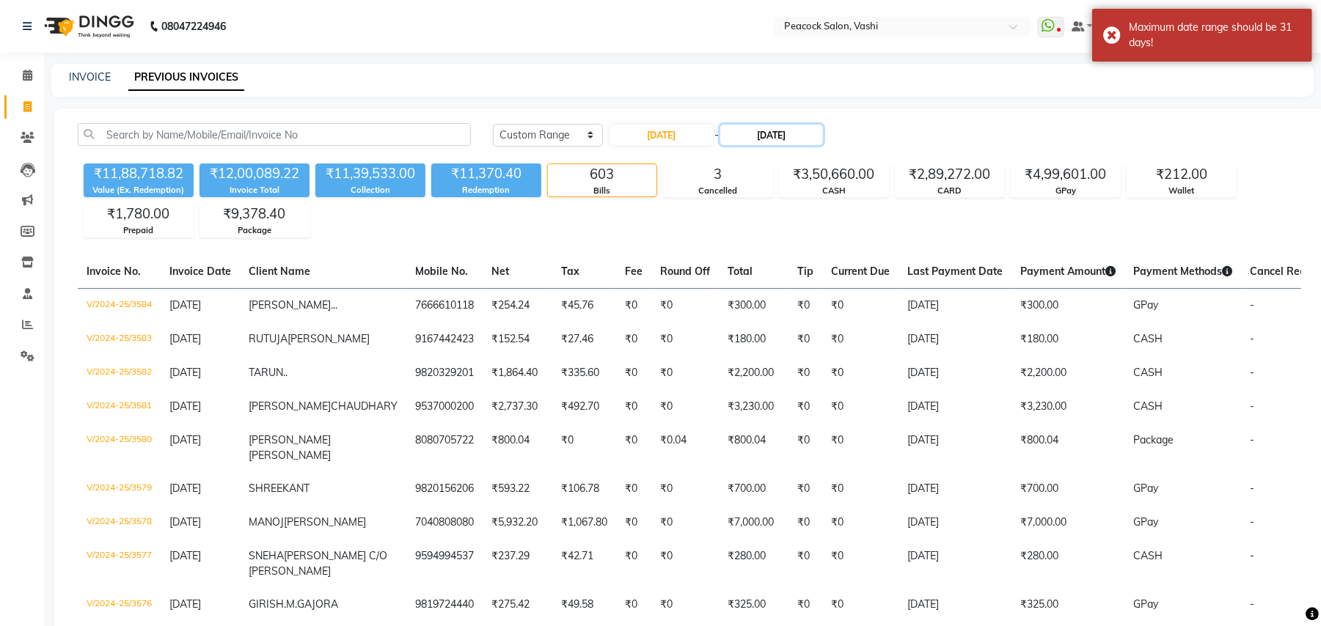
click at [804, 132] on input "31-10-2024" at bounding box center [771, 135] width 103 height 21
select select "10"
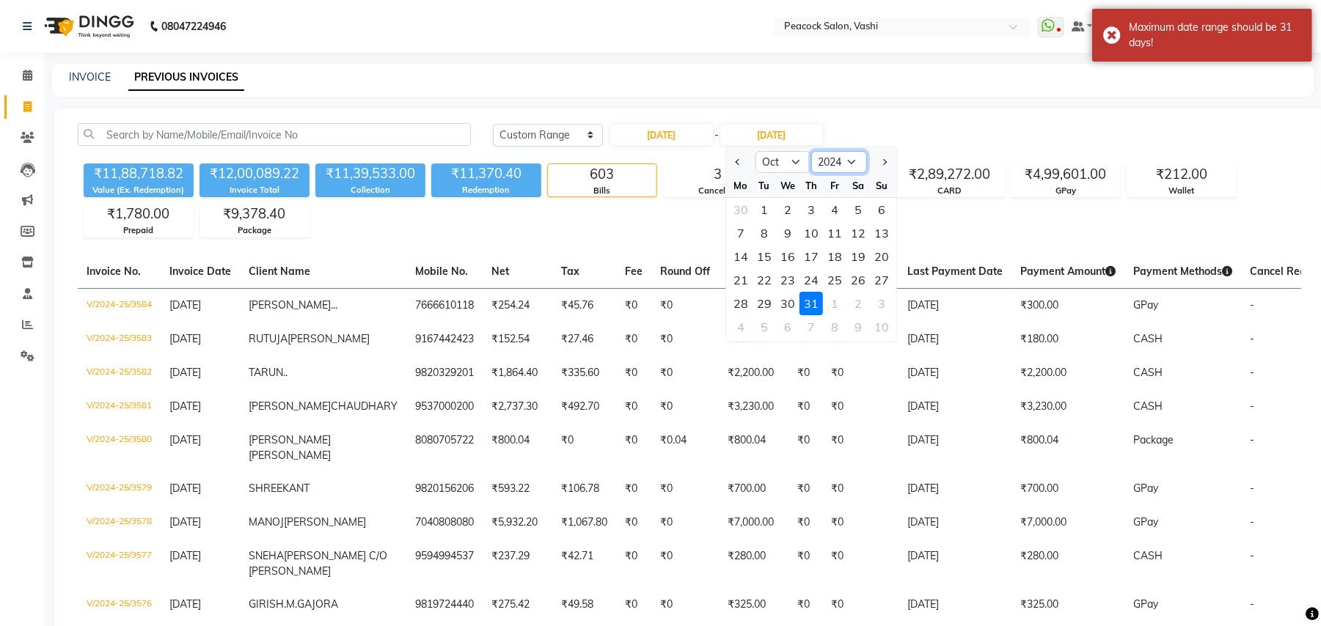
click at [839, 153] on select "2023 2024 2025 2026 2027 2028 2029 2030 2031 2032 2033 2034" at bounding box center [839, 162] width 56 height 22
select select "2023"
click at [811, 151] on select "2023 2024 2025 2026 2027 2028 2029 2030 2031 2032 2033 2034" at bounding box center [839, 162] width 56 height 22
click at [764, 326] on div "31" at bounding box center [763, 326] width 23 height 23
type input "31-10-2023"
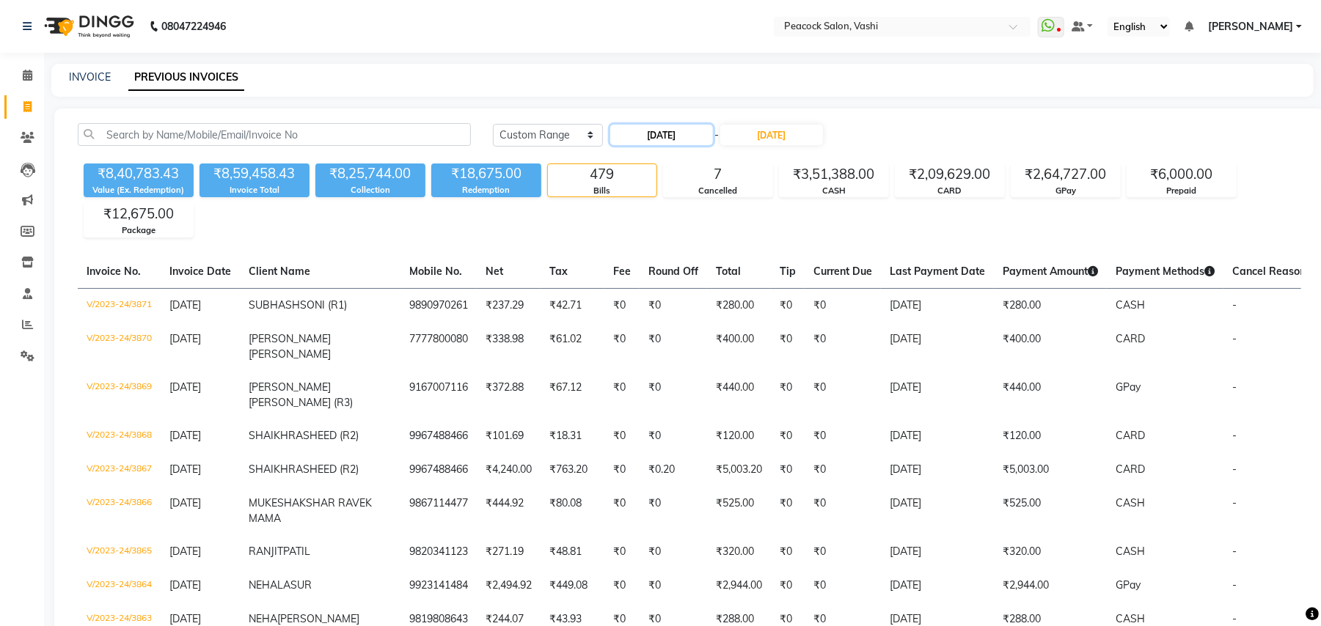
click at [670, 131] on input "01-10-2023" at bounding box center [661, 135] width 103 height 21
select select "10"
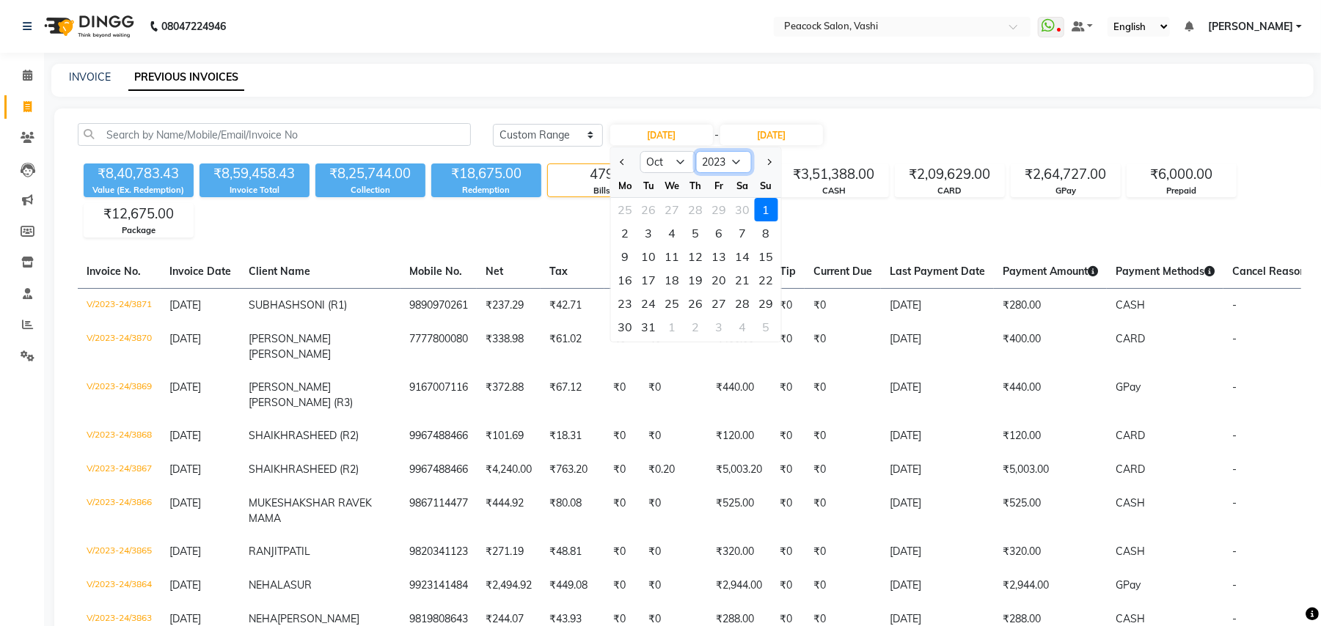
click at [713, 163] on select "2013 2014 2015 2016 2017 2018 2019 2020 2021 2022 2023 2024 2025 2026 2027 2028…" at bounding box center [724, 162] width 56 height 22
select select "2022"
click at [696, 151] on select "2013 2014 2015 2016 2017 2018 2019 2020 2021 2022 2023 2024 2025 2026 2027 2028…" at bounding box center [724, 162] width 56 height 22
click at [746, 208] on div "1" at bounding box center [742, 209] width 23 height 23
type input "01-10-2022"
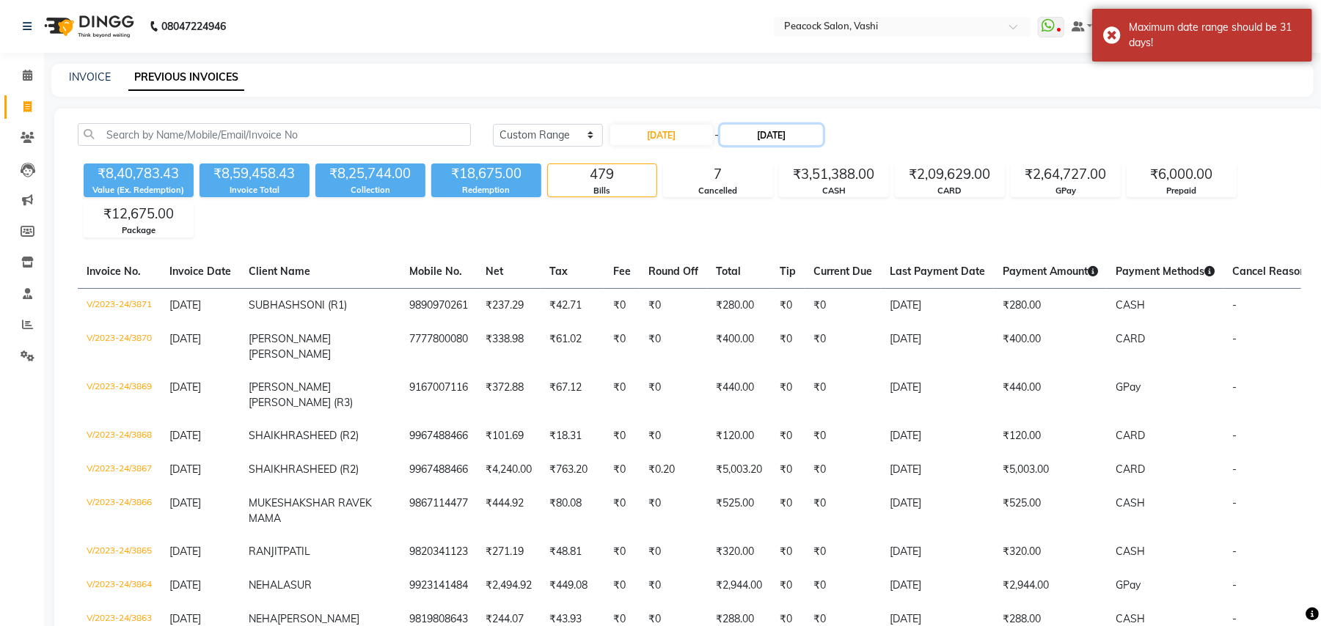
click at [790, 125] on input "31-10-2023" at bounding box center [771, 135] width 103 height 21
select select "10"
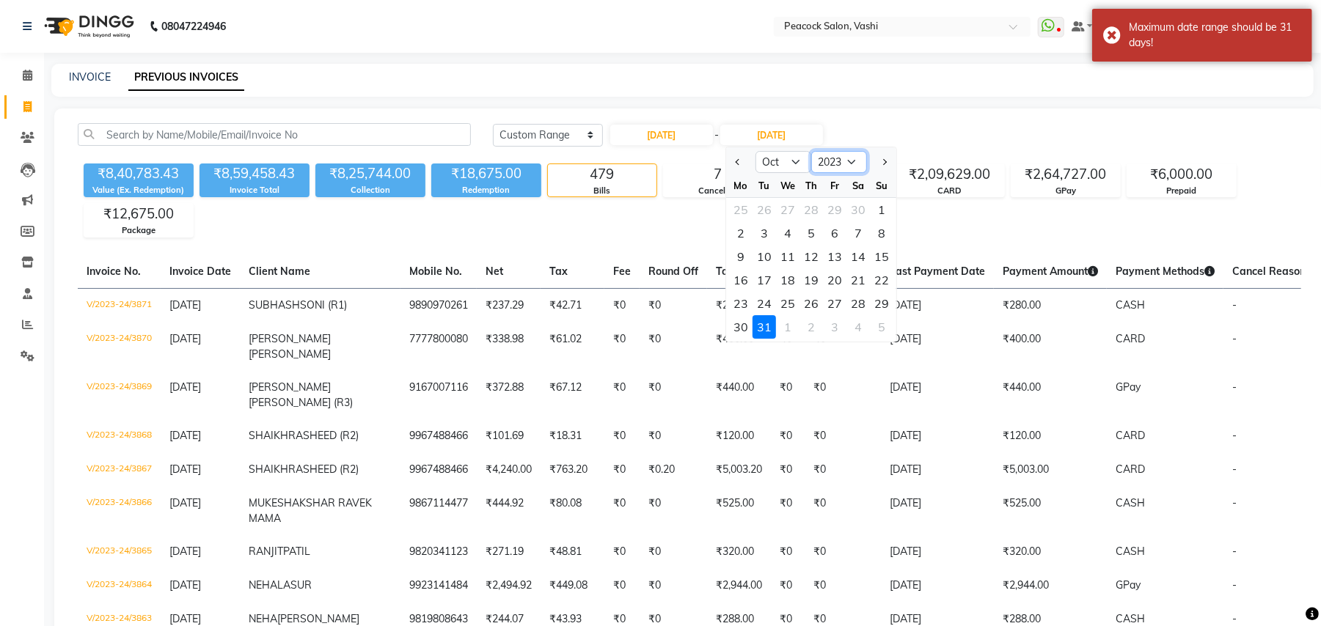
click at [816, 171] on select "2022 2023 2024 2025 2026 2027 2028 2029 2030 2031 2032 2033" at bounding box center [839, 162] width 56 height 22
click at [820, 163] on select "2022 2023 2024 2025 2026 2027 2028 2029 2030 2031 2032 2033" at bounding box center [839, 162] width 56 height 22
select select "2022"
click at [811, 151] on select "2022 2023 2024 2025 2026 2027 2028 2029 2030 2031 2032 2033" at bounding box center [839, 162] width 56 height 22
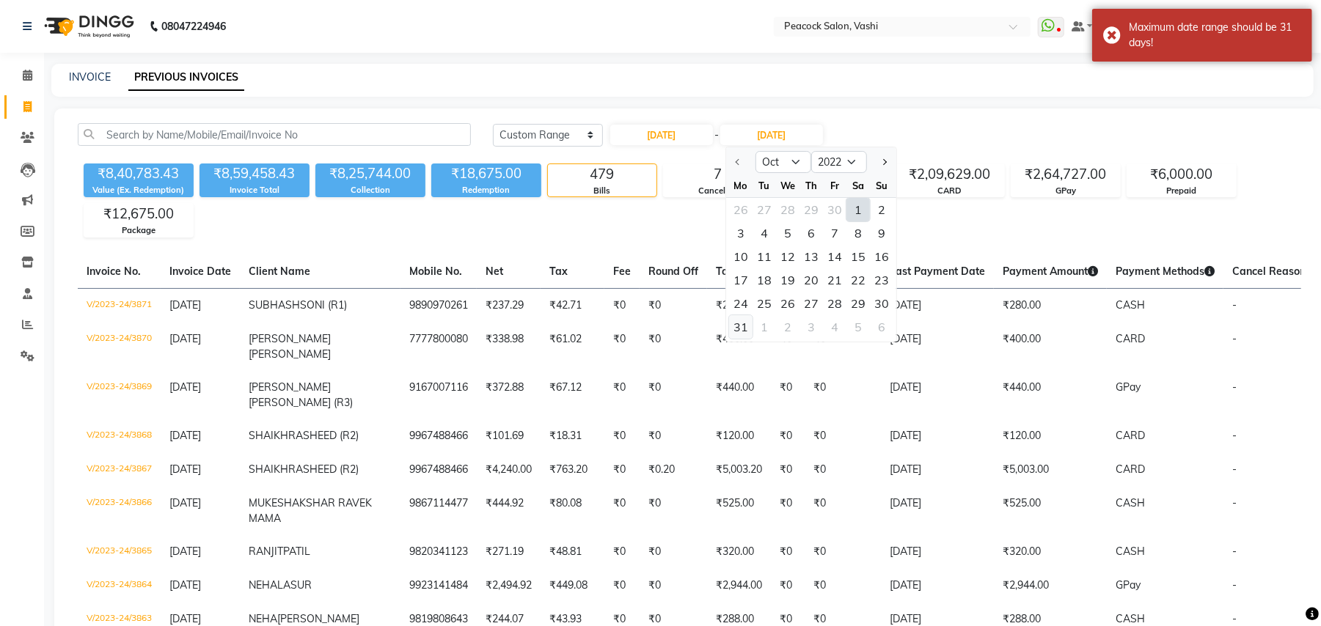
click at [736, 326] on div "31" at bounding box center [740, 326] width 23 height 23
type input "31-10-2022"
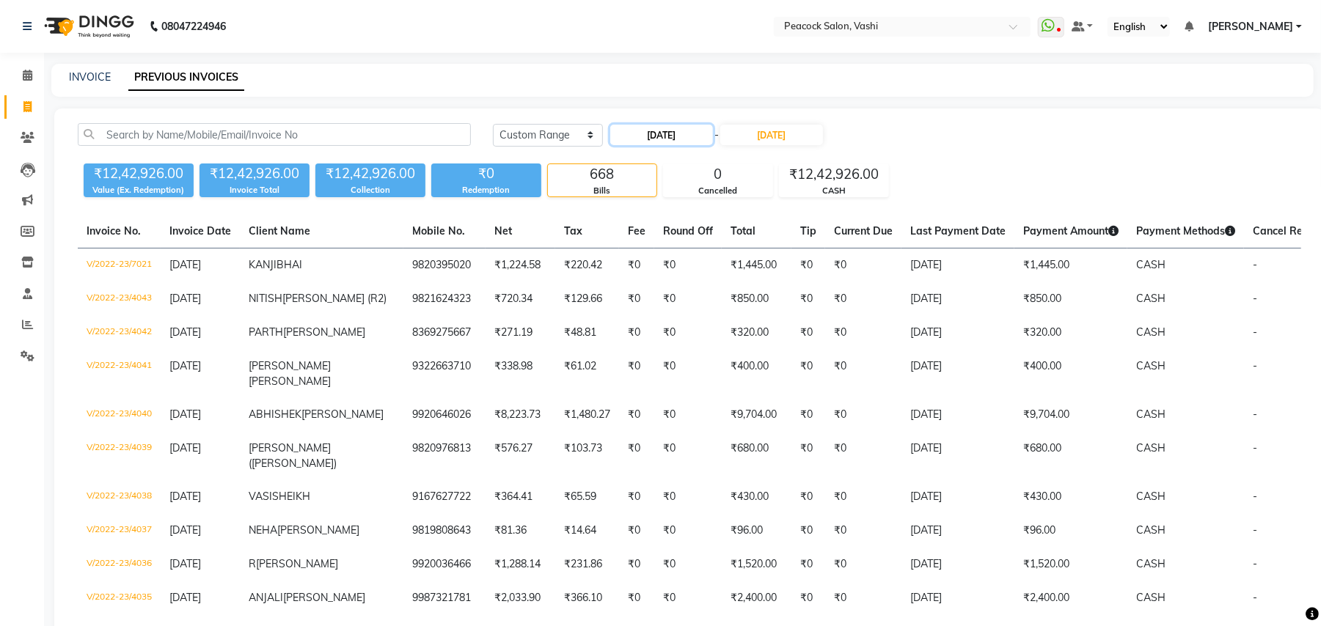
click at [661, 142] on input "01-10-2022" at bounding box center [661, 135] width 103 height 21
select select "10"
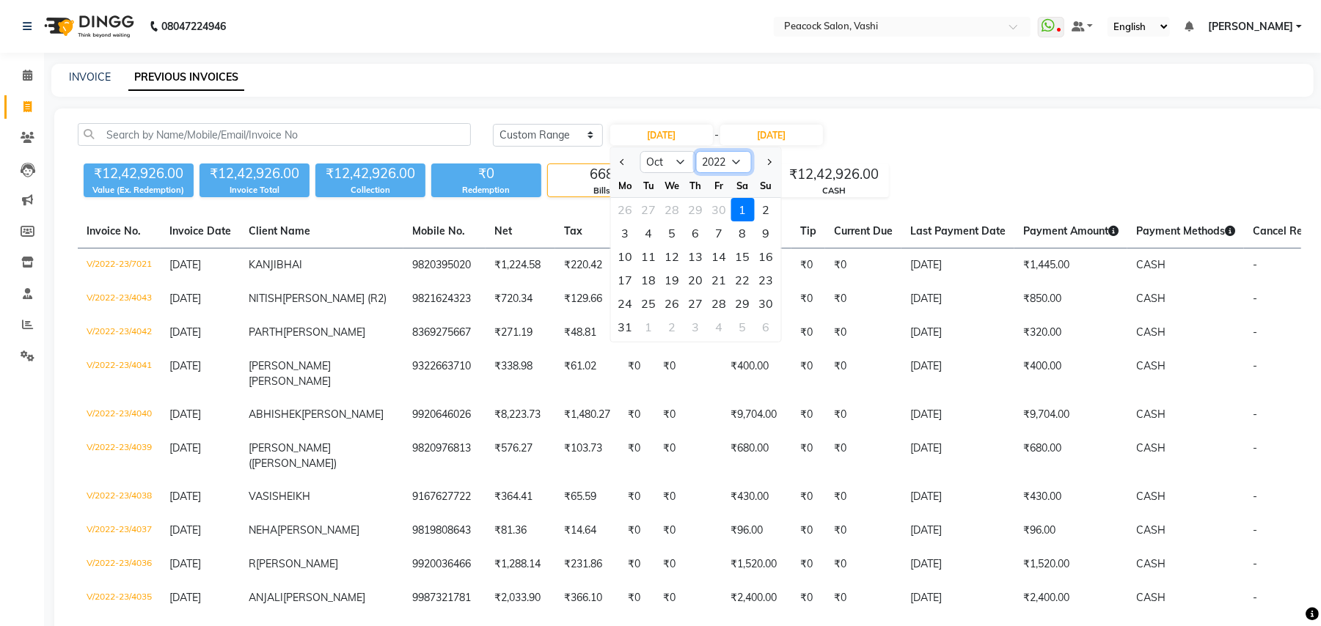
click at [716, 162] on select "2012 2013 2014 2015 2016 2017 2018 2019 2020 2021 2022 2023 2024 2025 2026 2027…" at bounding box center [724, 162] width 56 height 22
select select "2024"
click at [696, 151] on select "2012 2013 2014 2015 2016 2017 2018 2019 2020 2021 2022 2023 2024 2025 2026 2027…" at bounding box center [724, 162] width 56 height 22
click at [623, 160] on span "Previous month" at bounding box center [623, 162] width 6 height 6
select select "9"
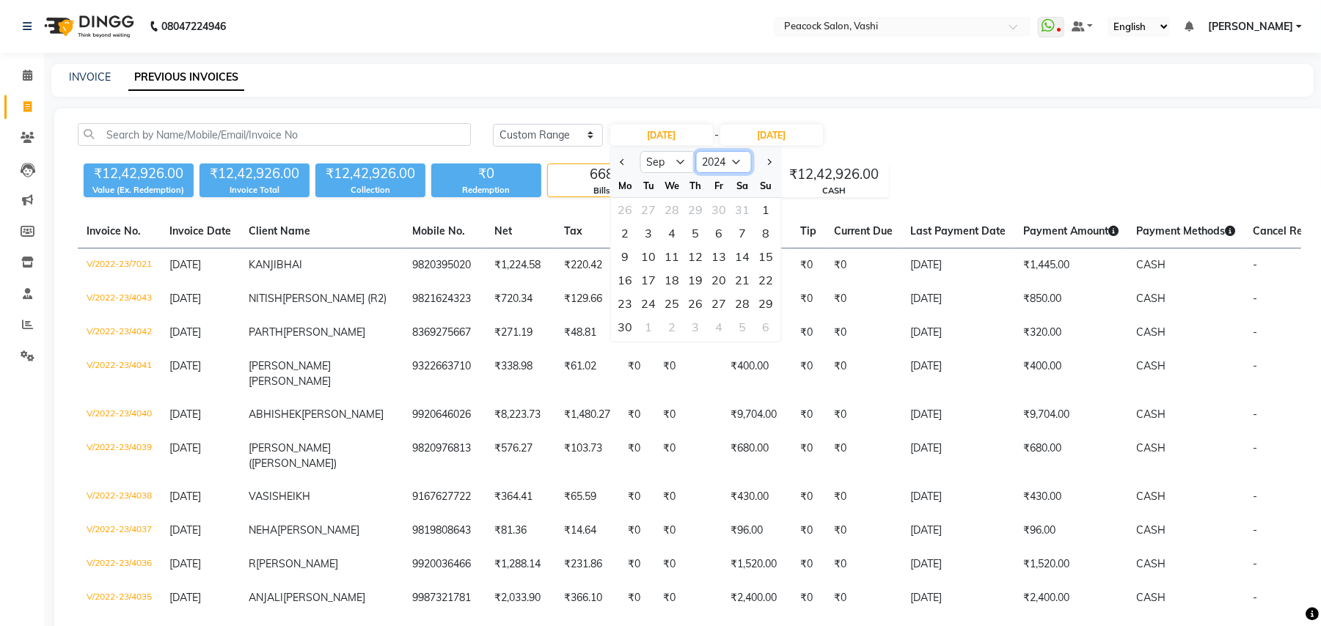
click at [719, 155] on select "2014 2015 2016 2017 2018 2019 2020 2021 2022 2023 2024 2025 2026 2027 2028 2029…" at bounding box center [724, 162] width 56 height 22
select select "2025"
click at [696, 151] on select "2014 2015 2016 2017 2018 2019 2020 2021 2022 2023 2024 2025 2026 2027 2028 2029…" at bounding box center [724, 162] width 56 height 22
click at [629, 205] on div "1" at bounding box center [625, 209] width 23 height 23
type input "01-09-2025"
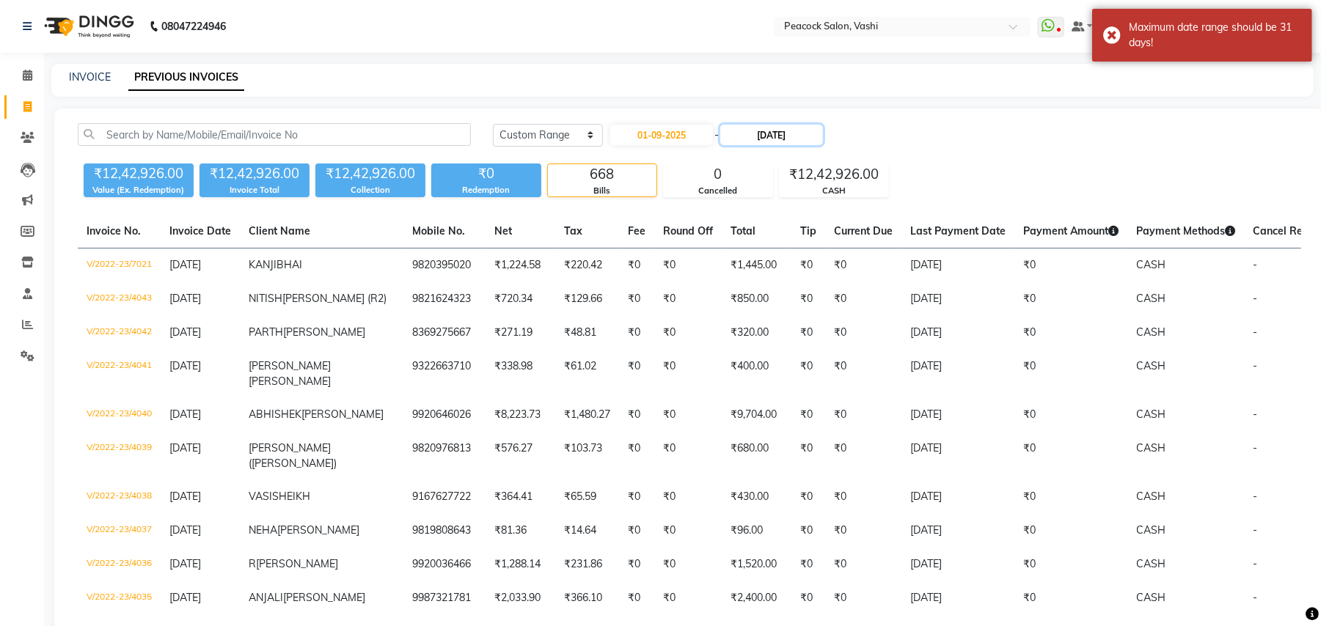
click at [758, 141] on input "31-10-2022" at bounding box center [771, 135] width 103 height 21
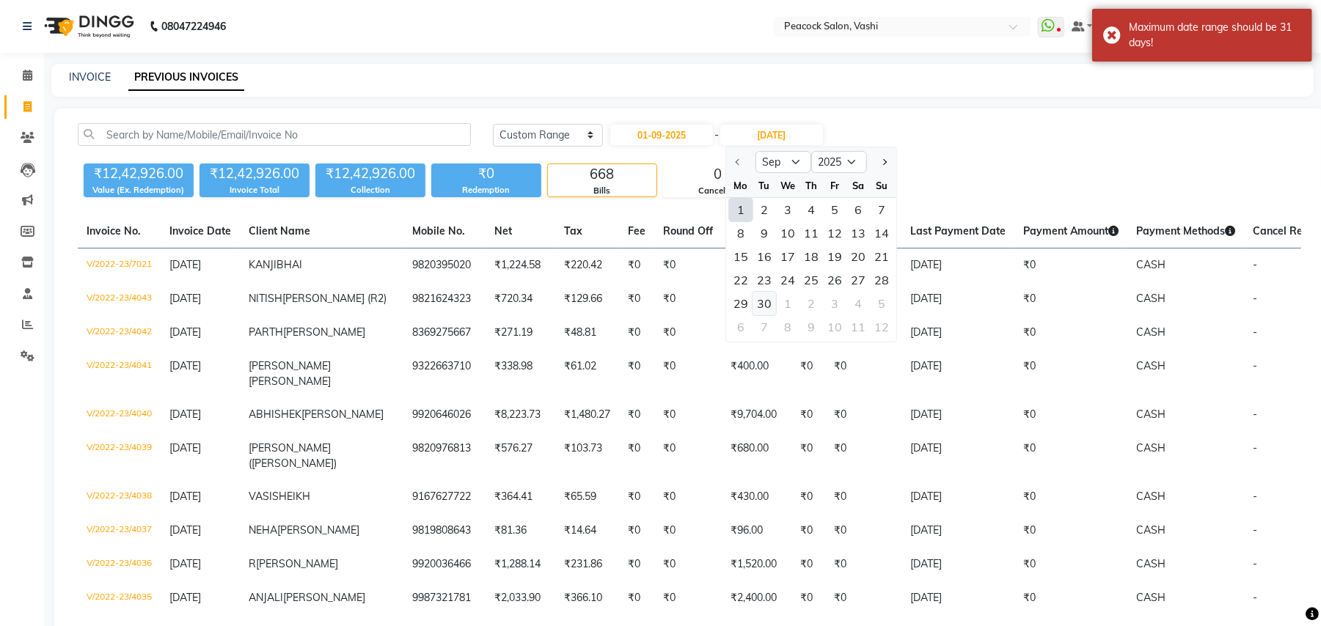
click at [769, 303] on div "30" at bounding box center [763, 303] width 23 height 23
type input "30-09-2025"
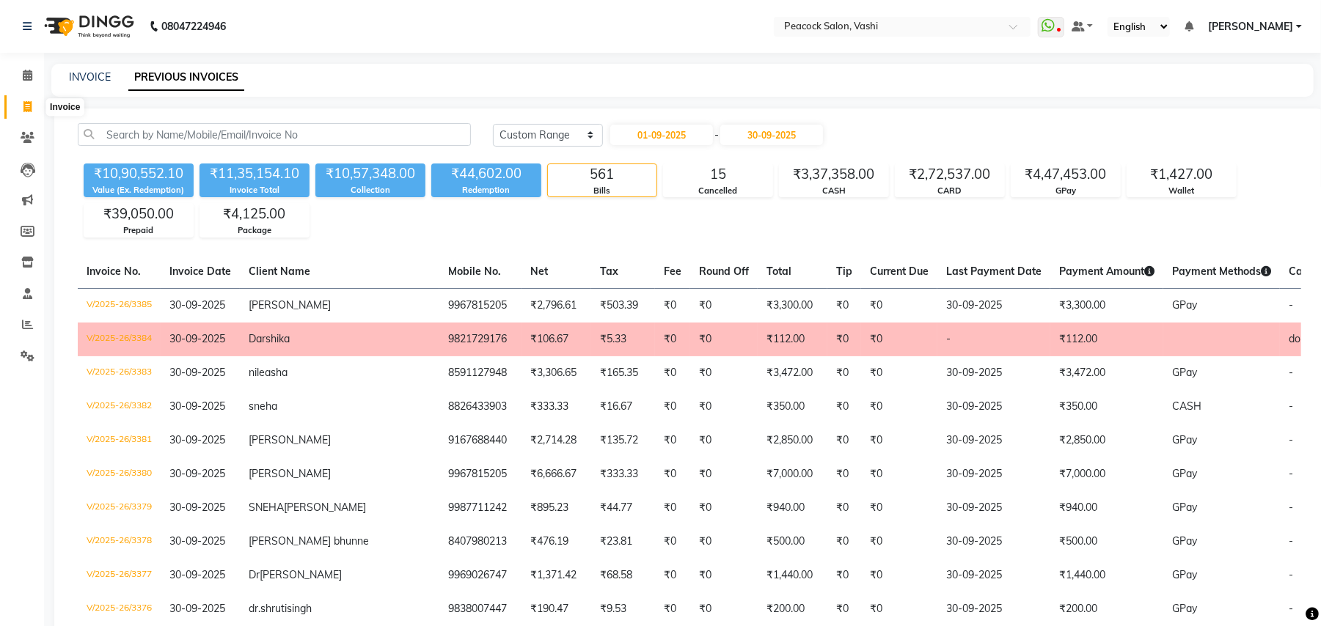
click at [30, 106] on icon at bounding box center [27, 106] width 8 height 11
select select "service"
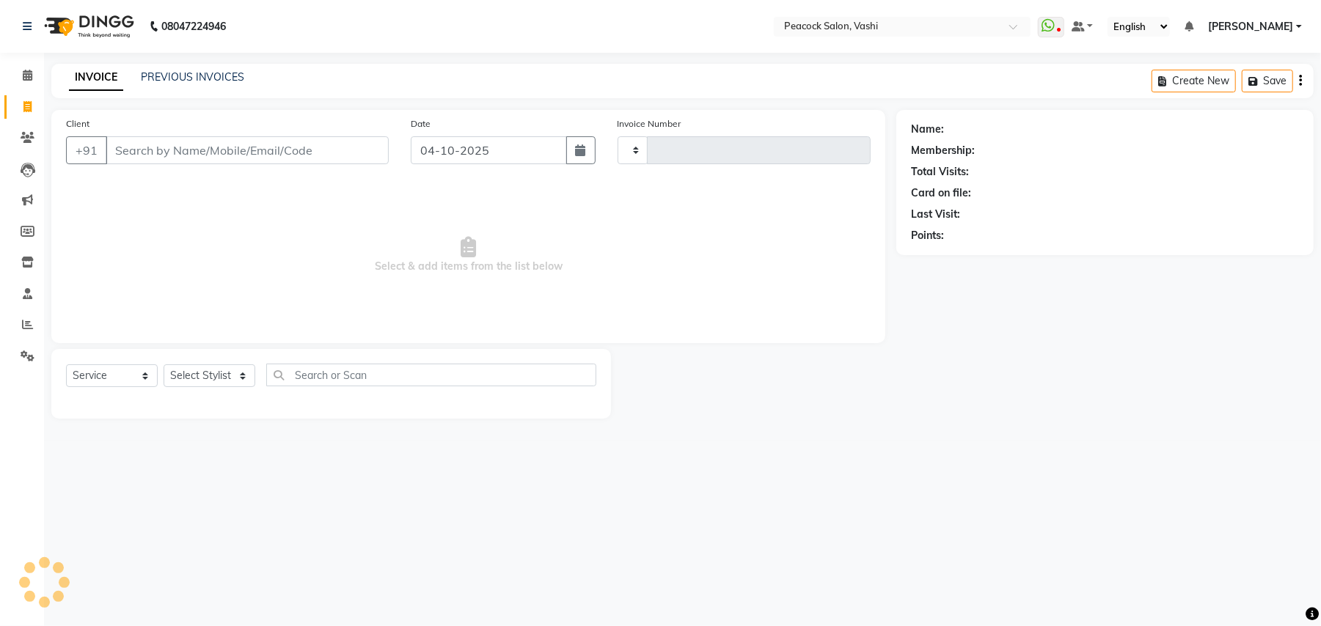
type input "3447"
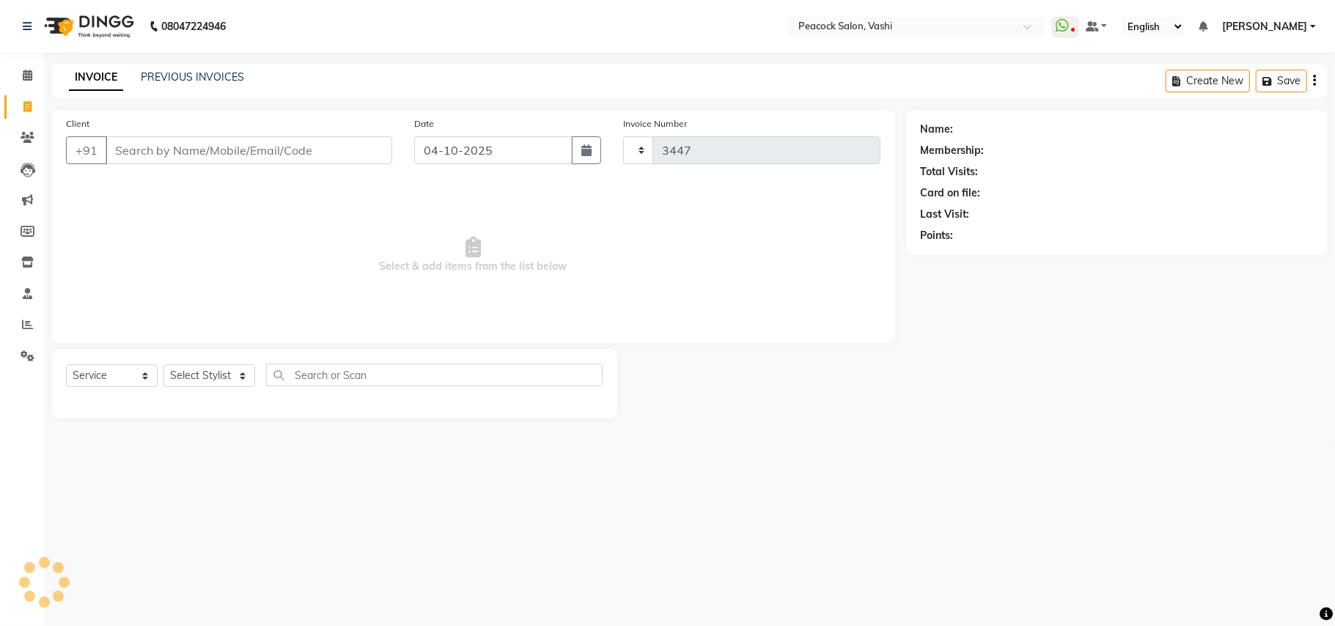
select select "619"
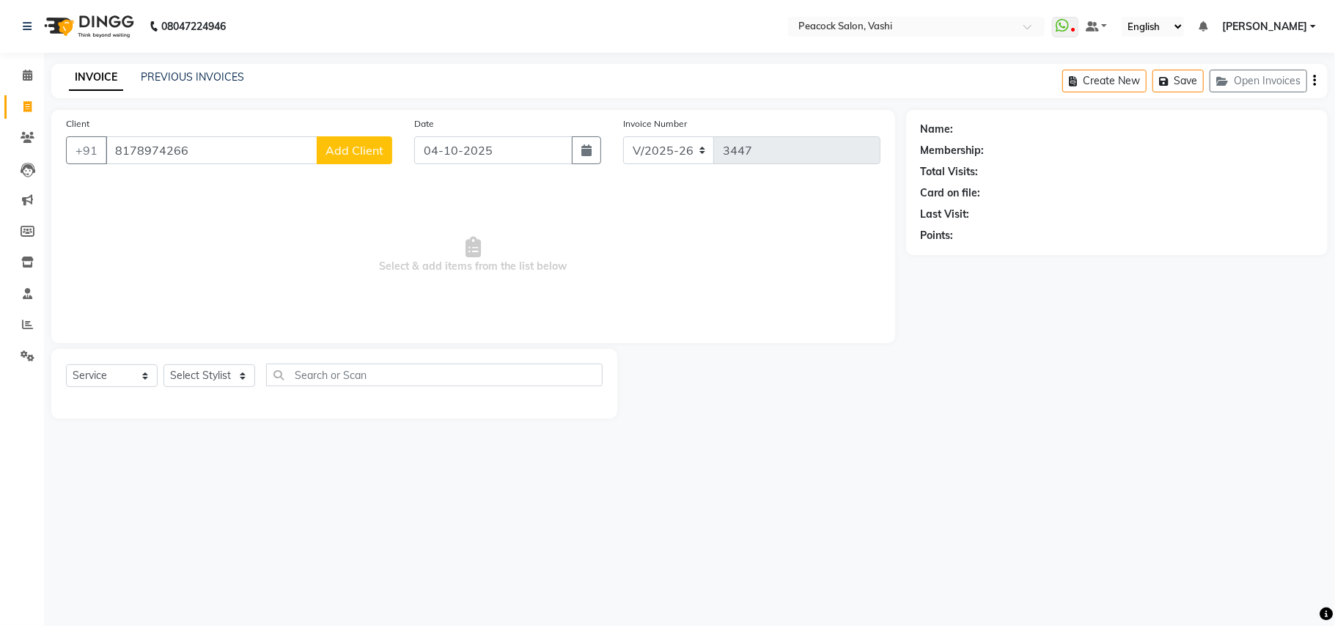
type input "8178974266"
click at [364, 153] on span "Add Client" at bounding box center [355, 150] width 58 height 15
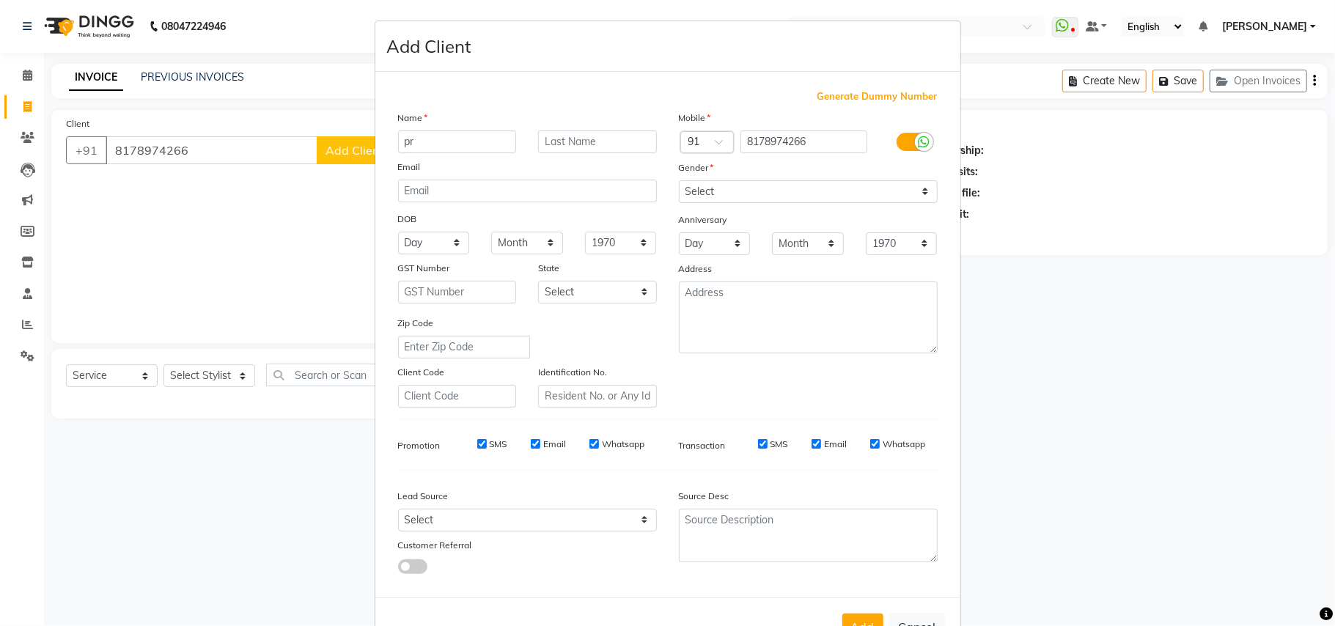
type input "p"
type input "PRAGTI"
click at [705, 186] on select "Select [DEMOGRAPHIC_DATA] [DEMOGRAPHIC_DATA] Other Prefer Not To Say" at bounding box center [808, 191] width 259 height 23
select select "[DEMOGRAPHIC_DATA]"
click at [679, 180] on select "Select [DEMOGRAPHIC_DATA] [DEMOGRAPHIC_DATA] Other Prefer Not To Say" at bounding box center [808, 191] width 259 height 23
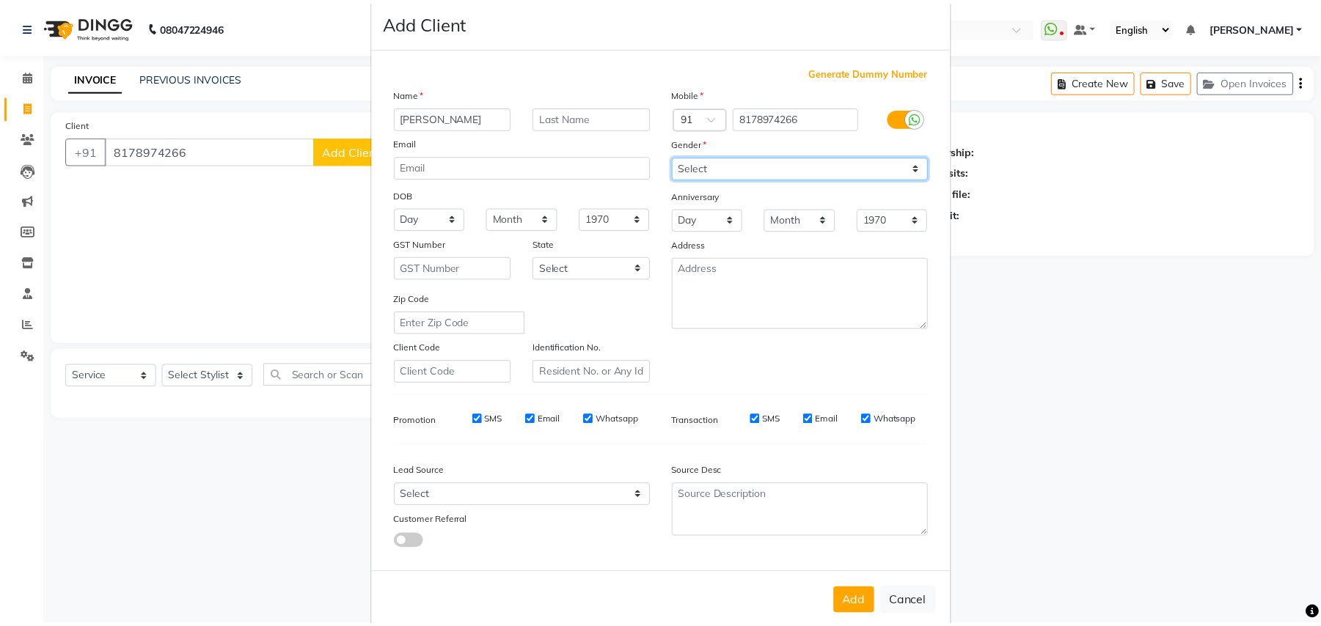
scroll to position [47, 0]
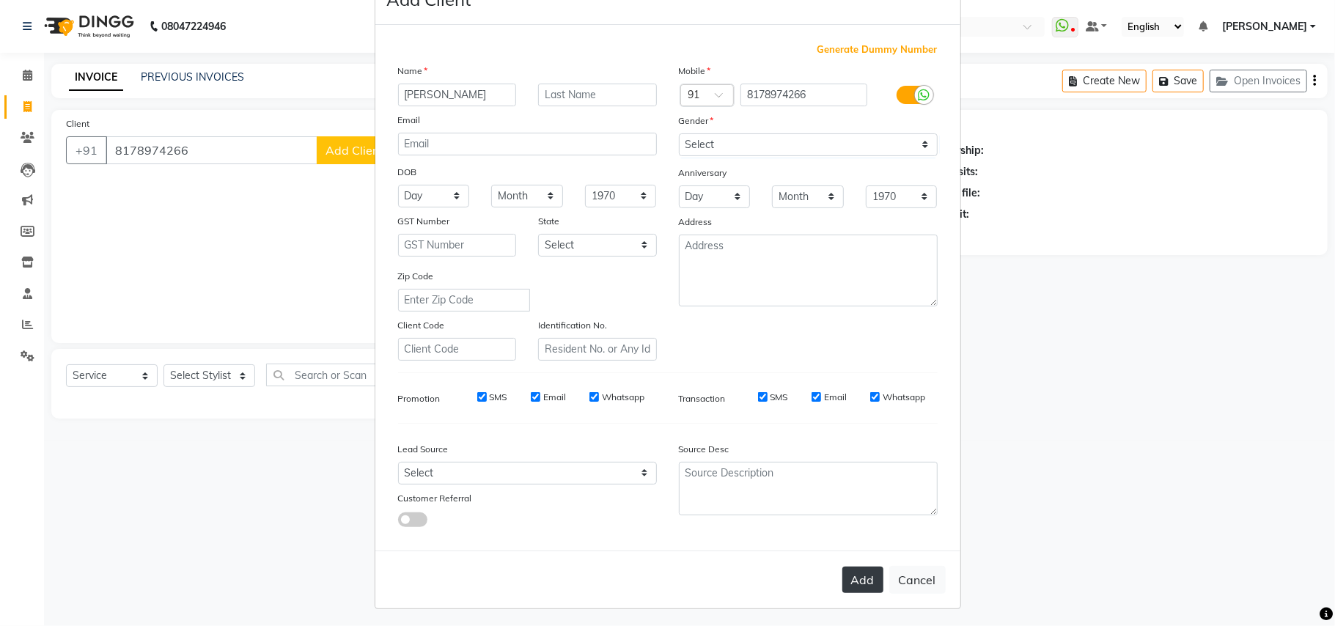
click at [855, 570] on button "Add" at bounding box center [862, 580] width 41 height 26
select select
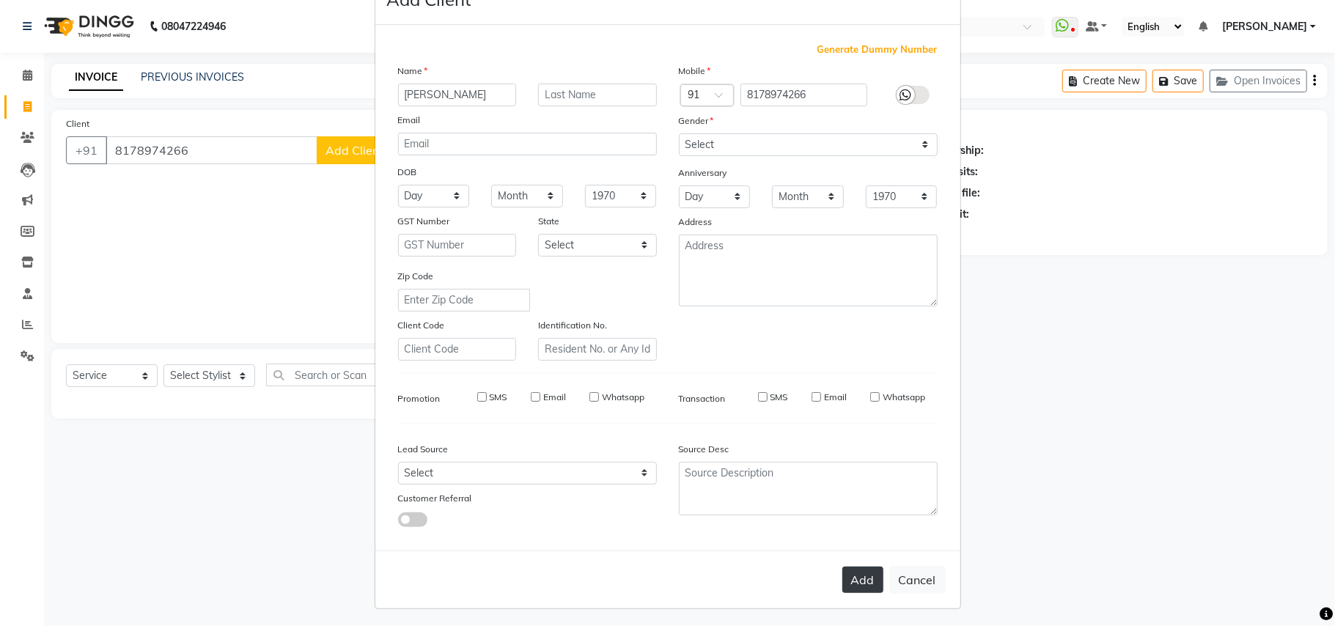
select select
checkbox input "false"
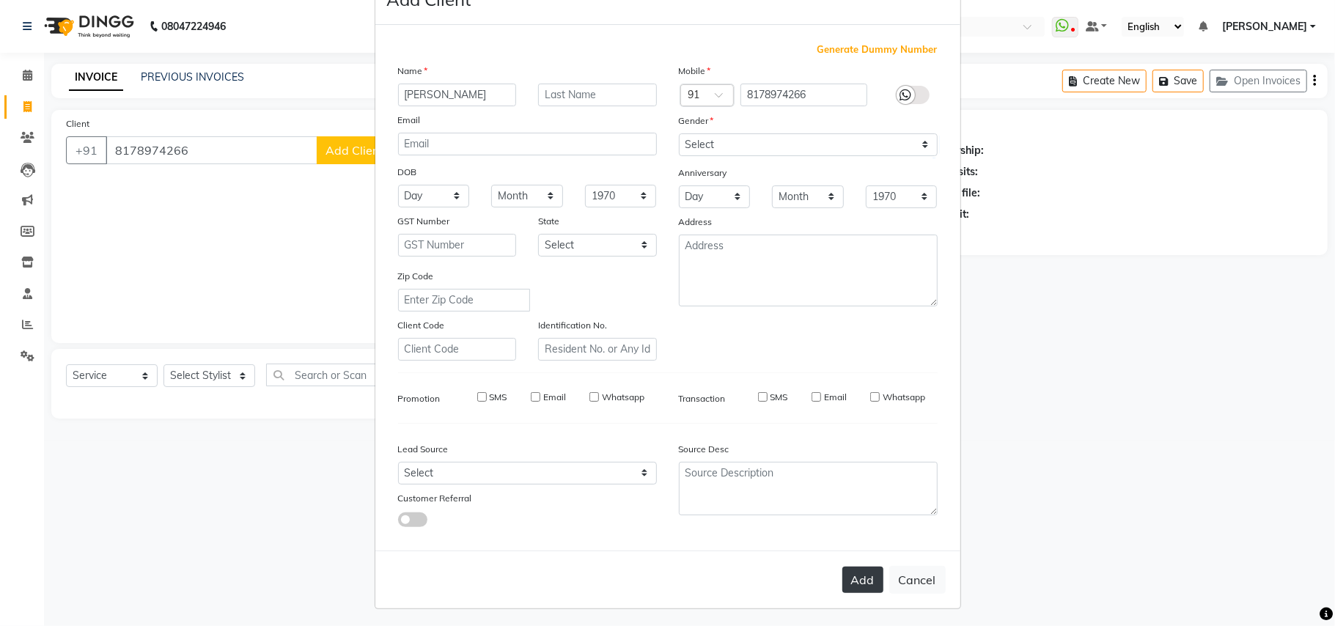
checkbox input "false"
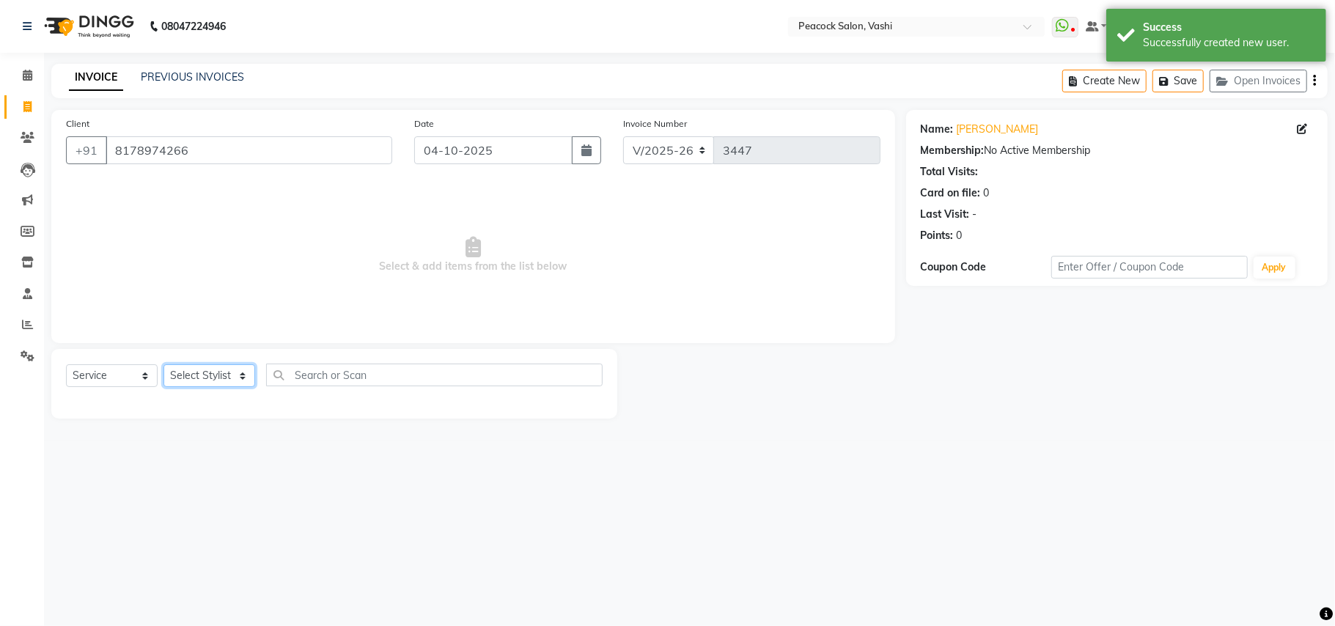
click at [173, 368] on select "Select Stylist ANIM ANKUSH APARNA ASHWINI BHAGWATI DC Dingg Support HARSHADA JO…" at bounding box center [210, 375] width 92 height 23
select select "65265"
click at [164, 364] on select "Select Stylist ANIM ANKUSH APARNA ASHWINI BHAGWATI DC Dingg Support HARSHADA JO…" at bounding box center [210, 375] width 92 height 23
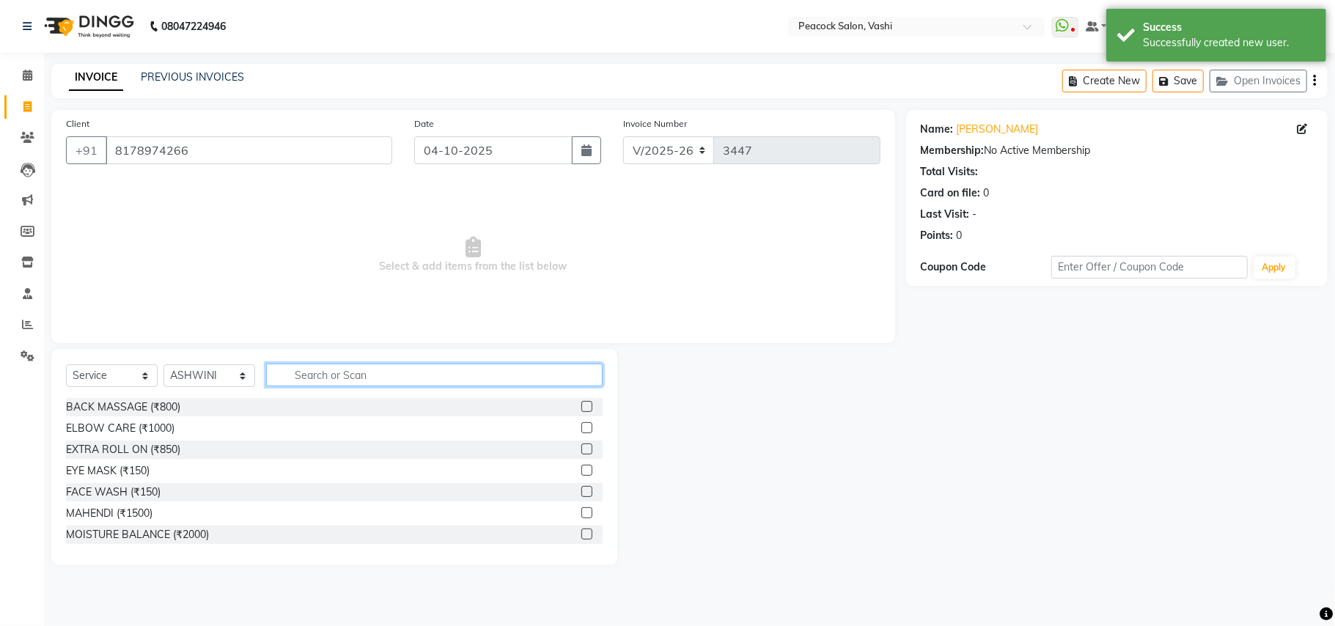
click at [306, 374] on input "text" at bounding box center [434, 375] width 337 height 23
type input "EYE"
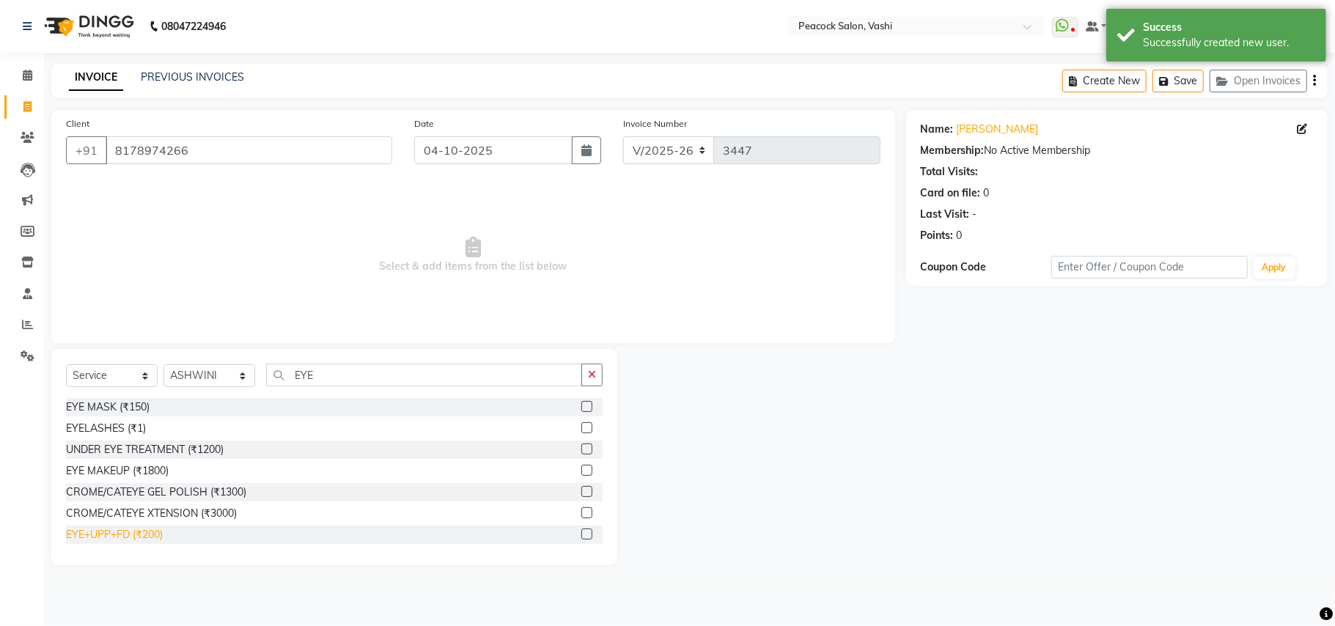
click at [144, 535] on div "EYE+UPP+FD (₹200)" at bounding box center [114, 534] width 97 height 15
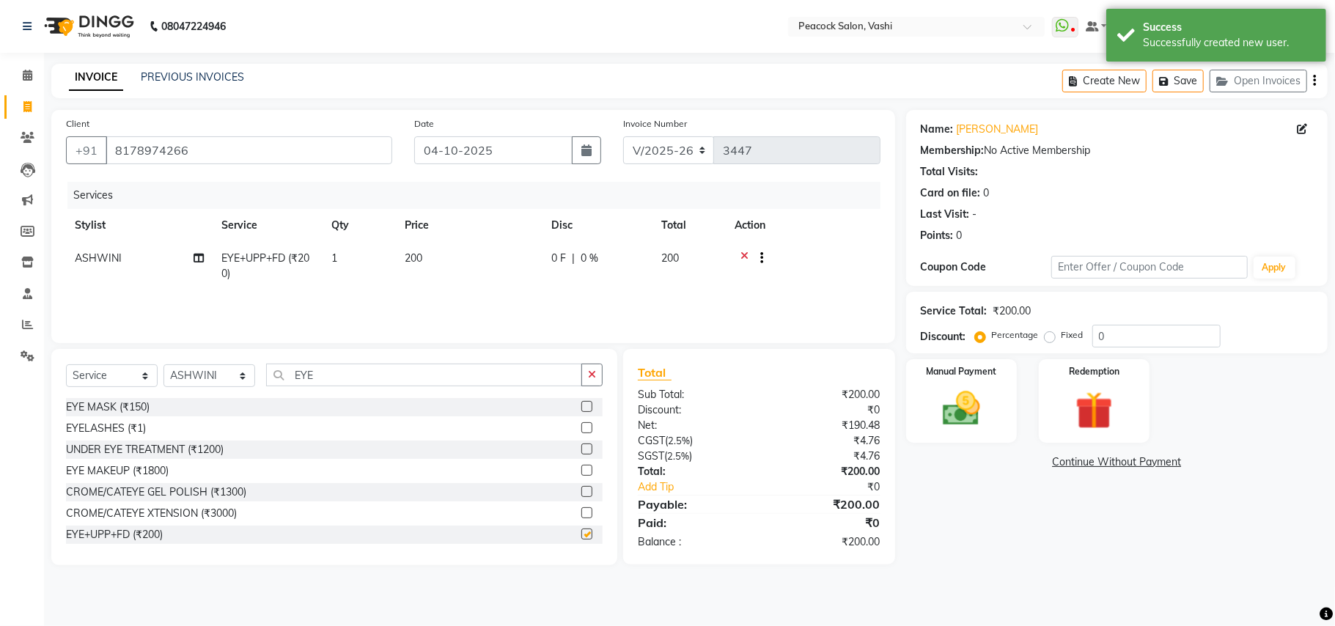
checkbox input "false"
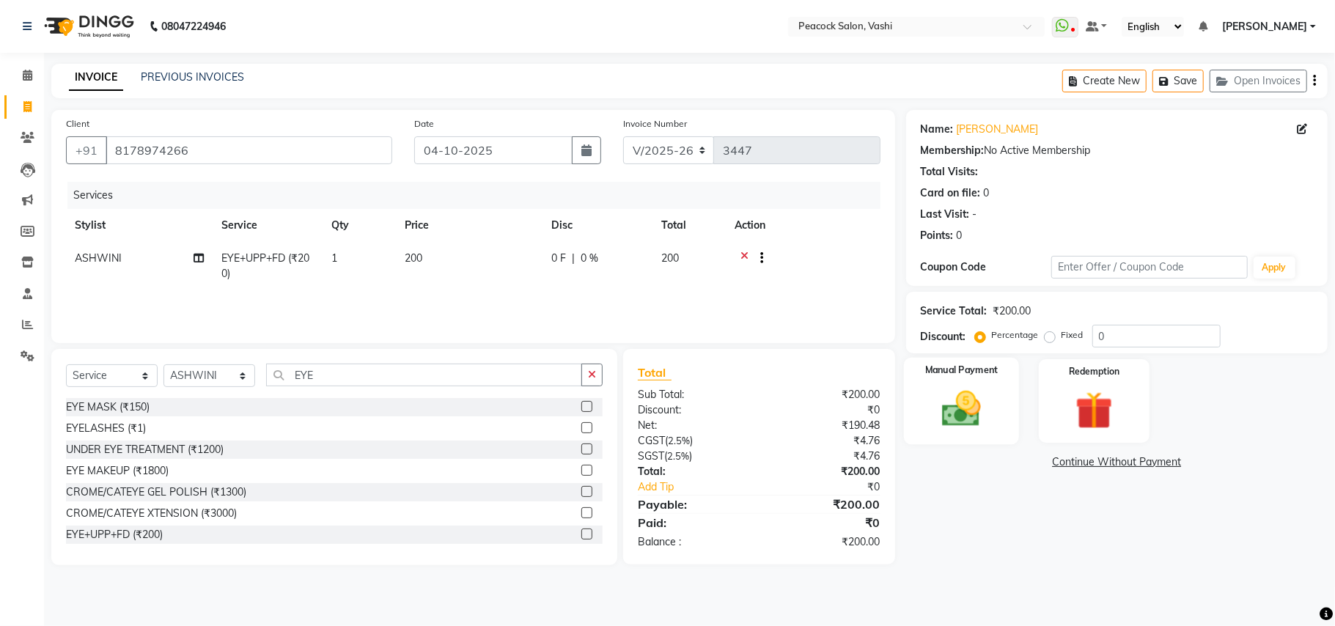
click at [958, 412] on img at bounding box center [962, 408] width 64 height 45
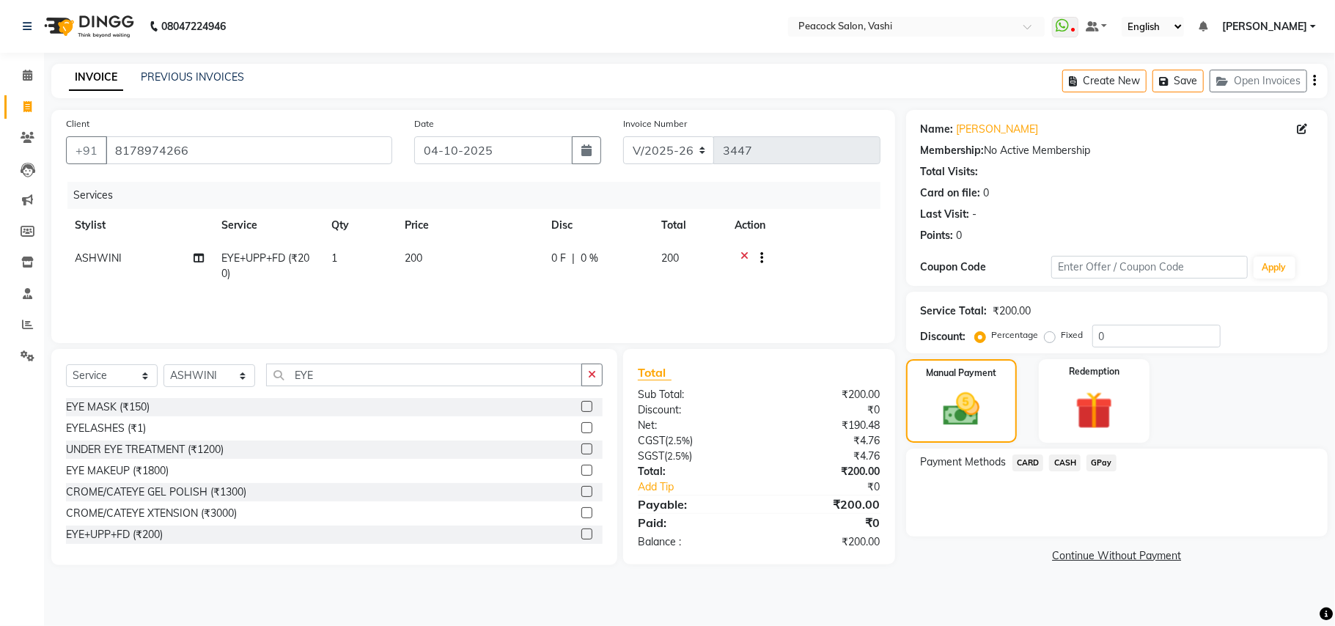
click at [1090, 458] on span "GPay" at bounding box center [1102, 463] width 30 height 17
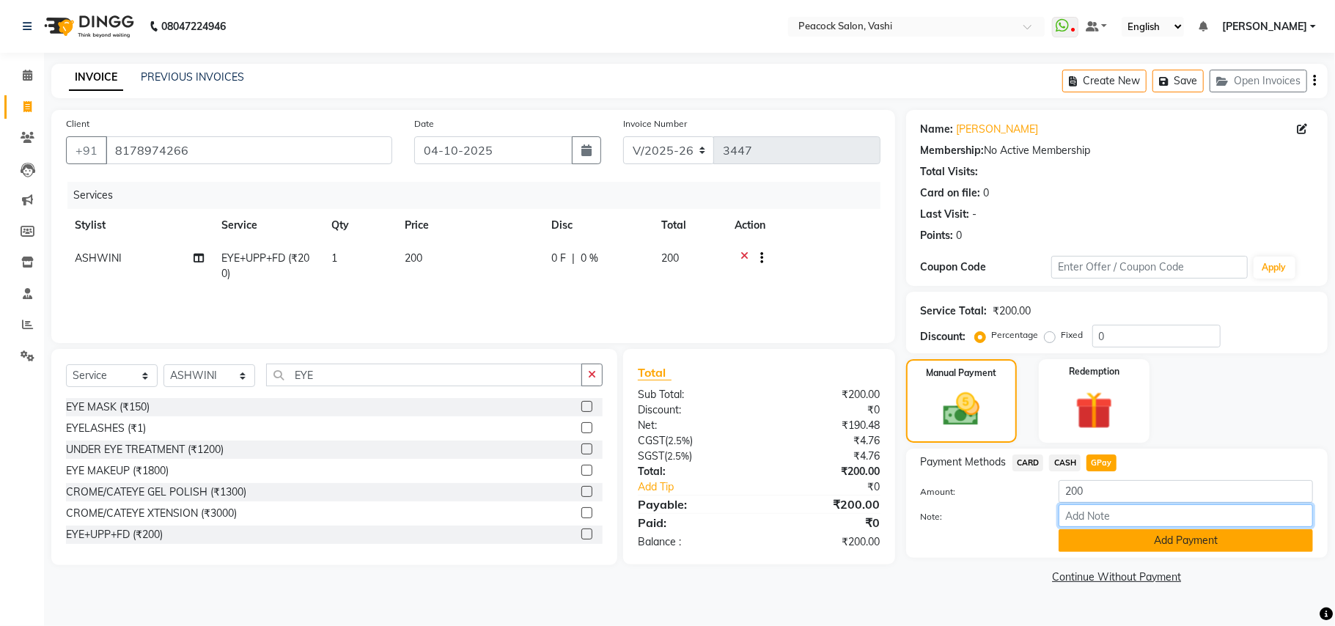
click at [1101, 529] on div "Amount: 200 Note: Add Payment" at bounding box center [1117, 516] width 392 height 72
click at [1101, 540] on button "Add Payment" at bounding box center [1186, 540] width 254 height 23
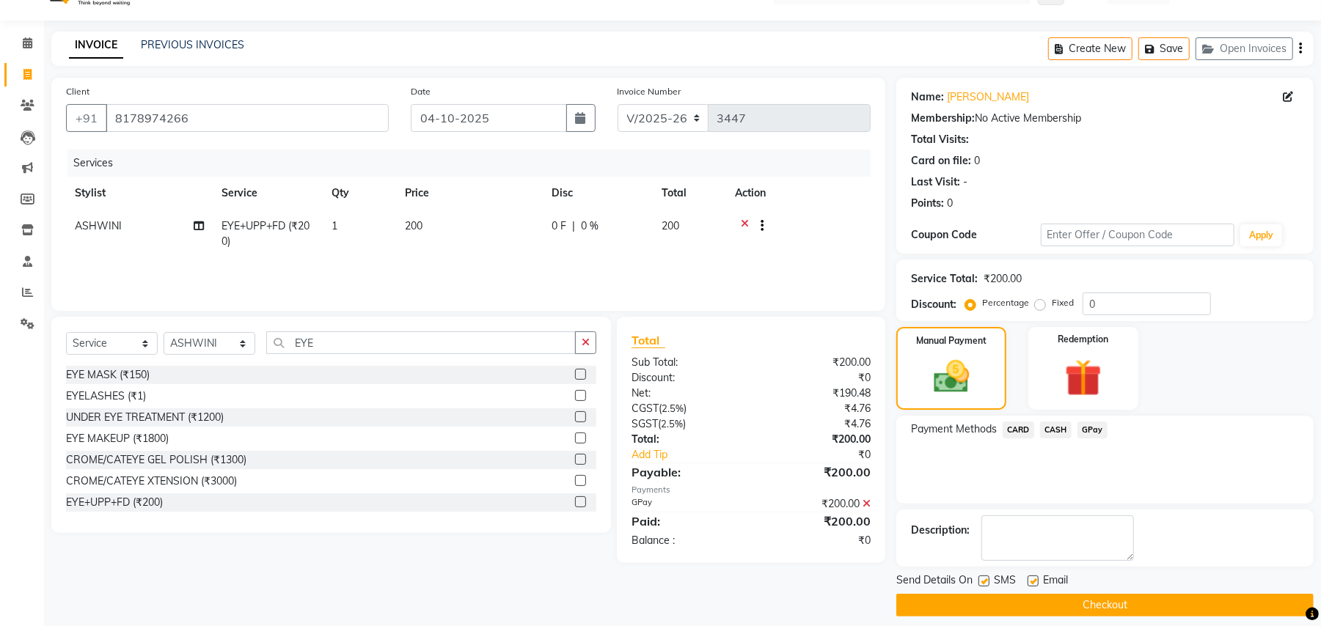
scroll to position [45, 0]
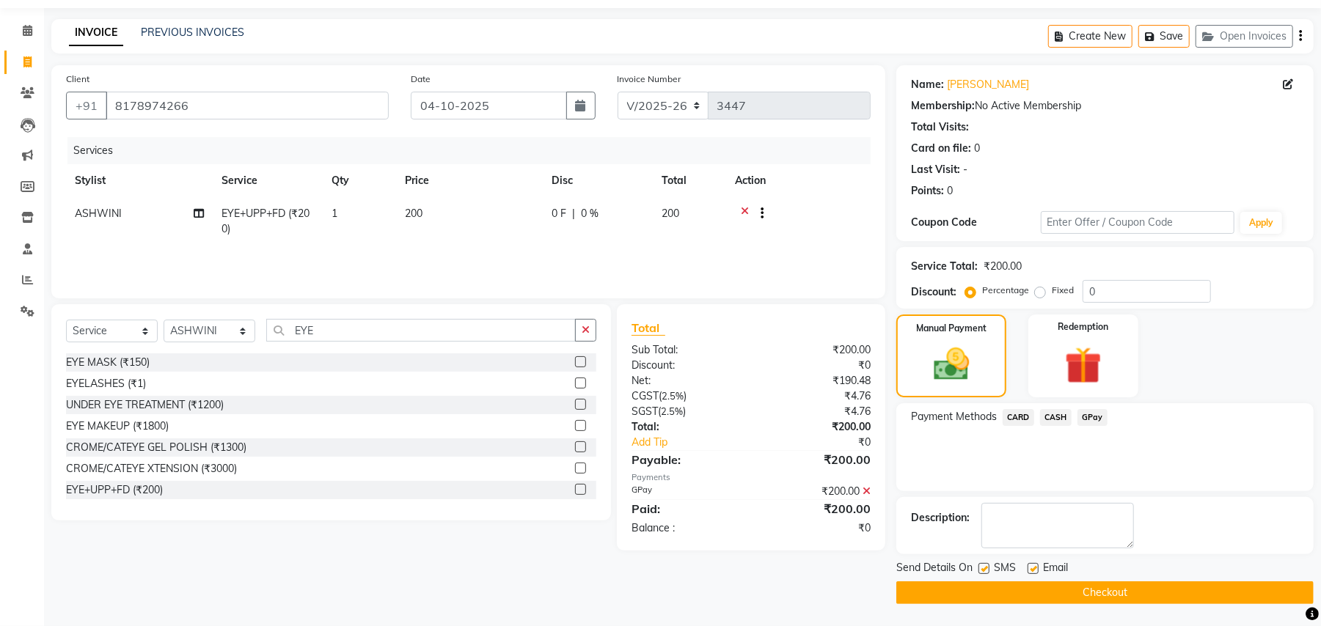
click at [1097, 593] on button "Checkout" at bounding box center [1104, 592] width 417 height 23
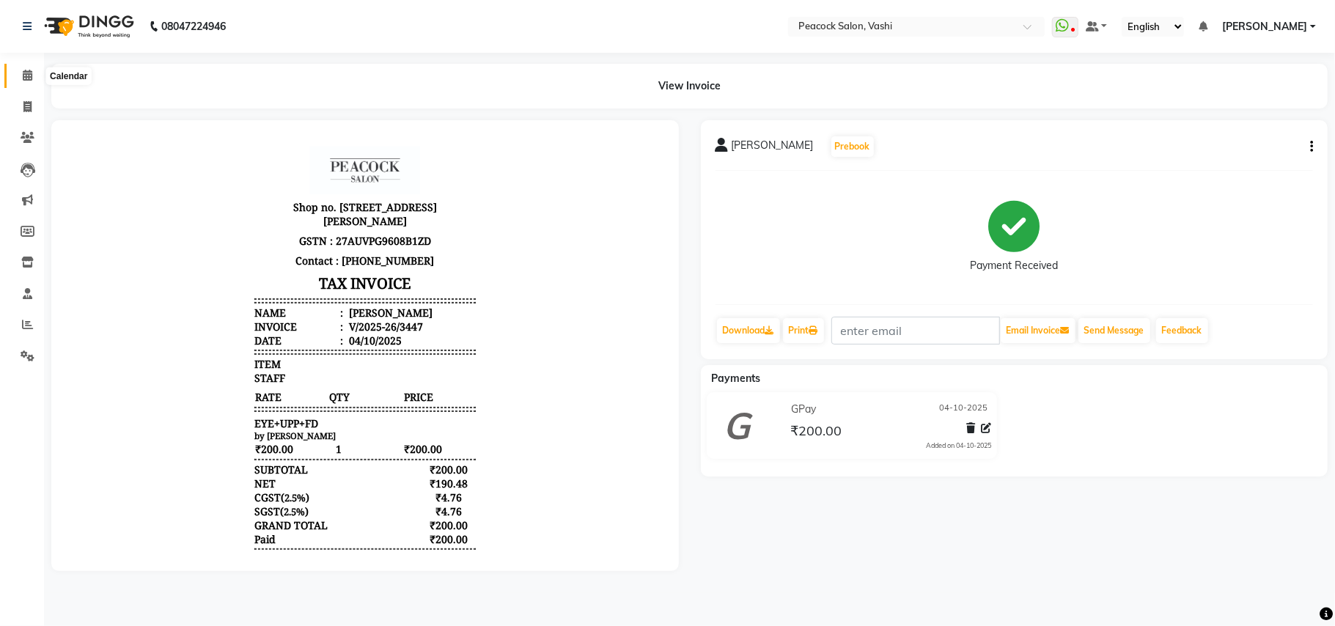
click at [28, 77] on icon at bounding box center [28, 75] width 10 height 11
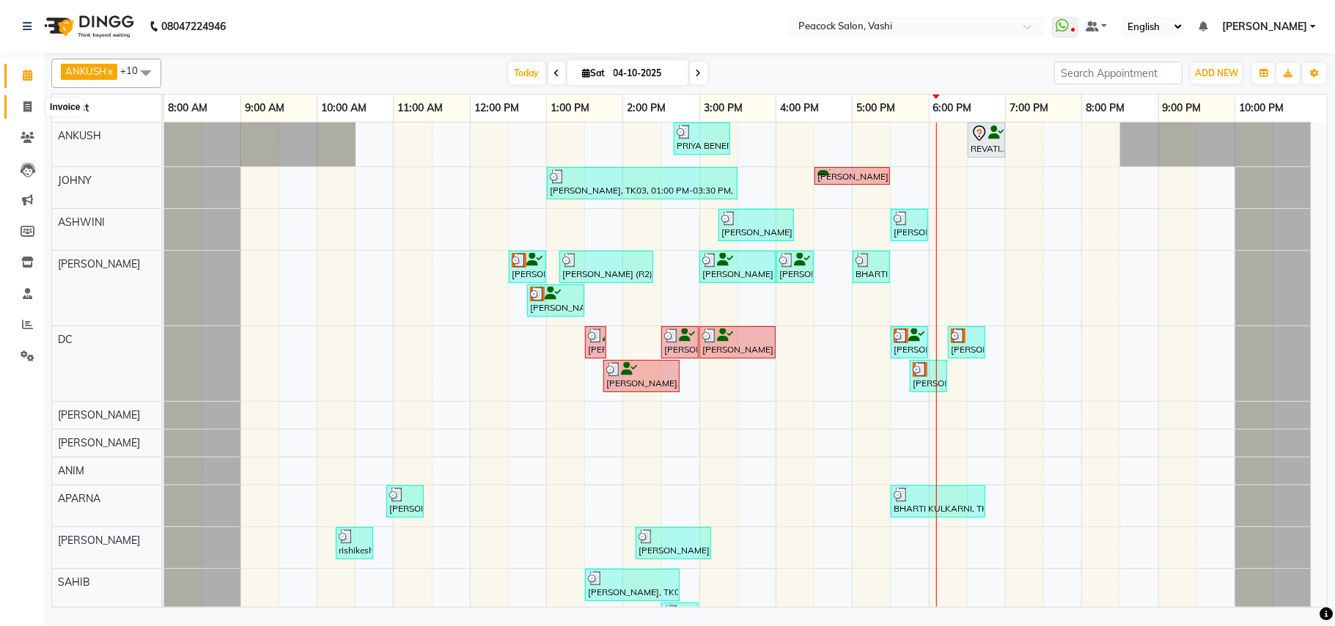
click at [31, 104] on icon at bounding box center [27, 106] width 8 height 11
select select "619"
select select "service"
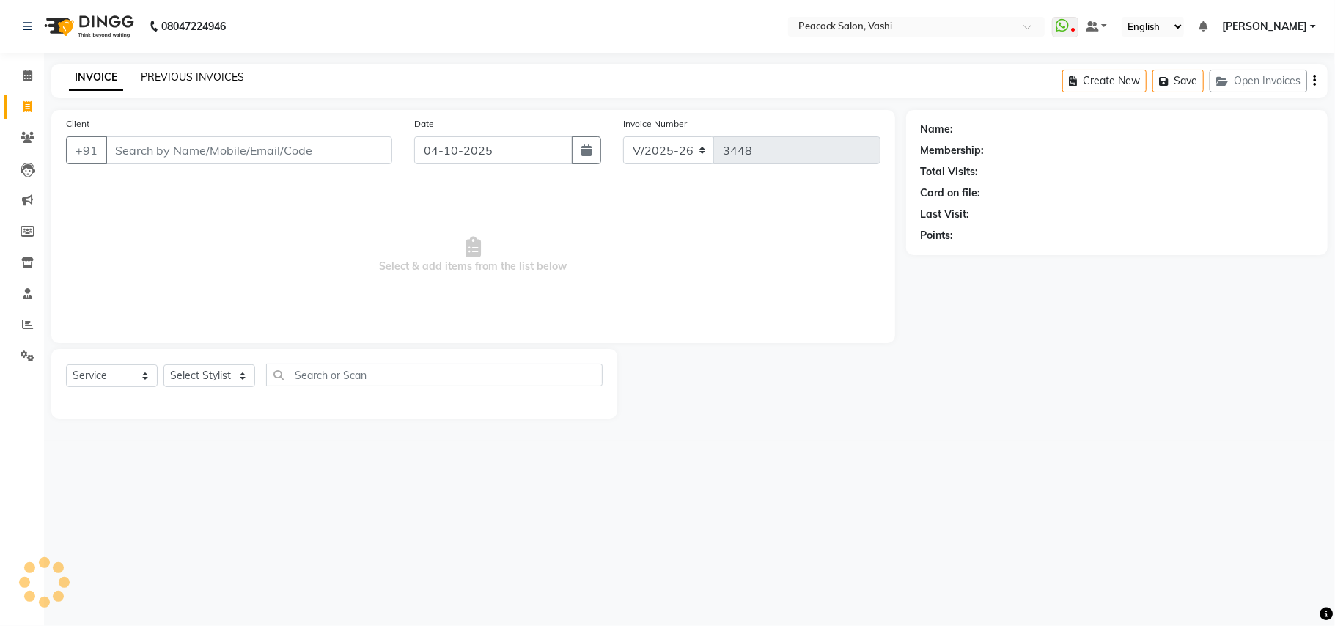
click at [179, 79] on link "PREVIOUS INVOICES" at bounding box center [192, 76] width 103 height 13
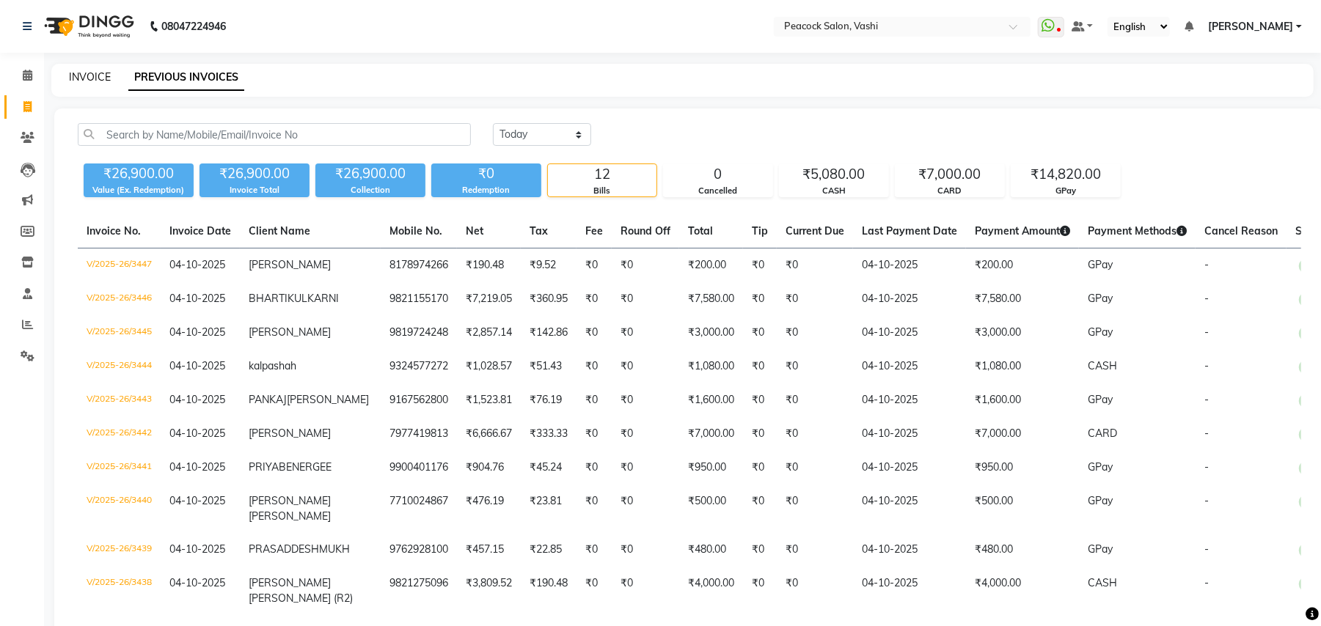
click at [106, 79] on link "INVOICE" at bounding box center [90, 76] width 42 height 13
select select "service"
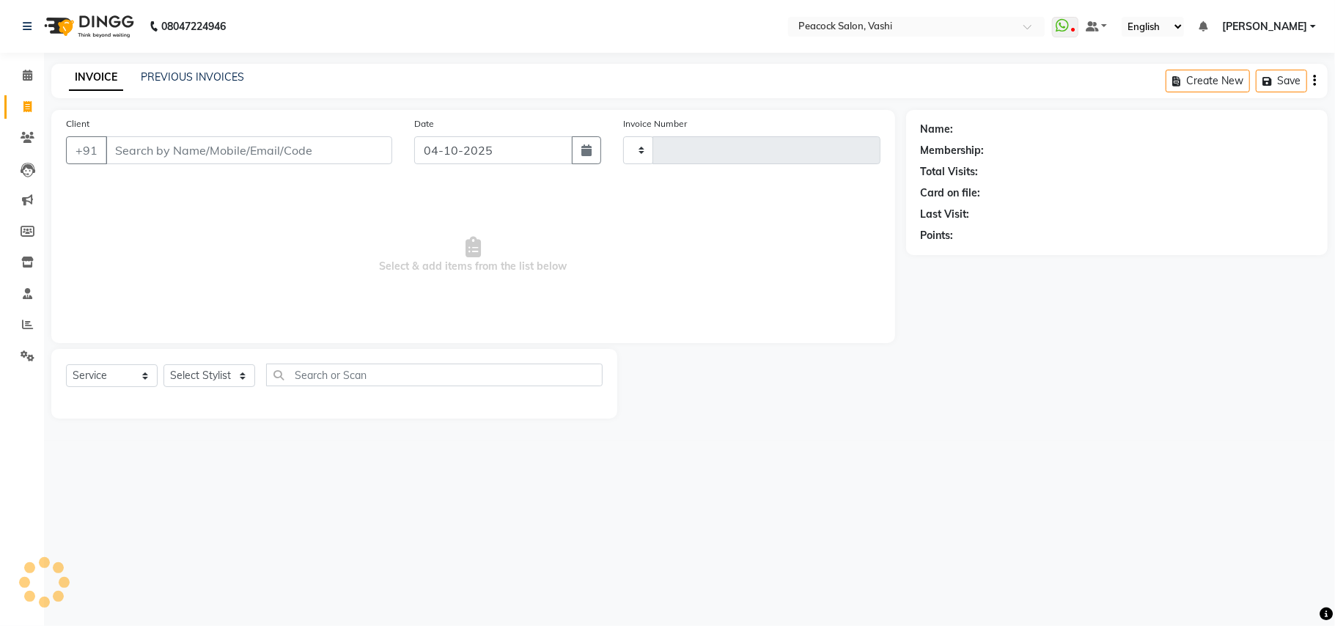
type input "3448"
select select "619"
click at [192, 82] on link "PREVIOUS INVOICES" at bounding box center [192, 76] width 103 height 13
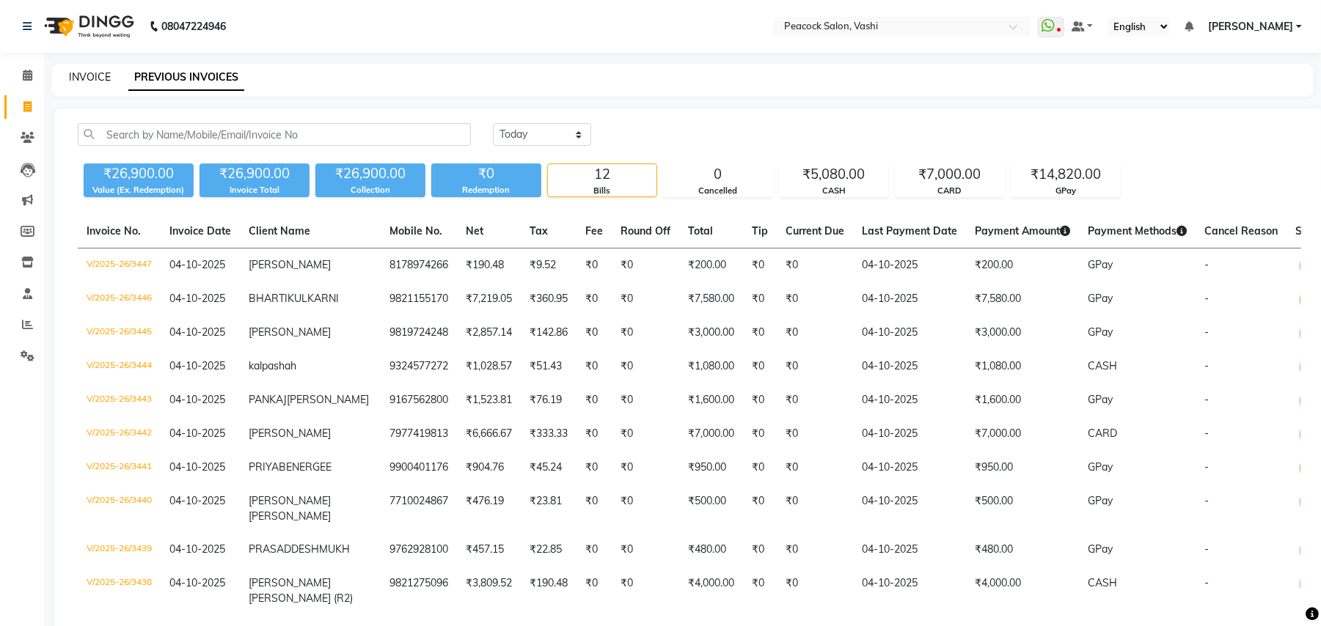
click at [95, 77] on link "INVOICE" at bounding box center [90, 76] width 42 height 13
select select "service"
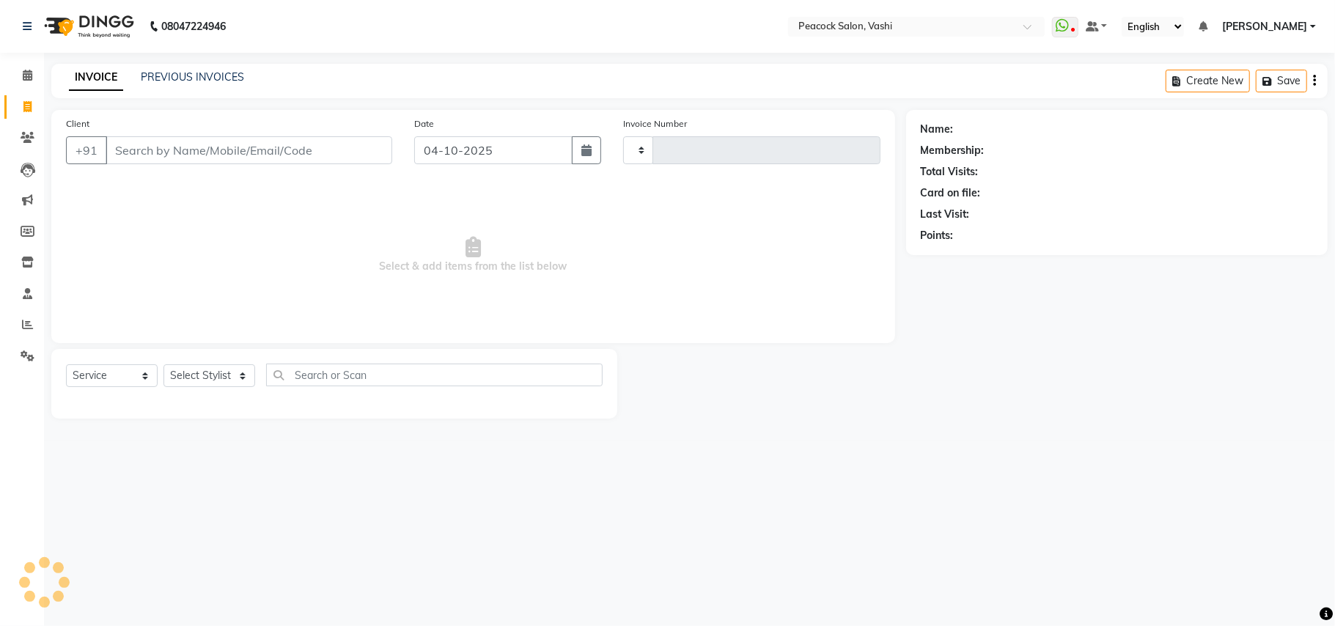
type input "3448"
select select "619"
click at [28, 76] on icon at bounding box center [28, 75] width 10 height 11
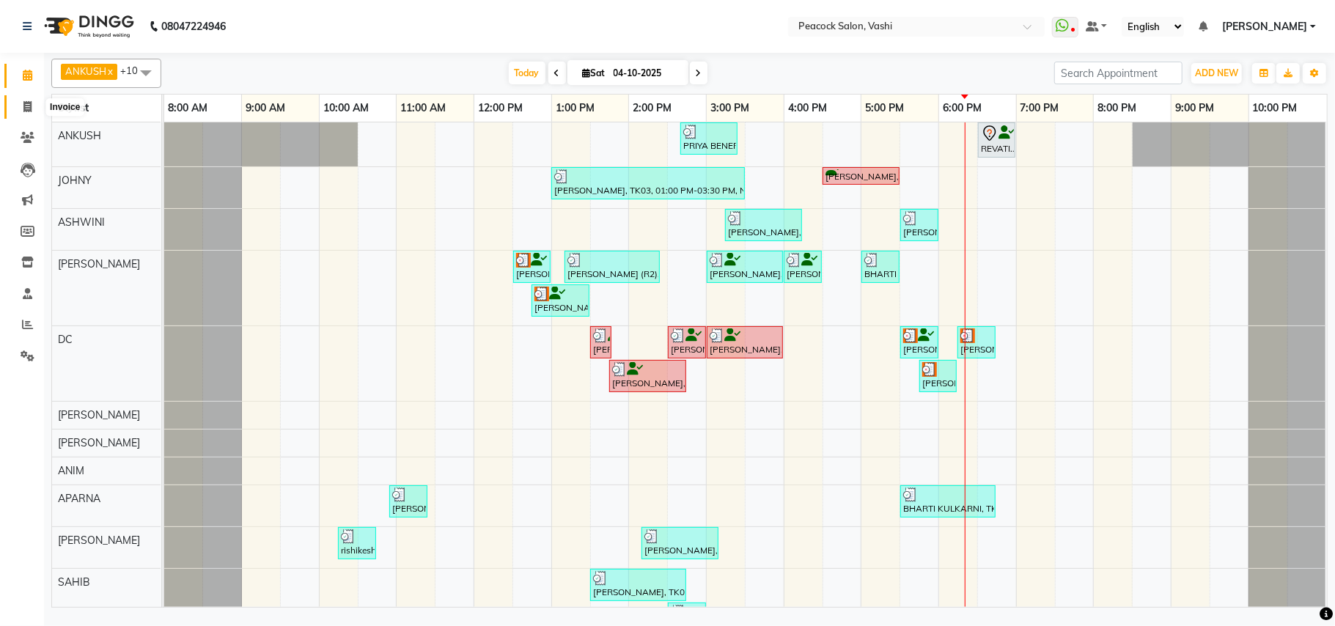
click at [25, 104] on icon at bounding box center [27, 106] width 8 height 11
select select "service"
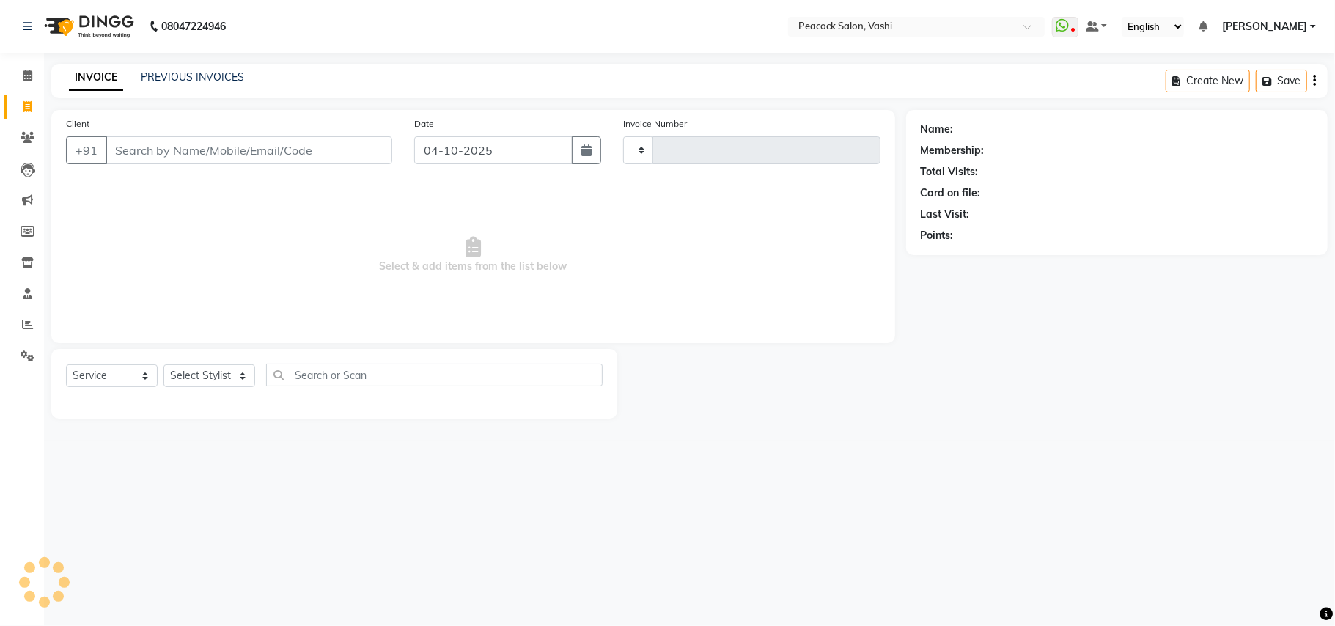
type input "3448"
select select "619"
click at [1269, 76] on button "Open Invoices" at bounding box center [1259, 81] width 98 height 23
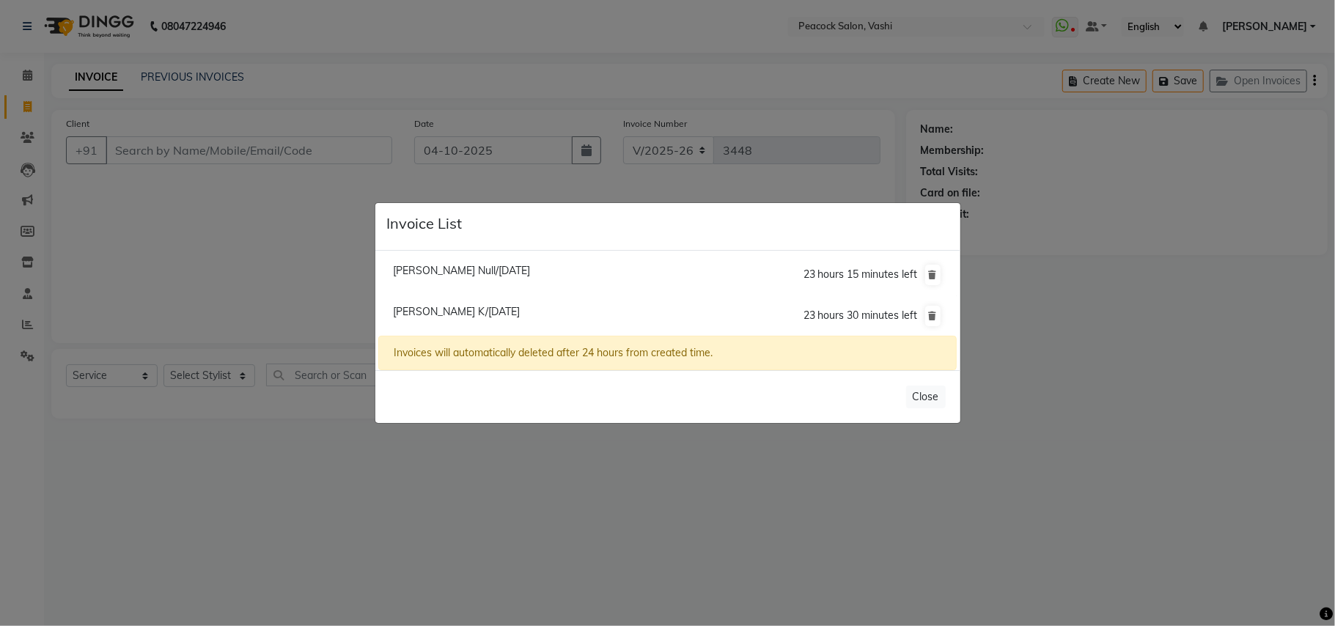
click at [470, 274] on span "Tejaswini Null/04 October 2025" at bounding box center [461, 270] width 137 height 13
type input "9850398042"
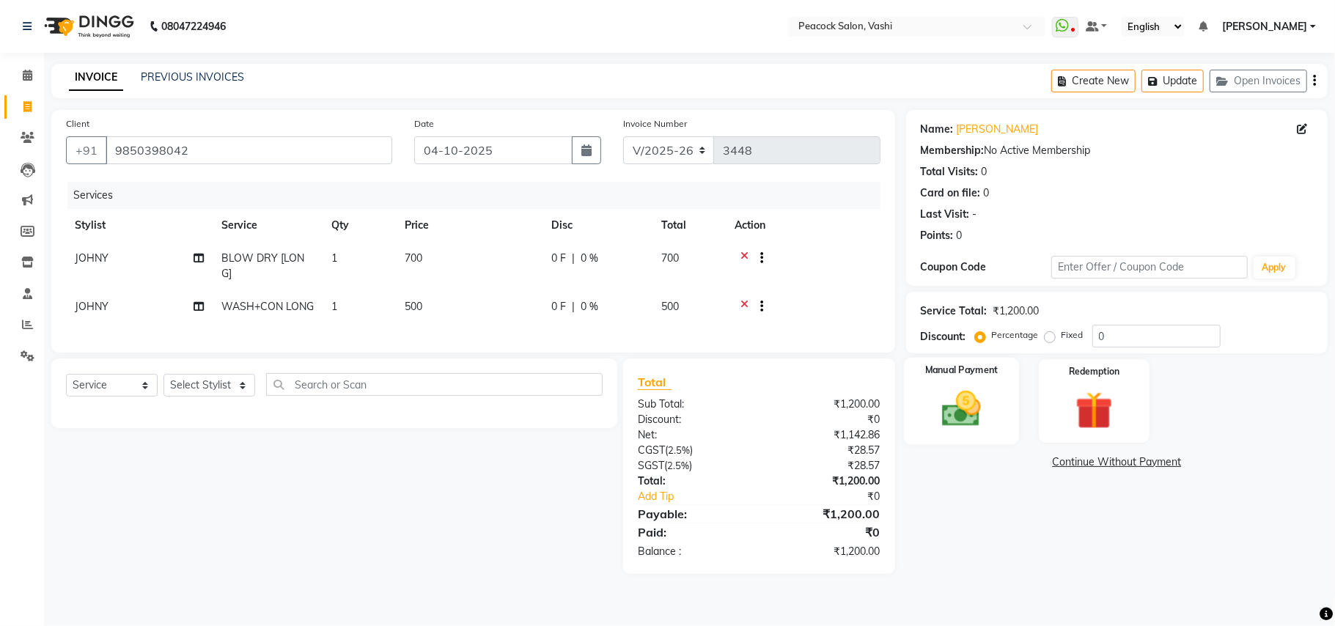
click at [991, 400] on img at bounding box center [962, 408] width 64 height 45
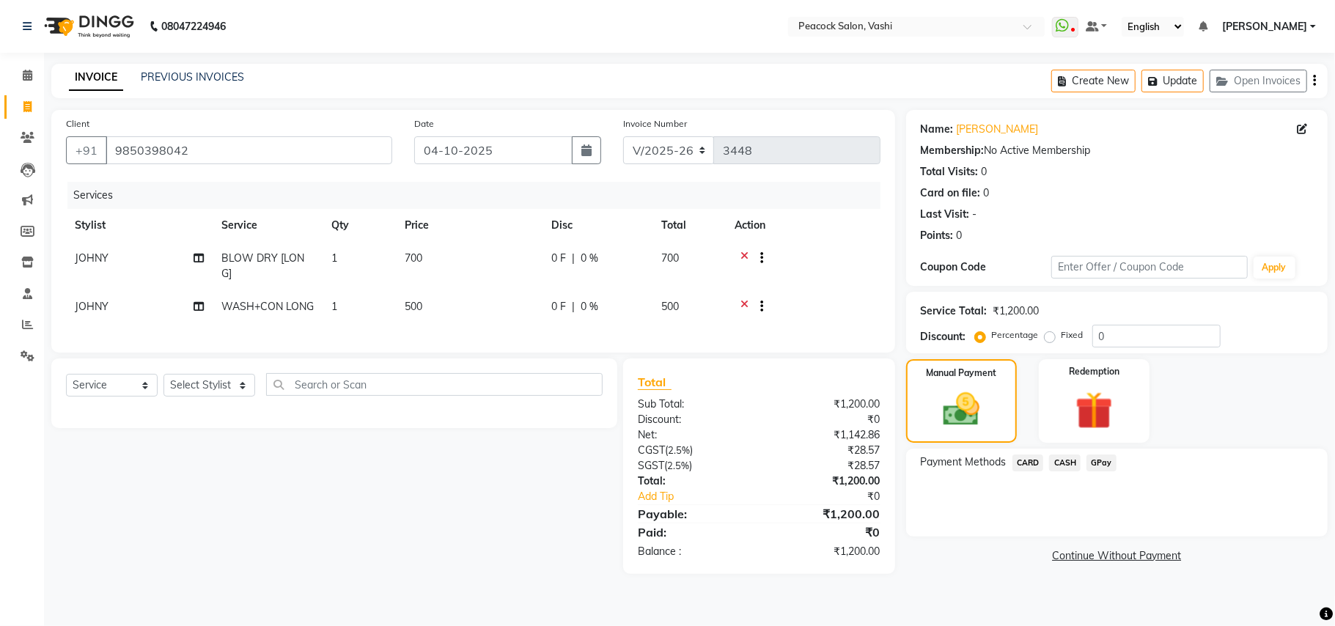
click at [1091, 463] on span "GPay" at bounding box center [1102, 463] width 30 height 17
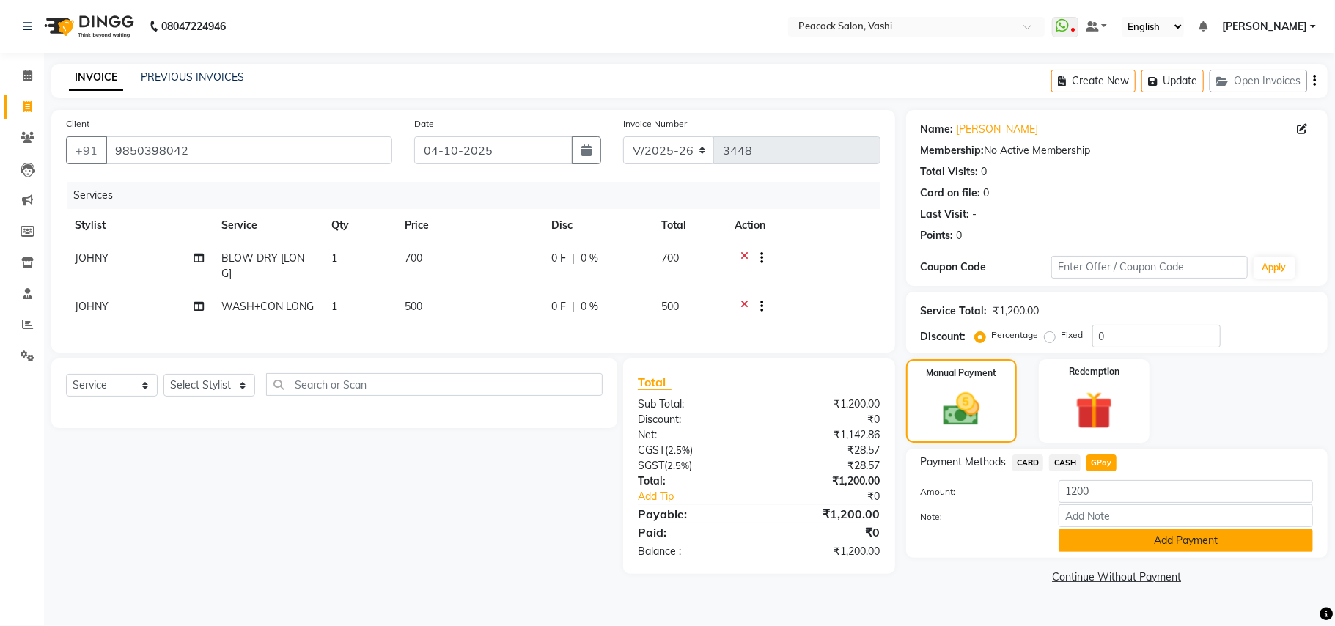
click at [1101, 532] on button "Add Payment" at bounding box center [1186, 540] width 254 height 23
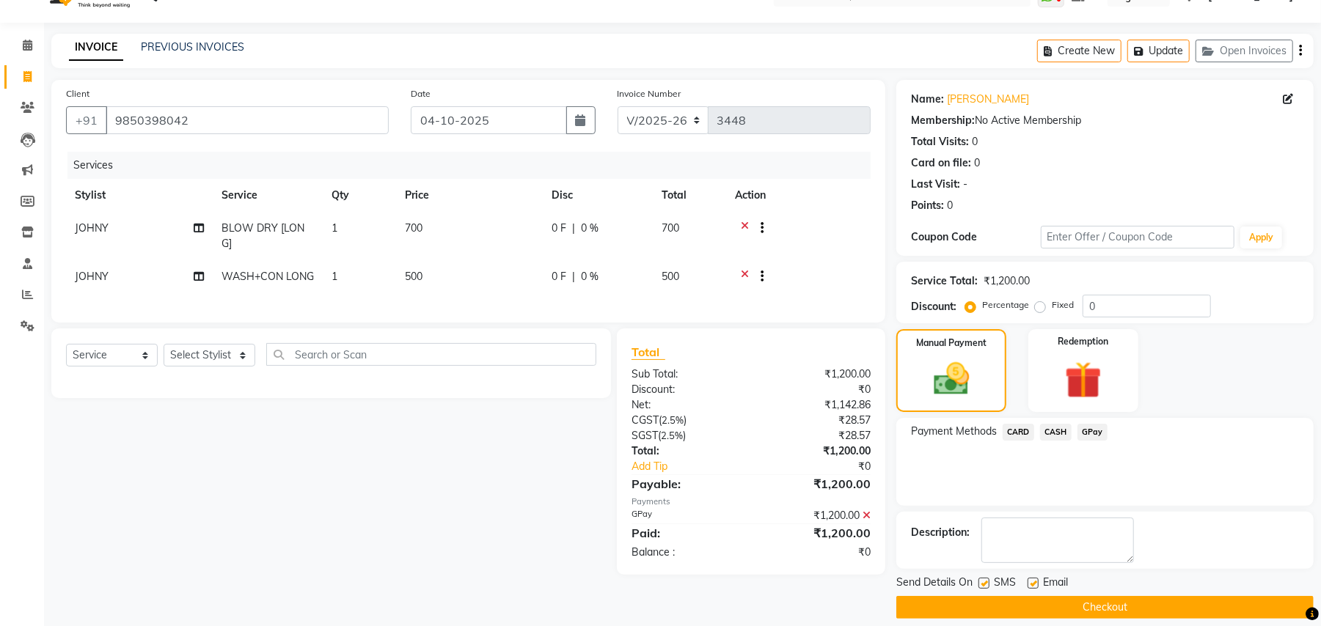
scroll to position [45, 0]
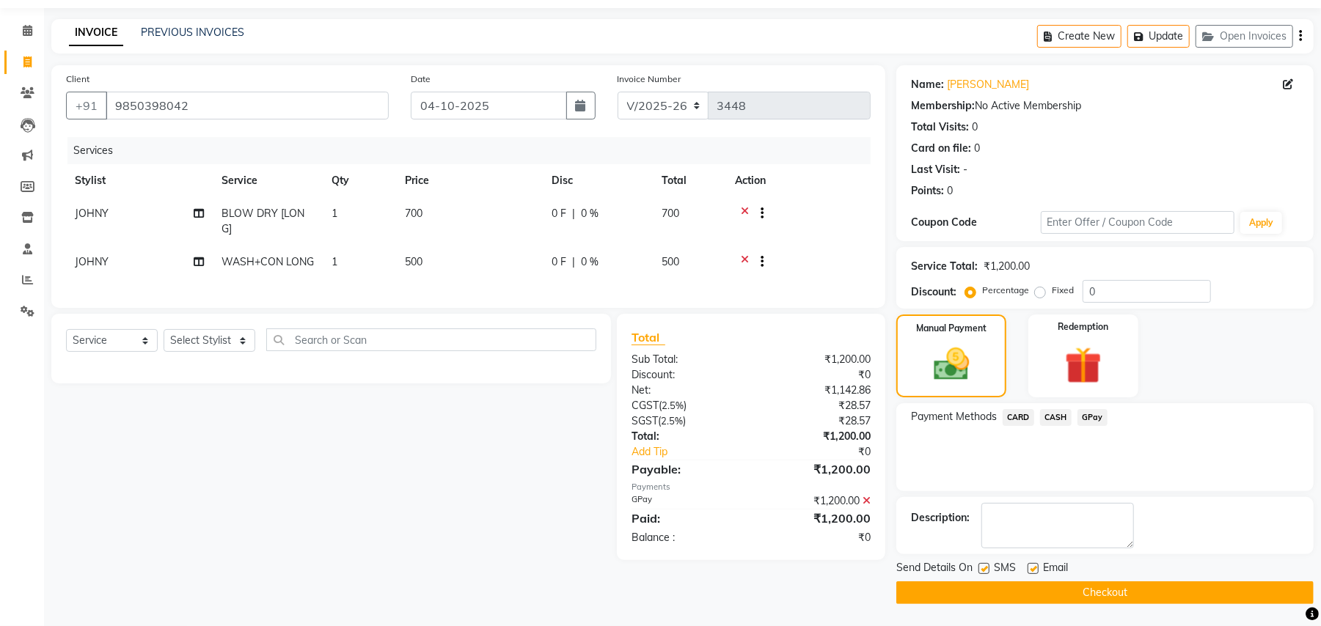
click at [1090, 587] on button "Checkout" at bounding box center [1104, 592] width 417 height 23
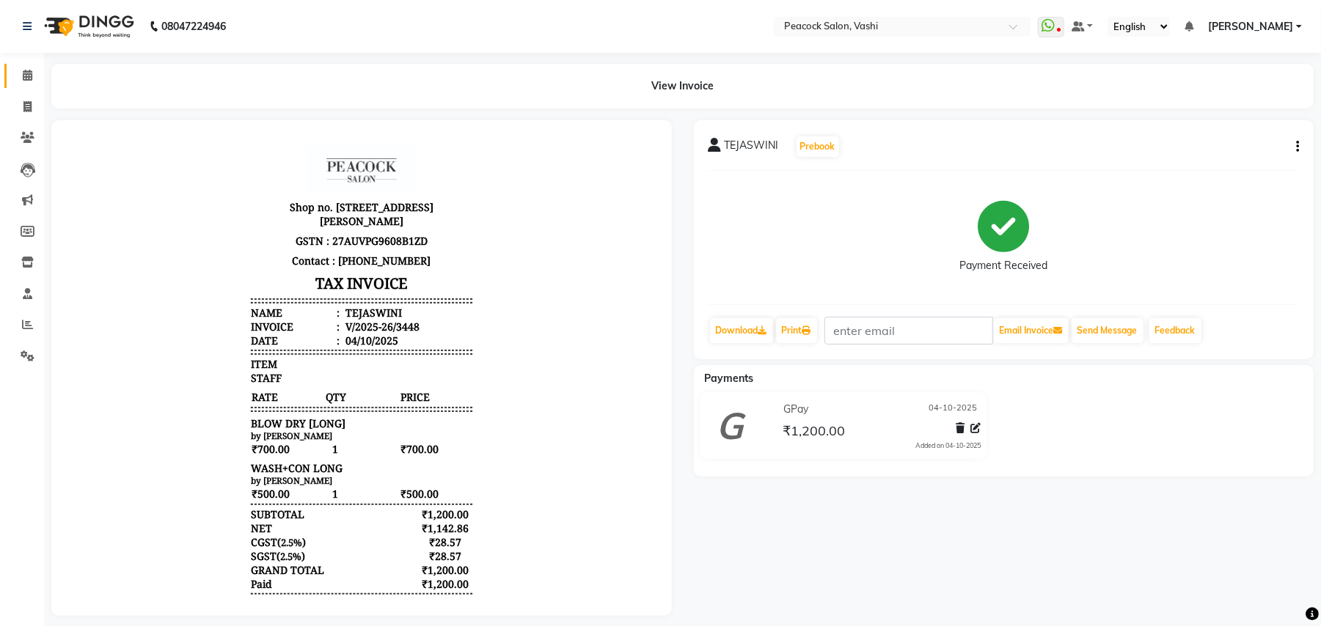
click at [19, 80] on span at bounding box center [28, 75] width 26 height 17
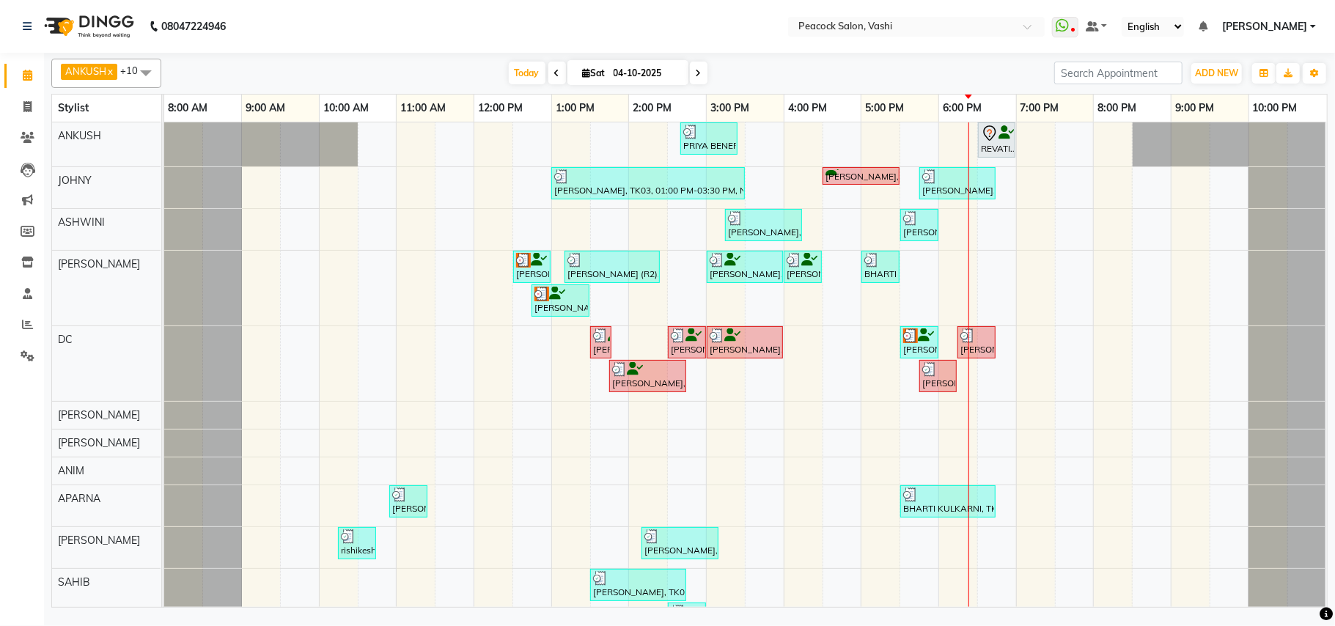
click at [583, 73] on icon at bounding box center [587, 73] width 8 height 10
select select "10"
select select "2025"
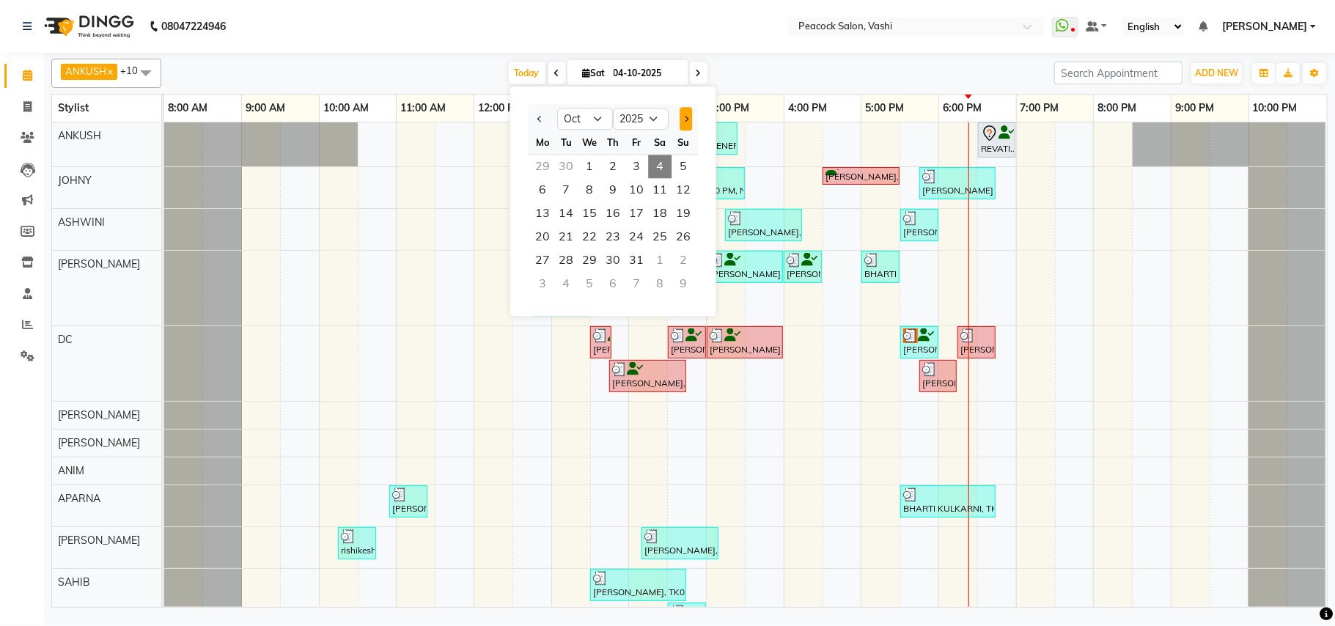
click at [686, 118] on span "Next month" at bounding box center [686, 119] width 6 height 6
select select "11"
click at [380, 82] on div "Today Sat 04-10-2025 Jan Feb Mar Apr May Jun Jul Aug Sep Oct Nov Dec 2015 2016 …" at bounding box center [608, 73] width 878 height 22
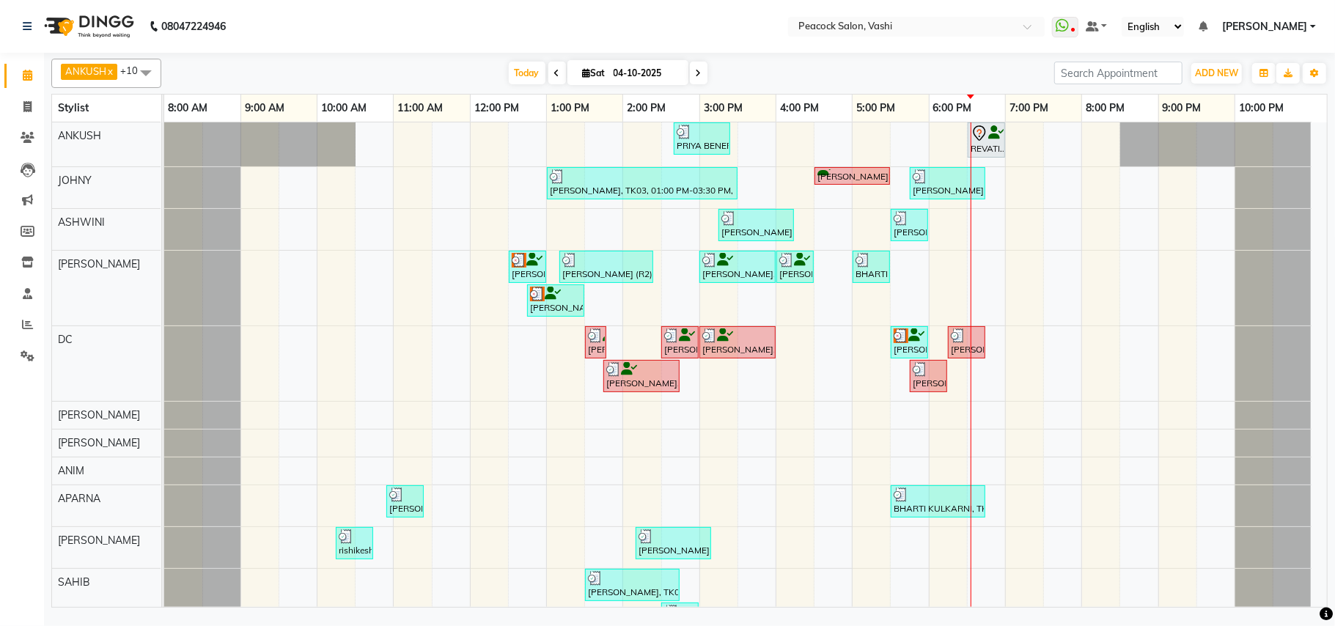
click at [583, 69] on icon at bounding box center [587, 73] width 8 height 10
select select "10"
select select "2025"
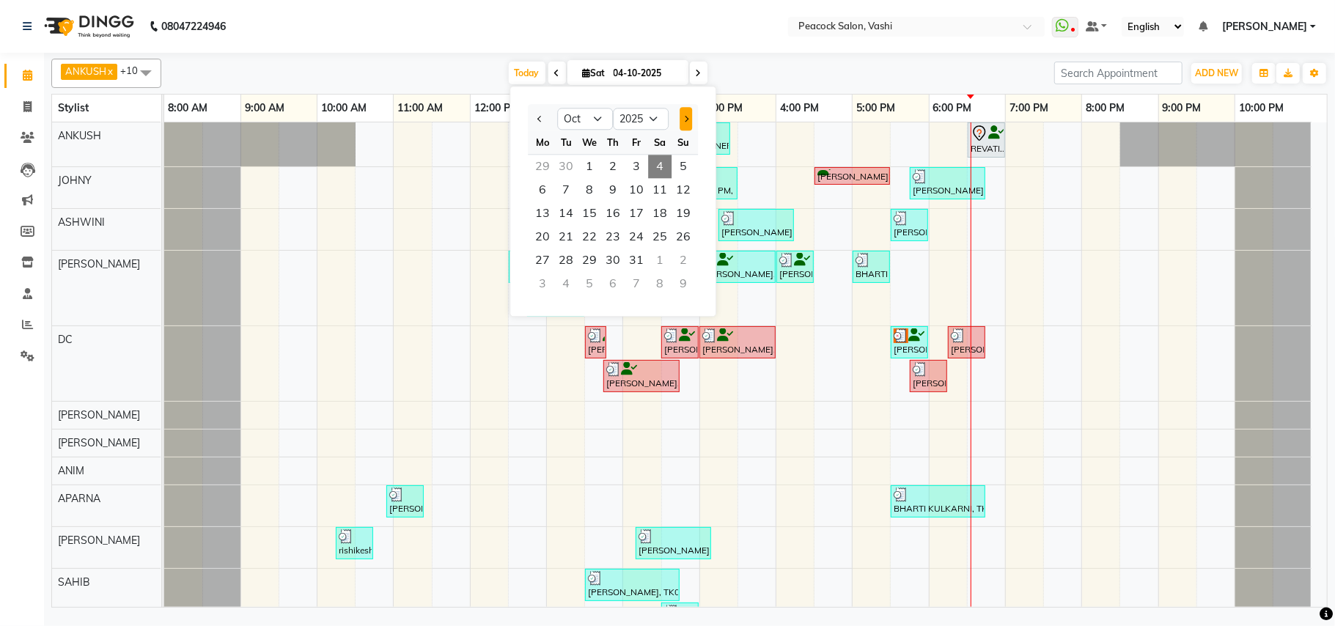
click at [682, 119] on button "Next month" at bounding box center [686, 118] width 12 height 23
select select "11"
click at [246, 68] on div "Today Sat 04-10-2025 Jan Feb Mar Apr May Jun Jul Aug Sep Oct Nov Dec 2015 2016 …" at bounding box center [608, 73] width 878 height 22
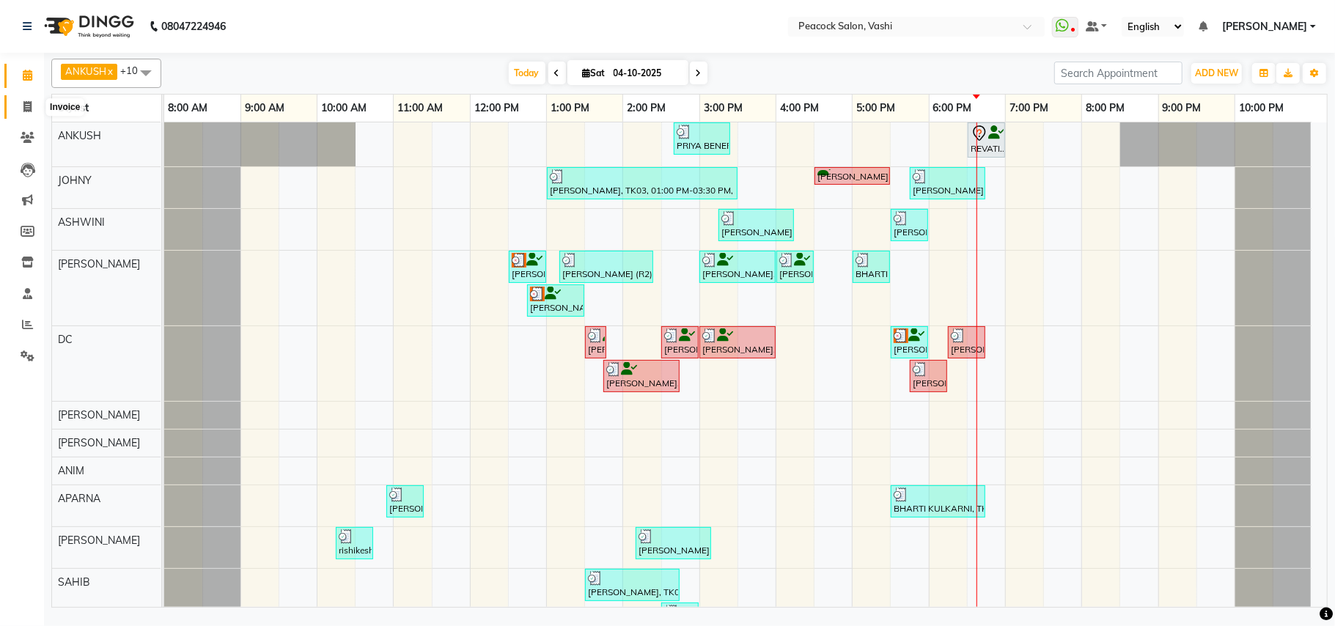
click at [28, 109] on icon at bounding box center [27, 106] width 8 height 11
select select "service"
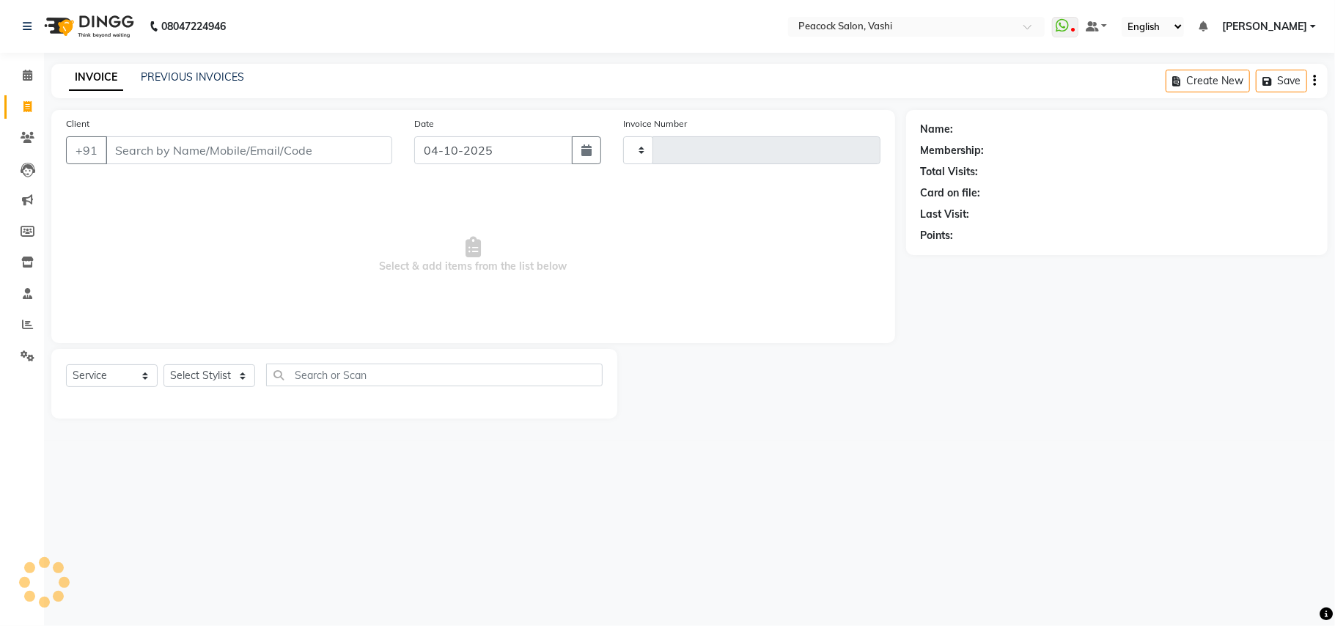
type input "3449"
select select "619"
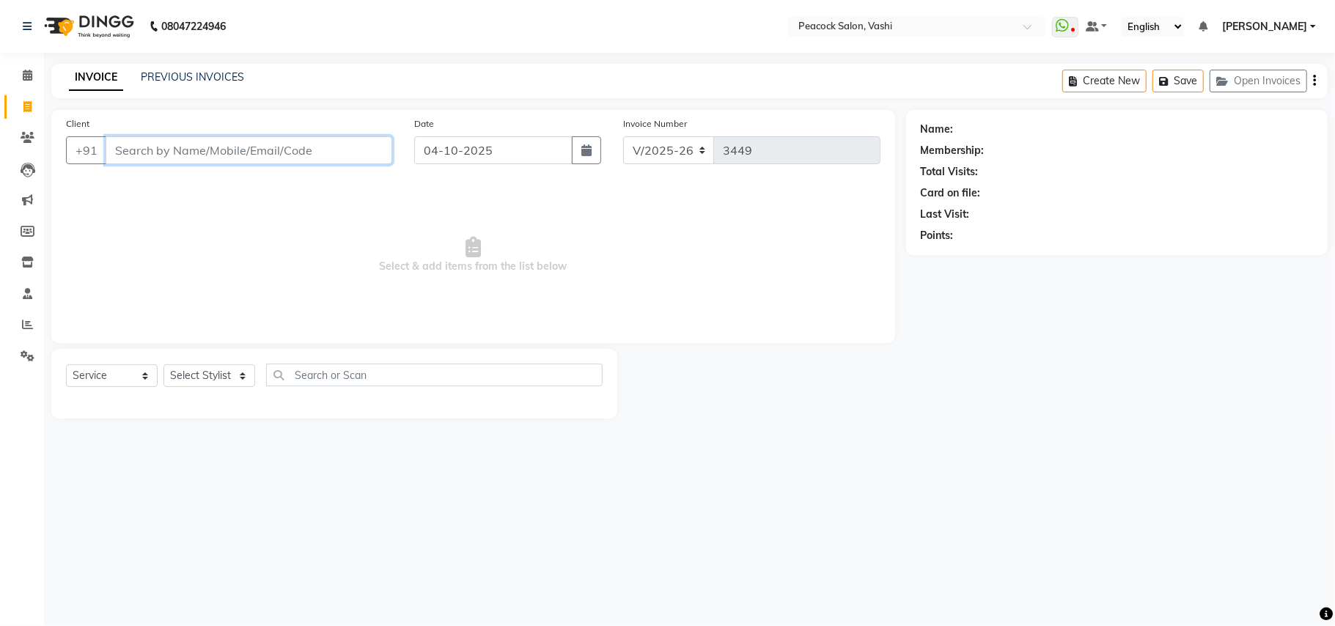
click at [131, 153] on input "Client" at bounding box center [249, 150] width 287 height 28
type input "8657276904"
click at [381, 139] on button "Add Client" at bounding box center [355, 150] width 76 height 28
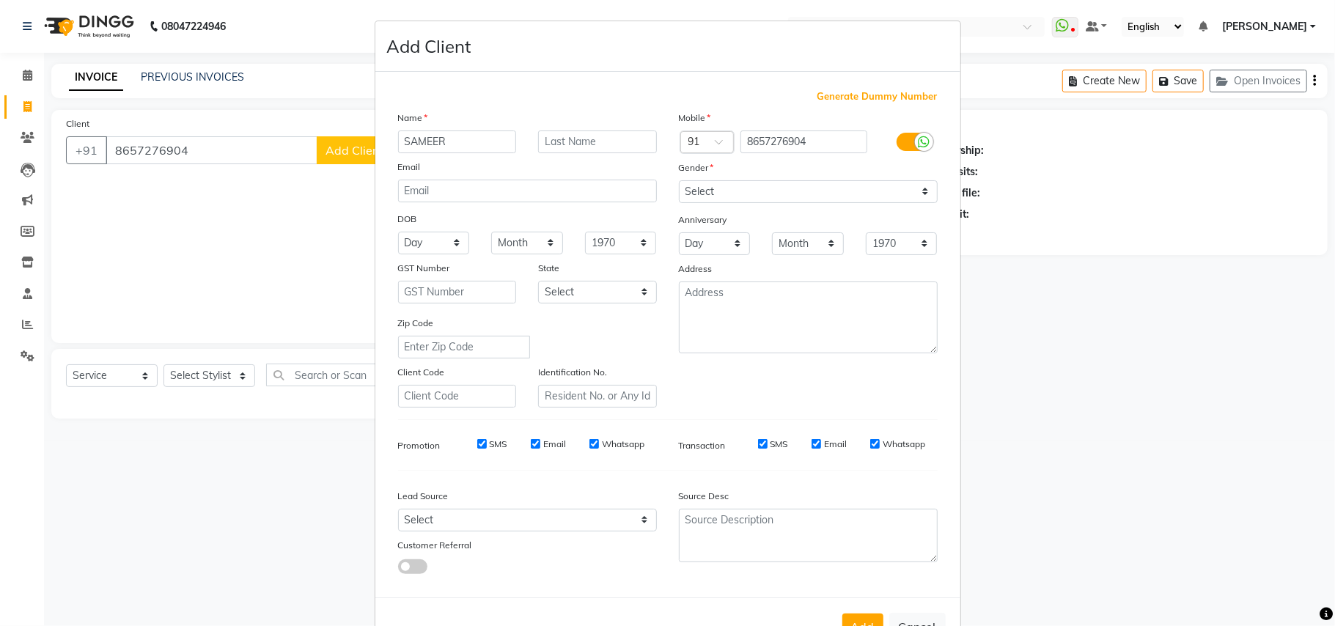
type input "SAMEER"
click at [557, 139] on input "text" at bounding box center [597, 142] width 119 height 23
type input "INGAVALE"
click at [720, 192] on select "Select [DEMOGRAPHIC_DATA] [DEMOGRAPHIC_DATA] Other Prefer Not To Say" at bounding box center [808, 191] width 259 height 23
select select "male"
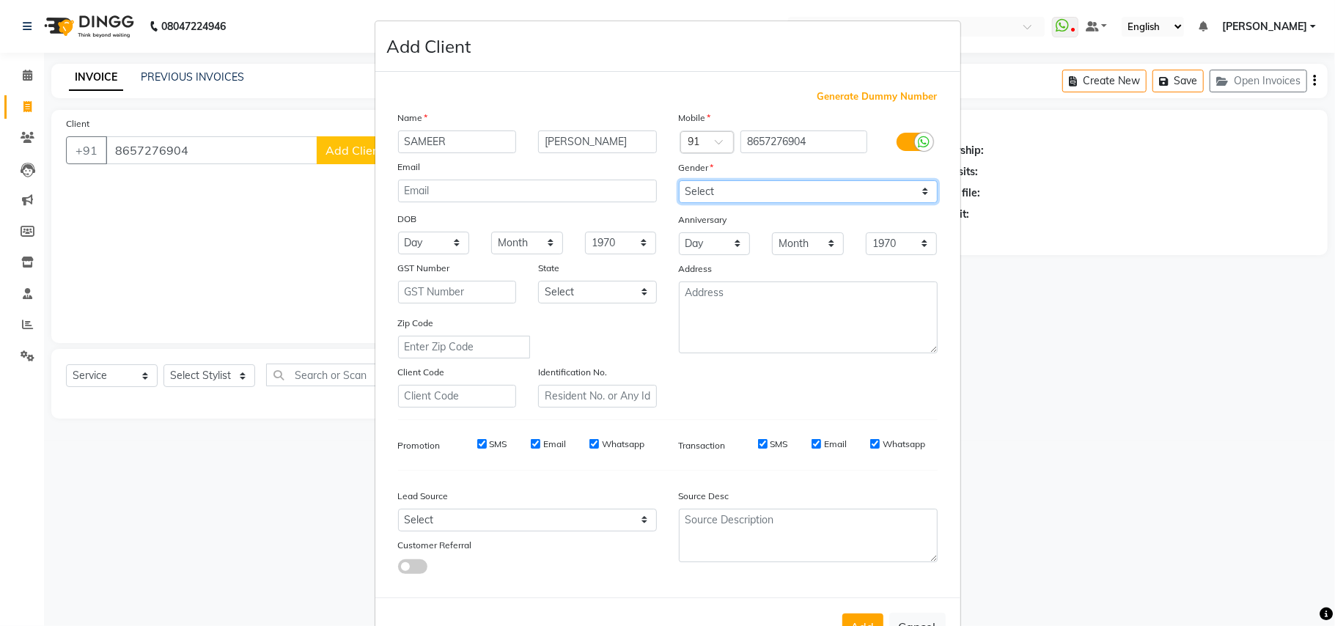
click at [679, 180] on select "Select [DEMOGRAPHIC_DATA] [DEMOGRAPHIC_DATA] Other Prefer Not To Say" at bounding box center [808, 191] width 259 height 23
click at [853, 623] on button "Add" at bounding box center [862, 627] width 41 height 26
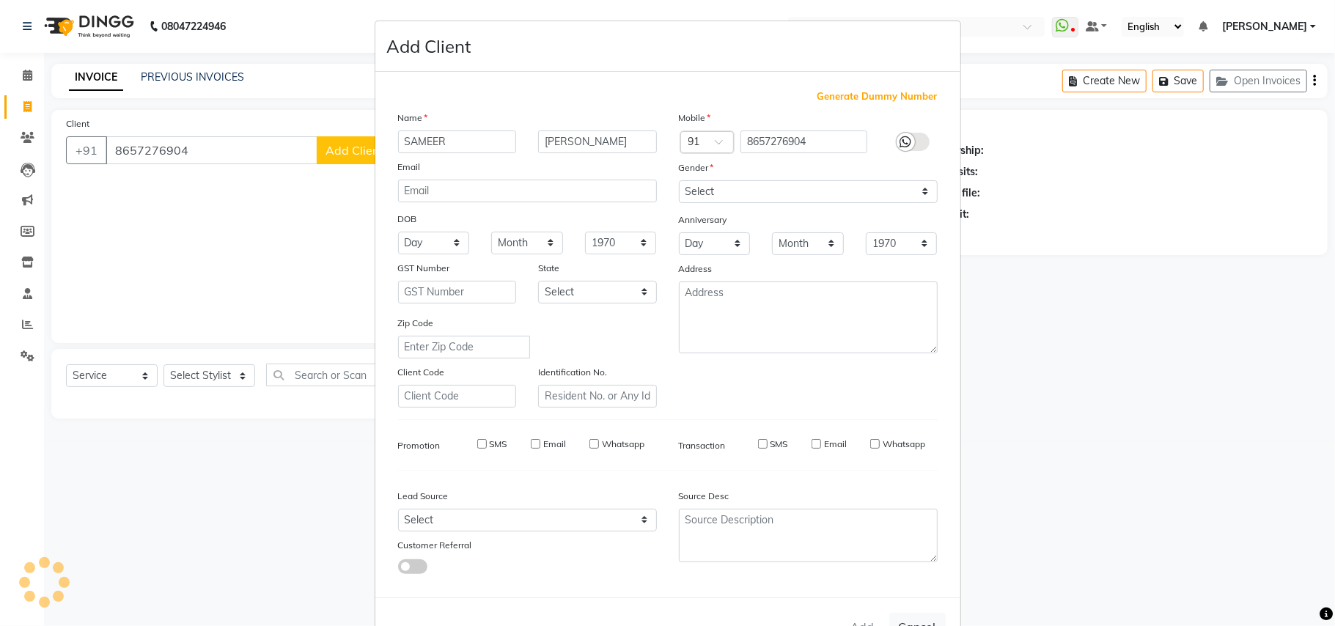
select select
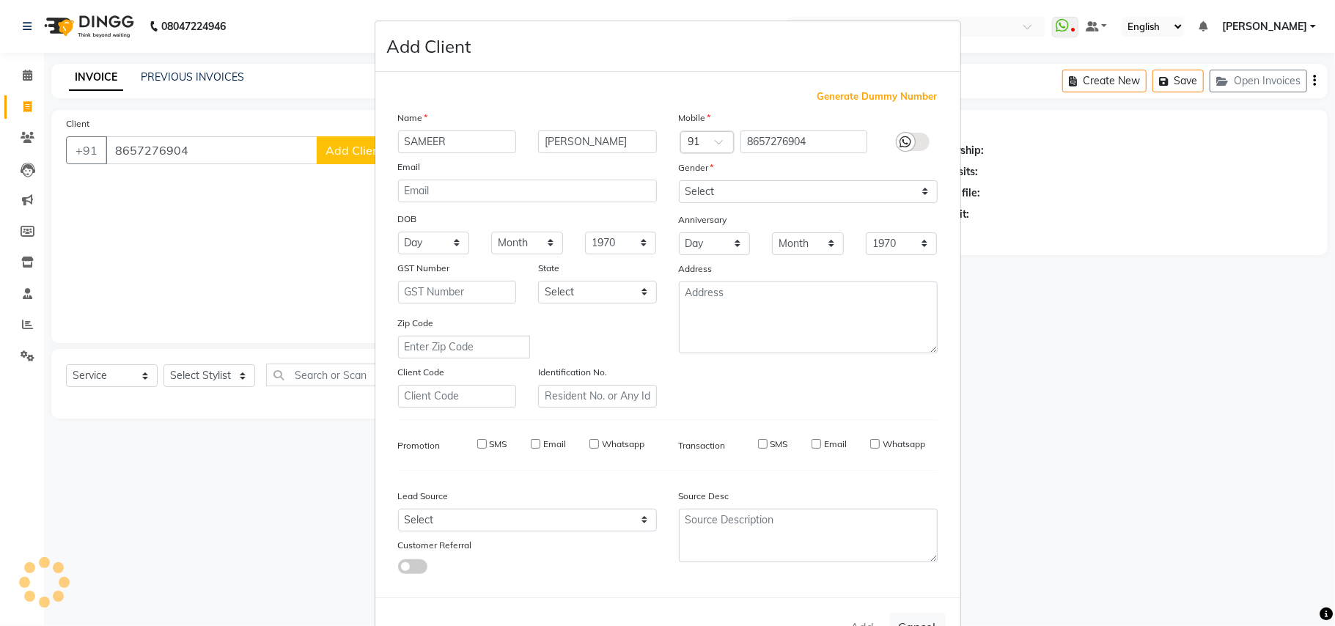
select select
checkbox input "false"
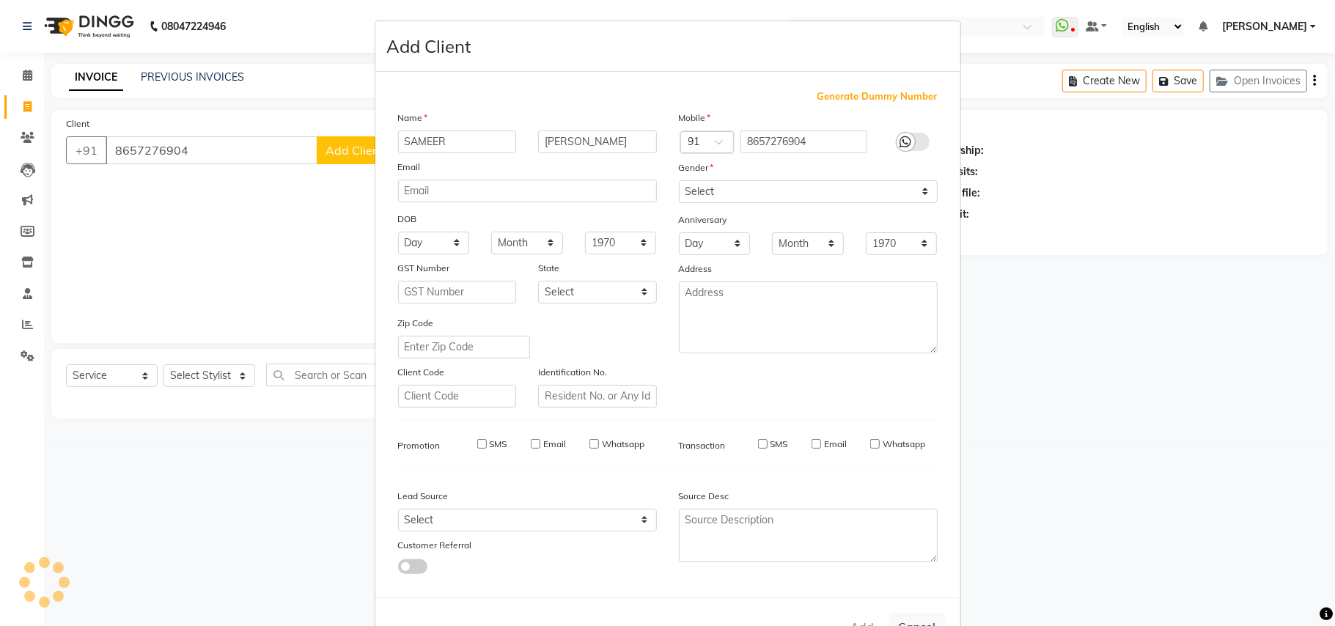
checkbox input "false"
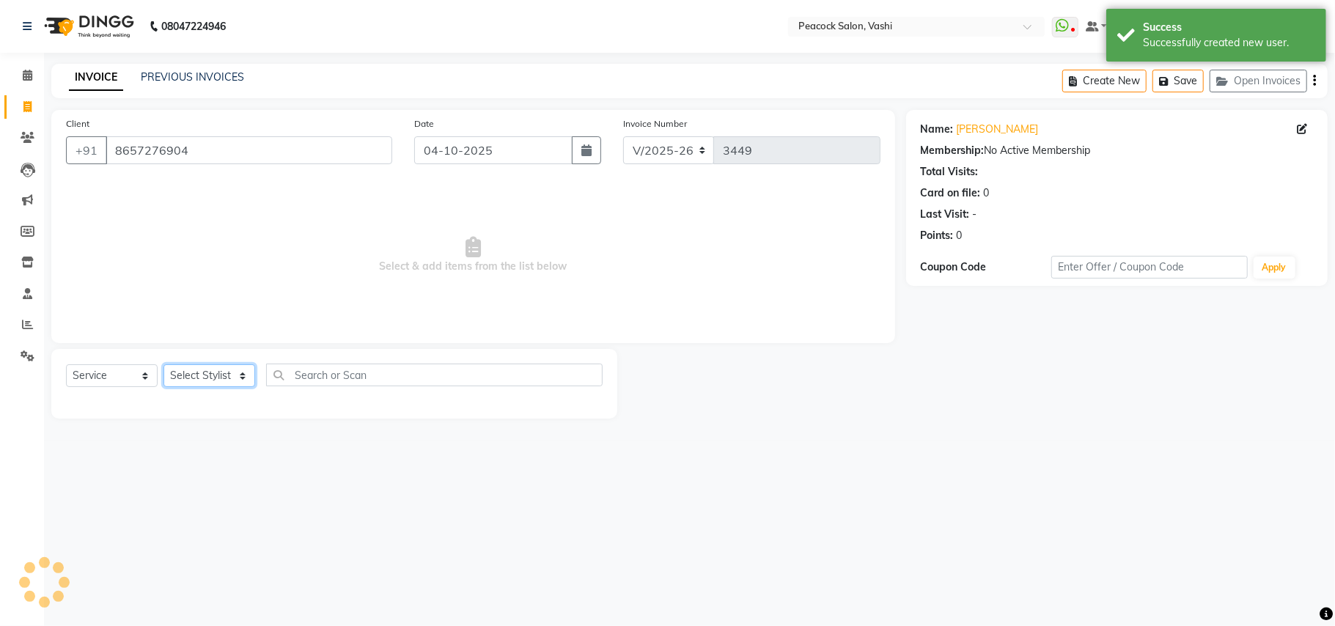
click at [175, 367] on select "Select Stylist ANIM ANKUSH APARNA ASHWINI BHAGWATI DC Dingg Support HARSHADA JO…" at bounding box center [210, 375] width 92 height 23
select select "22386"
click at [164, 364] on select "Select Stylist ANIM ANKUSH APARNA ASHWINI BHAGWATI DC Dingg Support HARSHADA JO…" at bounding box center [210, 375] width 92 height 23
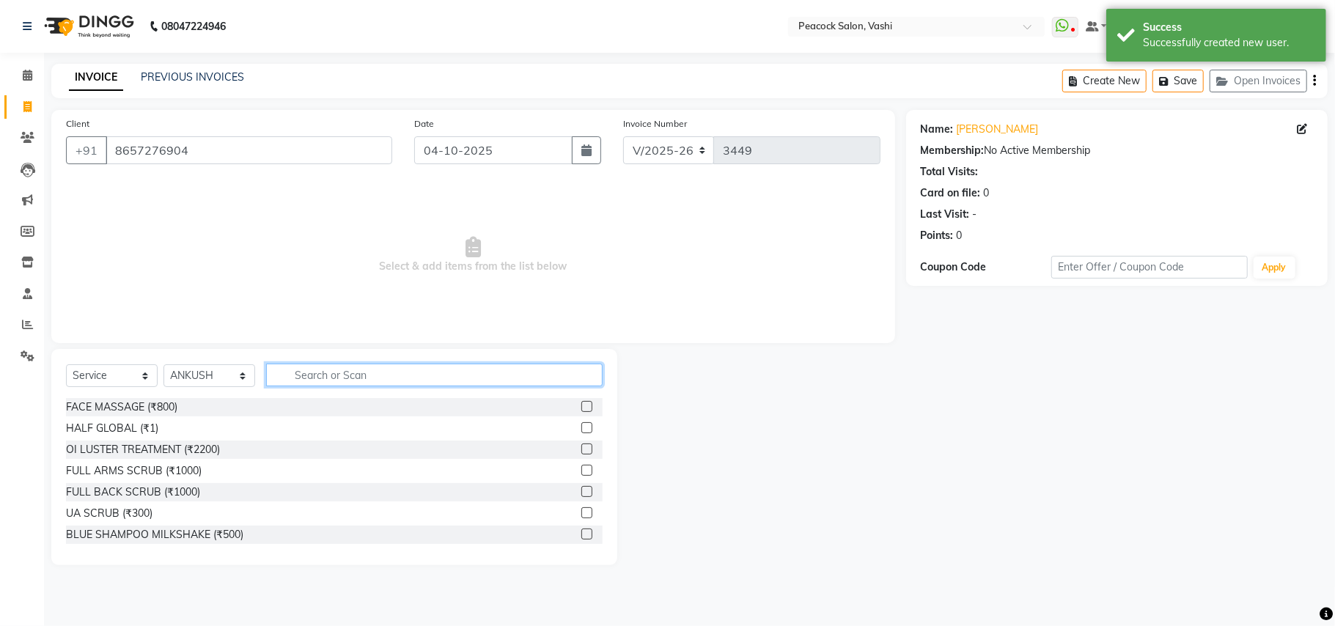
click at [315, 379] on input "text" at bounding box center [434, 375] width 337 height 23
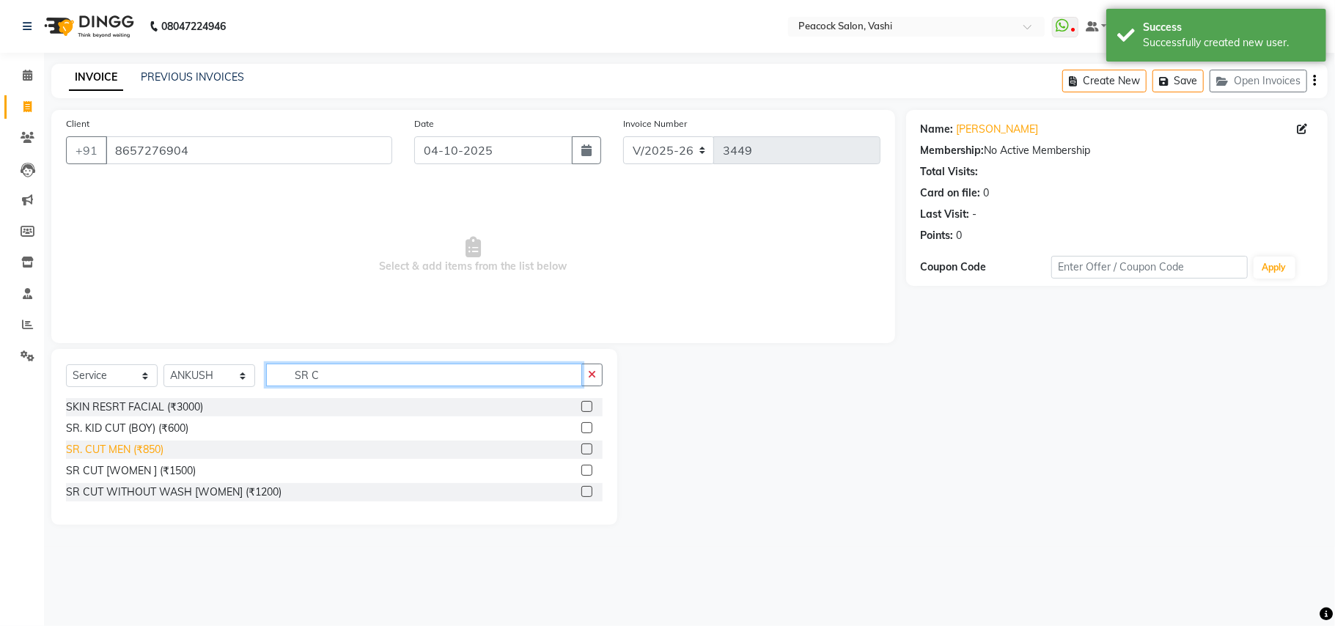
type input "SR C"
drag, startPoint x: 153, startPoint y: 450, endPoint x: 171, endPoint y: 444, distance: 19.5
click at [155, 449] on div "SR. CUT MEN (₹850)" at bounding box center [115, 449] width 98 height 15
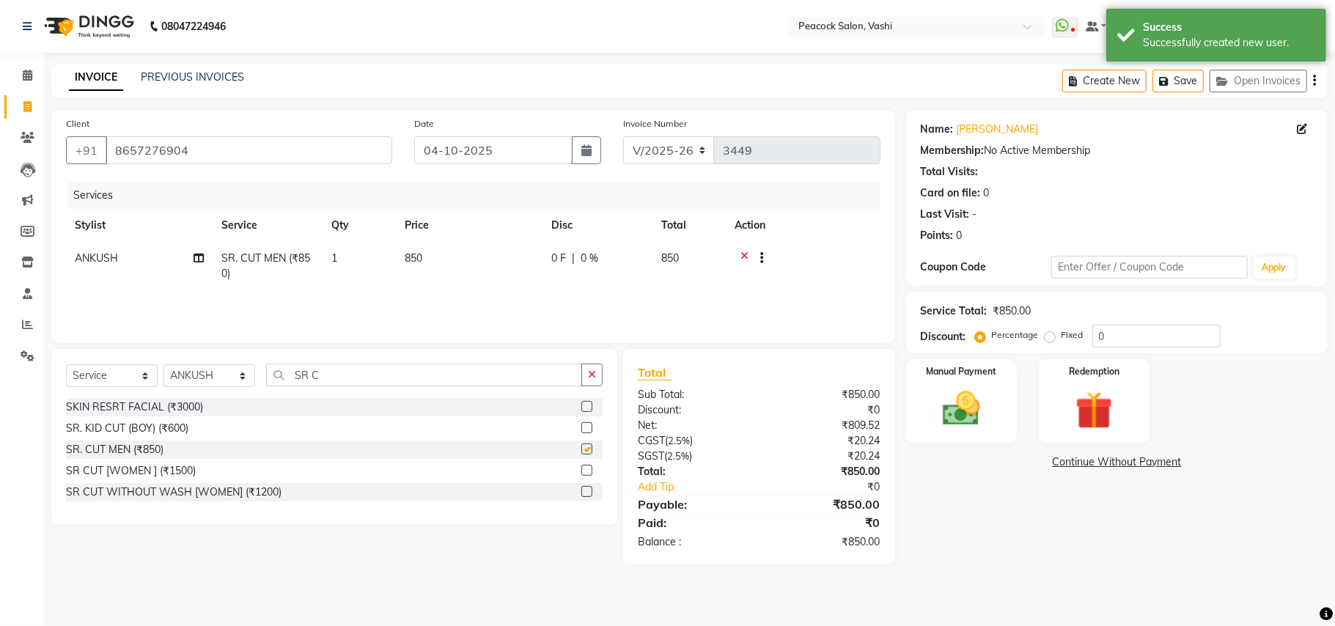
checkbox input "false"
click at [332, 375] on input "SR C" at bounding box center [424, 375] width 316 height 23
type input "S"
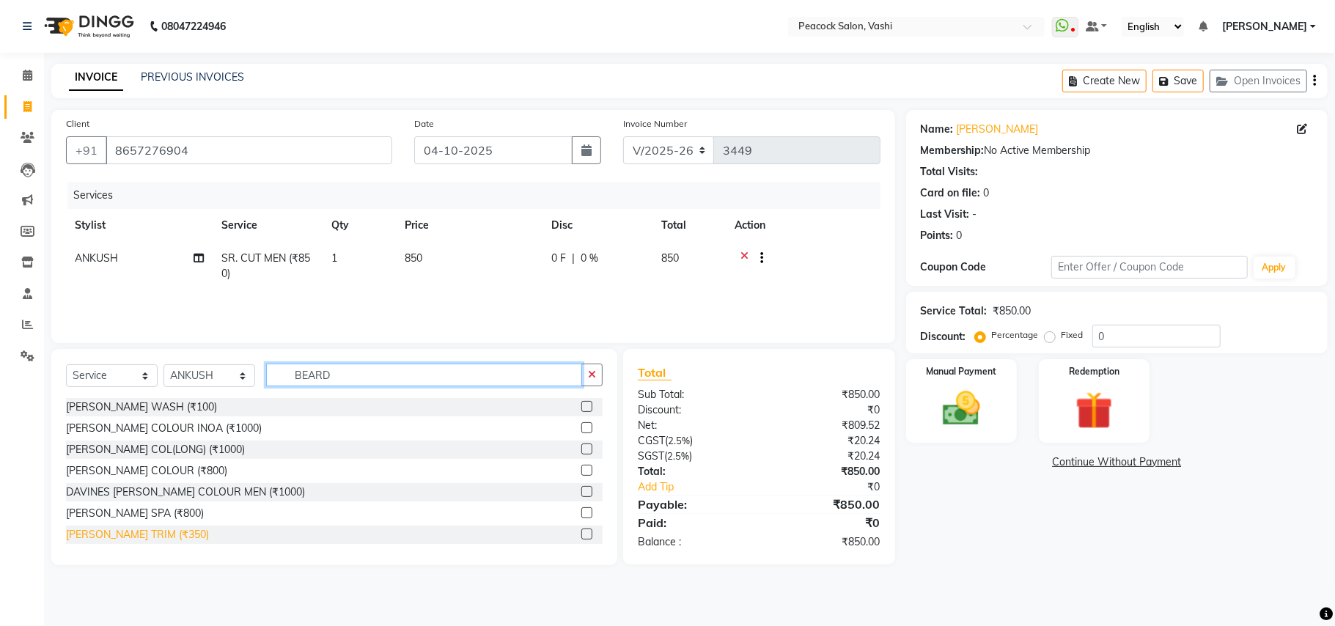
type input "BEARD"
click at [147, 538] on div "BEARD TRIM (₹350)" at bounding box center [137, 534] width 143 height 15
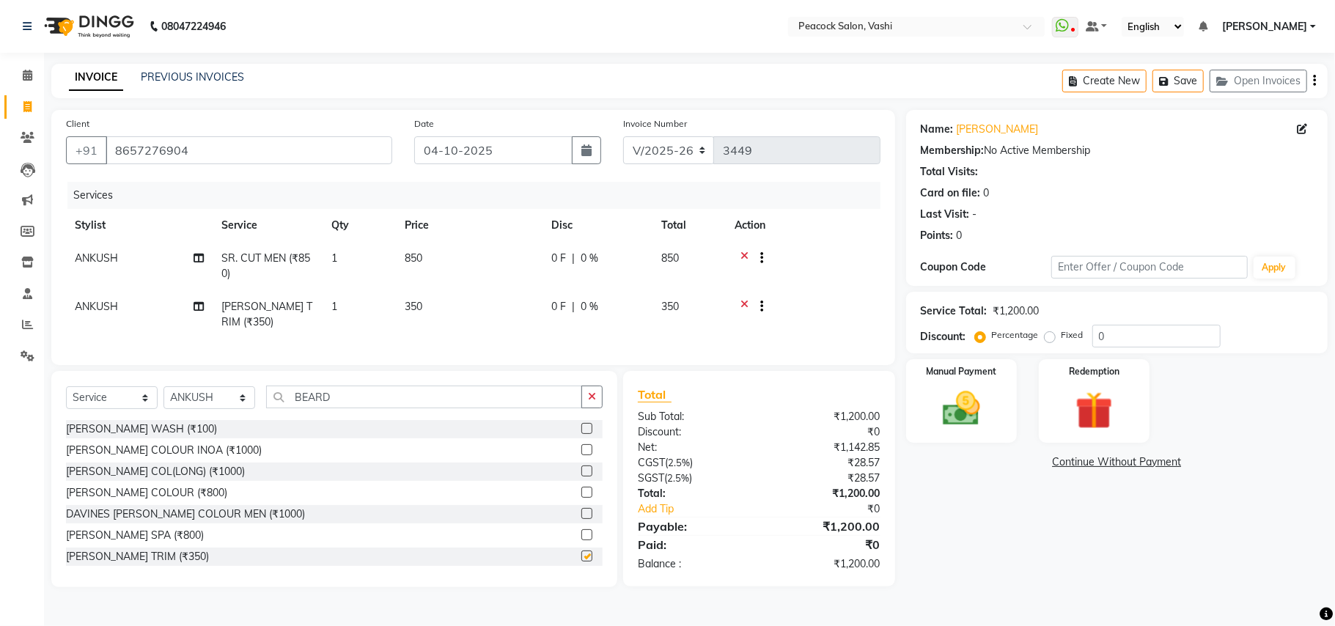
checkbox input "false"
click at [961, 419] on img at bounding box center [962, 408] width 64 height 45
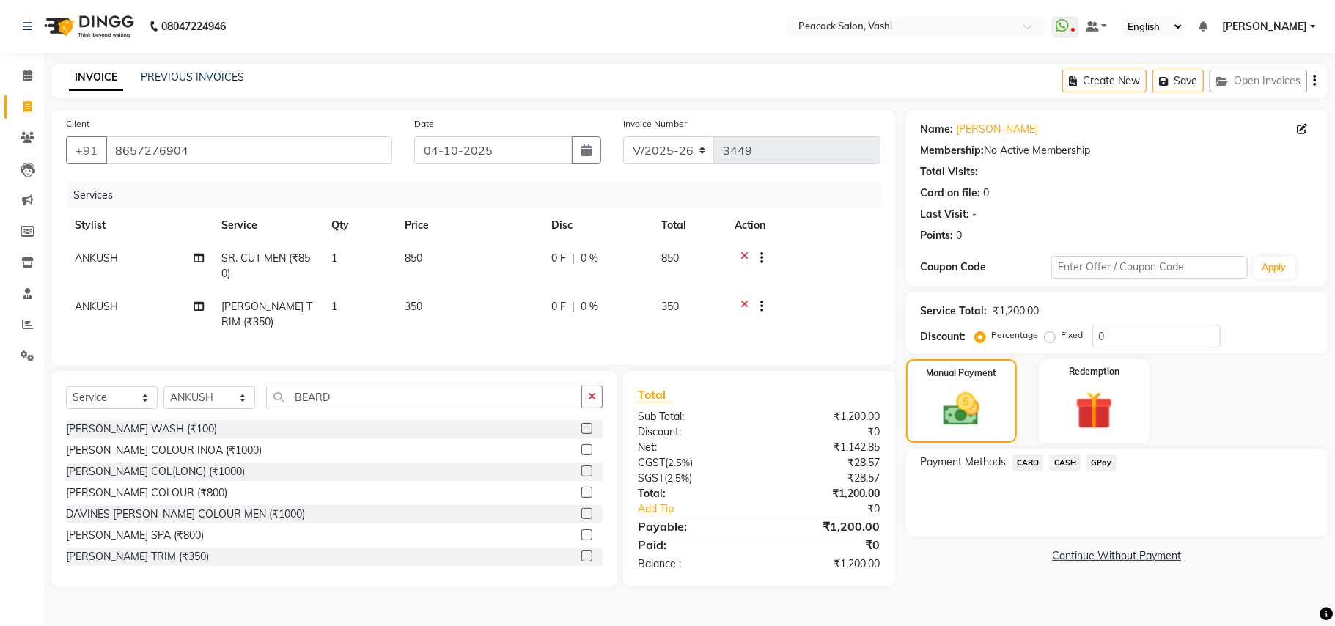
click at [1094, 459] on span "GPay" at bounding box center [1102, 463] width 30 height 17
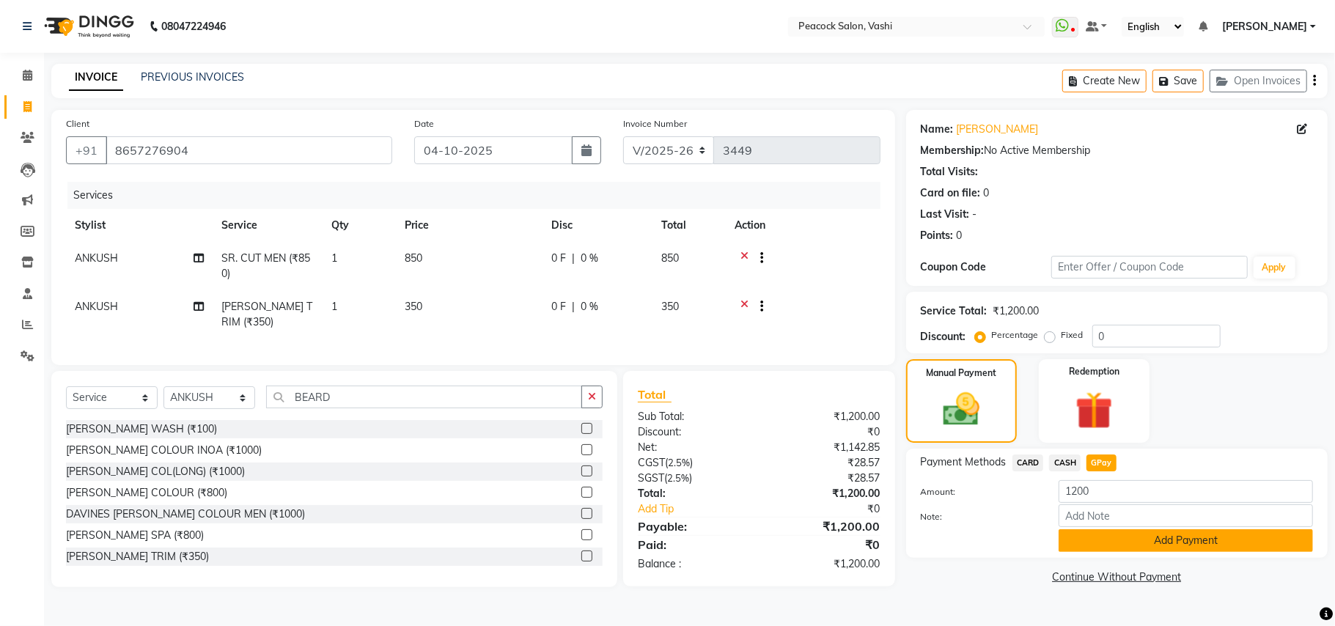
click at [1117, 546] on button "Add Payment" at bounding box center [1186, 540] width 254 height 23
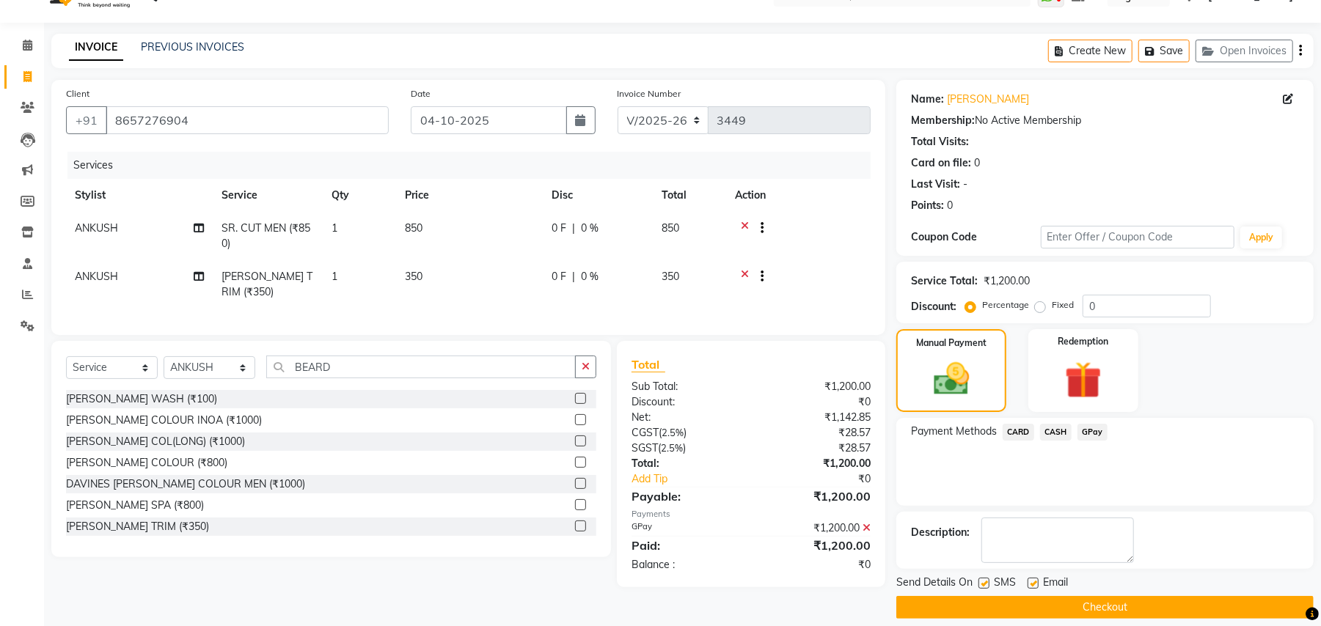
scroll to position [45, 0]
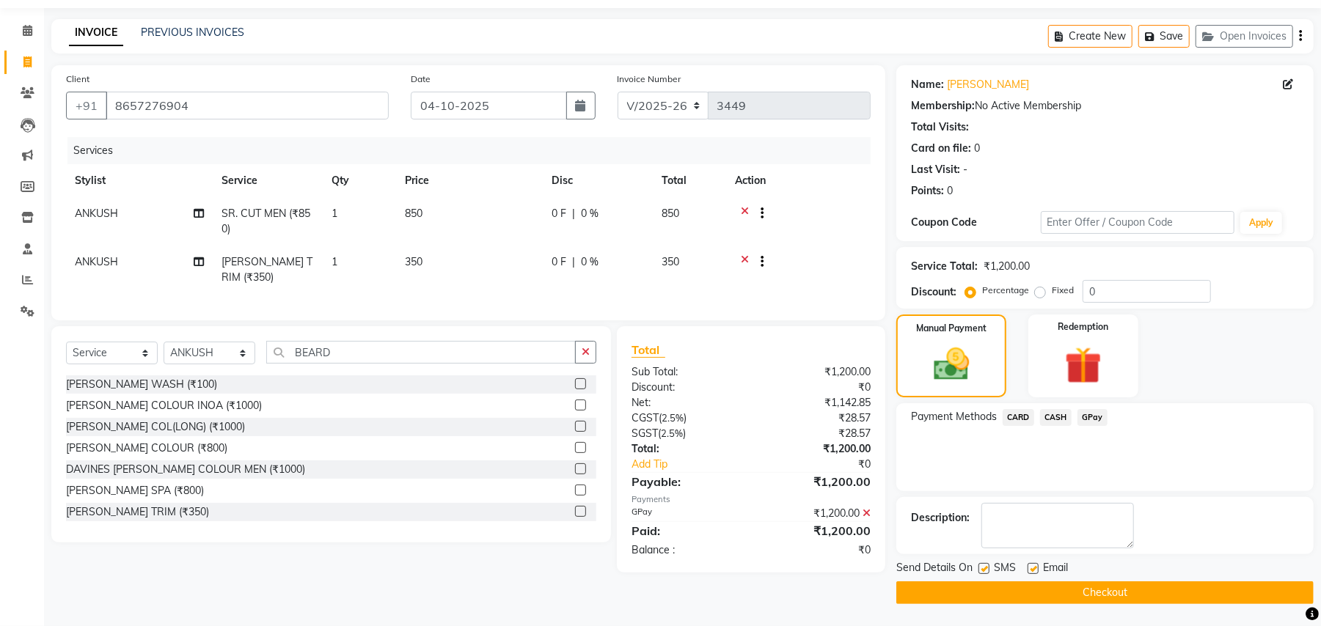
click at [1121, 593] on button "Checkout" at bounding box center [1104, 592] width 417 height 23
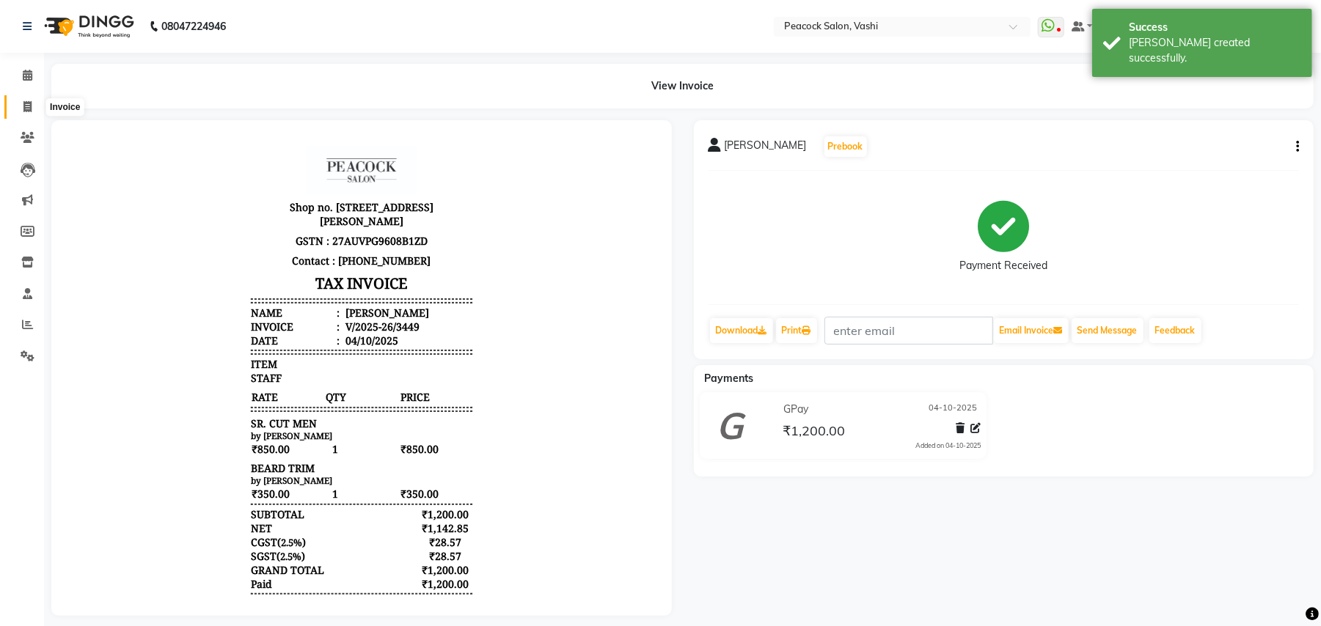
click at [26, 110] on icon at bounding box center [27, 106] width 8 height 11
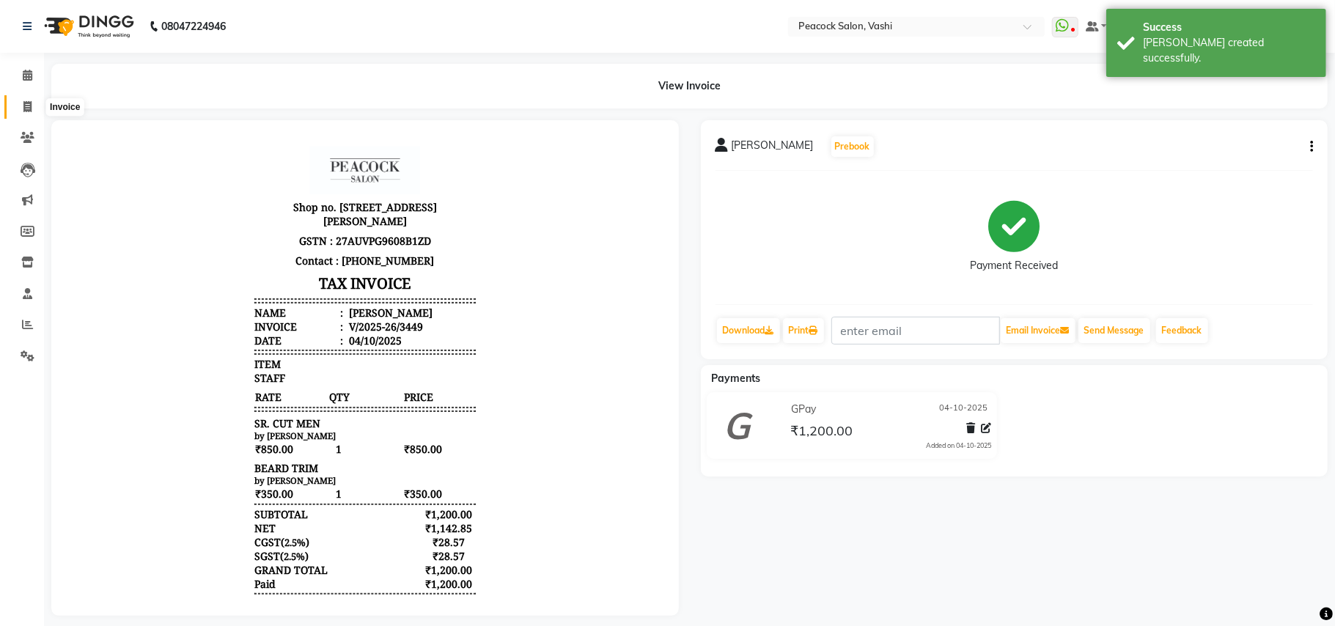
select select "619"
select select "service"
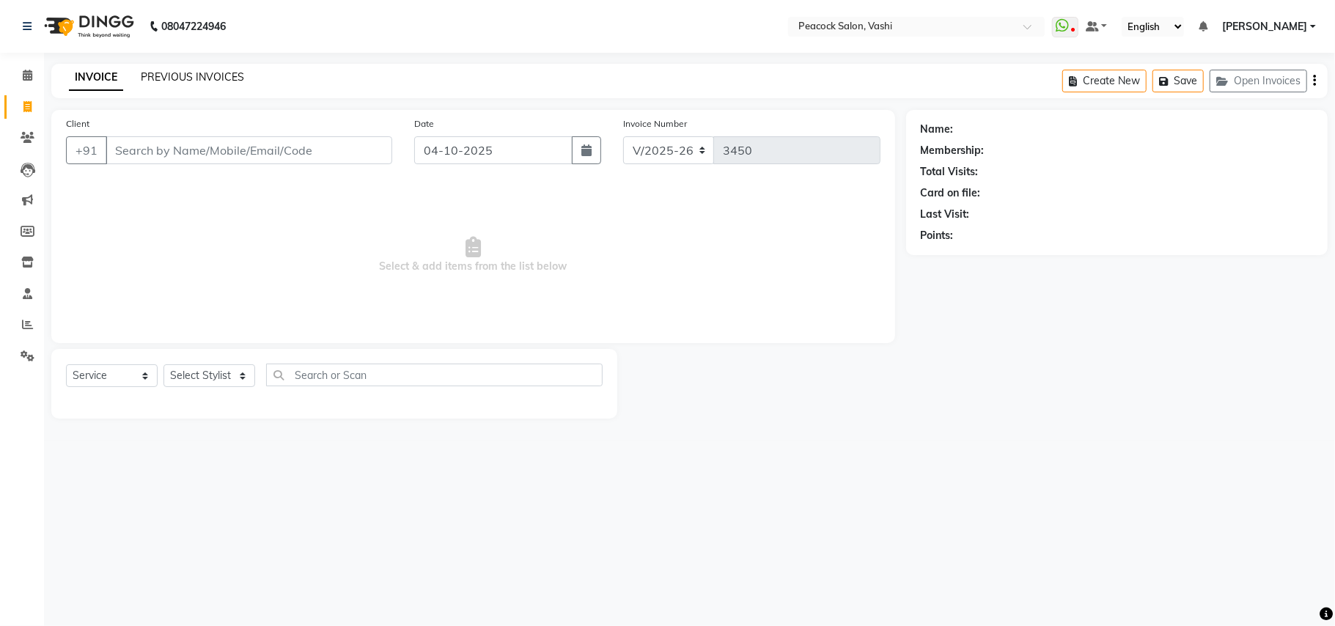
click at [177, 79] on link "PREVIOUS INVOICES" at bounding box center [192, 76] width 103 height 13
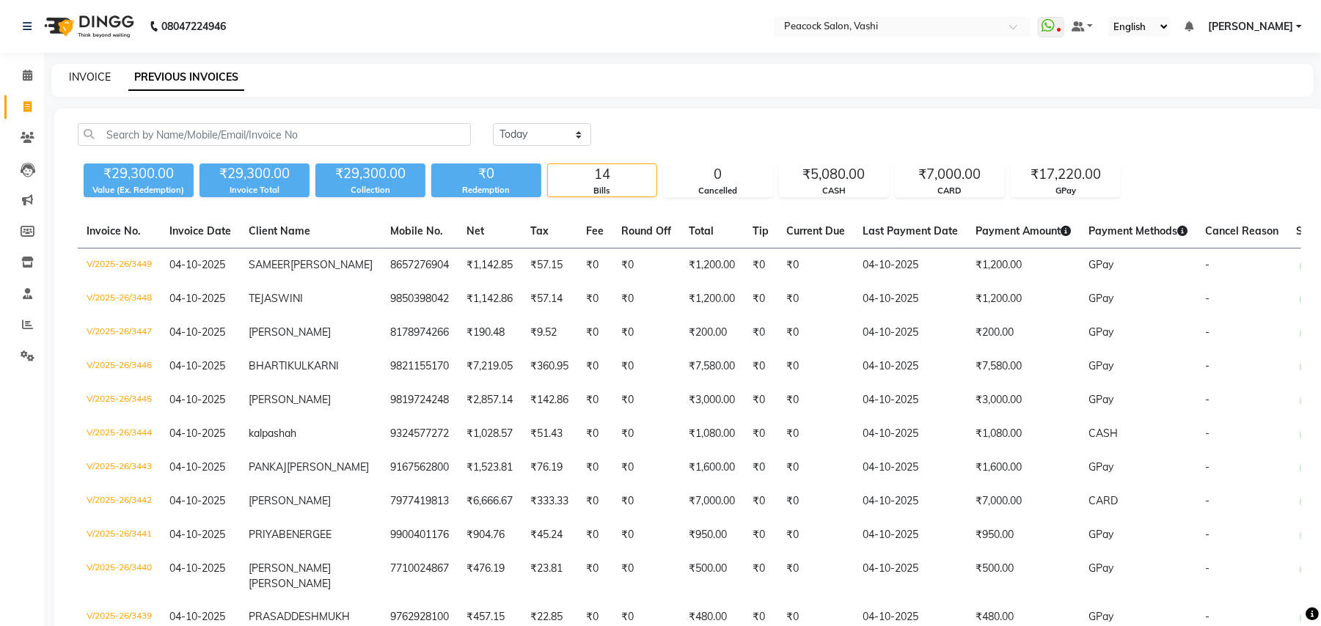
click at [77, 78] on link "INVOICE" at bounding box center [90, 76] width 42 height 13
select select "service"
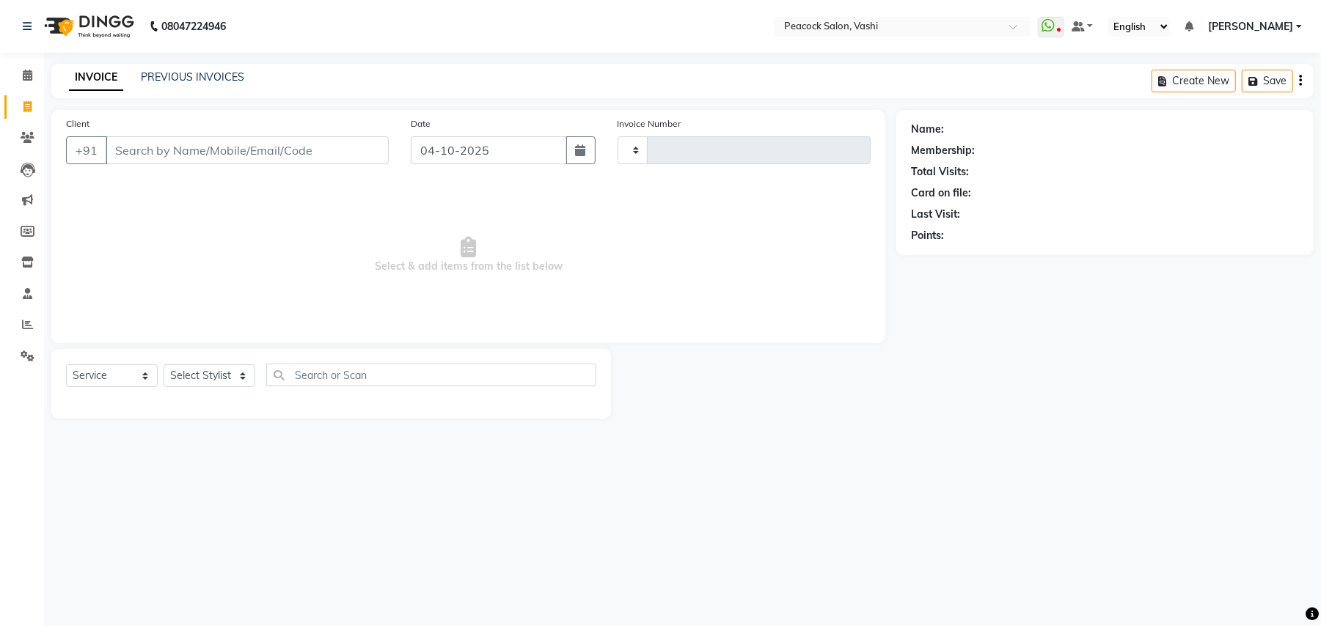
type input "3450"
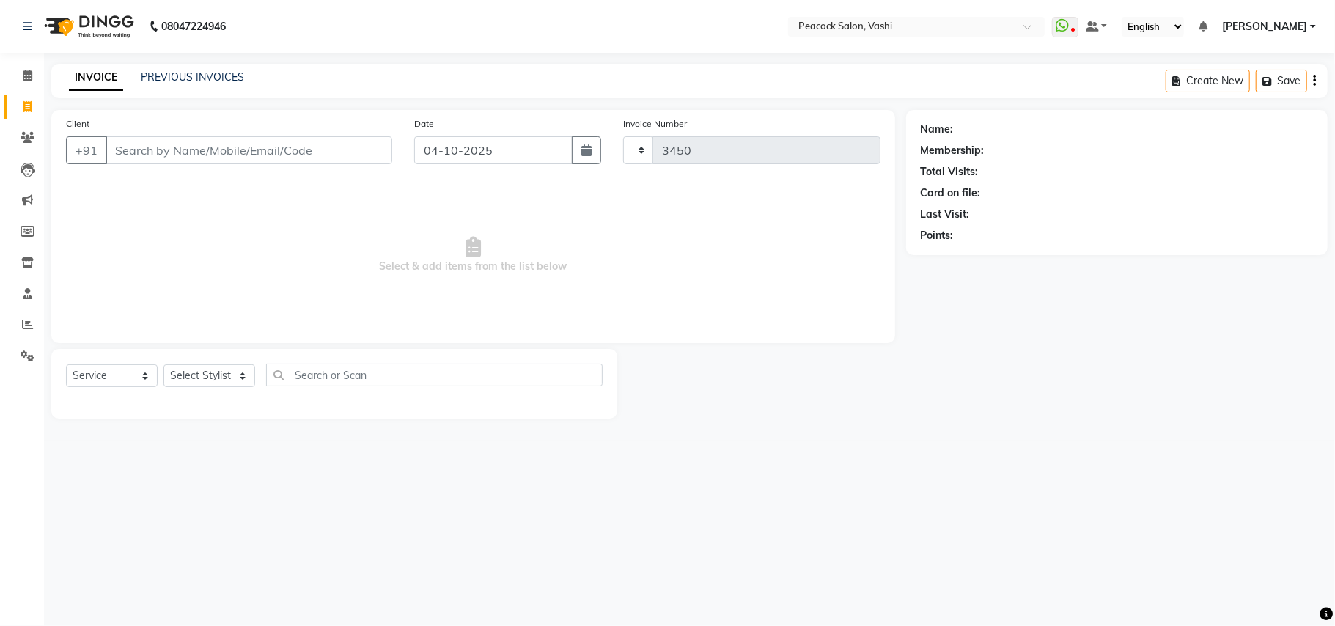
select select "619"
click at [191, 73] on link "PREVIOUS INVOICES" at bounding box center [192, 76] width 103 height 13
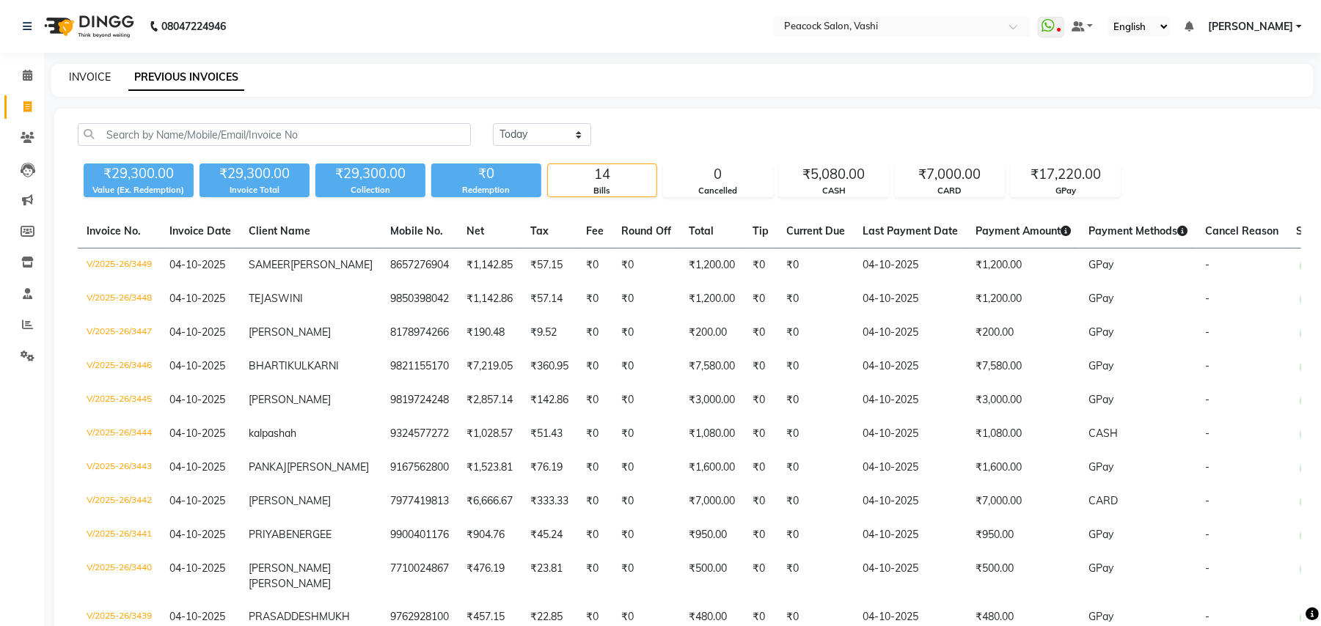
click at [89, 78] on link "INVOICE" at bounding box center [90, 76] width 42 height 13
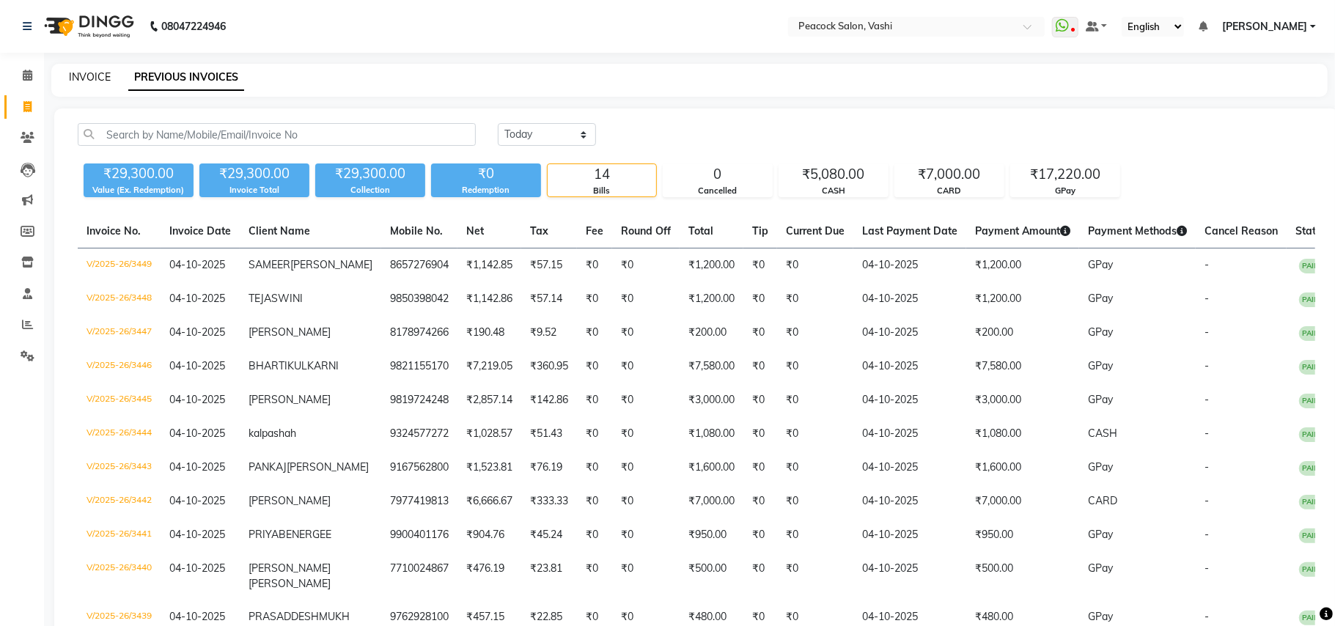
select select "619"
select select "service"
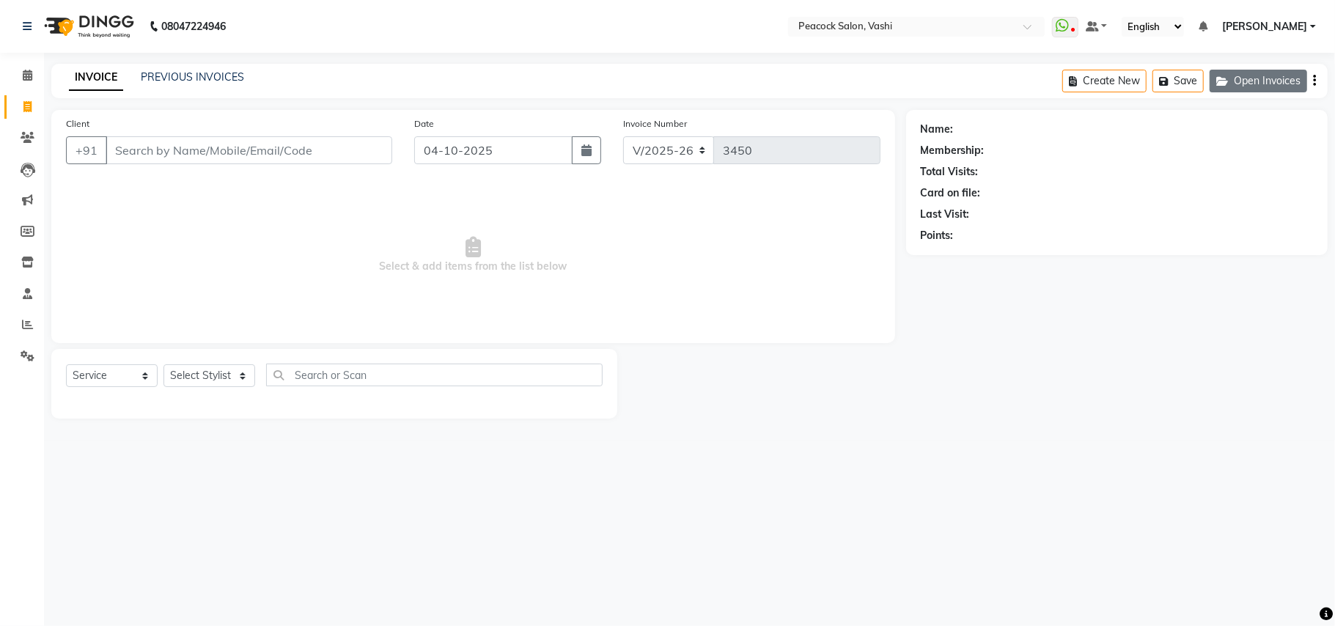
click at [1289, 84] on button "Open Invoices" at bounding box center [1259, 81] width 98 height 23
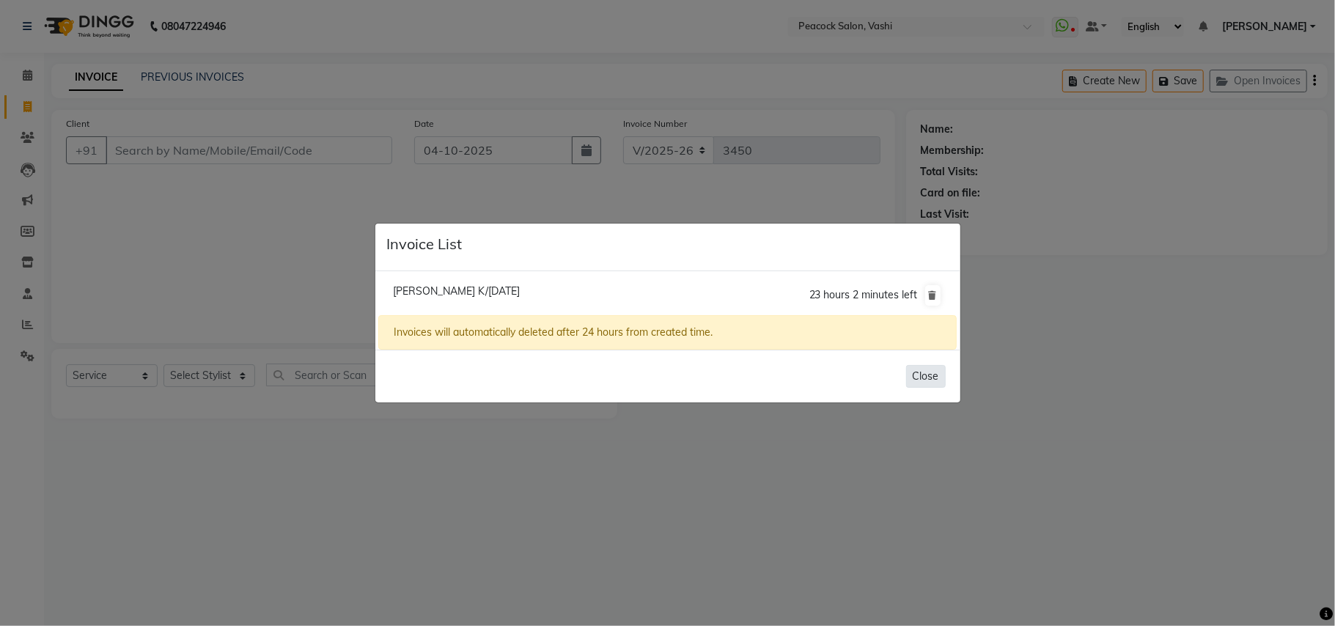
click at [917, 376] on button "Close" at bounding box center [926, 376] width 40 height 23
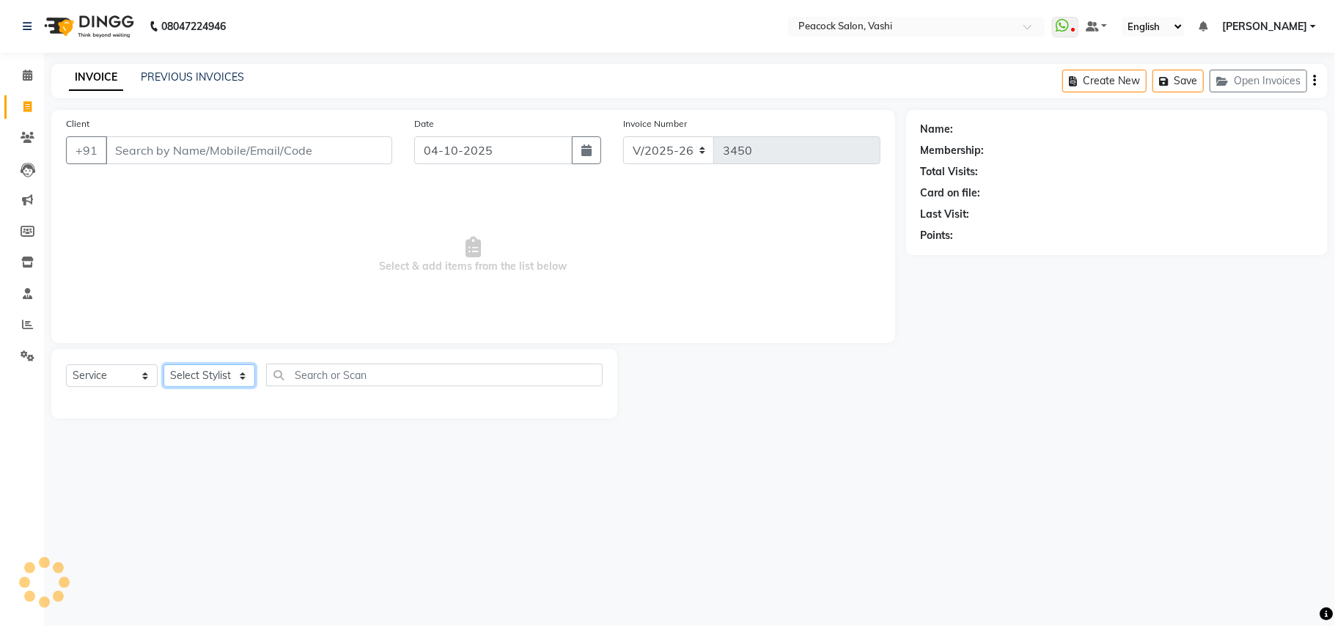
click at [220, 379] on select "Select Stylist ANIM ANKUSH APARNA ASHWINI BHAGWATI DC Dingg Support HARSHADA JO…" at bounding box center [210, 375] width 92 height 23
select select "37757"
click at [164, 364] on select "Select Stylist ANIM ANKUSH APARNA ASHWINI BHAGWATI DC Dingg Support HARSHADA JO…" at bounding box center [210, 375] width 92 height 23
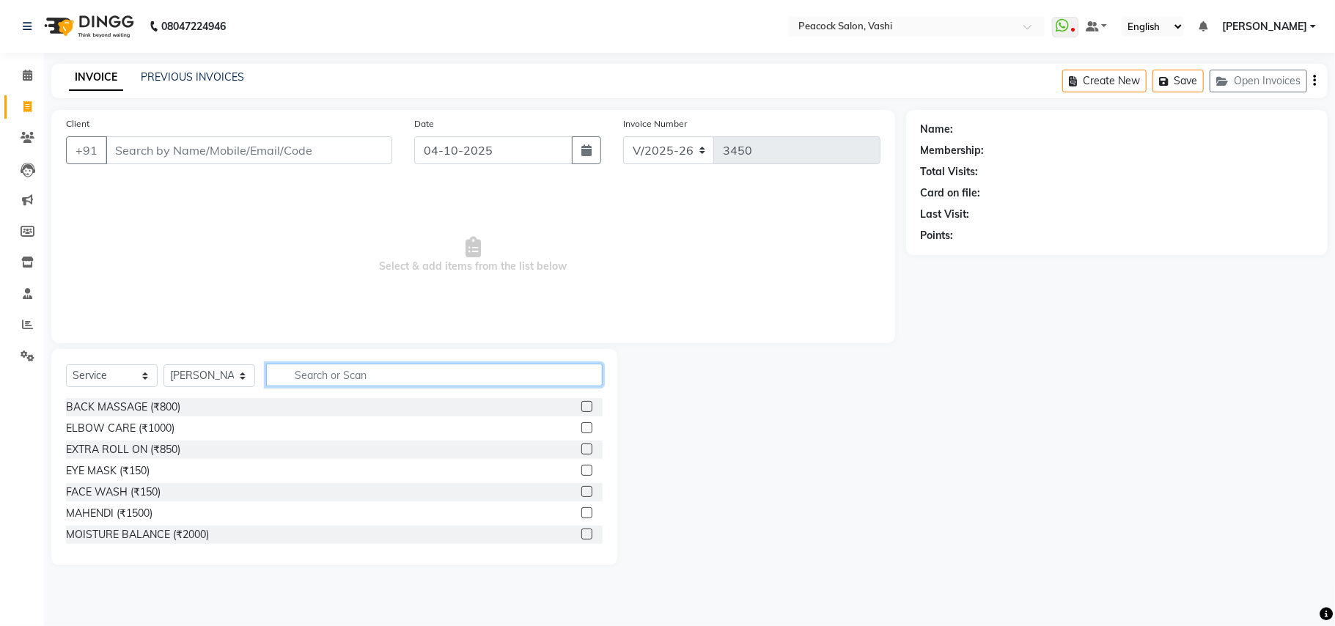
click at [306, 367] on input "text" at bounding box center [434, 375] width 337 height 23
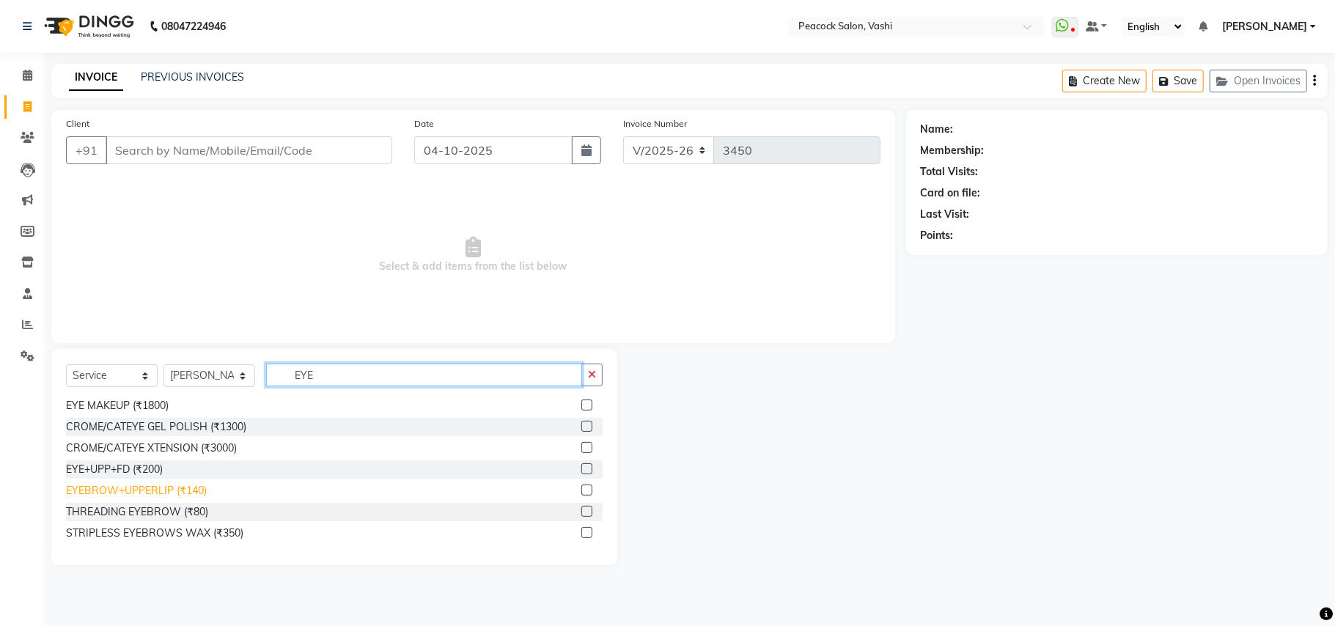
type input "EYE"
click at [158, 491] on div "EYEBROW+UPPERLIP (₹140)" at bounding box center [136, 490] width 141 height 15
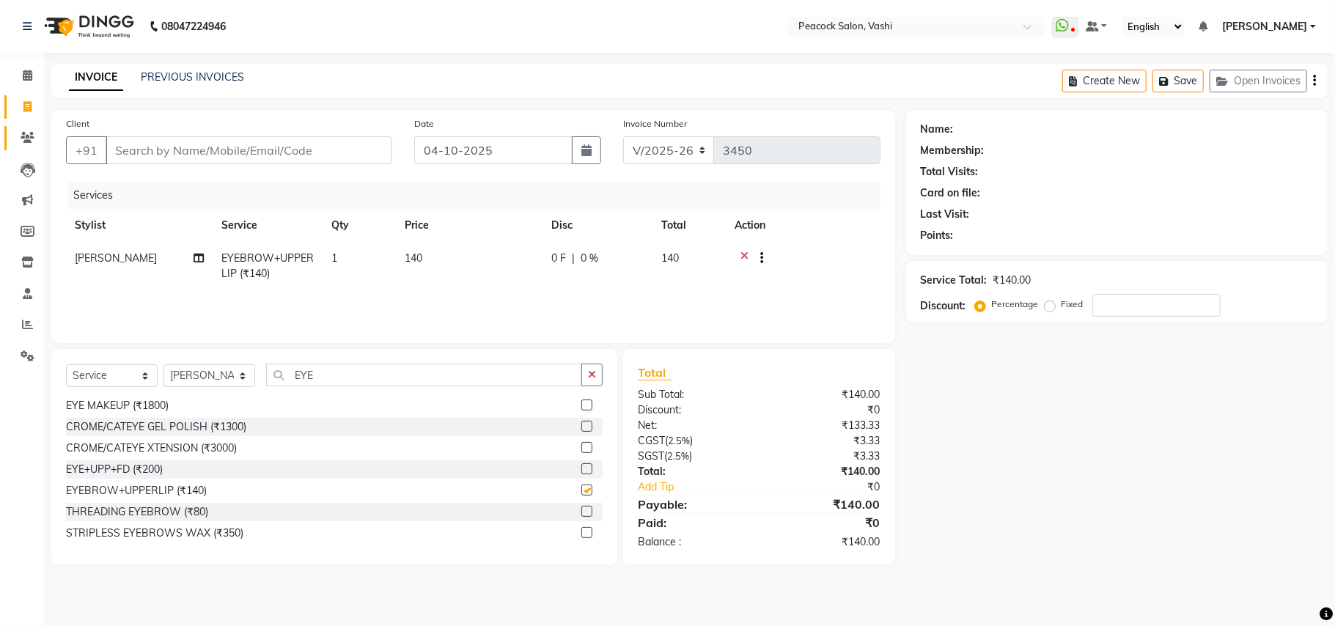
checkbox input "false"
click at [157, 150] on input "Client" at bounding box center [249, 150] width 287 height 28
click at [188, 151] on input "Client" at bounding box center [249, 150] width 287 height 28
type input "9"
type input "0"
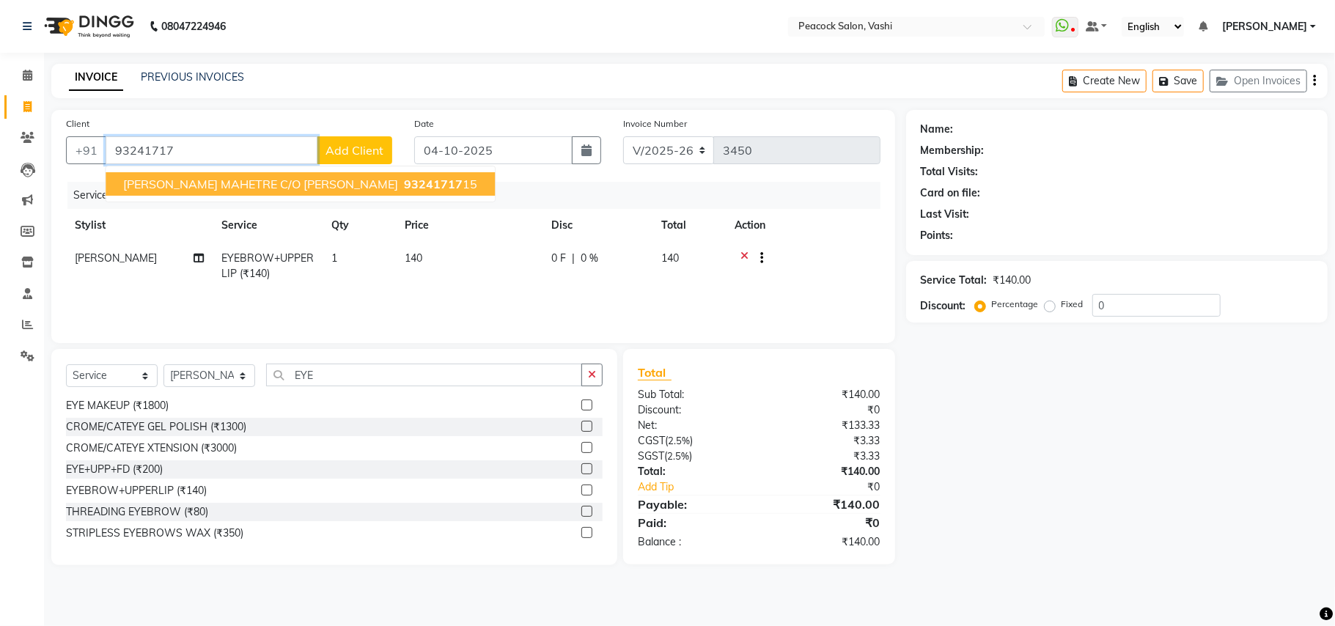
click at [276, 182] on span "AMOL MAHETRE c/o priti nair" at bounding box center [260, 184] width 275 height 15
type input "9324171715"
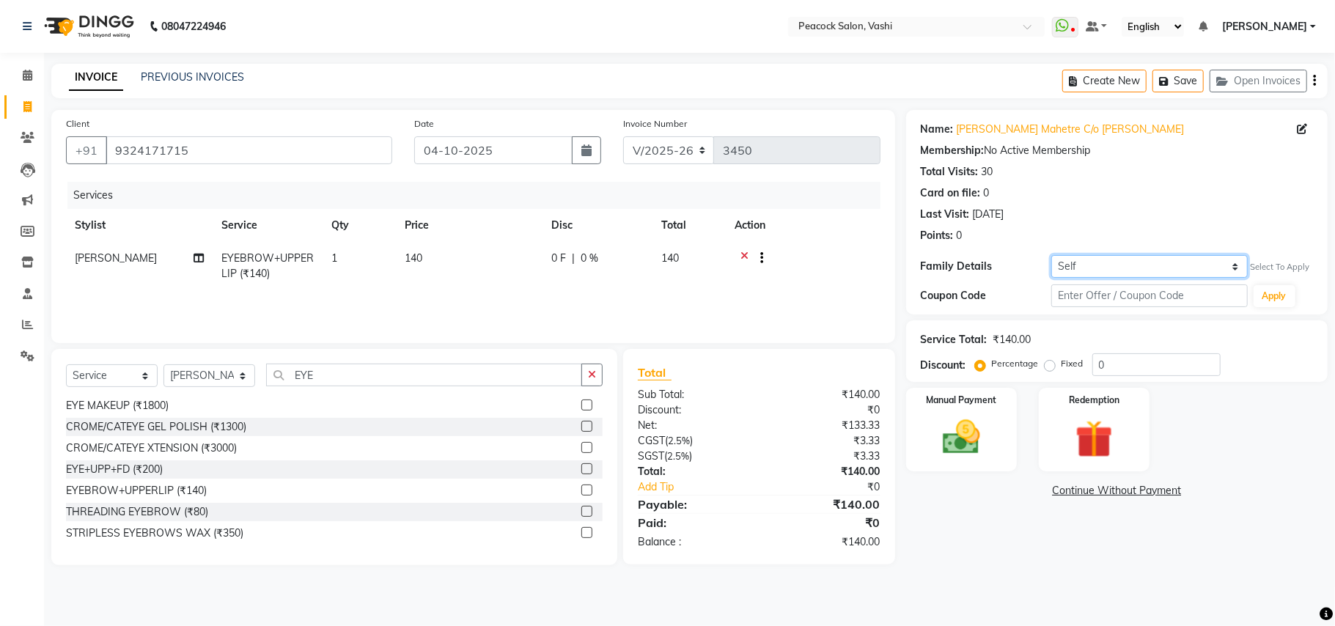
drag, startPoint x: 1125, startPoint y: 267, endPoint x: 1125, endPoint y: 277, distance: 10.3
click at [1125, 267] on select "Self PREETI NAIR (R1)" at bounding box center [1149, 266] width 197 height 23
click at [1051, 255] on select "Self PREETI NAIR (R1)" at bounding box center [1149, 266] width 197 height 23
click at [1126, 274] on select "Self PREETI NAIR (R1)" at bounding box center [1149, 266] width 197 height 23
select select "self"
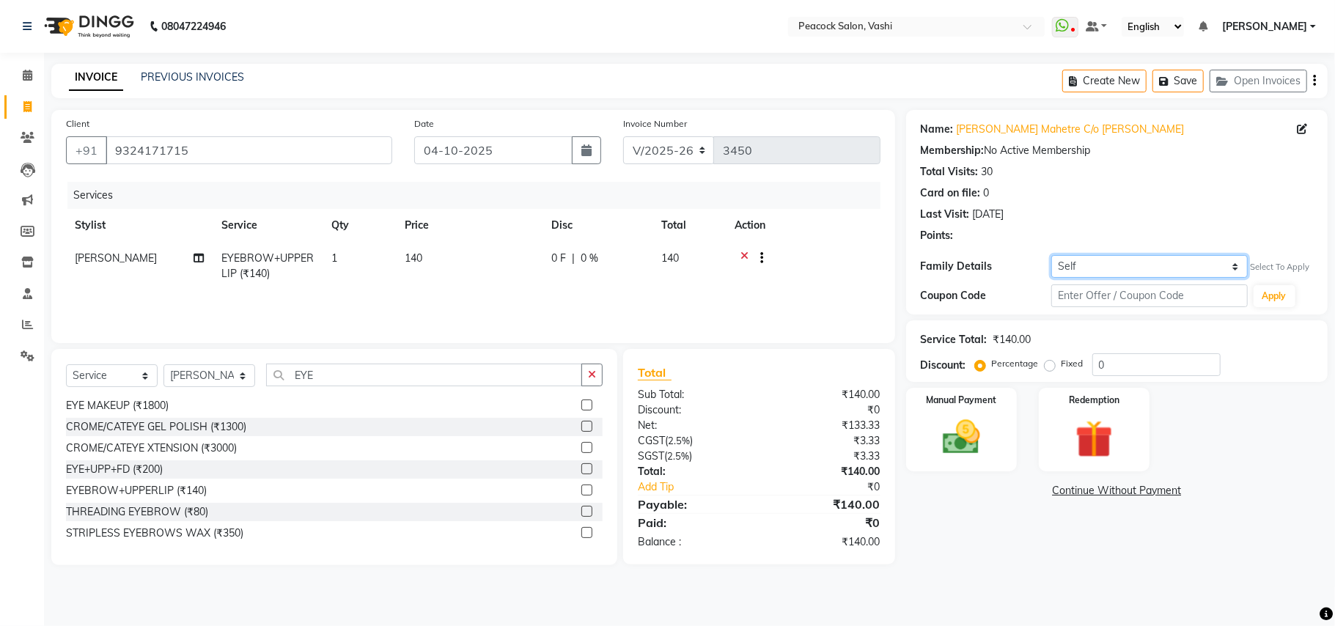
click at [1051, 255] on select "Self PREETI NAIR (R1)" at bounding box center [1149, 266] width 197 height 23
click at [1012, 132] on link "Amol Mahetre C/o Priti Nair" at bounding box center [1071, 129] width 228 height 15
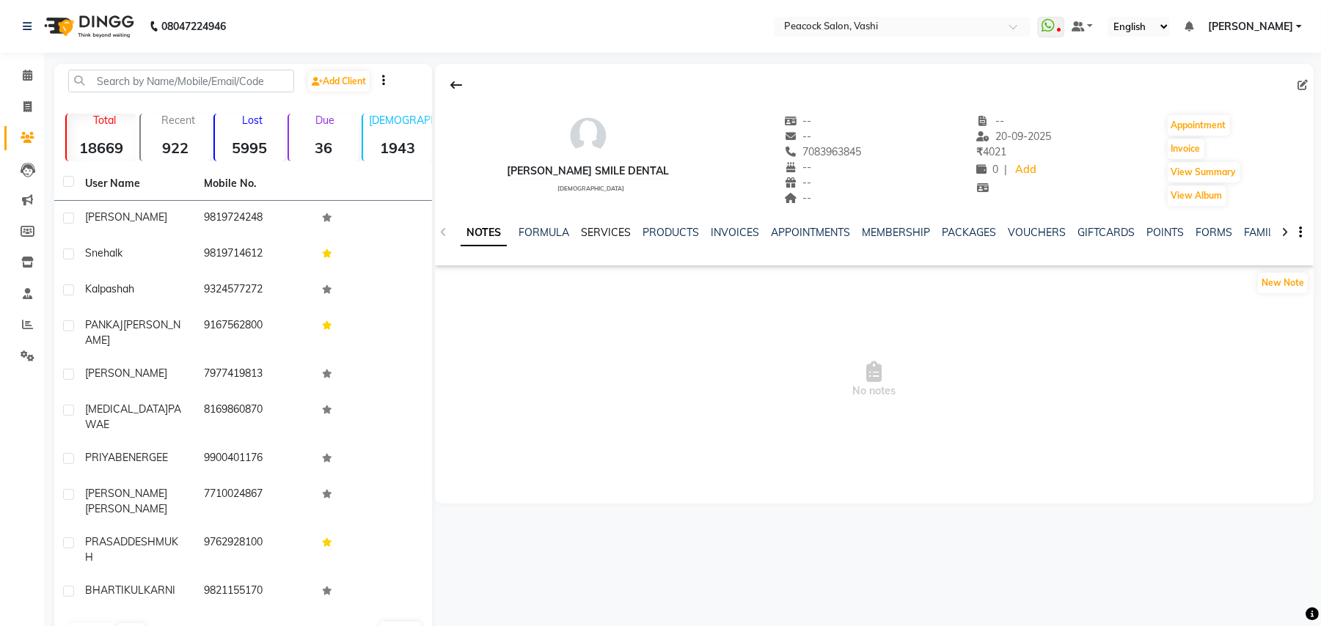
click at [608, 230] on link "SERVICES" at bounding box center [606, 232] width 50 height 13
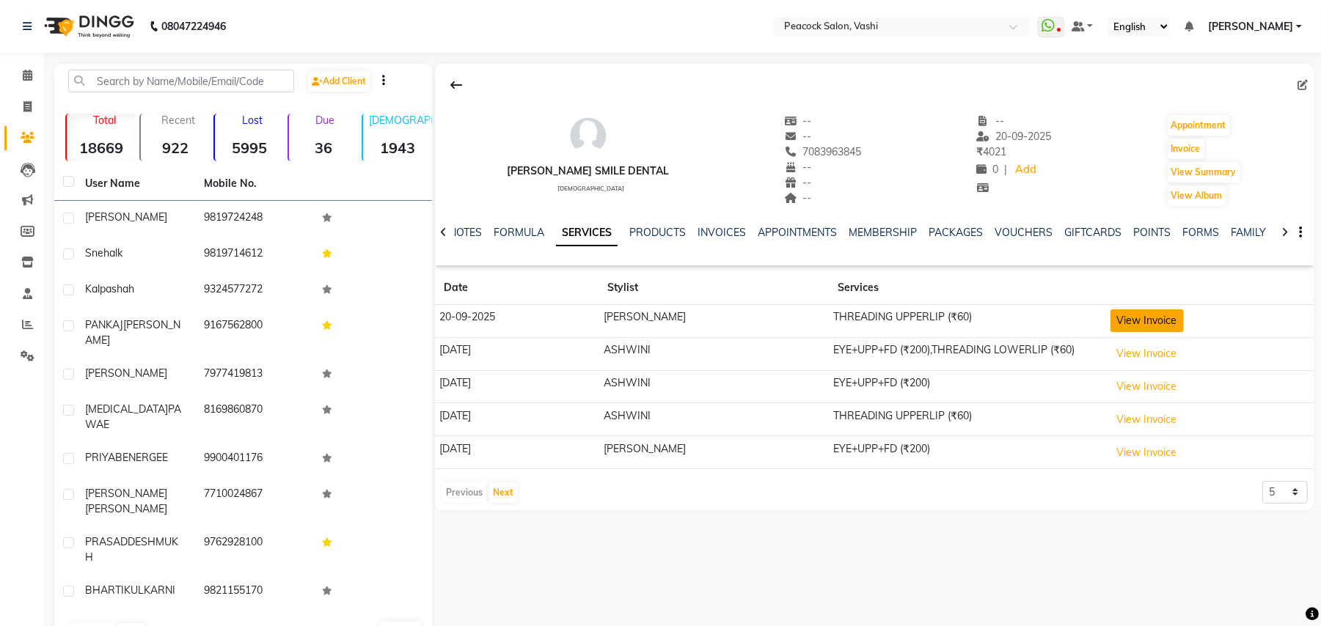
click at [1154, 323] on button "View Invoice" at bounding box center [1146, 320] width 73 height 23
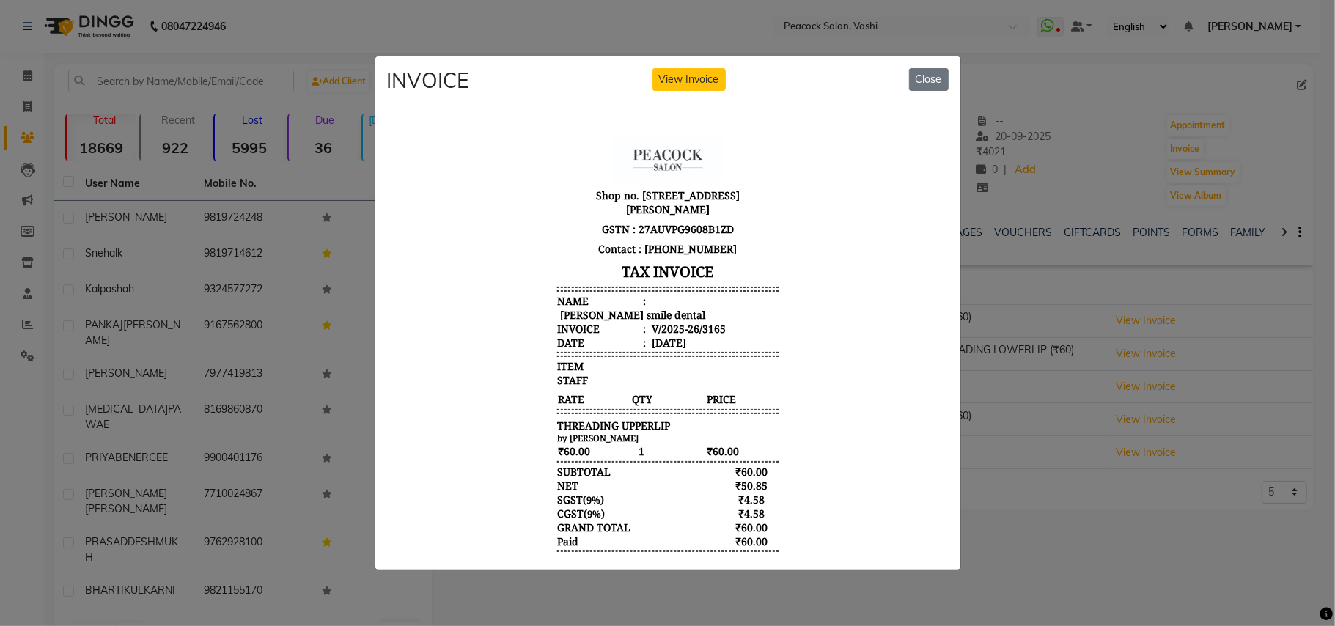
scroll to position [12, 0]
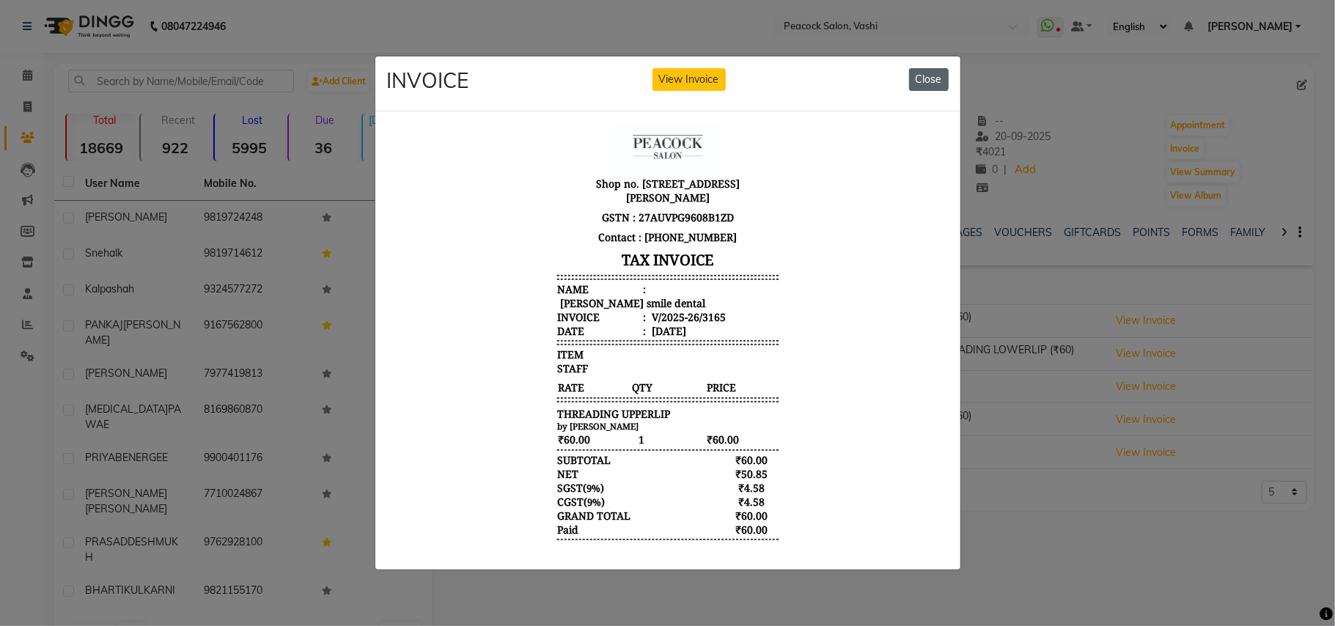
click at [927, 79] on button "Close" at bounding box center [929, 79] width 40 height 23
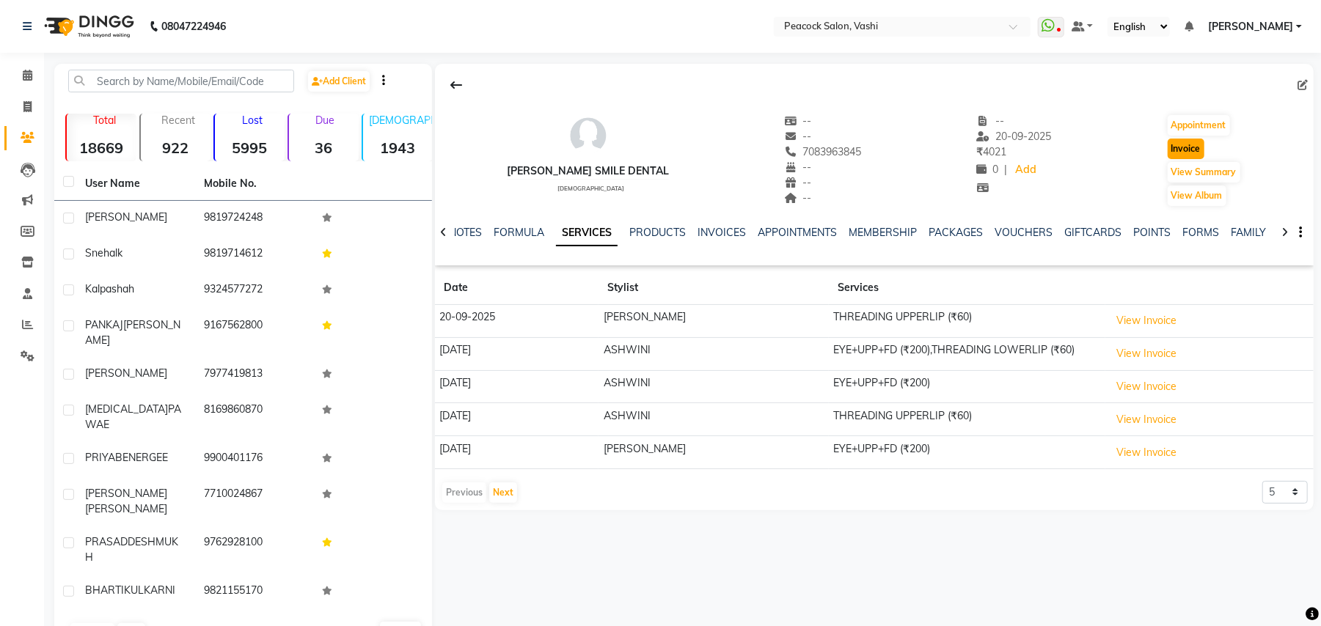
click at [1182, 150] on button "Invoice" at bounding box center [1185, 149] width 37 height 21
select select "619"
select select "service"
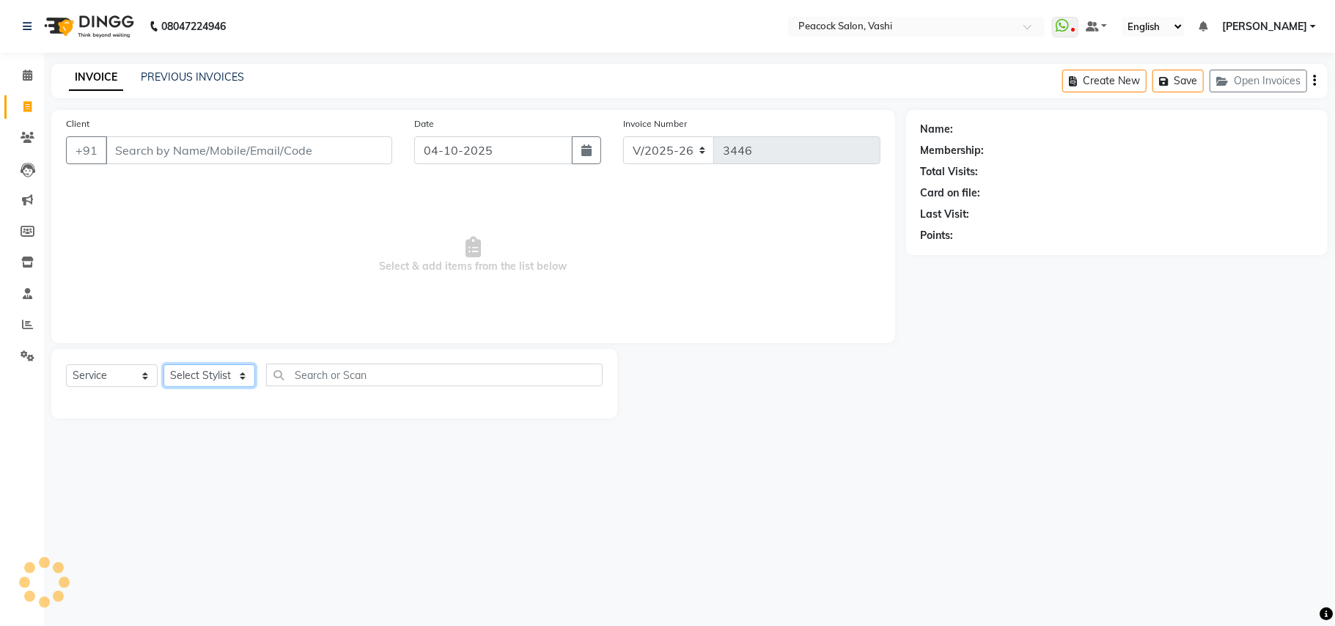
drag, startPoint x: 209, startPoint y: 383, endPoint x: 210, endPoint y: 324, distance: 58.7
click at [209, 383] on select "Select Stylist" at bounding box center [210, 375] width 92 height 23
click at [216, 378] on select "Select Stylist" at bounding box center [210, 375] width 92 height 23
type input "7083963845"
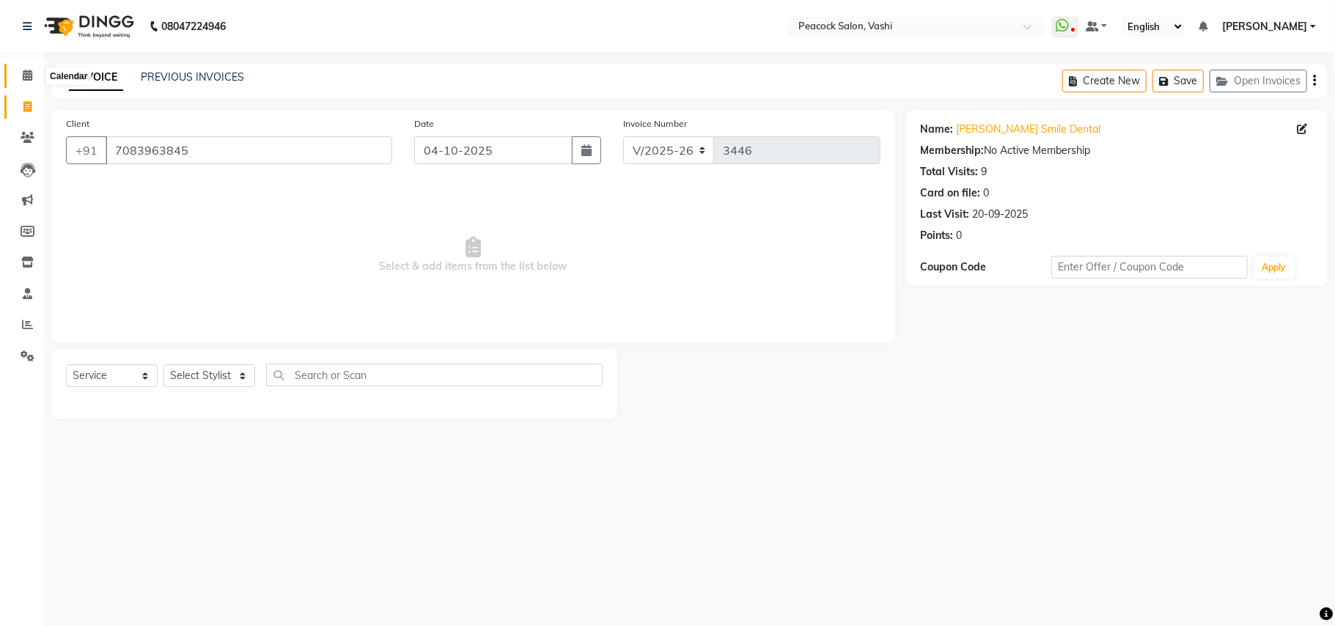
click at [29, 79] on icon at bounding box center [28, 75] width 10 height 11
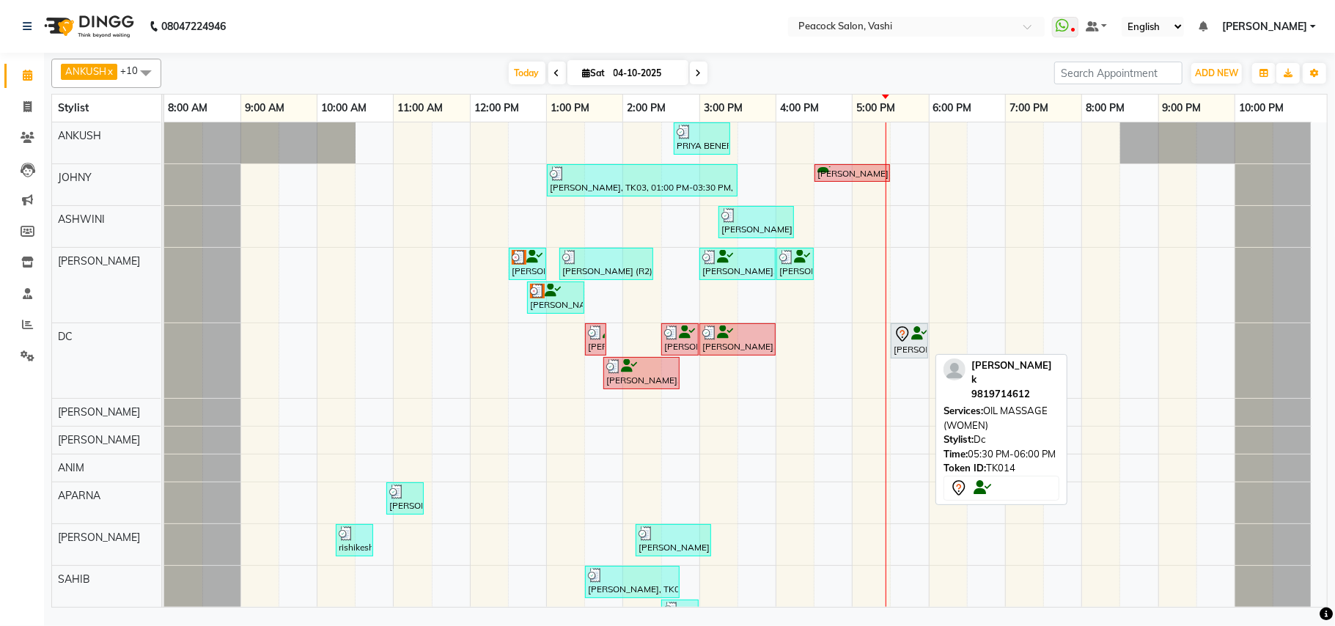
click at [903, 349] on div "[PERSON_NAME] k, TK14, 05:30 PM-06:00 PM, OIL MASSAGE (WOMEN)" at bounding box center [909, 341] width 34 height 31
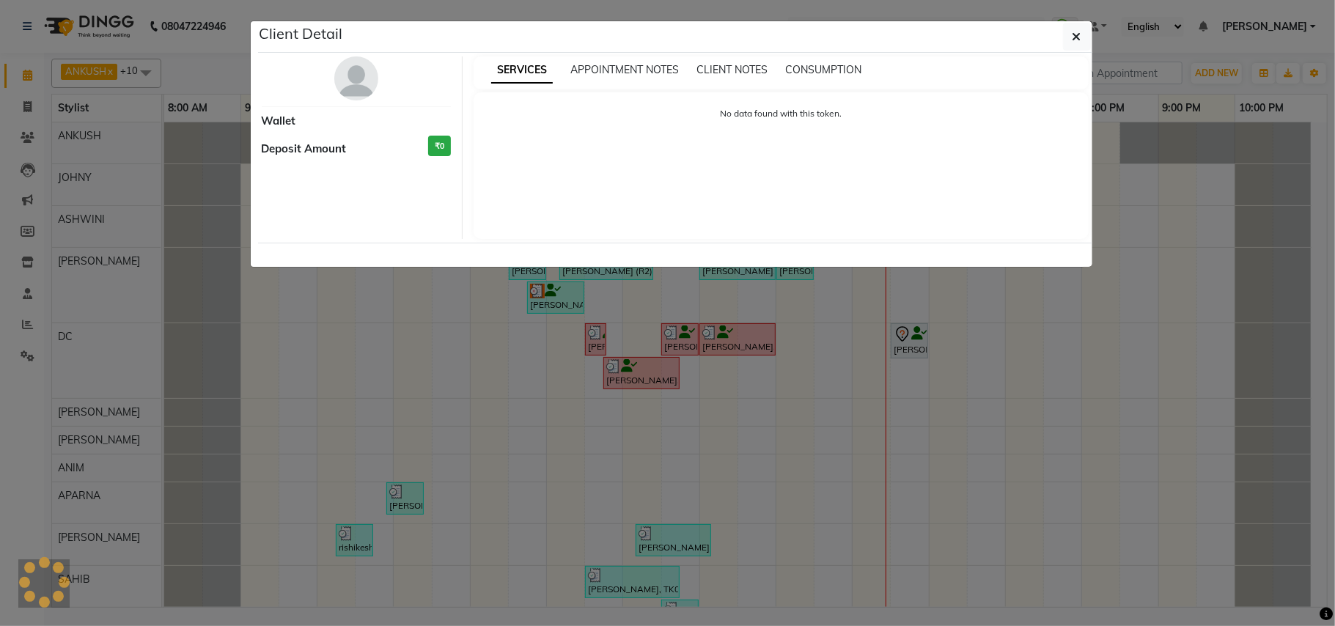
select select "7"
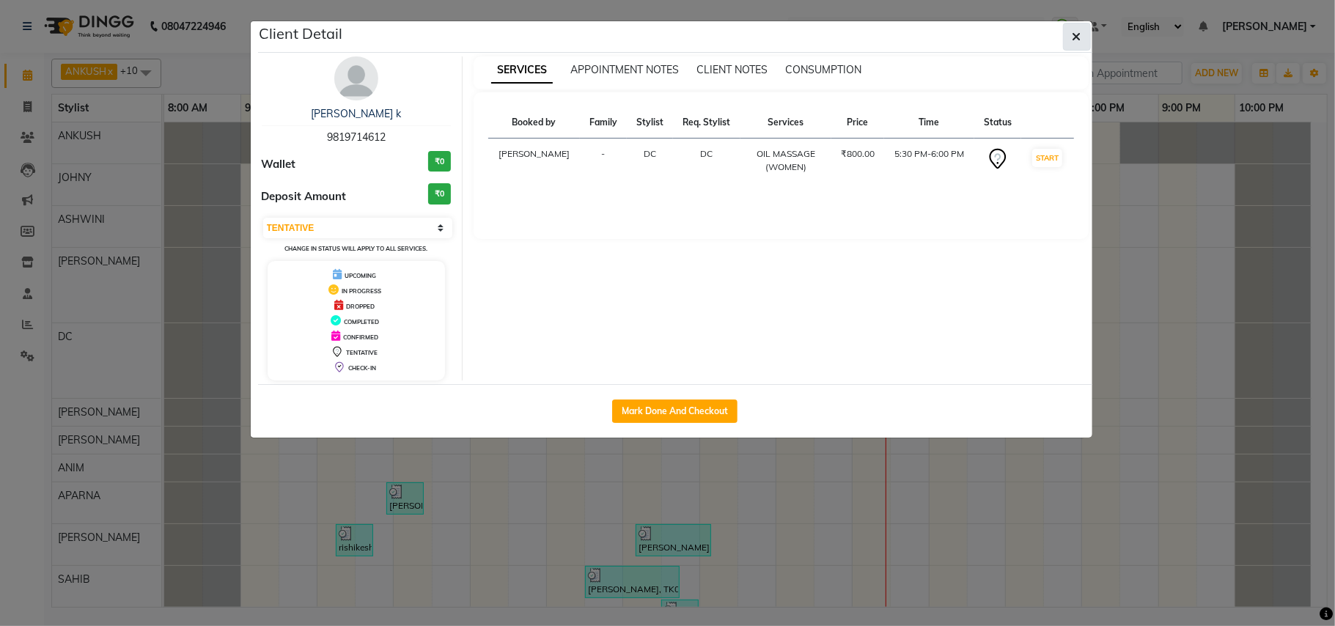
click at [1074, 29] on span "button" at bounding box center [1077, 36] width 9 height 15
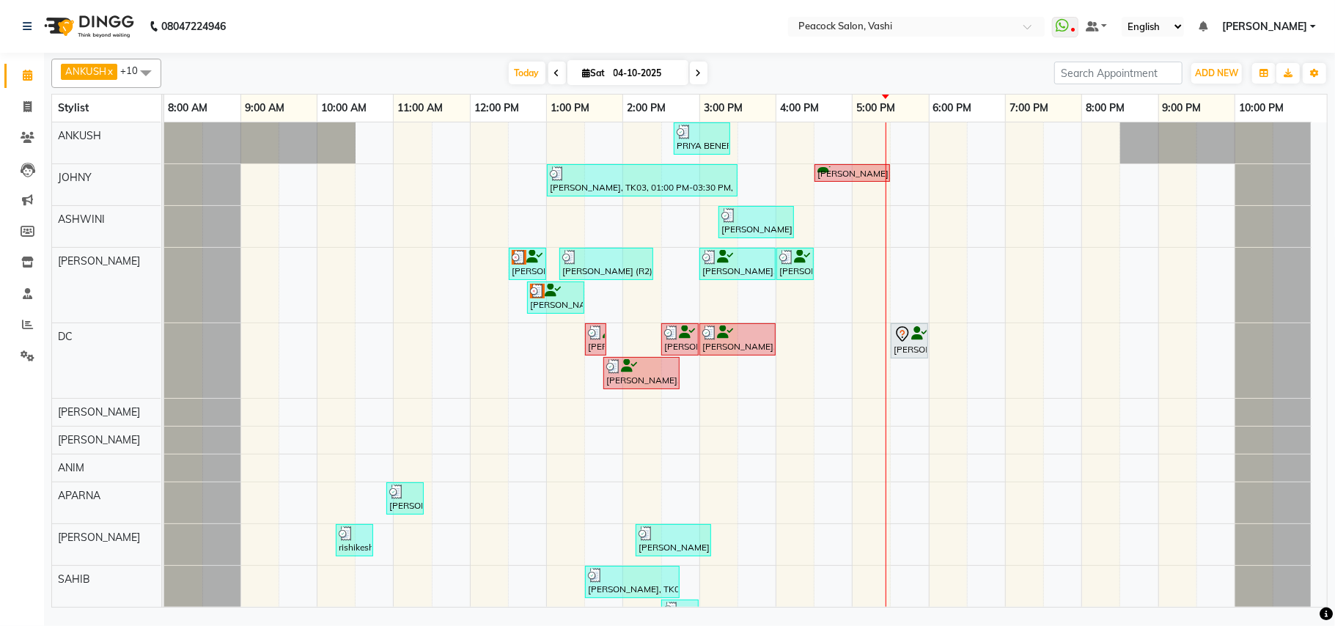
click at [962, 371] on div "PRIYA BENERGEE, TK11, 02:40 PM-03:25 PM, WASH+CON (₹350),BLOW DRY [MEDIUM] (₹60…" at bounding box center [745, 381] width 1163 height 518
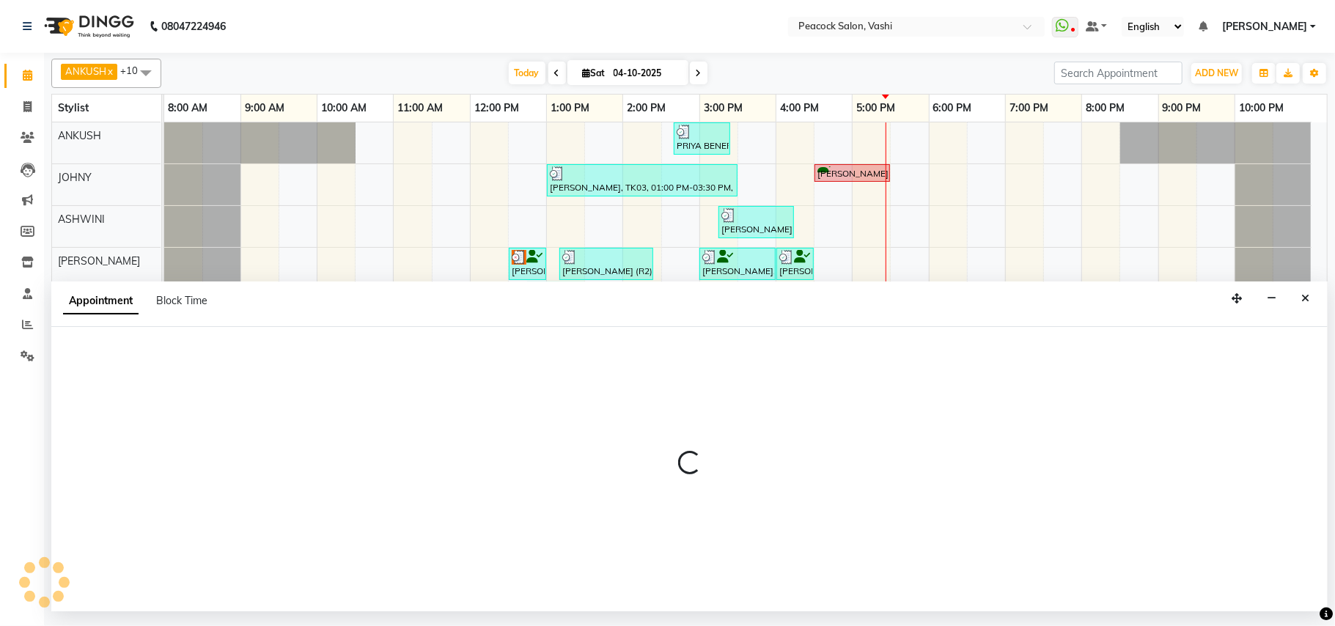
select select "22388"
select select "1080"
select select "tentative"
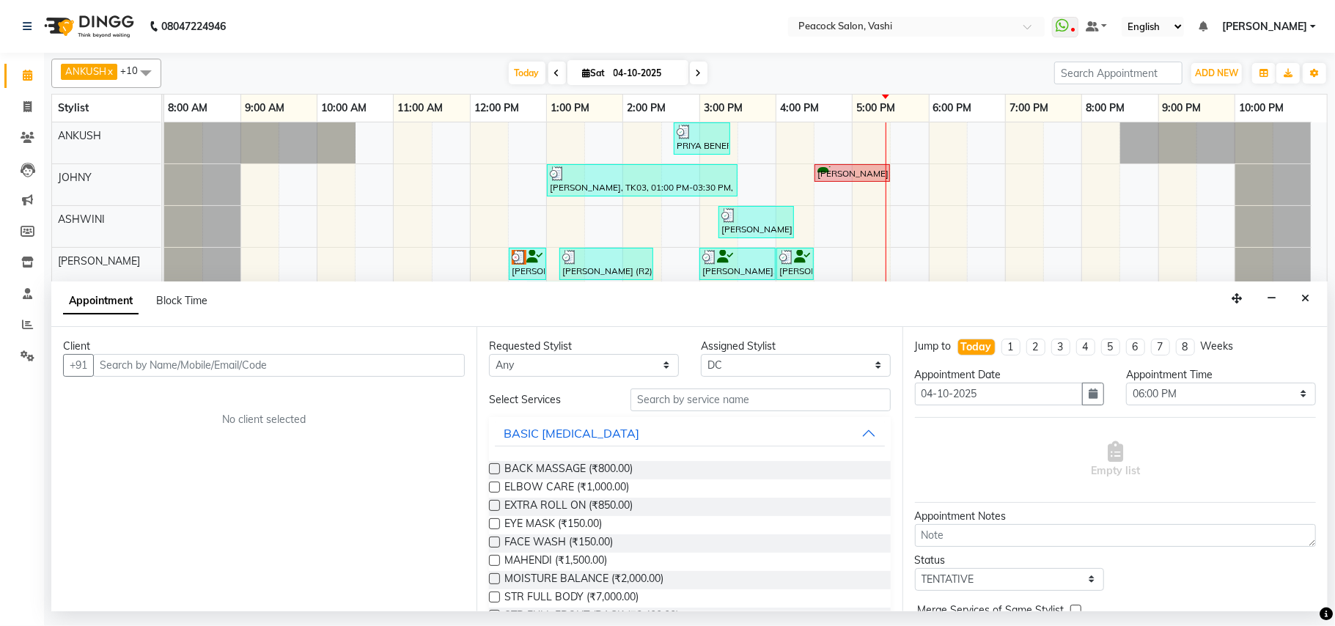
click at [135, 361] on input "text" at bounding box center [279, 365] width 372 height 23
type input "9850398042"
click at [415, 365] on span "Add Client" at bounding box center [434, 365] width 49 height 13
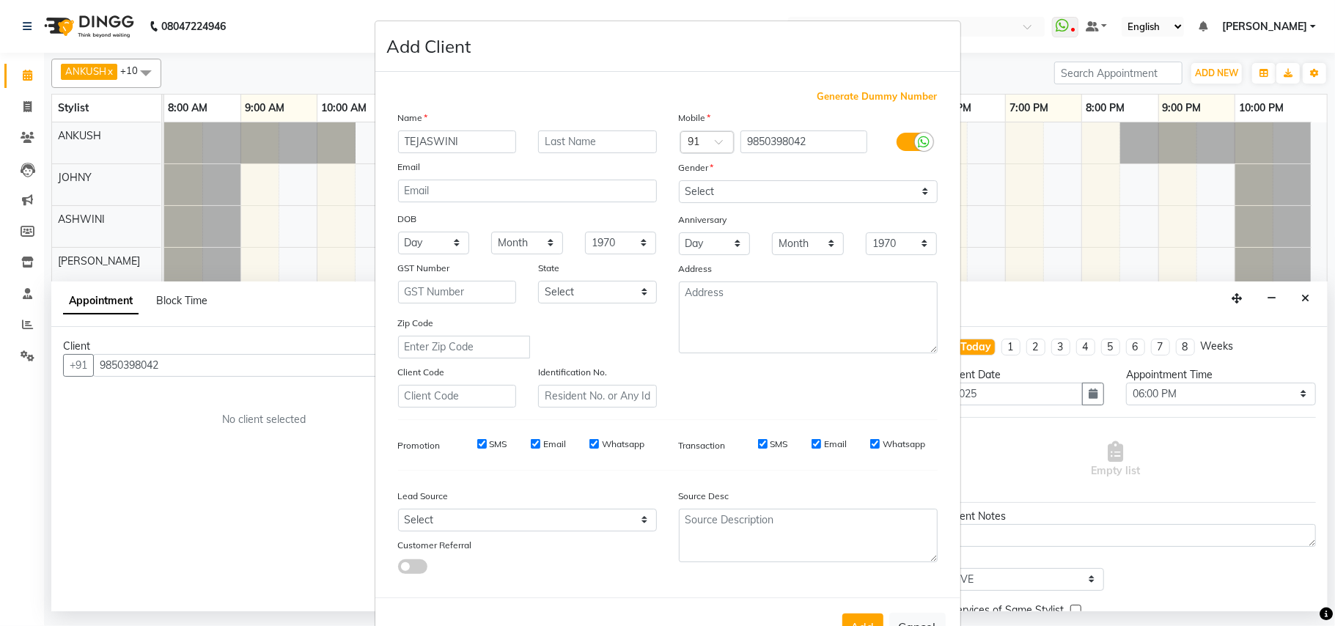
type input "TEJASWINI"
click at [732, 188] on select "Select [DEMOGRAPHIC_DATA] [DEMOGRAPHIC_DATA] Other Prefer Not To Say" at bounding box center [808, 191] width 259 height 23
select select "[DEMOGRAPHIC_DATA]"
click at [679, 180] on select "Select [DEMOGRAPHIC_DATA] [DEMOGRAPHIC_DATA] Other Prefer Not To Say" at bounding box center [808, 191] width 259 height 23
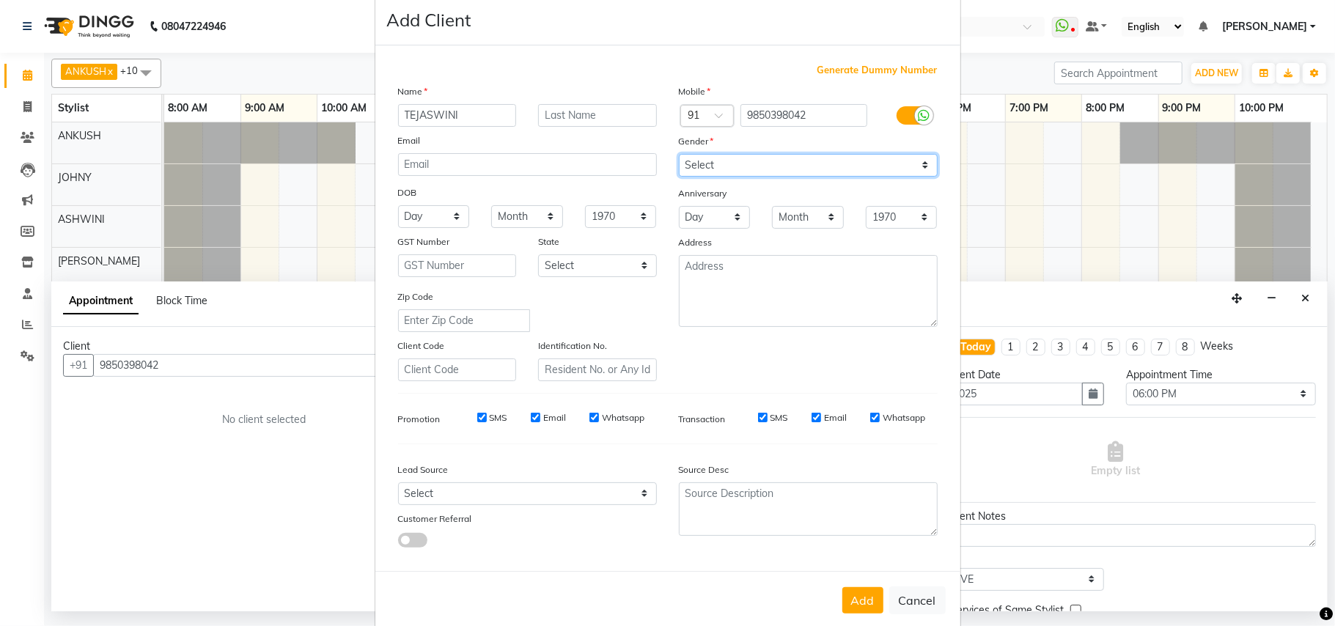
scroll to position [47, 0]
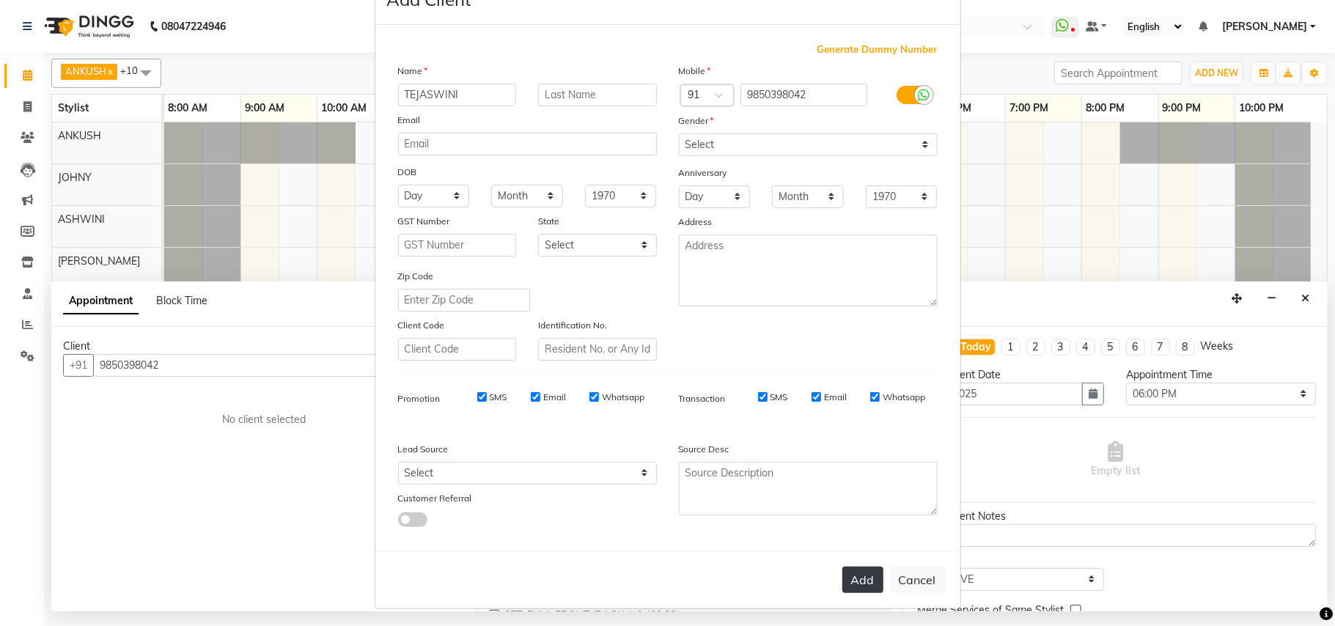
click at [851, 570] on button "Add" at bounding box center [862, 580] width 41 height 26
select select
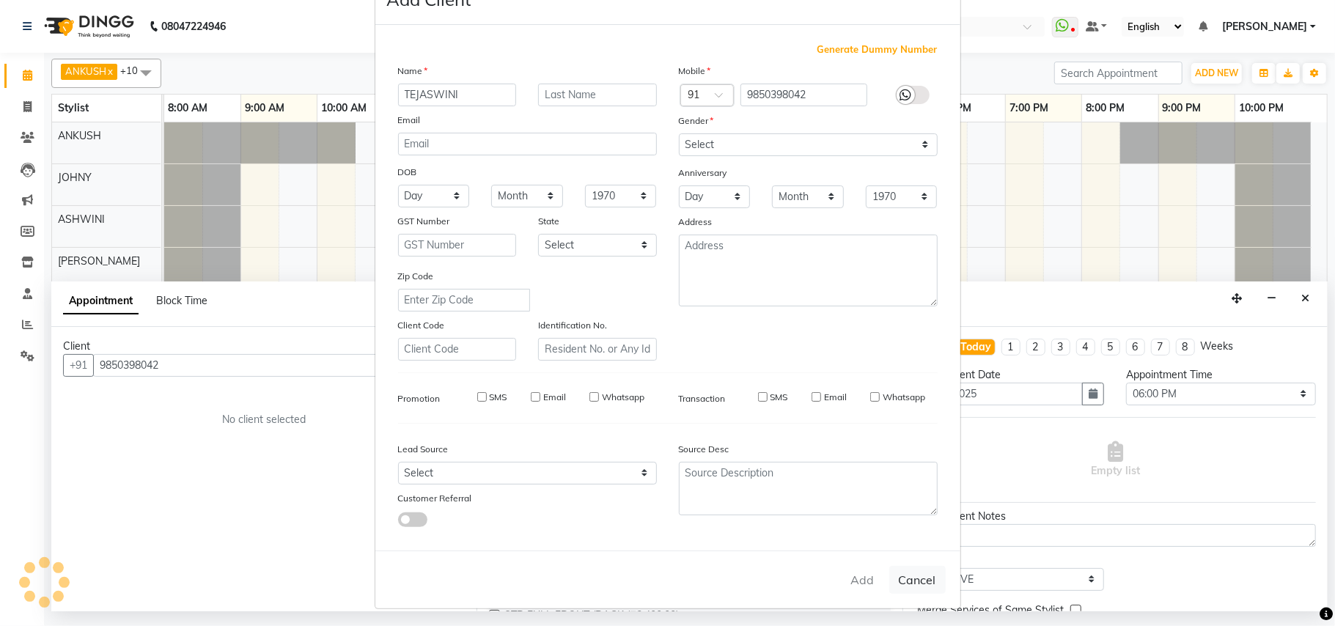
select select
checkbox input "false"
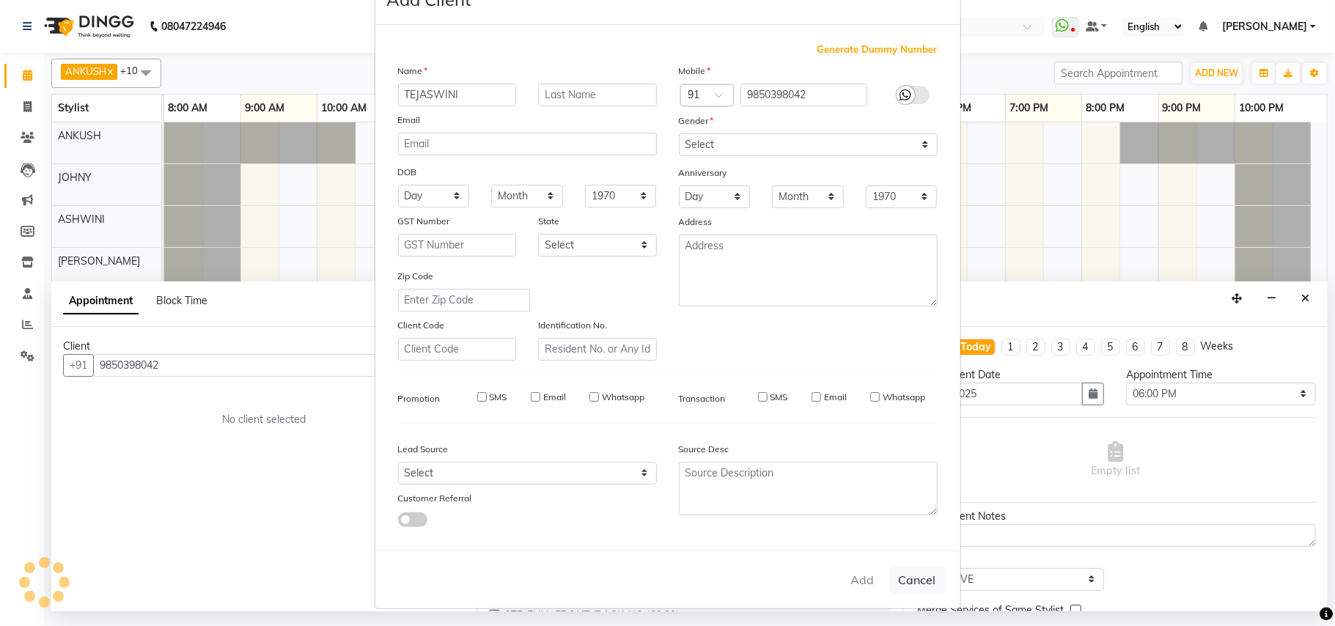
checkbox input "false"
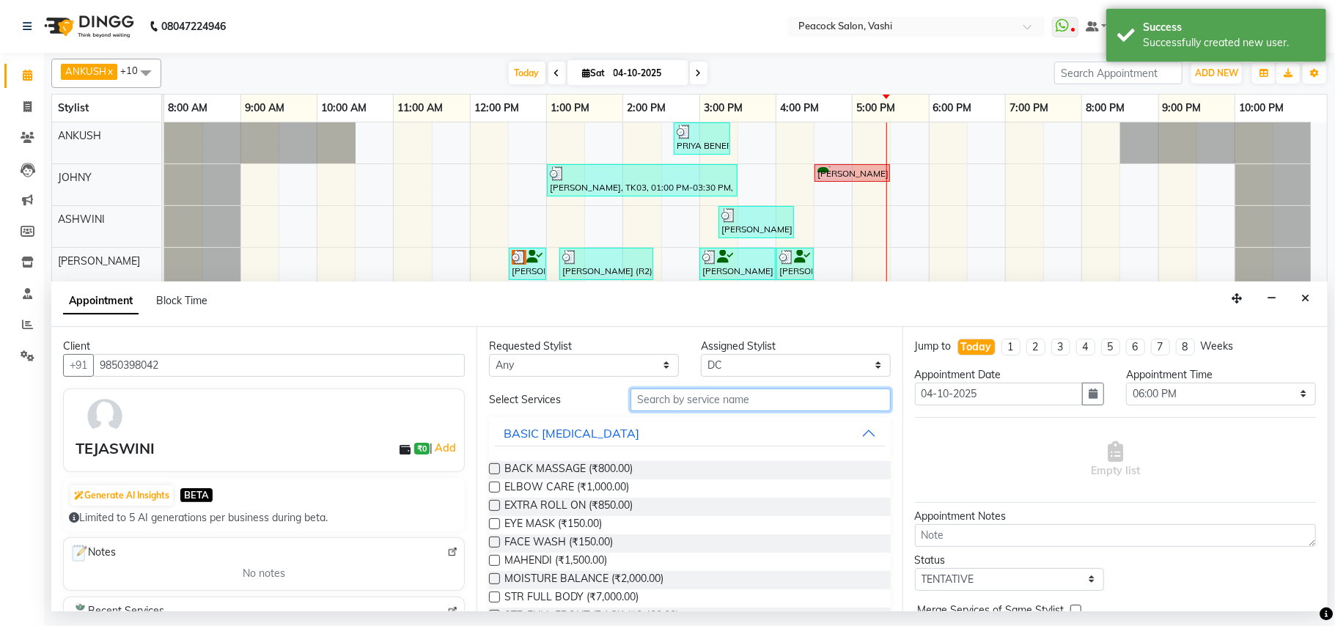
click at [636, 400] on input "text" at bounding box center [761, 400] width 260 height 23
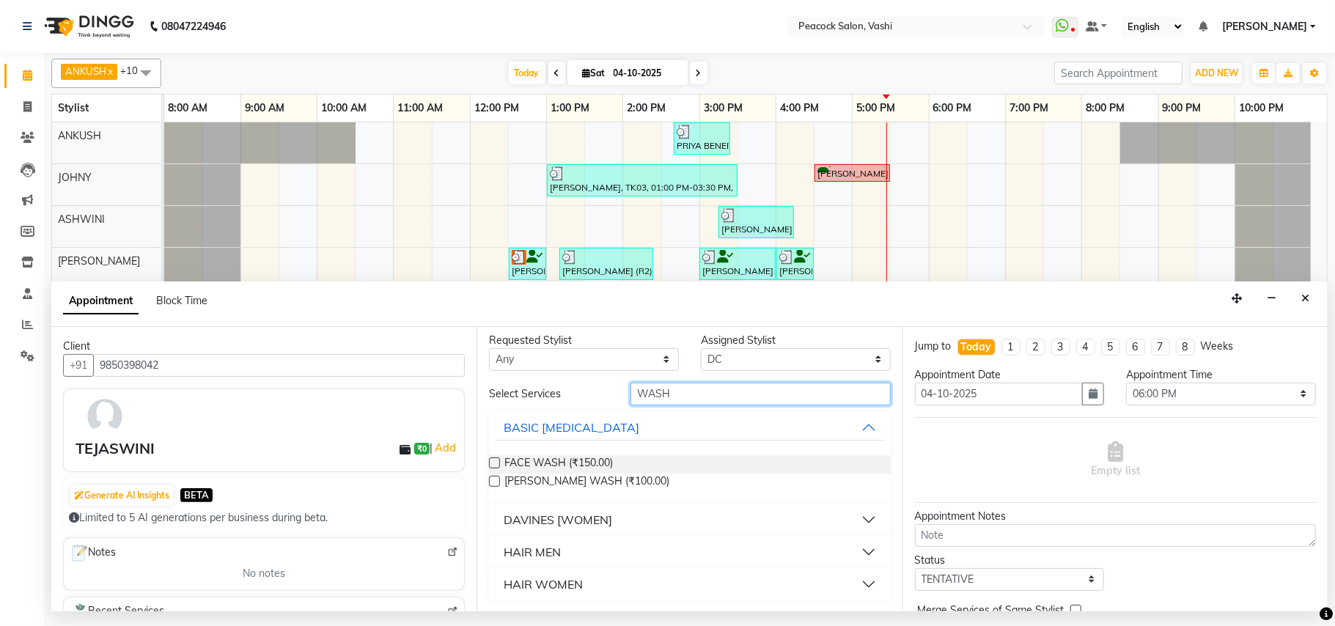
scroll to position [7, 0]
type input "WASH"
click at [538, 585] on div "HAIR WOMEN" at bounding box center [543, 584] width 79 height 18
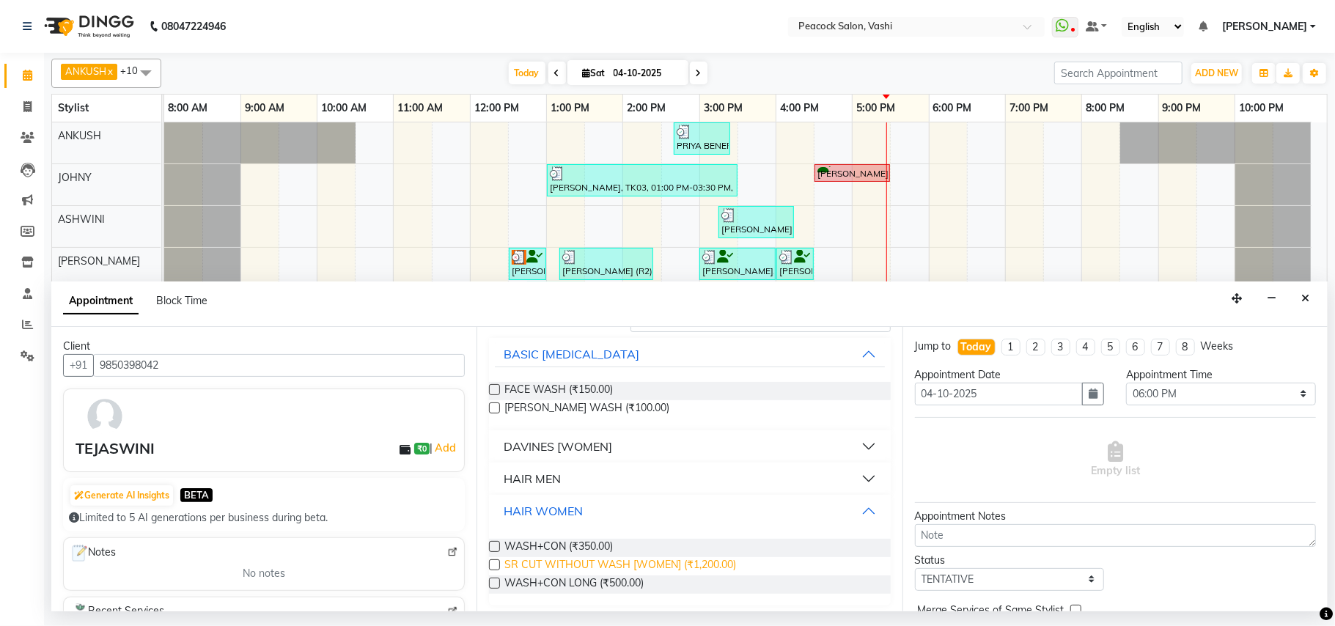
scroll to position [84, 0]
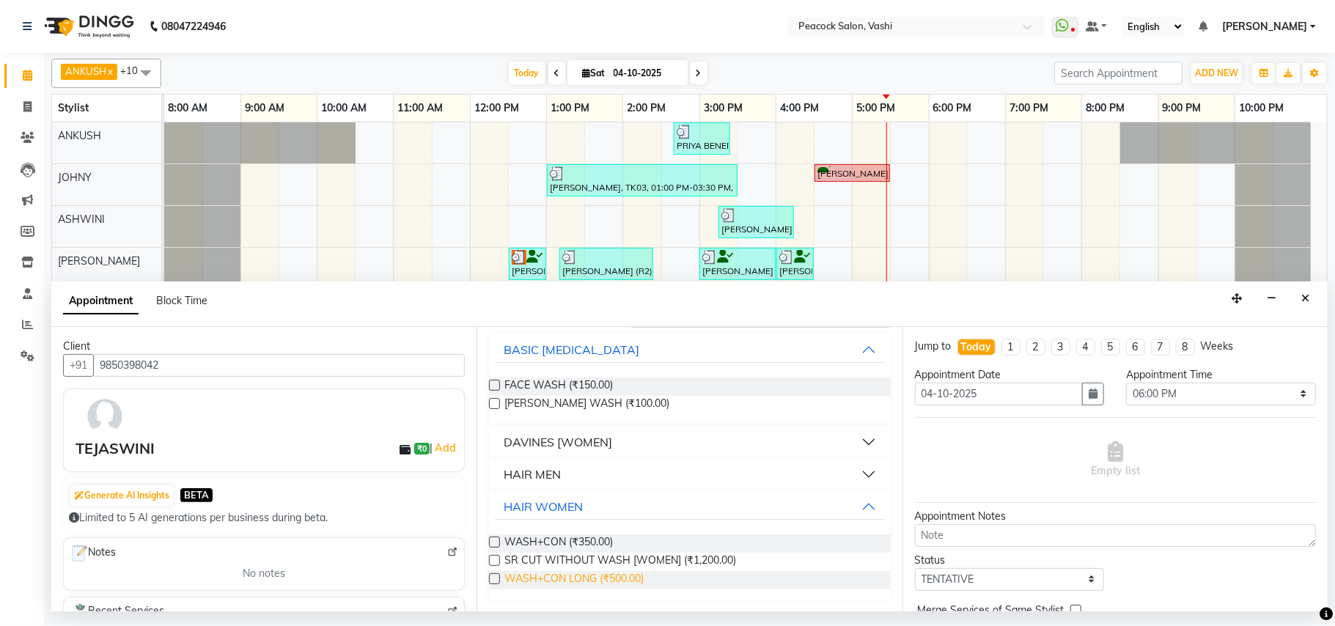
click at [614, 578] on span "WASH+CON LONG (₹500.00)" at bounding box center [573, 580] width 139 height 18
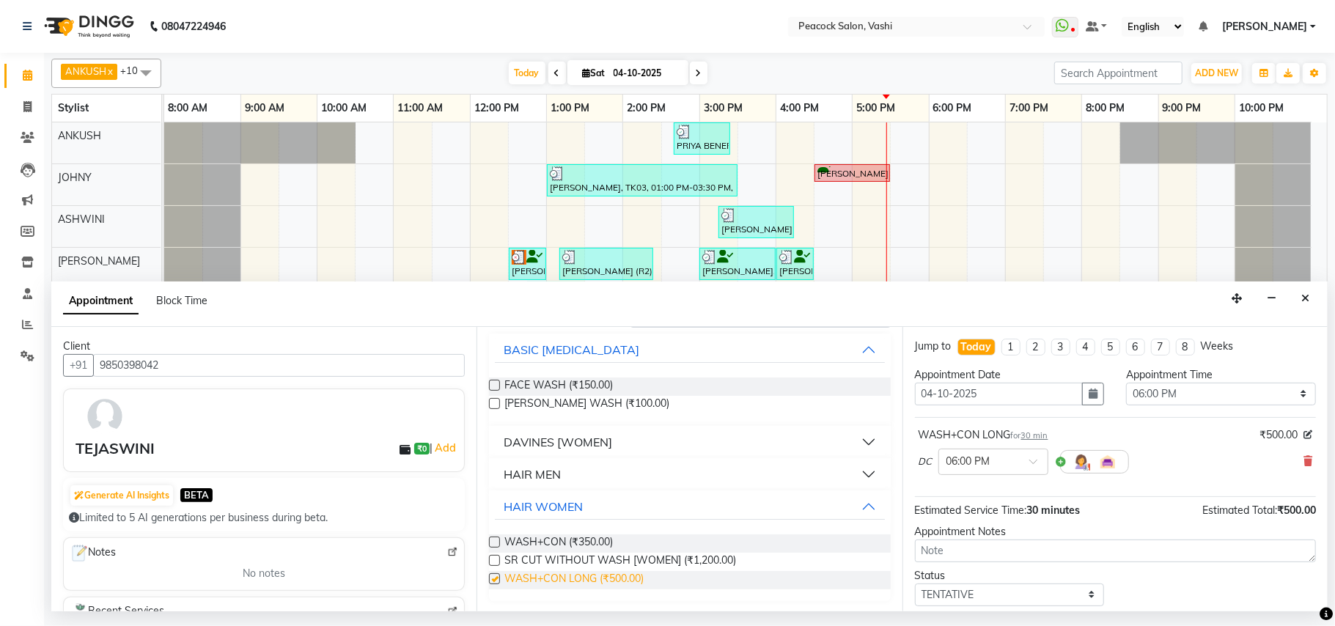
checkbox input "false"
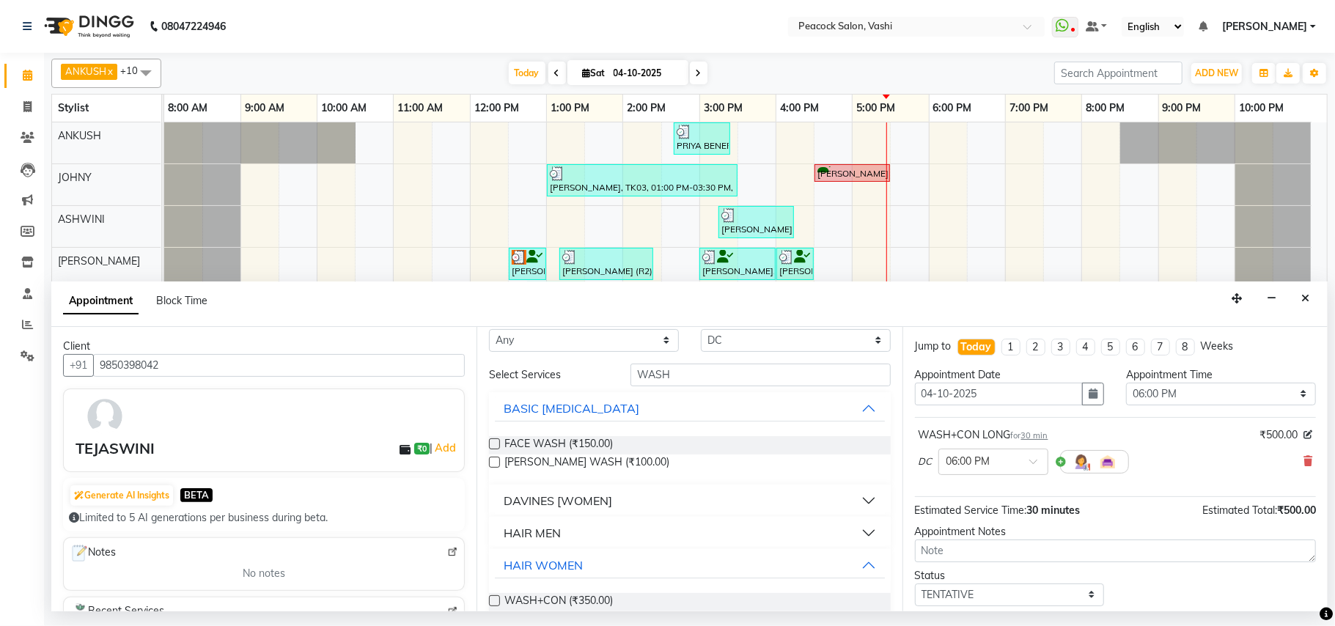
scroll to position [0, 0]
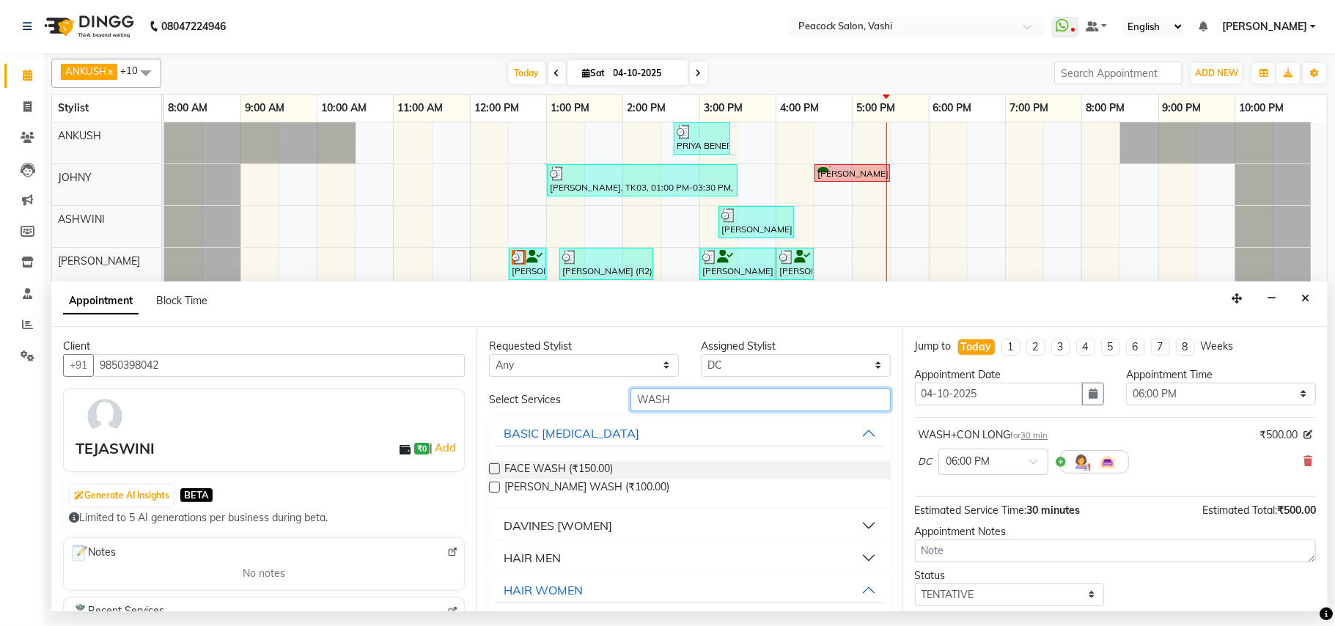
click at [678, 408] on input "WASH" at bounding box center [761, 400] width 260 height 23
type input "W"
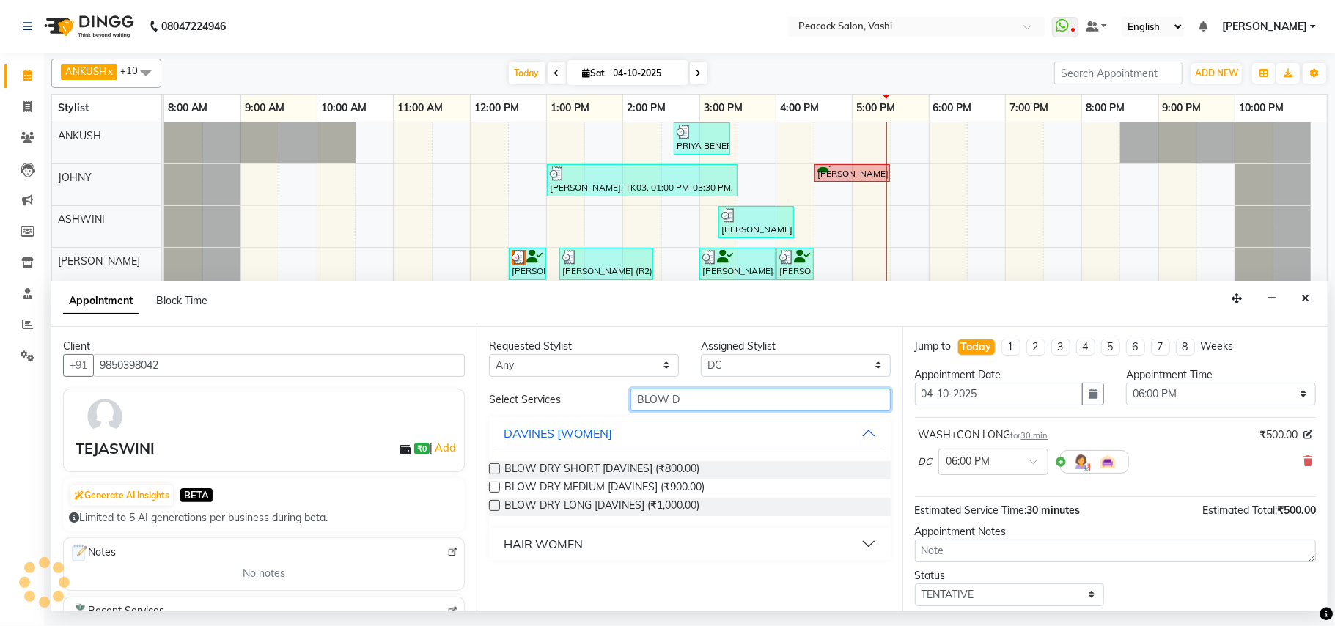
type input "BLOW D"
click at [568, 540] on div "HAIR WOMEN" at bounding box center [543, 544] width 79 height 18
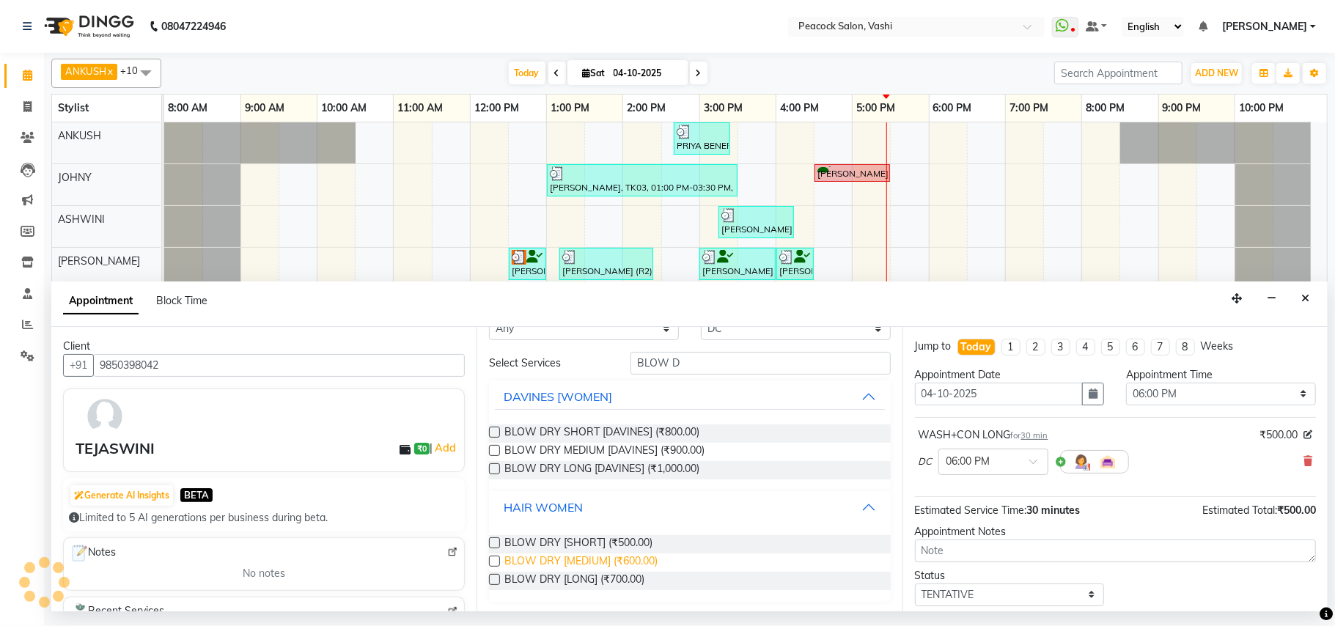
scroll to position [38, 0]
click at [551, 581] on span "BLOW DRY [LONG] (₹700.00)" at bounding box center [574, 579] width 140 height 18
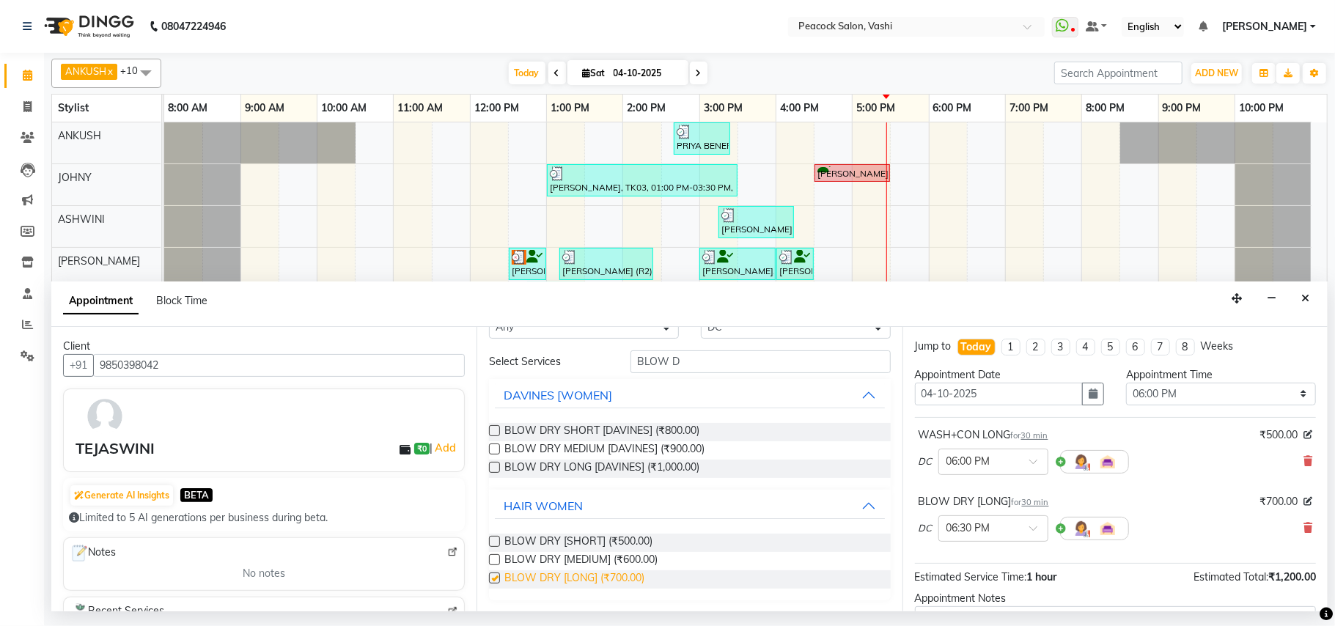
checkbox input "false"
click at [1185, 389] on select "Select 09:00 AM 09:15 AM 09:30 AM 09:45 AM 10:00 AM 10:15 AM 10:30 AM 10:45 AM …" at bounding box center [1221, 394] width 190 height 23
select select "1065"
click at [1126, 384] on select "Select 09:00 AM 09:15 AM 09:30 AM 09:45 AM 10:00 AM 10:15 AM 10:30 AM 10:45 AM …" at bounding box center [1221, 394] width 190 height 23
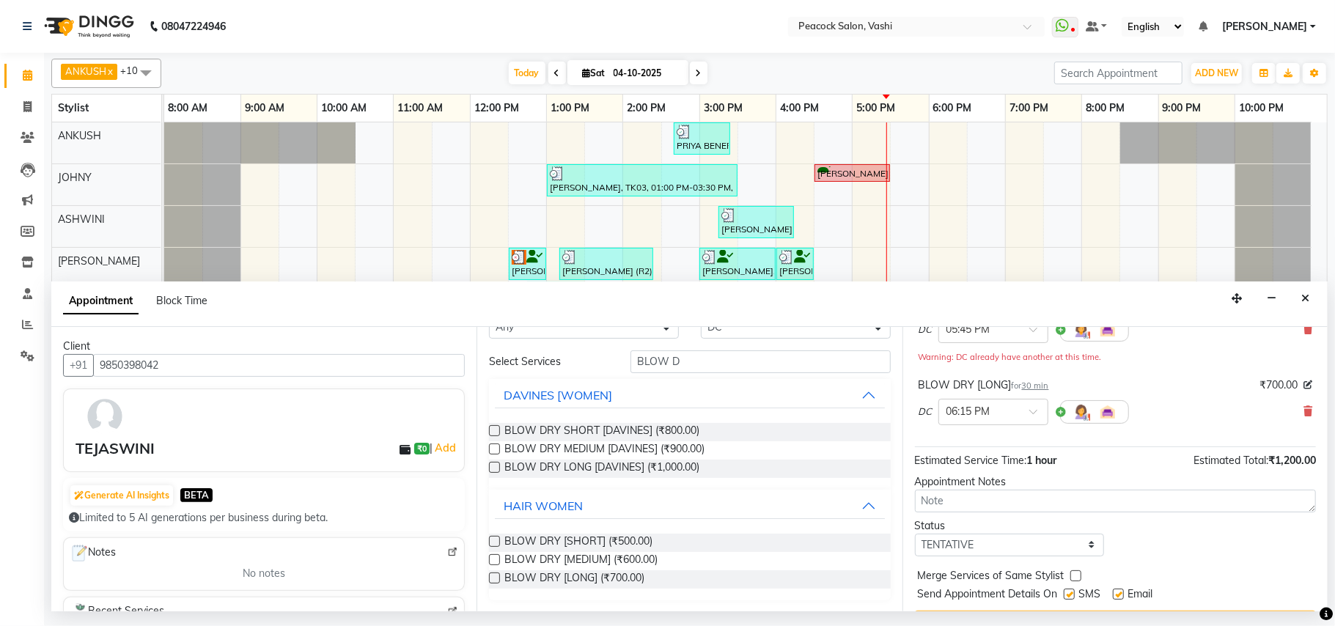
scroll to position [171, 0]
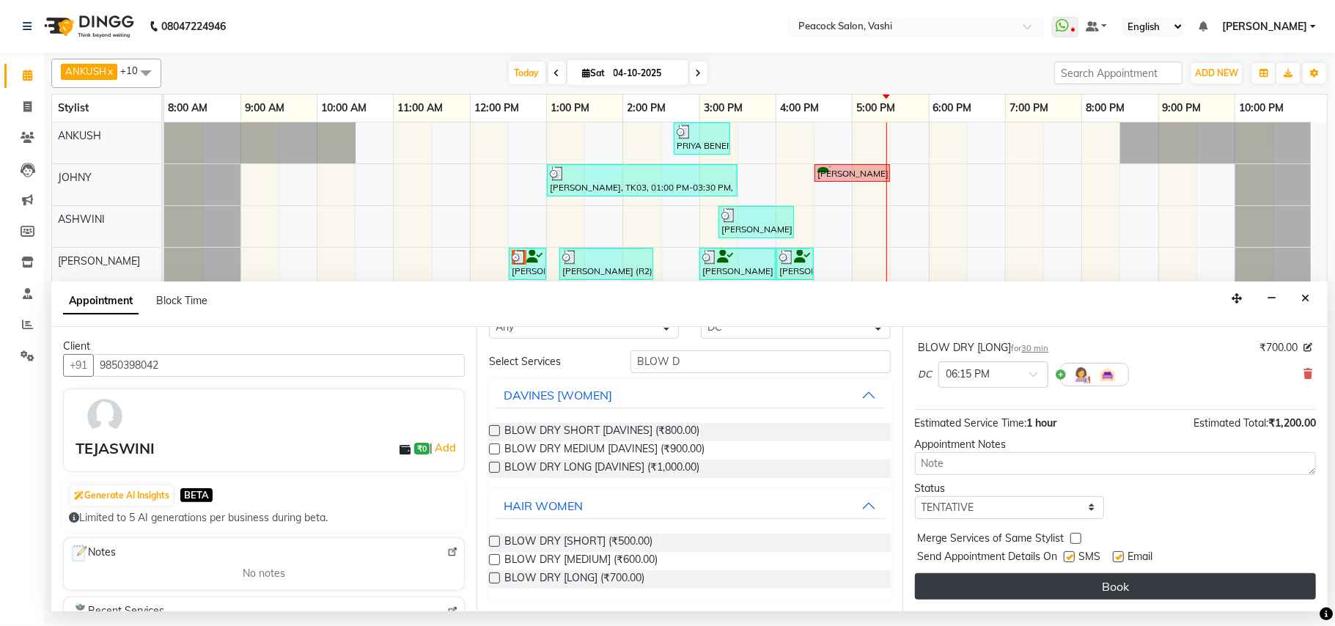
click at [1084, 581] on button "Book" at bounding box center [1115, 586] width 401 height 26
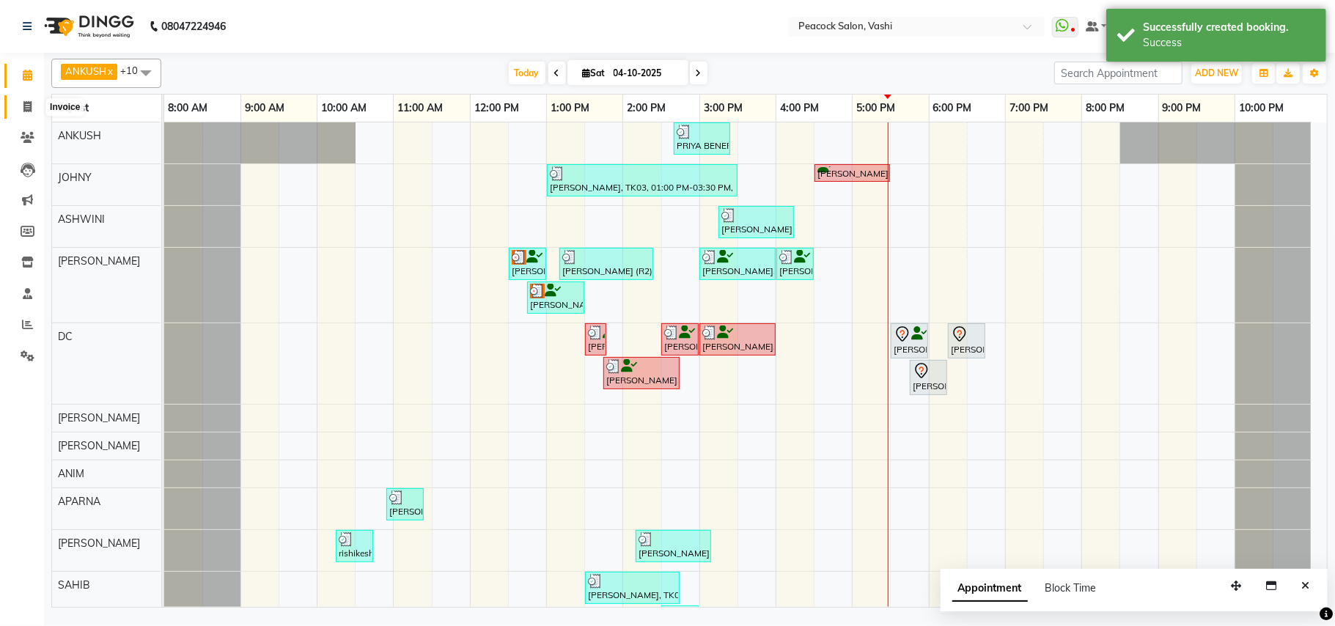
click at [23, 101] on icon at bounding box center [27, 106] width 8 height 11
select select "service"
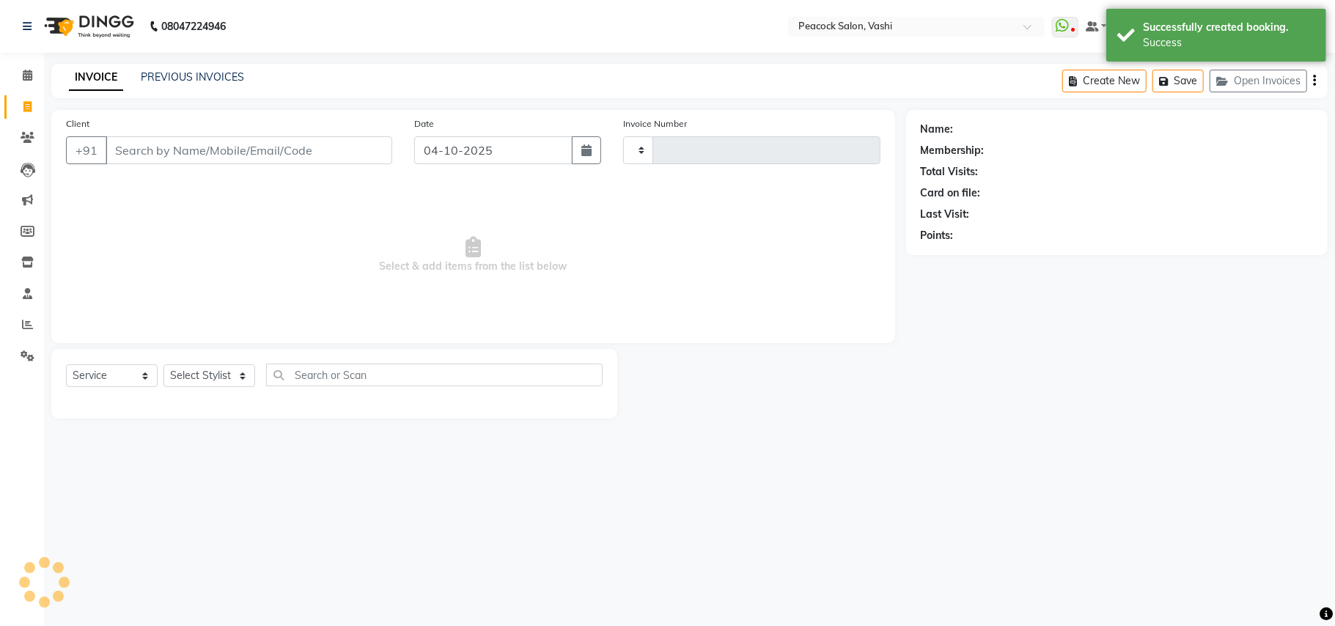
type input "3446"
select select "619"
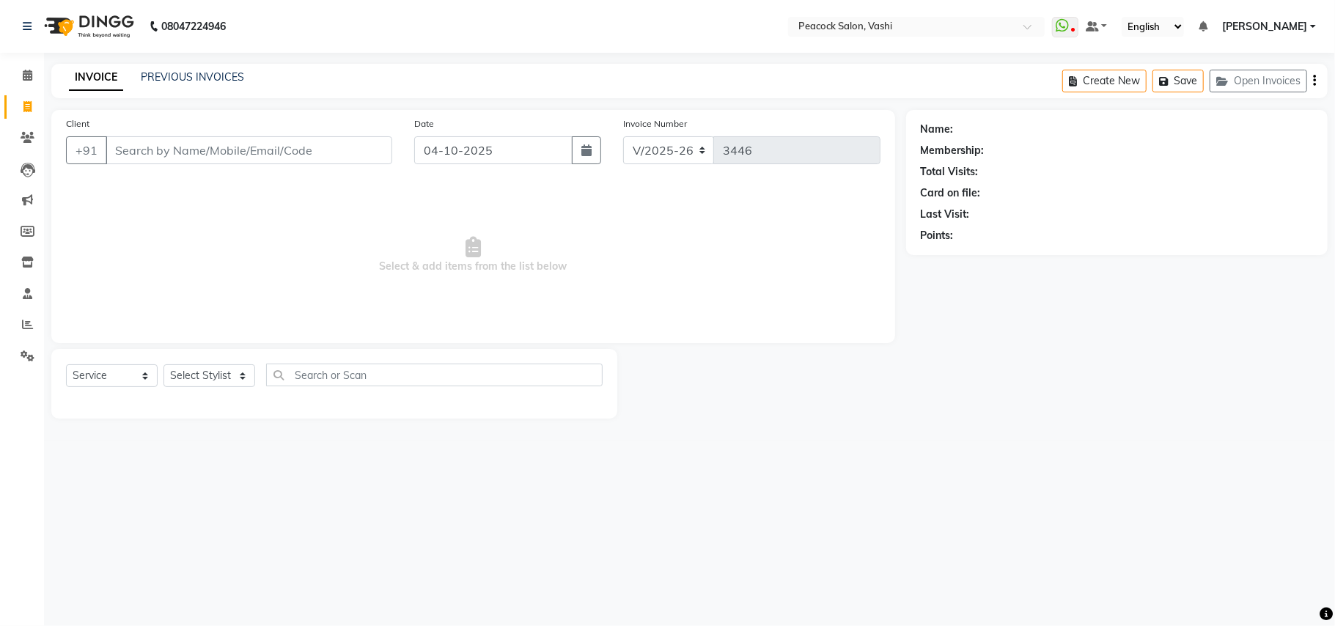
click at [192, 83] on div "PREVIOUS INVOICES" at bounding box center [192, 77] width 103 height 15
